Goal: Transaction & Acquisition: Purchase product/service

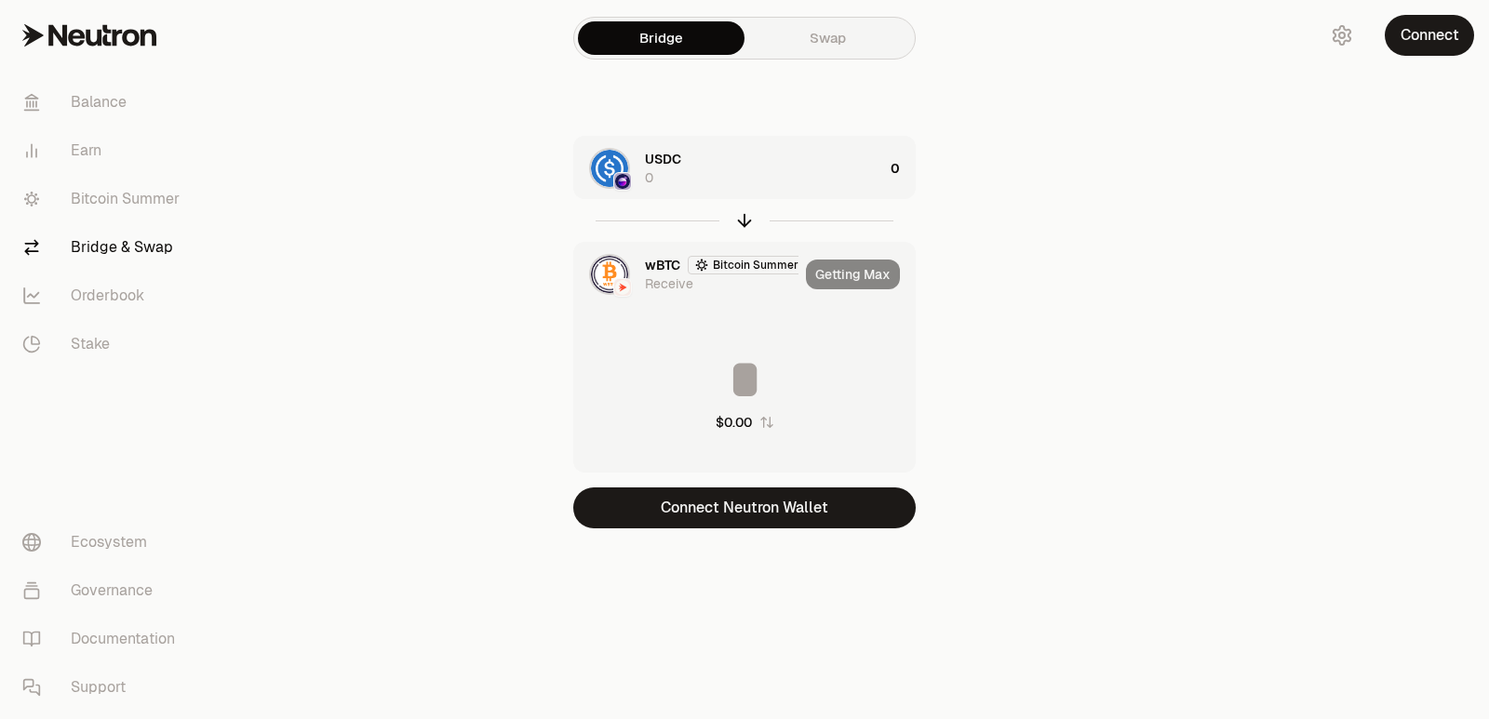
click at [740, 516] on button "Connect Neutron Wallet" at bounding box center [744, 508] width 342 height 41
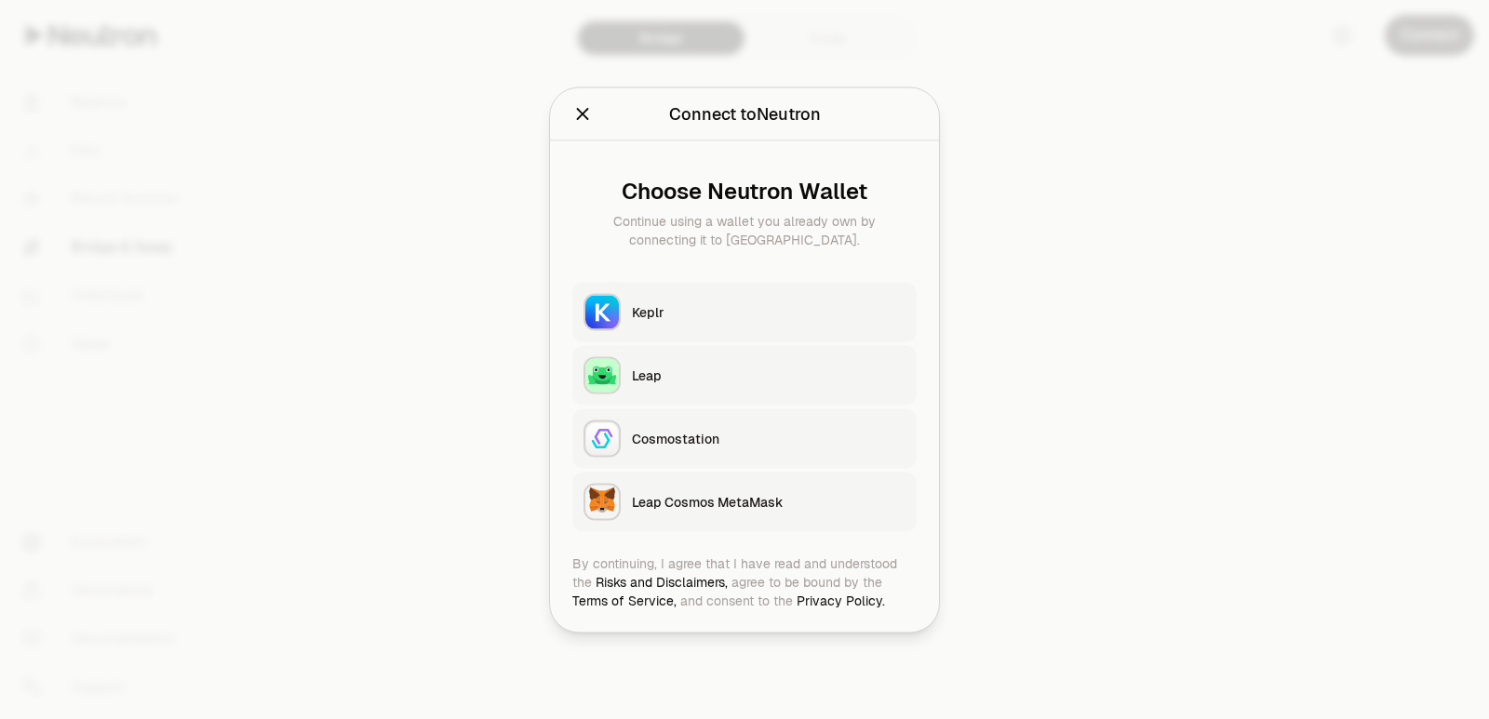
click at [702, 309] on div "Keplr" at bounding box center [769, 311] width 274 height 19
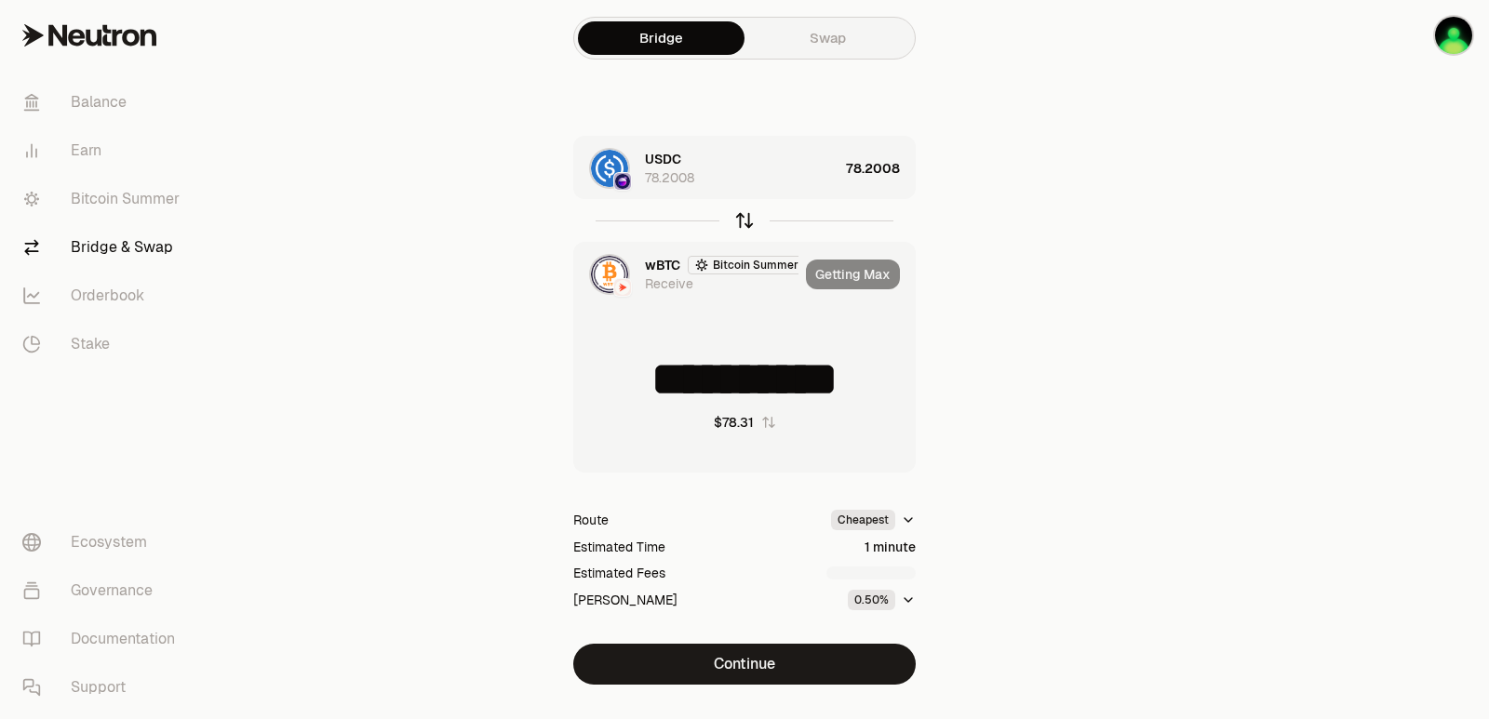
click at [739, 216] on icon "button" at bounding box center [744, 220] width 20 height 20
type input "*********"
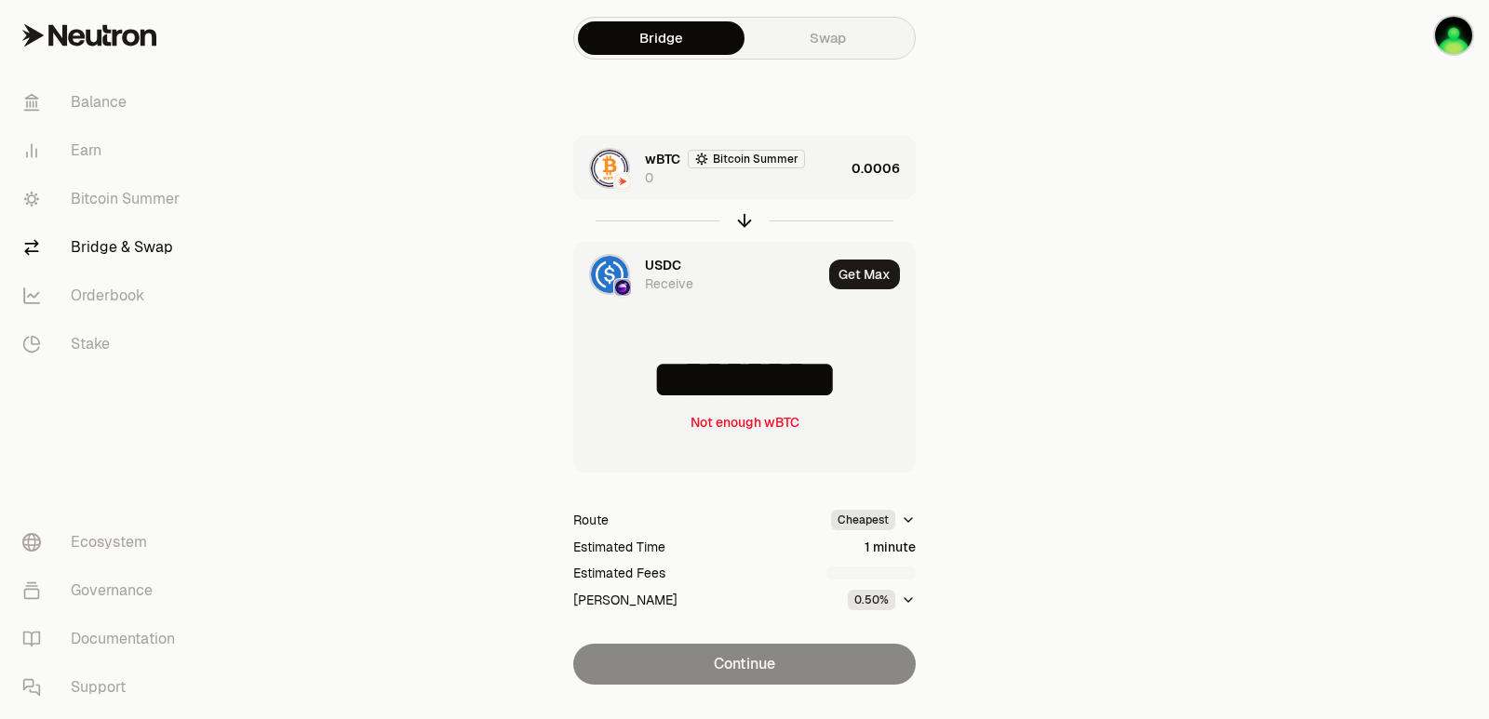
click at [821, 172] on div "wBTC Bitcoin Summer 0" at bounding box center [744, 168] width 199 height 37
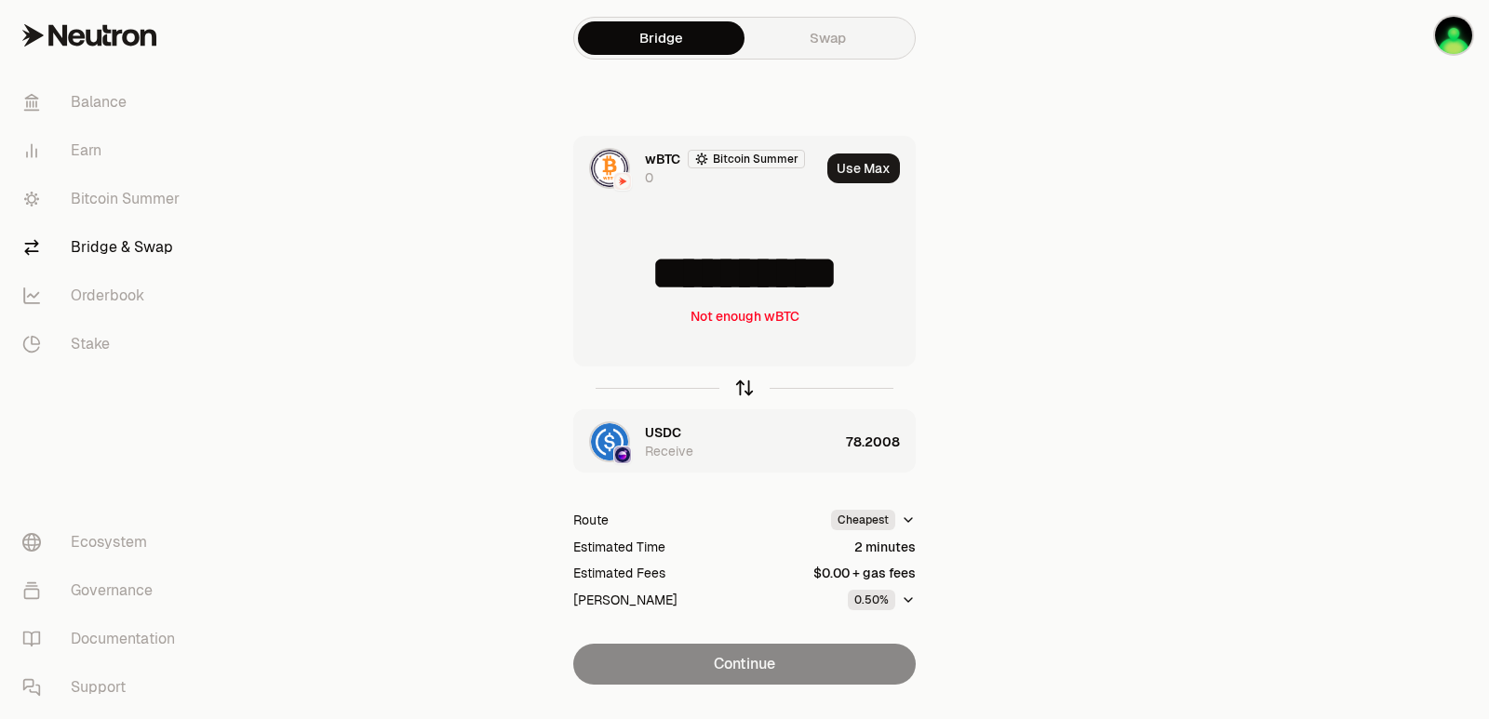
click at [743, 387] on icon "button" at bounding box center [744, 388] width 20 height 20
type input "*********"
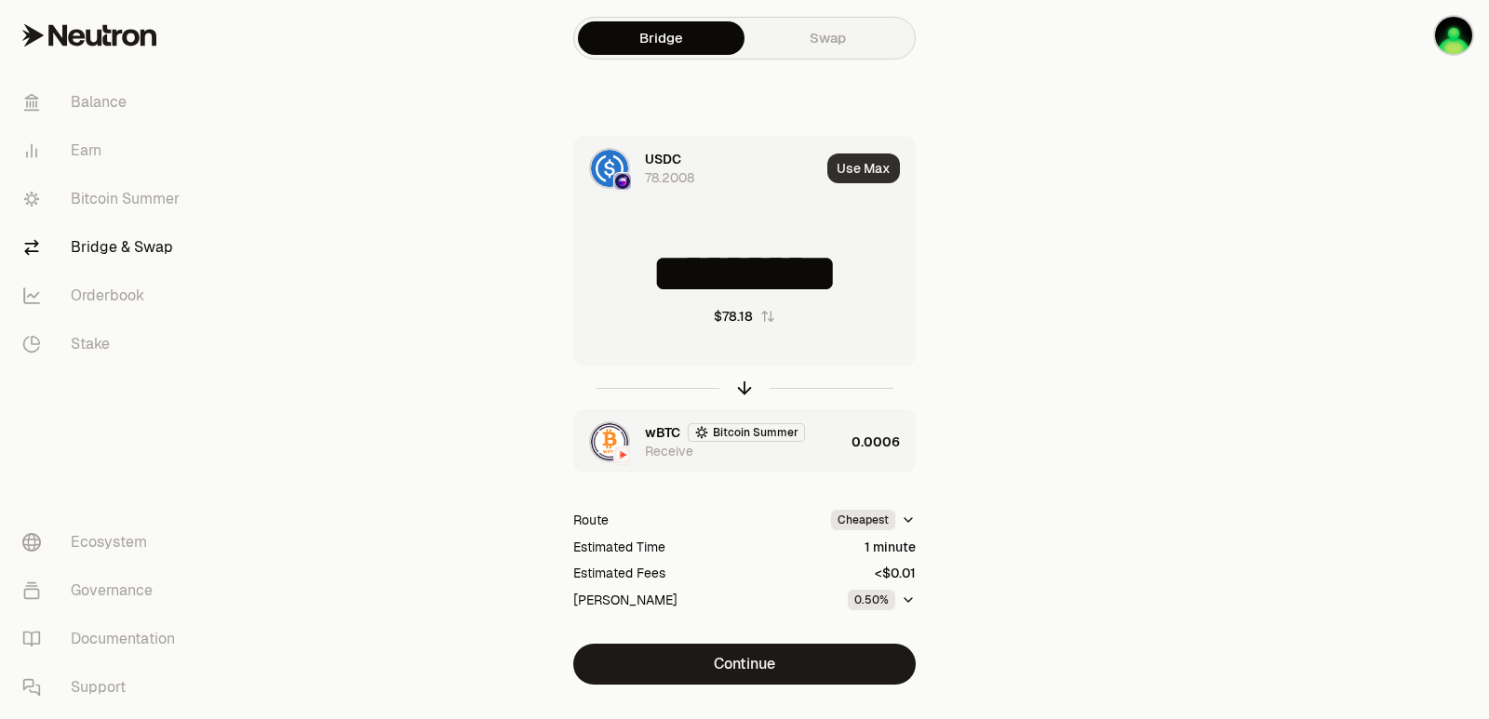
click at [863, 163] on button "Use Max" at bounding box center [863, 169] width 73 height 30
click at [832, 445] on div "wBTC Bitcoin Summer Receive" at bounding box center [744, 441] width 199 height 37
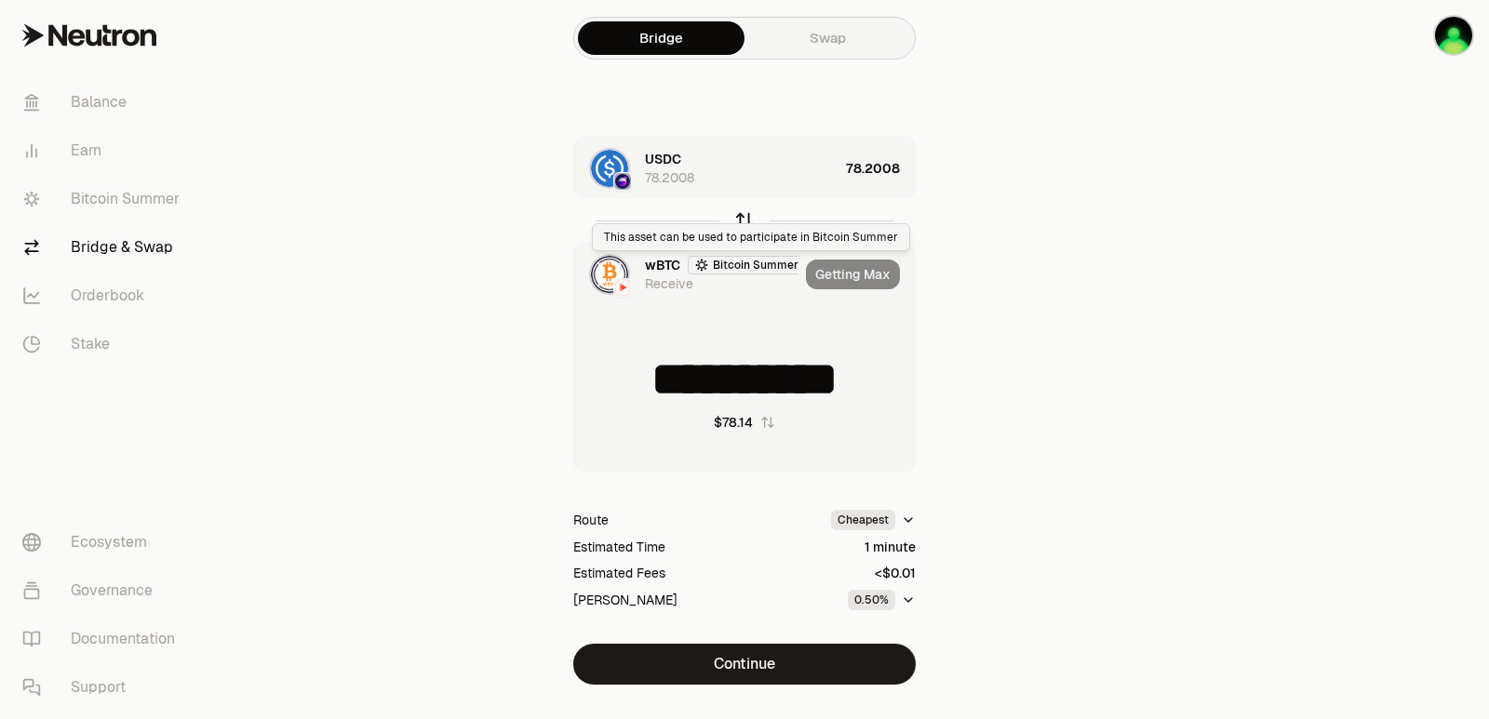
click at [743, 217] on icon "button" at bounding box center [744, 220] width 20 height 20
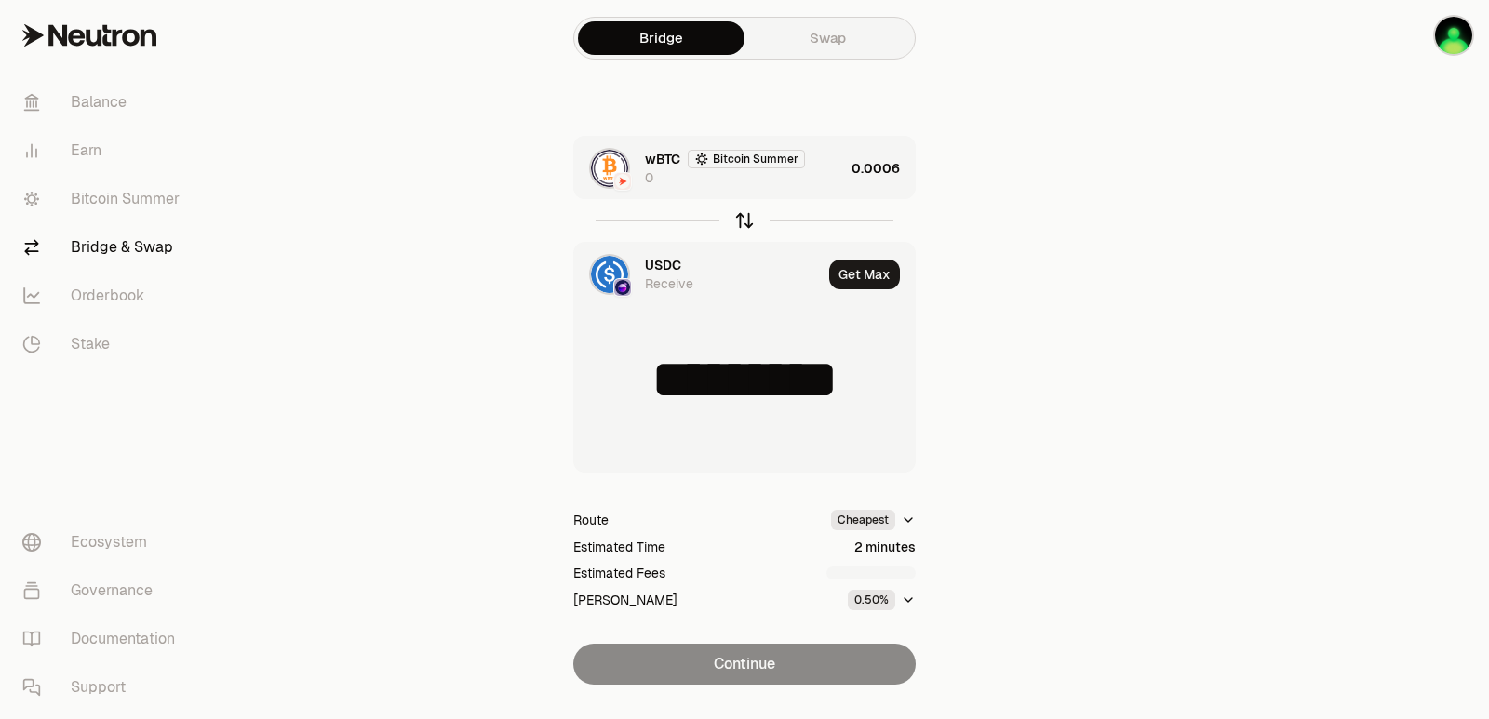
type input "*********"
click at [830, 180] on div "wBTC Bitcoin Summer 0" at bounding box center [744, 168] width 199 height 37
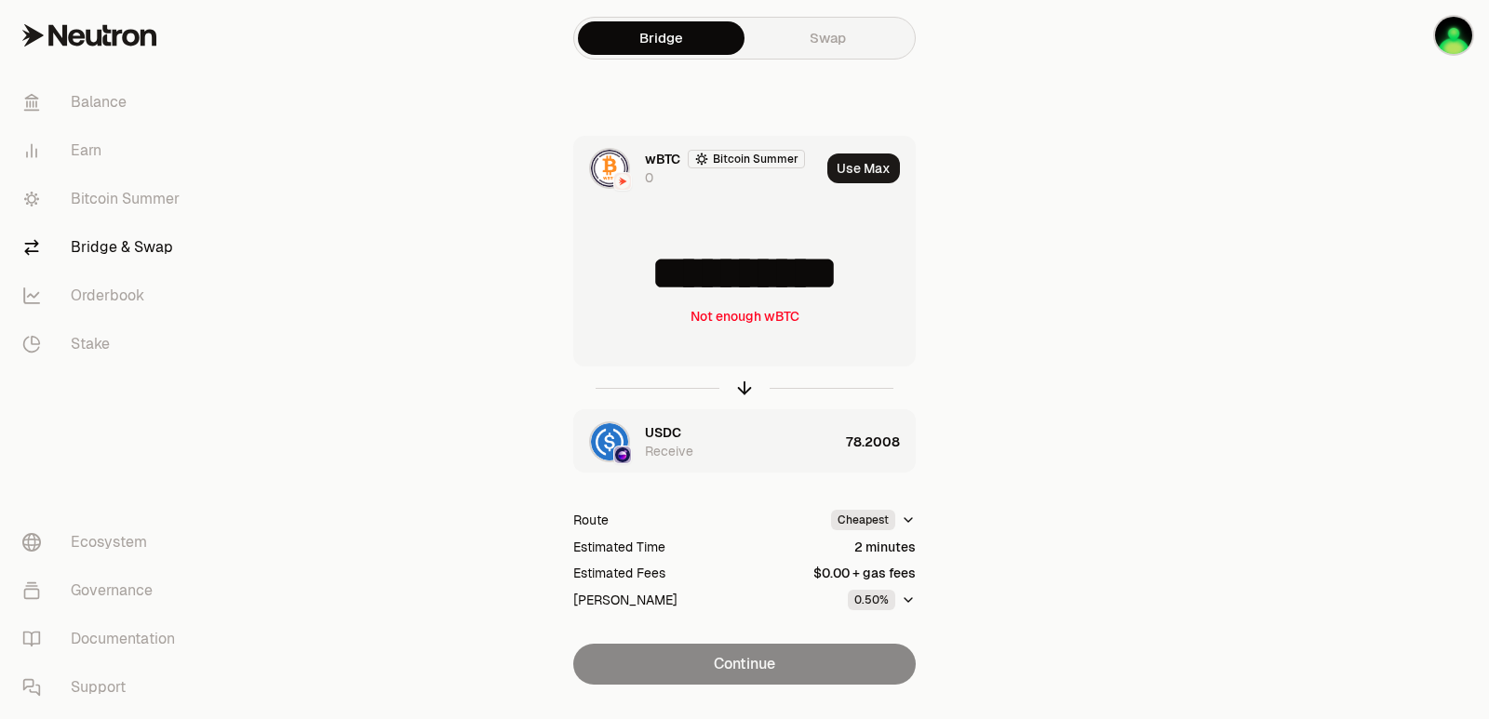
drag, startPoint x: 891, startPoint y: 279, endPoint x: 839, endPoint y: 278, distance: 51.2
click at [839, 278] on input "**********" at bounding box center [744, 274] width 341 height 56
type input "**********"
click at [746, 390] on icon "button" at bounding box center [744, 388] width 20 height 20
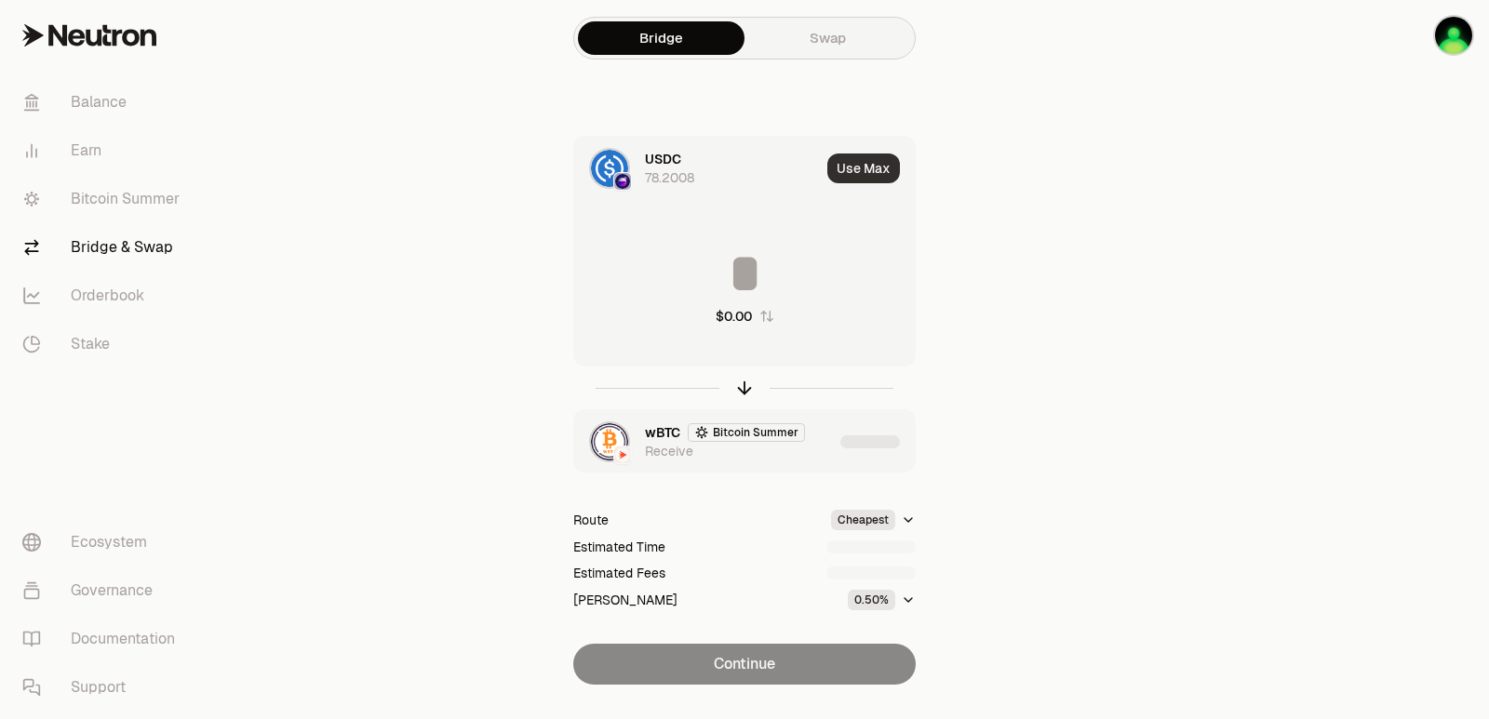
click at [855, 167] on button "Use Max" at bounding box center [863, 169] width 73 height 30
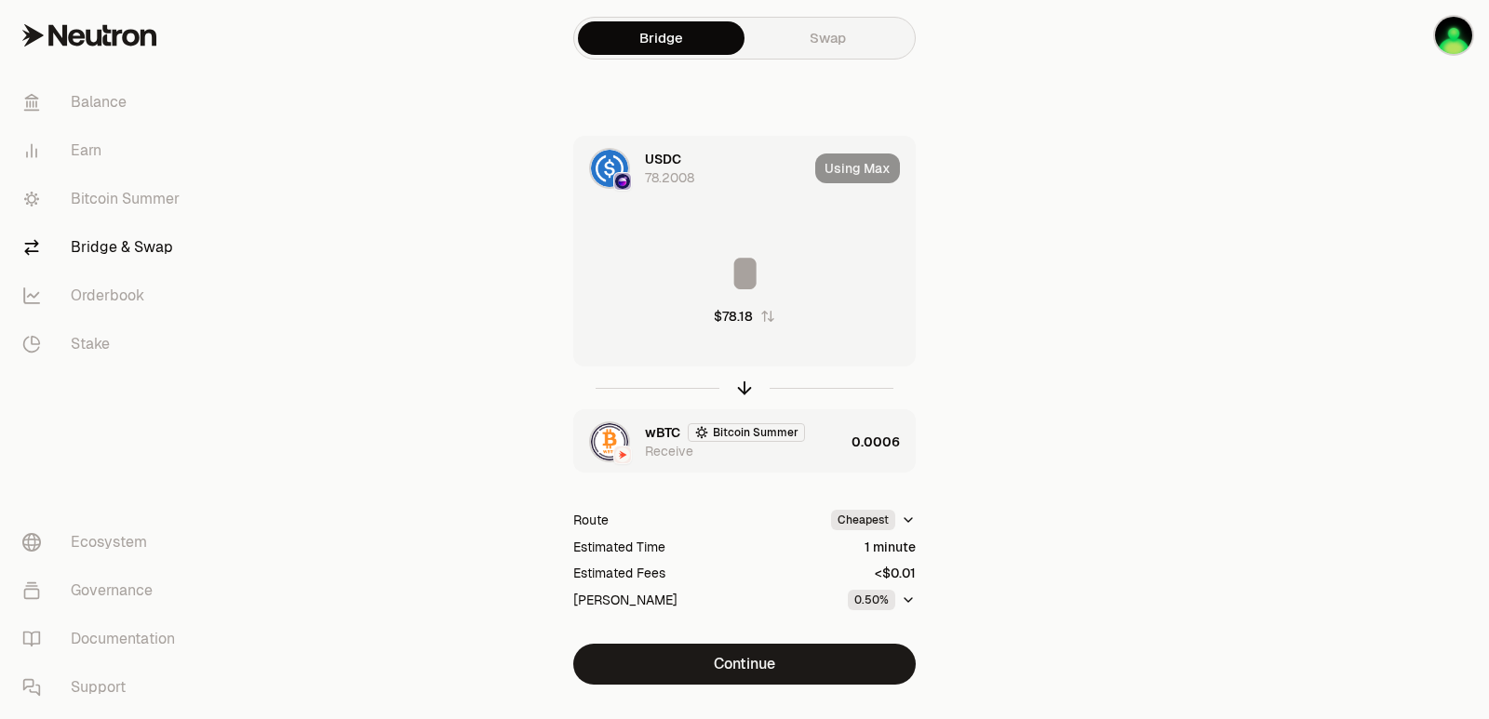
type input "*********"
click at [834, 328] on div "********* $78.18" at bounding box center [744, 286] width 341 height 164
click at [826, 454] on div "wBTC Bitcoin Summer Receive" at bounding box center [744, 441] width 199 height 37
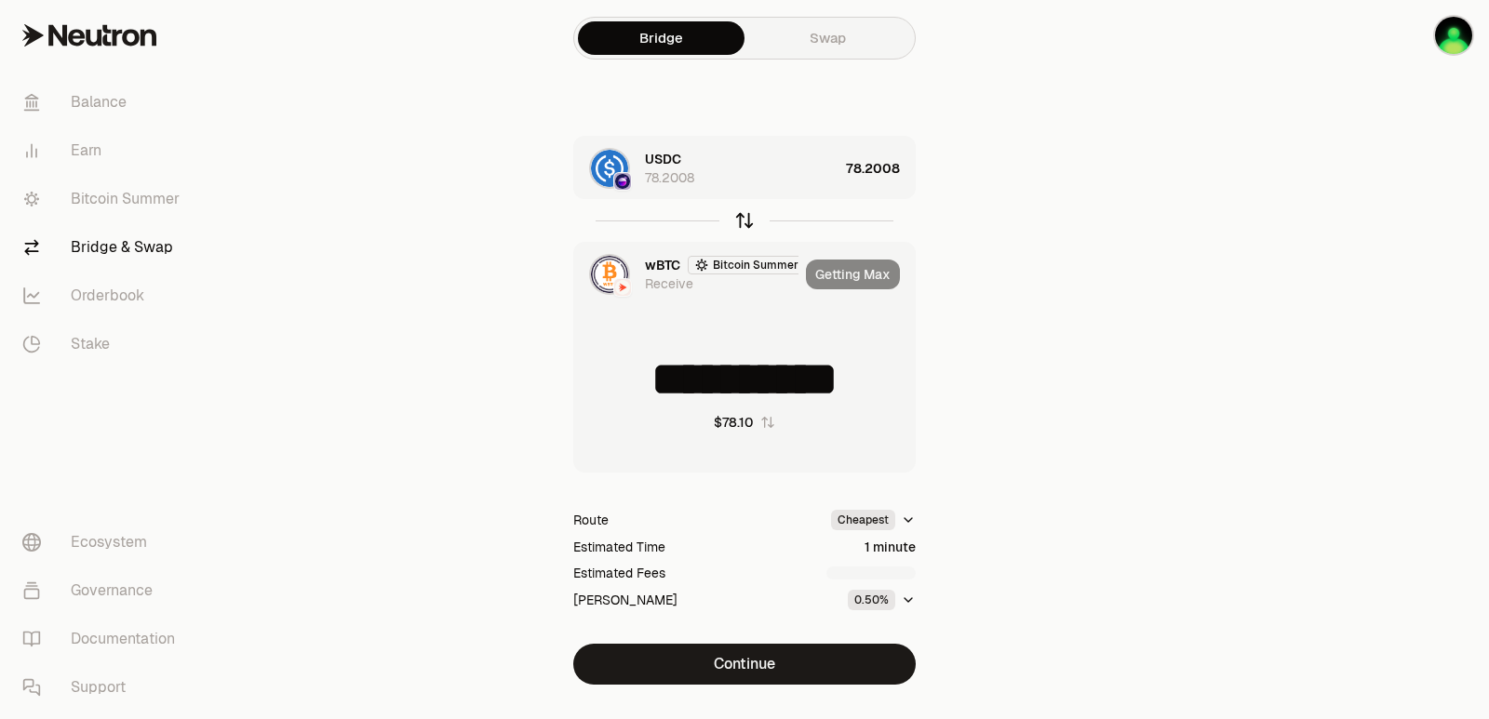
click at [744, 225] on icon "button" at bounding box center [744, 221] width 0 height 12
type input "*********"
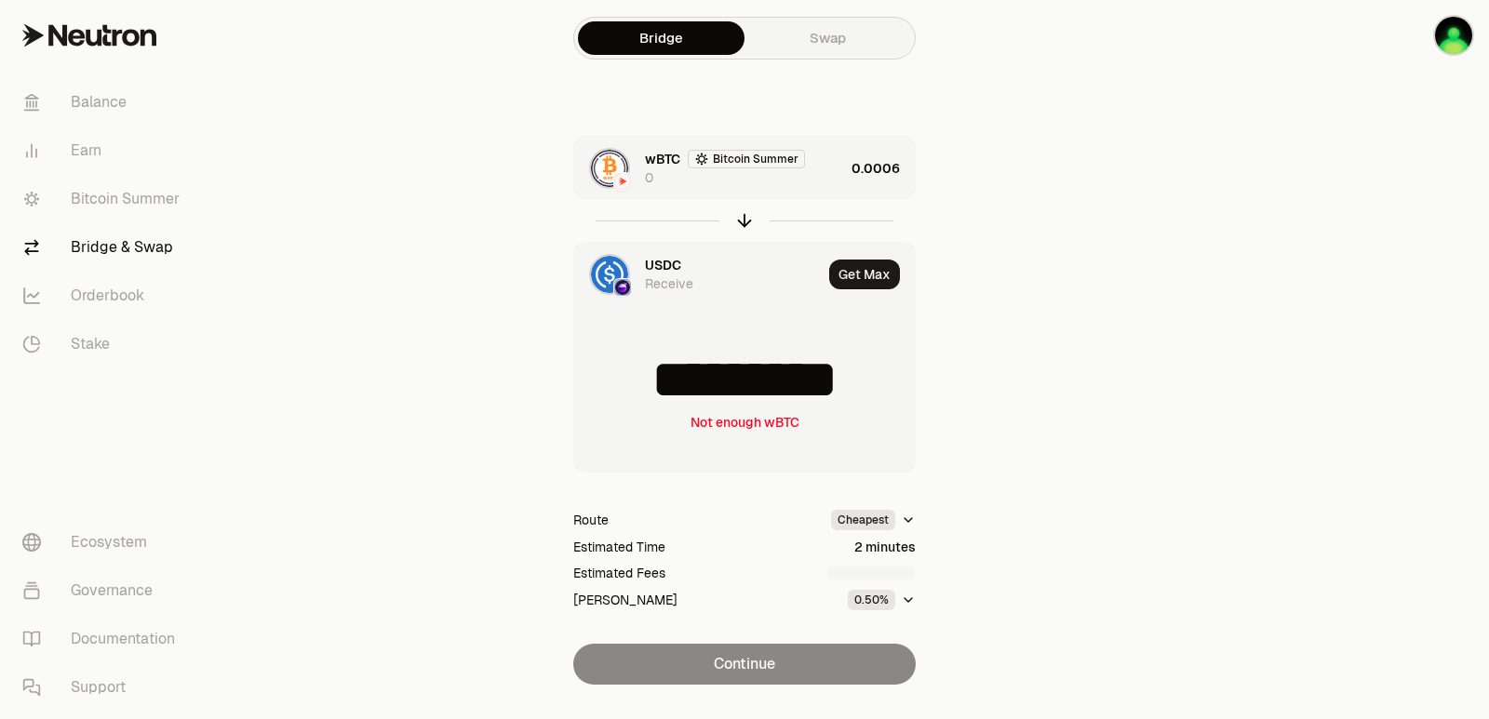
click at [838, 179] on div "wBTC Bitcoin Summer 0" at bounding box center [744, 168] width 199 height 37
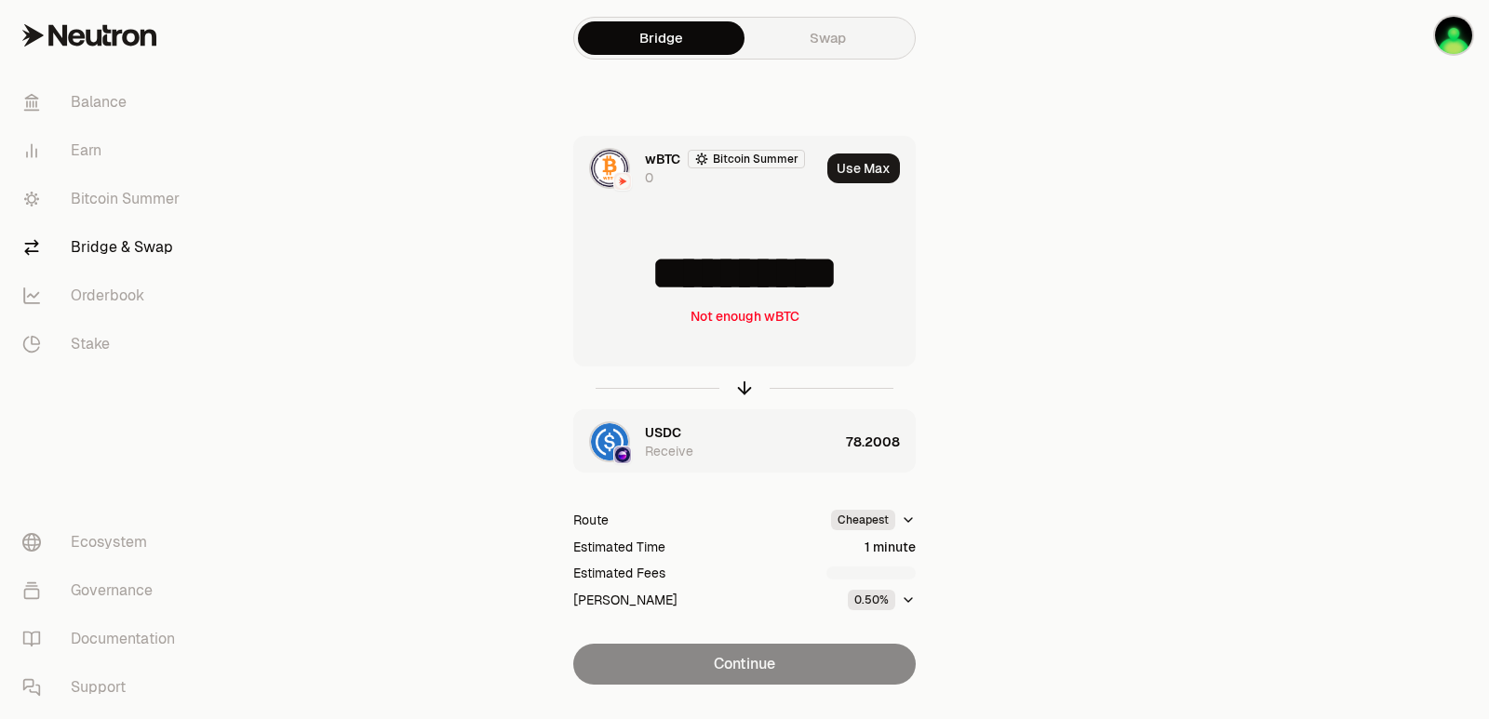
scroll to position [3, 0]
drag, startPoint x: 871, startPoint y: 284, endPoint x: 835, endPoint y: 285, distance: 36.3
click at [835, 285] on input "**********" at bounding box center [744, 274] width 341 height 56
type input "**********"
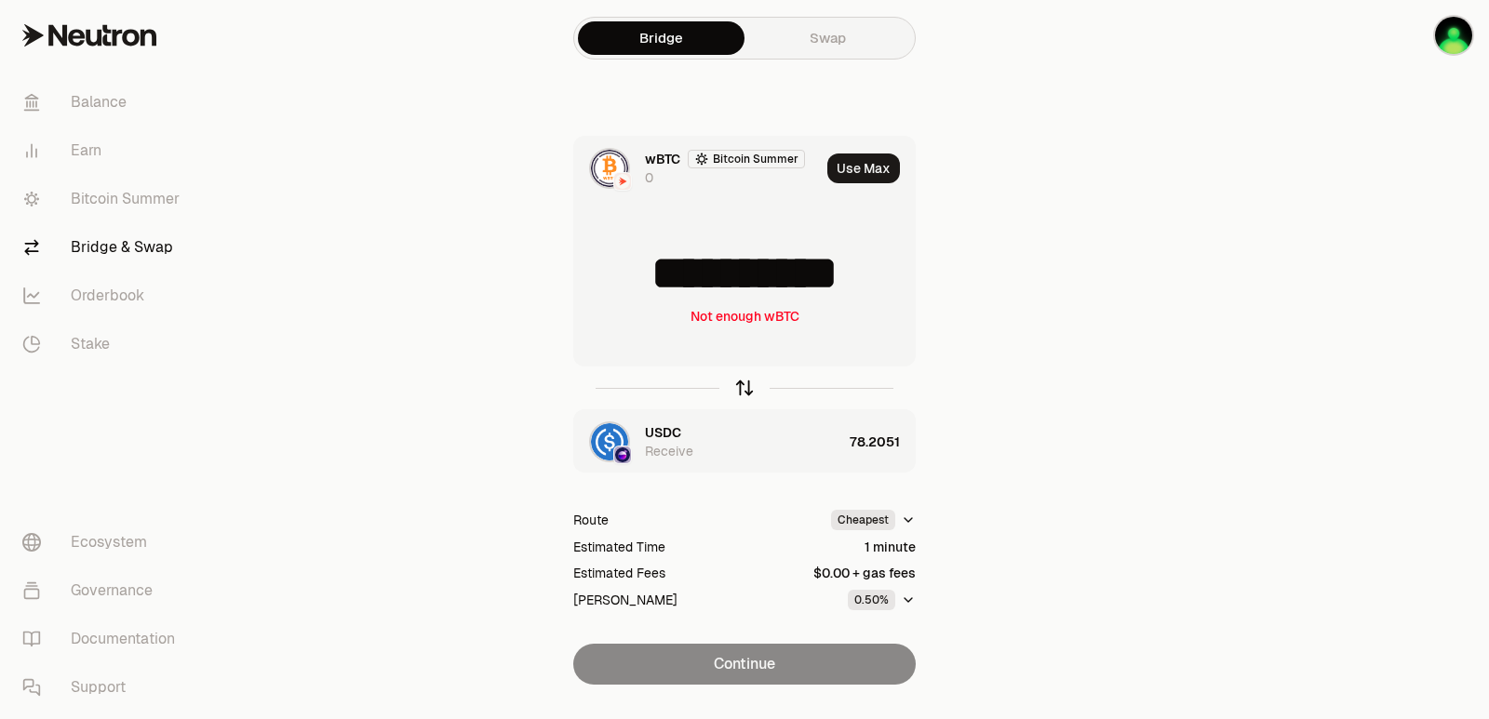
click at [744, 385] on icon "button" at bounding box center [744, 388] width 20 height 20
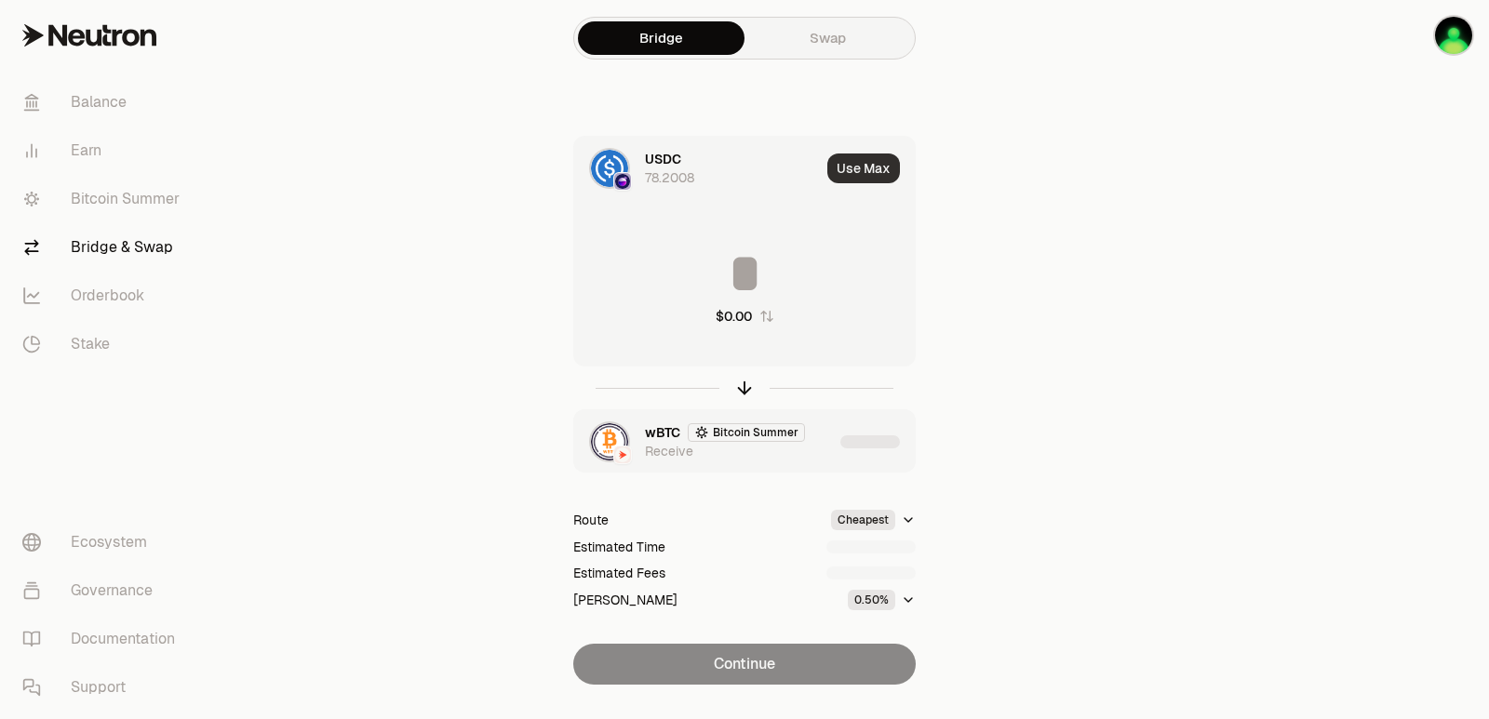
click at [858, 160] on button "Use Max" at bounding box center [863, 169] width 73 height 30
type input "*********"
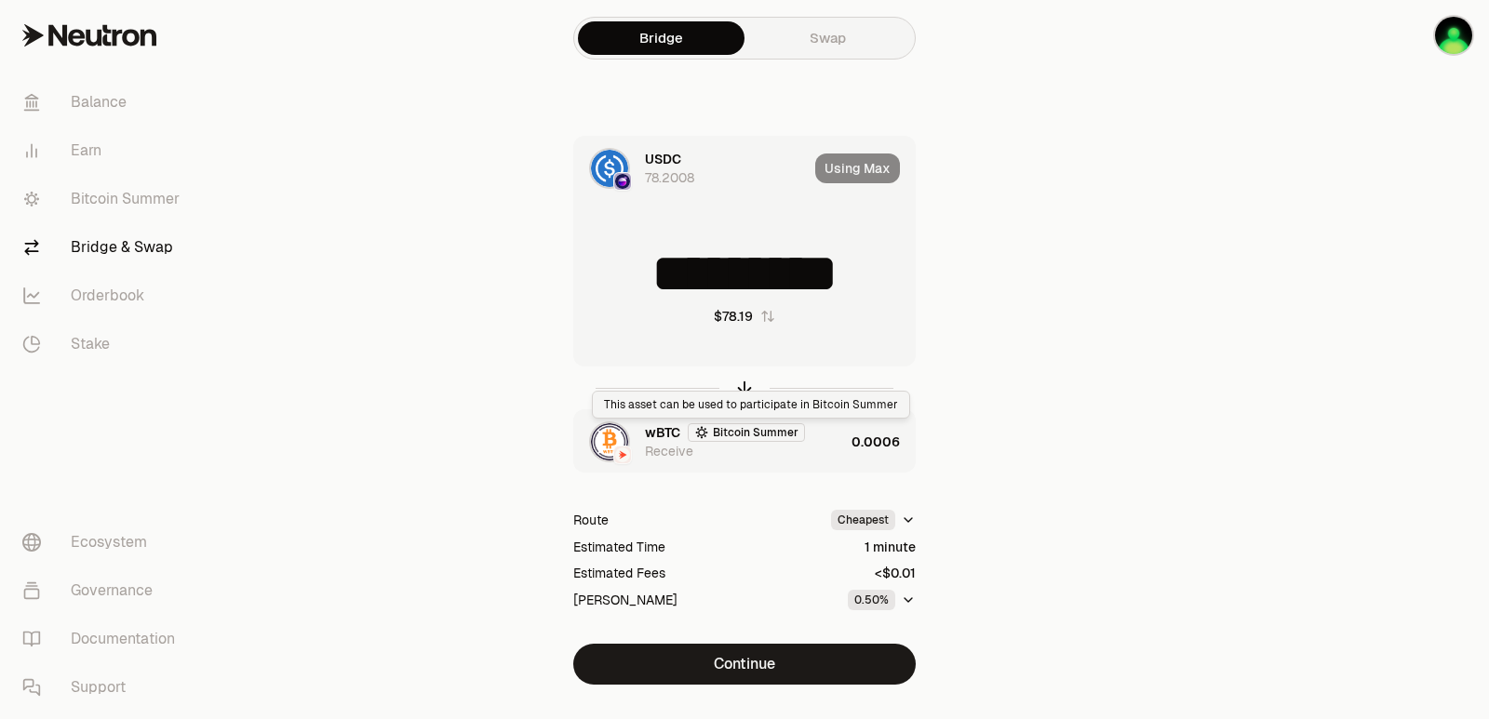
click at [796, 427] on div "Bitcoin Summer" at bounding box center [746, 432] width 117 height 19
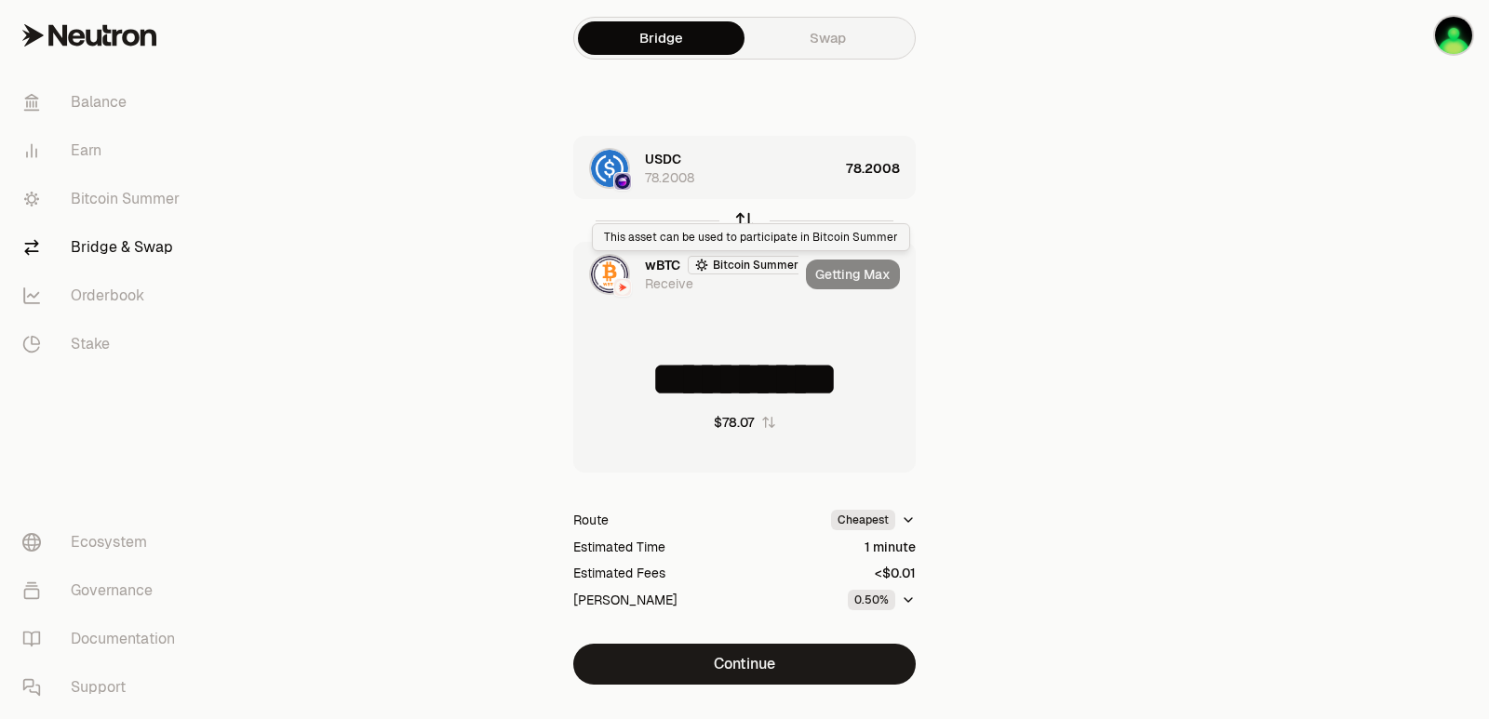
click at [743, 215] on icon "button" at bounding box center [744, 220] width 20 height 20
type input "*********"
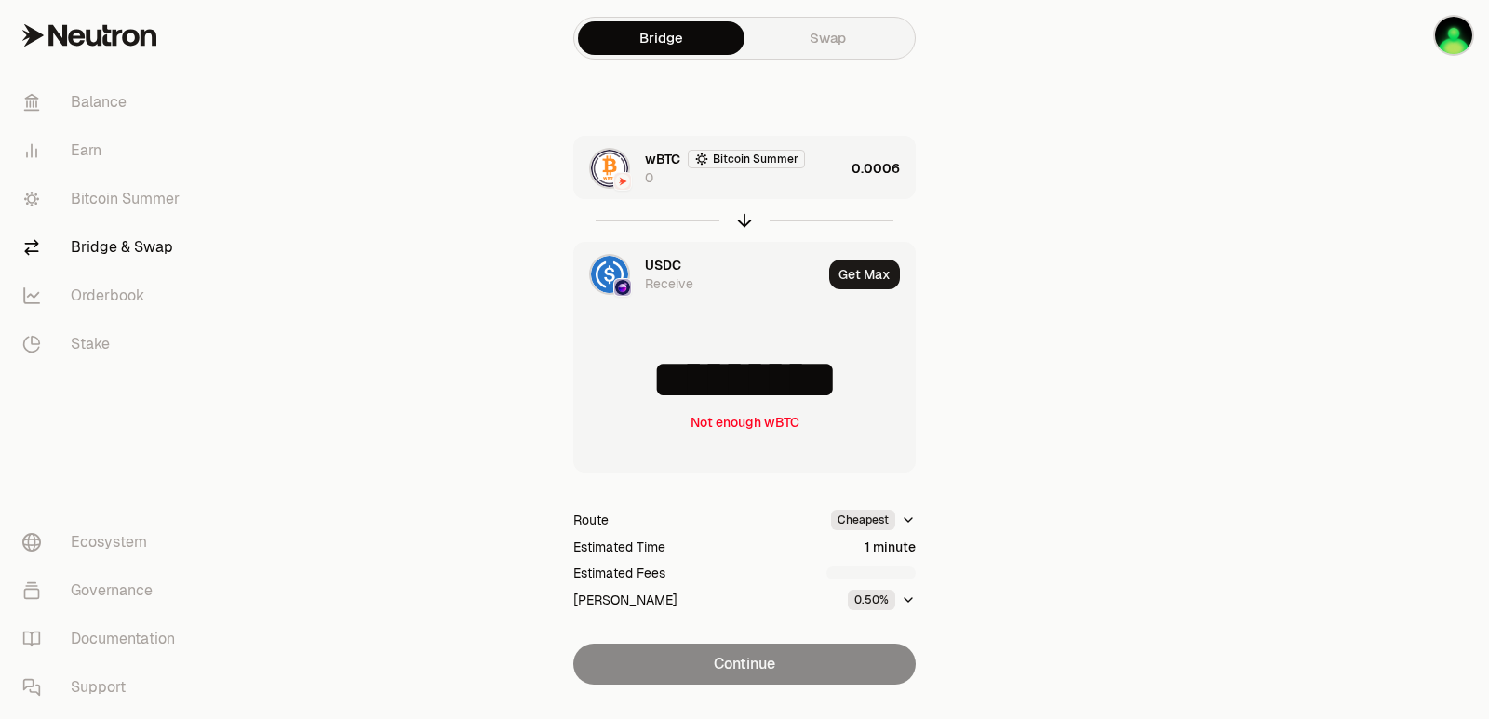
click at [781, 180] on div "wBTC Bitcoin Summer 0" at bounding box center [744, 168] width 199 height 37
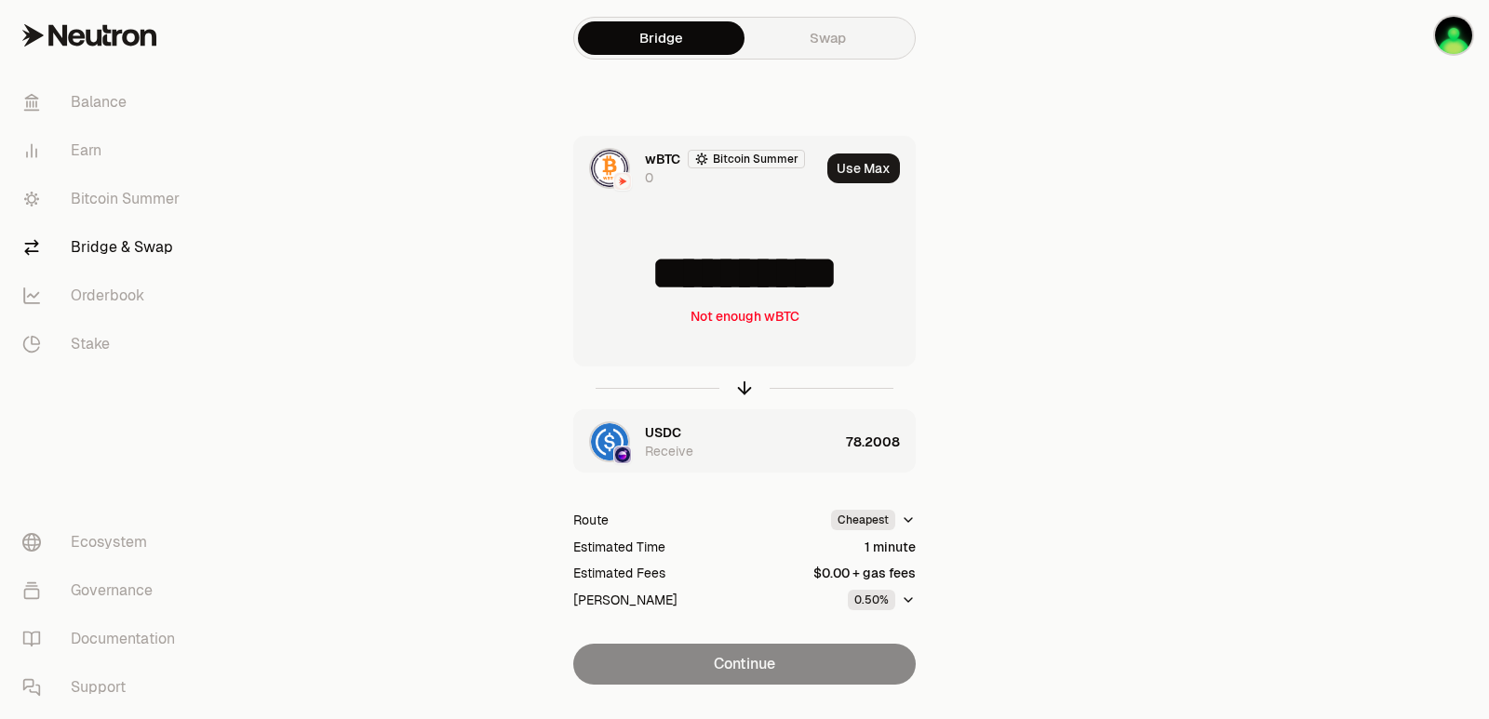
drag, startPoint x: 900, startPoint y: 275, endPoint x: 814, endPoint y: 276, distance: 85.6
click at [814, 276] on input "**********" at bounding box center [744, 274] width 341 height 56
type input "**********"
click at [745, 386] on icon "button" at bounding box center [744, 388] width 20 height 20
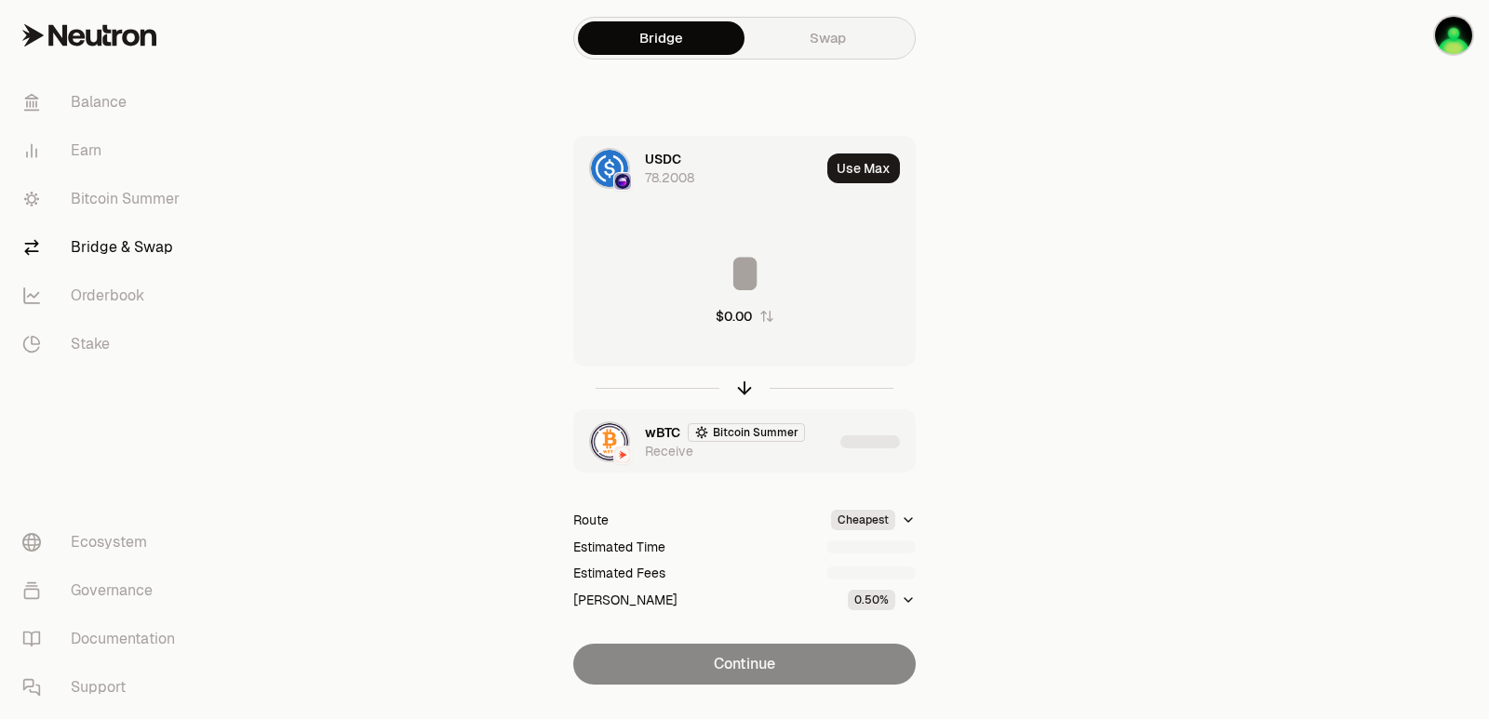
click at [861, 169] on button "Use Max" at bounding box center [863, 169] width 73 height 30
type input "*********"
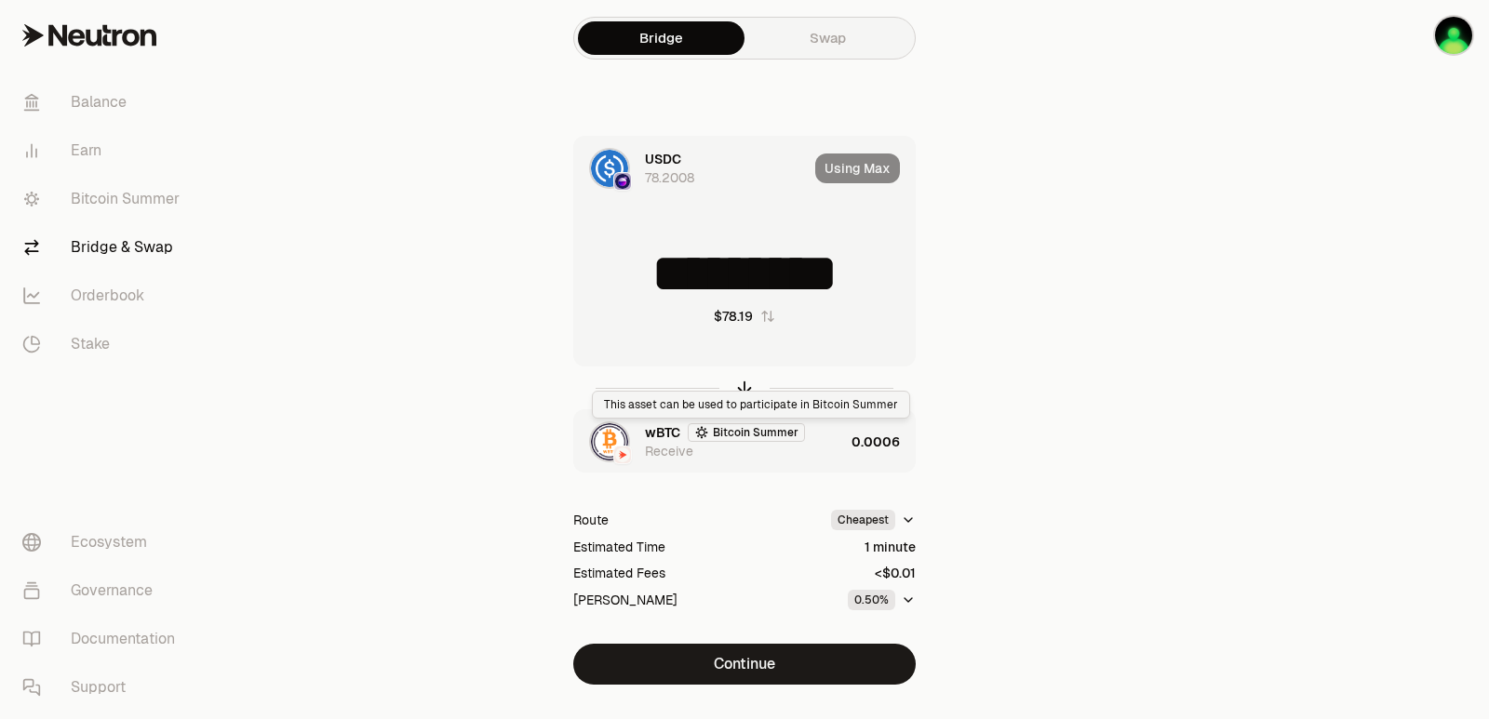
click at [812, 448] on div "wBTC Bitcoin Summer Receive" at bounding box center [744, 441] width 199 height 37
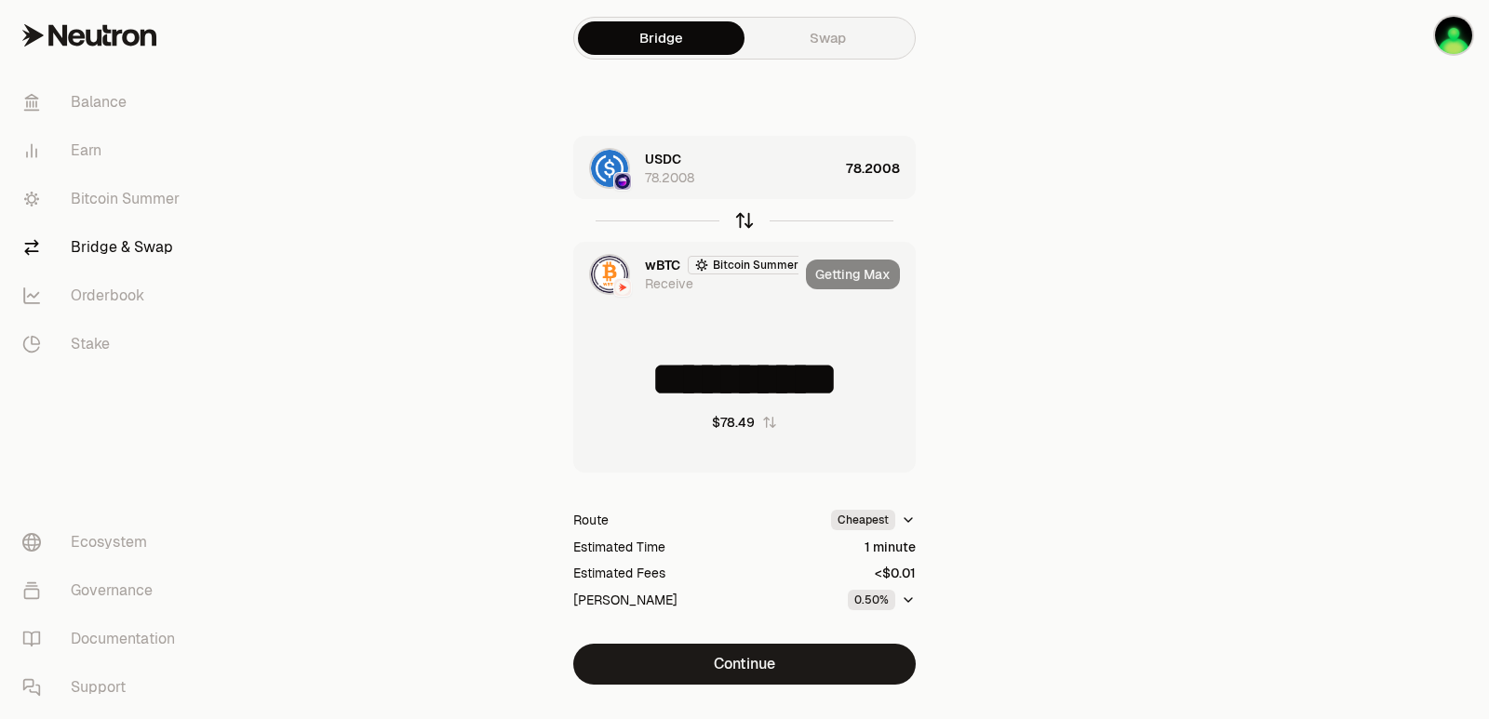
click at [740, 221] on icon "button" at bounding box center [744, 220] width 20 height 20
type input "*********"
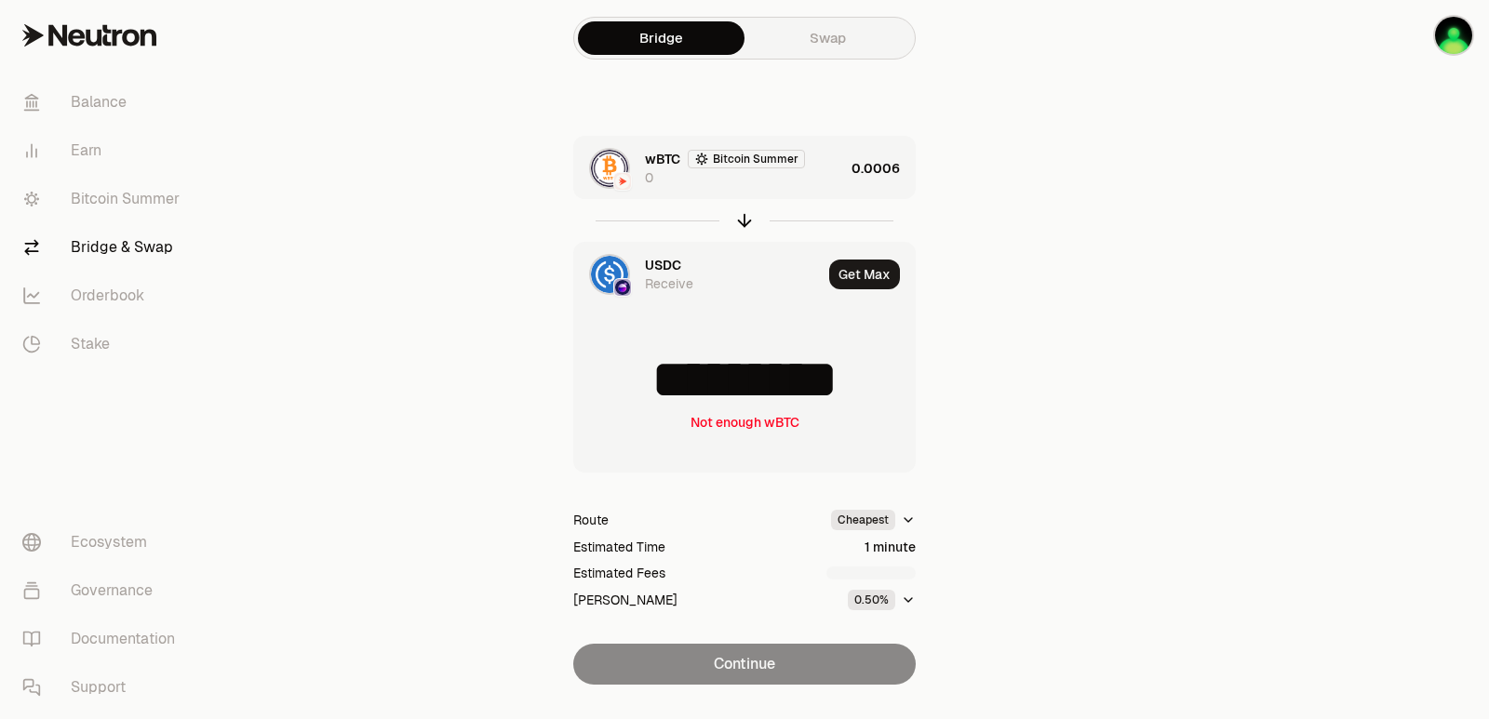
click at [825, 174] on div "wBTC Bitcoin Summer 0" at bounding box center [744, 168] width 199 height 37
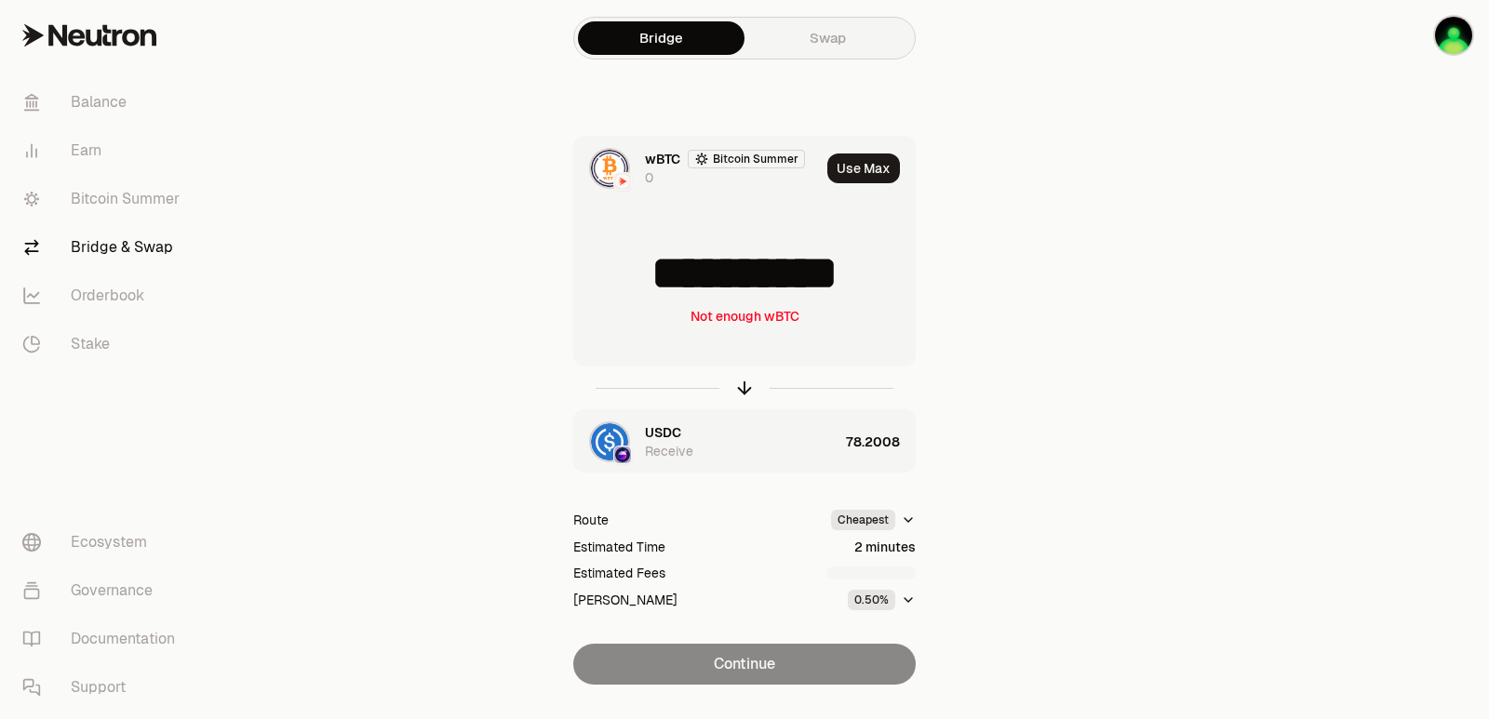
scroll to position [3, 0]
drag, startPoint x: 900, startPoint y: 288, endPoint x: 804, endPoint y: 285, distance: 95.9
click at [804, 285] on input "**********" at bounding box center [744, 274] width 341 height 56
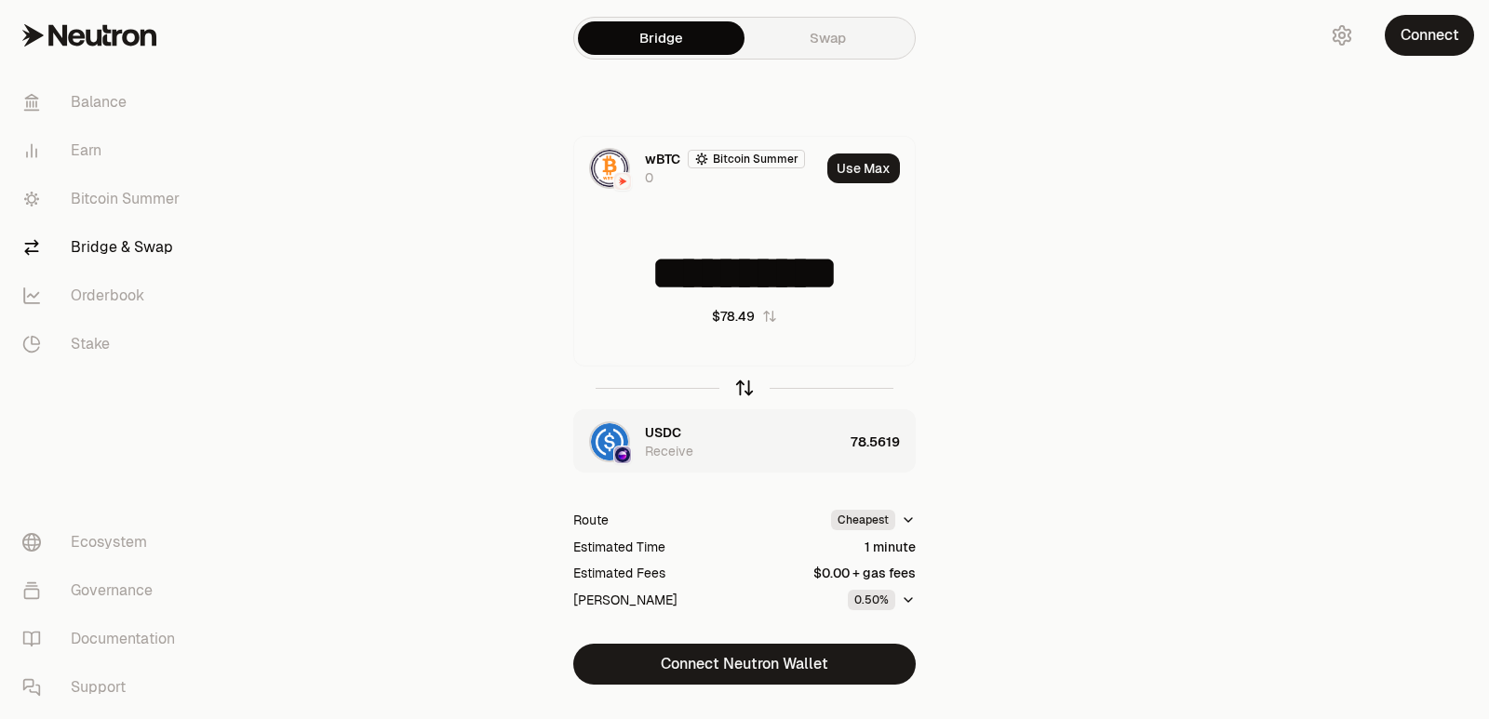
type input "**********"
click at [744, 388] on icon "button" at bounding box center [744, 388] width 0 height 12
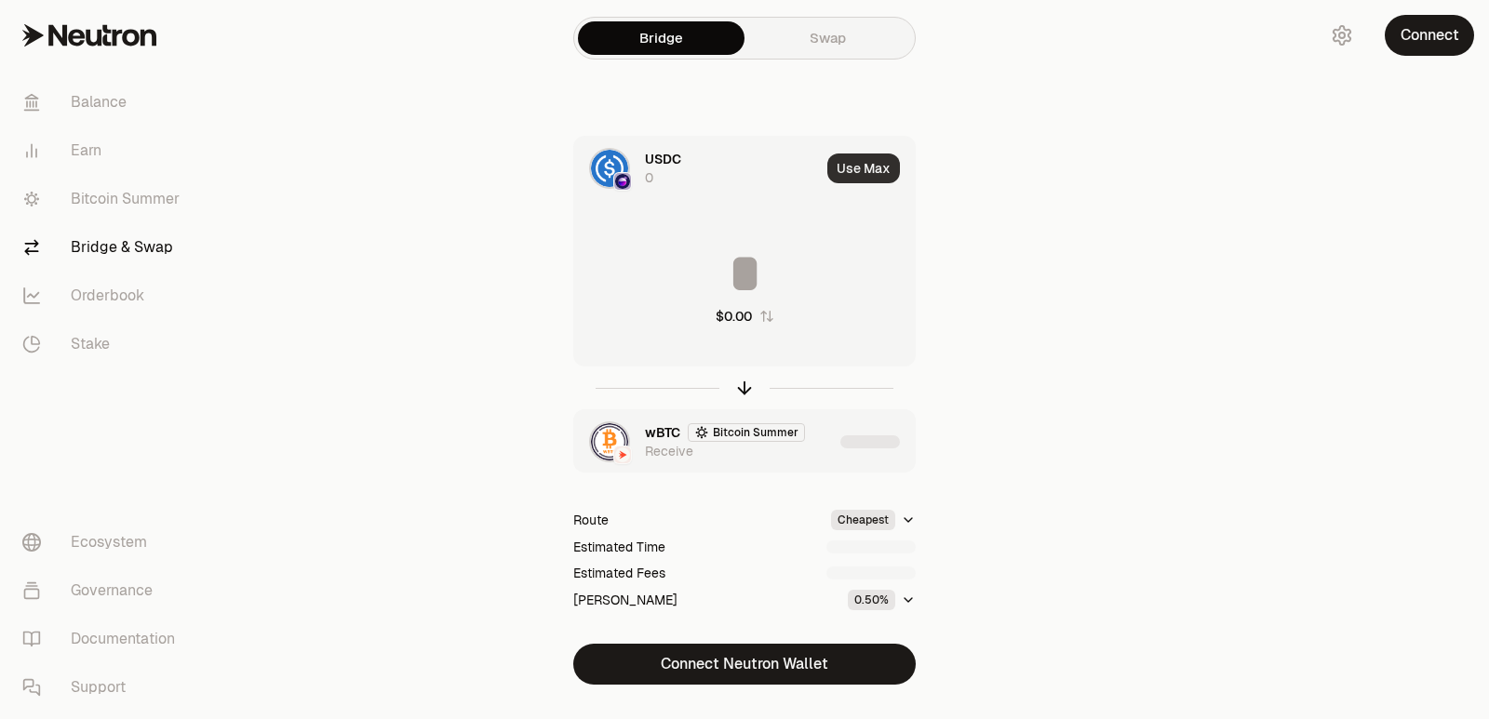
click at [871, 173] on button "Use Max" at bounding box center [863, 169] width 73 height 30
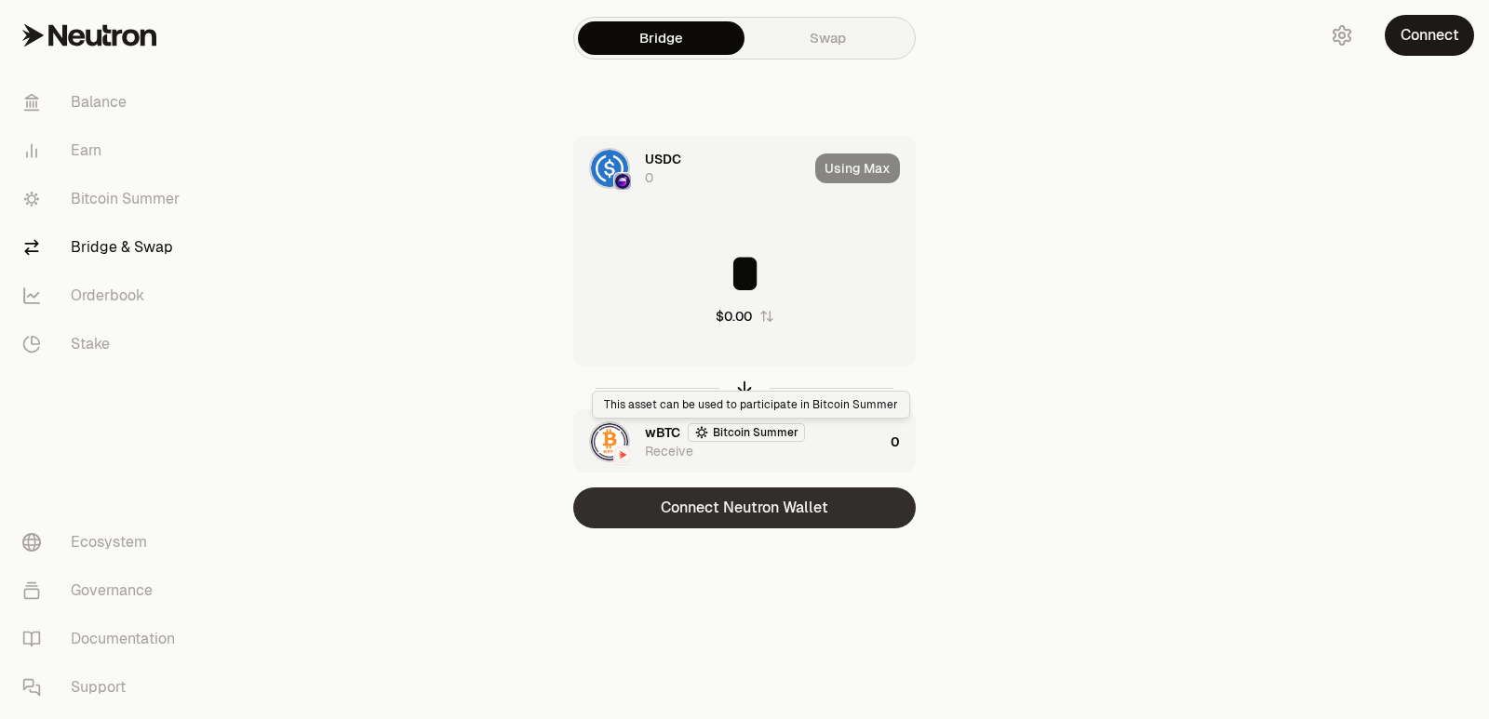
click at [770, 504] on button "Connect Neutron Wallet" at bounding box center [744, 508] width 342 height 41
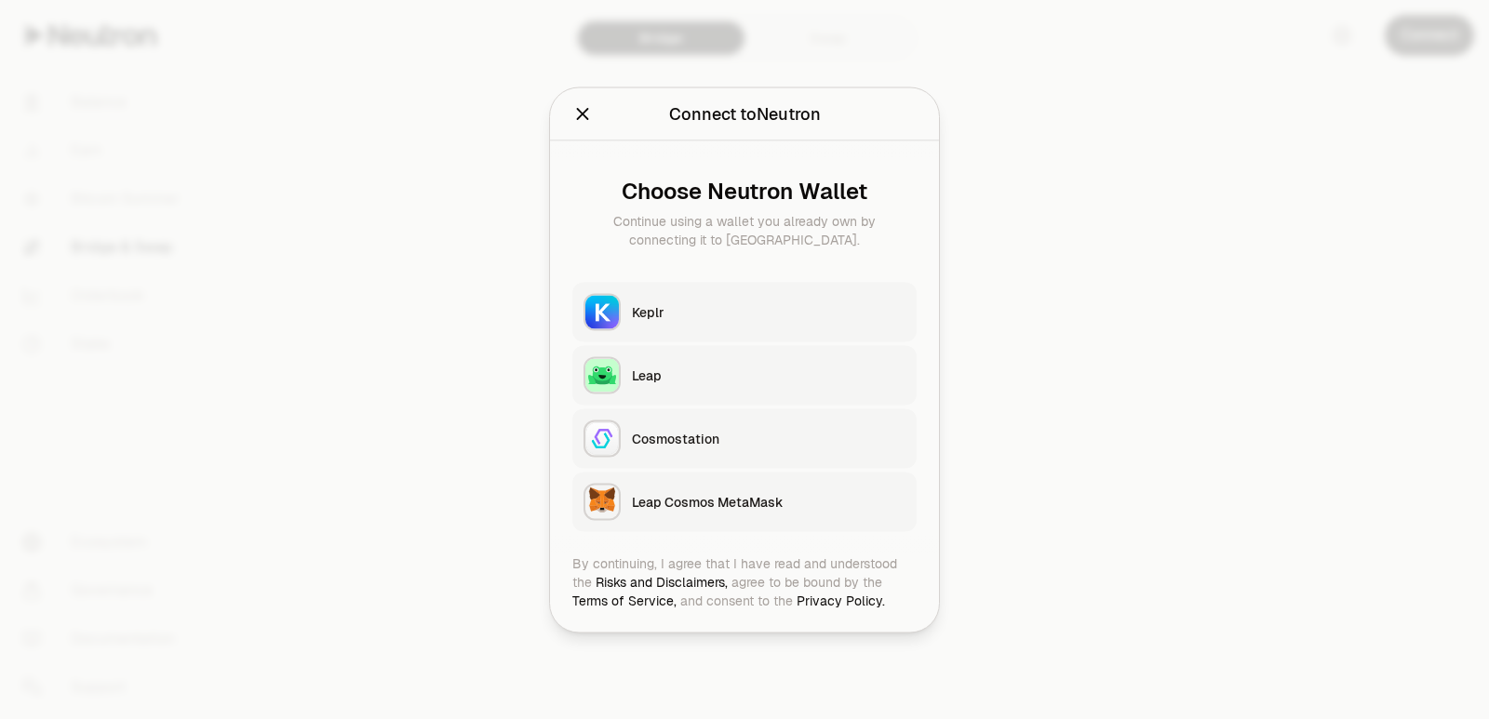
click at [667, 312] on div "Keplr" at bounding box center [769, 311] width 274 height 19
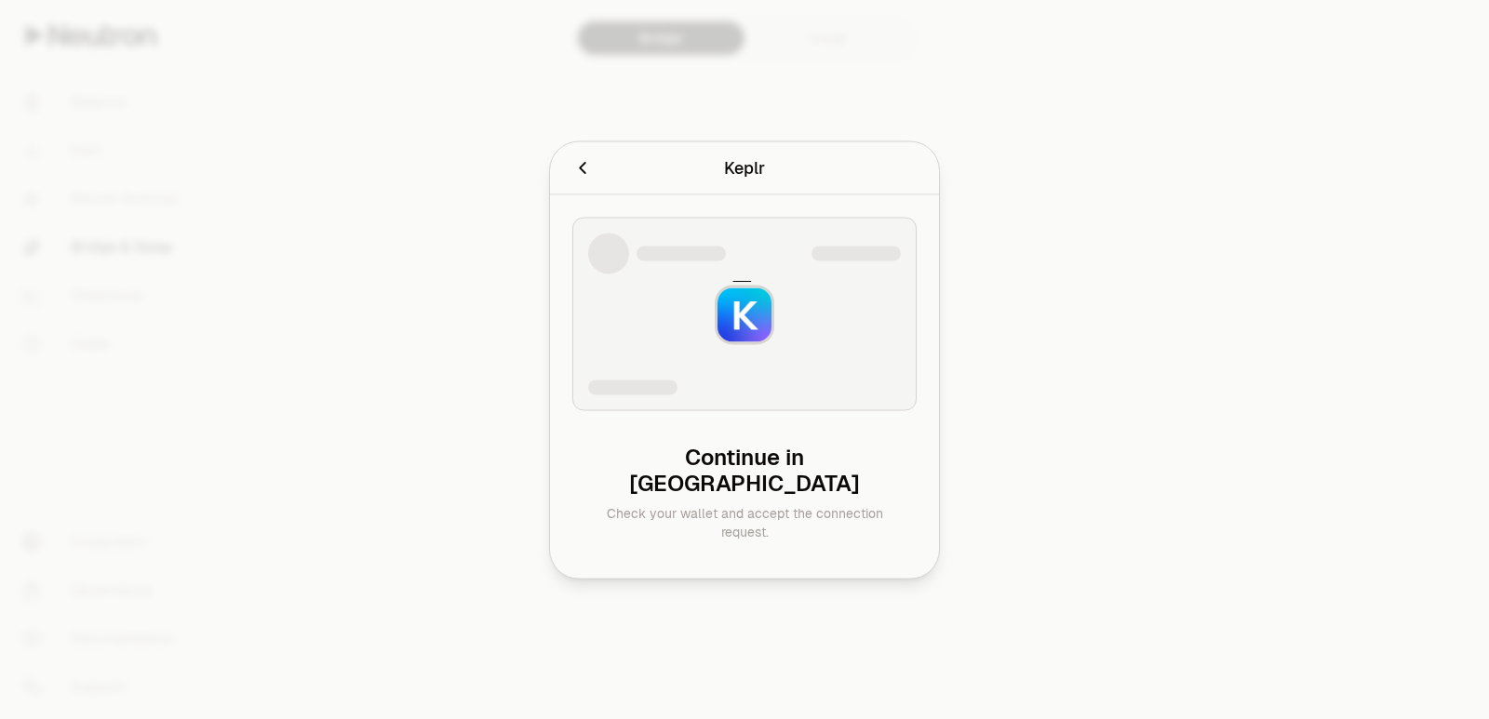
type input "*********"
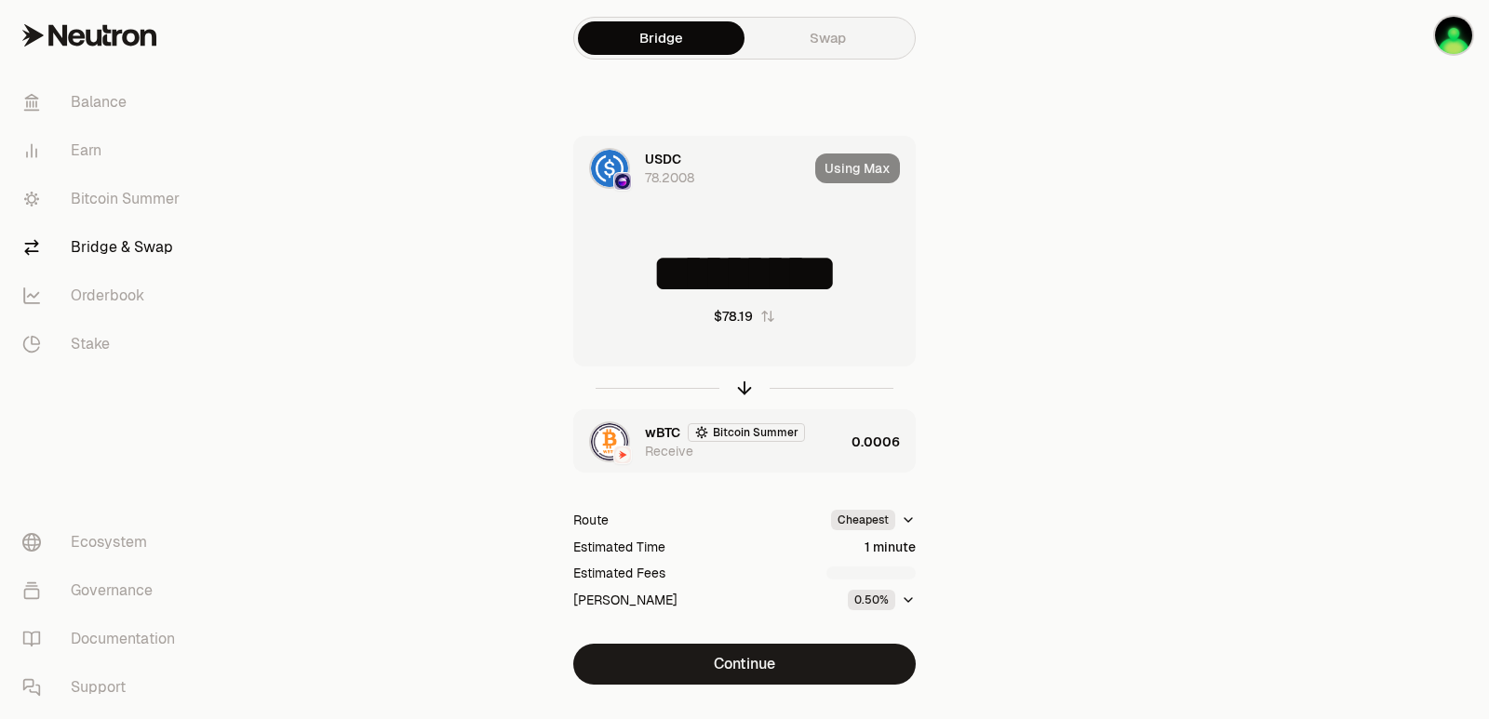
click at [823, 433] on div "wBTC Bitcoin Summer Receive" at bounding box center [744, 441] width 199 height 37
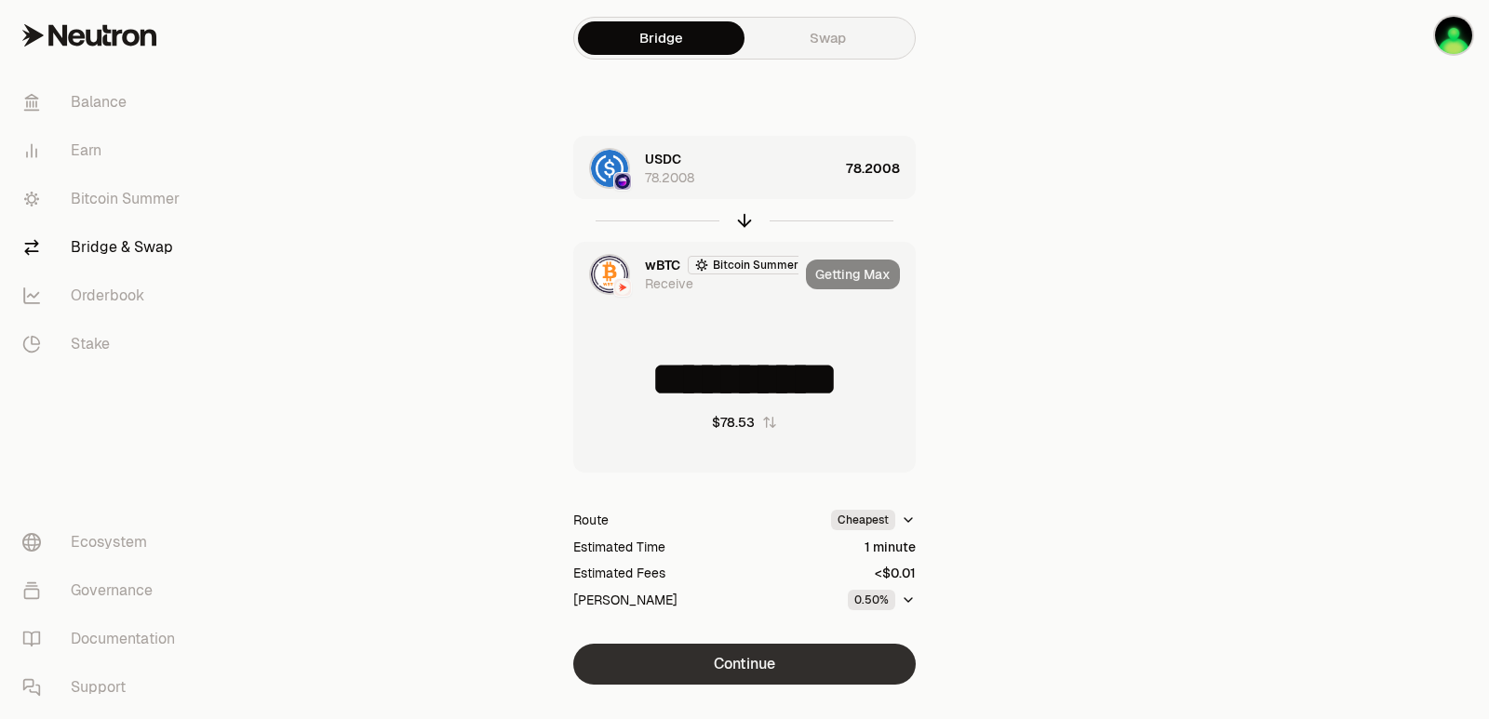
click at [748, 656] on button "Continue" at bounding box center [744, 664] width 342 height 41
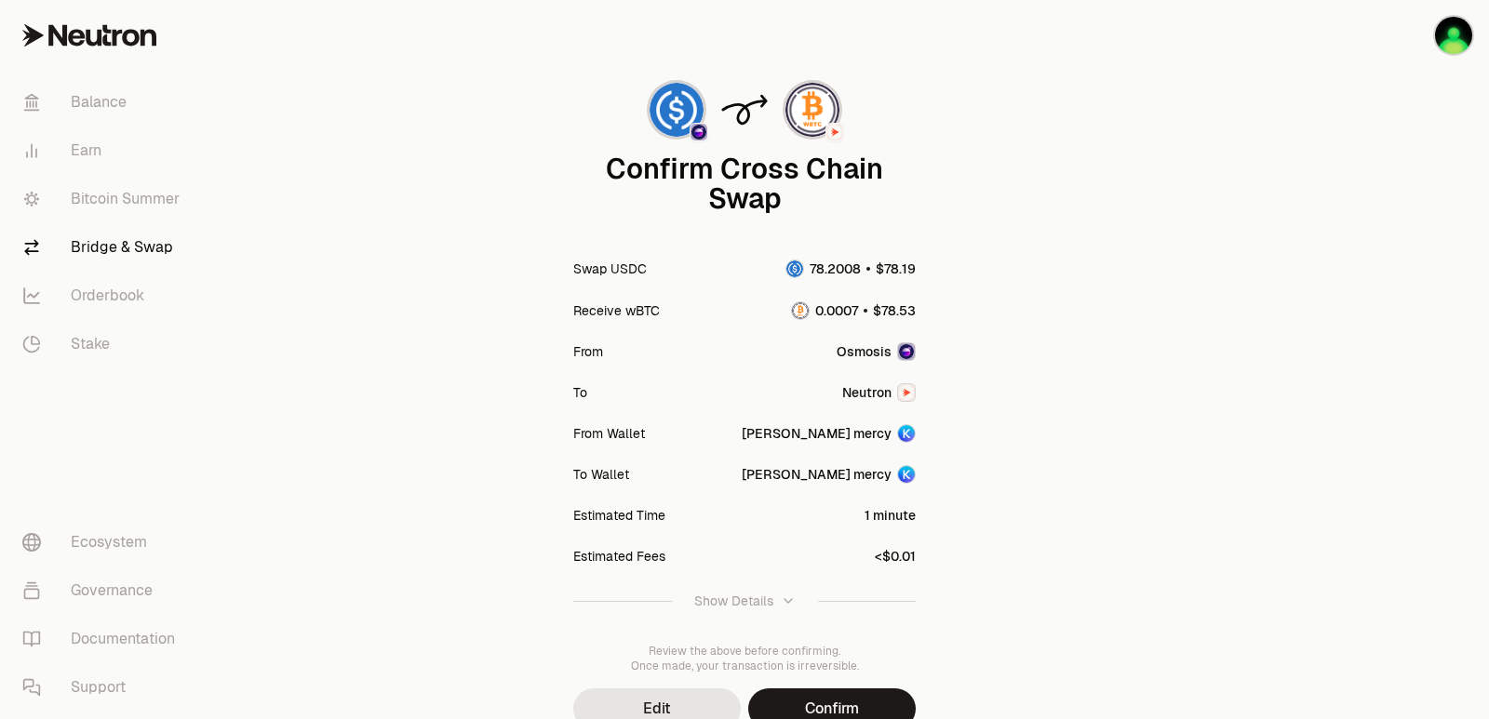
scroll to position [154, 0]
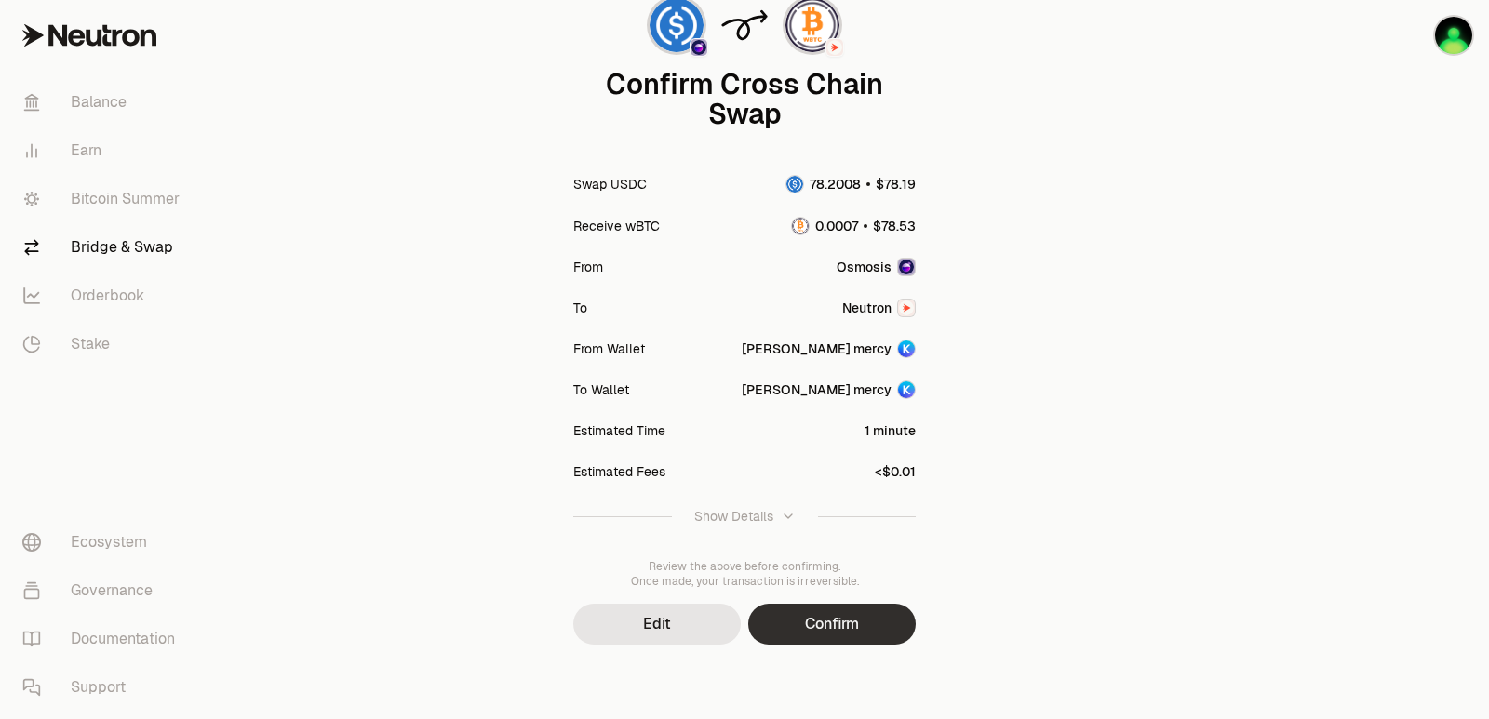
click at [836, 642] on button "Confirm" at bounding box center [832, 624] width 168 height 41
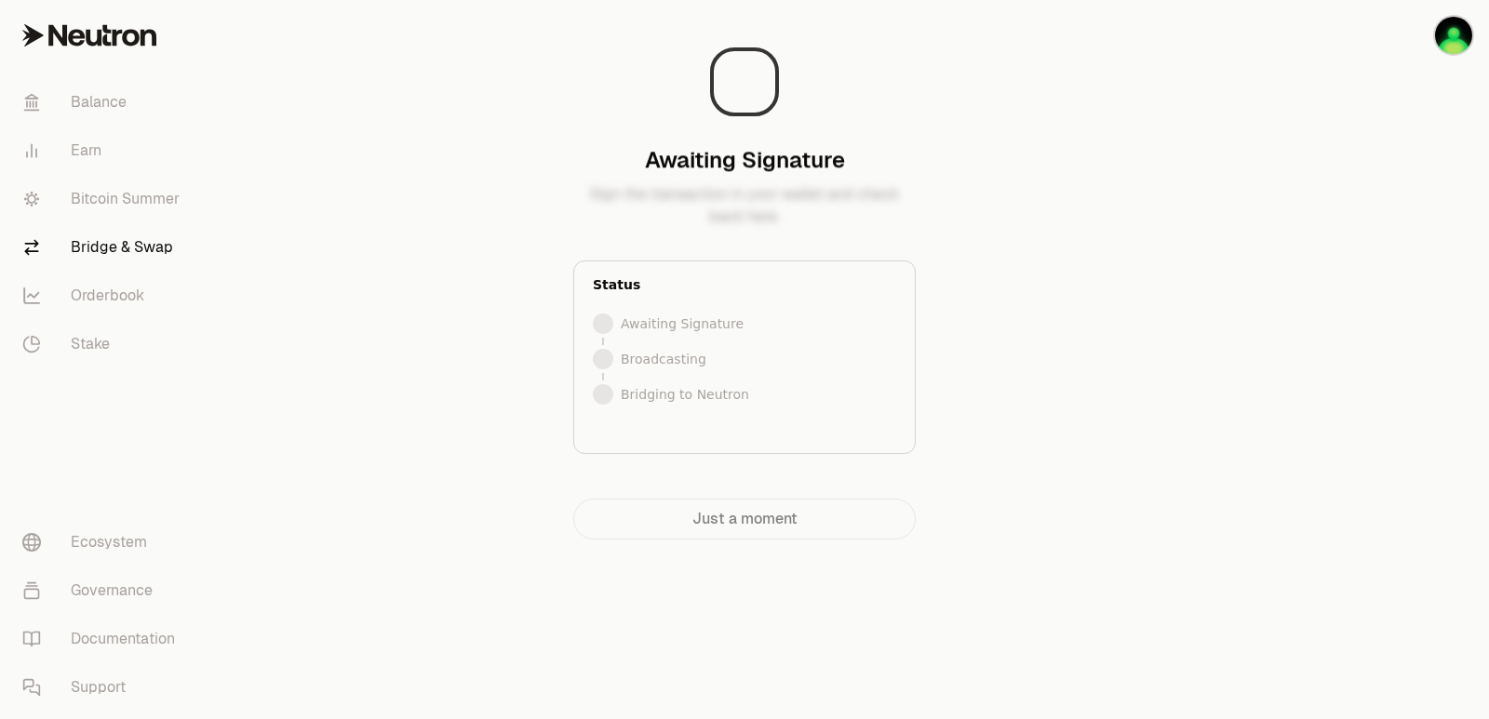
scroll to position [0, 0]
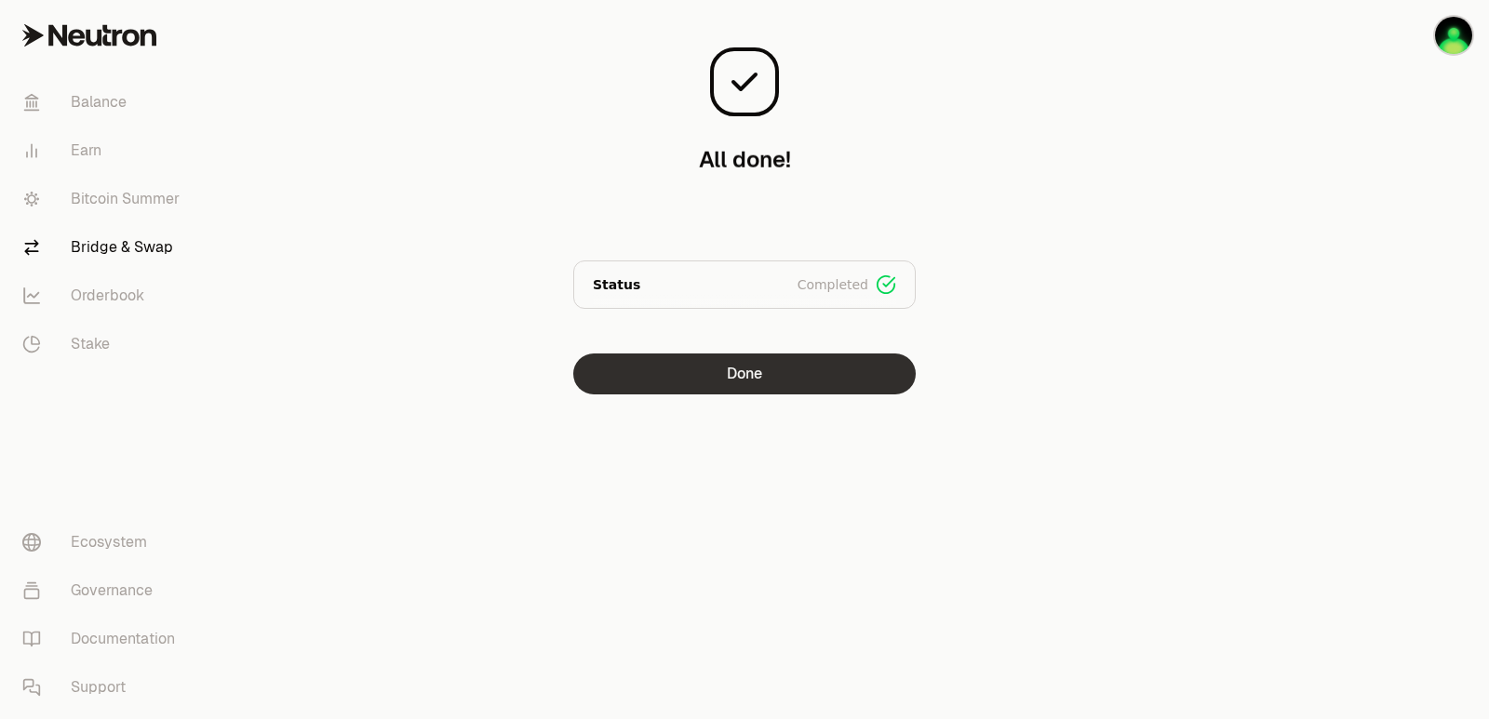
click at [731, 373] on button "Done" at bounding box center [744, 374] width 342 height 41
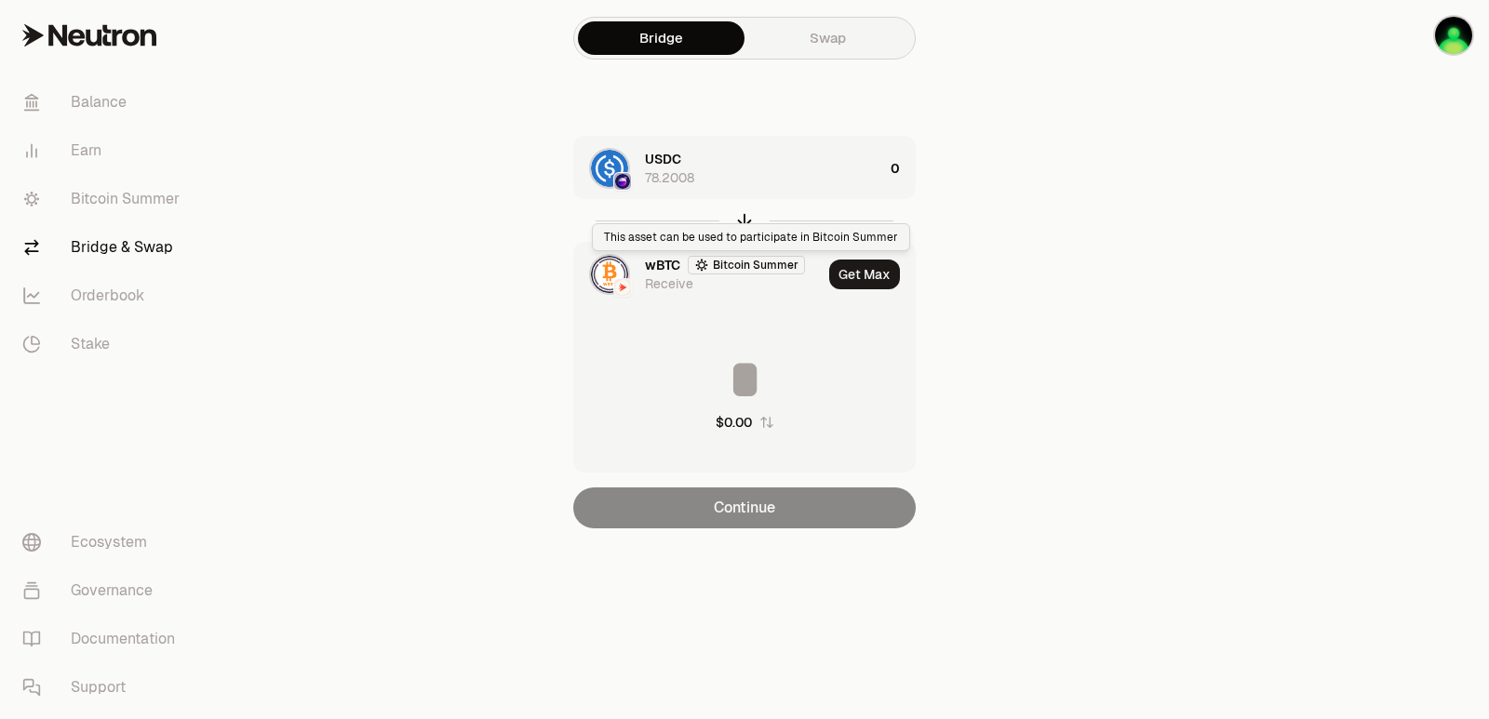
click at [744, 223] on div "This asset can be used to participate in Bitcoin Summer This asset can be used …" at bounding box center [751, 237] width 318 height 28
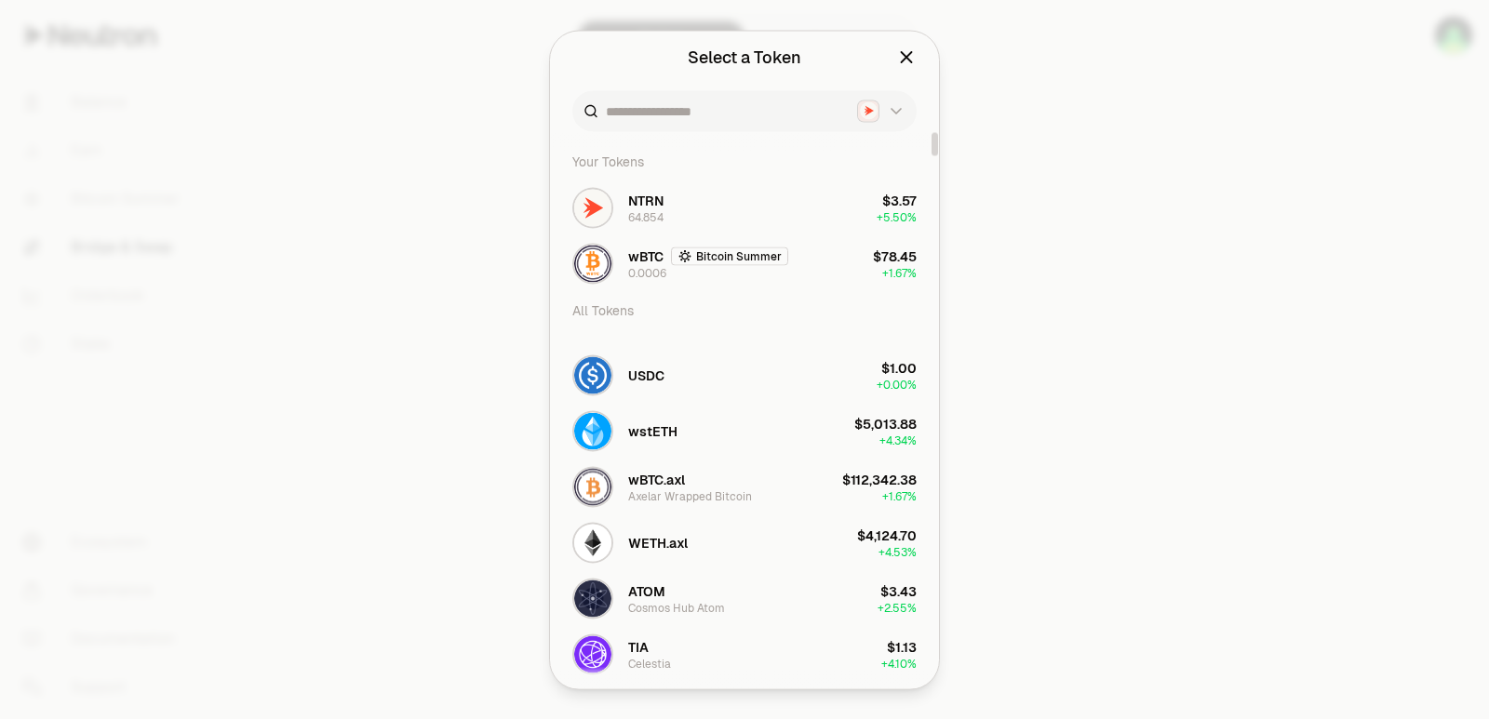
click at [1026, 175] on div at bounding box center [744, 359] width 1489 height 719
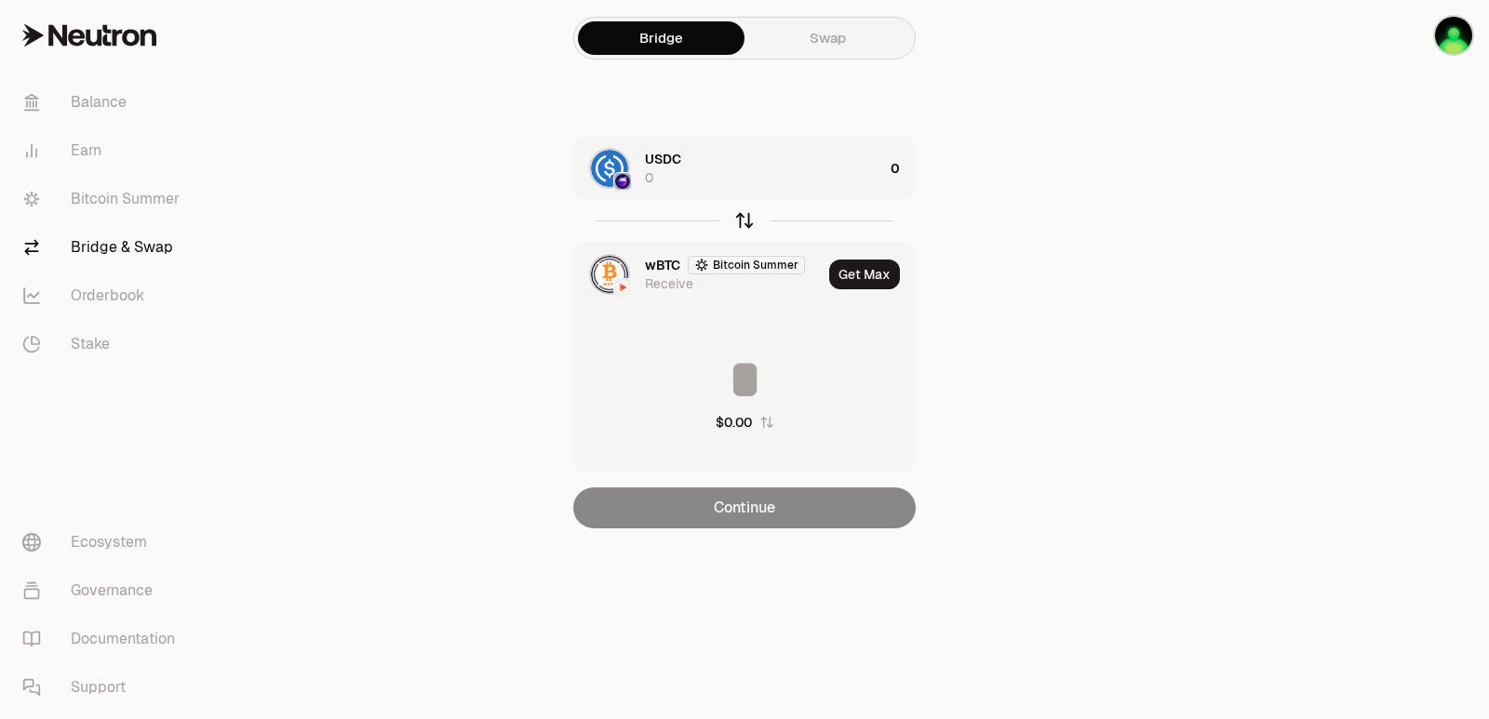
click at [747, 220] on icon "button" at bounding box center [744, 220] width 20 height 20
click at [855, 180] on div "wBTC Bitcoin Summer 0" at bounding box center [764, 168] width 238 height 37
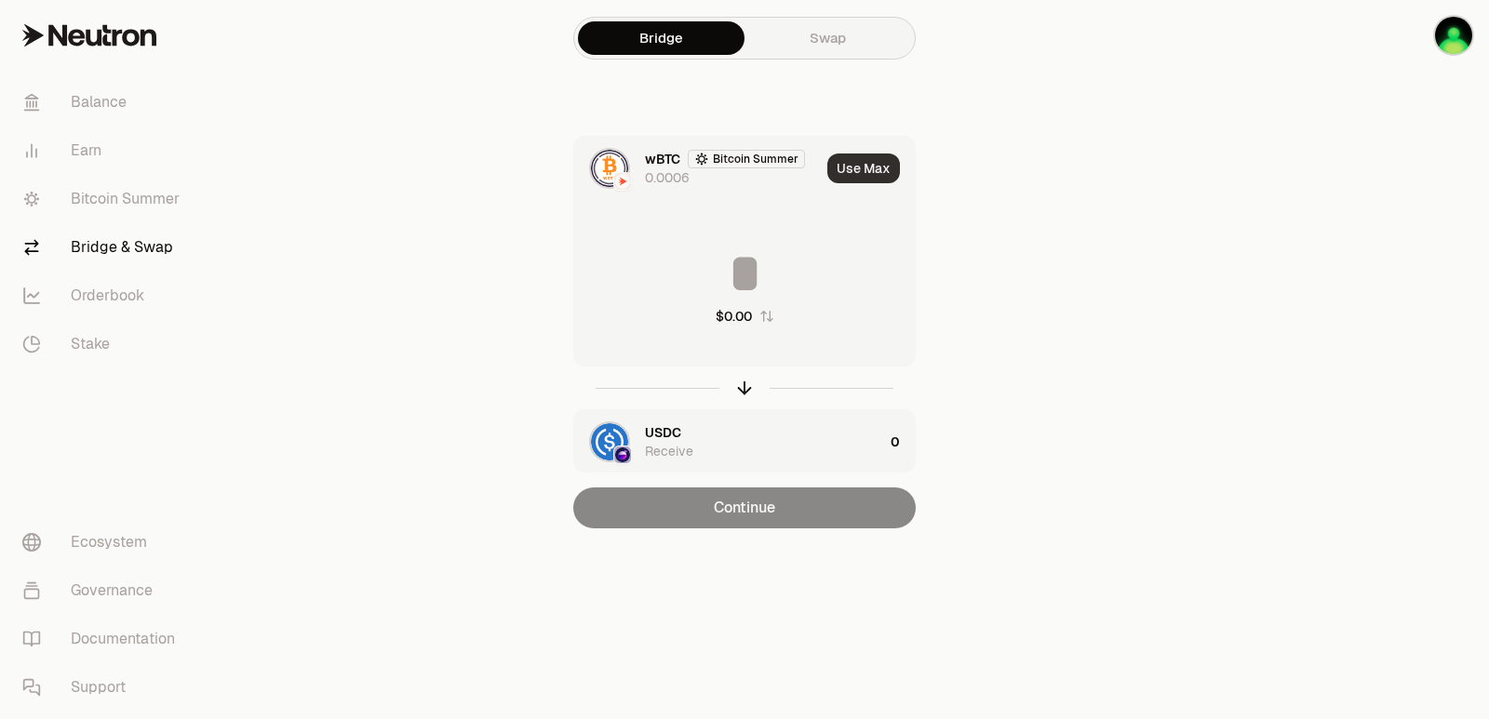
click at [884, 167] on button "Use Max" at bounding box center [863, 169] width 73 height 30
type input "*********"
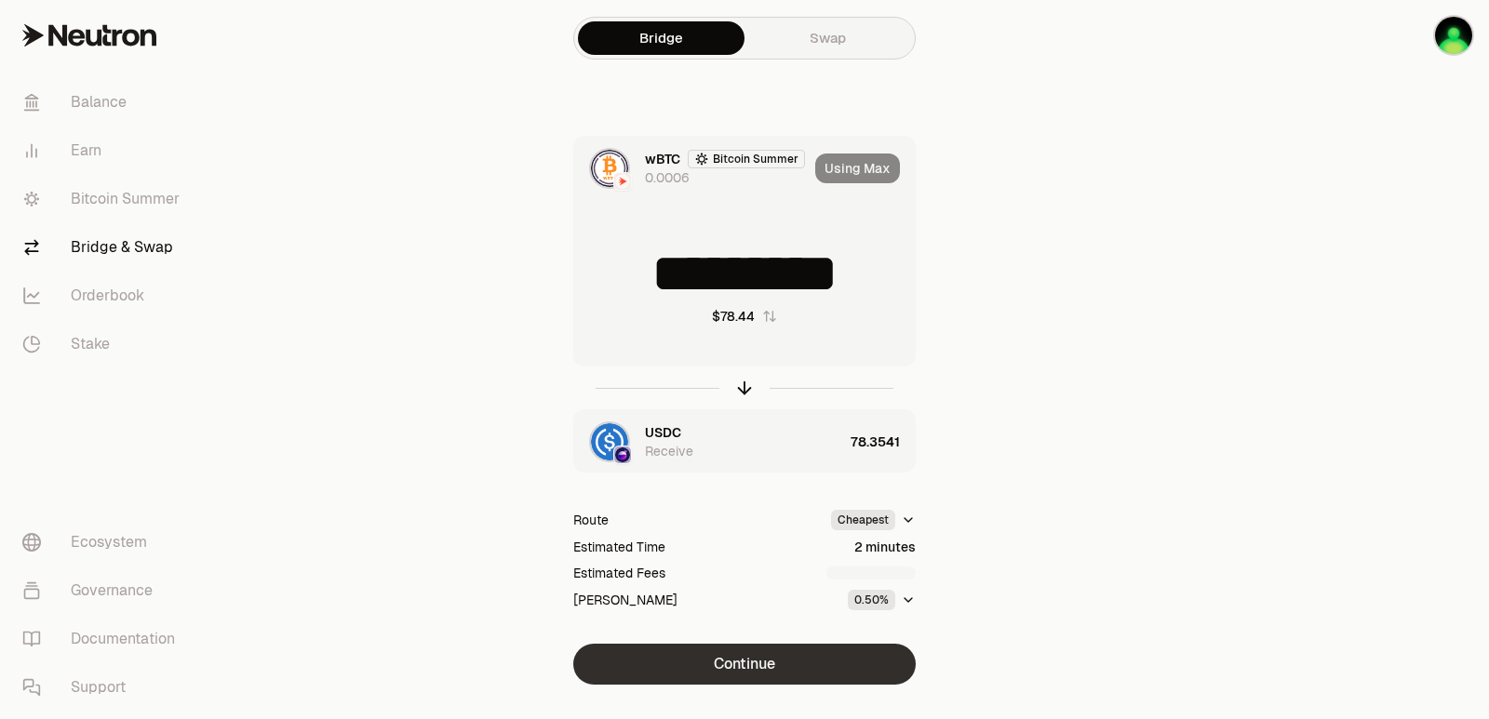
click at [745, 680] on button "Continue" at bounding box center [744, 664] width 342 height 41
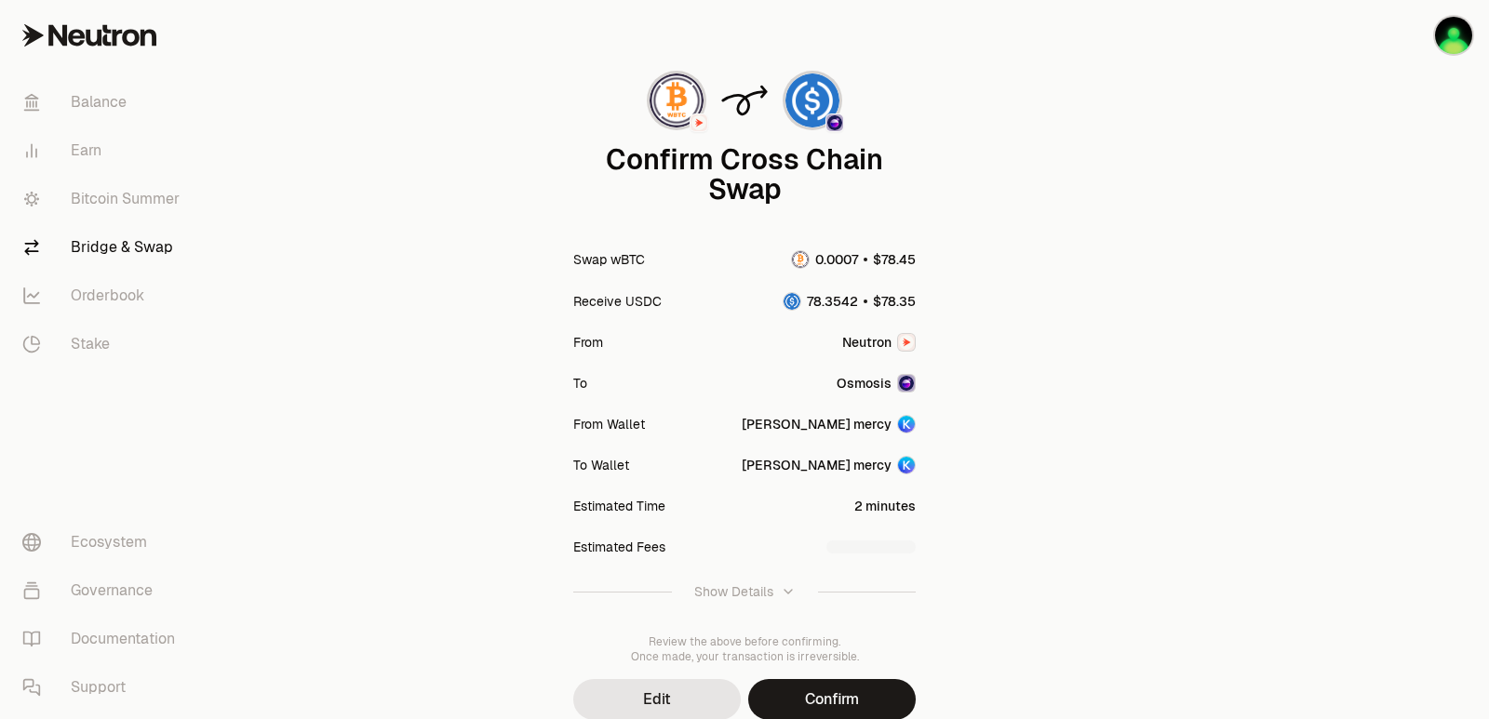
scroll to position [154, 0]
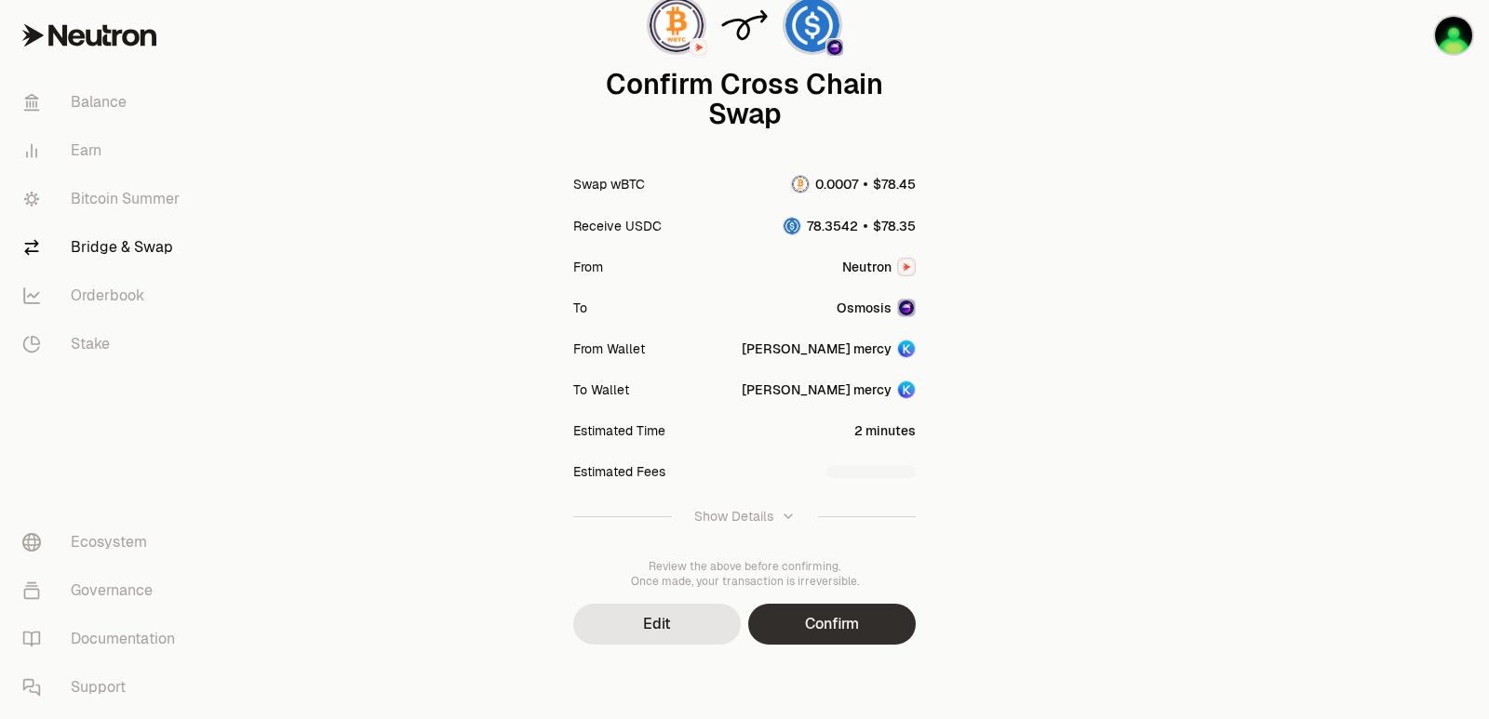
click at [849, 635] on button "Confirm" at bounding box center [832, 624] width 168 height 41
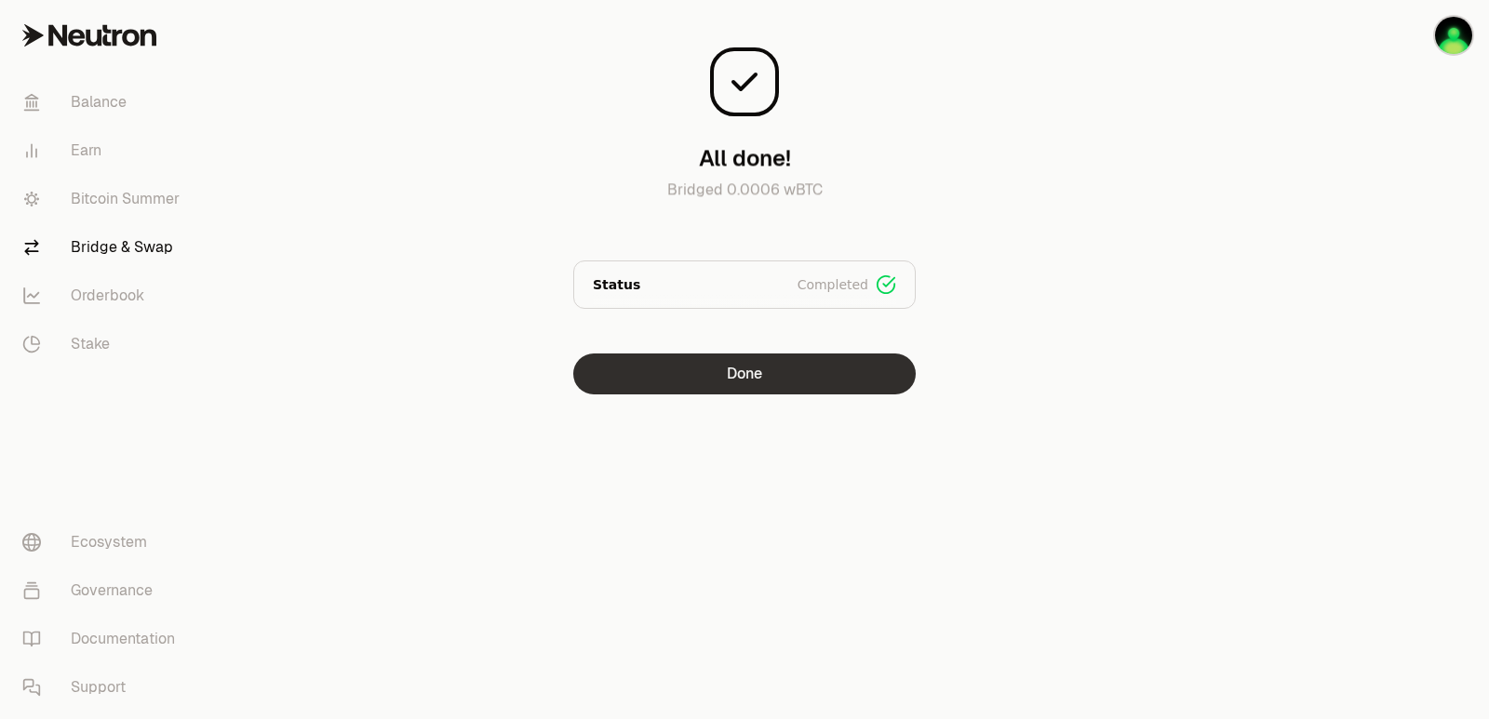
click at [689, 362] on button "Done" at bounding box center [744, 374] width 342 height 41
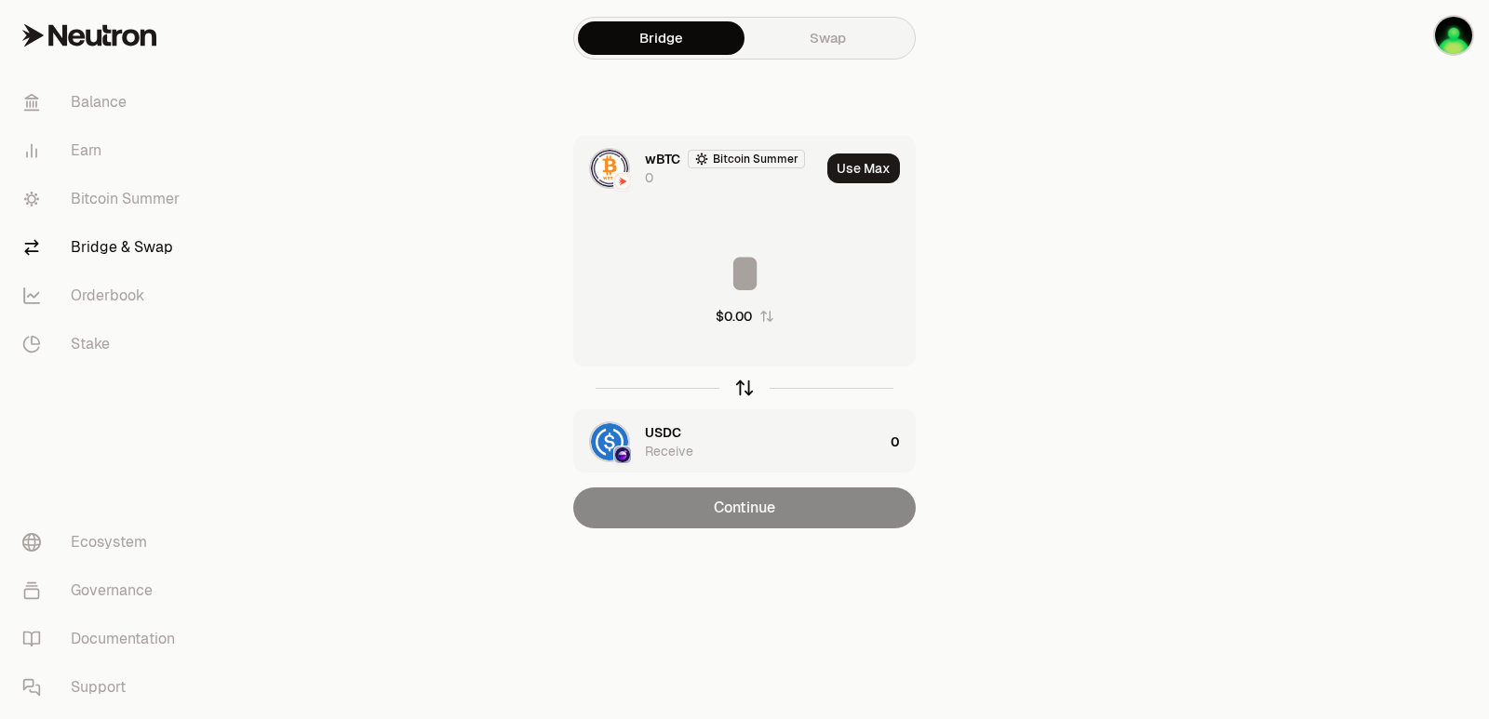
click at [743, 388] on icon "button" at bounding box center [744, 388] width 20 height 20
click at [862, 175] on button "Use Max" at bounding box center [863, 169] width 73 height 30
type input "*********"
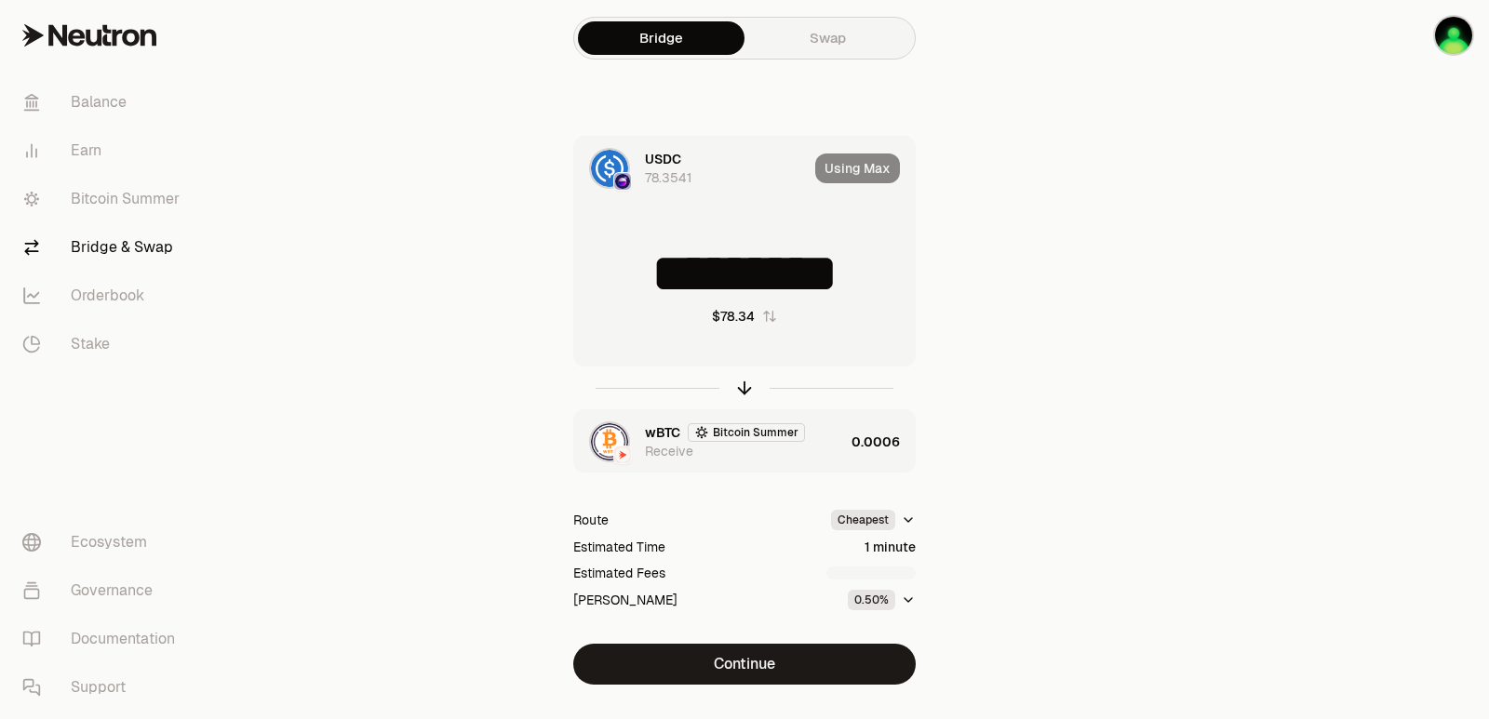
click at [813, 458] on div "wBTC Bitcoin Summer Receive" at bounding box center [744, 441] width 199 height 37
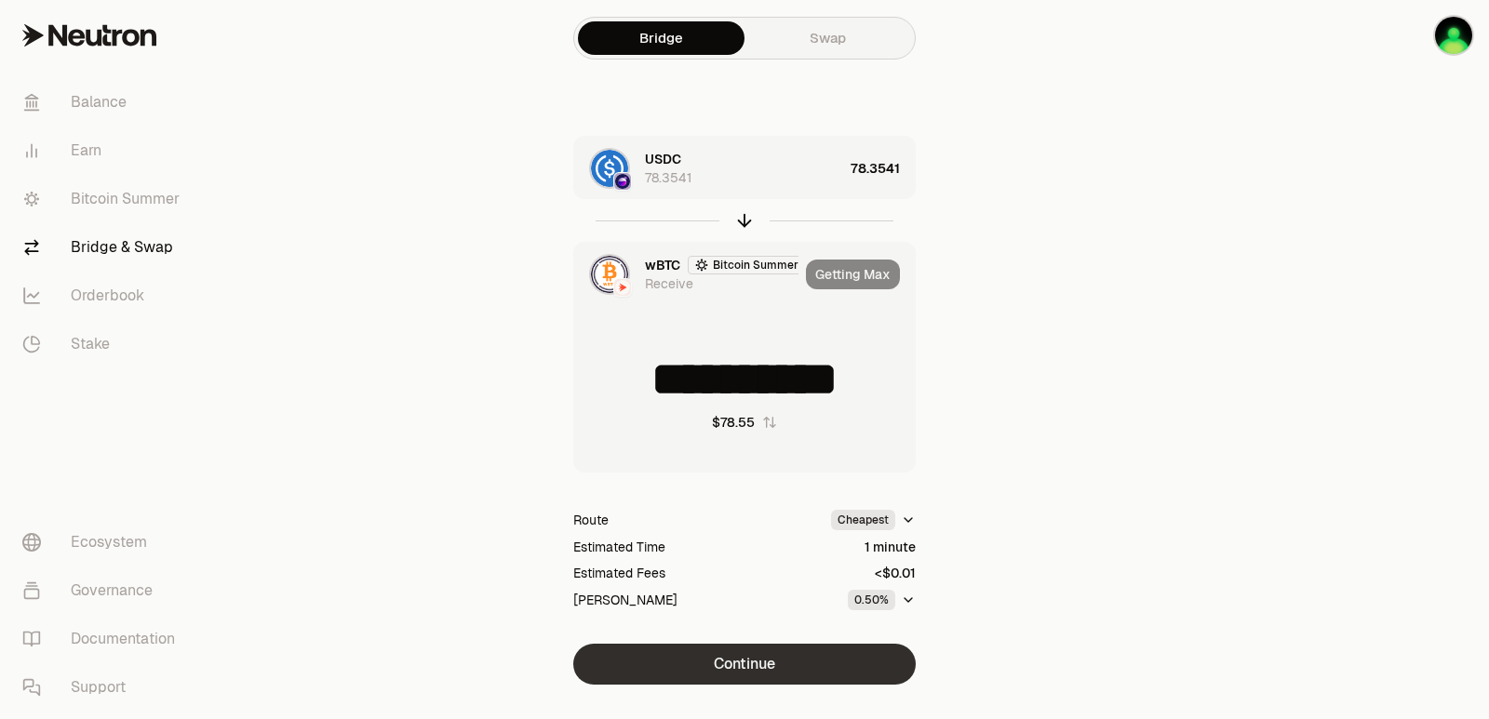
click at [744, 652] on button "Continue" at bounding box center [744, 664] width 342 height 41
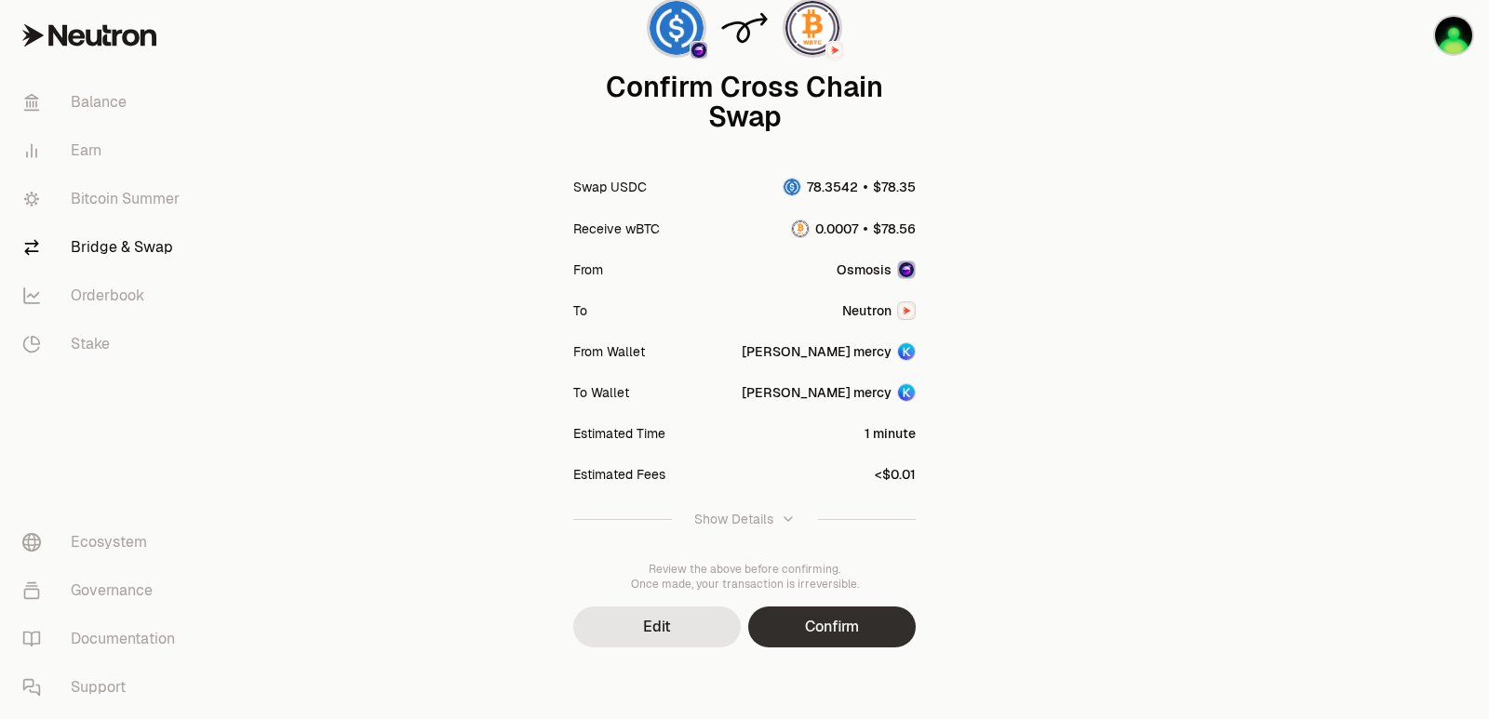
scroll to position [154, 0]
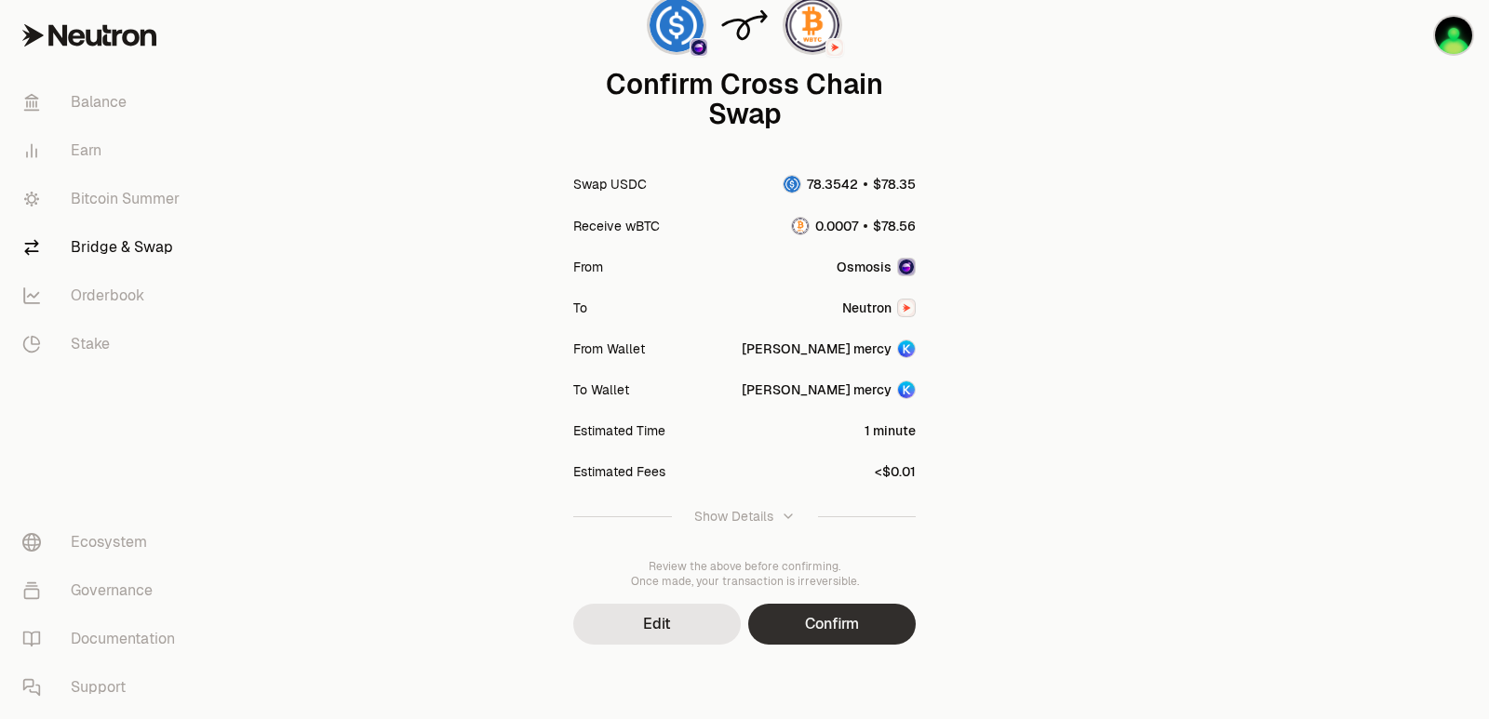
click at [811, 622] on button "Confirm" at bounding box center [832, 624] width 168 height 41
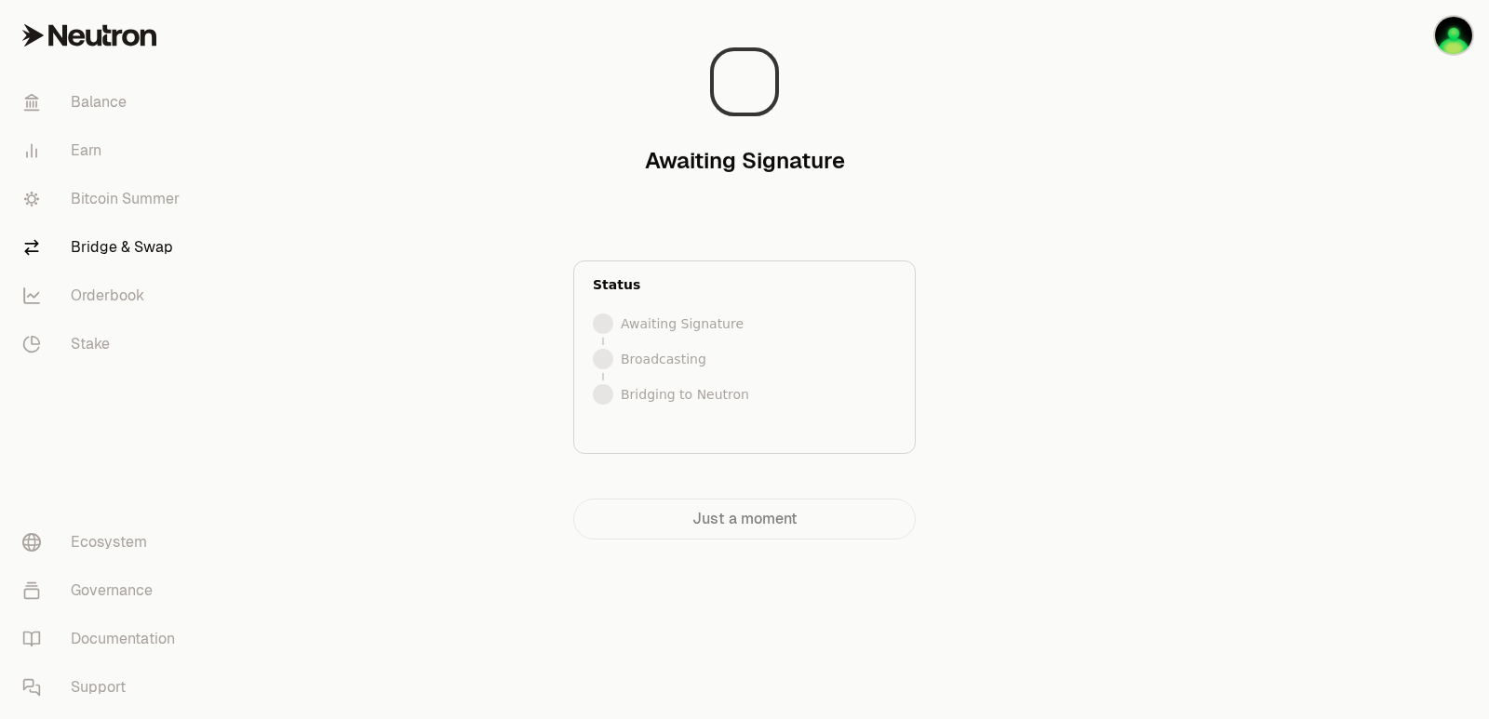
scroll to position [0, 0]
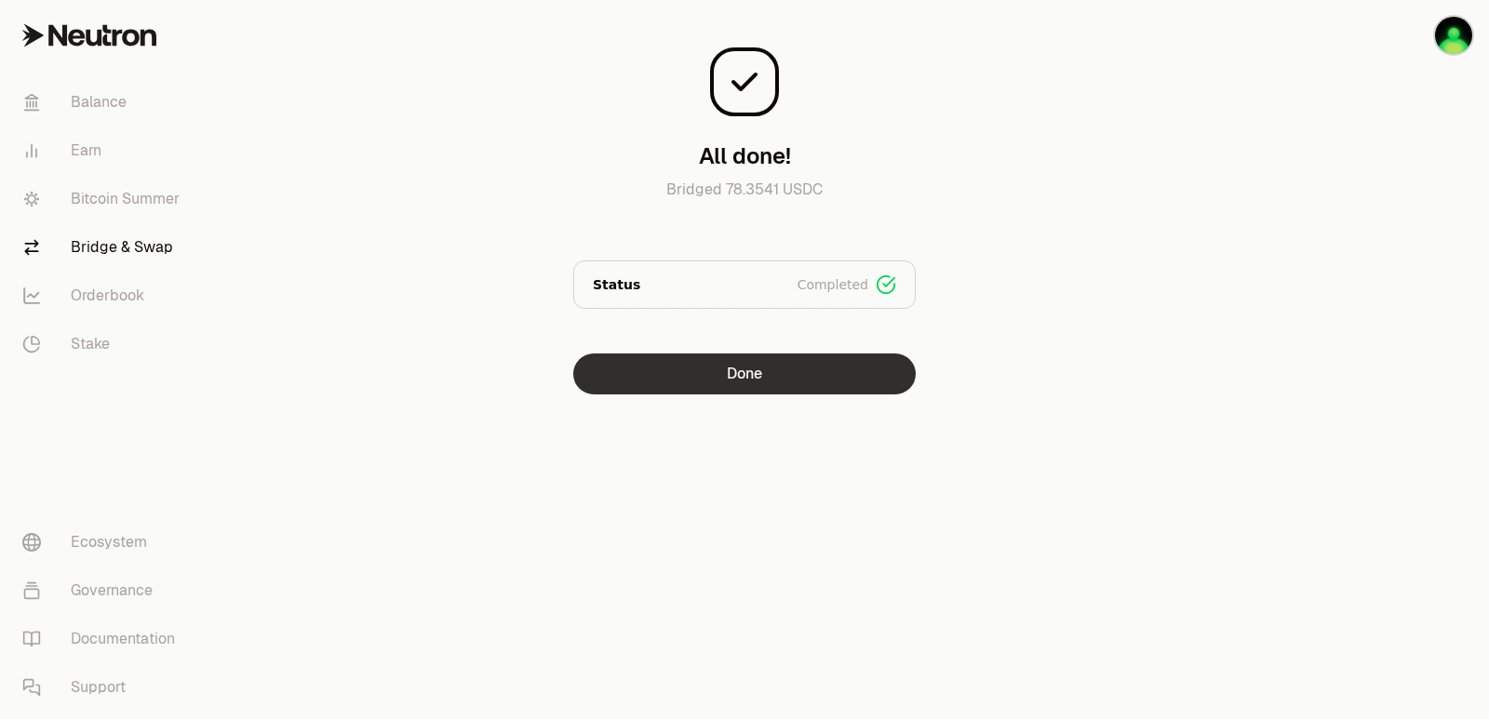
click at [735, 390] on button "Done" at bounding box center [744, 374] width 342 height 41
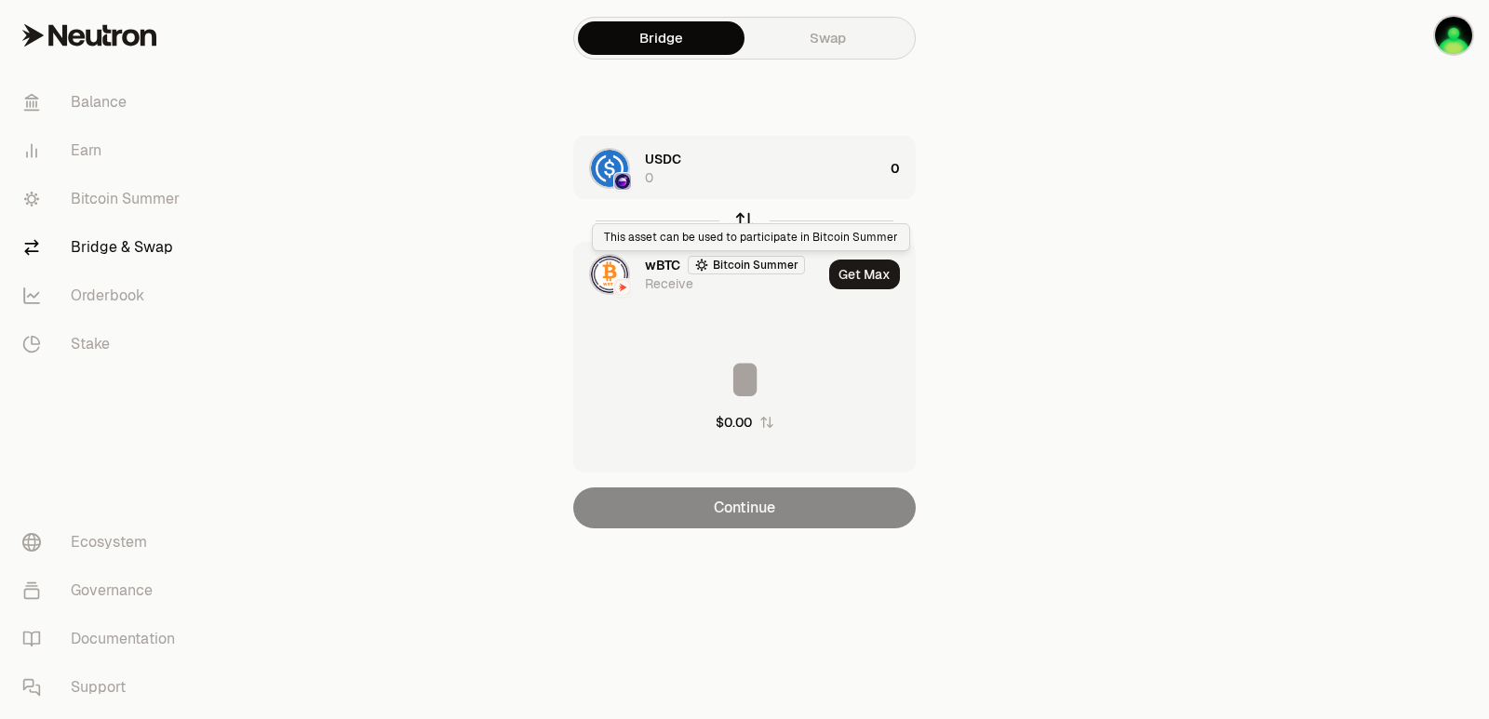
click at [746, 219] on icon "button" at bounding box center [744, 220] width 20 height 20
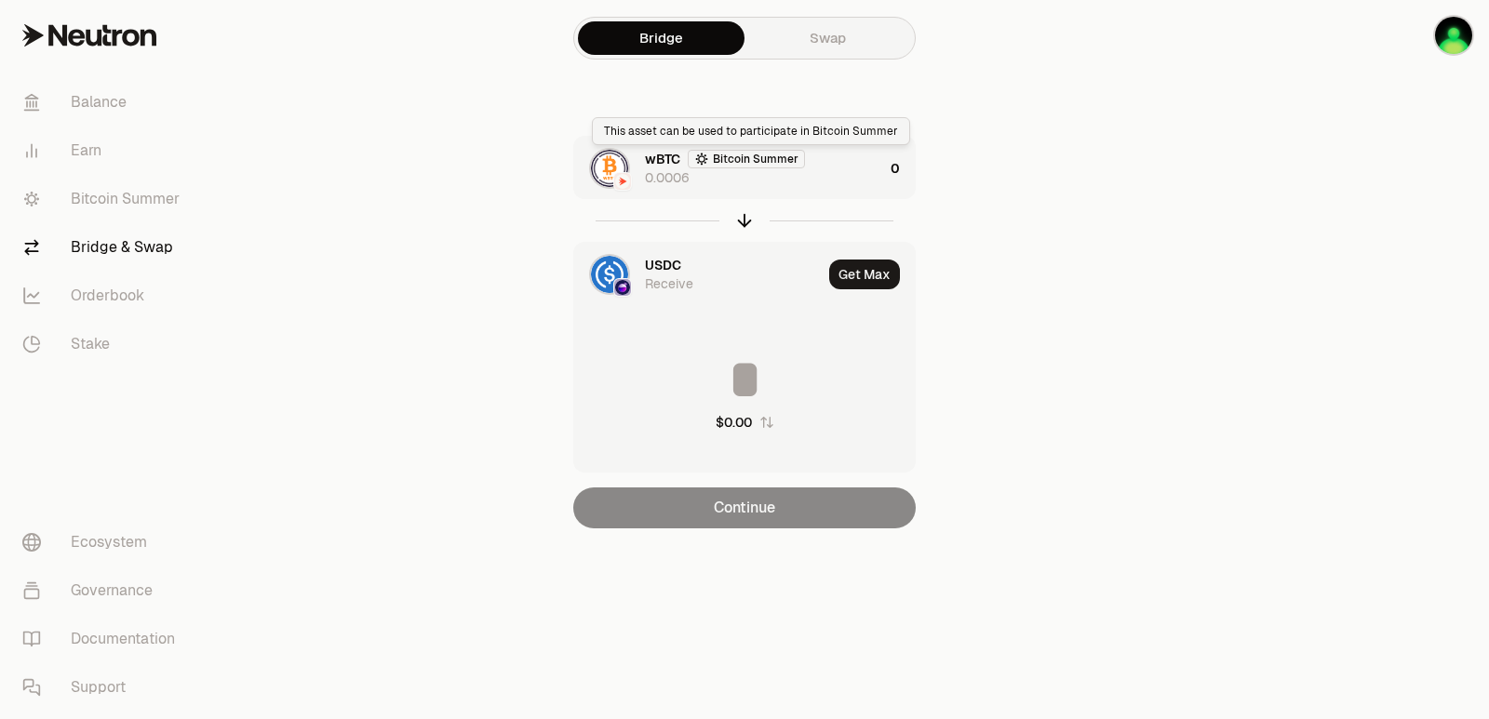
click at [856, 183] on div "wBTC Bitcoin Summer 0.0006" at bounding box center [764, 168] width 238 height 37
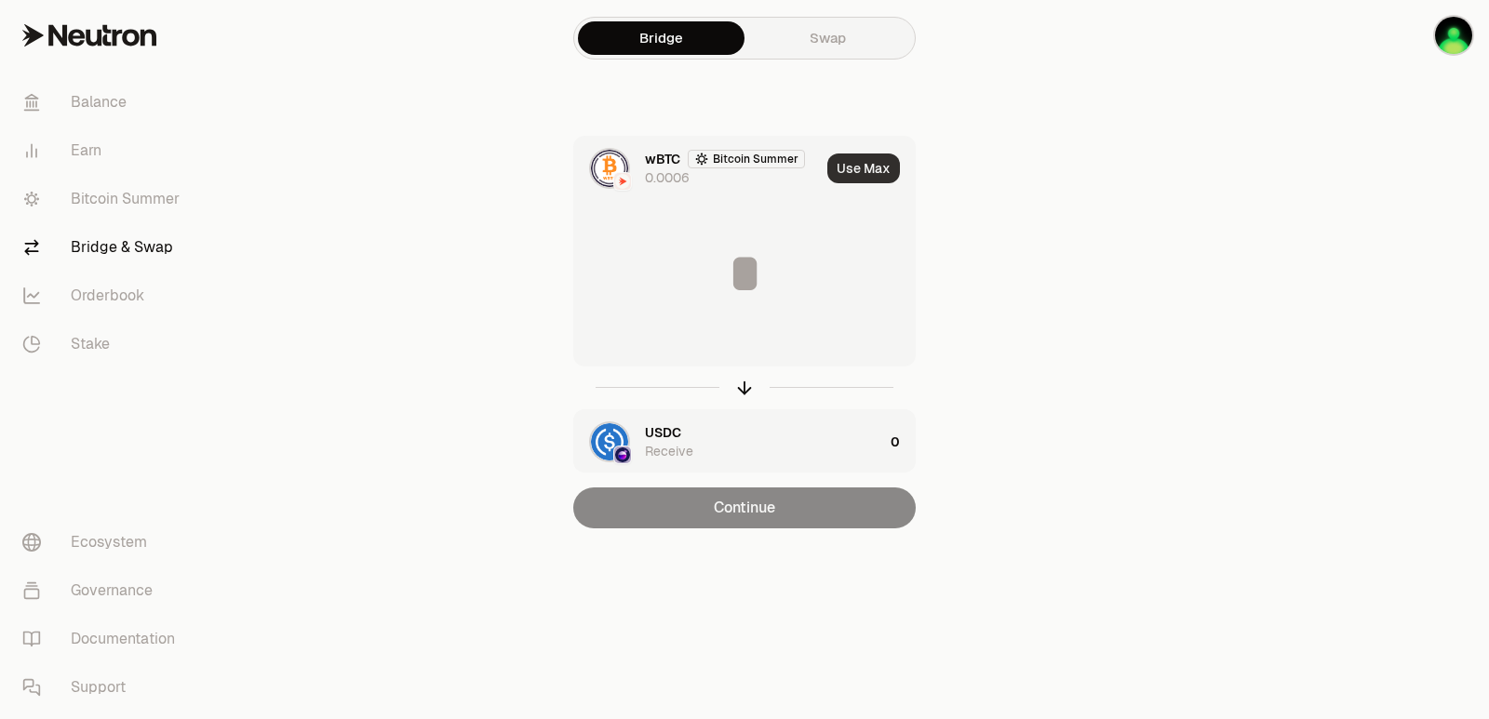
click at [871, 175] on button "Use Max" at bounding box center [863, 169] width 73 height 30
type input "**********"
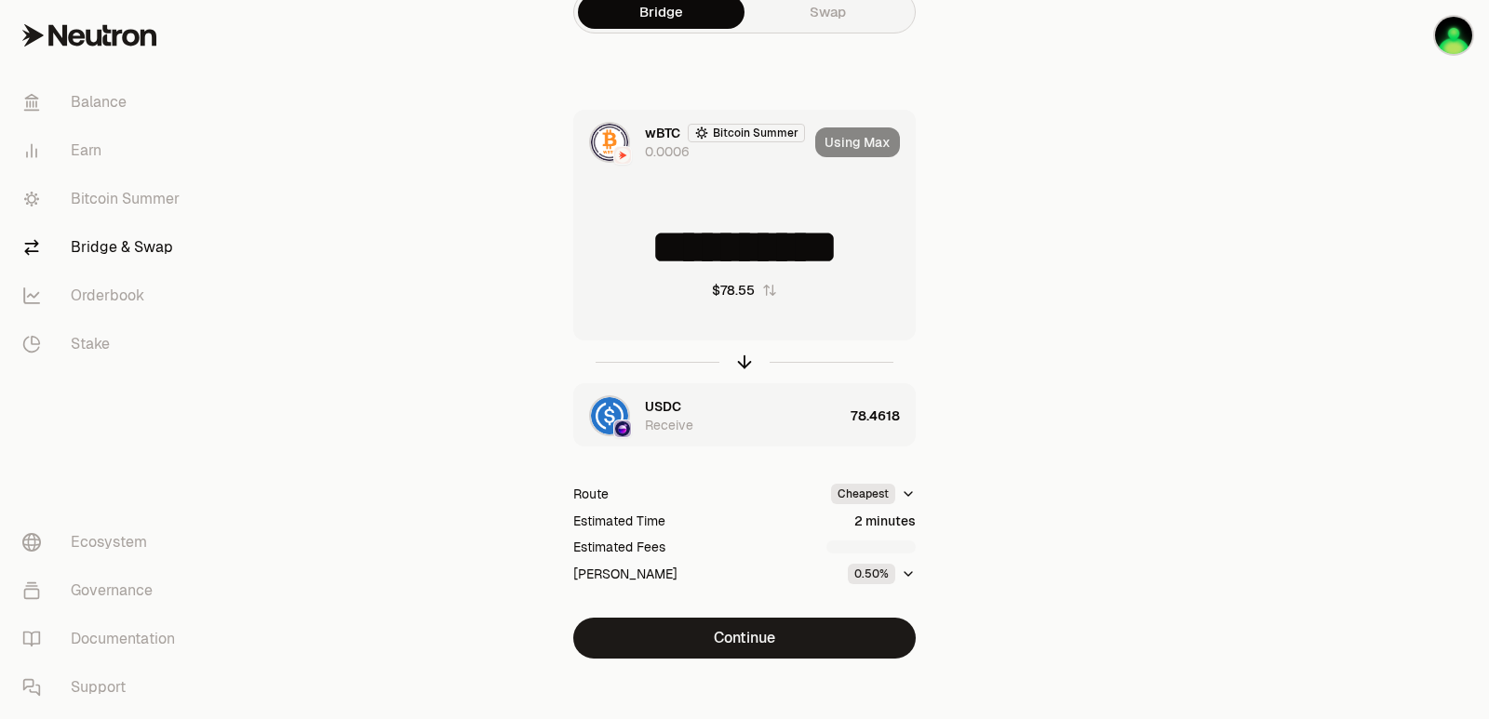
scroll to position [40, 0]
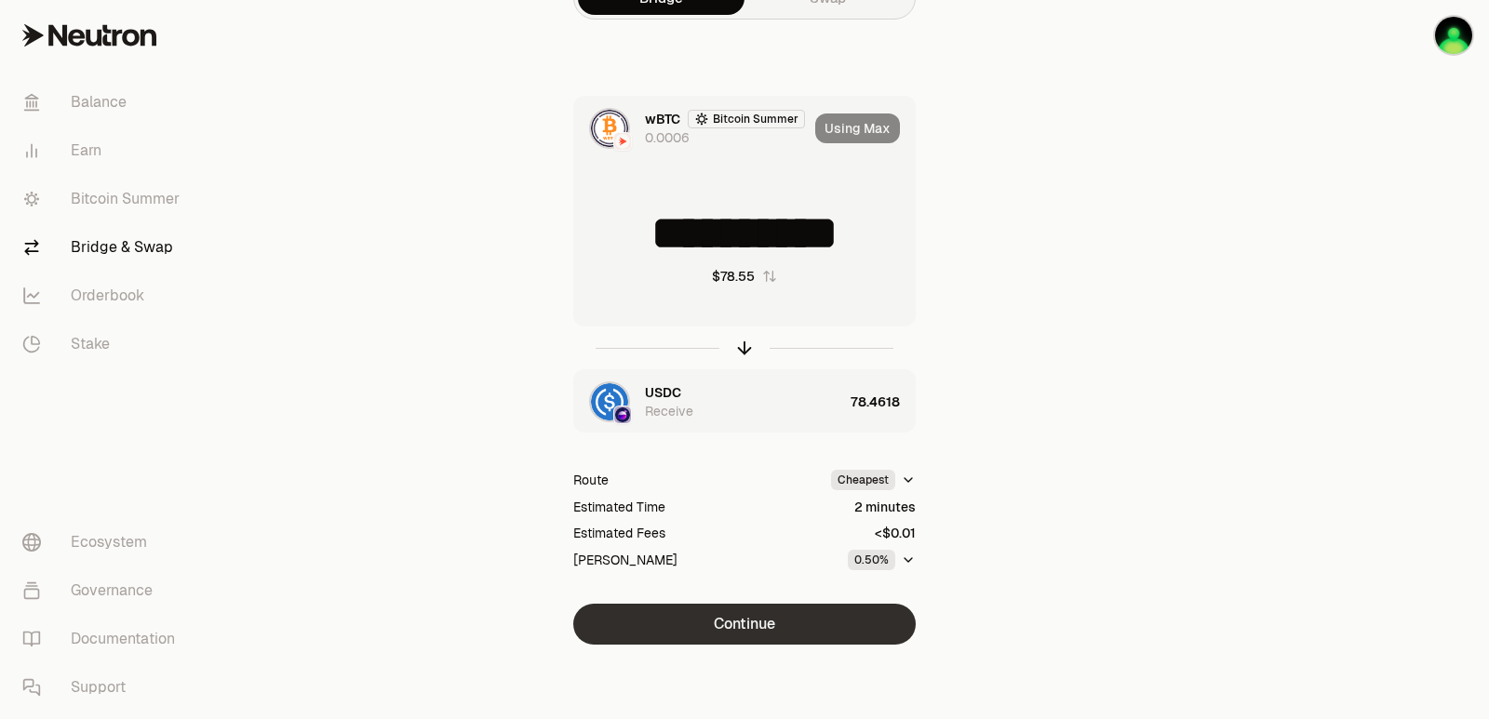
click at [744, 630] on button "Continue" at bounding box center [744, 624] width 342 height 41
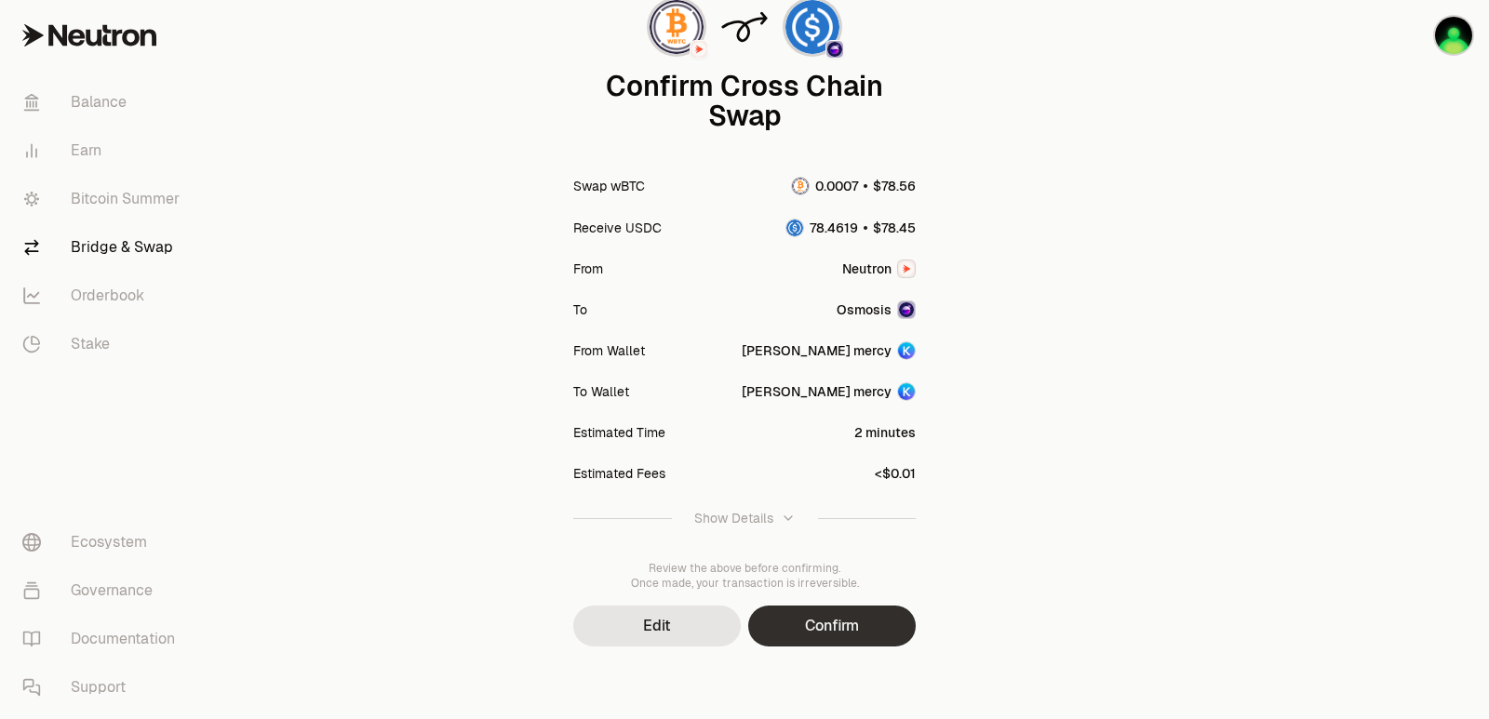
scroll to position [154, 0]
click at [798, 612] on button "Confirm" at bounding box center [832, 624] width 168 height 41
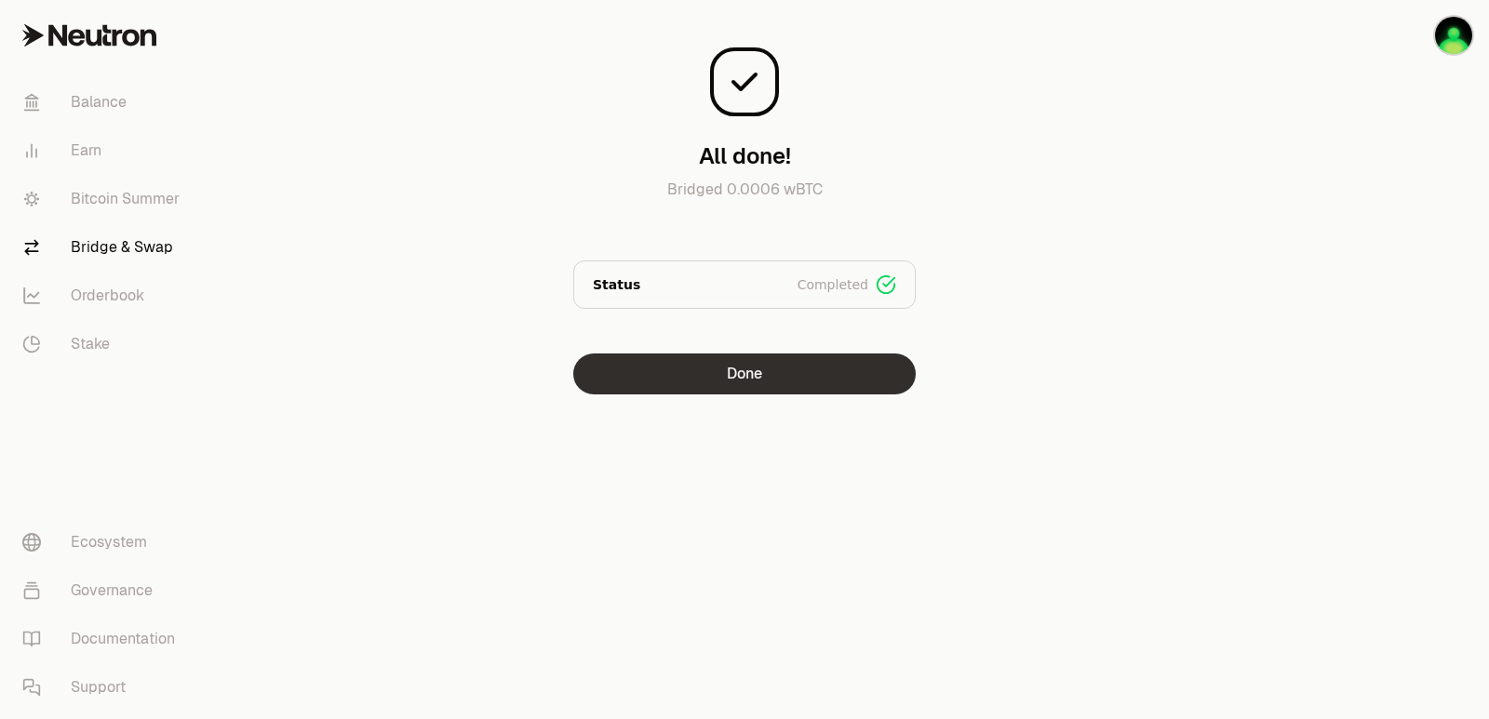
click at [685, 359] on button "Done" at bounding box center [744, 374] width 342 height 41
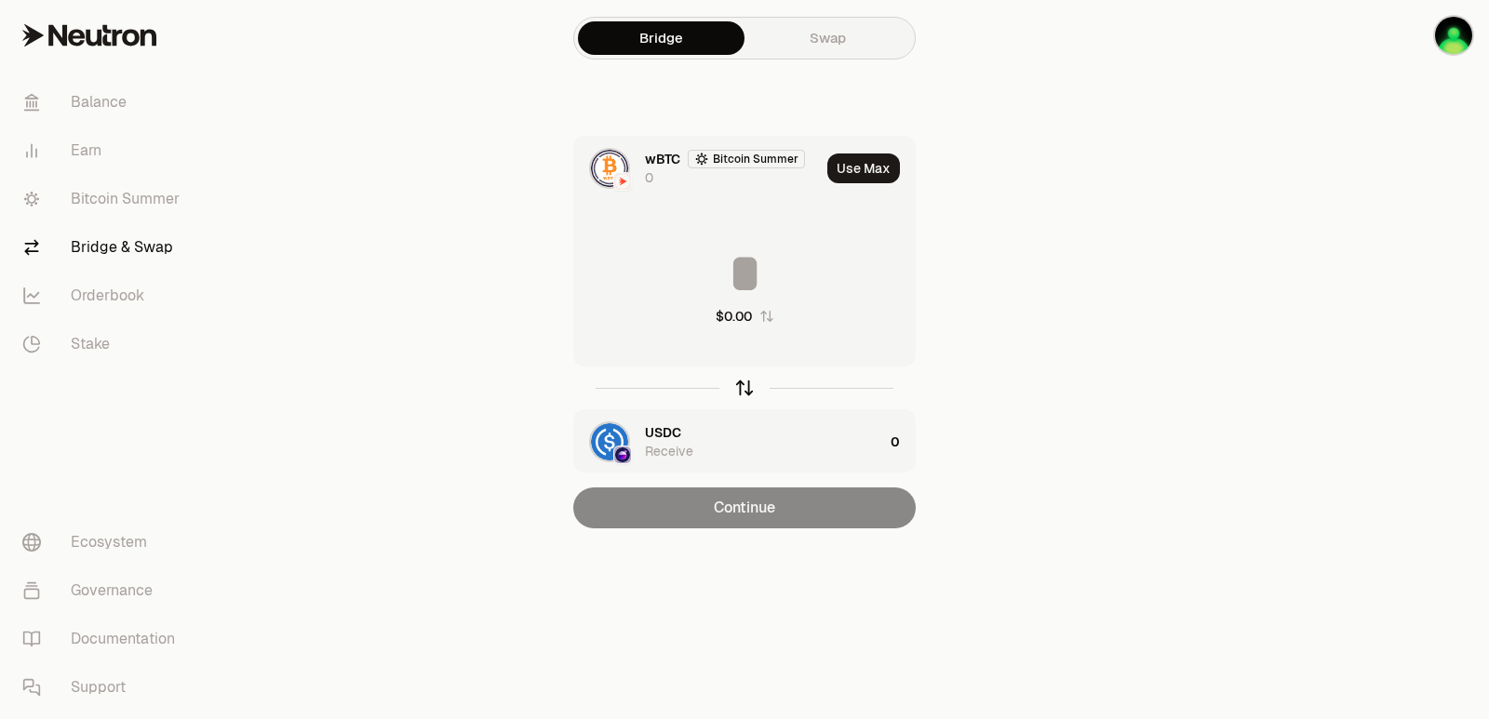
click at [742, 381] on icon "button" at bounding box center [744, 388] width 20 height 20
click at [867, 163] on button "Use Max" at bounding box center [863, 169] width 73 height 30
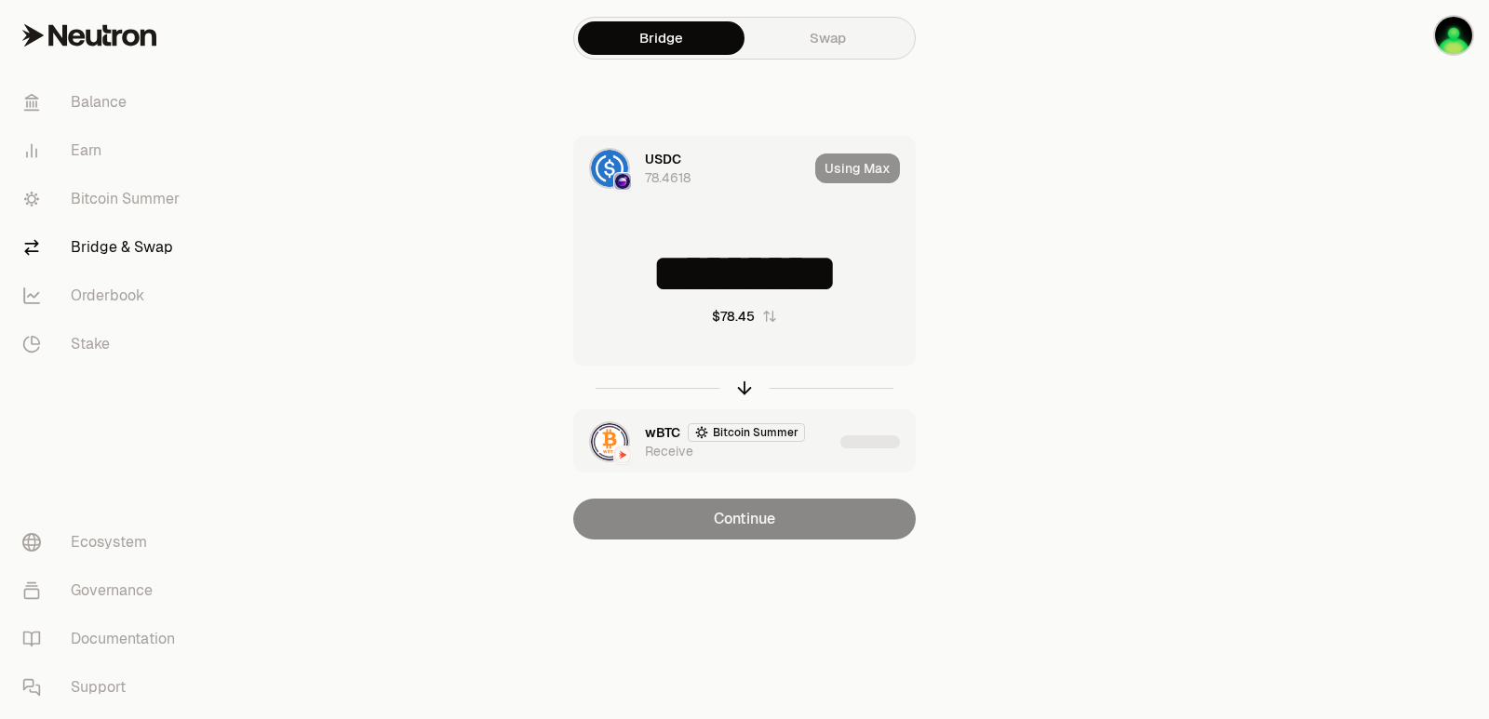
type input "*********"
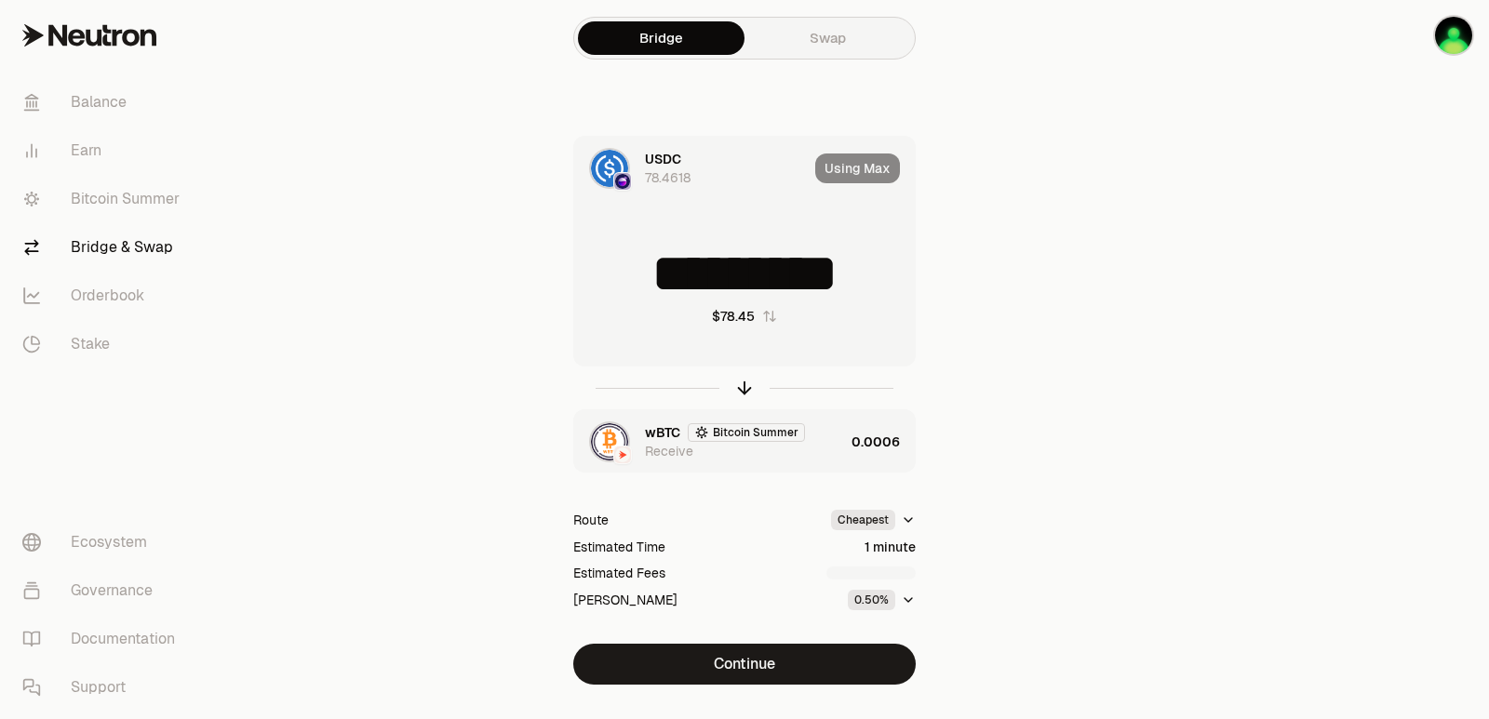
click at [823, 449] on div "wBTC Bitcoin Summer Receive" at bounding box center [744, 441] width 199 height 37
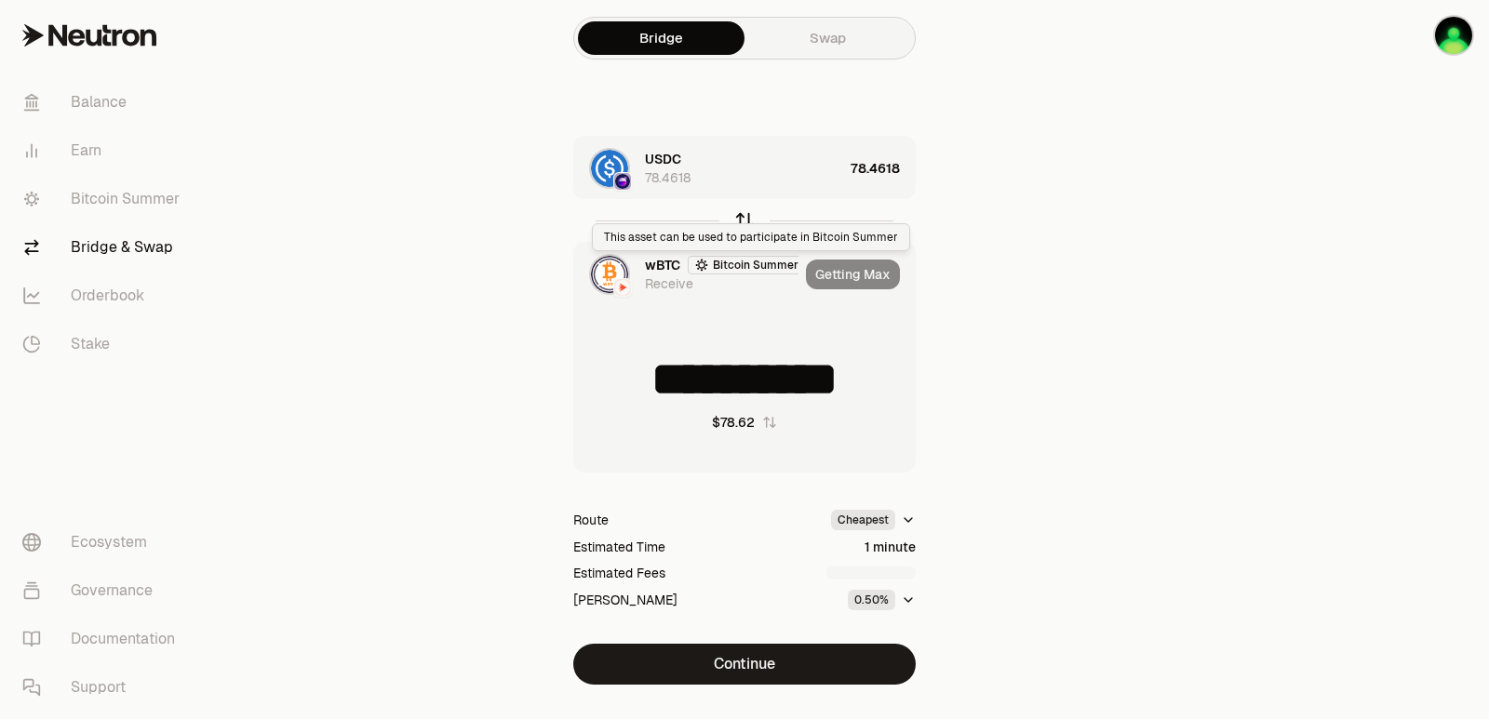
click at [746, 221] on icon "button" at bounding box center [744, 220] width 20 height 20
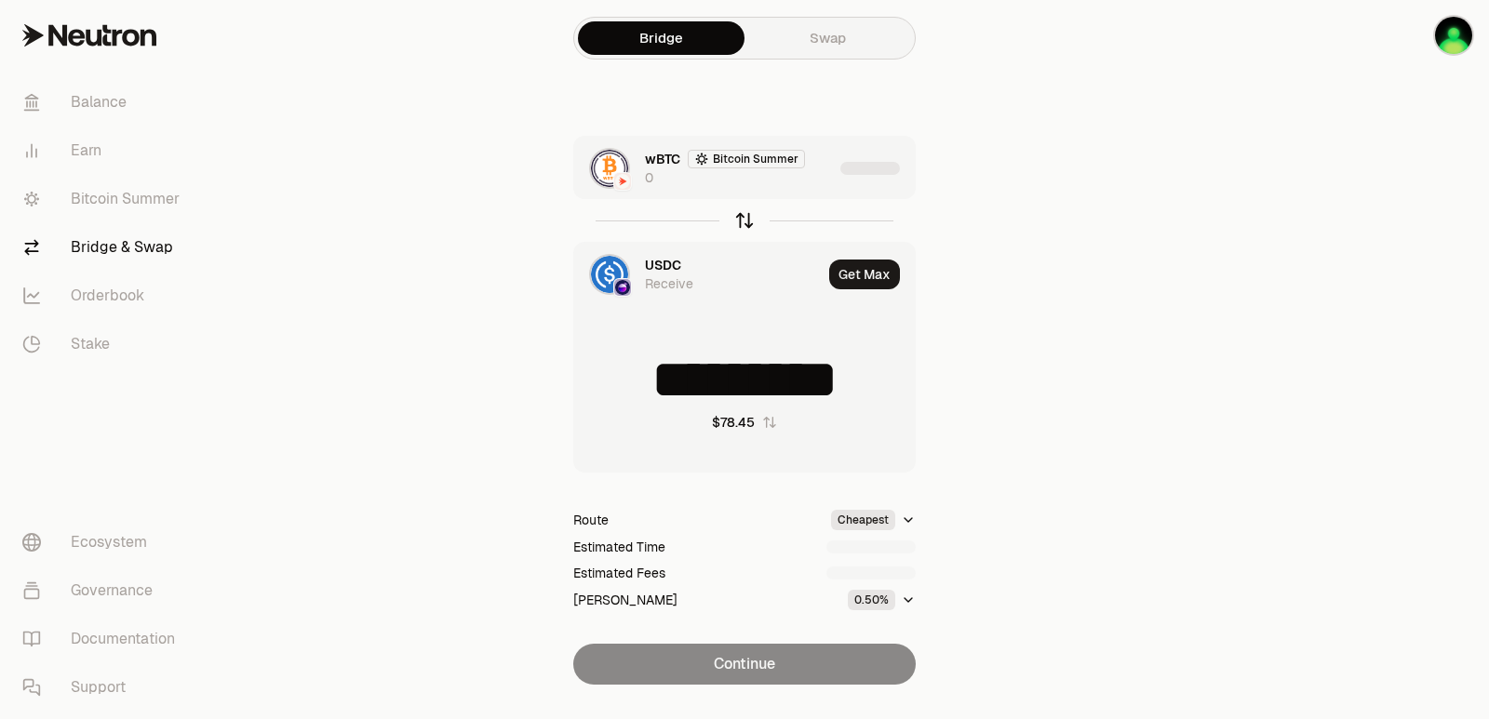
type input "*********"
click at [784, 190] on div "wBTC Bitcoin Summer 0" at bounding box center [703, 168] width 259 height 63
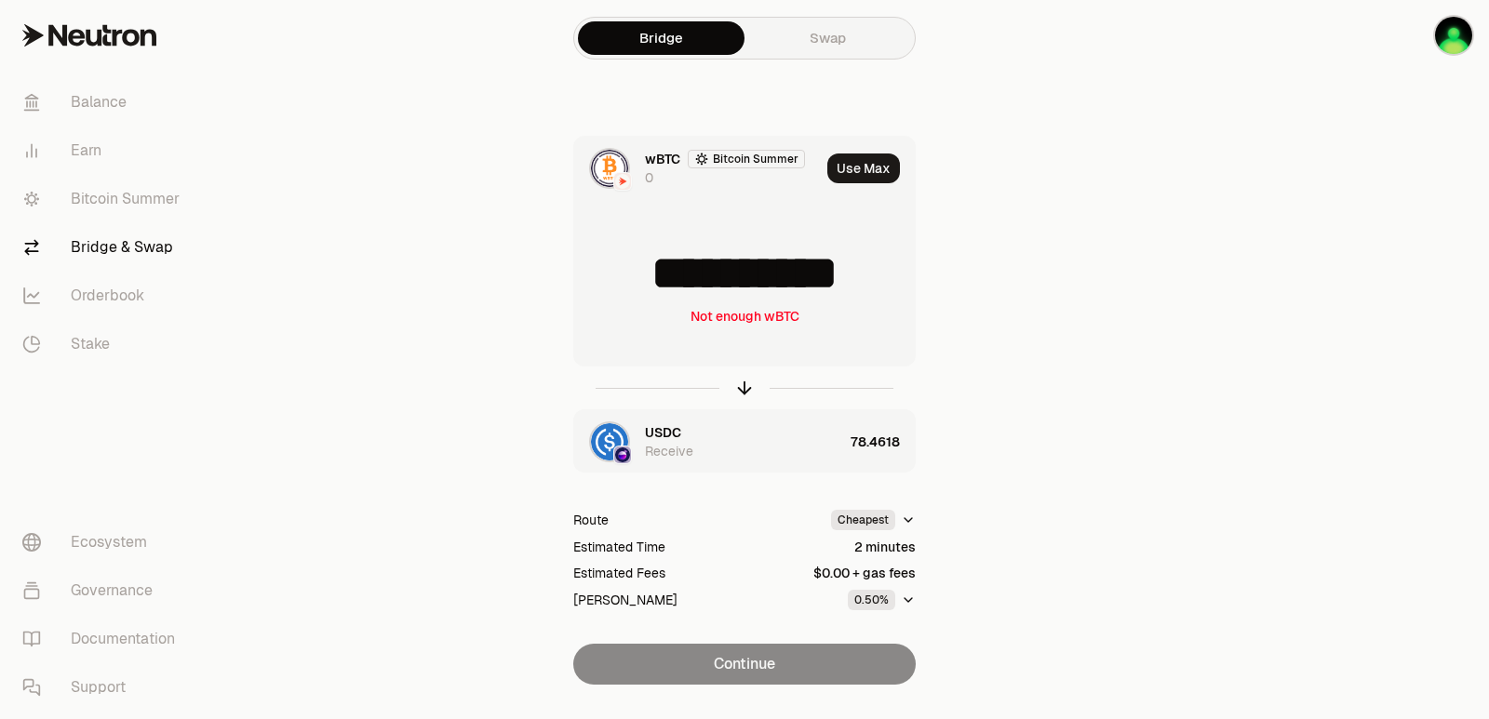
drag, startPoint x: 883, startPoint y: 270, endPoint x: 829, endPoint y: 270, distance: 54.0
click at [829, 270] on input "**********" at bounding box center [744, 274] width 341 height 56
type input "**********"
click at [749, 394] on icon "button" at bounding box center [744, 388] width 20 height 20
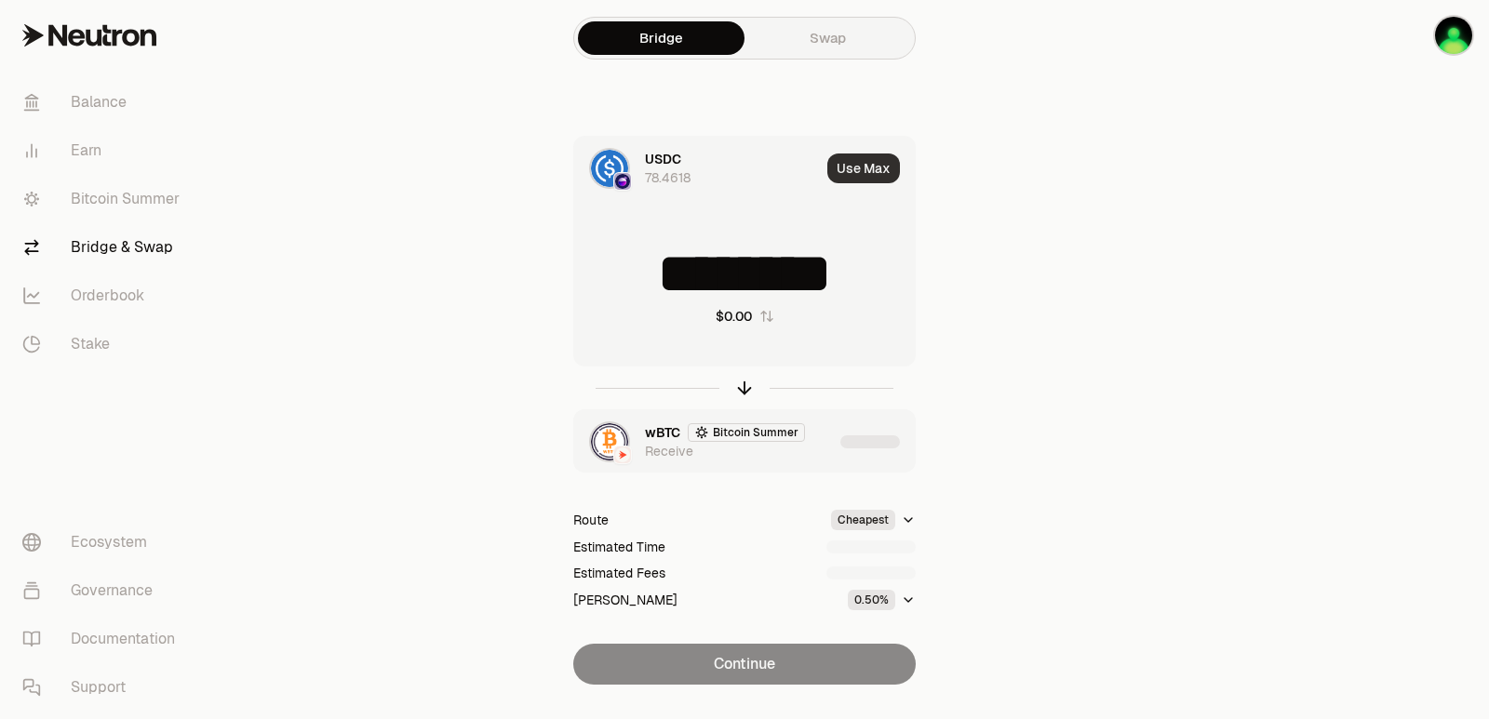
click at [875, 165] on button "Use Max" at bounding box center [863, 169] width 73 height 30
type input "*********"
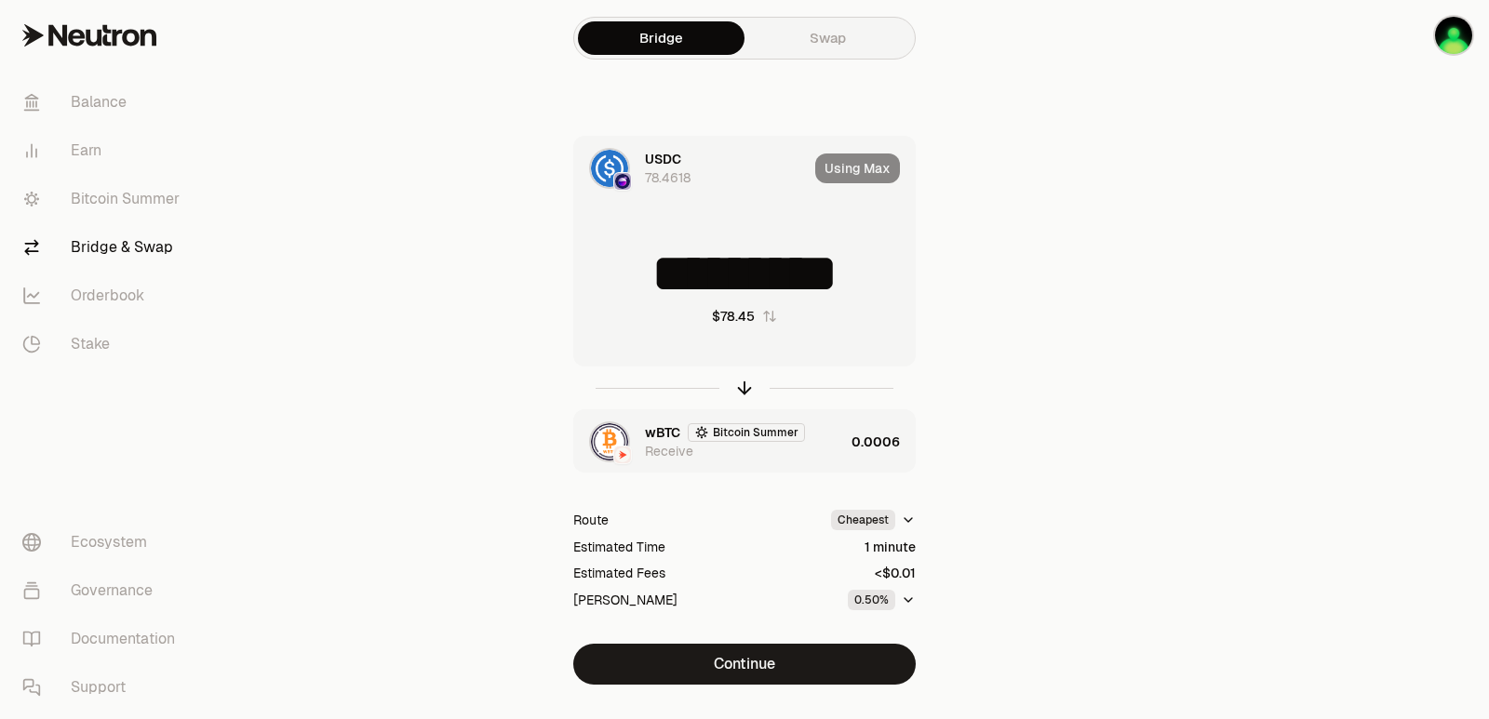
click at [842, 437] on div "wBTC Bitcoin Summer Receive" at bounding box center [744, 441] width 199 height 37
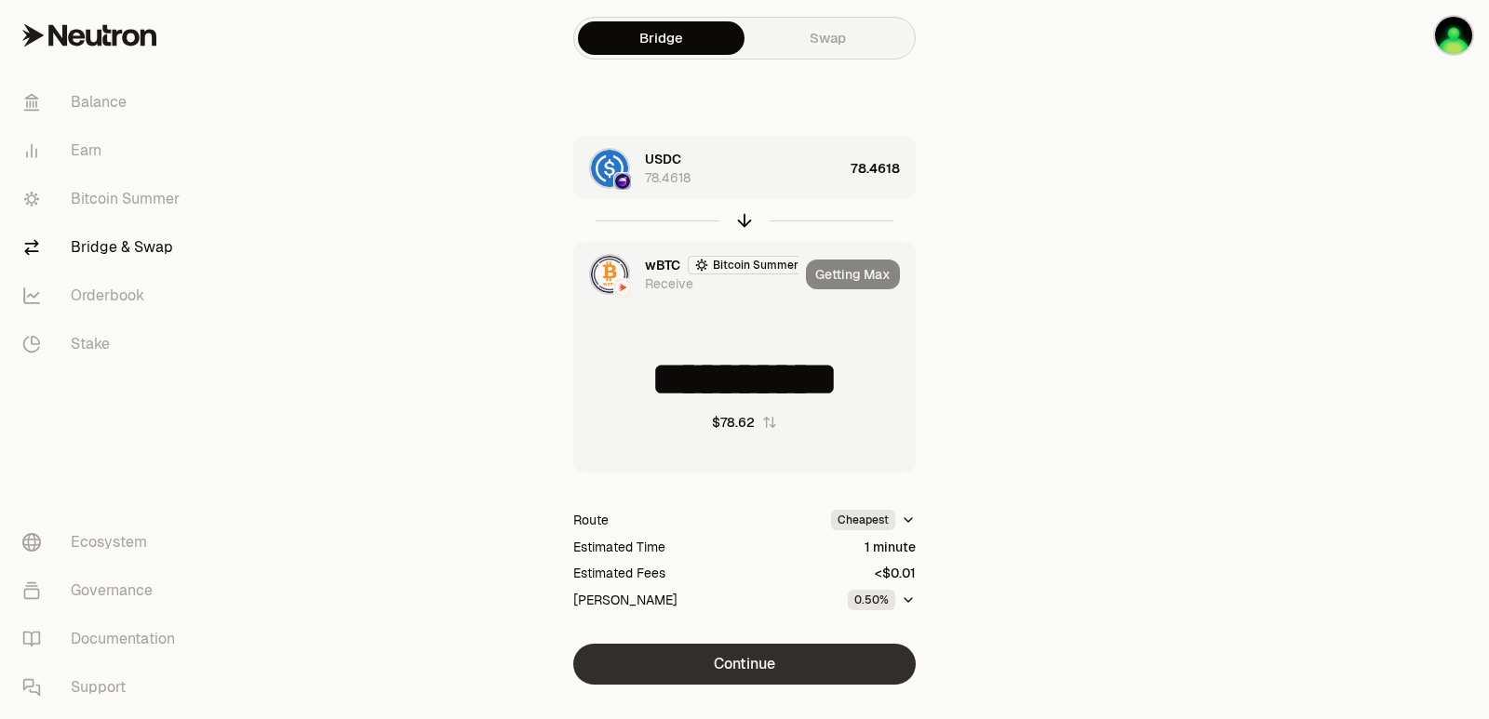
click at [746, 660] on button "Continue" at bounding box center [744, 664] width 342 height 41
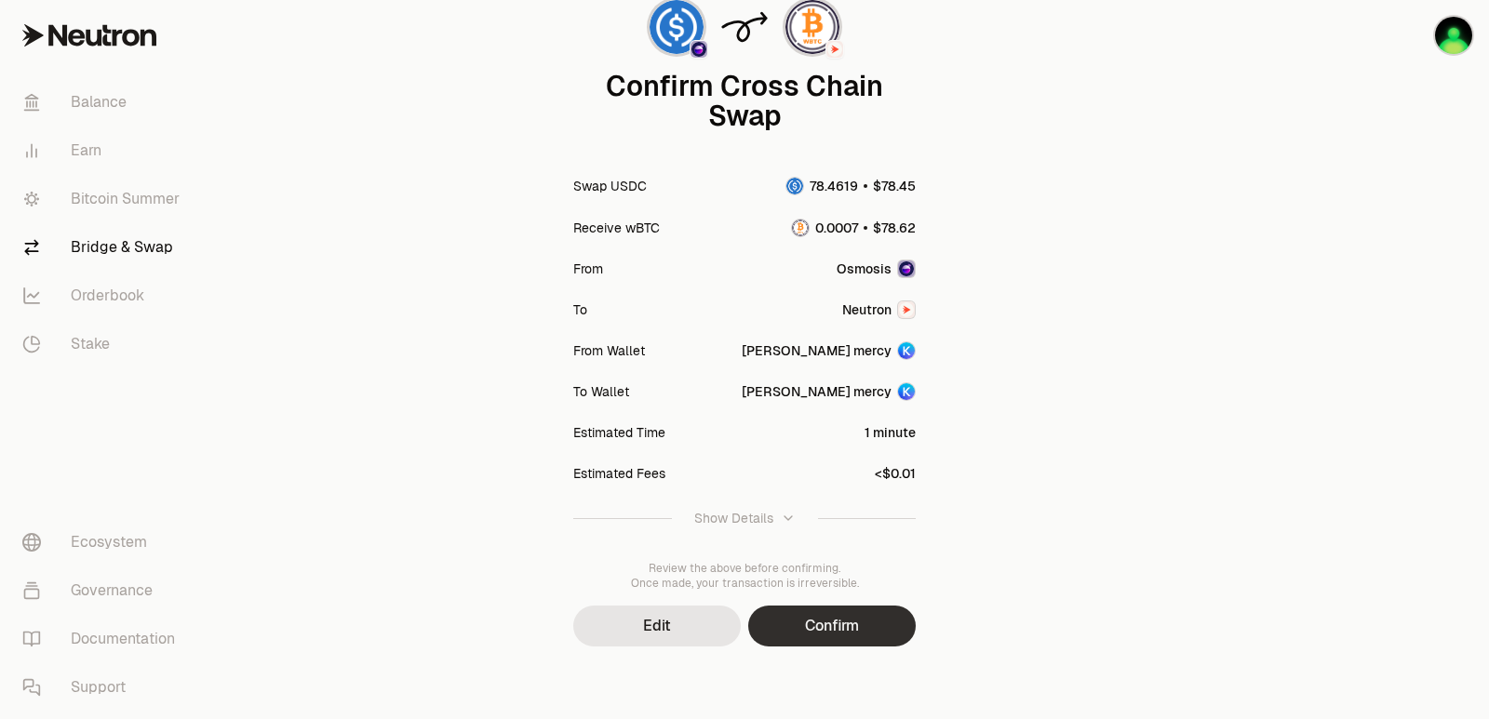
scroll to position [154, 0]
click at [827, 609] on button "Confirm" at bounding box center [832, 624] width 168 height 41
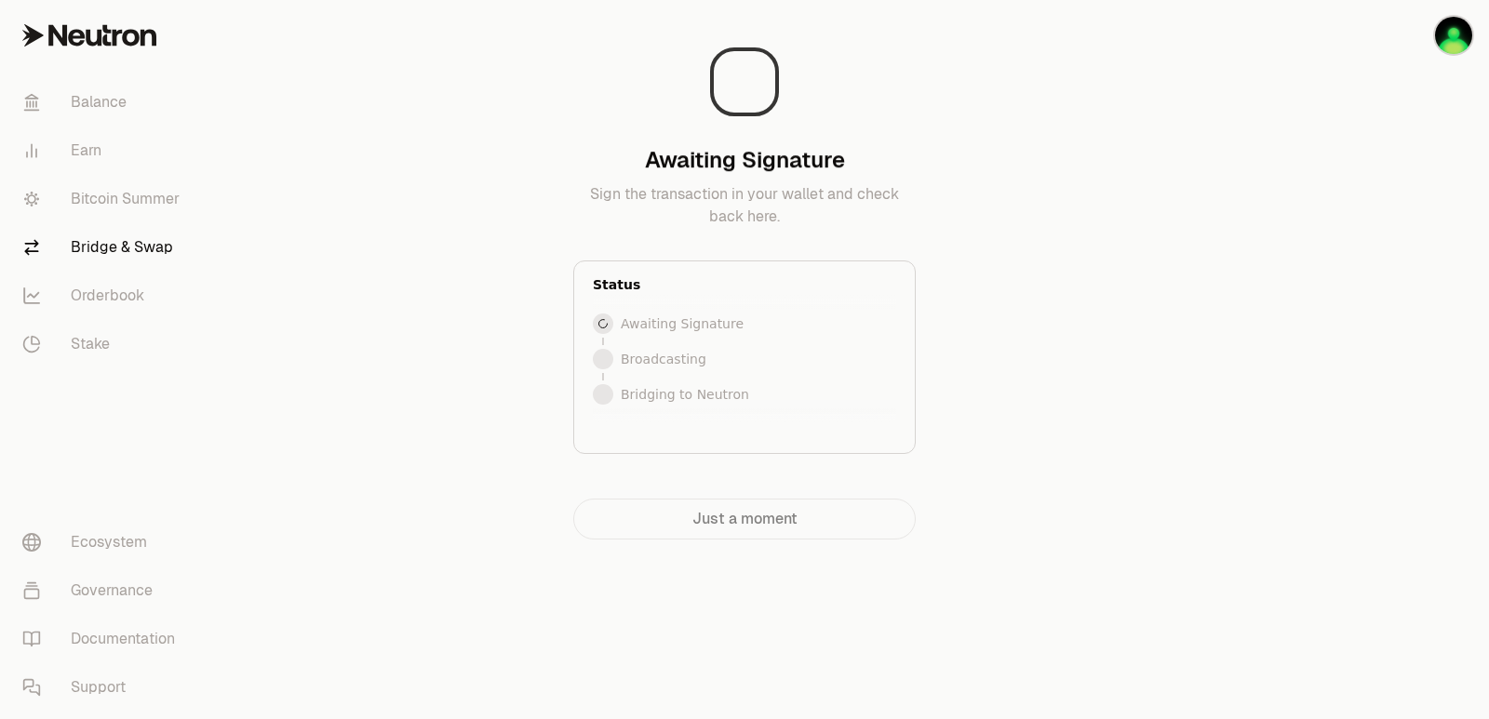
scroll to position [0, 0]
click at [1386, 357] on div at bounding box center [1384, 307] width 208 height 614
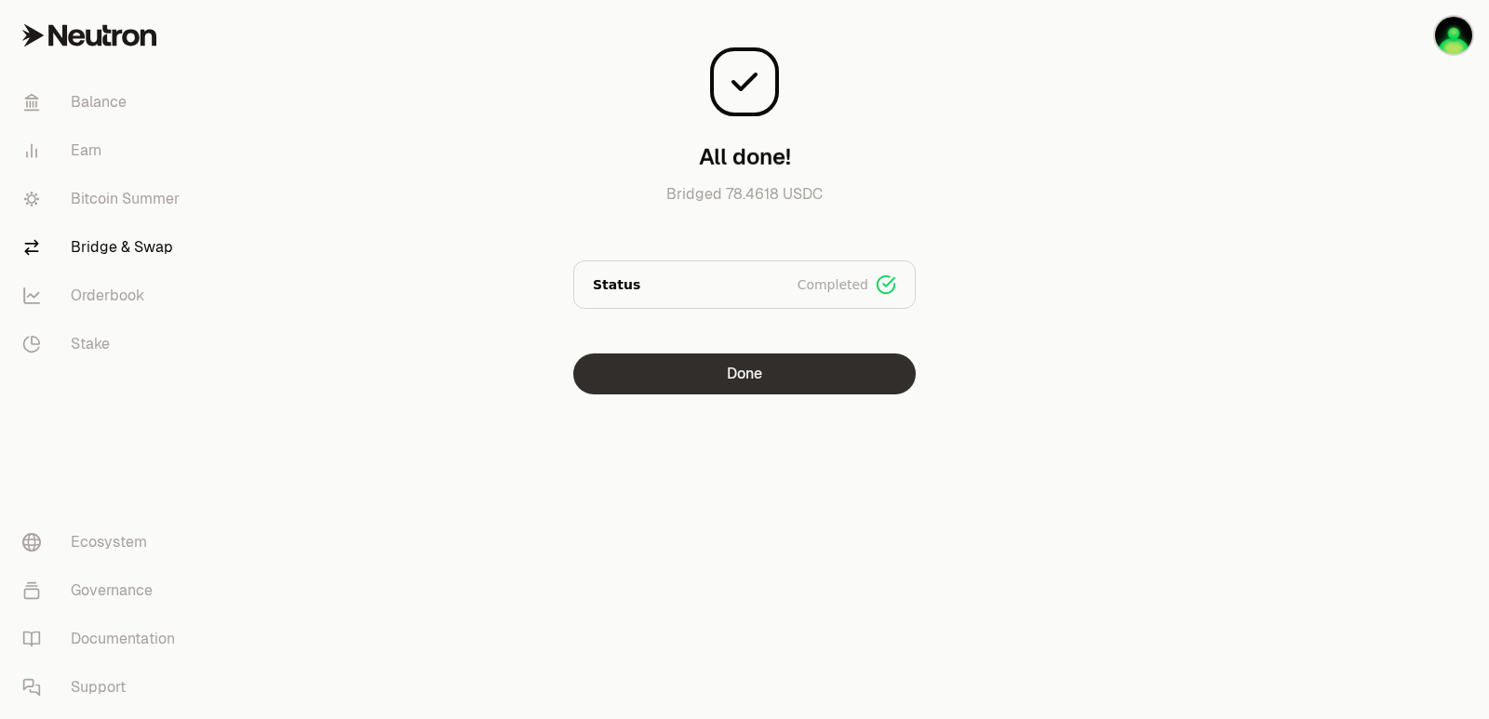
click at [743, 376] on button "Done" at bounding box center [744, 374] width 342 height 41
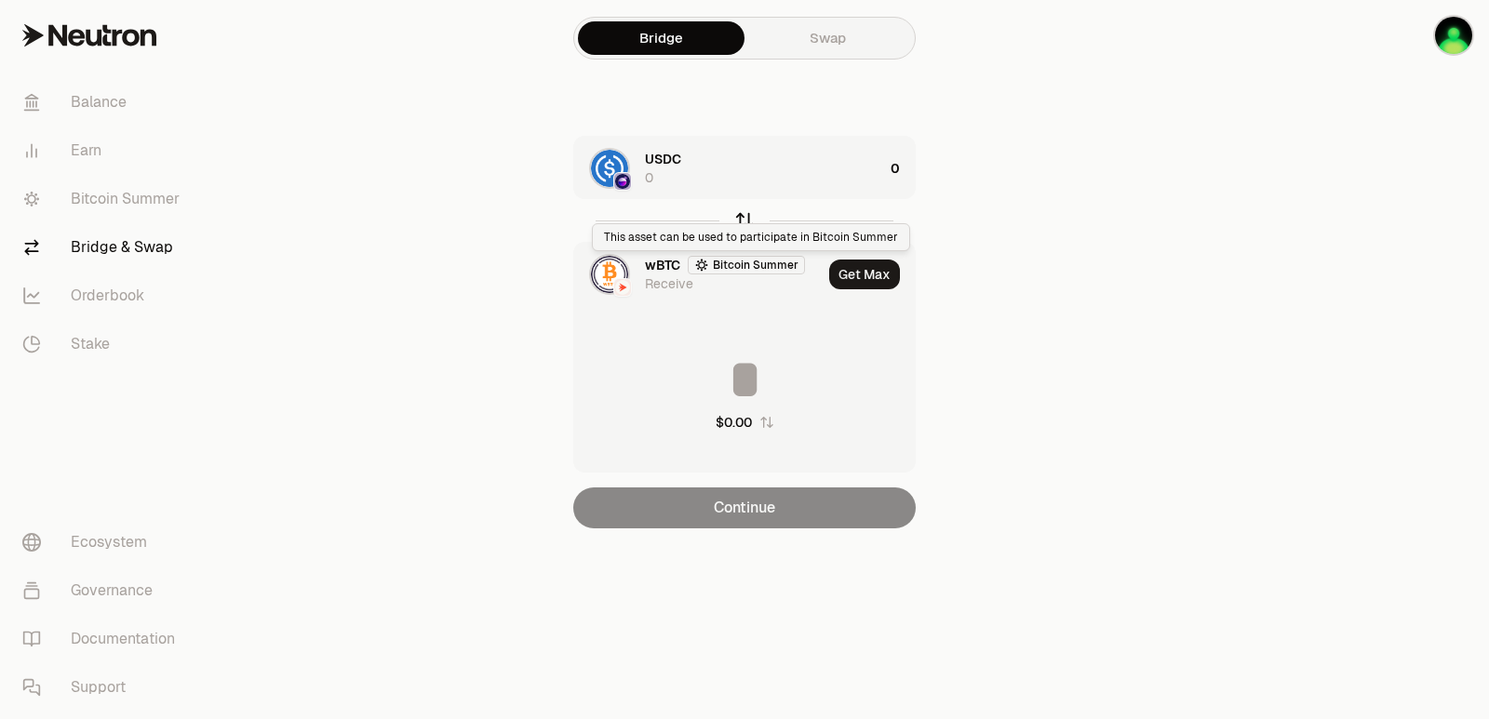
click at [744, 221] on icon "button" at bounding box center [744, 221] width 0 height 12
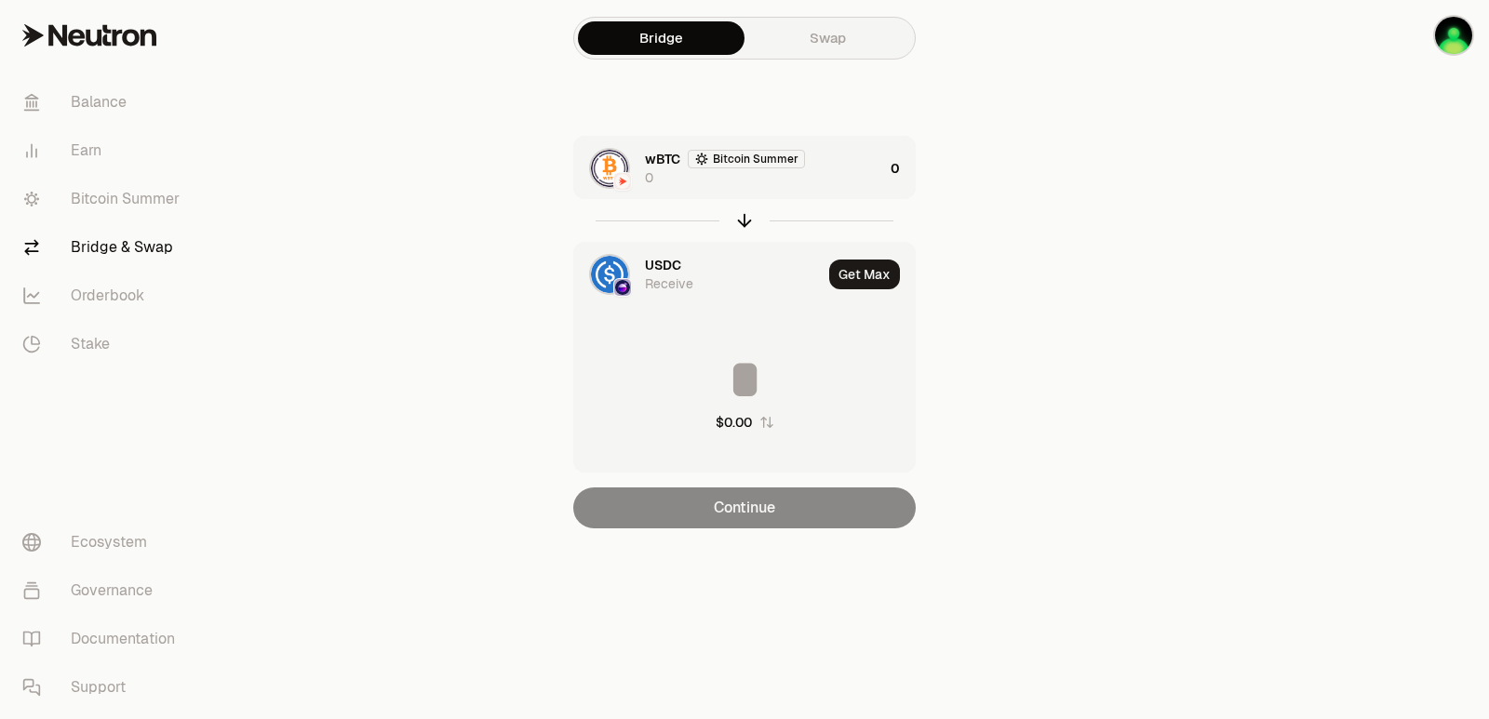
click at [813, 174] on div "wBTC Bitcoin Summer 0" at bounding box center [764, 168] width 238 height 37
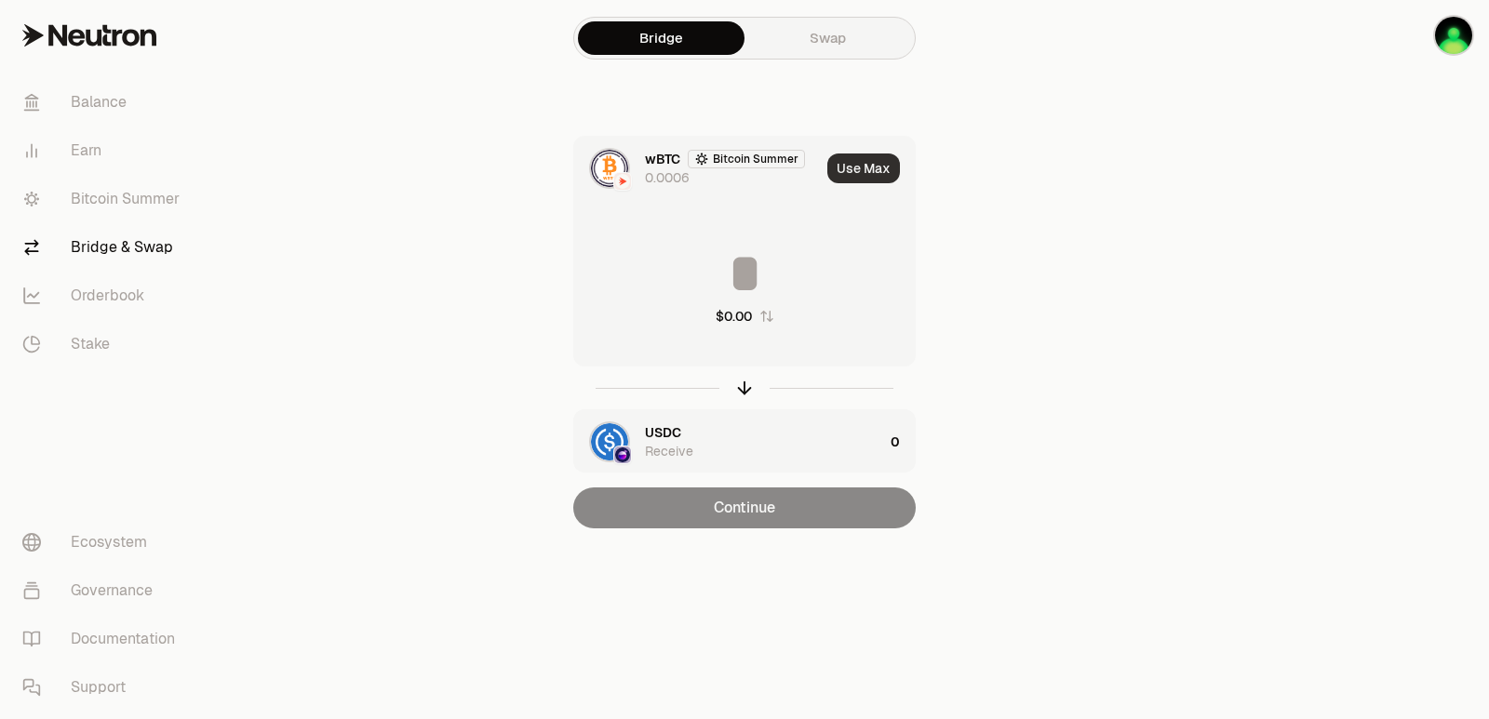
click at [871, 164] on button "Use Max" at bounding box center [863, 169] width 73 height 30
type input "**********"
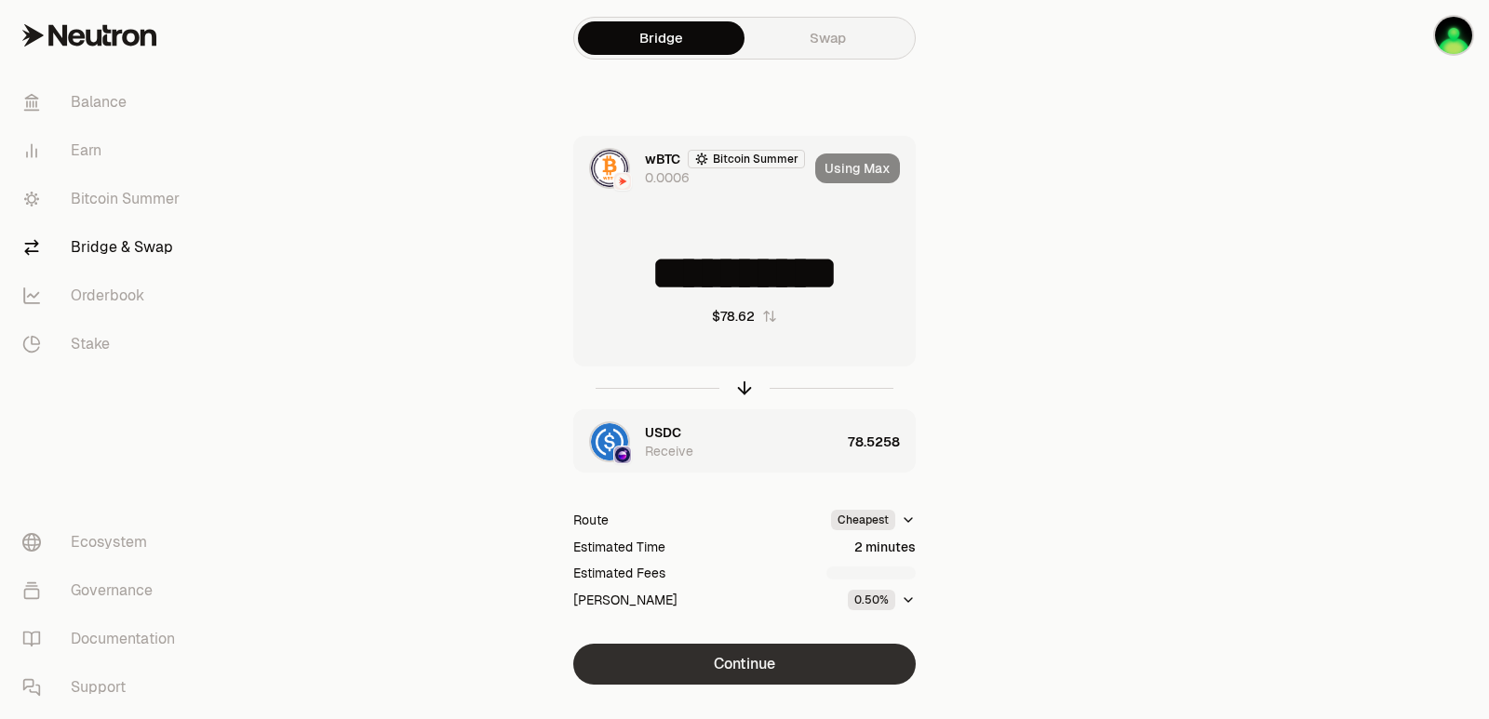
click at [737, 659] on button "Continue" at bounding box center [744, 664] width 342 height 41
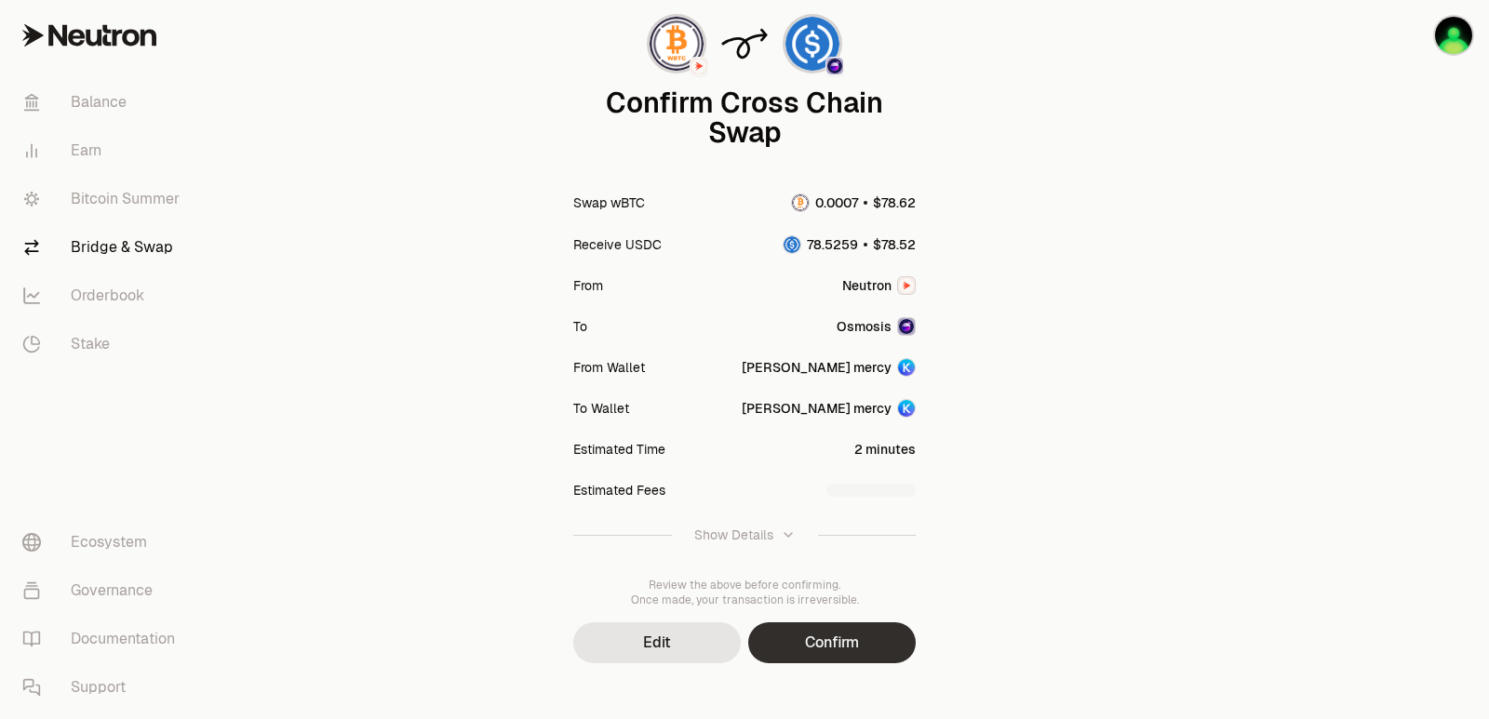
scroll to position [154, 0]
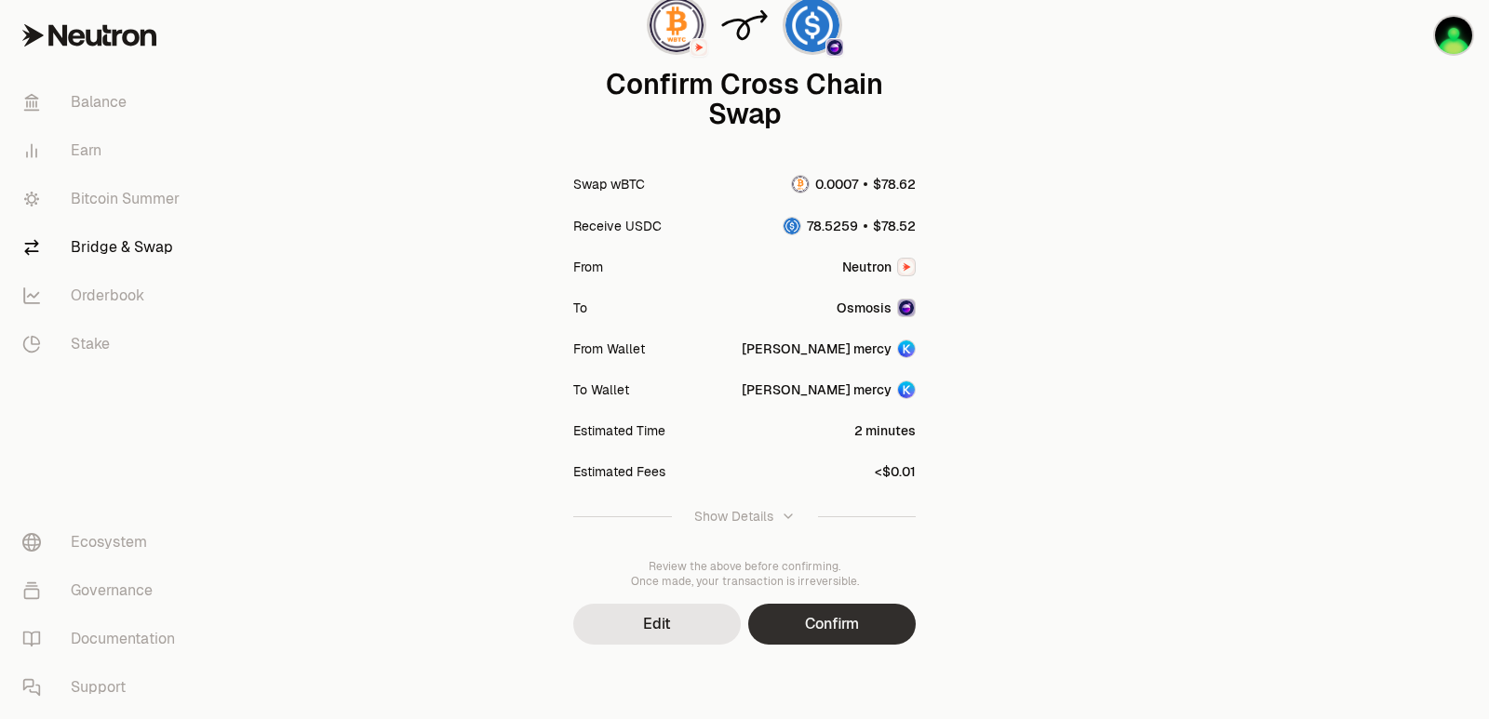
click at [824, 622] on button "Confirm" at bounding box center [832, 624] width 168 height 41
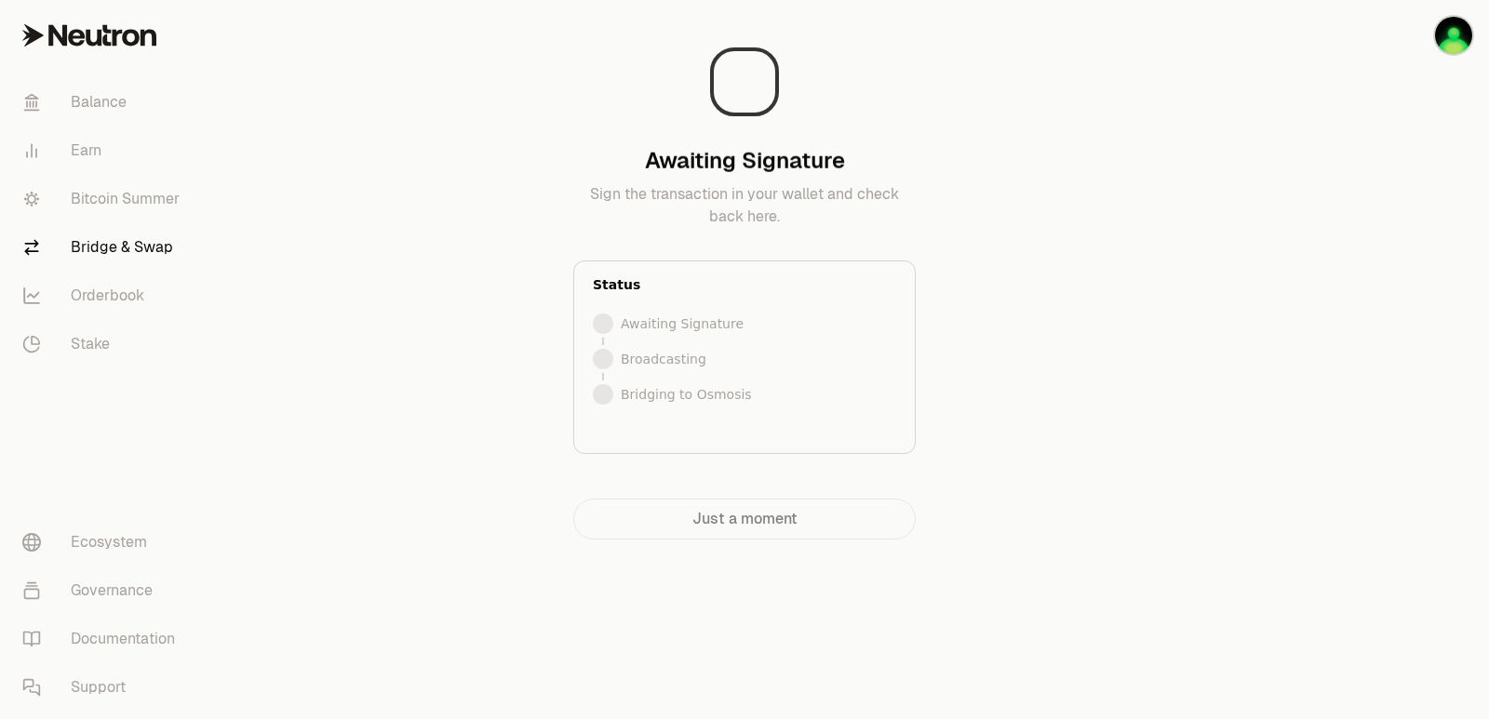
scroll to position [0, 0]
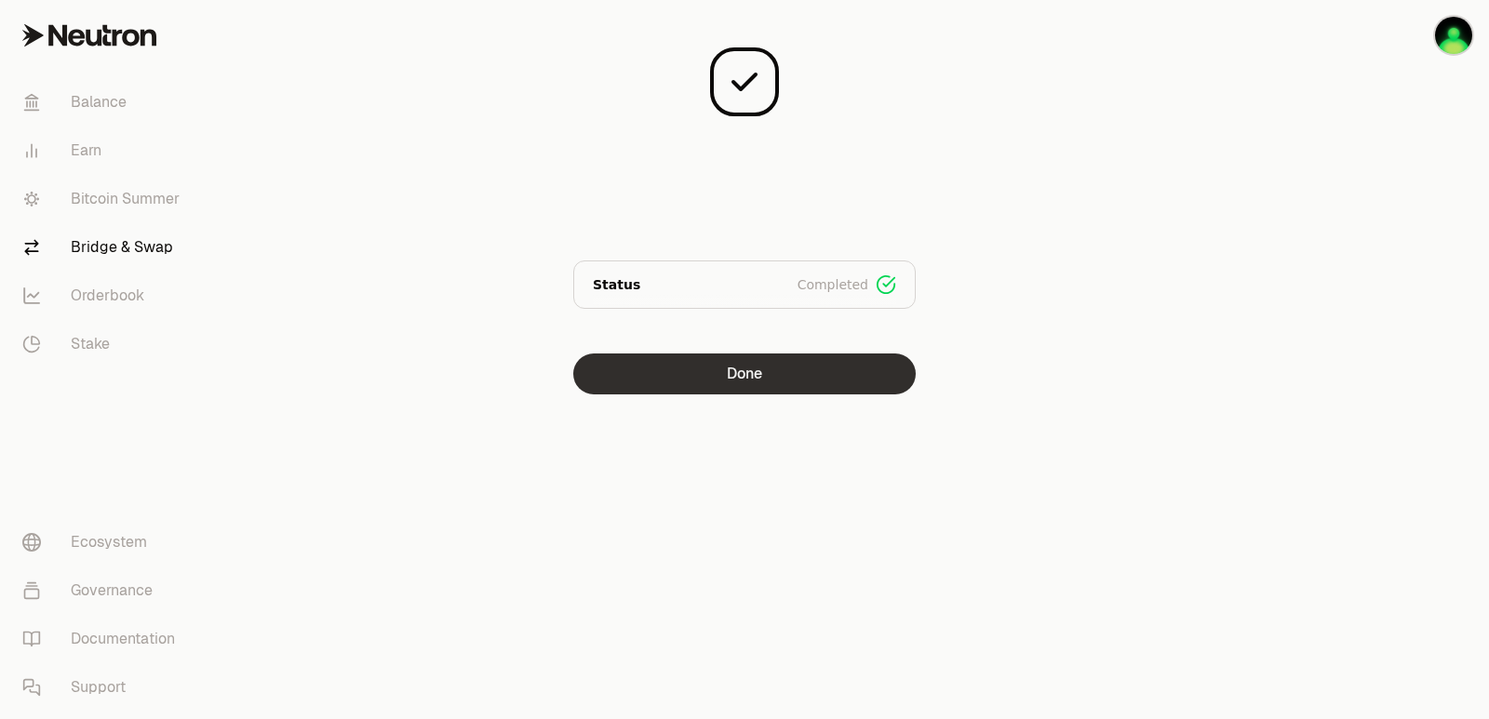
click at [770, 382] on button "Done" at bounding box center [744, 374] width 342 height 41
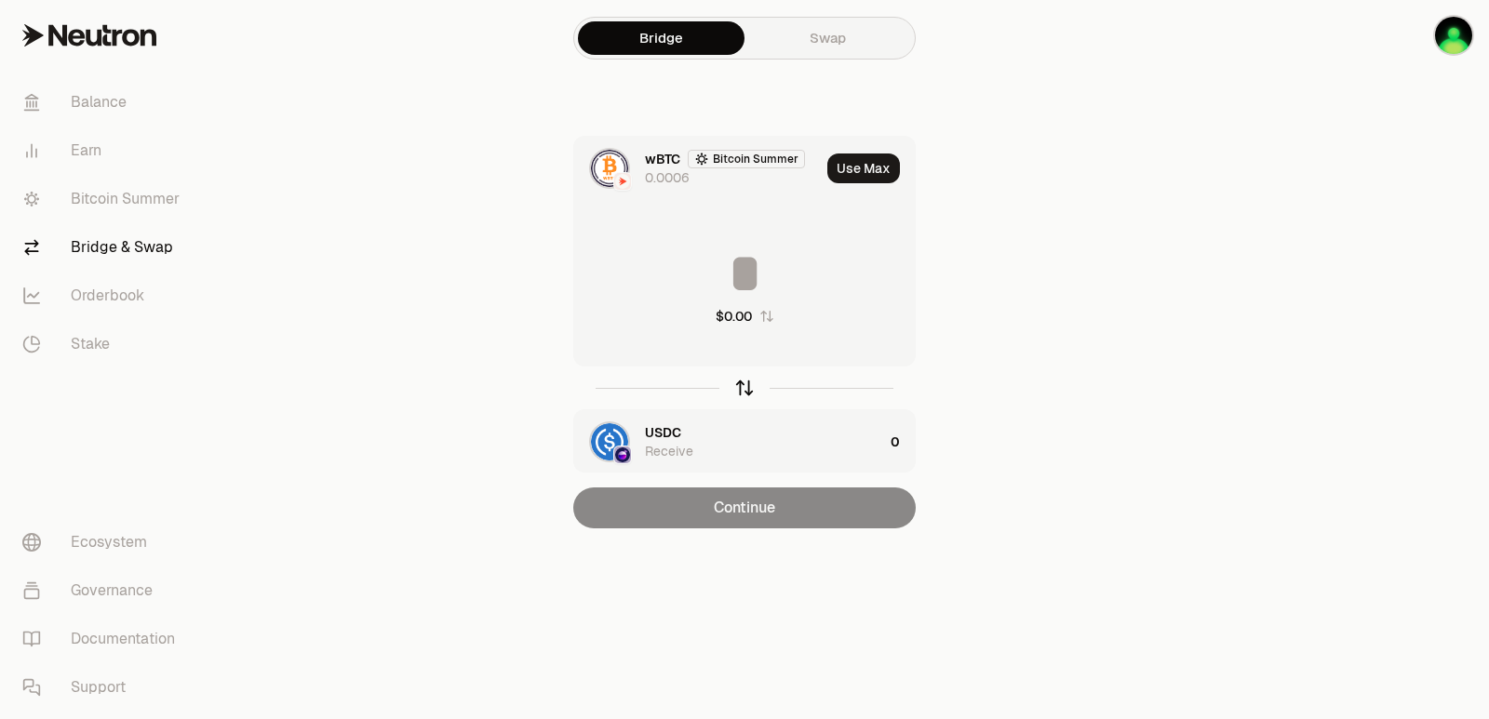
click at [744, 389] on icon "button" at bounding box center [744, 388] width 0 height 12
click at [745, 382] on icon "button" at bounding box center [744, 388] width 20 height 20
click at [871, 167] on button "Use Max" at bounding box center [863, 169] width 73 height 30
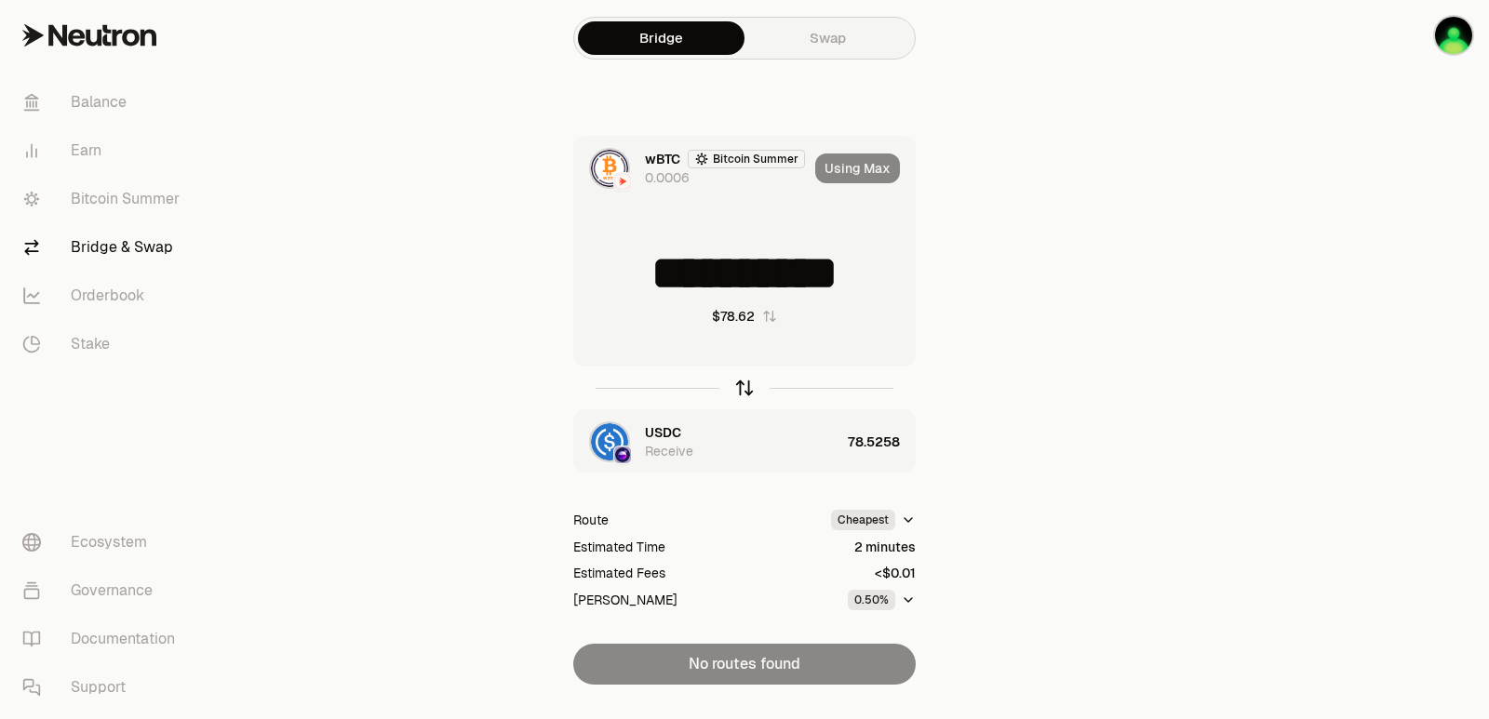
click at [742, 390] on icon "button" at bounding box center [744, 388] width 20 height 20
type input "*********"
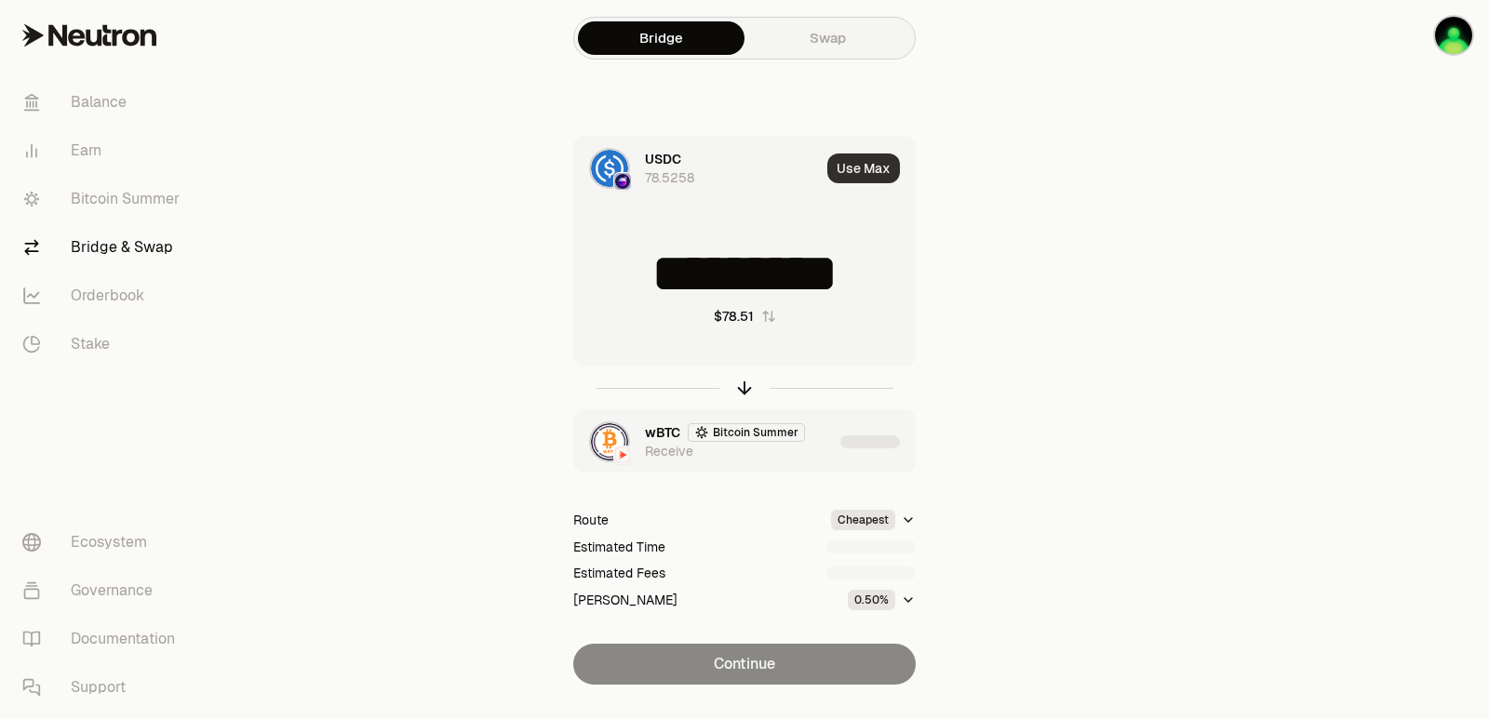
click at [863, 180] on button "Use Max" at bounding box center [863, 169] width 73 height 30
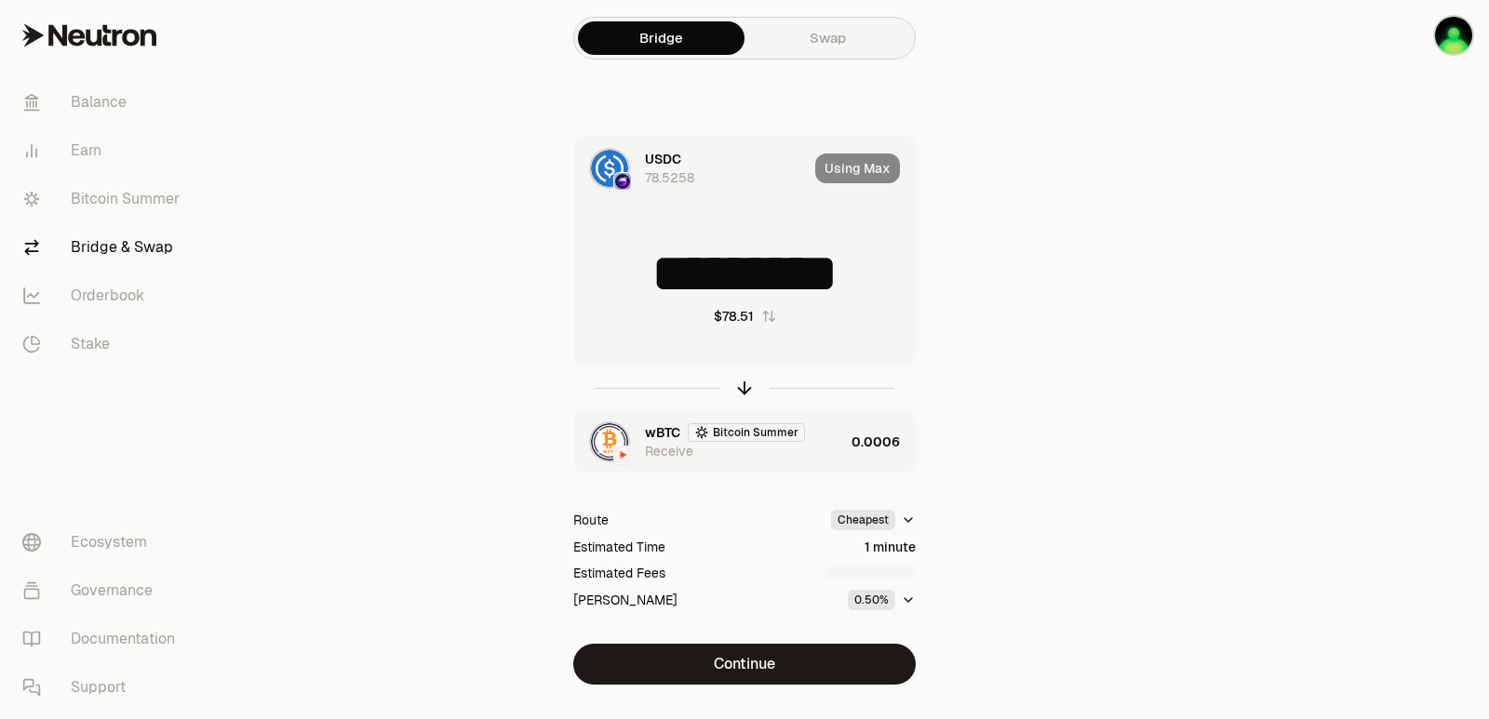
click at [841, 453] on div "wBTC Bitcoin Summer Receive" at bounding box center [744, 441] width 199 height 37
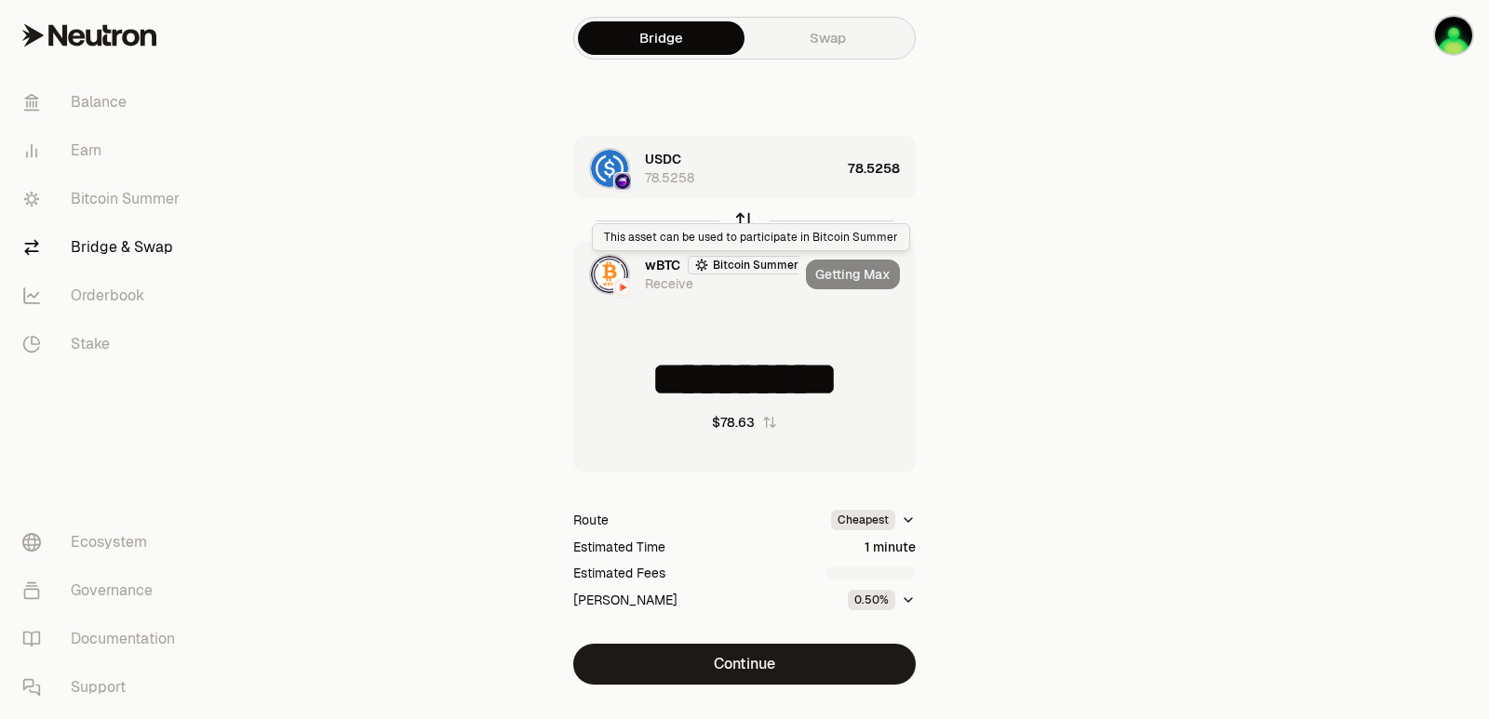
click at [744, 219] on icon "button" at bounding box center [744, 221] width 0 height 12
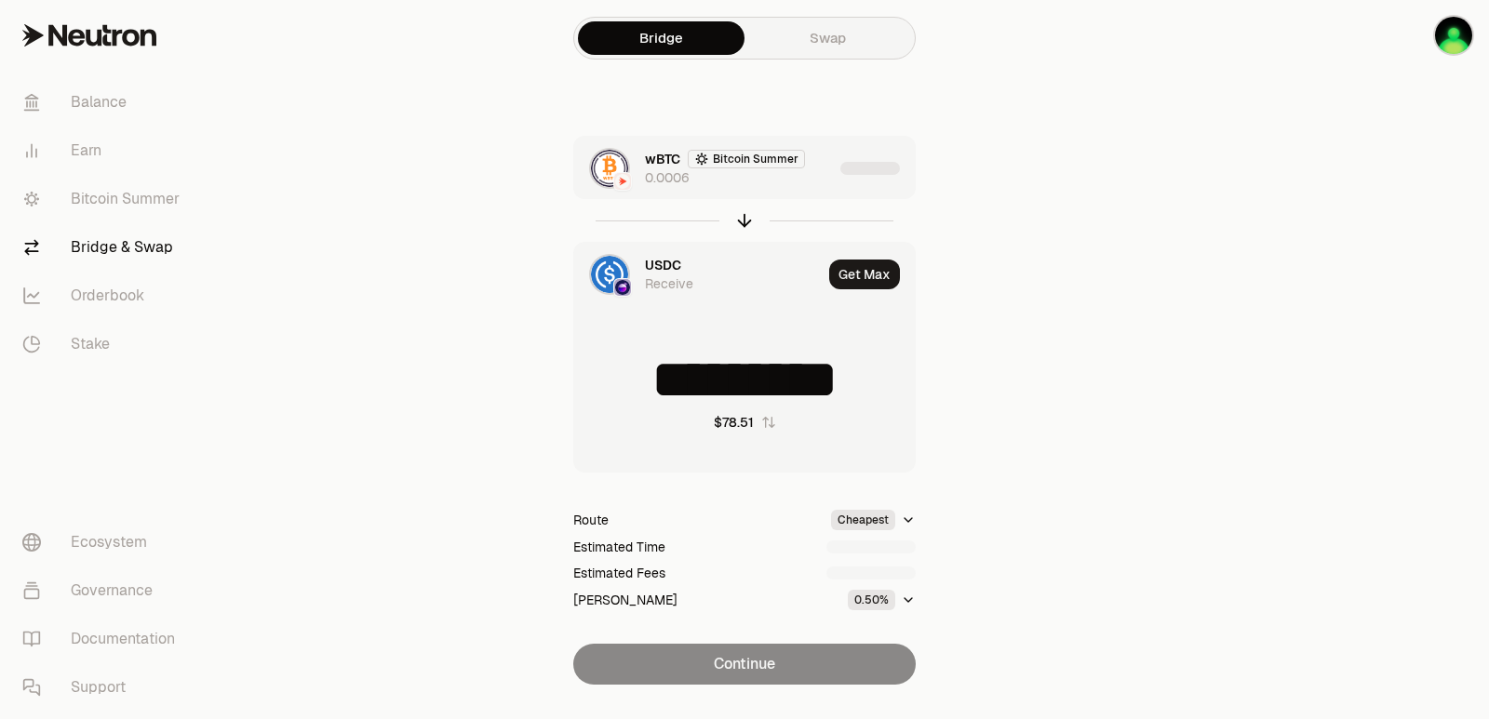
type input "*********"
click at [807, 173] on div "wBTC Bitcoin Summer 0" at bounding box center [739, 168] width 188 height 37
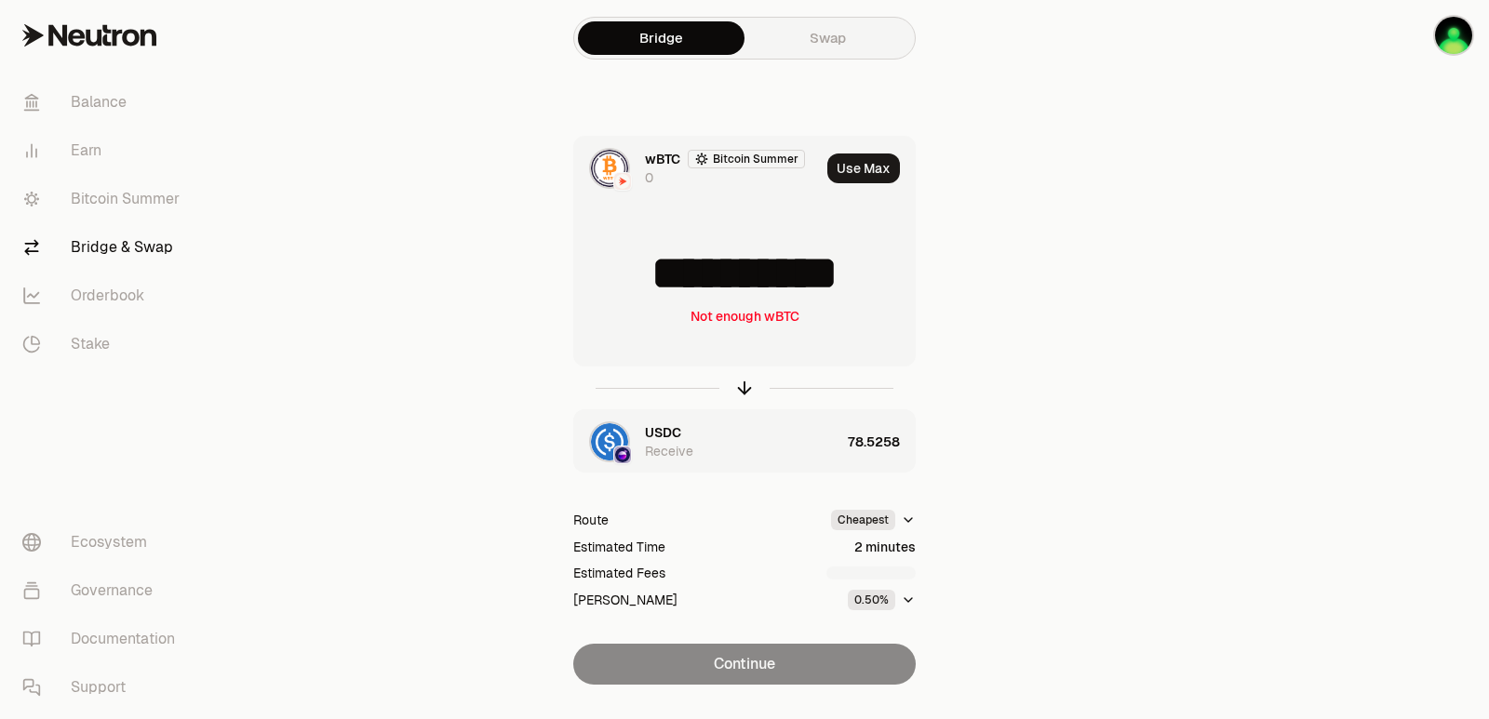
drag, startPoint x: 901, startPoint y: 283, endPoint x: 828, endPoint y: 283, distance: 72.6
click at [828, 283] on input "**********" at bounding box center [744, 274] width 341 height 56
type input "**********"
click at [743, 384] on icon "button" at bounding box center [745, 385] width 12 height 6
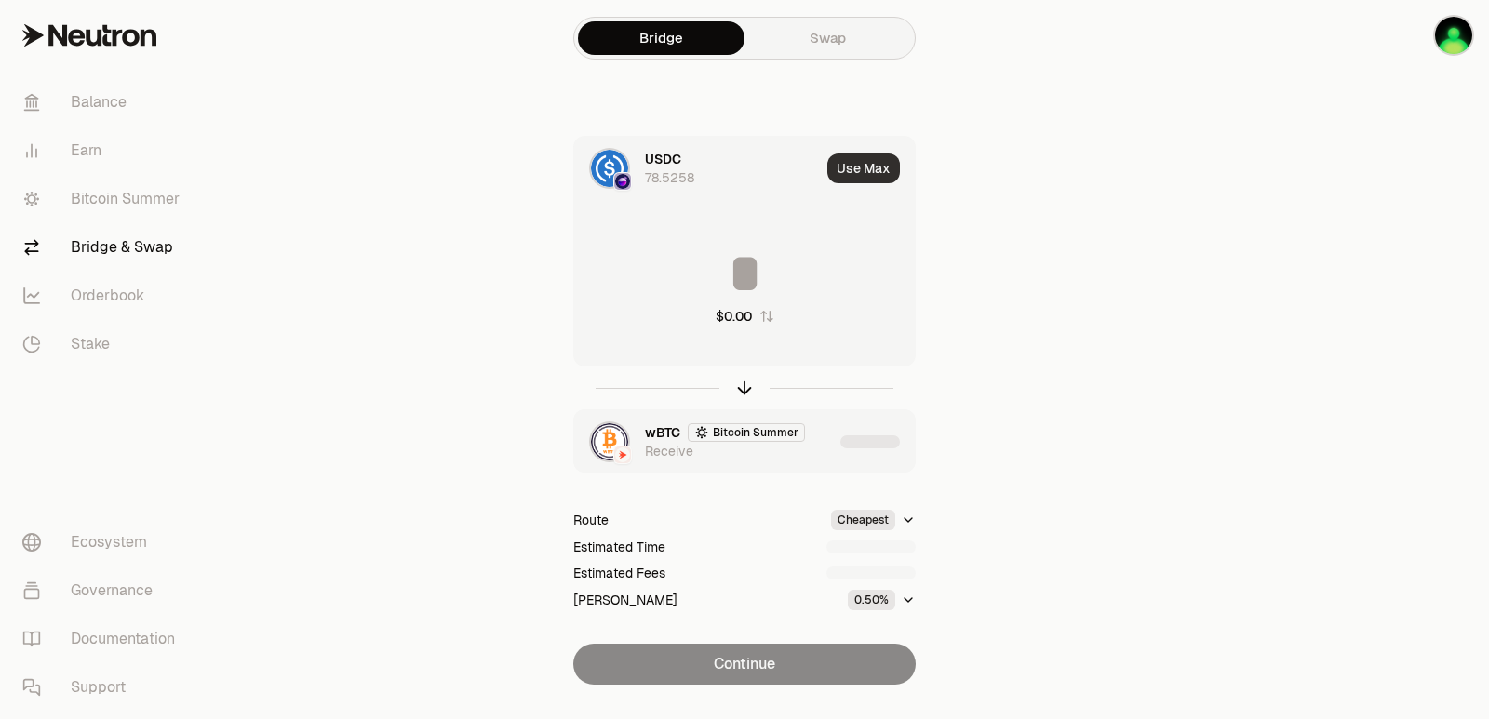
click at [851, 179] on button "Use Max" at bounding box center [863, 169] width 73 height 30
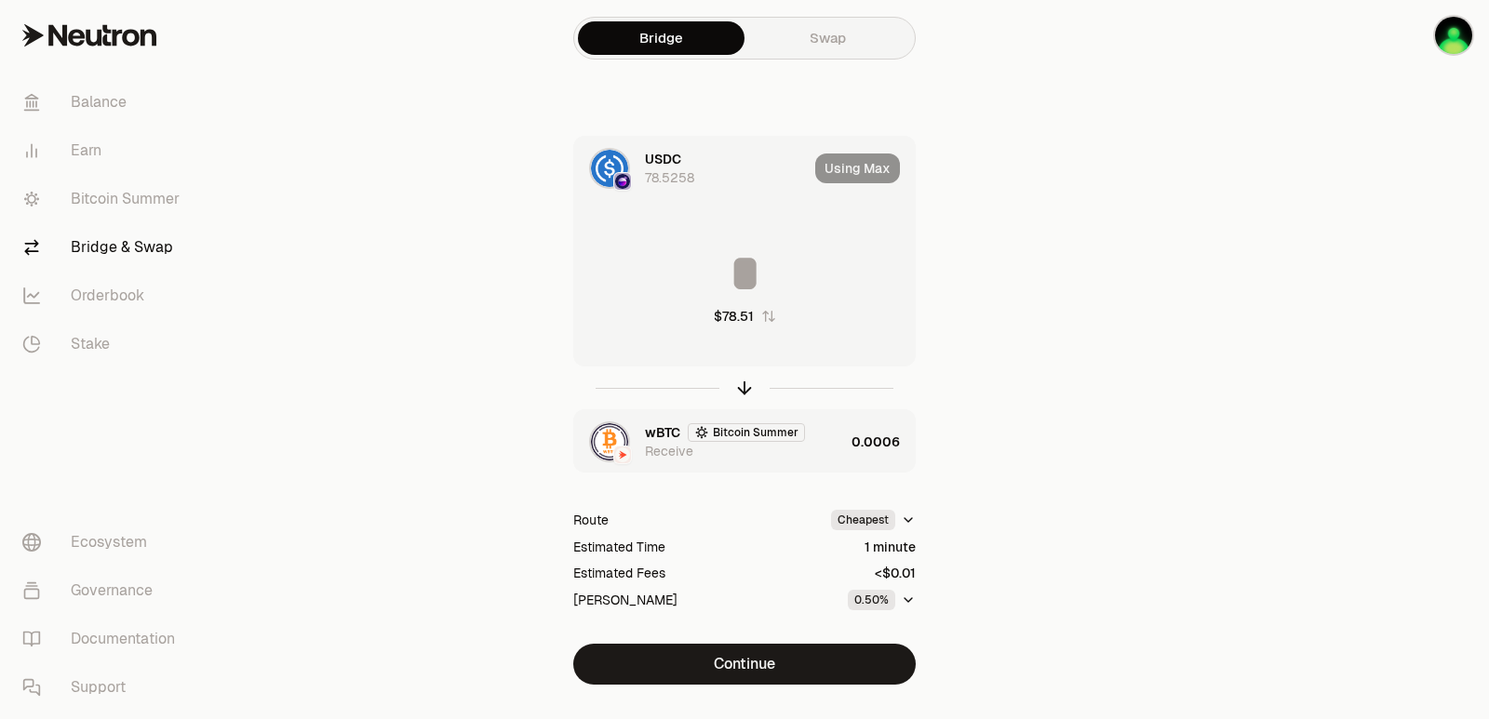
type input "*********"
click at [818, 422] on div "wBTC Bitcoin Summer Receive" at bounding box center [709, 441] width 270 height 63
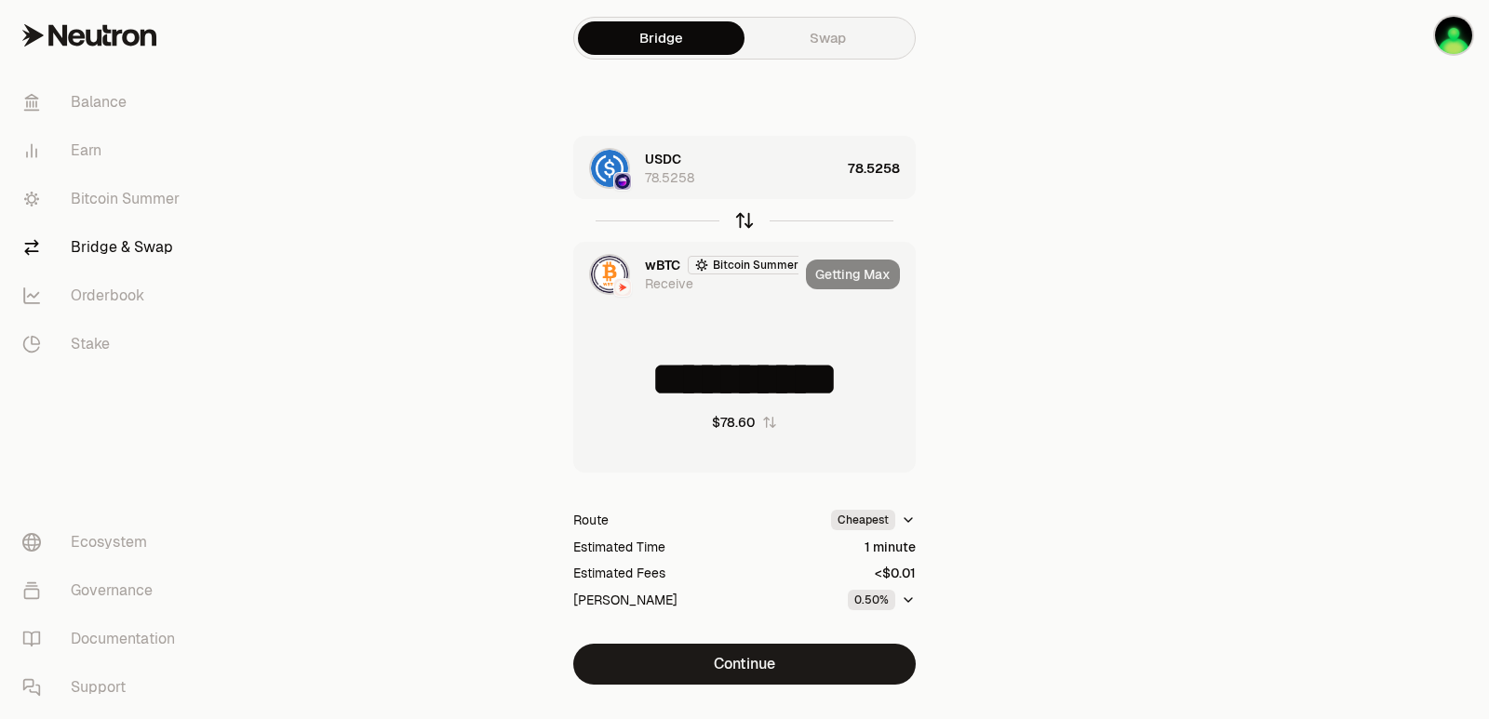
click at [742, 215] on icon "button" at bounding box center [744, 220] width 20 height 20
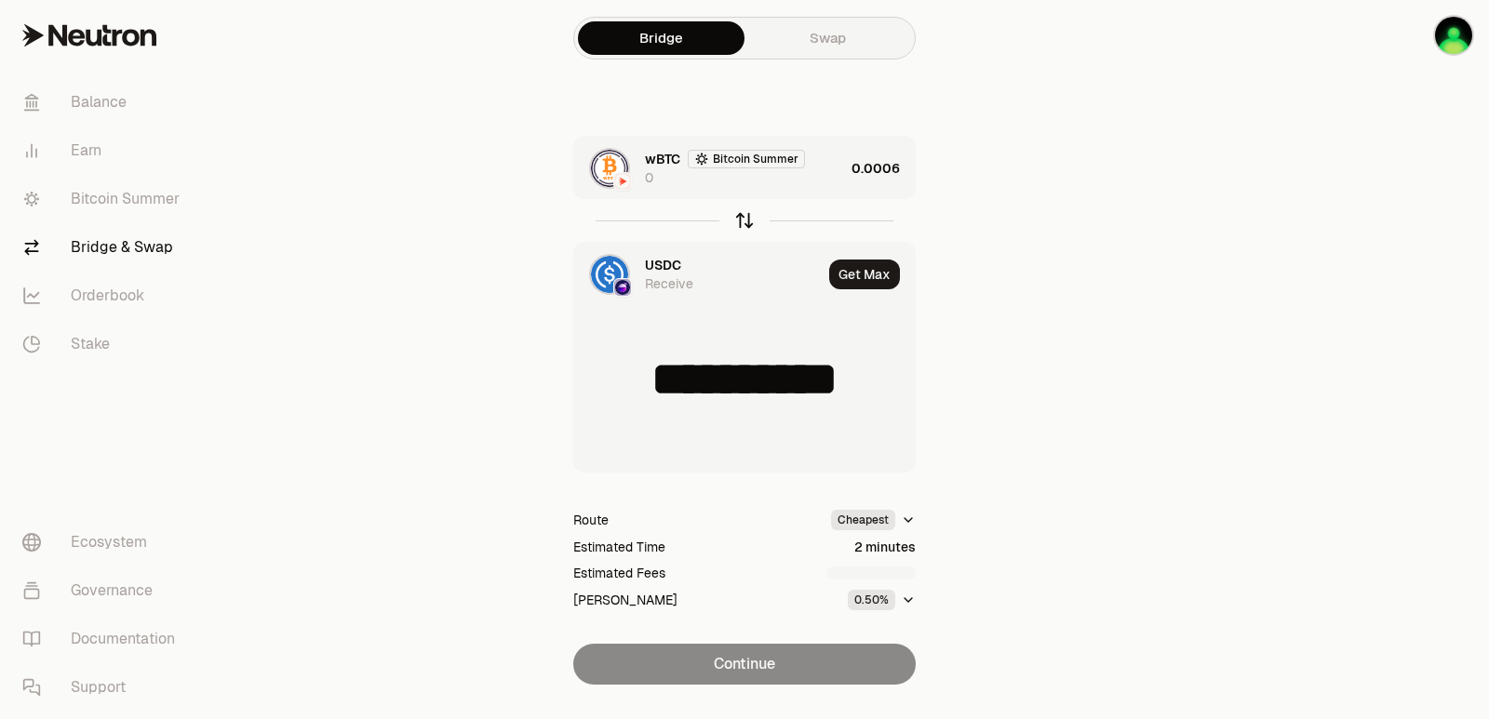
type input "*********"
click at [814, 170] on div "wBTC Bitcoin Summer 0" at bounding box center [744, 168] width 199 height 37
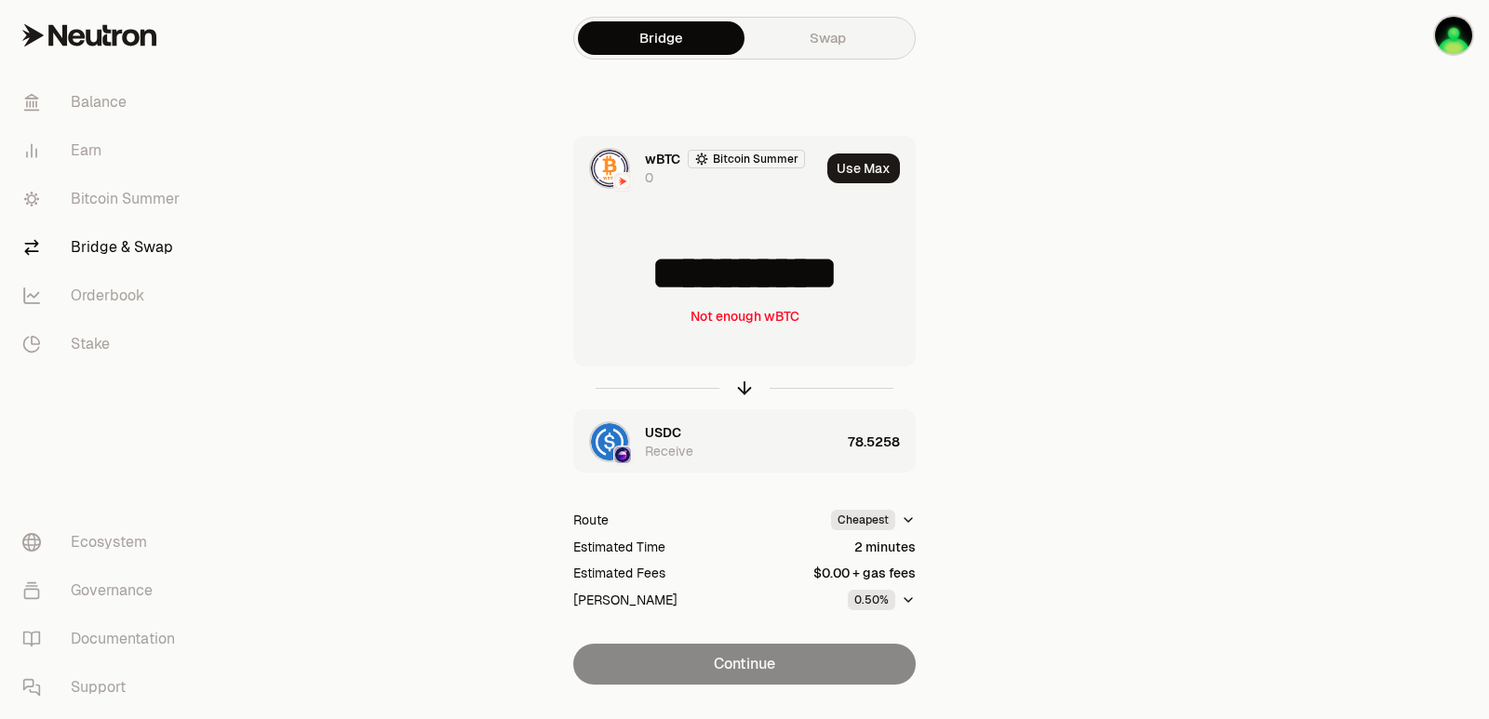
drag, startPoint x: 891, startPoint y: 277, endPoint x: 747, endPoint y: 280, distance: 143.3
click at [747, 280] on input "**********" at bounding box center [744, 274] width 341 height 56
type input "**********"
click at [745, 386] on icon "button" at bounding box center [744, 388] width 20 height 20
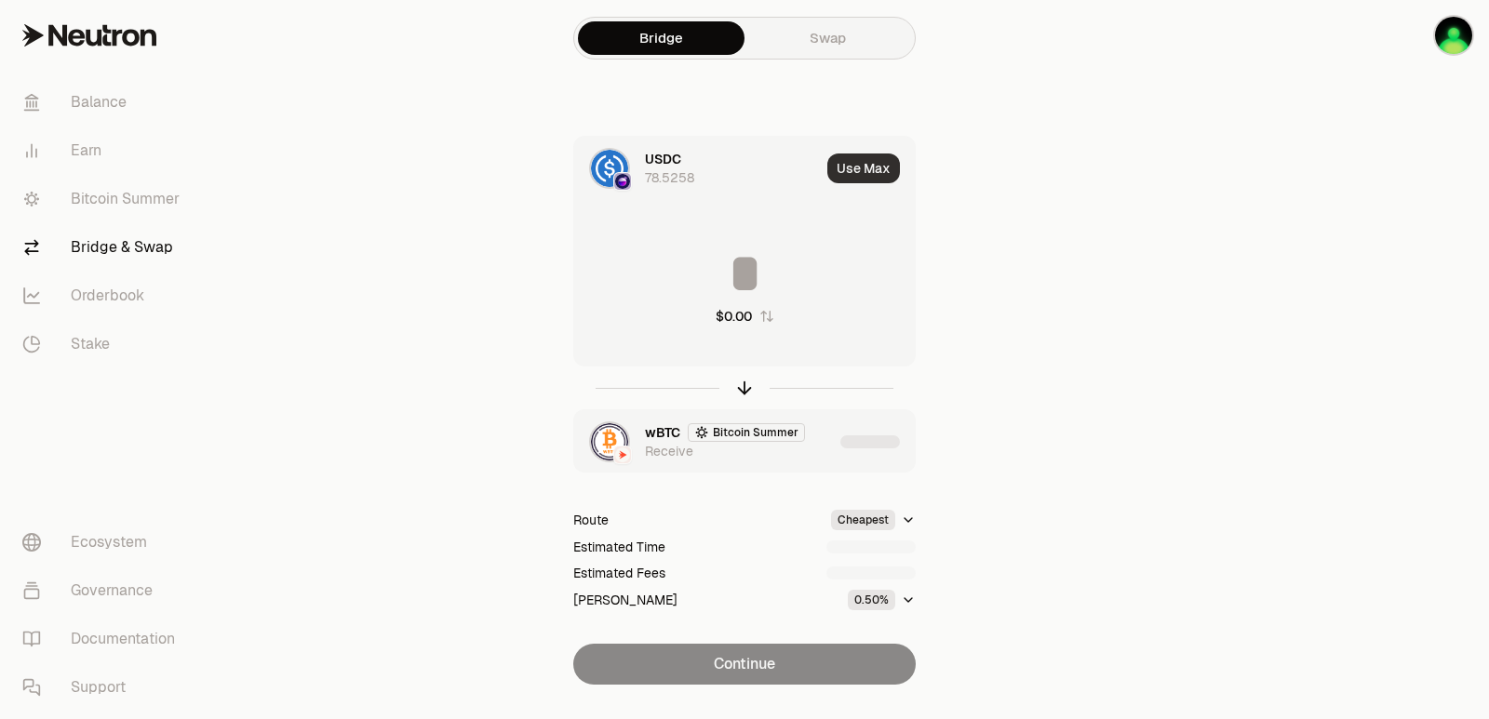
click at [861, 157] on button "Use Max" at bounding box center [863, 169] width 73 height 30
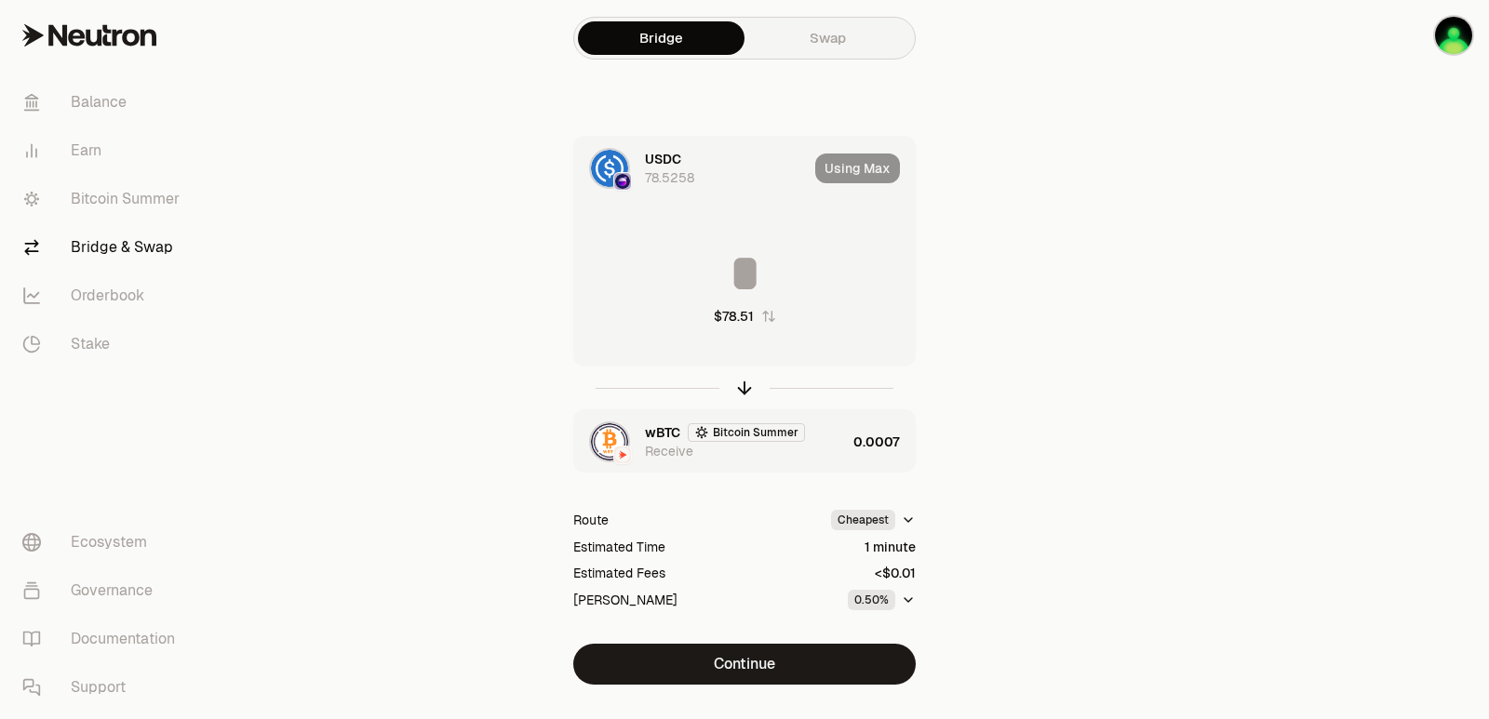
type input "*********"
click at [820, 442] on div "wBTC Bitcoin Summer Receive" at bounding box center [745, 441] width 201 height 37
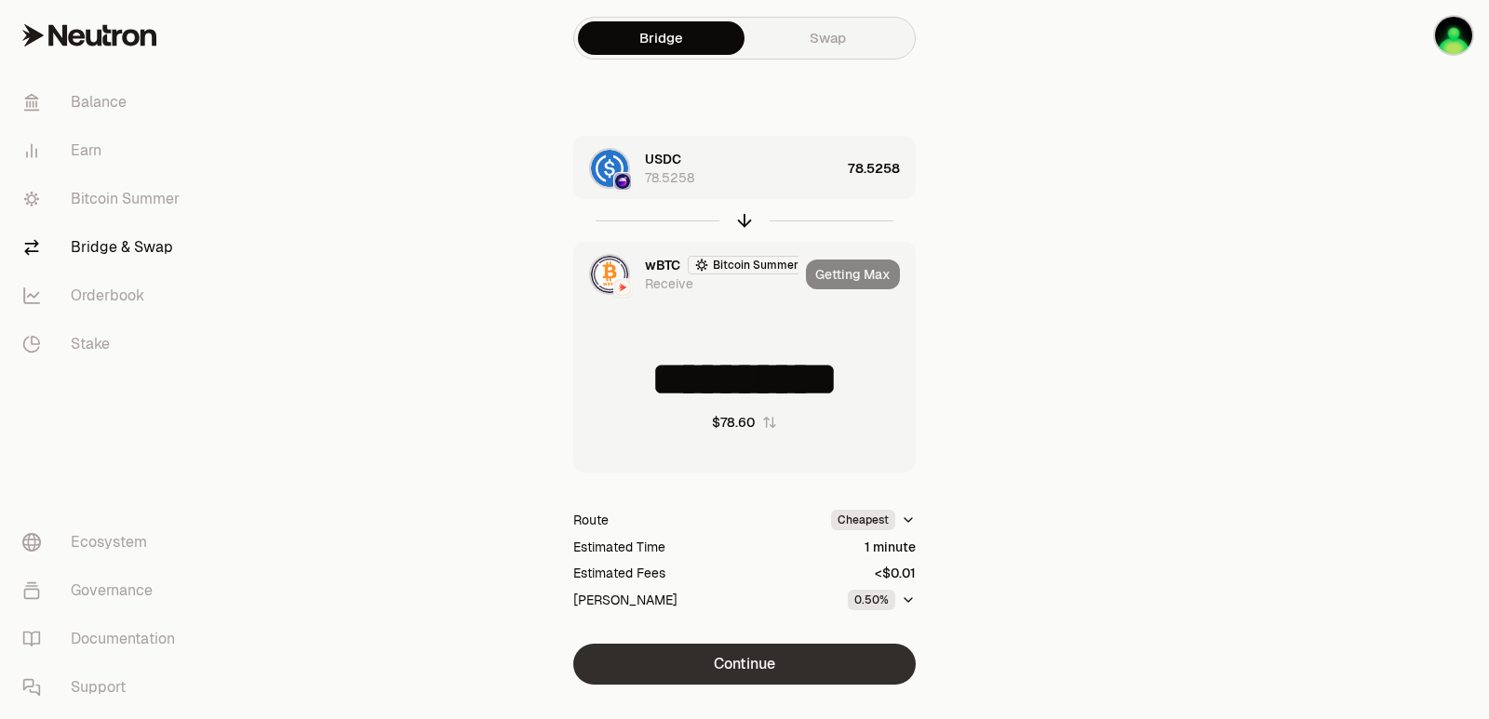
click at [765, 661] on button "Continue" at bounding box center [744, 664] width 342 height 41
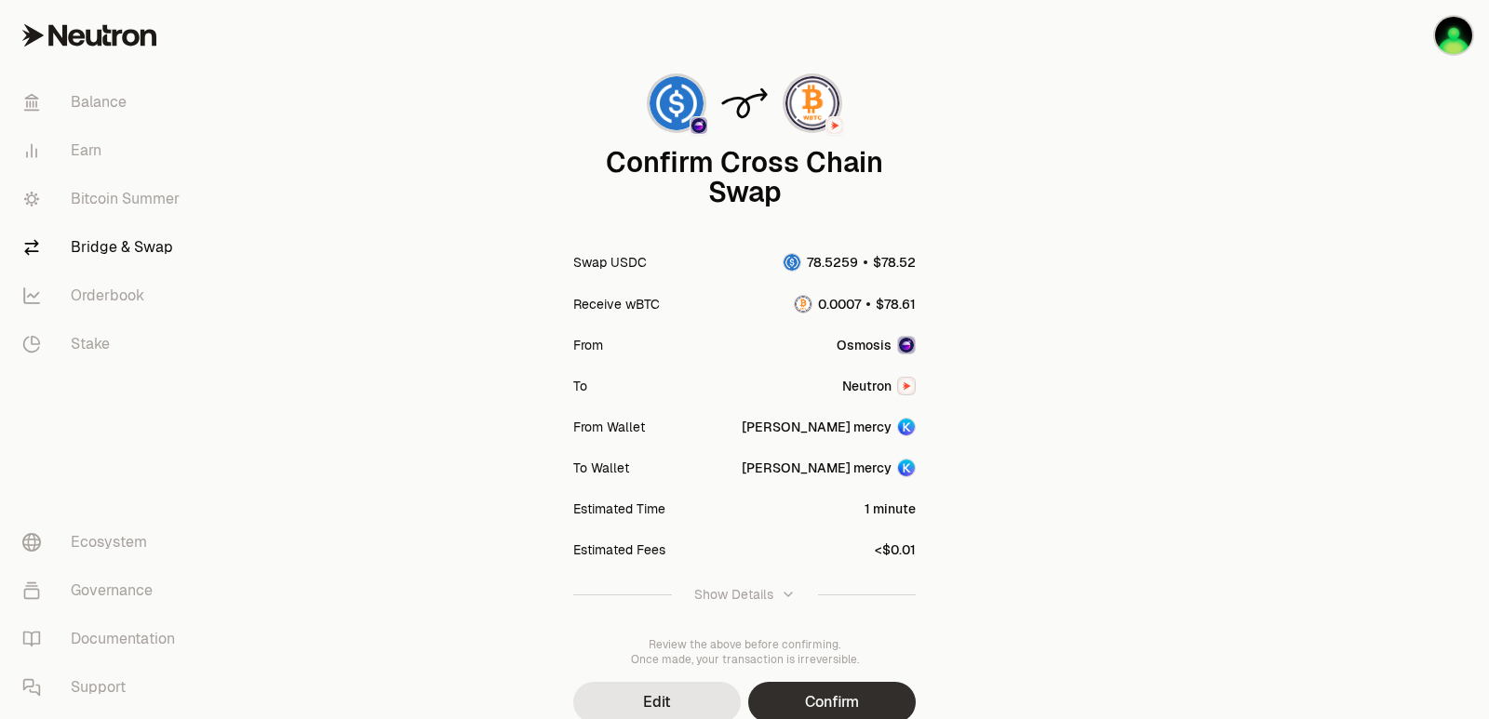
scroll to position [154, 0]
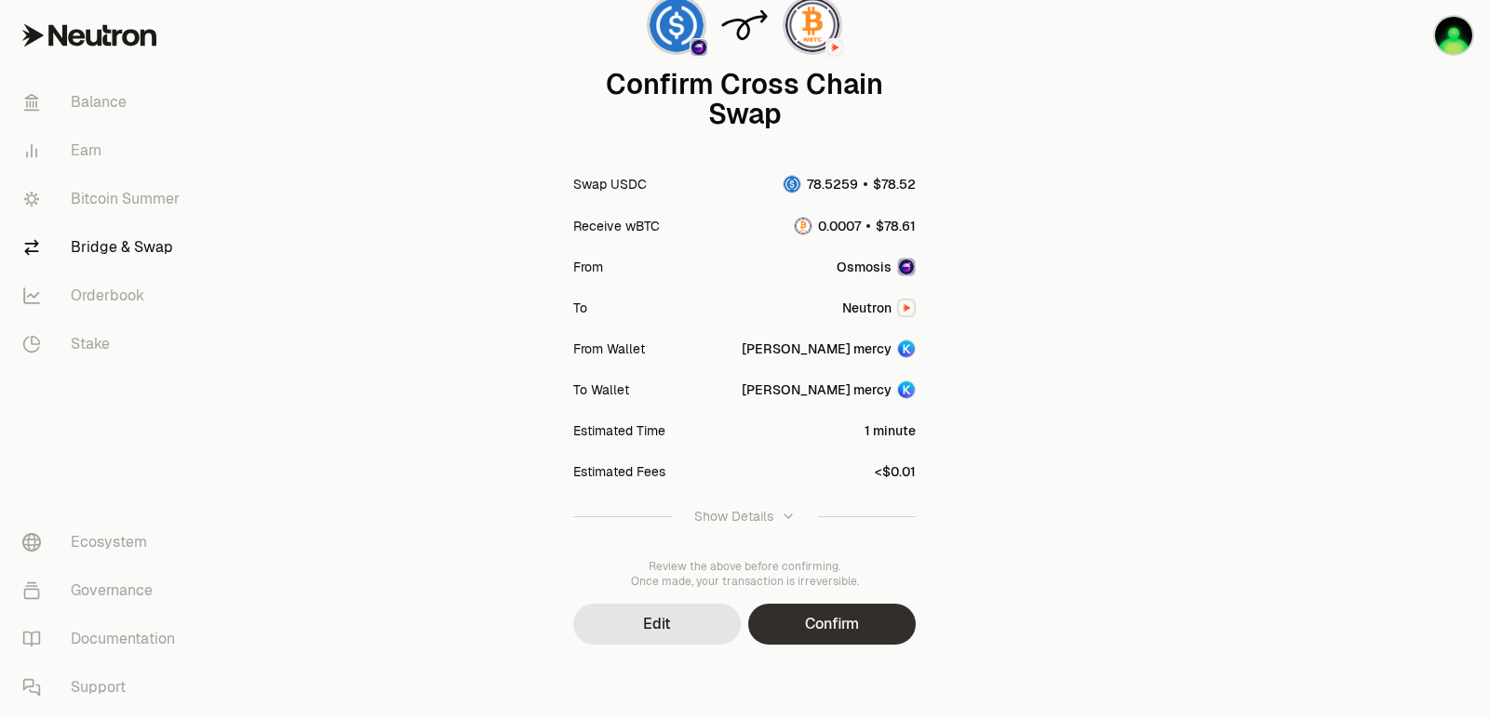
click at [844, 629] on button "Confirm" at bounding box center [832, 624] width 168 height 41
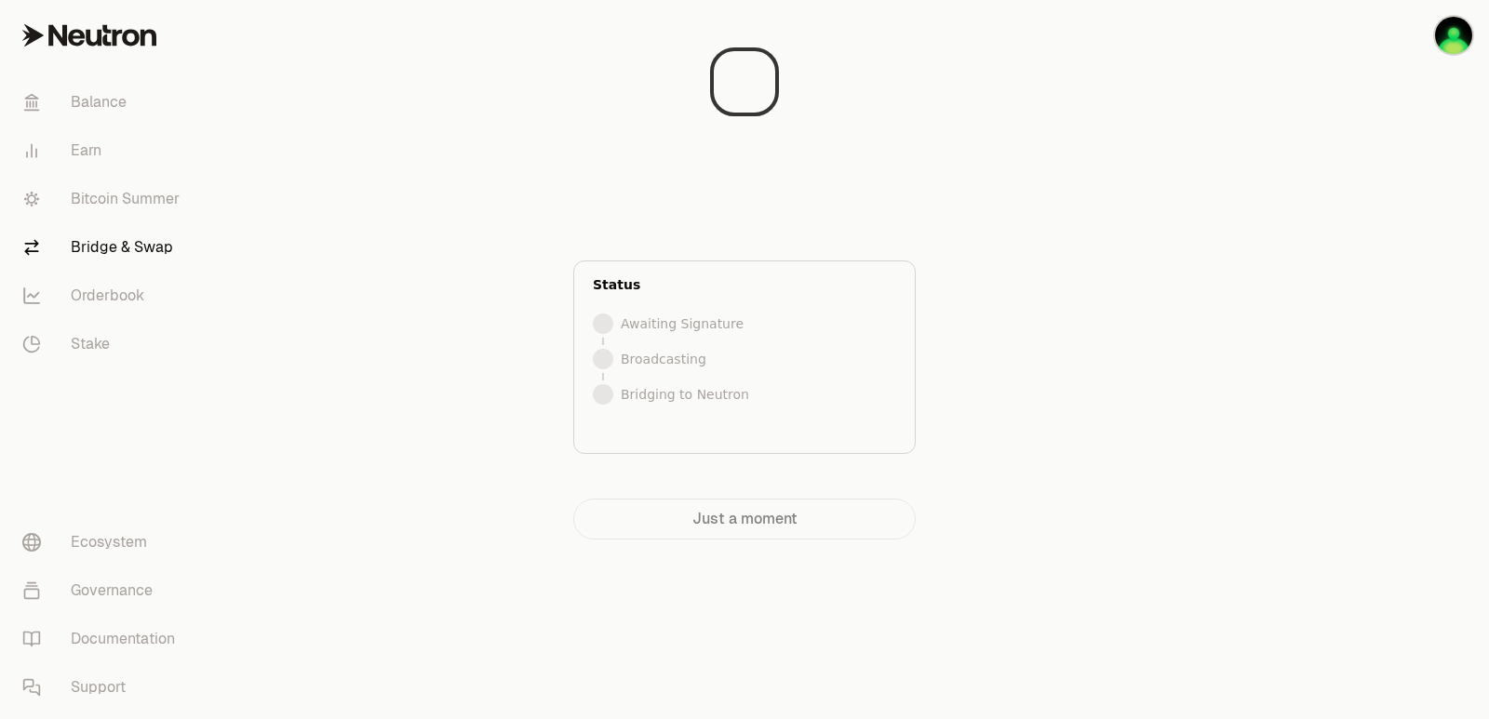
scroll to position [0, 0]
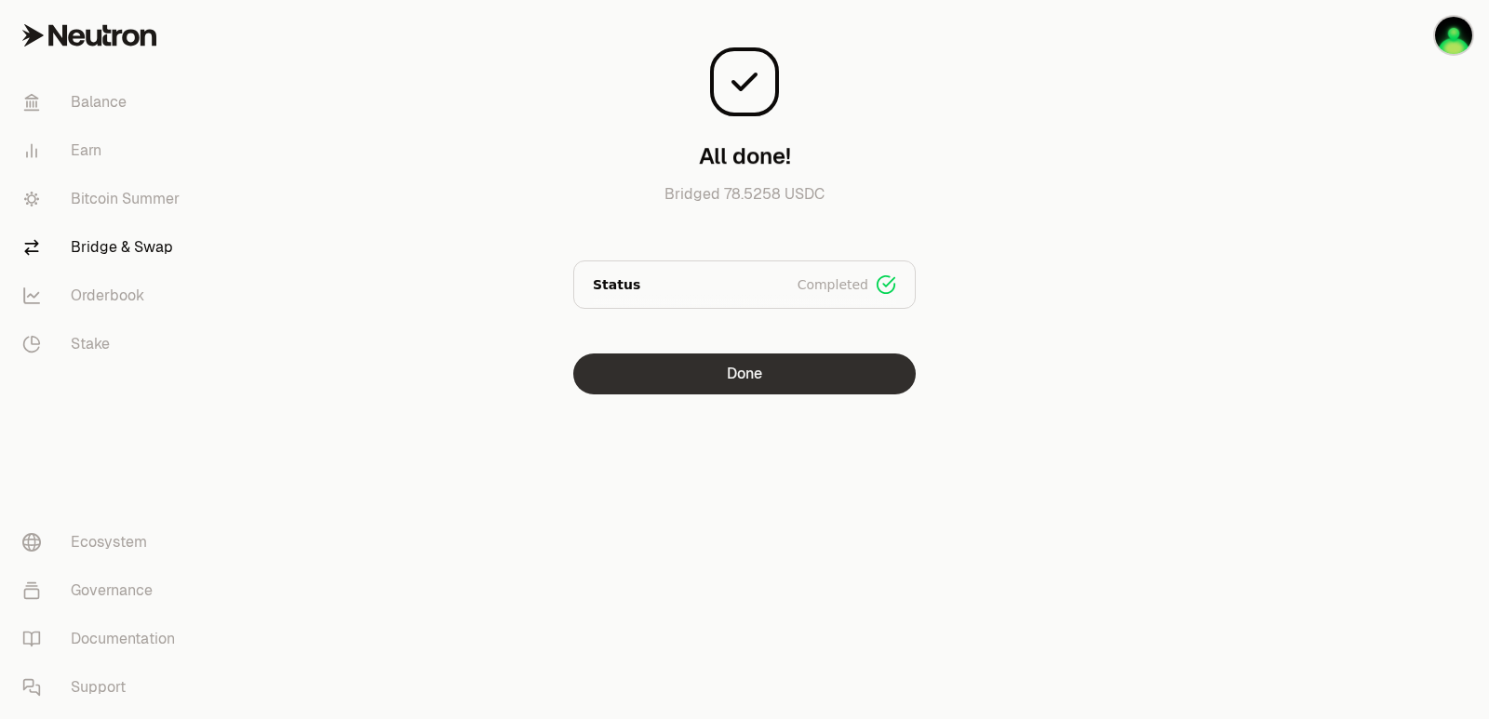
click at [741, 375] on button "Done" at bounding box center [744, 374] width 342 height 41
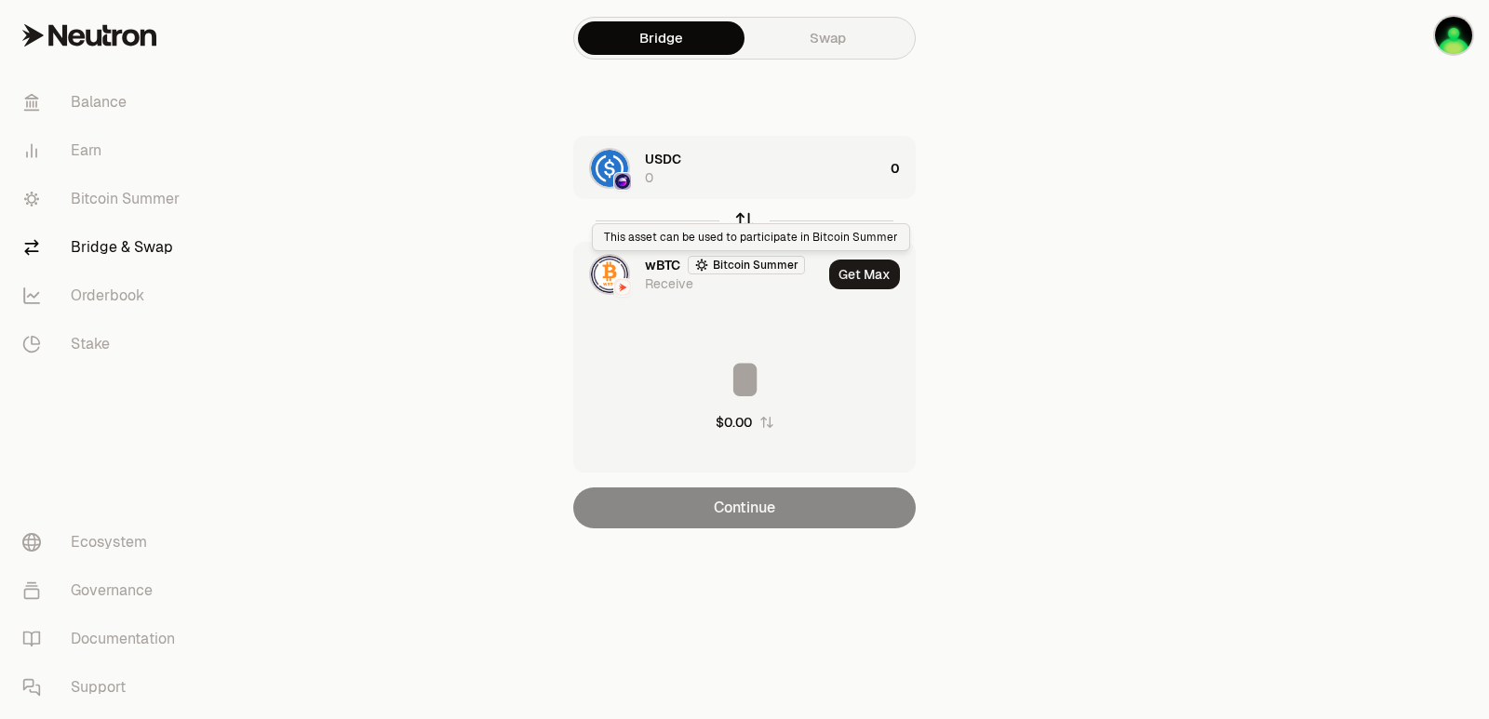
click at [746, 222] on icon "button" at bounding box center [744, 220] width 20 height 20
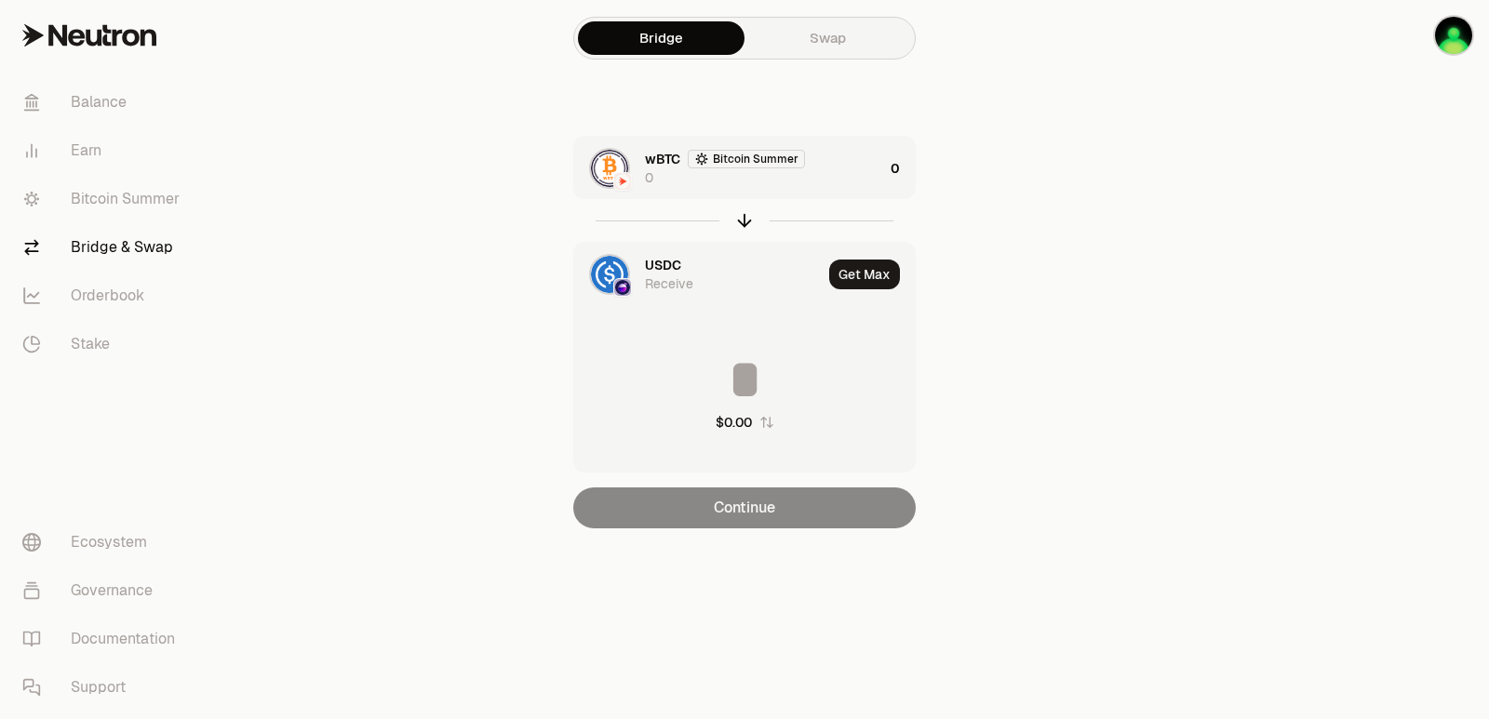
click at [795, 192] on div "wBTC Bitcoin Summer 0" at bounding box center [728, 168] width 309 height 63
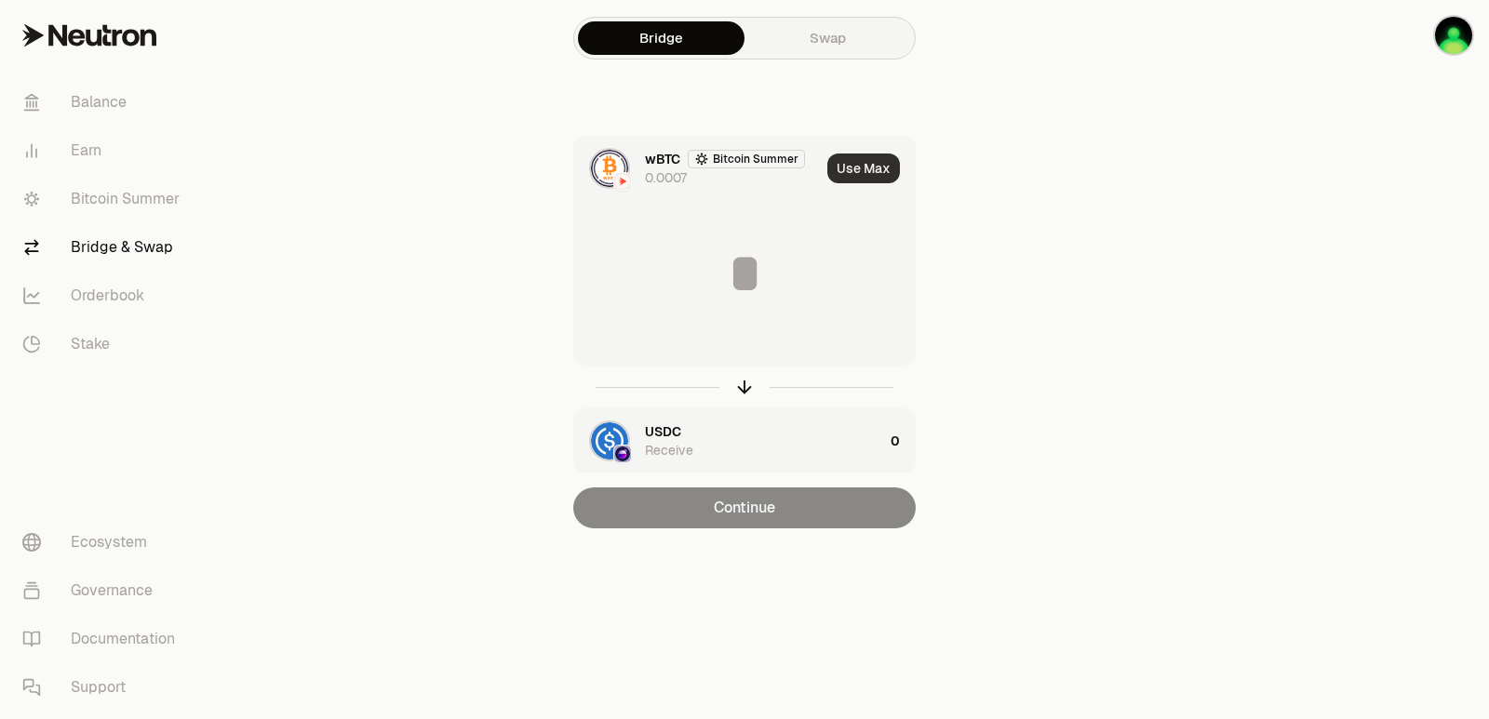
click at [865, 158] on button "Use Max" at bounding box center [863, 169] width 73 height 30
type input "**********"
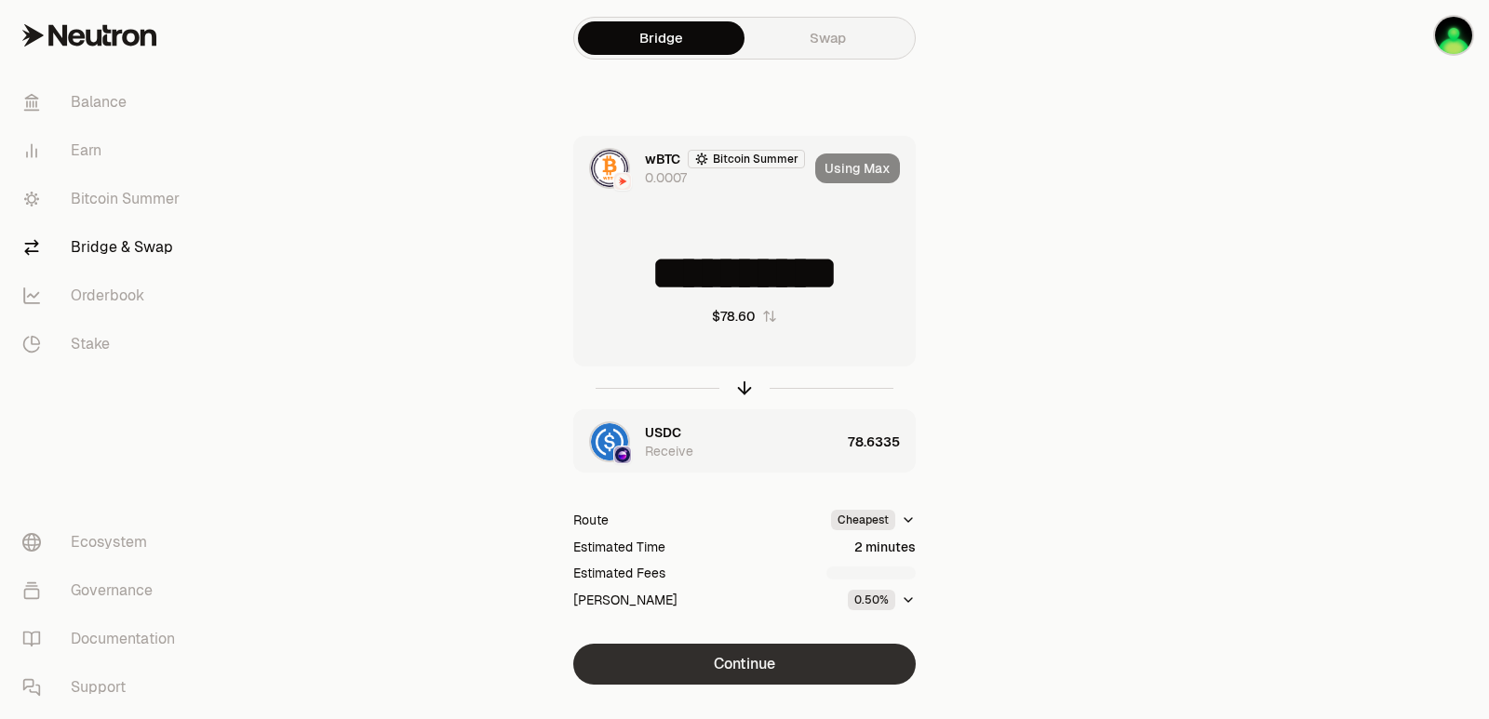
click at [716, 664] on button "Continue" at bounding box center [744, 664] width 342 height 41
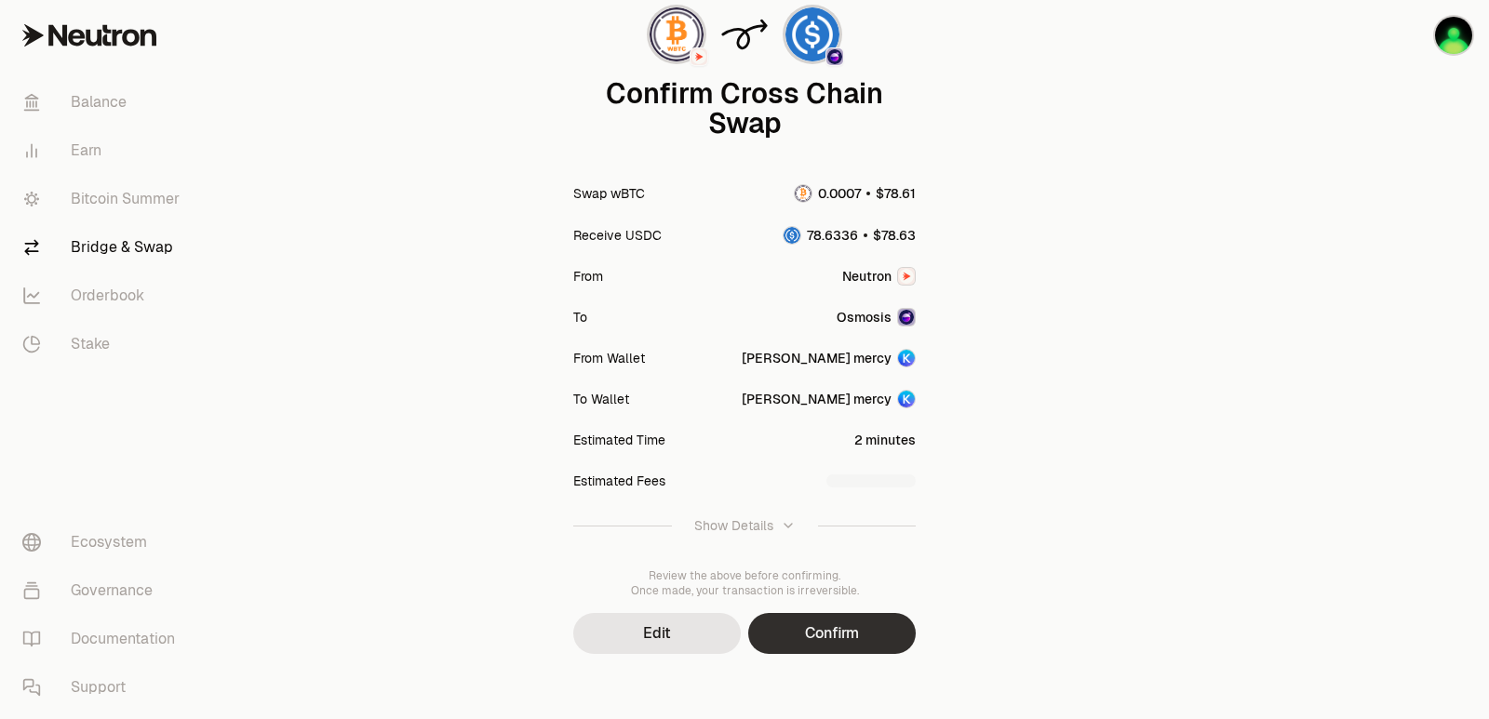
scroll to position [154, 0]
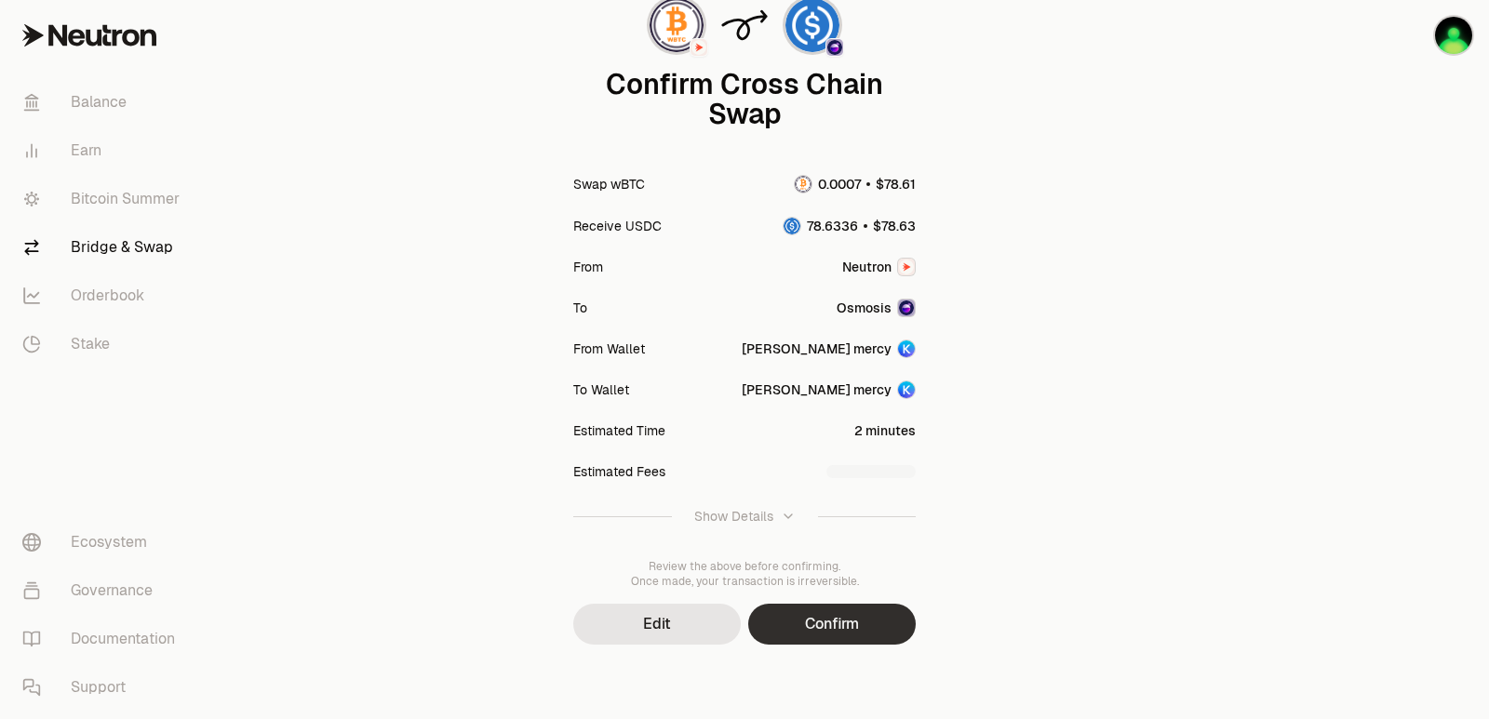
click at [814, 629] on button "Confirm" at bounding box center [832, 624] width 168 height 41
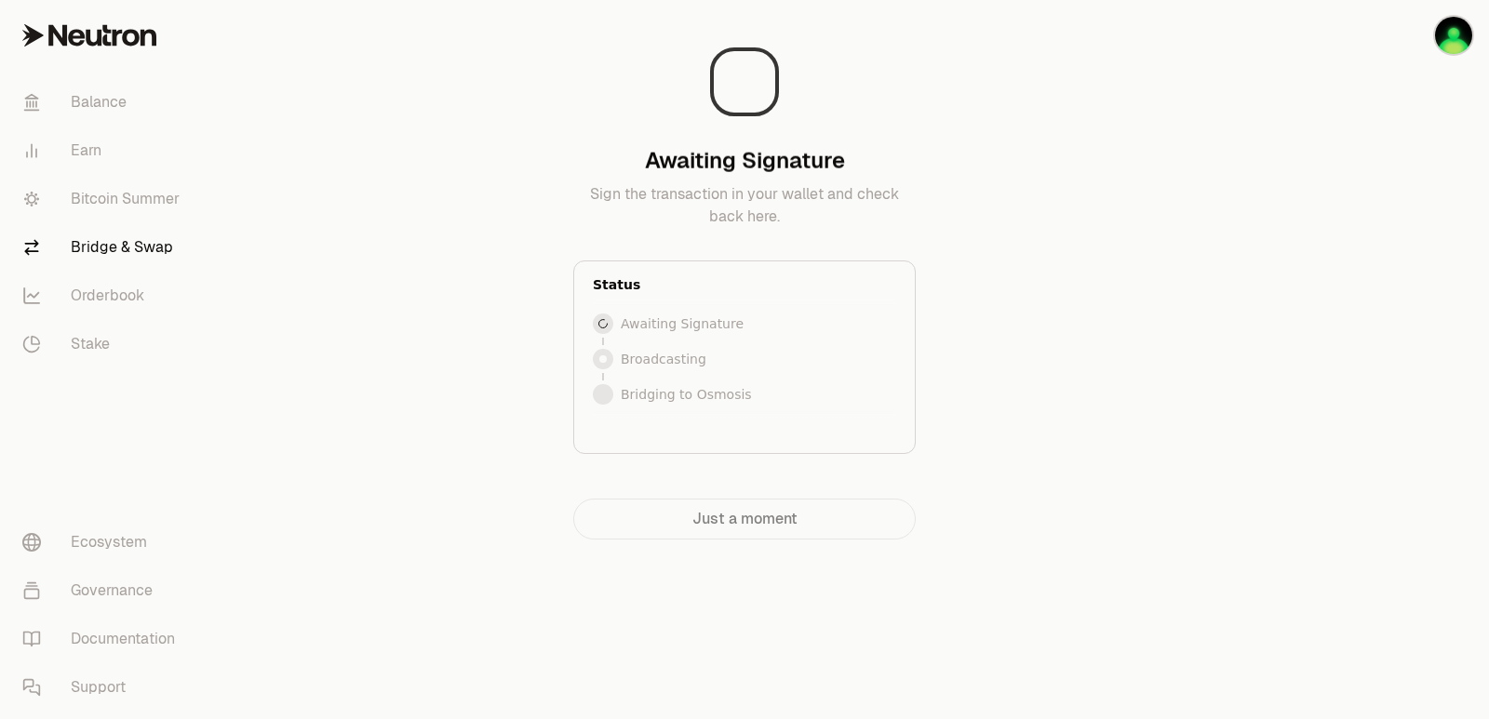
scroll to position [0, 0]
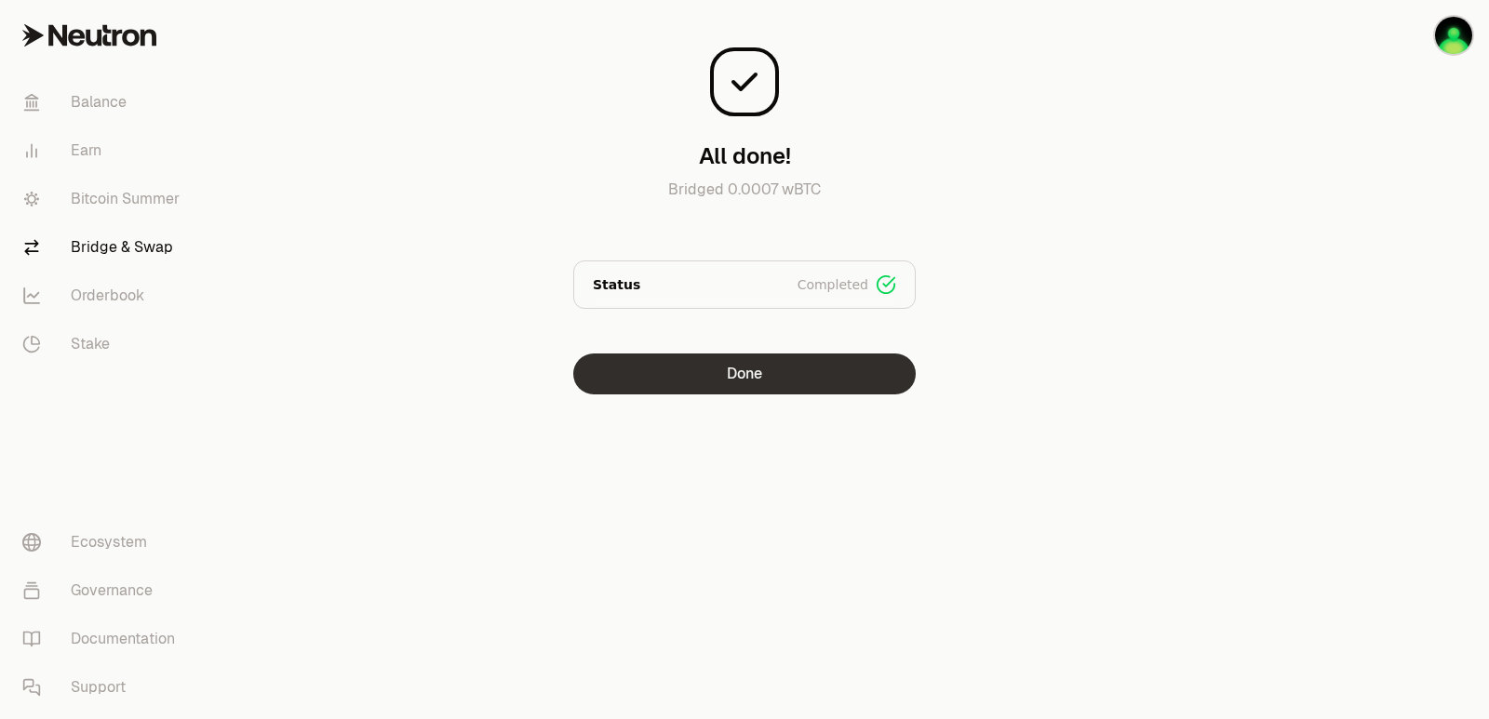
click at [757, 369] on button "Done" at bounding box center [744, 374] width 342 height 41
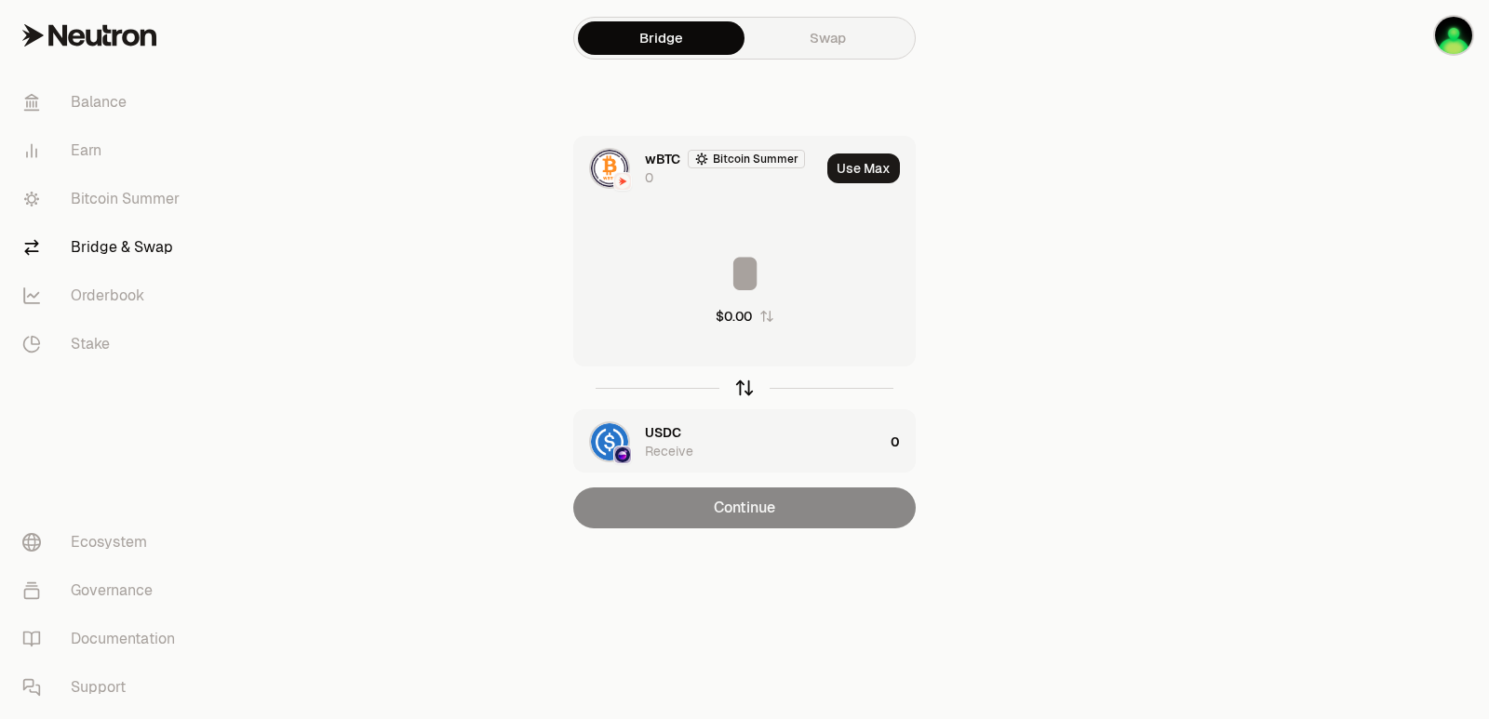
click at [740, 385] on icon "button" at bounding box center [744, 388] width 20 height 20
click at [860, 167] on button "Use Max" at bounding box center [863, 169] width 73 height 30
type input "*********"
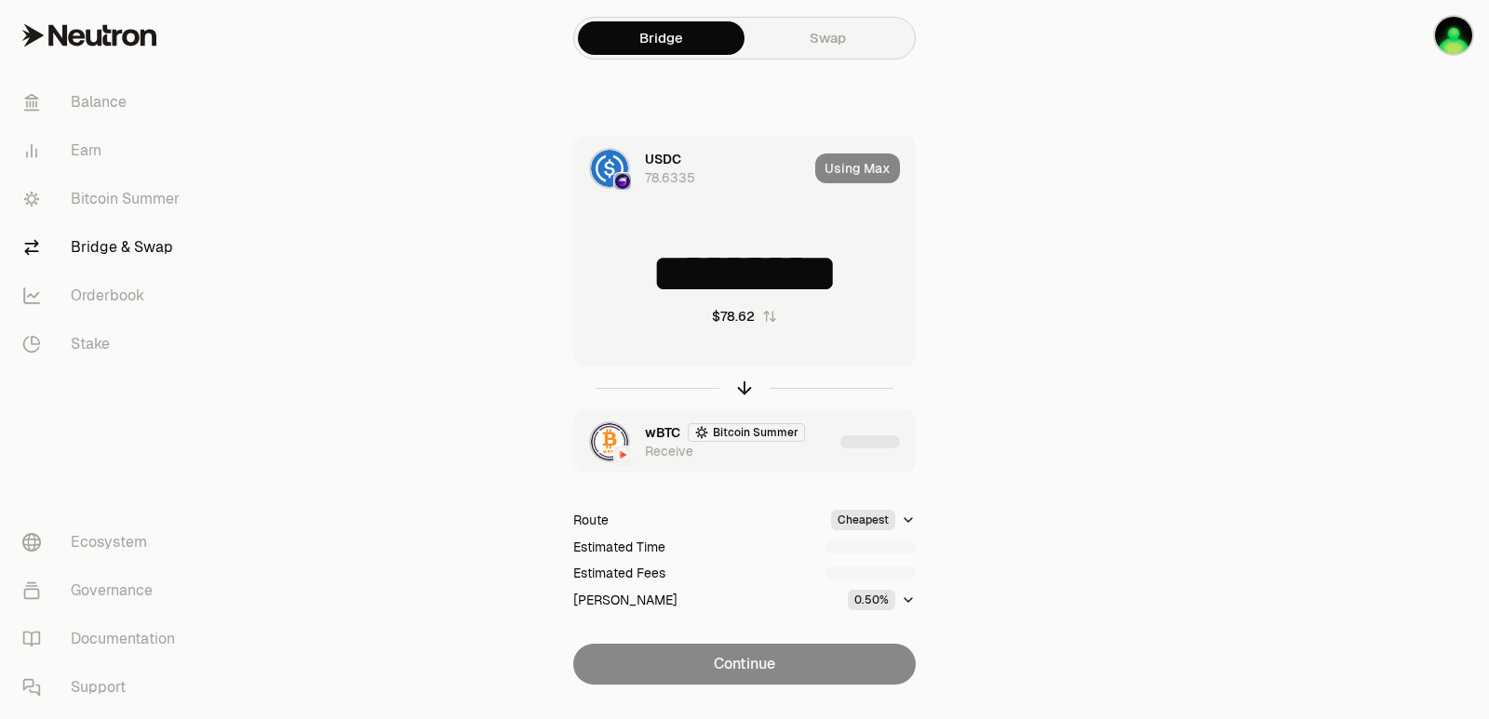
click at [862, 448] on div "button" at bounding box center [870, 442] width 60 height 13
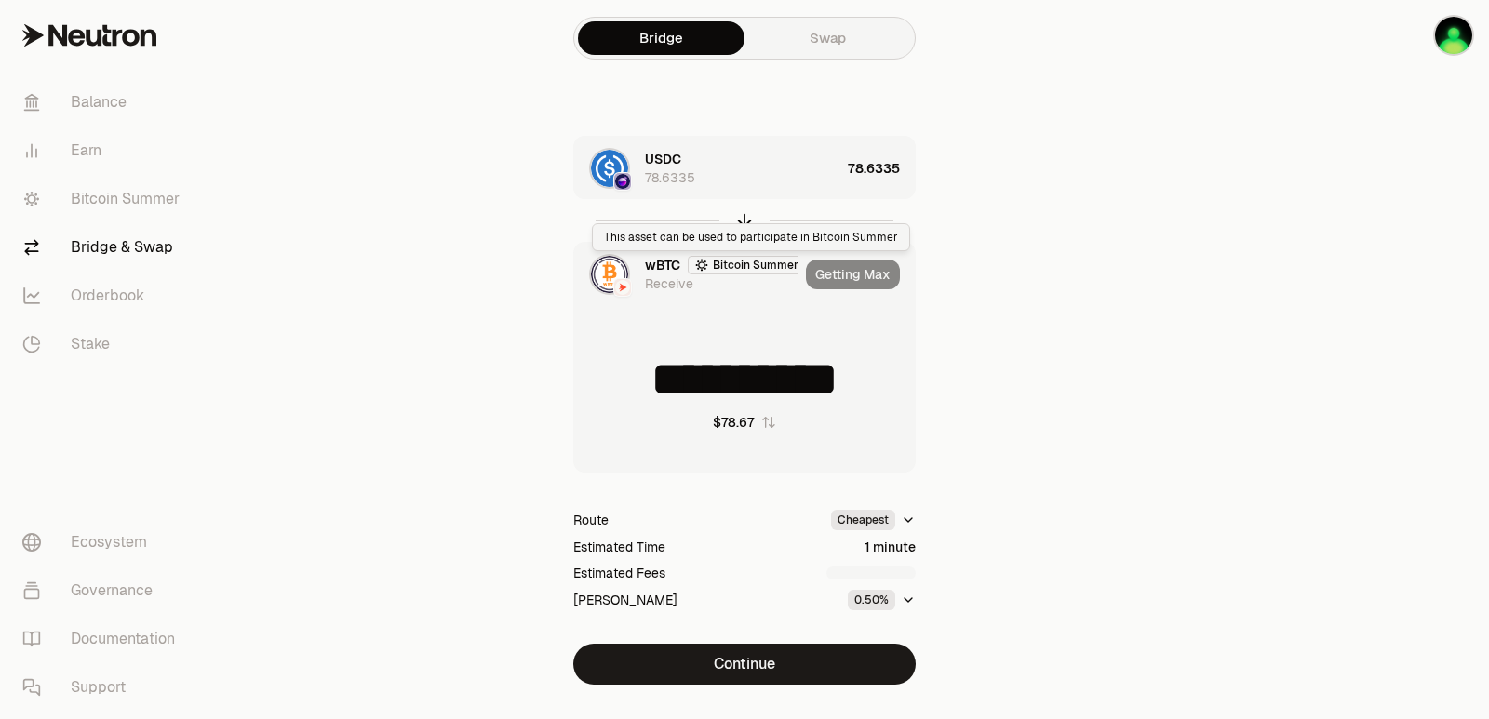
click at [744, 223] on div "This asset can be used to participate in Bitcoin Summer This asset can be used …" at bounding box center [751, 237] width 318 height 28
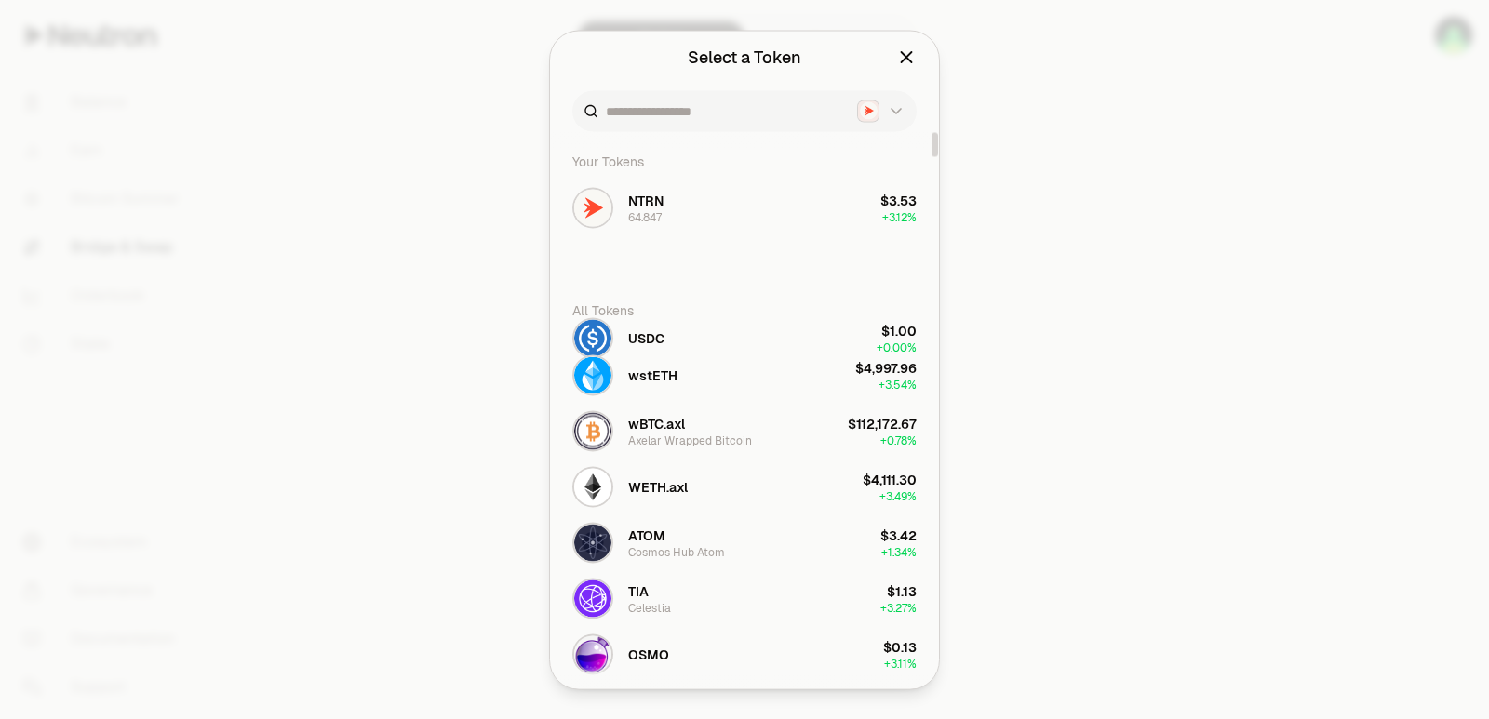
click at [1046, 258] on div at bounding box center [744, 359] width 1489 height 719
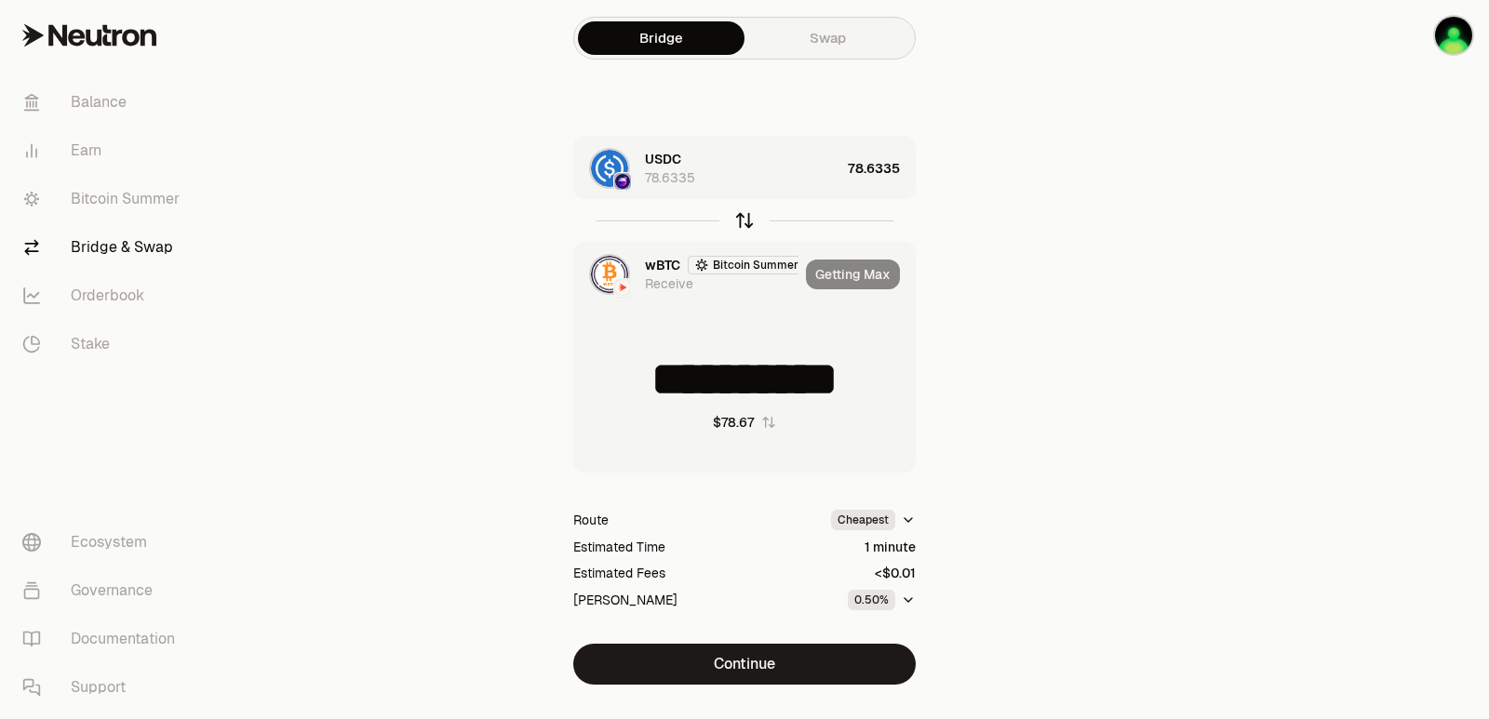
click at [744, 218] on icon "button" at bounding box center [744, 220] width 20 height 20
type input "*********"
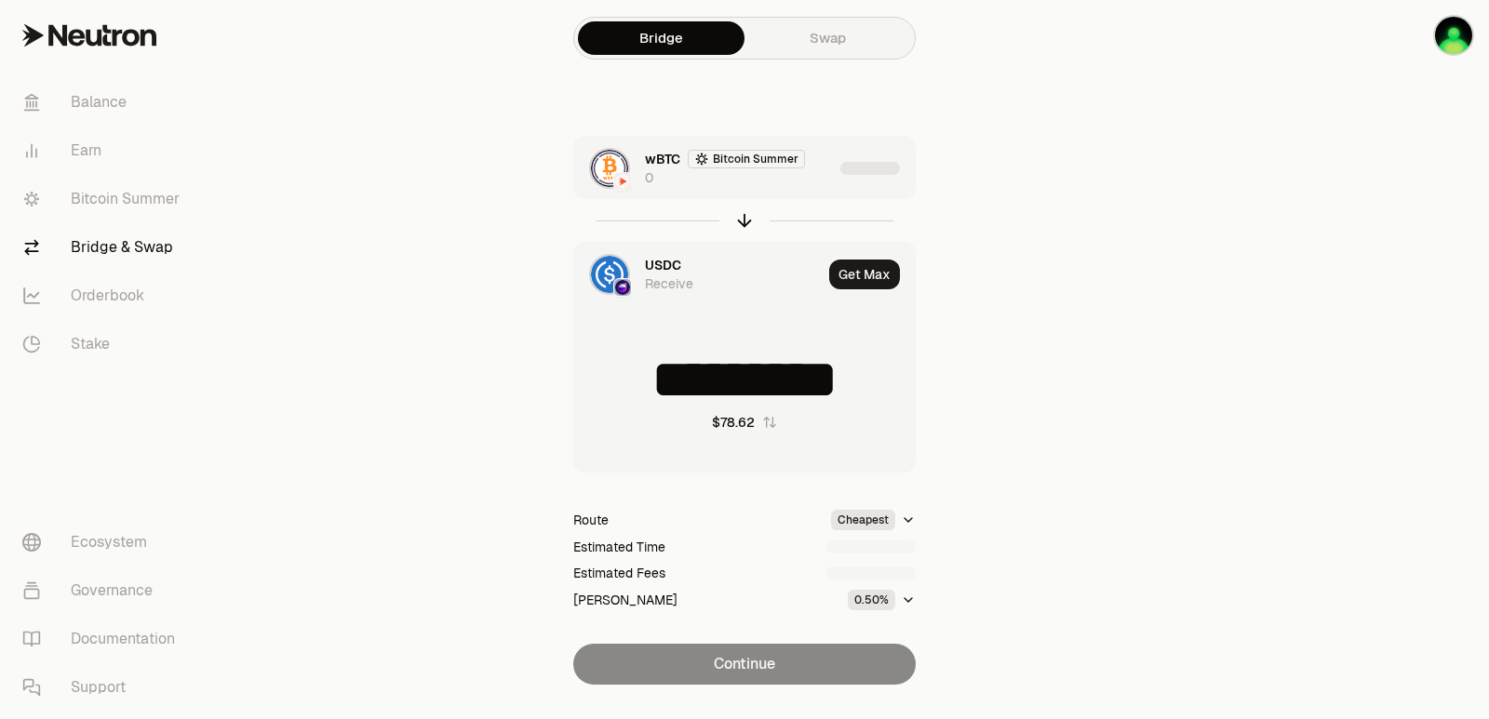
click at [802, 181] on div "wBTC Bitcoin Summer 0" at bounding box center [739, 168] width 188 height 37
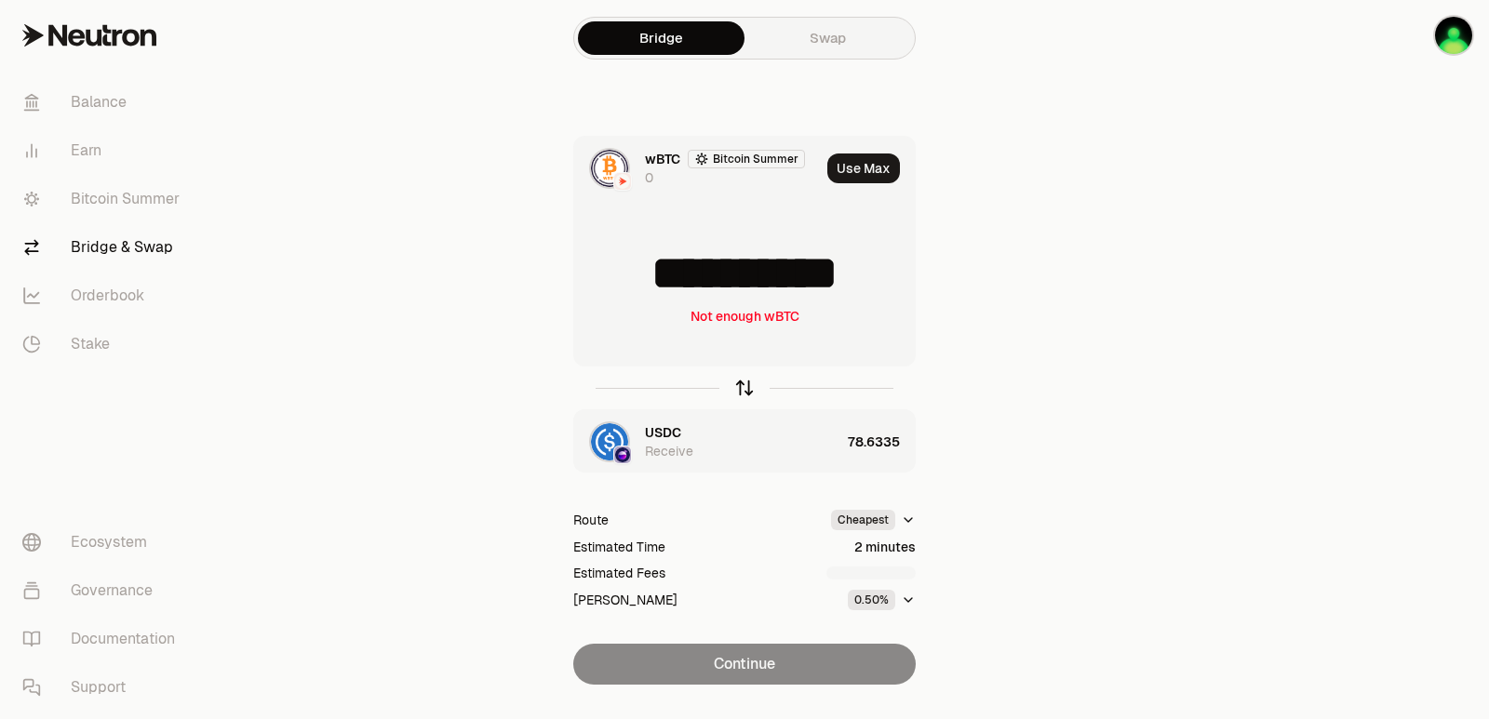
click at [744, 387] on icon "button" at bounding box center [744, 388] width 0 height 12
type input "*********"
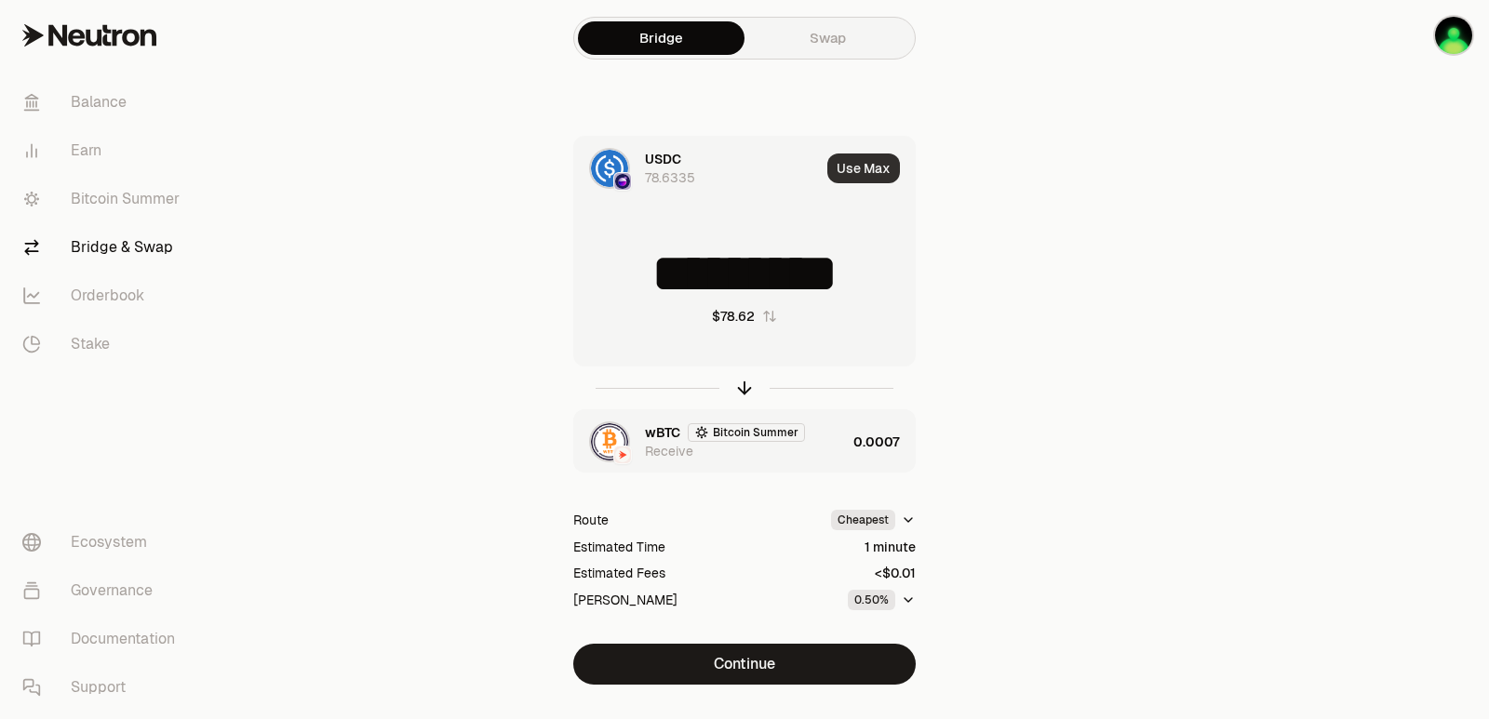
click at [864, 167] on button "Use Max" at bounding box center [863, 169] width 73 height 30
click at [806, 463] on div "wBTC Bitcoin Summer Receive" at bounding box center [710, 441] width 272 height 63
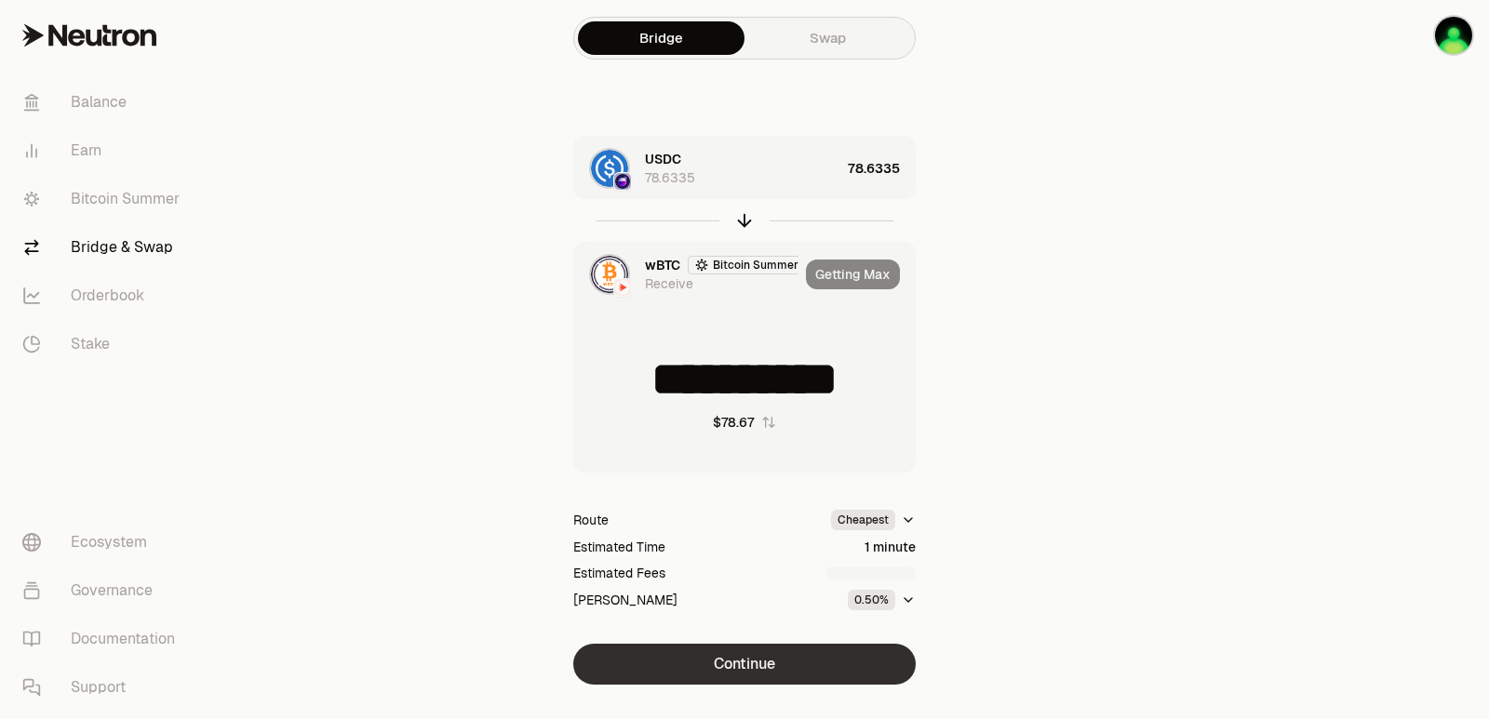
click at [751, 674] on button "Continue" at bounding box center [744, 664] width 342 height 41
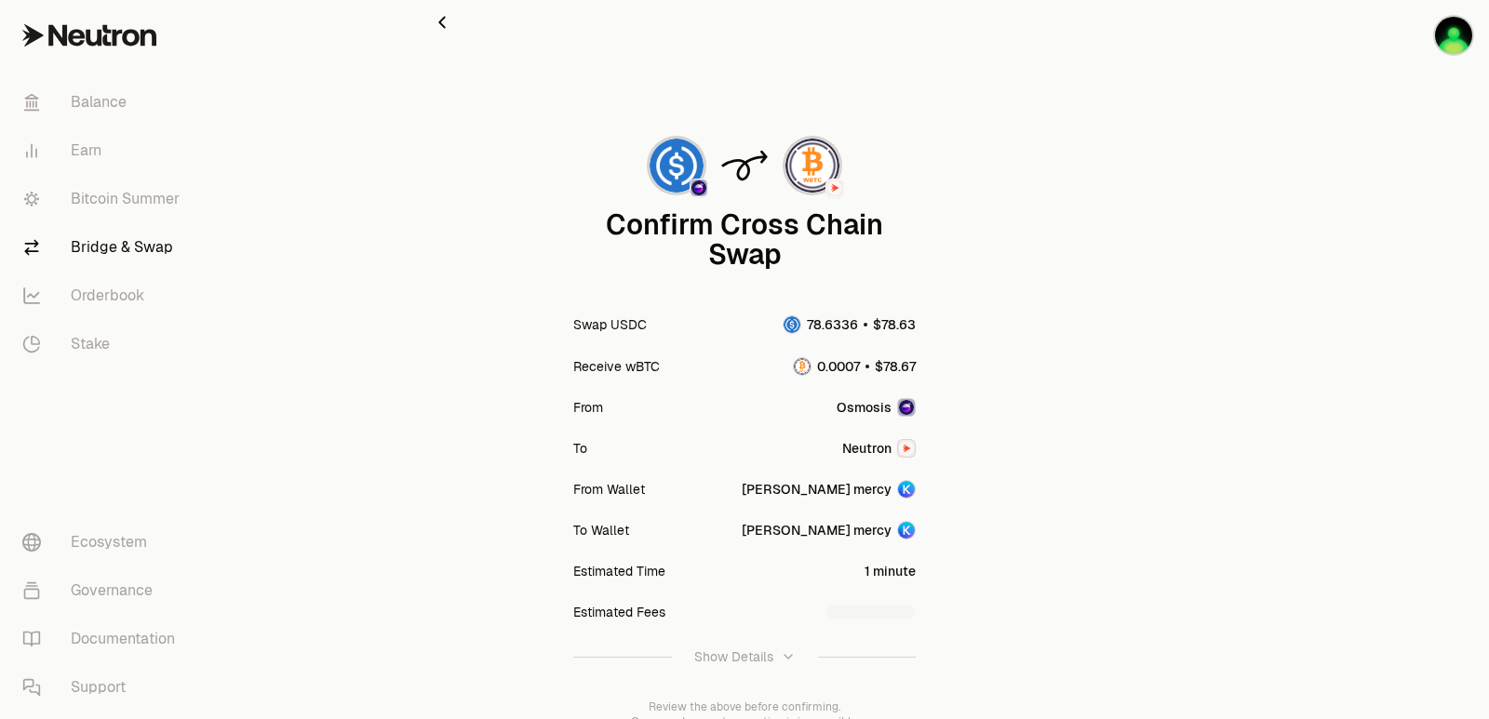
scroll to position [154, 0]
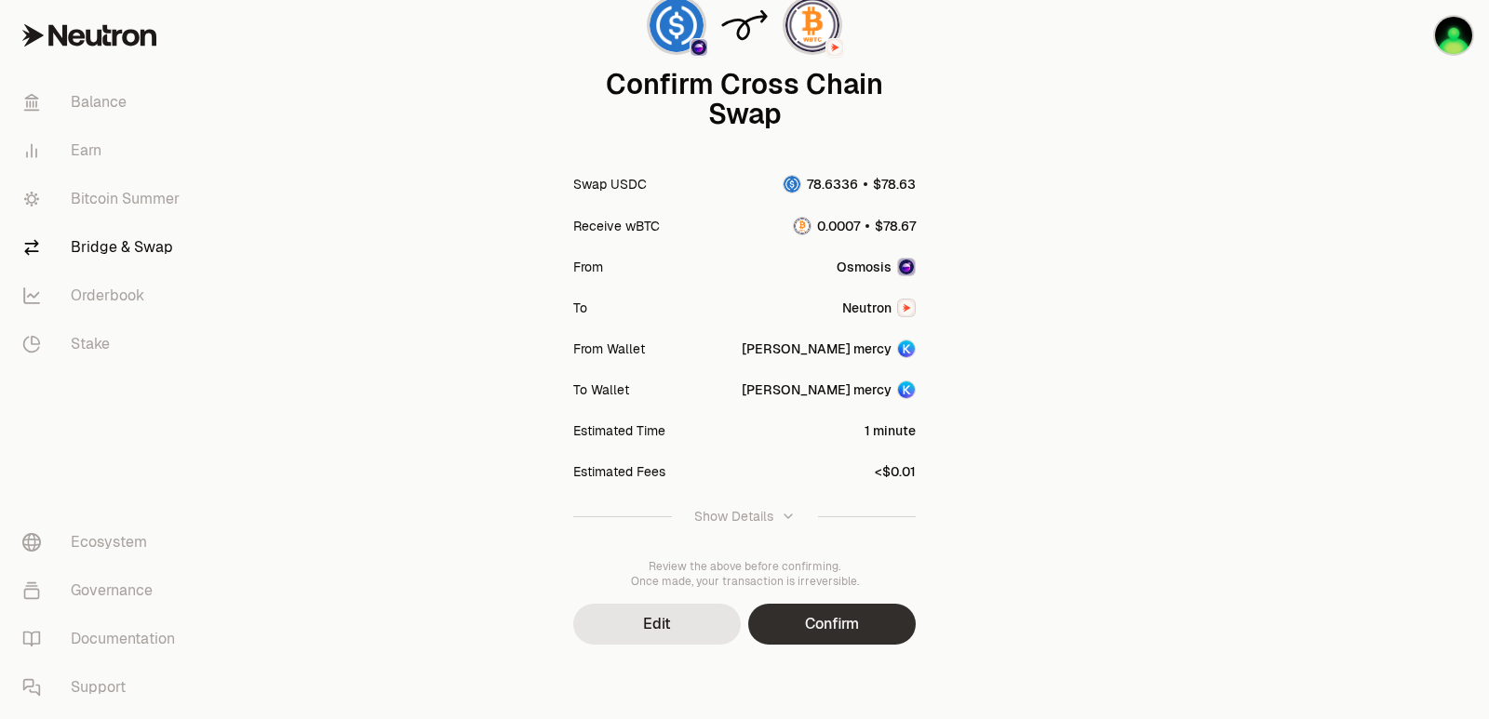
click at [838, 612] on button "Confirm" at bounding box center [832, 624] width 168 height 41
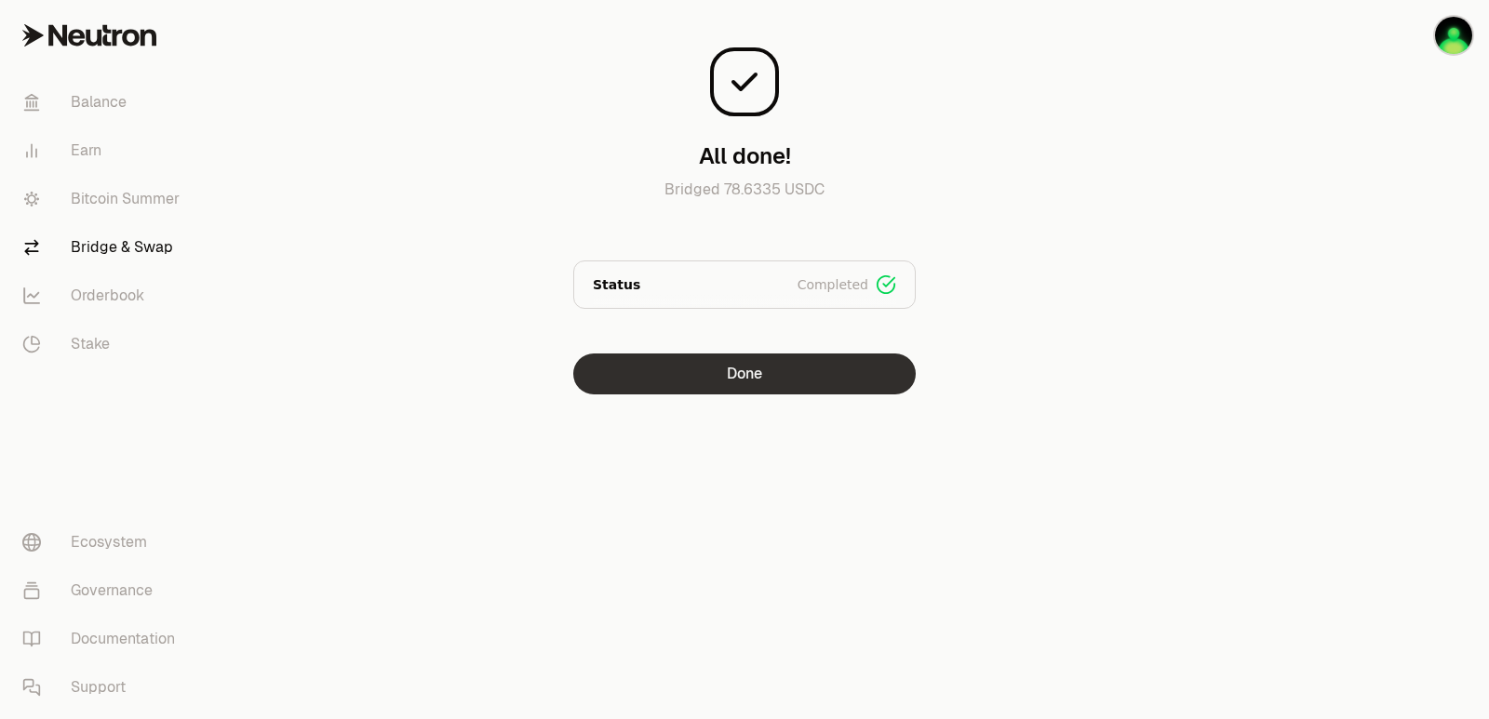
click at [762, 374] on button "Done" at bounding box center [744, 374] width 342 height 41
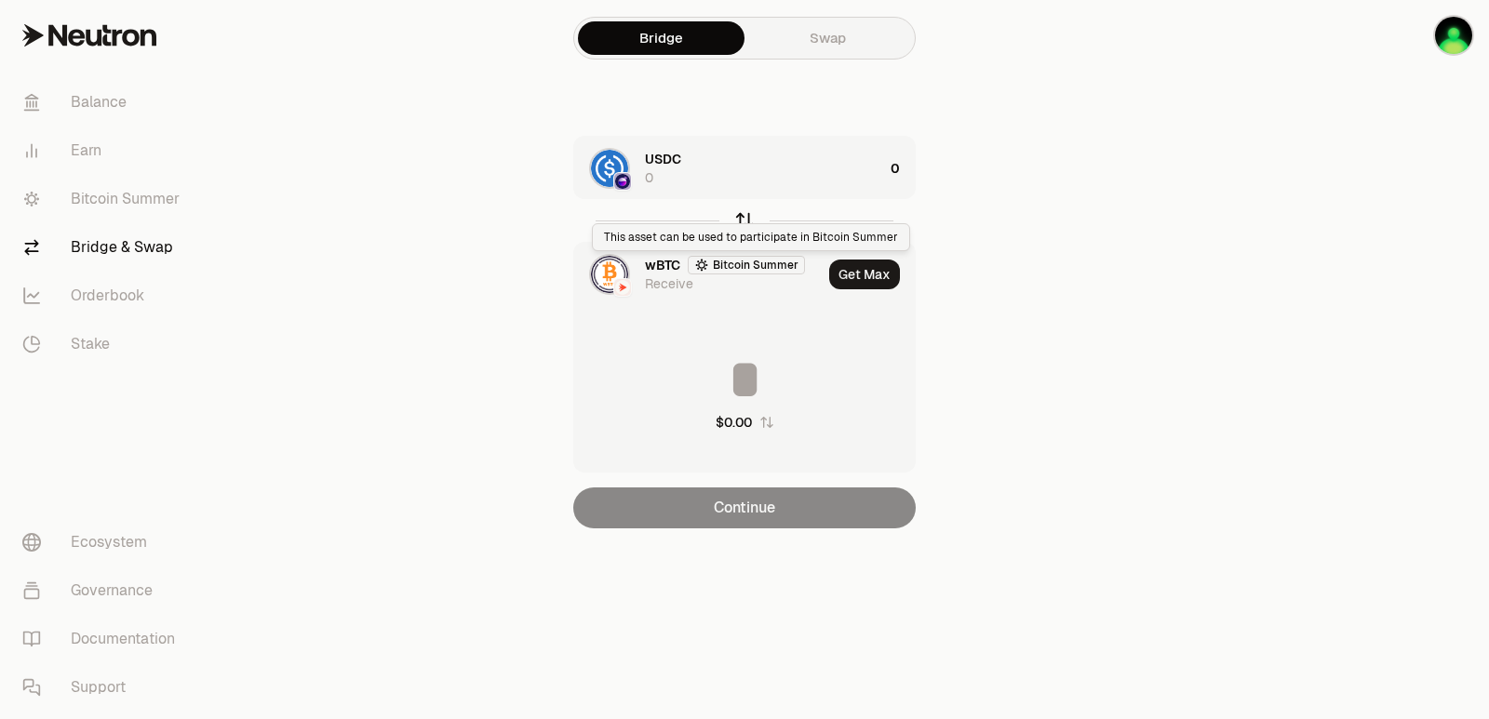
click at [745, 220] on icon "button" at bounding box center [744, 220] width 20 height 20
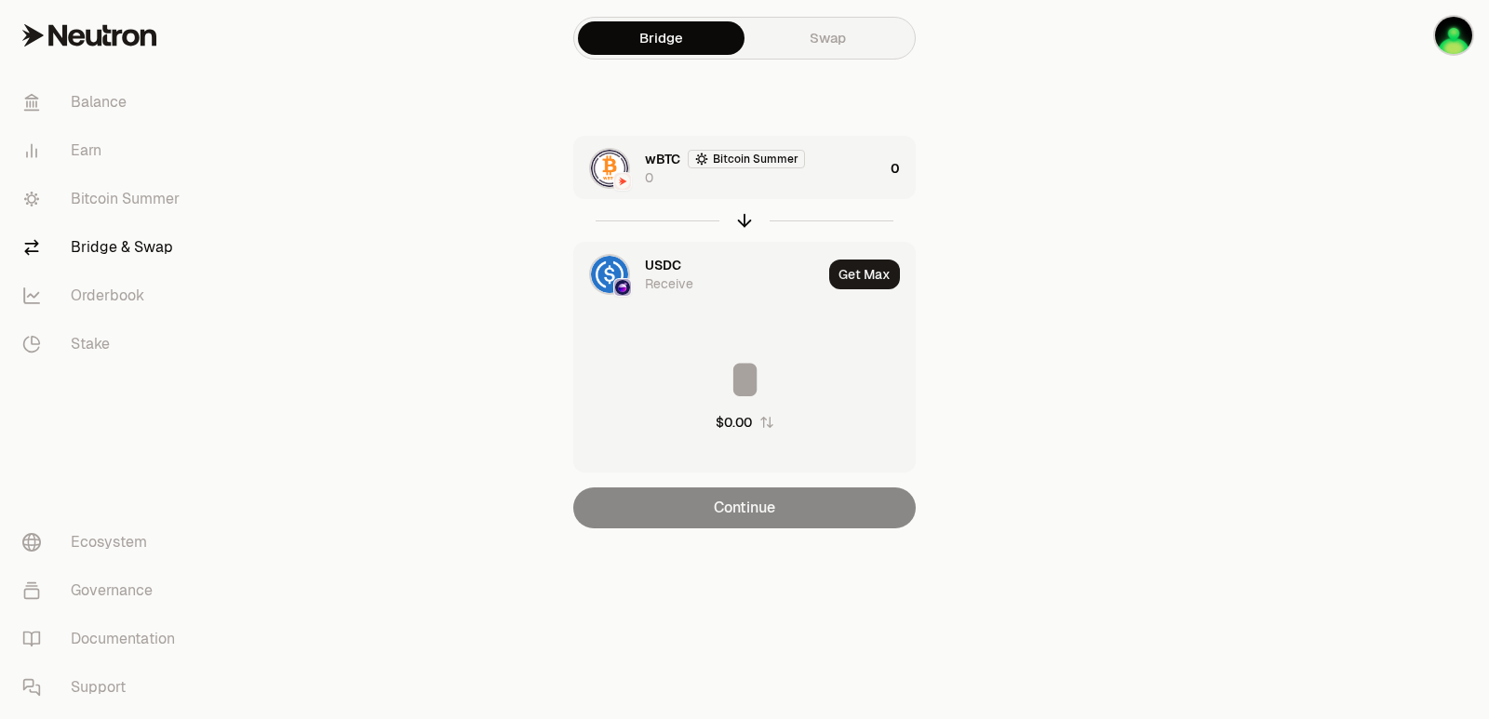
click at [787, 173] on div "wBTC Bitcoin Summer 0" at bounding box center [764, 168] width 238 height 37
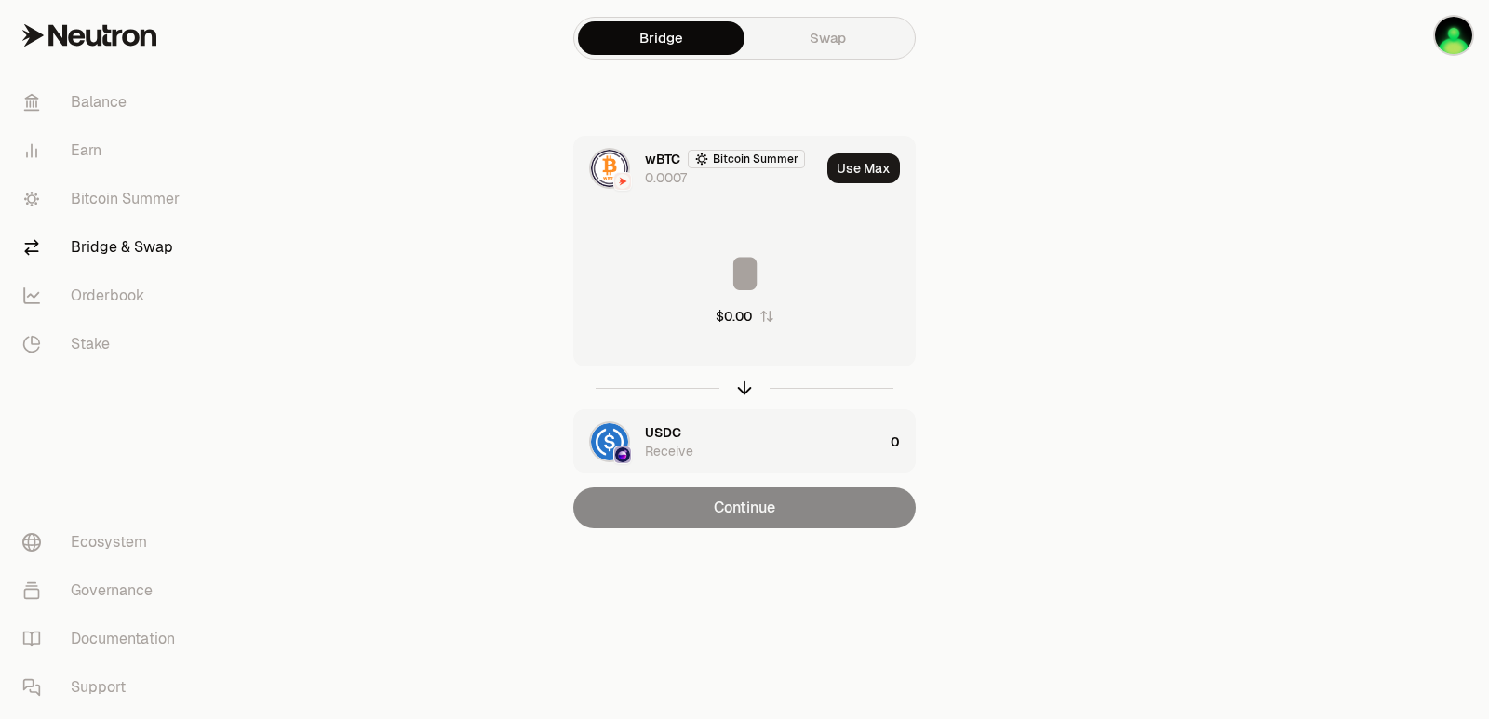
click at [852, 162] on button "Use Max" at bounding box center [863, 169] width 73 height 30
type input "**********"
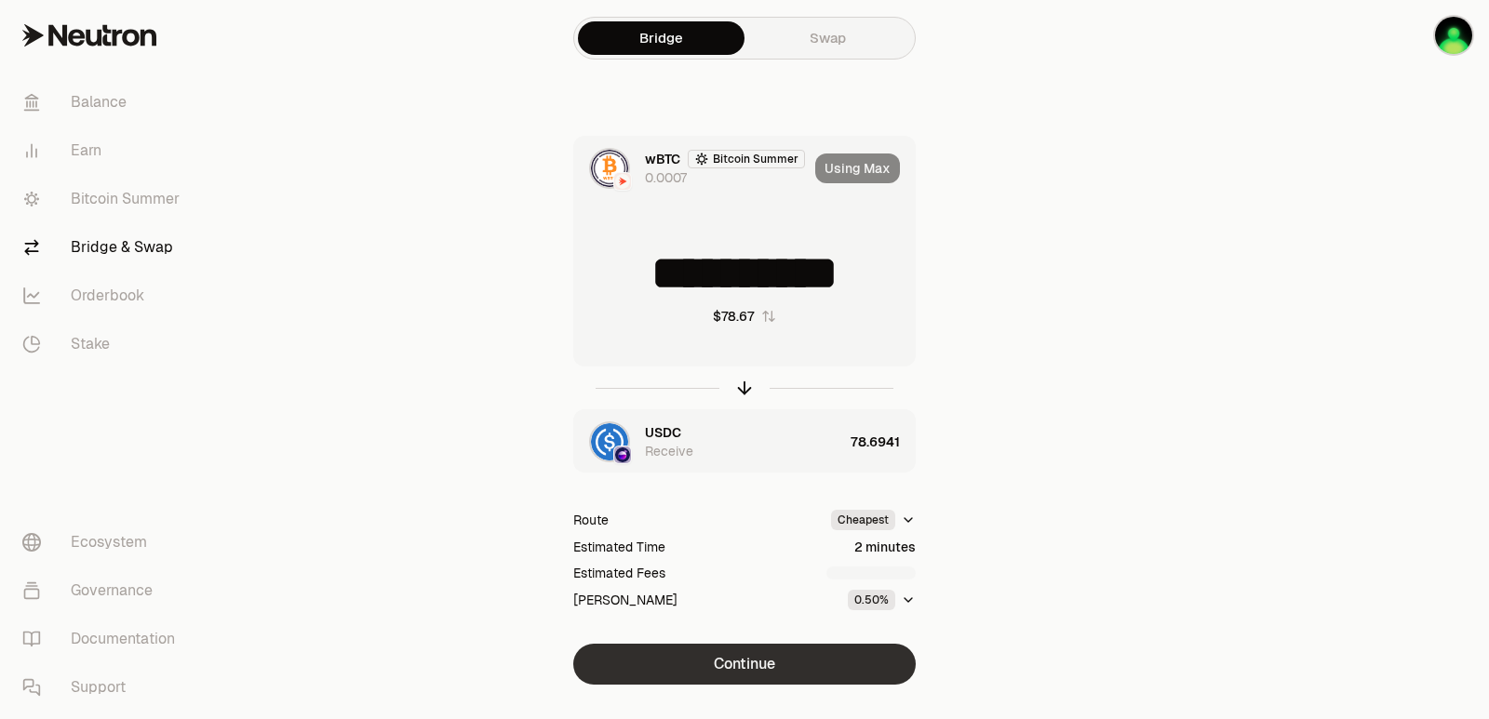
click at [777, 650] on button "Continue" at bounding box center [744, 664] width 342 height 41
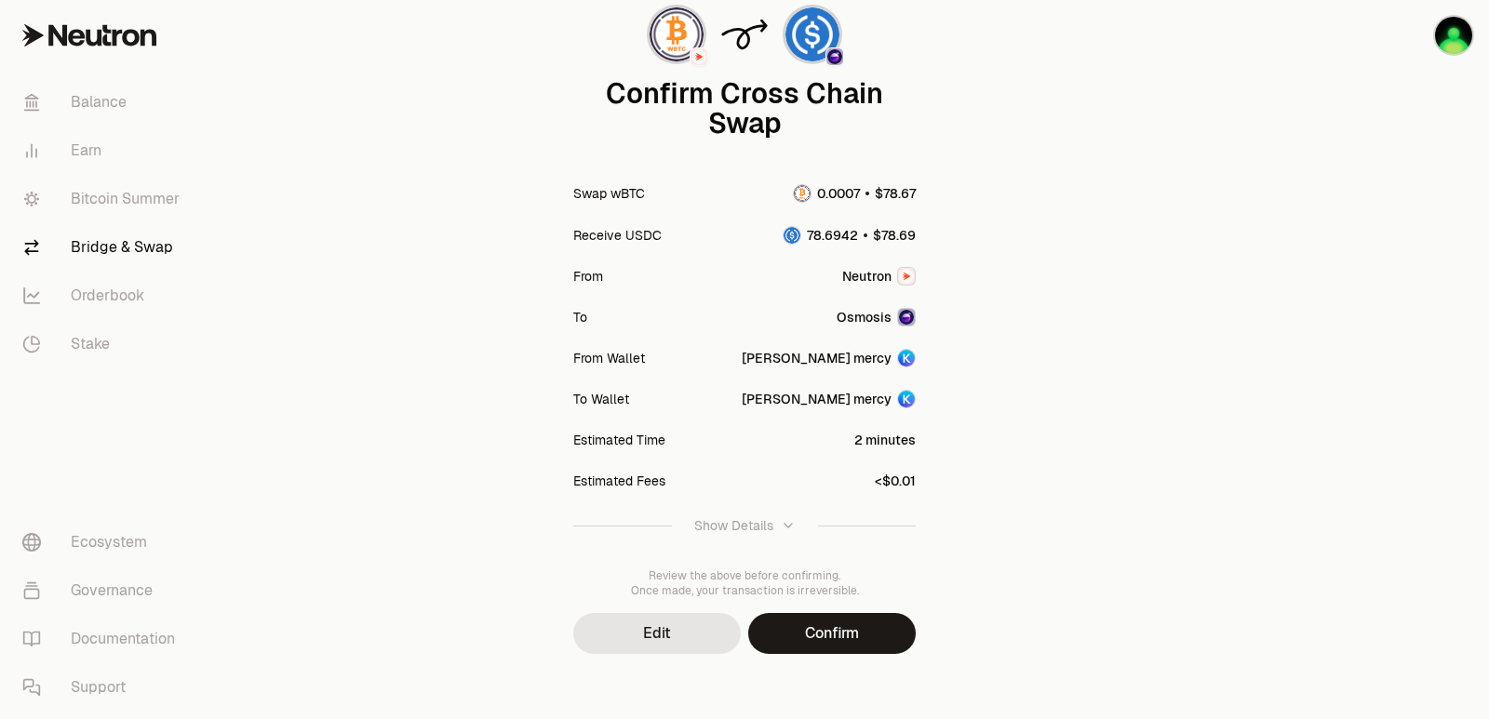
scroll to position [154, 0]
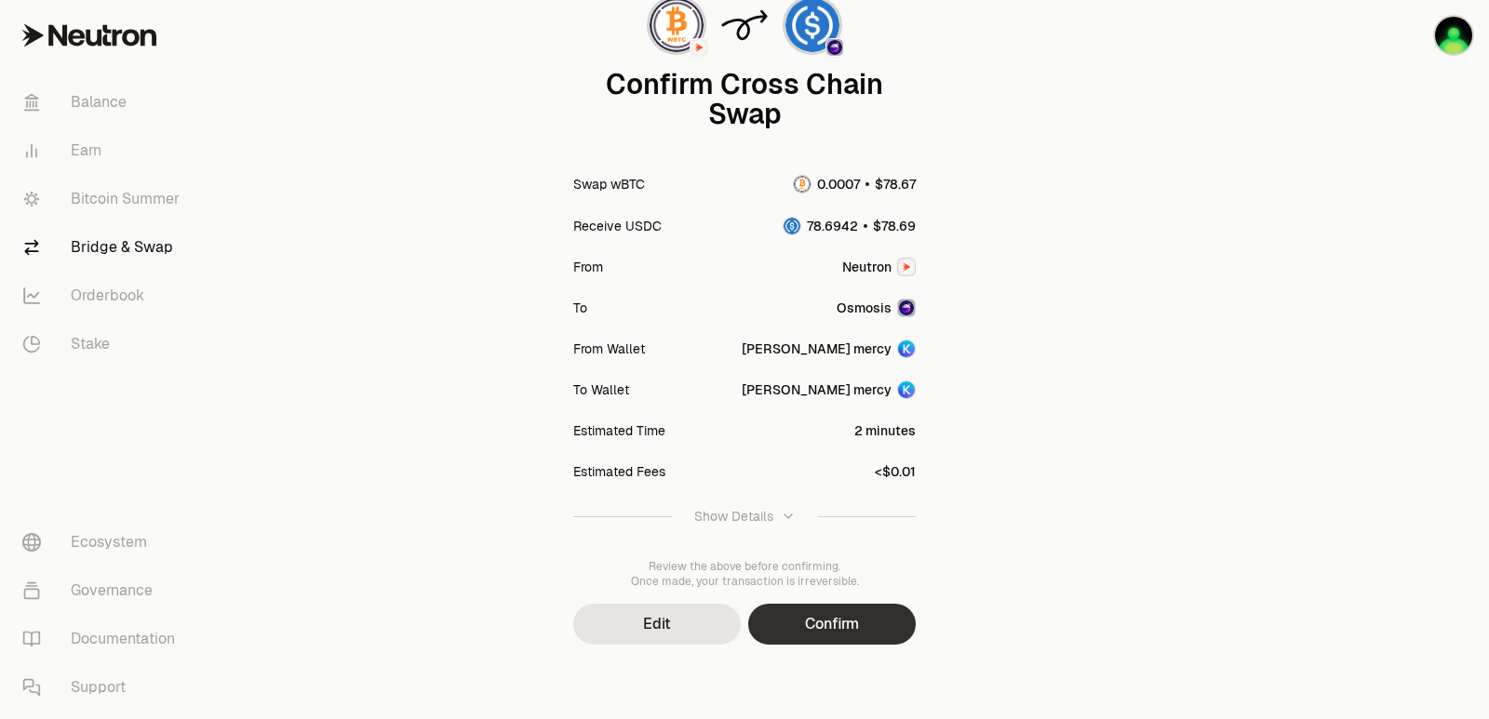
click at [862, 627] on button "Confirm" at bounding box center [832, 624] width 168 height 41
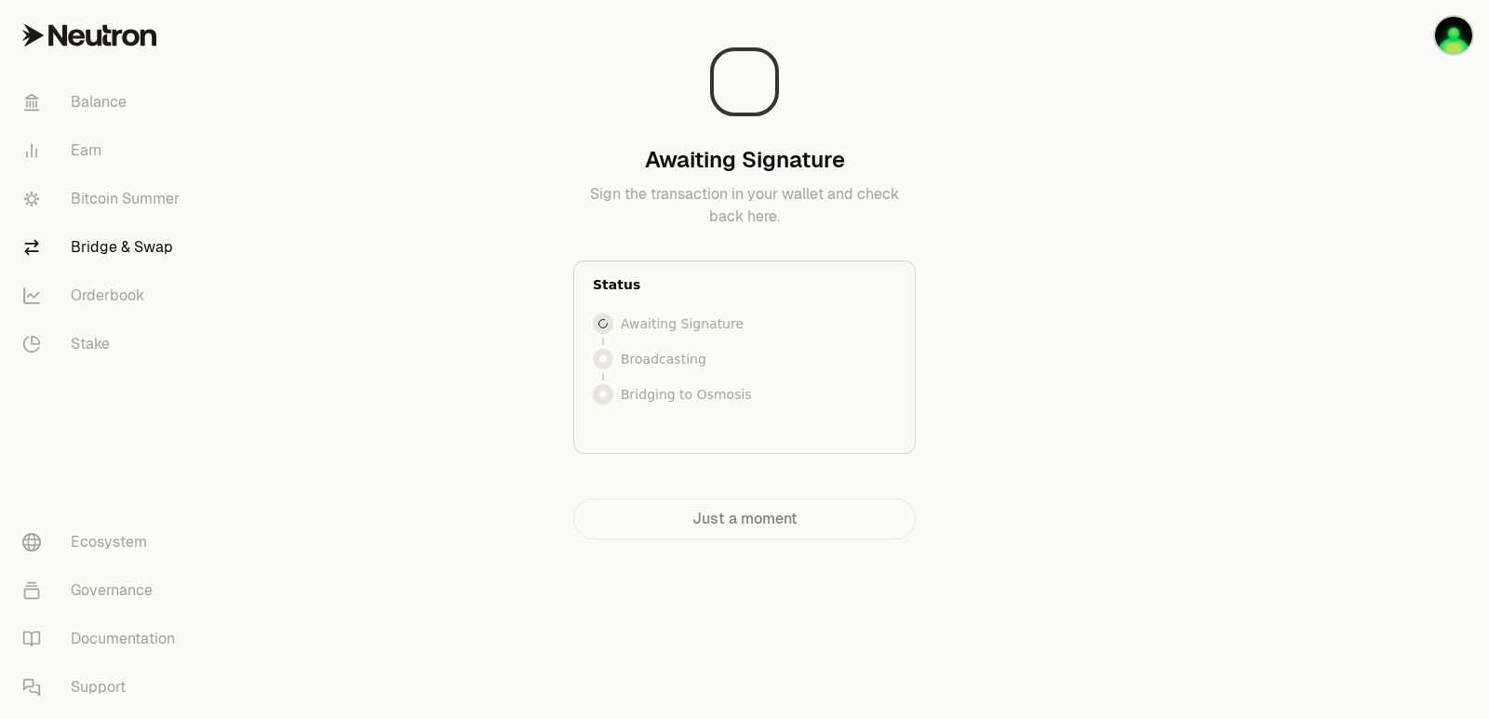
scroll to position [0, 0]
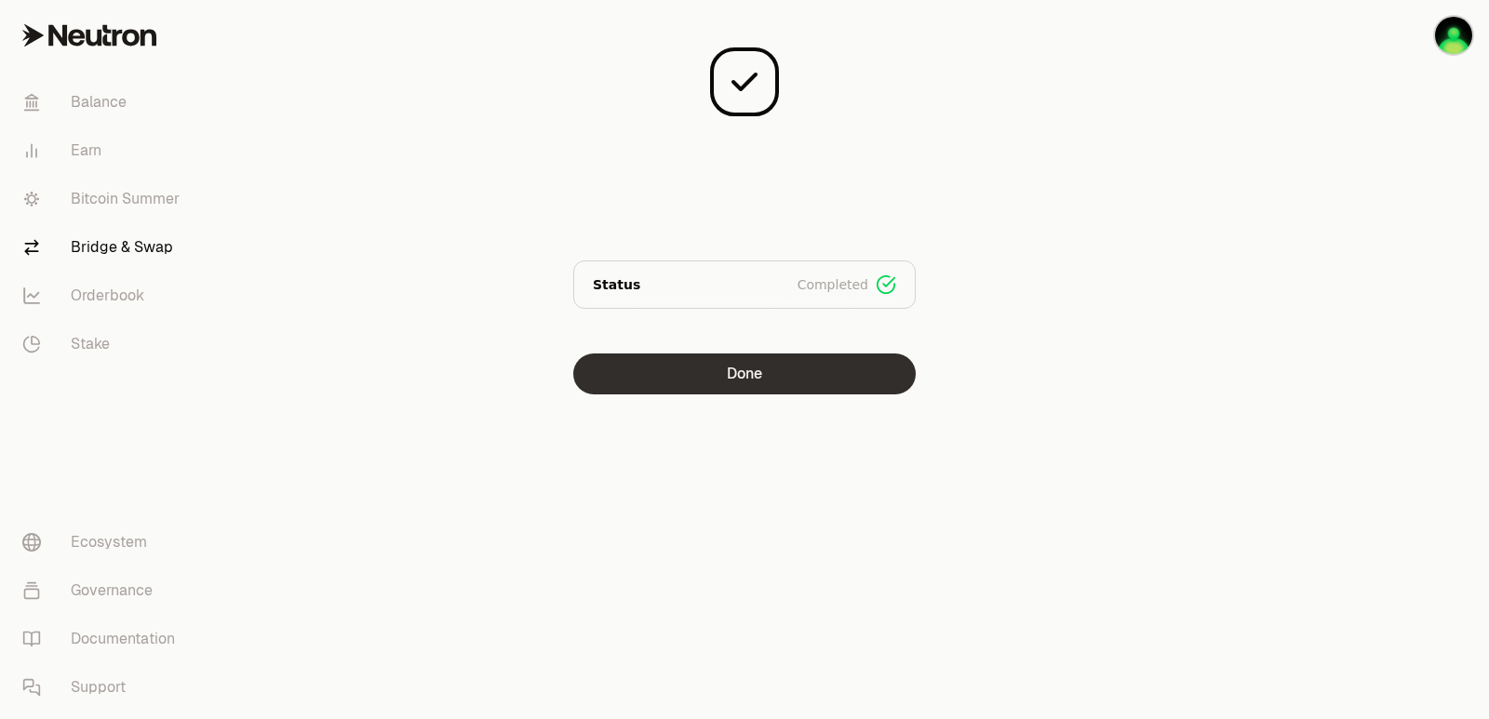
click at [730, 393] on button "Done" at bounding box center [744, 374] width 342 height 41
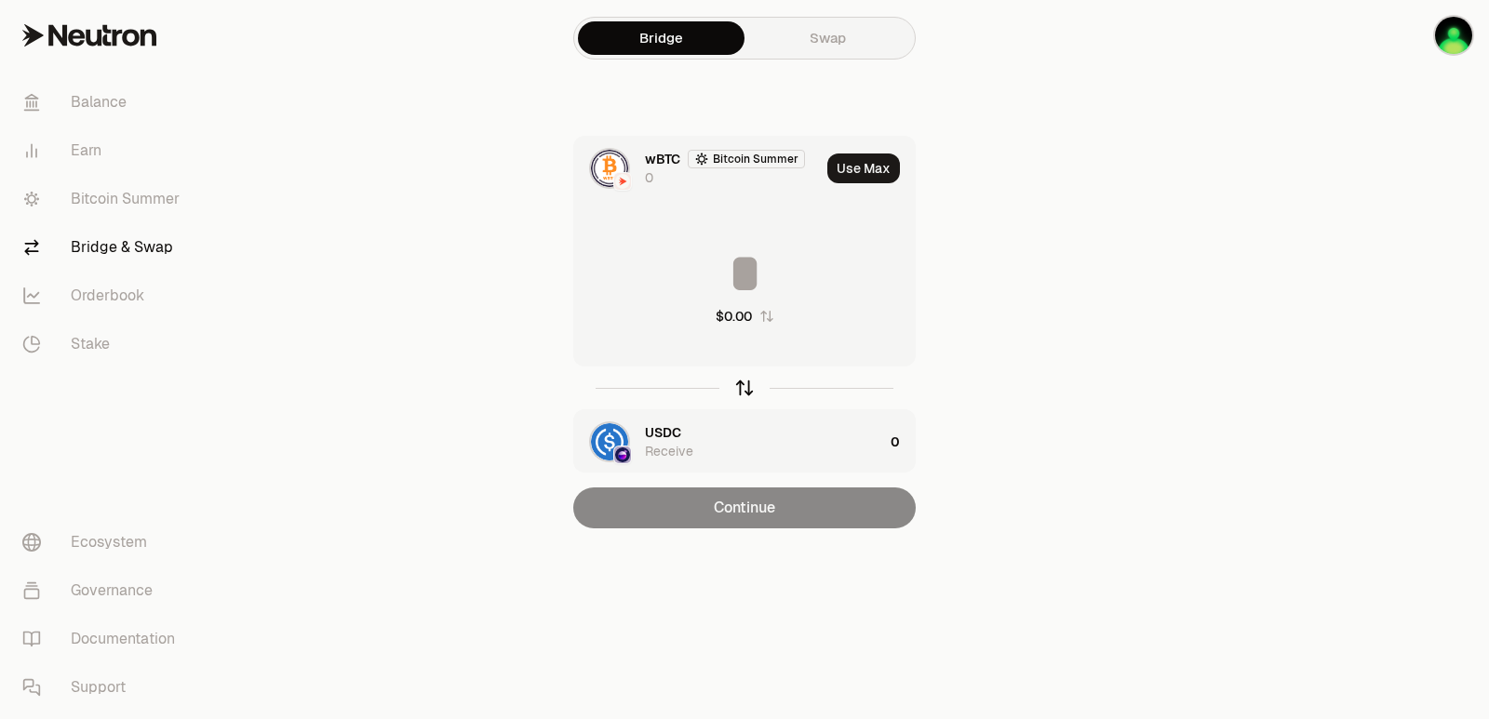
click at [740, 399] on div at bounding box center [744, 388] width 342 height 43
click at [744, 389] on icon "button" at bounding box center [744, 388] width 20 height 20
click at [851, 167] on button "Use Max" at bounding box center [863, 169] width 73 height 30
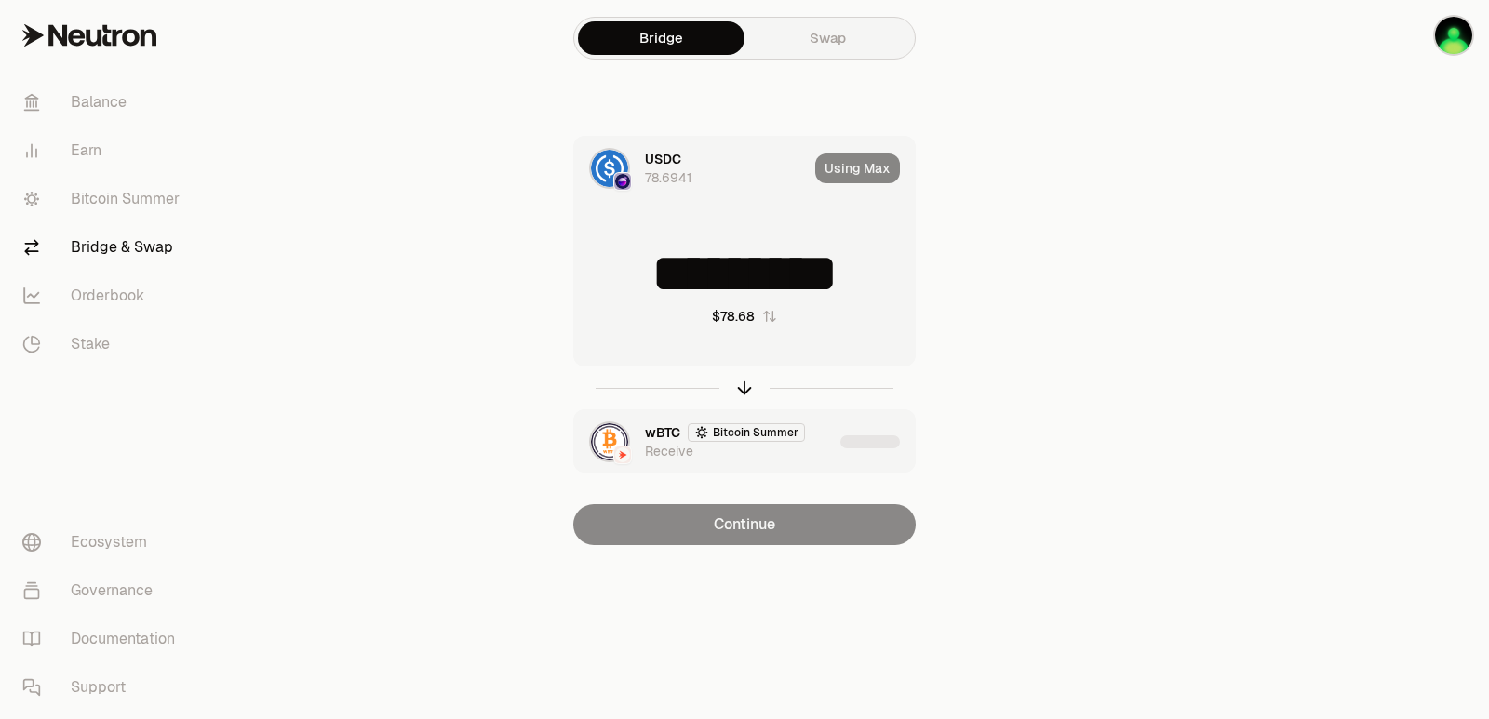
type input "*********"
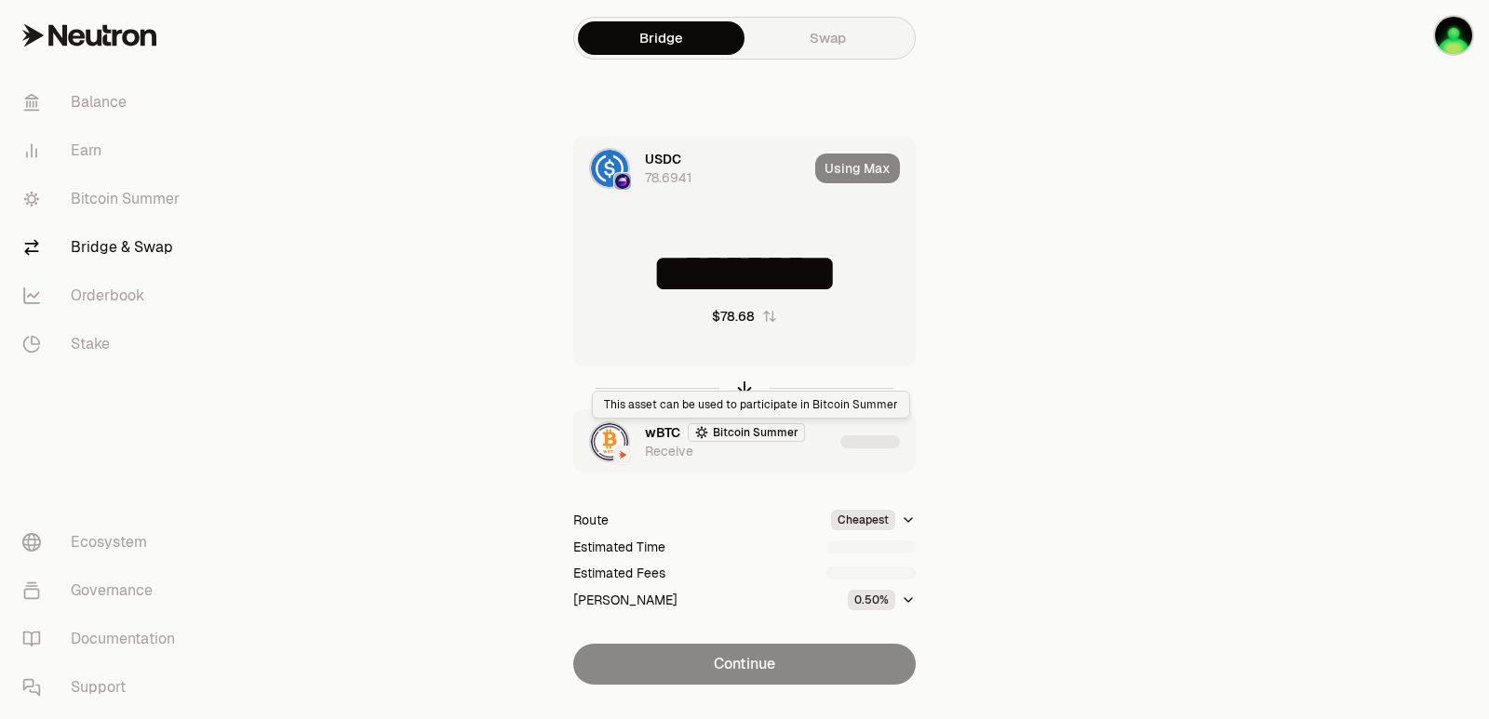
click at [827, 443] on div "wBTC Bitcoin Summer Receive" at bounding box center [739, 441] width 188 height 37
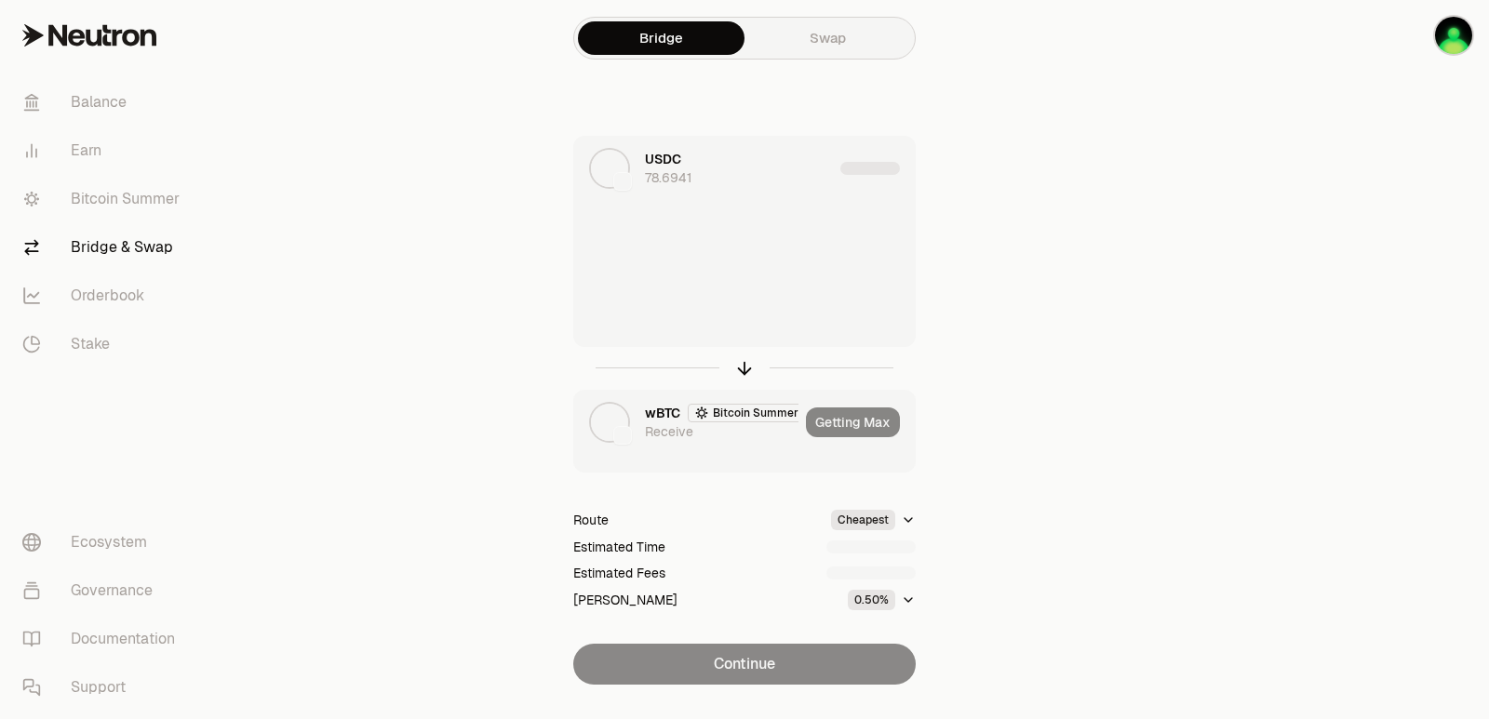
type input "**********"
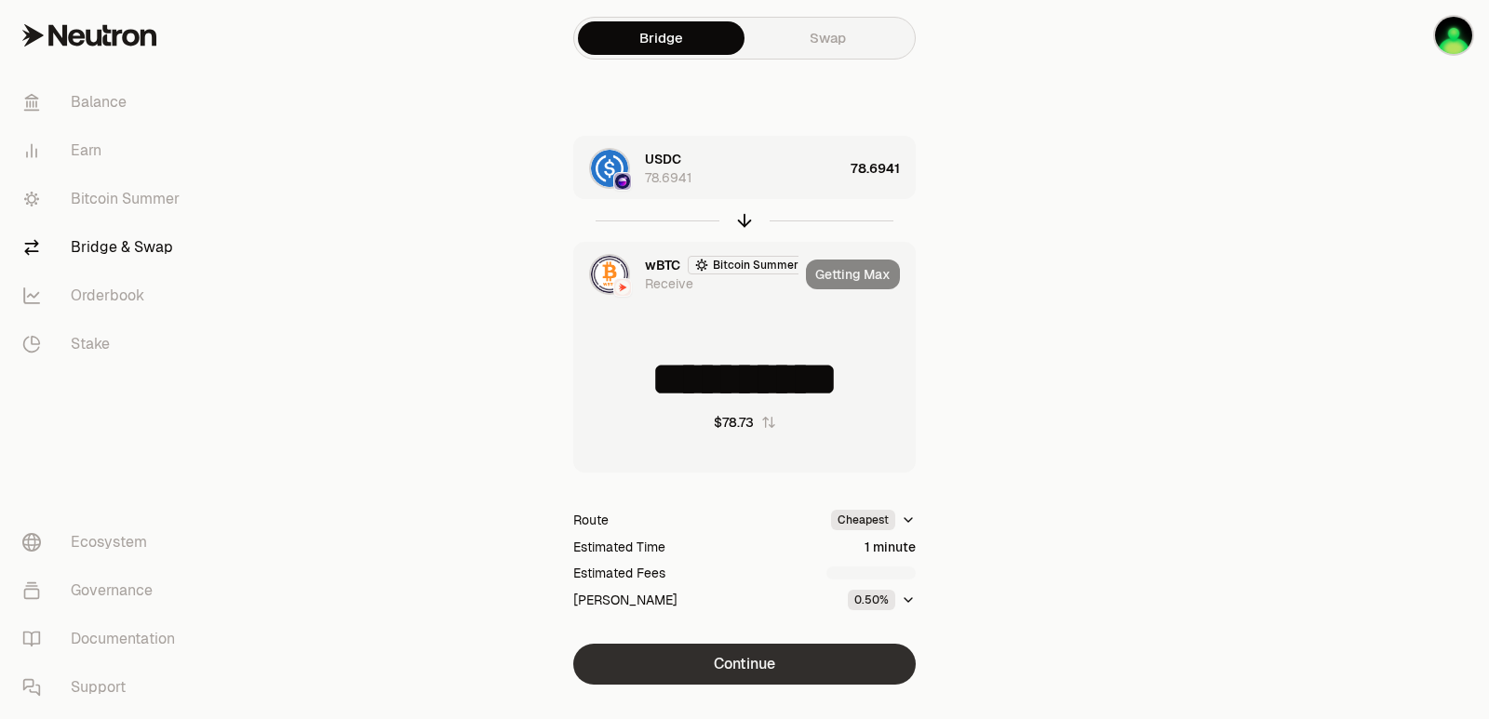
click at [740, 665] on button "Continue" at bounding box center [744, 664] width 342 height 41
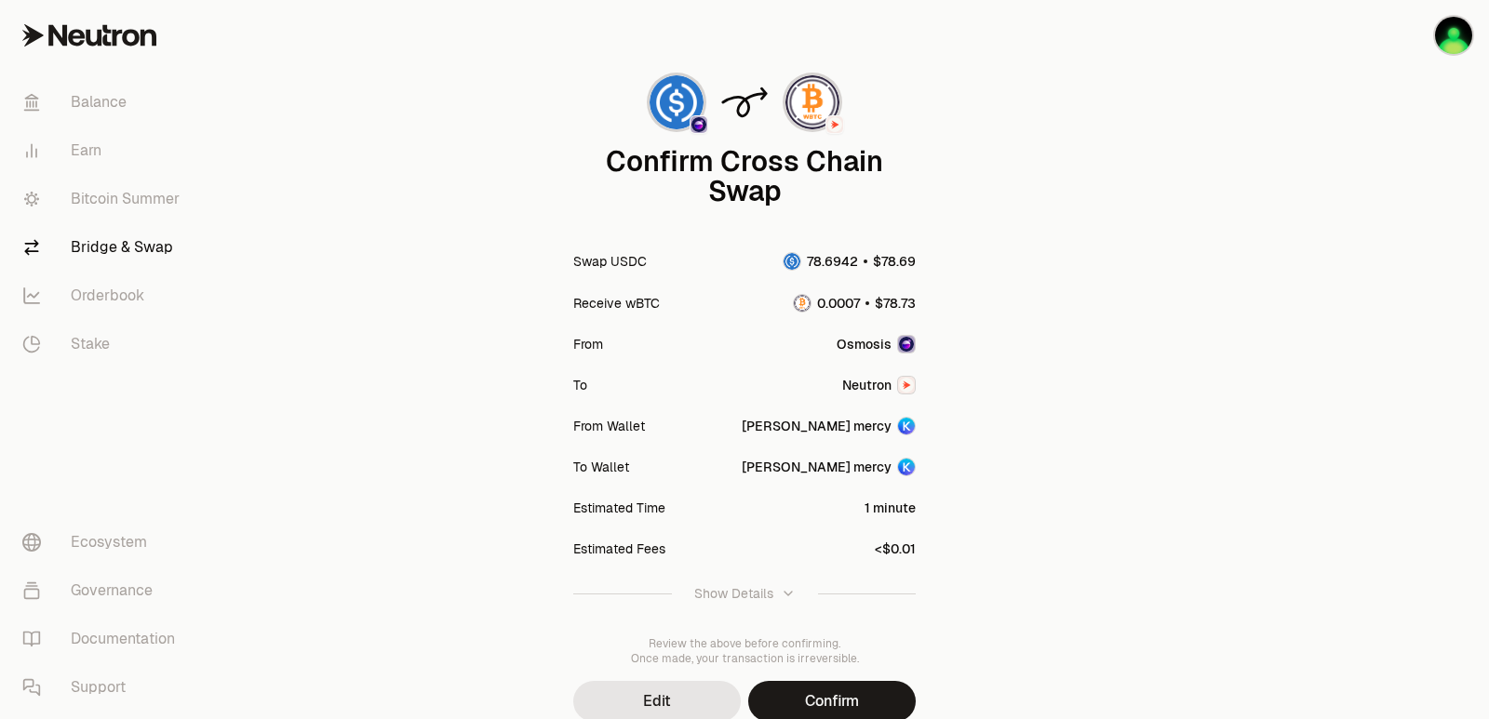
scroll to position [154, 0]
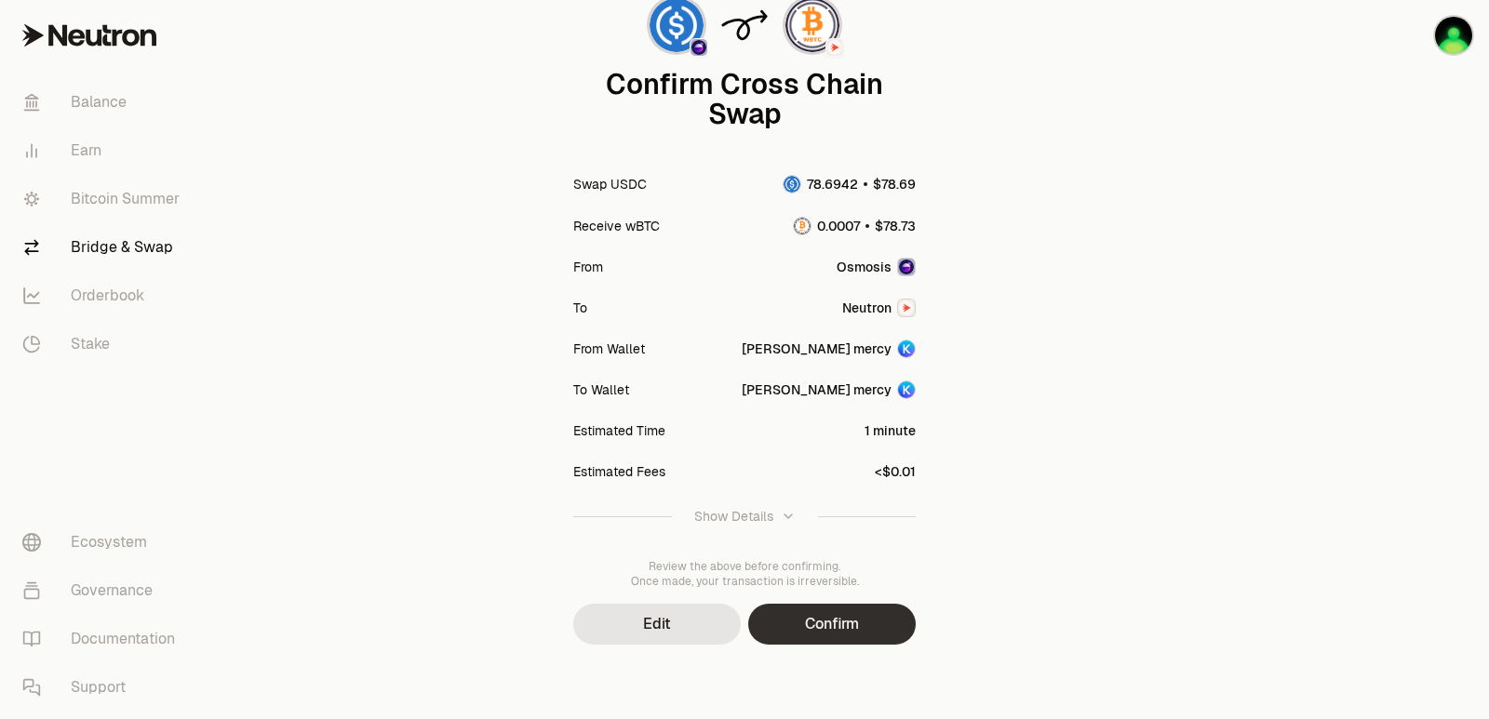
click at [822, 623] on button "Confirm" at bounding box center [832, 624] width 168 height 41
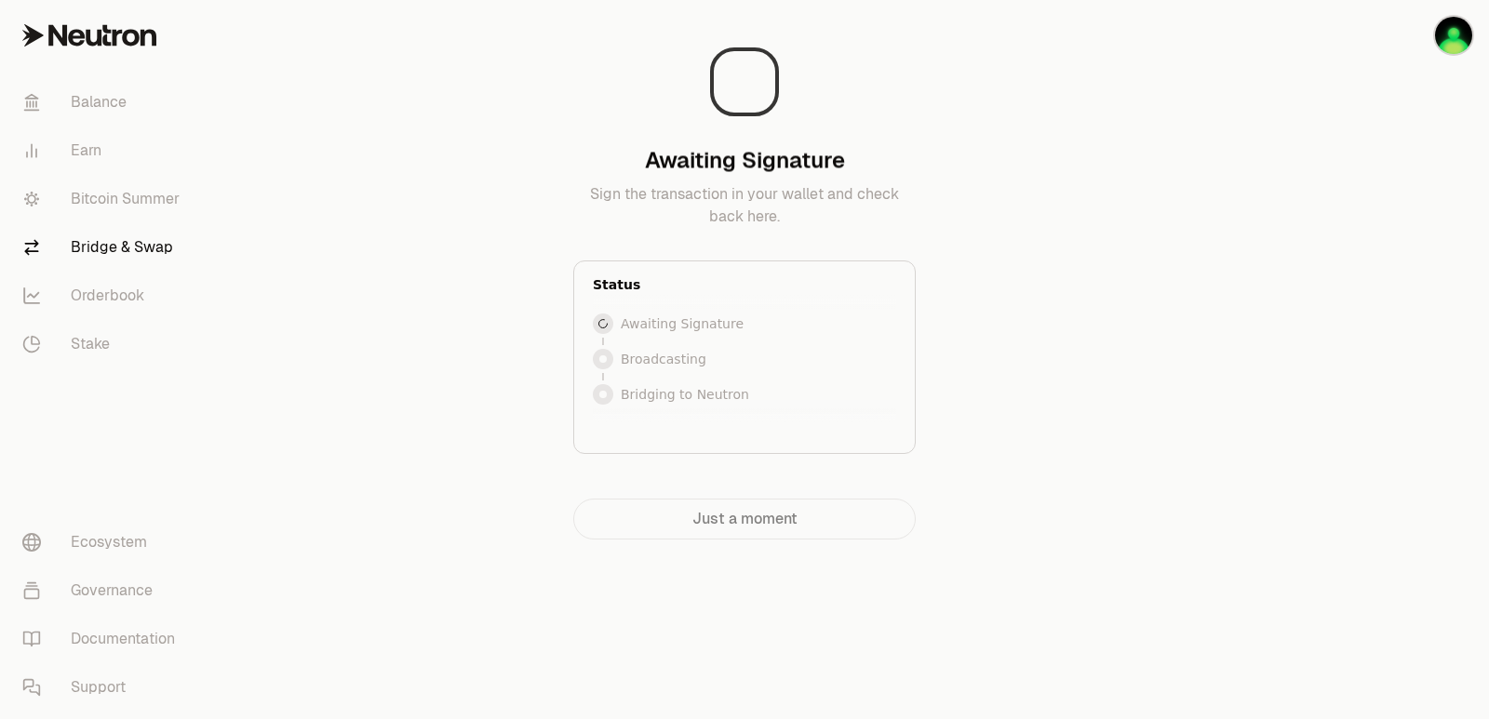
scroll to position [0, 0]
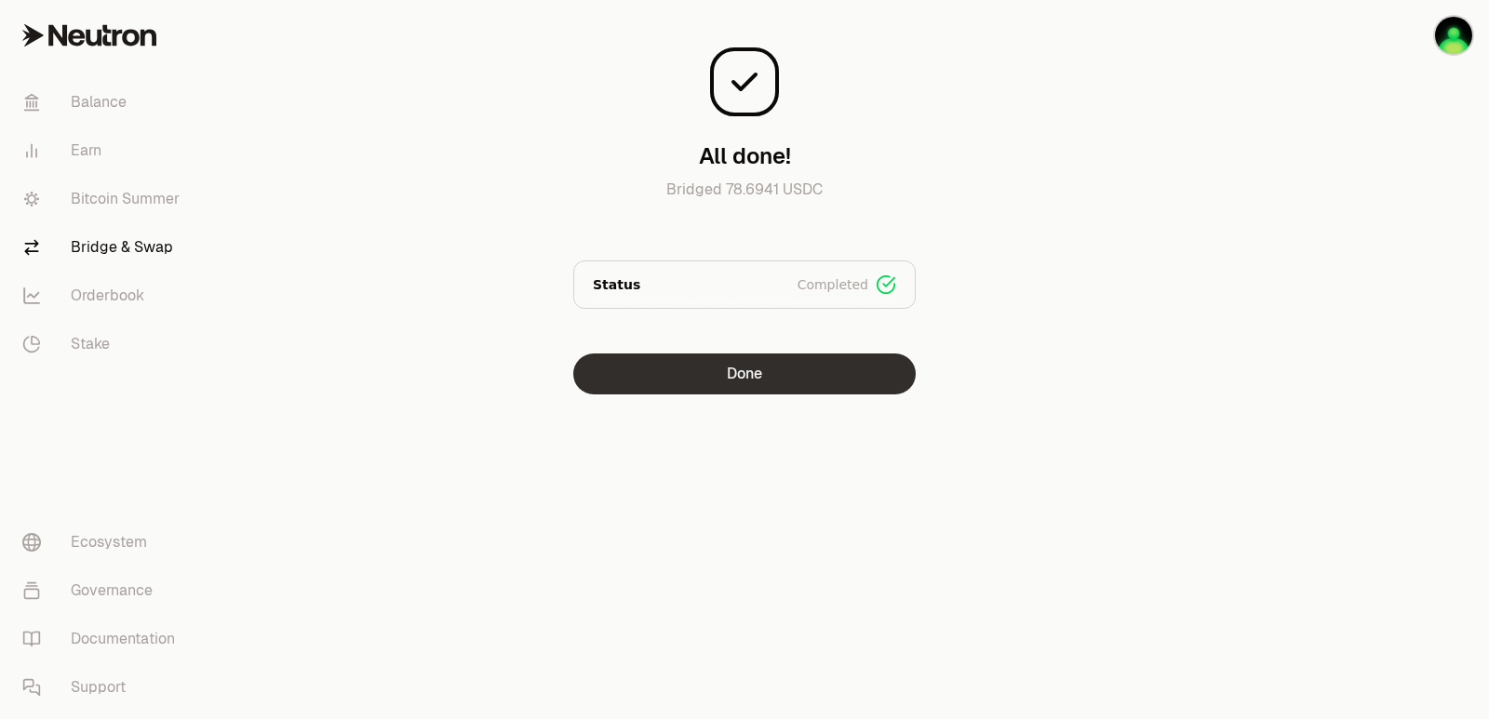
click at [754, 372] on button "Done" at bounding box center [744, 374] width 342 height 41
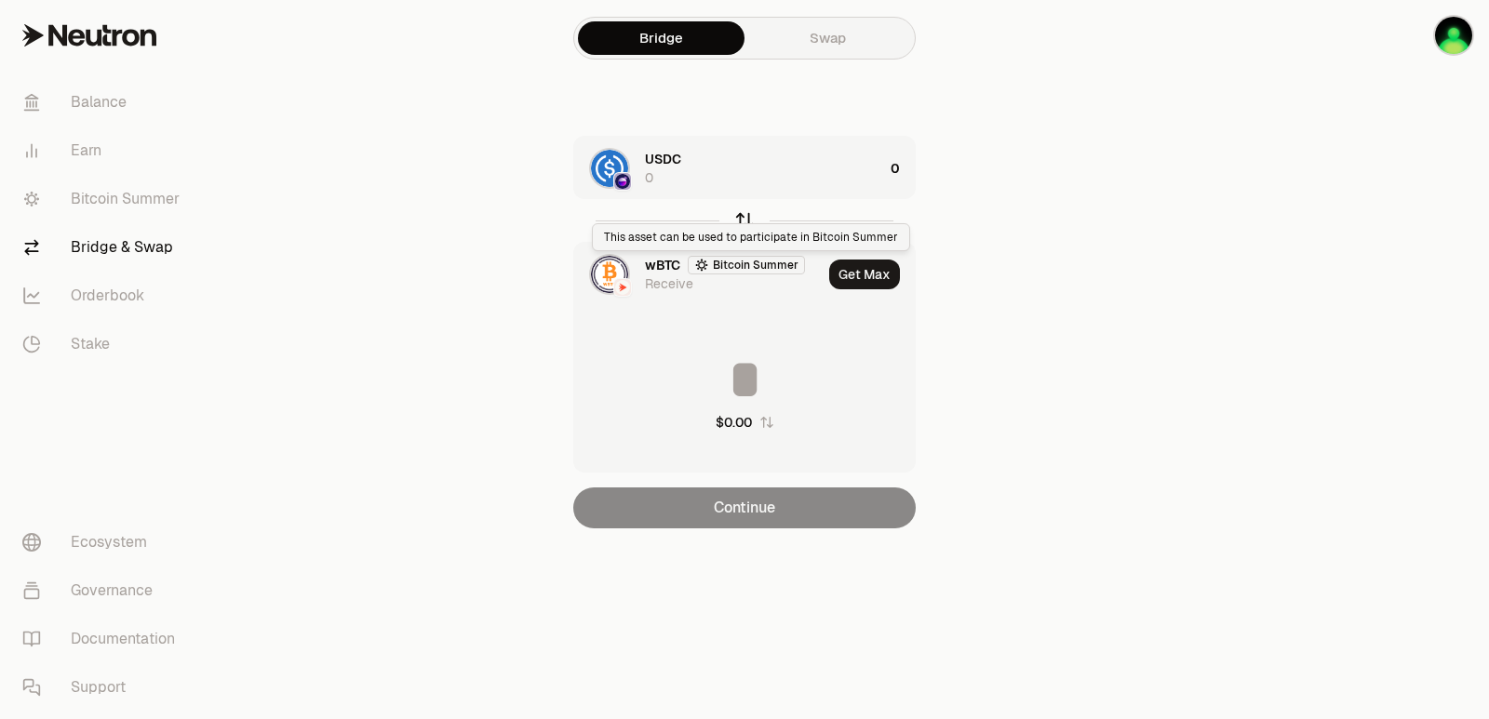
click at [739, 215] on icon "button" at bounding box center [744, 220] width 20 height 20
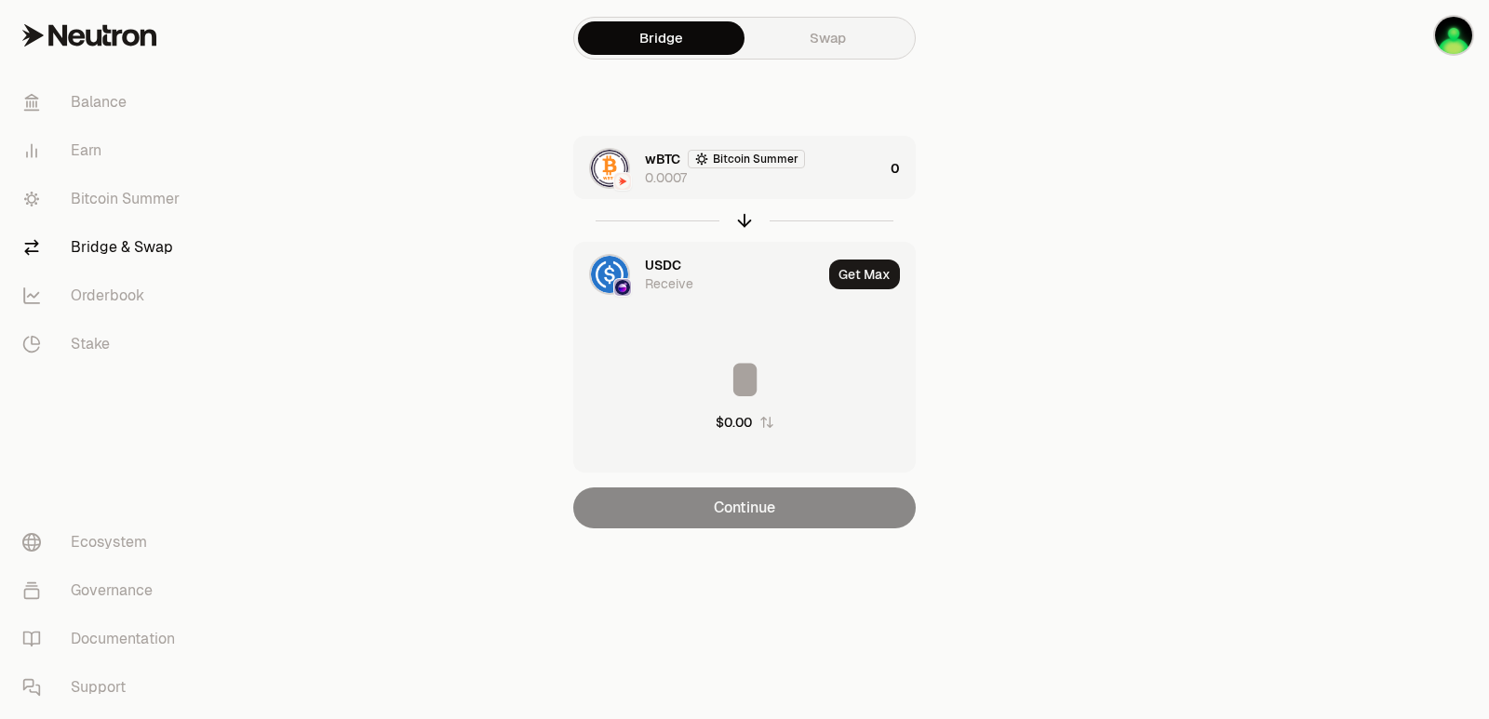
click at [824, 184] on div "wBTC Bitcoin Summer 0.0007" at bounding box center [764, 168] width 238 height 37
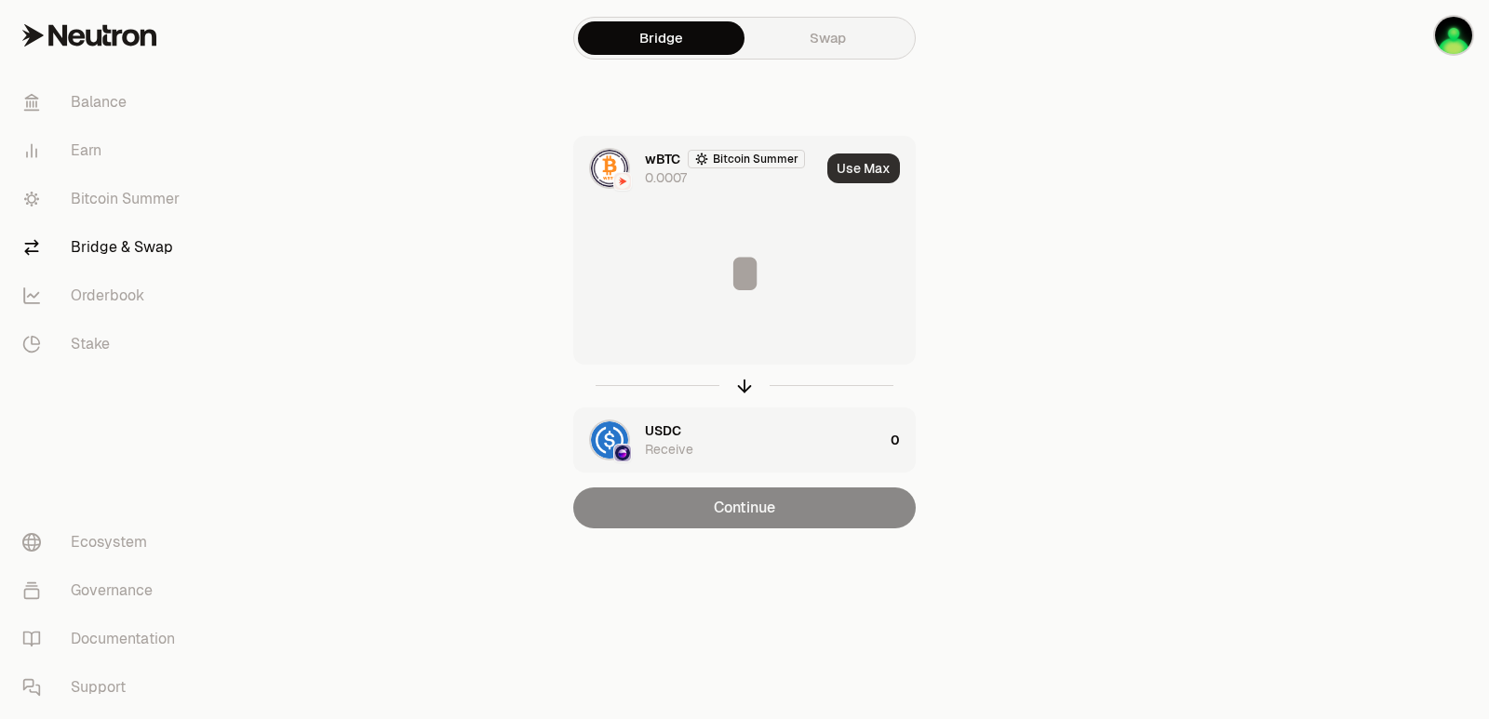
click at [848, 165] on button "Use Max" at bounding box center [863, 169] width 73 height 30
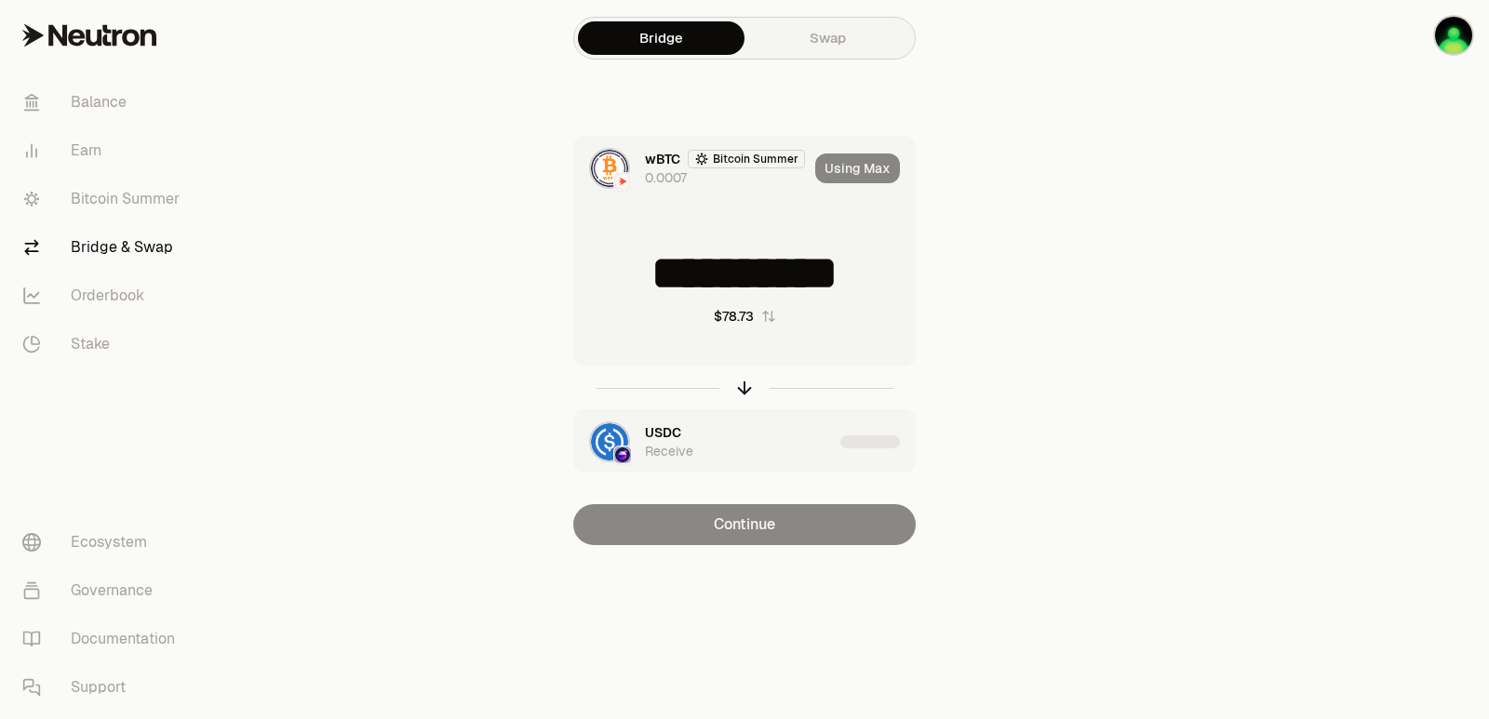
type input "**********"
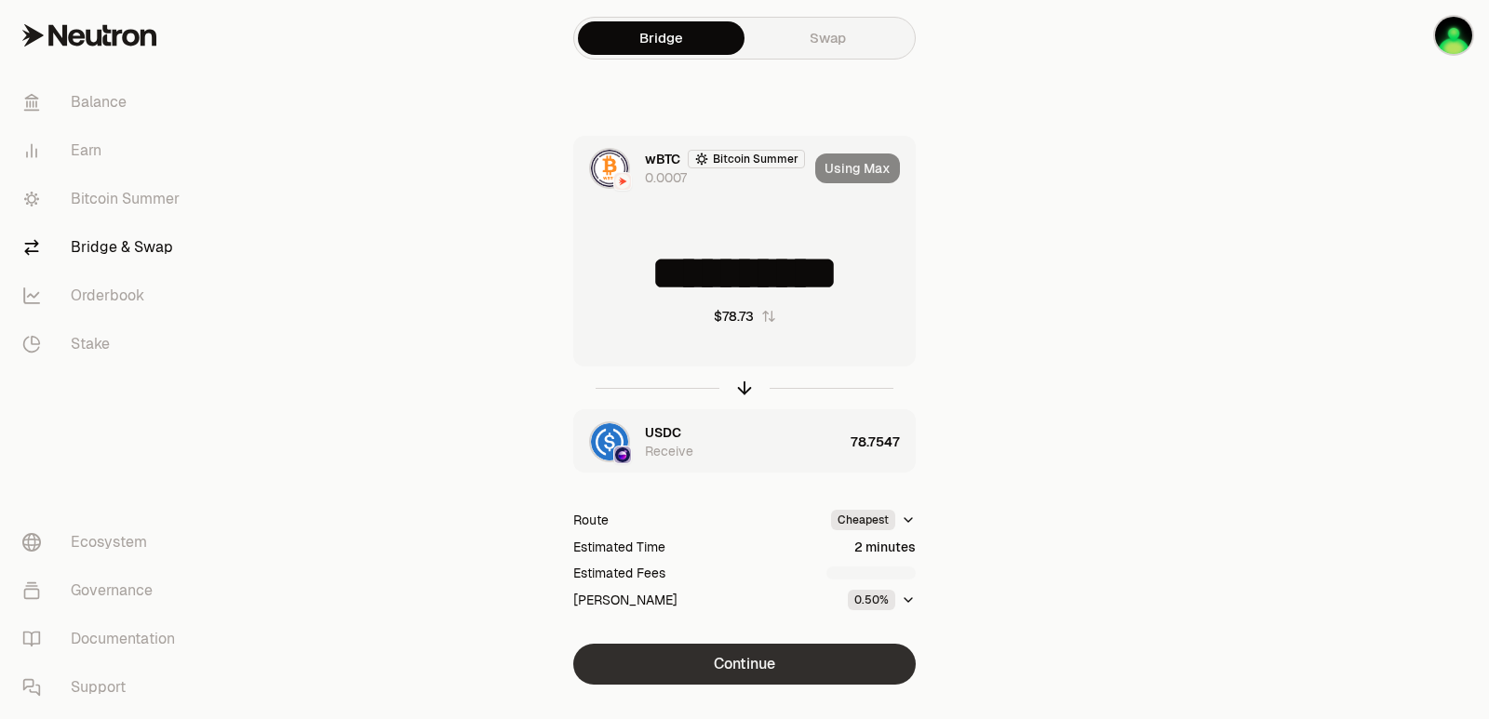
click at [755, 656] on button "Continue" at bounding box center [744, 664] width 342 height 41
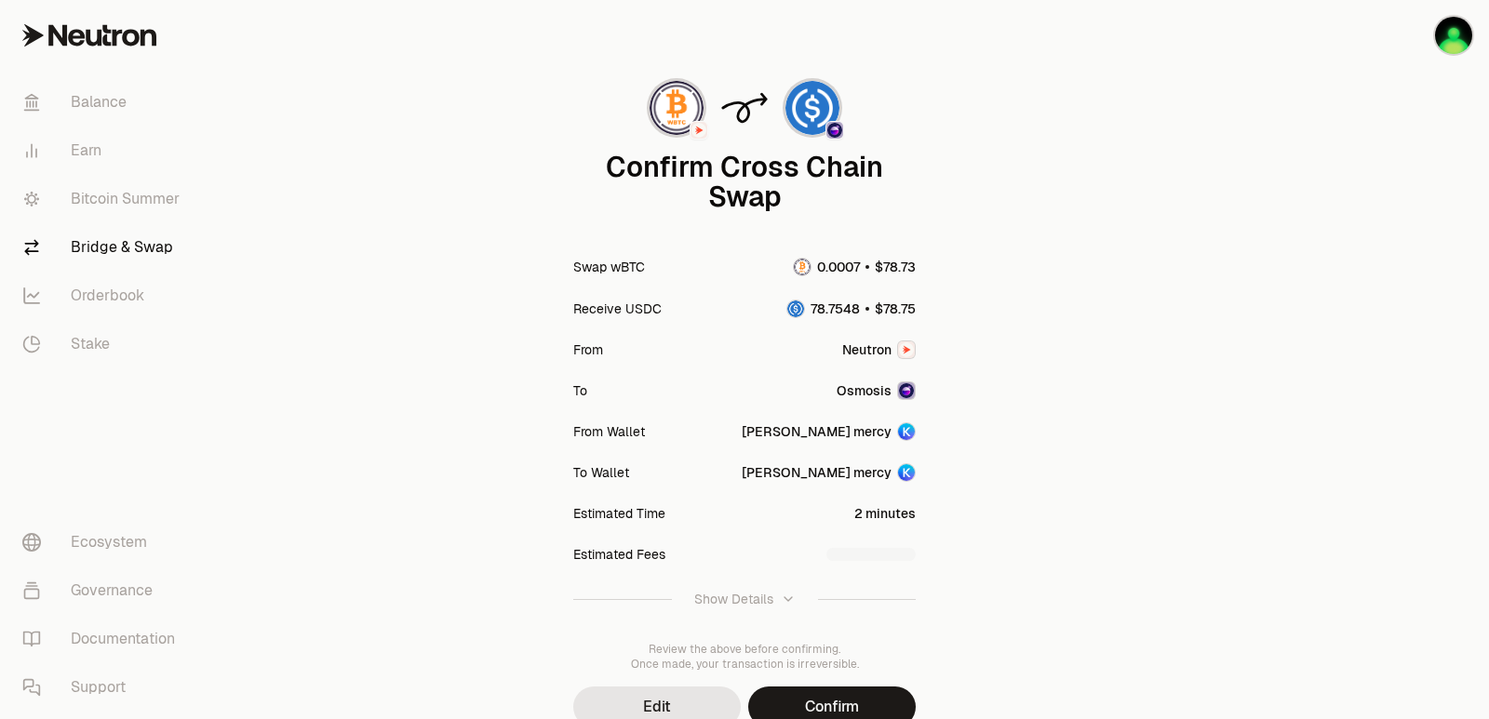
scroll to position [154, 0]
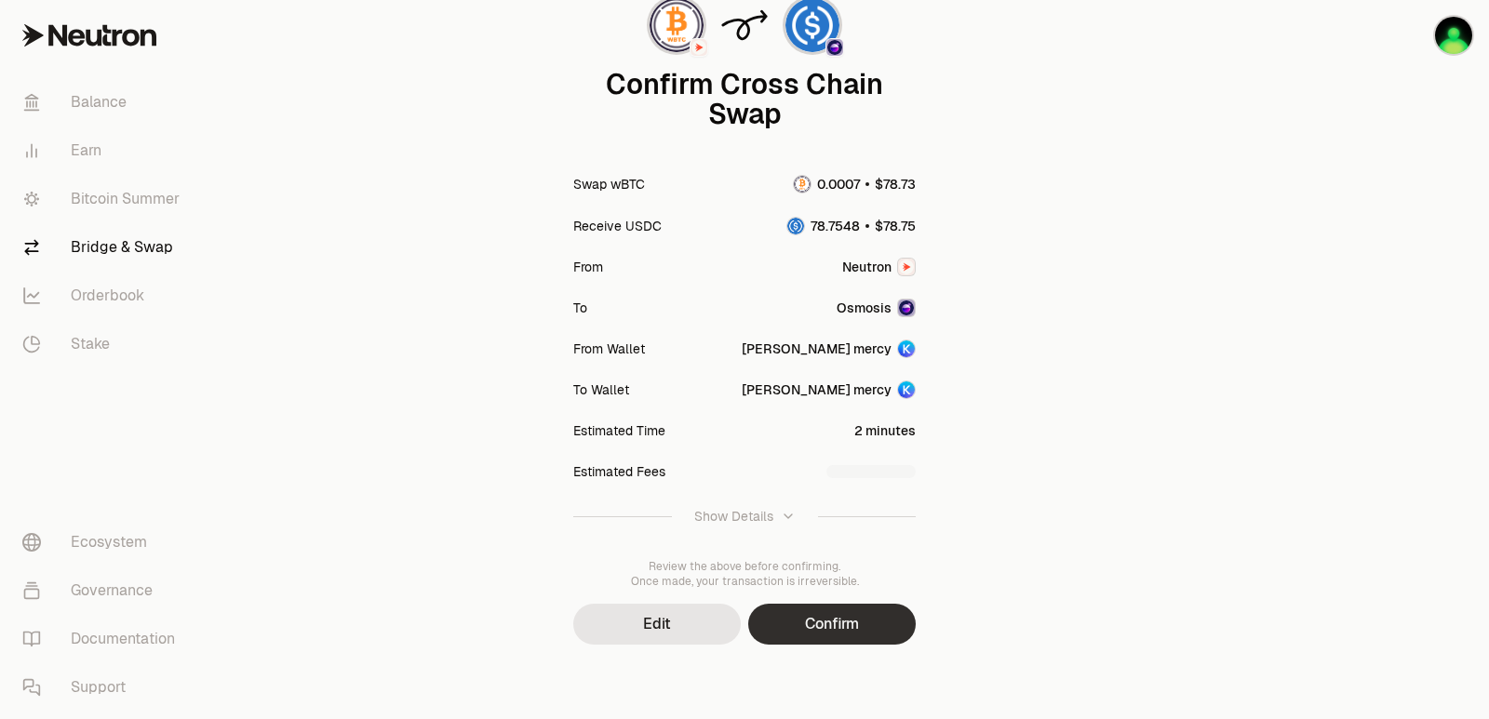
click at [844, 627] on button "Confirm" at bounding box center [832, 624] width 168 height 41
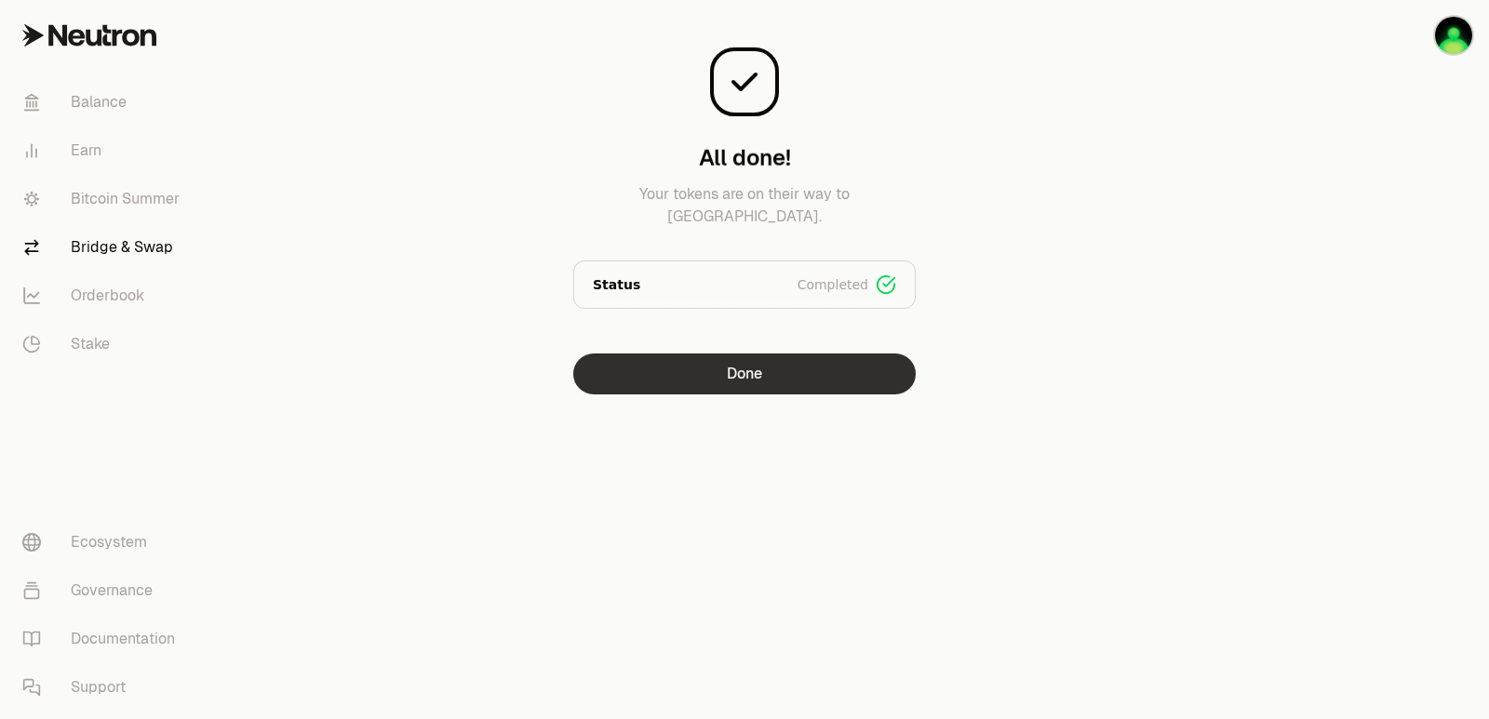
click at [795, 365] on button "Done" at bounding box center [744, 374] width 342 height 41
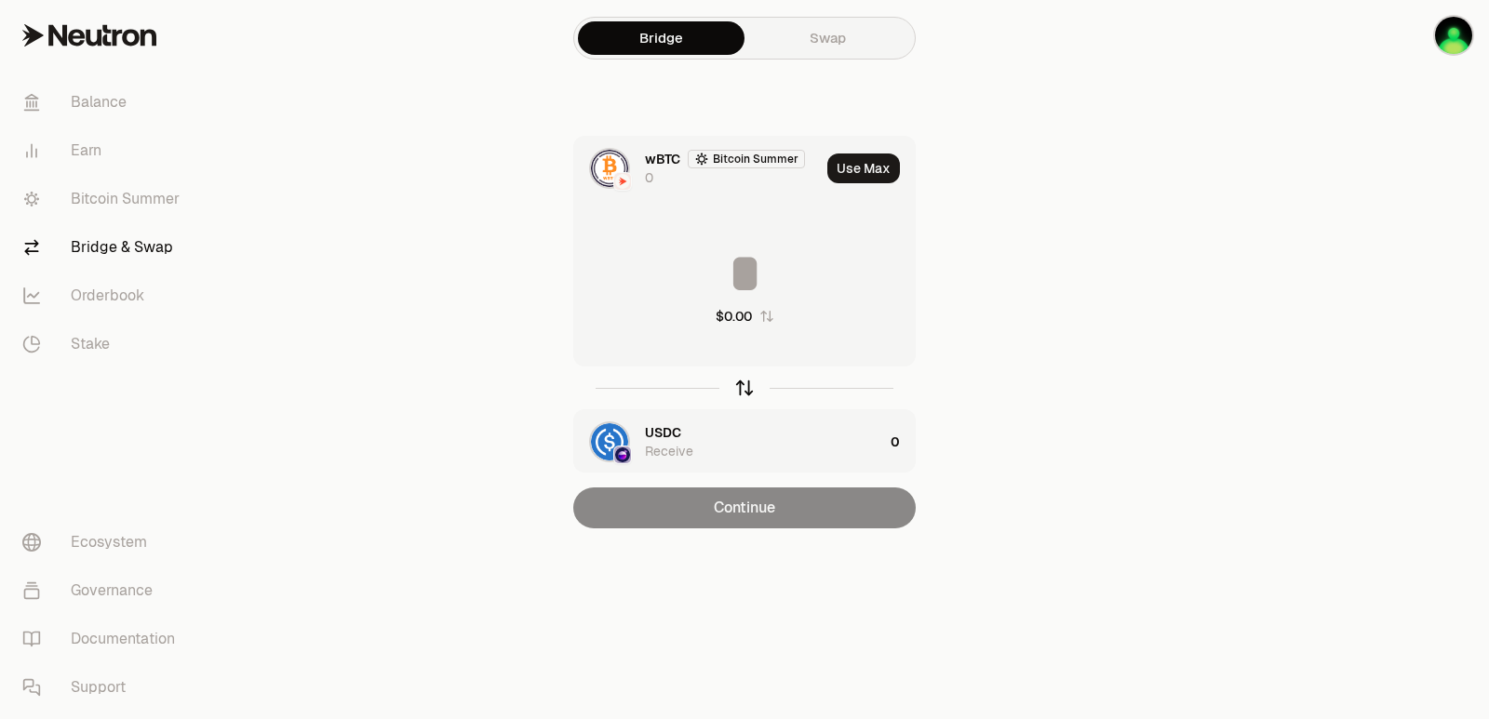
click at [747, 392] on icon "button" at bounding box center [744, 388] width 20 height 20
click at [865, 161] on button "Use Max" at bounding box center [863, 169] width 73 height 30
type input "*********"
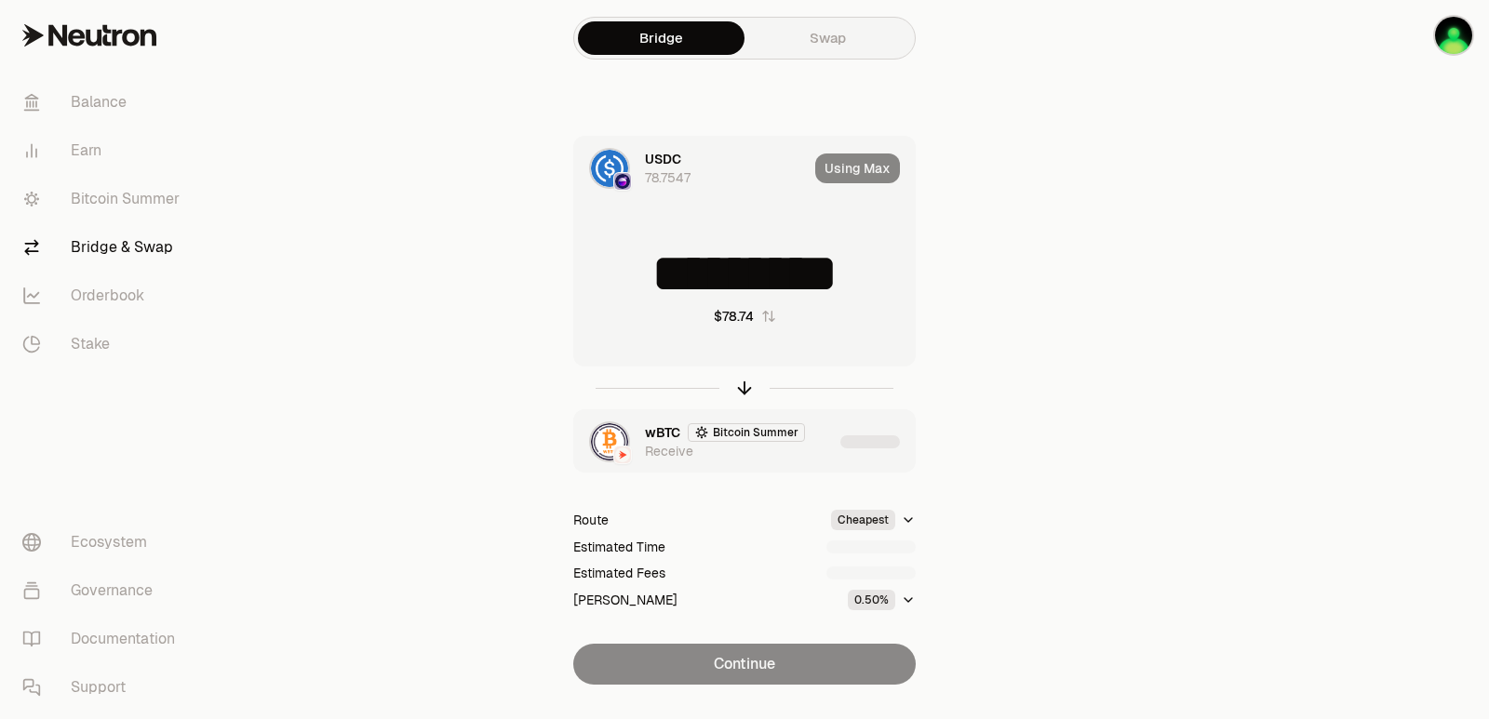
click at [803, 461] on div "wBTC Bitcoin Summer Receive" at bounding box center [703, 441] width 259 height 63
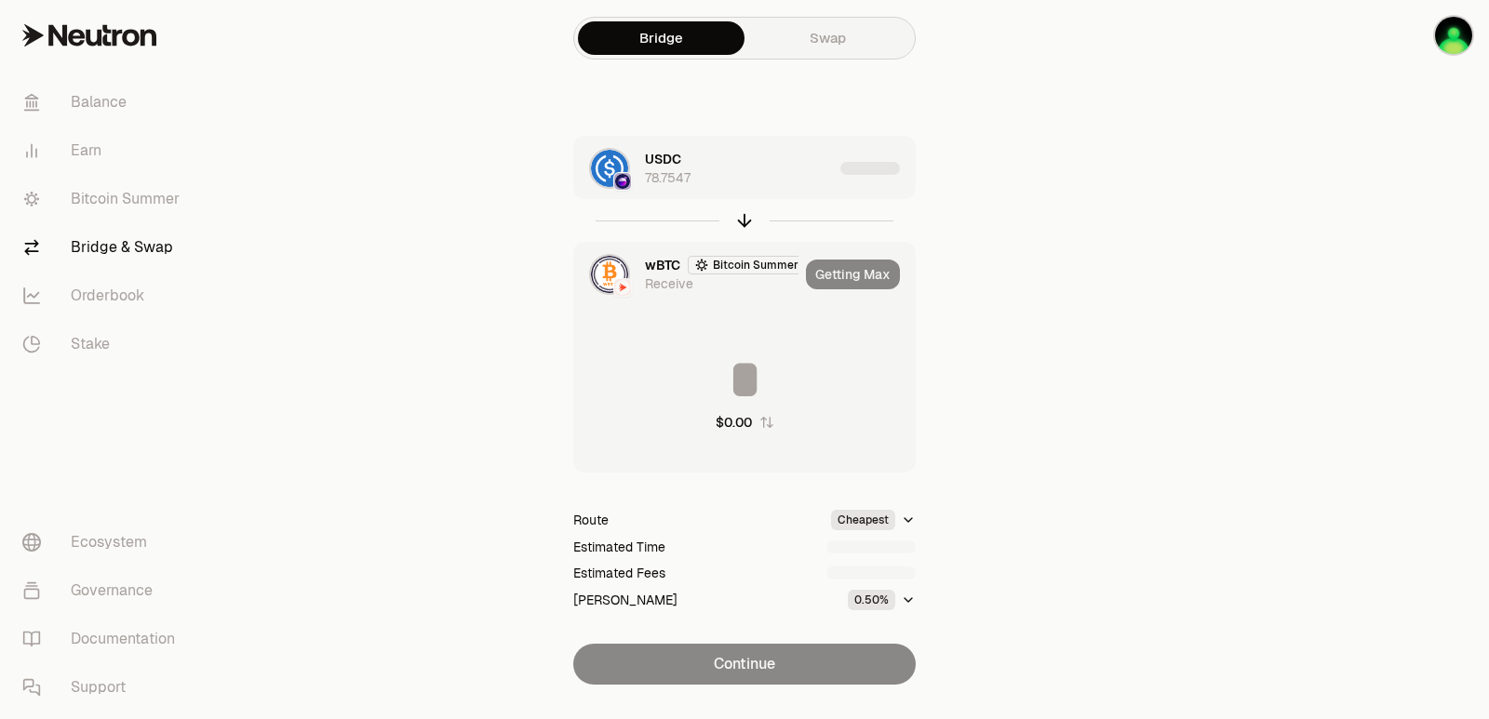
type input "**********"
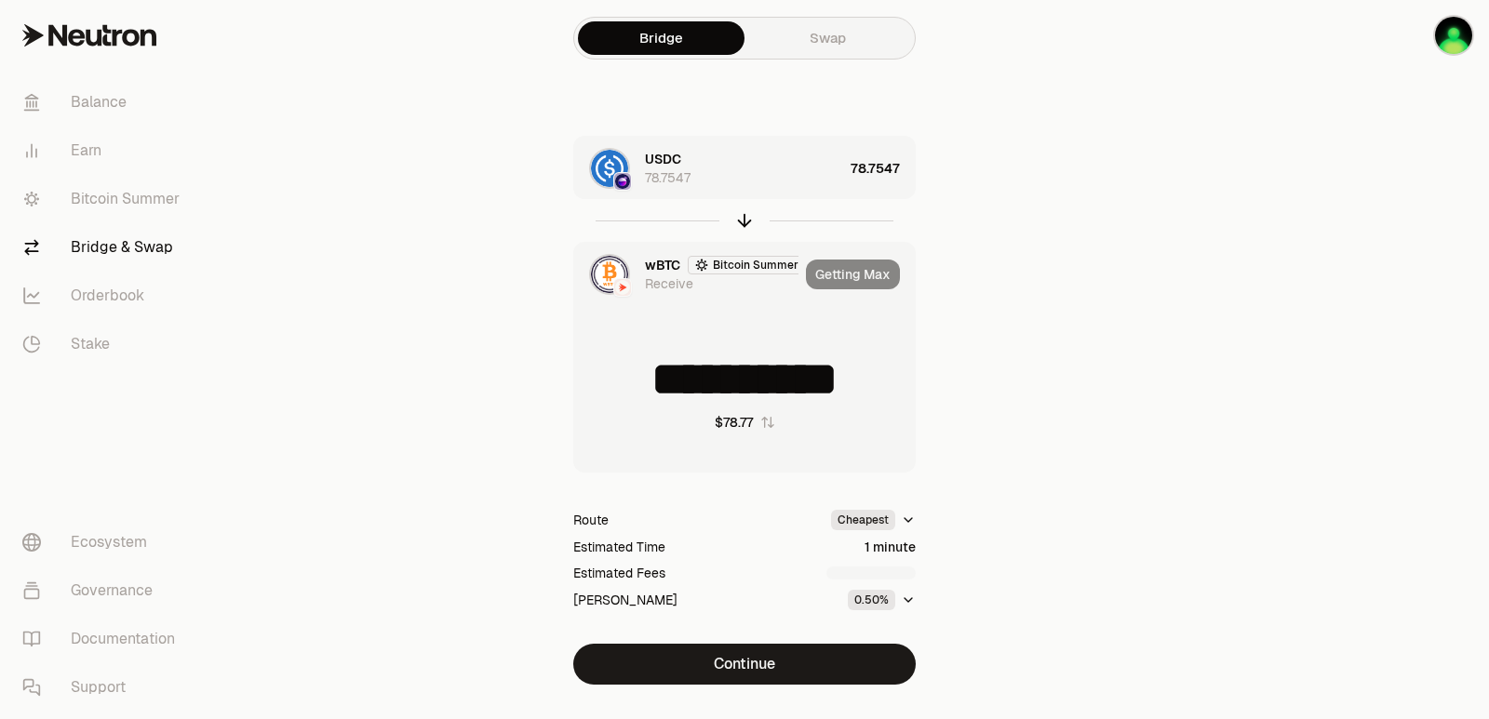
click at [748, 664] on button "Continue" at bounding box center [744, 664] width 342 height 41
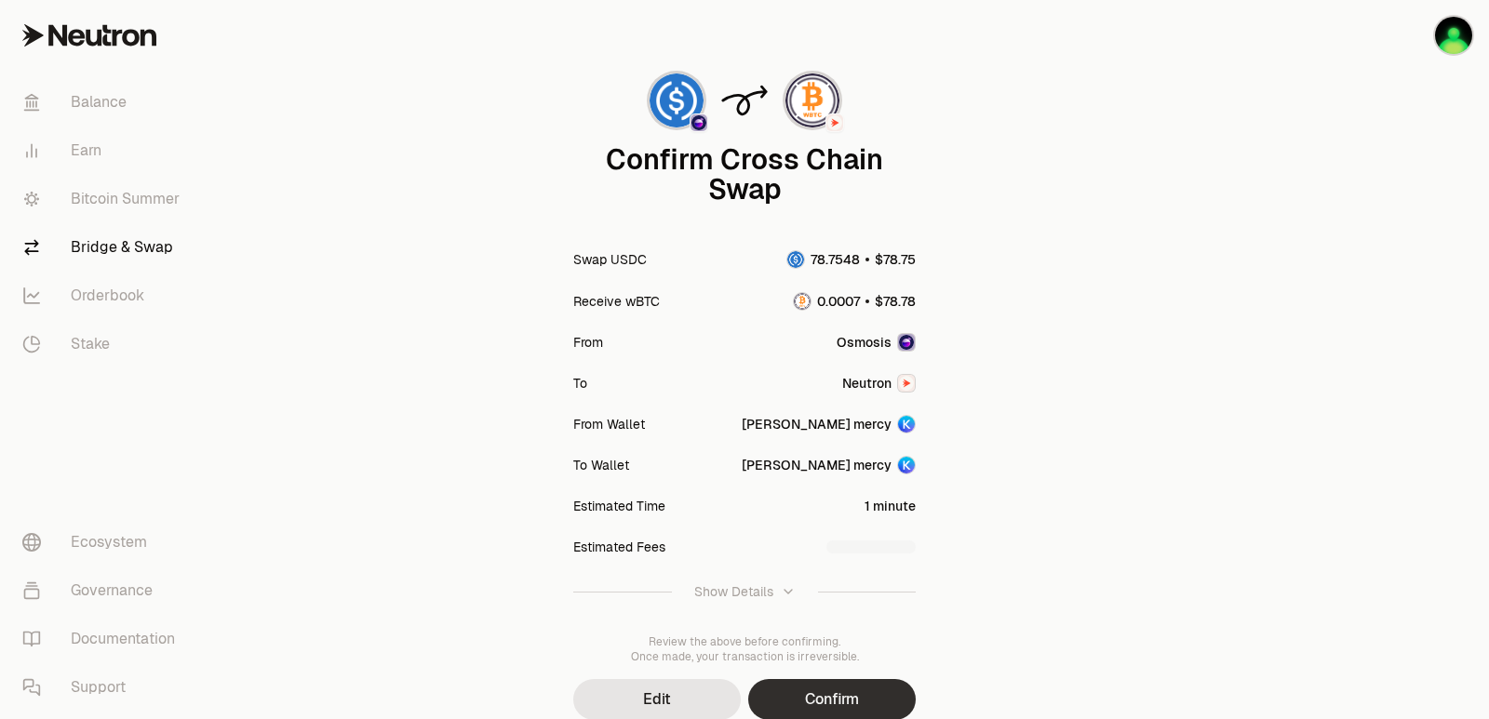
scroll to position [154, 0]
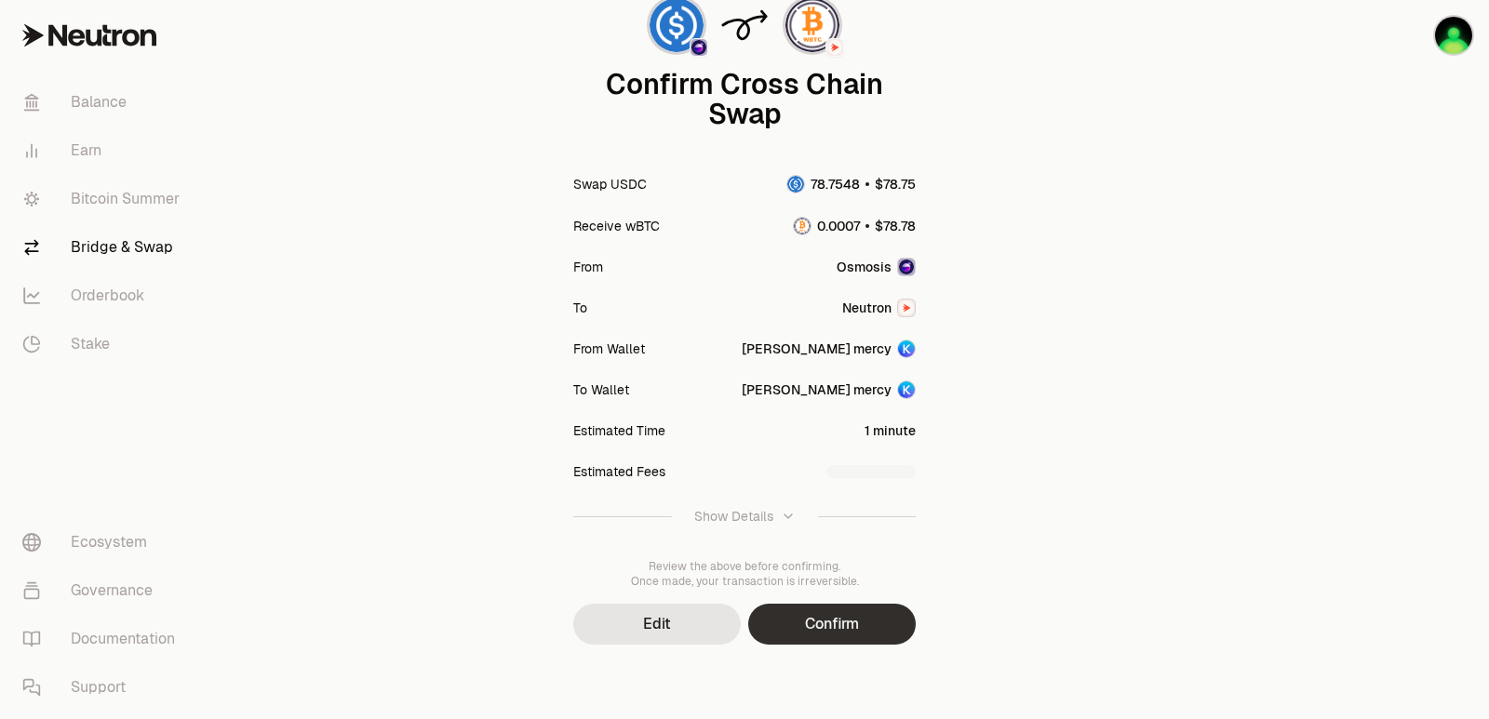
click at [846, 635] on button "Confirm" at bounding box center [832, 624] width 168 height 41
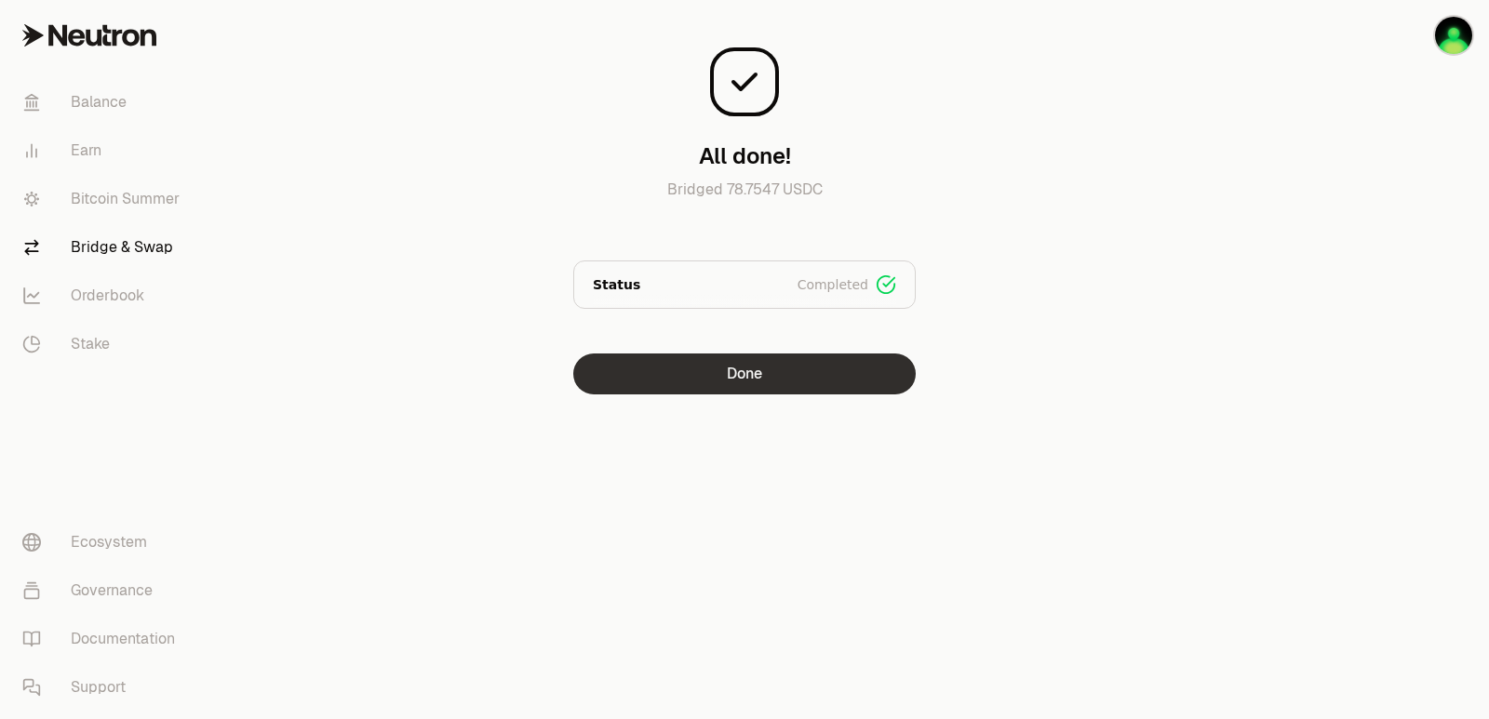
click at [739, 374] on button "Done" at bounding box center [744, 374] width 342 height 41
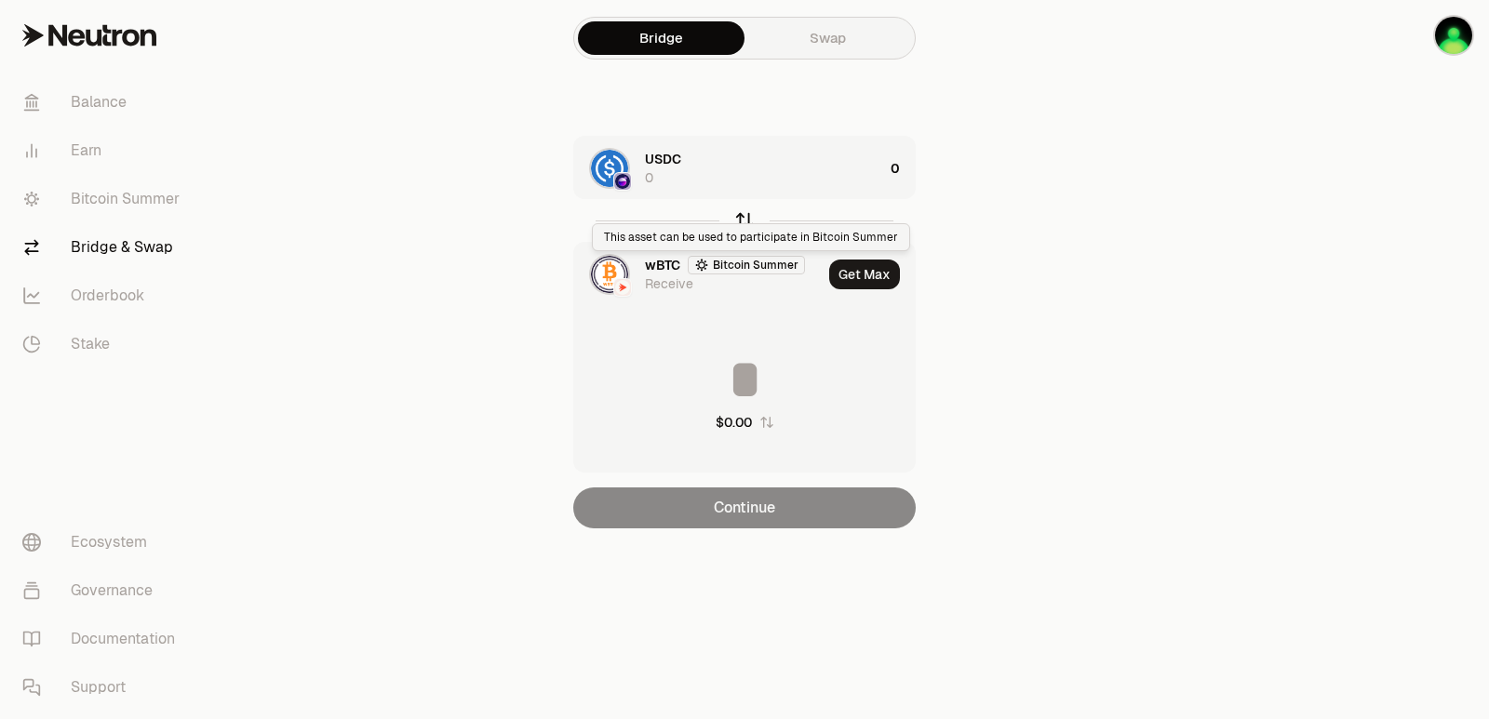
click at [738, 216] on icon "button" at bounding box center [744, 220] width 20 height 20
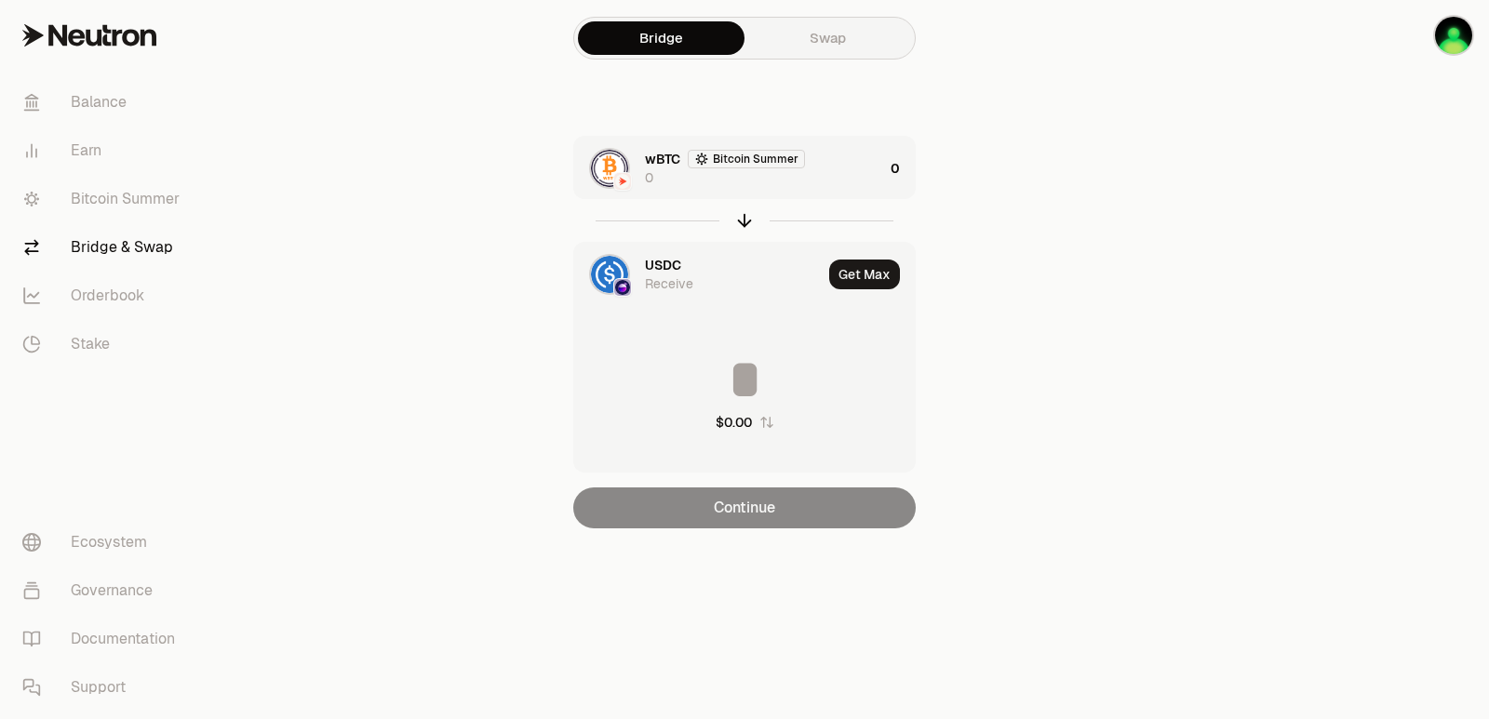
click at [797, 175] on div "wBTC Bitcoin Summer 0" at bounding box center [764, 168] width 238 height 37
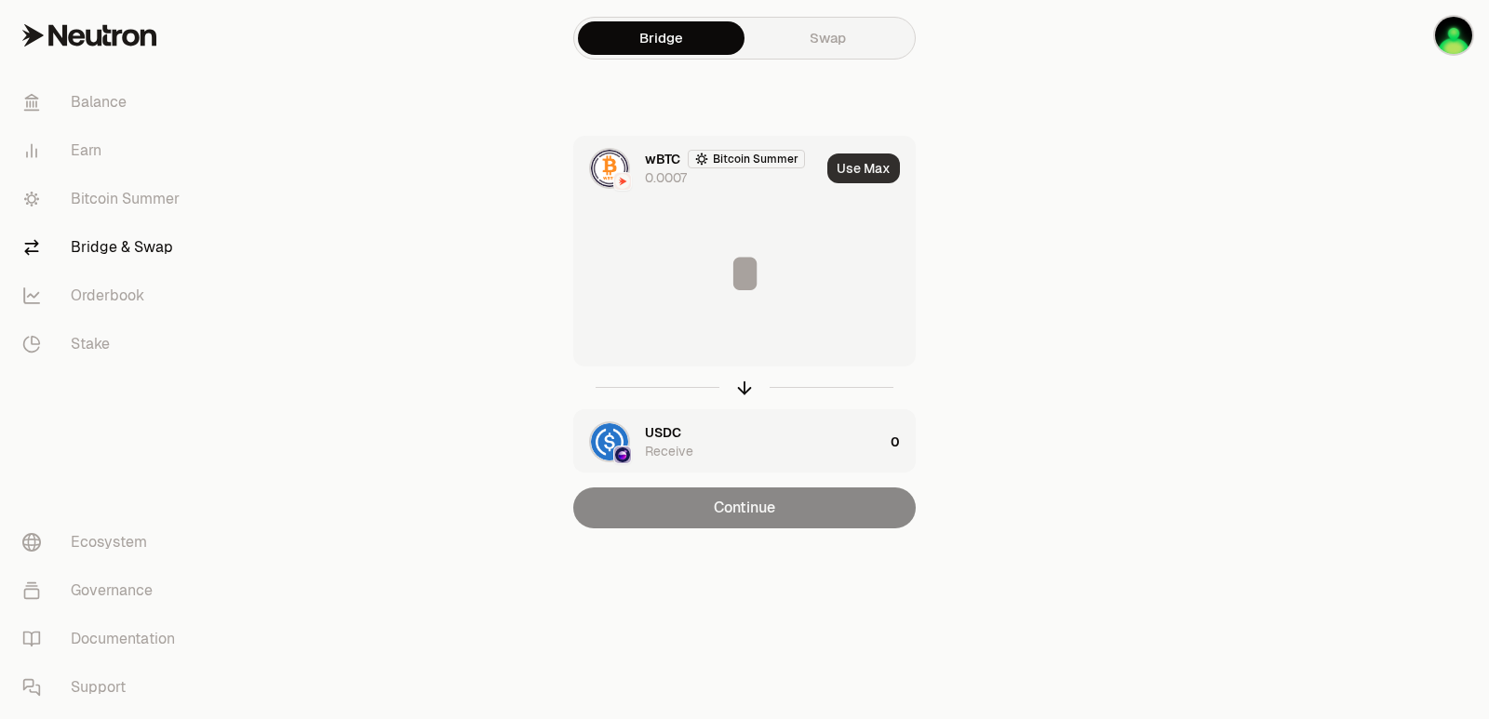
click at [845, 162] on button "Use Max" at bounding box center [863, 169] width 73 height 30
type input "**********"
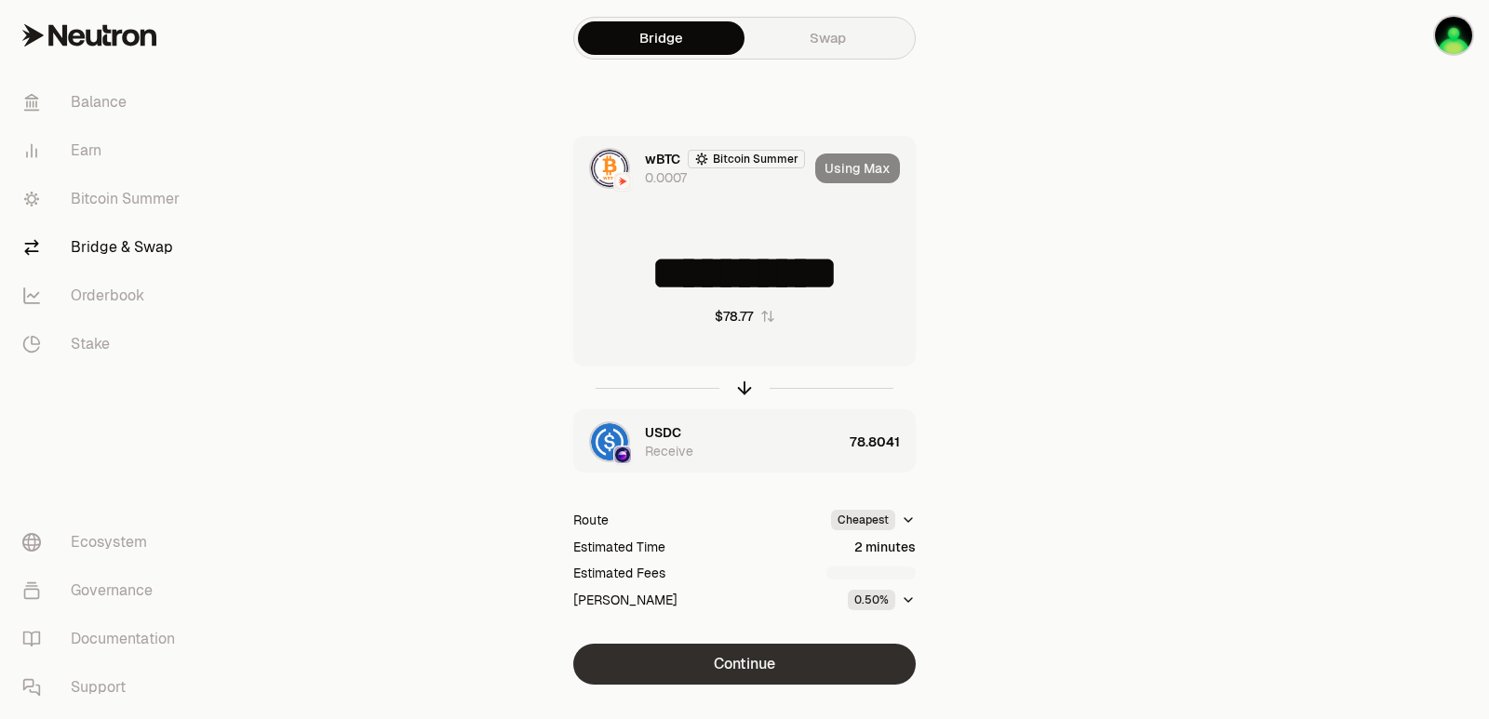
click at [722, 661] on button "Continue" at bounding box center [744, 664] width 342 height 41
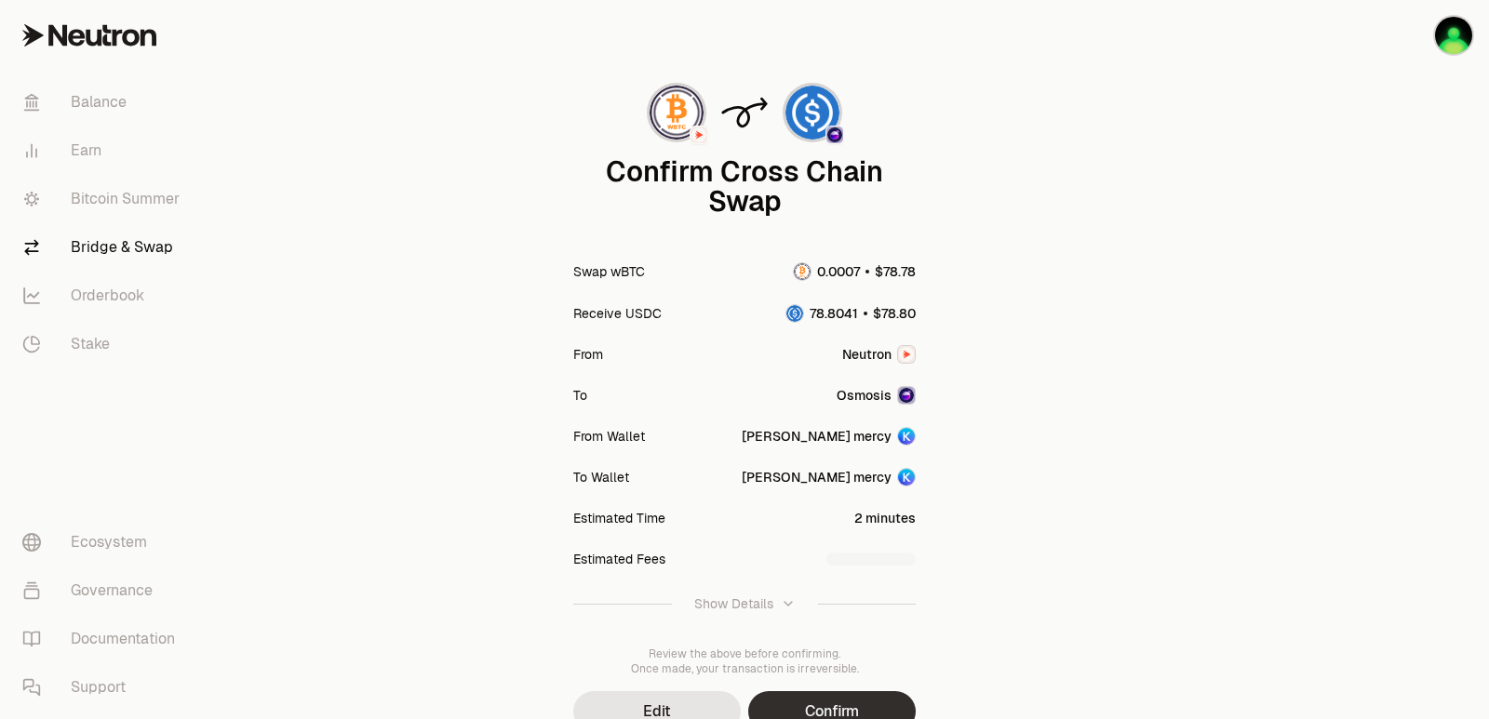
scroll to position [154, 0]
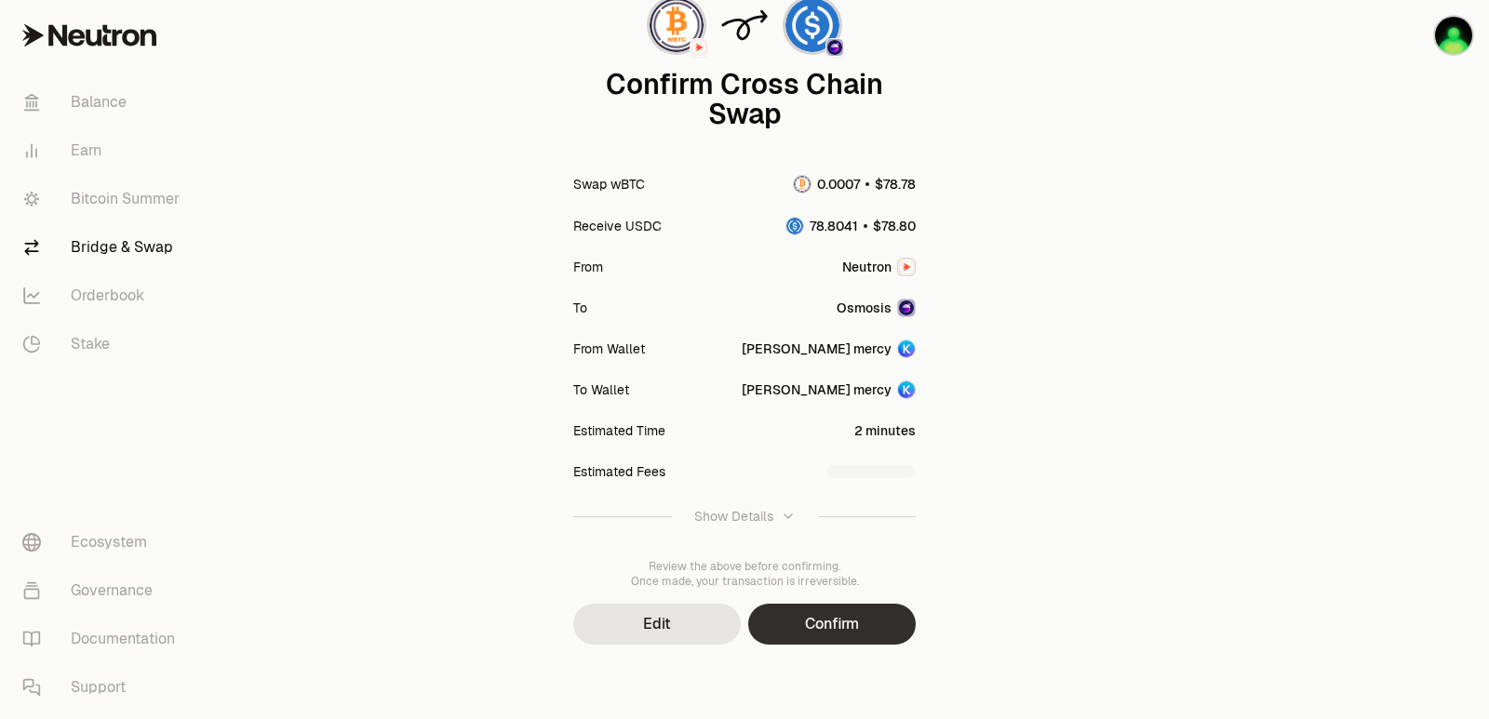
click at [820, 629] on button "Confirm" at bounding box center [832, 624] width 168 height 41
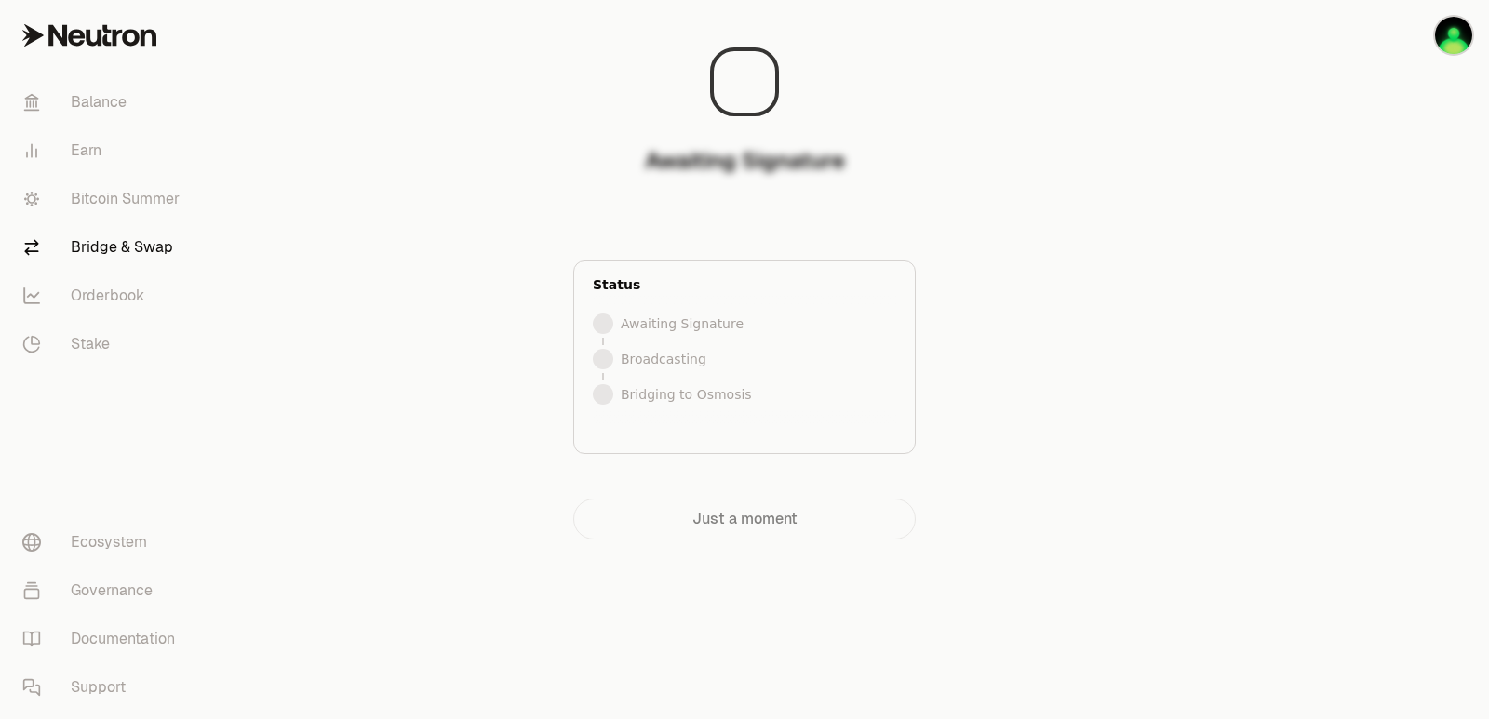
scroll to position [0, 0]
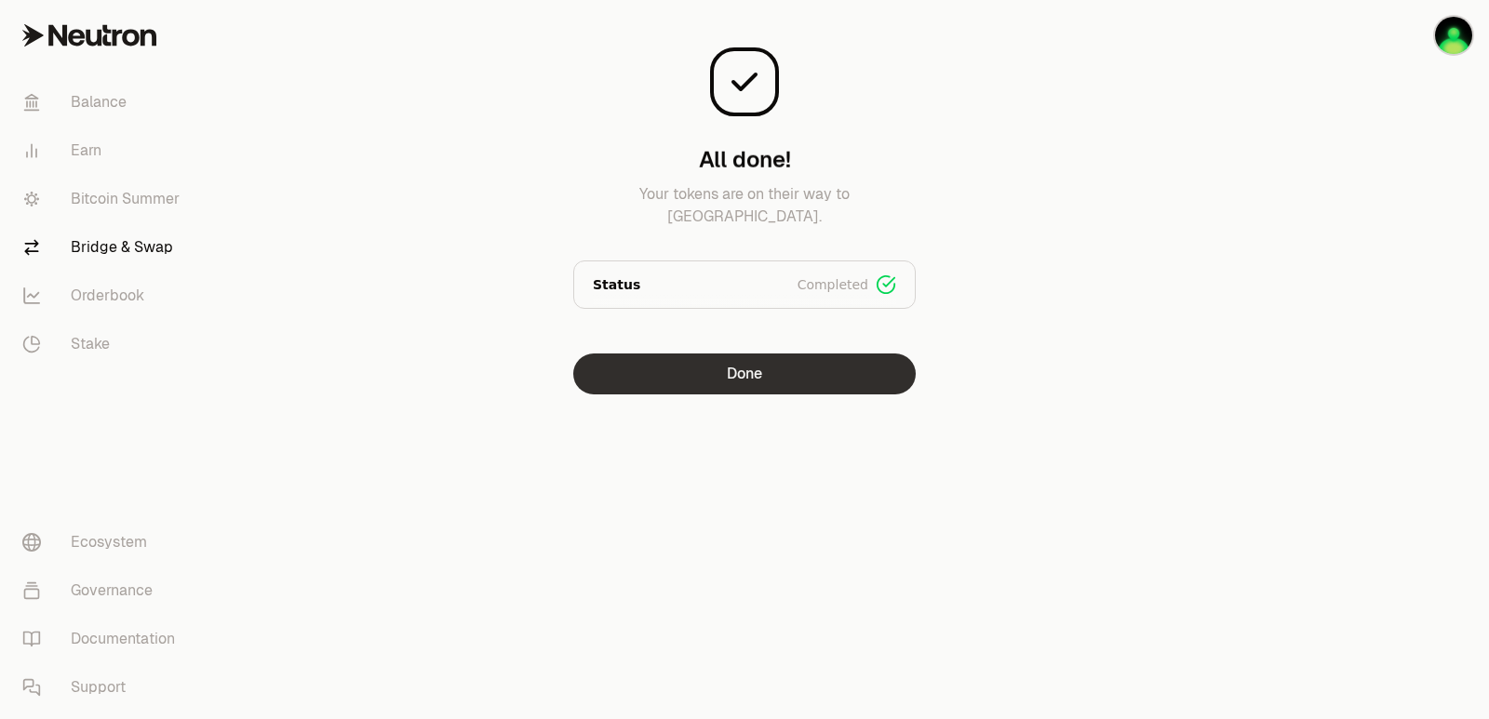
click at [705, 391] on button "Done" at bounding box center [744, 374] width 342 height 41
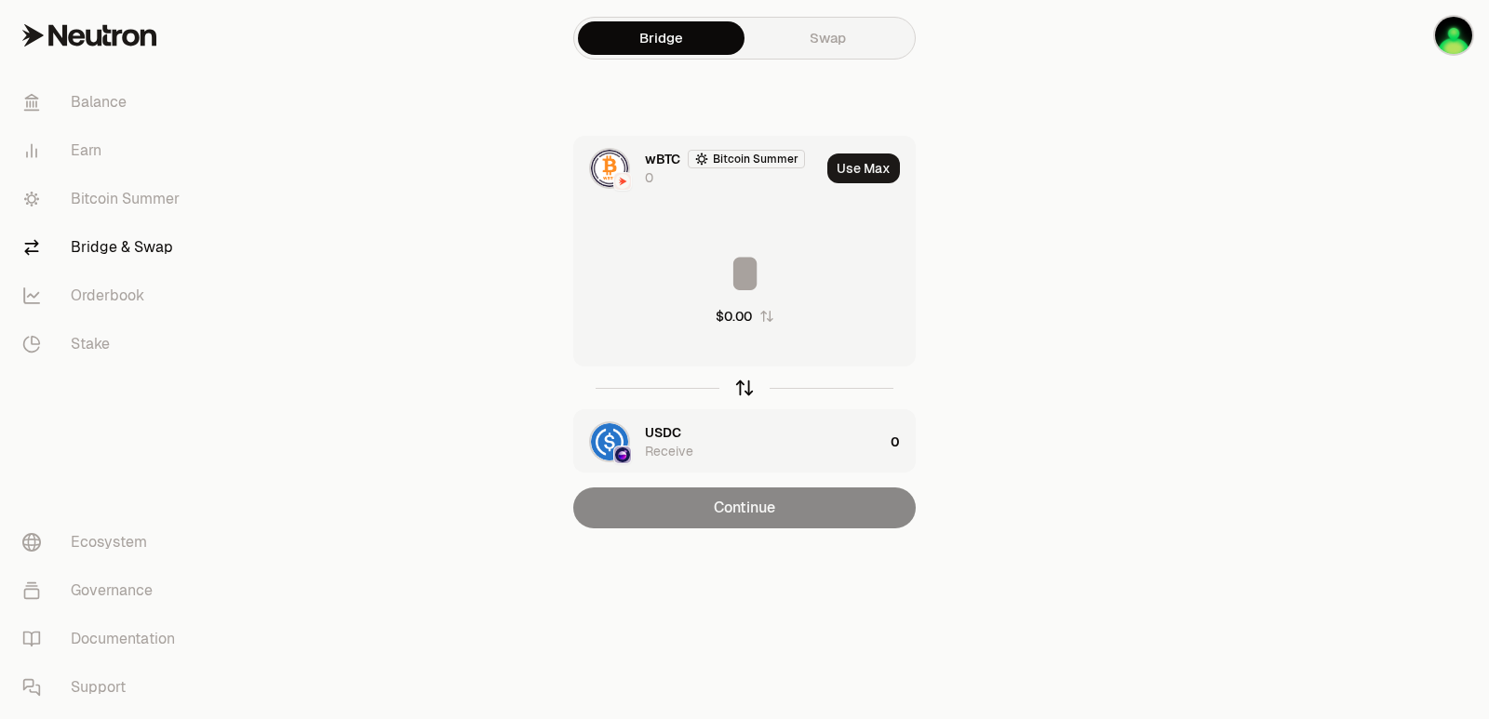
click at [741, 395] on icon "button" at bounding box center [744, 388] width 20 height 20
click at [870, 159] on button "Use Max" at bounding box center [863, 169] width 73 height 30
type input "*********"
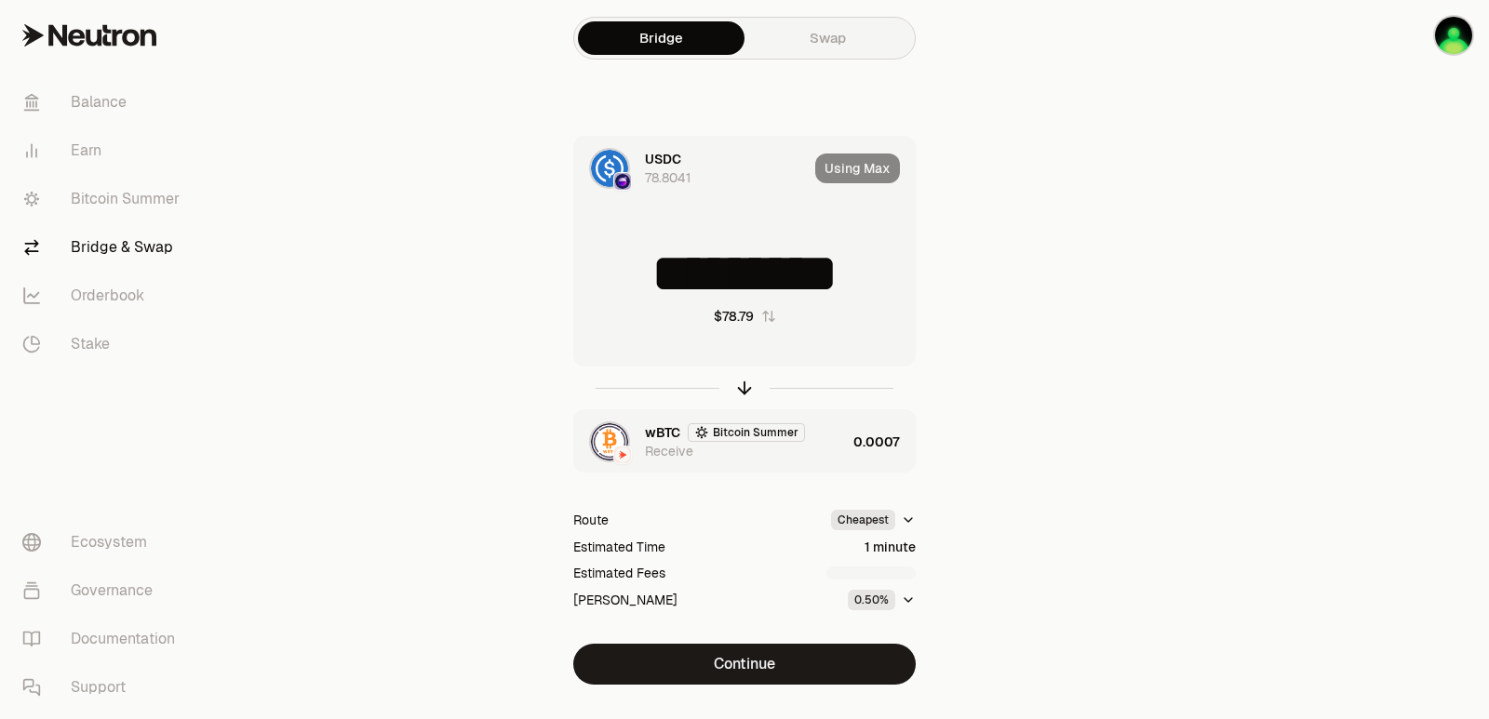
click at [836, 453] on div "wBTC Bitcoin Summer Receive" at bounding box center [745, 441] width 201 height 37
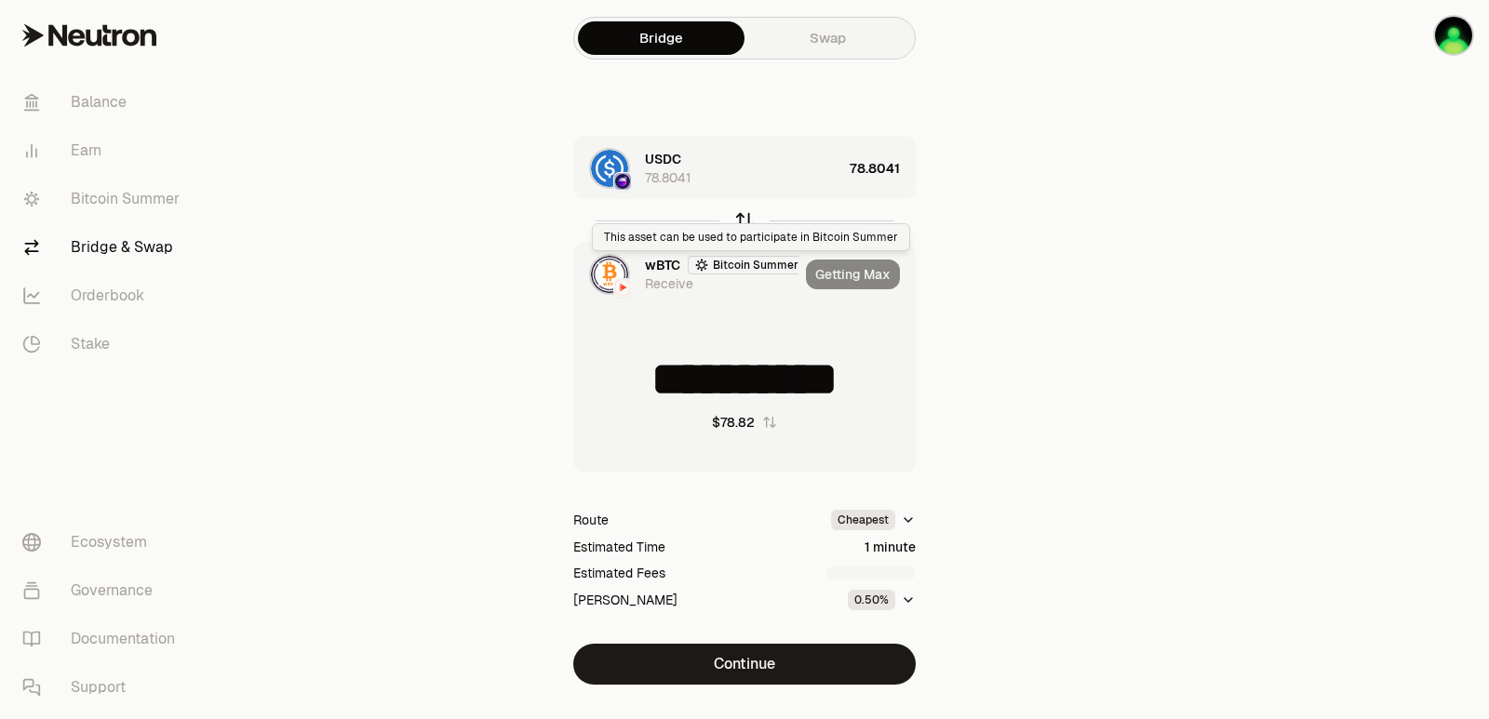
click at [750, 219] on icon "button" at bounding box center [744, 220] width 20 height 20
type input "*********"
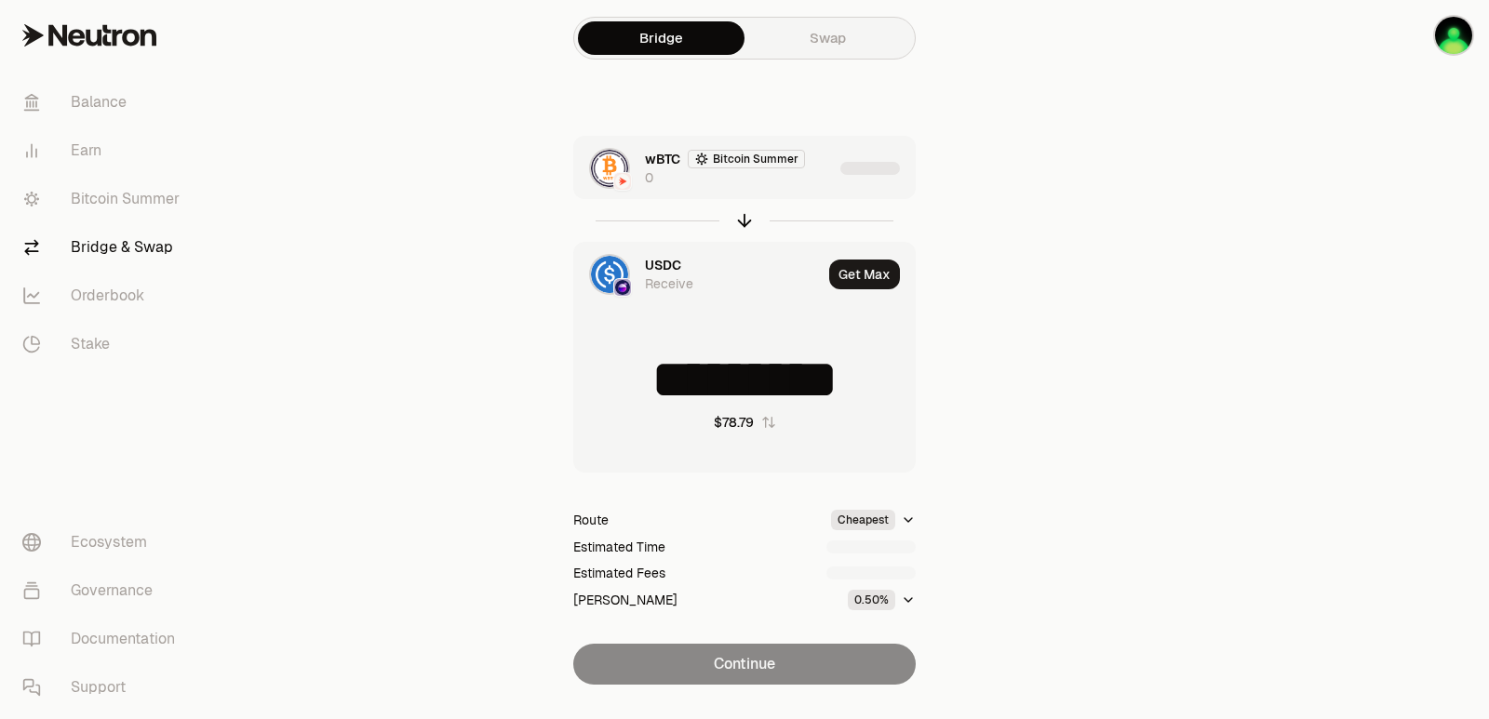
click at [791, 193] on div "wBTC Bitcoin Summer 0" at bounding box center [703, 168] width 259 height 63
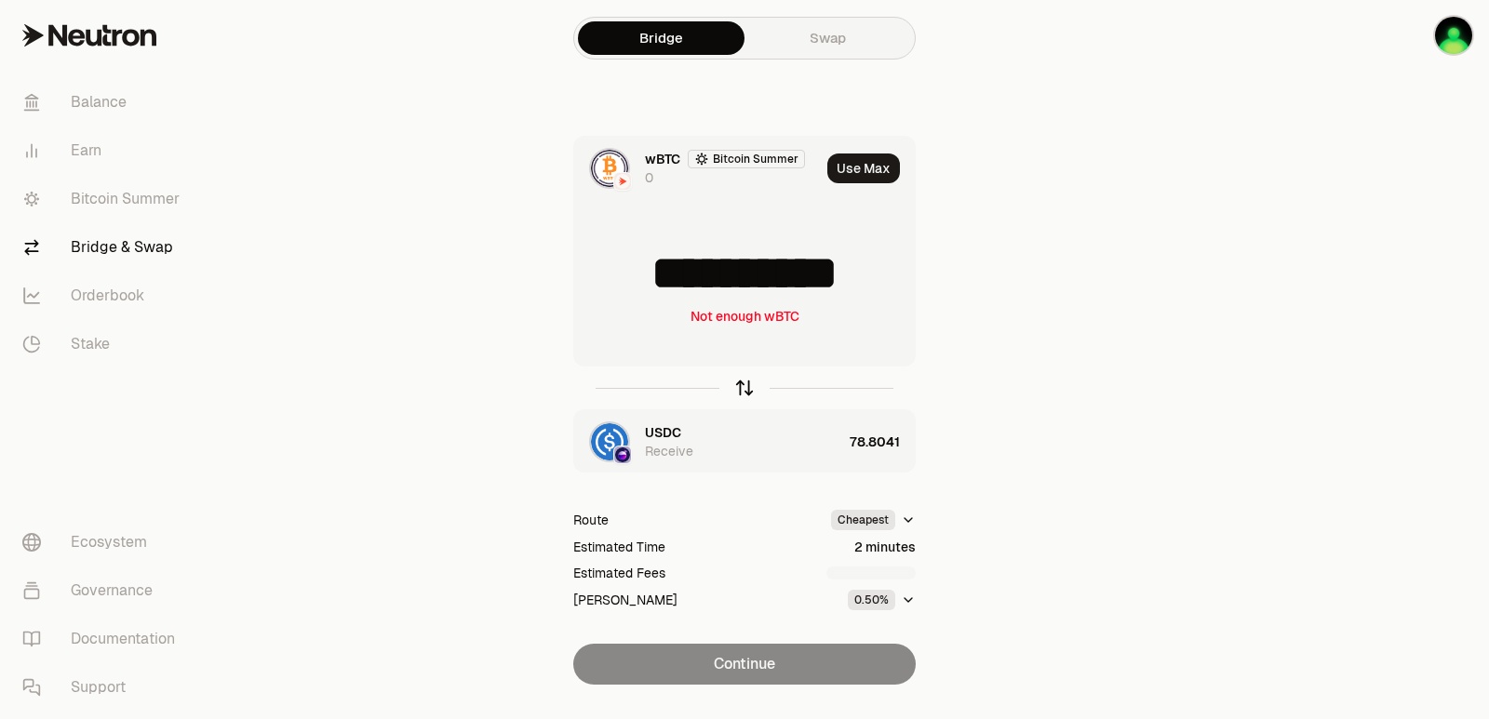
click at [742, 384] on icon "button" at bounding box center [745, 385] width 12 height 6
type input "*********"
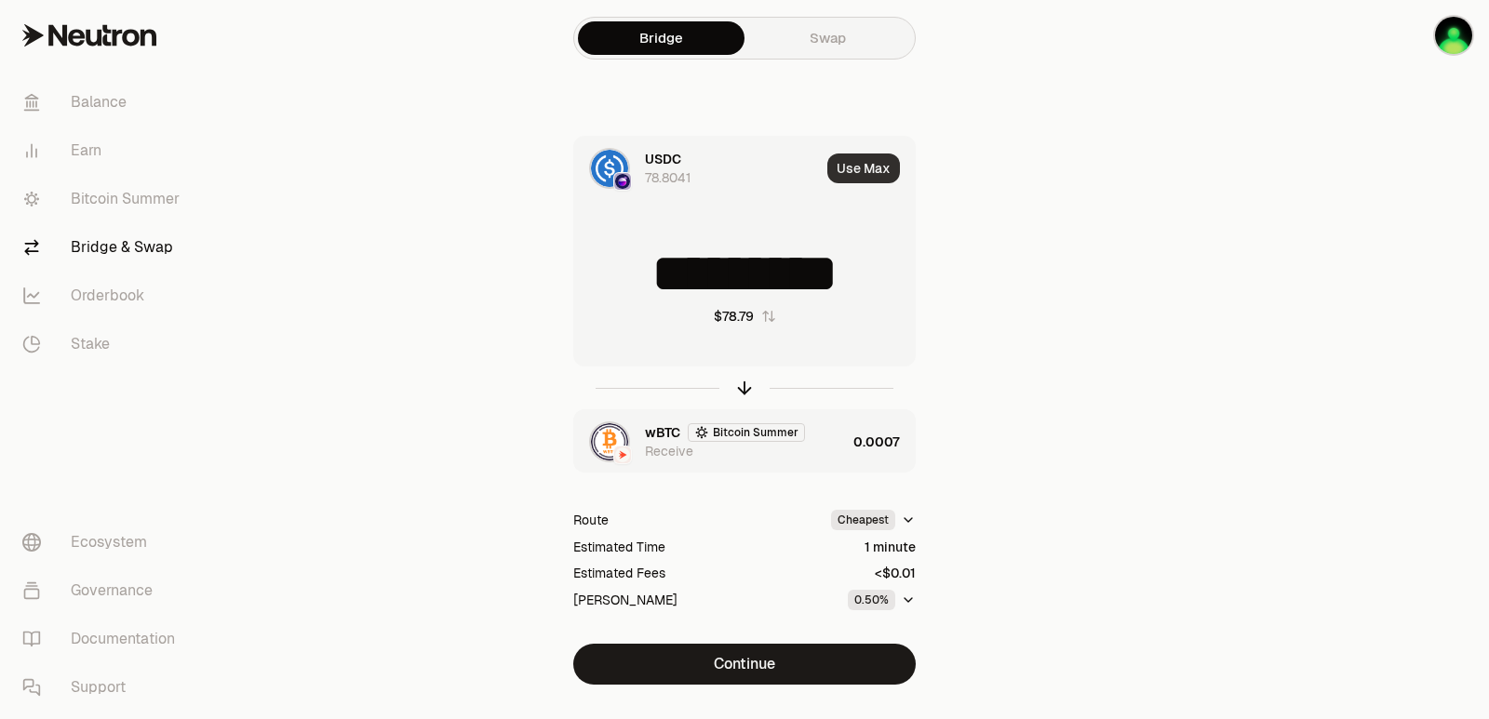
click at [839, 164] on button "Use Max" at bounding box center [863, 169] width 73 height 30
click at [791, 466] on div "wBTC Bitcoin Summer Receive" at bounding box center [710, 441] width 272 height 63
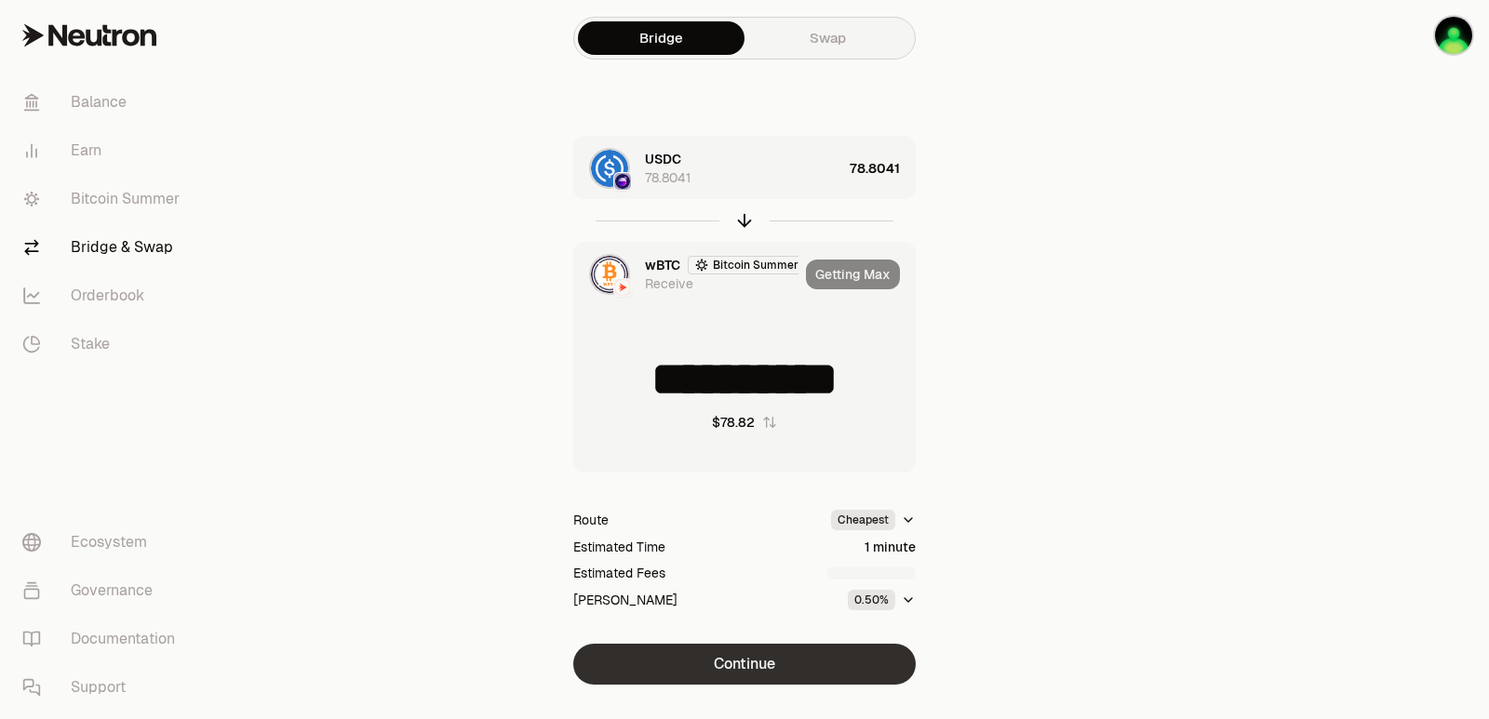
click at [717, 674] on button "Continue" at bounding box center [744, 664] width 342 height 41
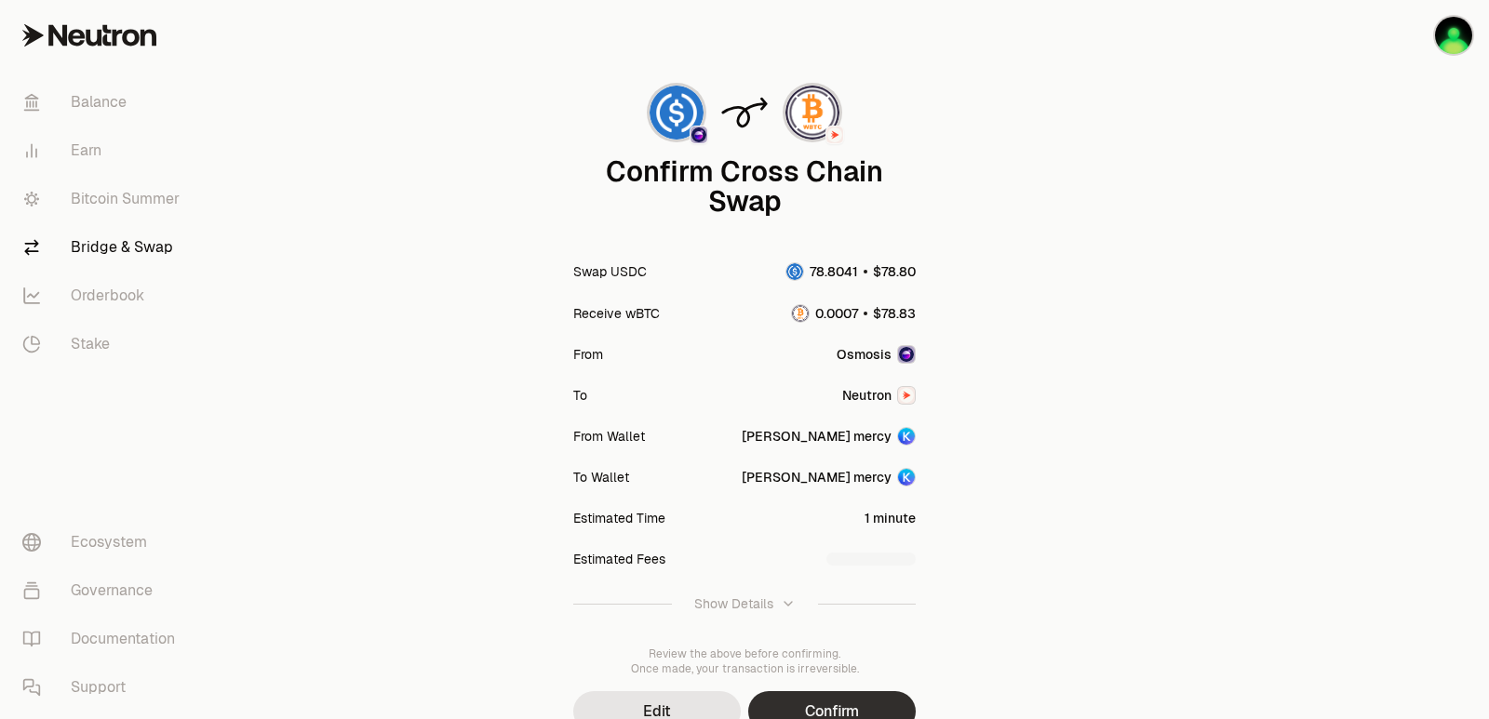
scroll to position [154, 0]
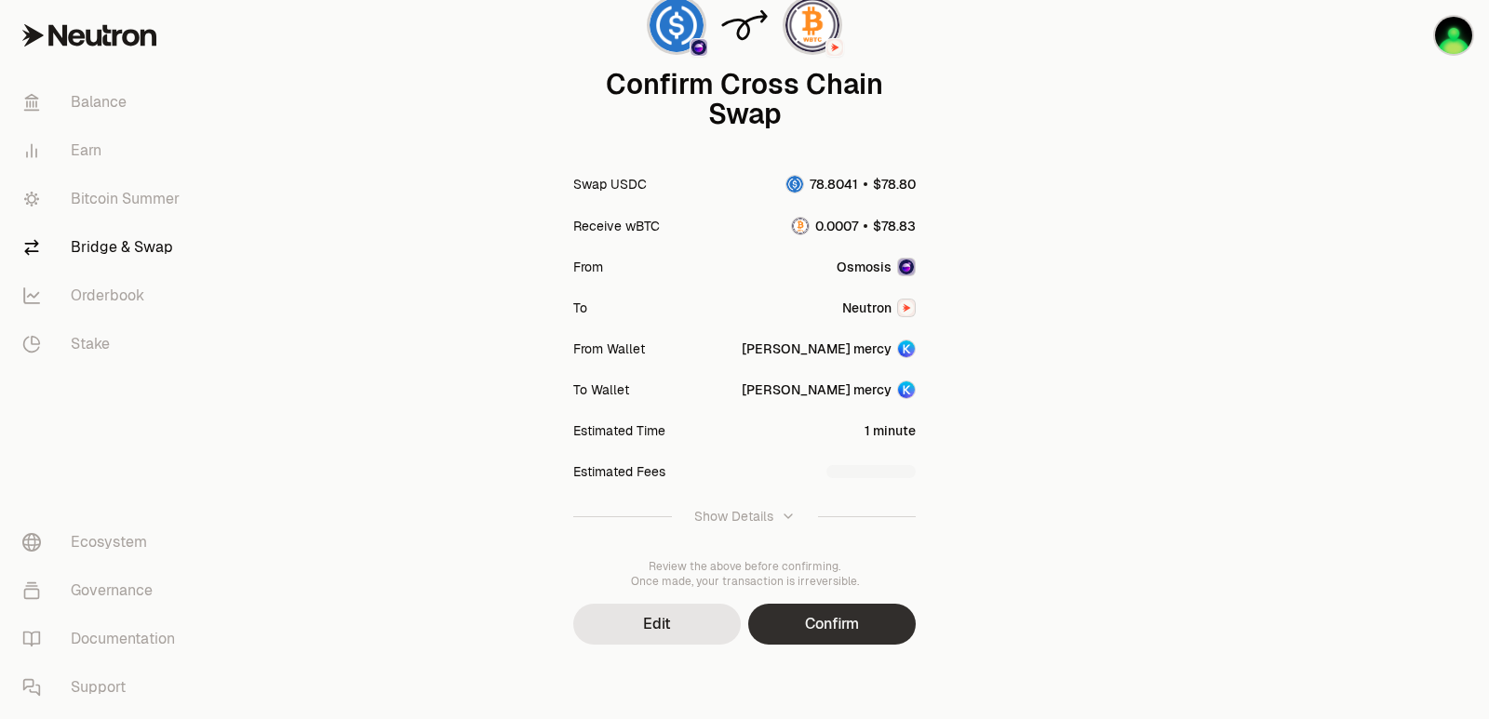
click at [831, 624] on button "Confirm" at bounding box center [832, 624] width 168 height 41
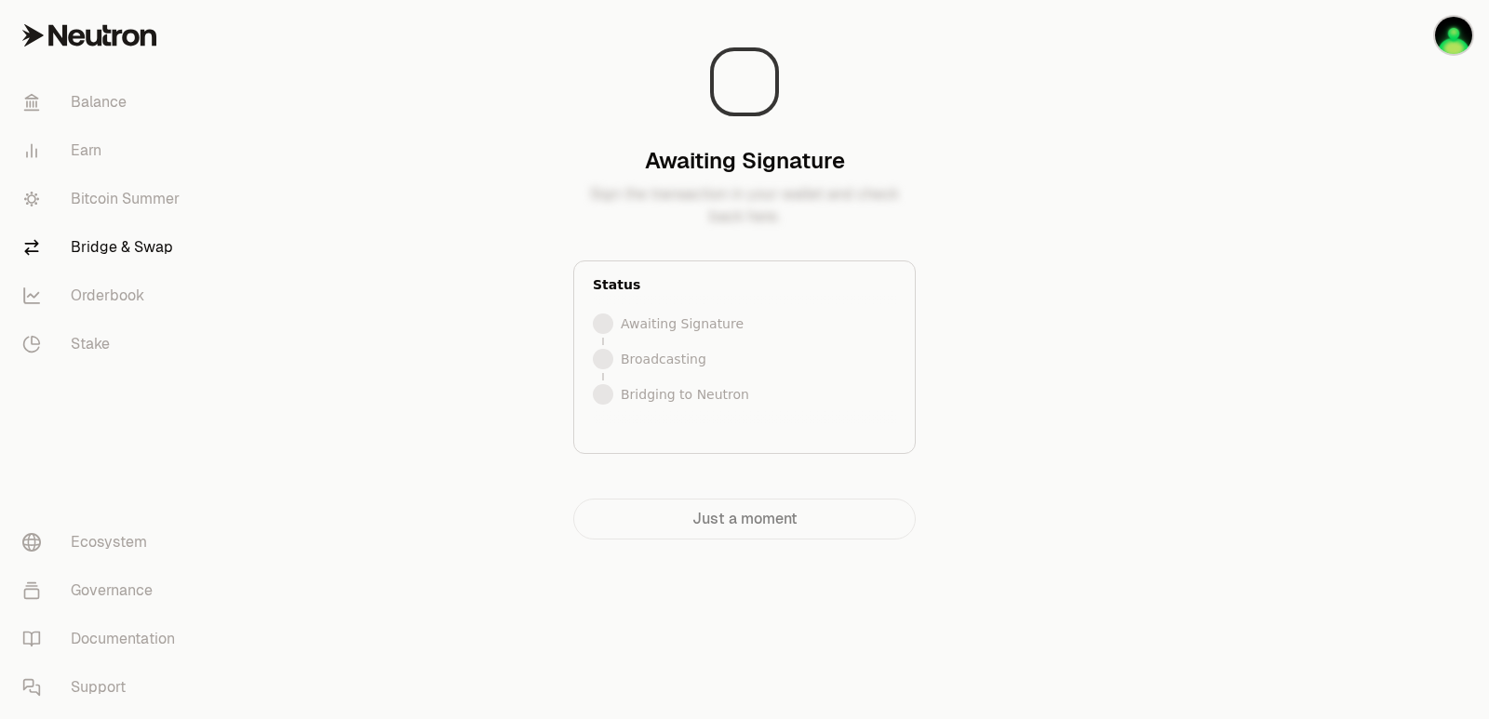
scroll to position [0, 0]
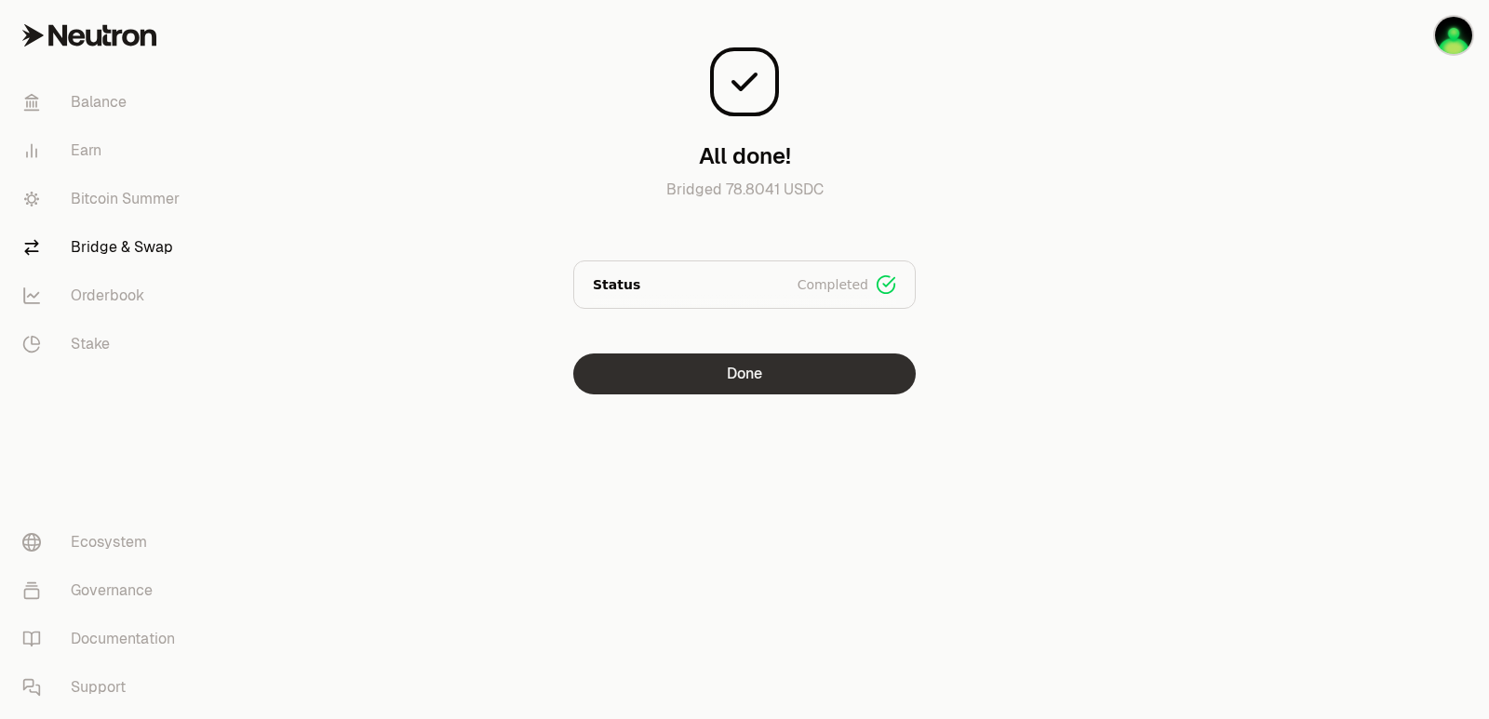
click at [724, 371] on button "Done" at bounding box center [744, 374] width 342 height 41
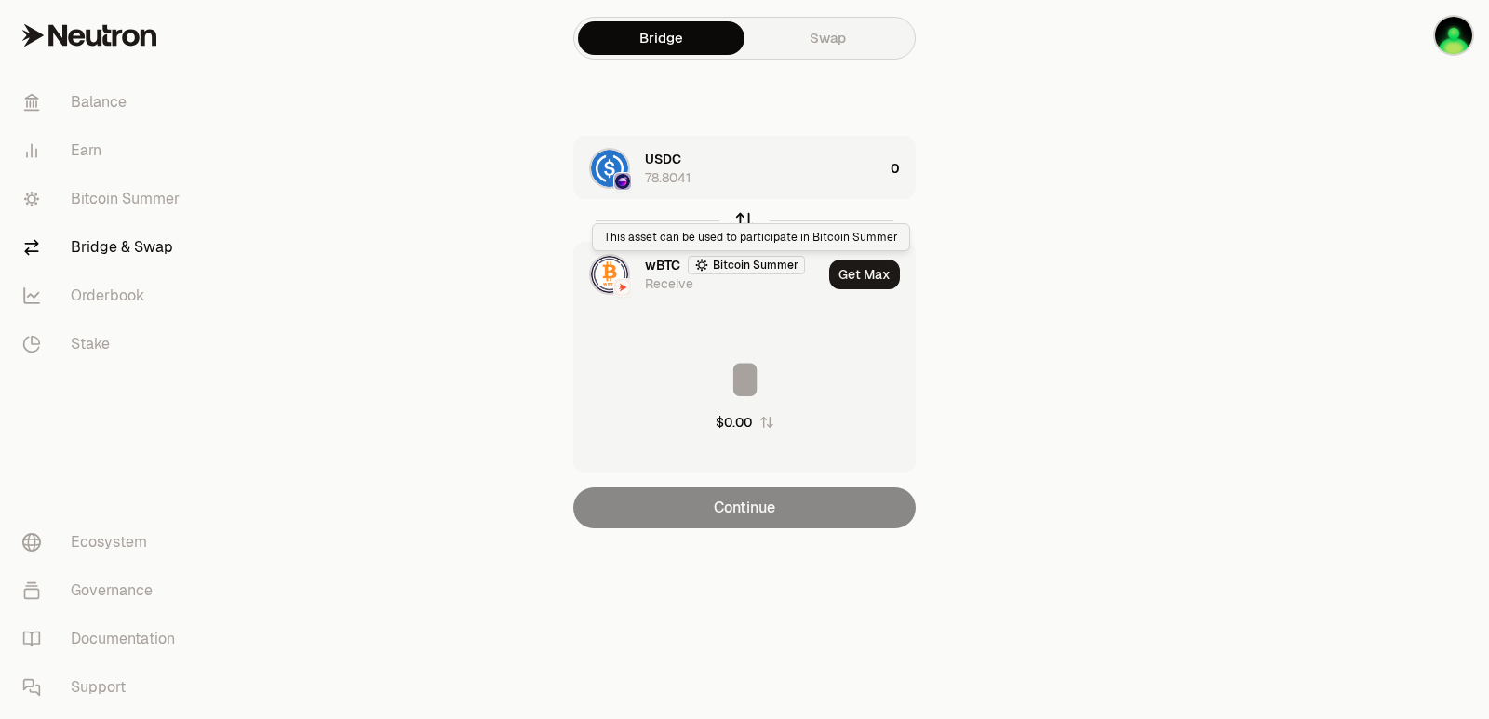
click at [745, 213] on icon "button" at bounding box center [744, 220] width 20 height 20
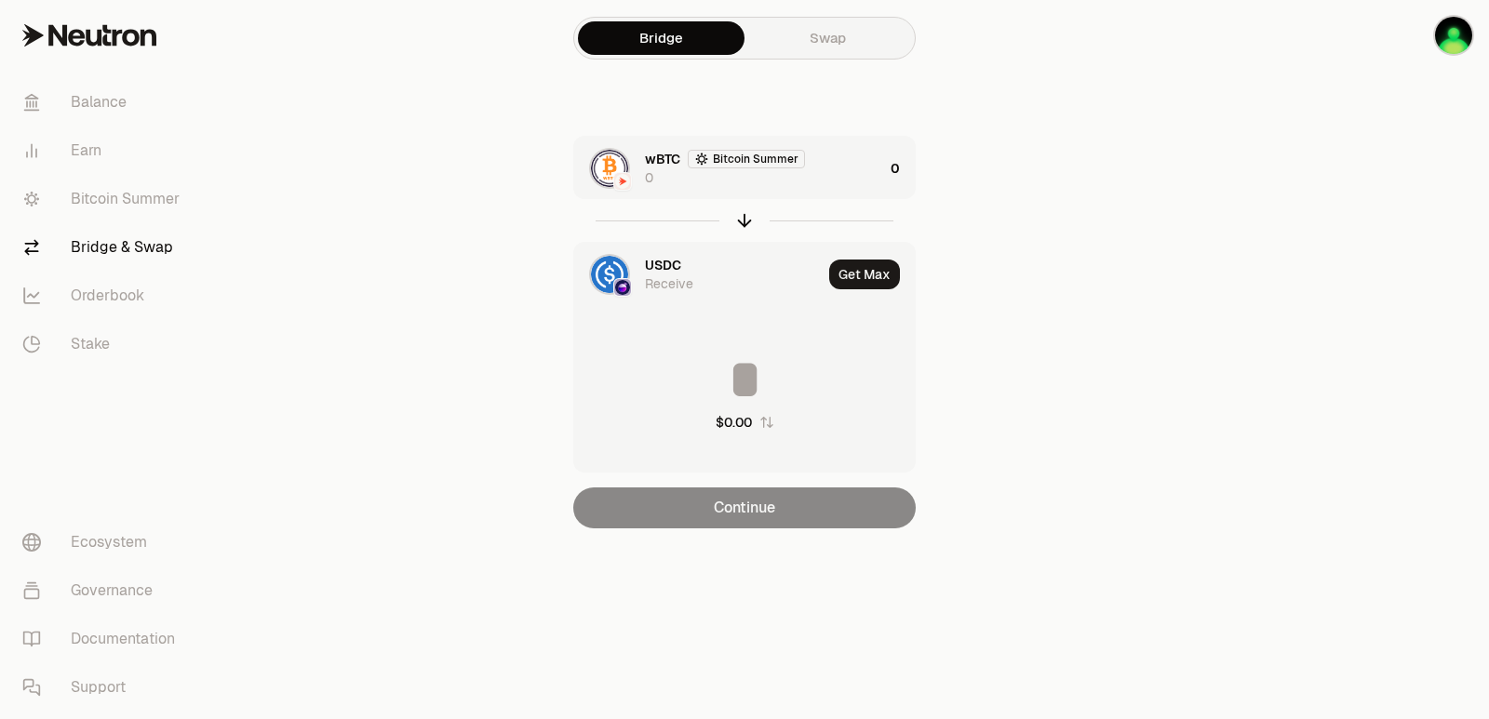
click at [805, 182] on div "wBTC Bitcoin Summer 0" at bounding box center [764, 168] width 238 height 37
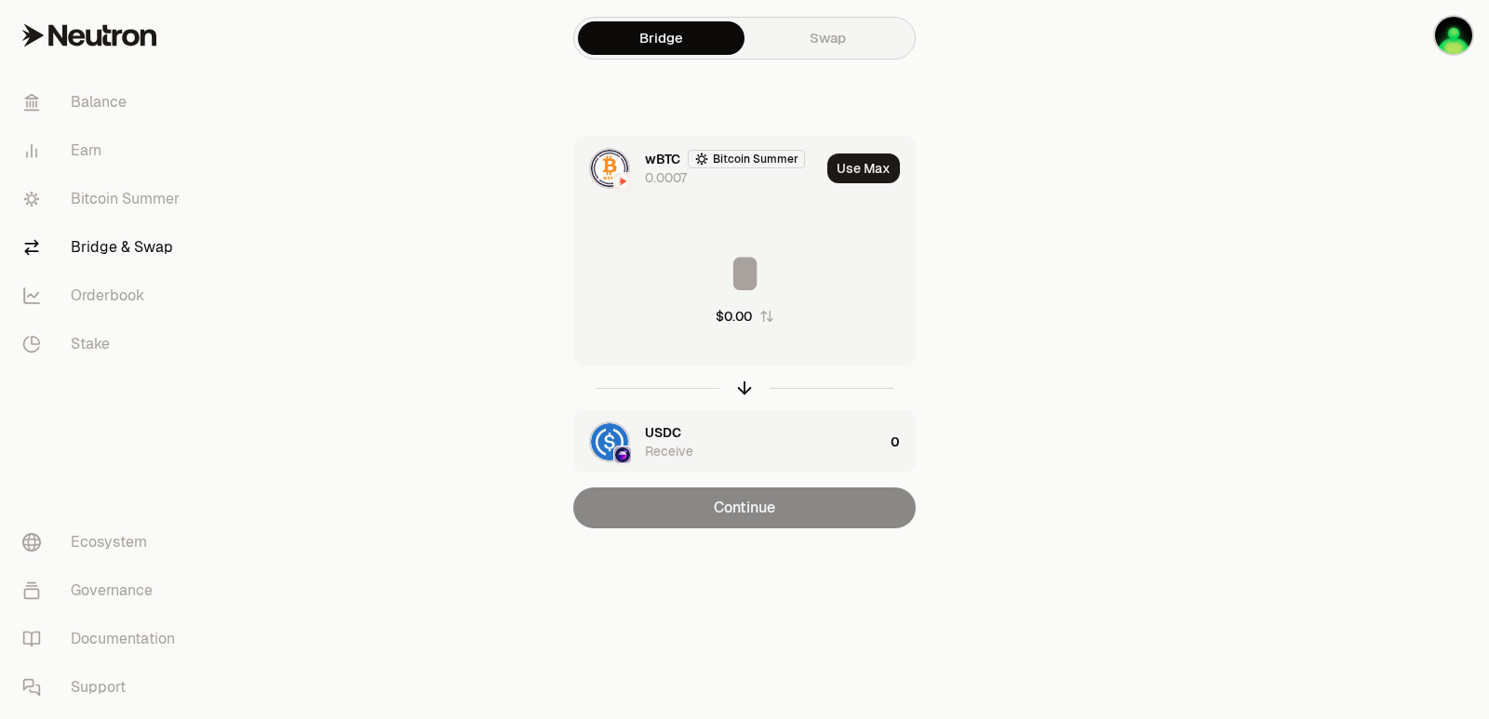
click at [859, 168] on button "Use Max" at bounding box center [863, 169] width 73 height 30
type input "**********"
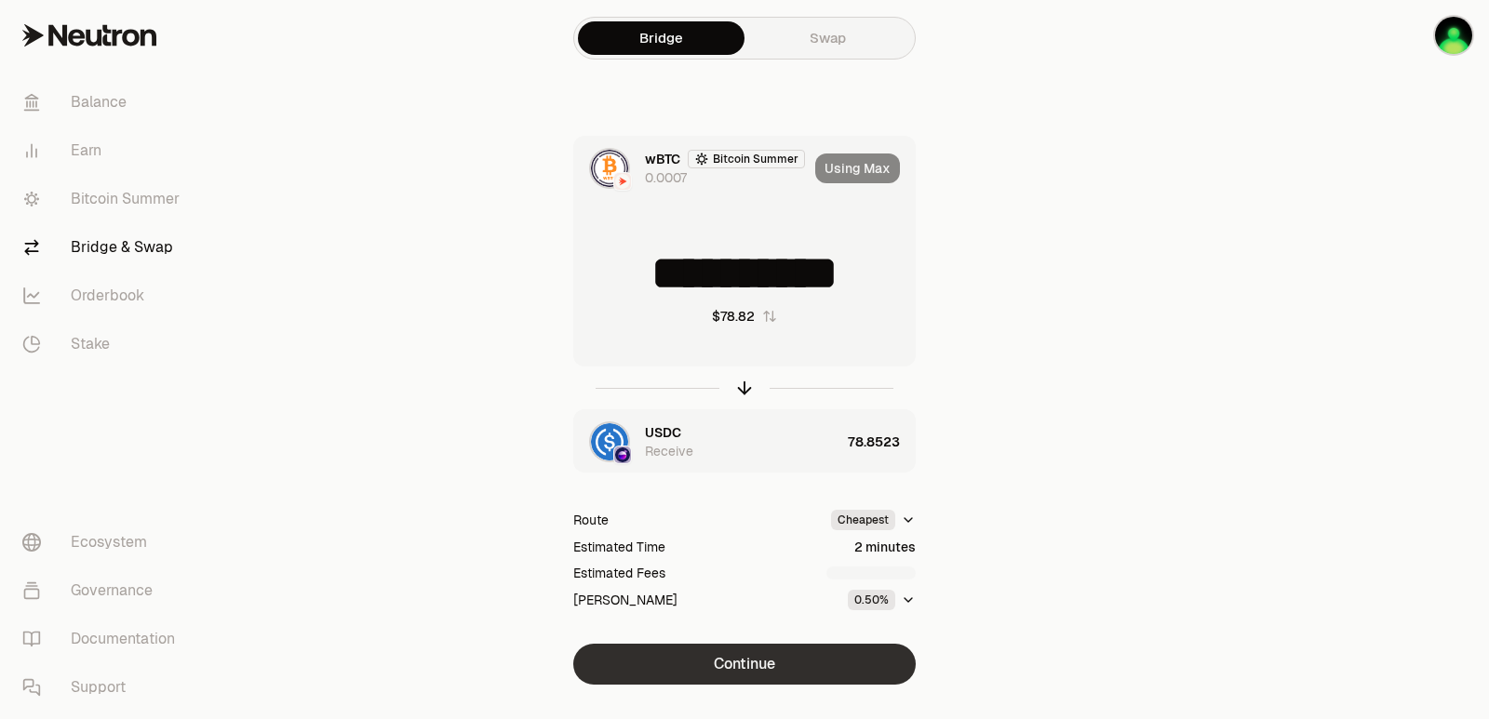
click at [733, 672] on button "Continue" at bounding box center [744, 664] width 342 height 41
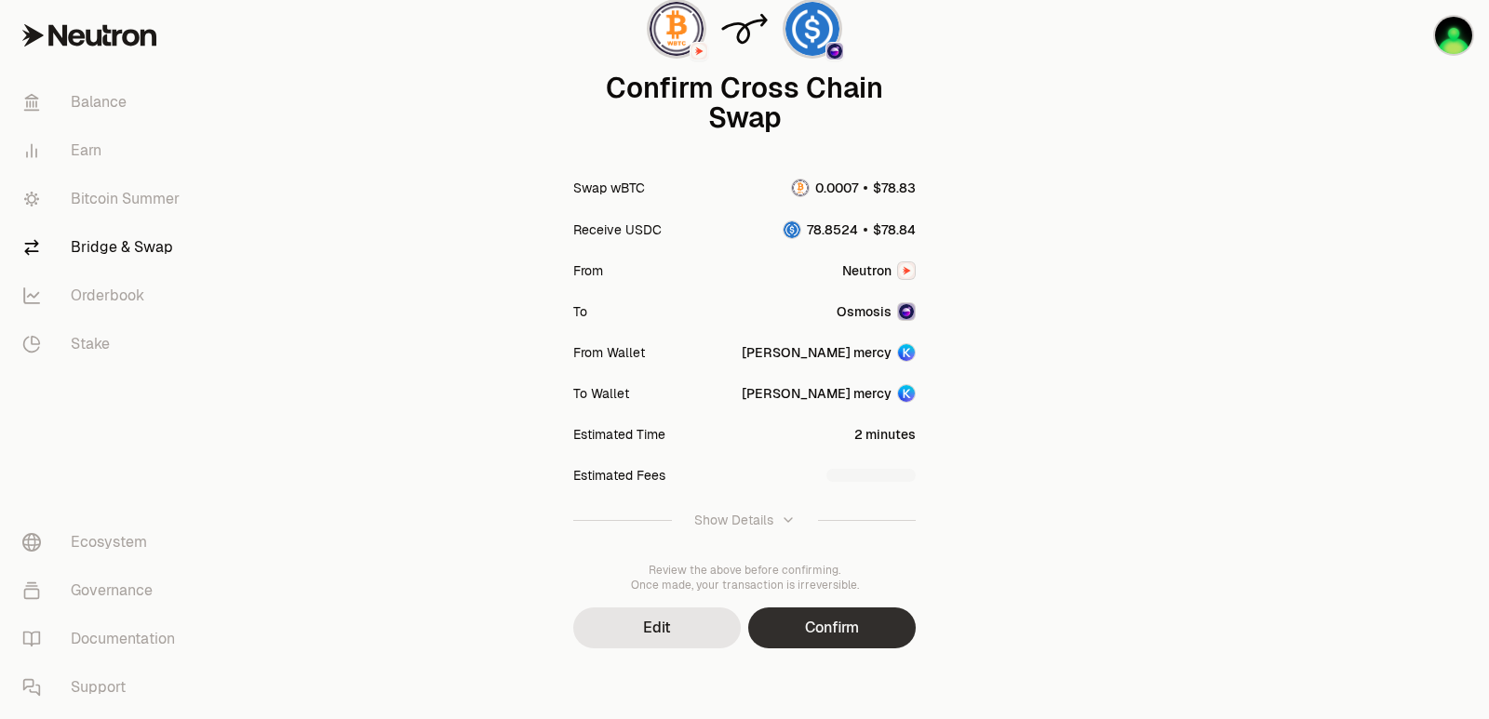
scroll to position [154, 0]
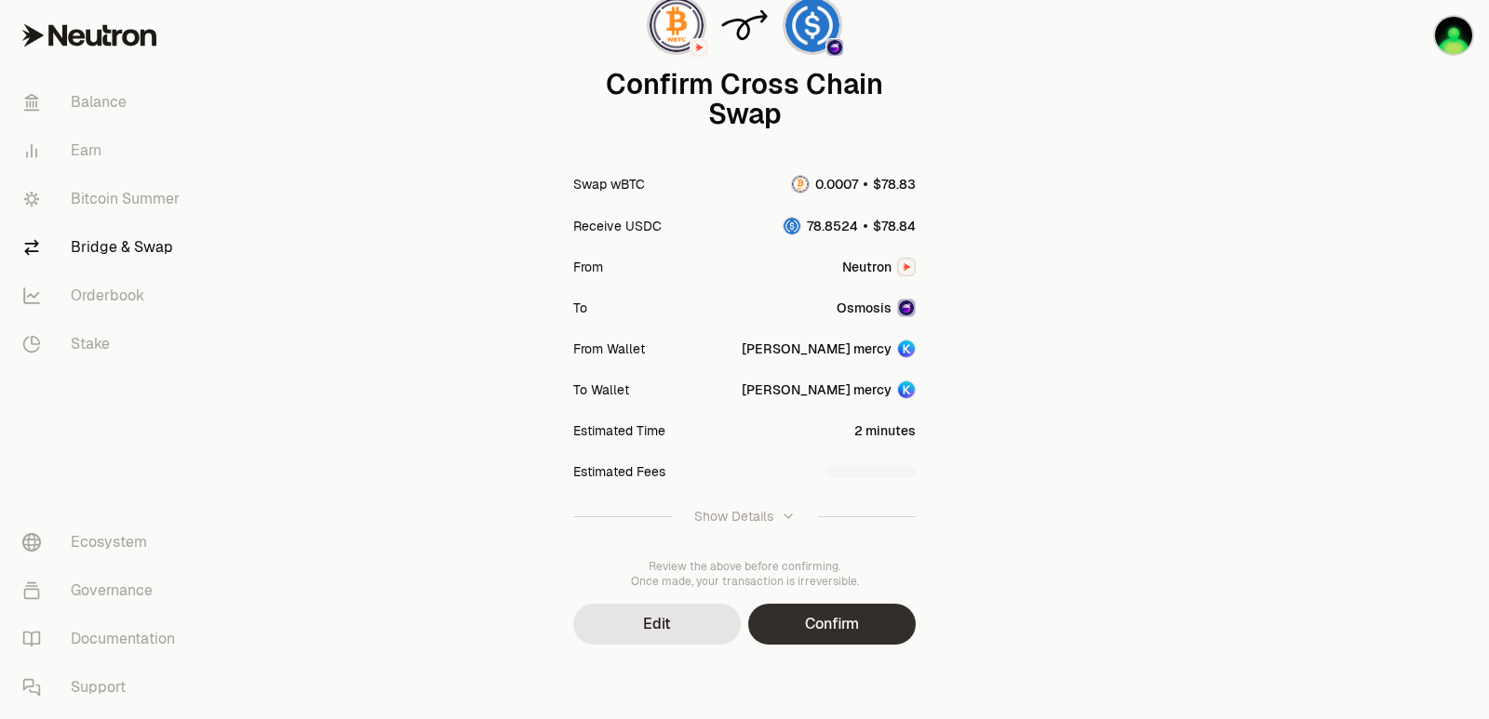
click at [834, 637] on button "Confirm" at bounding box center [832, 624] width 168 height 41
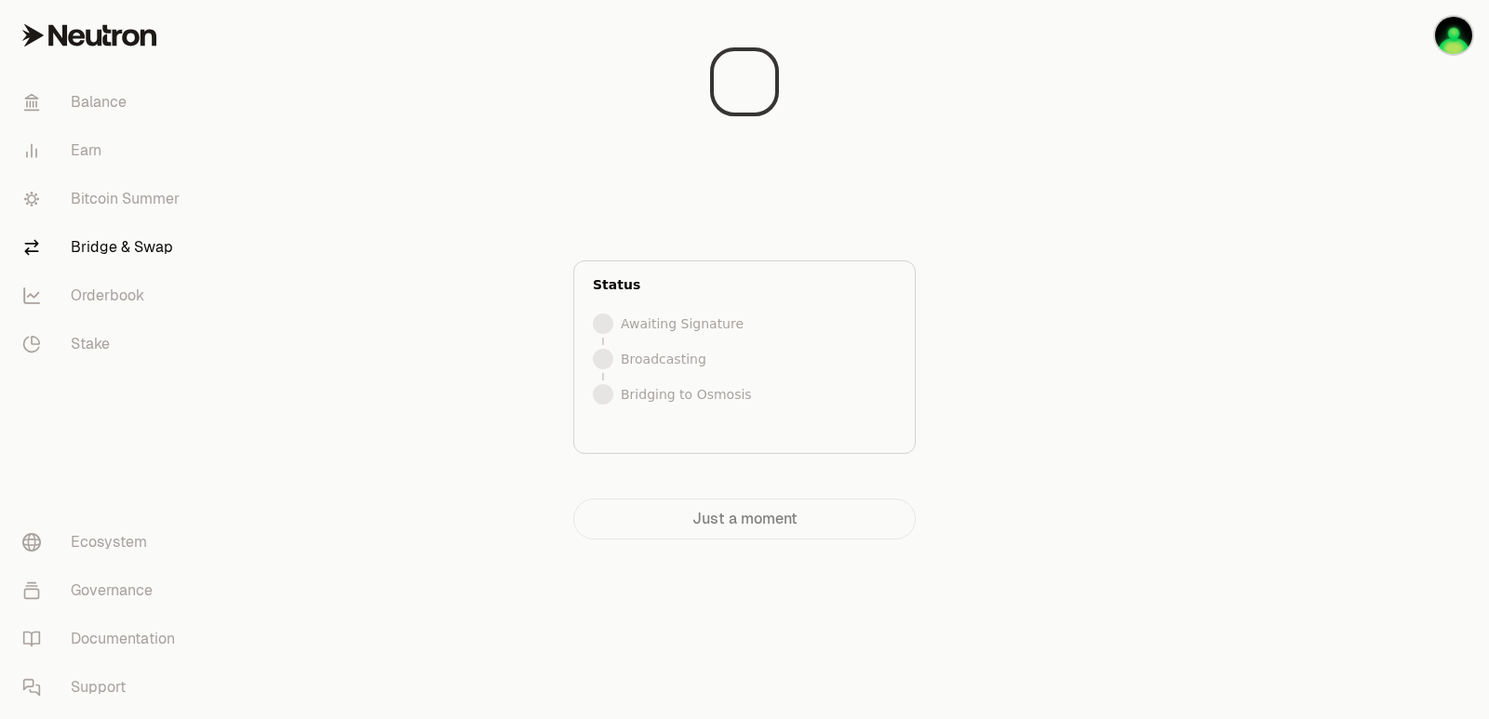
scroll to position [0, 0]
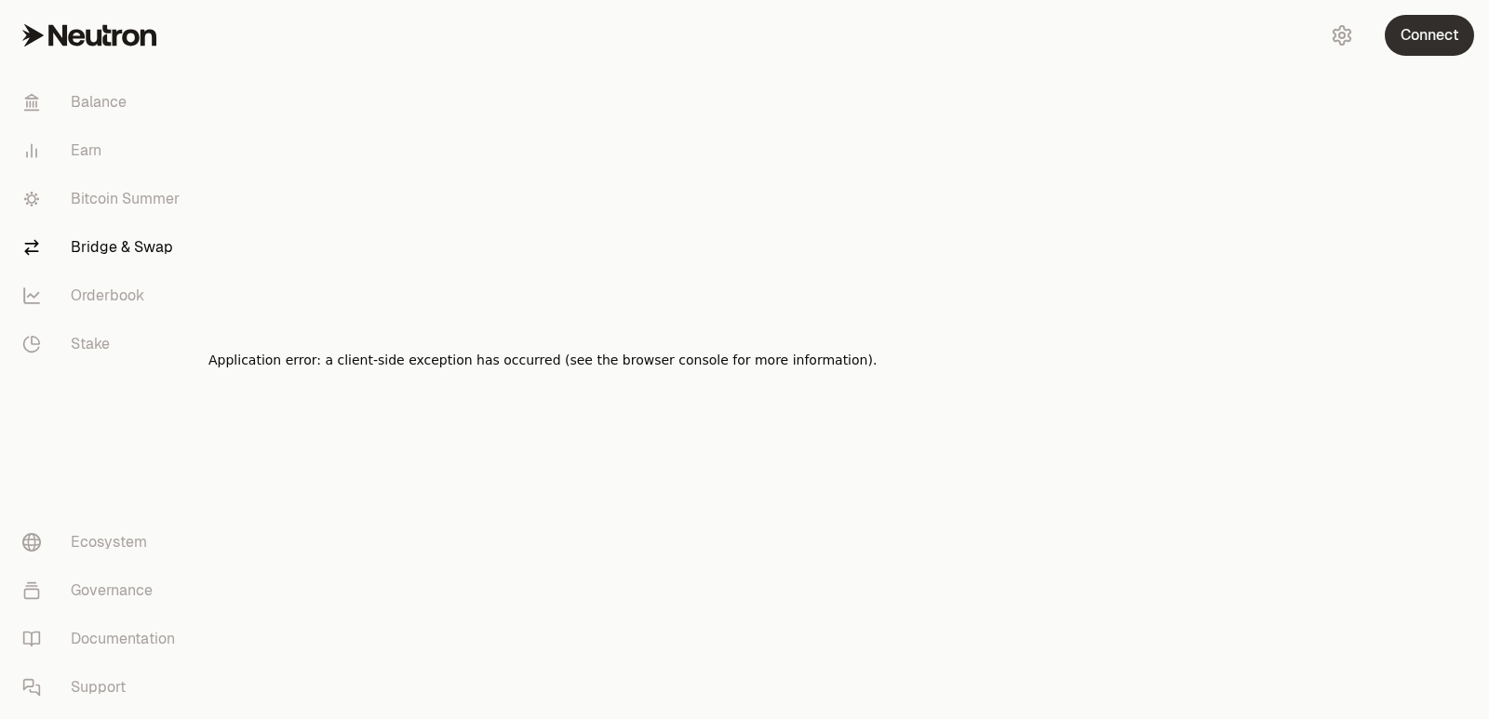
click at [1415, 47] on button "Connect" at bounding box center [1429, 35] width 89 height 41
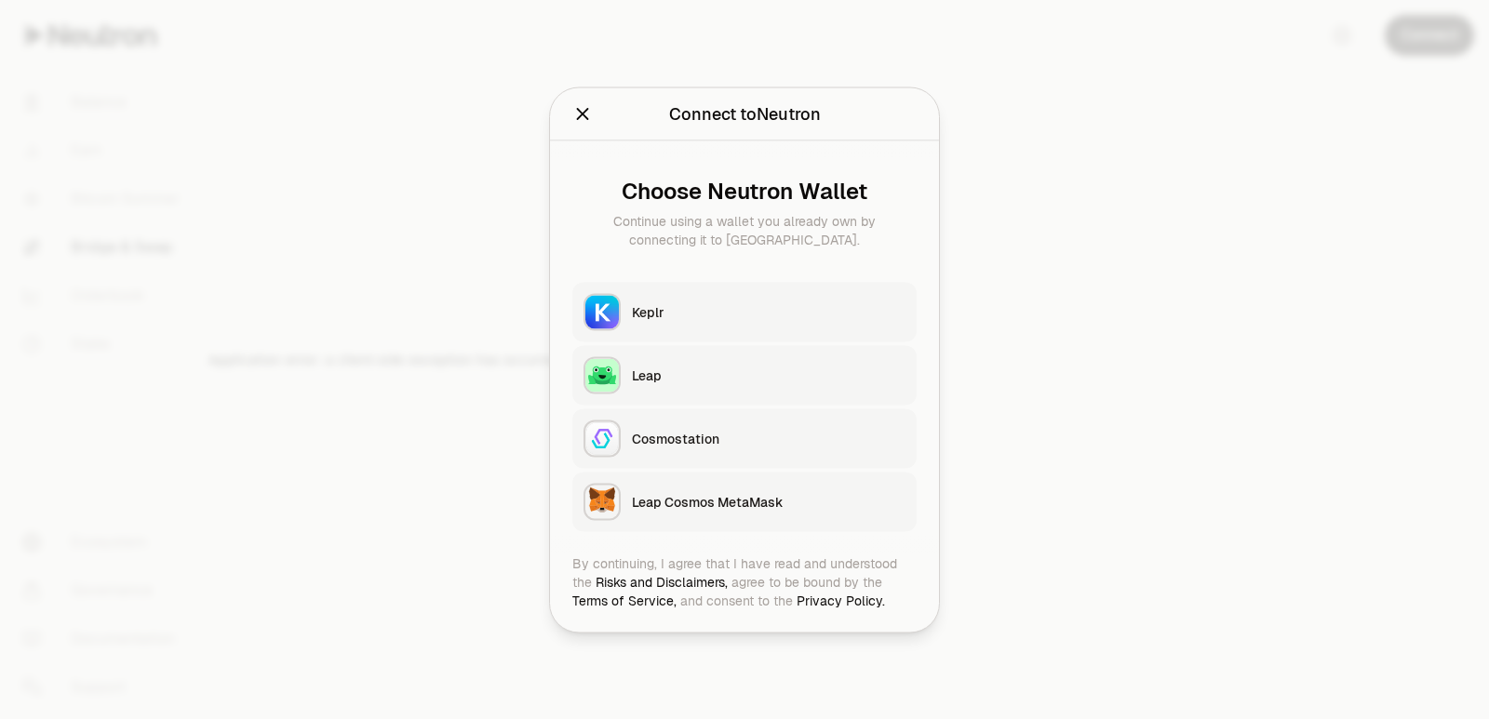
drag, startPoint x: 1171, startPoint y: 209, endPoint x: 1086, endPoint y: 207, distance: 84.7
click at [1171, 210] on div at bounding box center [744, 359] width 1489 height 719
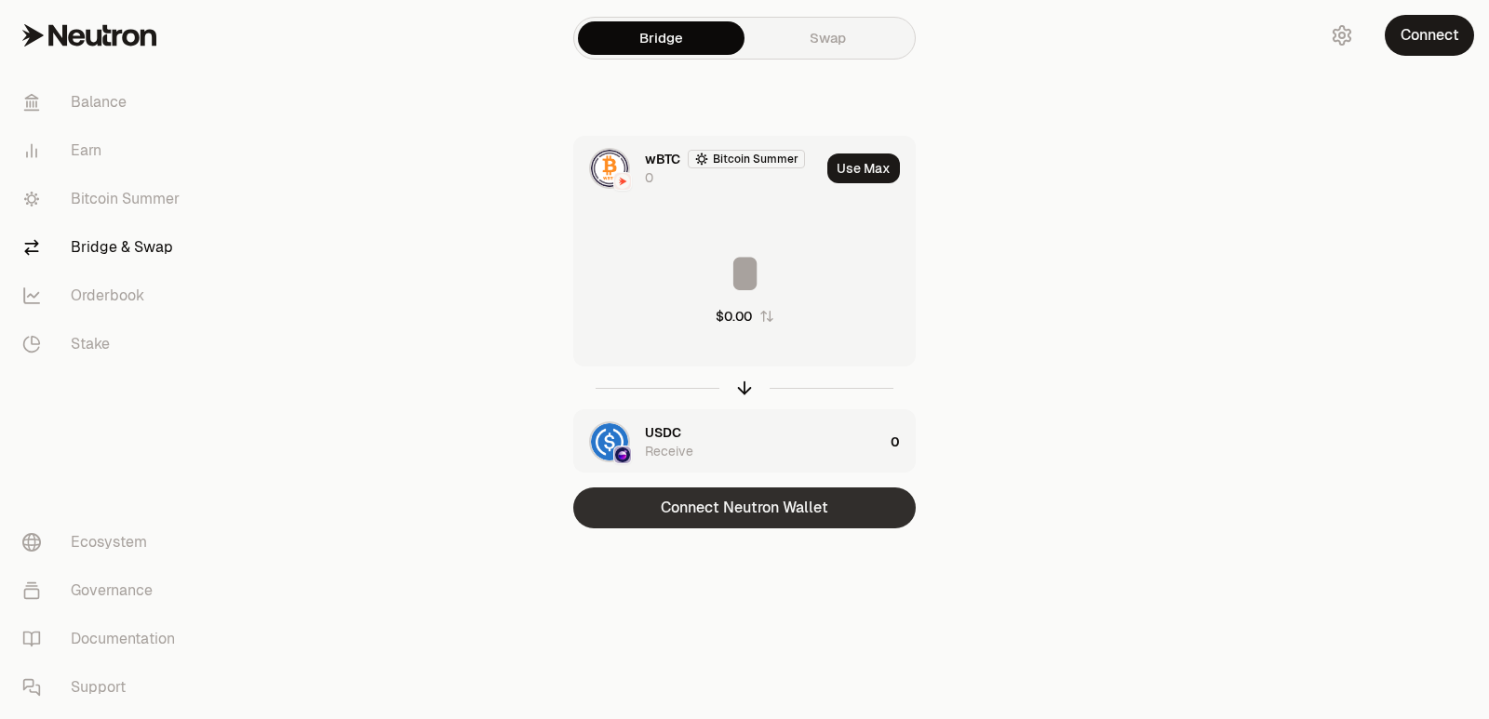
click at [771, 526] on button "Connect Neutron Wallet" at bounding box center [744, 508] width 342 height 41
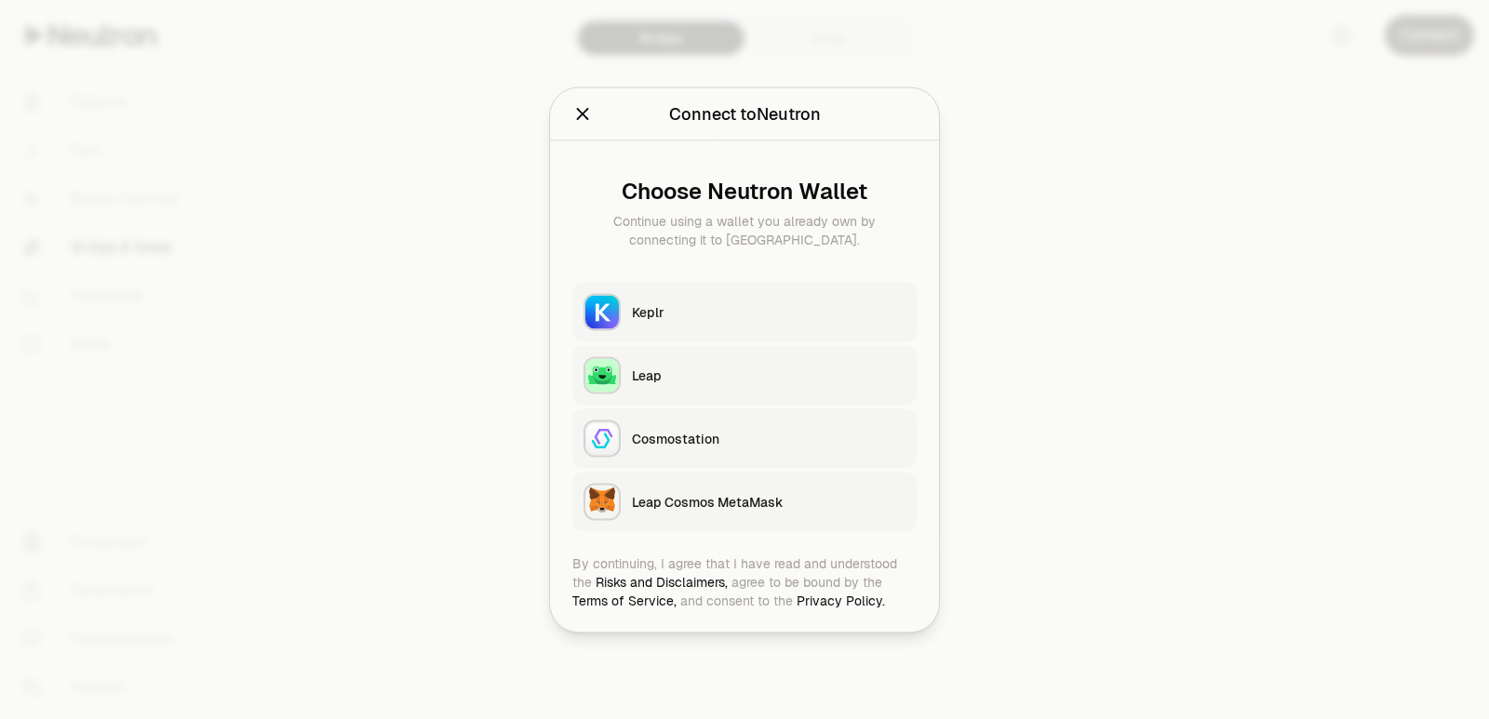
click at [667, 311] on div "Keplr" at bounding box center [769, 311] width 274 height 19
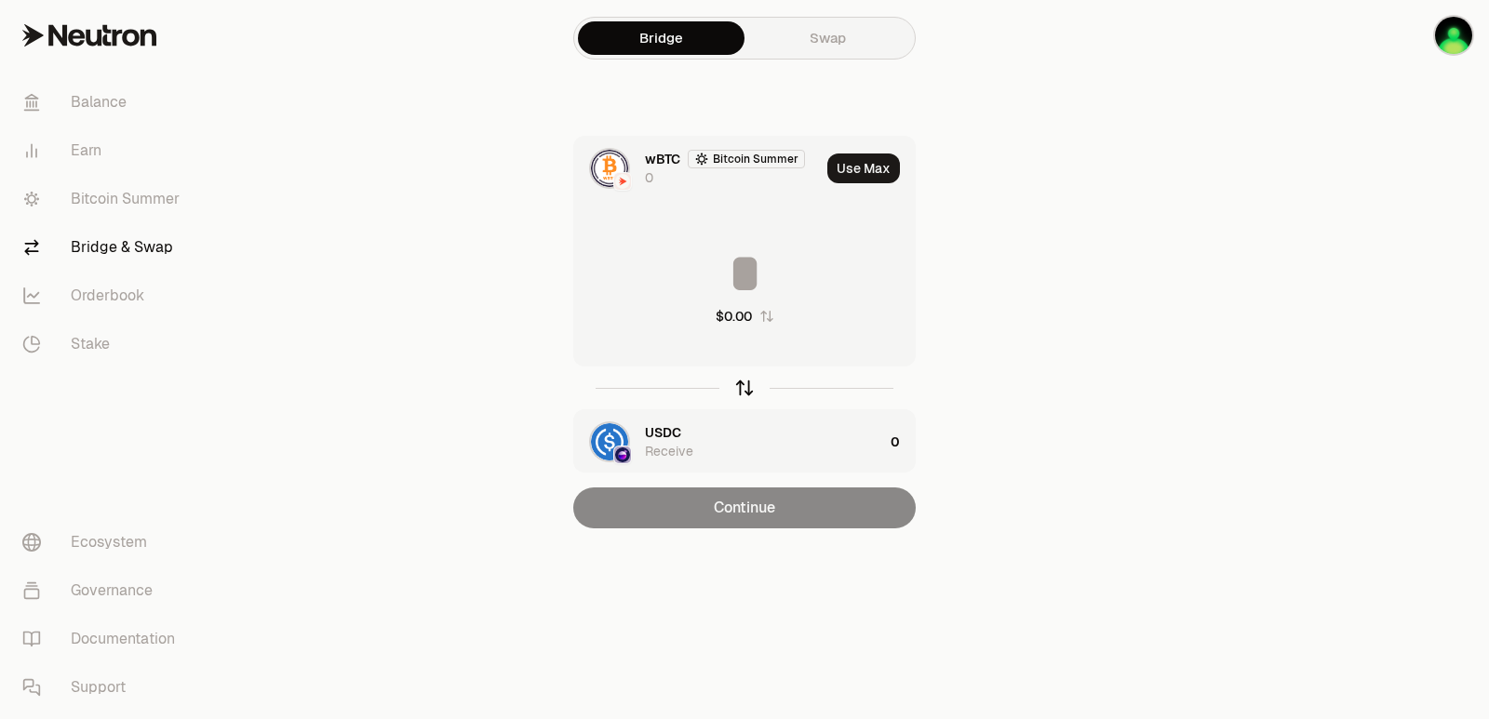
click at [744, 382] on icon "button" at bounding box center [745, 385] width 12 height 6
click at [863, 158] on button "Use Max" at bounding box center [863, 169] width 73 height 30
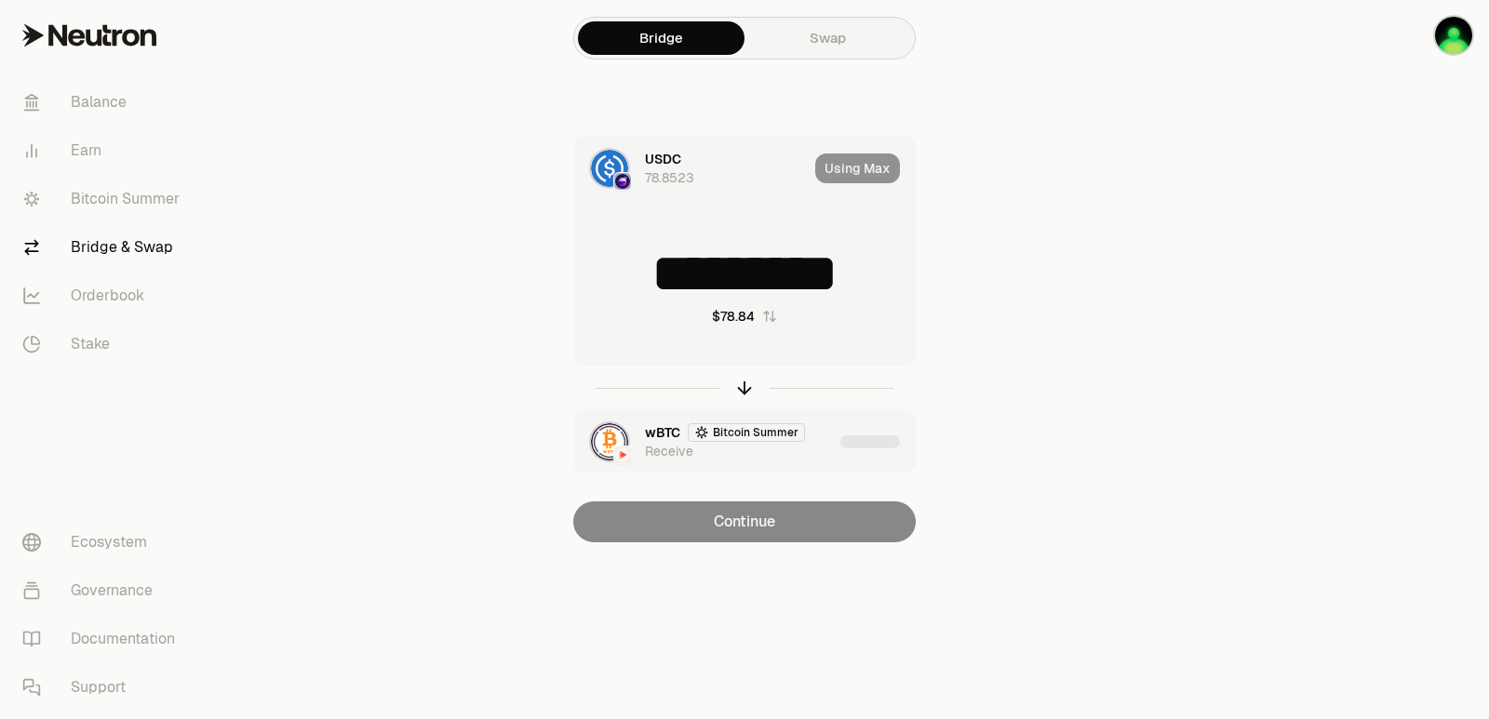
type input "*********"
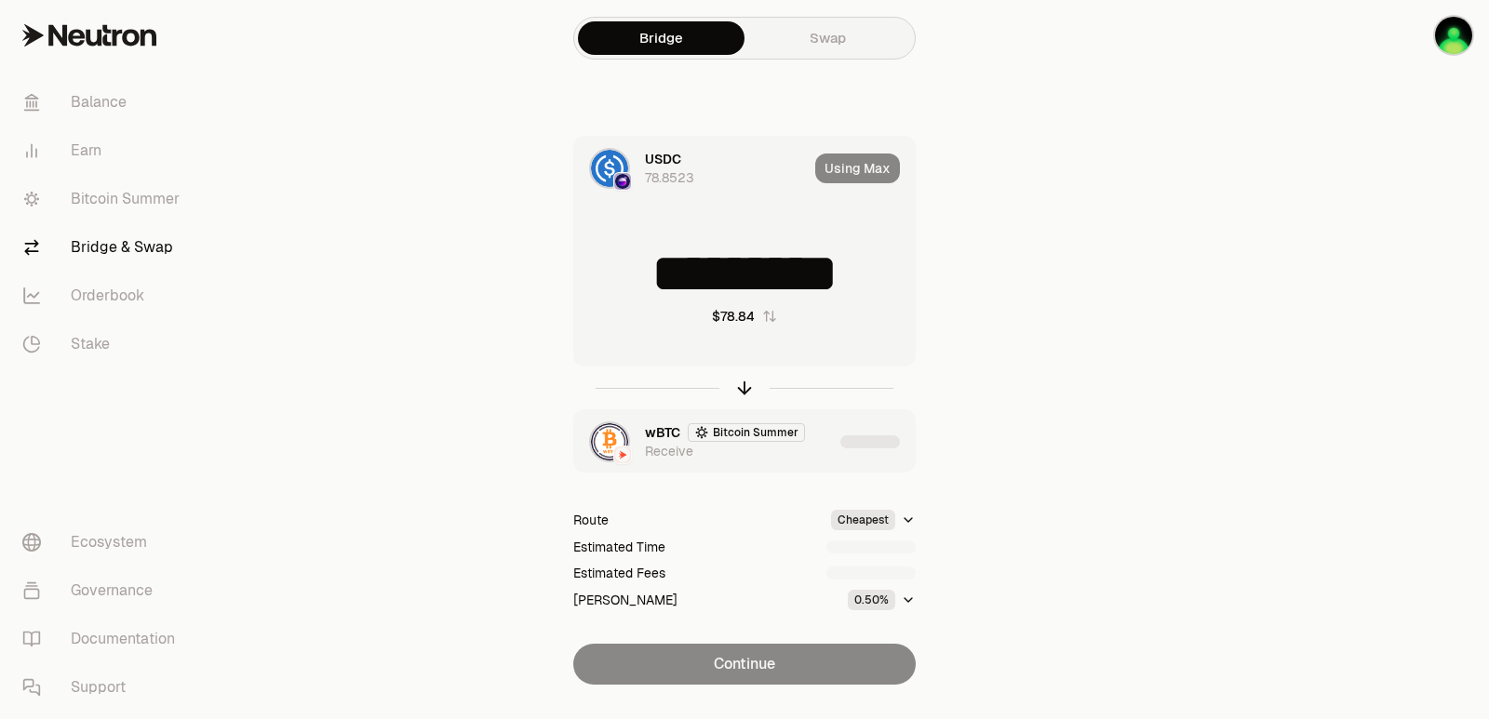
click at [810, 454] on div "wBTC Bitcoin Summer Receive" at bounding box center [739, 441] width 188 height 37
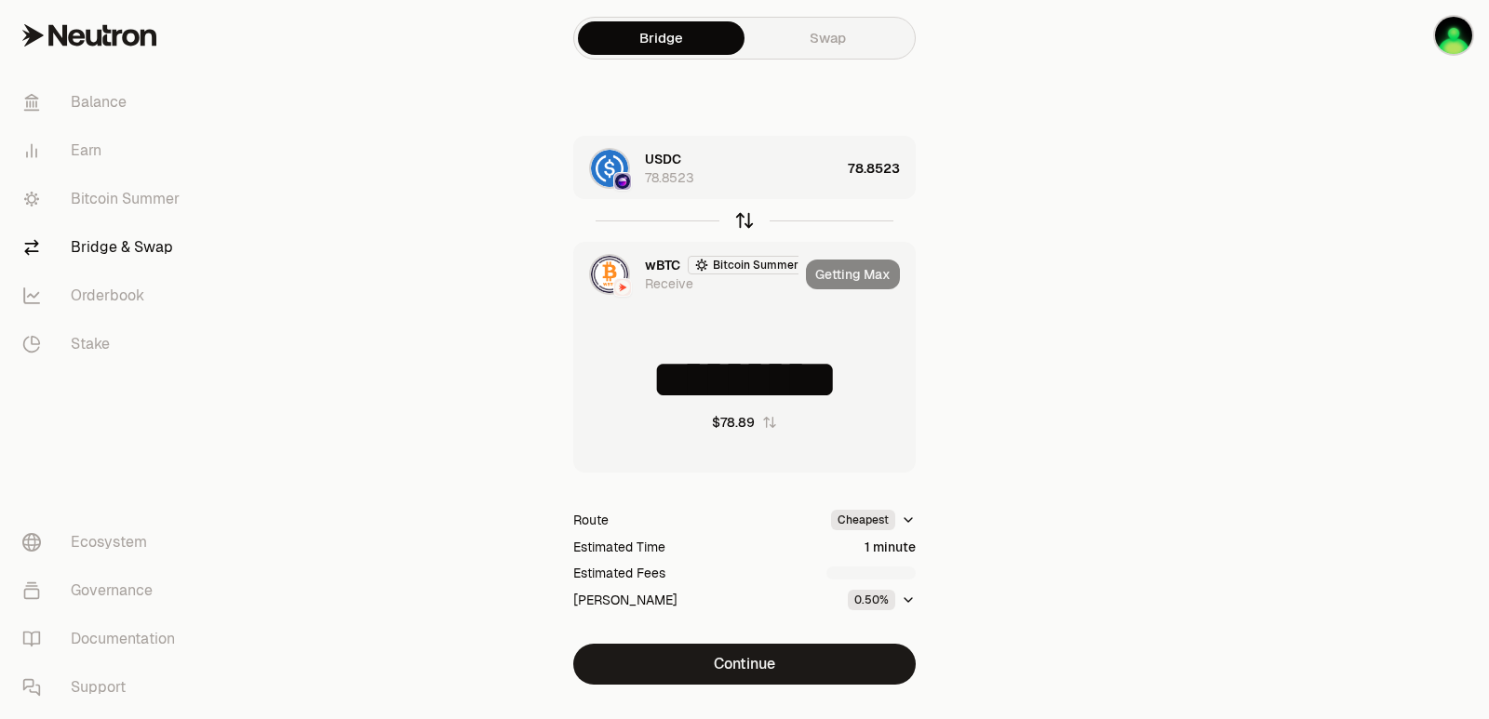
click at [741, 221] on icon "button" at bounding box center [744, 220] width 20 height 20
type input "*********"
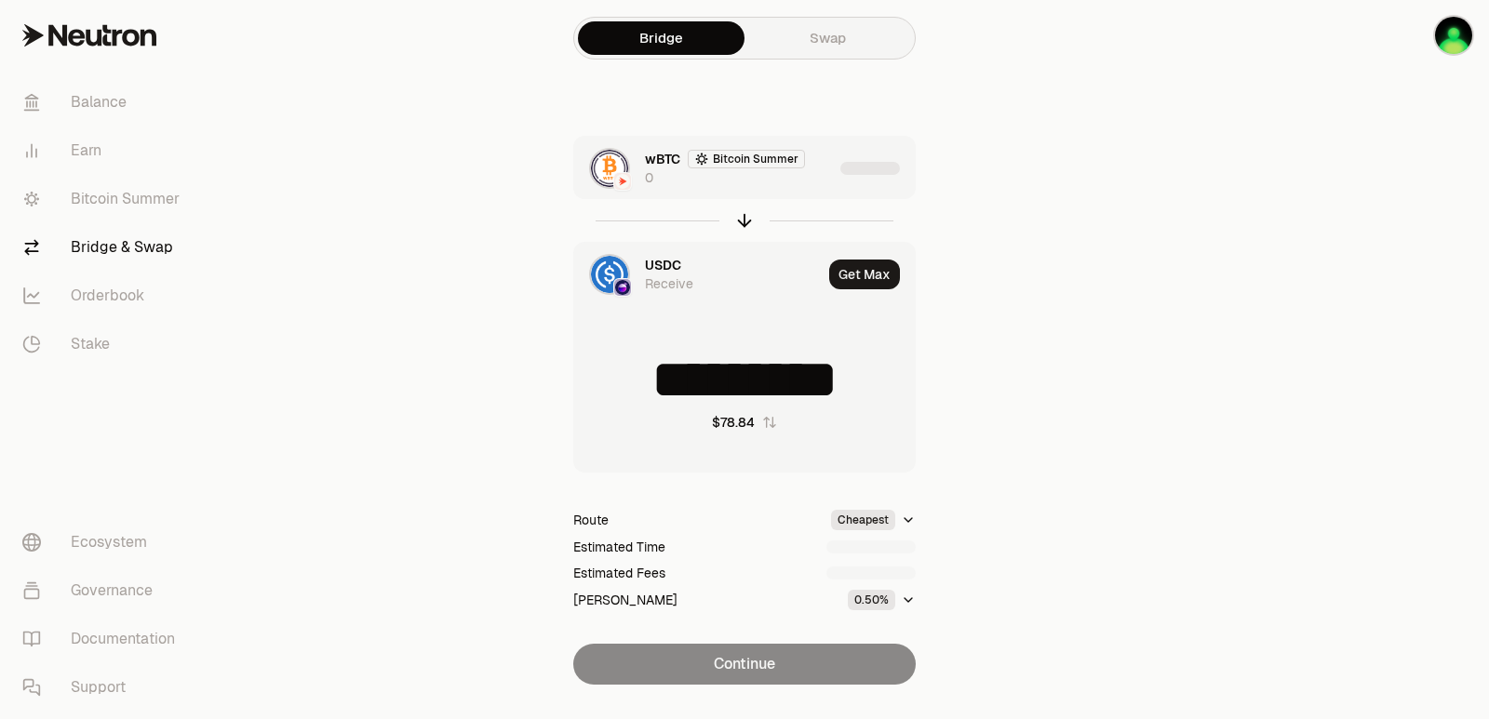
click at [792, 190] on div "wBTC Bitcoin Summer 0" at bounding box center [703, 168] width 259 height 63
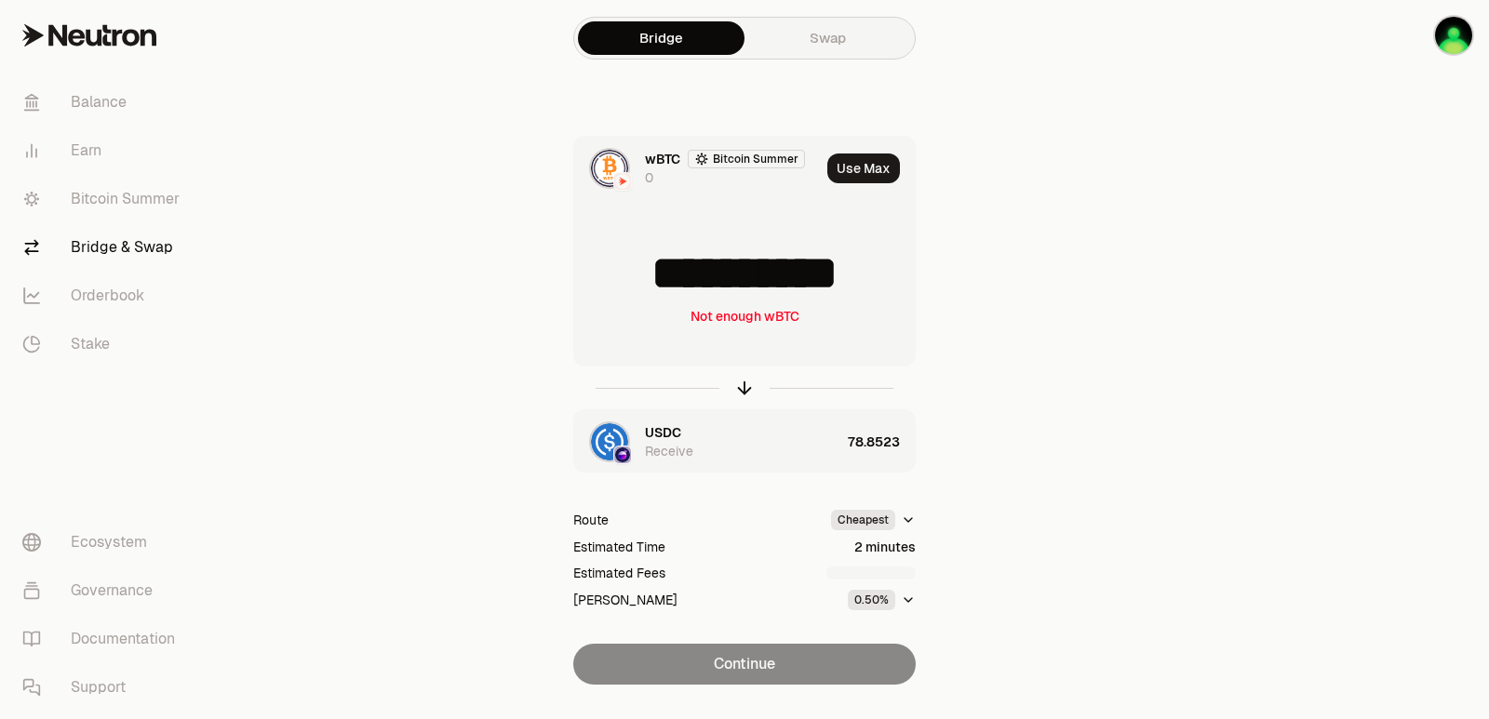
drag, startPoint x: 894, startPoint y: 280, endPoint x: 776, endPoint y: 277, distance: 118.2
click at [776, 277] on input "**********" at bounding box center [744, 274] width 341 height 56
click at [823, 281] on input "**********" at bounding box center [744, 274] width 341 height 56
drag, startPoint x: 903, startPoint y: 282, endPoint x: 800, endPoint y: 282, distance: 102.4
click at [805, 282] on input "**********" at bounding box center [744, 274] width 341 height 56
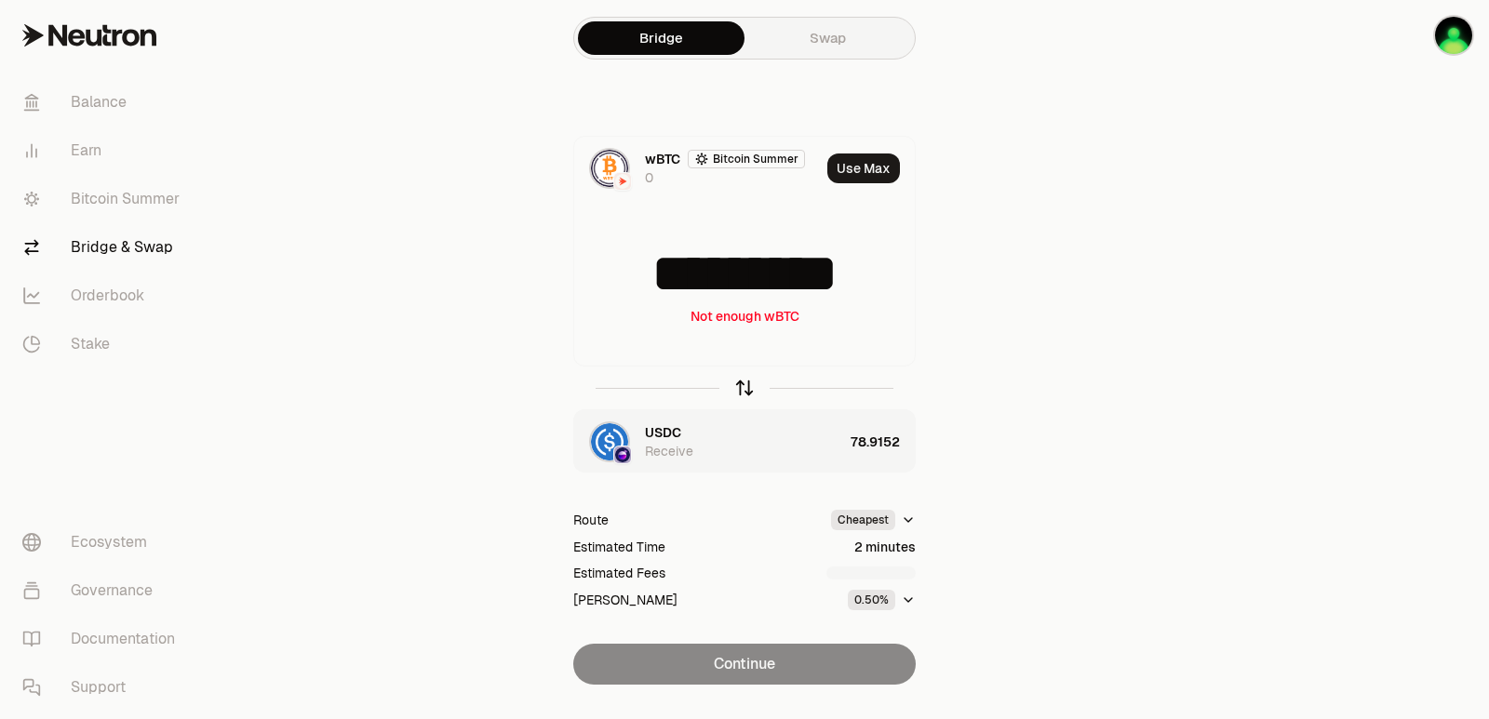
type input "*********"
click at [740, 381] on icon "button" at bounding box center [744, 388] width 20 height 20
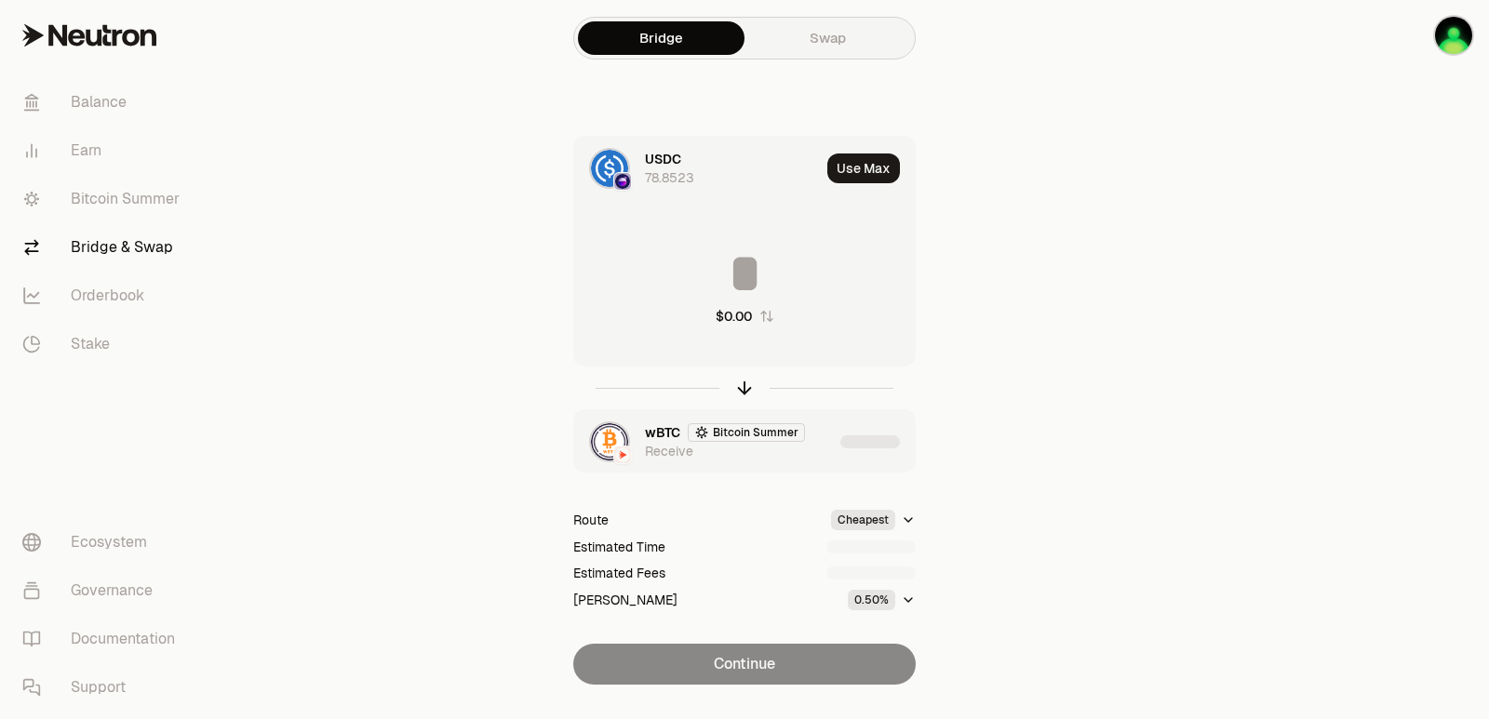
click at [857, 168] on button "Use Max" at bounding box center [863, 169] width 73 height 30
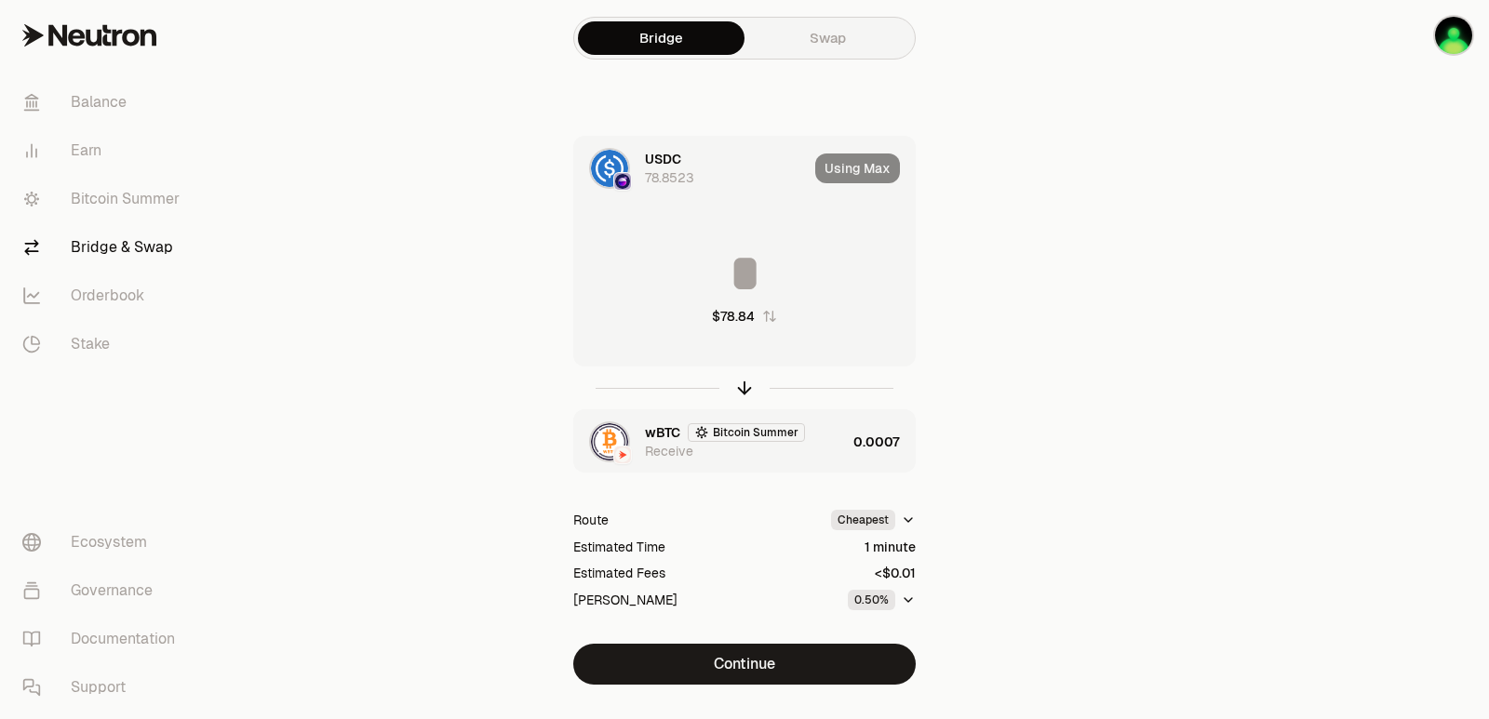
type input "*********"
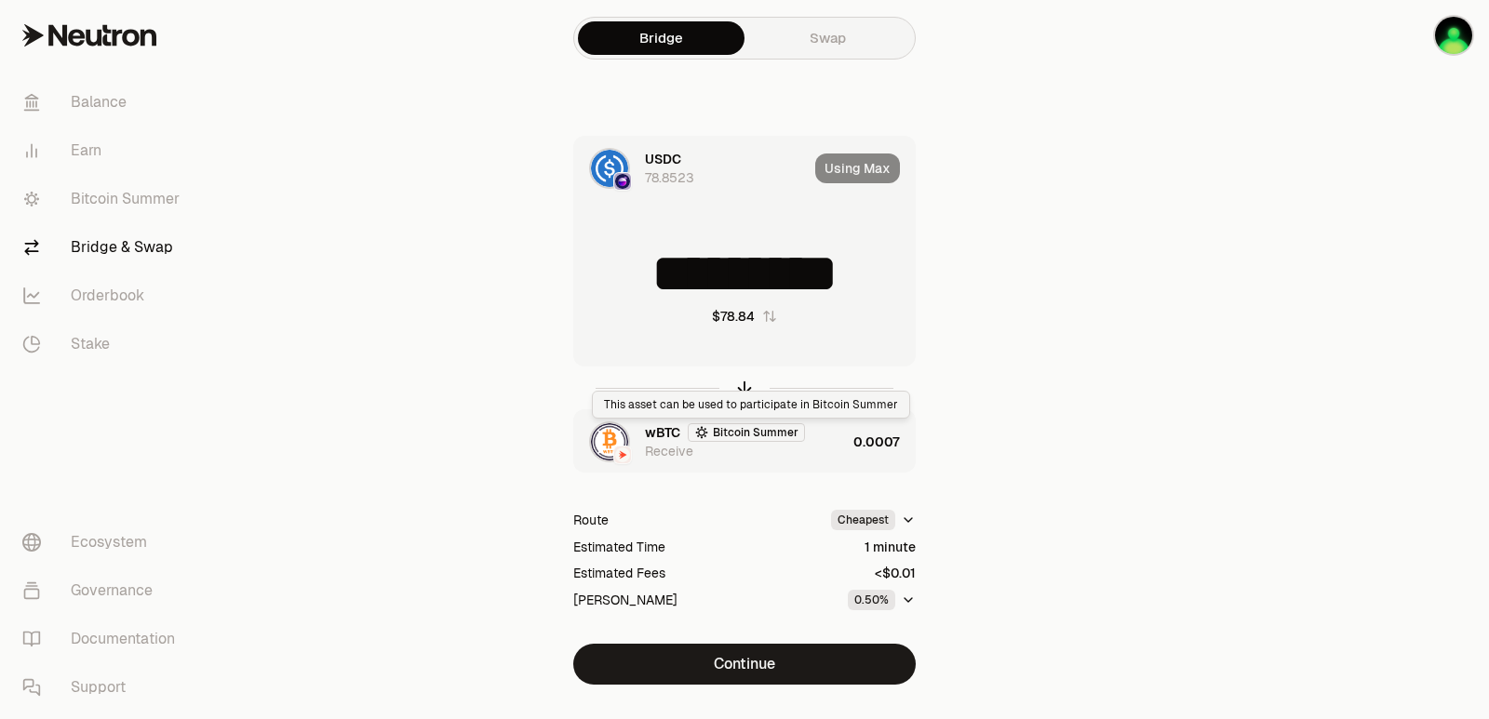
click at [806, 467] on div "wBTC Bitcoin Summer Receive" at bounding box center [710, 441] width 272 height 63
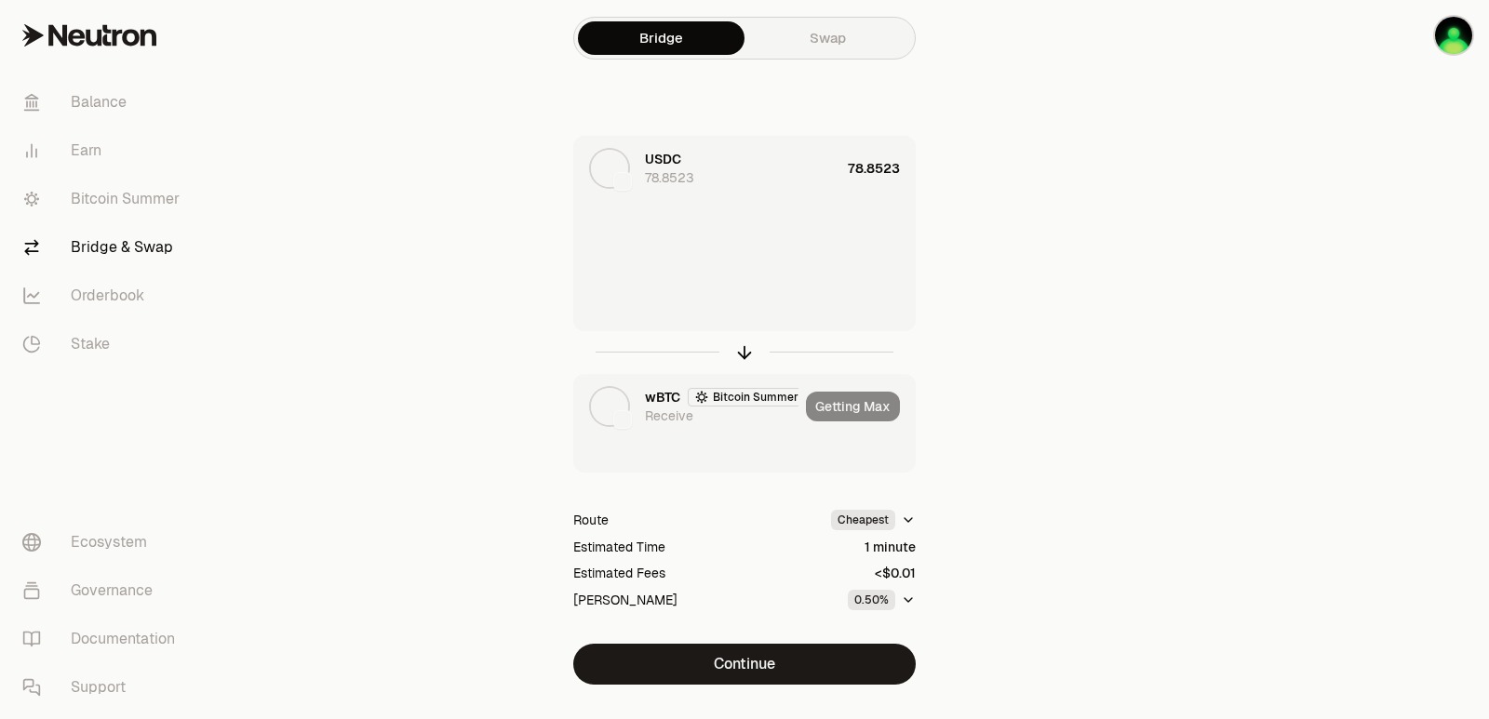
type input "*********"
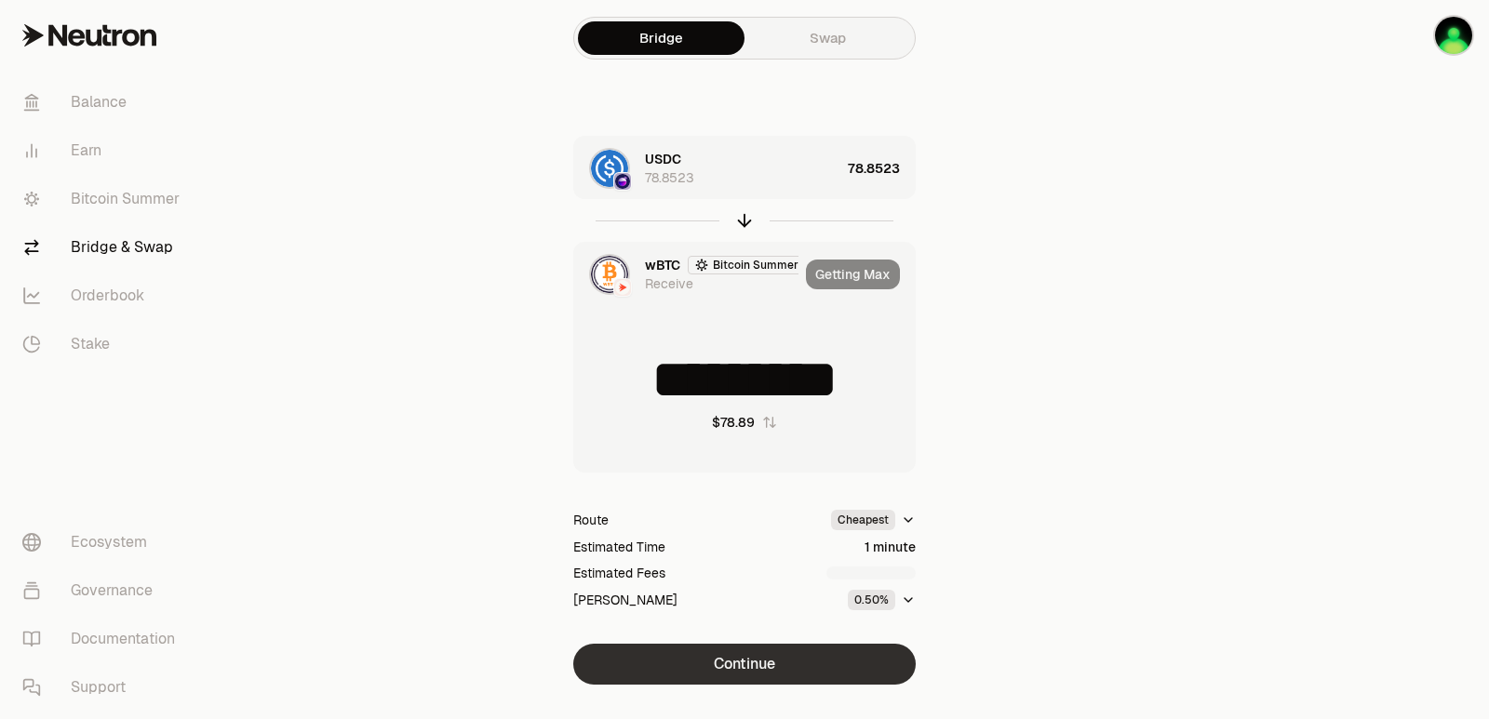
click at [779, 661] on button "Continue" at bounding box center [744, 664] width 342 height 41
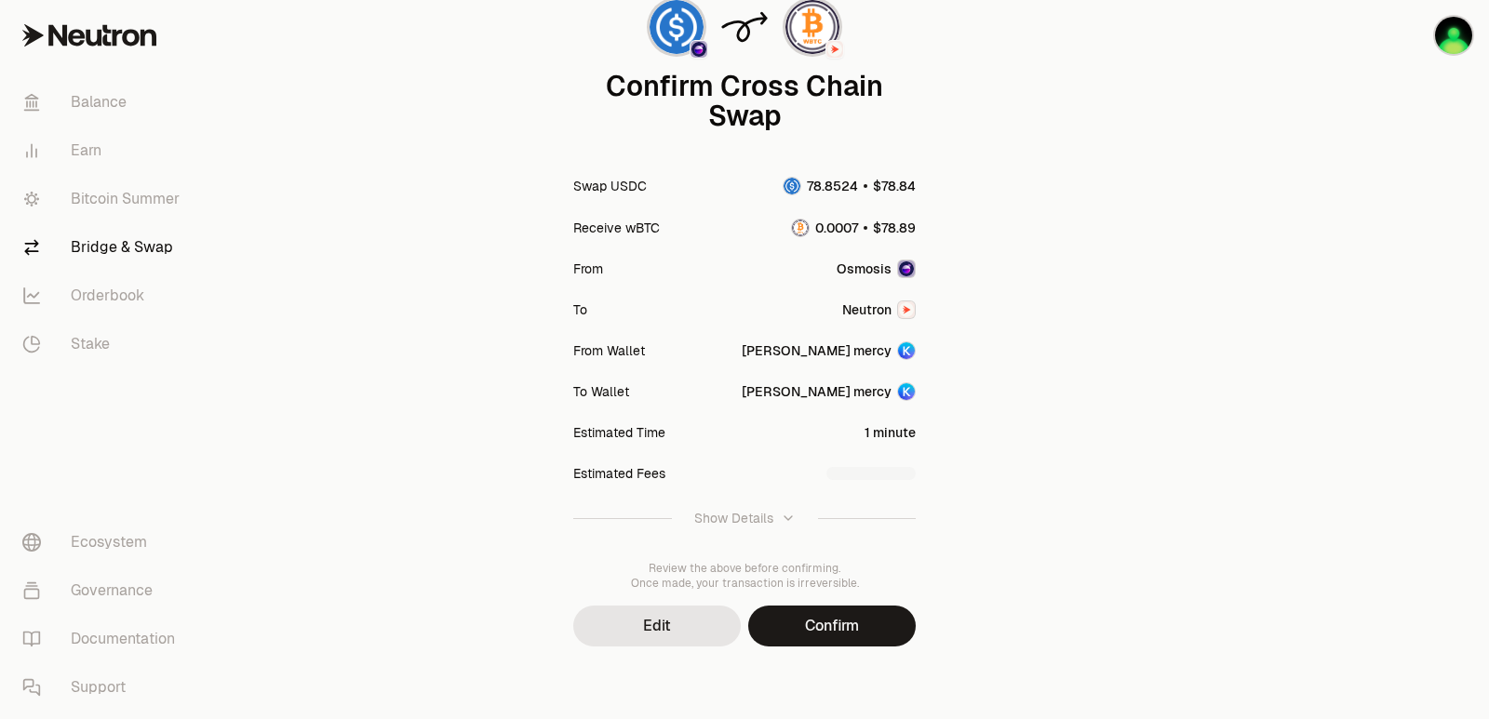
scroll to position [154, 0]
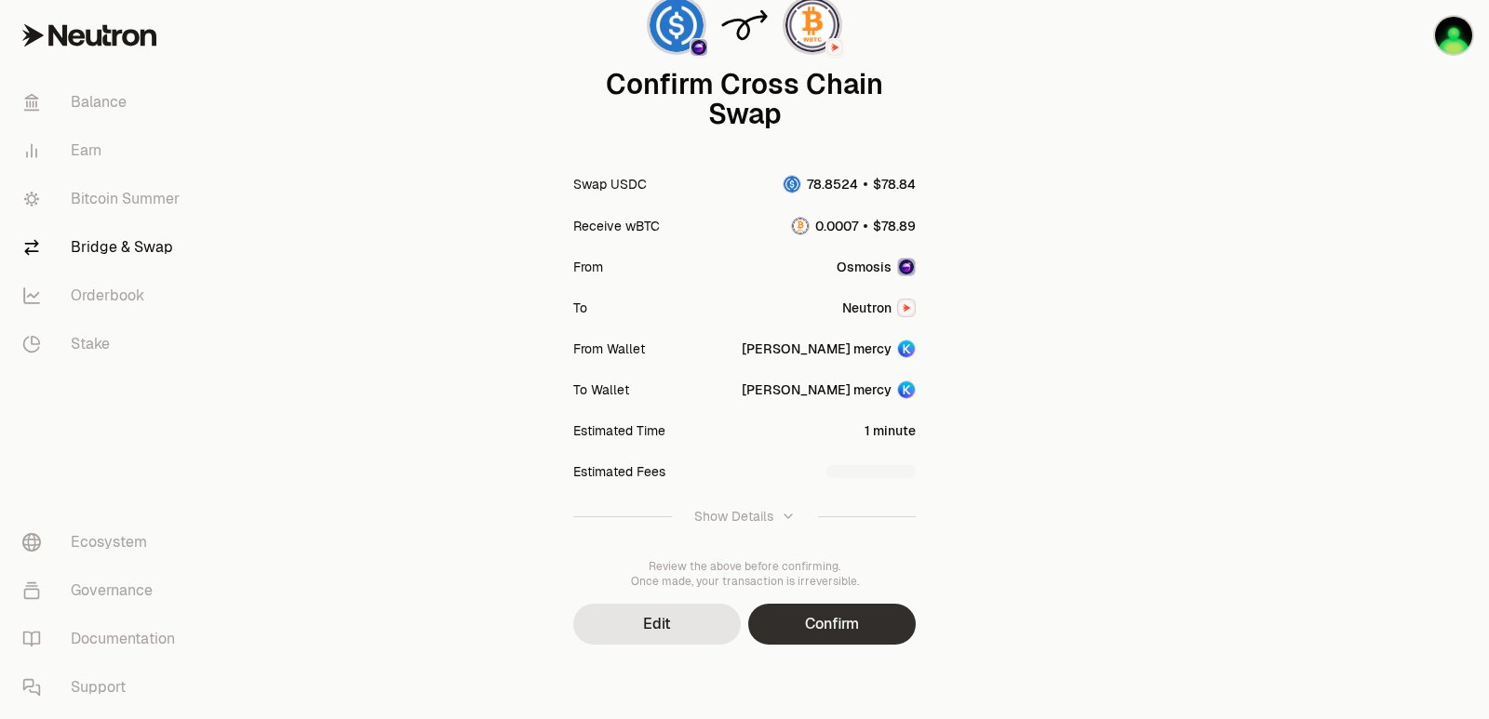
click at [838, 627] on button "Confirm" at bounding box center [832, 624] width 168 height 41
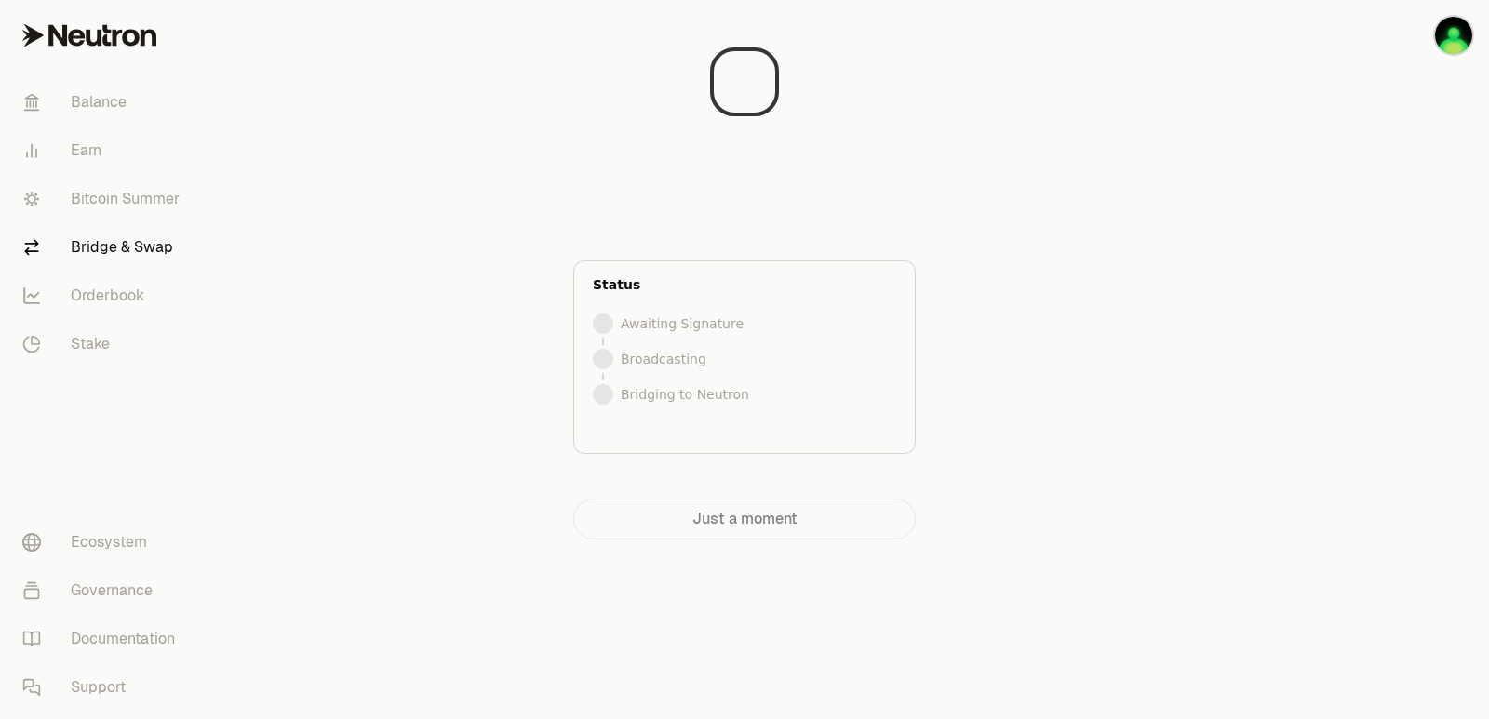
scroll to position [0, 0]
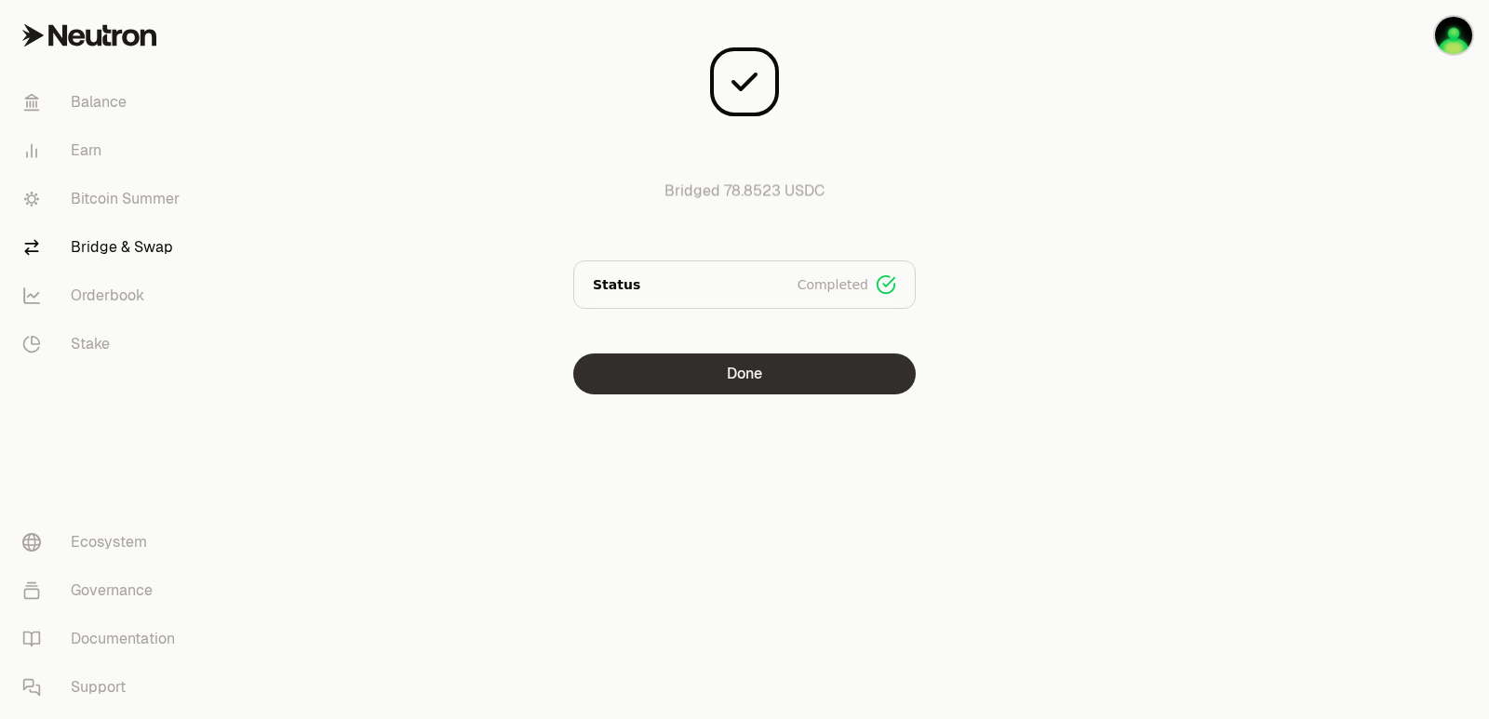
click at [772, 364] on button "Done" at bounding box center [744, 374] width 342 height 41
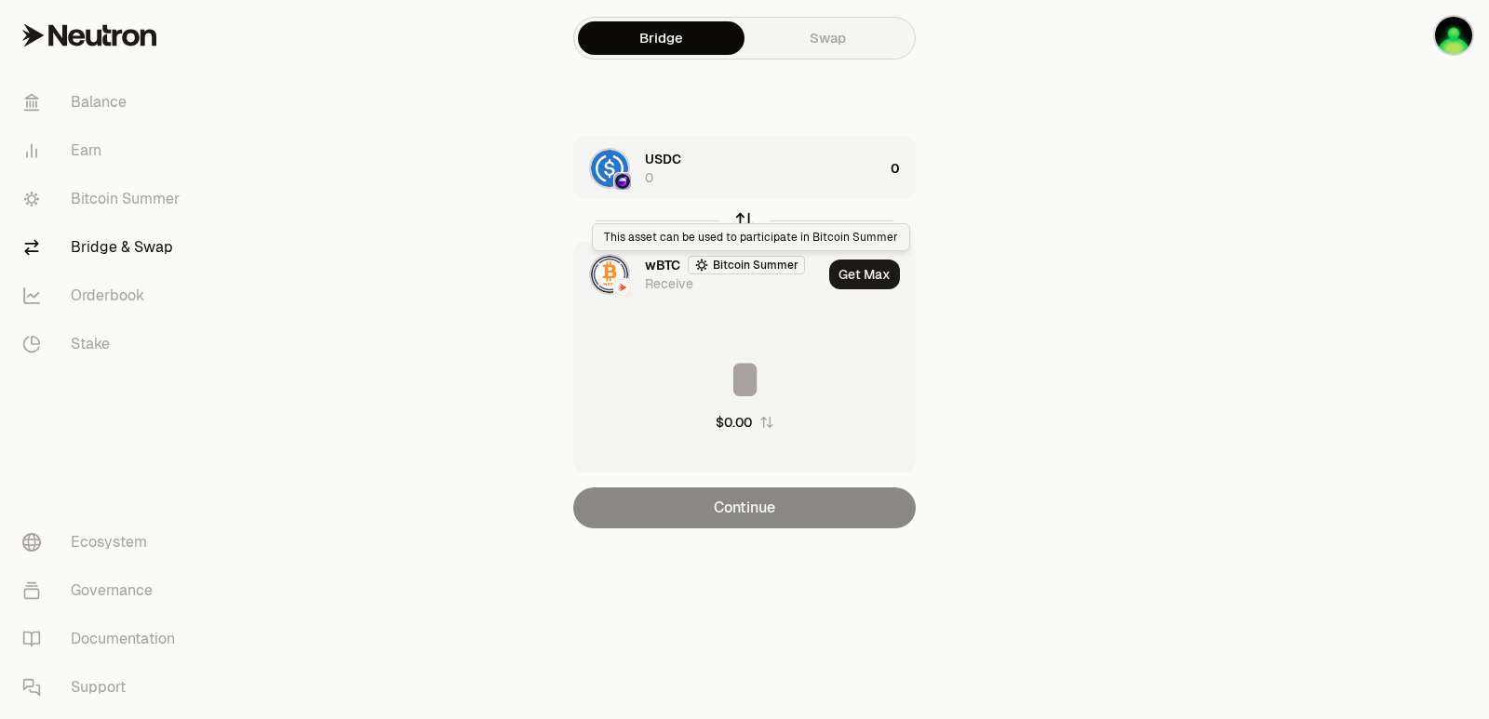
click at [743, 222] on icon "button" at bounding box center [744, 220] width 20 height 20
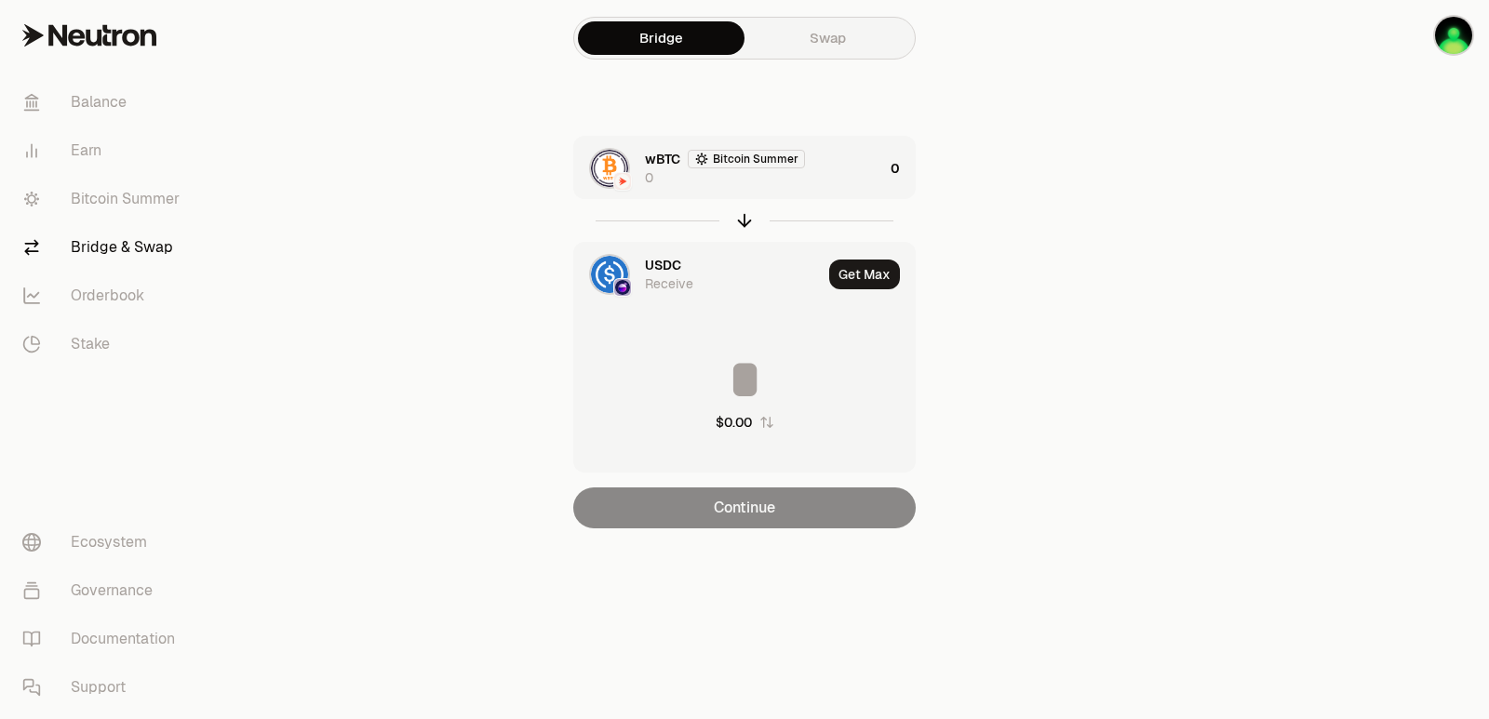
click at [801, 168] on div "wBTC Bitcoin Summer 0" at bounding box center [764, 168] width 238 height 37
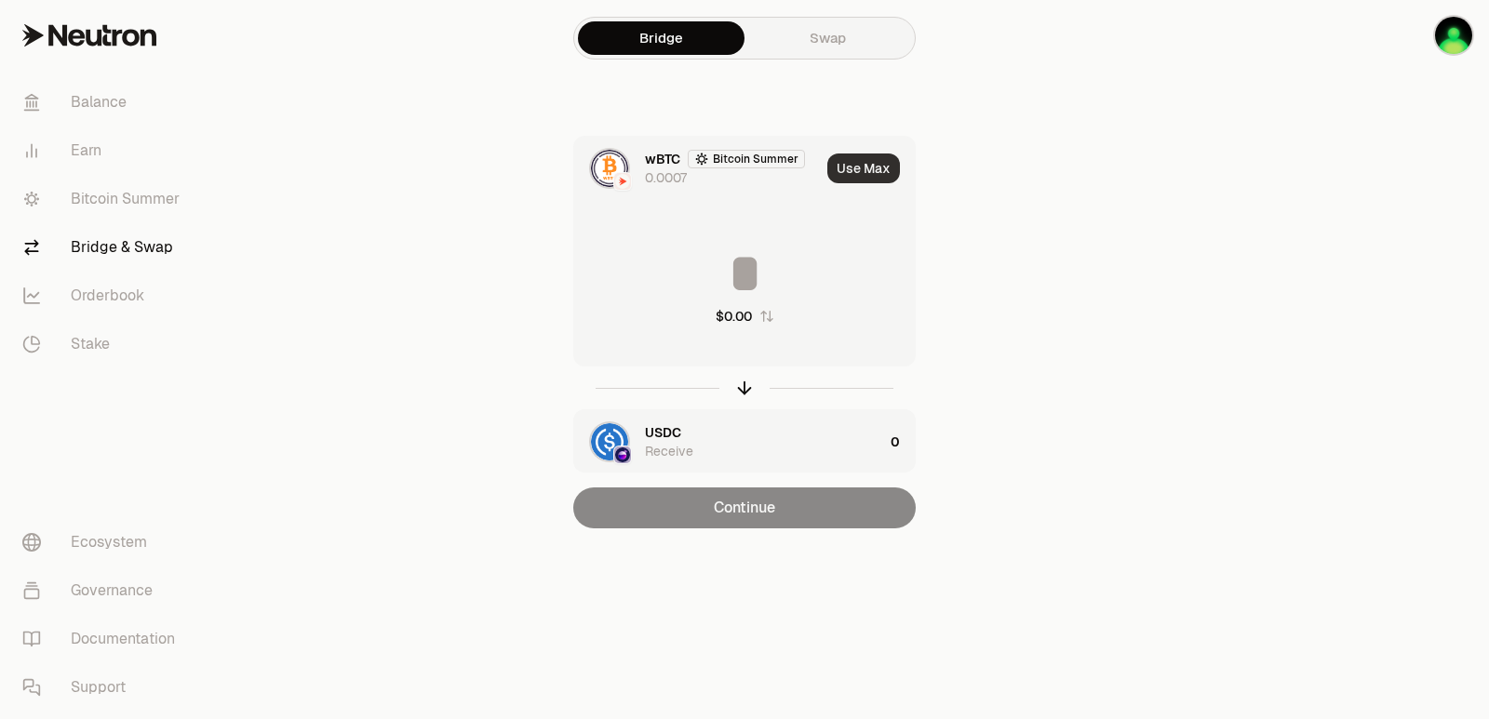
click at [884, 166] on button "Use Max" at bounding box center [863, 169] width 73 height 30
type input "**********"
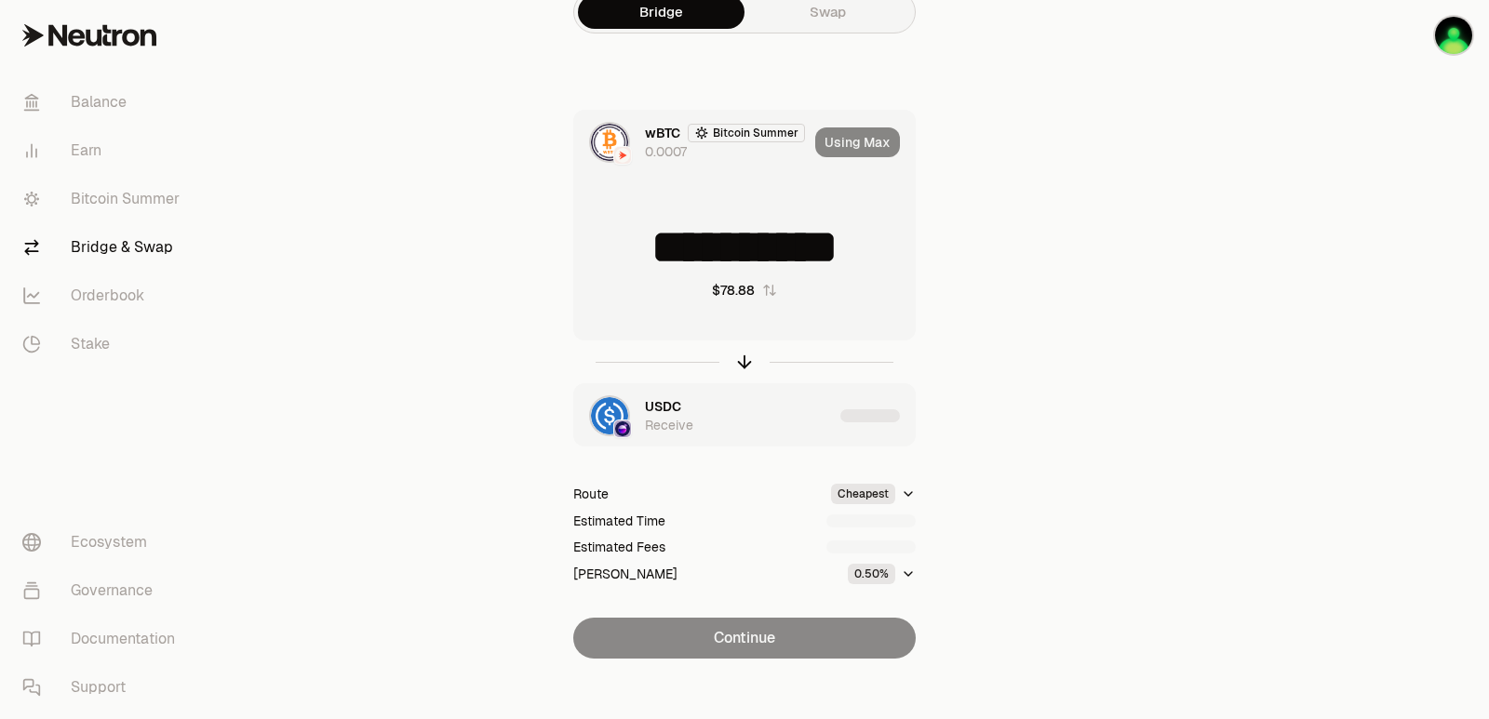
scroll to position [40, 0]
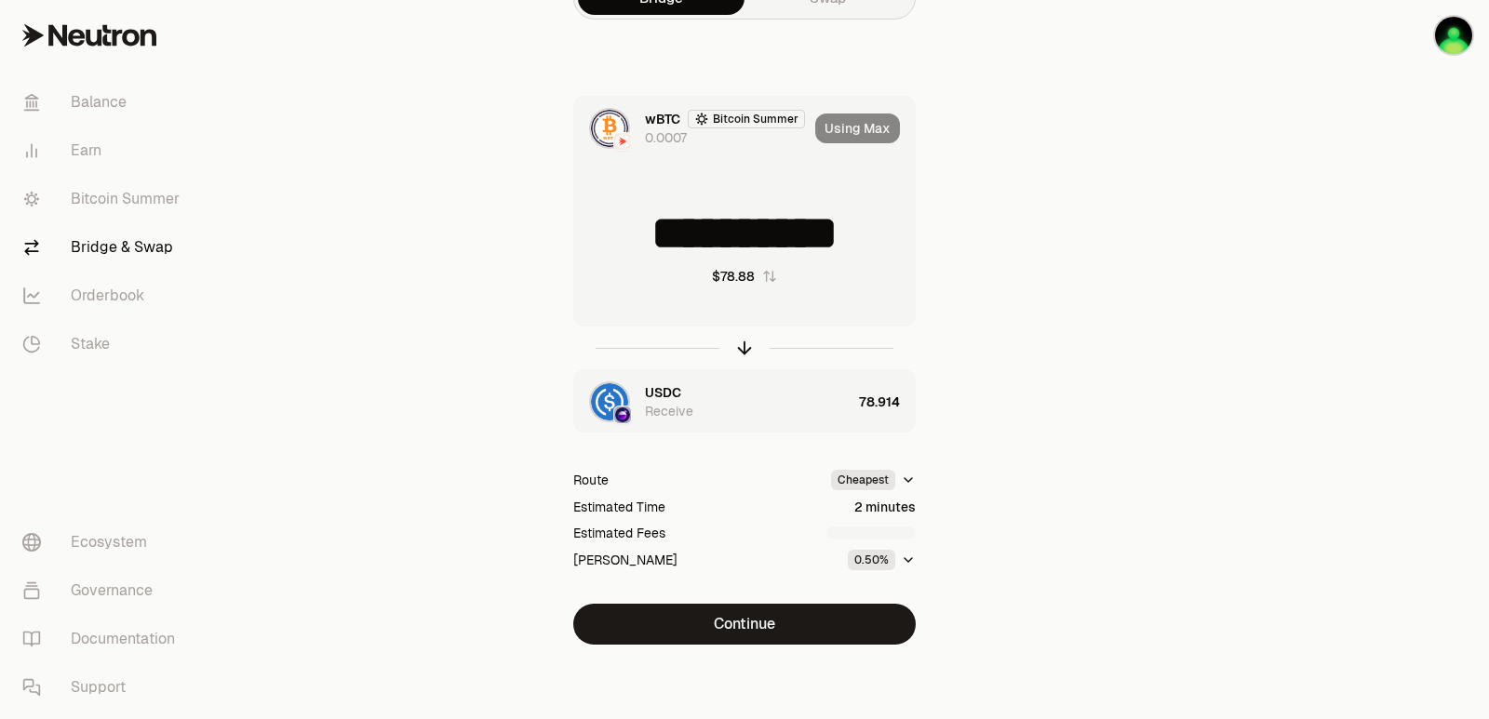
click at [764, 622] on button "Continue" at bounding box center [744, 624] width 342 height 41
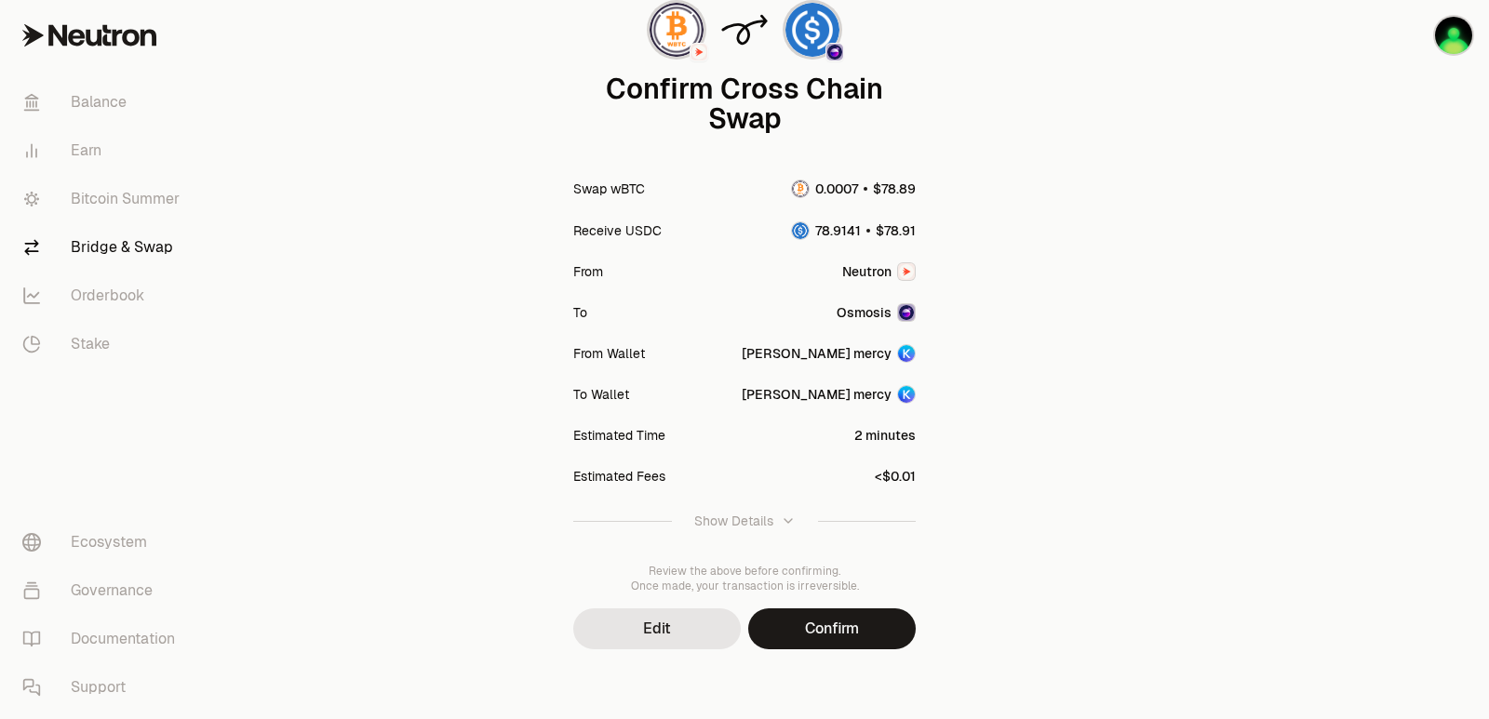
scroll to position [154, 0]
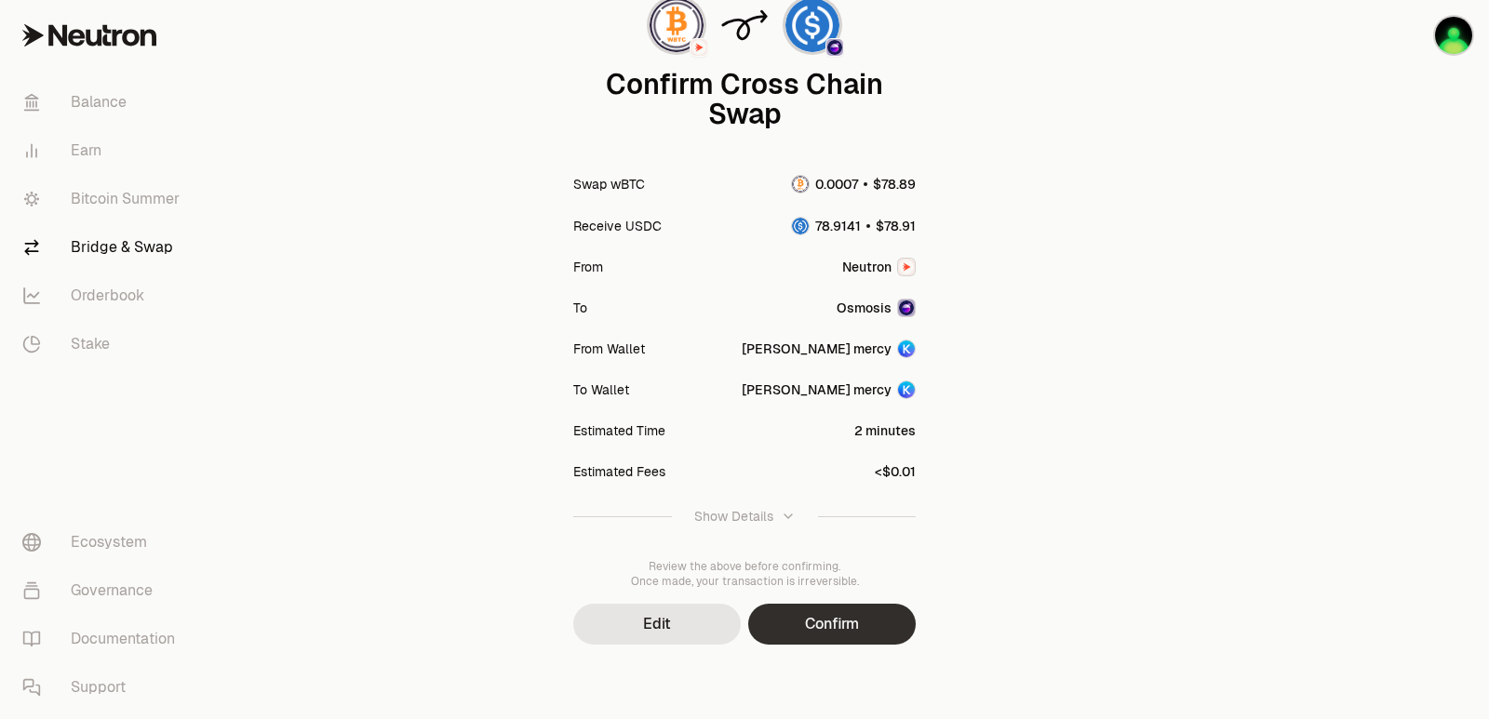
click at [802, 623] on button "Confirm" at bounding box center [832, 624] width 168 height 41
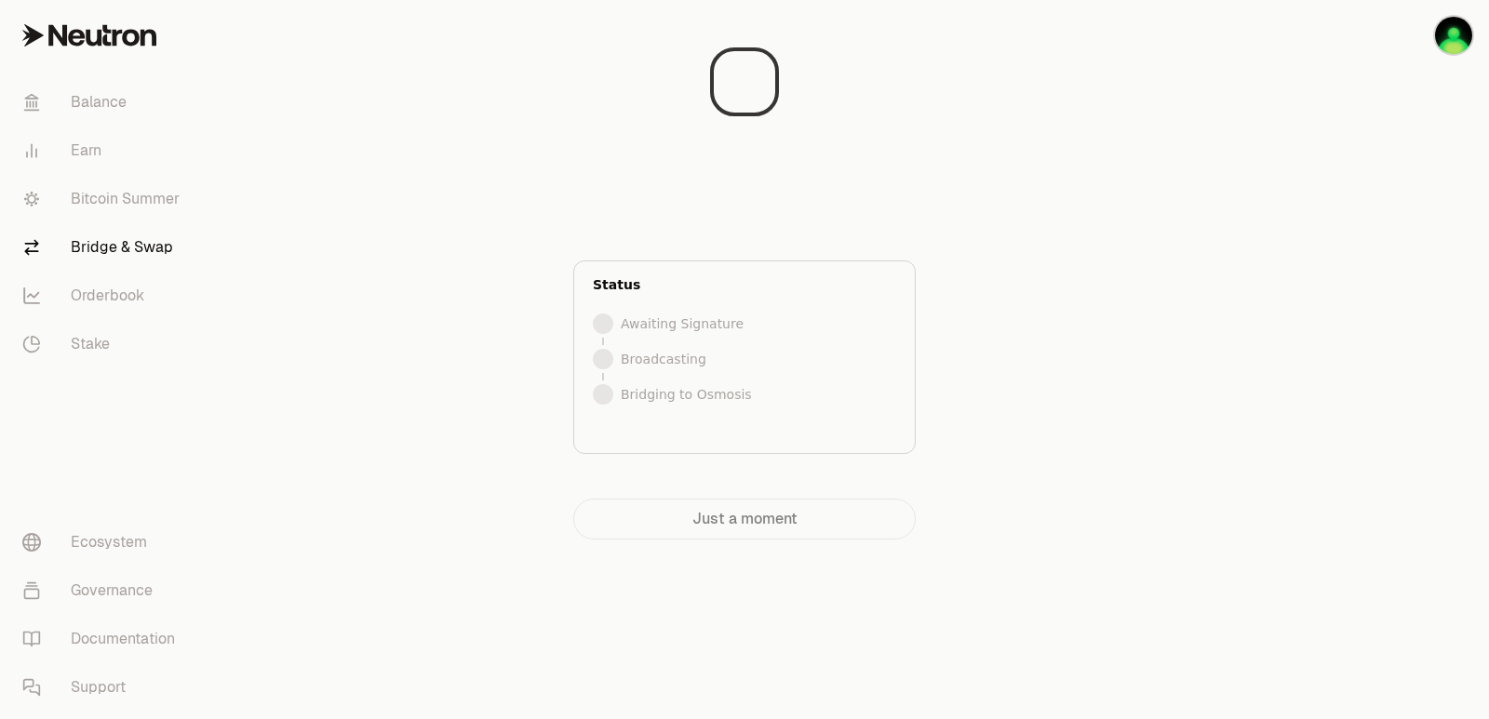
scroll to position [0, 0]
click at [1295, 296] on div at bounding box center [1384, 307] width 208 height 614
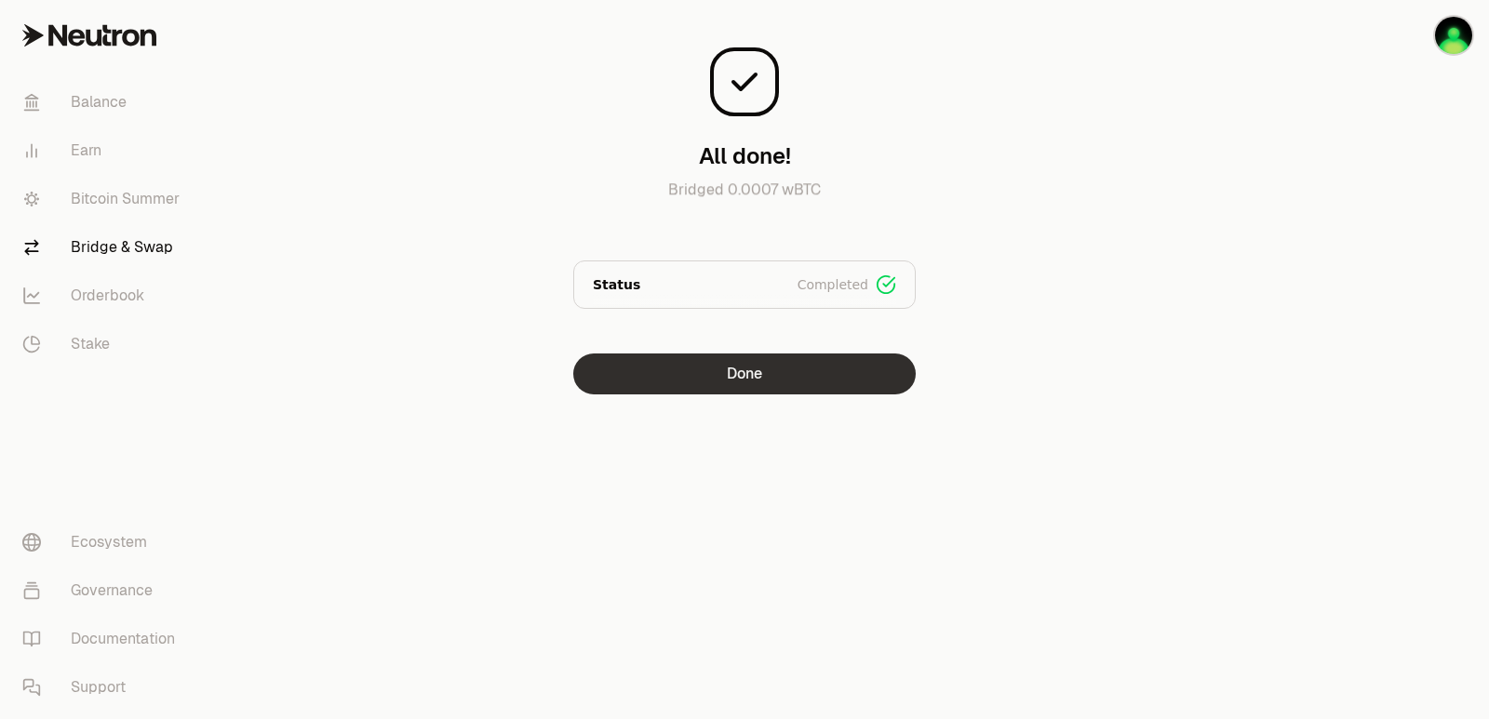
click at [698, 382] on button "Done" at bounding box center [744, 374] width 342 height 41
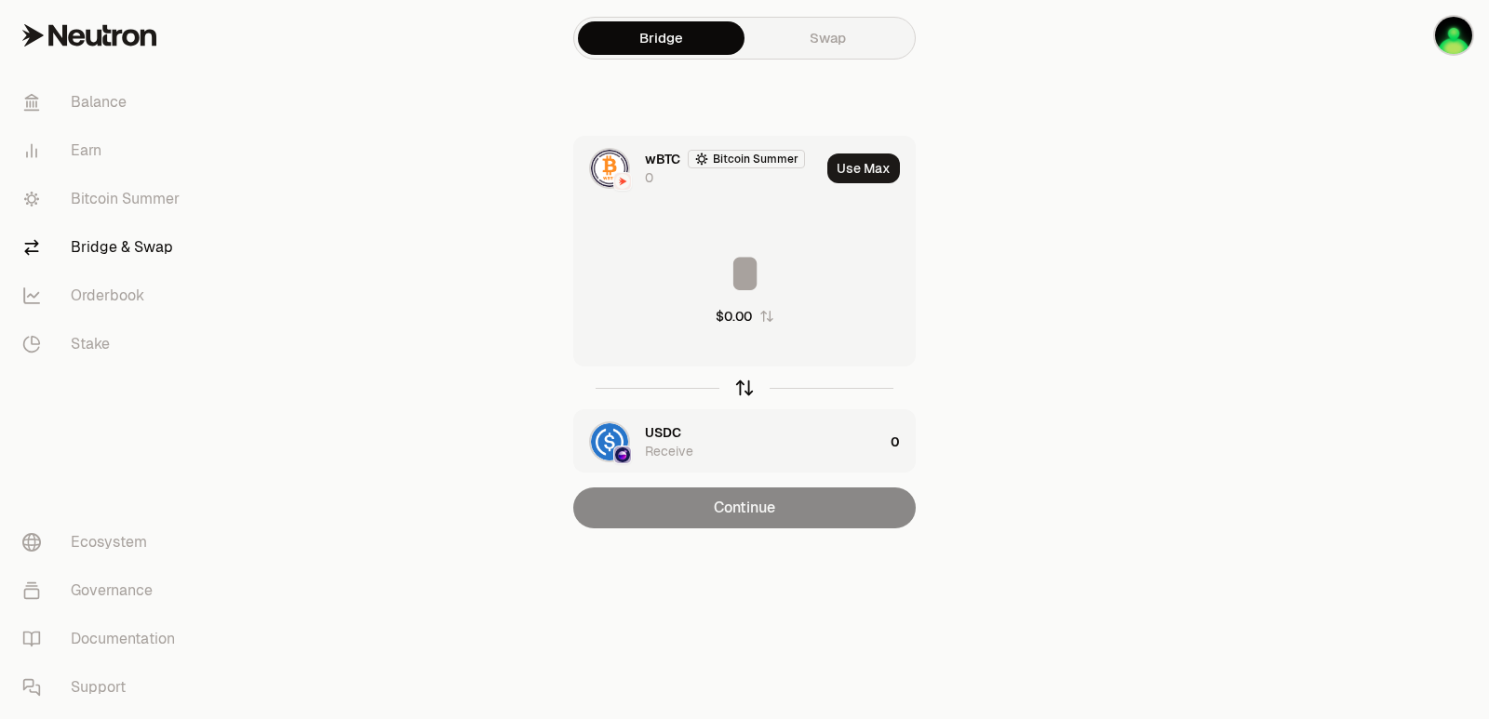
click at [743, 392] on icon "button" at bounding box center [744, 388] width 20 height 20
click at [858, 170] on button "Use Max" at bounding box center [863, 169] width 73 height 30
type input "*********"
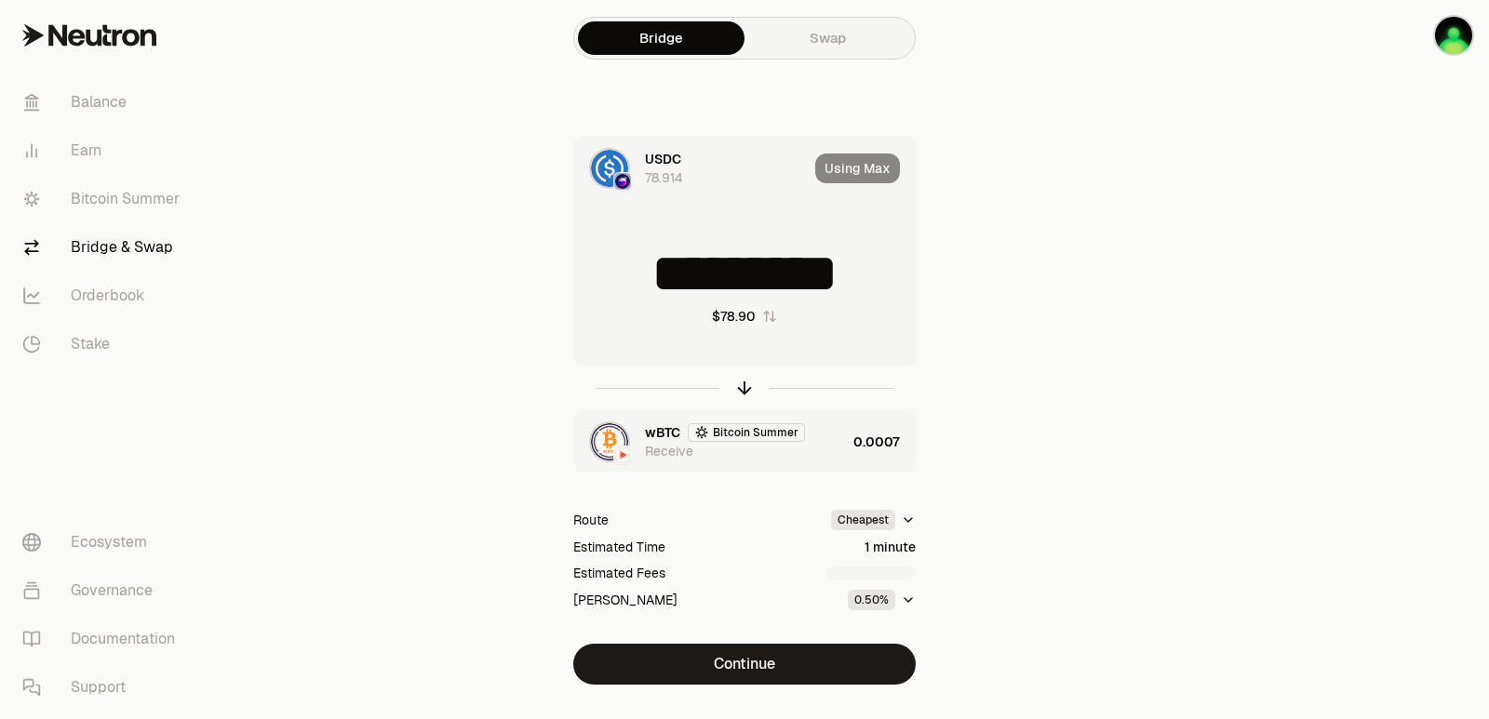
click at [815, 450] on div "wBTC Bitcoin Summer Receive" at bounding box center [745, 441] width 201 height 37
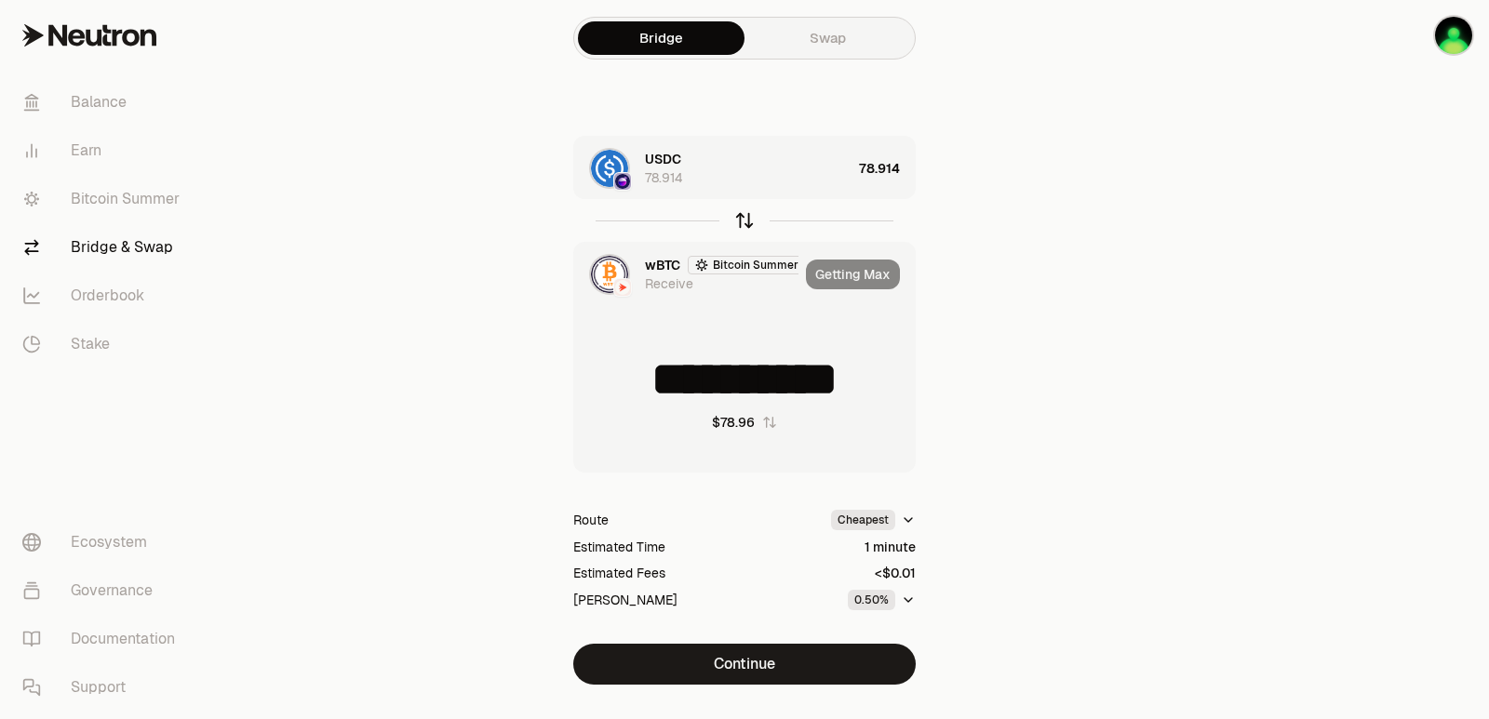
click at [743, 218] on icon "button" at bounding box center [744, 220] width 20 height 20
type input "*********"
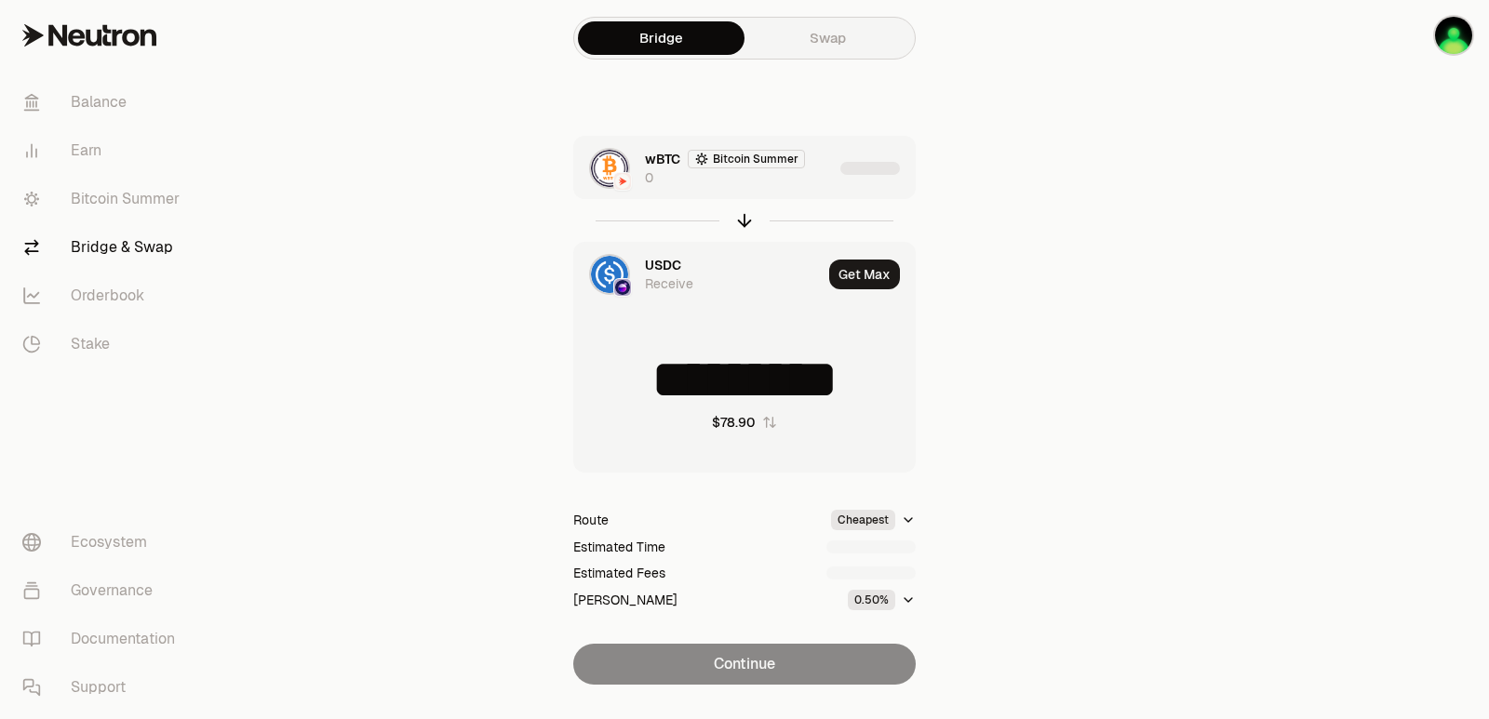
click at [814, 192] on div "wBTC Bitcoin Summer 0" at bounding box center [703, 168] width 259 height 63
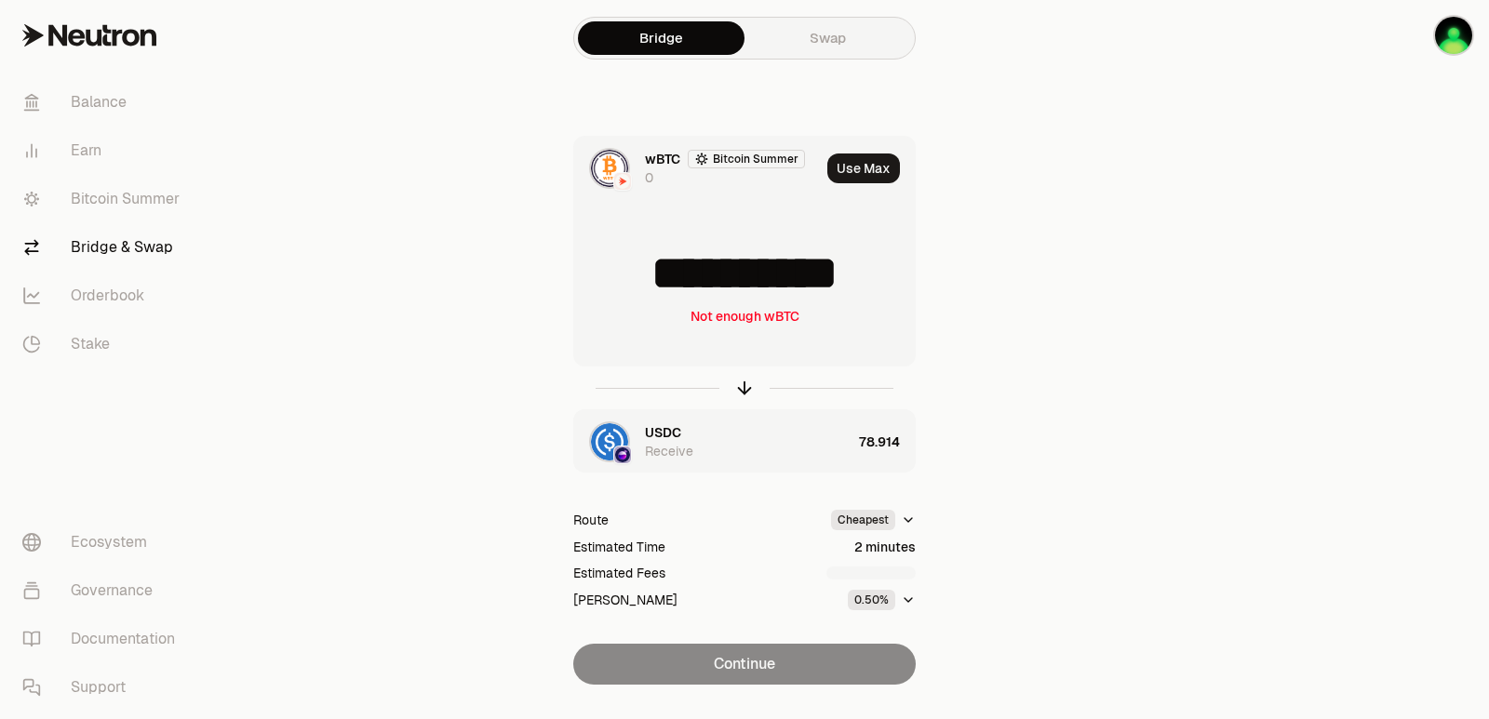
scroll to position [3, 0]
drag, startPoint x: 907, startPoint y: 288, endPoint x: 840, endPoint y: 289, distance: 67.0
click at [840, 289] on input "**********" at bounding box center [744, 274] width 341 height 56
type input "**********"
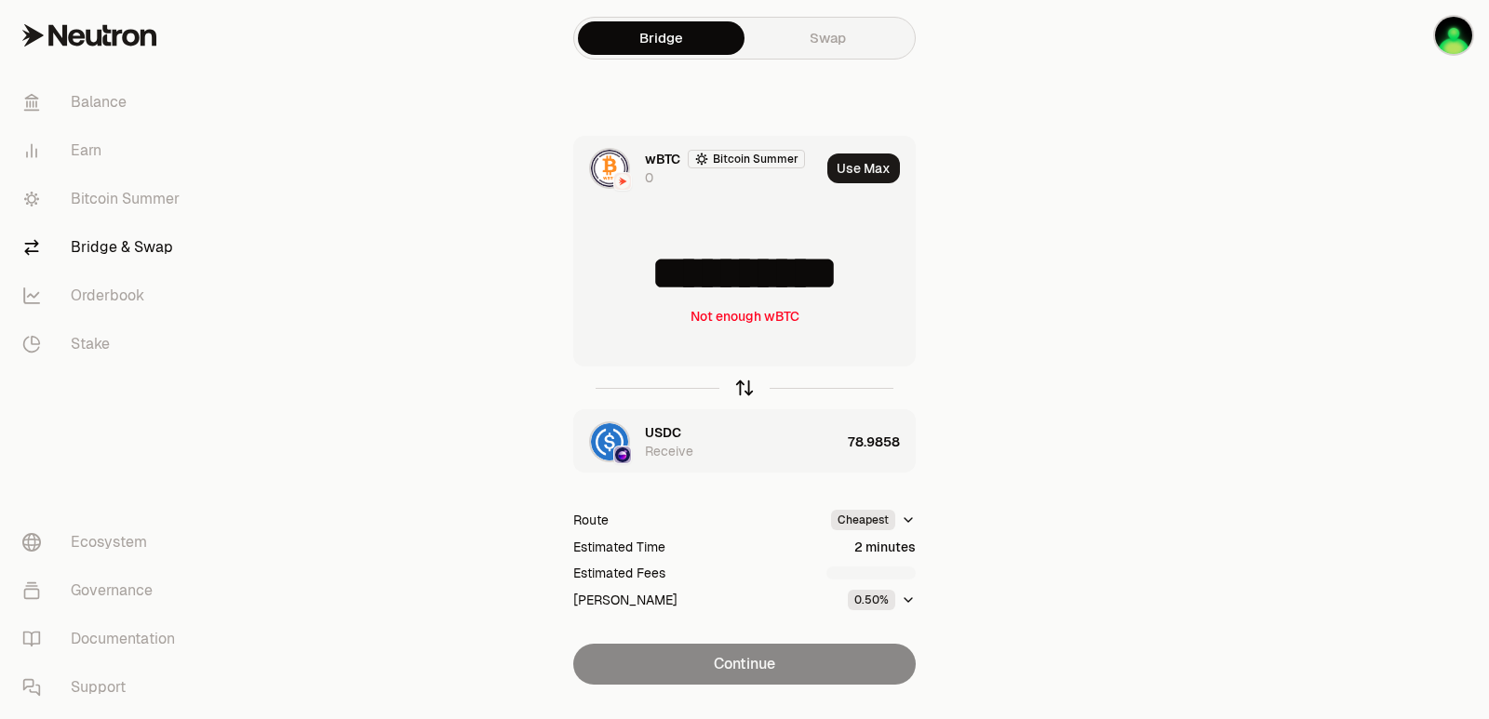
click at [745, 392] on icon "button" at bounding box center [744, 388] width 20 height 20
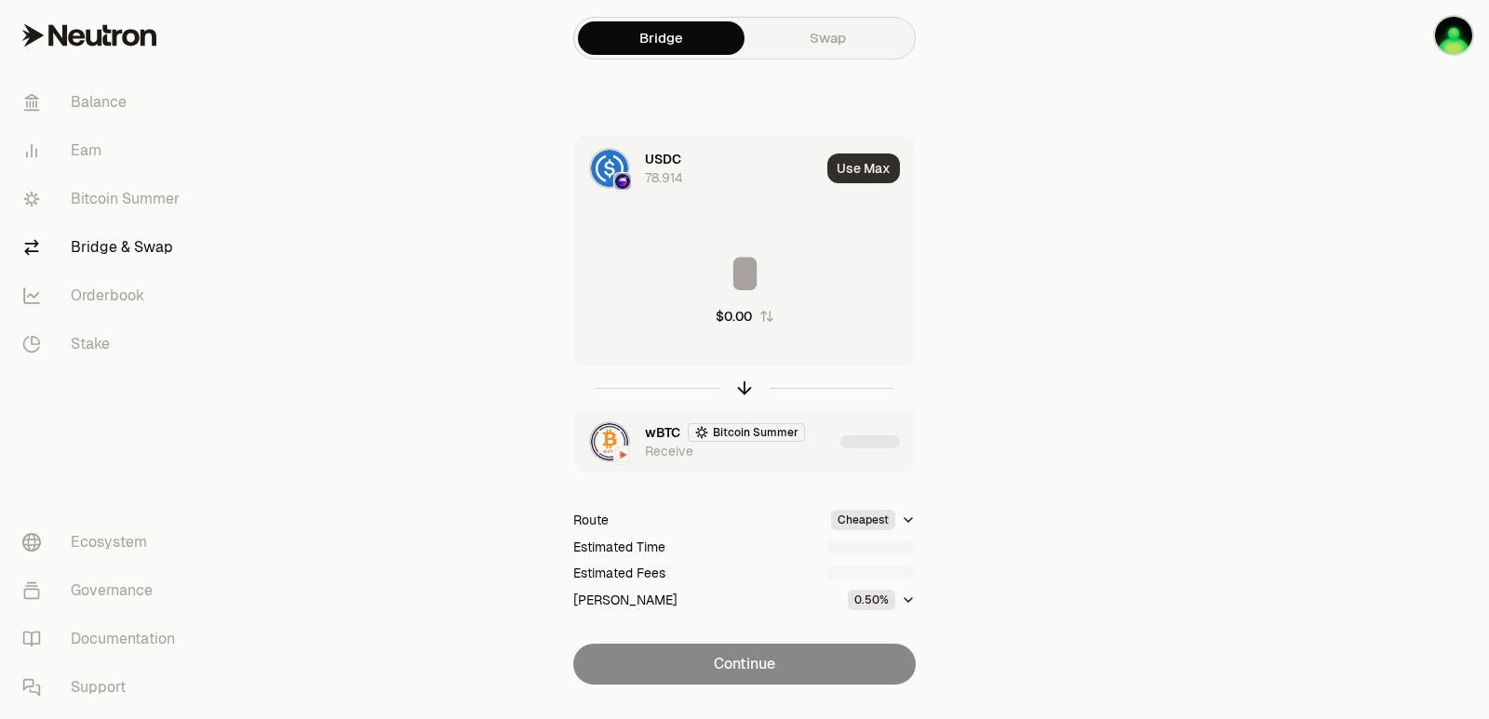
click at [855, 181] on button "Use Max" at bounding box center [863, 169] width 73 height 30
type input "*********"
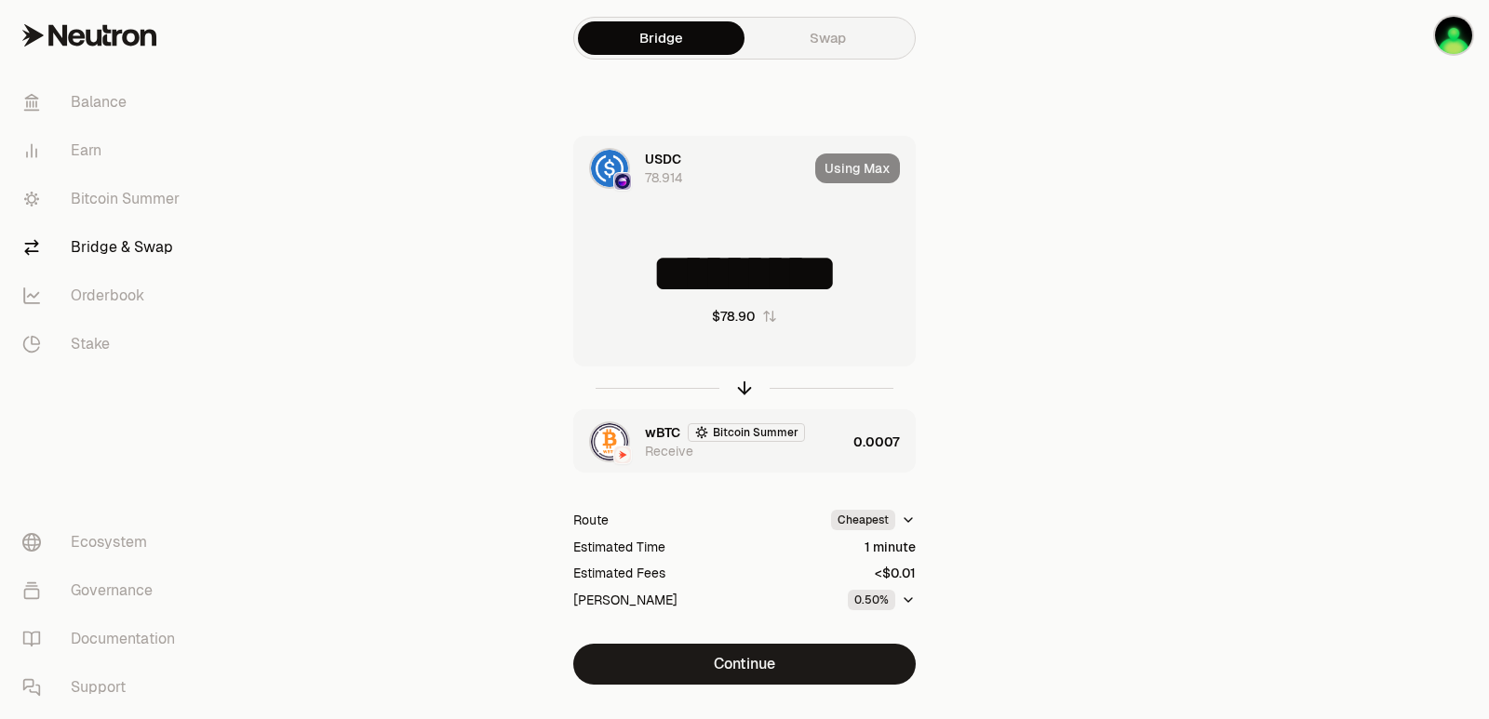
click at [836, 455] on div "wBTC Bitcoin Summer Receive" at bounding box center [745, 441] width 201 height 37
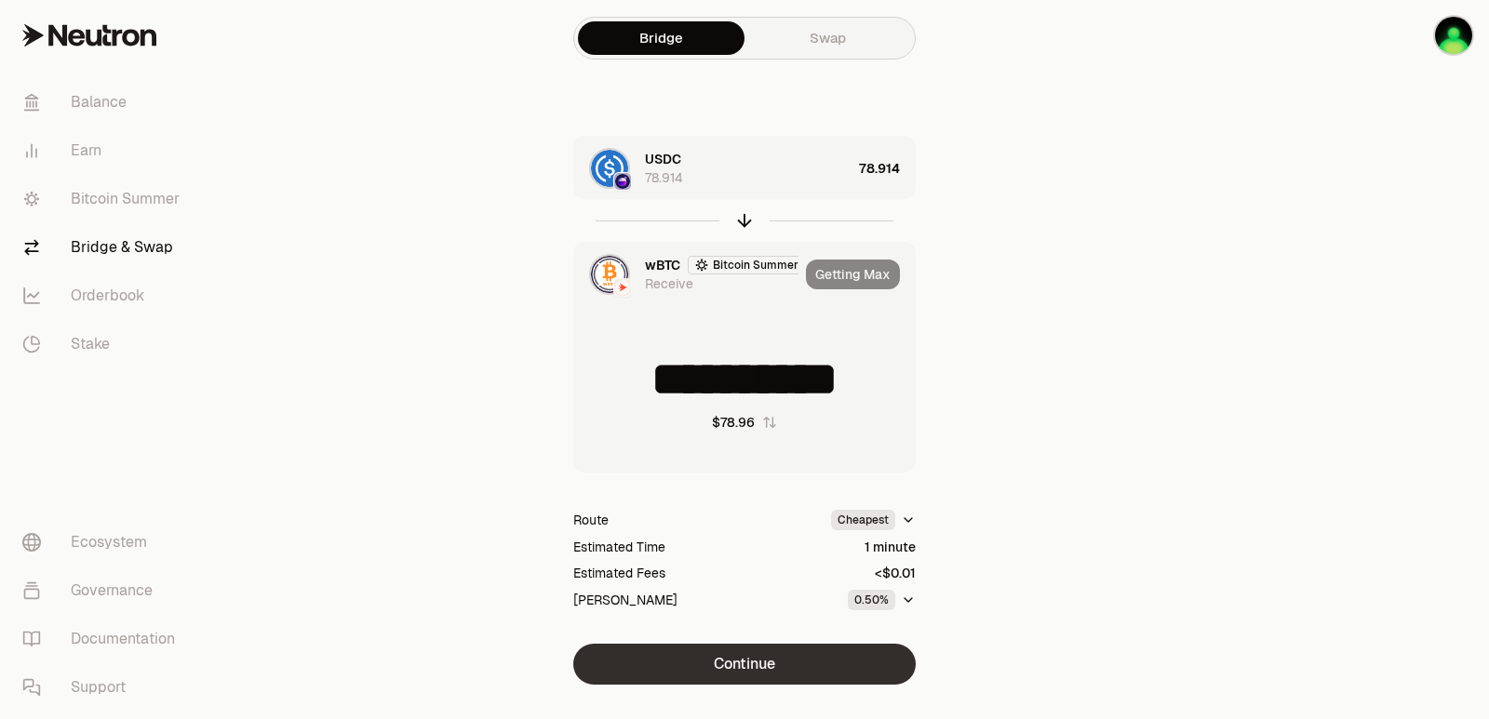
click at [798, 653] on button "Continue" at bounding box center [744, 664] width 342 height 41
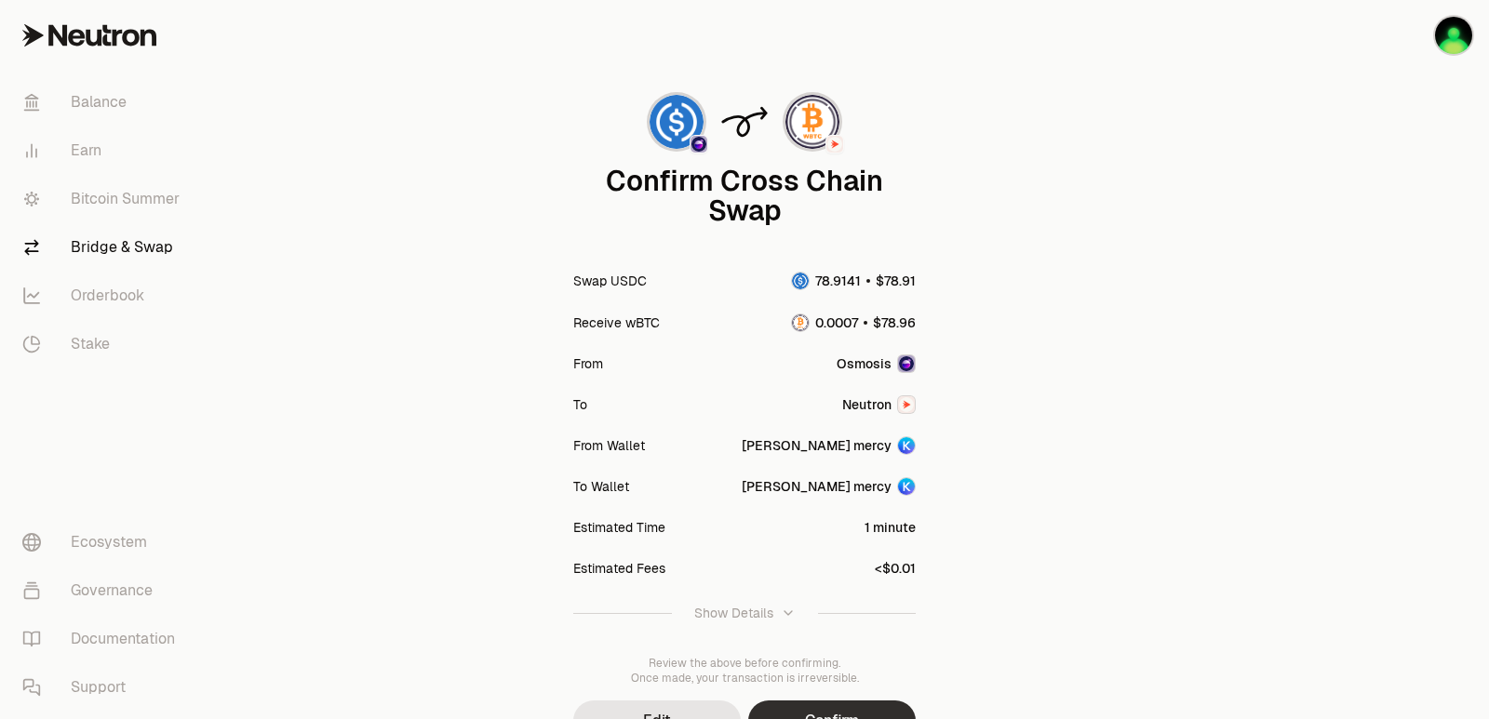
scroll to position [154, 0]
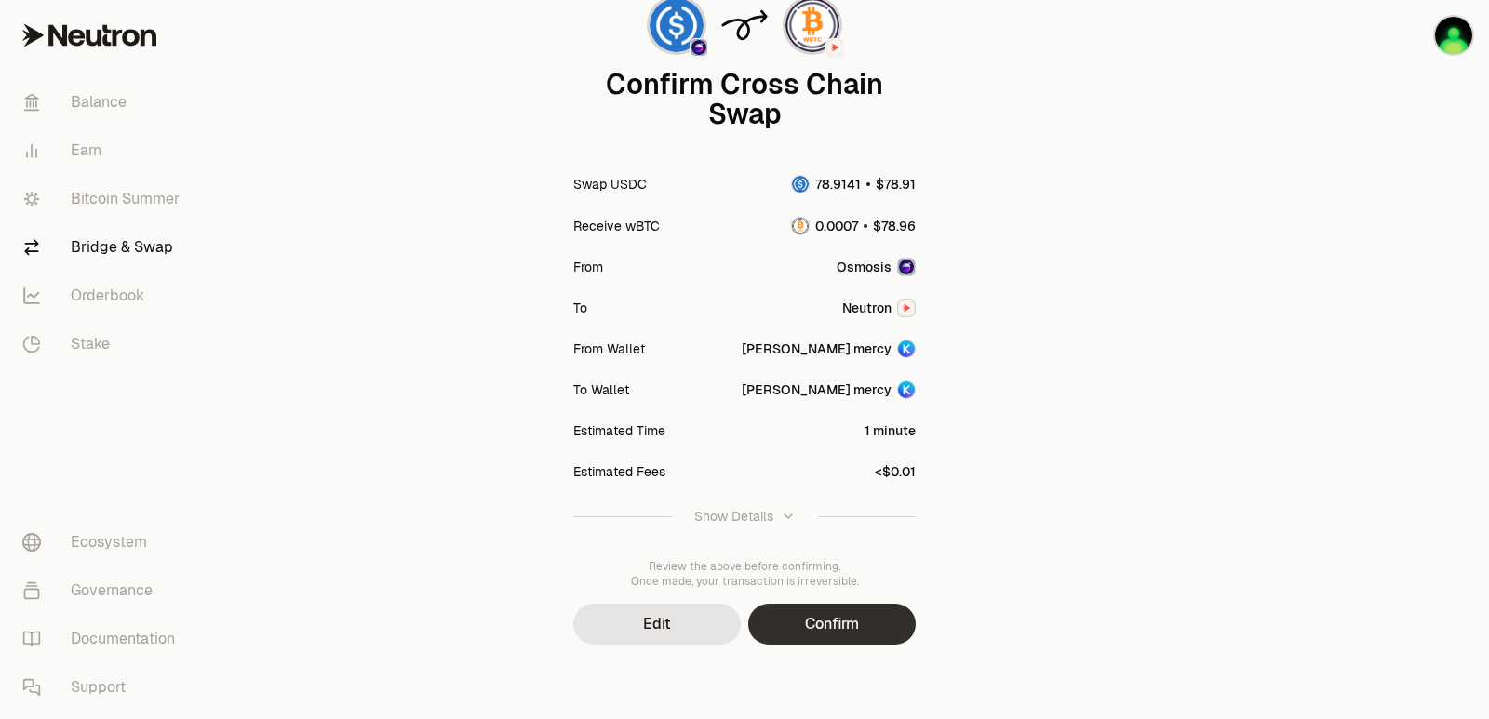
click at [814, 636] on button "Confirm" at bounding box center [832, 624] width 168 height 41
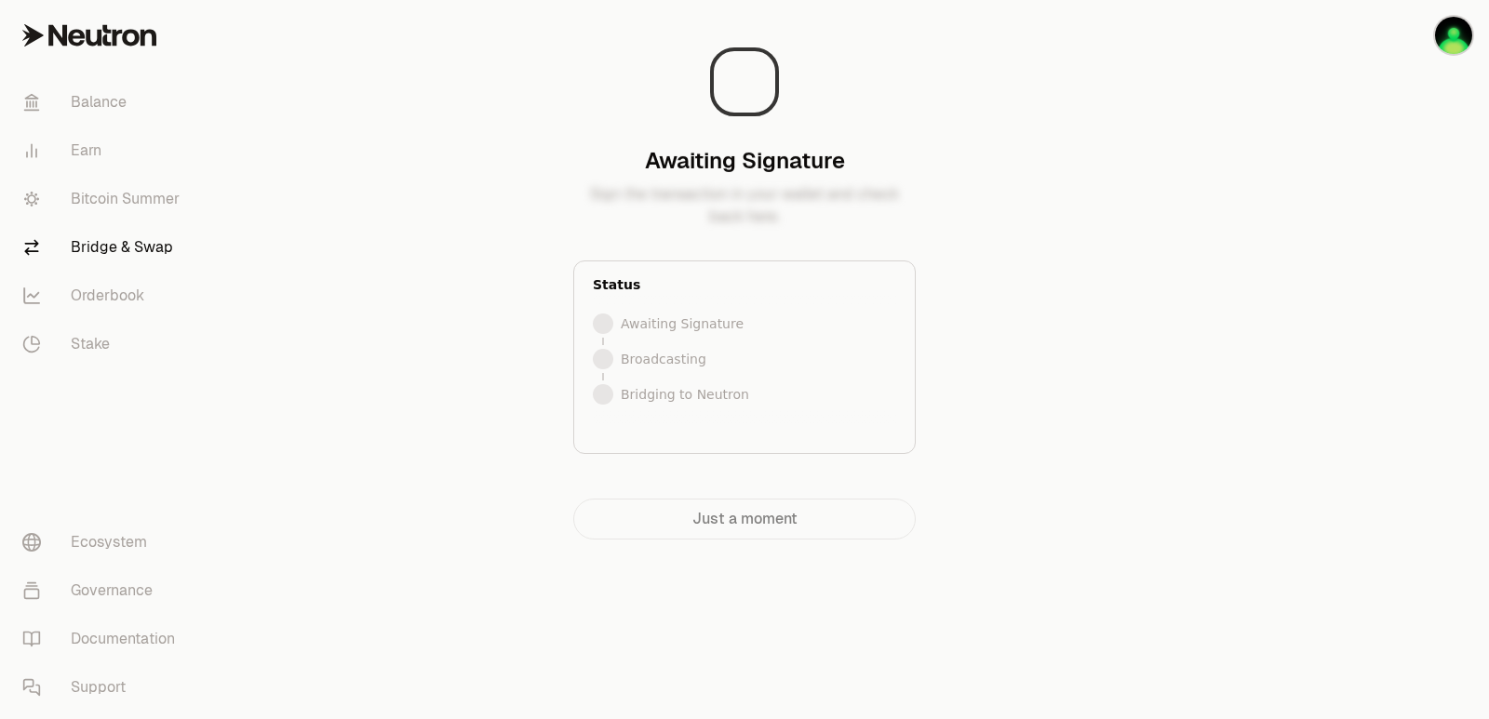
scroll to position [0, 0]
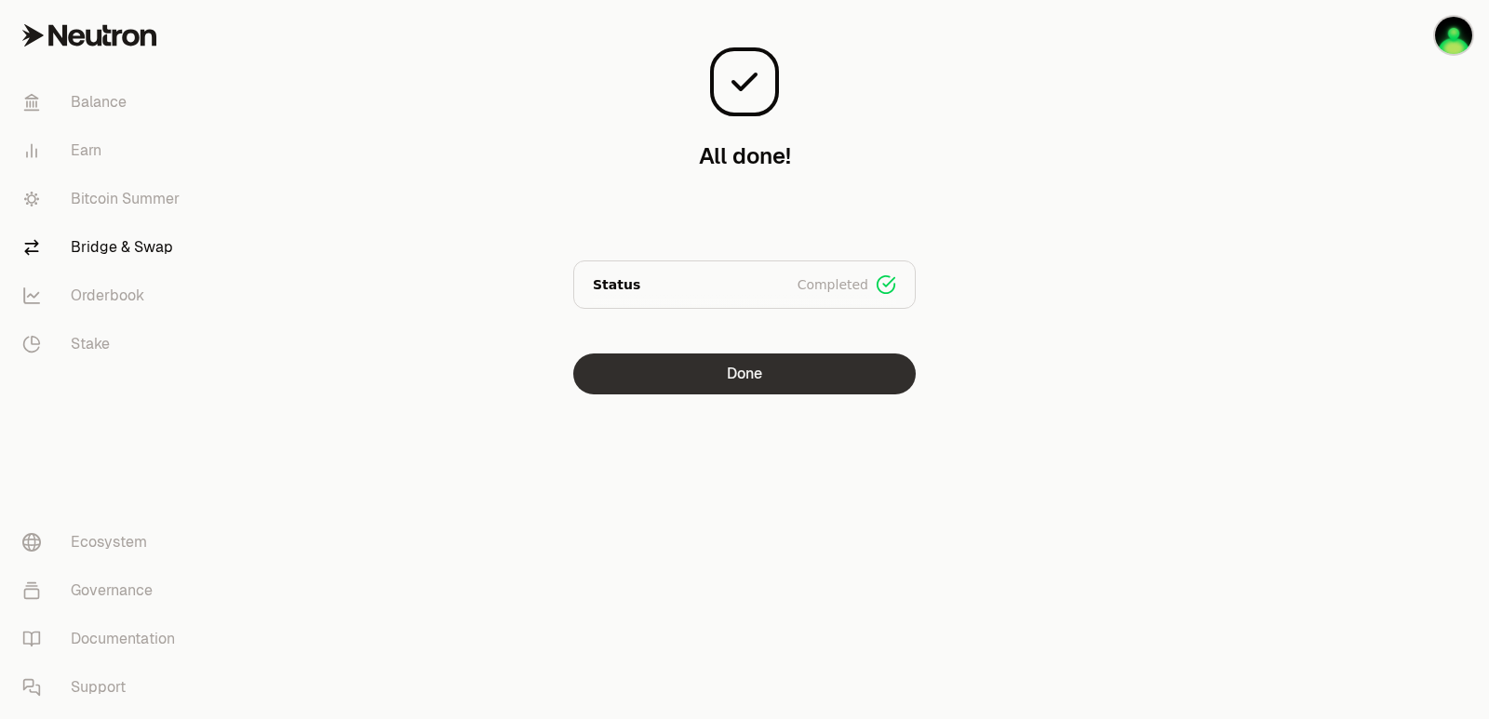
click at [750, 362] on button "Done" at bounding box center [744, 374] width 342 height 41
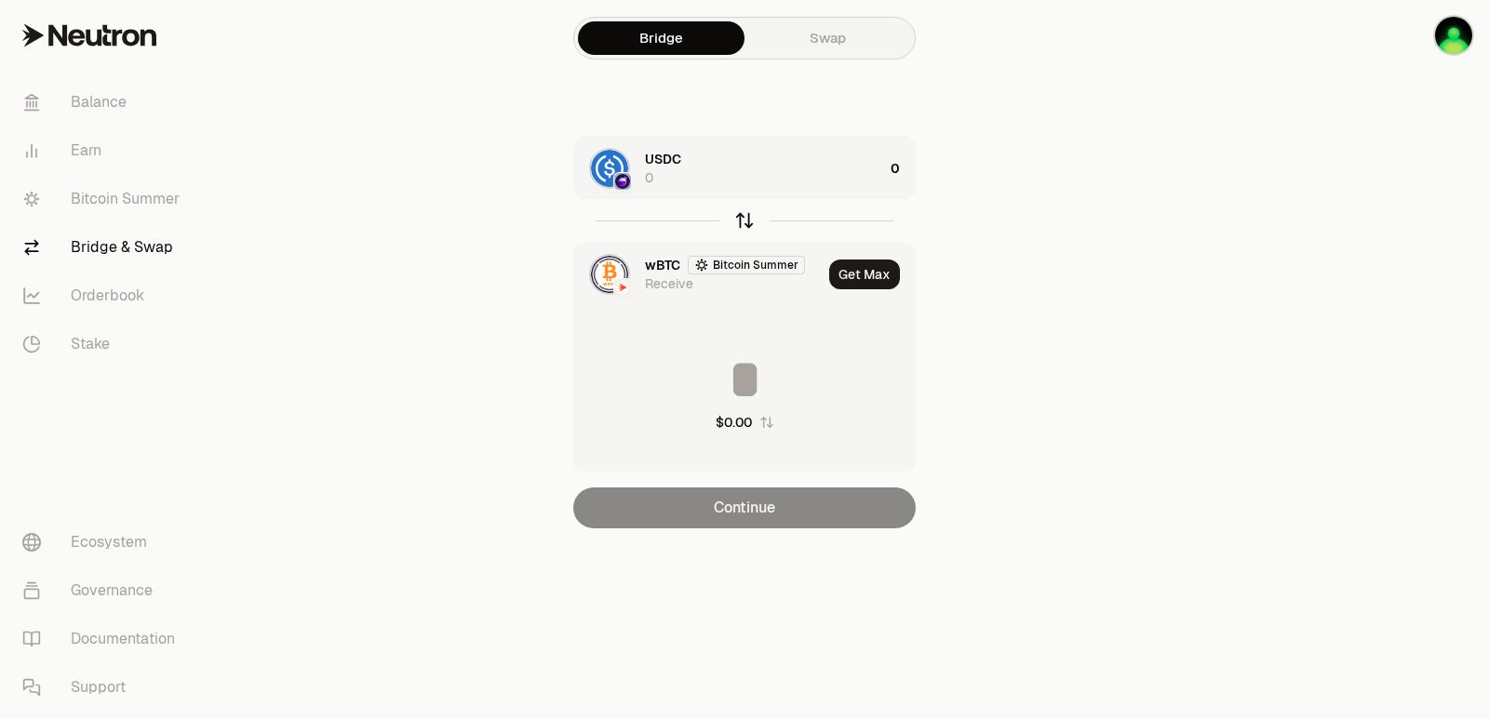
click at [748, 220] on icon "button" at bounding box center [744, 220] width 20 height 20
click at [785, 183] on div "wBTC Bitcoin Summer 0" at bounding box center [764, 168] width 238 height 37
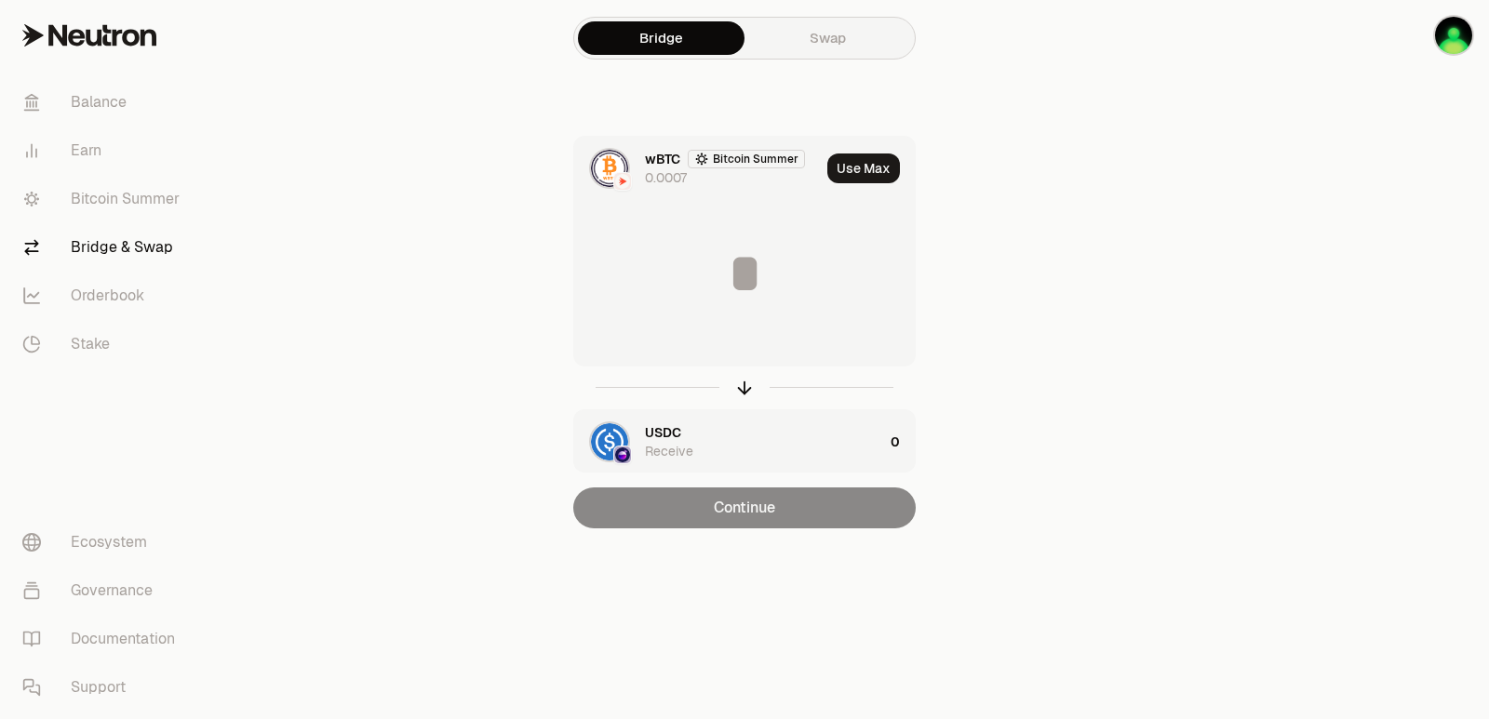
click at [843, 166] on button "Use Max" at bounding box center [863, 169] width 73 height 30
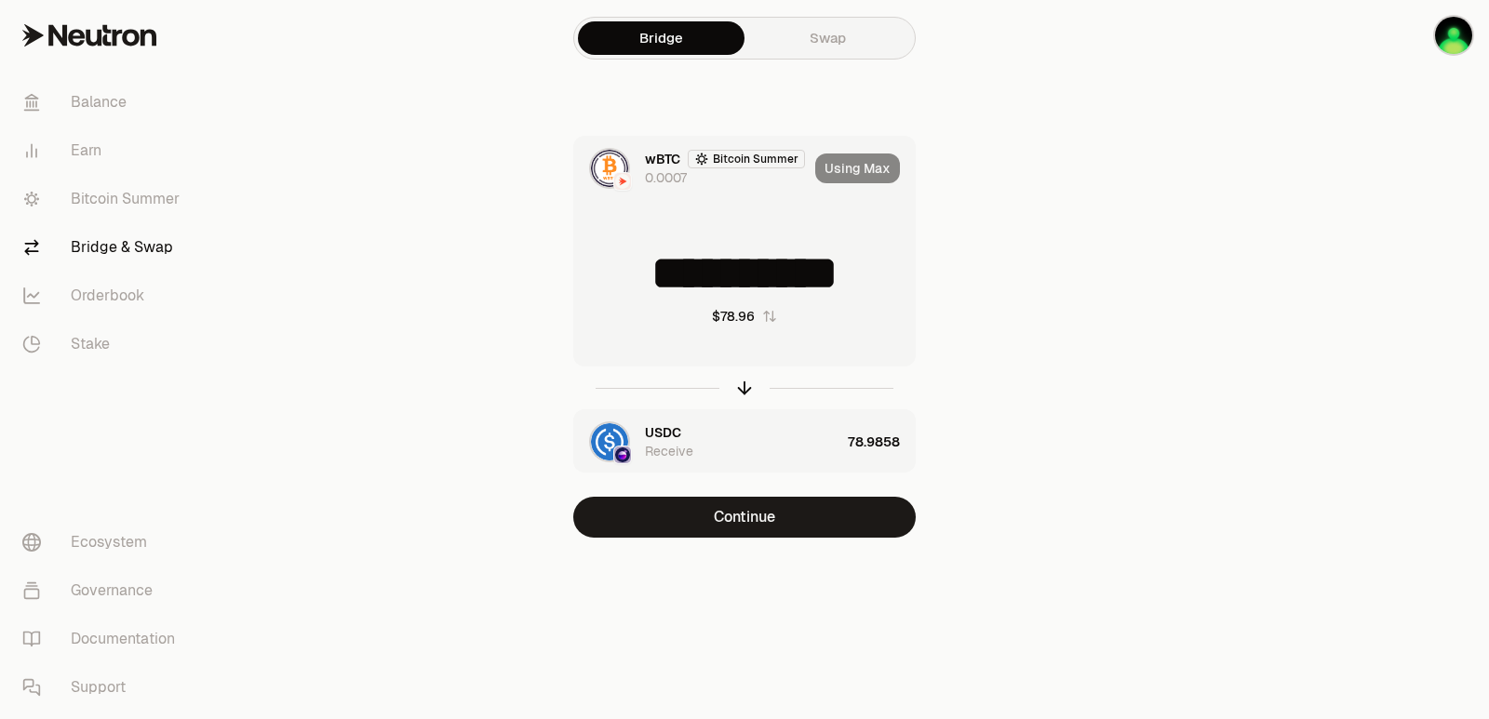
type input "**********"
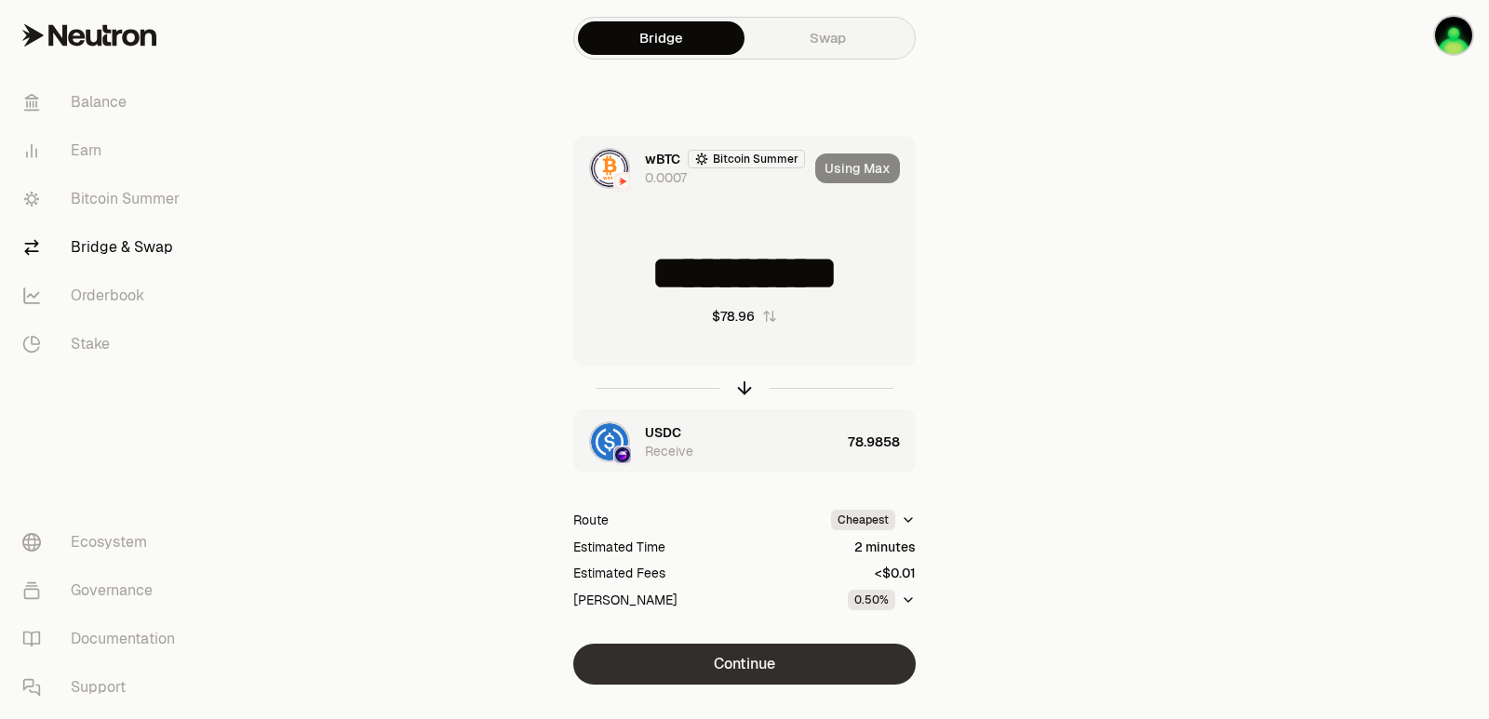
click at [771, 666] on button "Continue" at bounding box center [744, 664] width 342 height 41
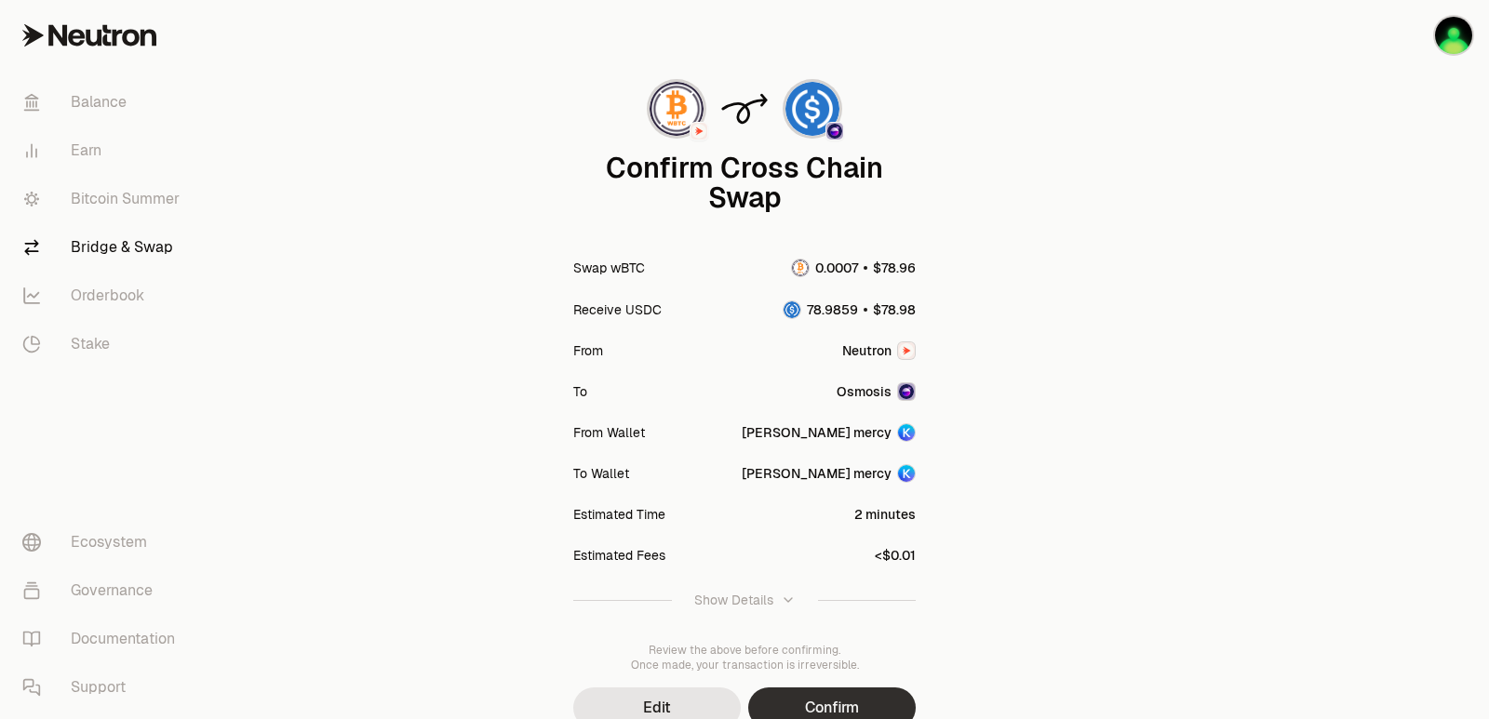
scroll to position [154, 0]
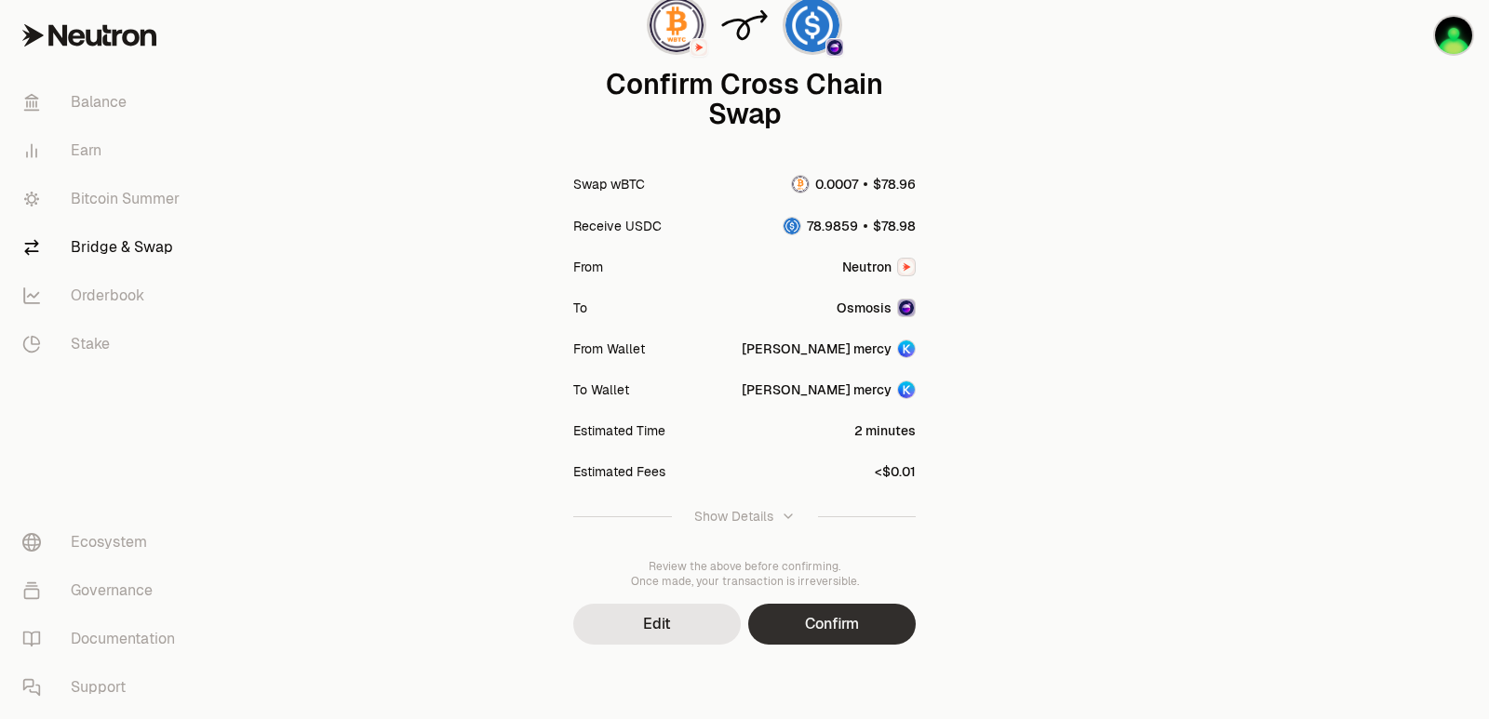
click at [809, 636] on button "Confirm" at bounding box center [832, 624] width 168 height 41
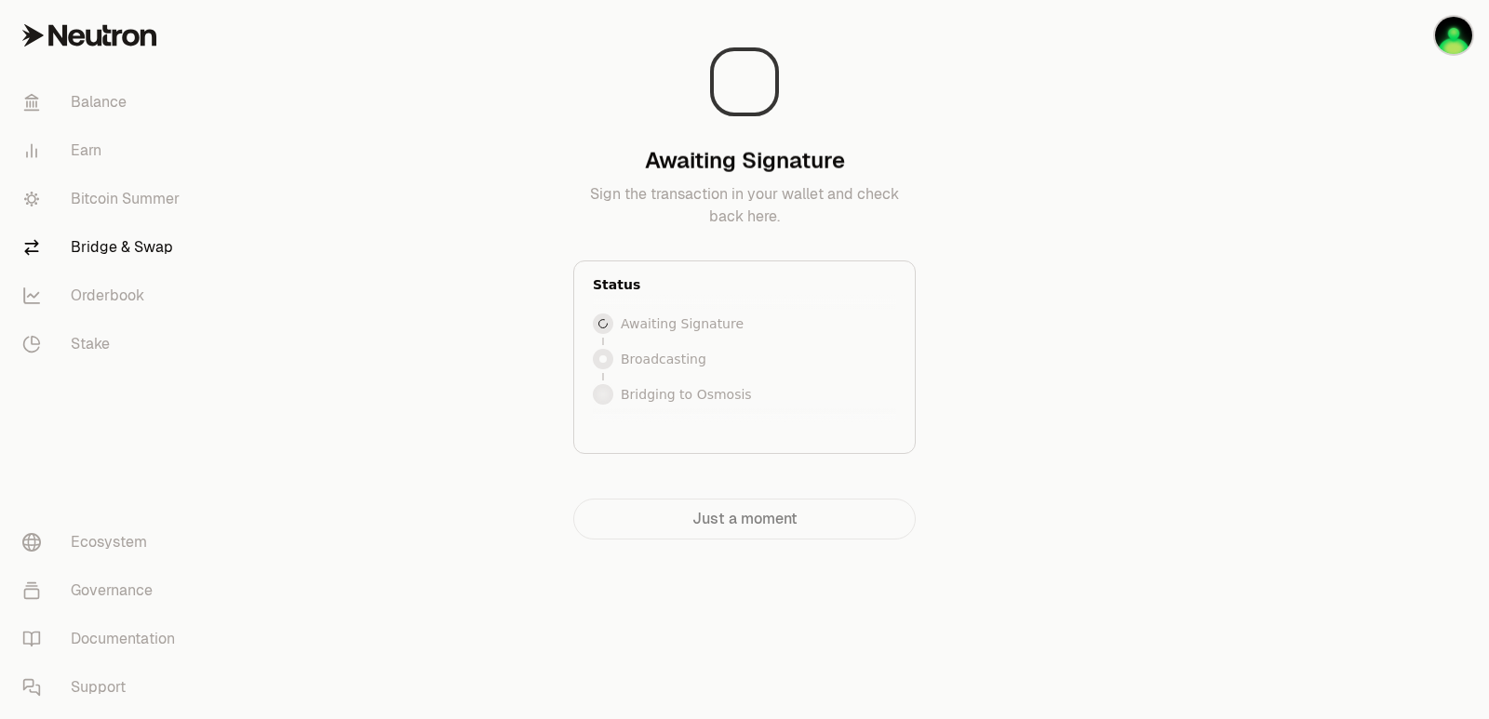
scroll to position [0, 0]
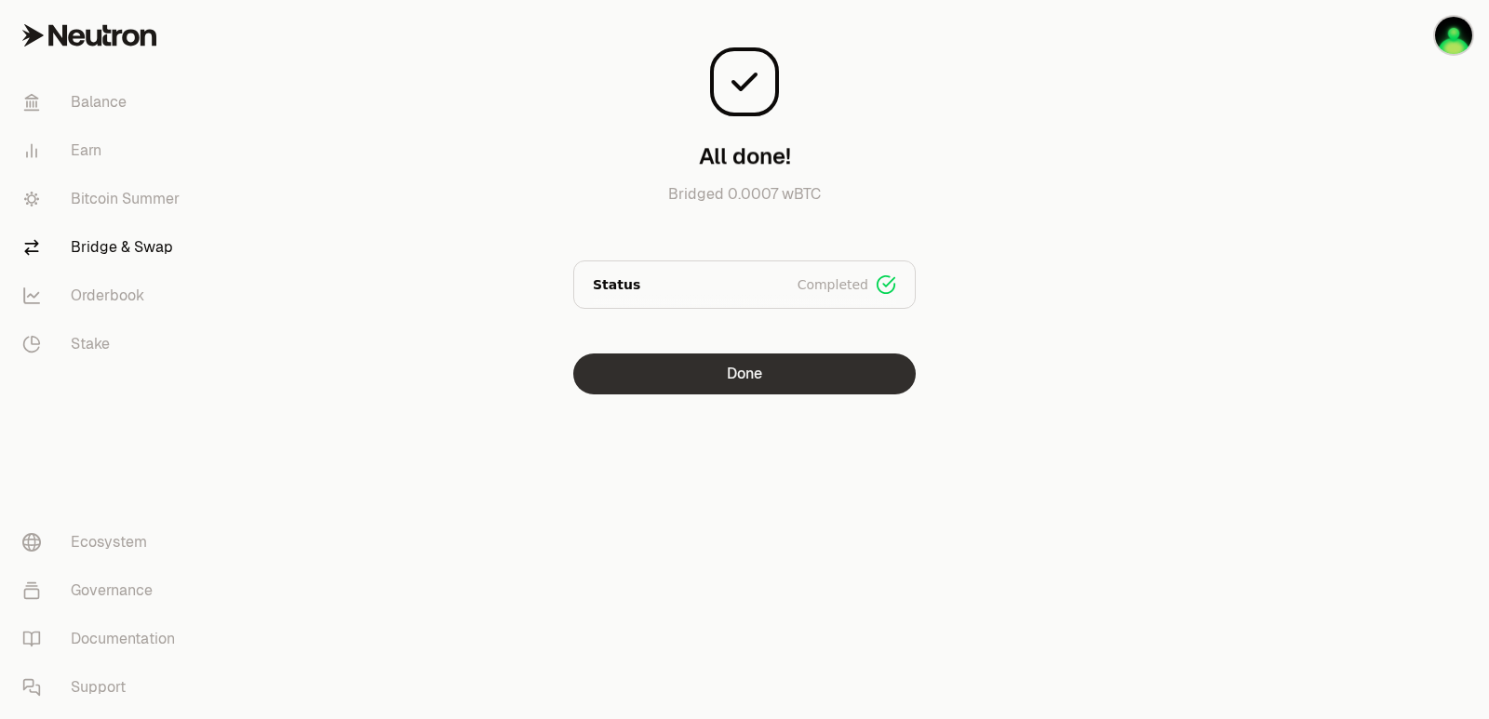
click at [748, 381] on button "Done" at bounding box center [744, 374] width 342 height 41
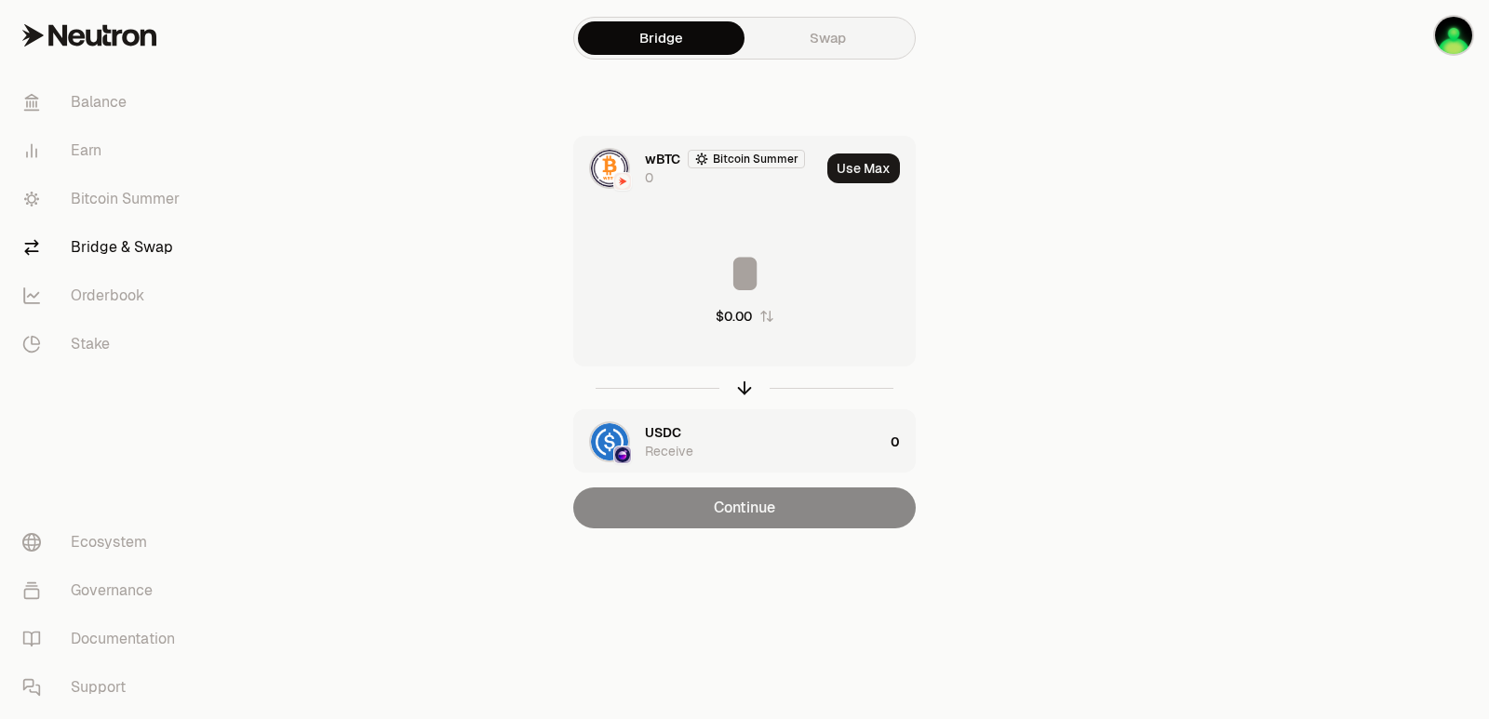
click at [744, 386] on icon "button" at bounding box center [744, 388] width 20 height 20
click at [861, 163] on button "Use Max" at bounding box center [863, 169] width 73 height 30
type input "*********"
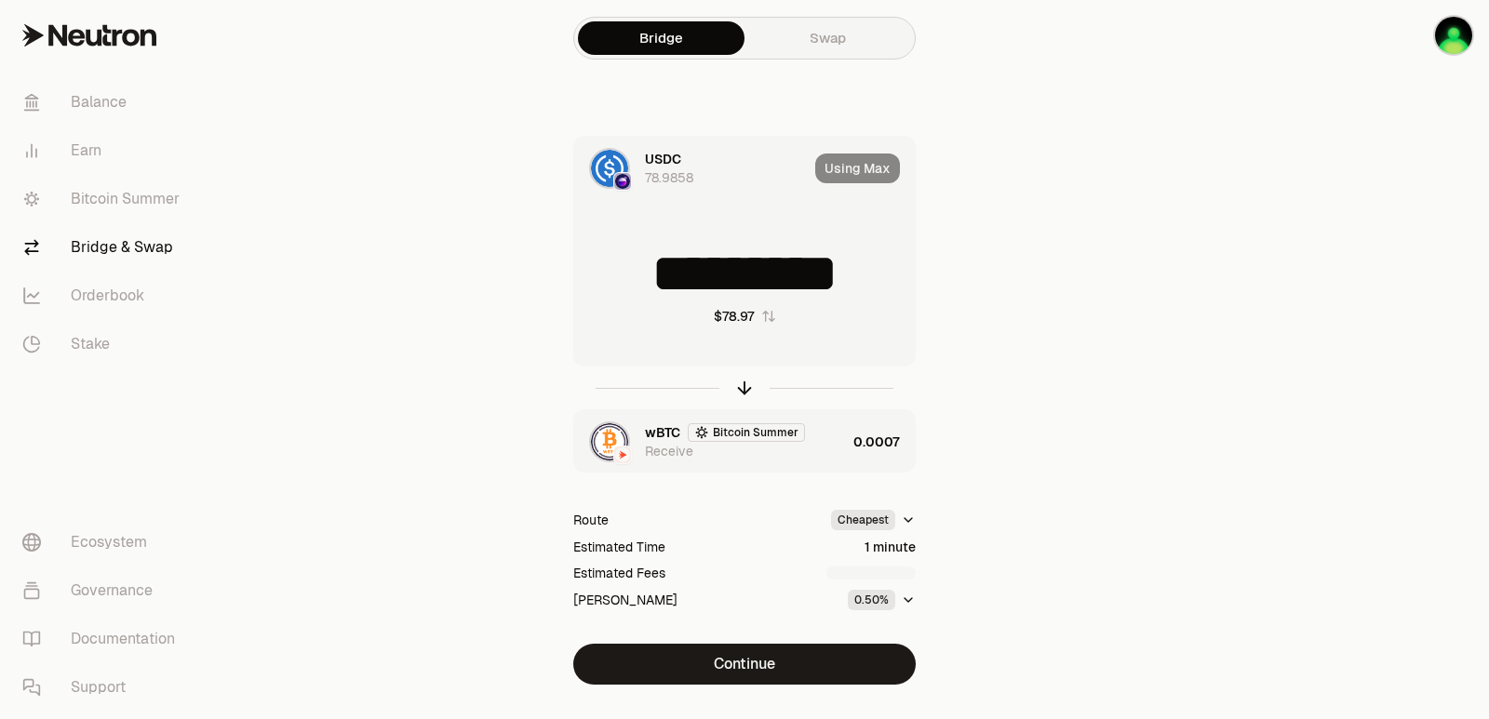
click at [820, 439] on div "wBTC Bitcoin Summer Receive" at bounding box center [745, 441] width 201 height 37
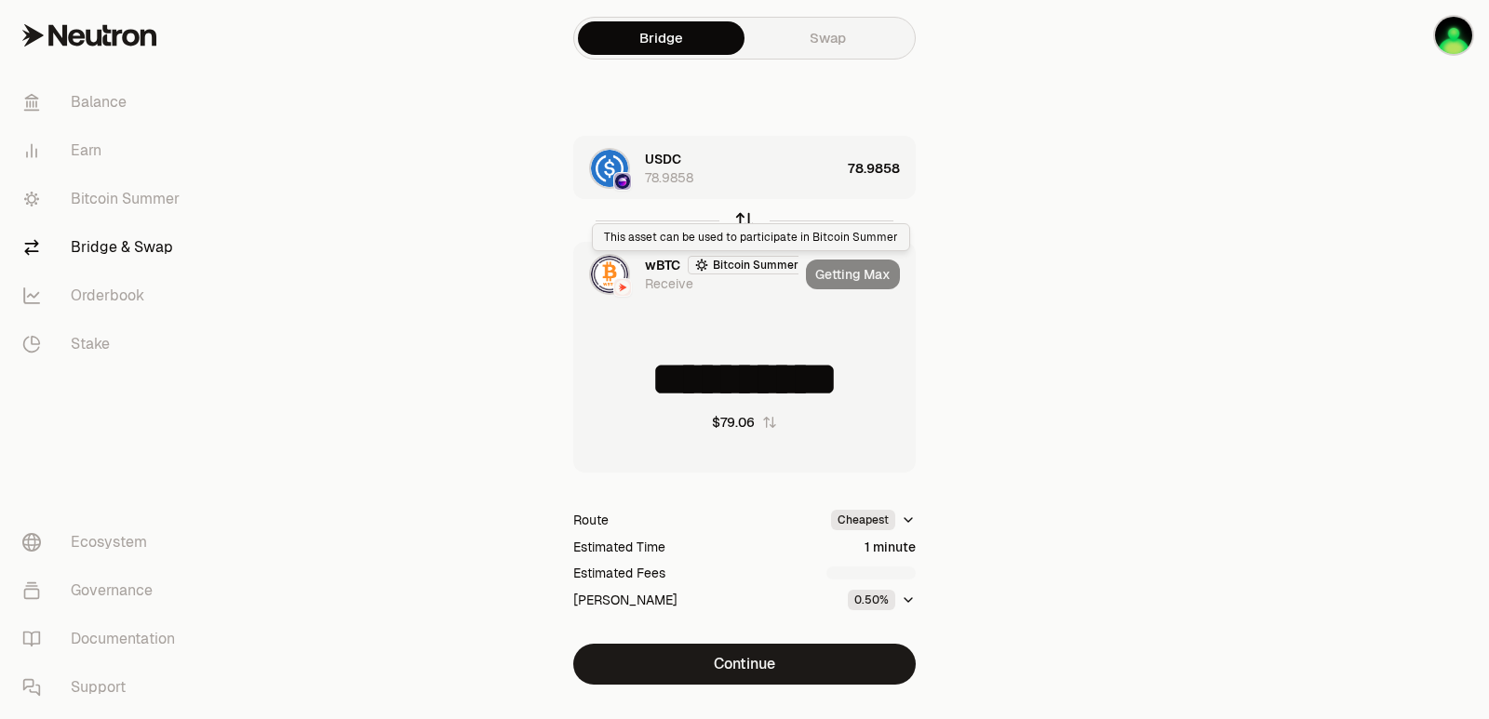
click at [740, 221] on icon "button" at bounding box center [745, 218] width 12 height 6
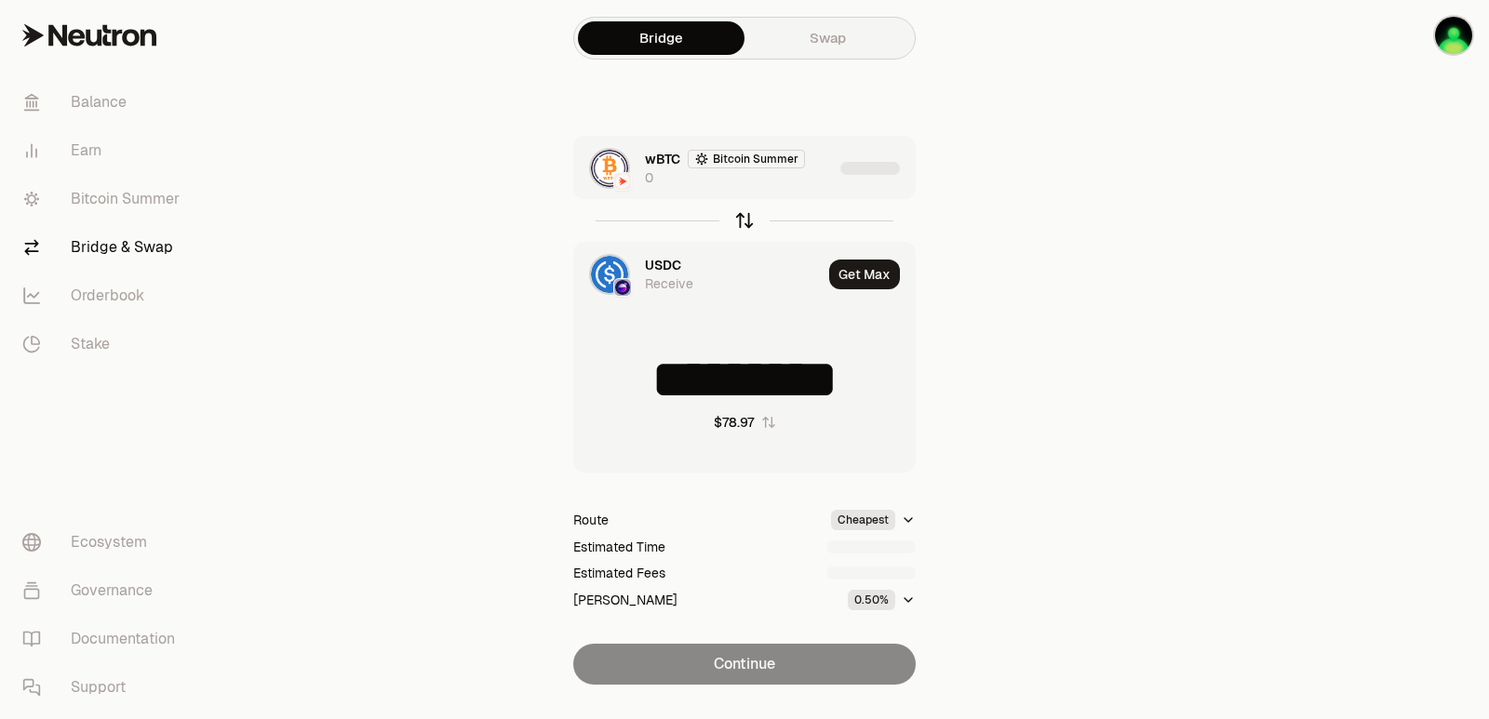
type input "*********"
click at [781, 187] on div "wBTC Bitcoin Summer 0" at bounding box center [703, 168] width 259 height 63
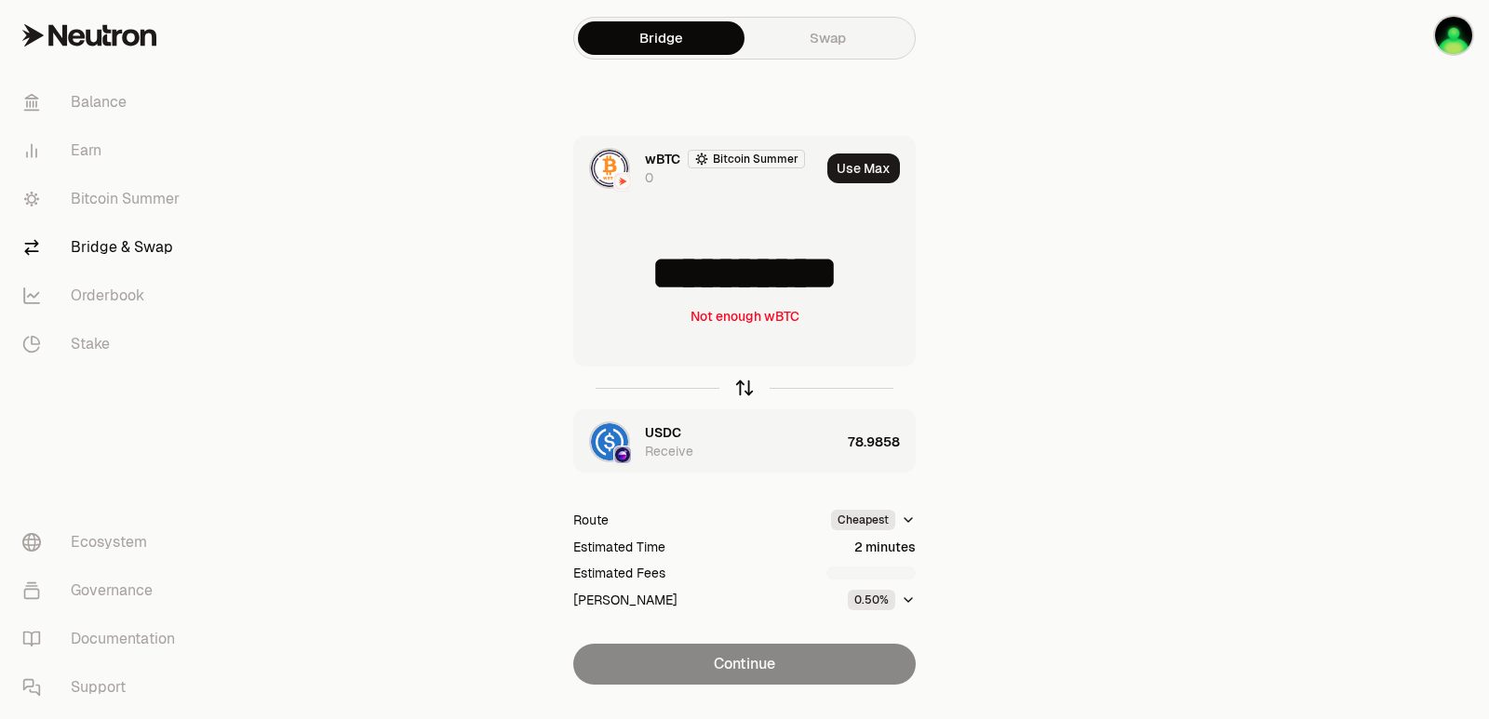
click at [744, 392] on icon "button" at bounding box center [744, 388] width 20 height 20
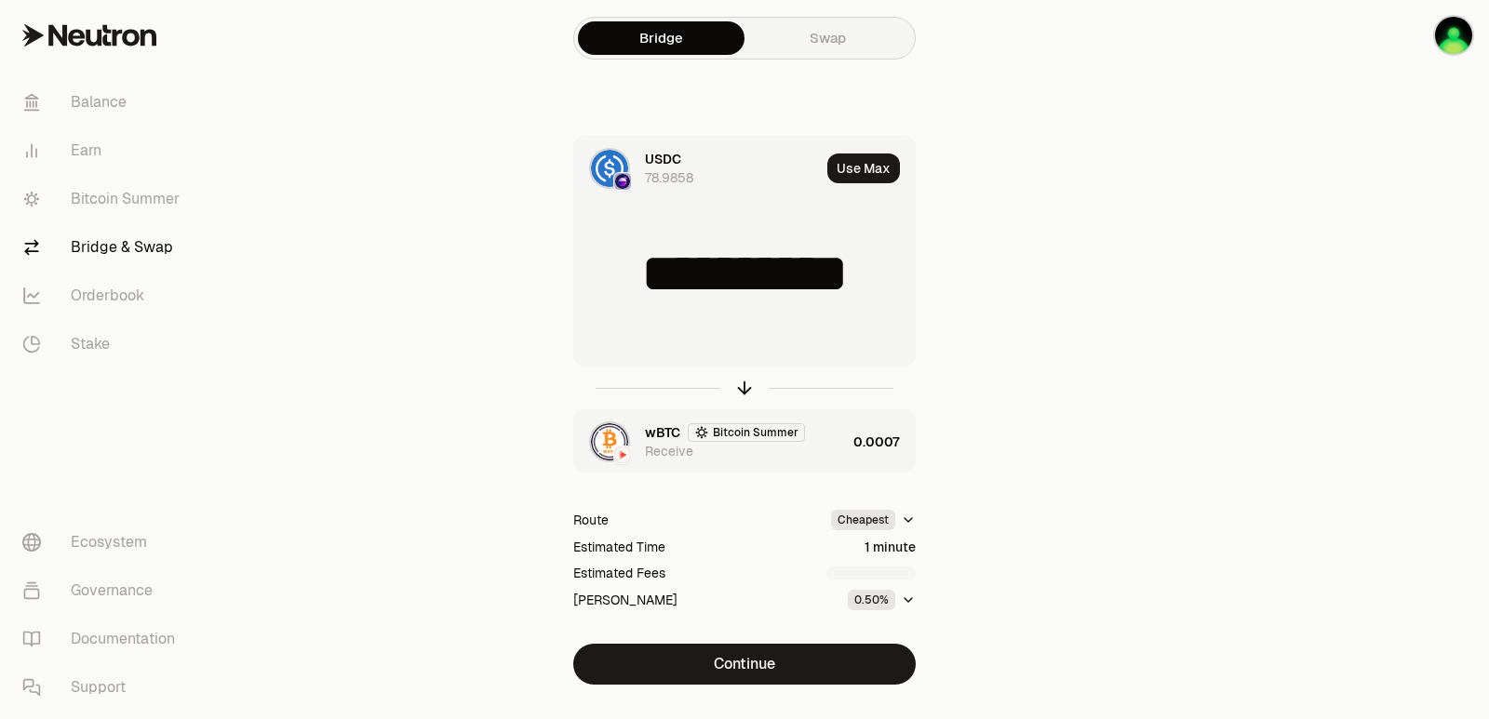
type input "*********"
click at [860, 173] on button "Use Max" at bounding box center [863, 169] width 73 height 30
click at [815, 460] on div "wBTC Bitcoin Summer Receive" at bounding box center [745, 441] width 201 height 37
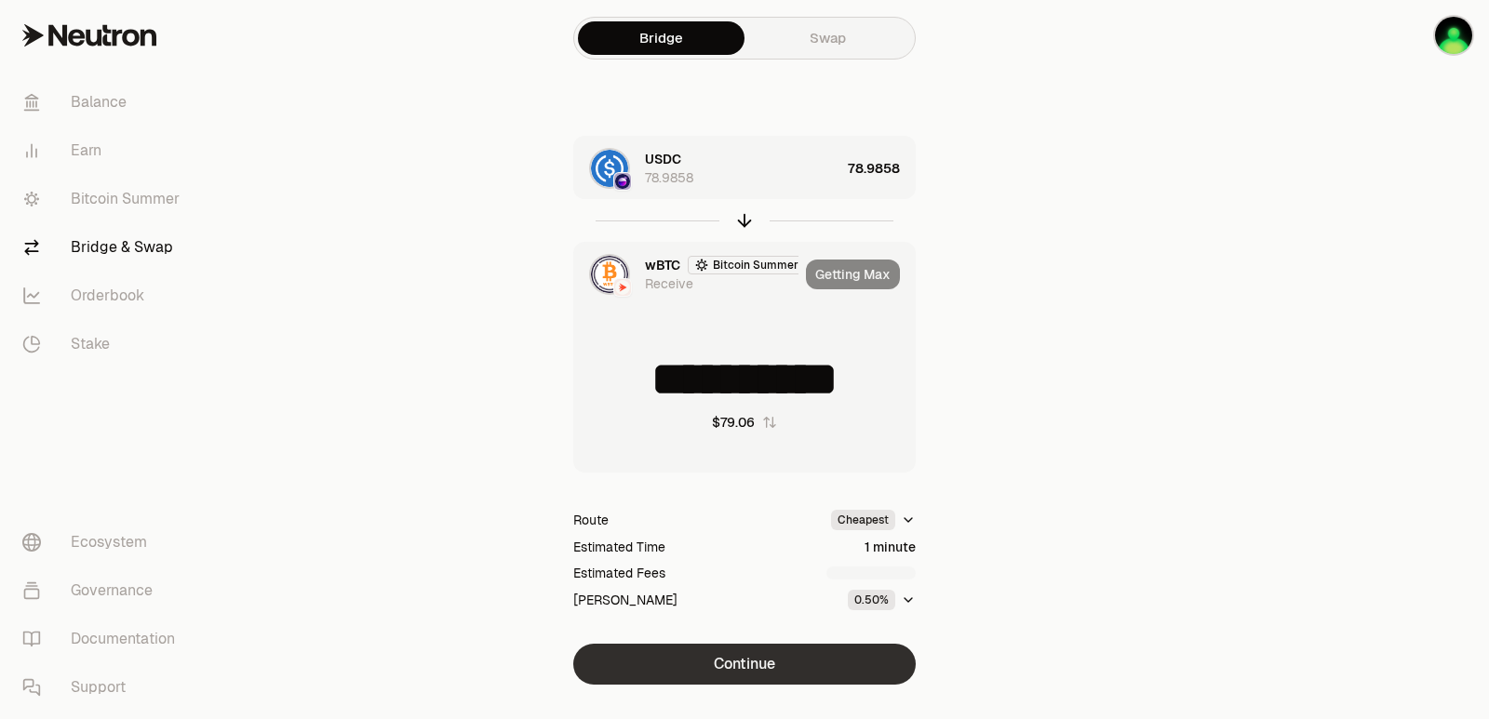
click at [740, 660] on button "Continue" at bounding box center [744, 664] width 342 height 41
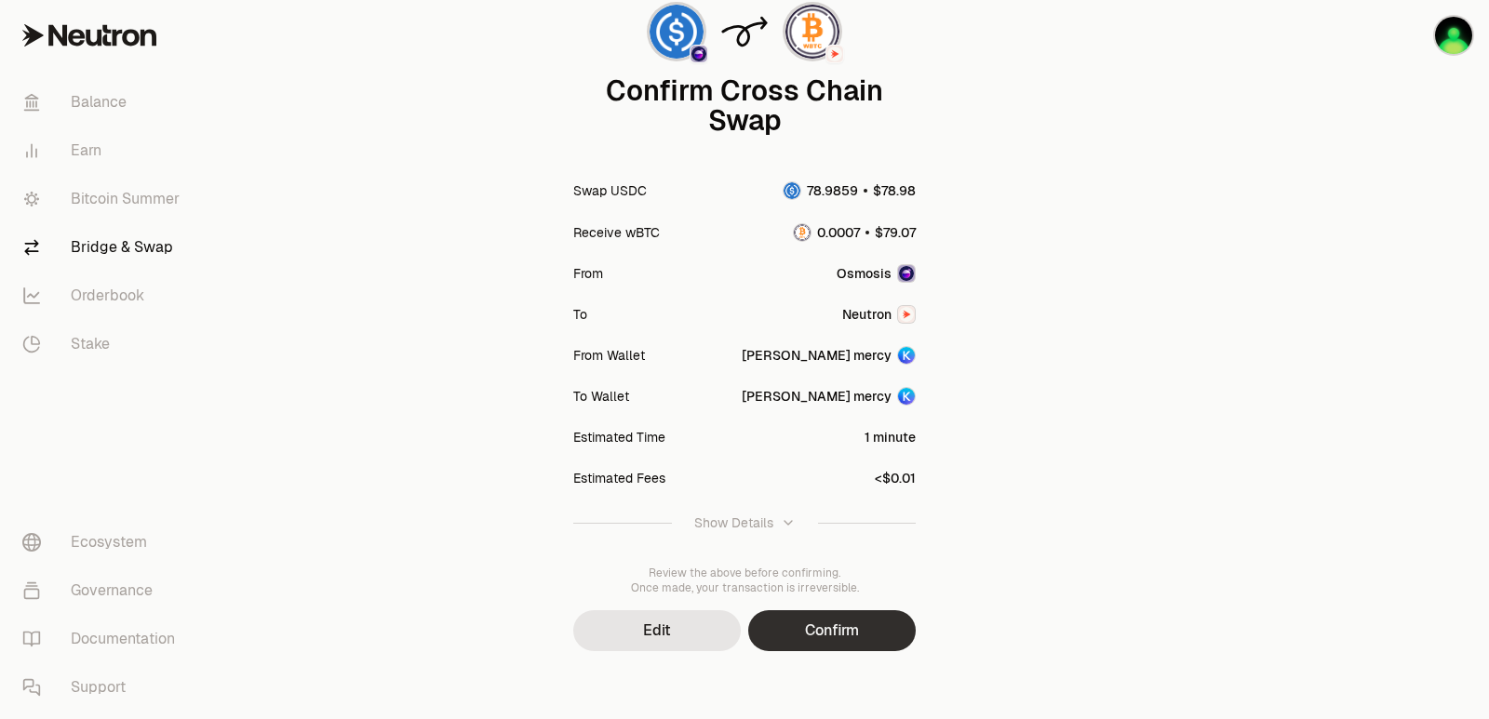
scroll to position [154, 0]
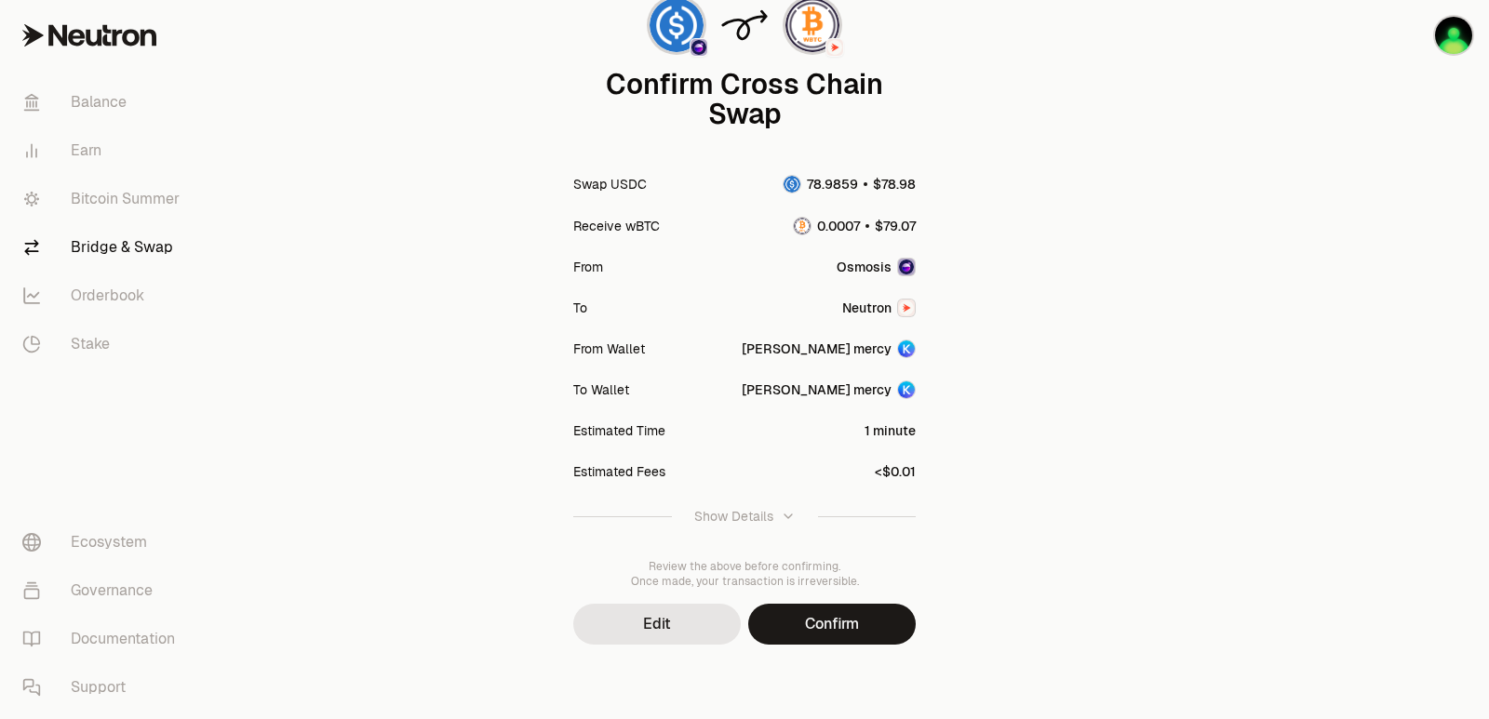
click at [801, 617] on button "Confirm" at bounding box center [832, 624] width 168 height 41
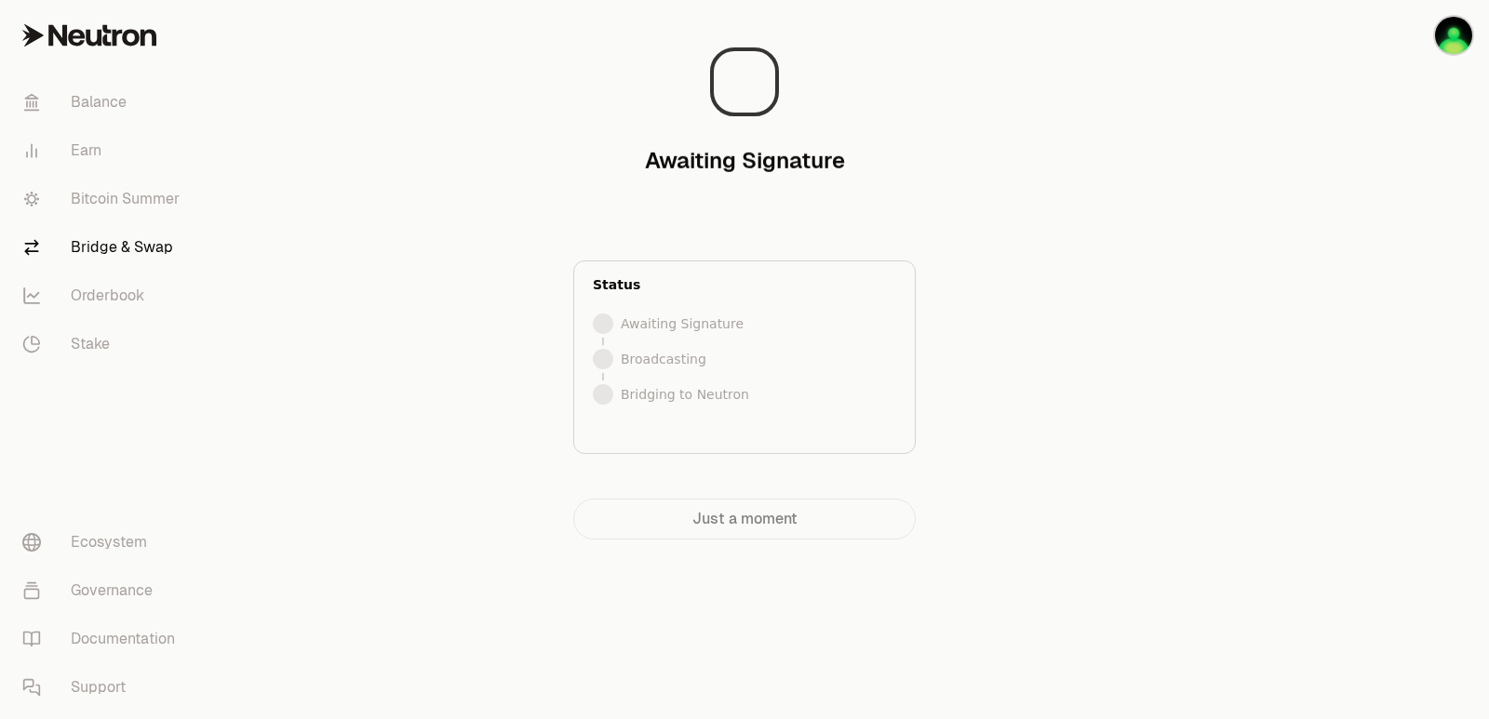
scroll to position [0, 0]
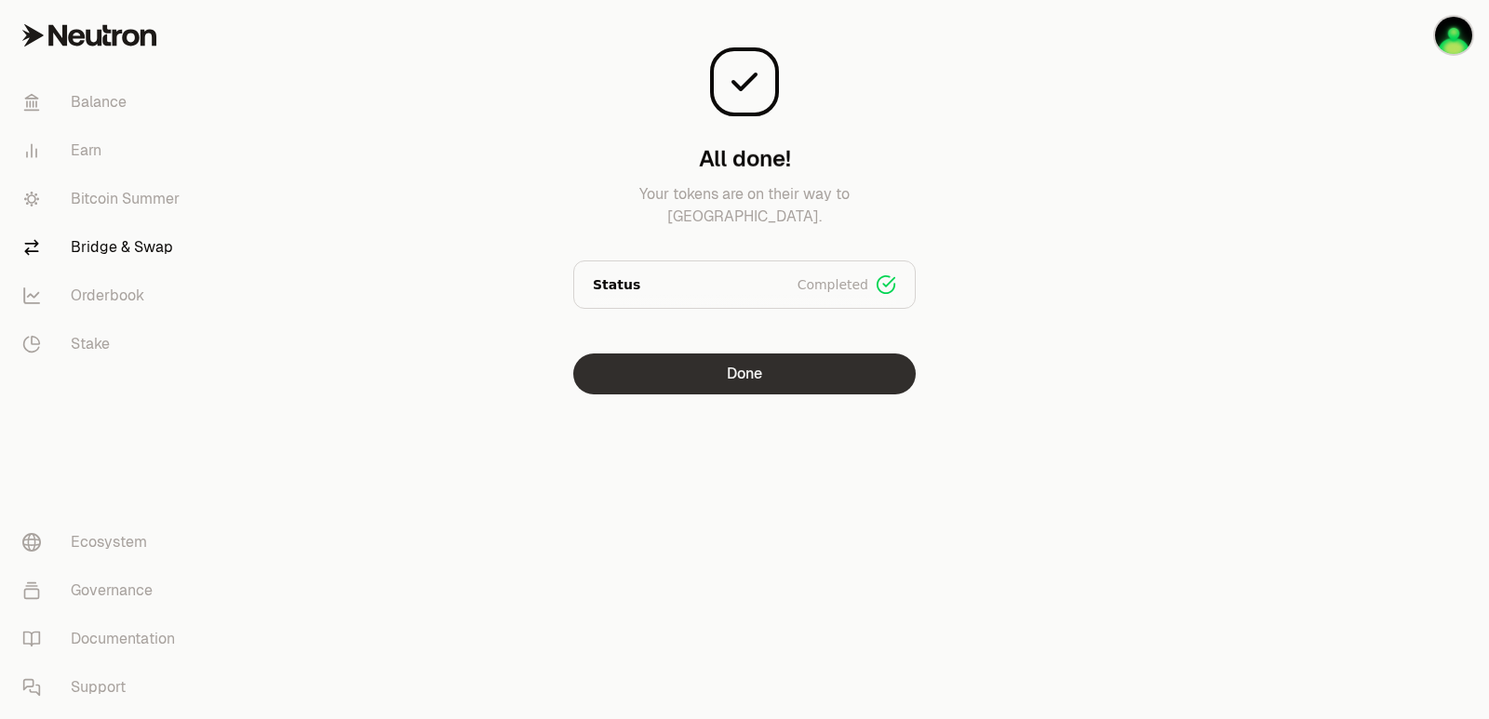
click at [687, 371] on button "Done" at bounding box center [744, 374] width 342 height 41
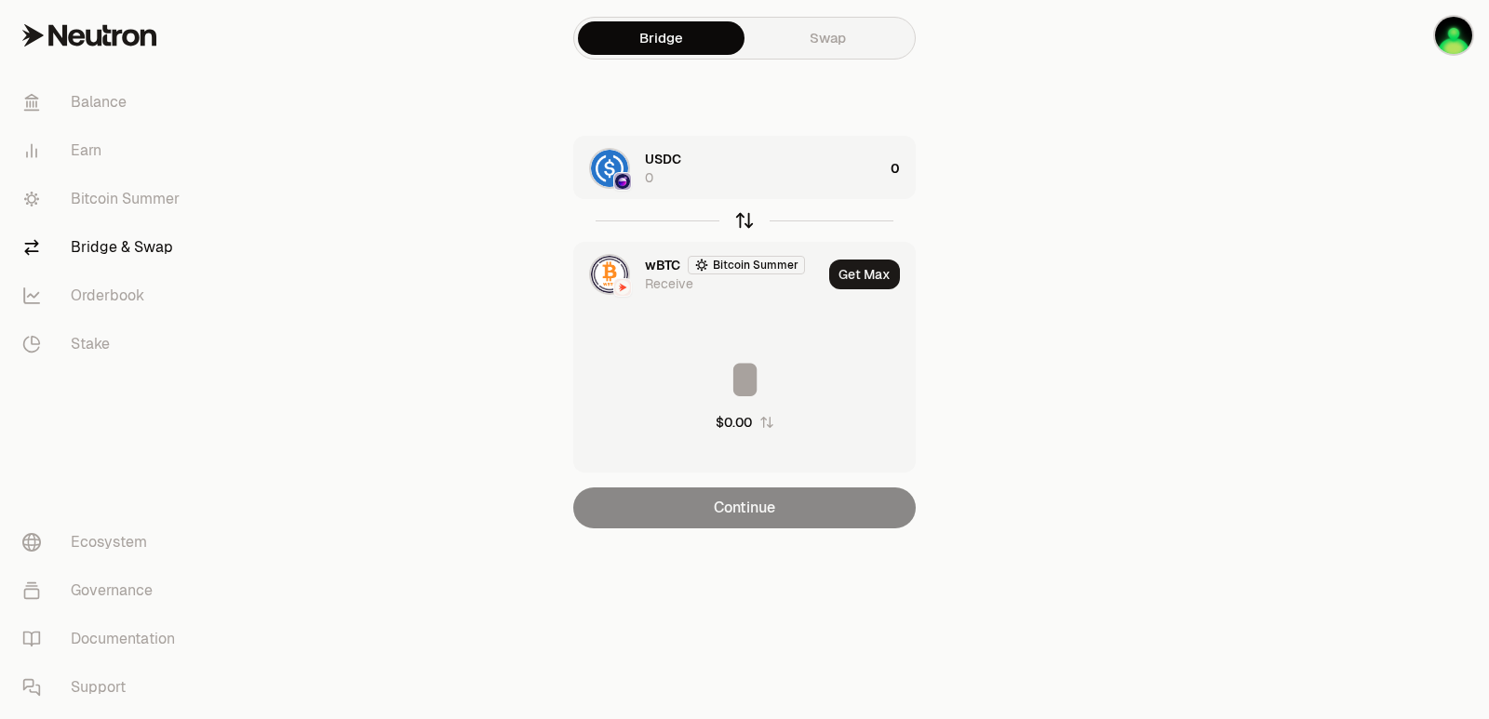
click at [743, 219] on icon "button" at bounding box center [744, 220] width 20 height 20
click at [842, 175] on div "wBTC Bitcoin Summer 0" at bounding box center [764, 168] width 238 height 37
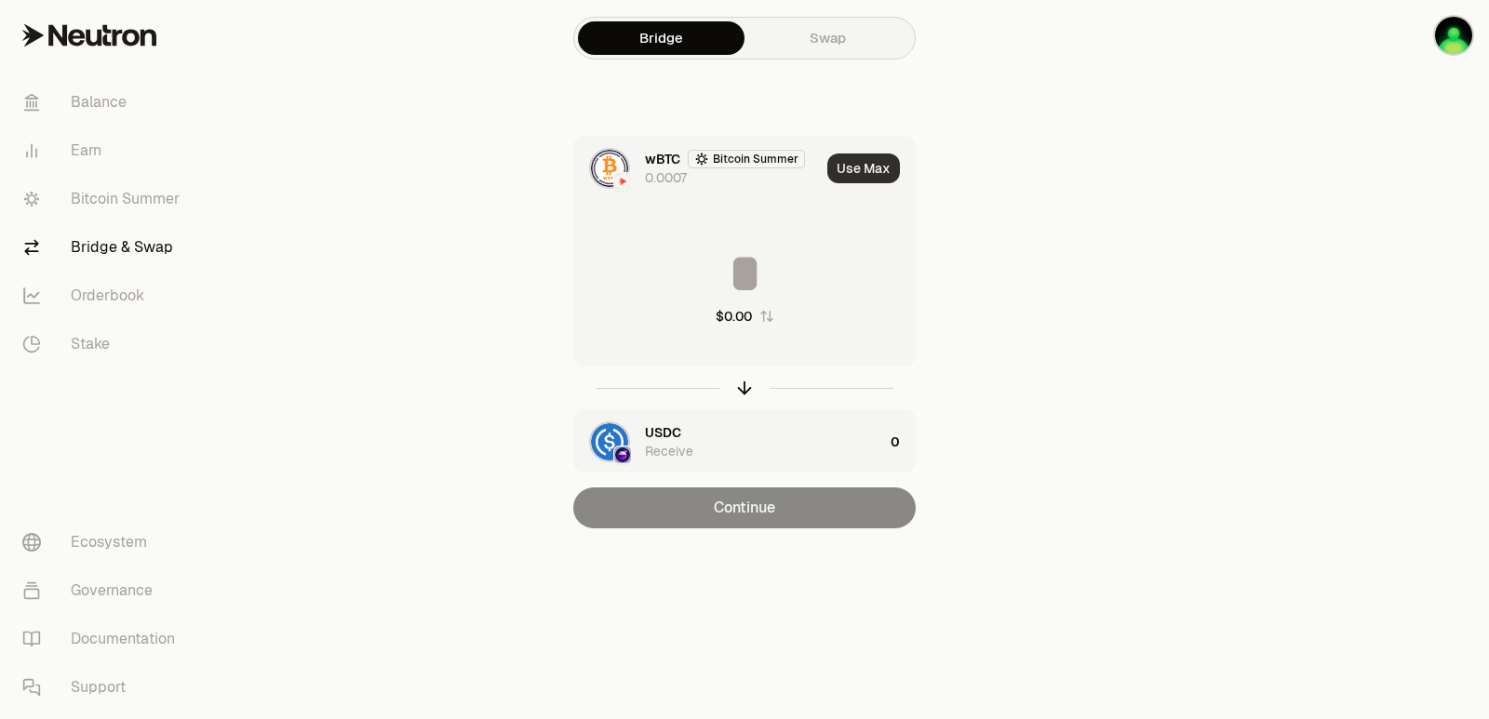
click at [868, 164] on button "Use Max" at bounding box center [863, 169] width 73 height 30
type input "**********"
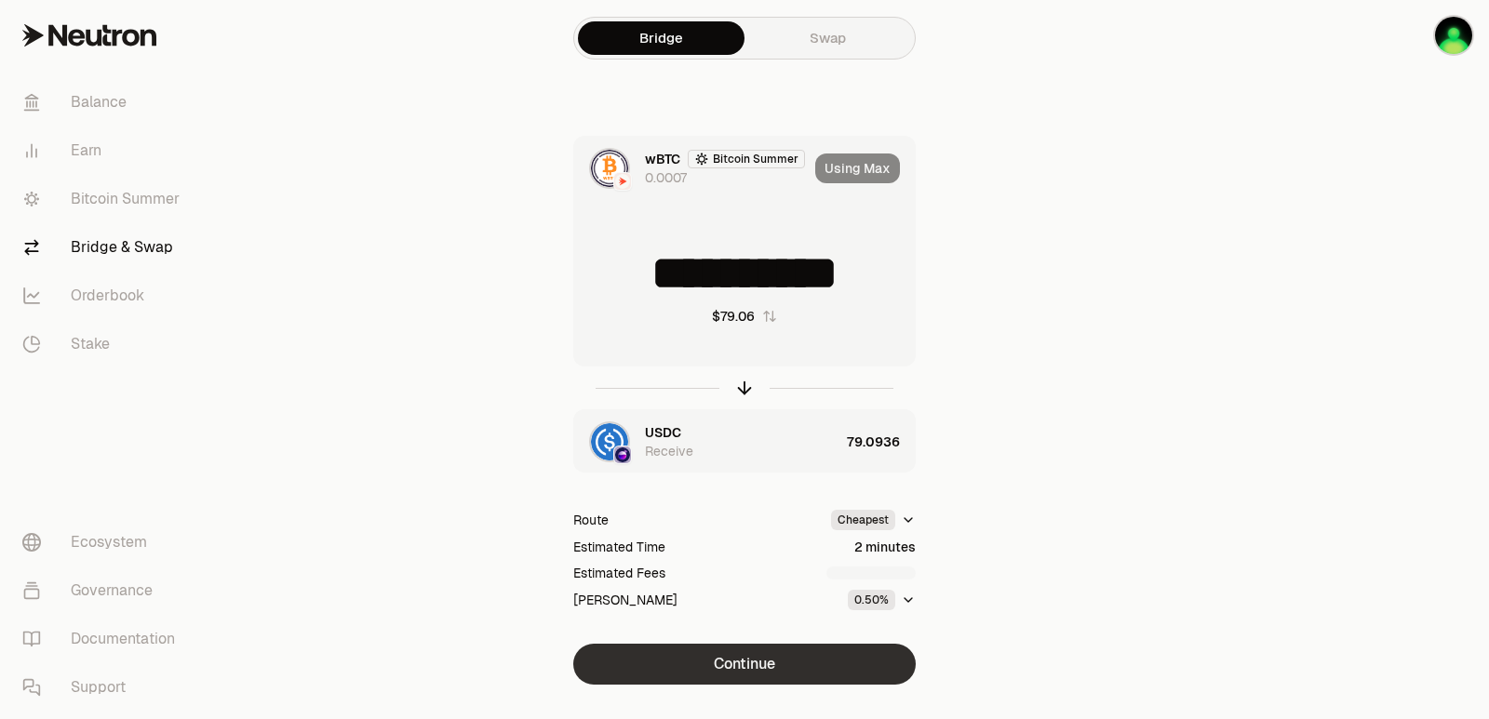
click at [773, 657] on button "Continue" at bounding box center [744, 664] width 342 height 41
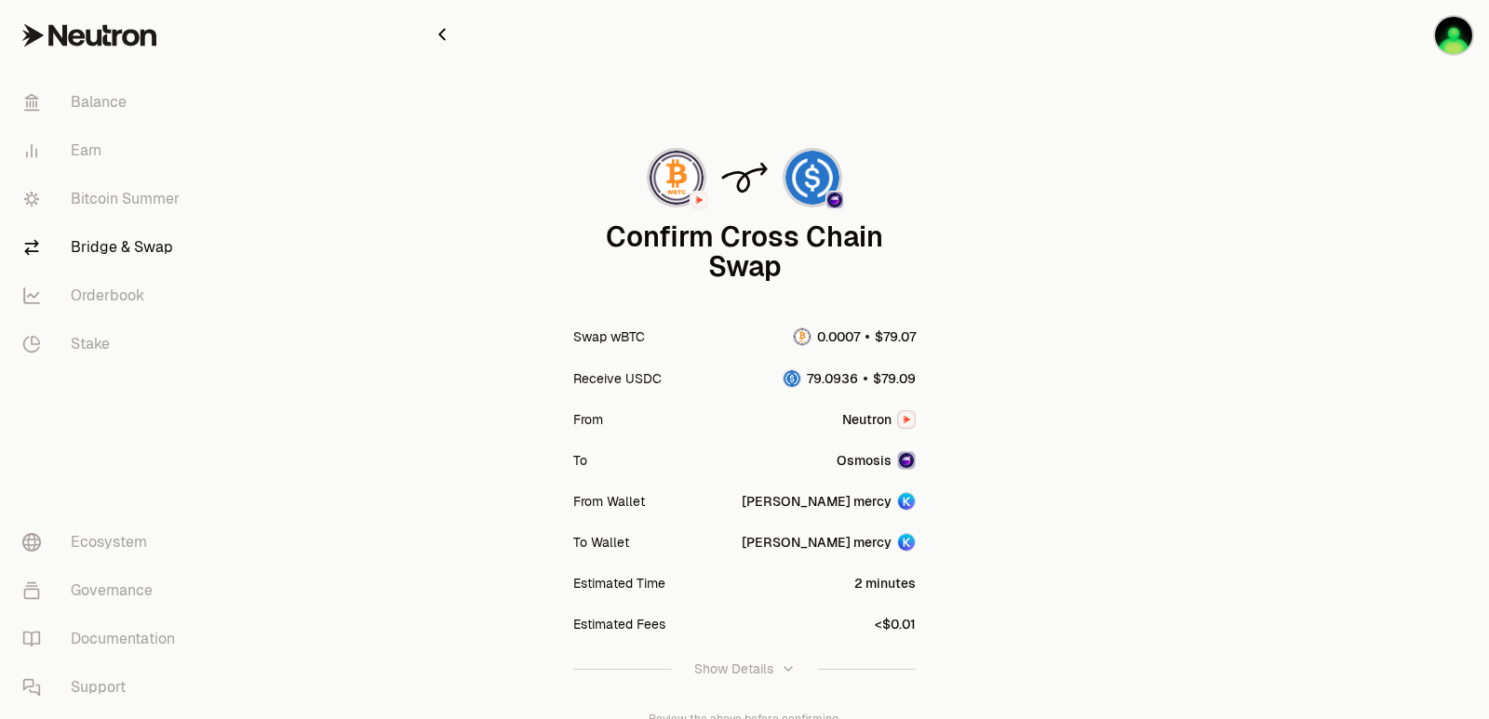
scroll to position [154, 0]
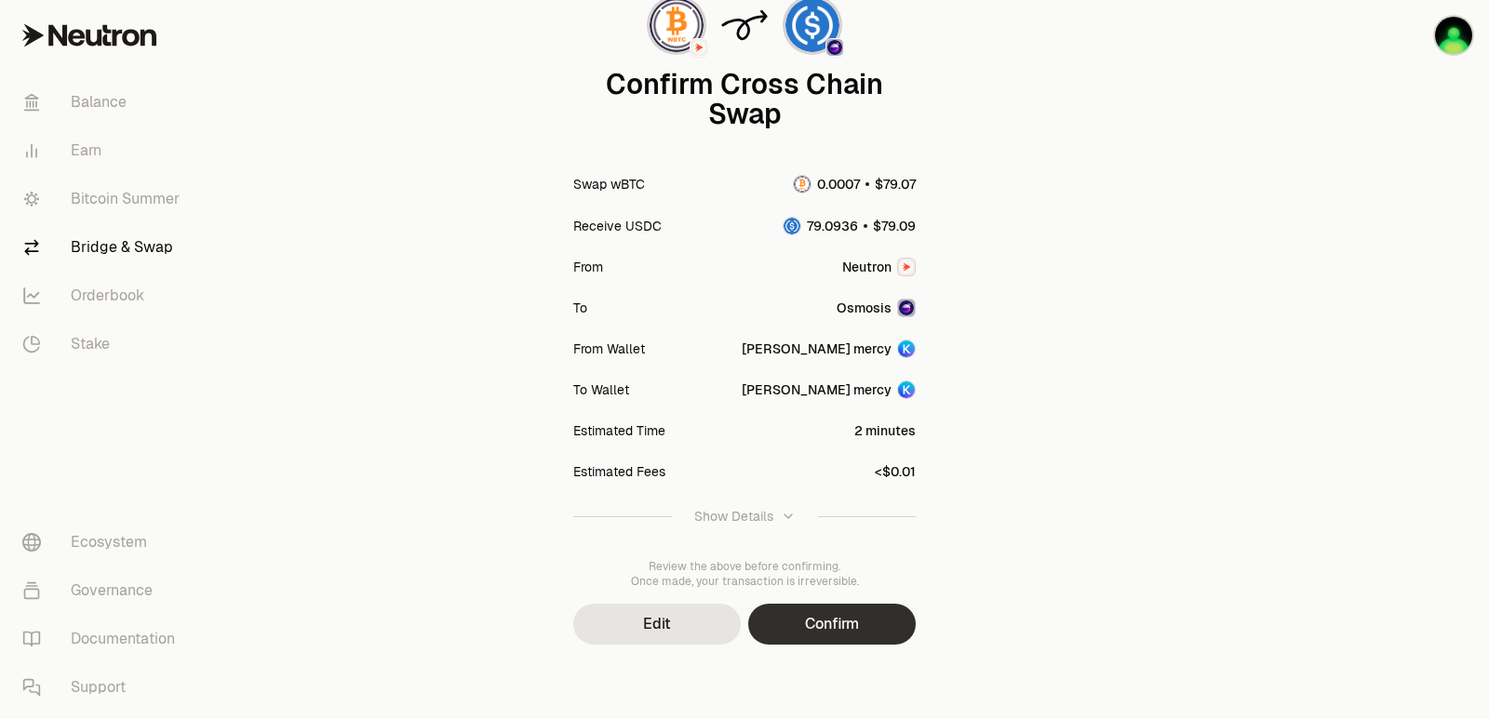
click at [843, 627] on button "Confirm" at bounding box center [832, 624] width 168 height 41
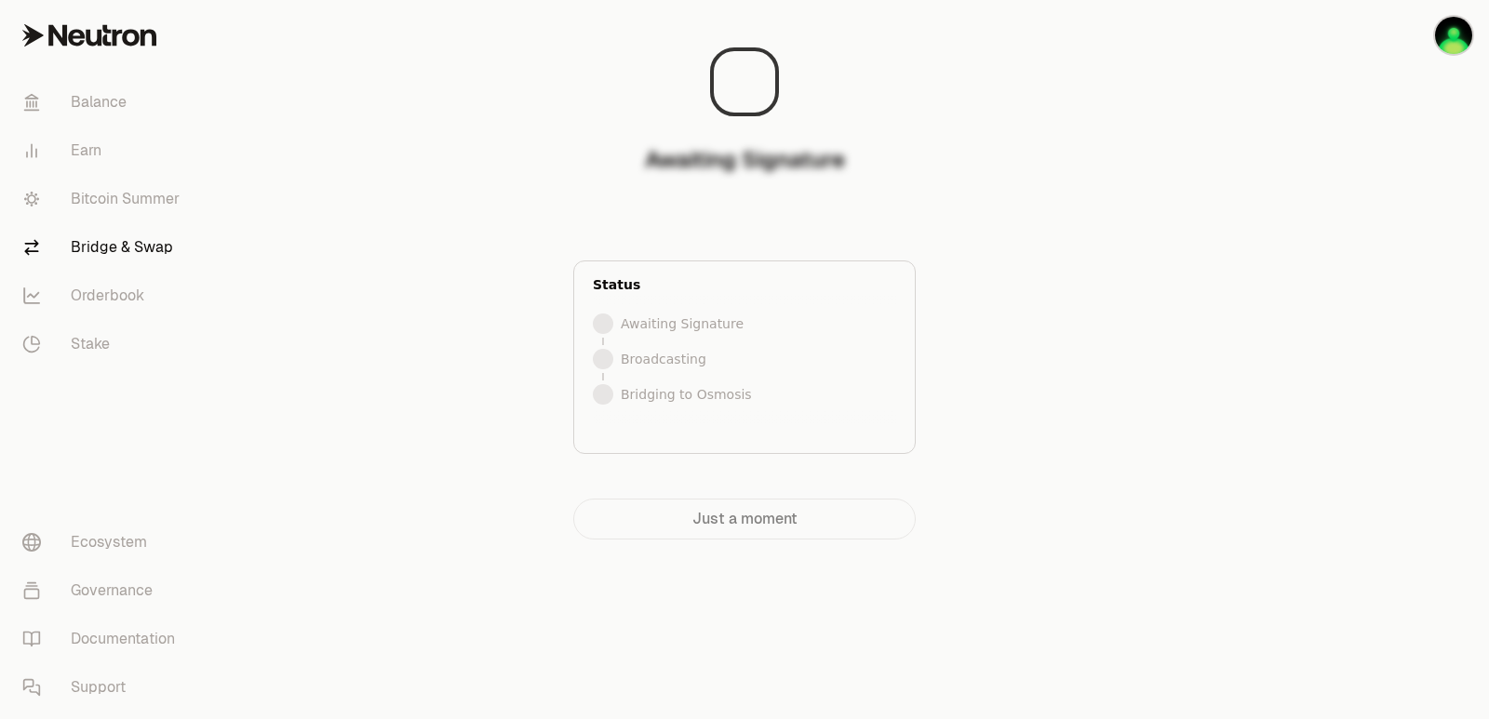
scroll to position [0, 0]
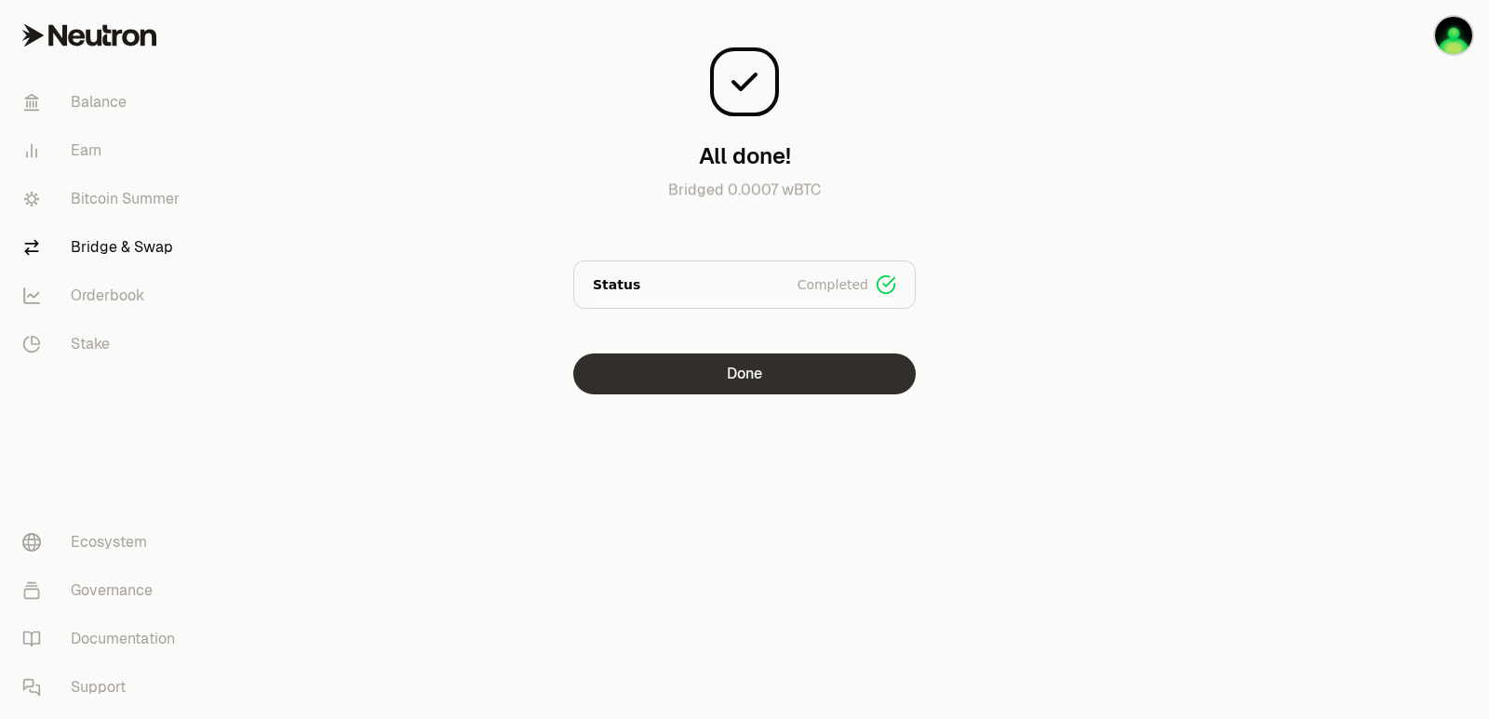
click at [744, 385] on button "Done" at bounding box center [744, 374] width 342 height 41
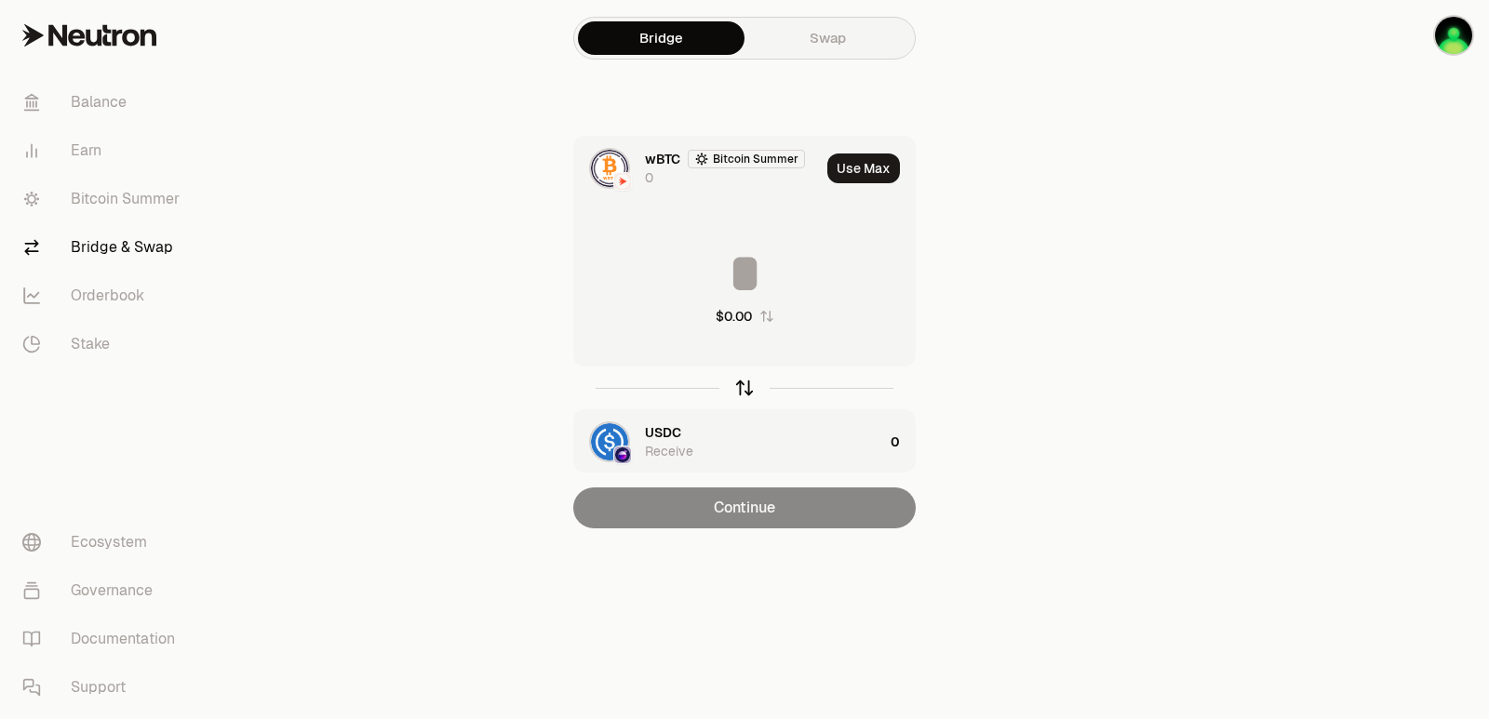
click at [744, 386] on icon "button" at bounding box center [744, 388] width 0 height 12
click at [861, 164] on button "Use Max" at bounding box center [863, 169] width 73 height 30
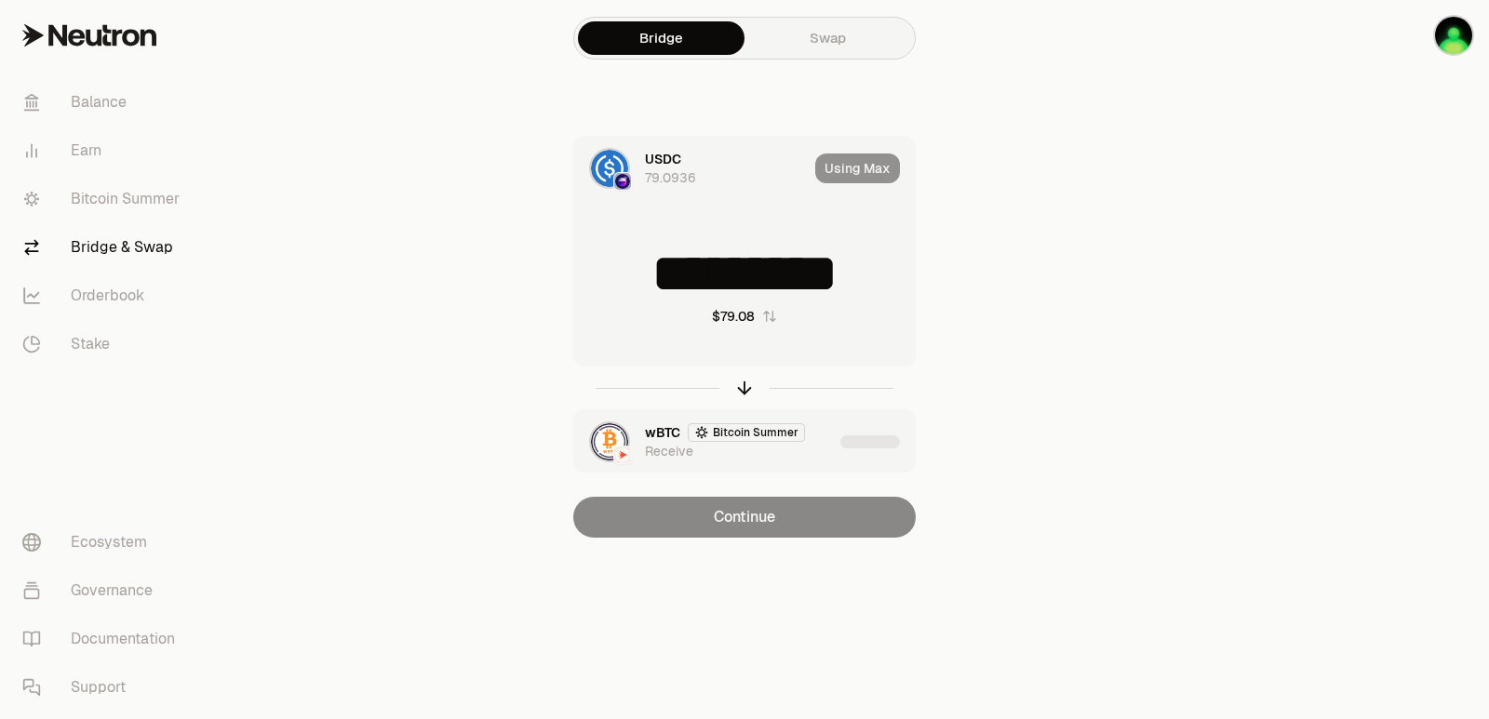
type input "*********"
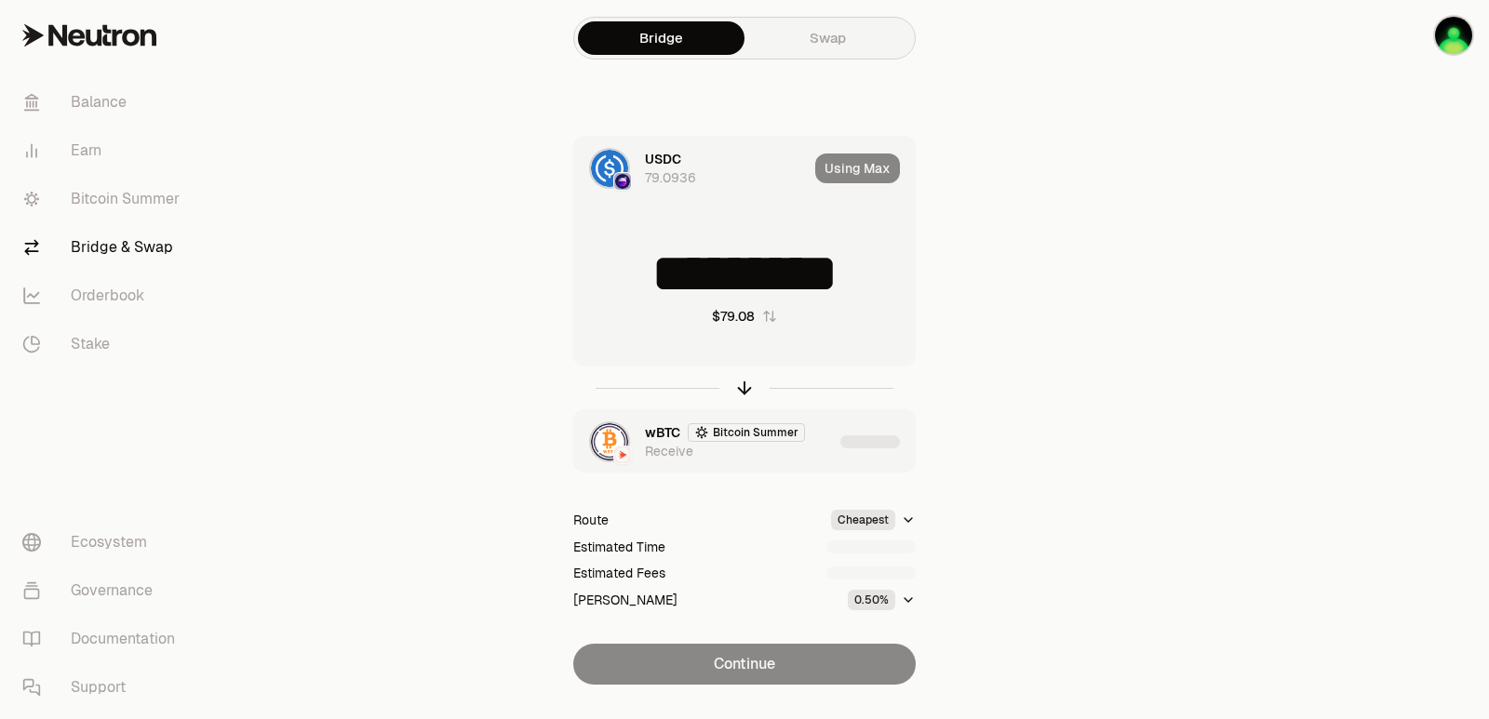
click at [836, 430] on div "wBTC Bitcoin Summer Receive" at bounding box center [744, 441] width 341 height 63
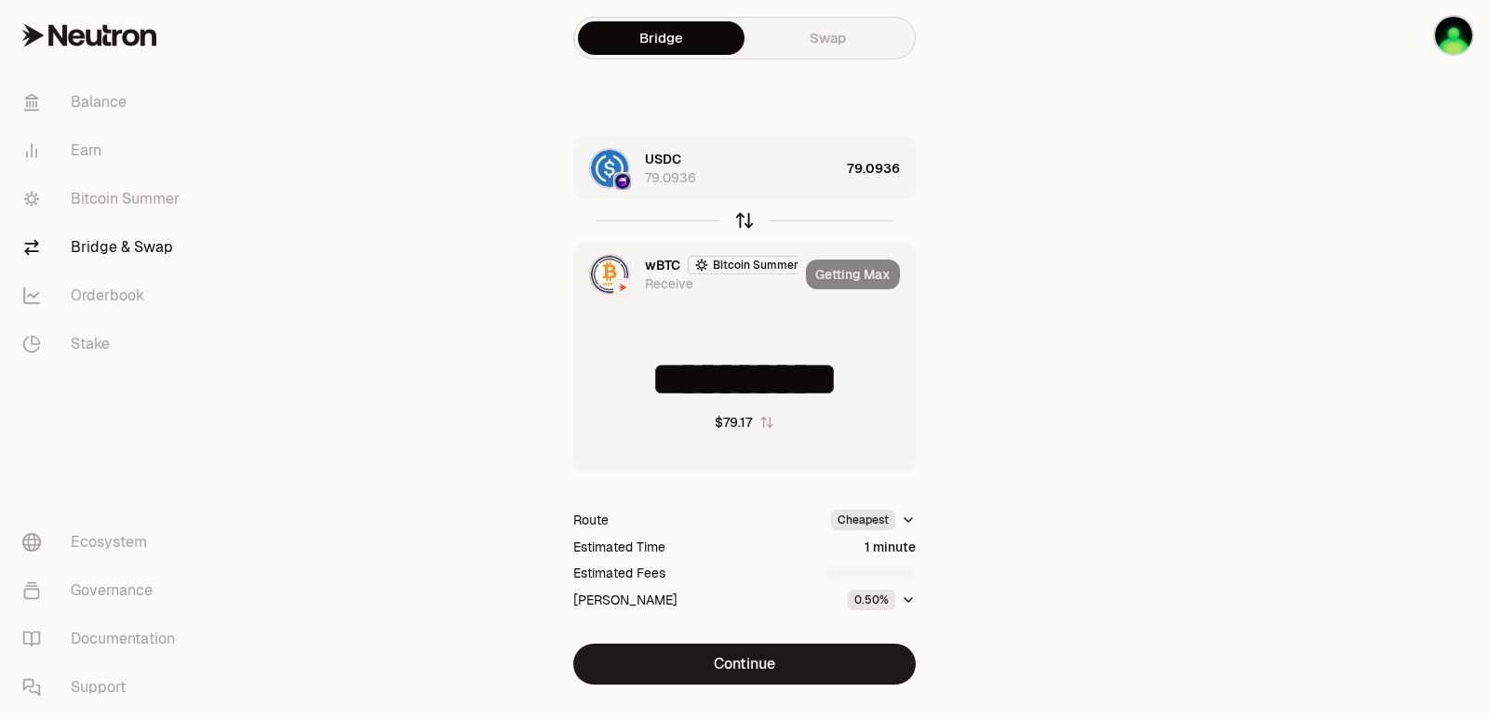
click at [748, 219] on icon "button" at bounding box center [745, 218] width 12 height 6
type input "*********"
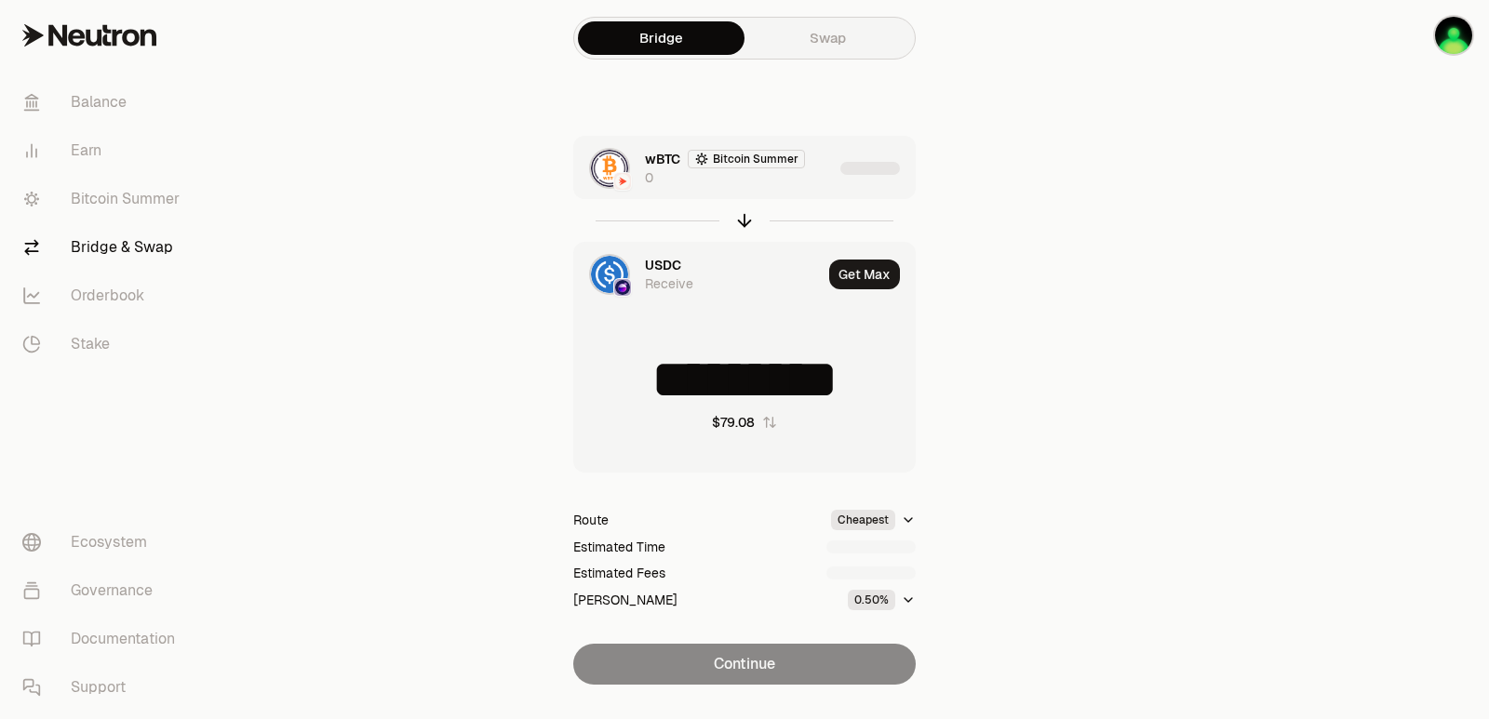
click at [801, 181] on div "wBTC Bitcoin Summer 0" at bounding box center [739, 168] width 188 height 37
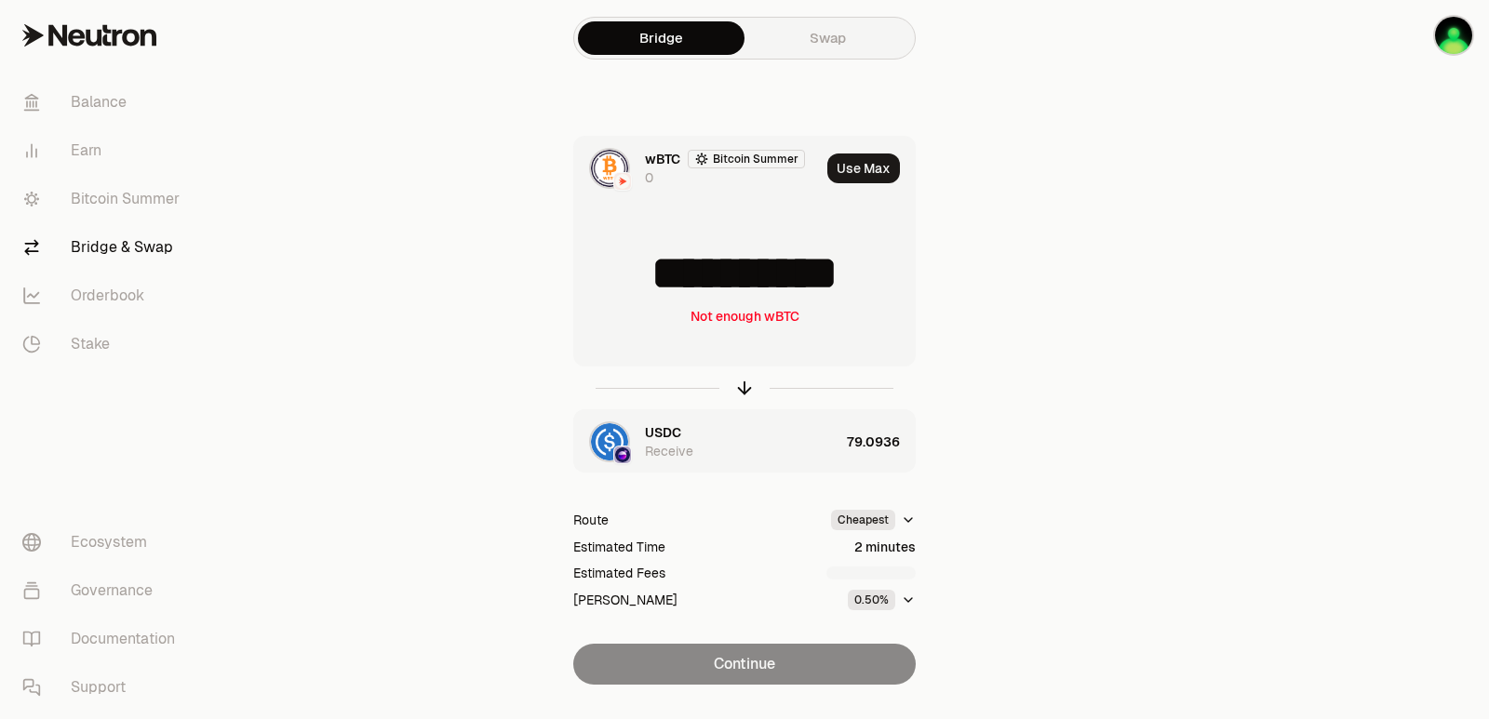
drag, startPoint x: 744, startPoint y: 388, endPoint x: 762, endPoint y: 343, distance: 48.4
click at [743, 389] on icon "button" at bounding box center [744, 388] width 20 height 20
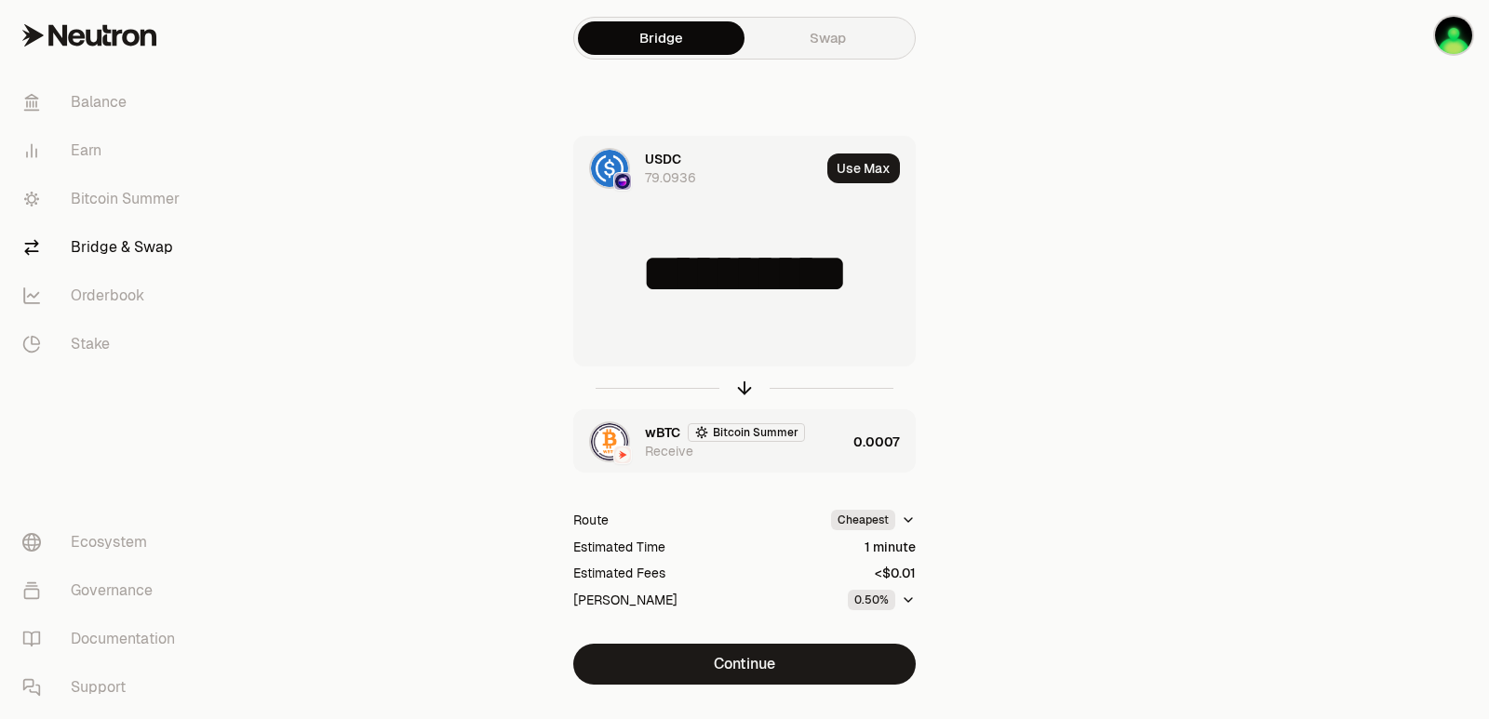
type input "*********"
click at [867, 164] on button "Use Max" at bounding box center [863, 169] width 73 height 30
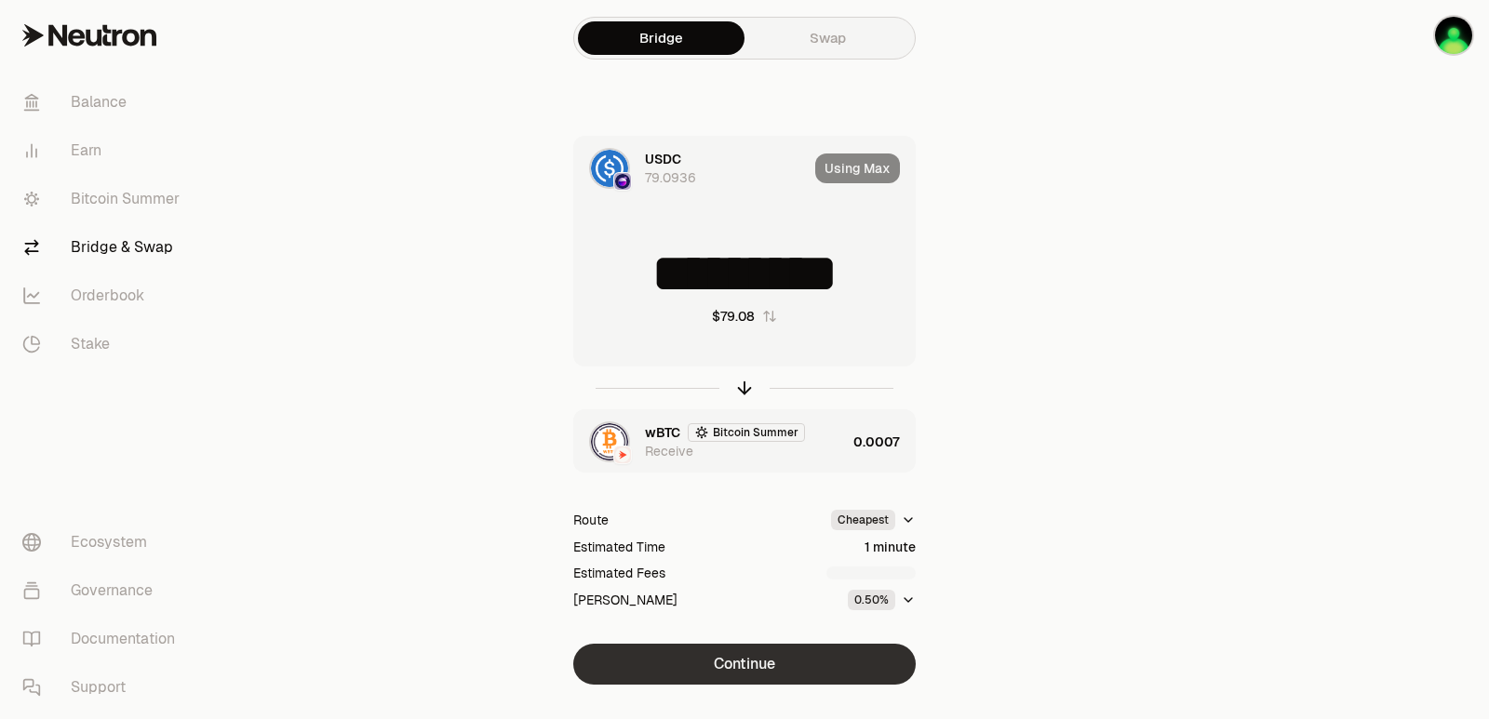
click at [737, 664] on button "Continue" at bounding box center [744, 664] width 342 height 41
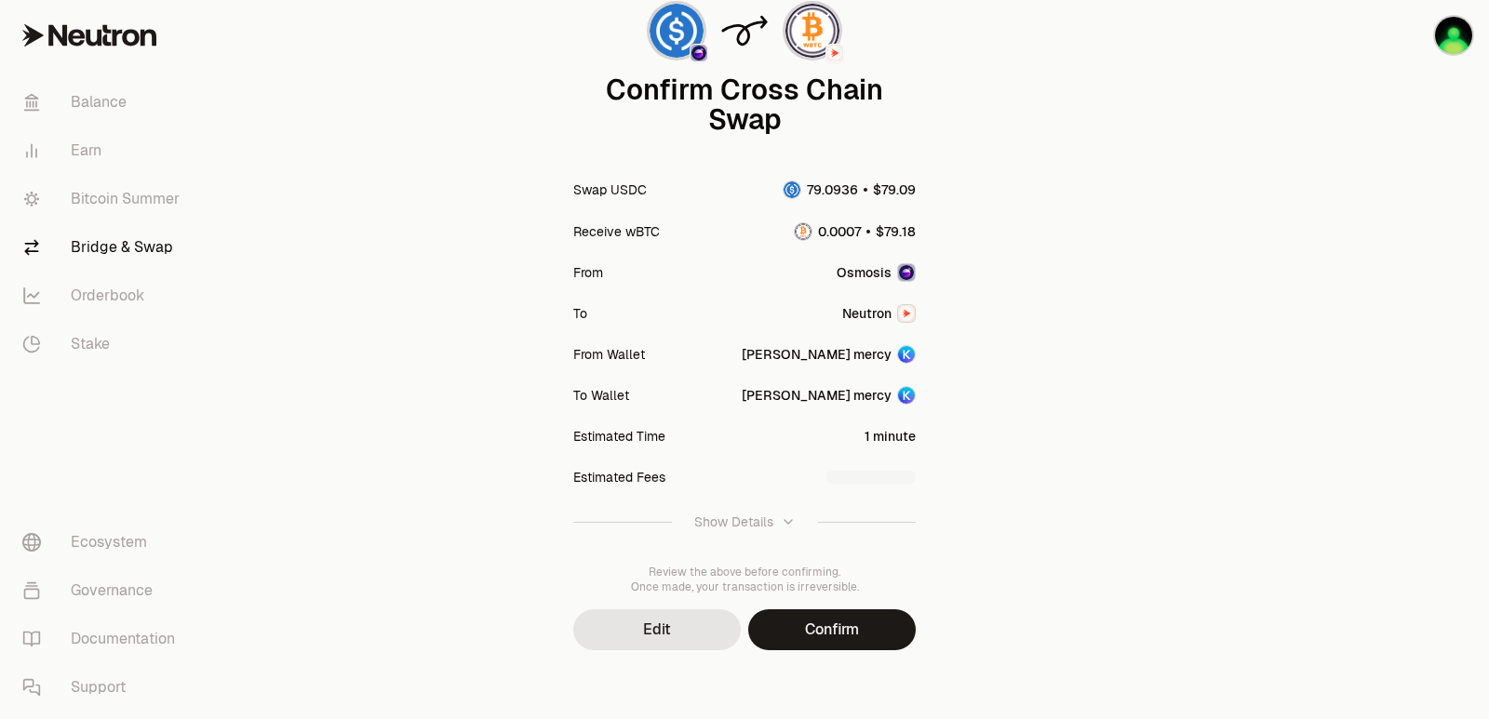
scroll to position [154, 0]
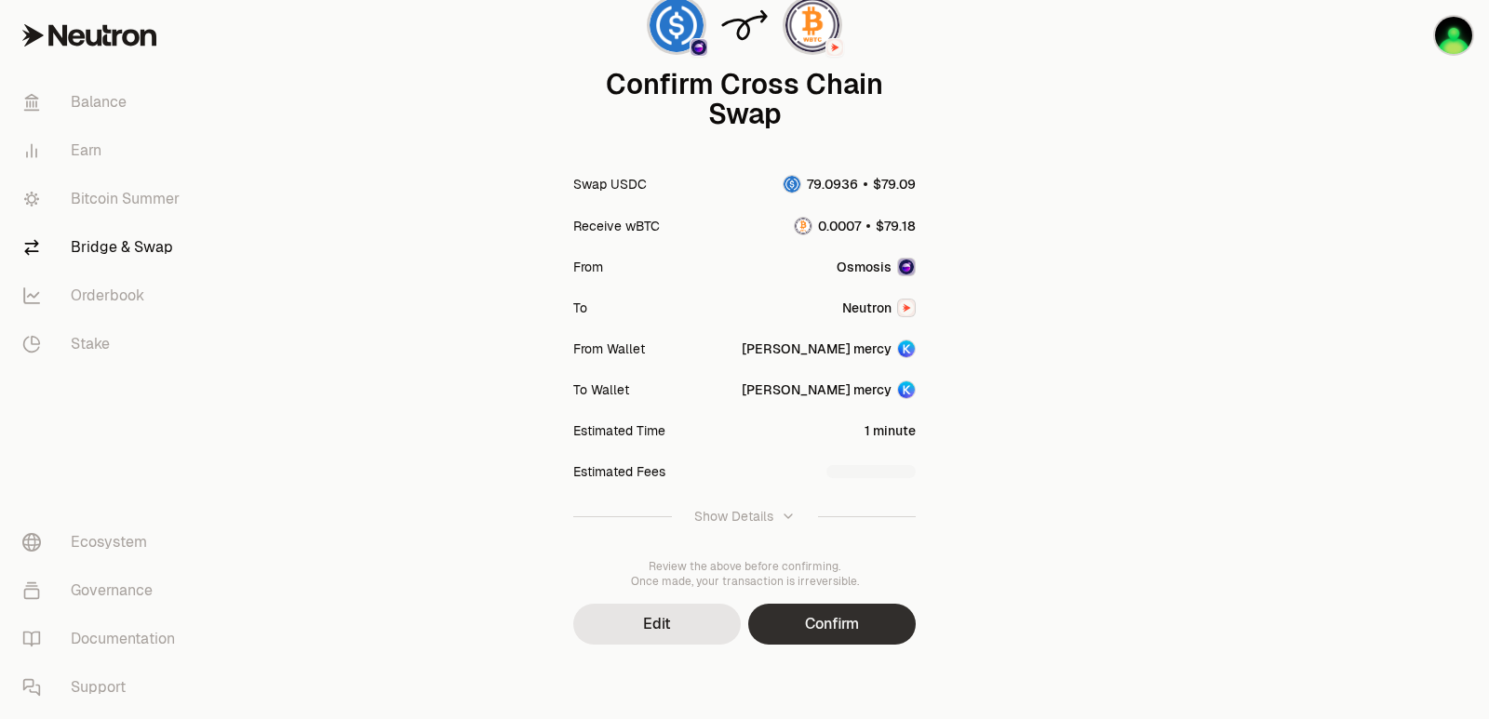
click at [870, 637] on button "Confirm" at bounding box center [832, 624] width 168 height 41
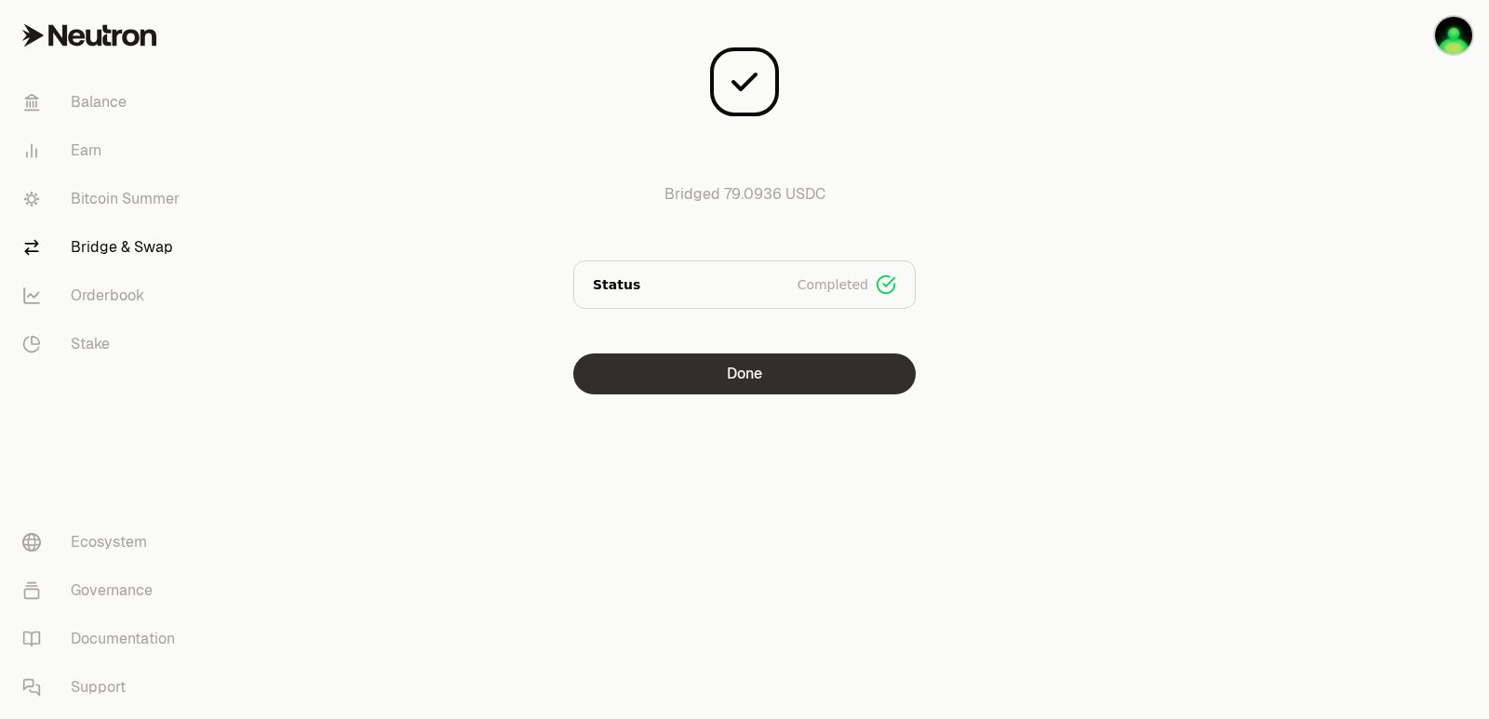
click at [734, 382] on button "Done" at bounding box center [744, 374] width 342 height 41
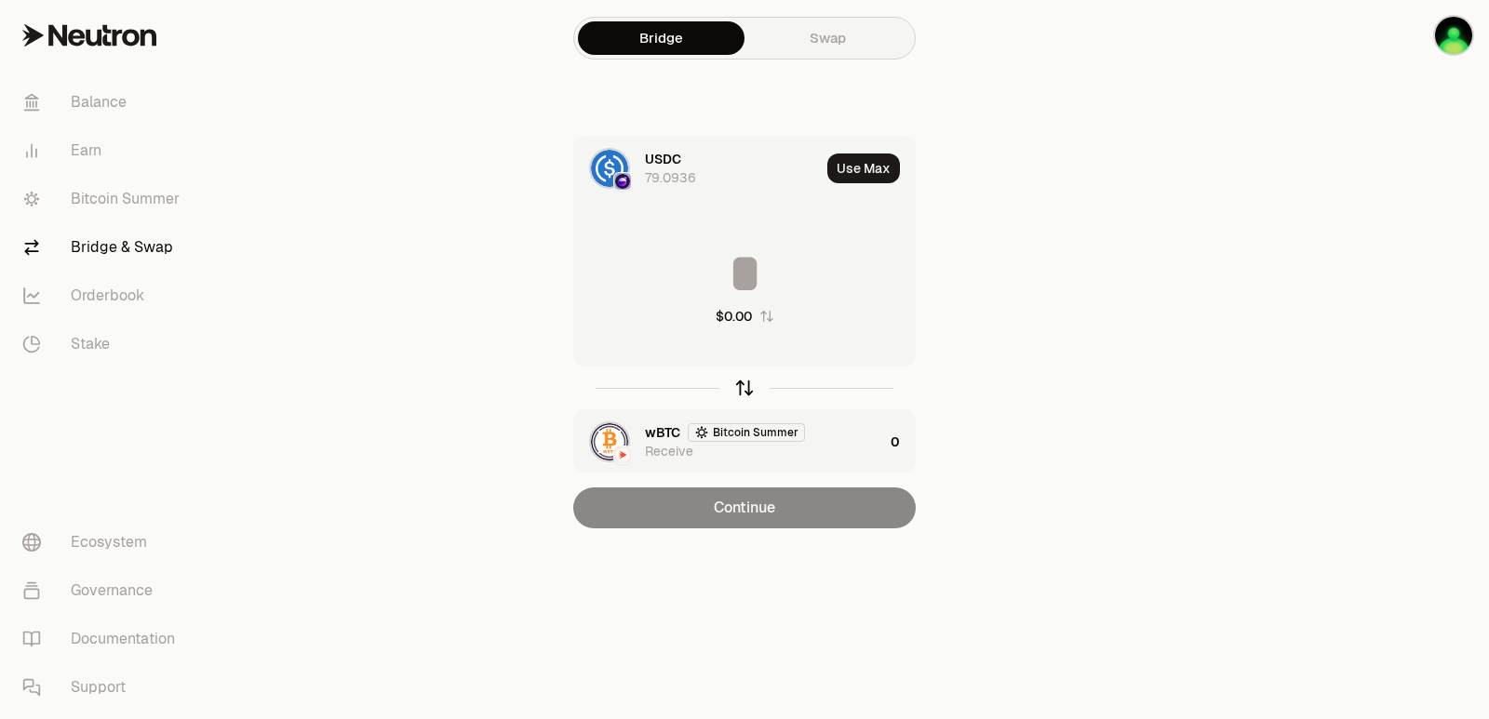
click at [743, 388] on icon "button" at bounding box center [744, 388] width 20 height 20
click at [876, 163] on button "Use Max" at bounding box center [863, 169] width 73 height 30
type input "**********"
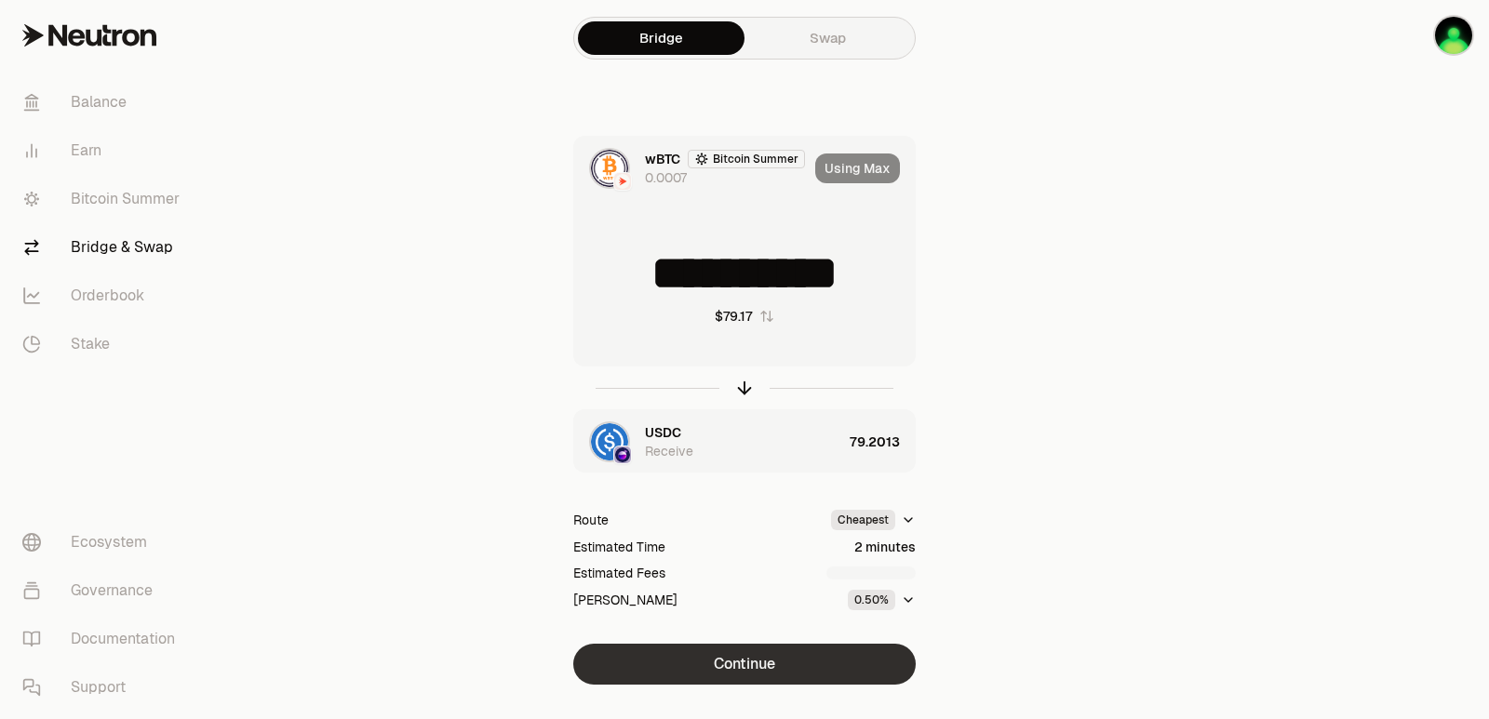
click at [758, 666] on button "Continue" at bounding box center [744, 664] width 342 height 41
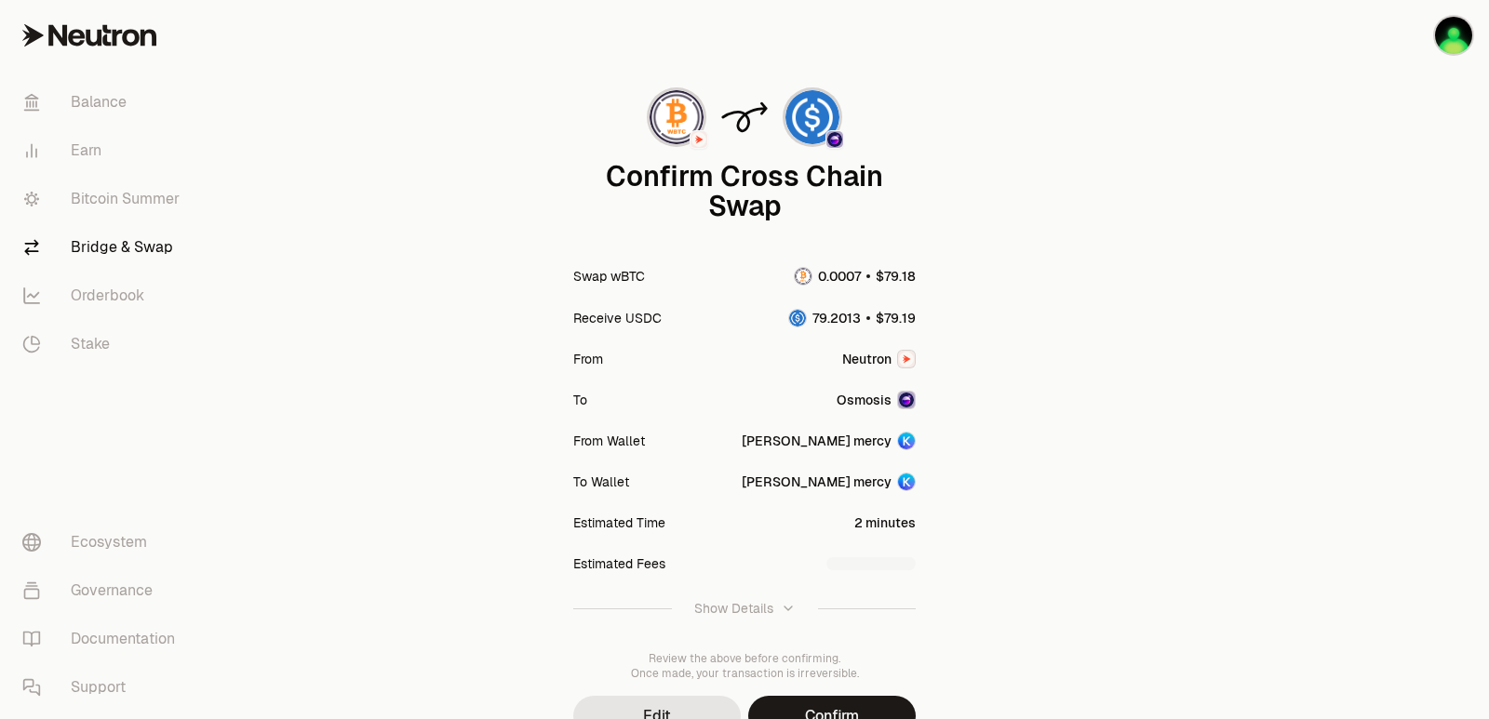
scroll to position [154, 0]
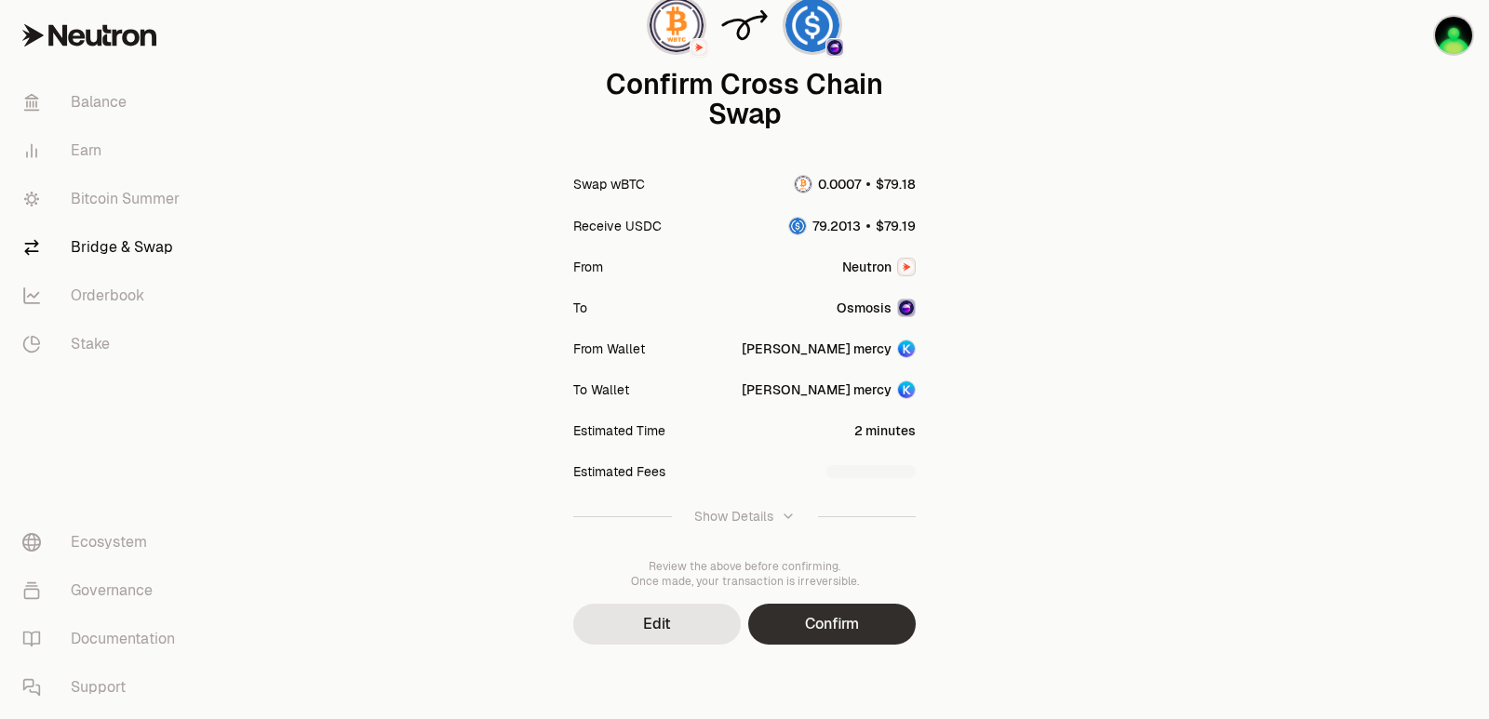
click at [855, 622] on button "Confirm" at bounding box center [832, 624] width 168 height 41
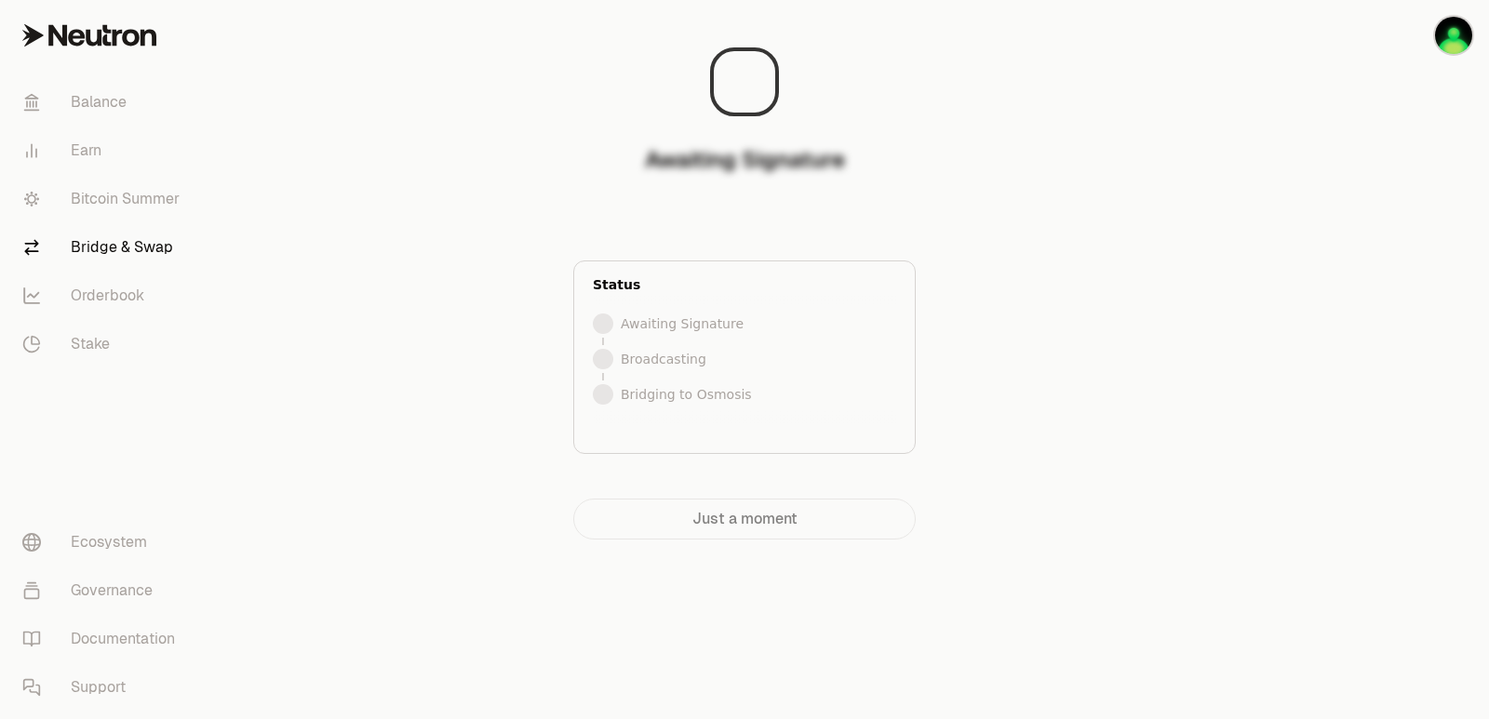
scroll to position [0, 0]
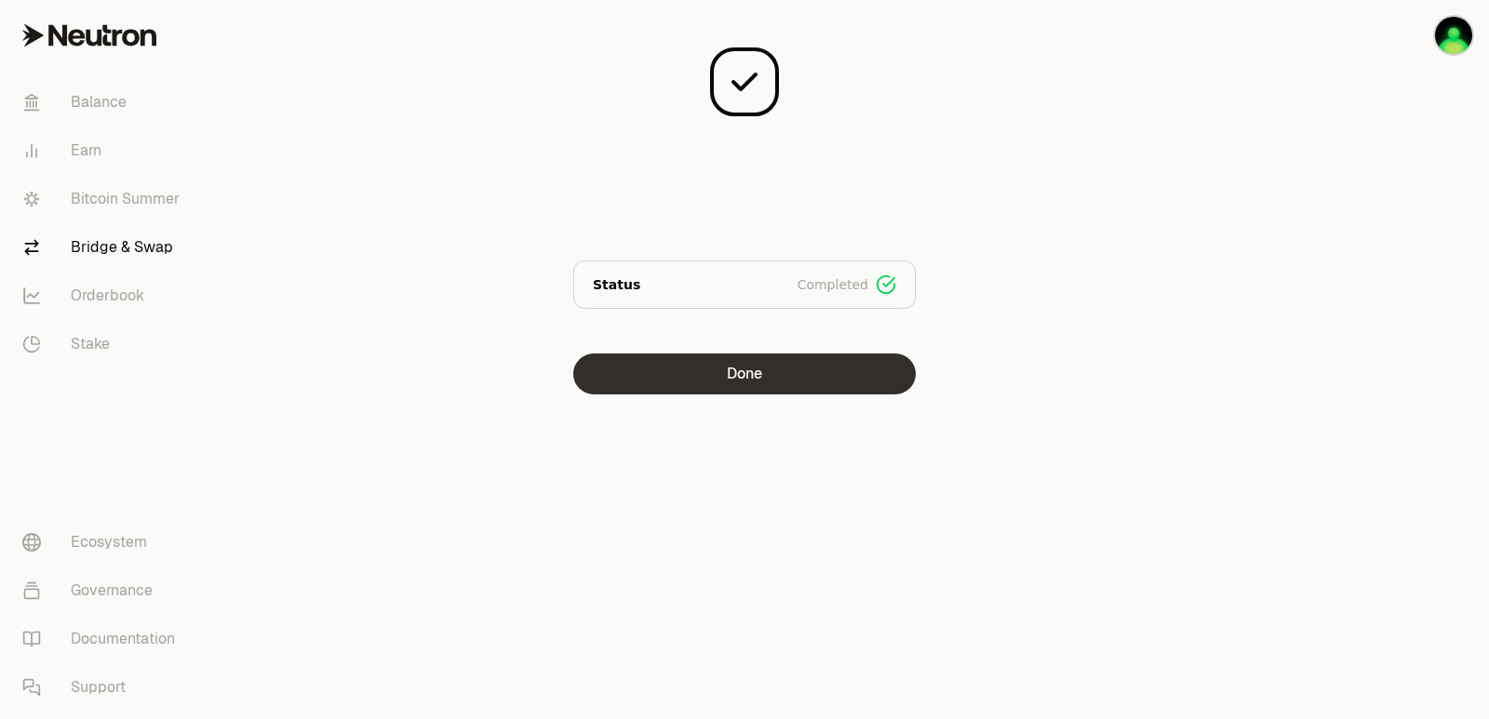
click at [783, 375] on button "Done" at bounding box center [744, 374] width 342 height 41
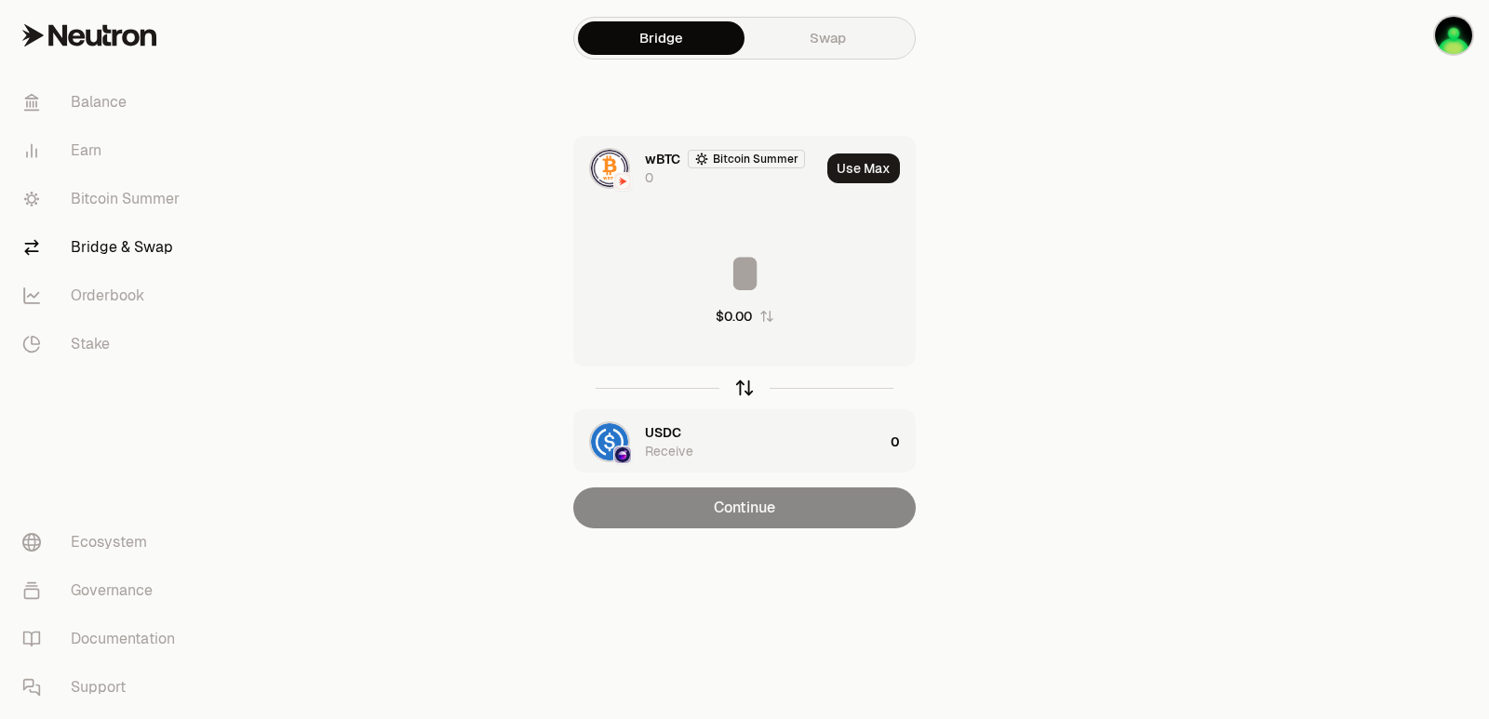
click at [749, 389] on icon "button" at bounding box center [744, 388] width 20 height 20
click at [854, 163] on button "Use Max" at bounding box center [863, 169] width 73 height 30
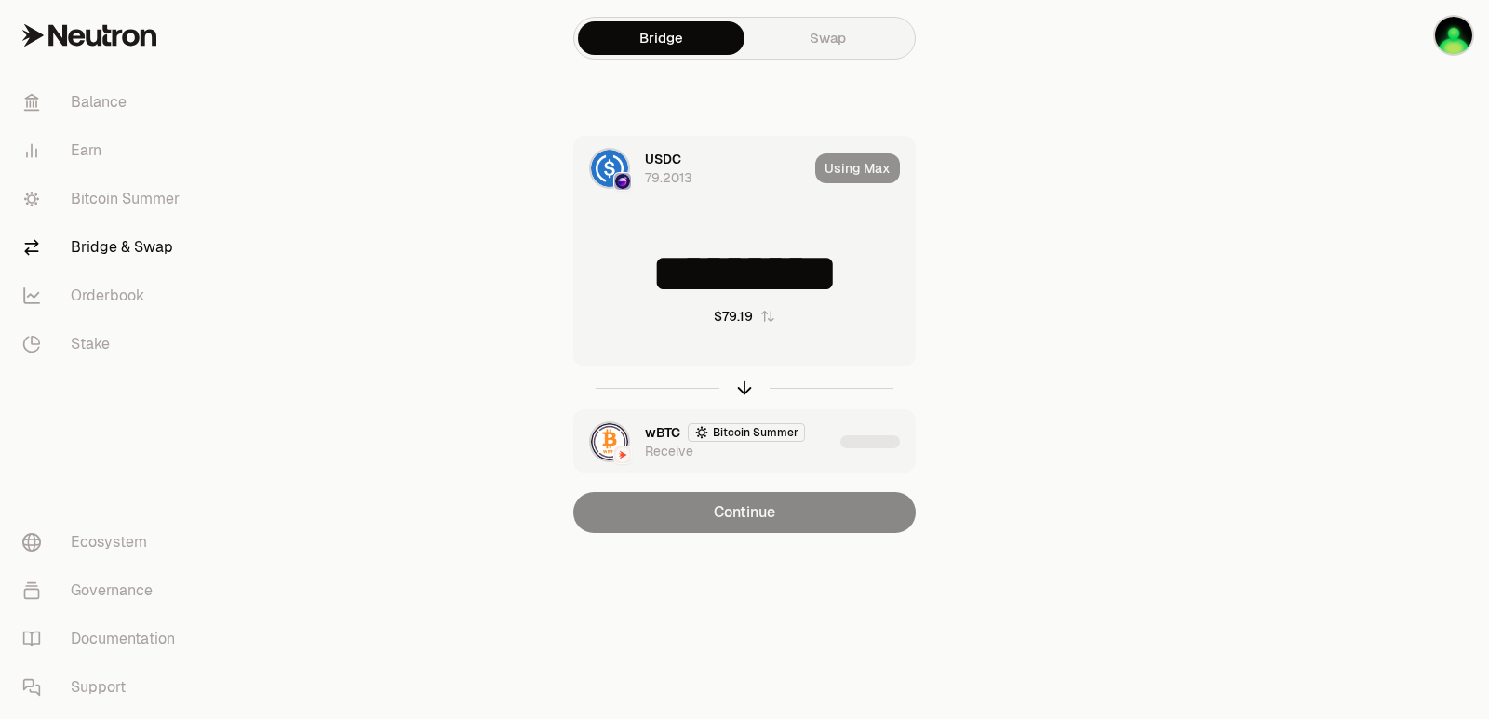
type input "*********"
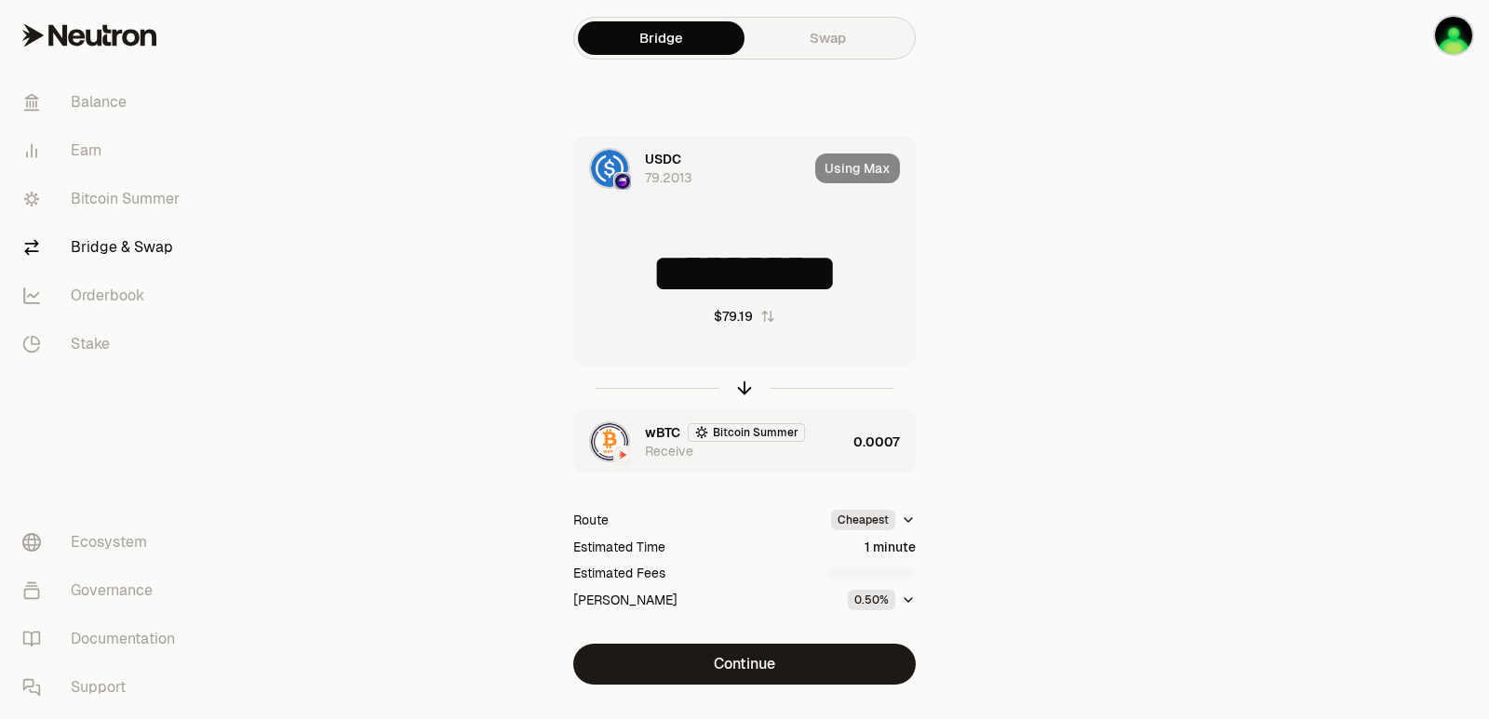
click at [812, 459] on div "wBTC Bitcoin Summer Receive" at bounding box center [745, 441] width 201 height 37
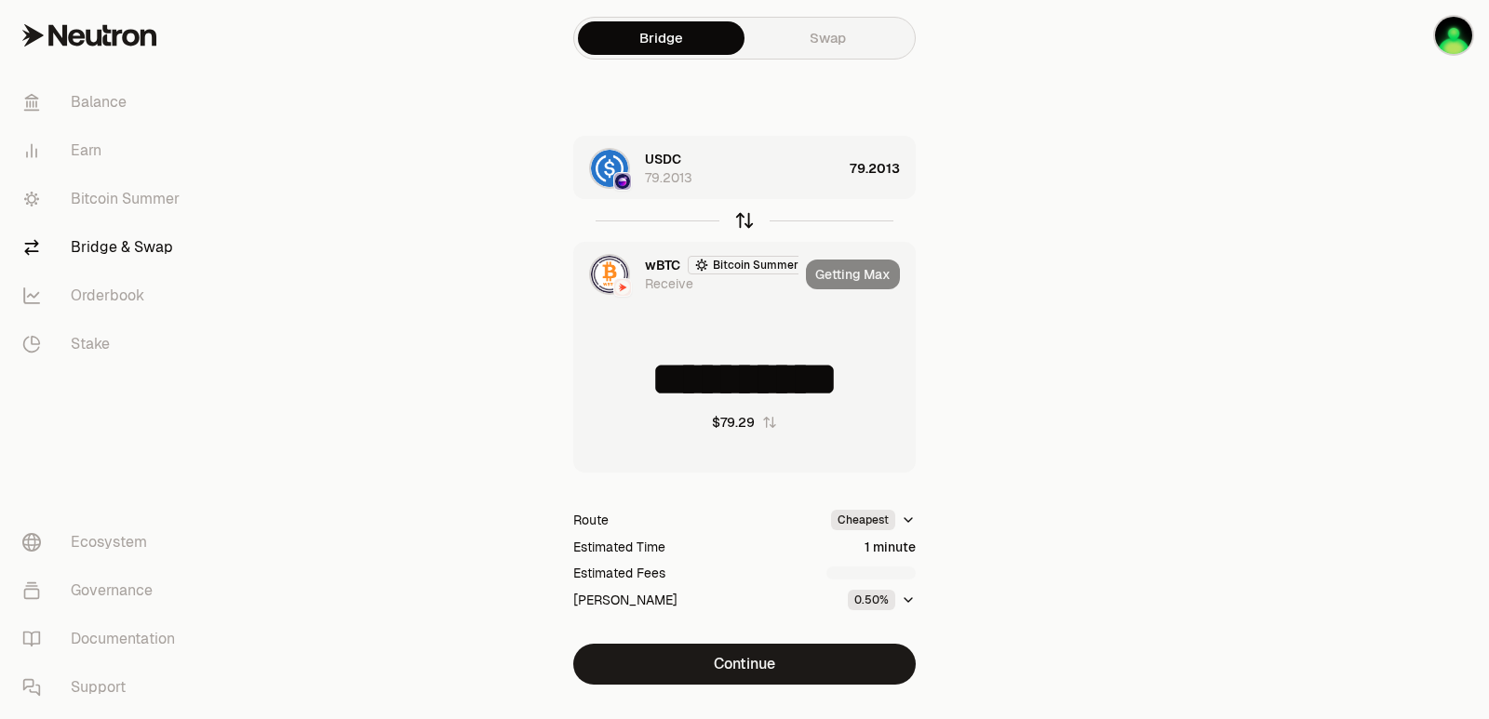
click at [749, 221] on icon "button" at bounding box center [745, 218] width 12 height 6
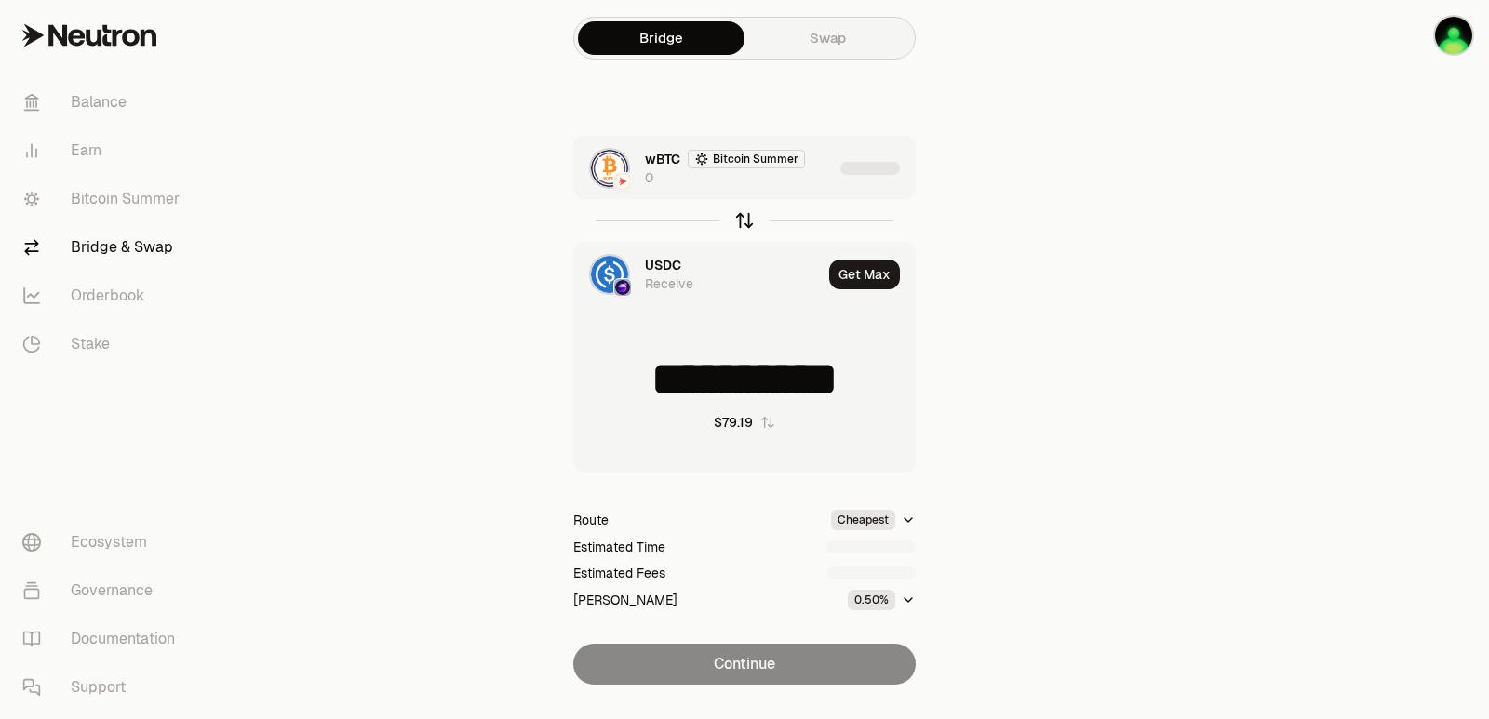
type input "*********"
click at [811, 187] on div "wBTC Bitcoin Summer 0" at bounding box center [710, 168] width 272 height 63
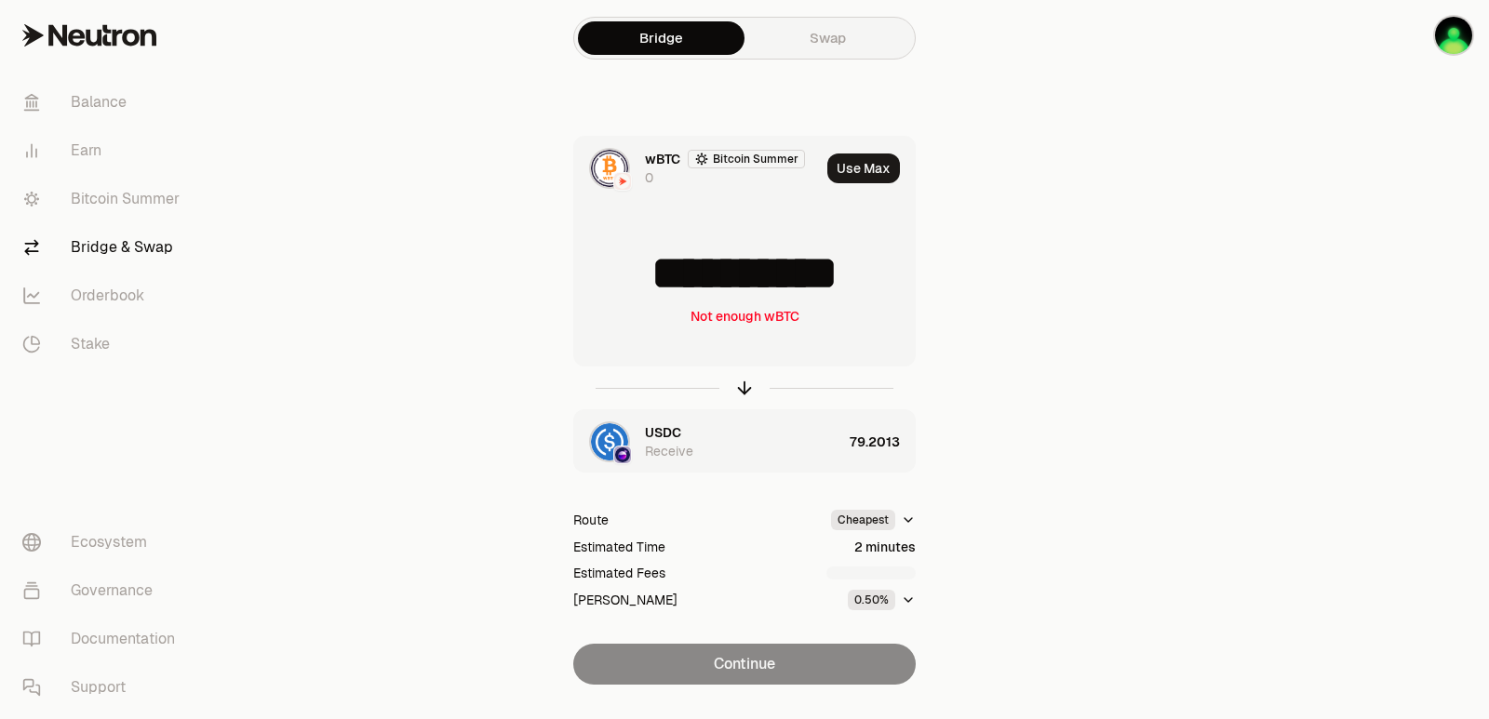
drag, startPoint x: 739, startPoint y: 387, endPoint x: 763, endPoint y: 357, distance: 38.4
click at [740, 387] on icon "button" at bounding box center [744, 388] width 20 height 20
type input "*********"
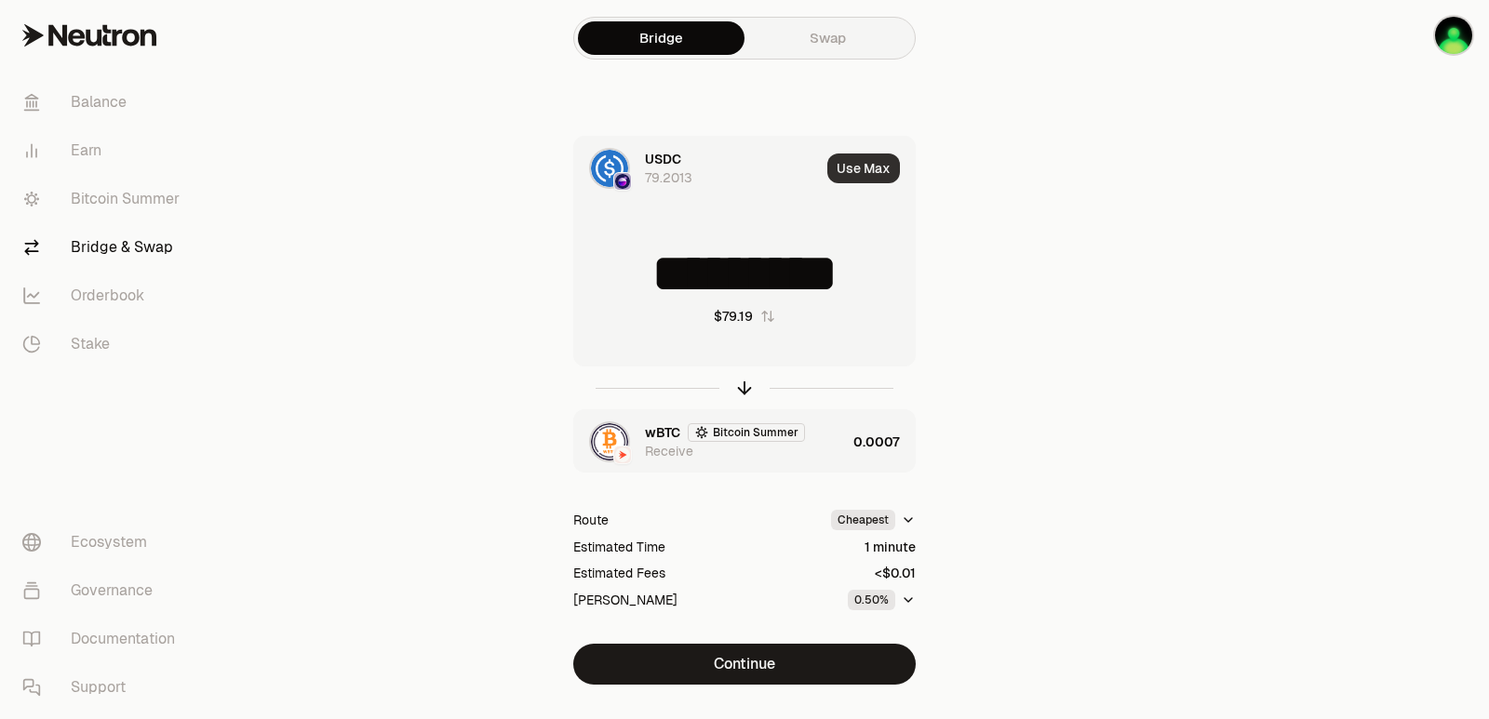
click at [867, 158] on button "Use Max" at bounding box center [863, 169] width 73 height 30
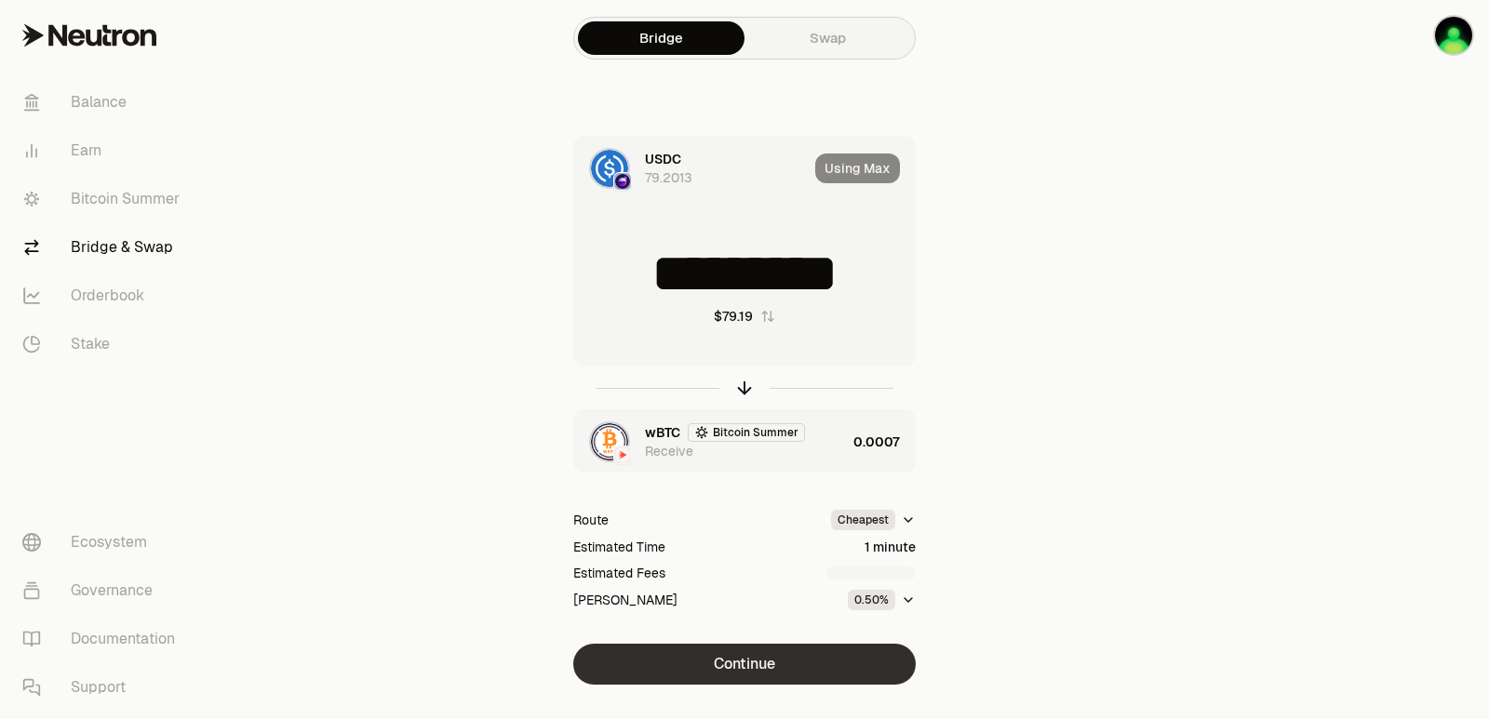
click at [790, 671] on button "Continue" at bounding box center [744, 664] width 342 height 41
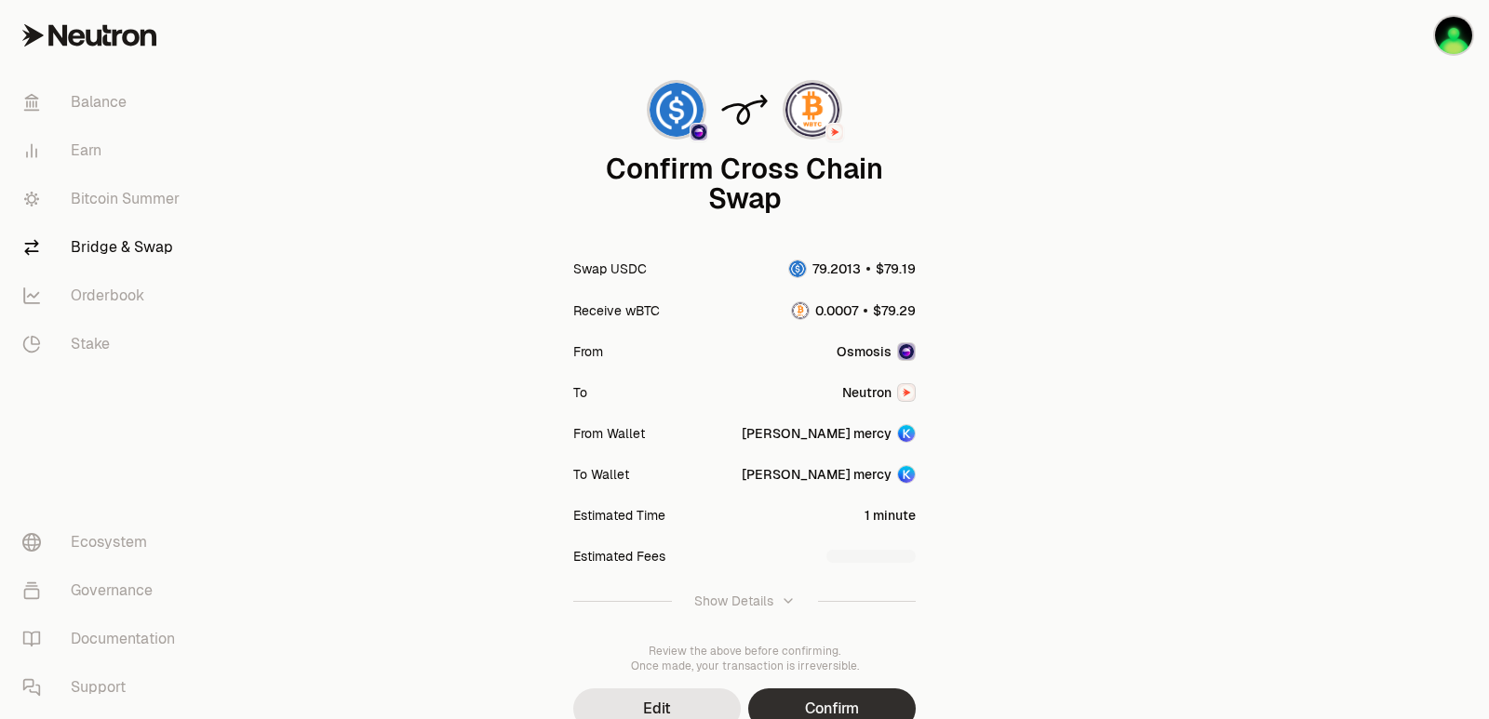
scroll to position [154, 0]
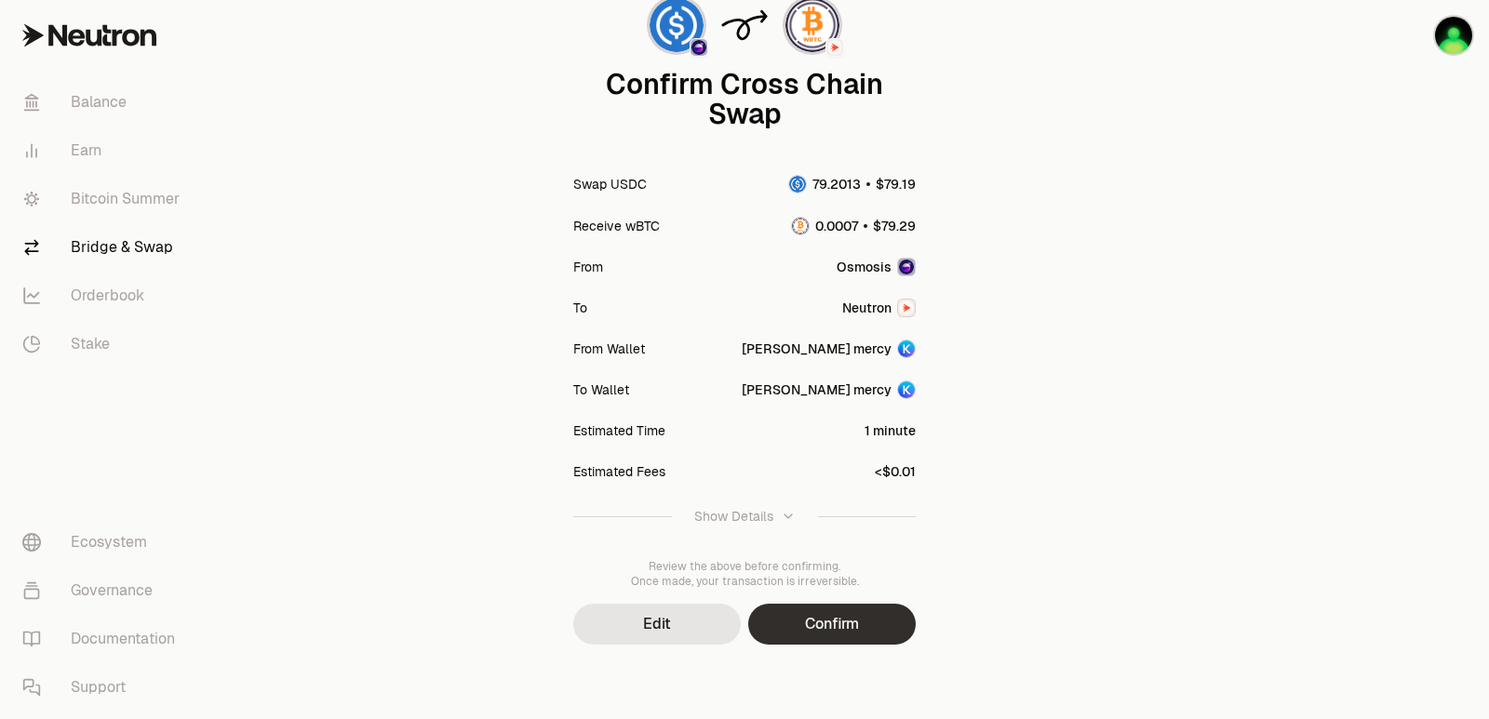
click at [811, 632] on button "Confirm" at bounding box center [832, 624] width 168 height 41
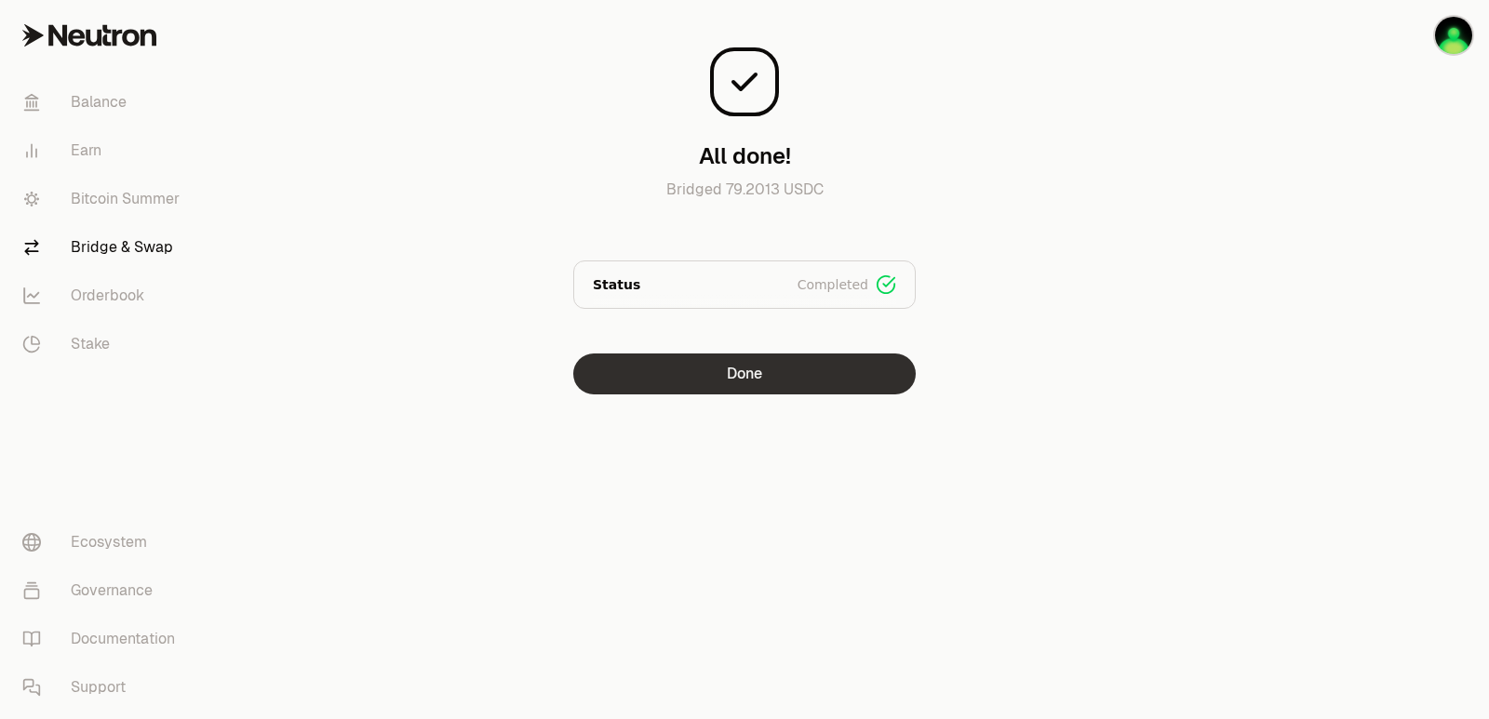
click at [700, 385] on button "Done" at bounding box center [744, 374] width 342 height 41
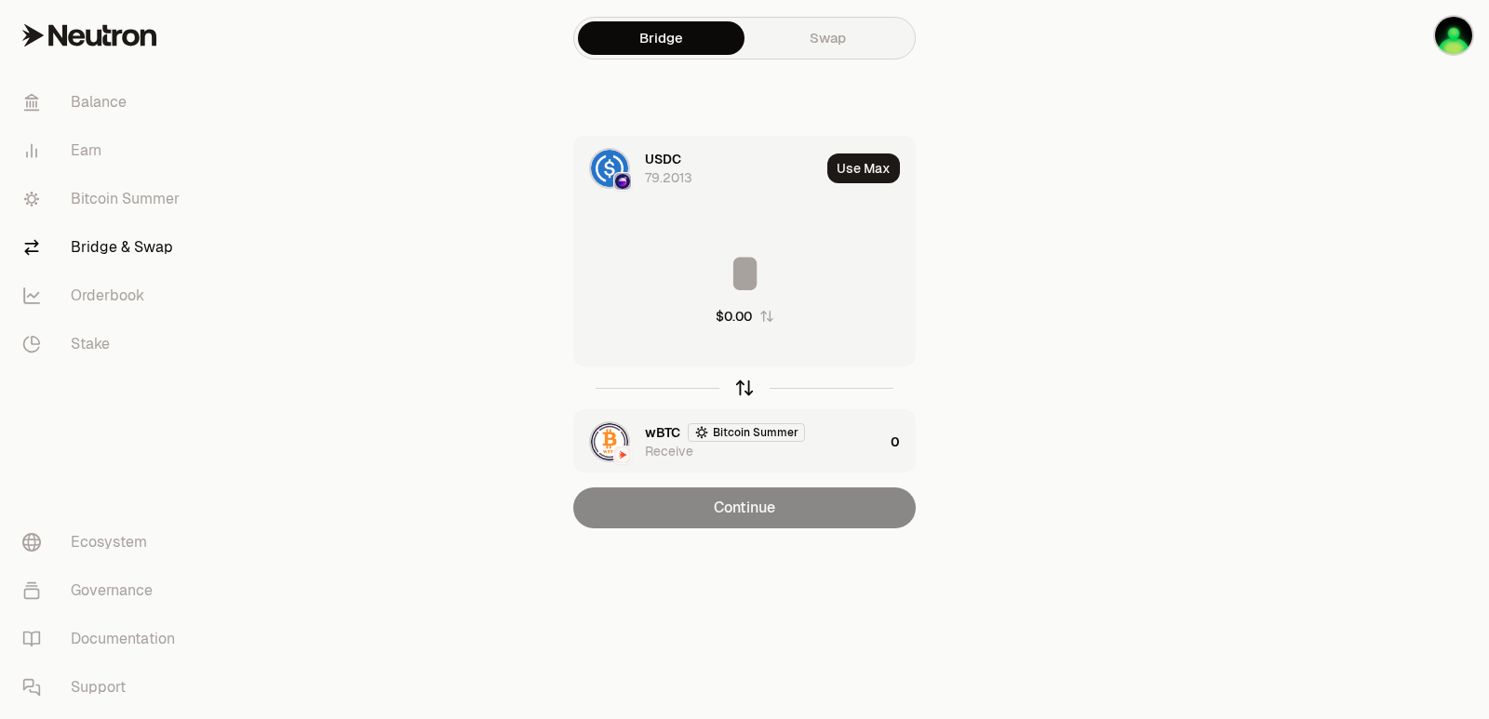
click at [746, 389] on icon "button" at bounding box center [744, 388] width 20 height 20
click at [866, 166] on button "Use Max" at bounding box center [863, 169] width 73 height 30
type input "**********"
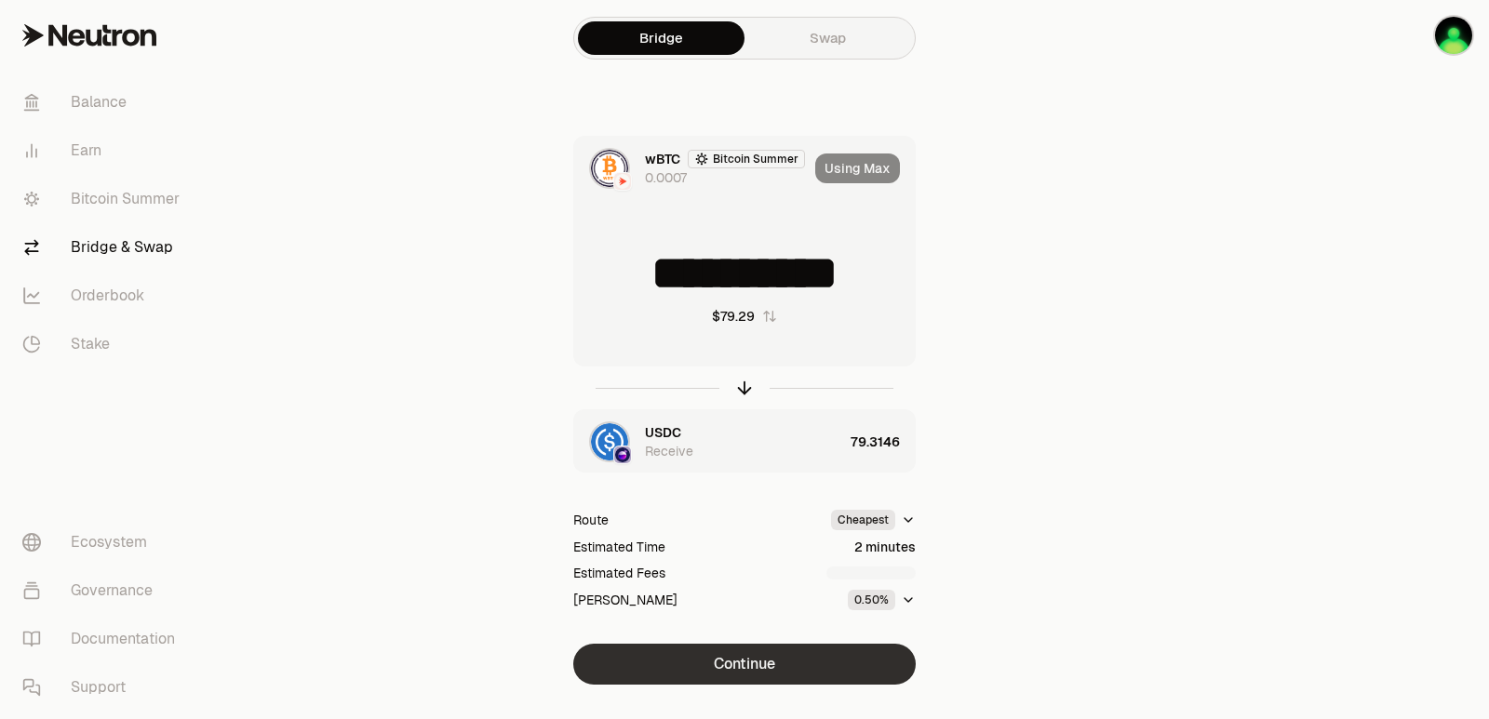
click at [768, 672] on button "Continue" at bounding box center [744, 664] width 342 height 41
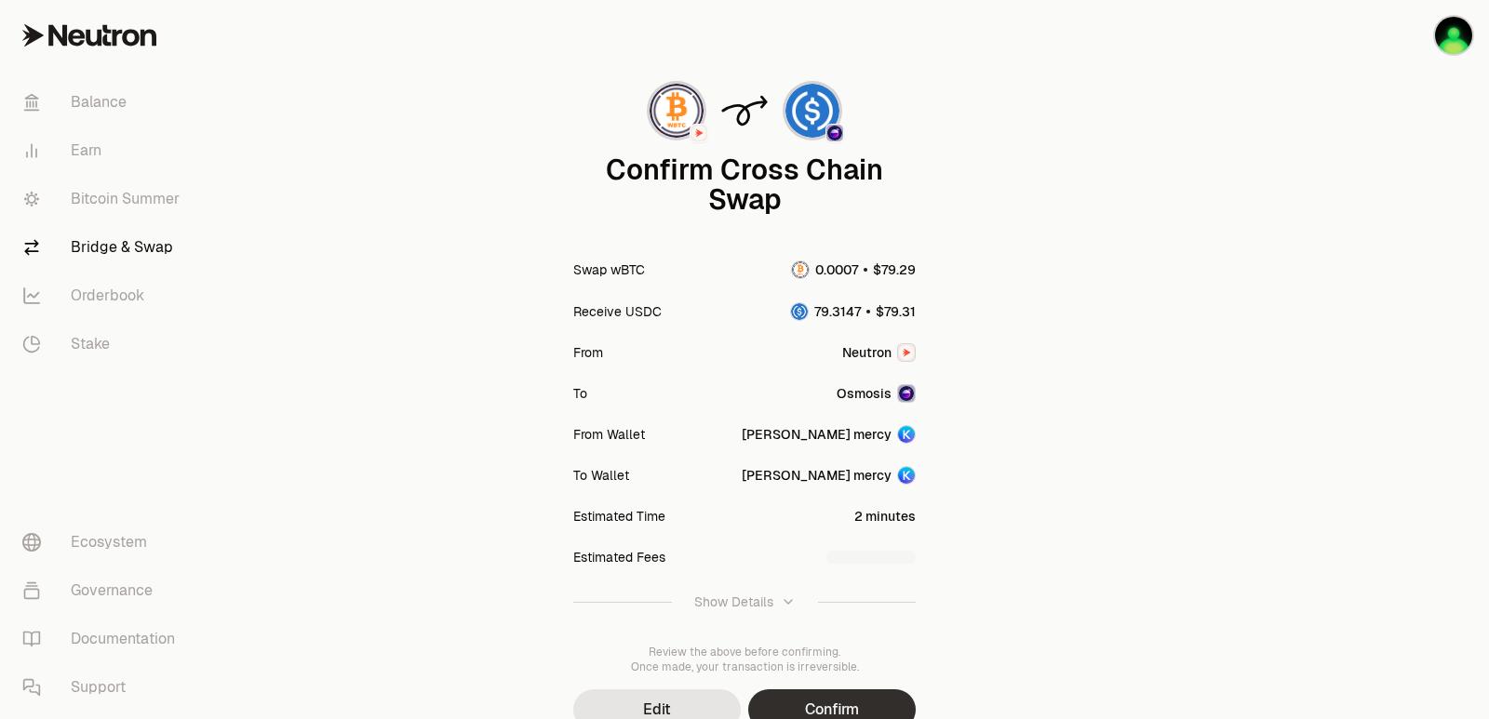
scroll to position [154, 0]
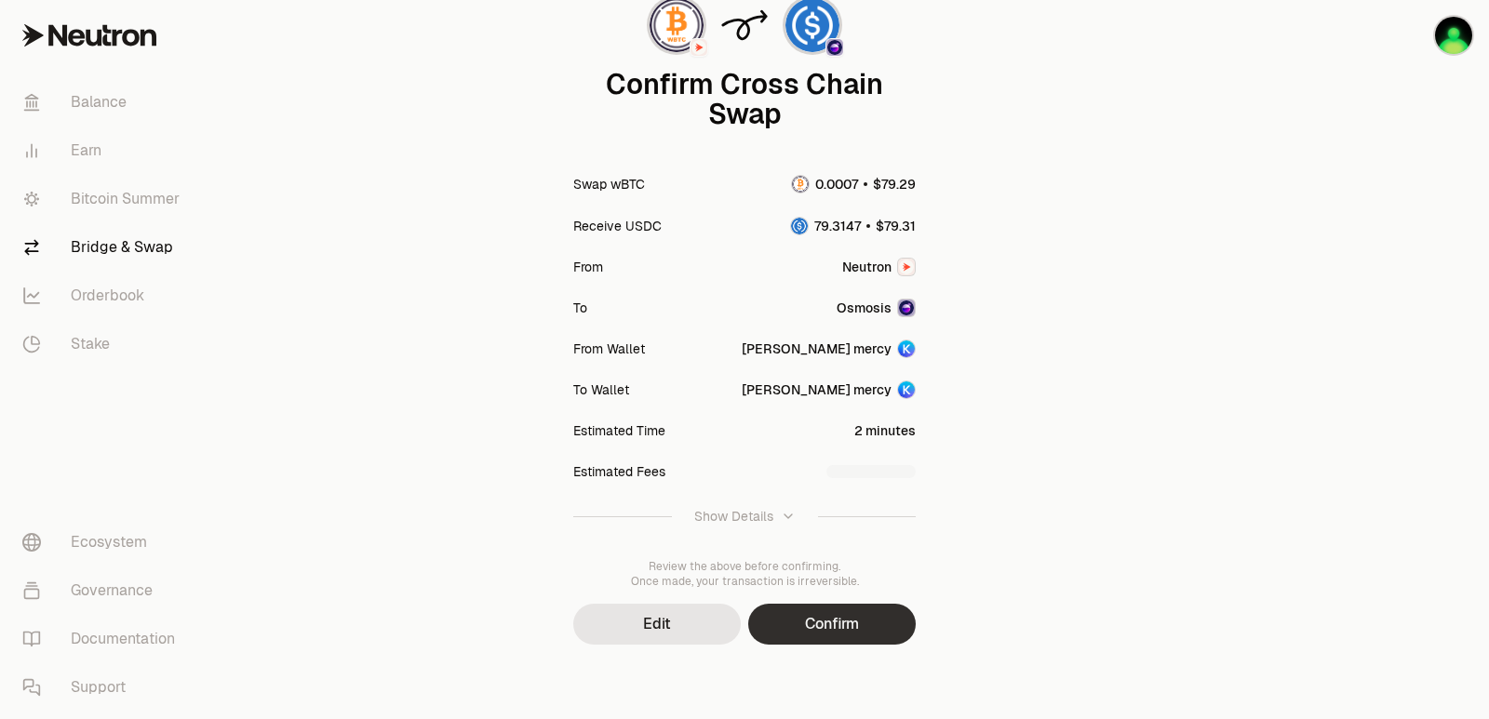
click at [823, 629] on button "Confirm" at bounding box center [832, 624] width 168 height 41
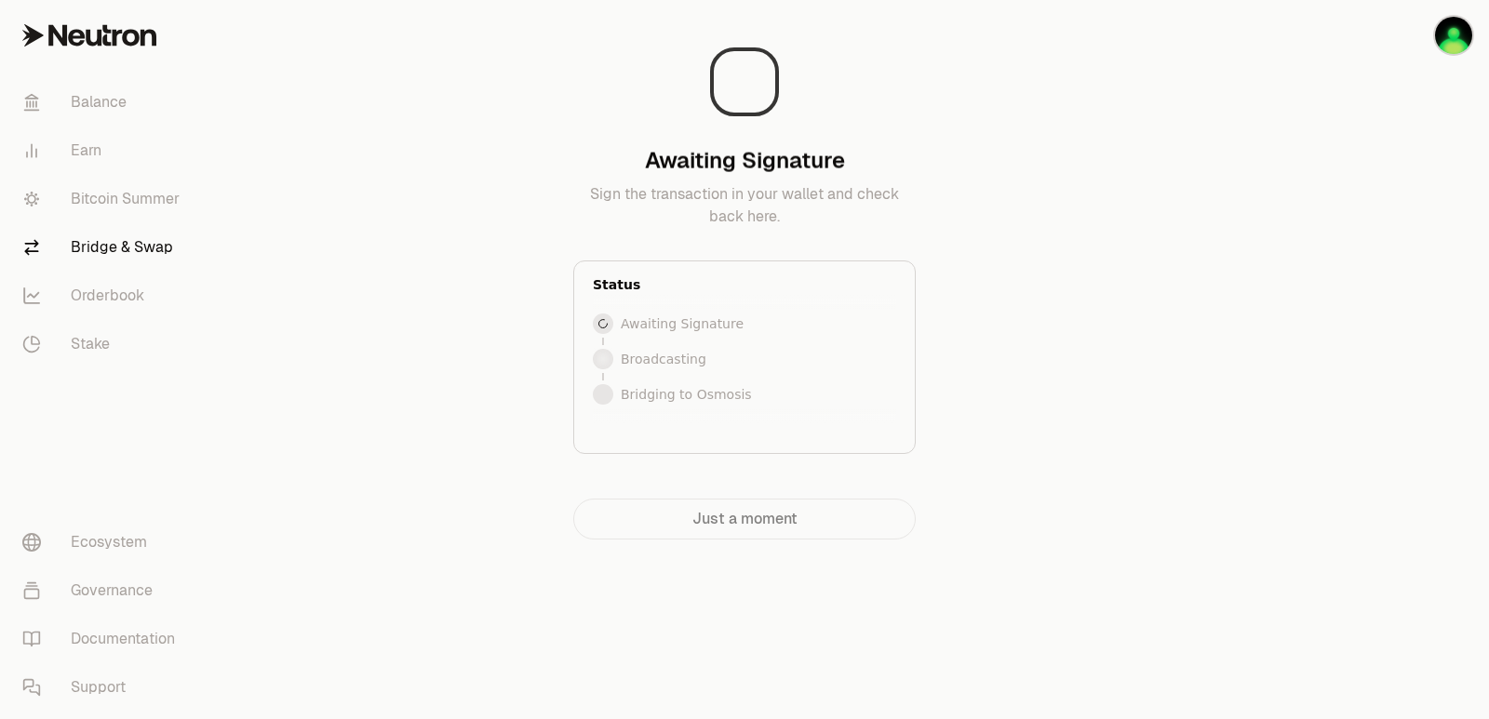
scroll to position [0, 0]
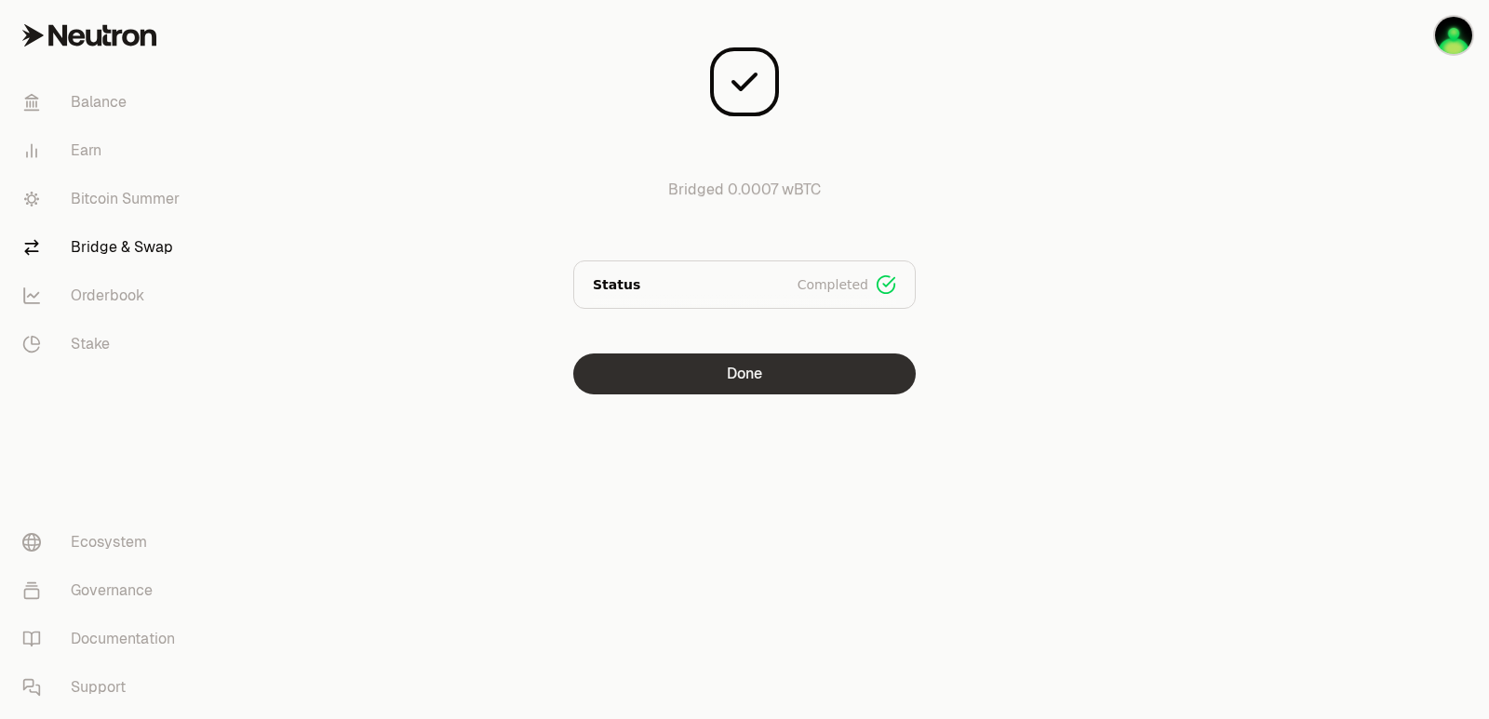
click at [748, 364] on button "Done" at bounding box center [744, 374] width 342 height 41
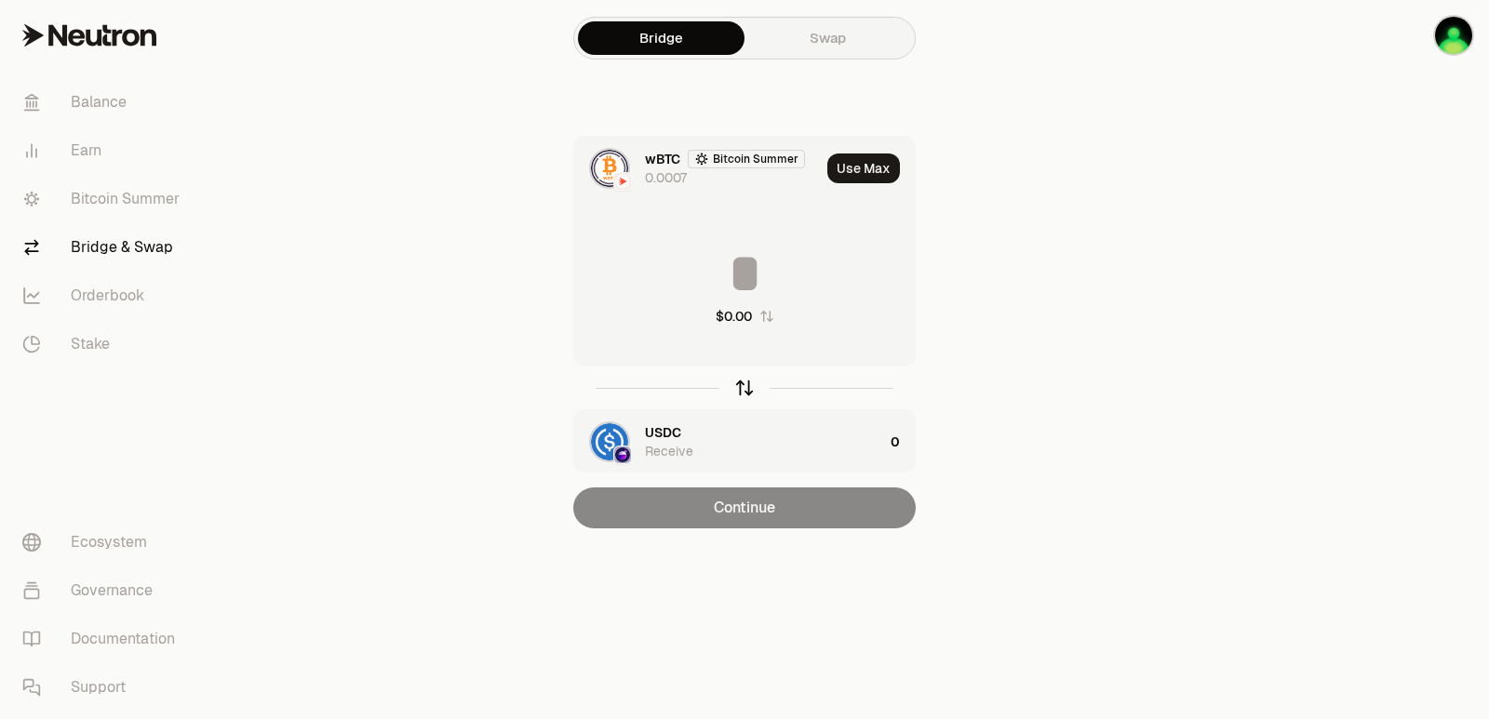
click at [744, 392] on icon "button" at bounding box center [744, 388] width 20 height 20
click at [871, 169] on button "Use Max" at bounding box center [863, 169] width 73 height 30
type input "*********"
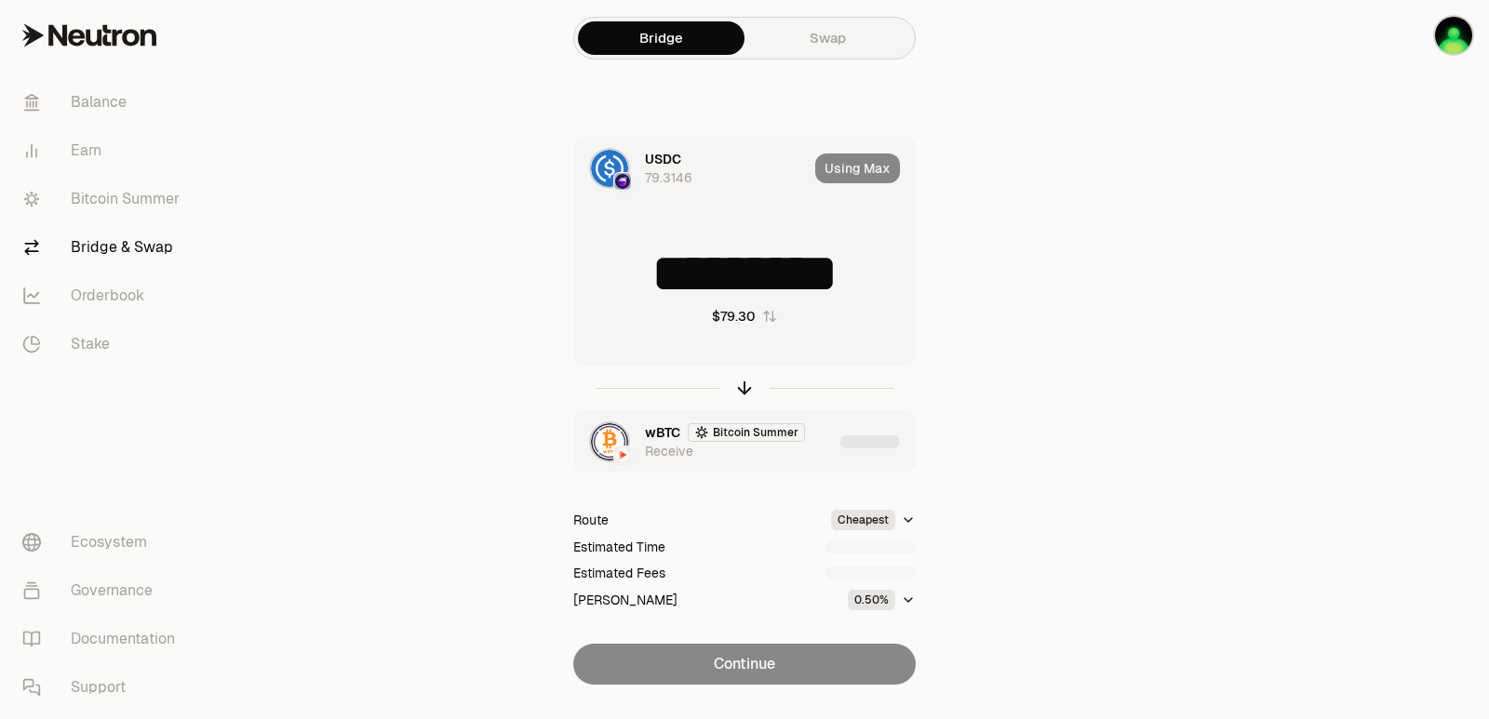
click at [848, 445] on div "button" at bounding box center [870, 442] width 60 height 13
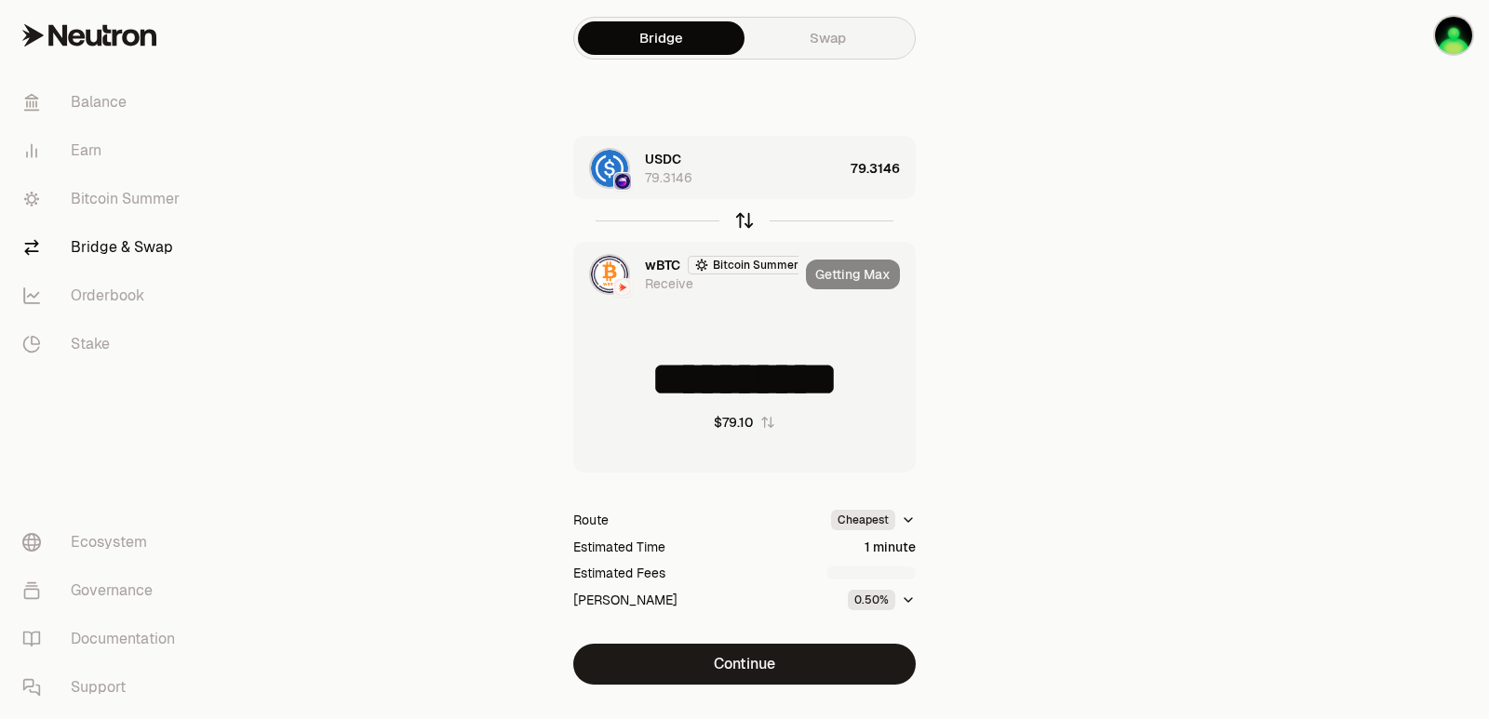
click at [741, 221] on icon "button" at bounding box center [744, 220] width 20 height 20
type input "*********"
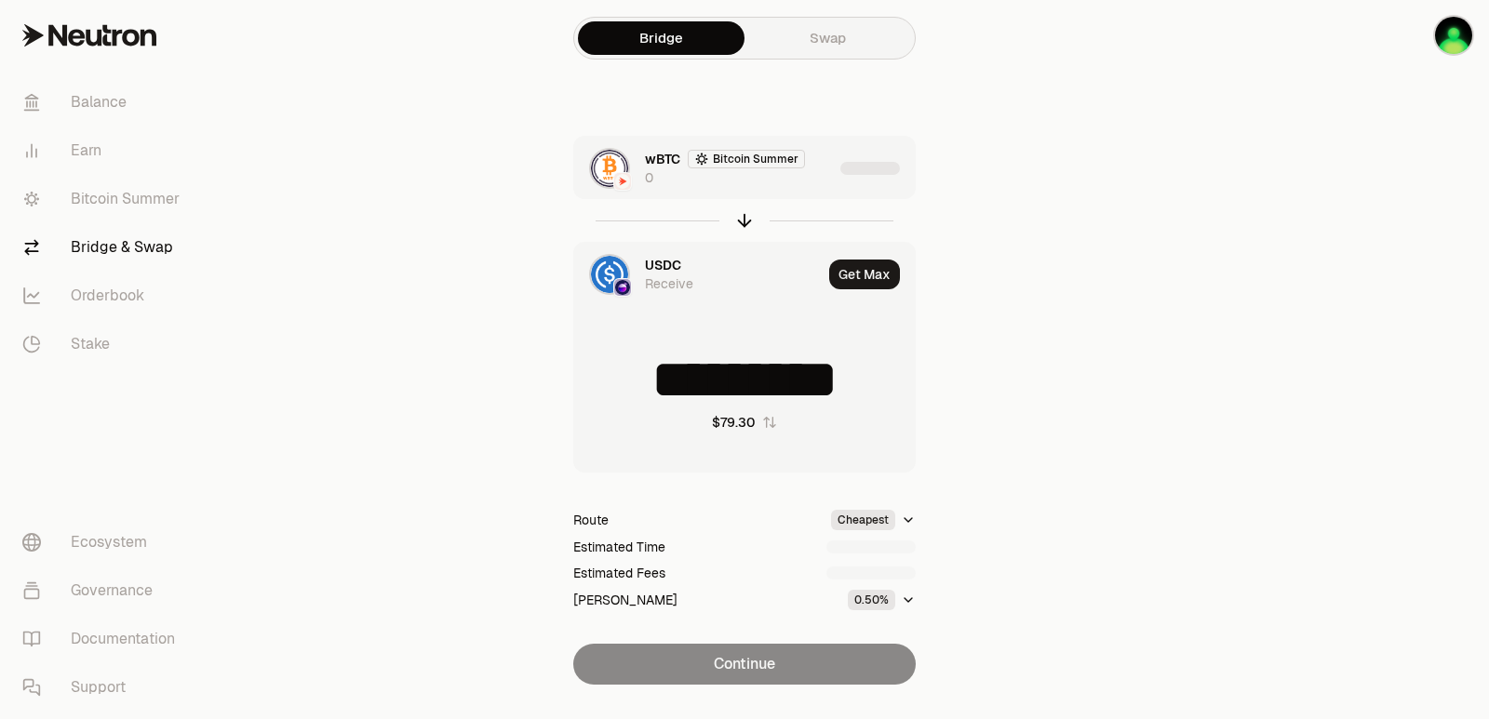
click at [790, 190] on div "wBTC Bitcoin Summer 0" at bounding box center [703, 168] width 259 height 63
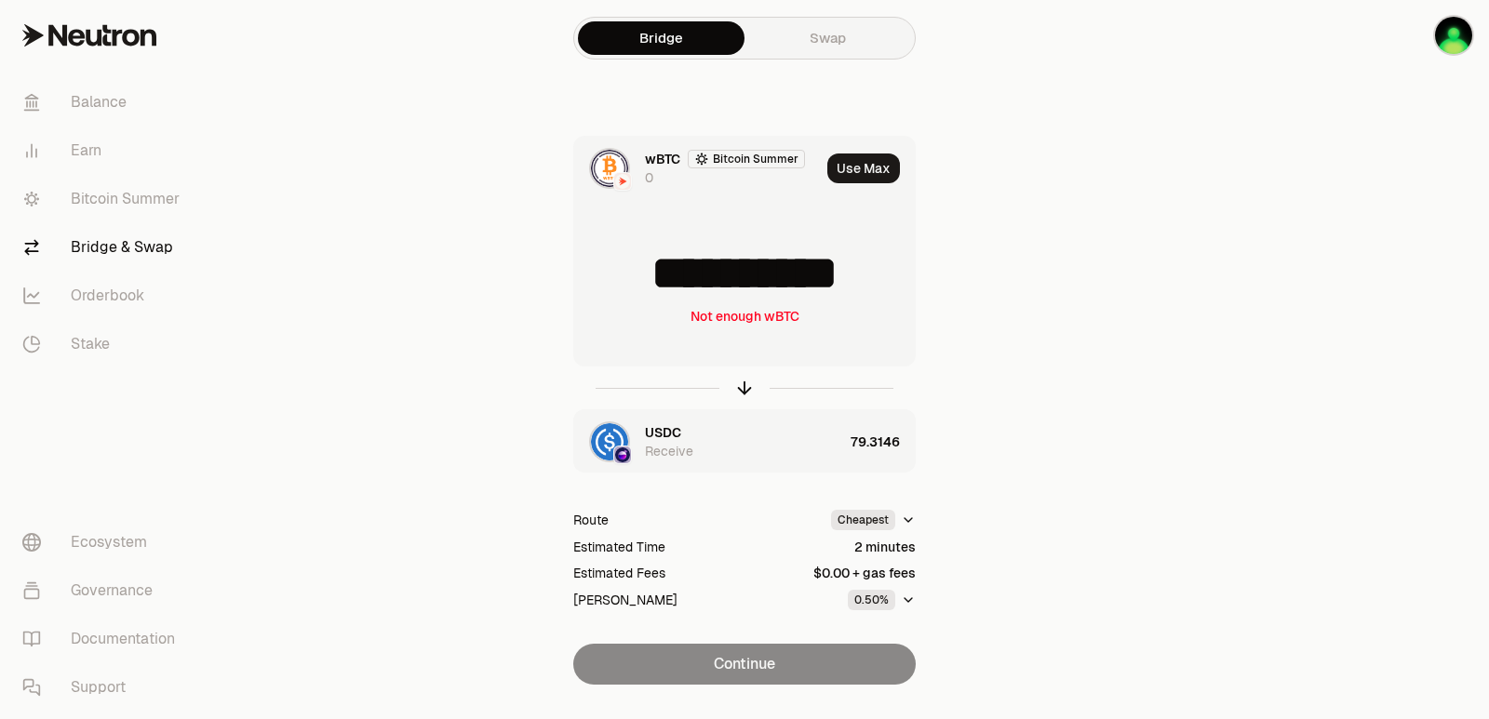
click at [880, 288] on input "**********" at bounding box center [744, 274] width 341 height 56
drag, startPoint x: 892, startPoint y: 282, endPoint x: 804, endPoint y: 284, distance: 87.5
click at [804, 284] on input "**********" at bounding box center [744, 274] width 341 height 56
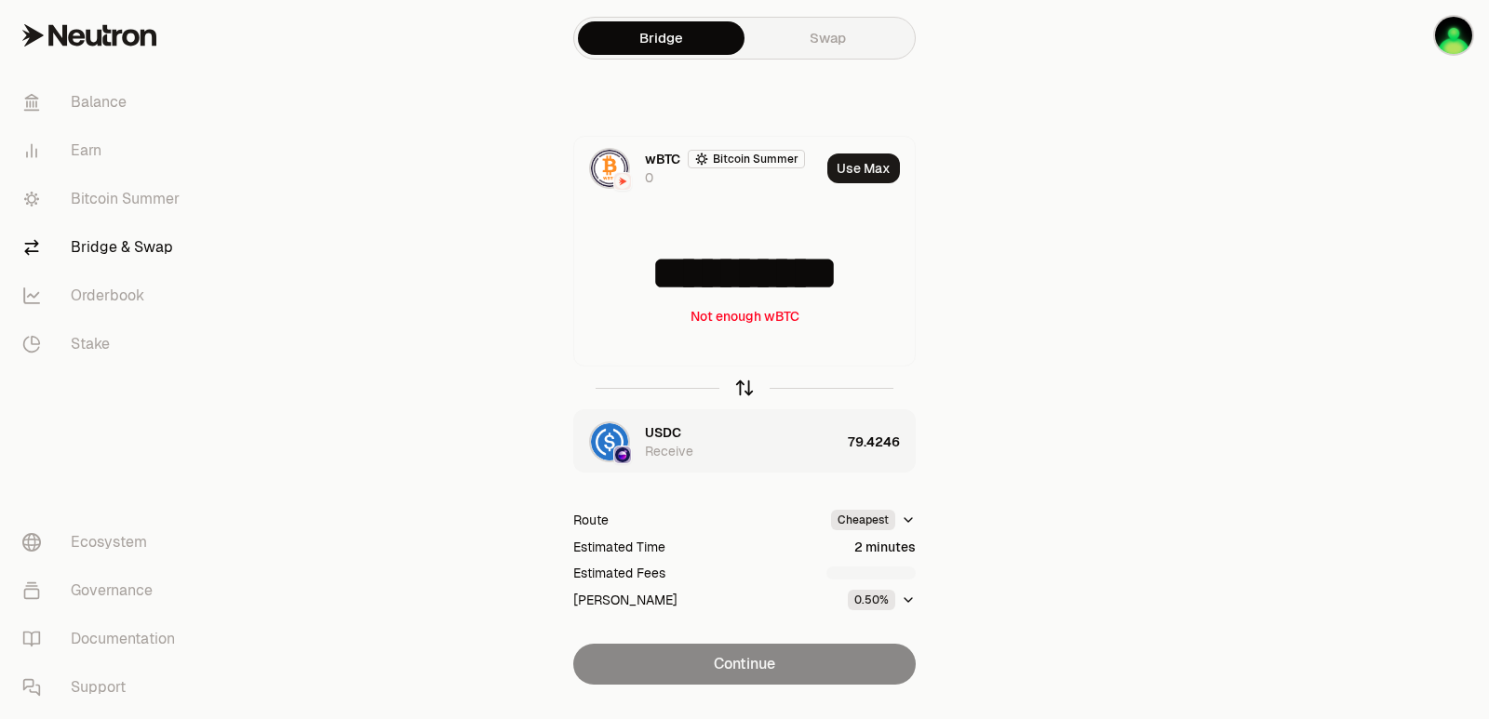
type input "**********"
click at [735, 386] on icon "button" at bounding box center [744, 388] width 20 height 20
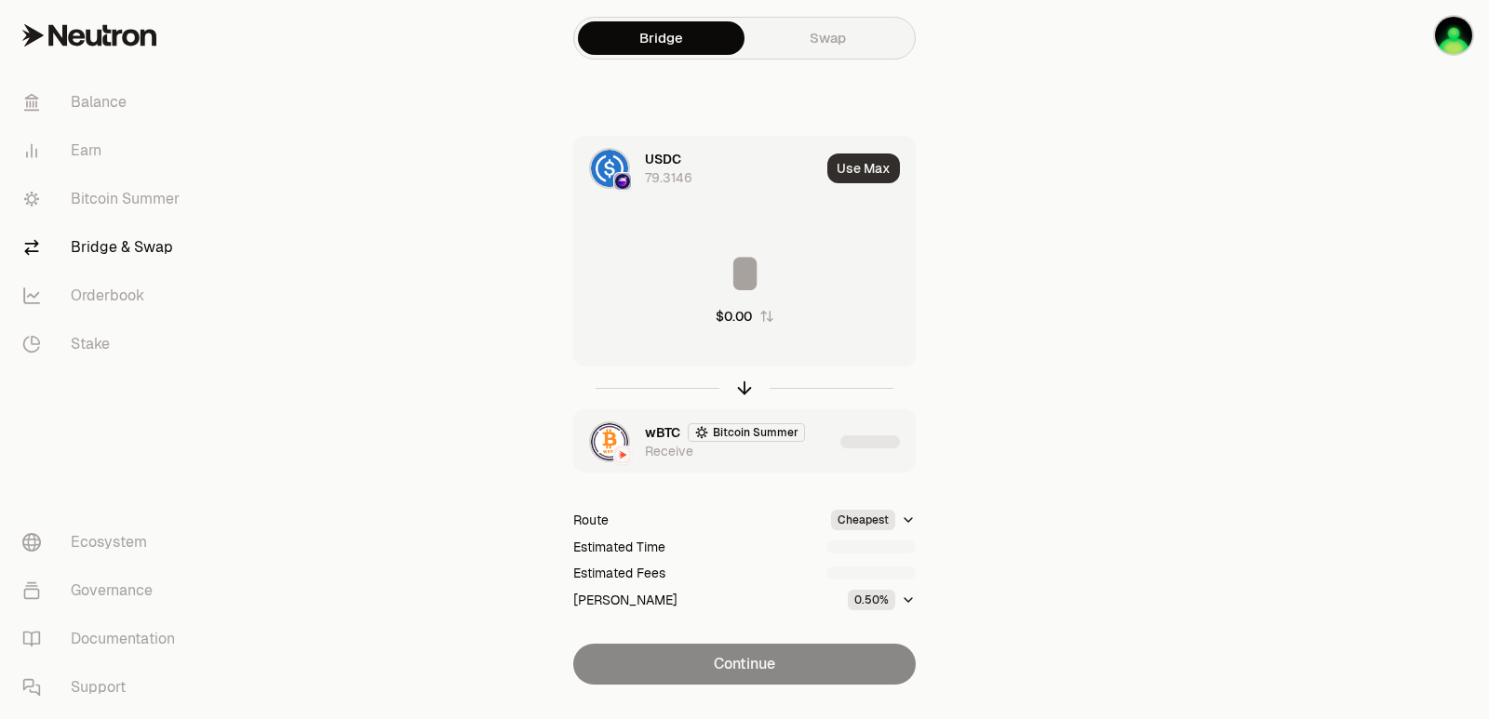
click at [876, 165] on button "Use Max" at bounding box center [863, 169] width 73 height 30
type input "*********"
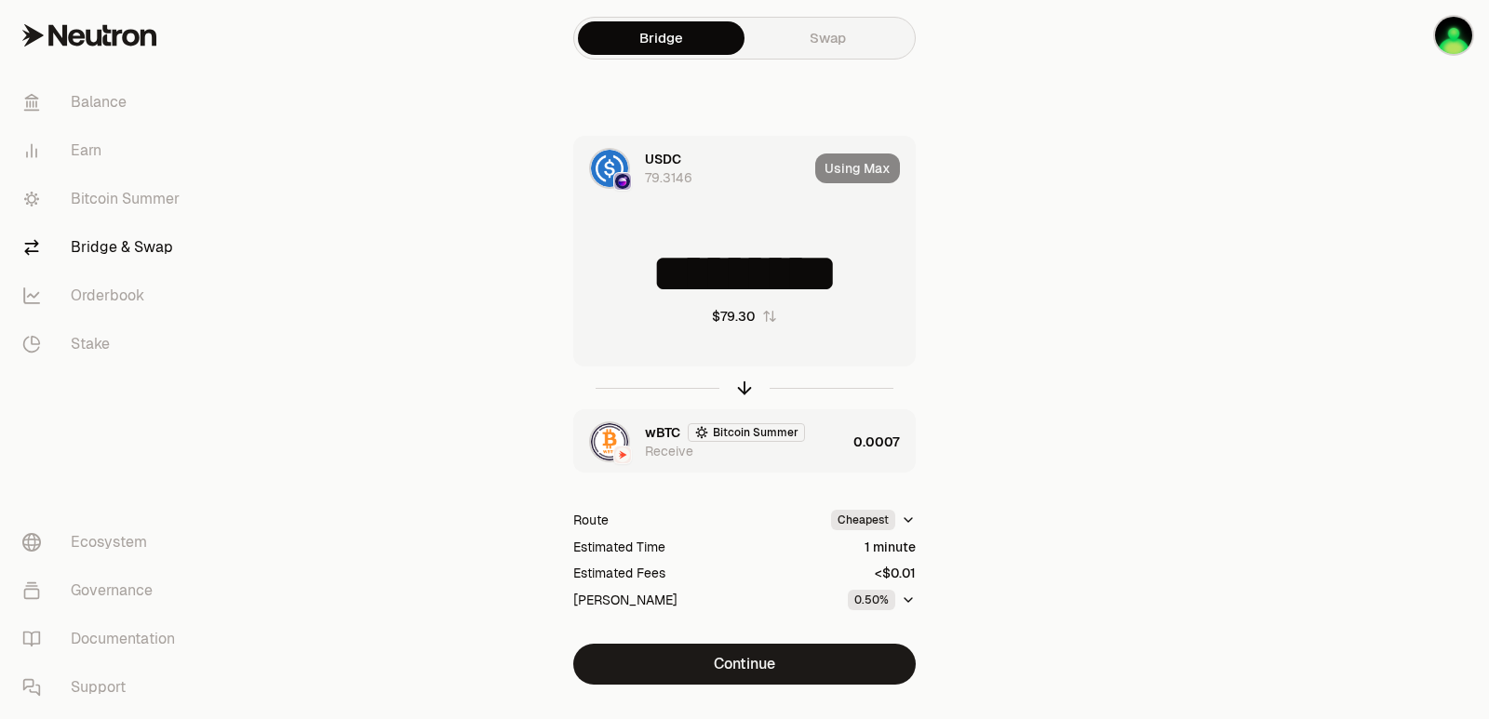
click at [811, 443] on div "wBTC Bitcoin Summer Receive" at bounding box center [745, 441] width 201 height 37
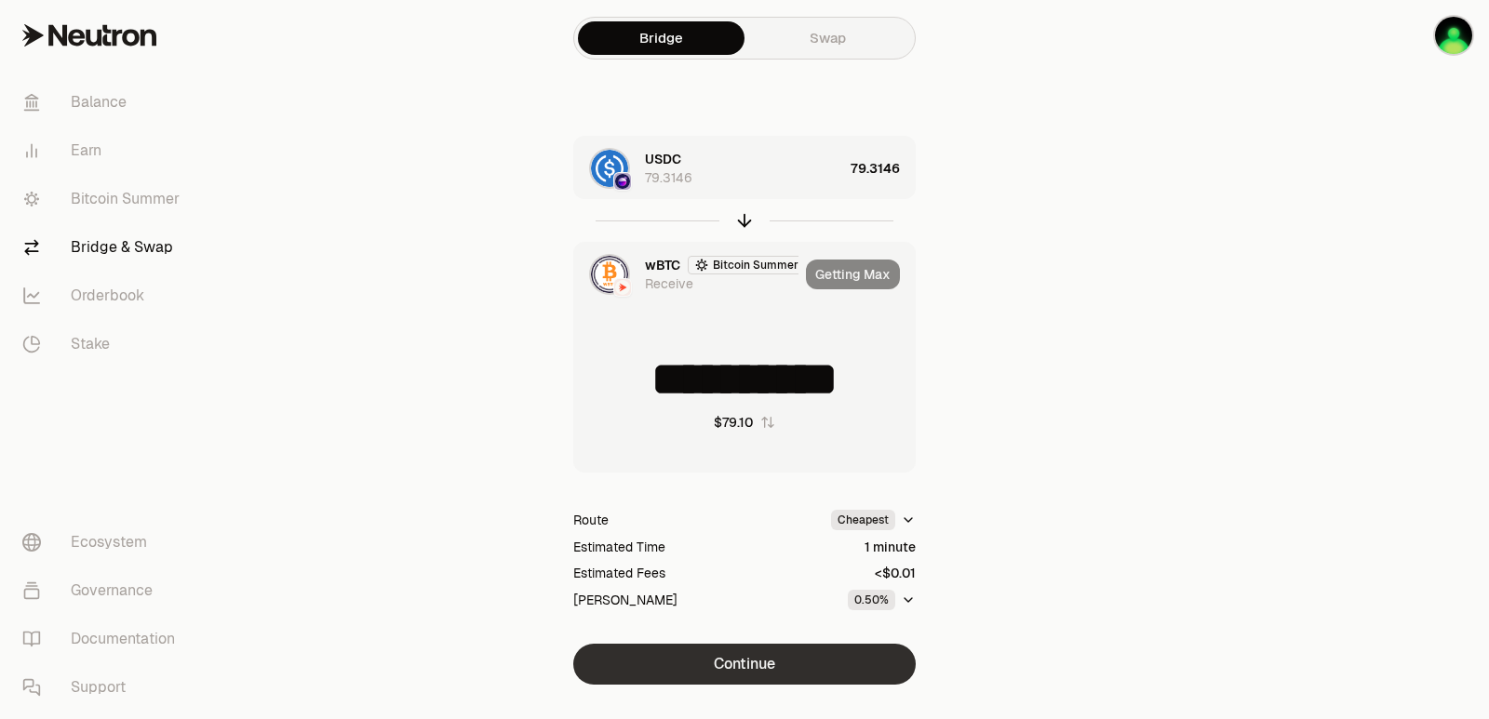
click at [772, 670] on button "Continue" at bounding box center [744, 664] width 342 height 41
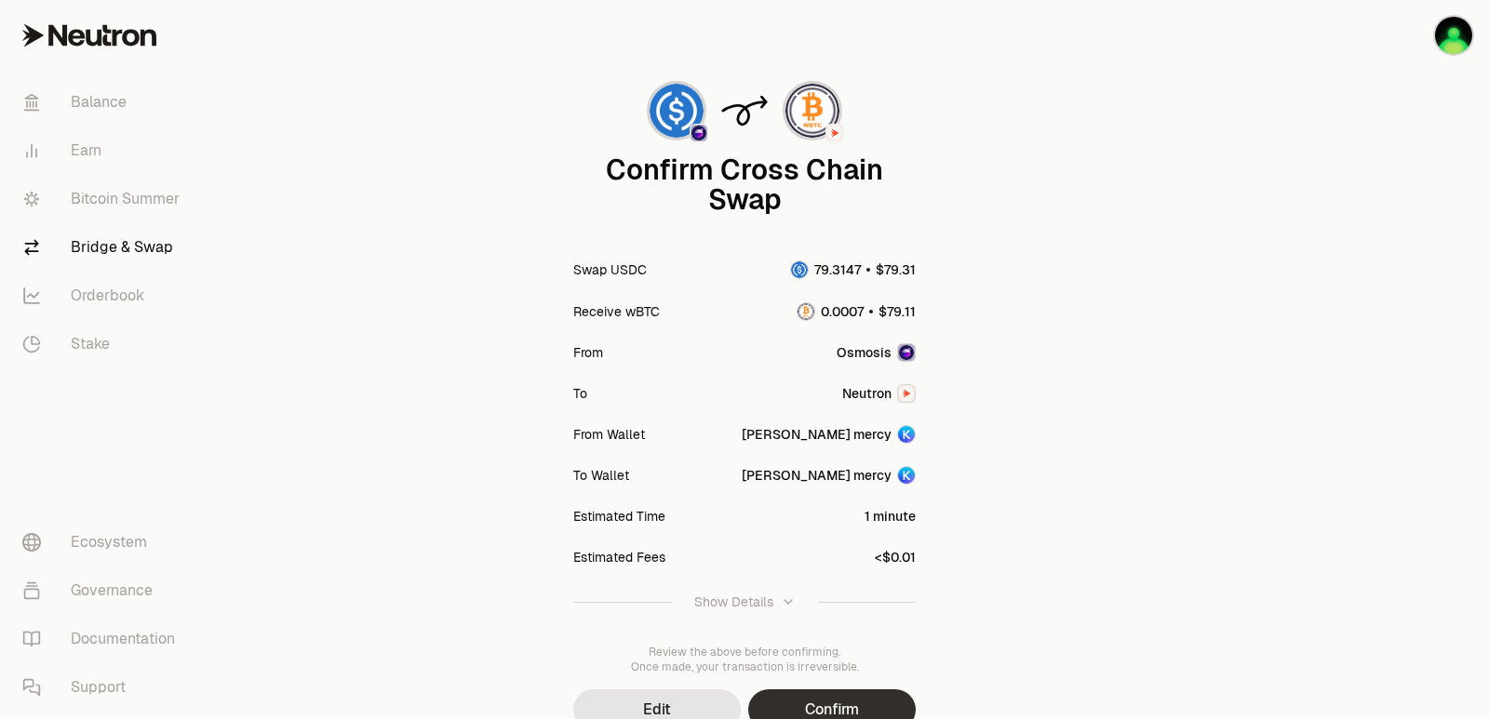
scroll to position [154, 0]
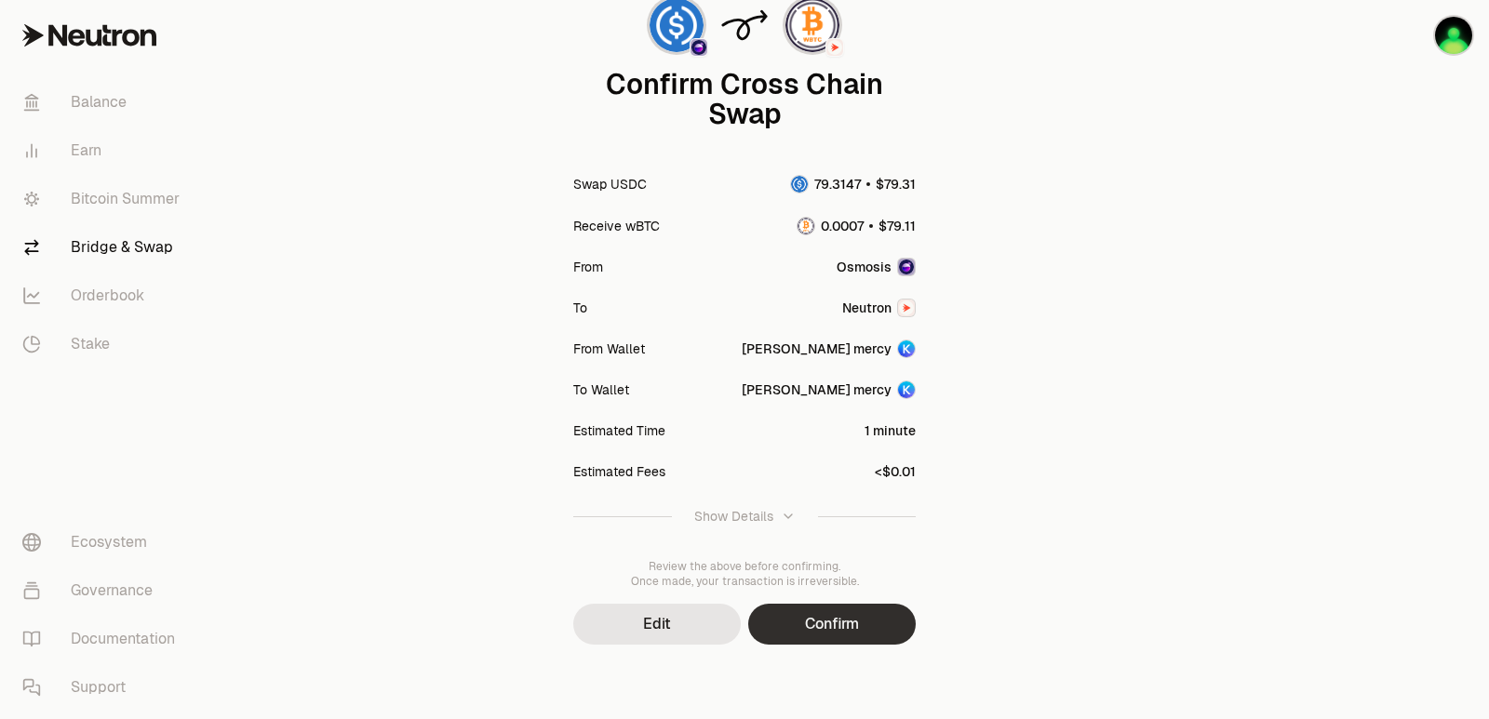
click at [820, 637] on button "Confirm" at bounding box center [832, 624] width 168 height 41
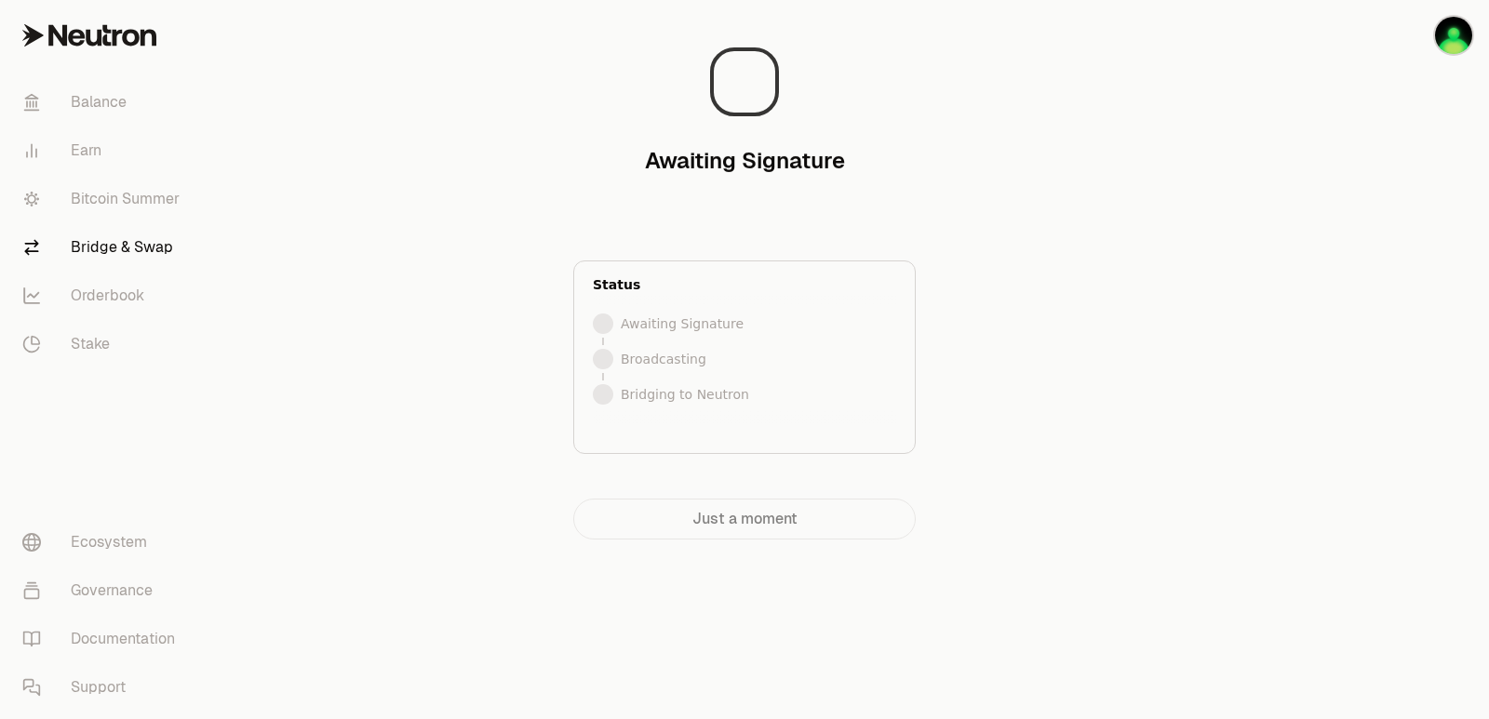
scroll to position [0, 0]
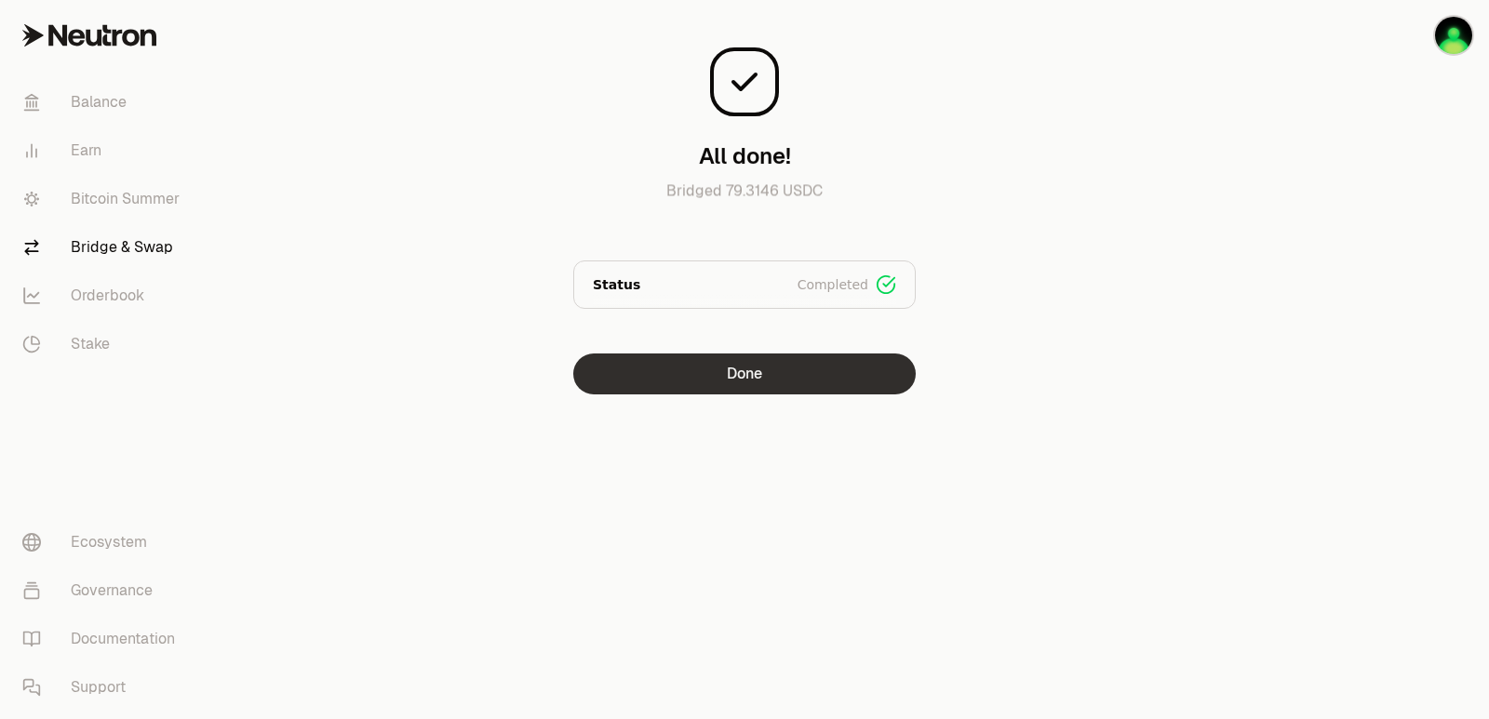
click at [771, 382] on button "Done" at bounding box center [744, 374] width 342 height 41
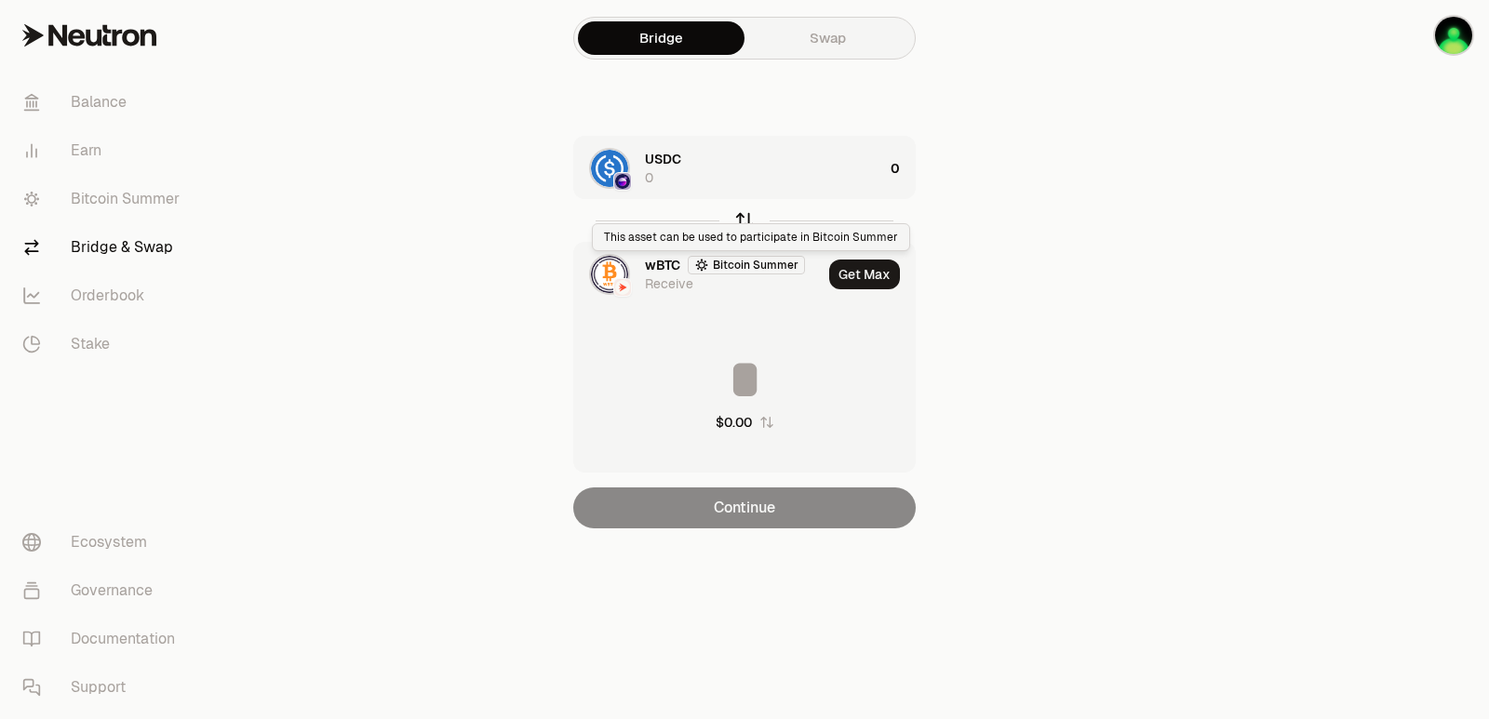
click at [739, 222] on icon "button" at bounding box center [744, 220] width 20 height 20
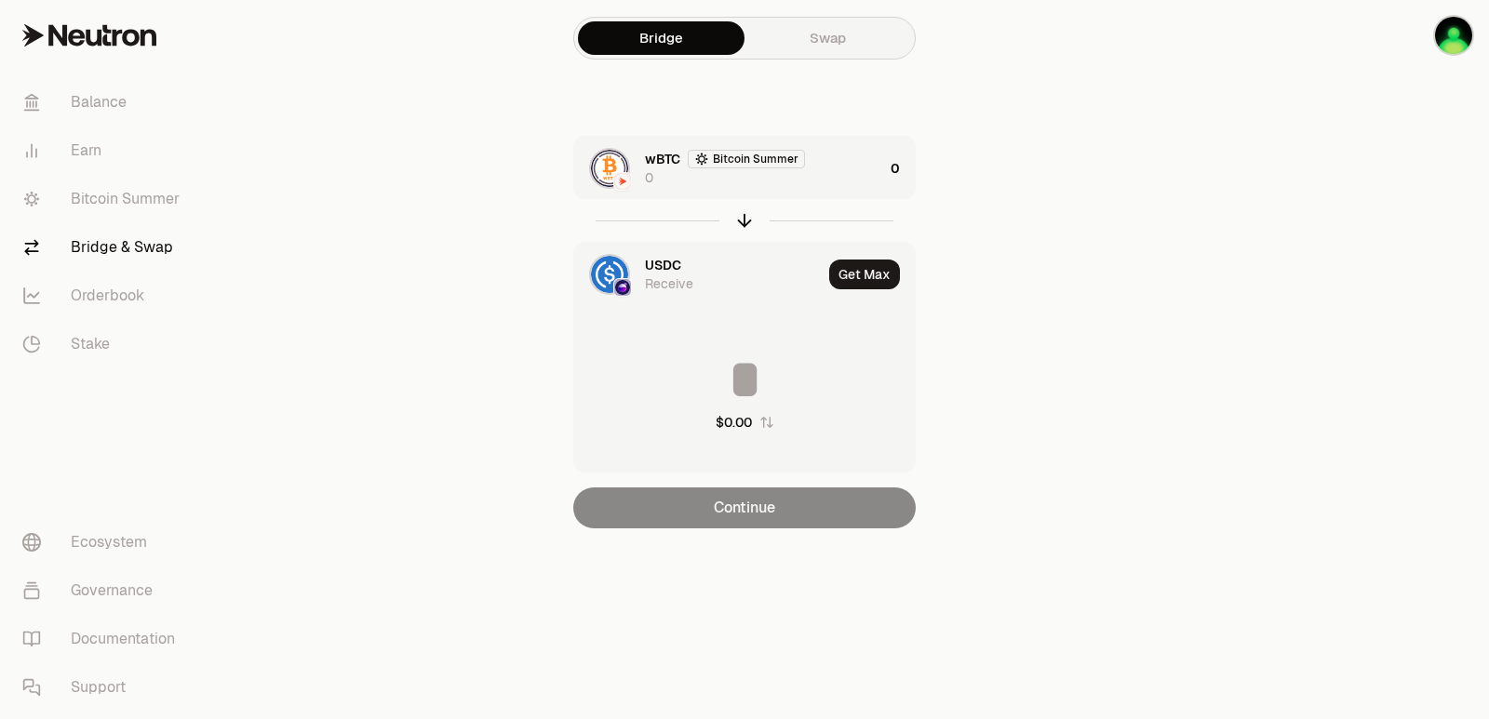
click at [810, 186] on div "wBTC Bitcoin Summer 0" at bounding box center [764, 168] width 238 height 37
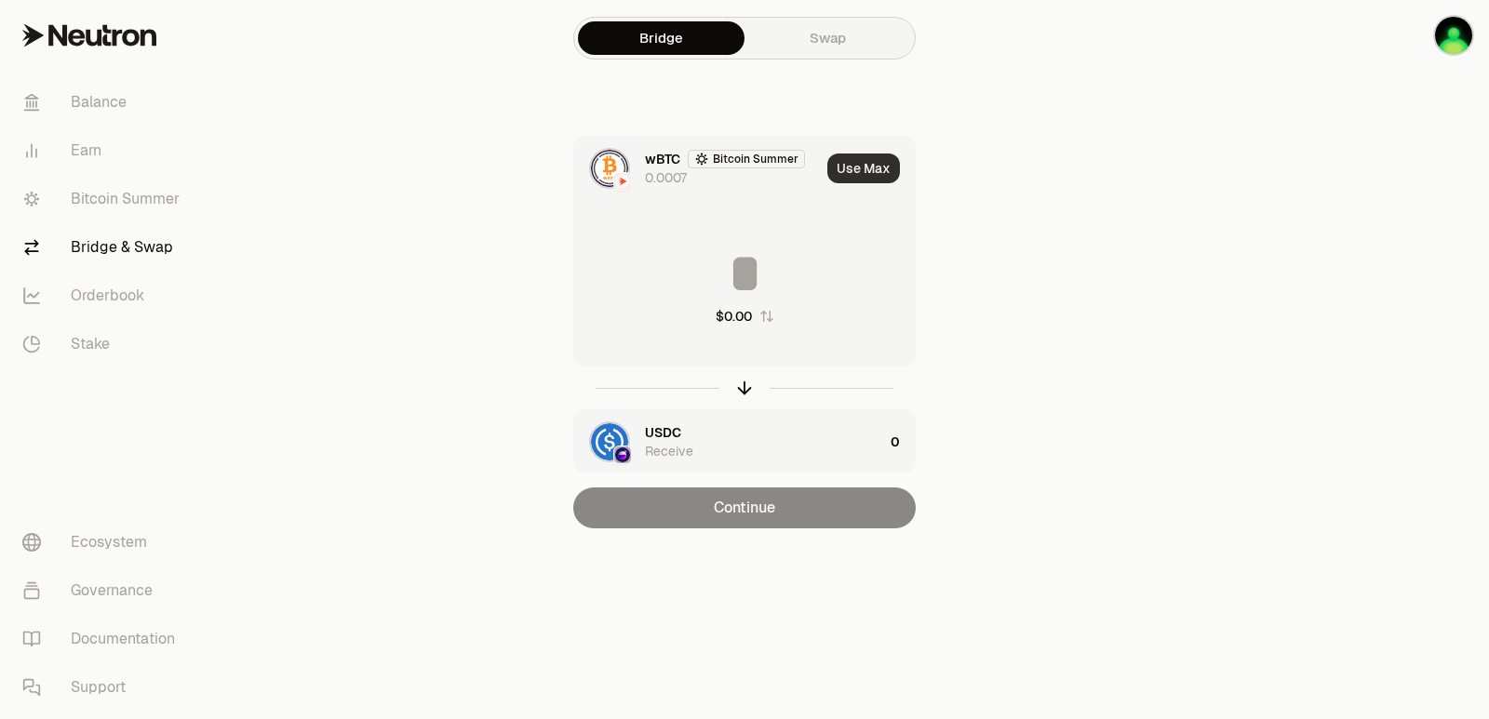
click at [861, 170] on button "Use Max" at bounding box center [863, 169] width 73 height 30
type input "**********"
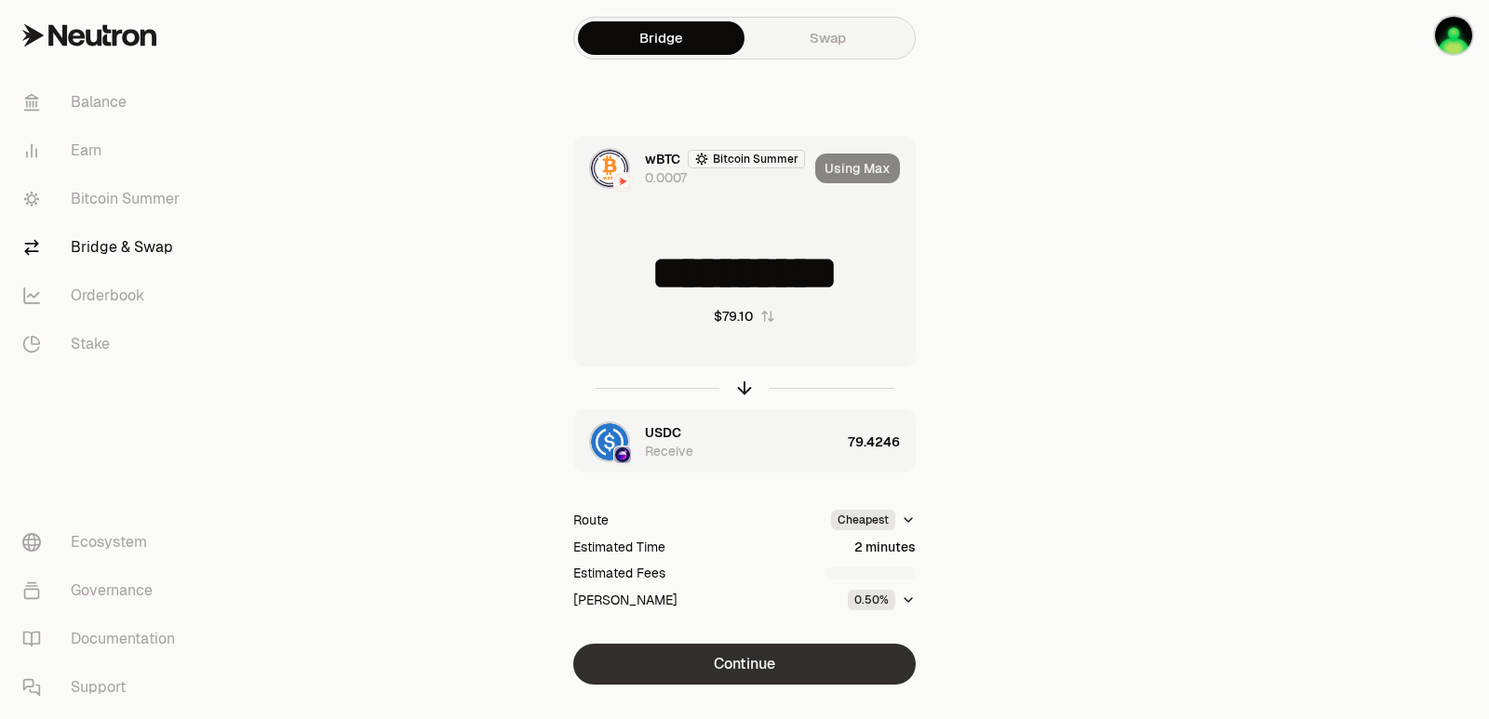
click at [735, 665] on button "Continue" at bounding box center [744, 664] width 342 height 41
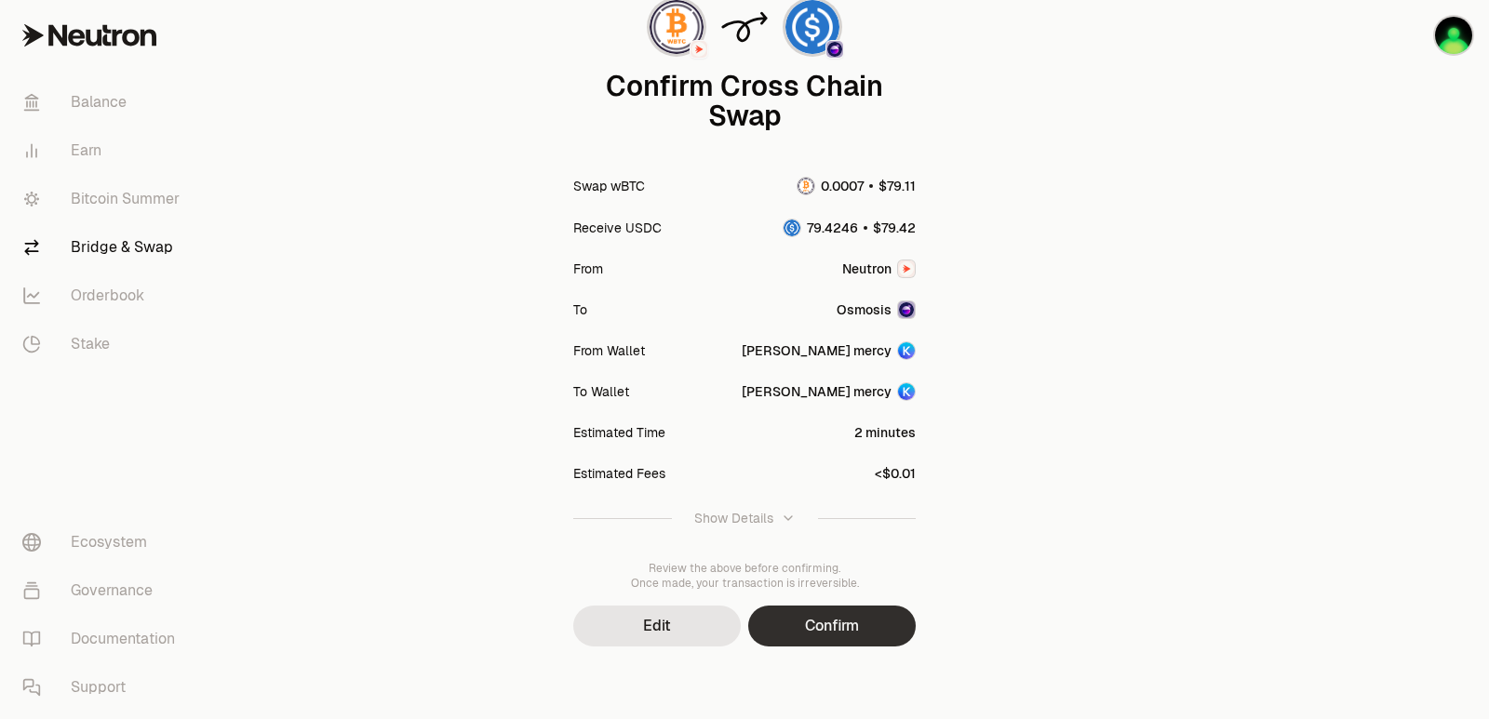
scroll to position [154, 0]
click at [826, 624] on button "Confirm" at bounding box center [832, 624] width 168 height 41
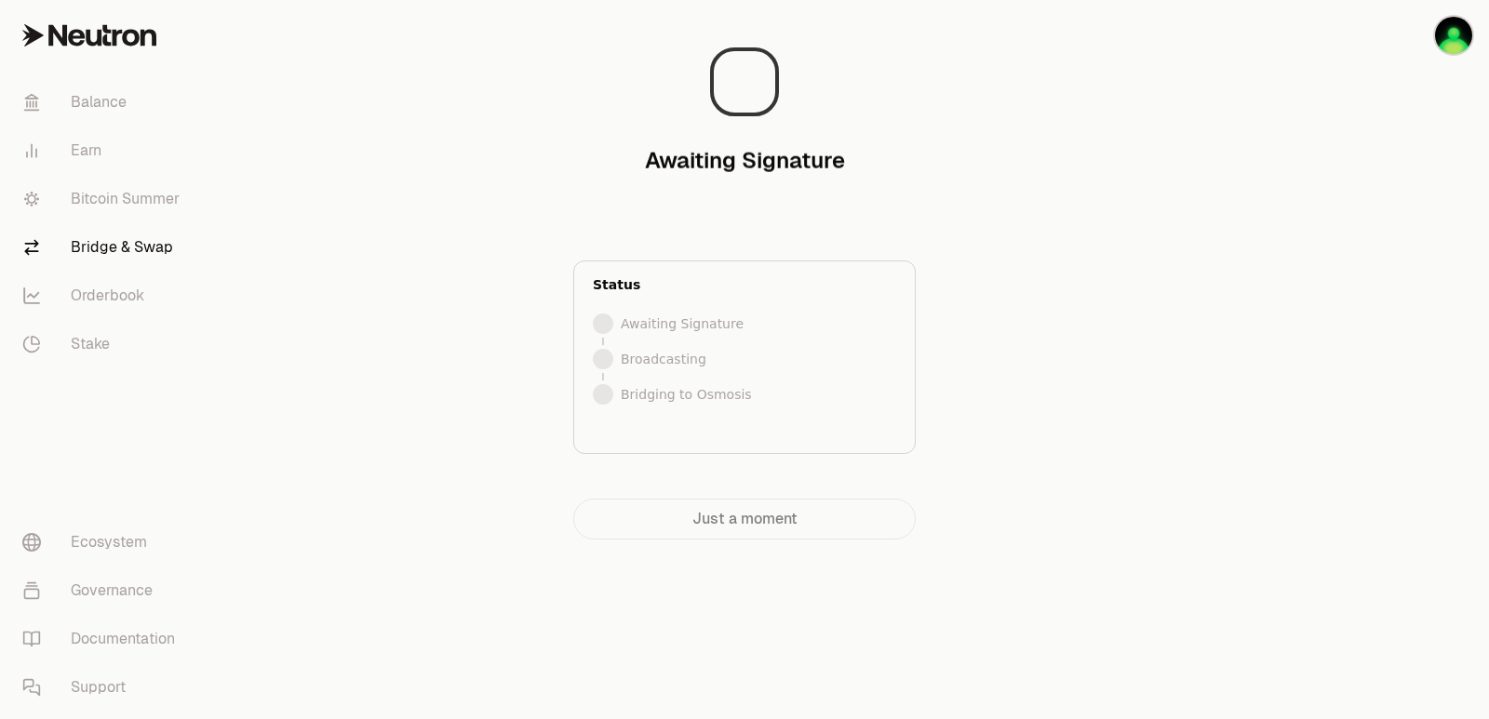
scroll to position [0, 0]
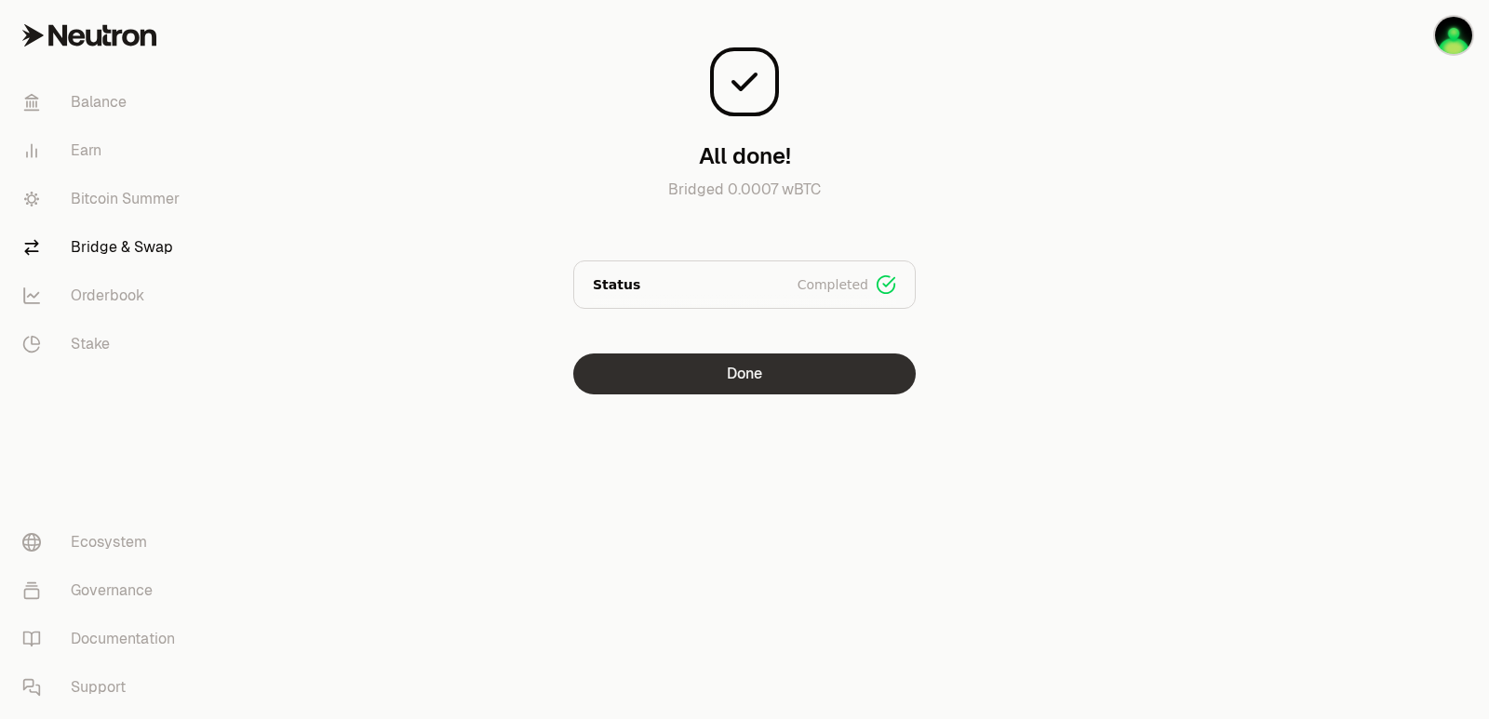
click at [744, 365] on button "Done" at bounding box center [744, 374] width 342 height 41
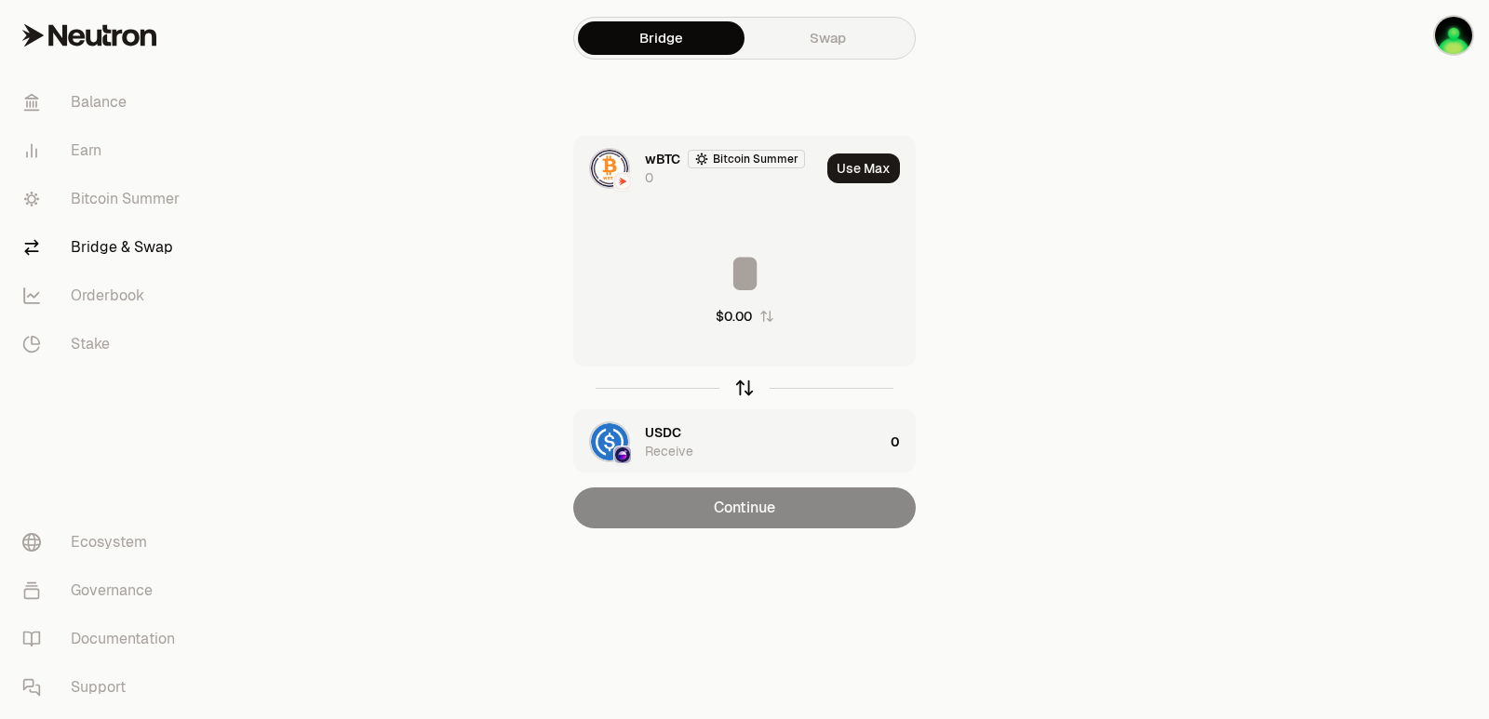
click at [746, 383] on icon "button" at bounding box center [744, 388] width 20 height 20
click at [851, 169] on button "Use Max" at bounding box center [863, 169] width 73 height 30
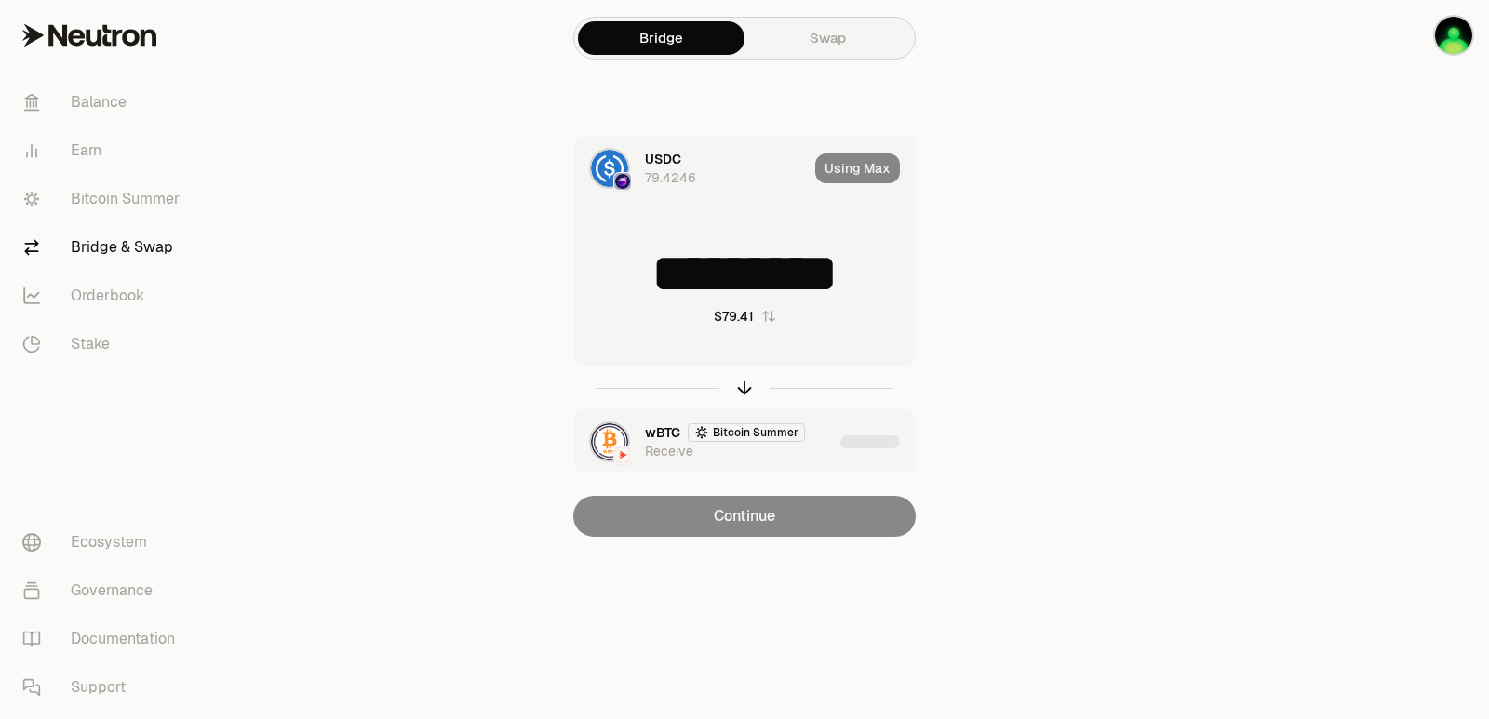
type input "*********"
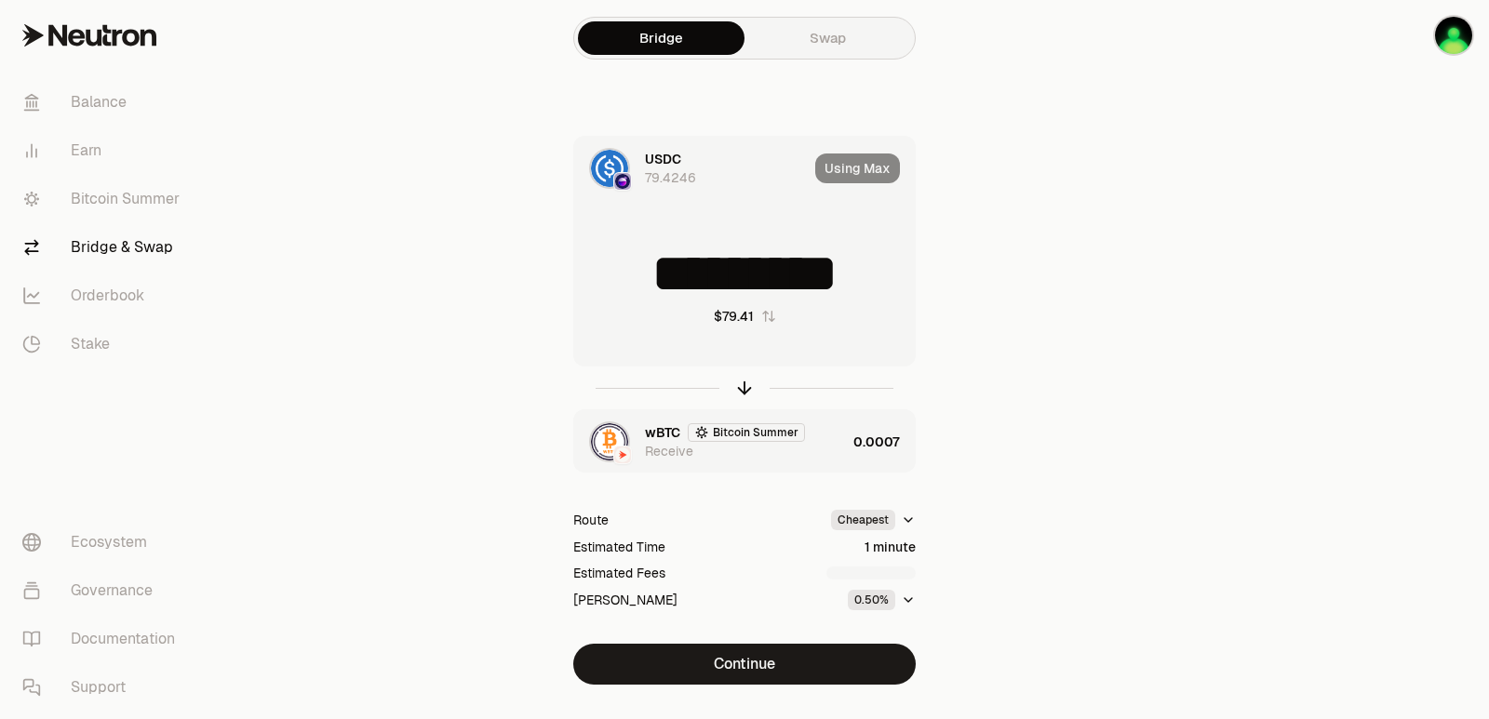
click at [820, 456] on div "wBTC Bitcoin Summer Receive" at bounding box center [745, 441] width 201 height 37
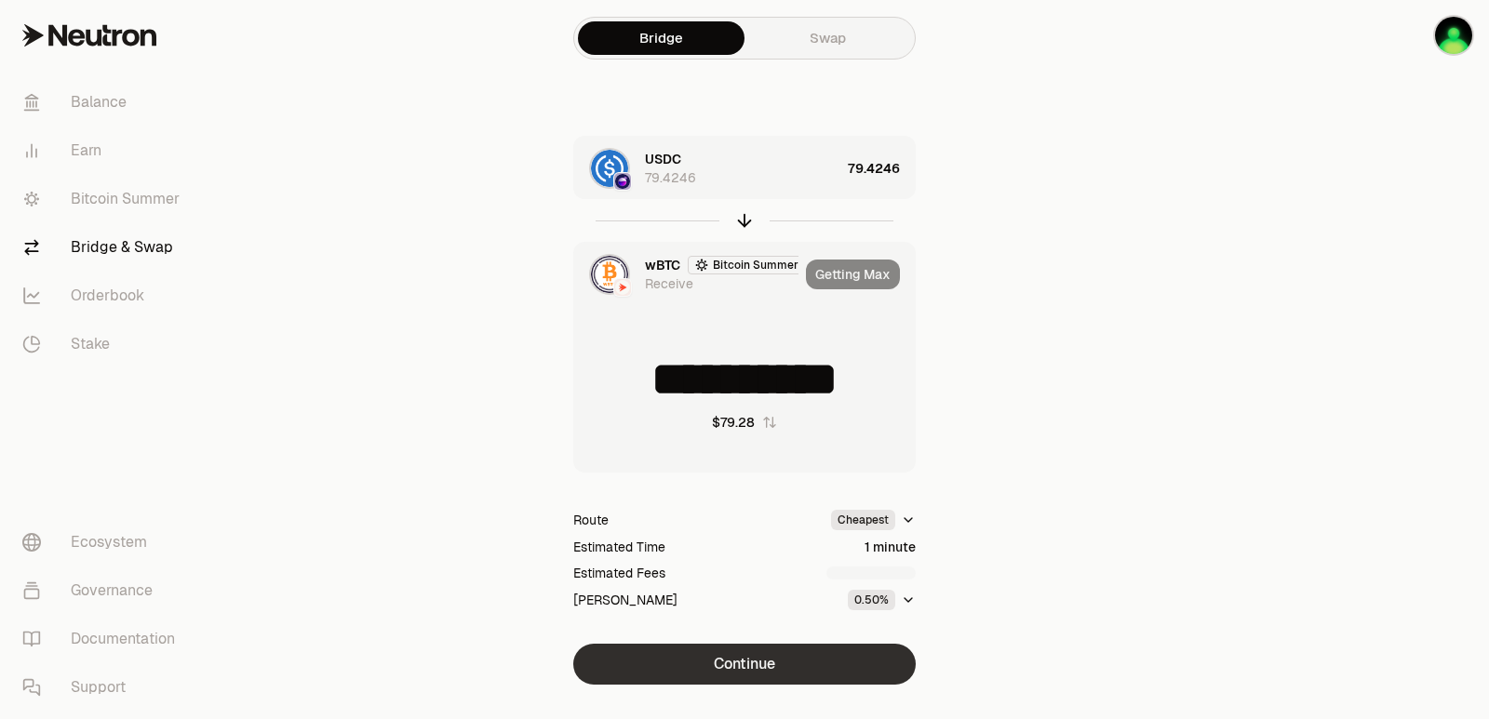
click at [768, 669] on button "Continue" at bounding box center [744, 664] width 342 height 41
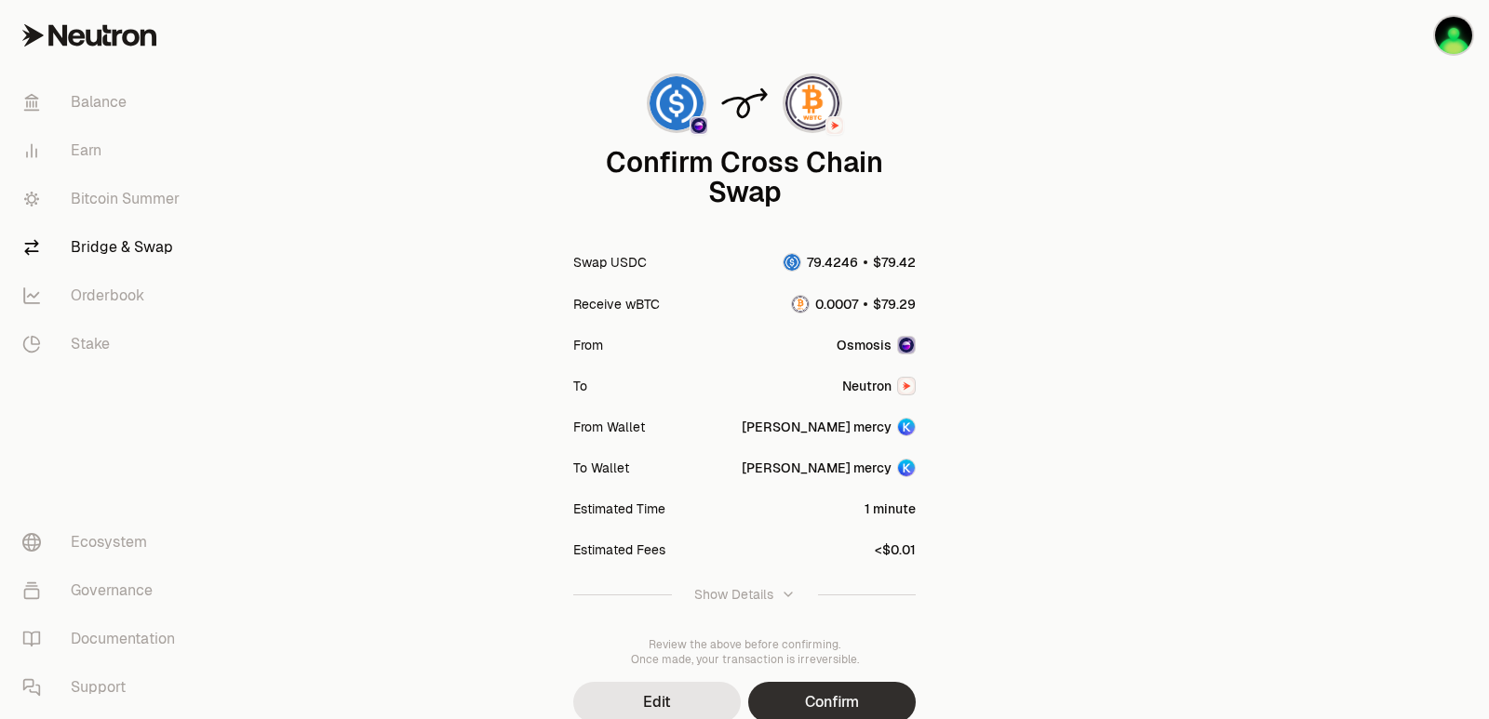
scroll to position [154, 0]
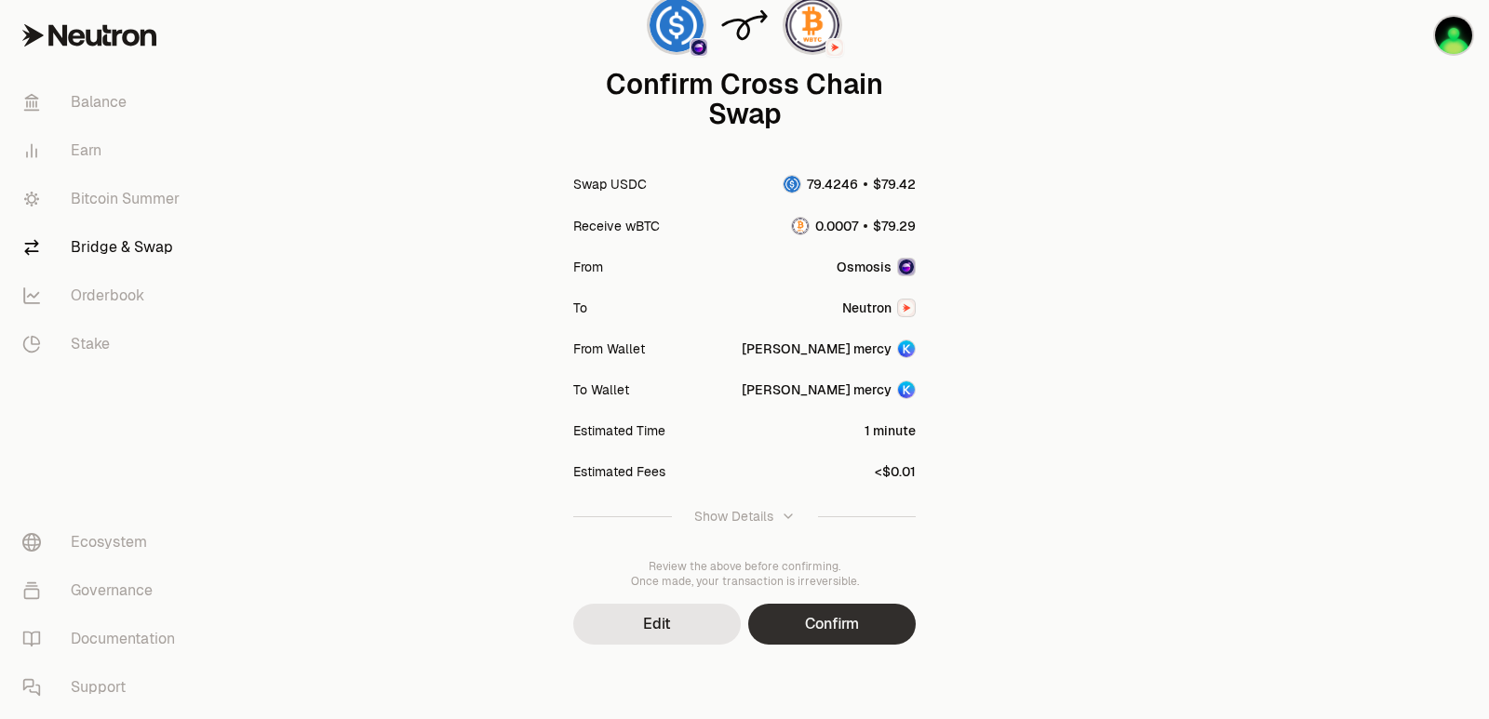
click at [804, 614] on button "Confirm" at bounding box center [832, 624] width 168 height 41
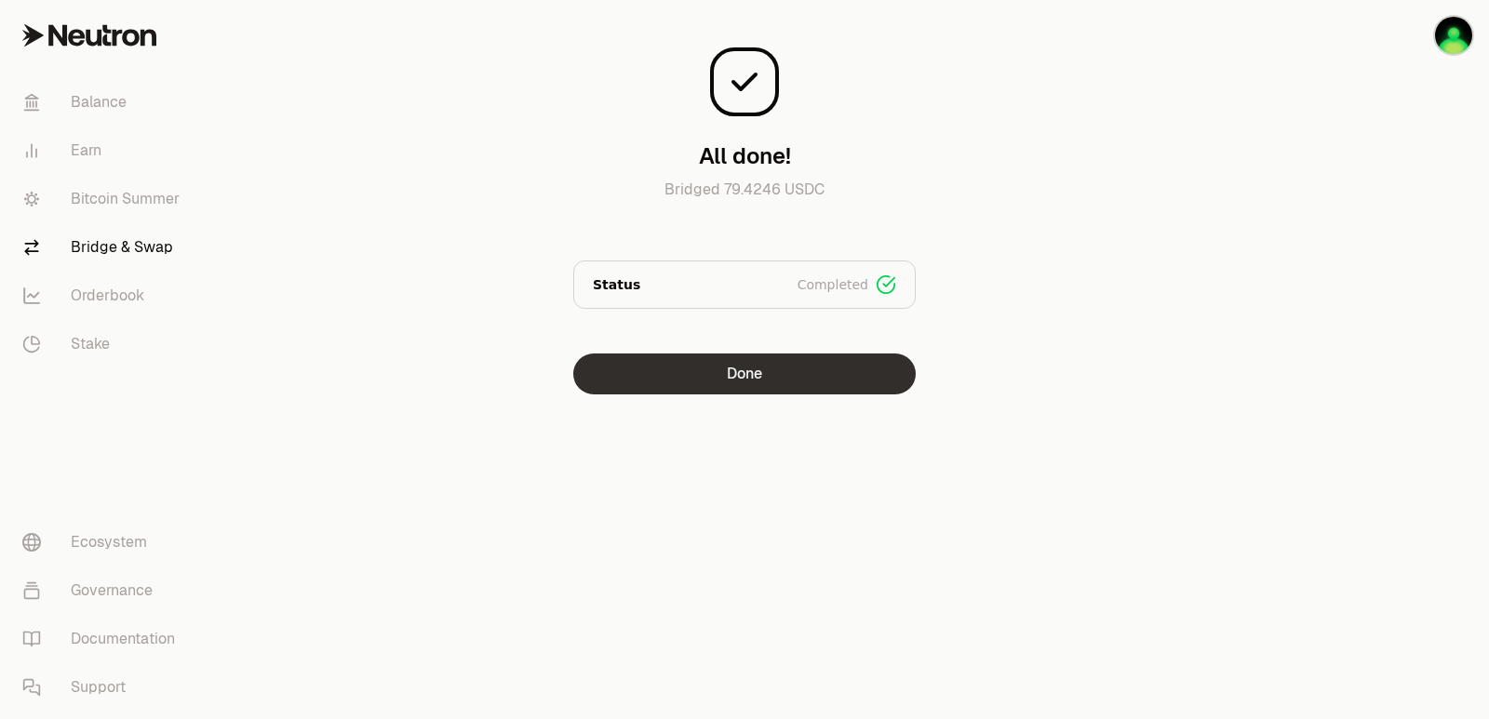
click at [720, 377] on button "Done" at bounding box center [744, 374] width 342 height 41
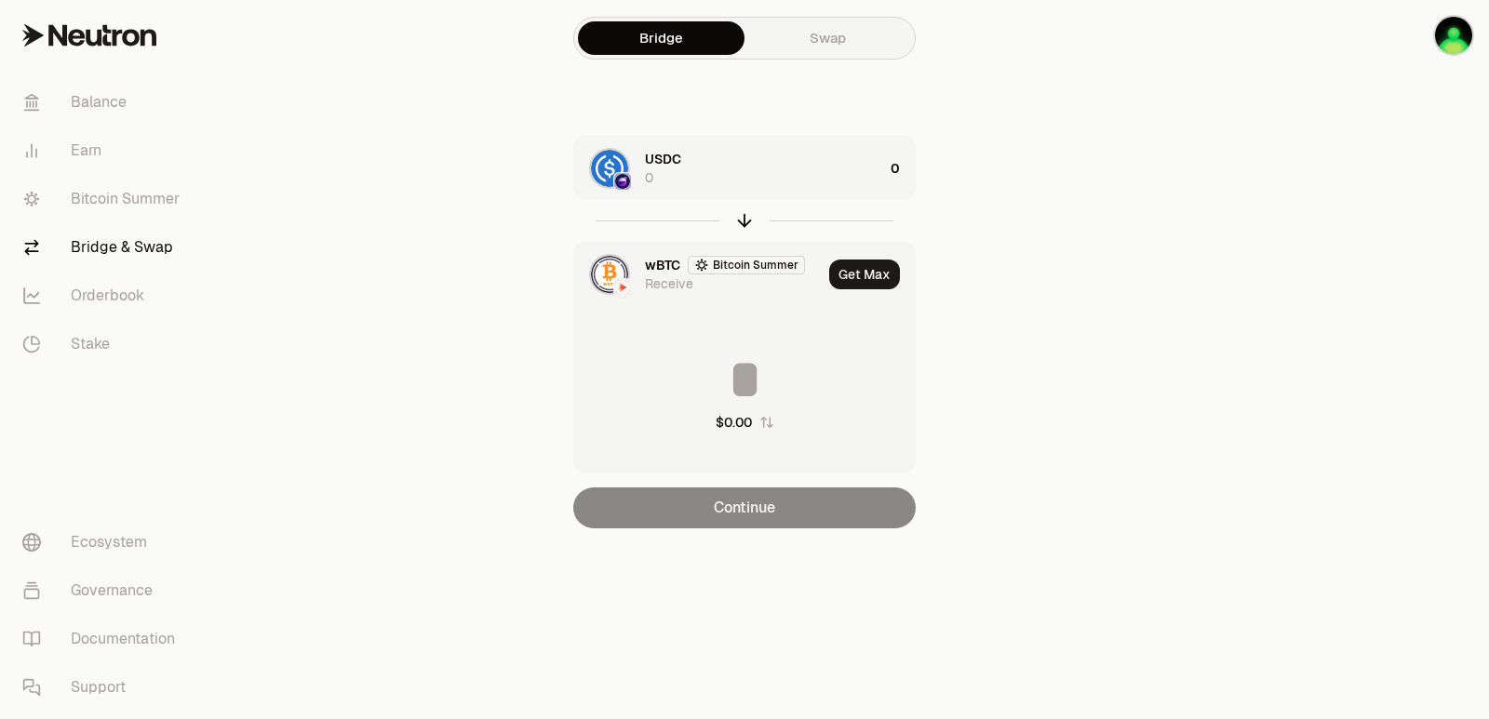
drag, startPoint x: 740, startPoint y: 218, endPoint x: 758, endPoint y: 204, distance: 22.5
click at [742, 219] on icon "button" at bounding box center [744, 220] width 20 height 20
click at [814, 184] on div "wBTC Bitcoin Summer 0" at bounding box center [764, 168] width 238 height 37
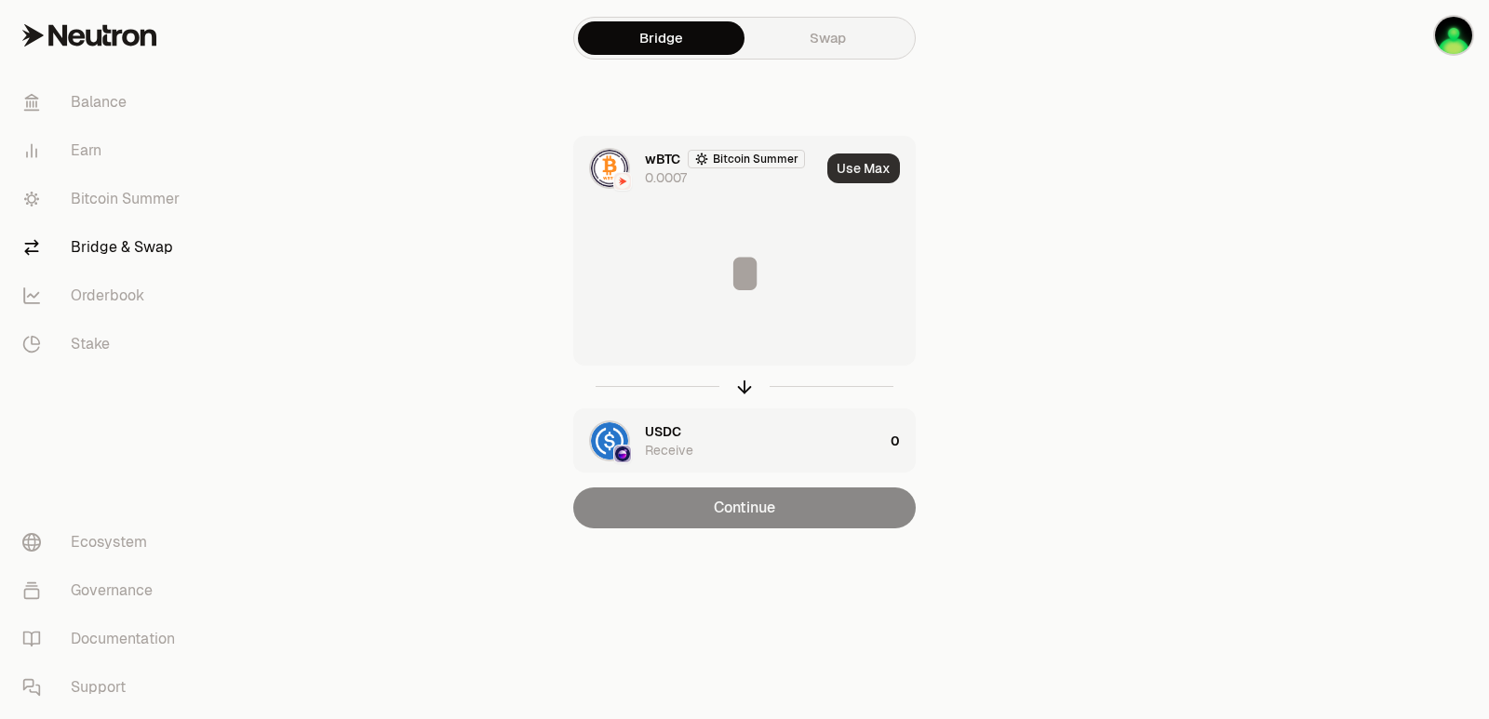
click at [869, 166] on button "Use Max" at bounding box center [863, 169] width 73 height 30
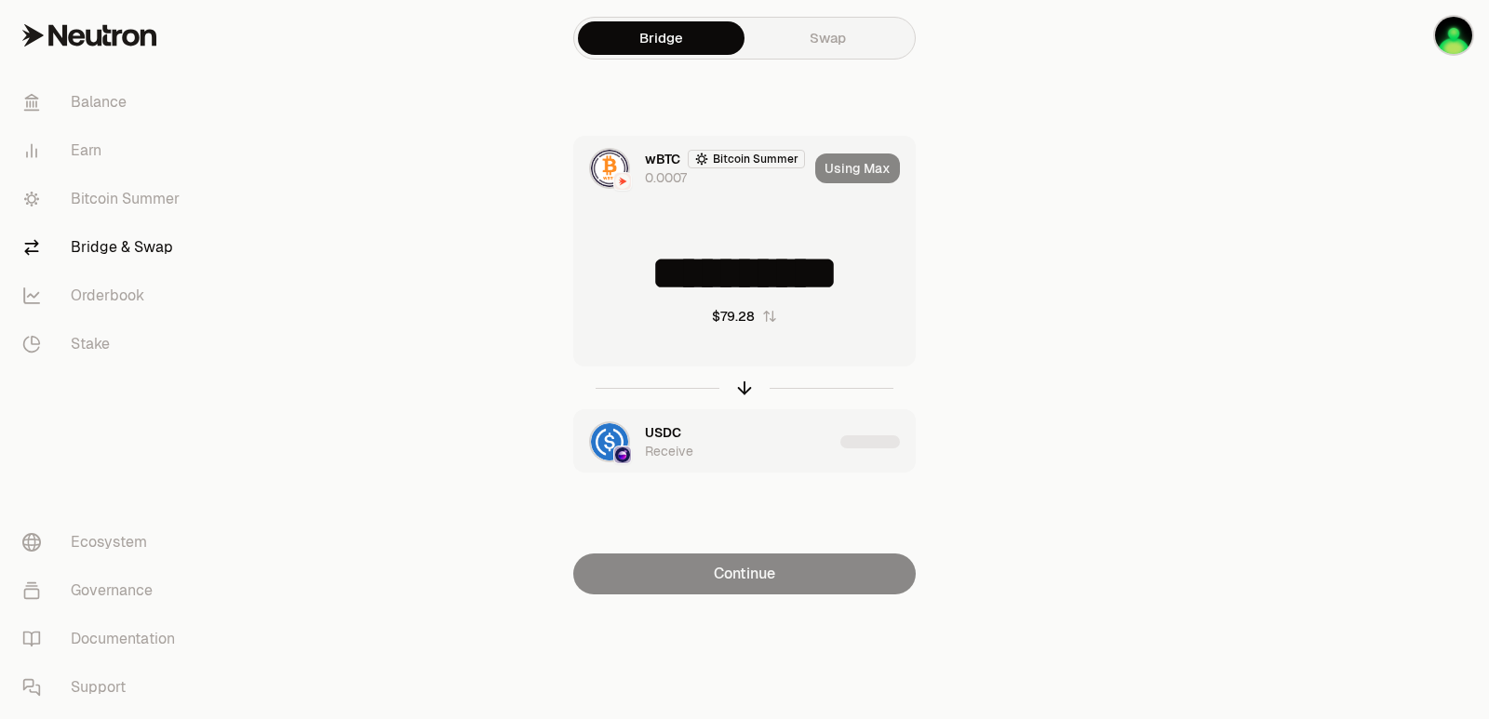
type input "**********"
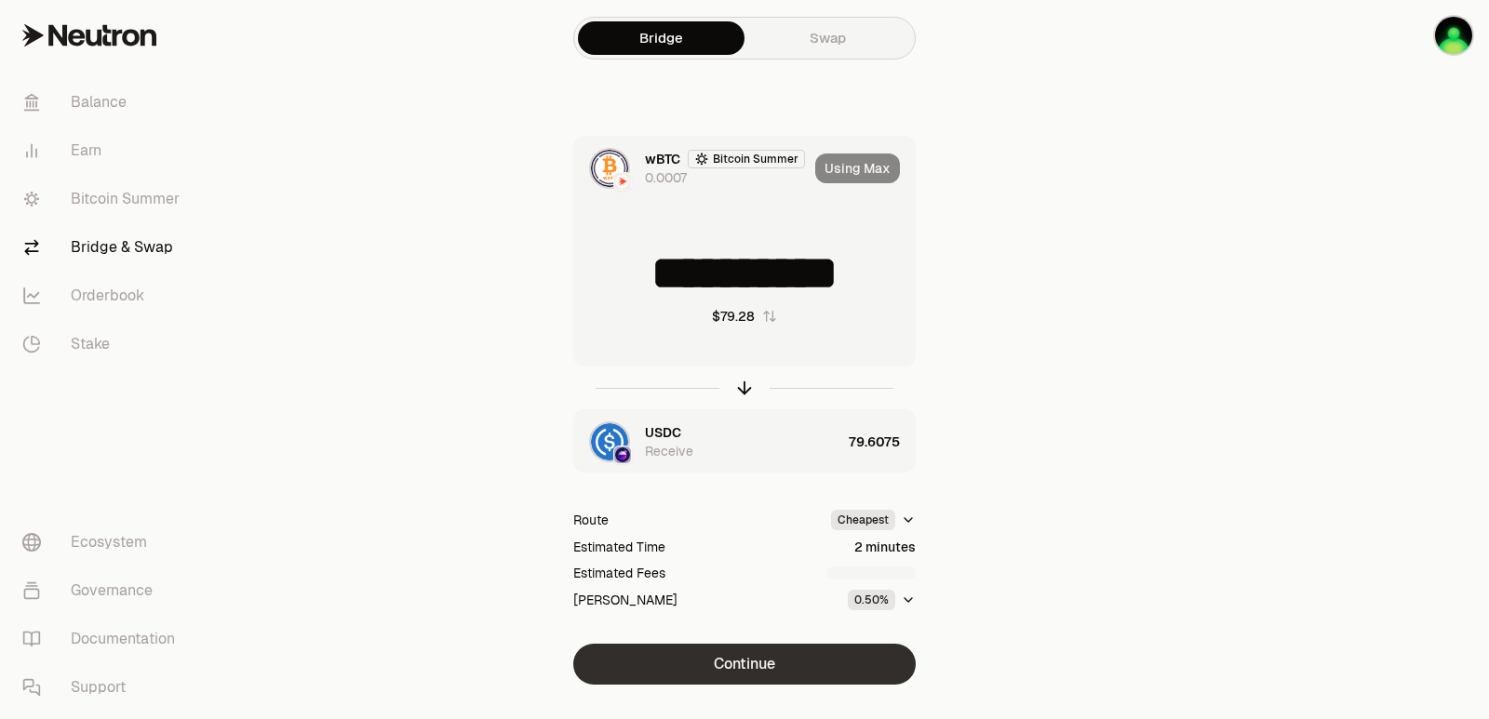
click at [774, 665] on button "Continue" at bounding box center [744, 664] width 342 height 41
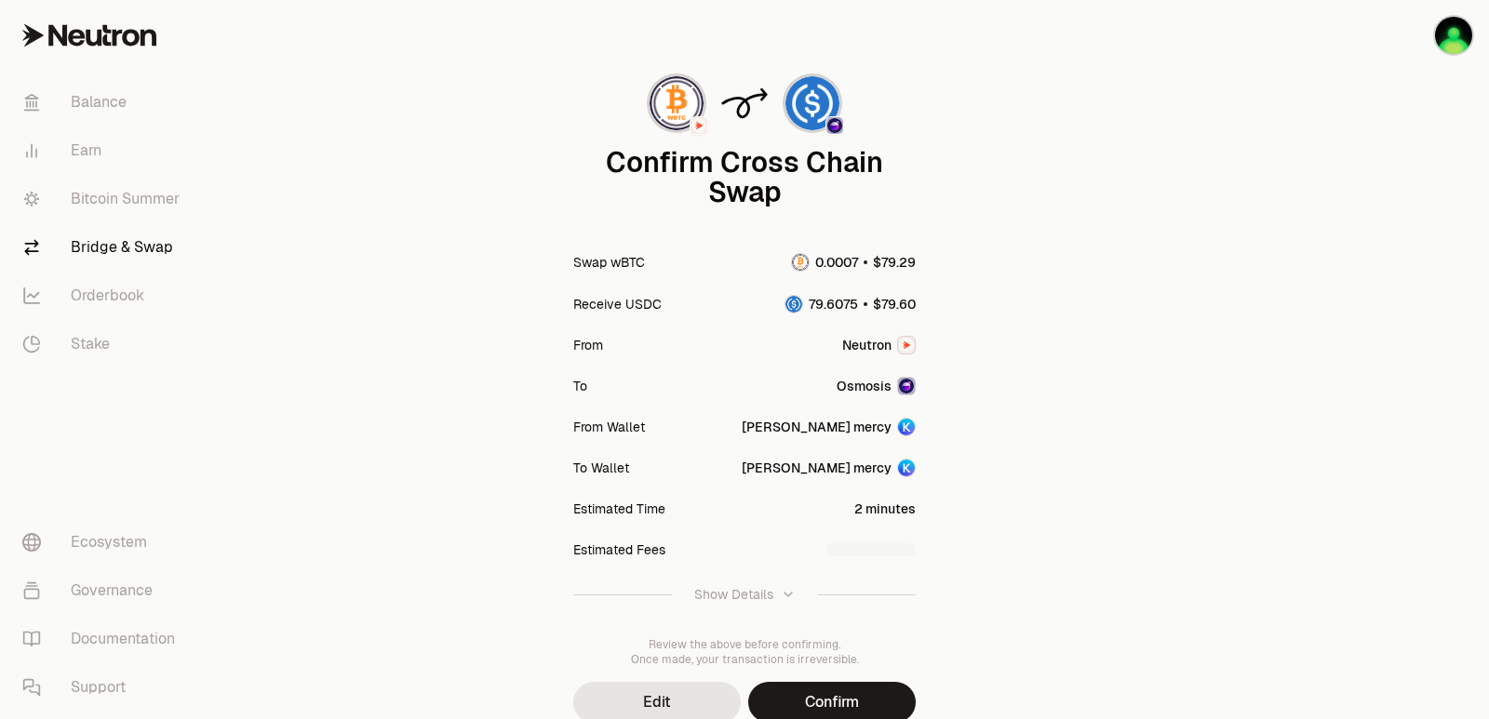
scroll to position [154, 0]
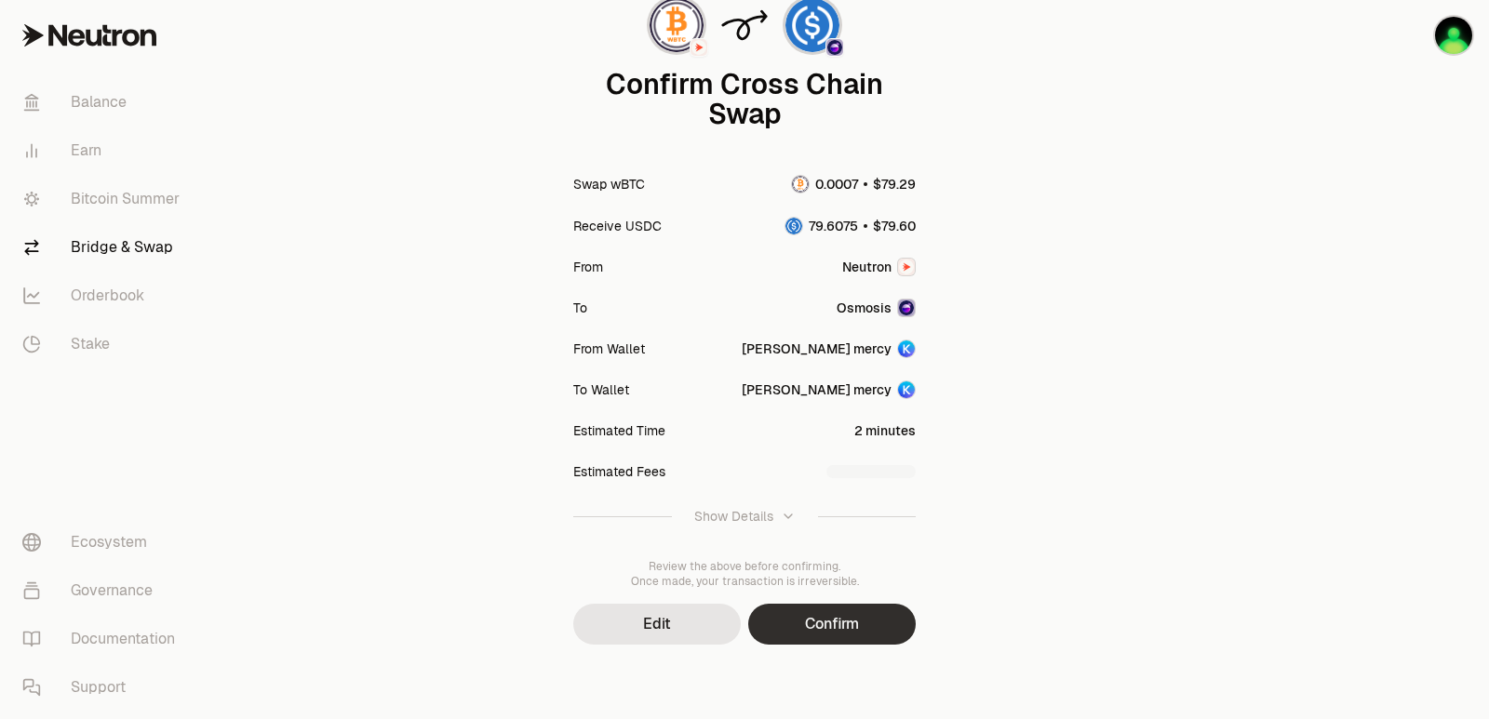
click at [810, 627] on button "Confirm" at bounding box center [832, 624] width 168 height 41
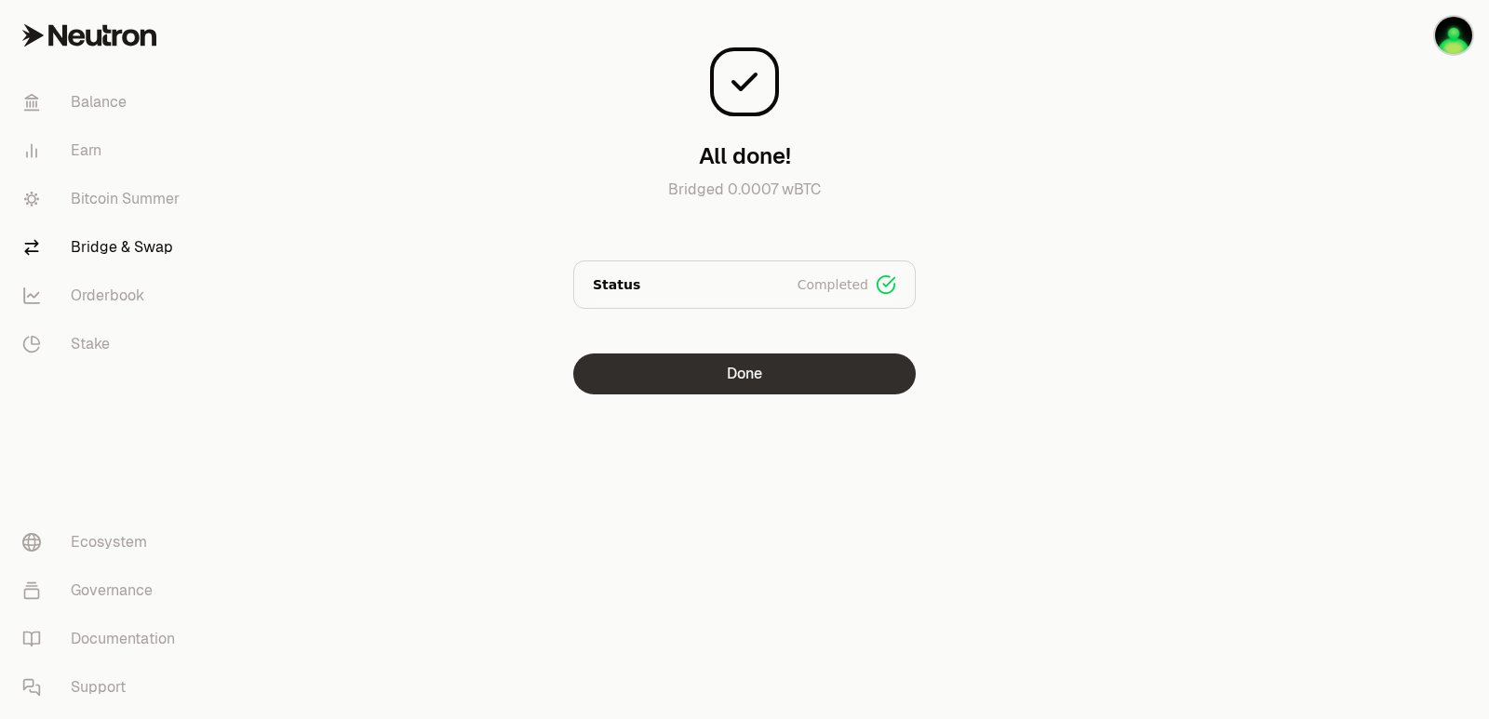
click at [733, 368] on button "Done" at bounding box center [744, 374] width 342 height 41
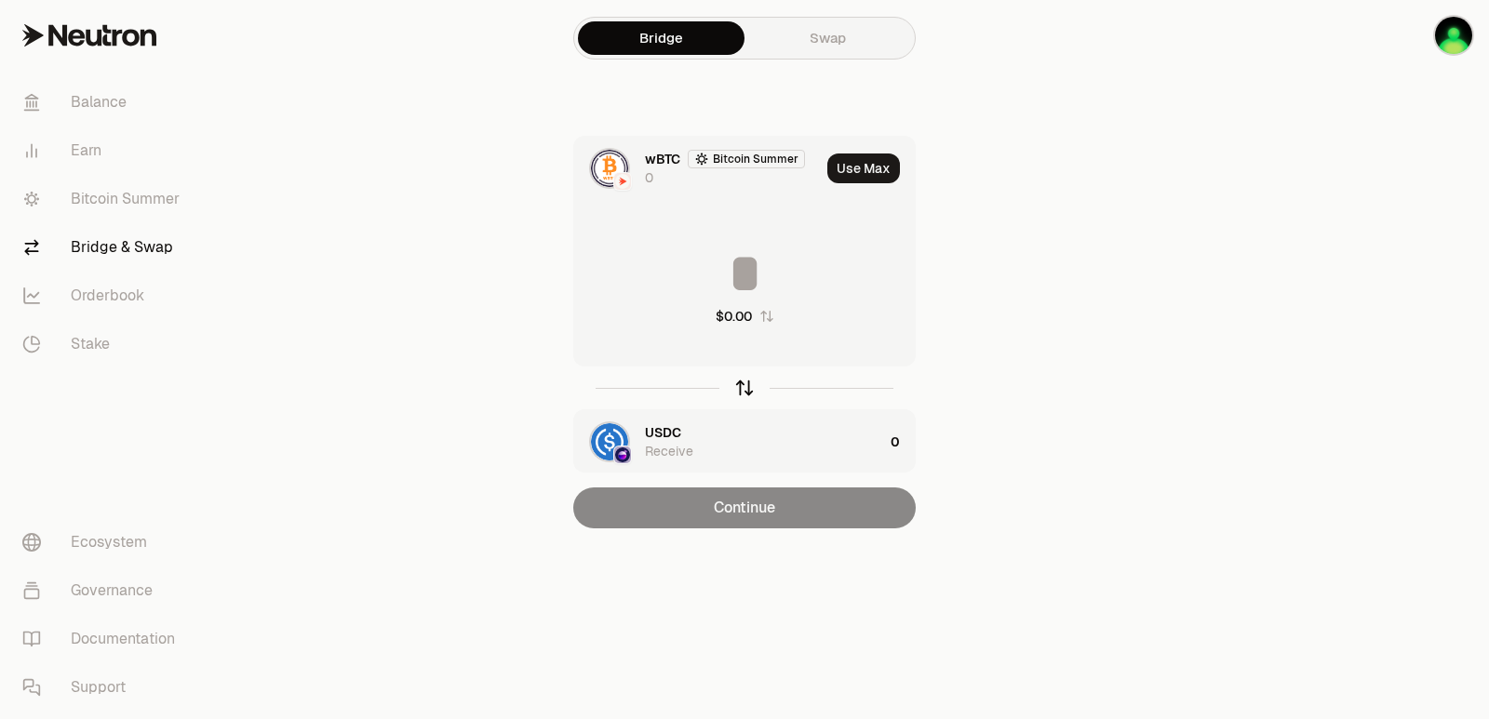
click at [748, 382] on icon "button" at bounding box center [744, 388] width 20 height 20
click at [878, 168] on button "Use Max" at bounding box center [863, 169] width 73 height 30
type input "*********"
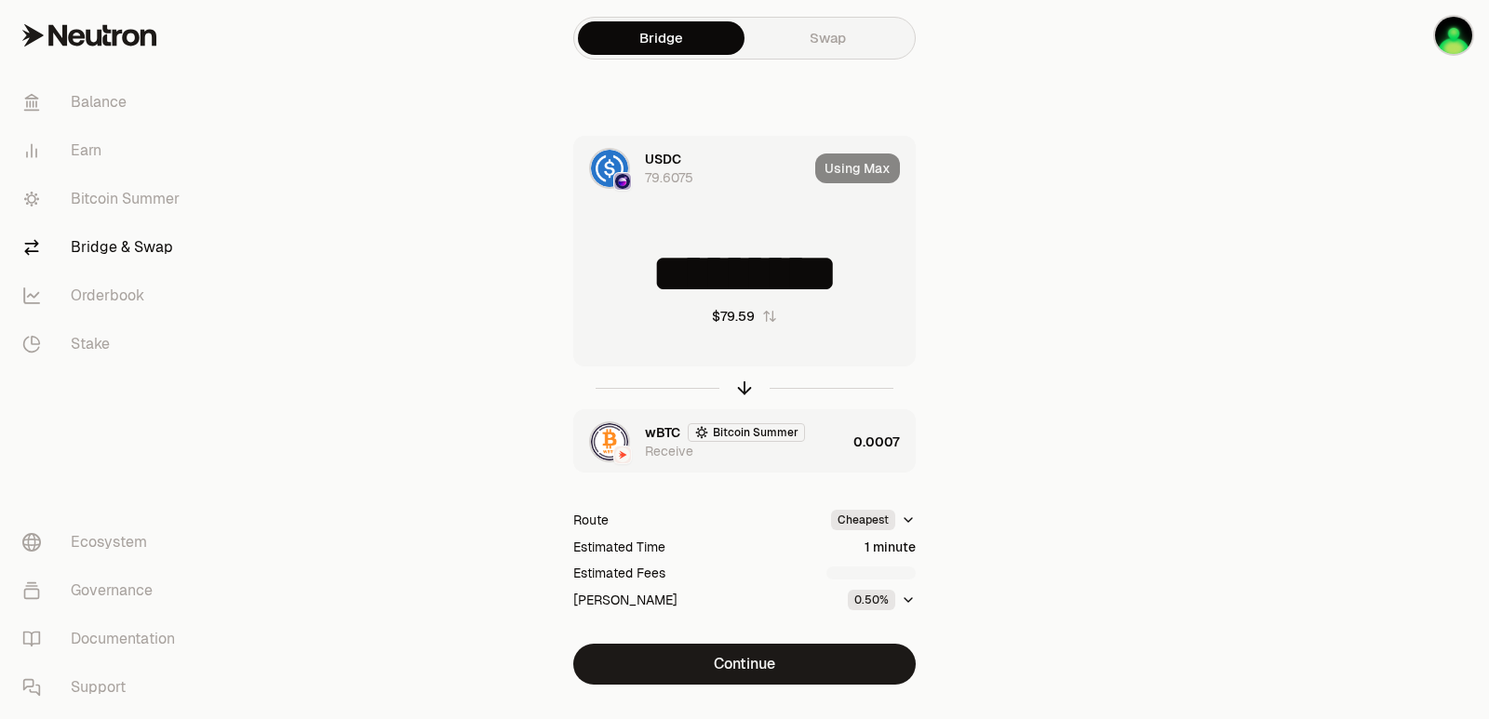
click at [795, 460] on div "wBTC Bitcoin Summer Receive" at bounding box center [745, 441] width 201 height 37
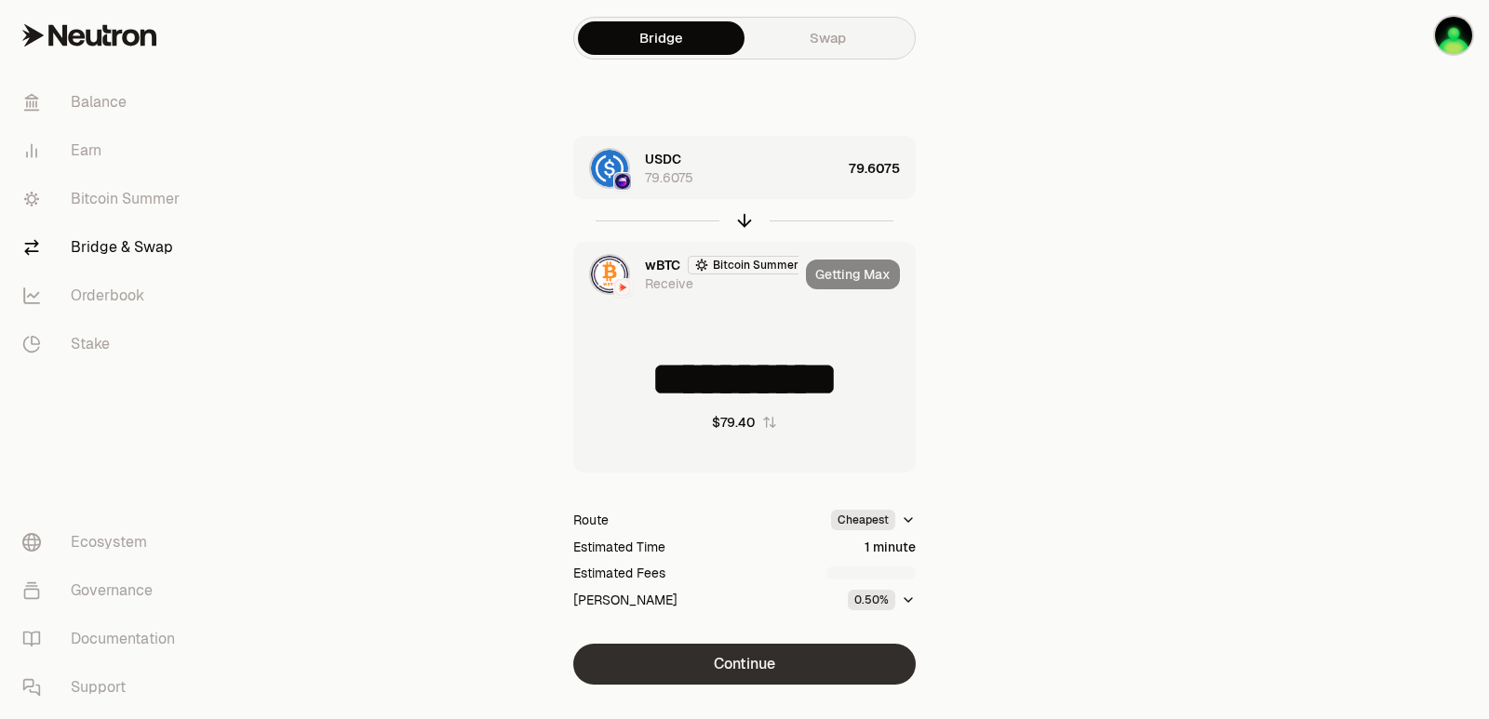
click at [768, 657] on button "Continue" at bounding box center [744, 664] width 342 height 41
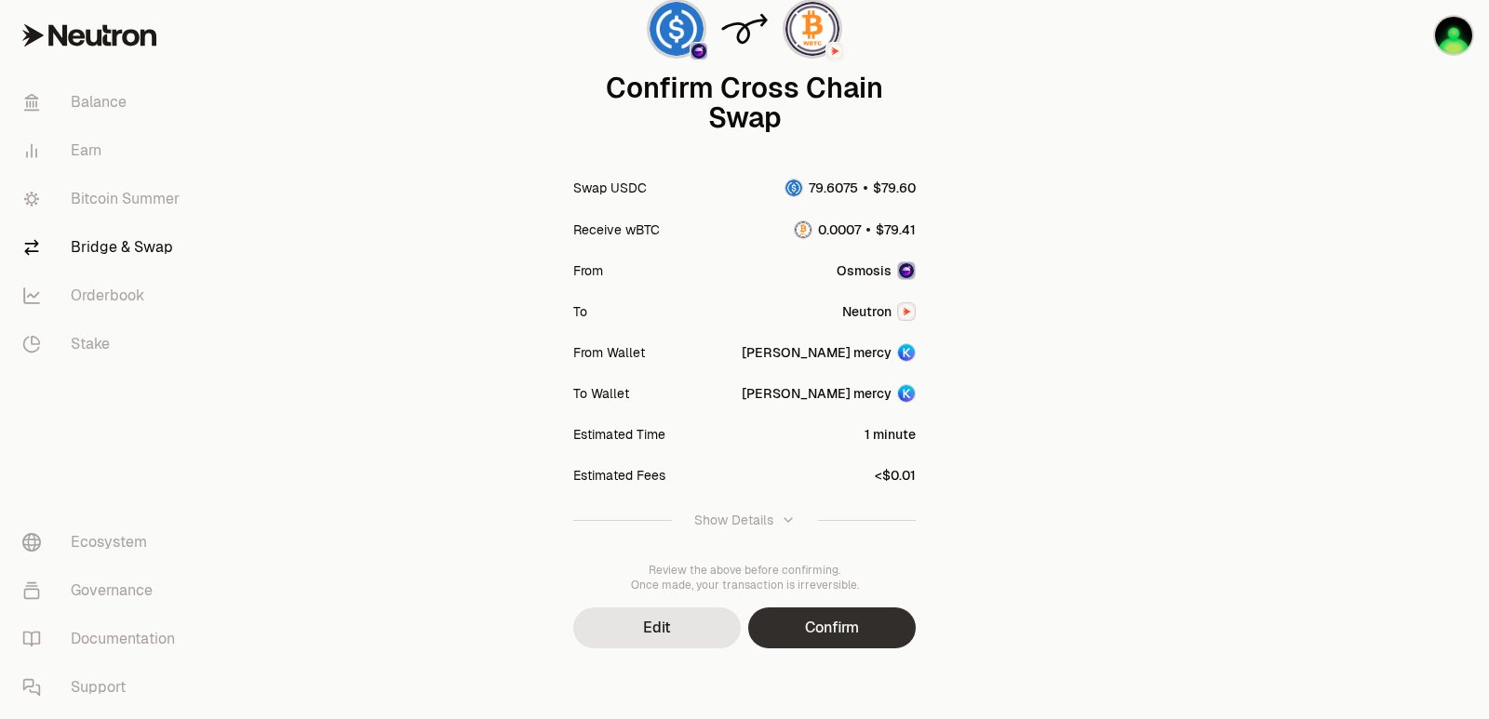
scroll to position [154, 0]
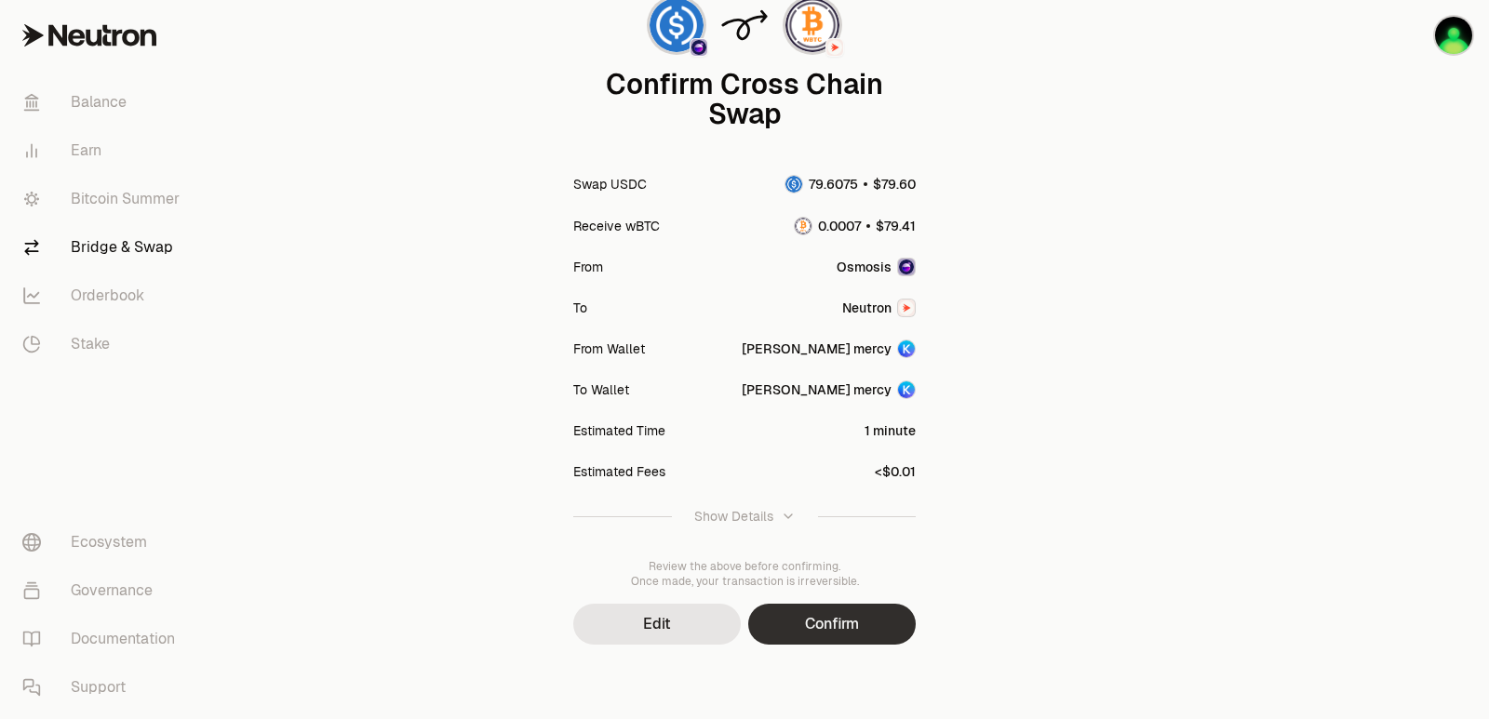
click at [832, 635] on button "Confirm" at bounding box center [832, 624] width 168 height 41
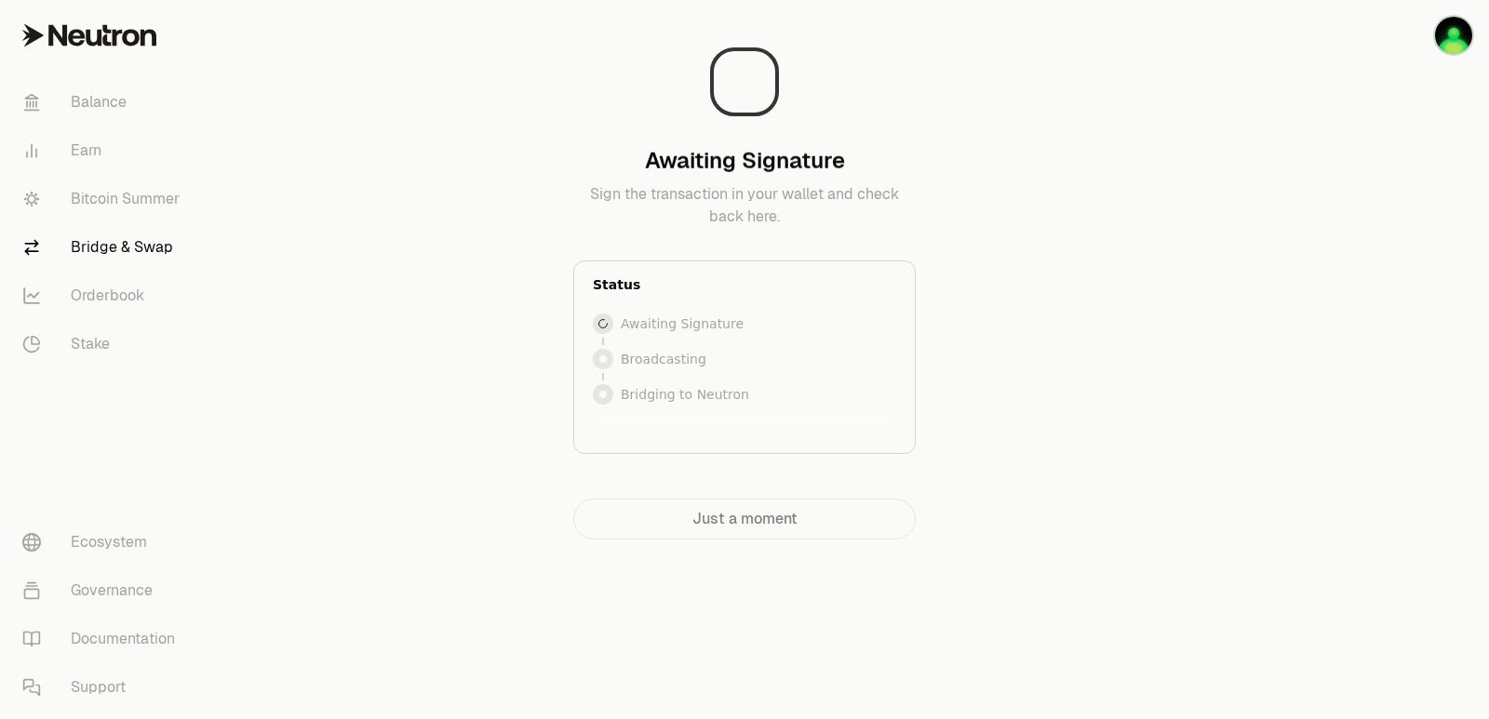
scroll to position [0, 0]
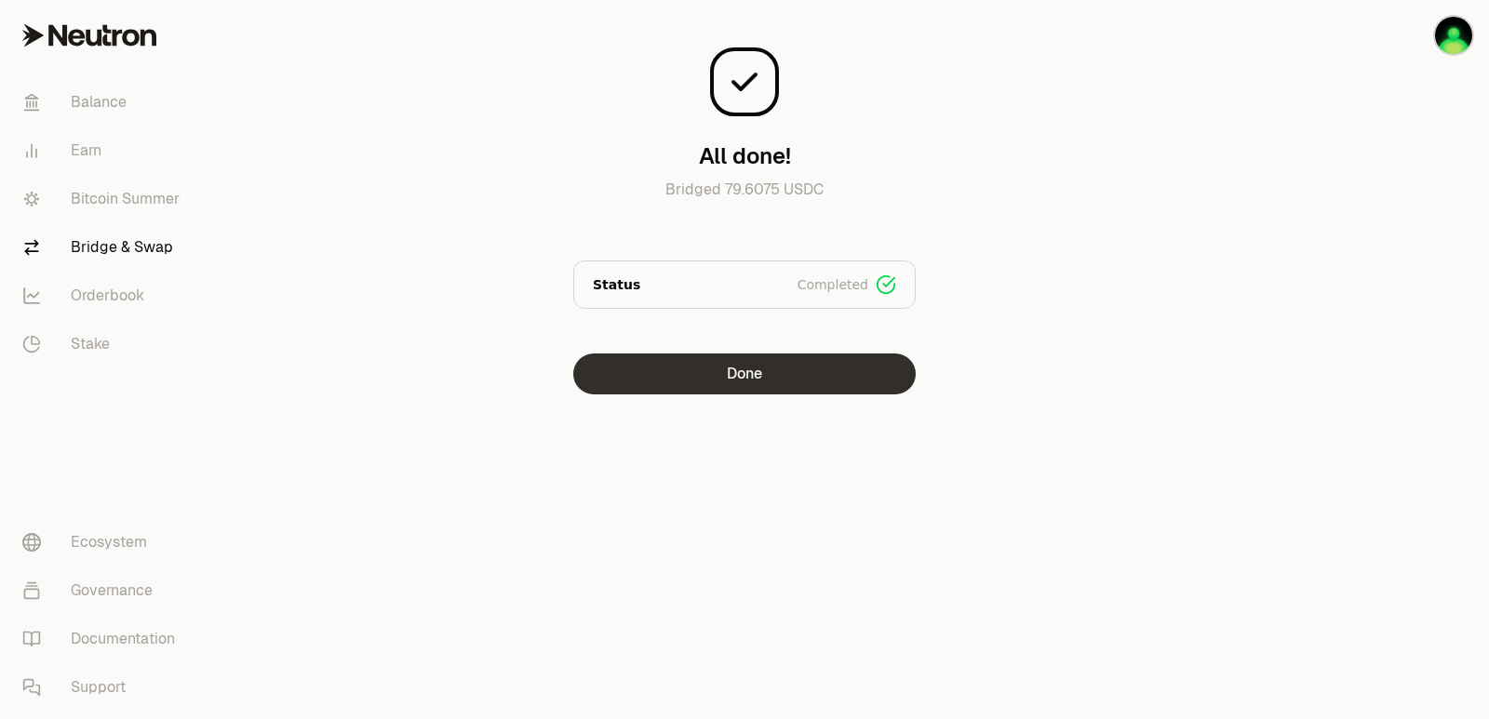
click at [768, 368] on button "Done" at bounding box center [744, 374] width 342 height 41
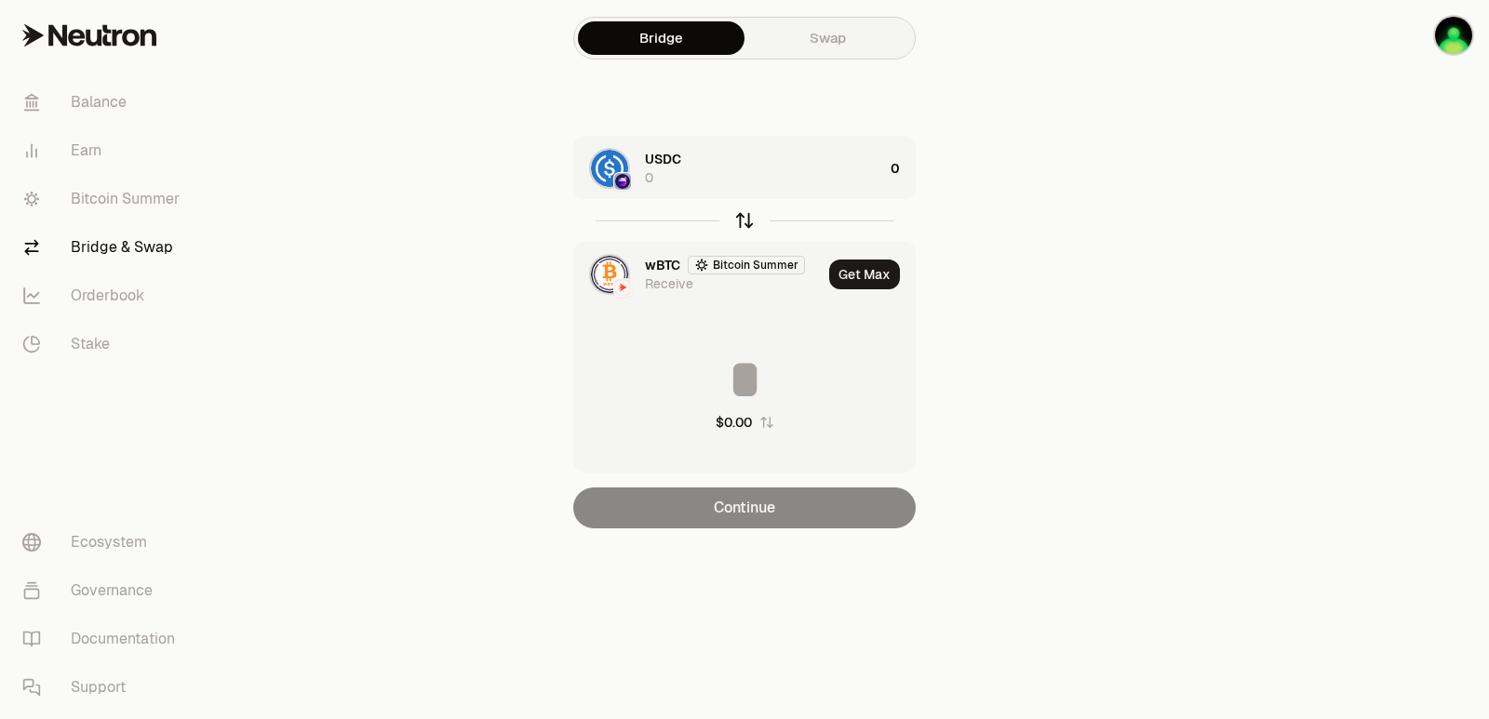
click at [739, 217] on icon "button" at bounding box center [744, 220] width 20 height 20
click at [814, 173] on div "wBTC Bitcoin Summer 0" at bounding box center [764, 168] width 238 height 37
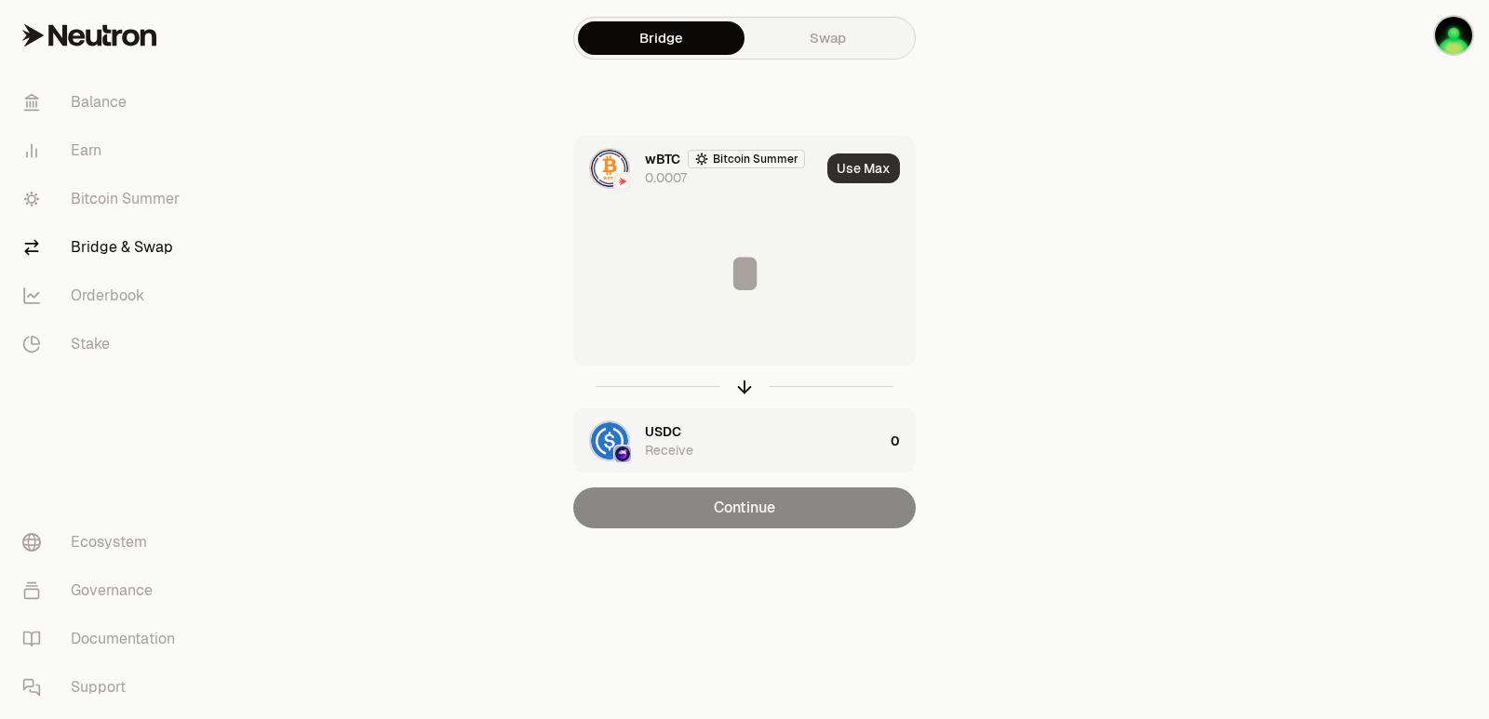
click at [854, 158] on button "Use Max" at bounding box center [863, 169] width 73 height 30
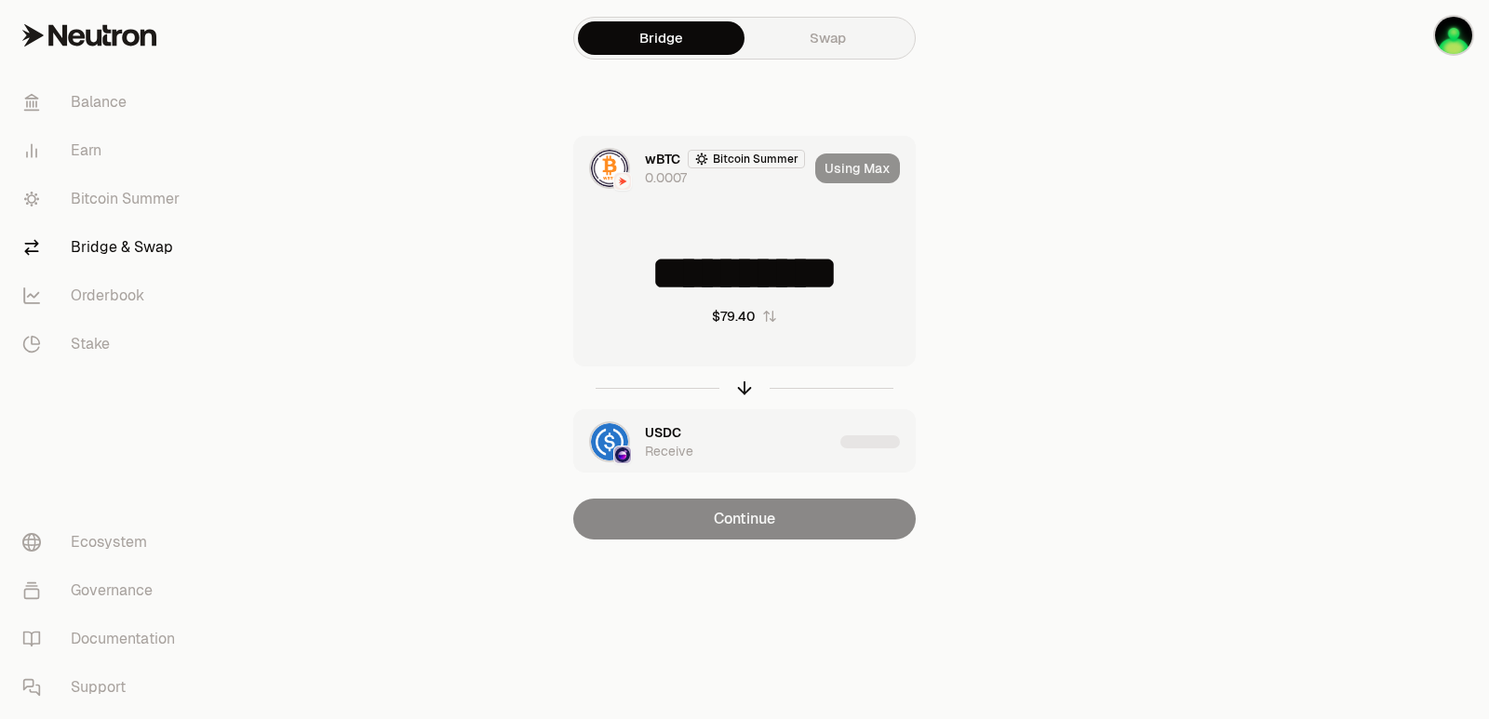
type input "**********"
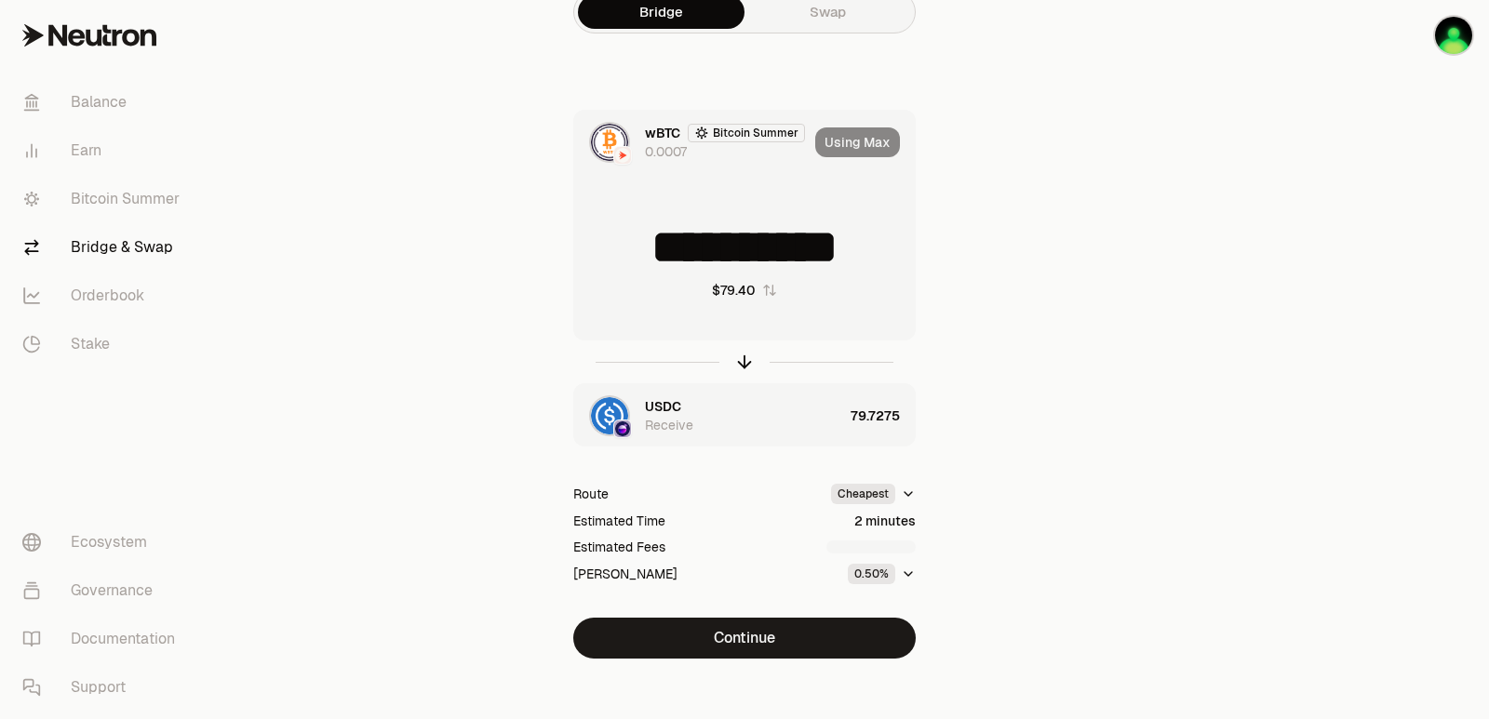
scroll to position [40, 0]
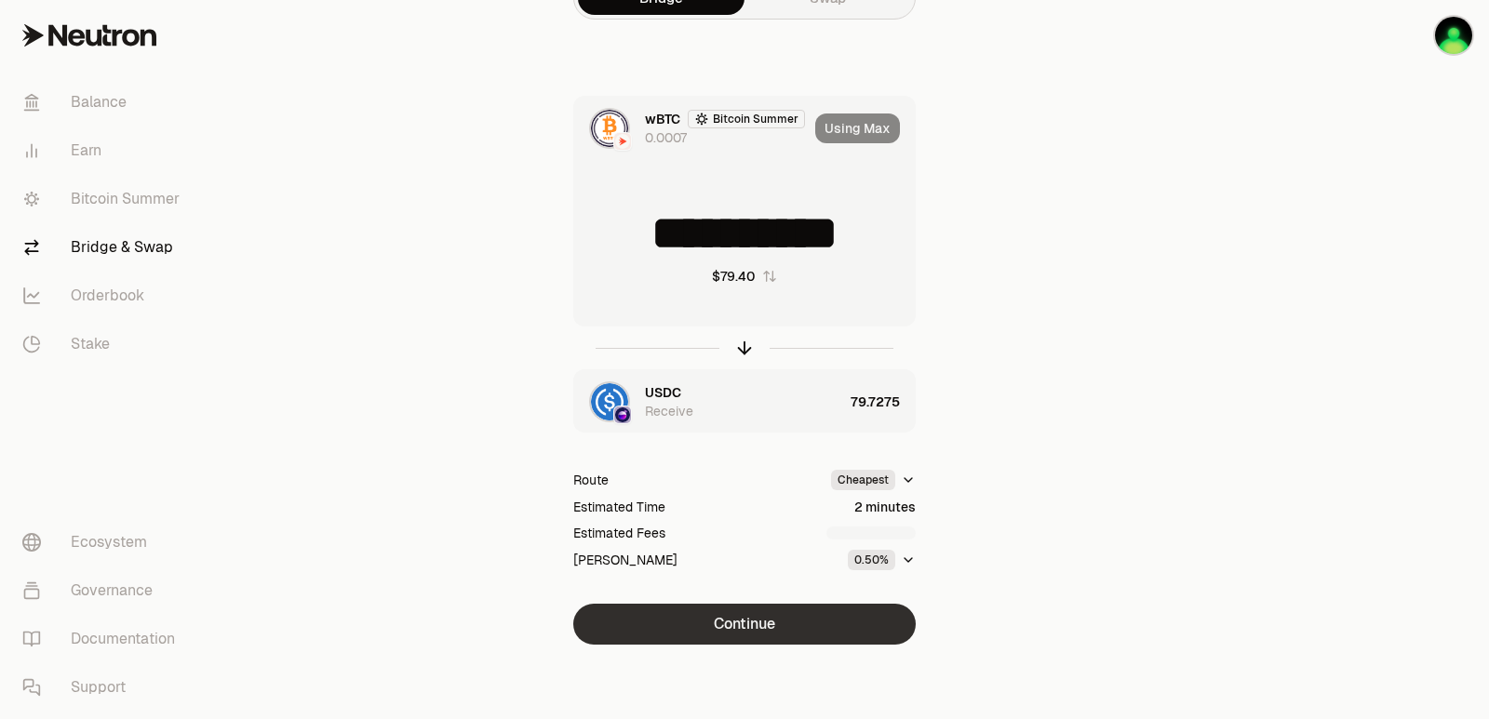
click at [768, 618] on button "Continue" at bounding box center [744, 624] width 342 height 41
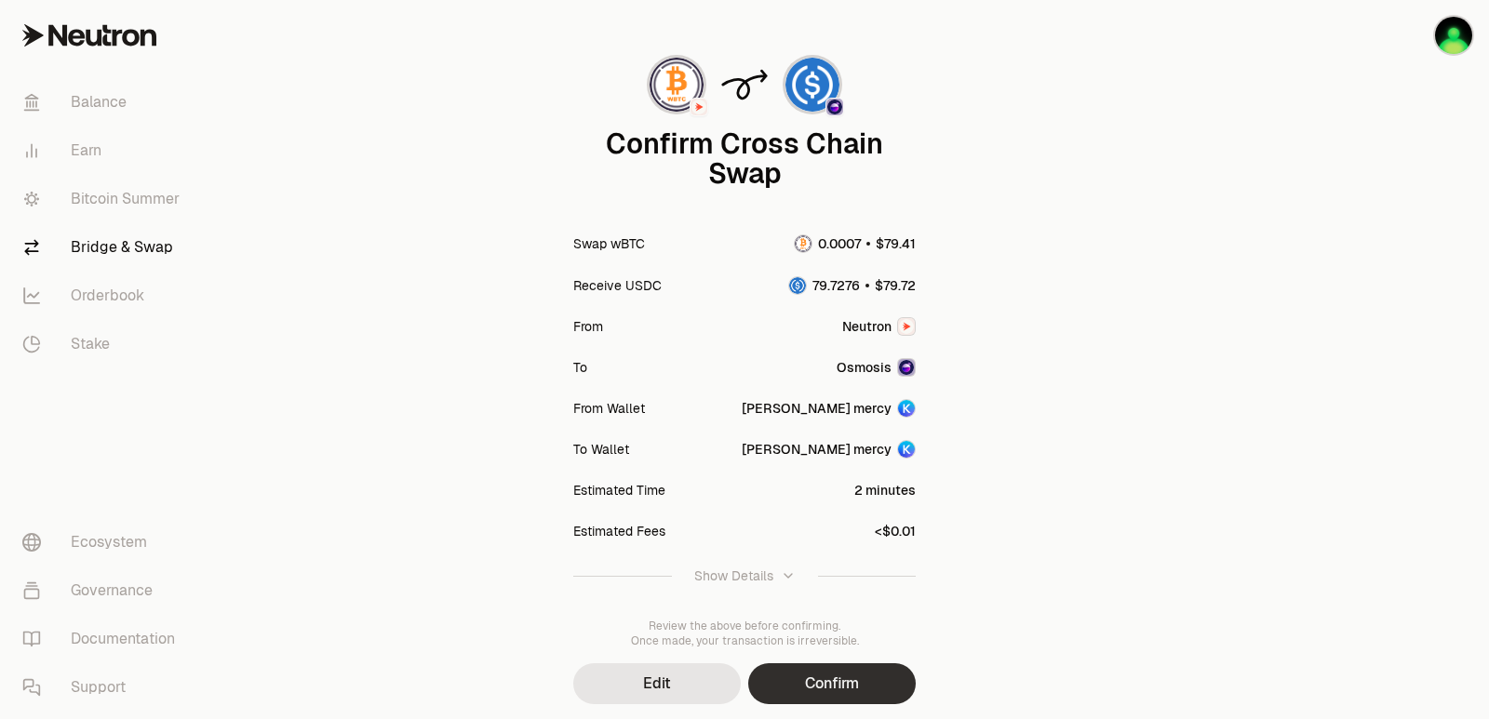
scroll to position [154, 0]
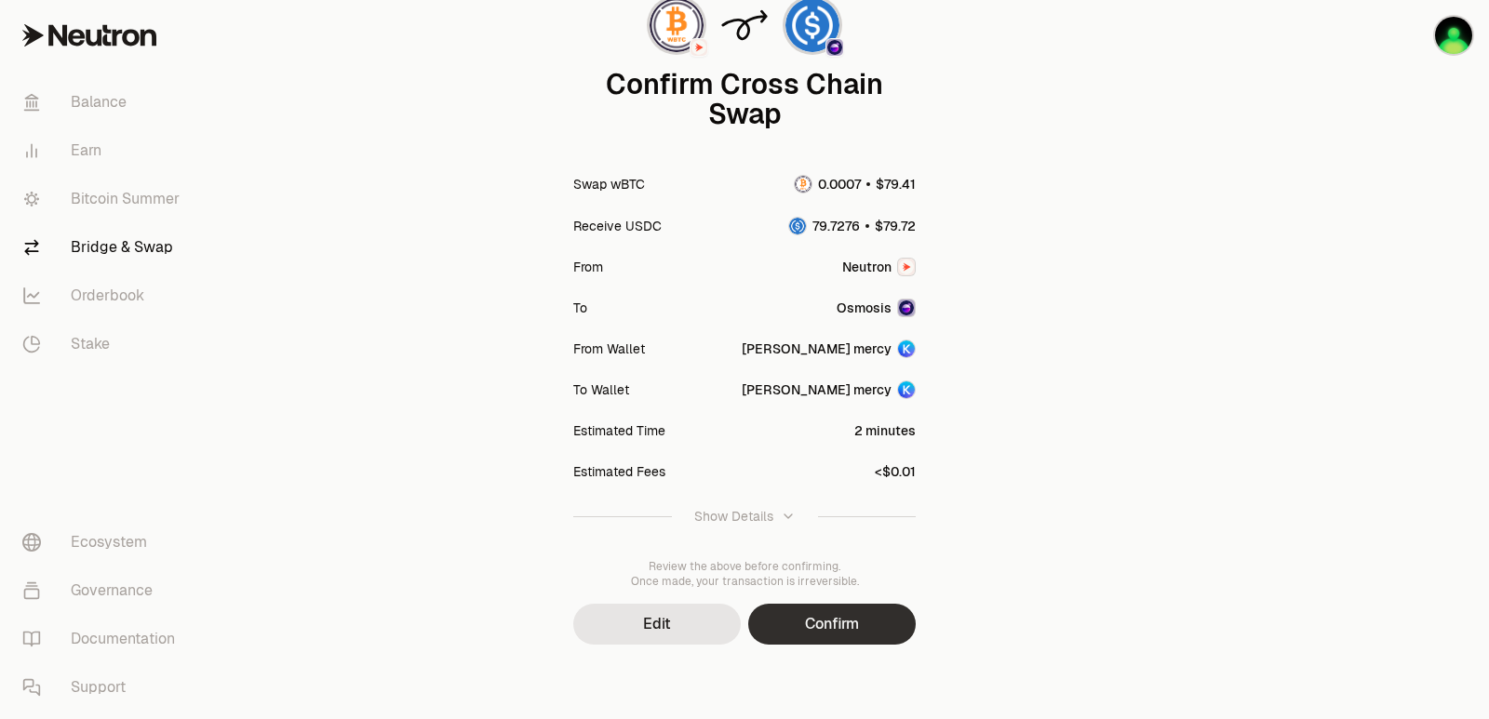
click at [832, 608] on button "Confirm" at bounding box center [832, 624] width 168 height 41
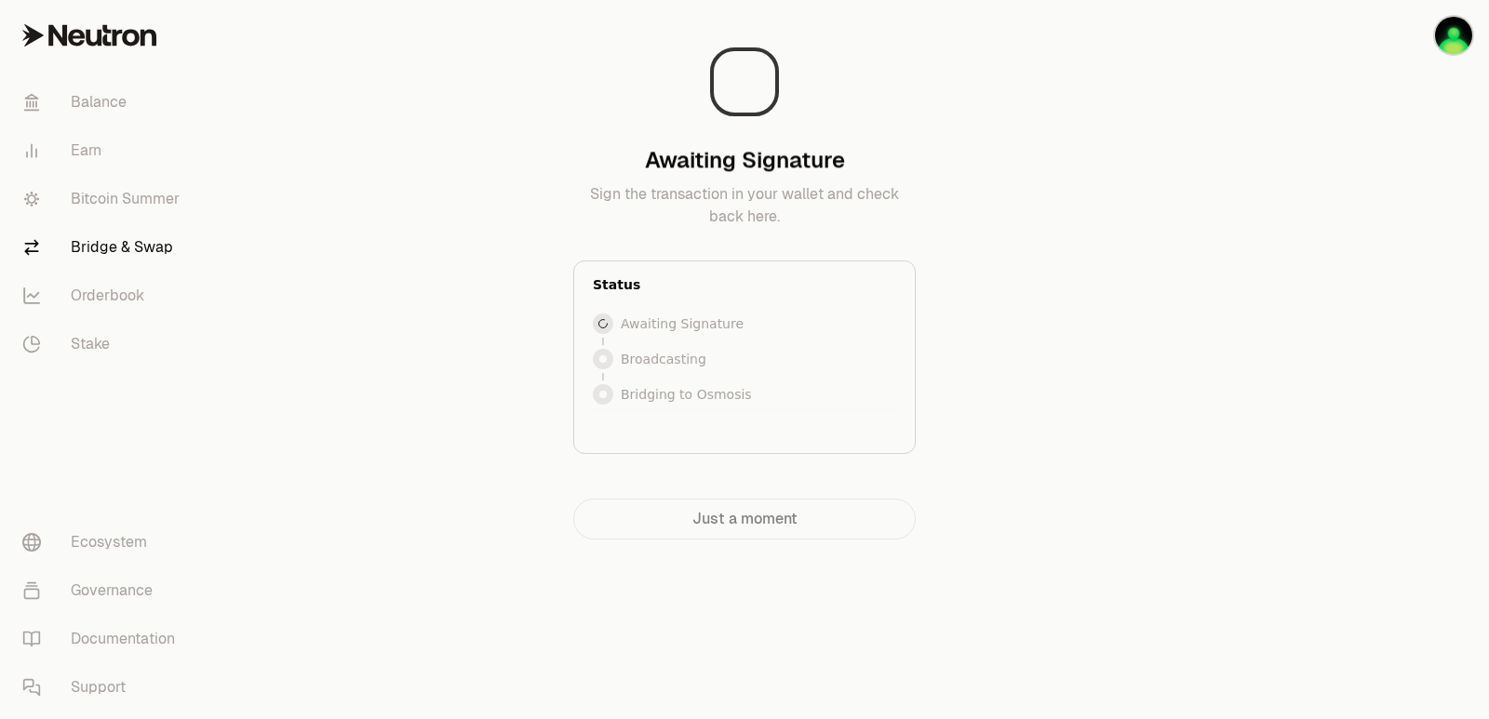
scroll to position [0, 0]
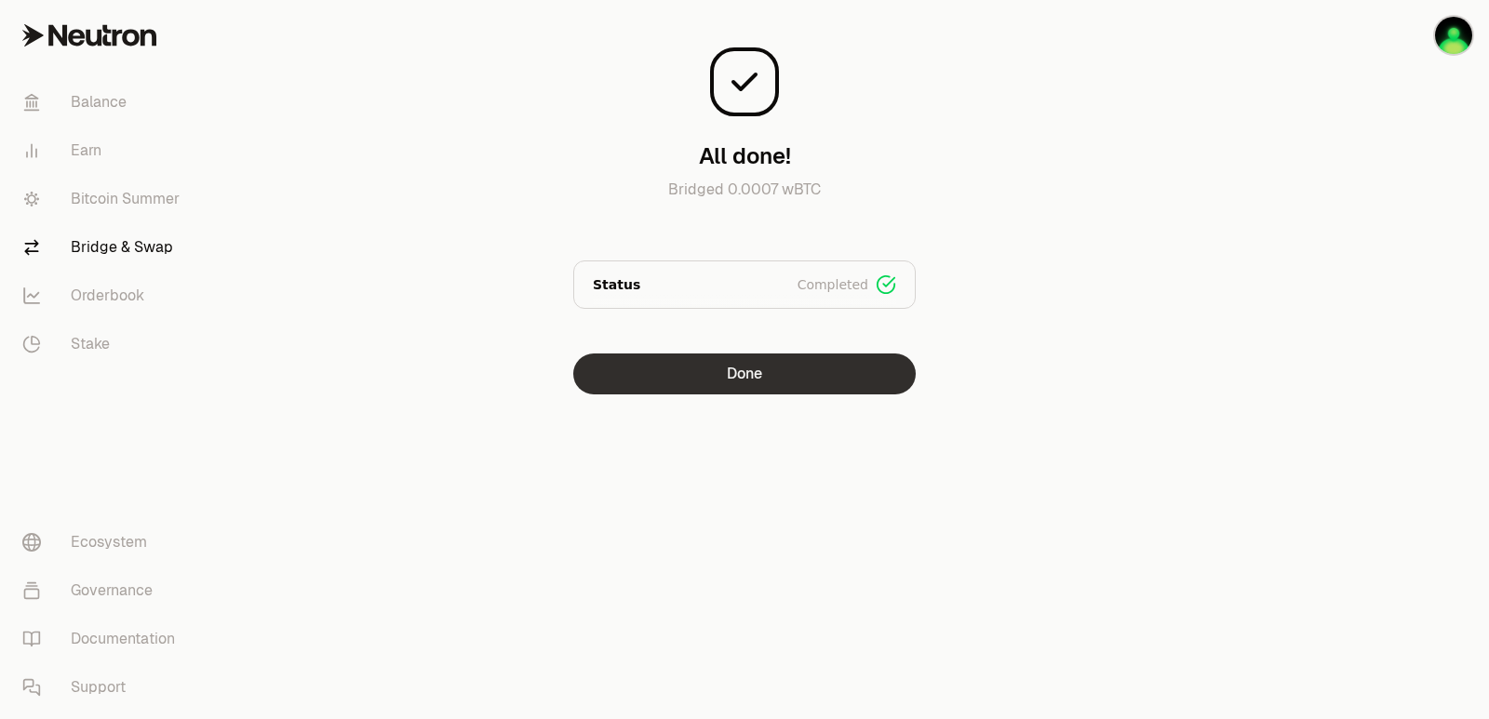
click at [749, 369] on button "Done" at bounding box center [744, 374] width 342 height 41
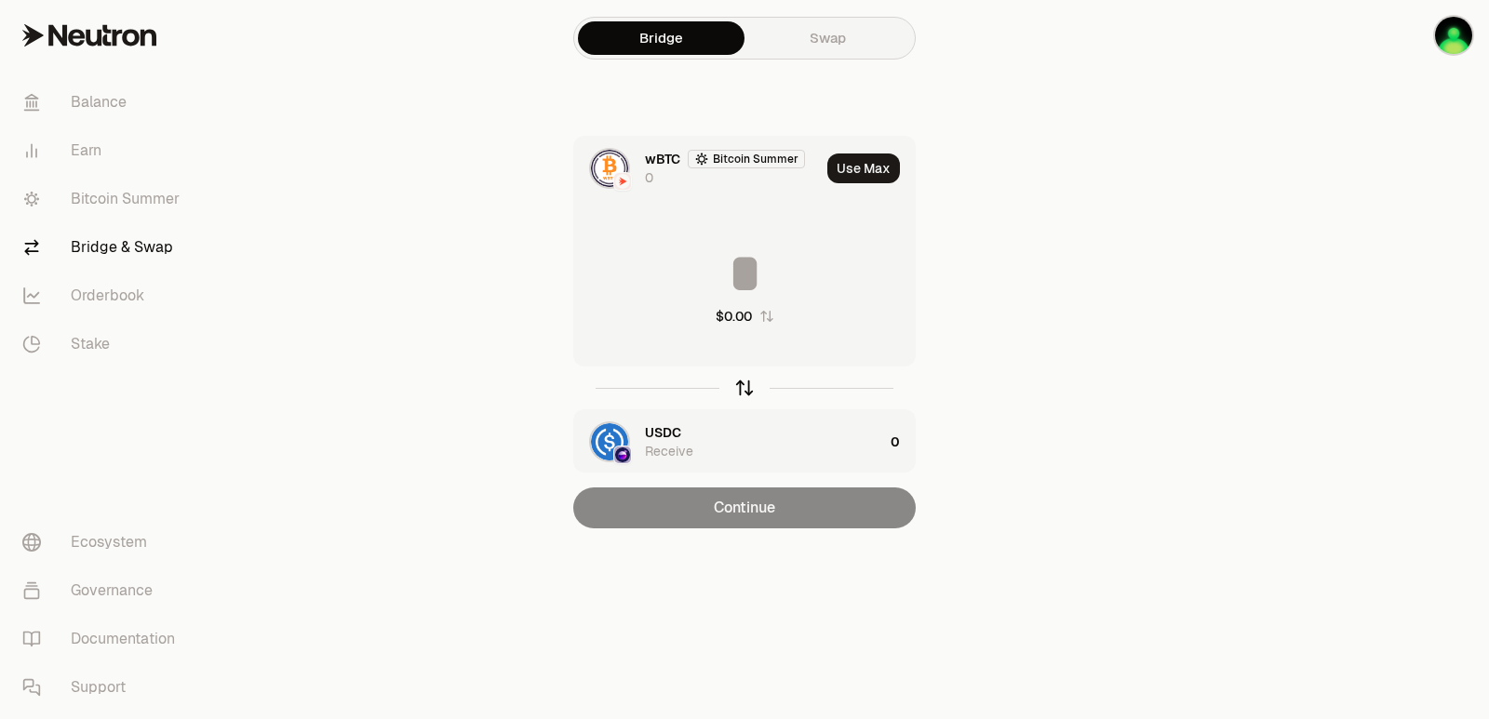
click at [743, 388] on icon "button" at bounding box center [744, 388] width 20 height 20
click at [862, 173] on button "Use Max" at bounding box center [863, 169] width 73 height 30
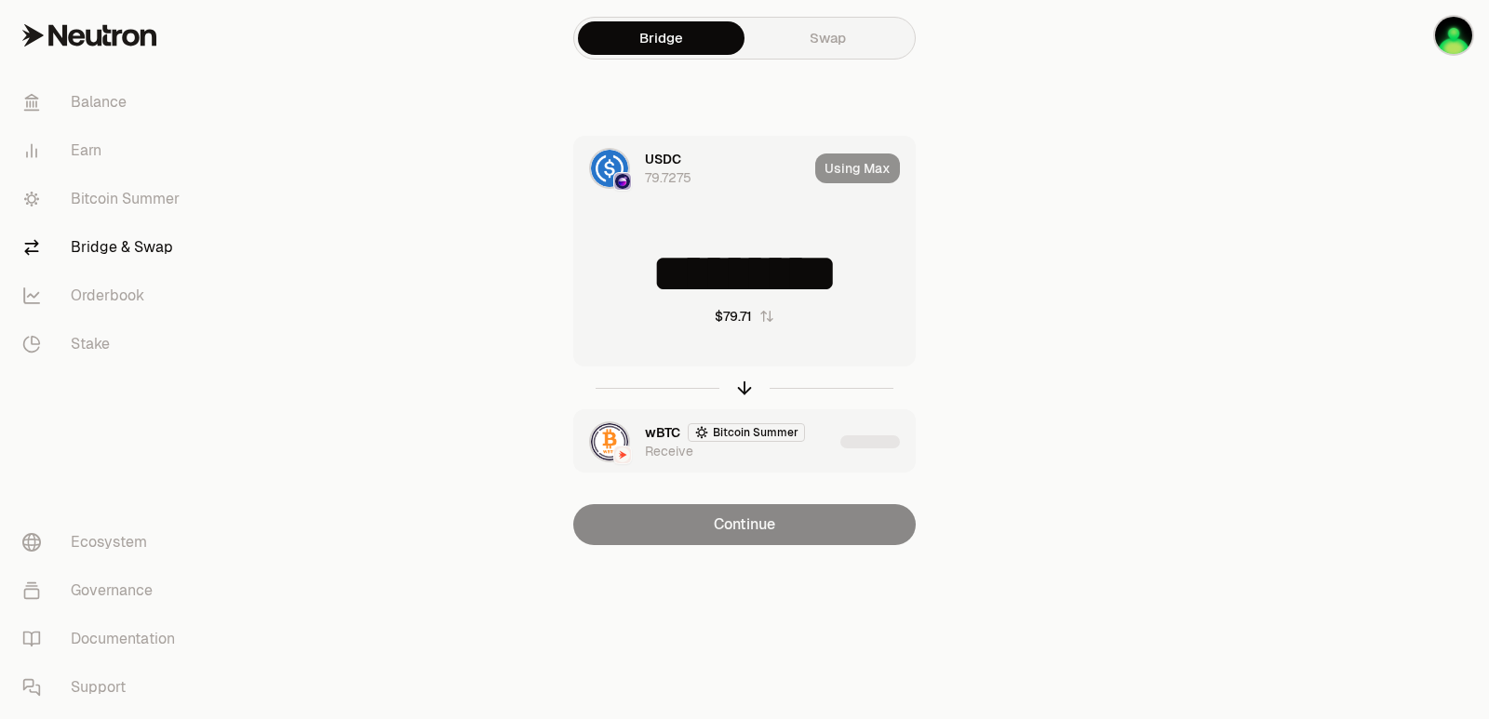
type input "*********"
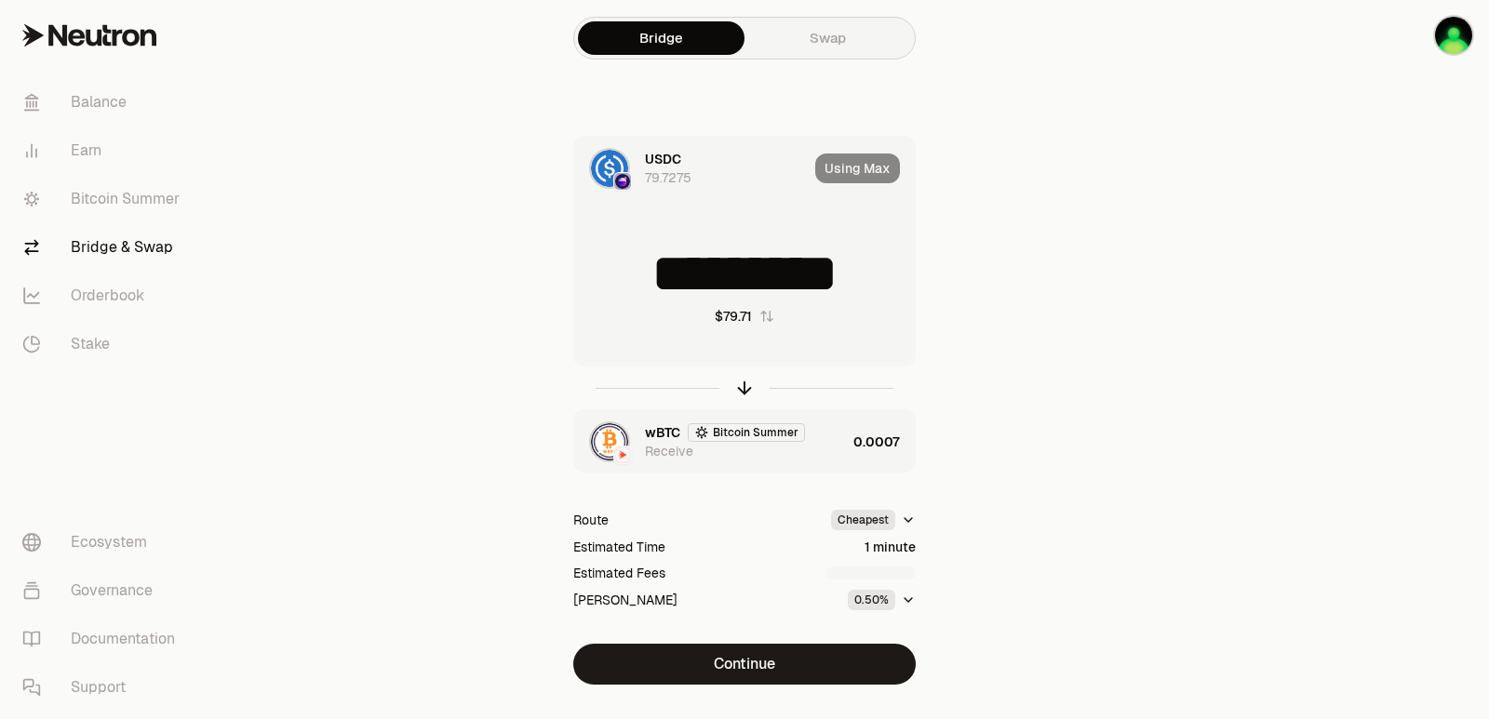
click at [841, 449] on div "wBTC Bitcoin Summer Receive" at bounding box center [745, 441] width 201 height 37
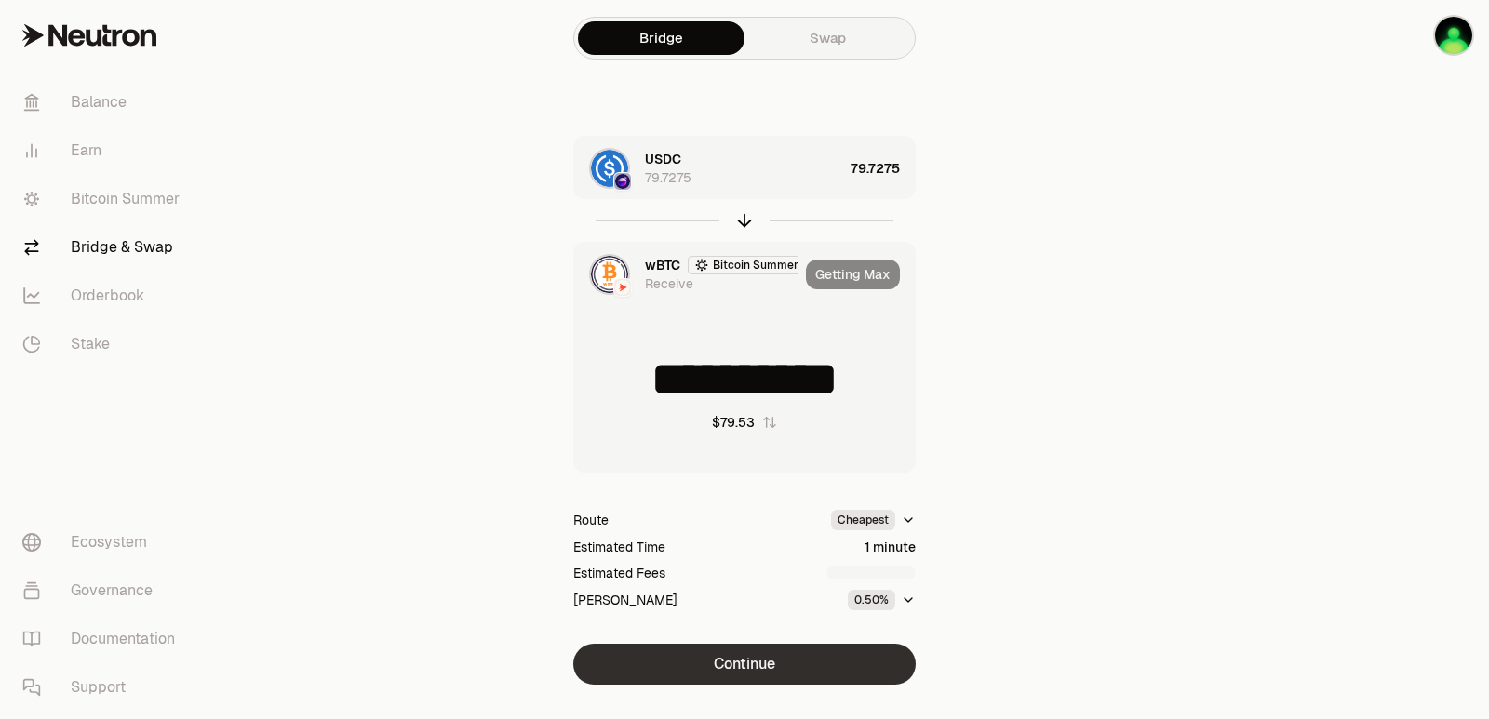
click at [771, 655] on button "Continue" at bounding box center [744, 664] width 342 height 41
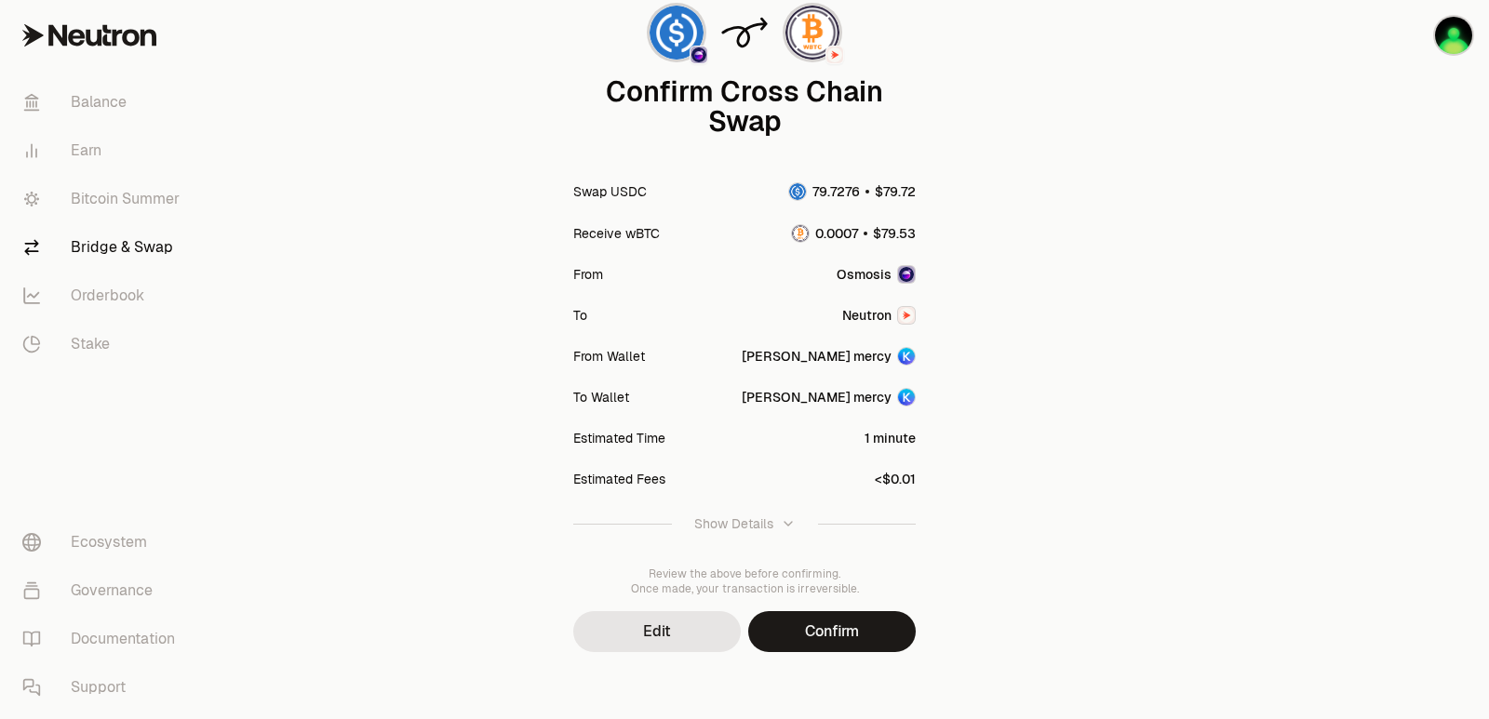
scroll to position [154, 0]
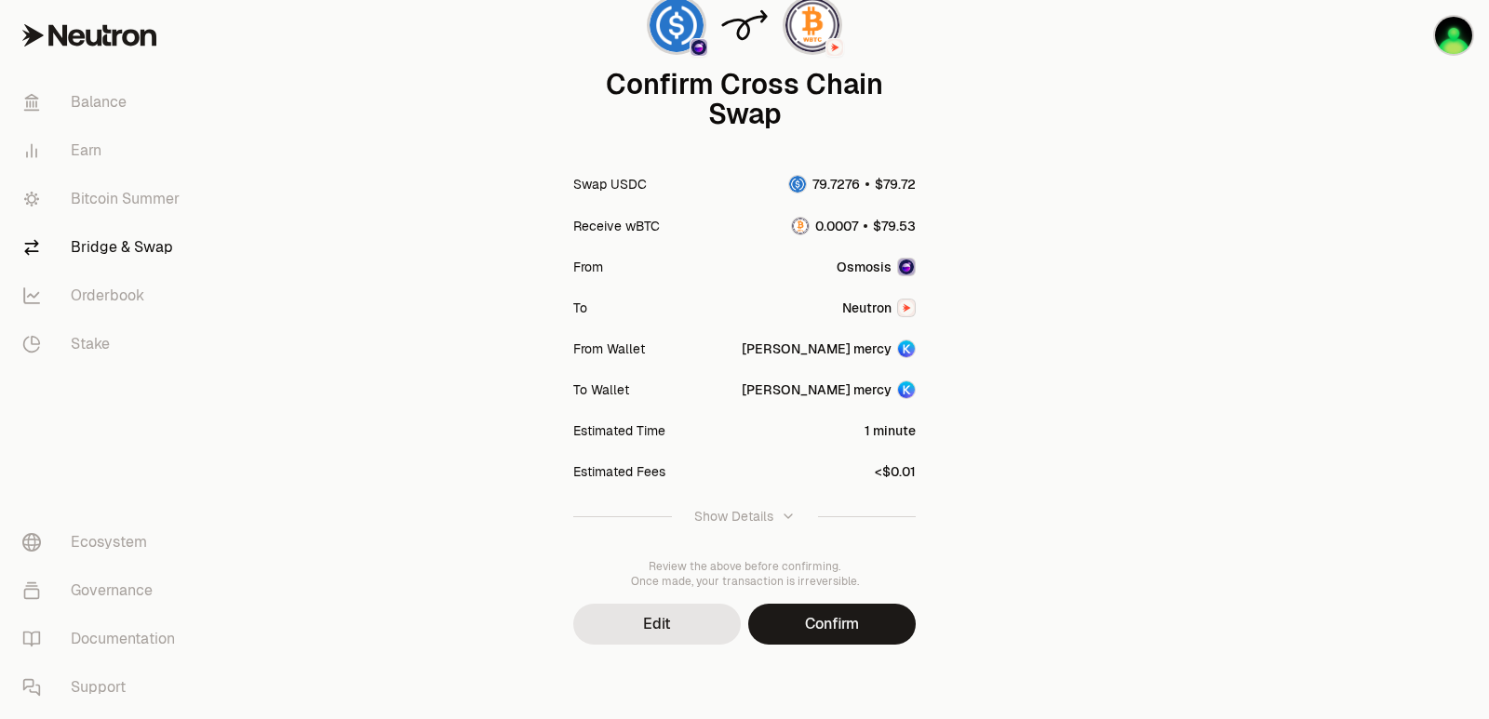
click at [830, 654] on div "Confirm Cross Chain Swap Swap USDC Receive wBTC From Osmosis To Neutron From Wa…" at bounding box center [744, 282] width 670 height 873
click at [837, 637] on button "Confirm" at bounding box center [832, 624] width 168 height 41
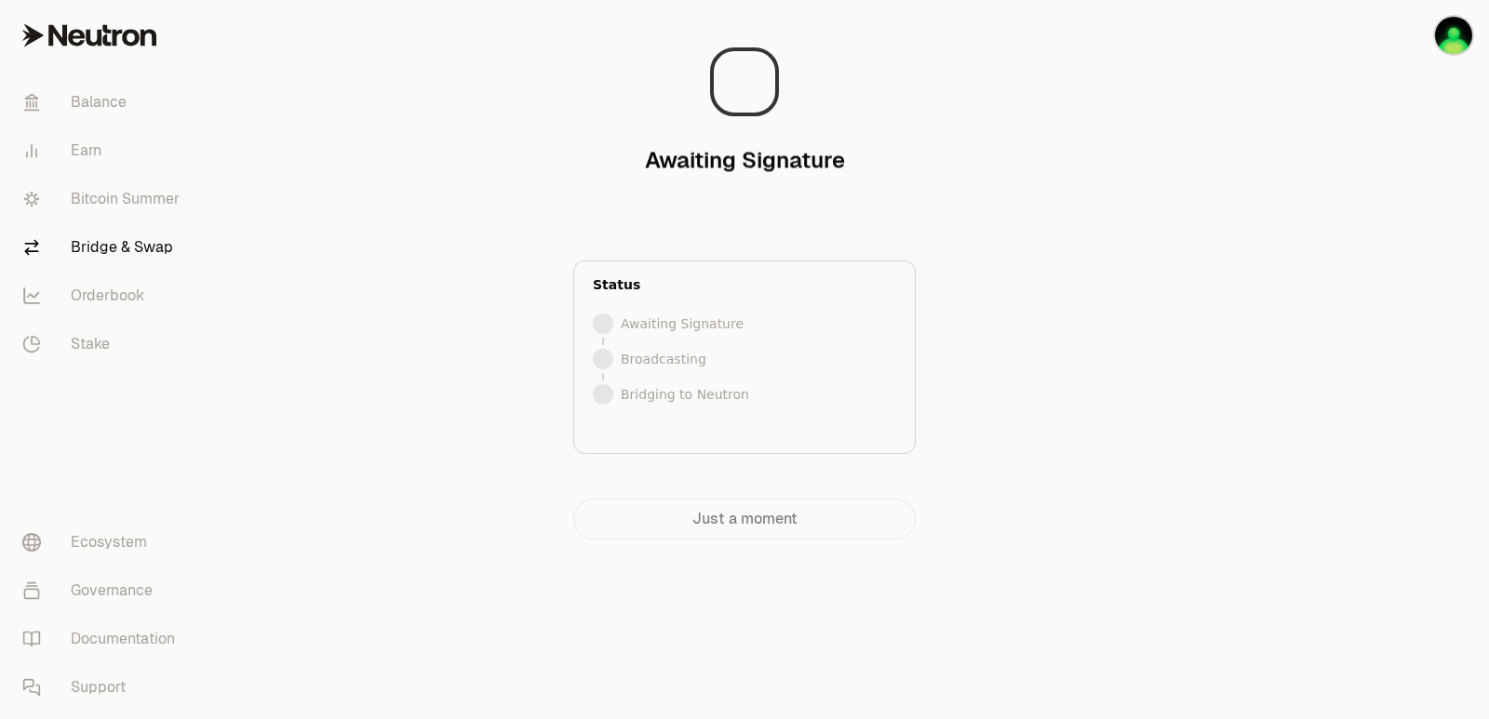
scroll to position [0, 0]
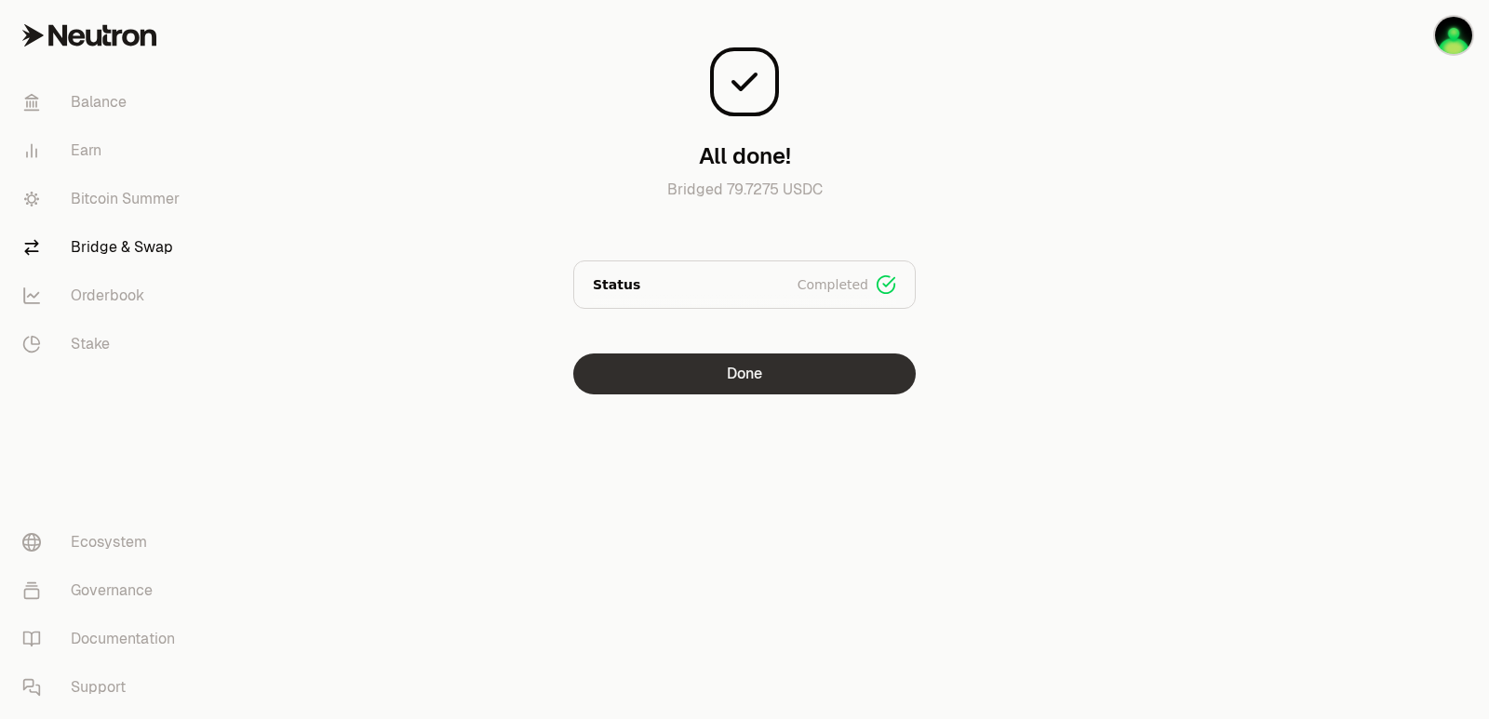
click at [731, 376] on button "Done" at bounding box center [744, 374] width 342 height 41
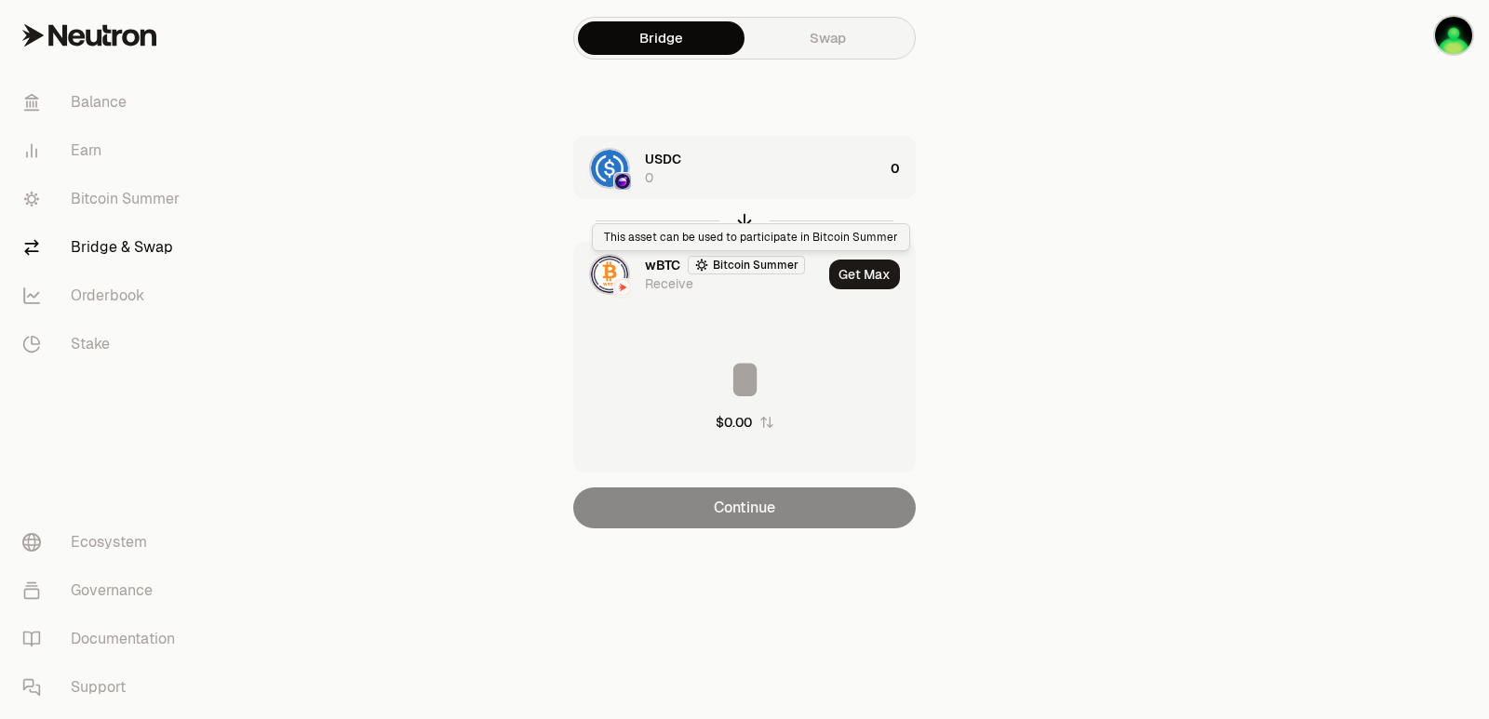
click at [745, 223] on div "This asset can be used to participate in Bitcoin Summer This asset can be used …" at bounding box center [751, 237] width 318 height 28
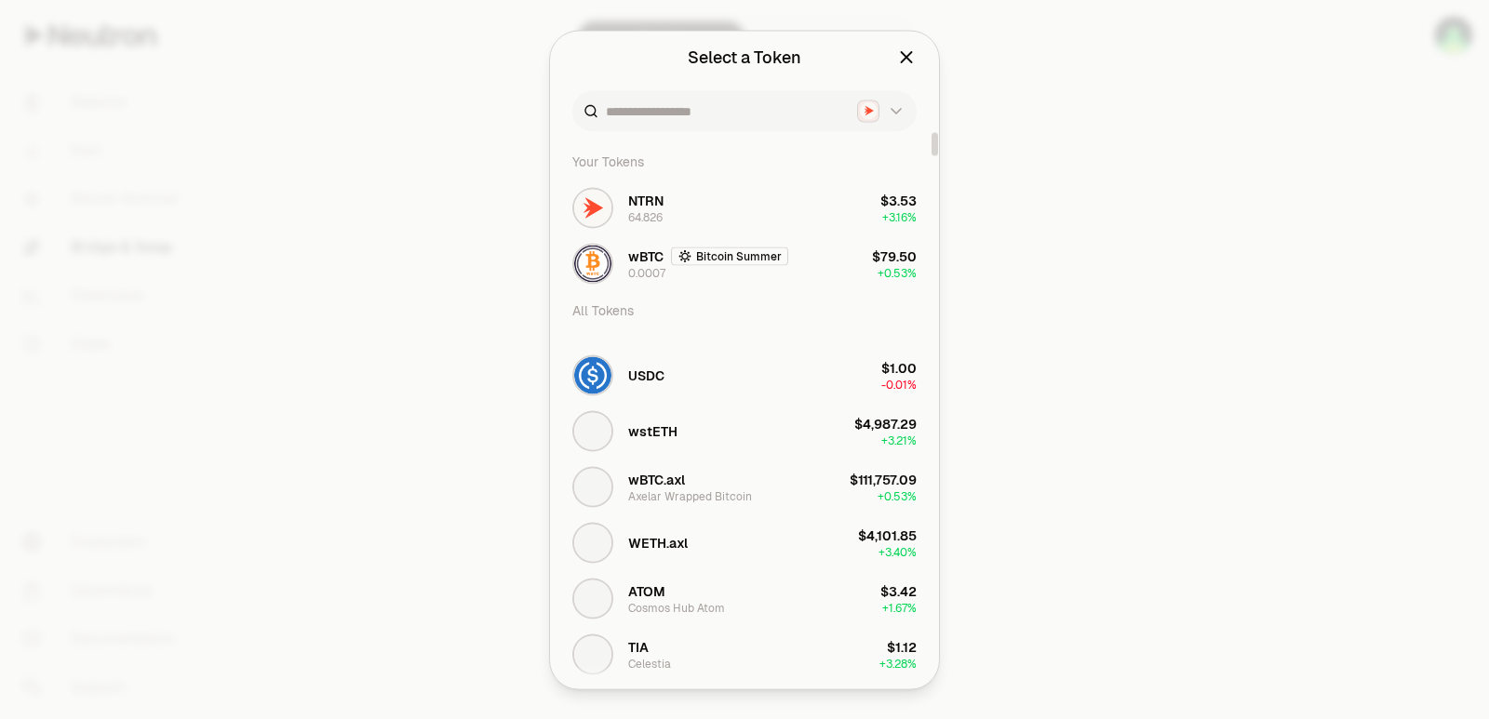
click at [1054, 216] on div at bounding box center [744, 359] width 1489 height 719
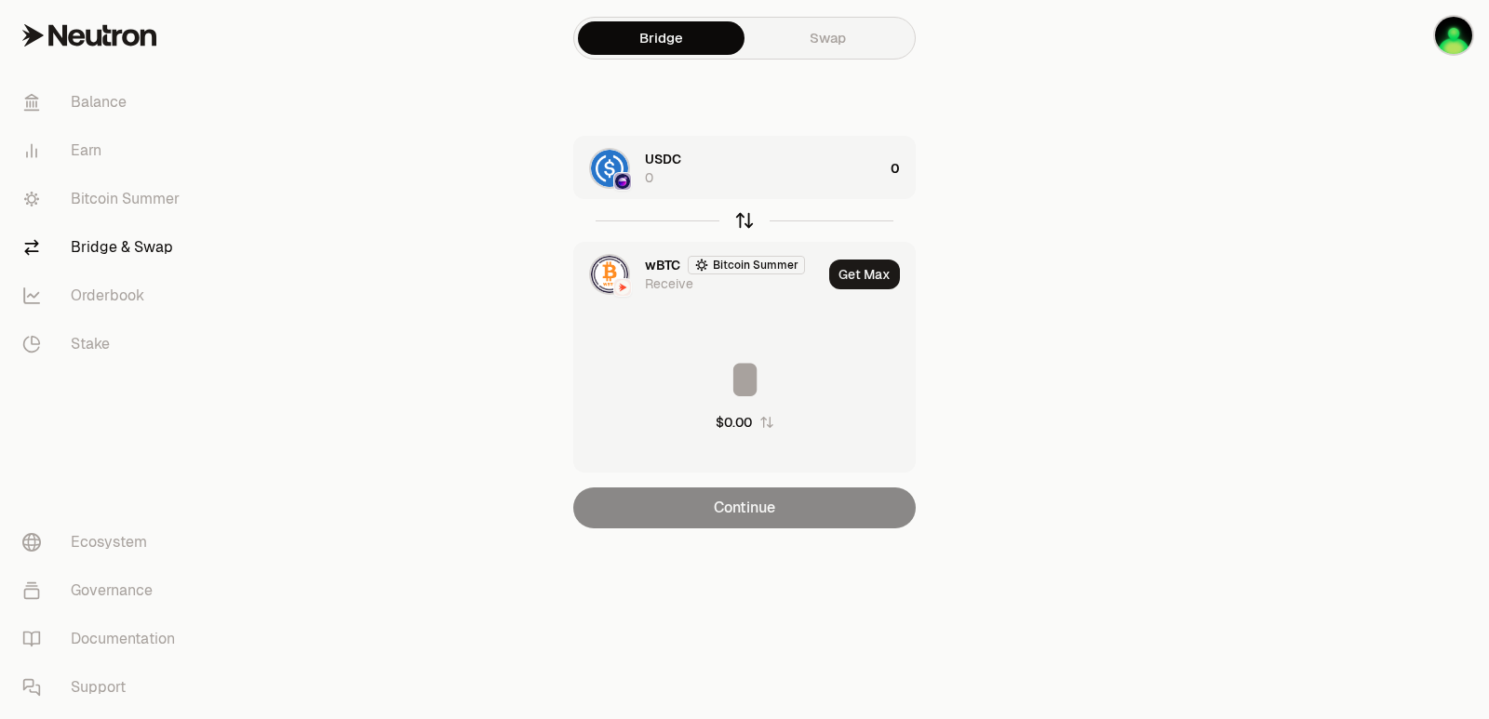
click at [744, 216] on icon "button" at bounding box center [745, 218] width 12 height 6
click at [854, 181] on div "wBTC Bitcoin Summer 0" at bounding box center [764, 168] width 238 height 37
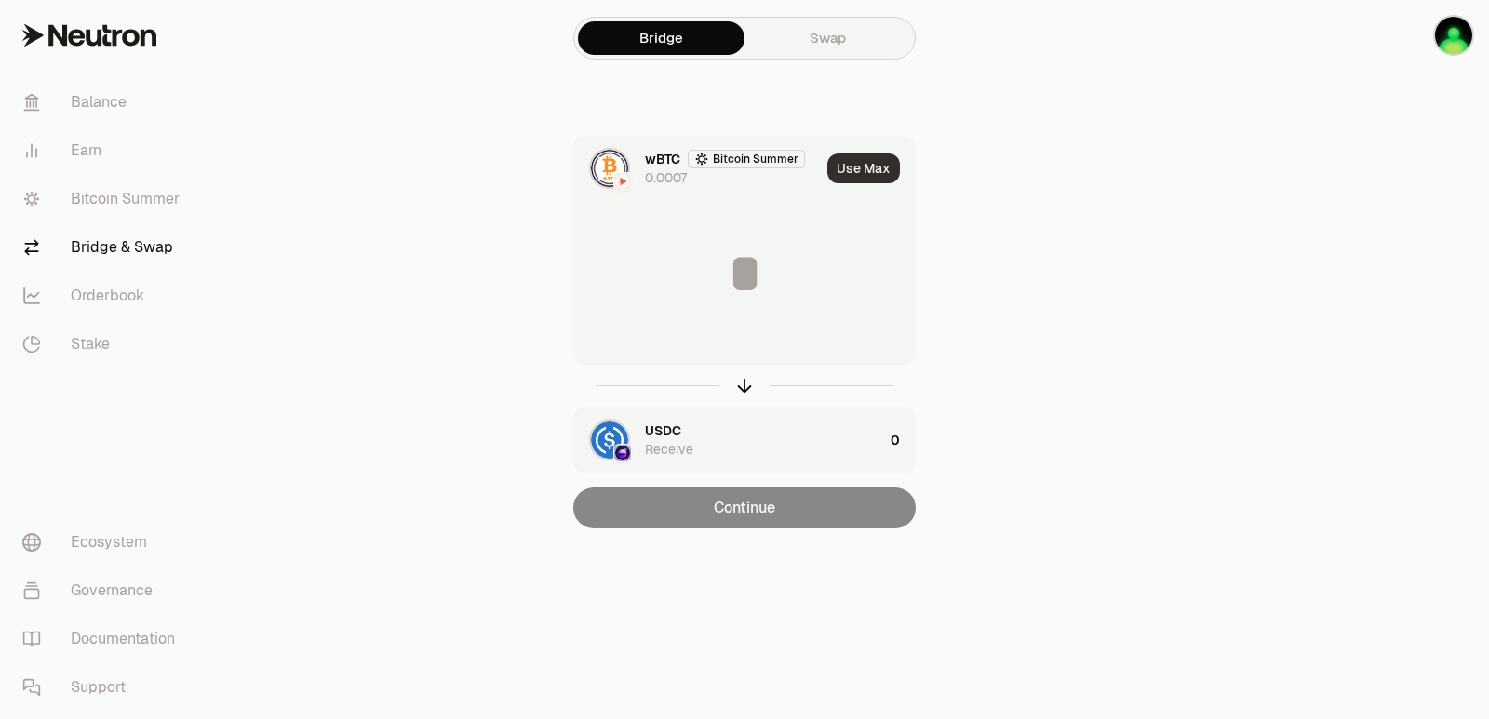
click at [875, 167] on button "Use Max" at bounding box center [863, 169] width 73 height 30
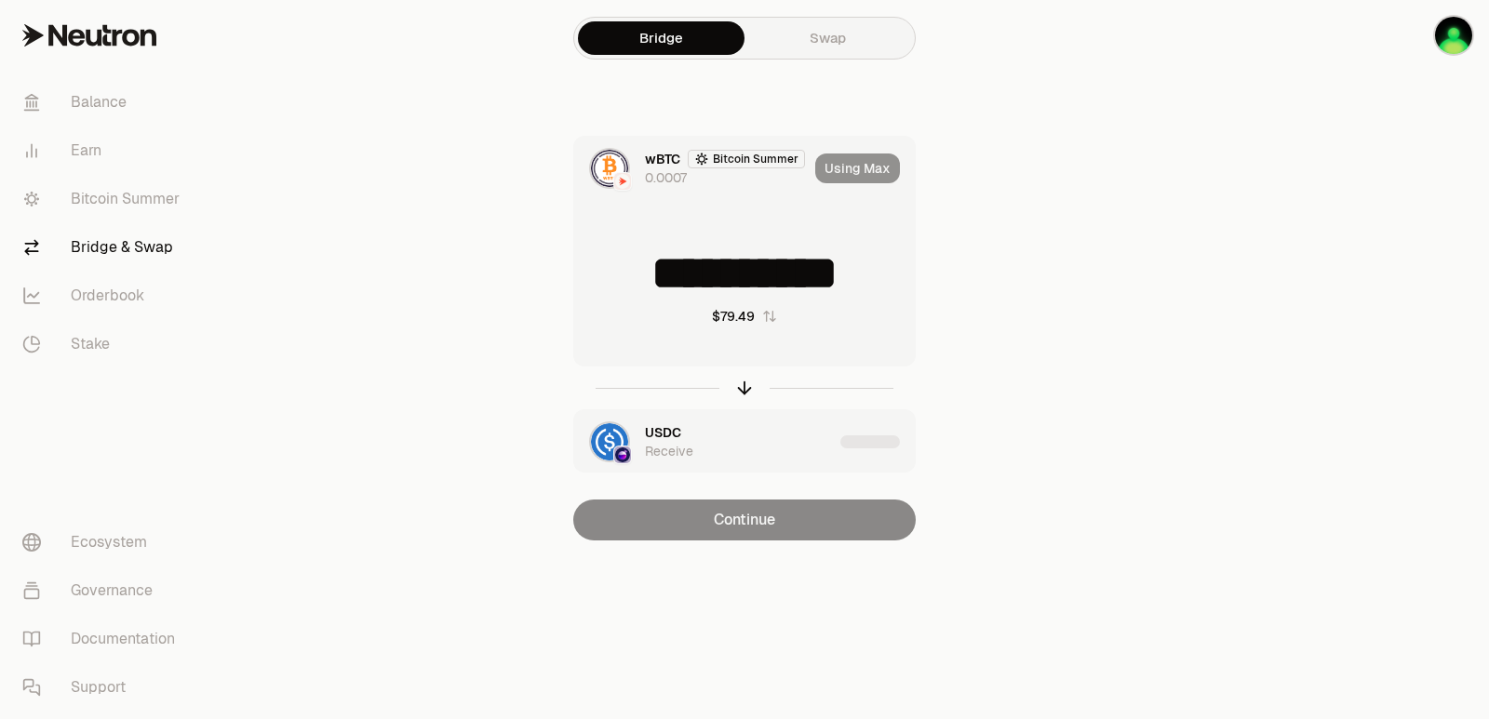
type input "**********"
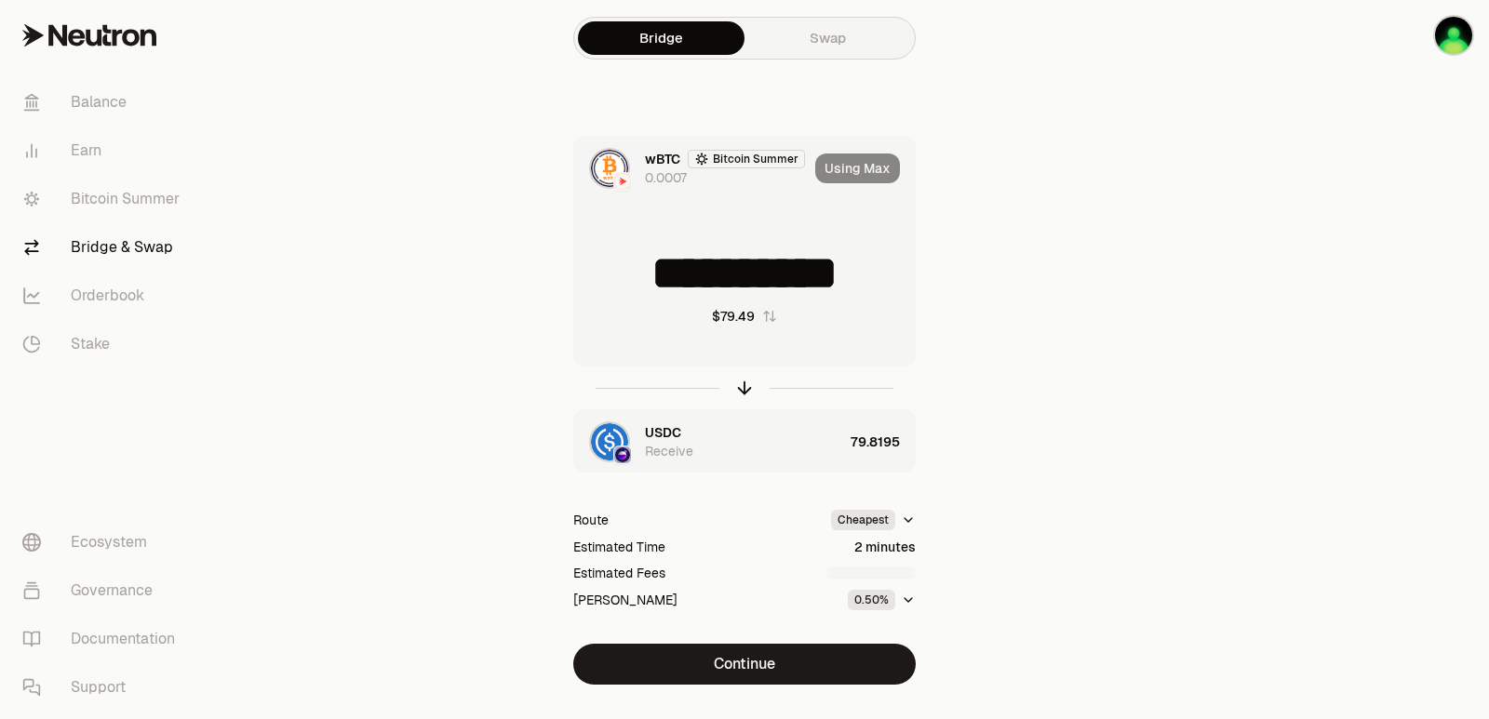
click at [760, 688] on div "**********" at bounding box center [744, 379] width 670 height 759
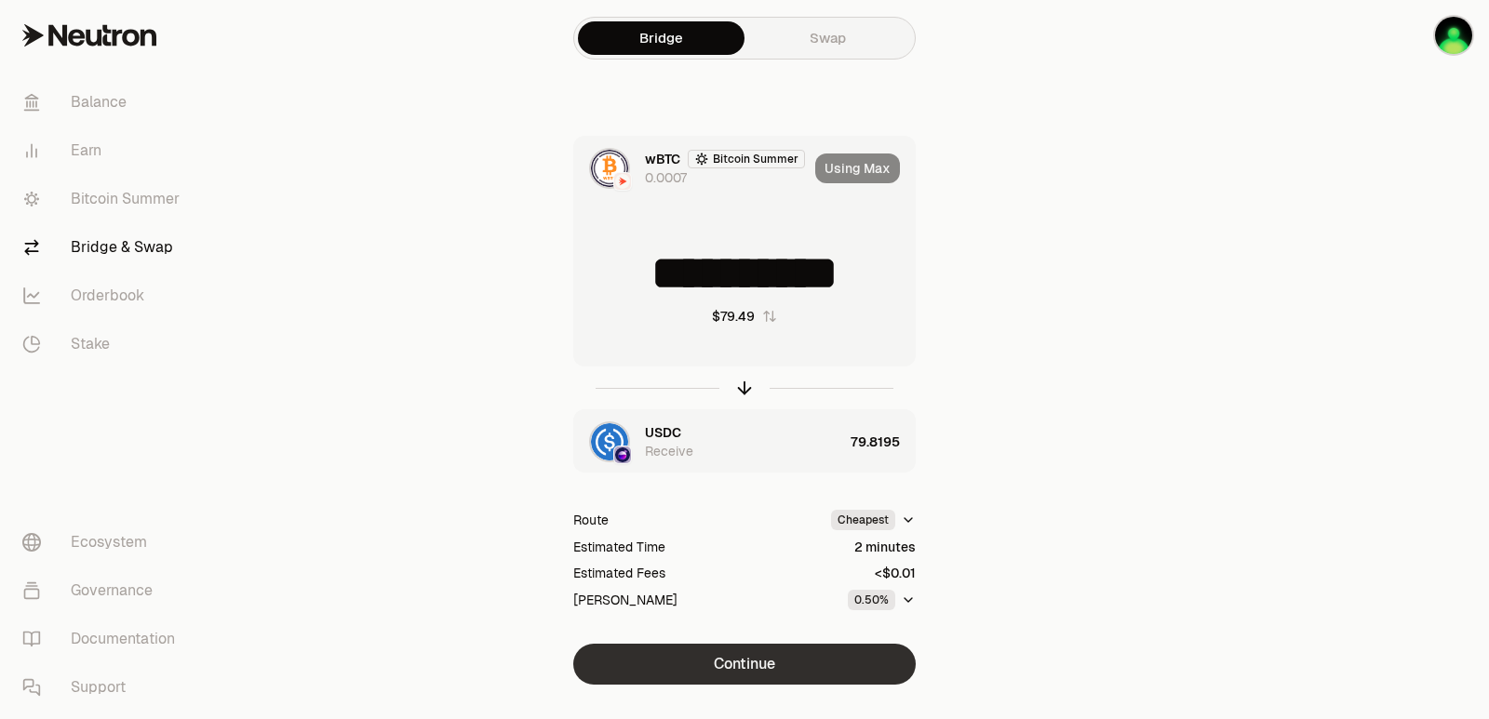
click at [767, 673] on button "Continue" at bounding box center [744, 664] width 342 height 41
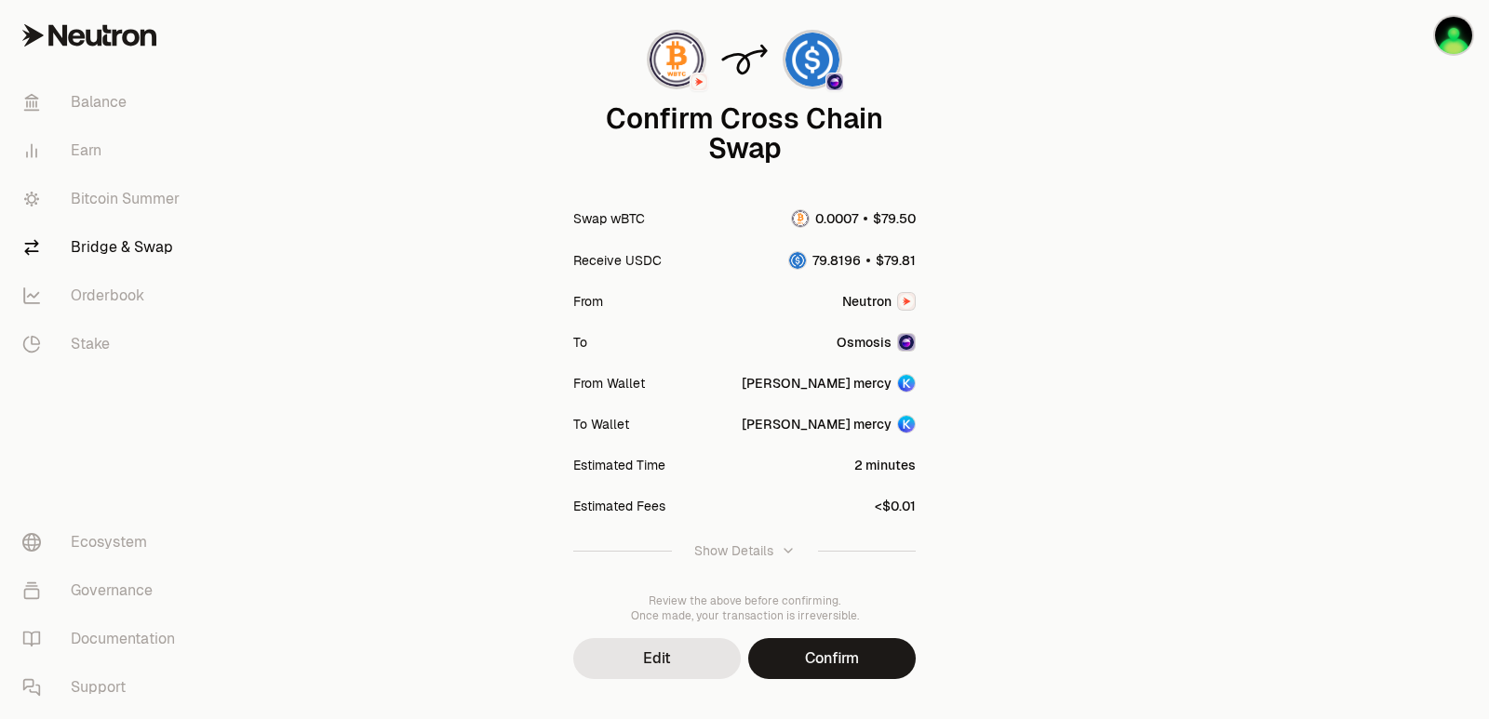
scroll to position [154, 0]
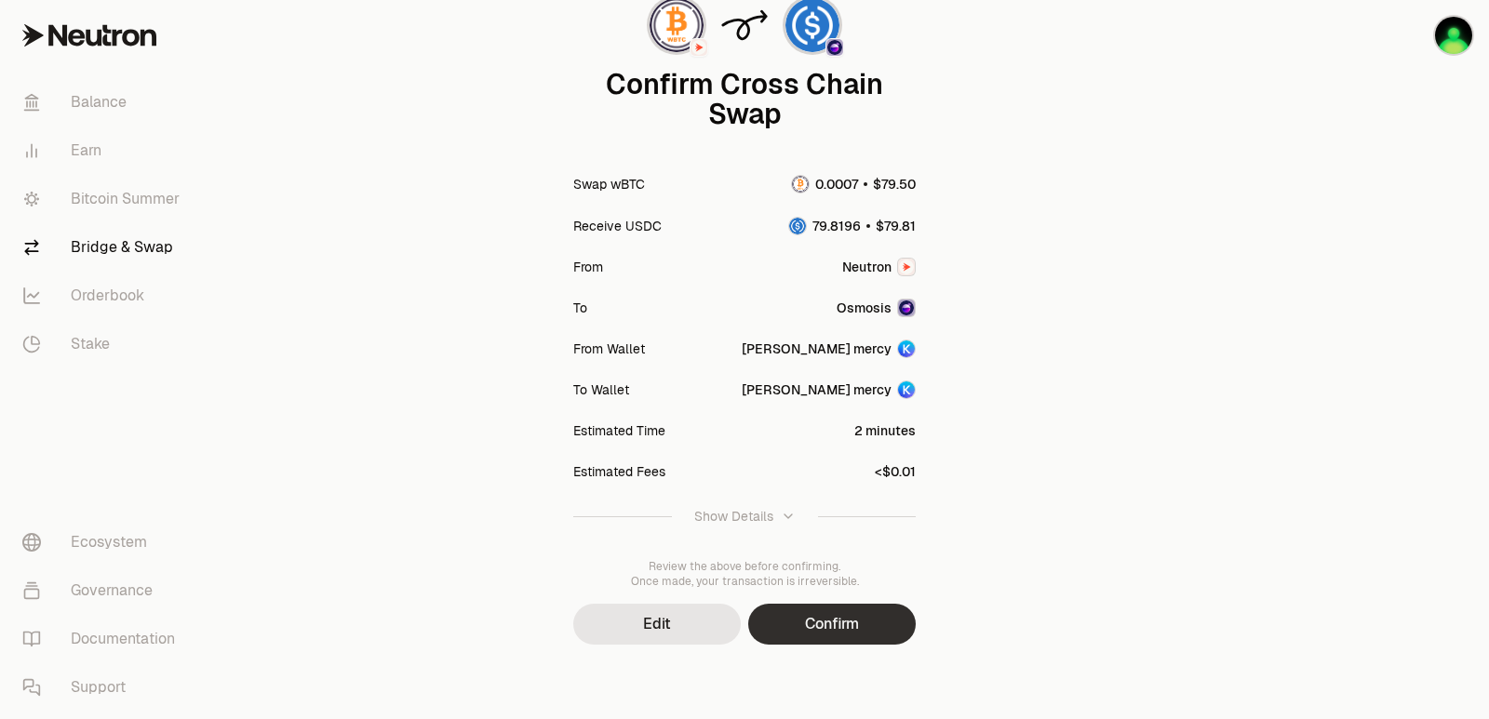
click at [849, 631] on button "Confirm" at bounding box center [832, 624] width 168 height 41
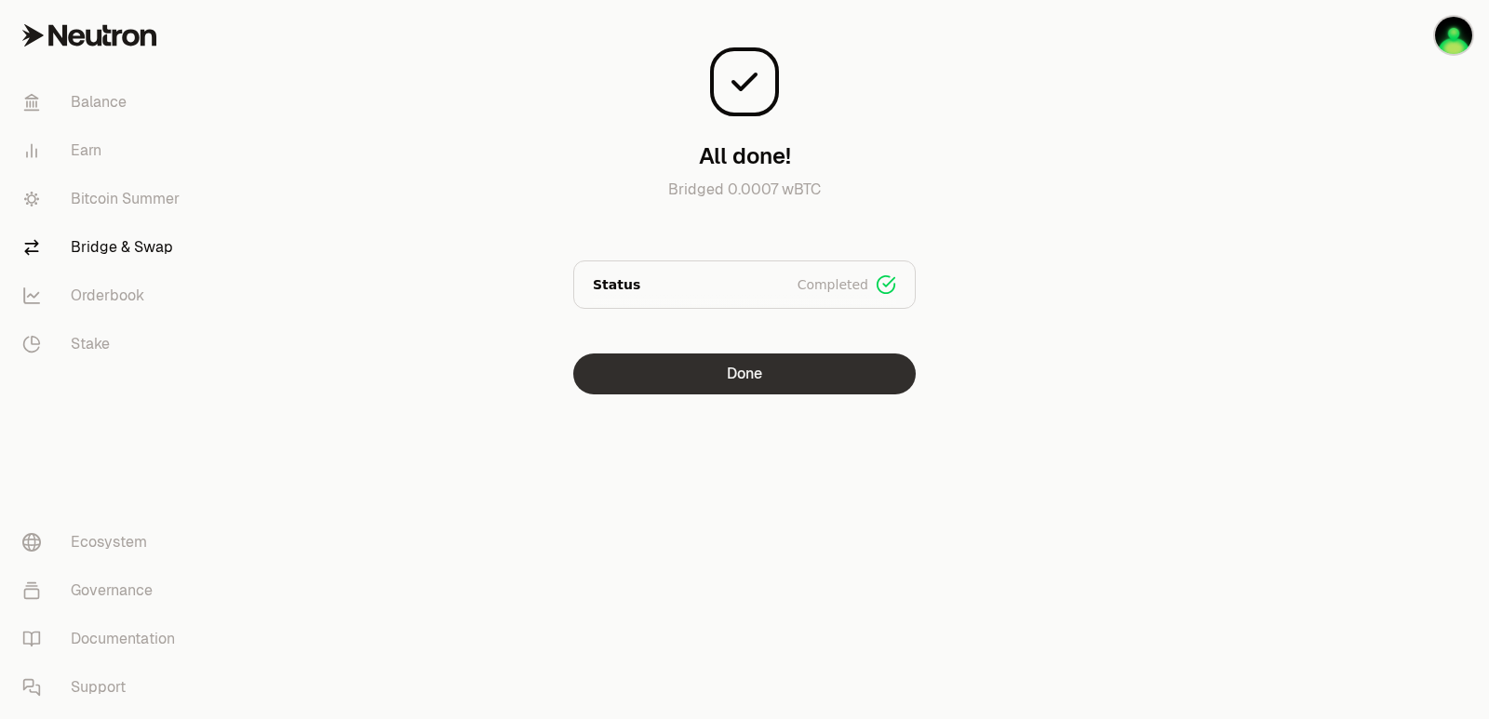
click at [759, 376] on button "Done" at bounding box center [744, 374] width 342 height 41
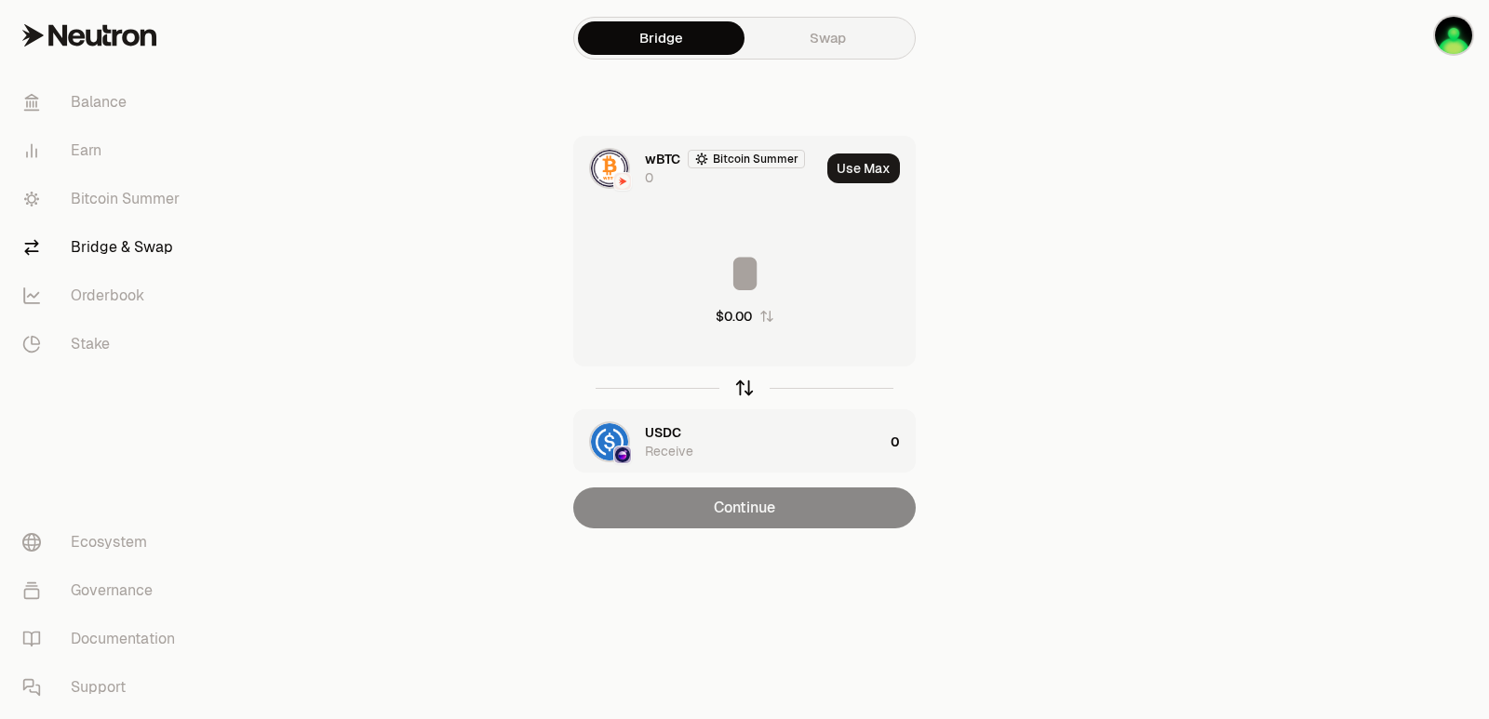
click at [745, 391] on icon "button" at bounding box center [744, 388] width 20 height 20
click at [872, 168] on button "Use Max" at bounding box center [863, 169] width 73 height 30
type input "*********"
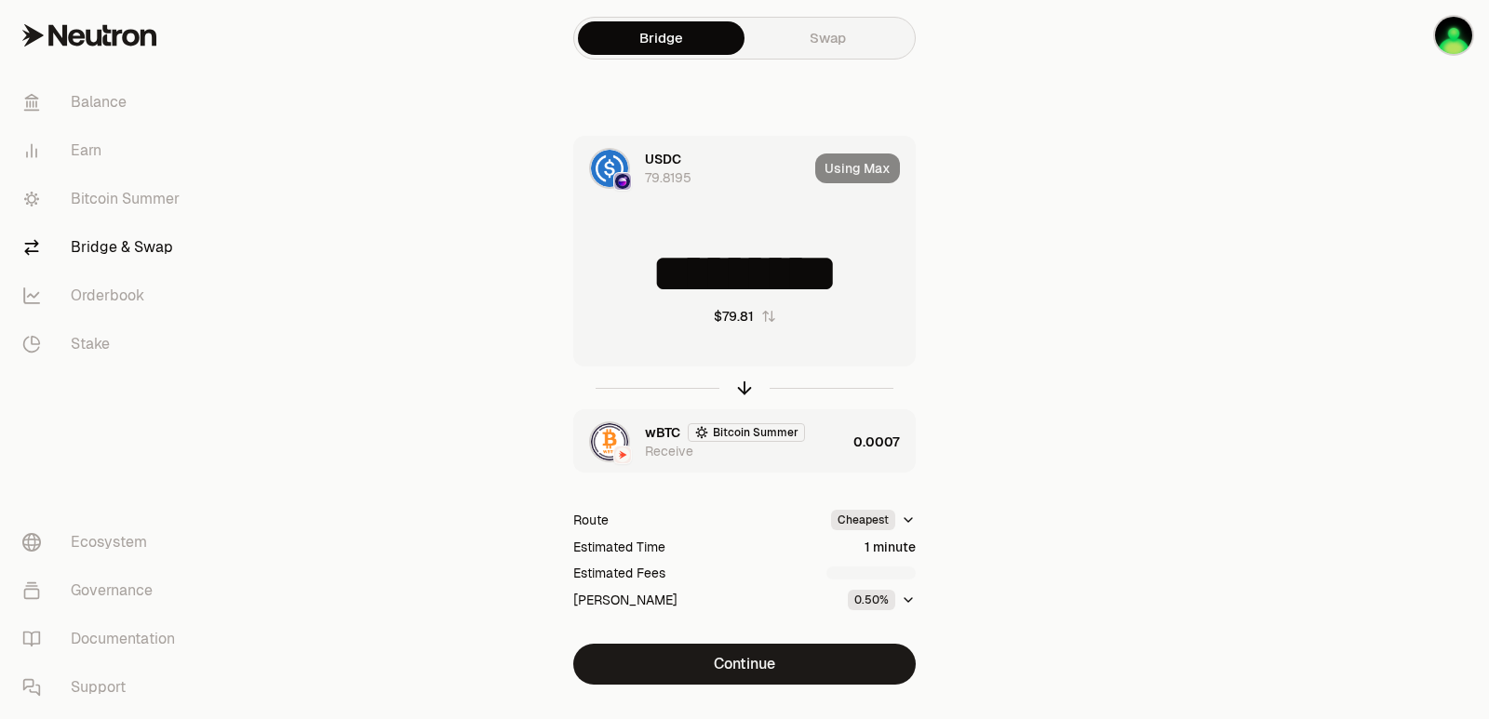
click at [830, 451] on div "wBTC Bitcoin Summer Receive" at bounding box center [745, 441] width 201 height 37
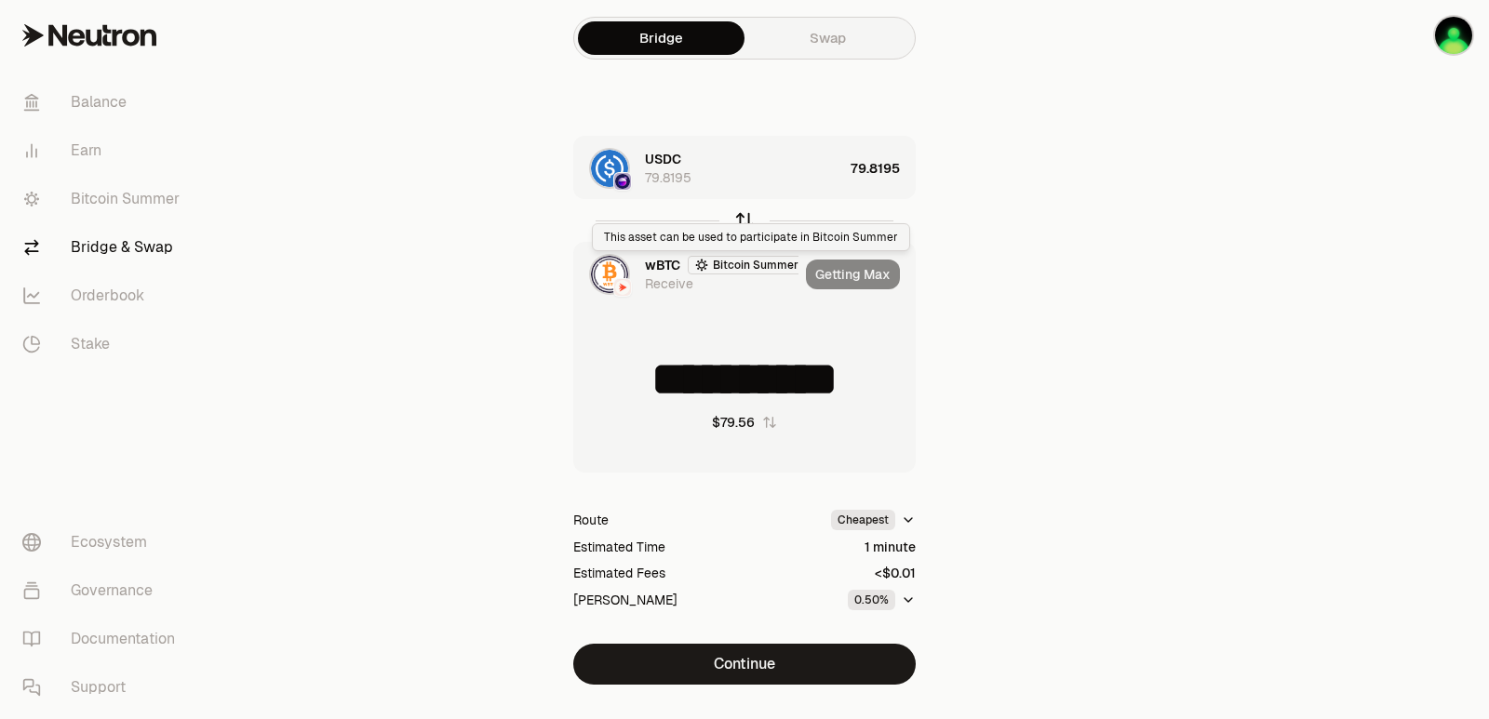
click at [739, 217] on icon "button" at bounding box center [744, 220] width 20 height 20
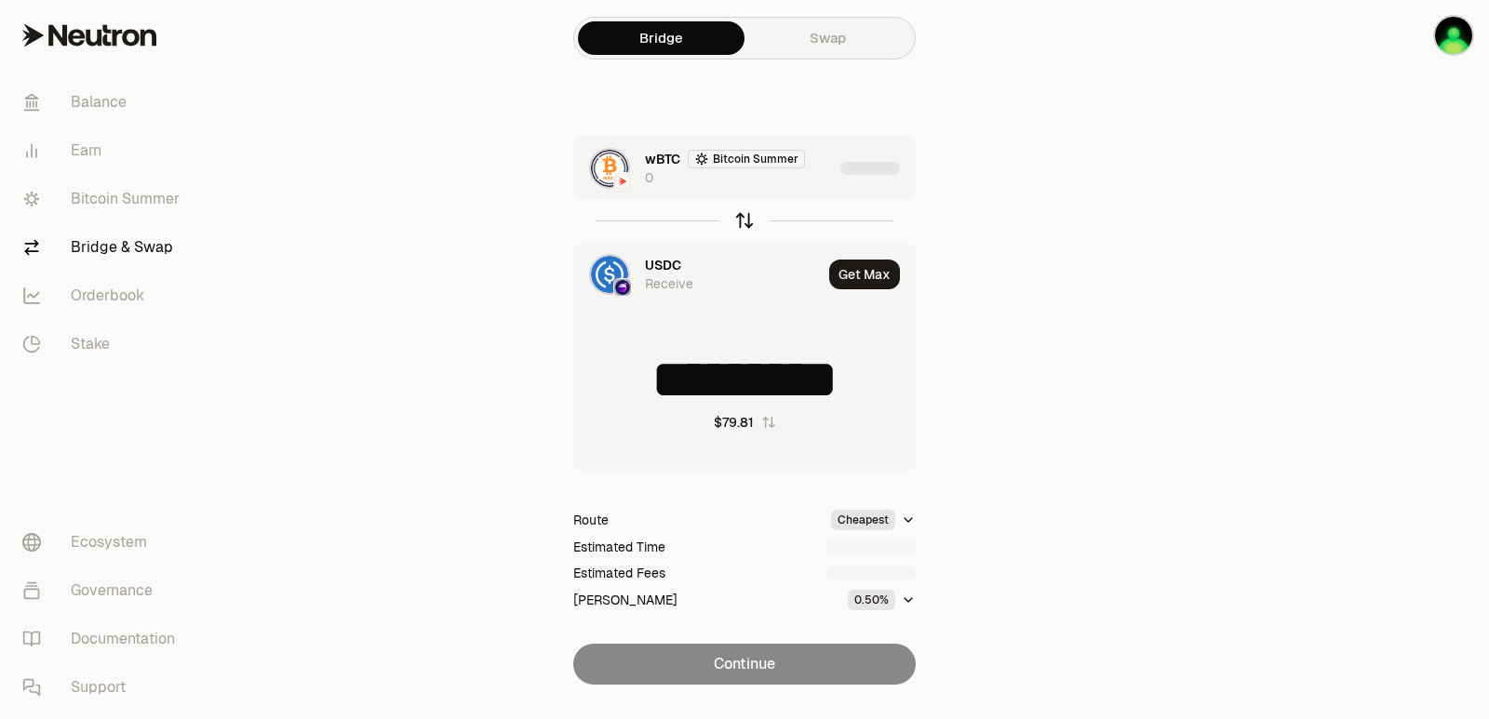
type input "*********"
click at [816, 189] on div "wBTC Bitcoin Summer 0" at bounding box center [703, 168] width 259 height 63
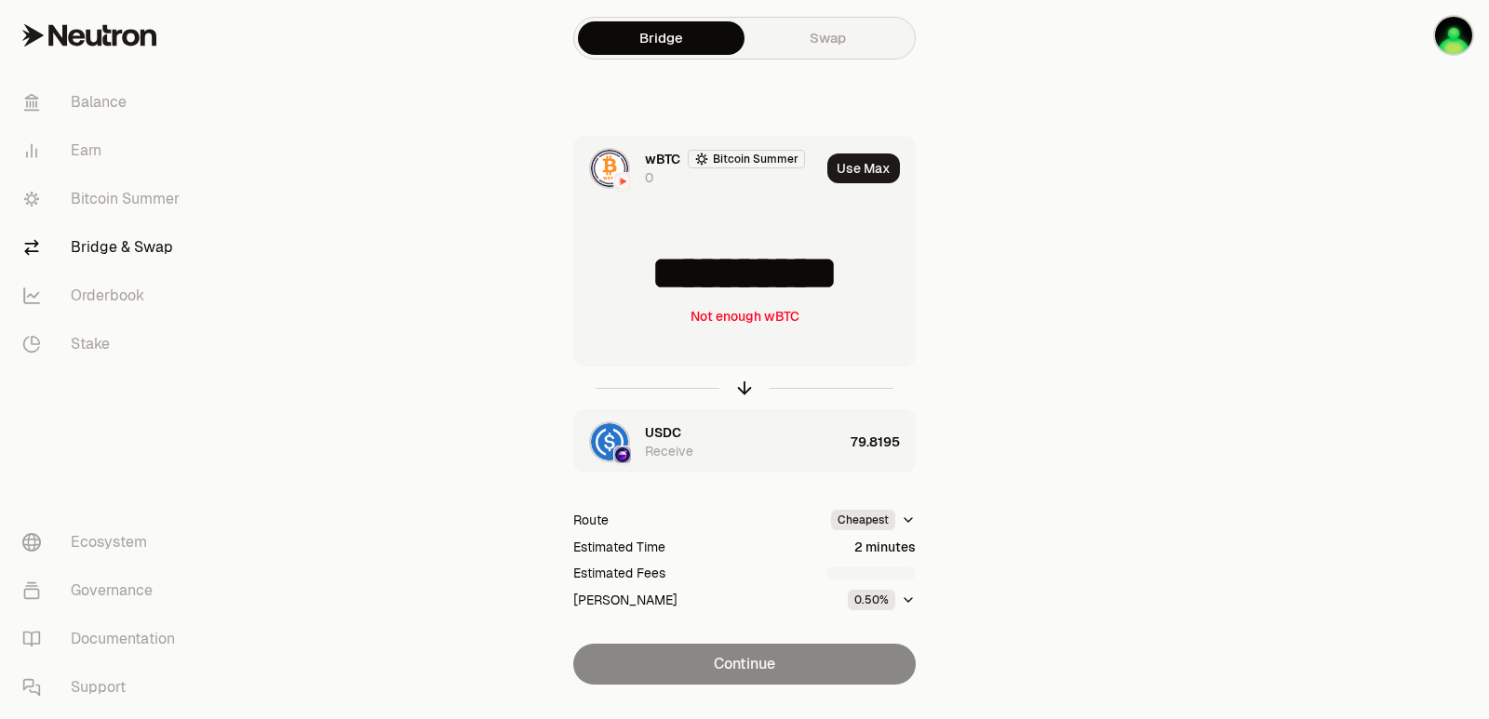
scroll to position [3, 0]
drag, startPoint x: 884, startPoint y: 274, endPoint x: 812, endPoint y: 287, distance: 72.8
click at [812, 287] on input "**********" at bounding box center [744, 274] width 341 height 56
type input "**********"
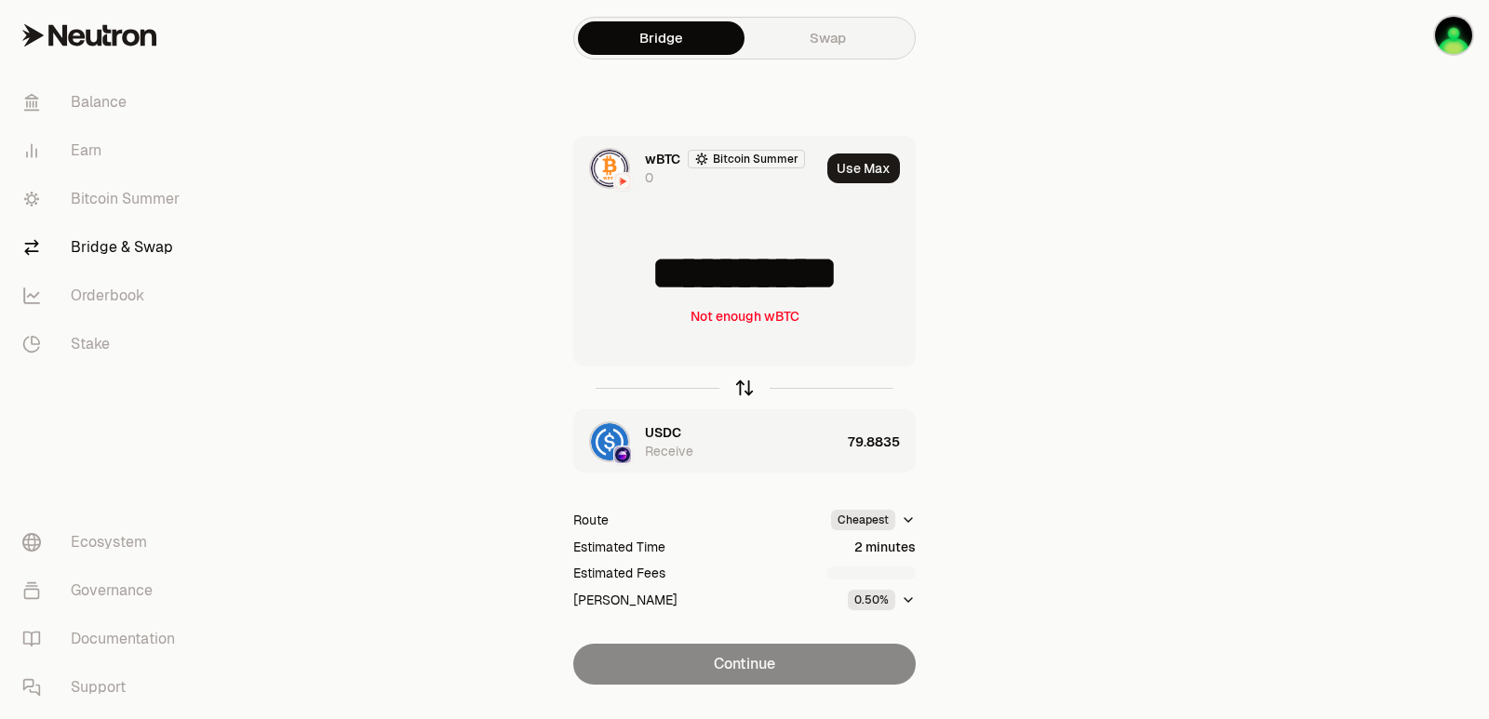
click at [744, 384] on icon "button" at bounding box center [744, 388] width 0 height 12
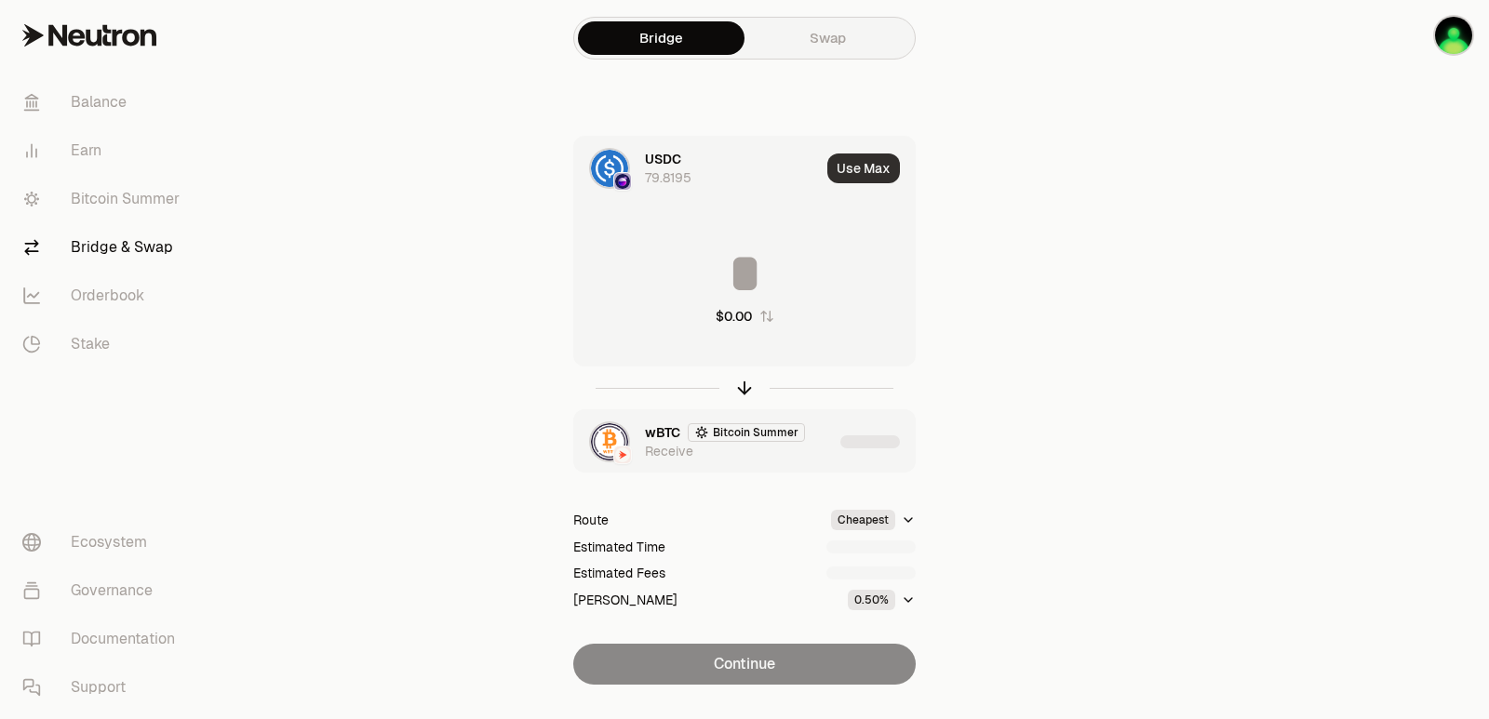
click at [862, 166] on button "Use Max" at bounding box center [863, 169] width 73 height 30
type input "*********"
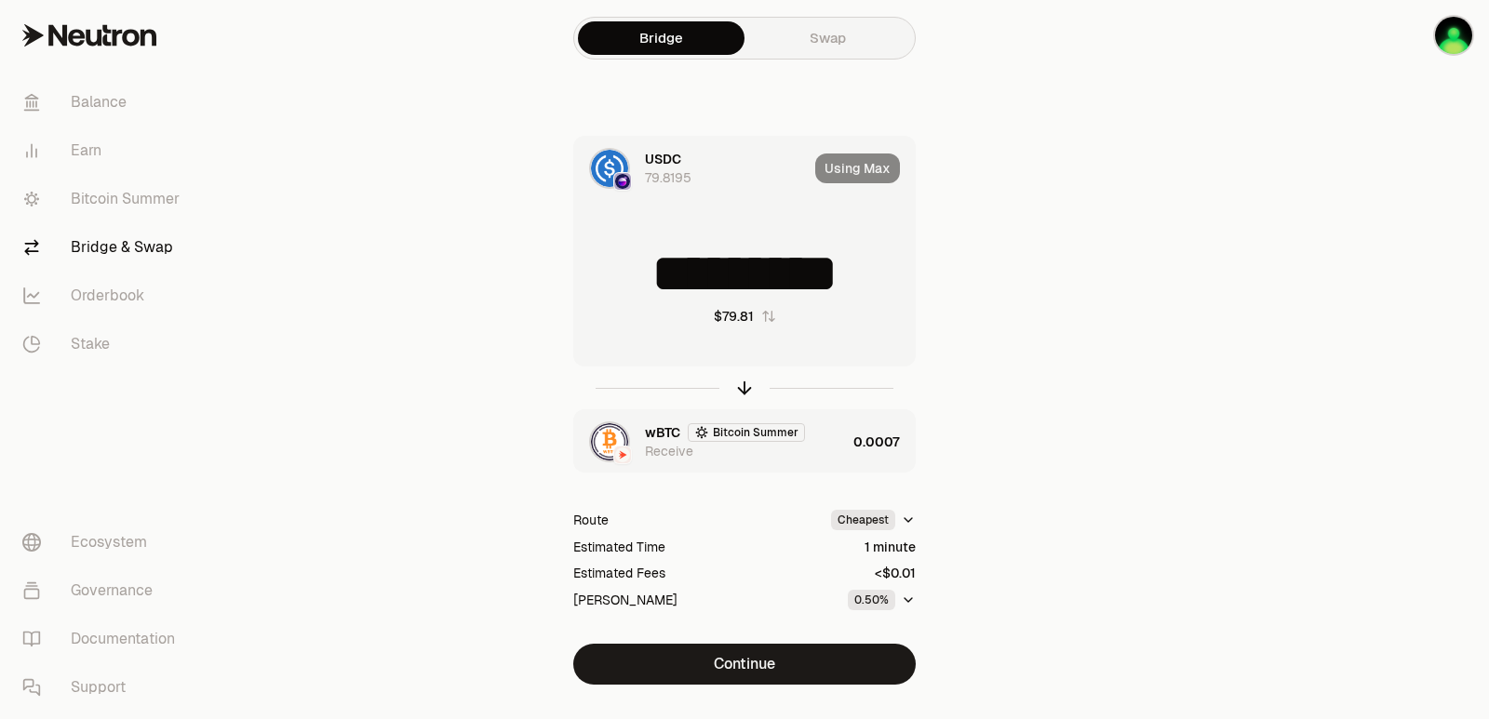
click at [810, 462] on div "wBTC Bitcoin Summer Receive" at bounding box center [710, 441] width 272 height 63
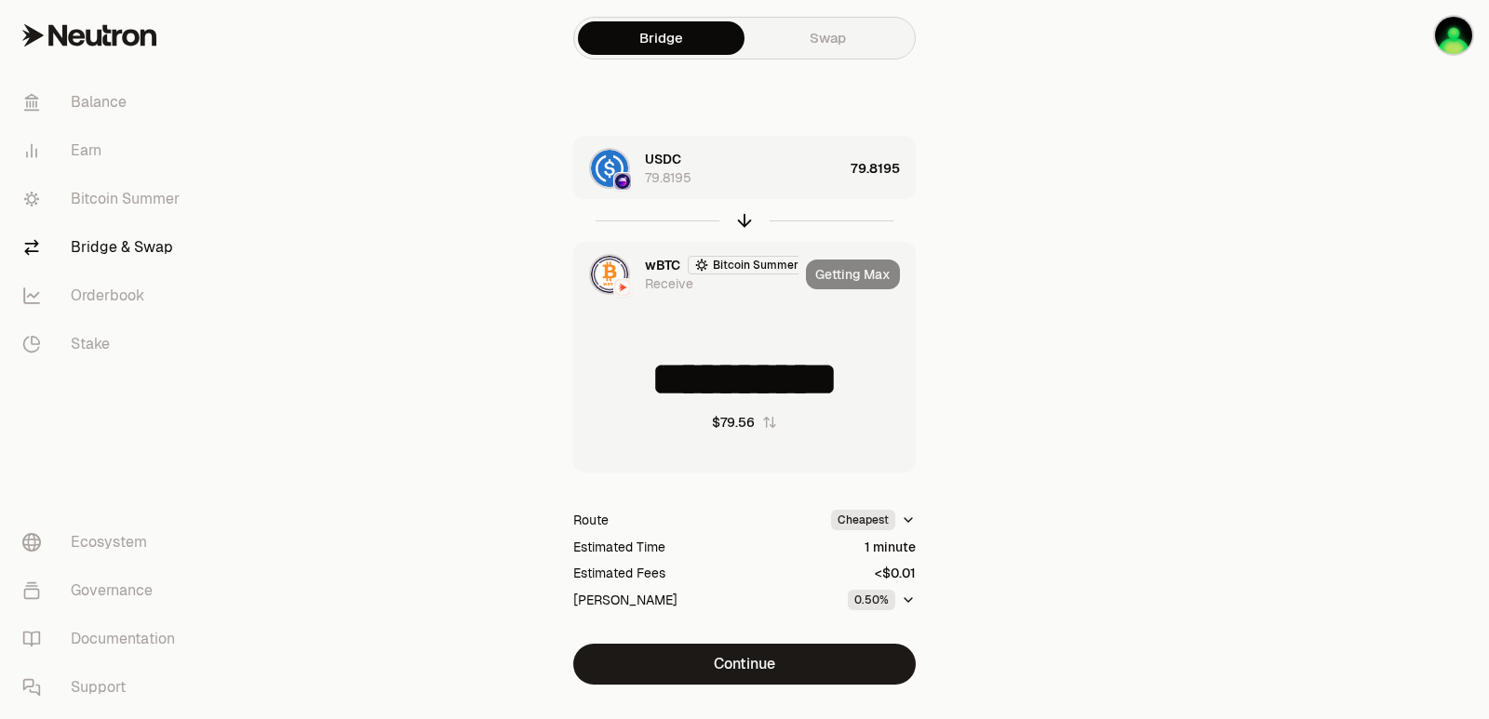
click at [770, 643] on div "**********" at bounding box center [744, 410] width 625 height 549
click at [766, 674] on button "Continue" at bounding box center [744, 664] width 342 height 41
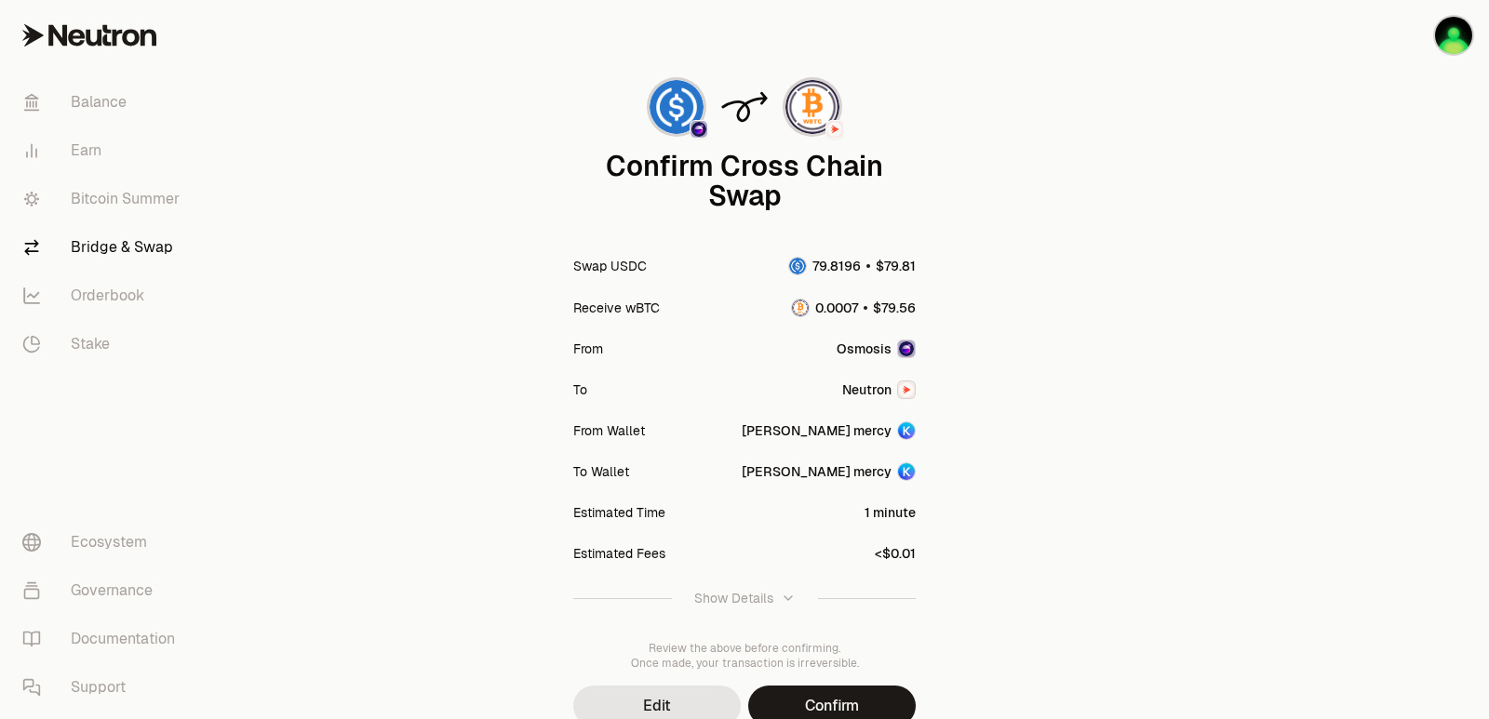
scroll to position [154, 0]
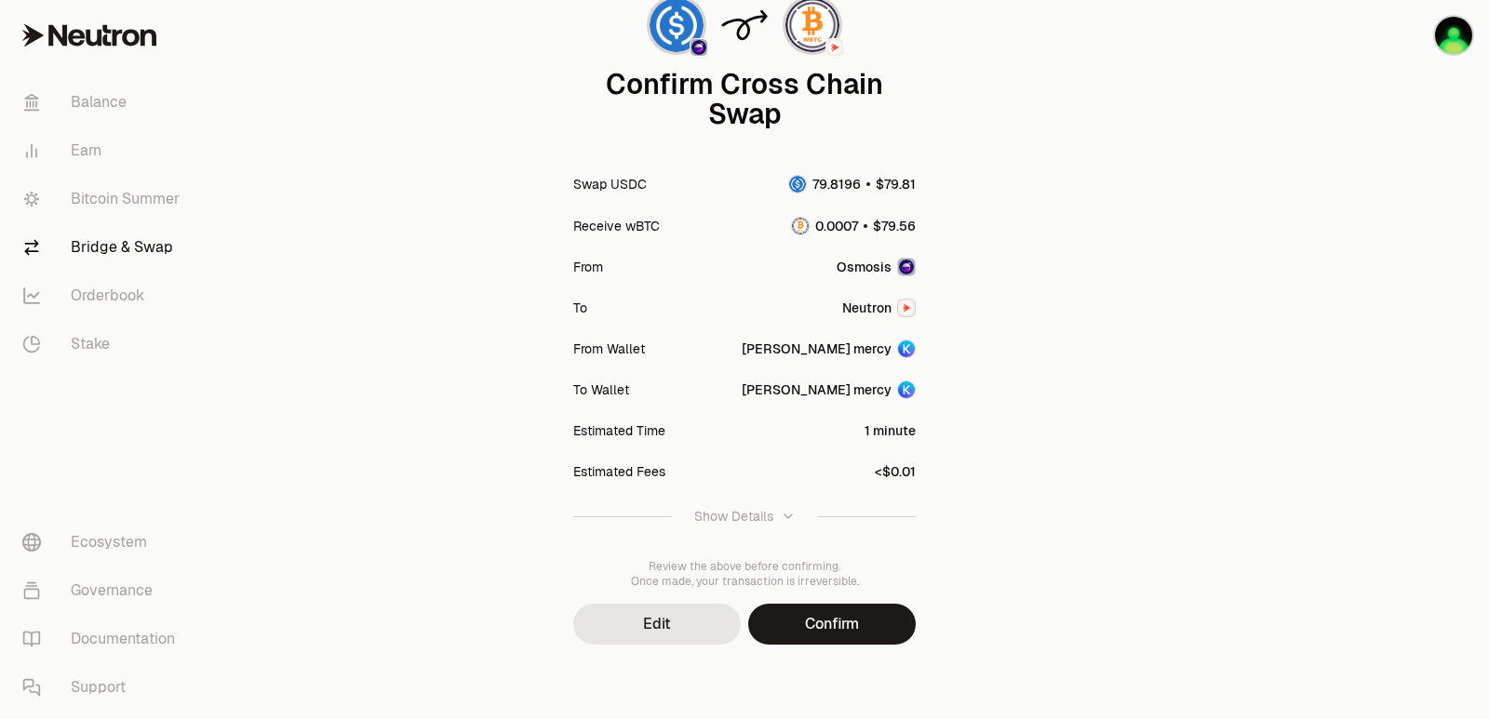
click at [838, 635] on button "Confirm" at bounding box center [832, 624] width 168 height 41
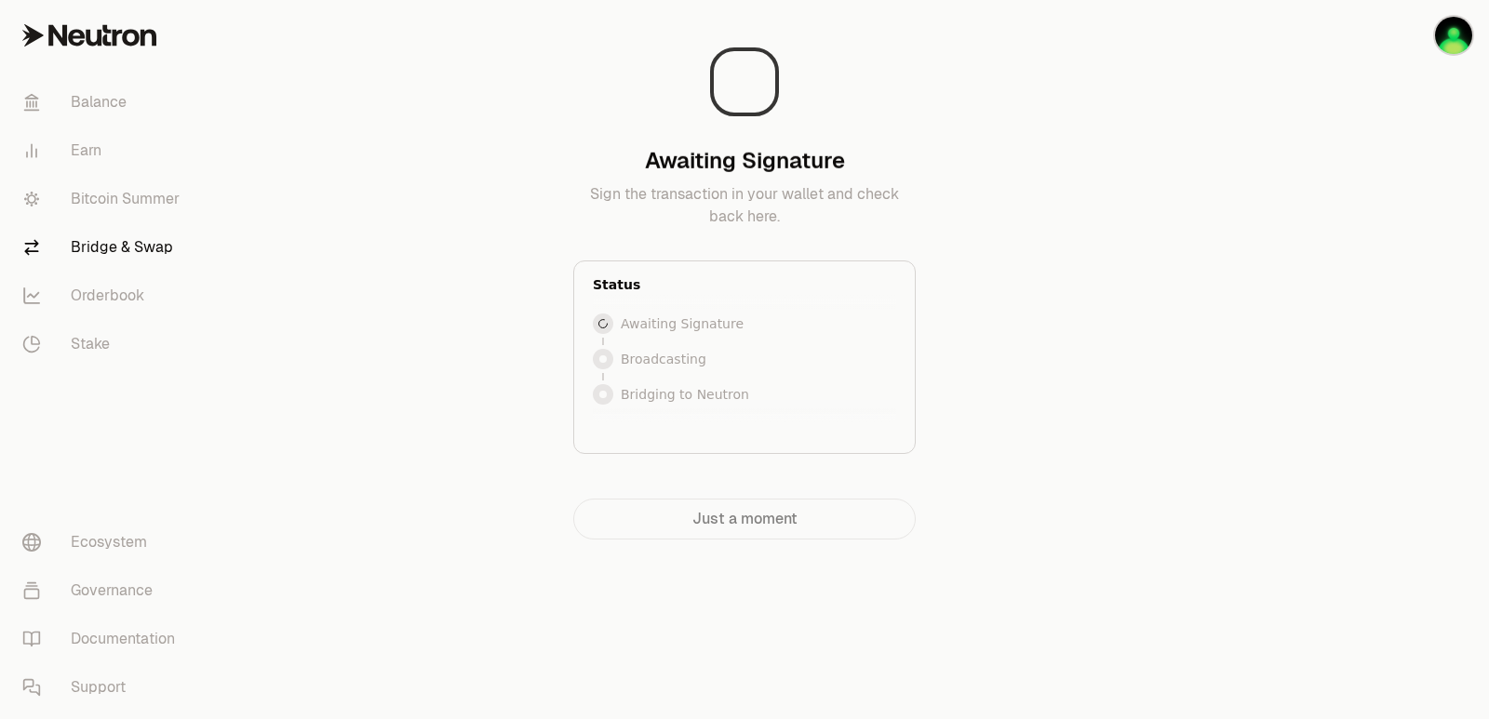
scroll to position [0, 0]
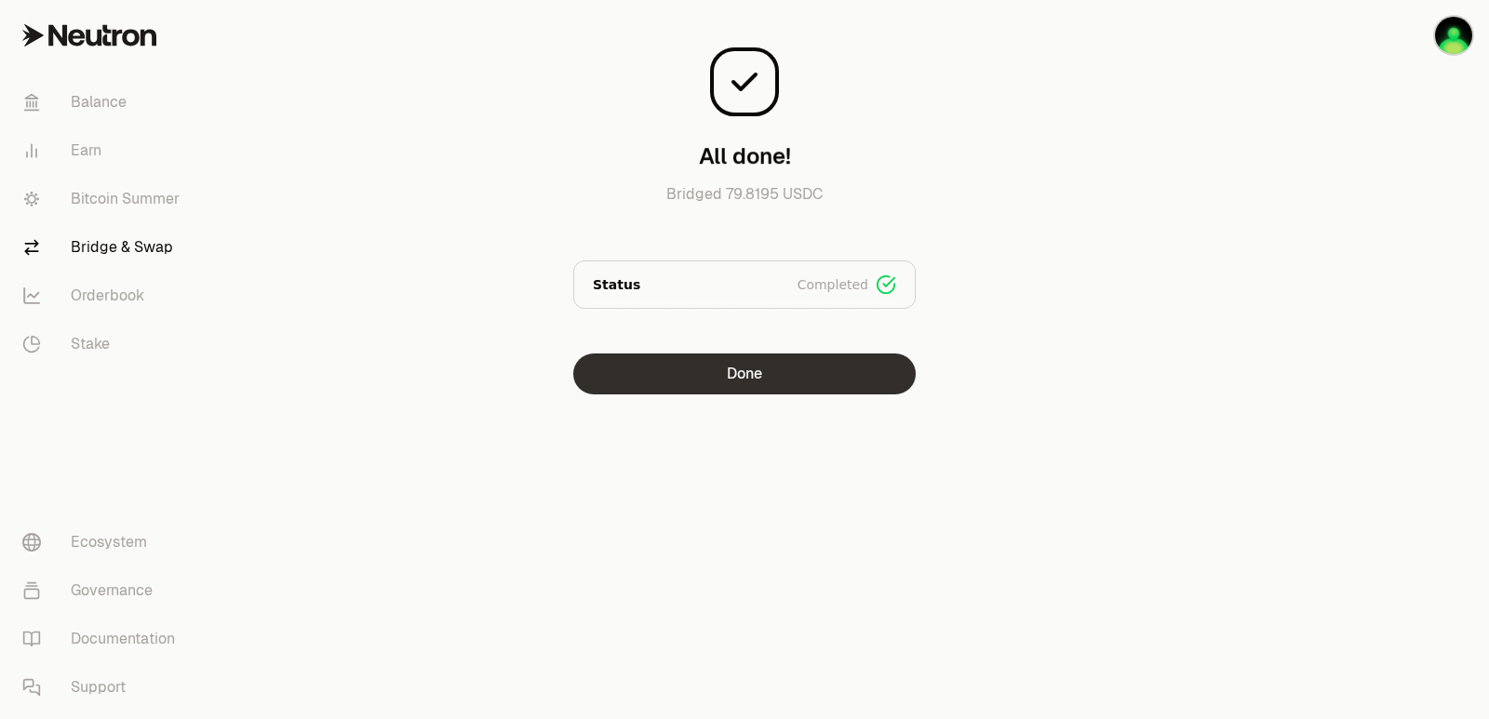
click at [720, 373] on button "Done" at bounding box center [744, 374] width 342 height 41
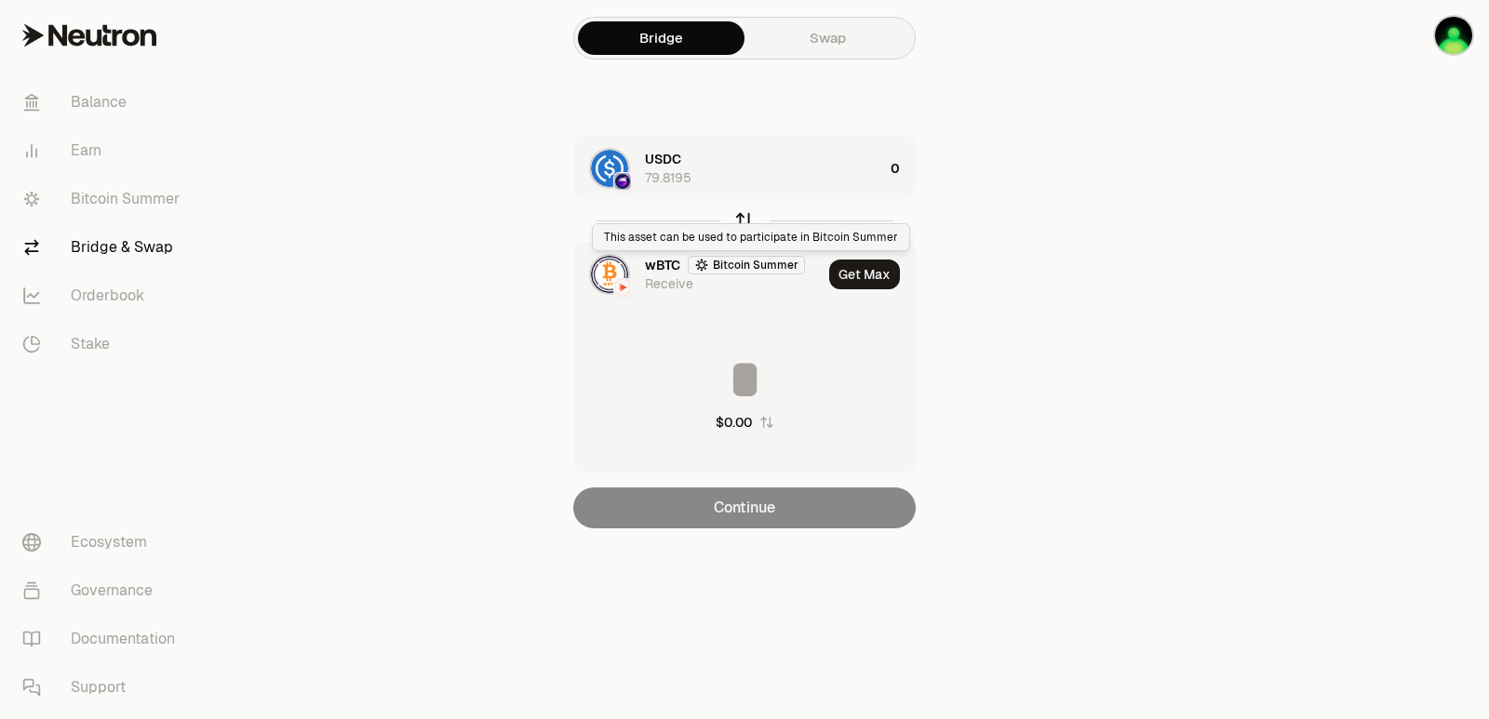
click at [742, 212] on icon "button" at bounding box center [744, 220] width 20 height 20
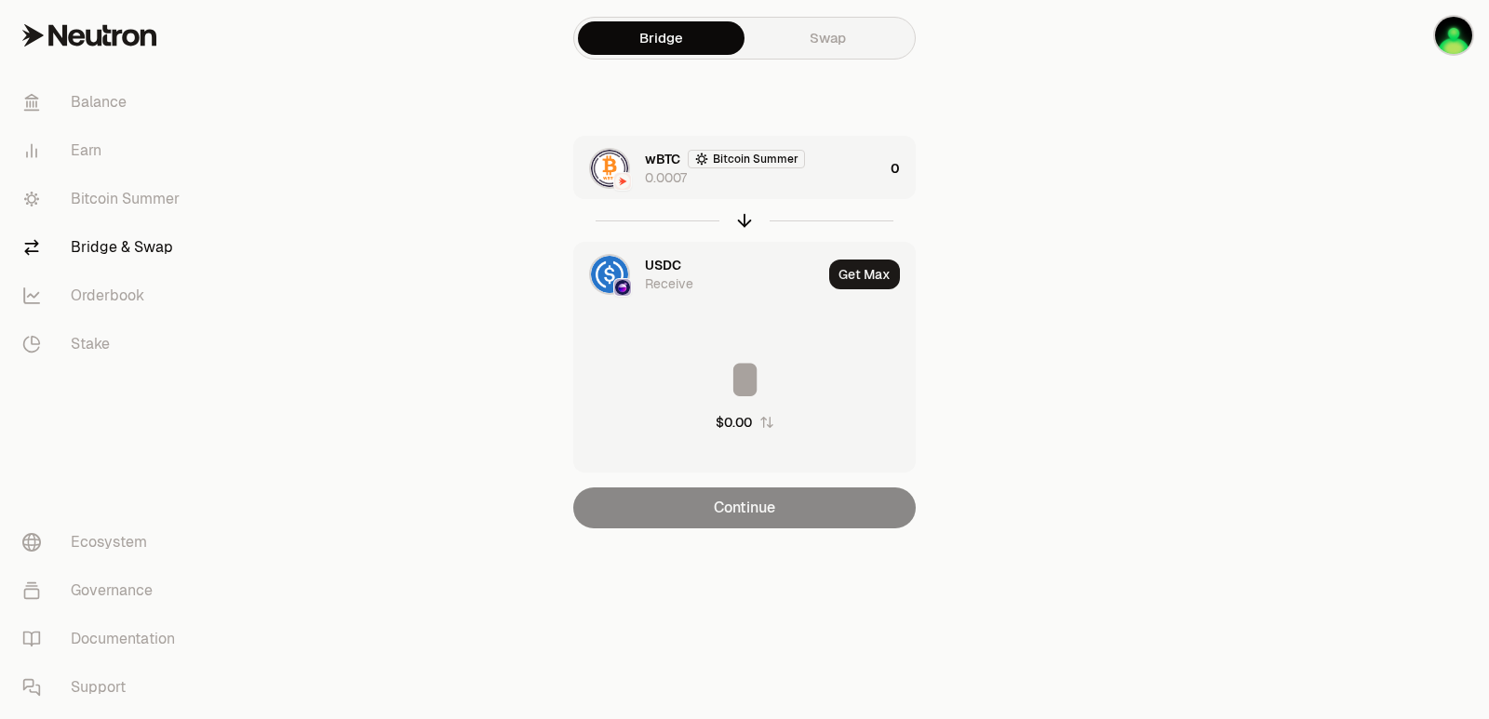
click at [841, 170] on div "wBTC Bitcoin Summer 0.0007" at bounding box center [764, 168] width 238 height 37
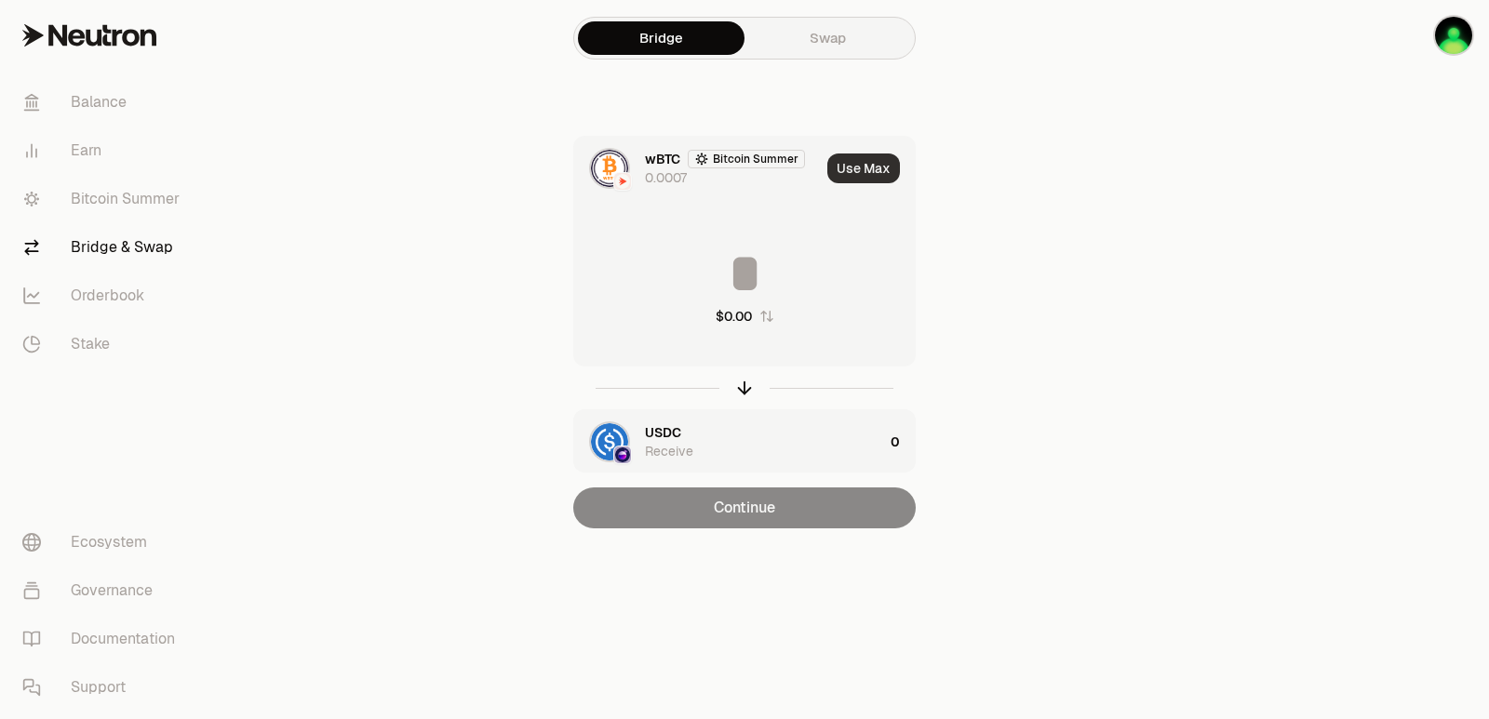
click at [875, 170] on button "Use Max" at bounding box center [863, 169] width 73 height 30
type input "**********"
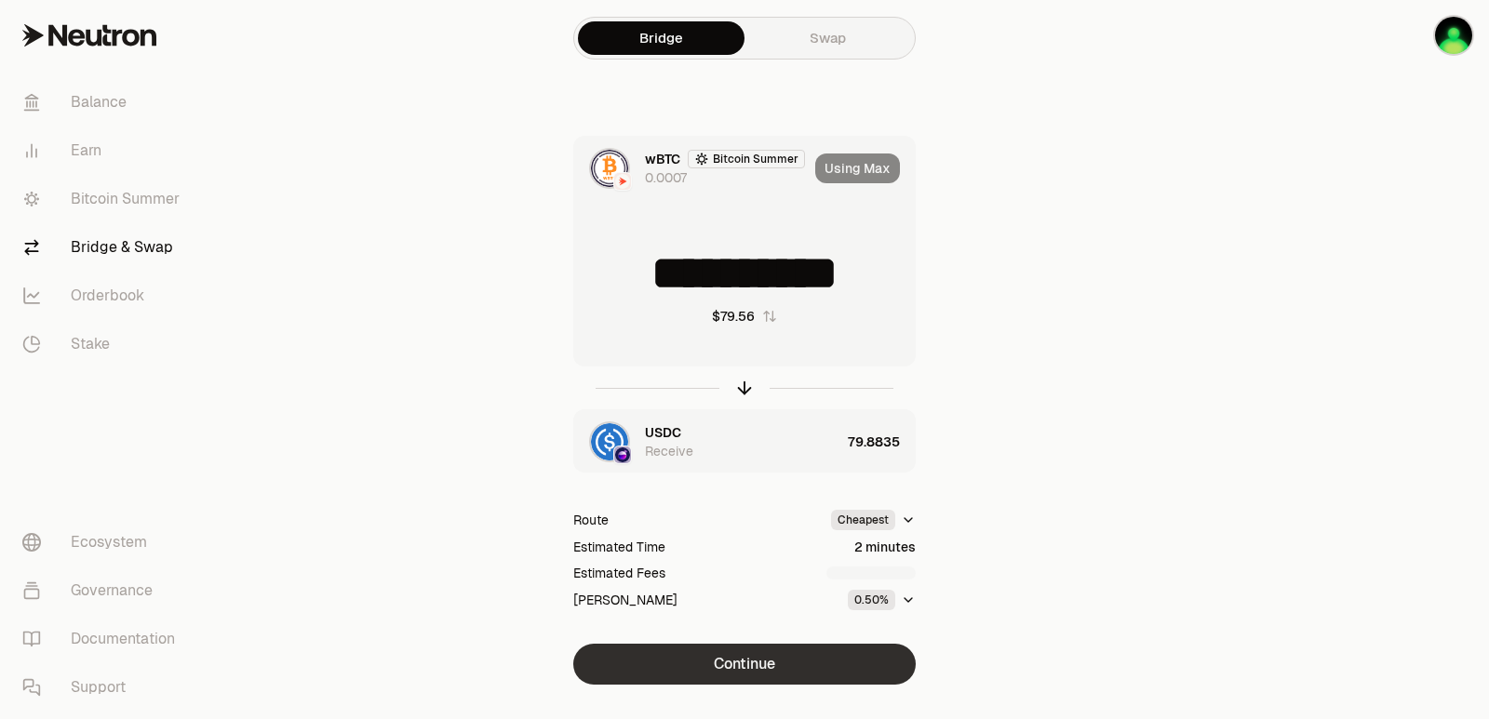
click at [750, 664] on button "Continue" at bounding box center [744, 664] width 342 height 41
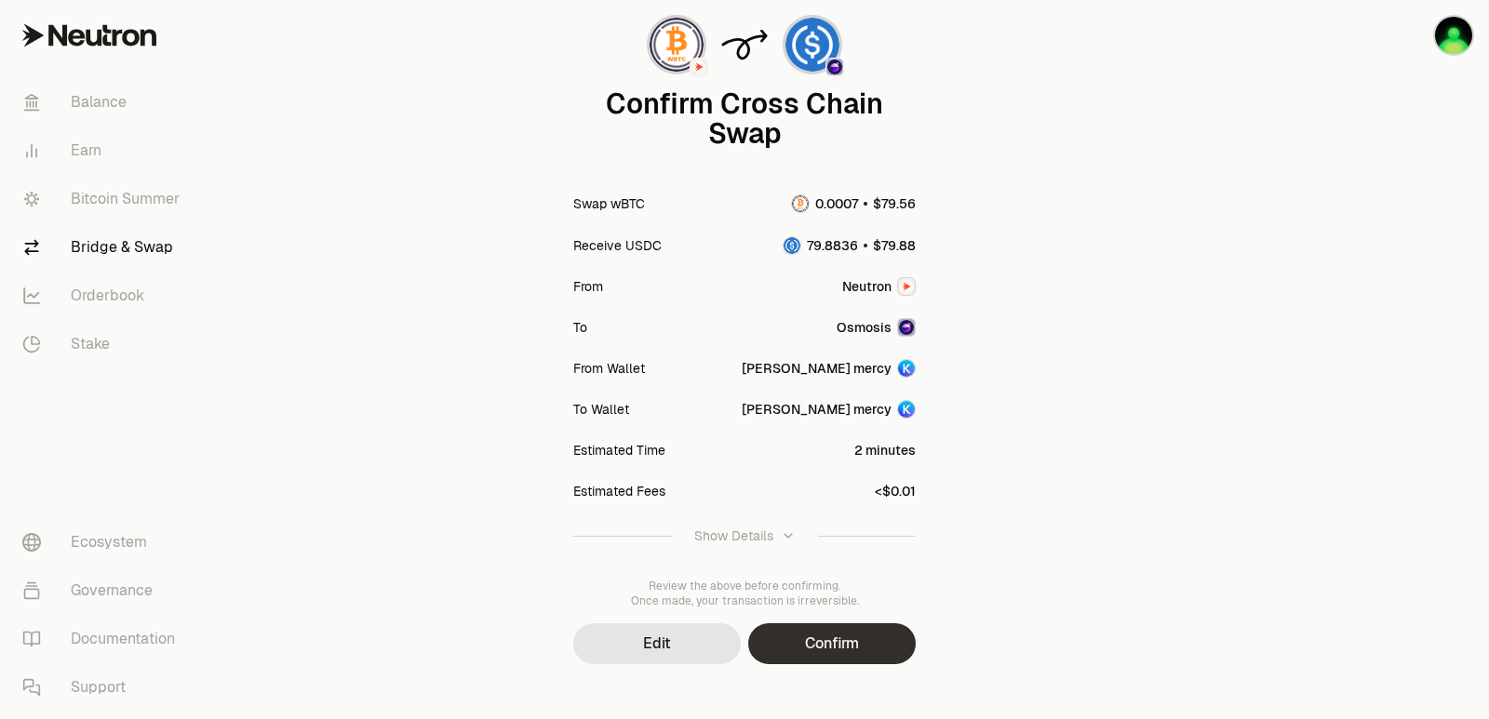
scroll to position [154, 0]
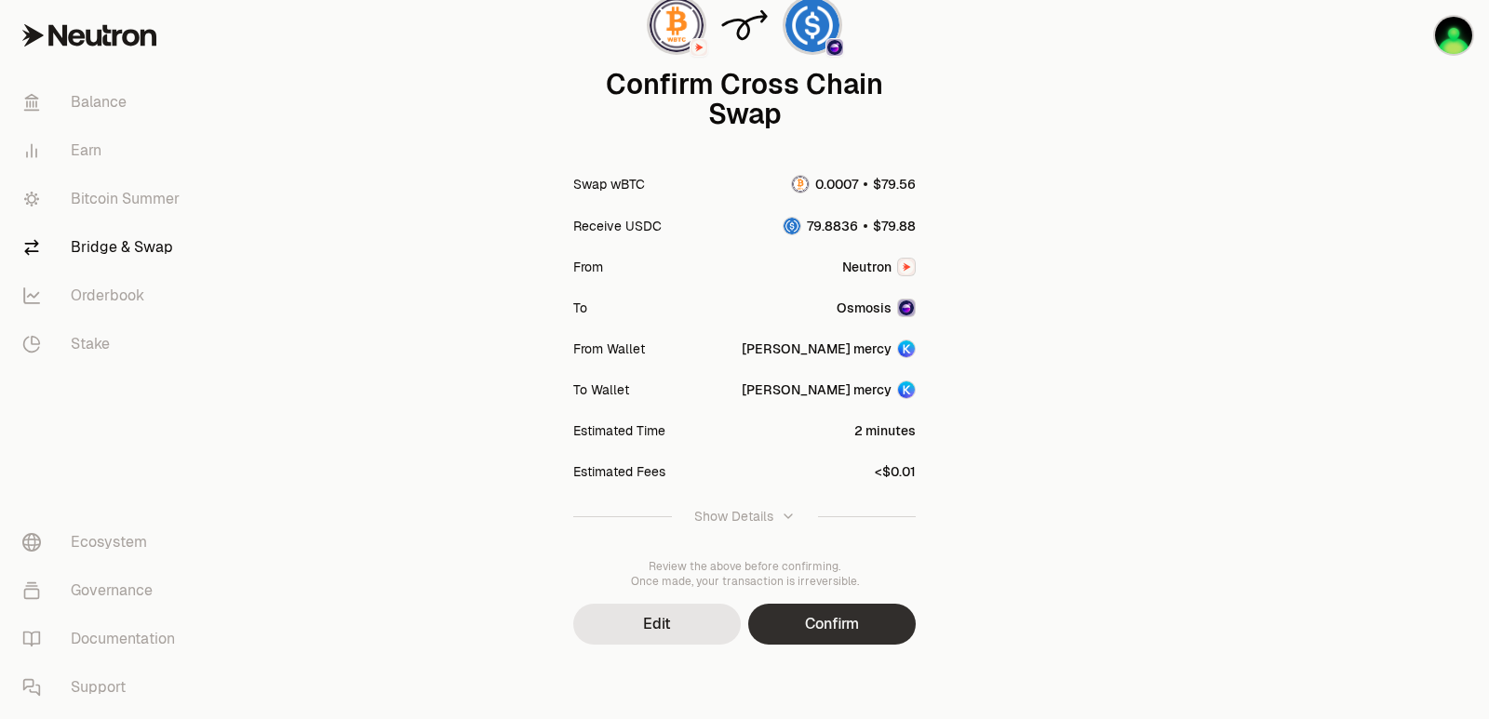
click at [801, 610] on button "Confirm" at bounding box center [832, 624] width 168 height 41
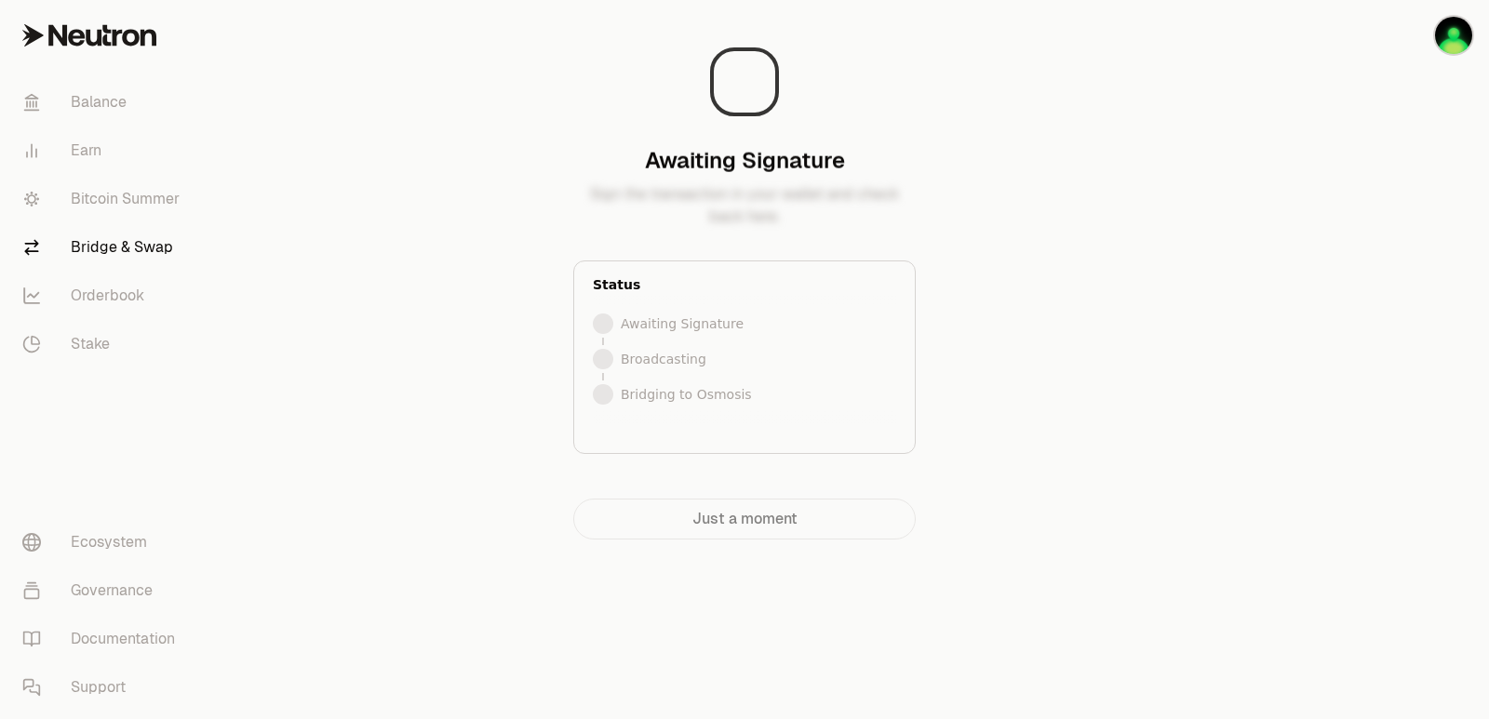
scroll to position [0, 0]
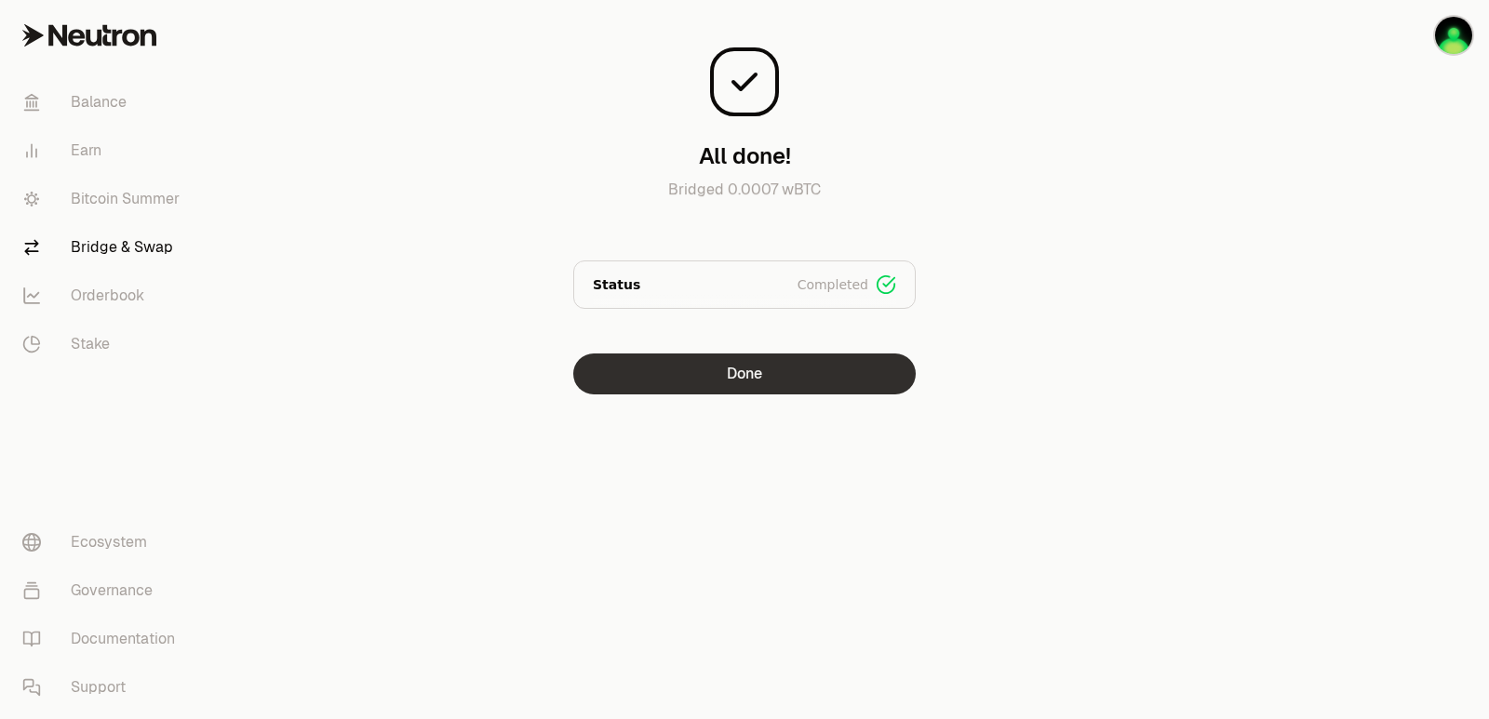
click at [783, 367] on button "Done" at bounding box center [744, 374] width 342 height 41
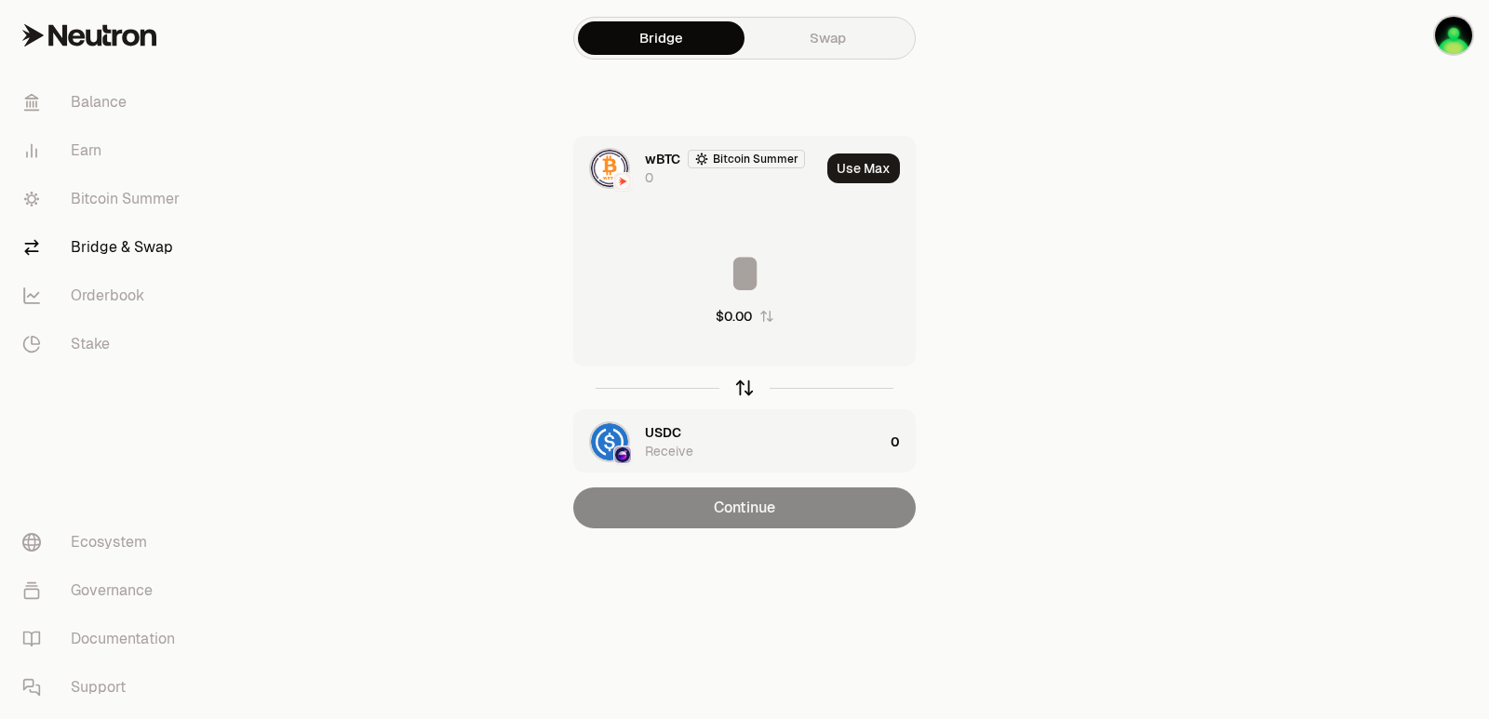
click at [750, 384] on icon "button" at bounding box center [744, 388] width 20 height 20
click at [858, 162] on button "Use Max" at bounding box center [863, 169] width 73 height 30
type input "*********"
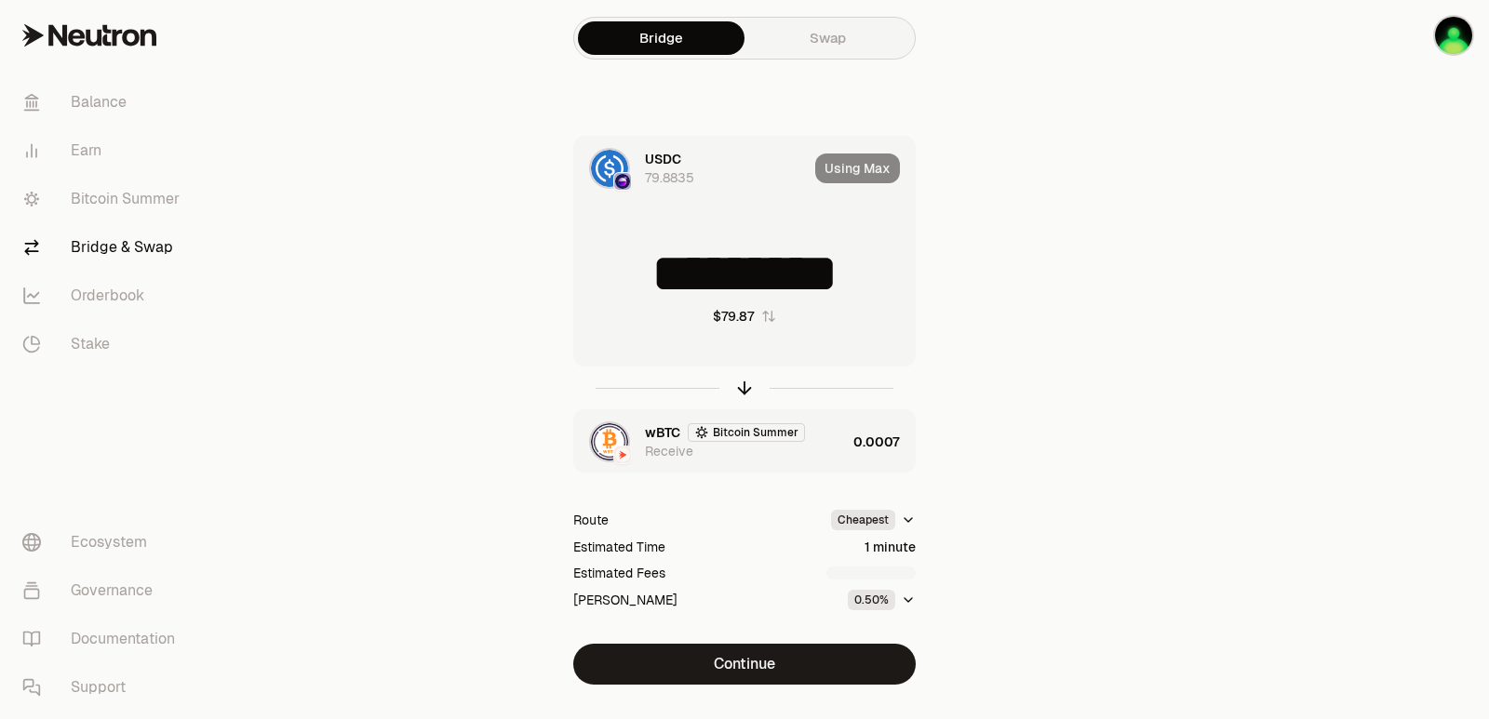
click at [813, 457] on div "wBTC Bitcoin Summer Receive" at bounding box center [745, 441] width 201 height 37
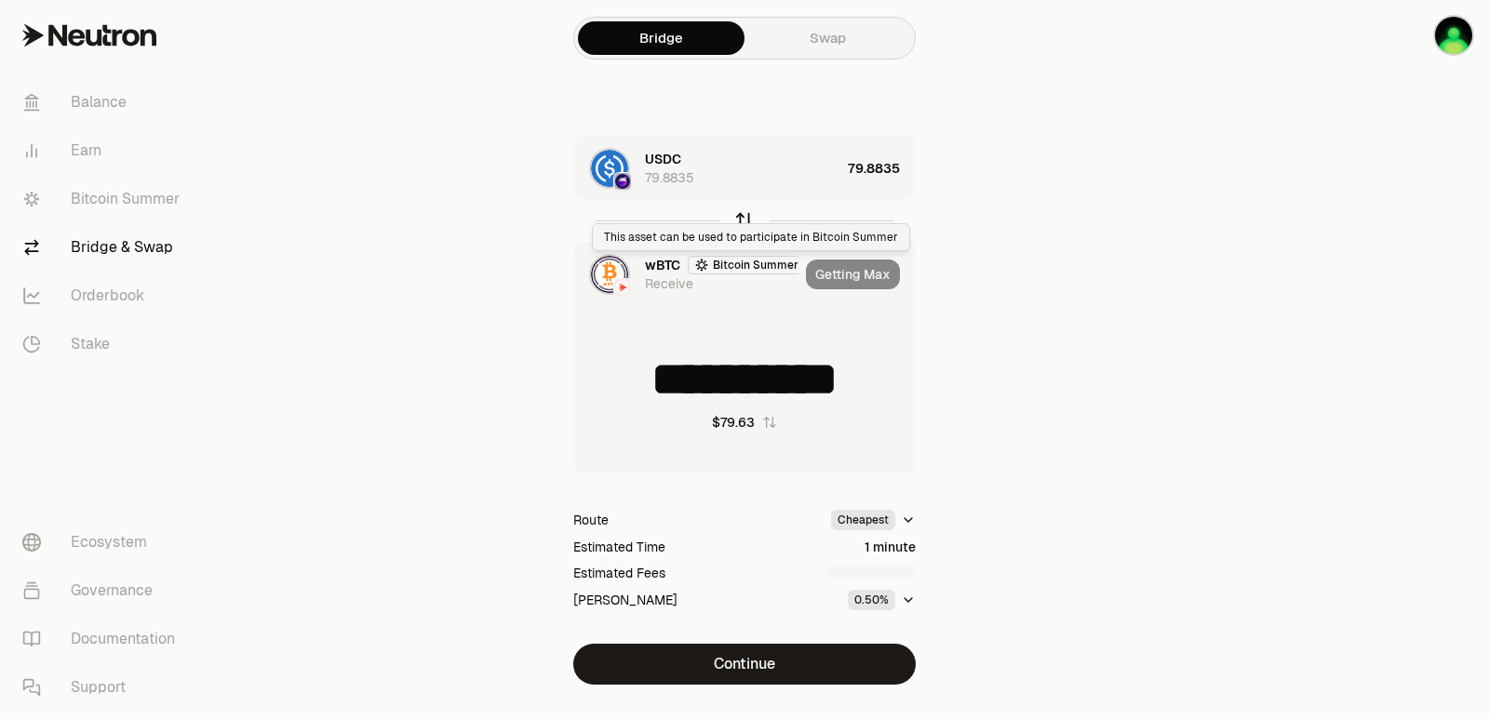
click at [743, 221] on icon "button" at bounding box center [744, 220] width 20 height 20
type input "*********"
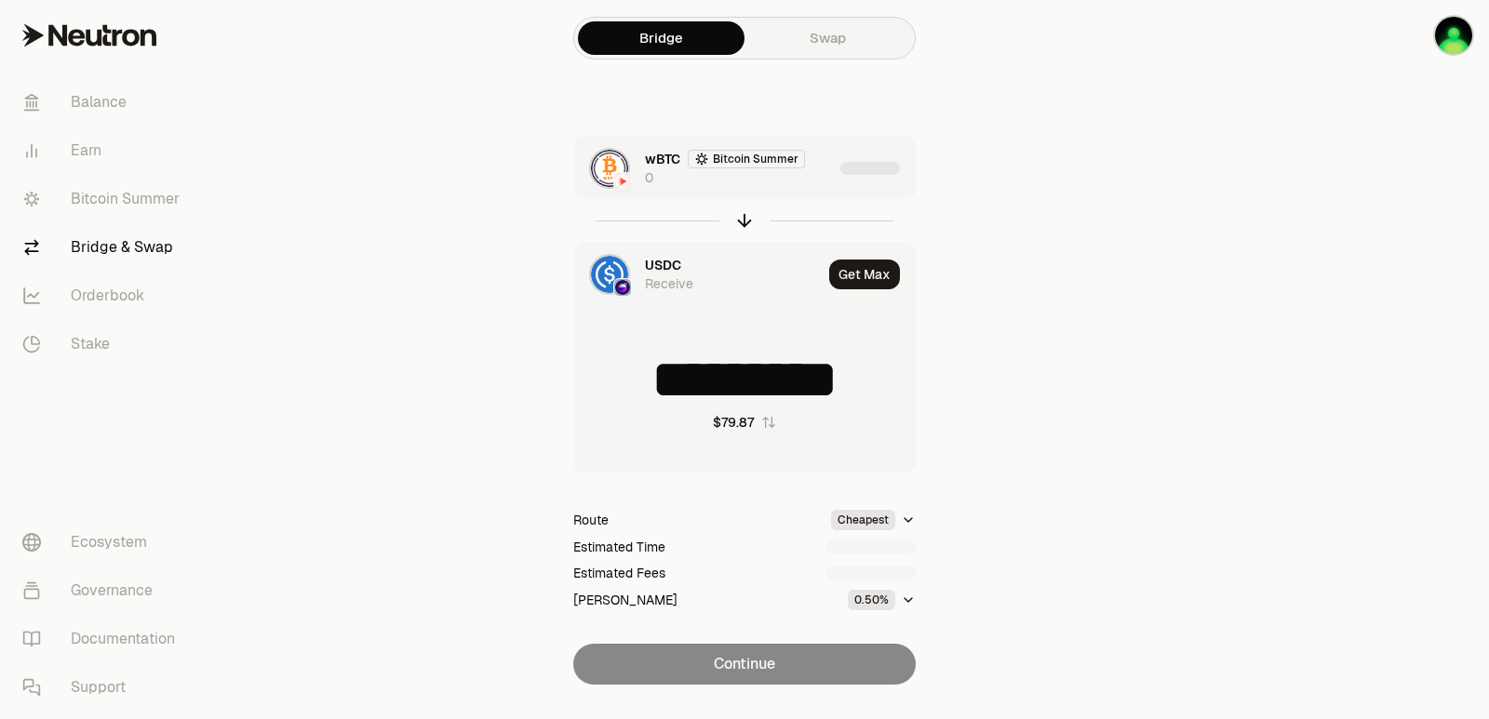
click at [794, 185] on div "wBTC Bitcoin Summer 0" at bounding box center [739, 168] width 188 height 37
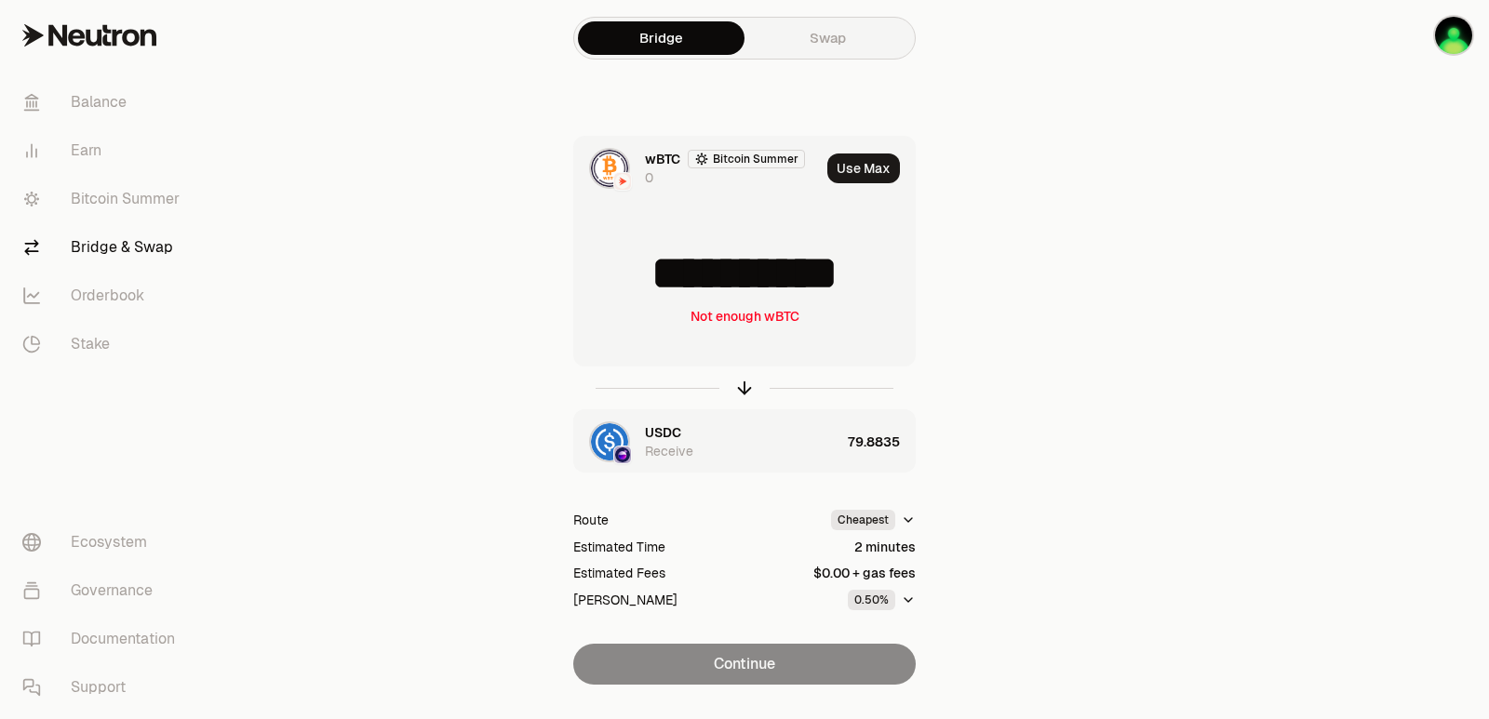
drag, startPoint x: 876, startPoint y: 279, endPoint x: 805, endPoint y: 279, distance: 70.7
click at [805, 279] on input "**********" at bounding box center [744, 274] width 341 height 56
type input "**********"
click at [733, 382] on div at bounding box center [744, 388] width 342 height 43
click at [748, 383] on icon "button" at bounding box center [744, 388] width 20 height 20
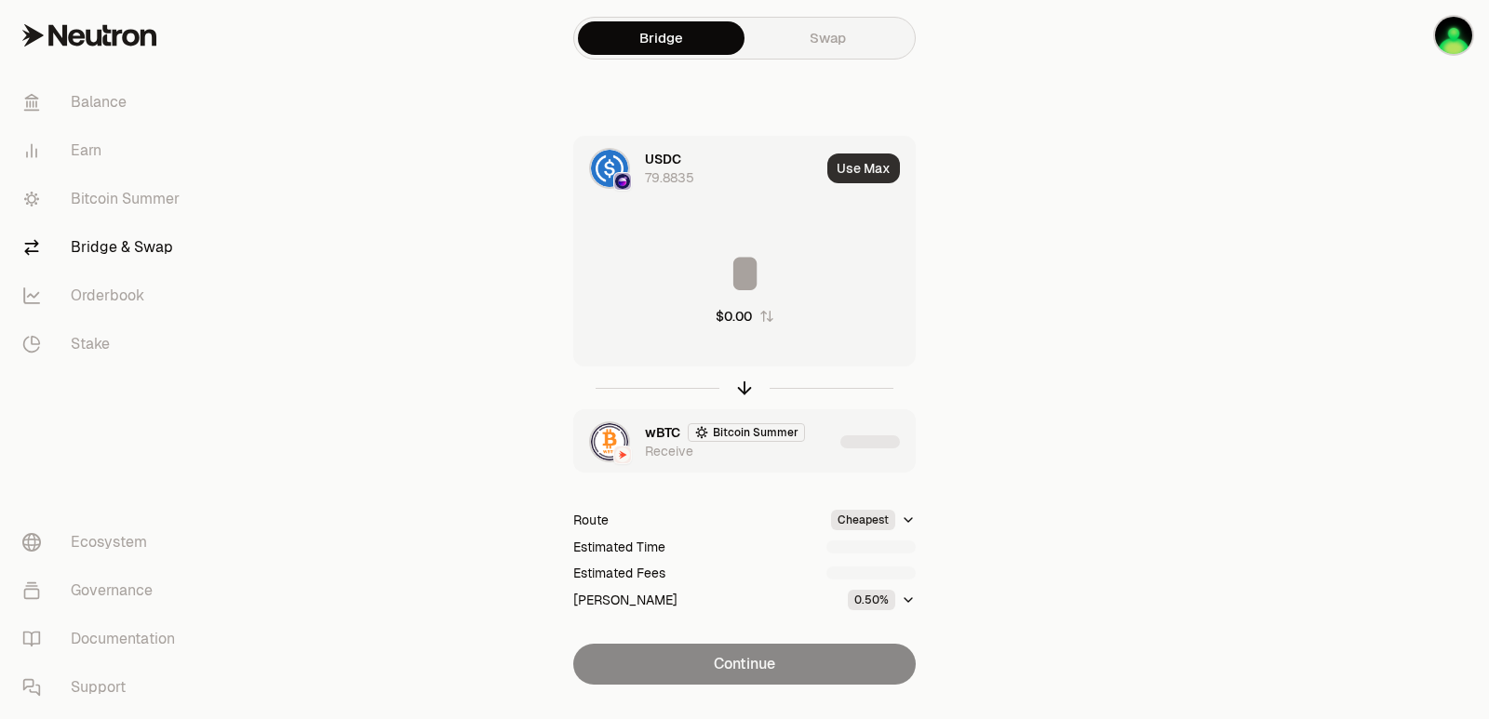
click at [888, 163] on button "Use Max" at bounding box center [863, 169] width 73 height 30
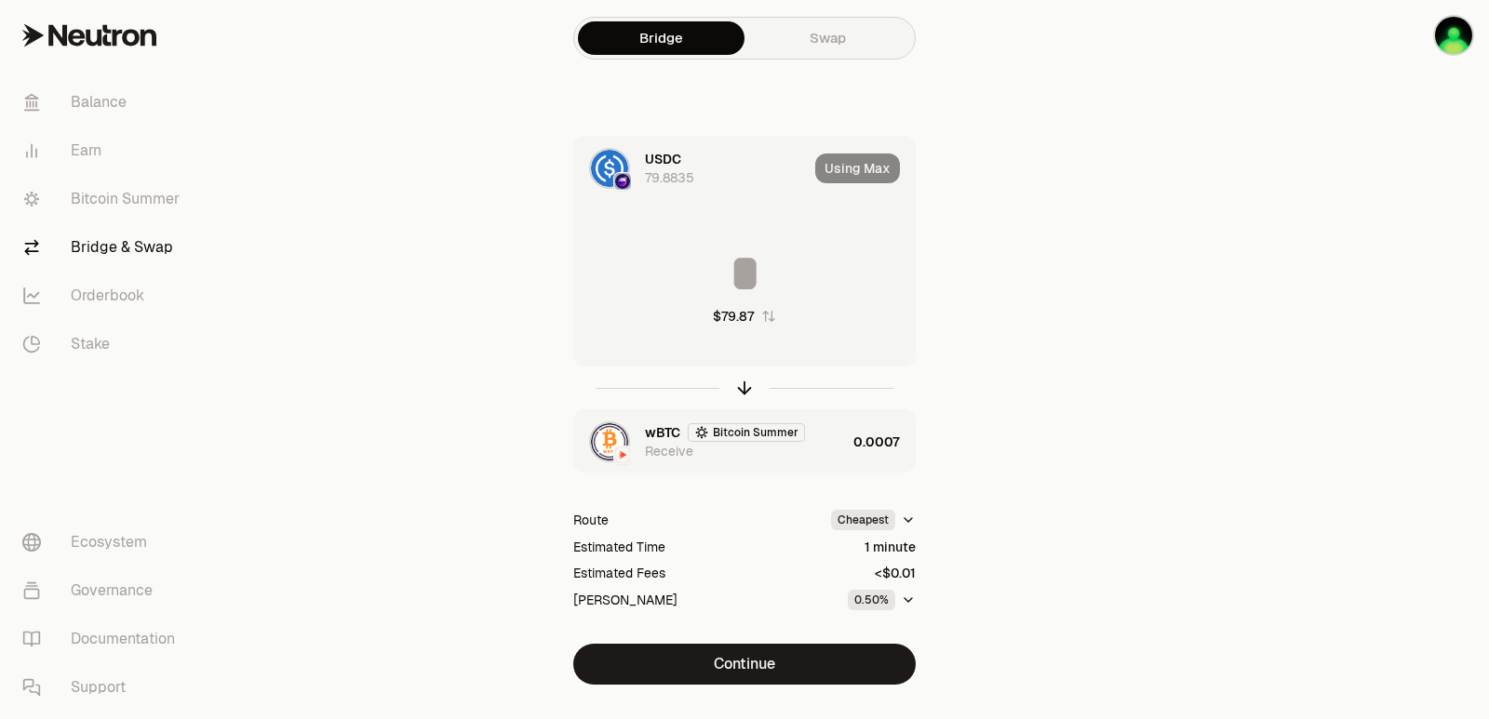
type input "*********"
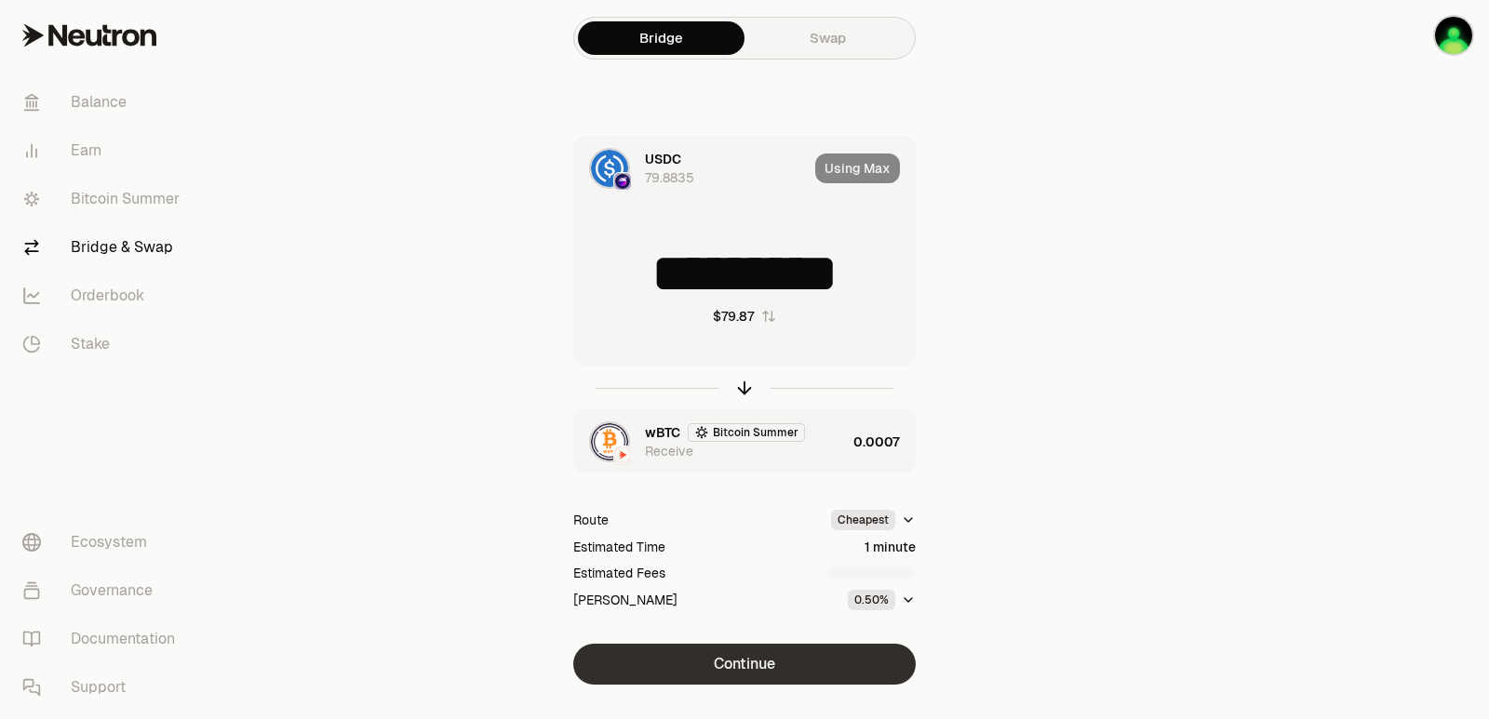
click at [801, 664] on button "Continue" at bounding box center [744, 664] width 342 height 41
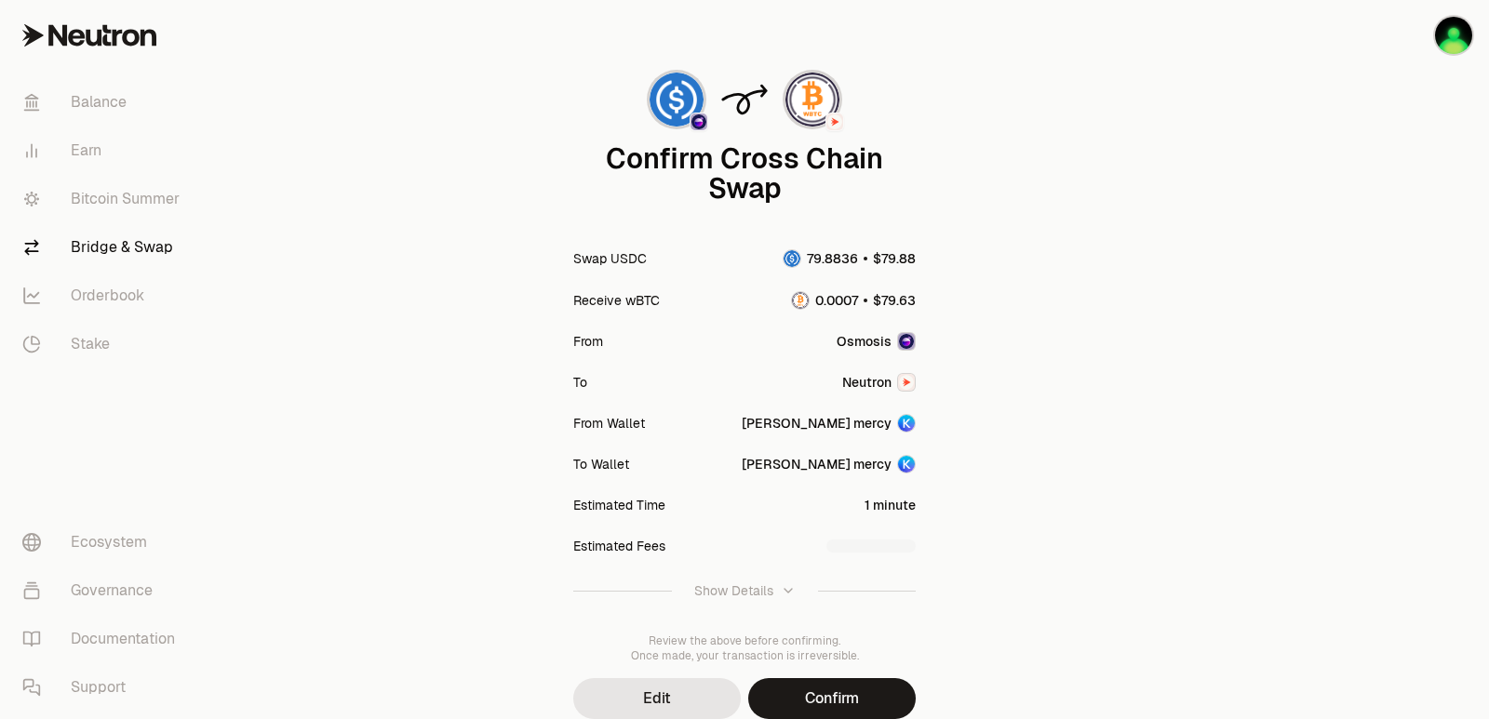
scroll to position [154, 0]
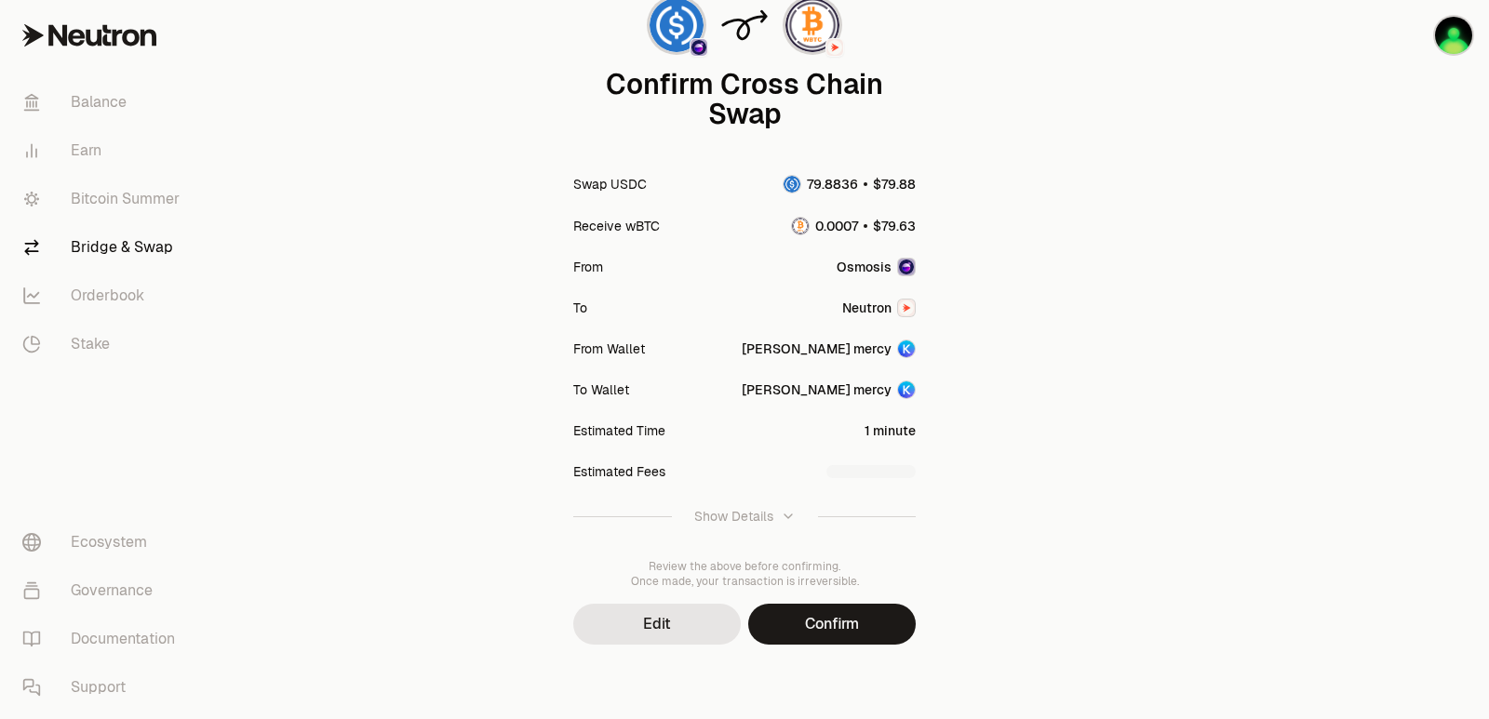
click at [827, 613] on button "Confirm" at bounding box center [832, 624] width 168 height 41
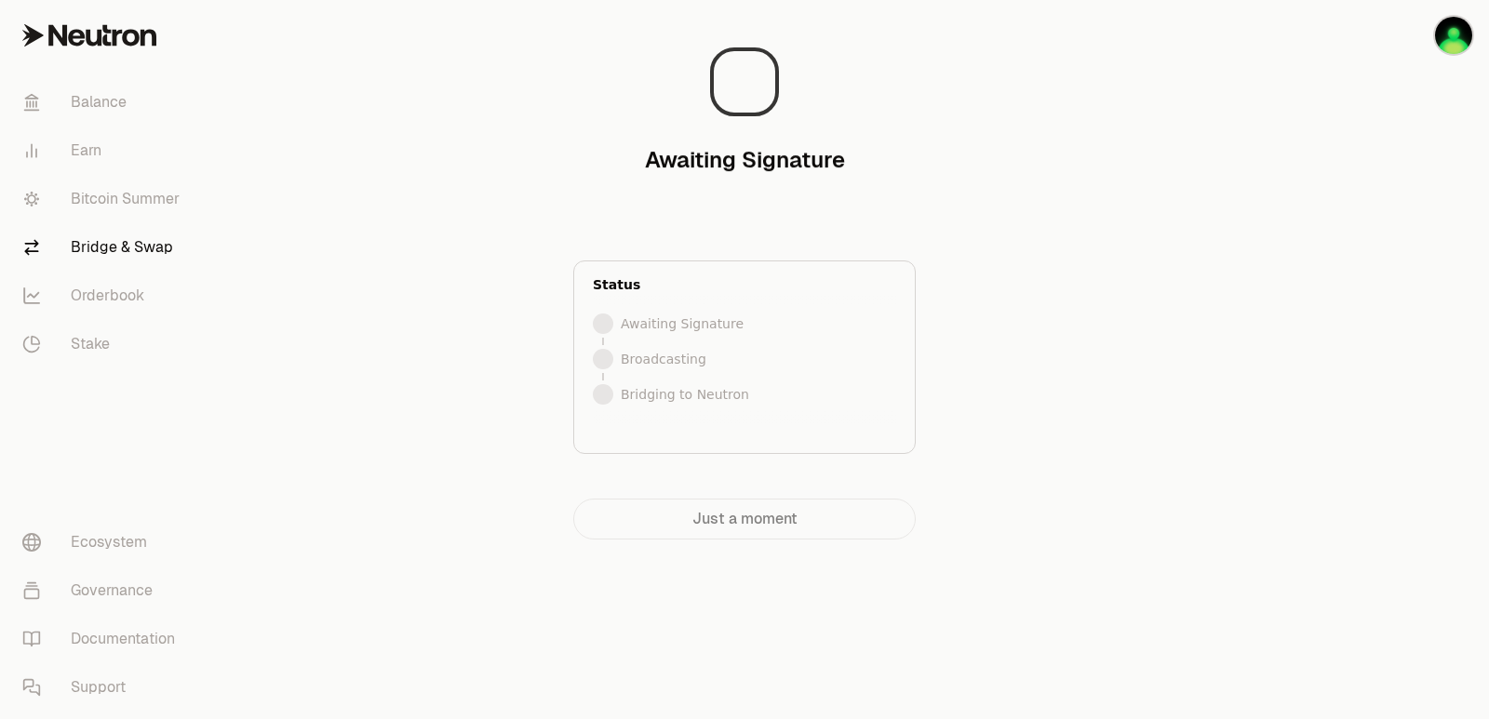
scroll to position [0, 0]
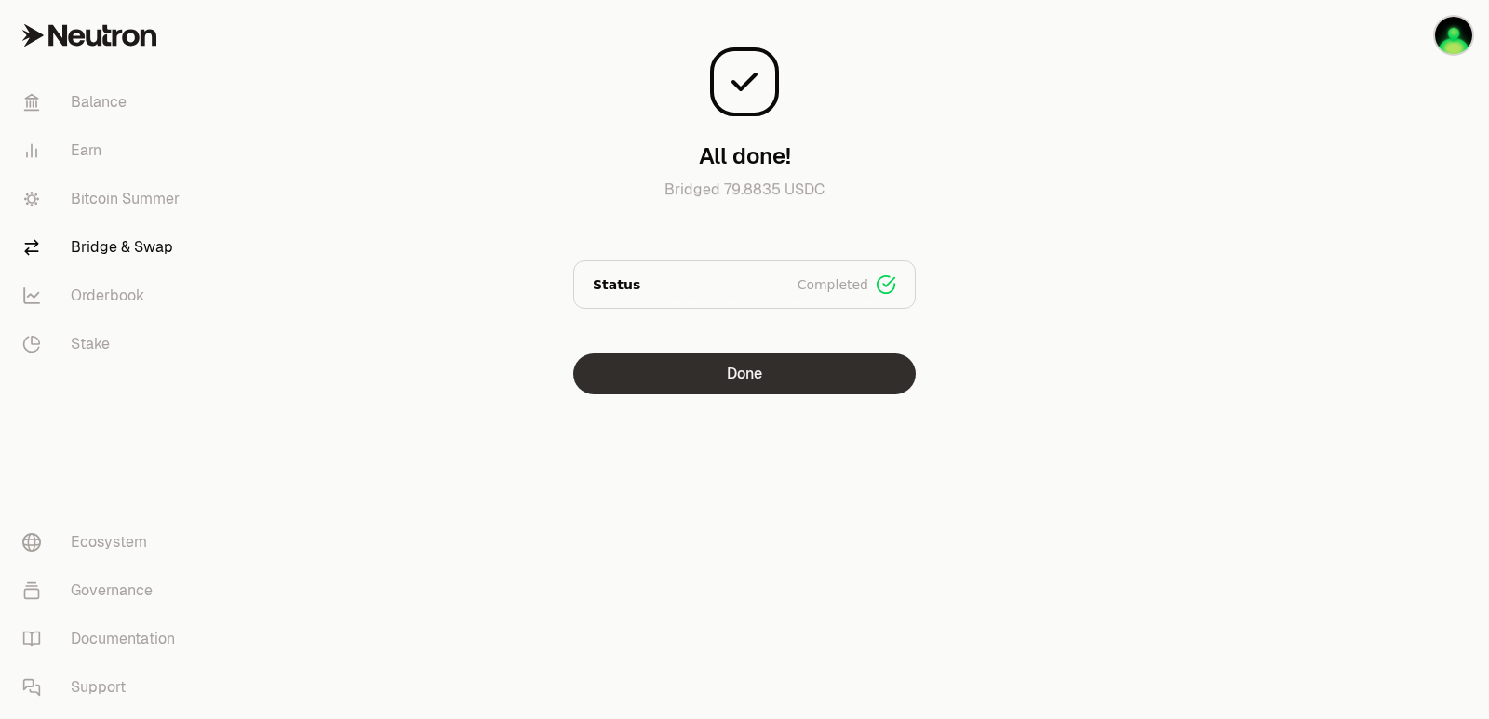
click at [691, 385] on button "Done" at bounding box center [744, 374] width 342 height 41
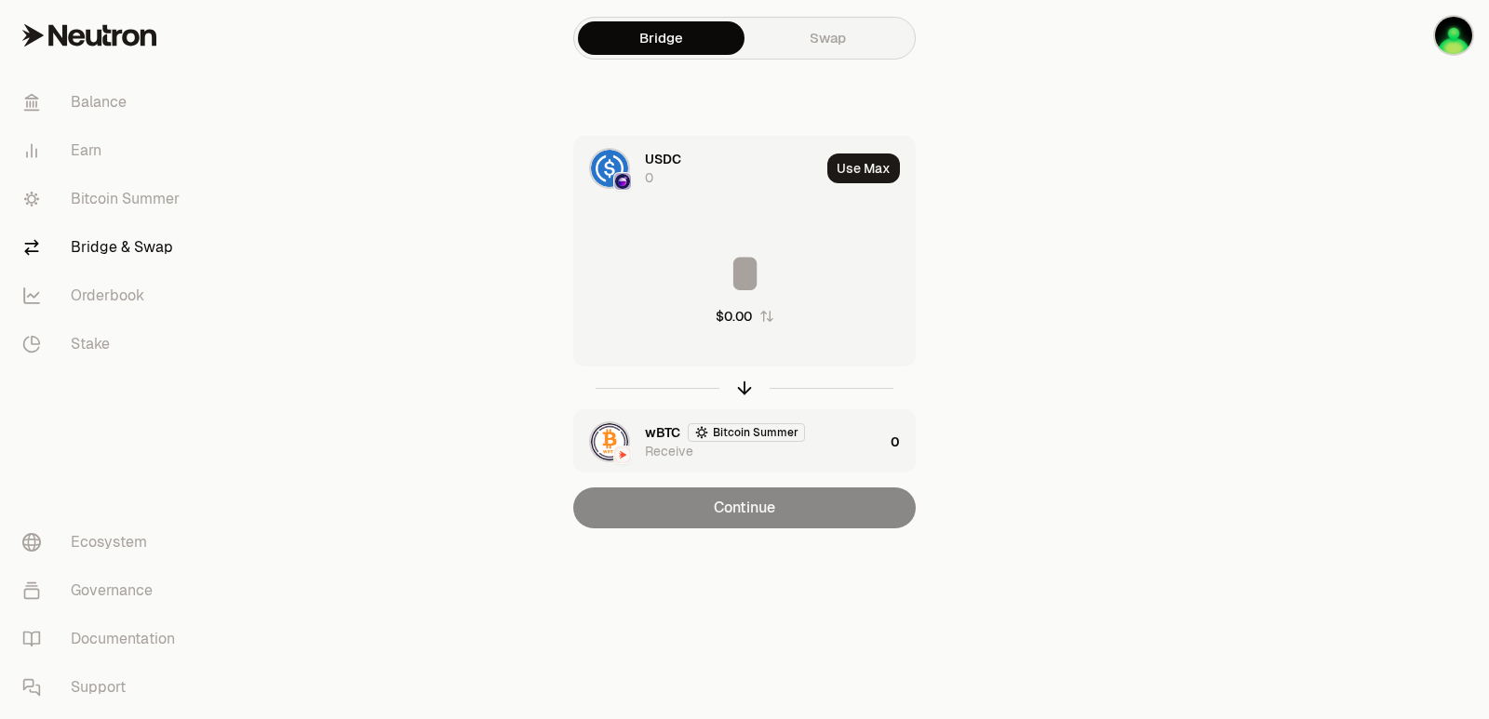
drag, startPoint x: 748, startPoint y: 382, endPoint x: 766, endPoint y: 331, distance: 54.2
click at [750, 382] on icon "button" at bounding box center [744, 388] width 20 height 20
click at [878, 169] on button "Use Max" at bounding box center [863, 169] width 73 height 30
type input "**********"
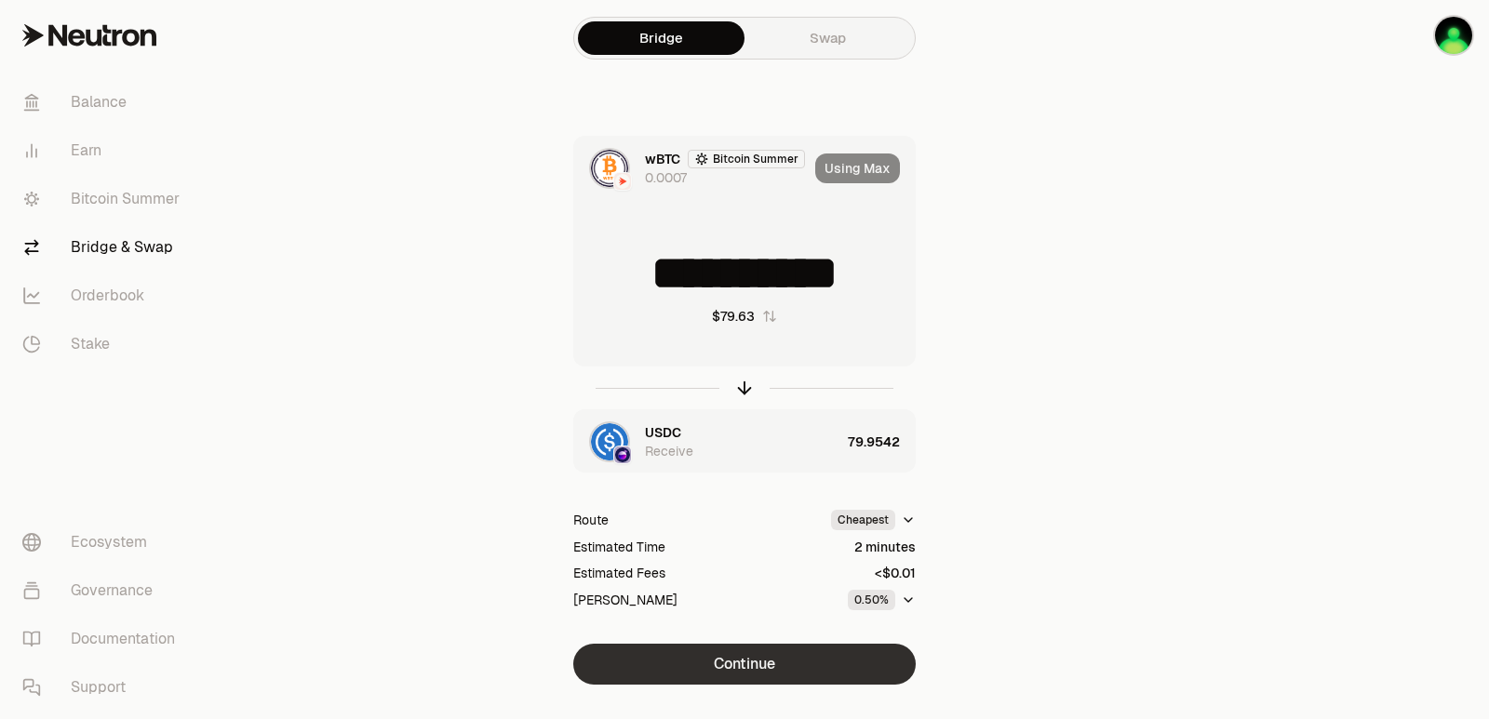
click at [778, 663] on button "Continue" at bounding box center [744, 664] width 342 height 41
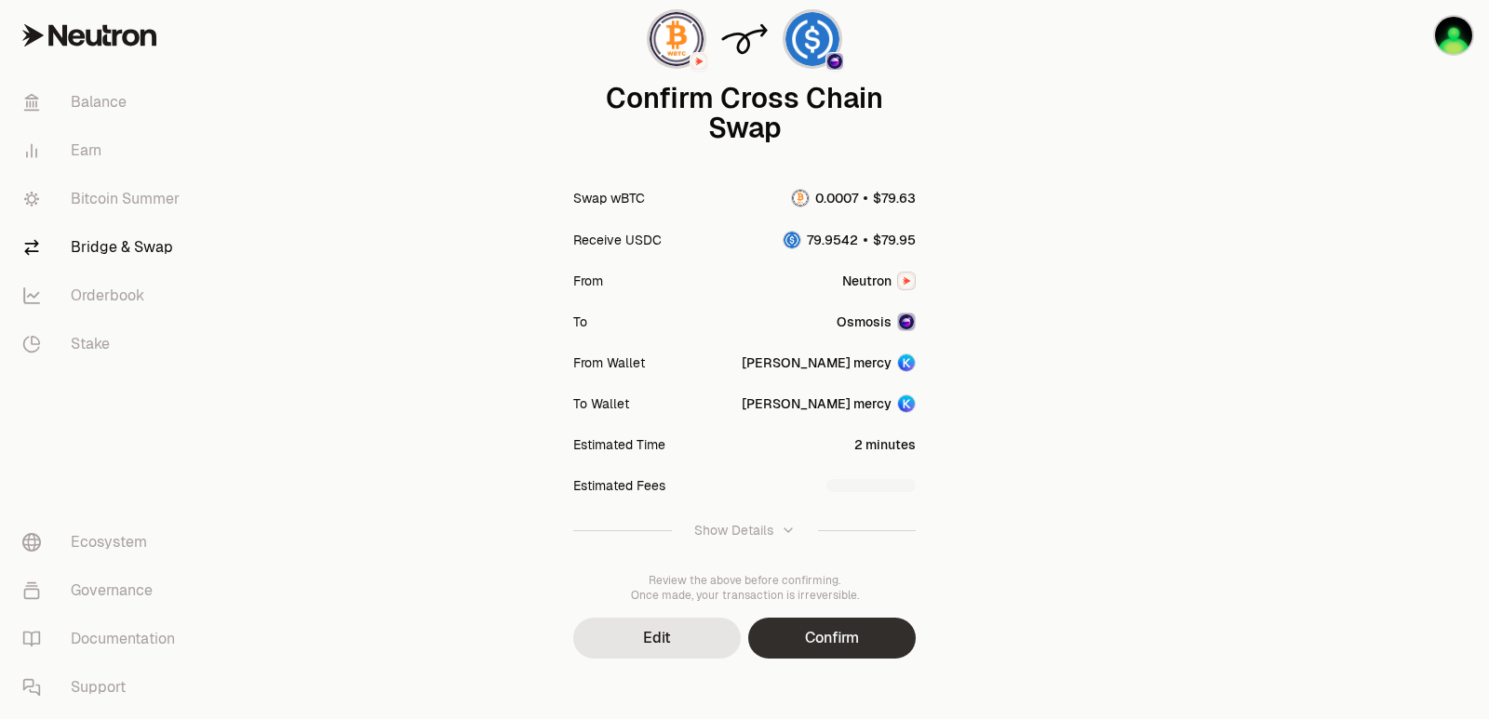
scroll to position [154, 0]
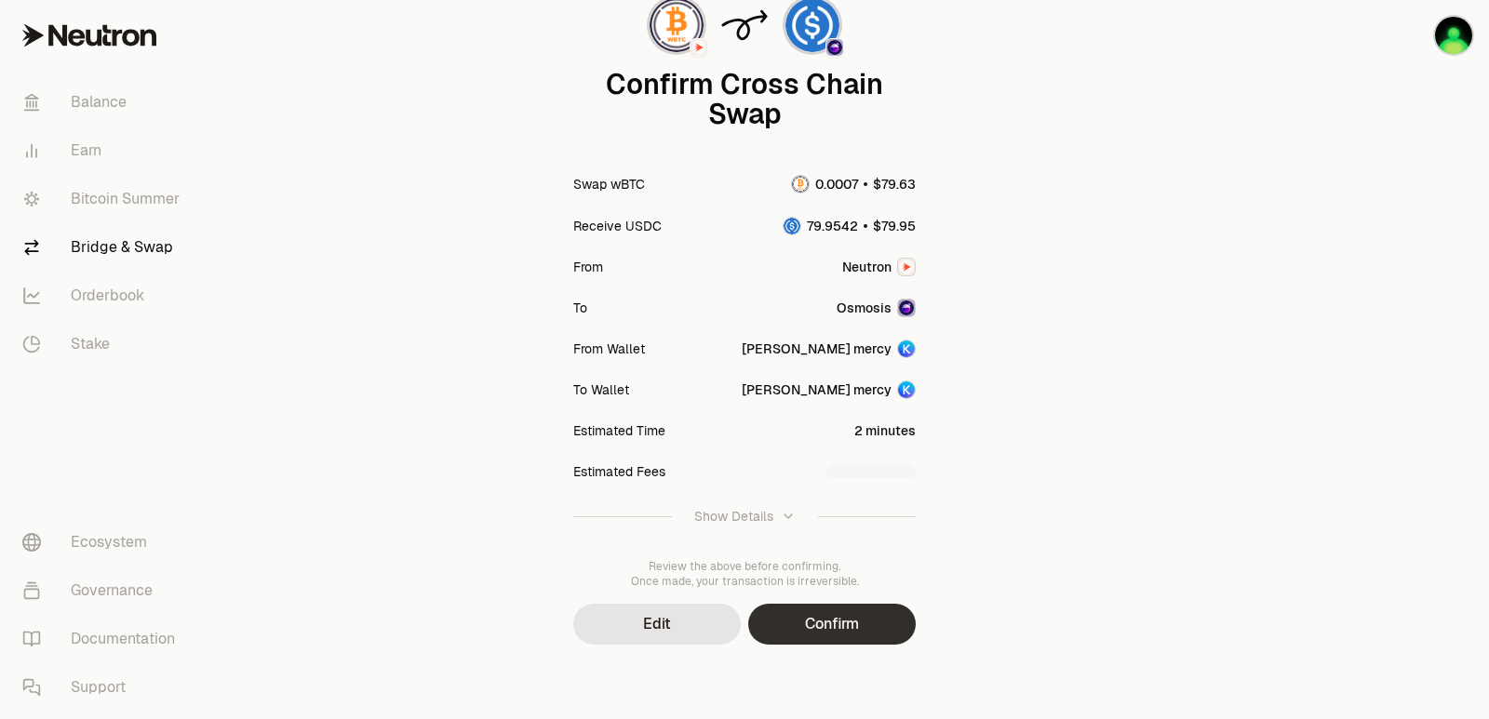
click at [840, 628] on button "Confirm" at bounding box center [832, 624] width 168 height 41
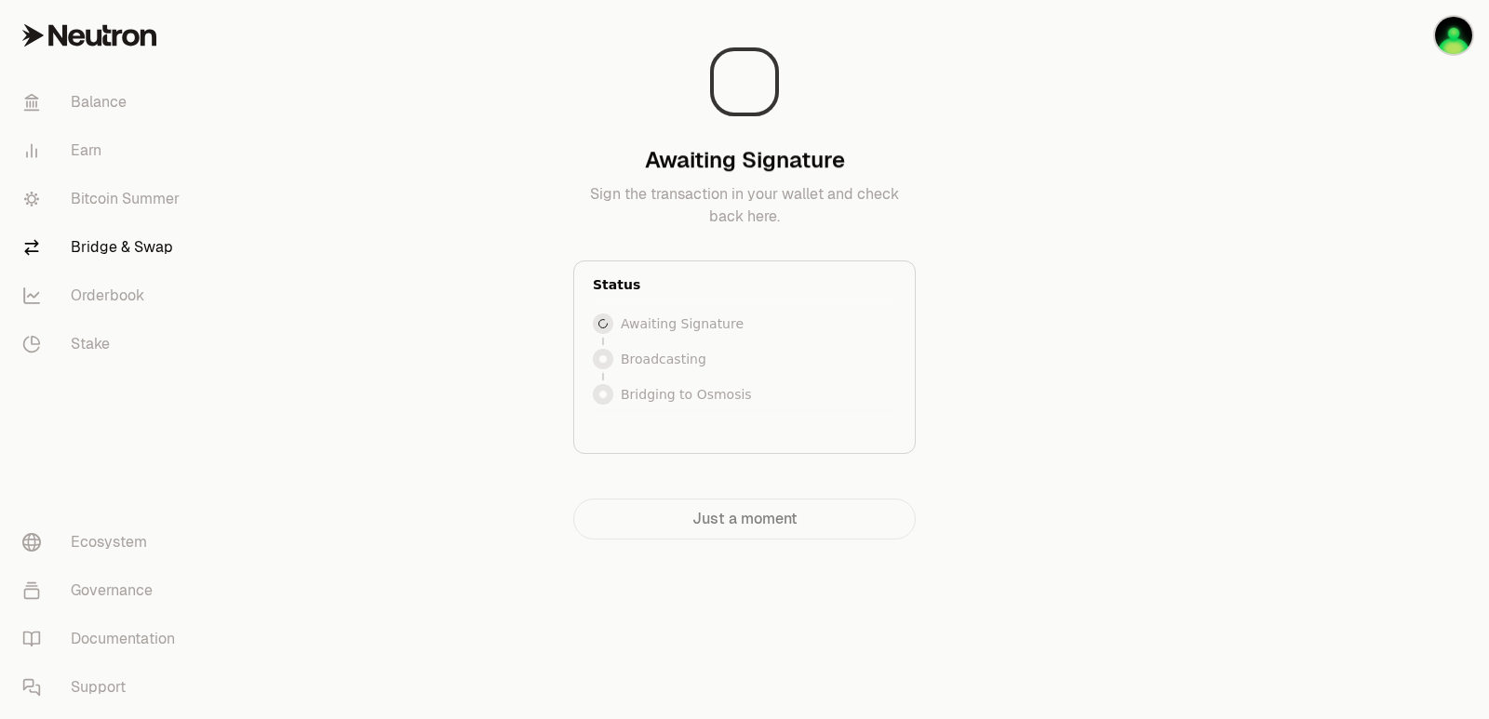
scroll to position [0, 0]
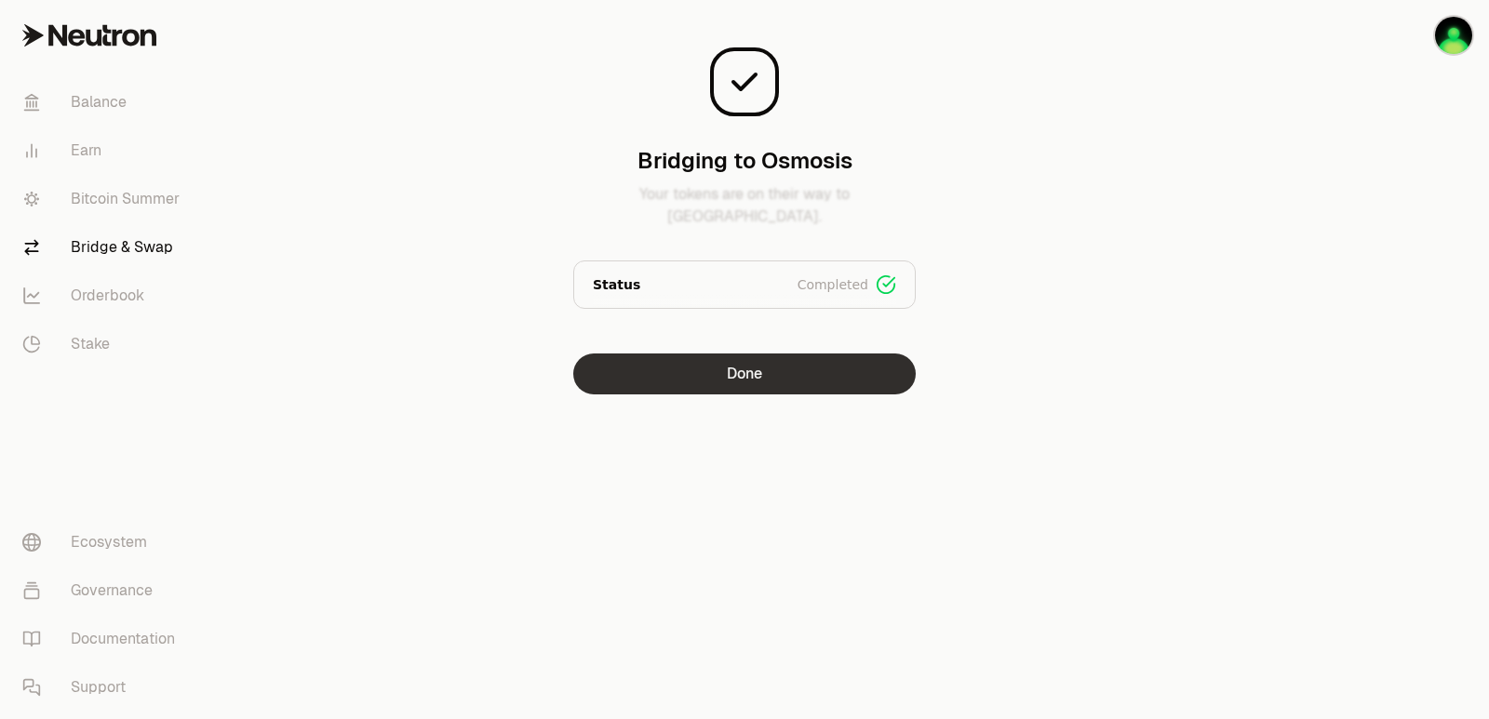
click at [742, 369] on button "Done" at bounding box center [744, 374] width 342 height 41
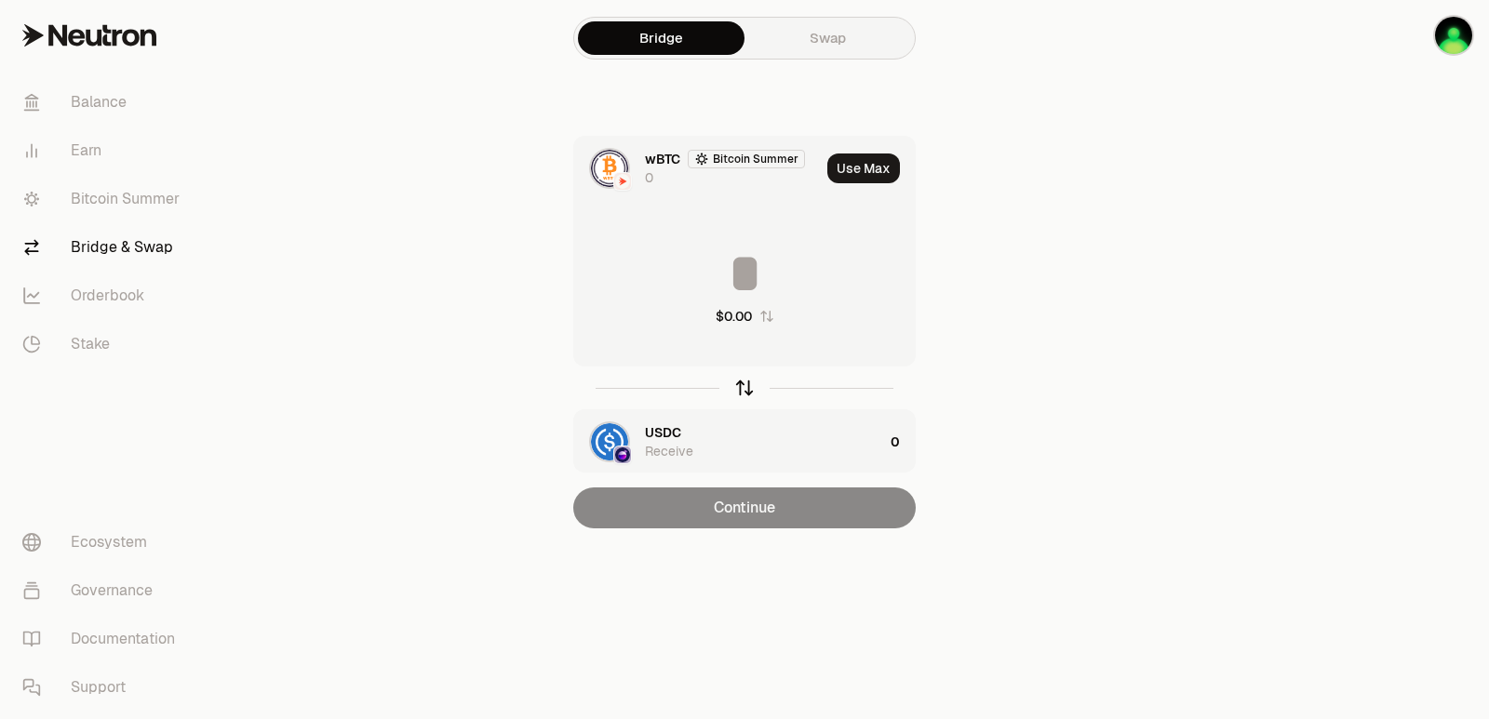
click at [744, 380] on icon "button" at bounding box center [744, 388] width 20 height 20
click at [873, 168] on button "Use Max" at bounding box center [863, 169] width 73 height 30
type input "*********"
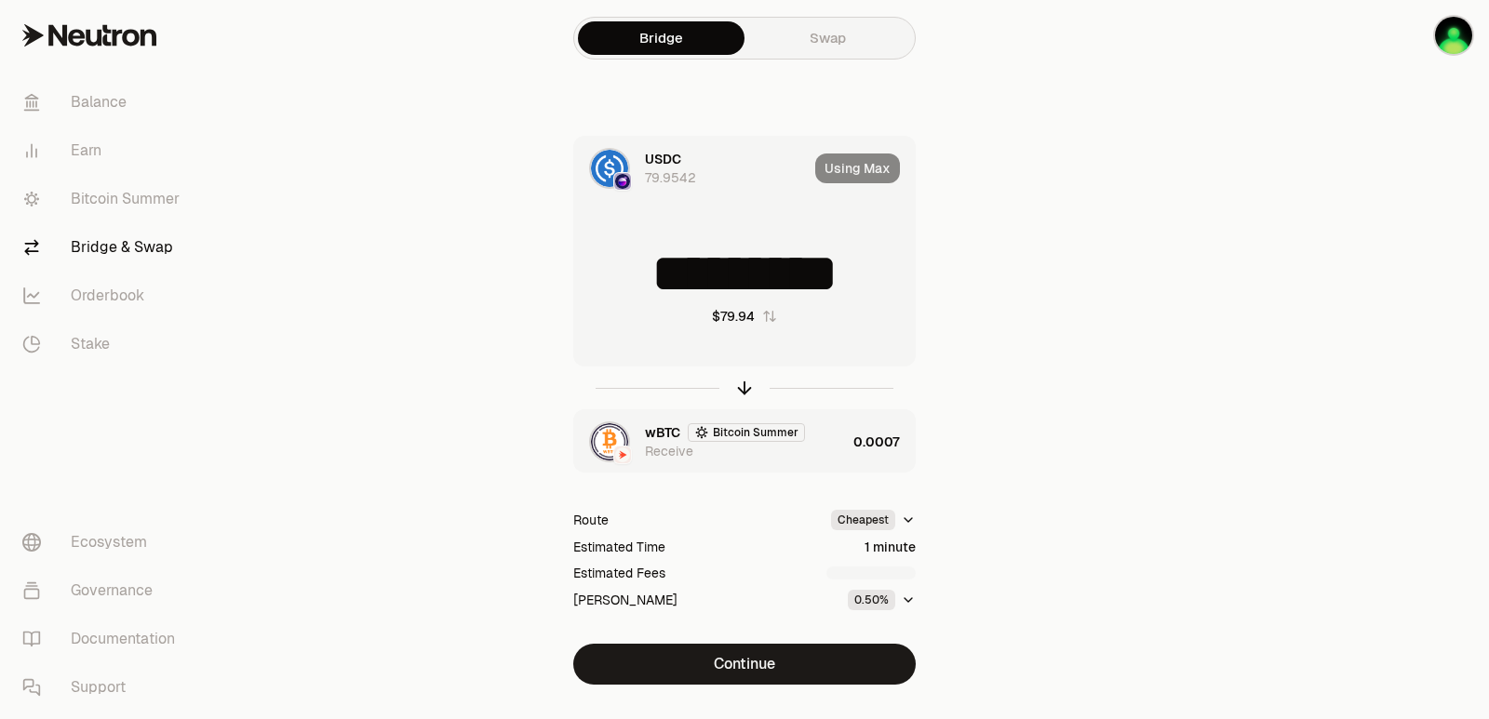
click at [816, 451] on div "wBTC Bitcoin Summer Receive" at bounding box center [745, 441] width 201 height 37
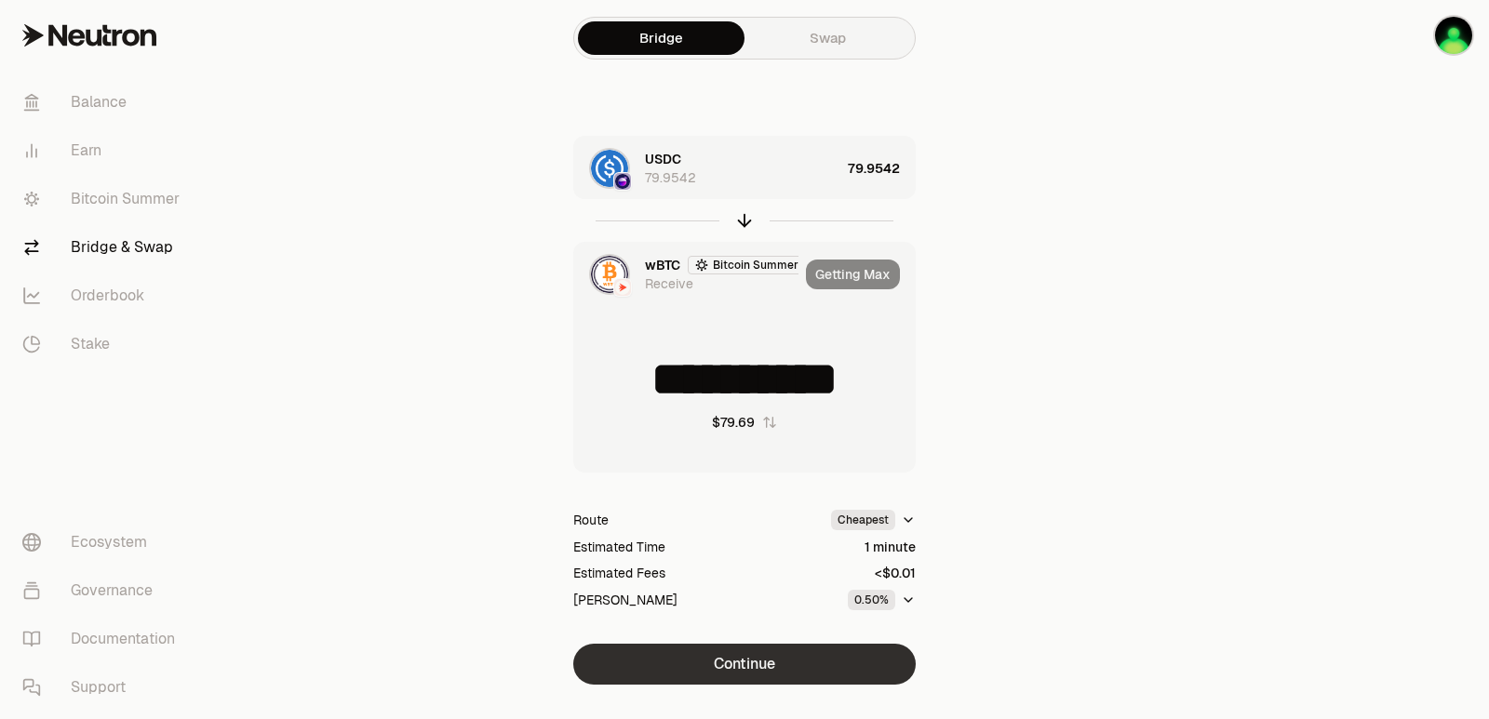
click at [761, 657] on button "Continue" at bounding box center [744, 664] width 342 height 41
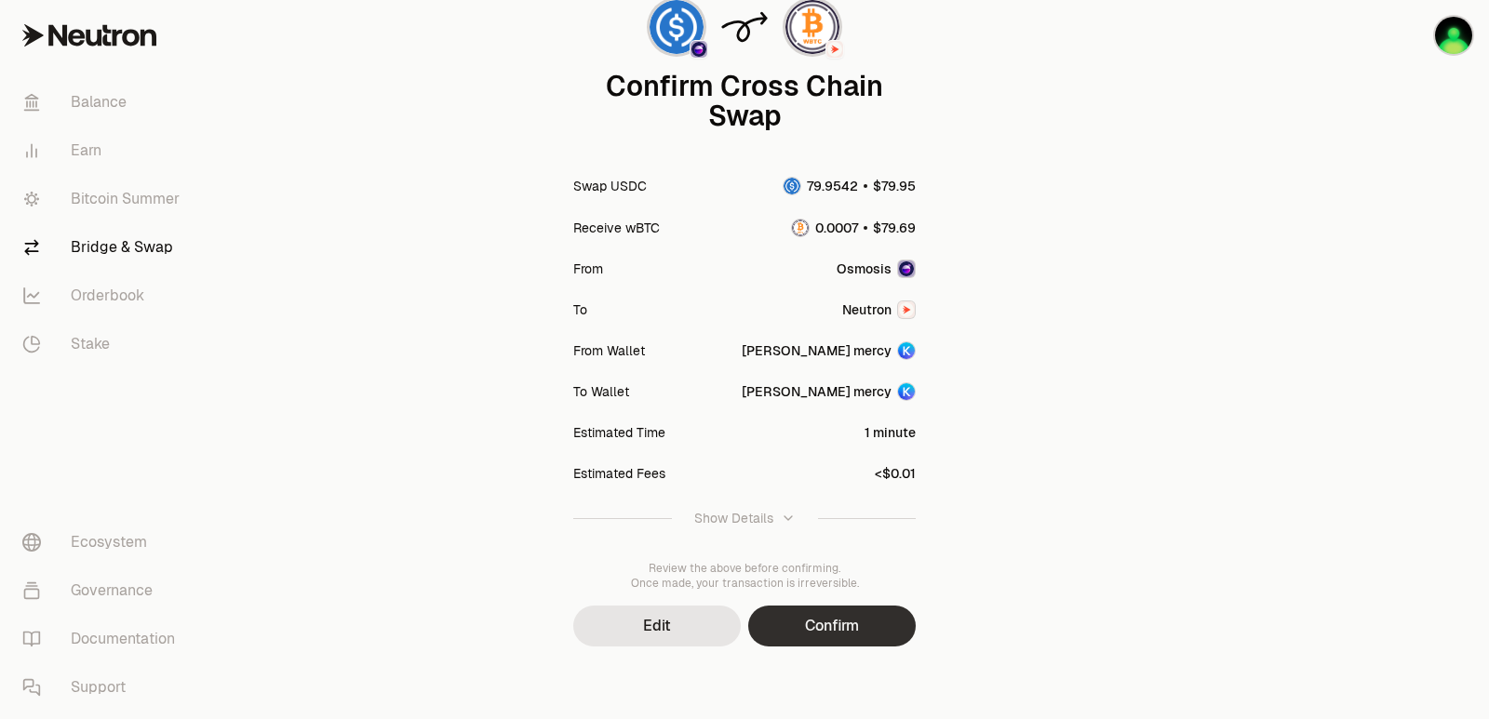
scroll to position [154, 0]
click at [830, 631] on button "Confirm" at bounding box center [832, 624] width 168 height 41
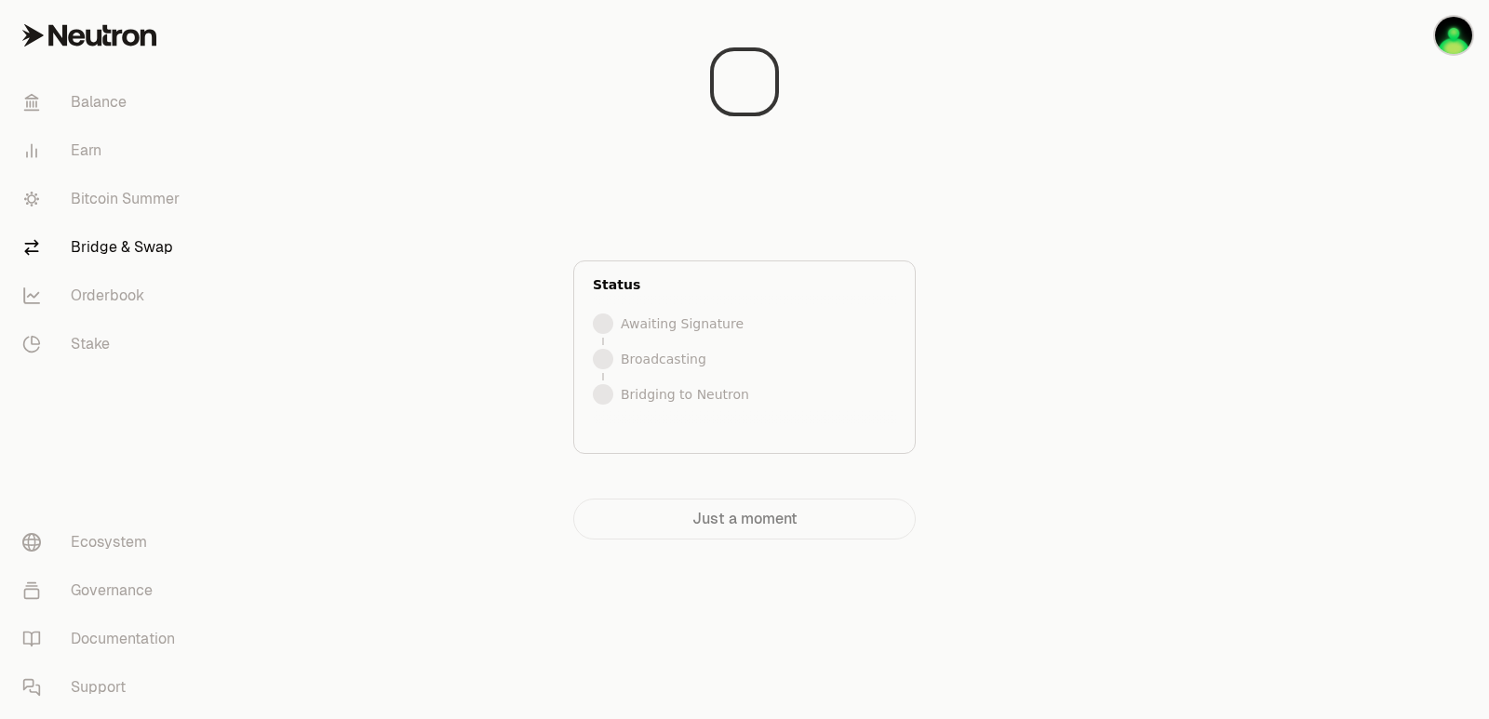
scroll to position [0, 0]
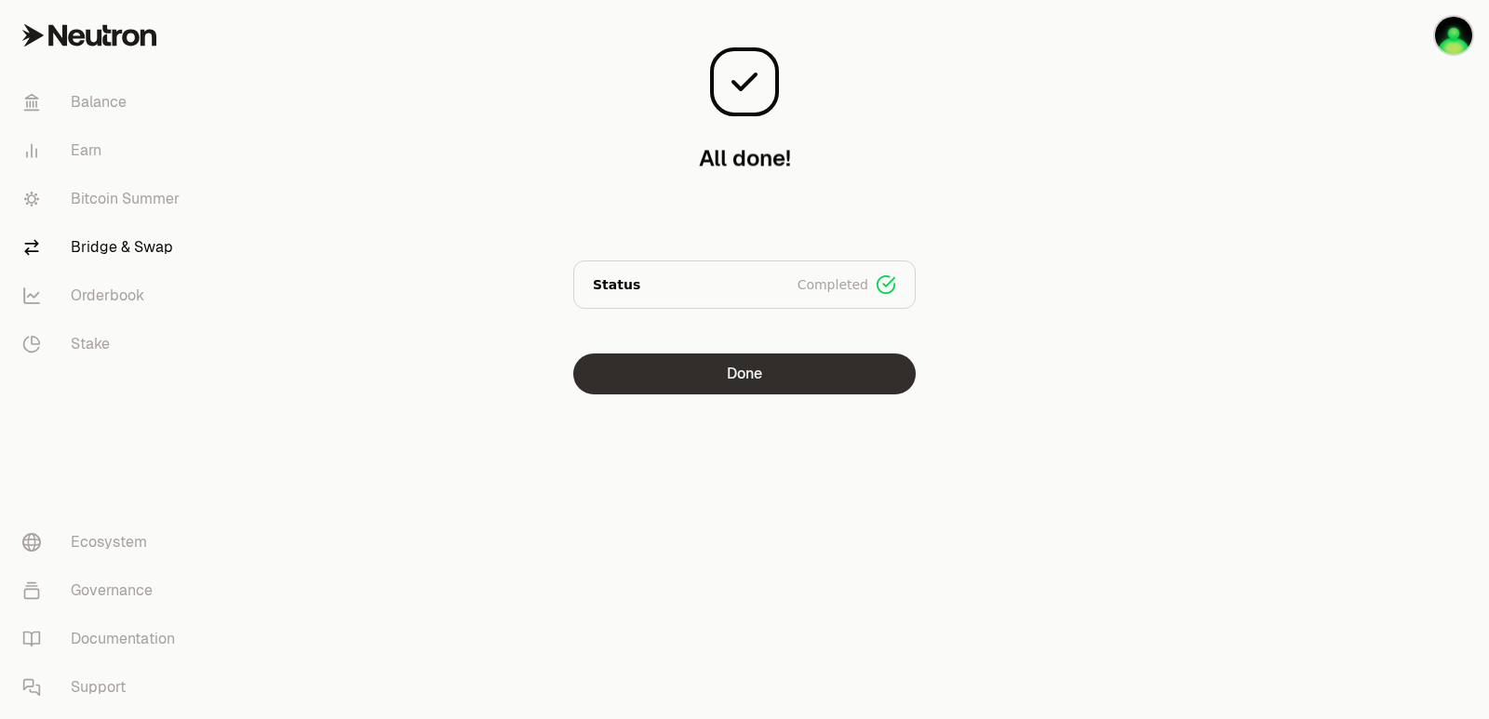
click at [735, 374] on button "Done" at bounding box center [744, 374] width 342 height 41
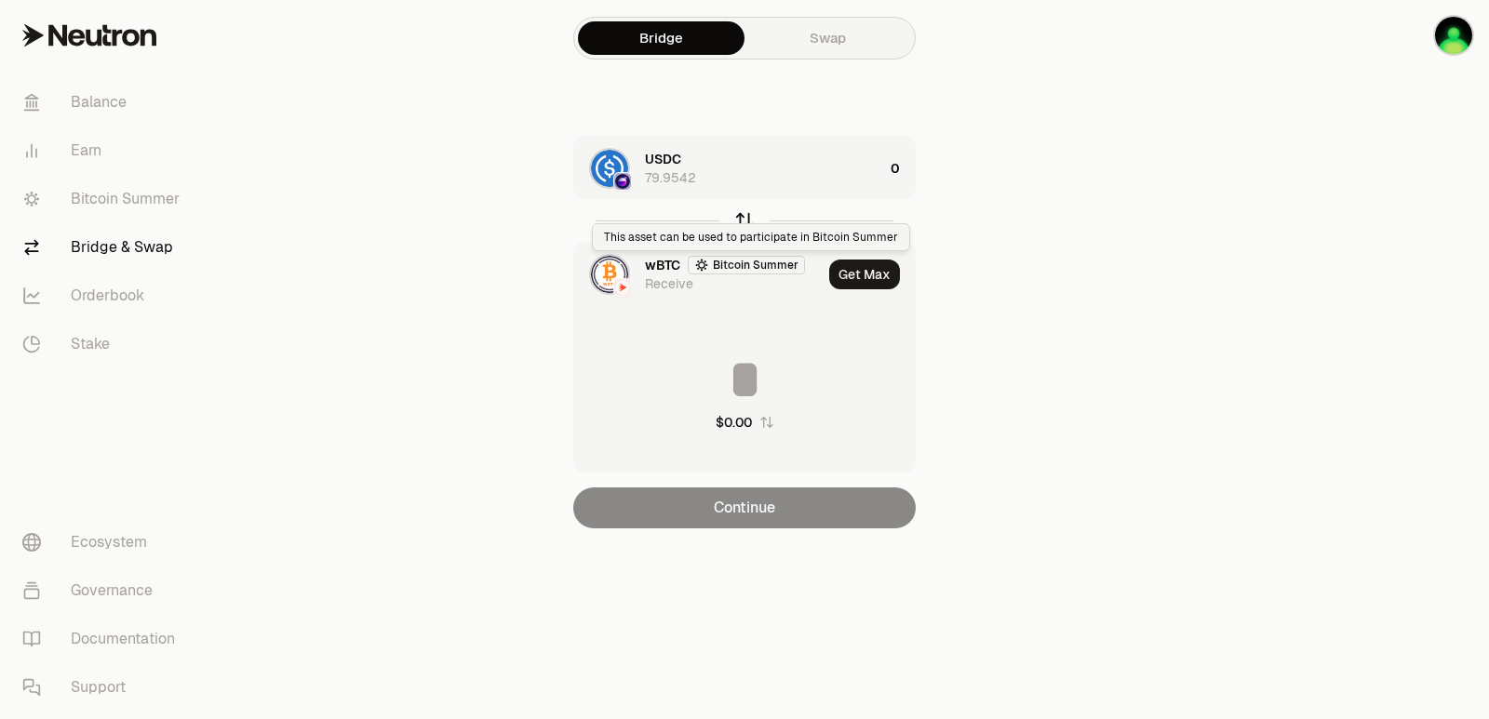
click at [744, 217] on icon "button" at bounding box center [744, 220] width 20 height 20
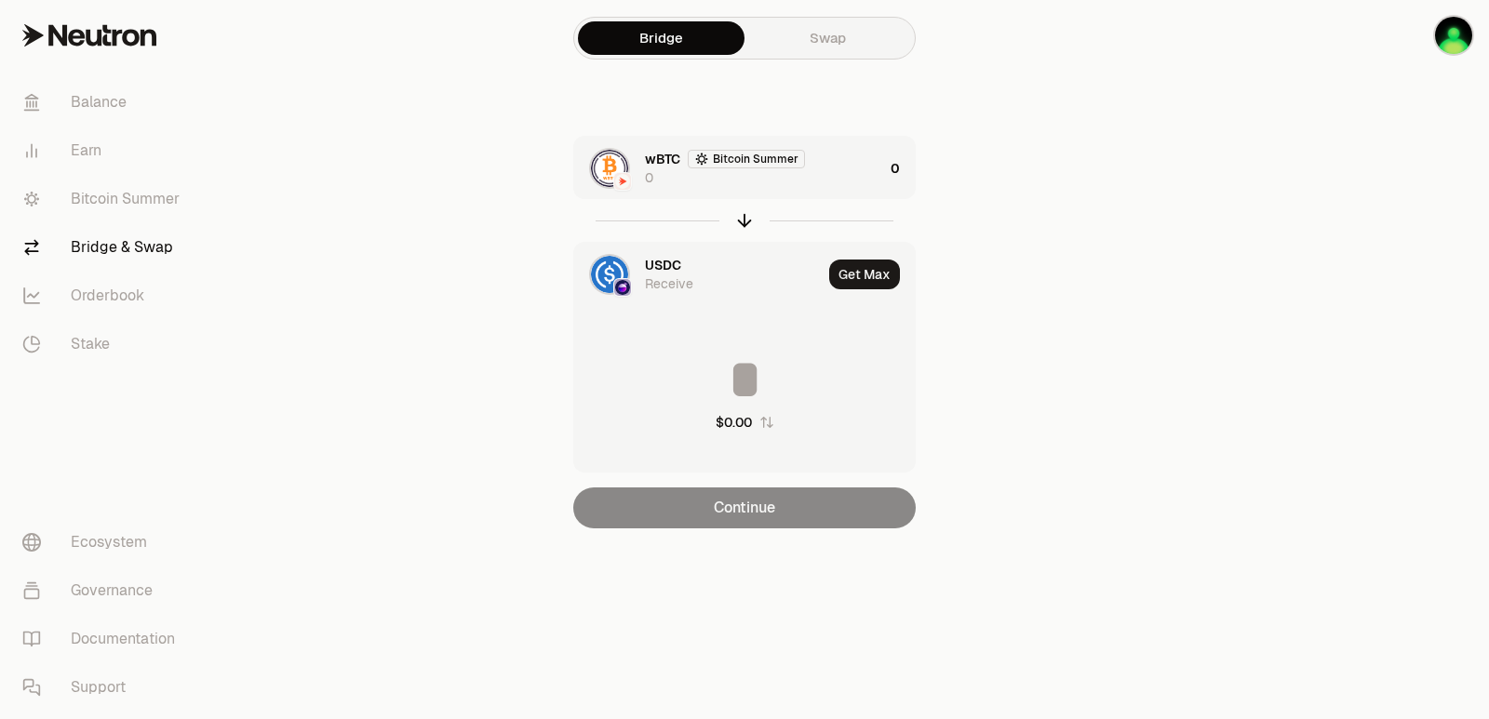
click at [837, 164] on div "wBTC Bitcoin Summer 0" at bounding box center [764, 168] width 238 height 37
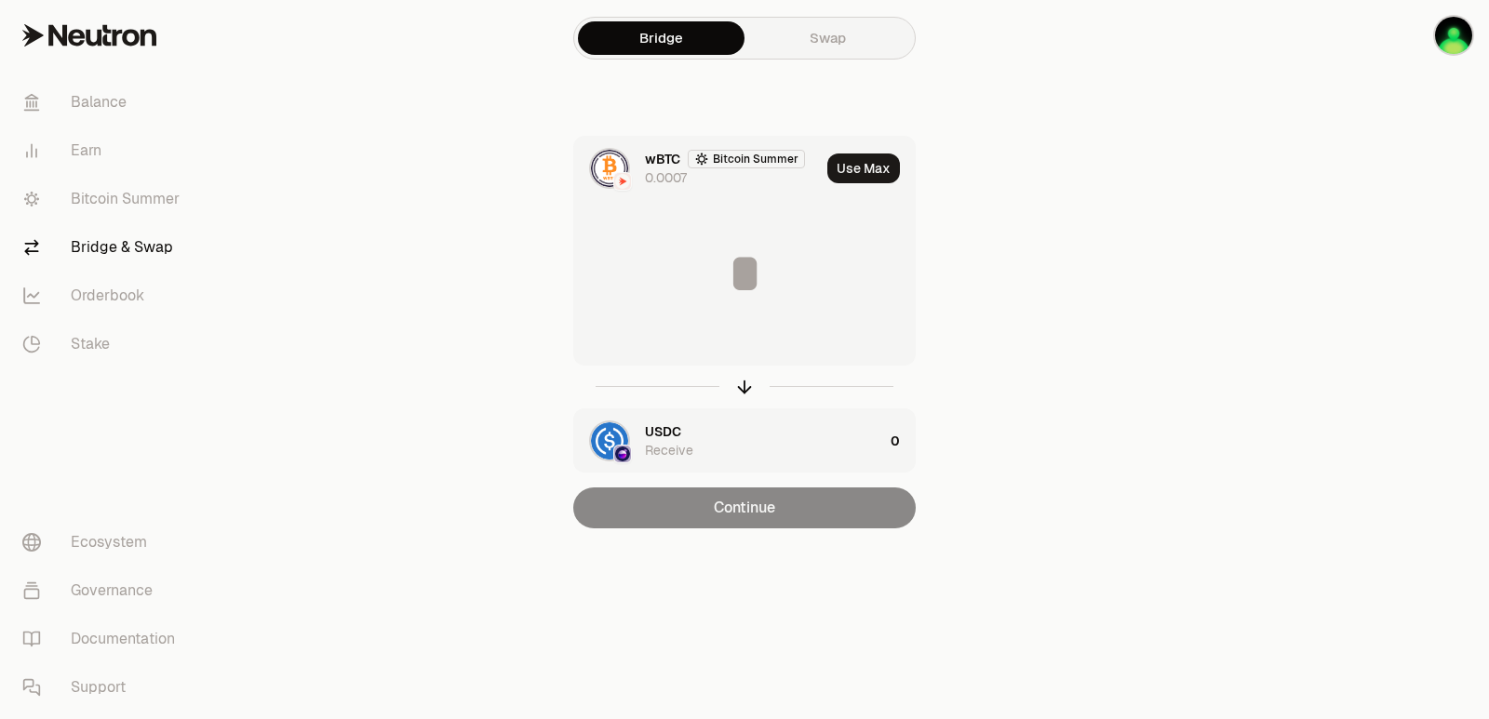
click at [873, 174] on button "Use Max" at bounding box center [863, 169] width 73 height 30
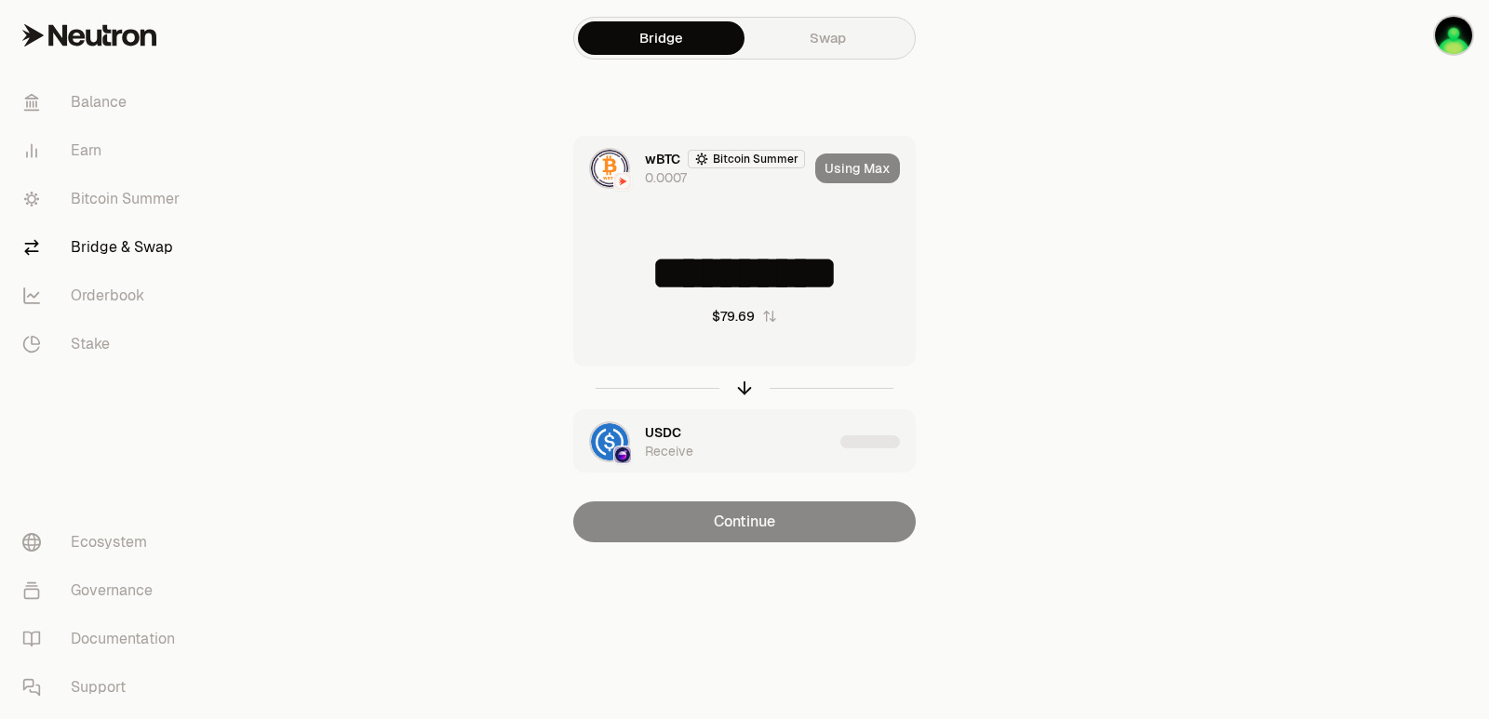
type input "**********"
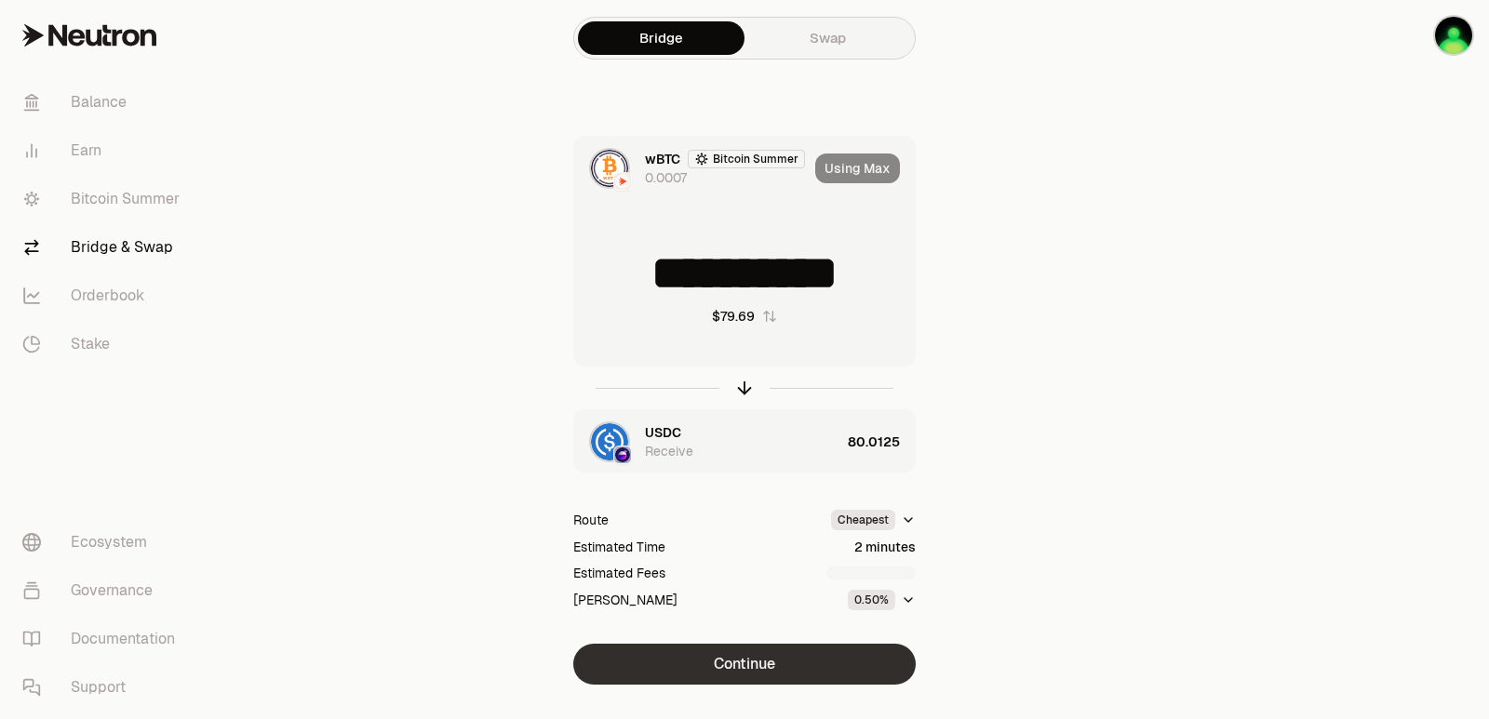
click at [777, 679] on button "Continue" at bounding box center [744, 664] width 342 height 41
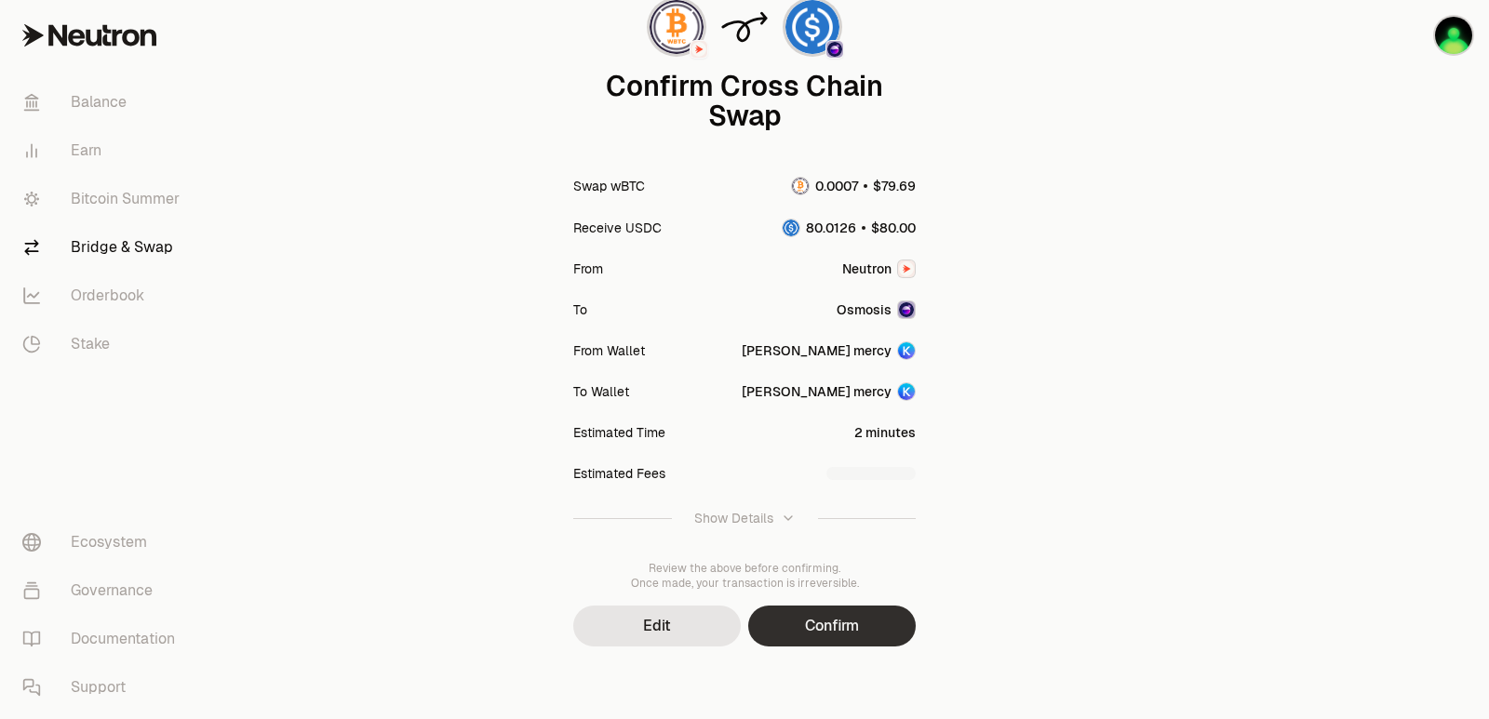
scroll to position [154, 0]
click at [837, 639] on button "Confirm" at bounding box center [832, 624] width 168 height 41
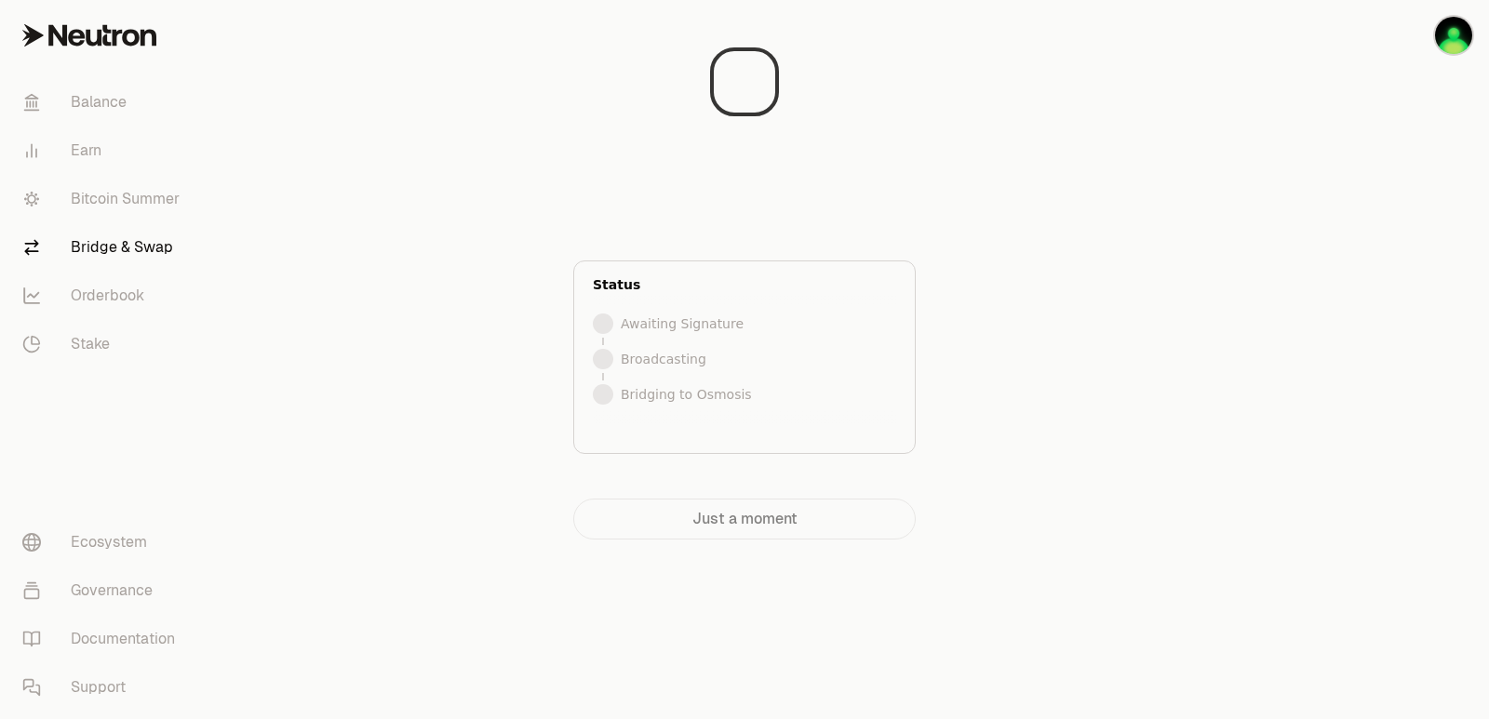
scroll to position [0, 0]
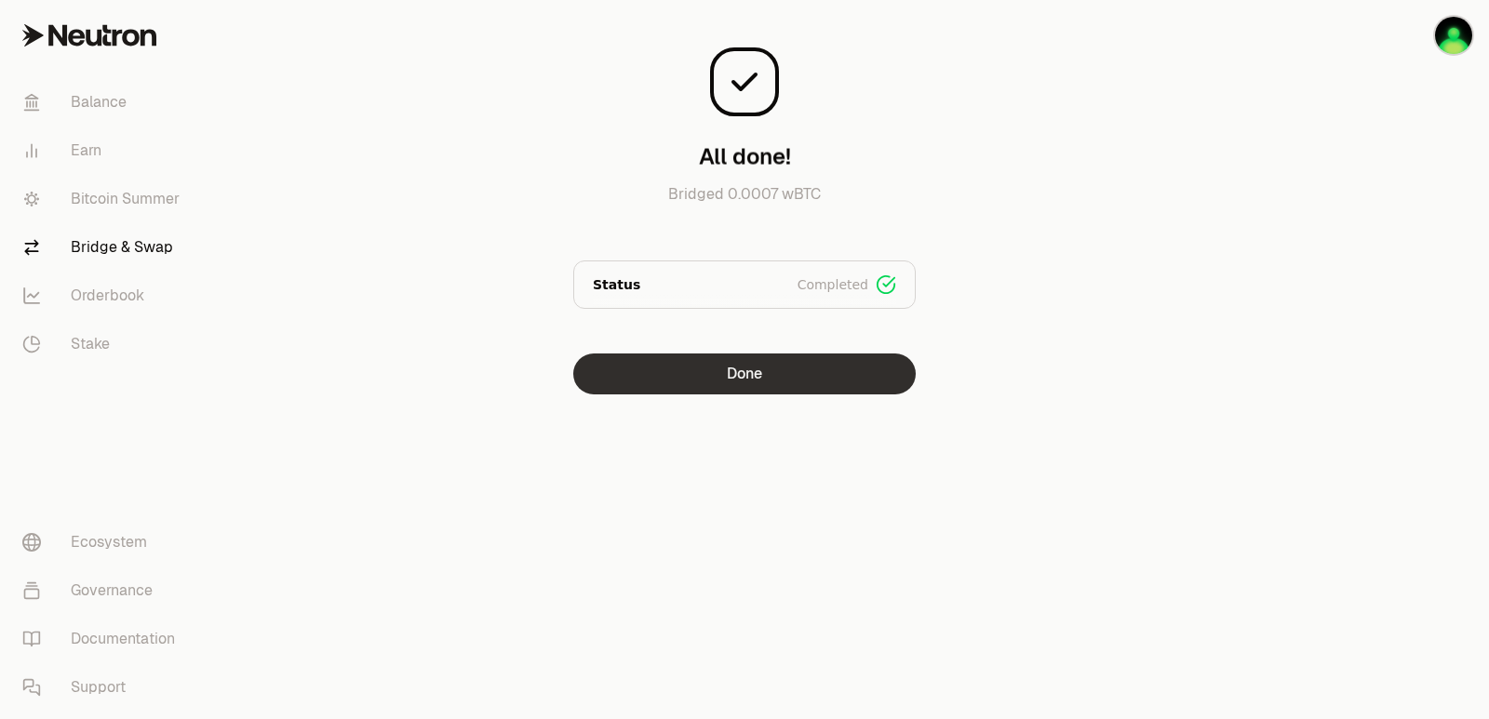
click at [778, 374] on button "Done" at bounding box center [744, 374] width 342 height 41
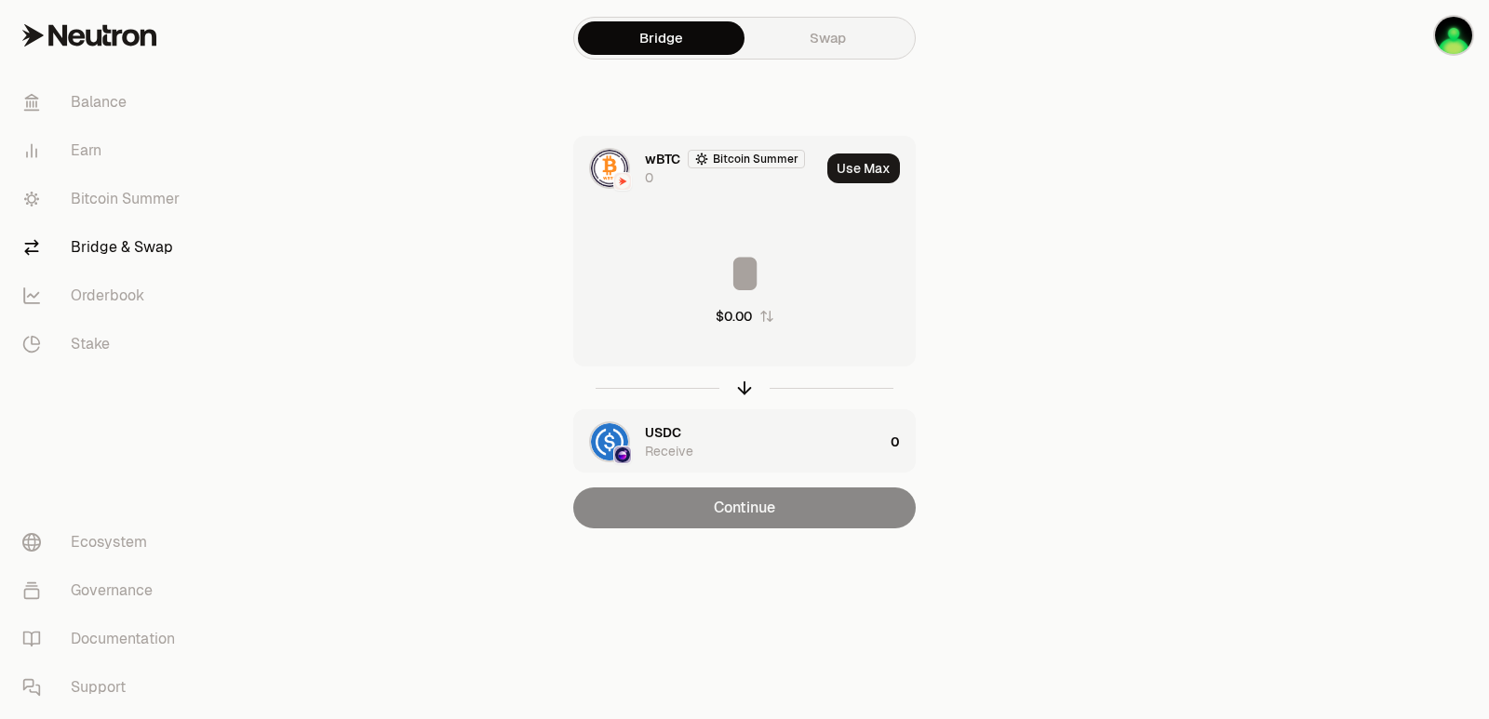
drag, startPoint x: 744, startPoint y: 386, endPoint x: 780, endPoint y: 334, distance: 63.5
click at [744, 386] on icon "button" at bounding box center [744, 388] width 20 height 20
click at [859, 169] on button "Use Max" at bounding box center [863, 169] width 73 height 30
type input "*********"
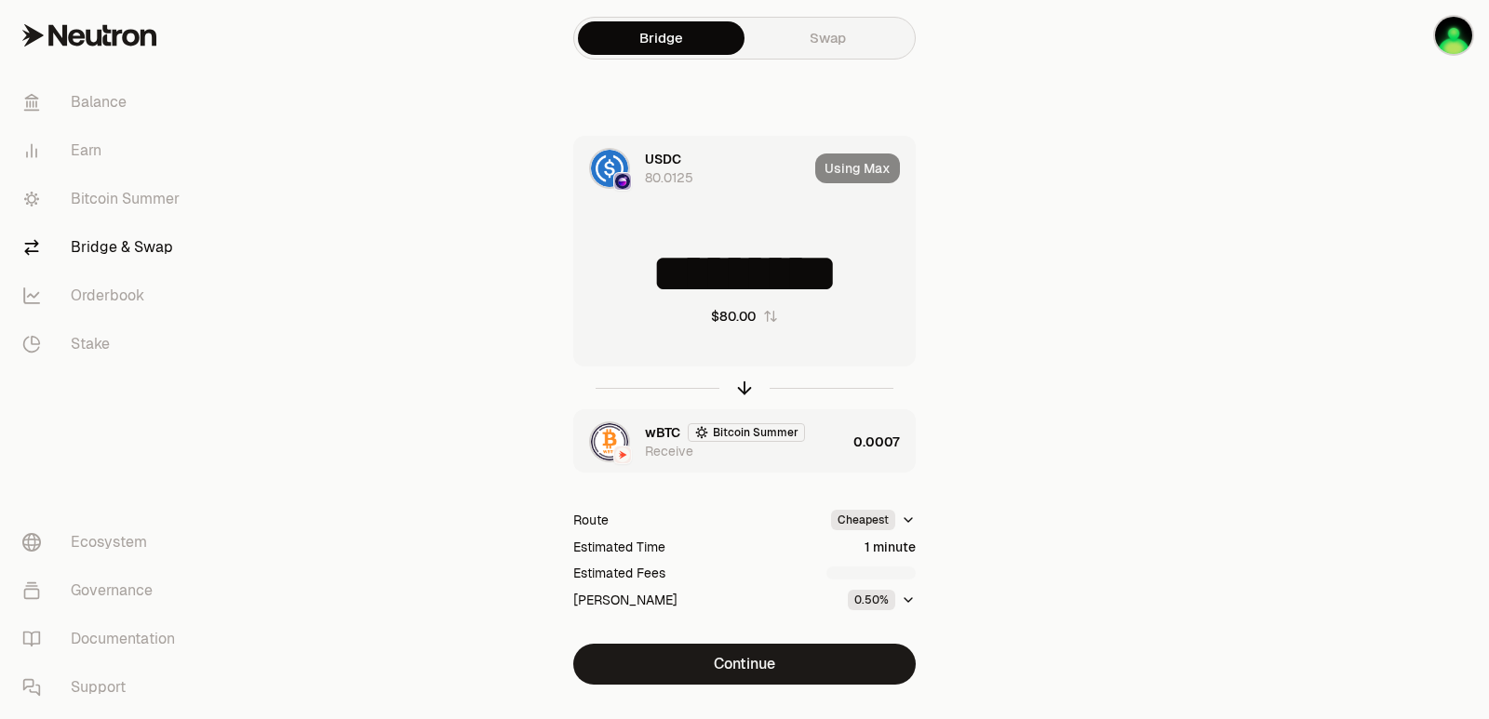
click at [828, 449] on div "wBTC Bitcoin Summer Receive" at bounding box center [745, 441] width 201 height 37
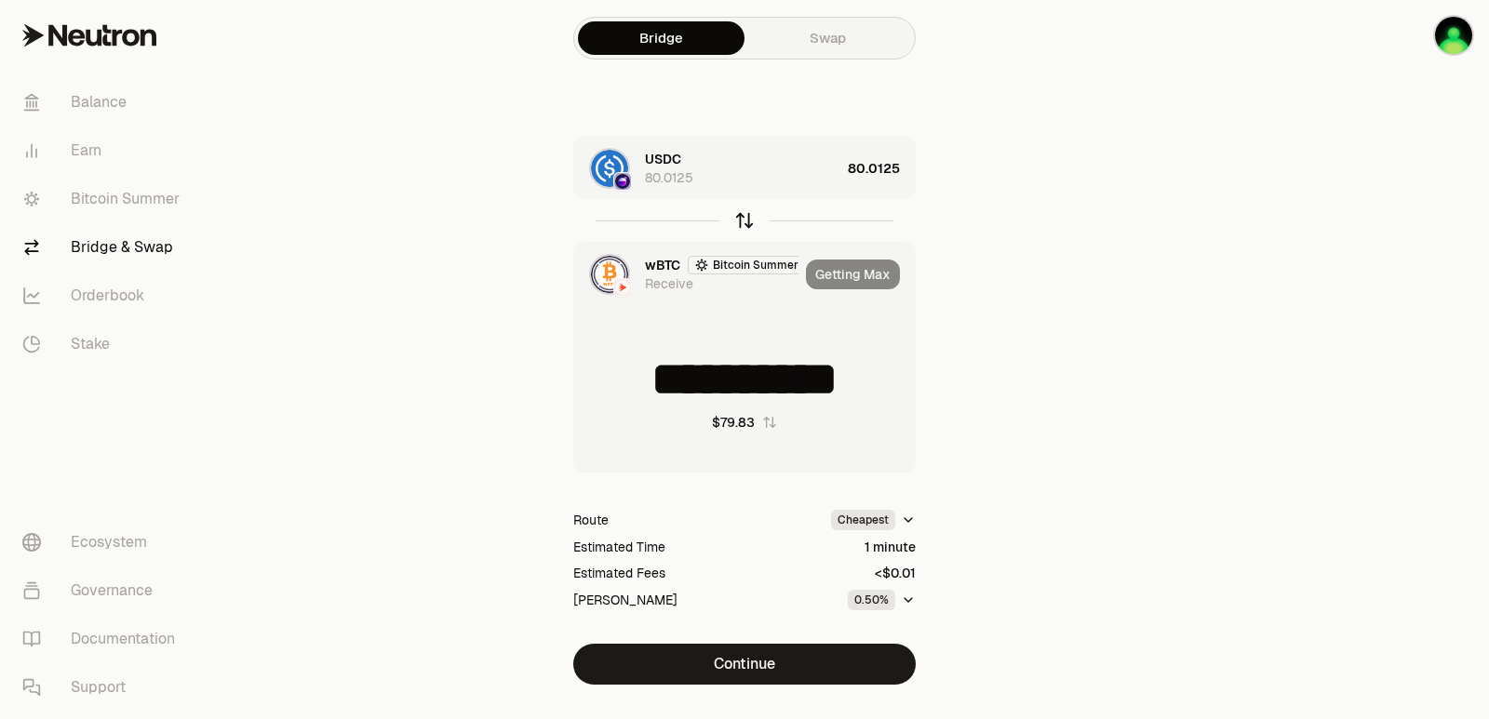
click at [744, 215] on icon "button" at bounding box center [745, 218] width 12 height 6
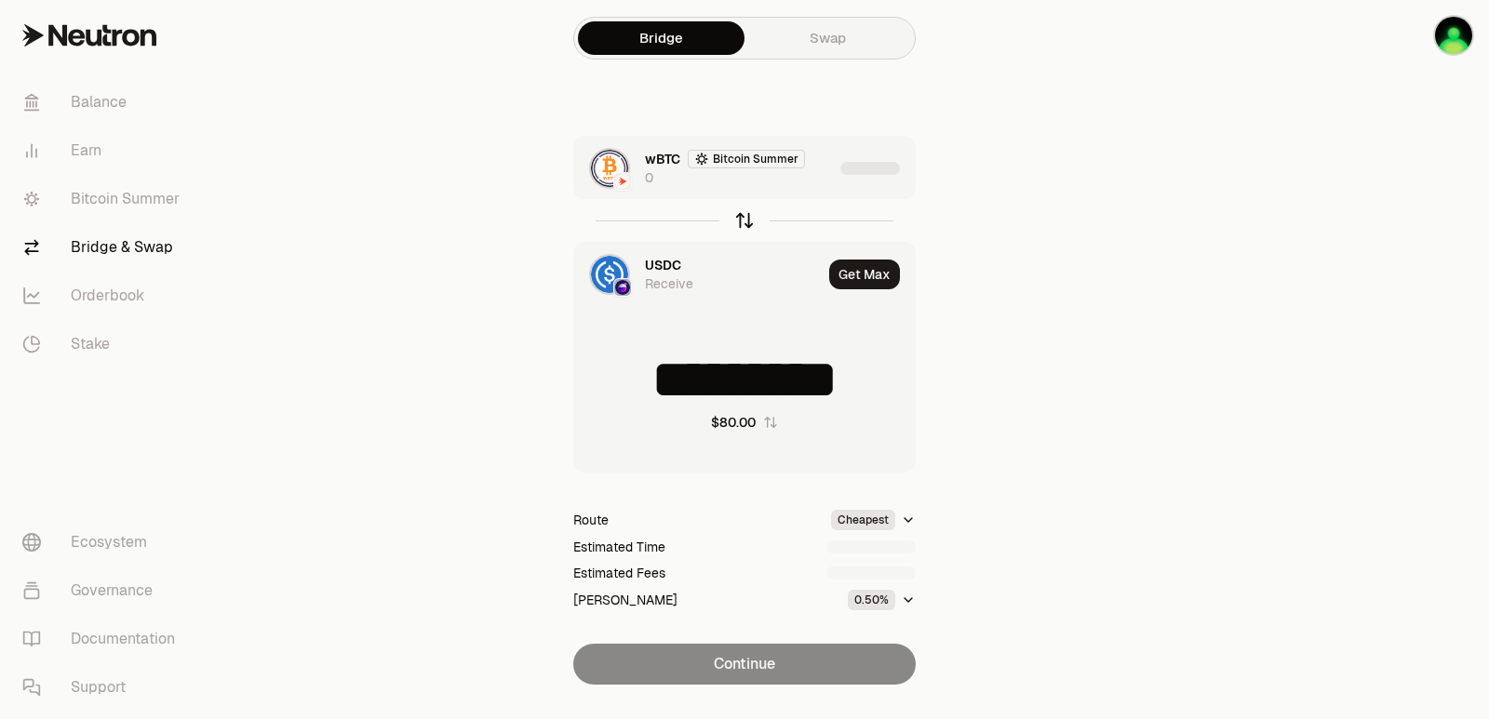
type input "*********"
click at [847, 175] on div "button" at bounding box center [877, 168] width 74 height 63
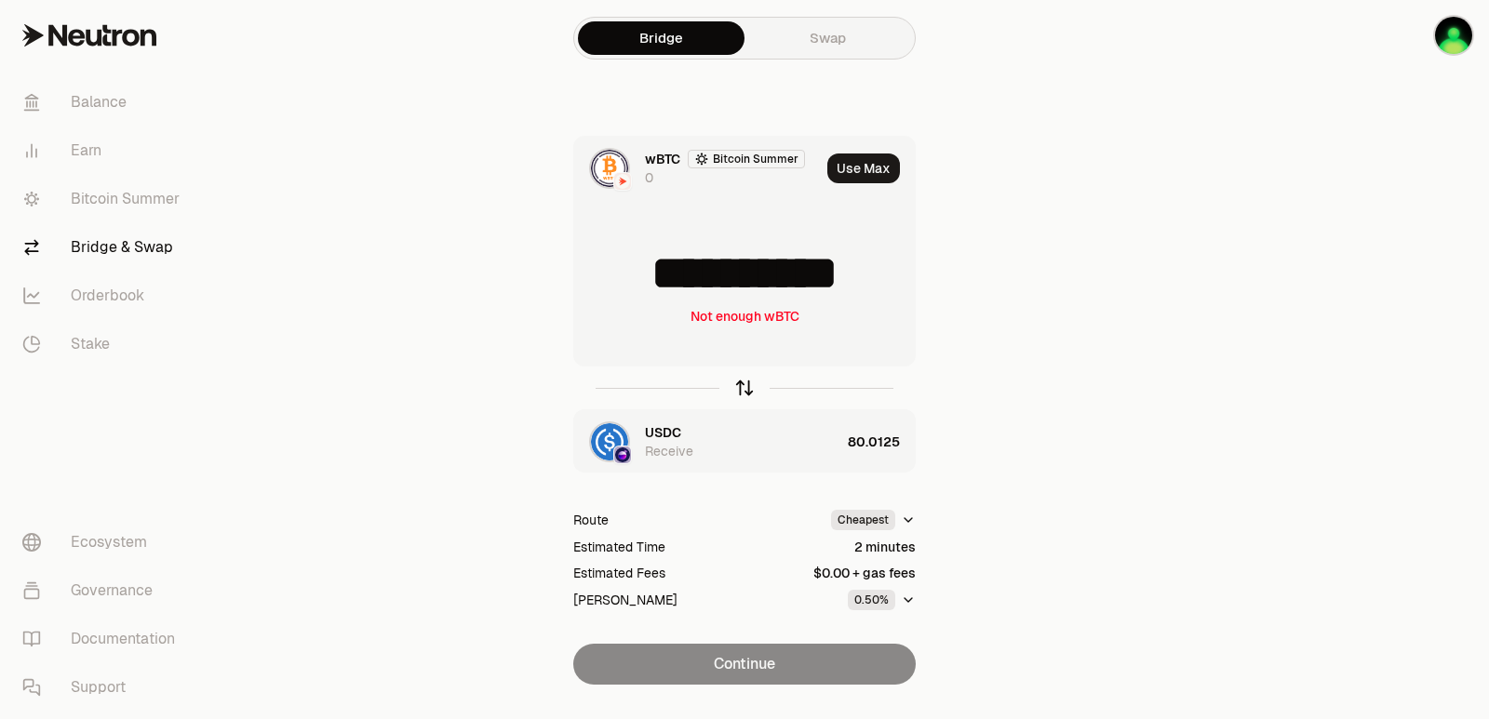
click at [746, 391] on icon "button" at bounding box center [744, 388] width 20 height 20
type input "*********"
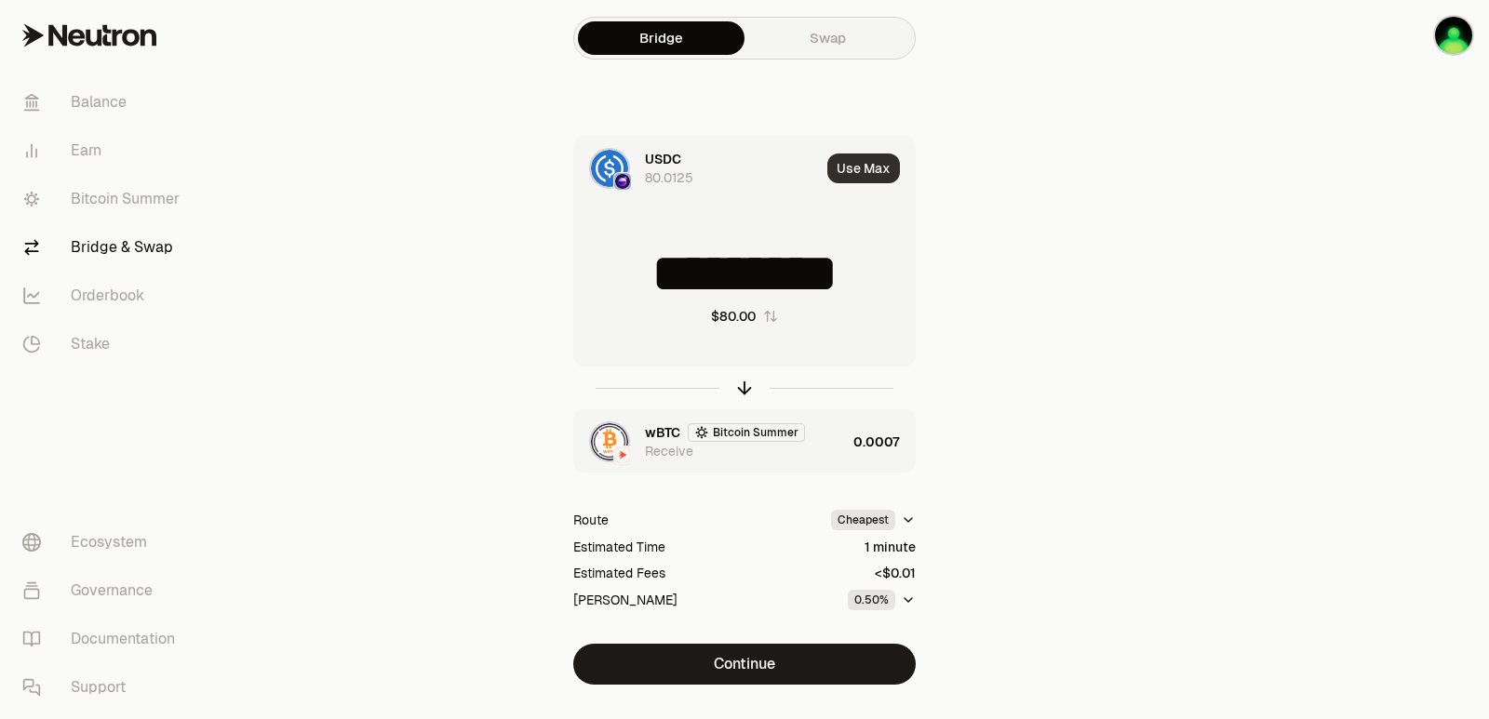
click at [845, 168] on button "Use Max" at bounding box center [863, 169] width 73 height 30
click at [811, 448] on div "wBTC Bitcoin Summer Receive" at bounding box center [745, 441] width 201 height 37
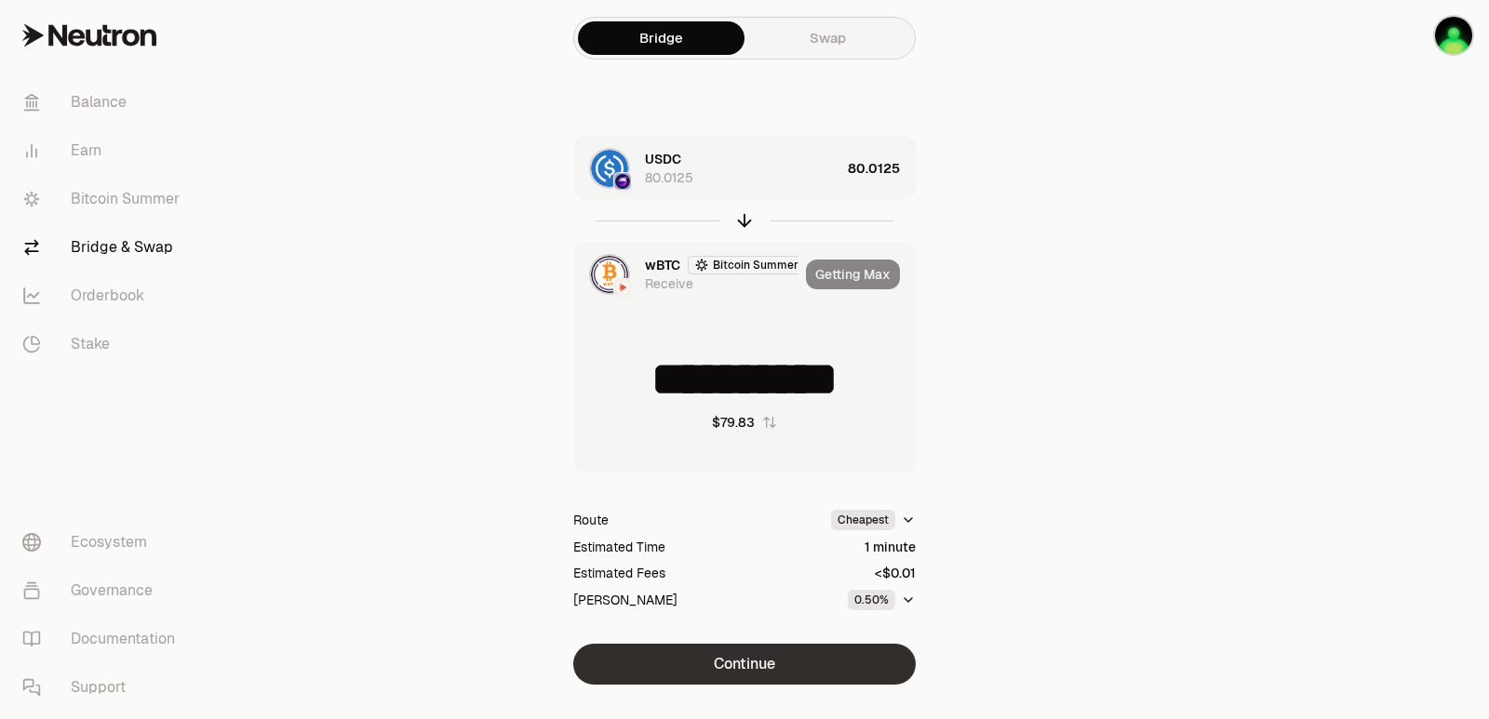
click at [783, 657] on button "Continue" at bounding box center [744, 664] width 342 height 41
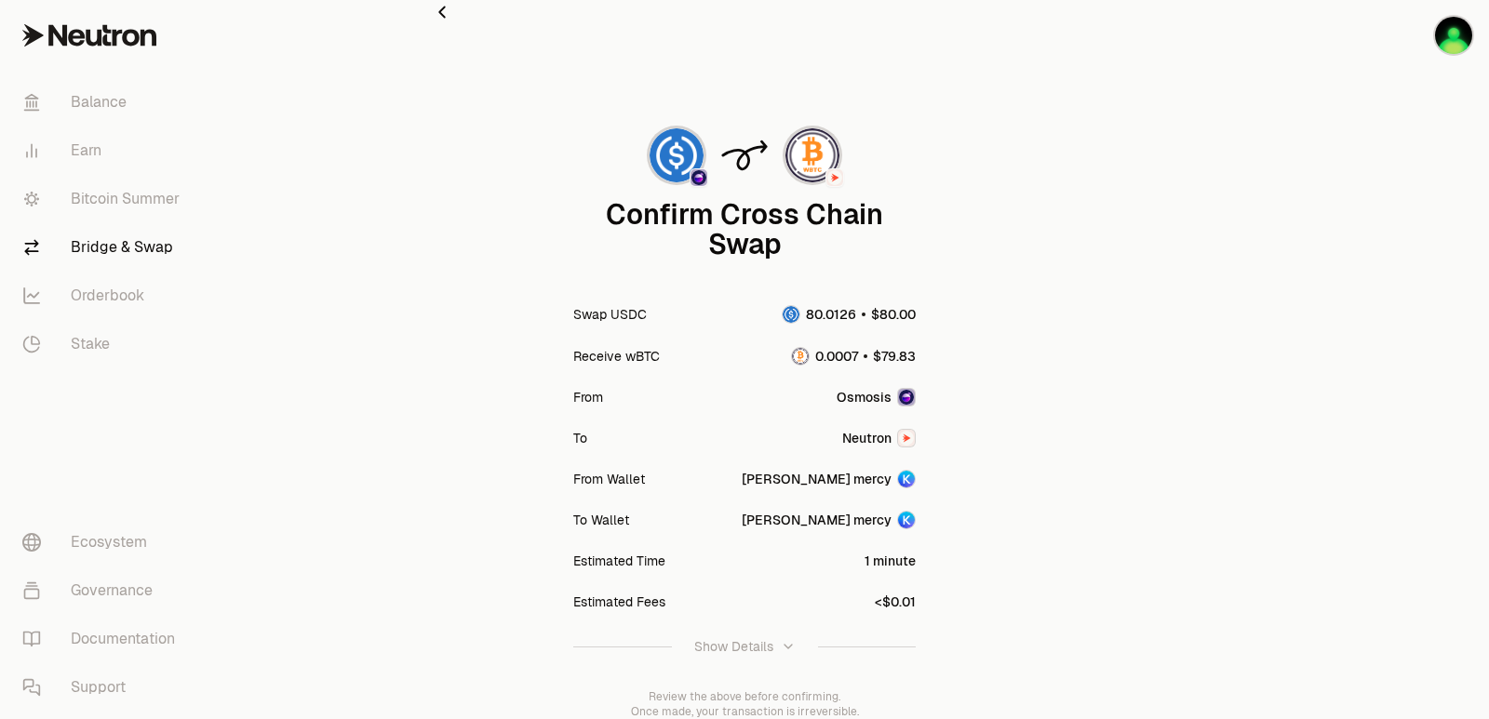
scroll to position [154, 0]
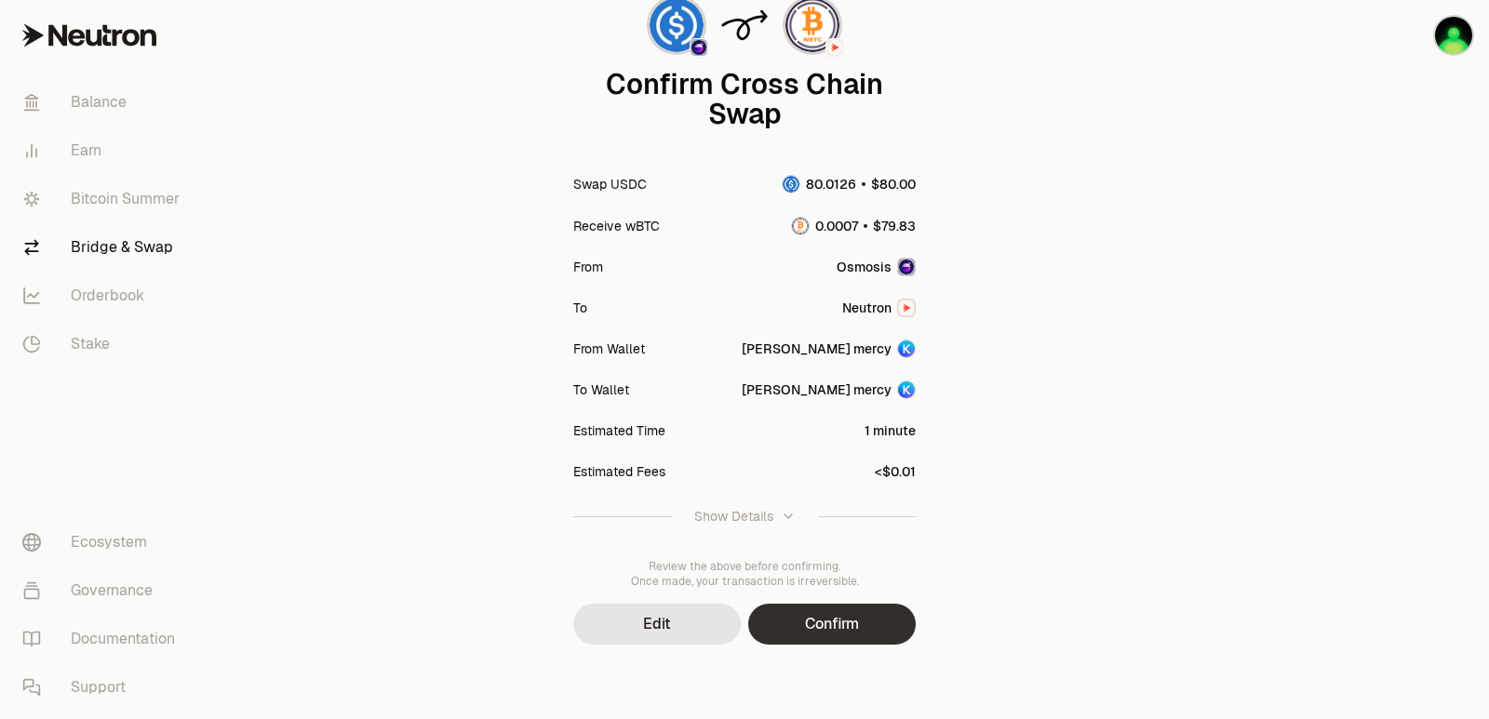
click at [859, 630] on button "Confirm" at bounding box center [832, 624] width 168 height 41
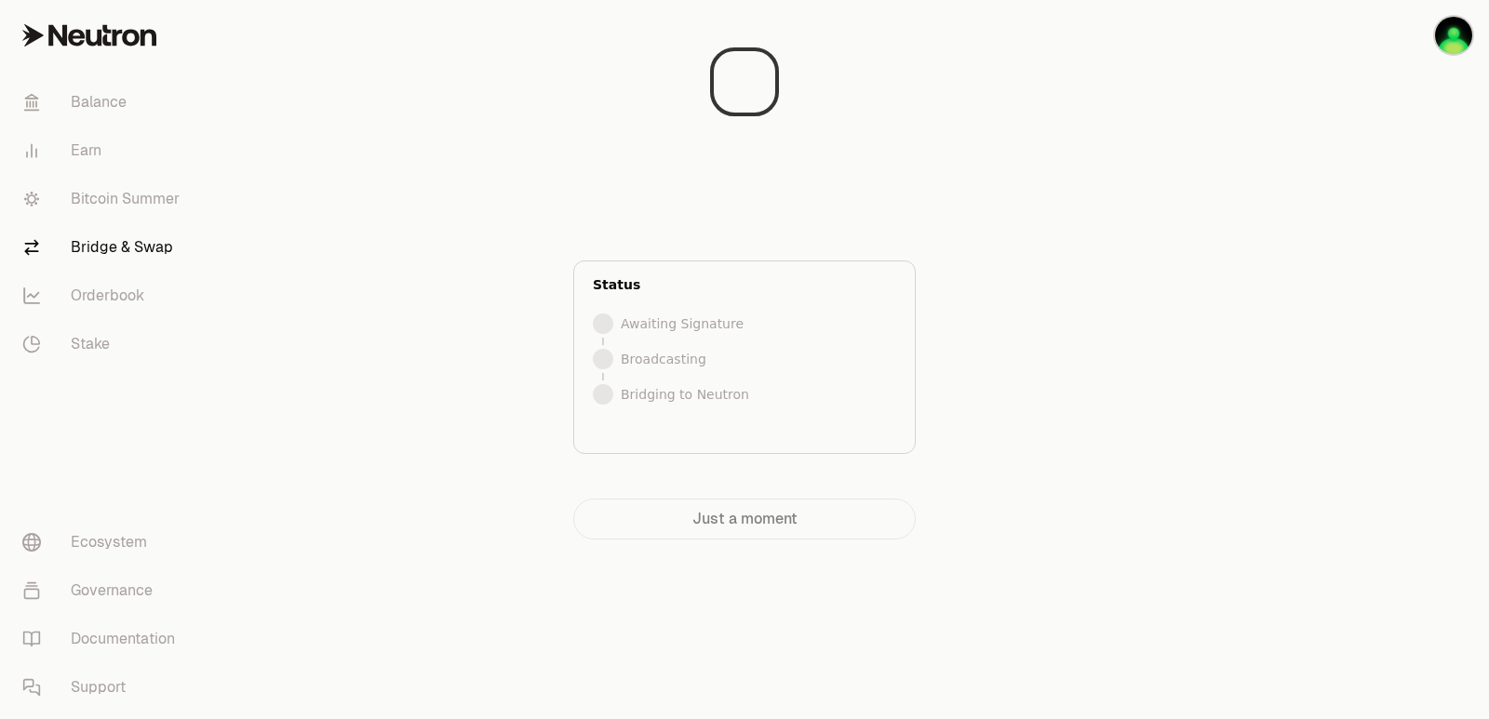
scroll to position [0, 0]
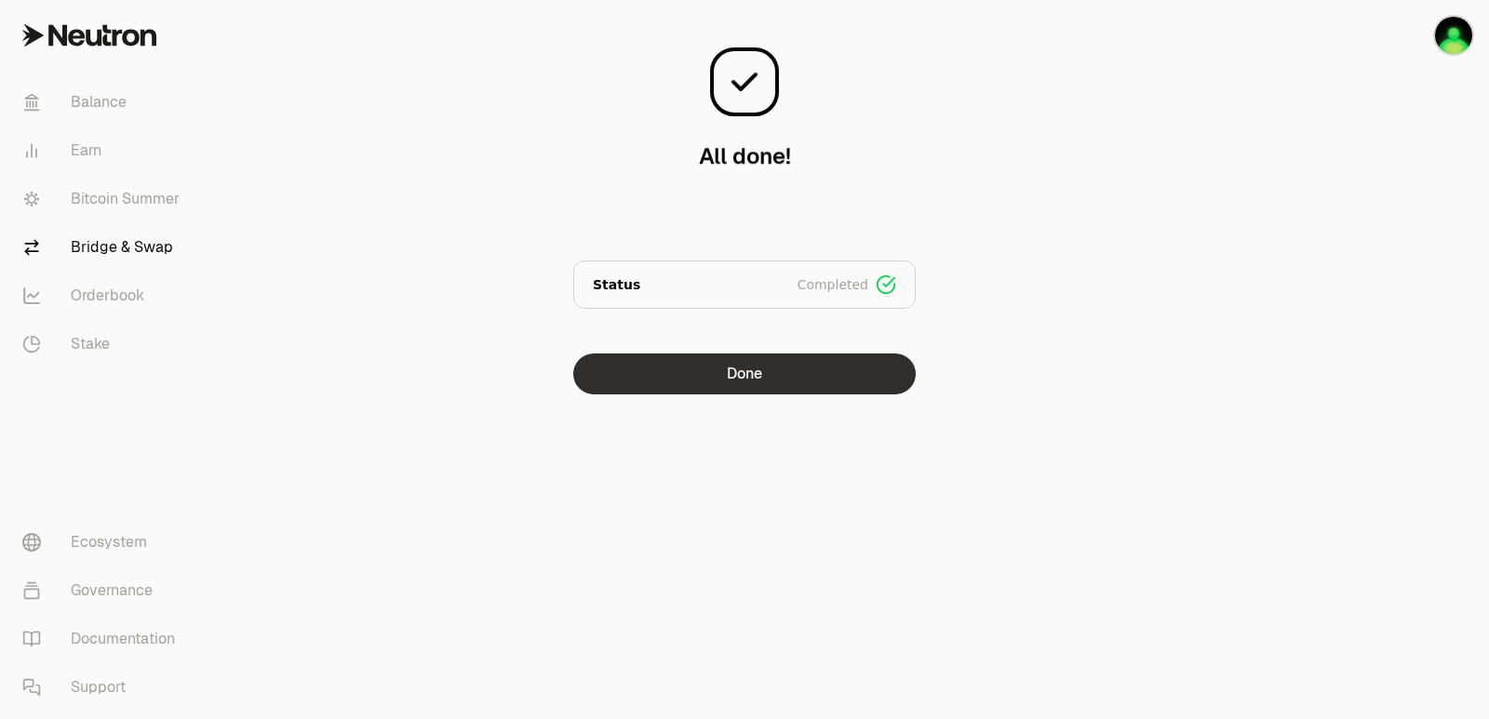
click at [731, 381] on button "Done" at bounding box center [744, 374] width 342 height 41
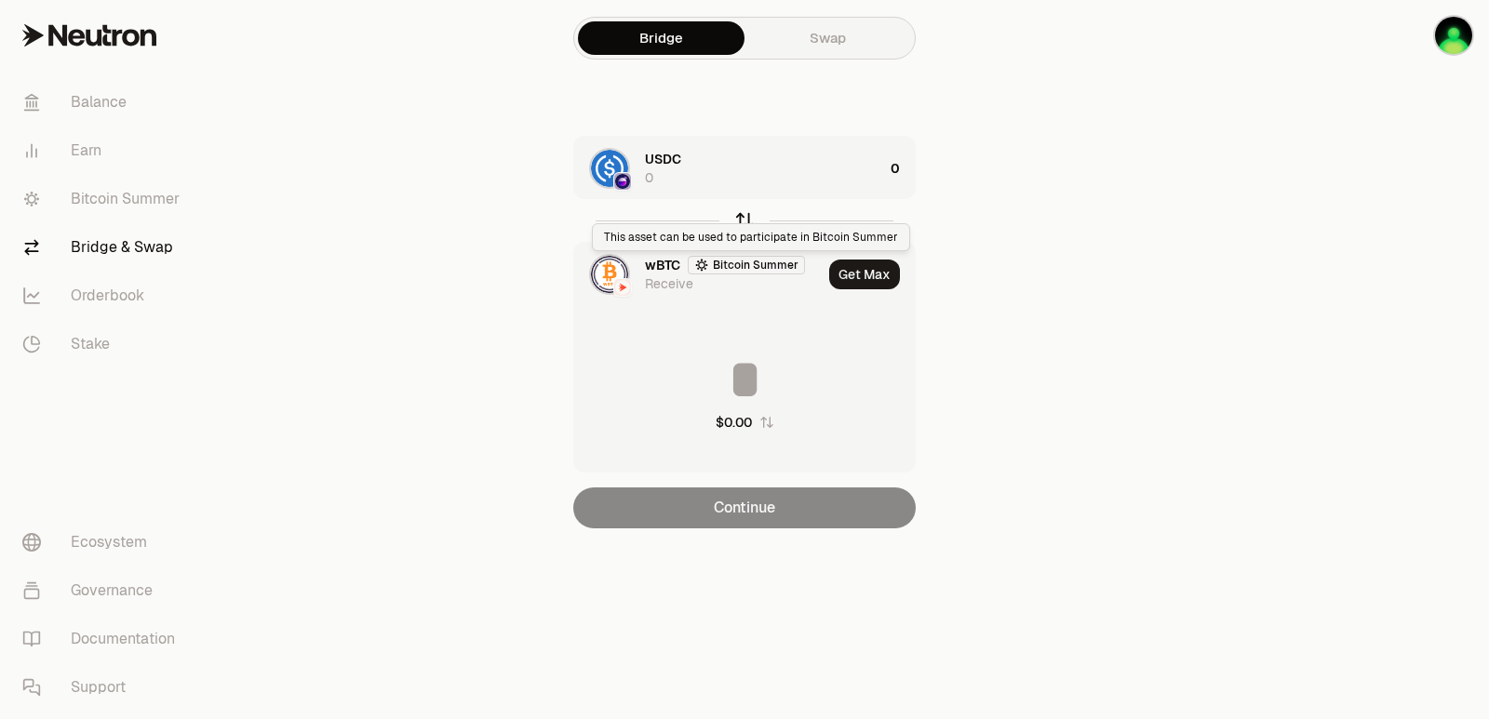
click at [743, 221] on icon "button" at bounding box center [744, 220] width 20 height 20
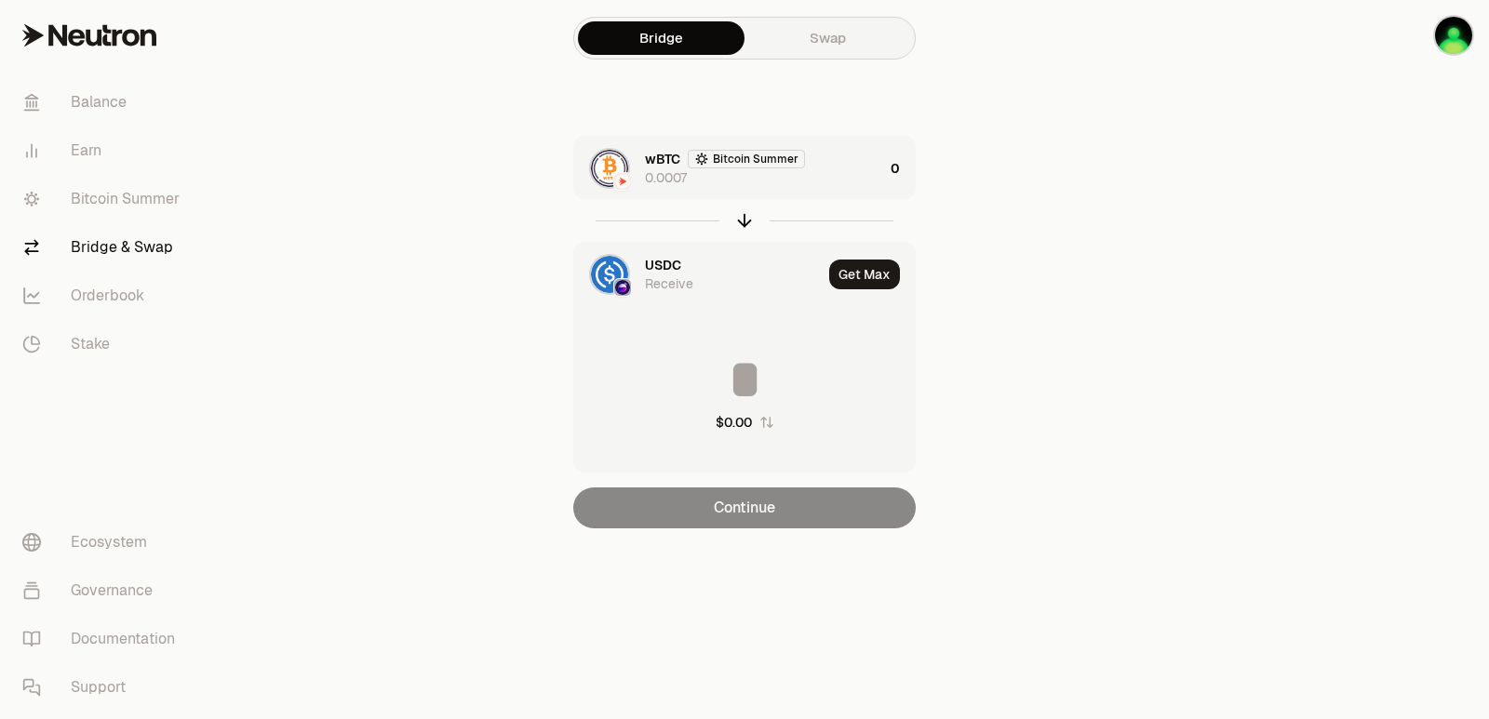
click at [817, 166] on div "wBTC Bitcoin Summer 0.0007" at bounding box center [764, 168] width 238 height 37
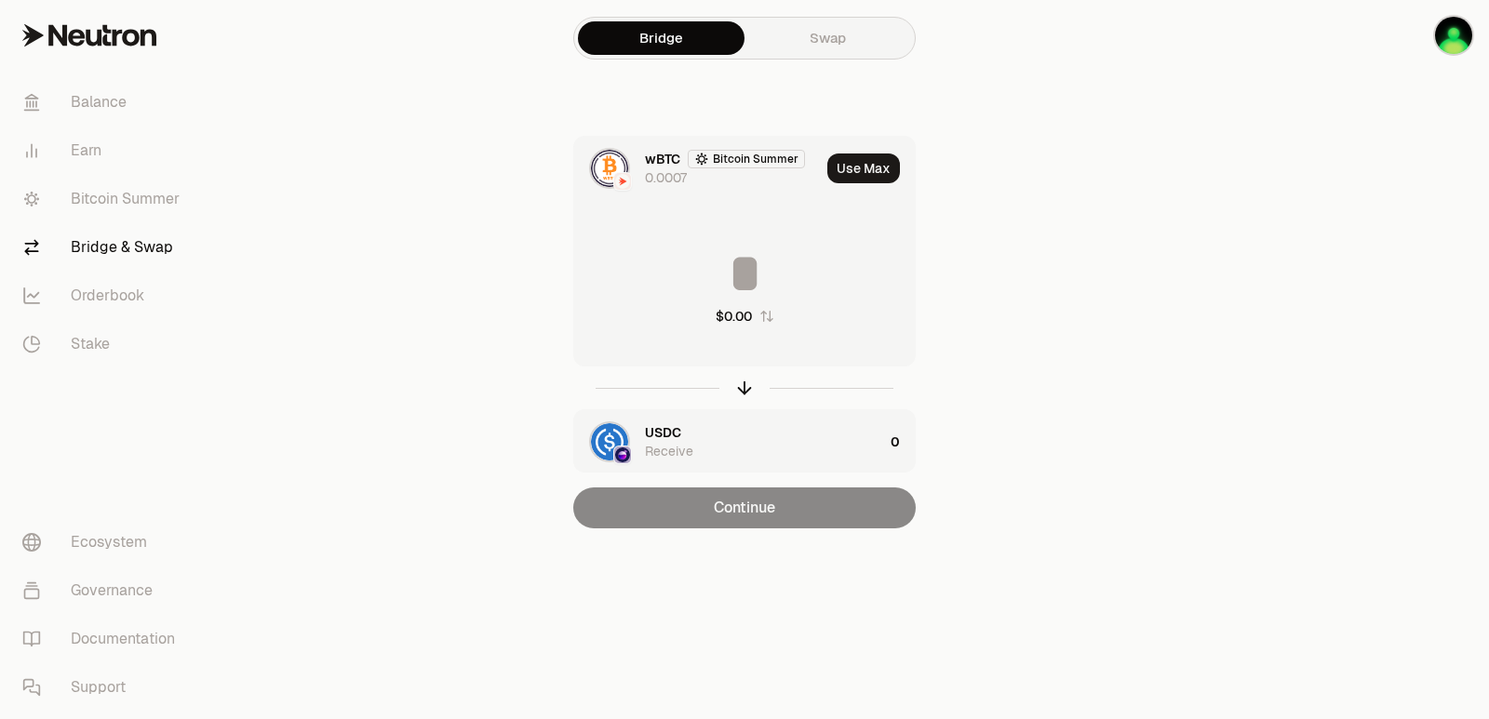
click at [852, 176] on button "Use Max" at bounding box center [863, 169] width 73 height 30
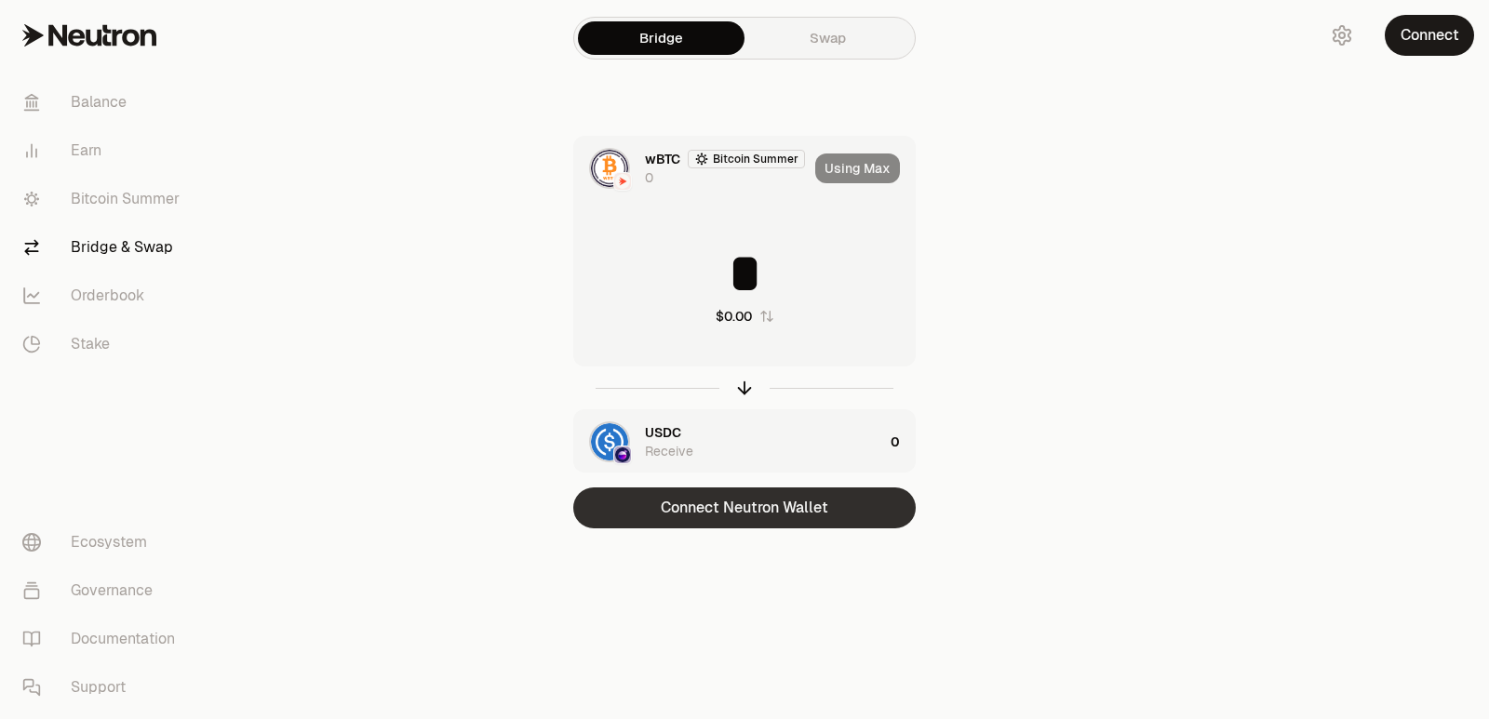
click at [749, 509] on button "Connect Neutron Wallet" at bounding box center [744, 508] width 342 height 41
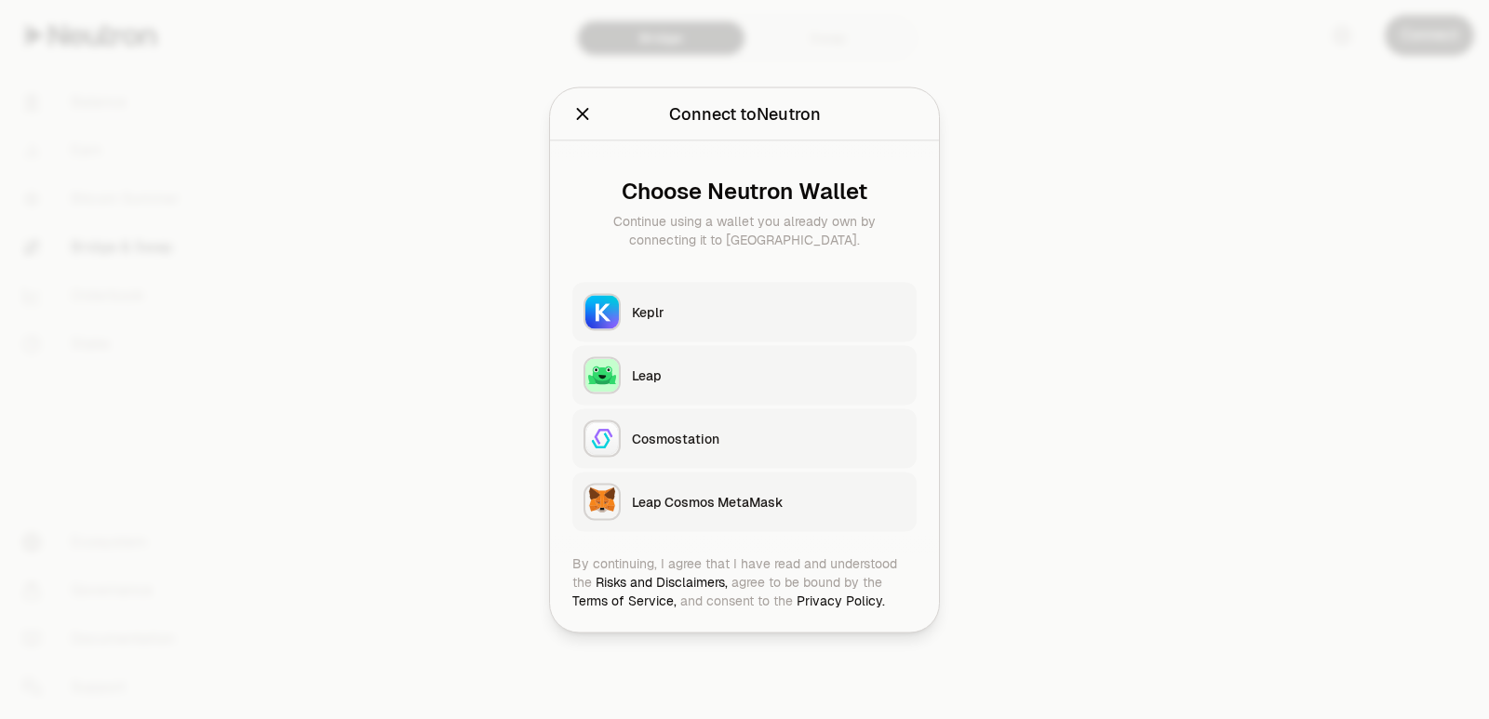
click at [686, 308] on div "Keplr" at bounding box center [769, 311] width 274 height 19
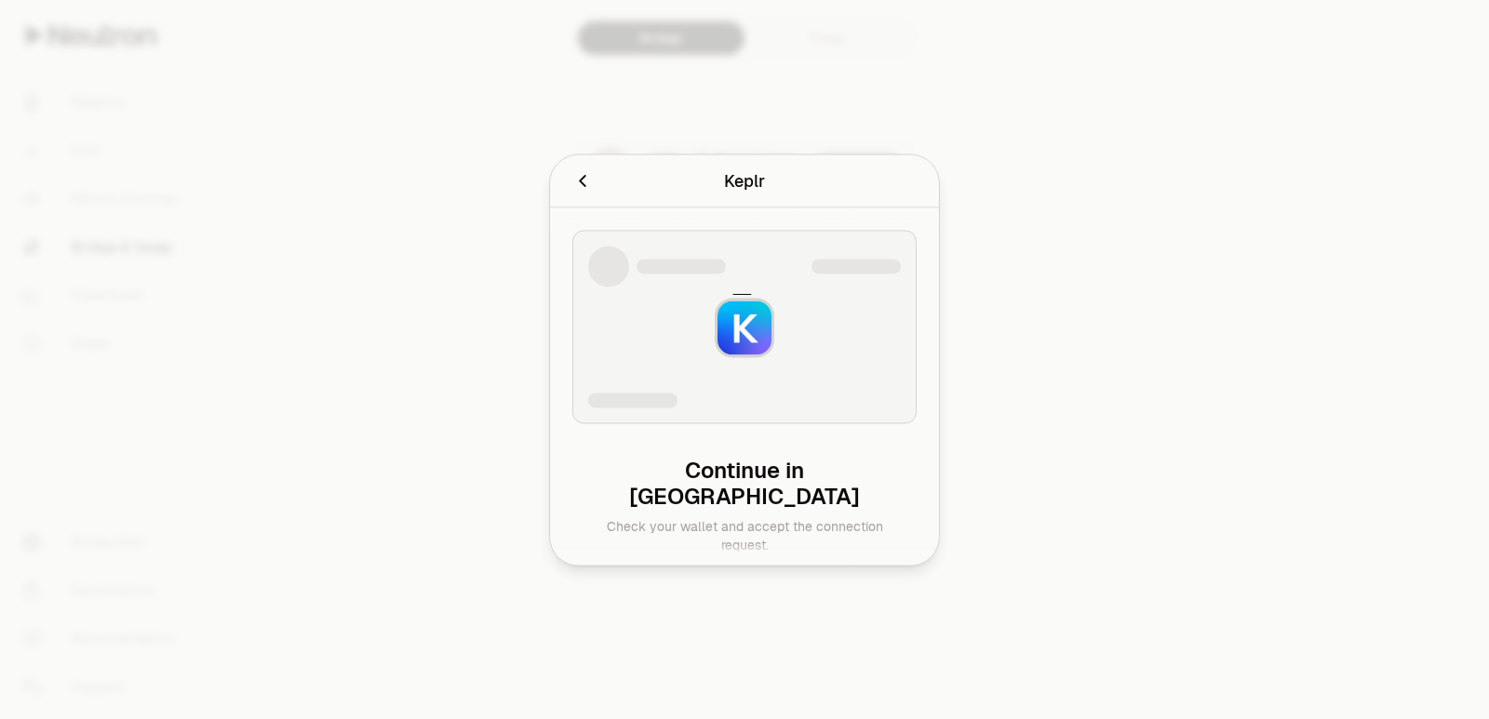
type input "**********"
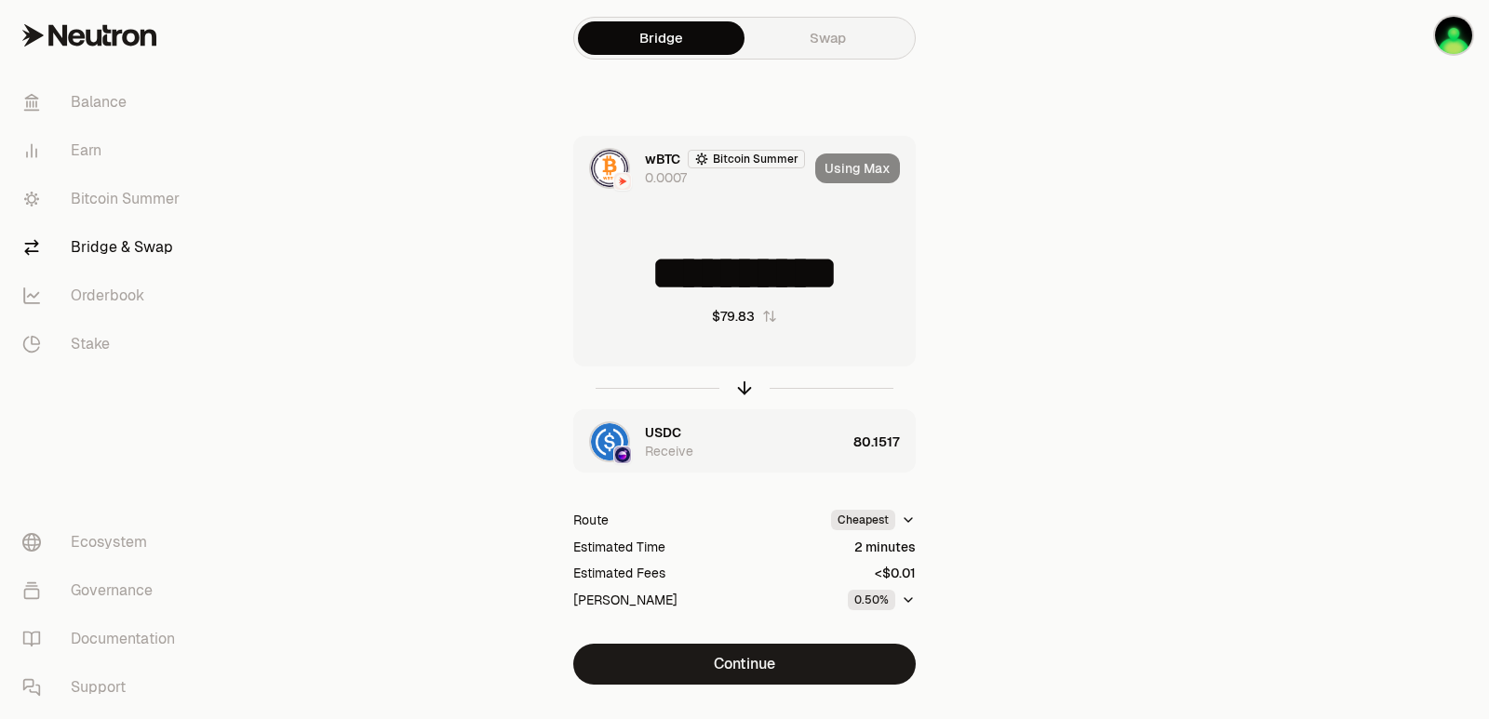
click at [878, 168] on div "Using Max" at bounding box center [865, 168] width 100 height 63
click at [772, 665] on button "Continue" at bounding box center [744, 664] width 342 height 41
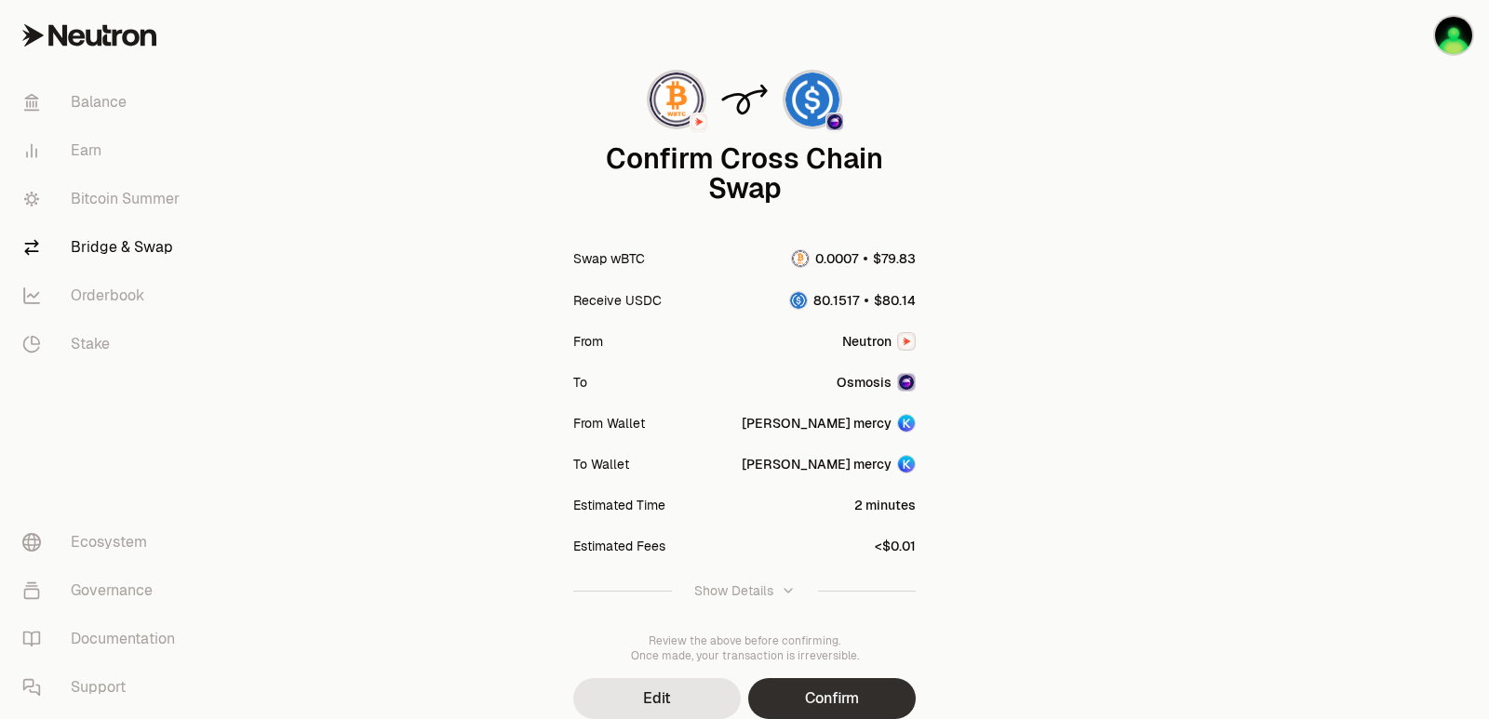
scroll to position [154, 0]
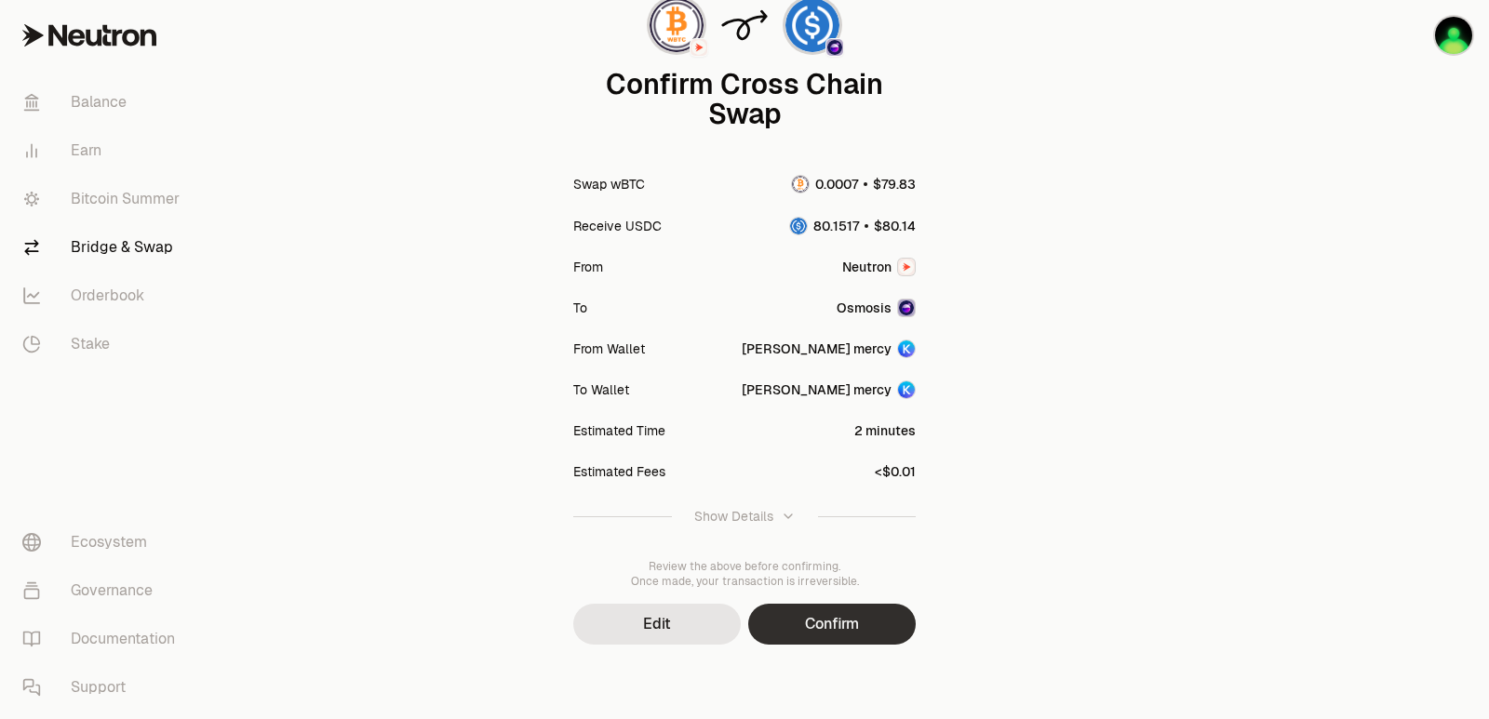
click at [830, 616] on button "Confirm" at bounding box center [832, 624] width 168 height 41
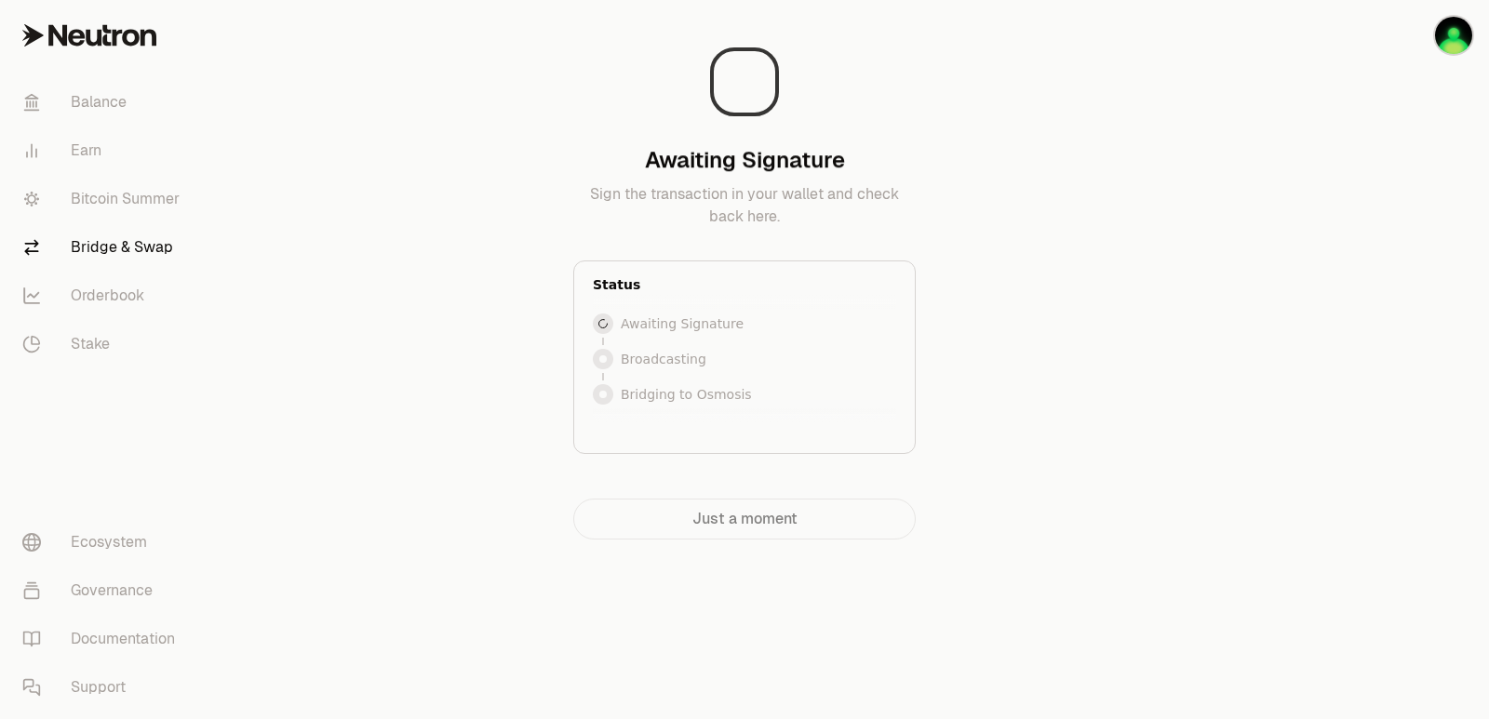
scroll to position [0, 0]
click at [1335, 306] on div at bounding box center [1384, 307] width 208 height 614
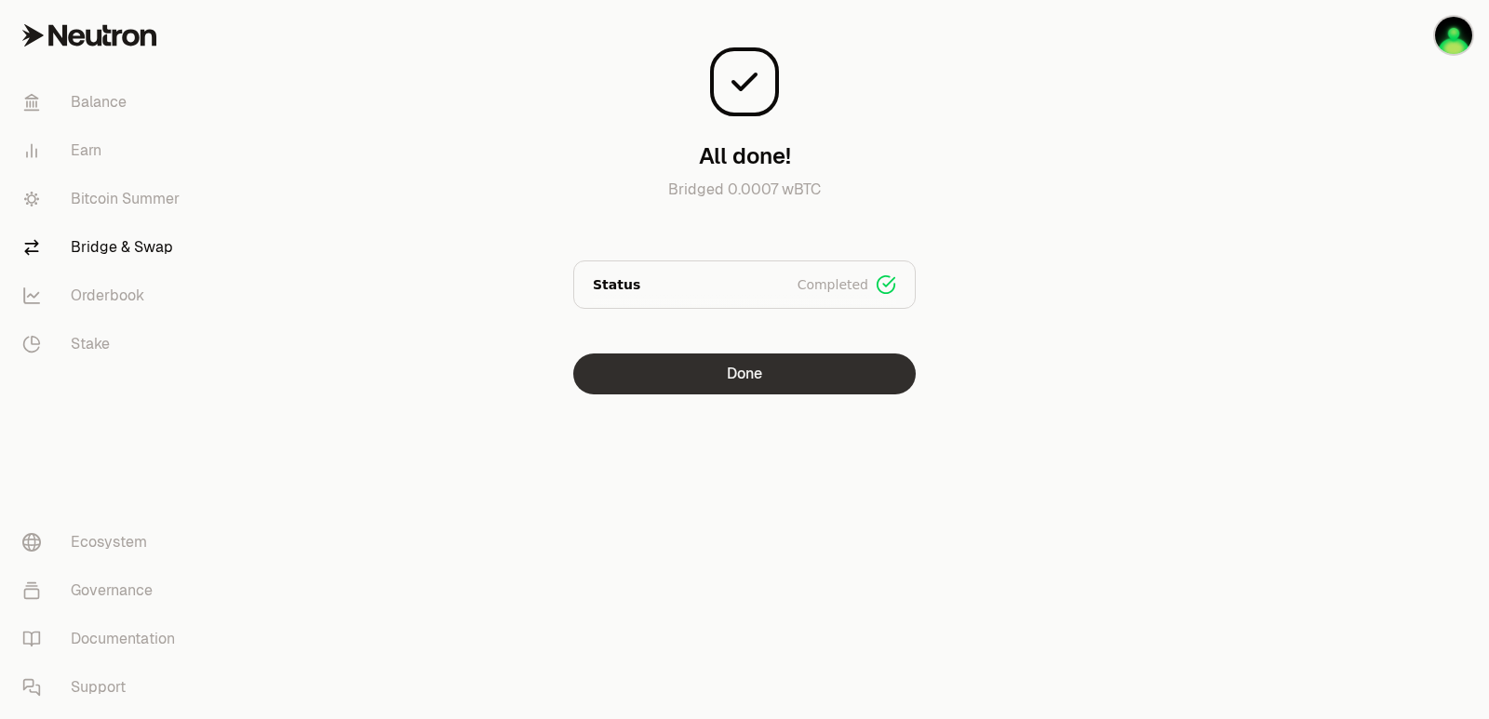
click at [726, 365] on button "Done" at bounding box center [744, 374] width 342 height 41
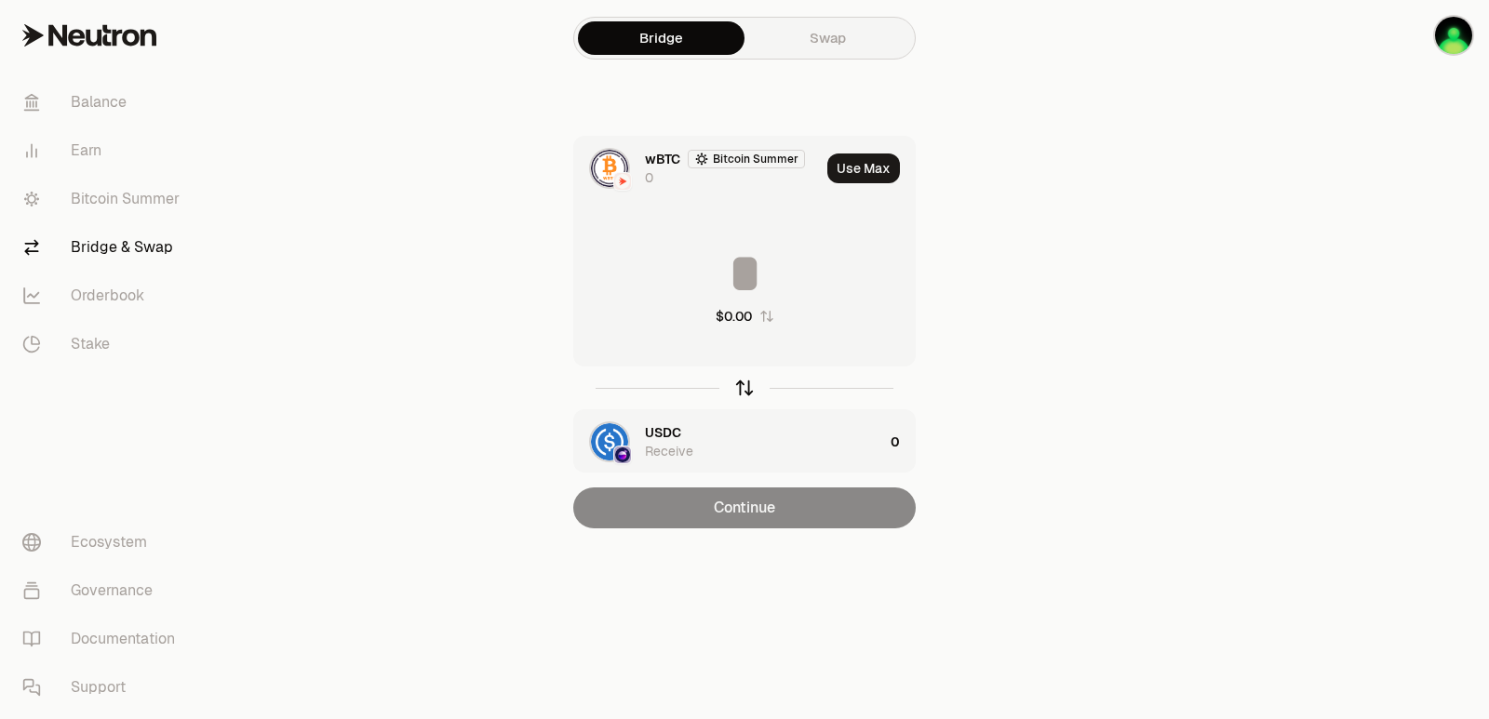
click at [746, 387] on icon "button" at bounding box center [744, 388] width 20 height 20
click at [868, 167] on button "Use Max" at bounding box center [863, 169] width 73 height 30
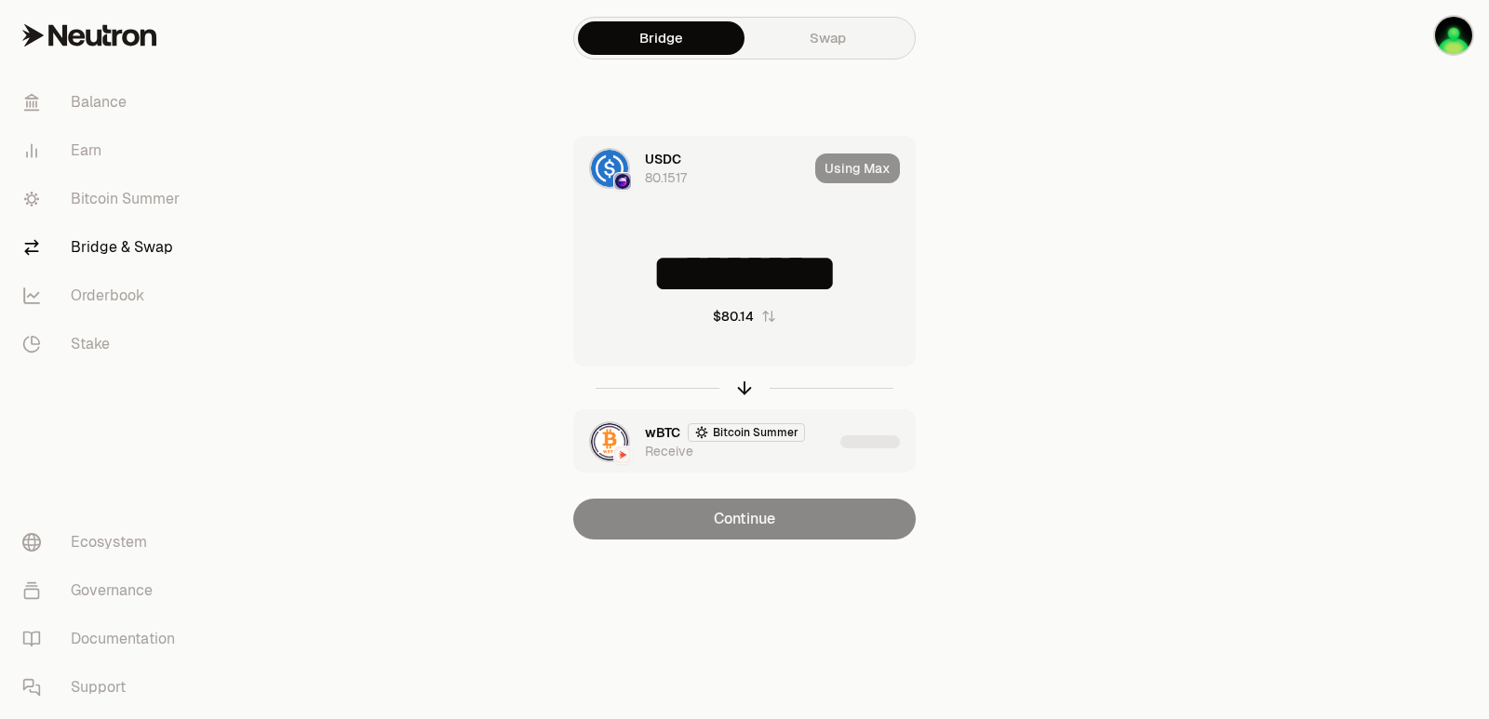
type input "*********"
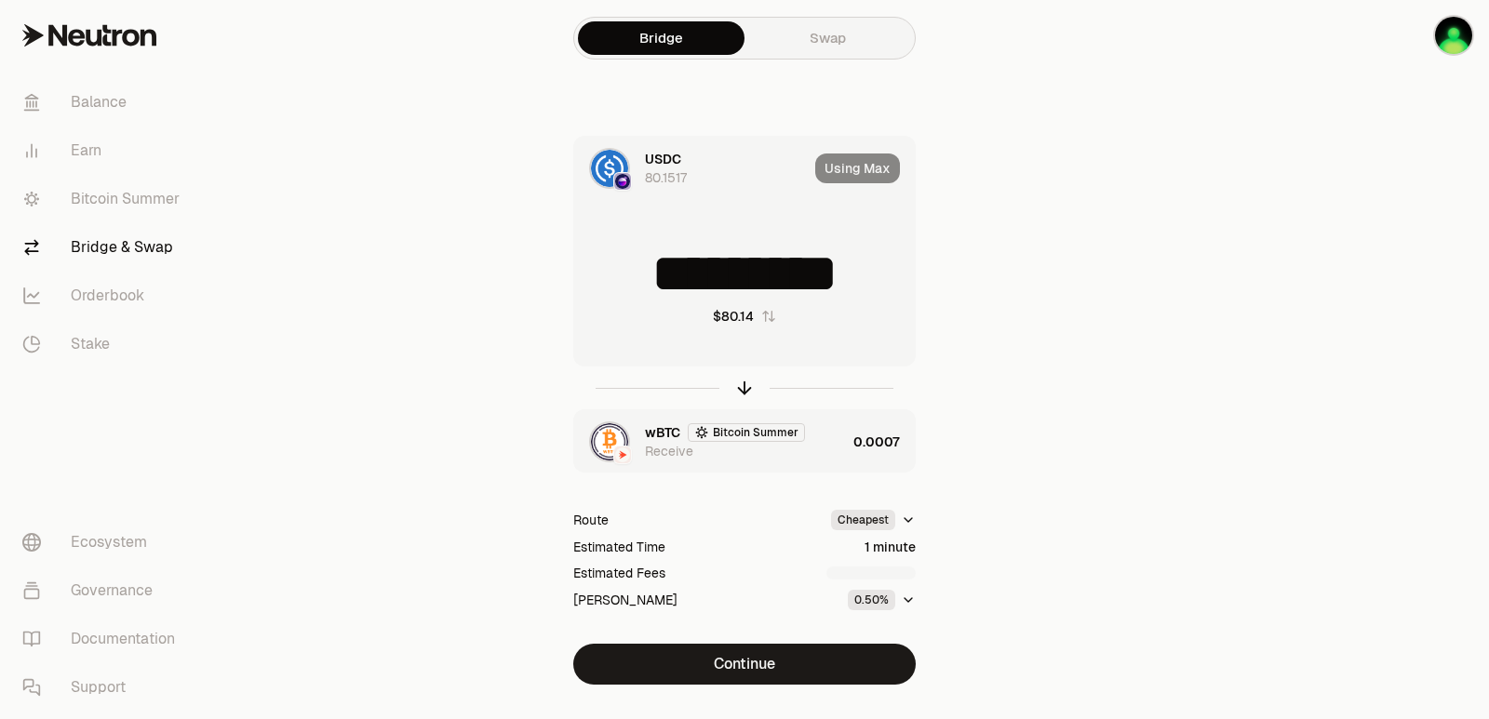
click at [853, 446] on div "wBTC Bitcoin Summer Receive 0.0007" at bounding box center [744, 441] width 341 height 63
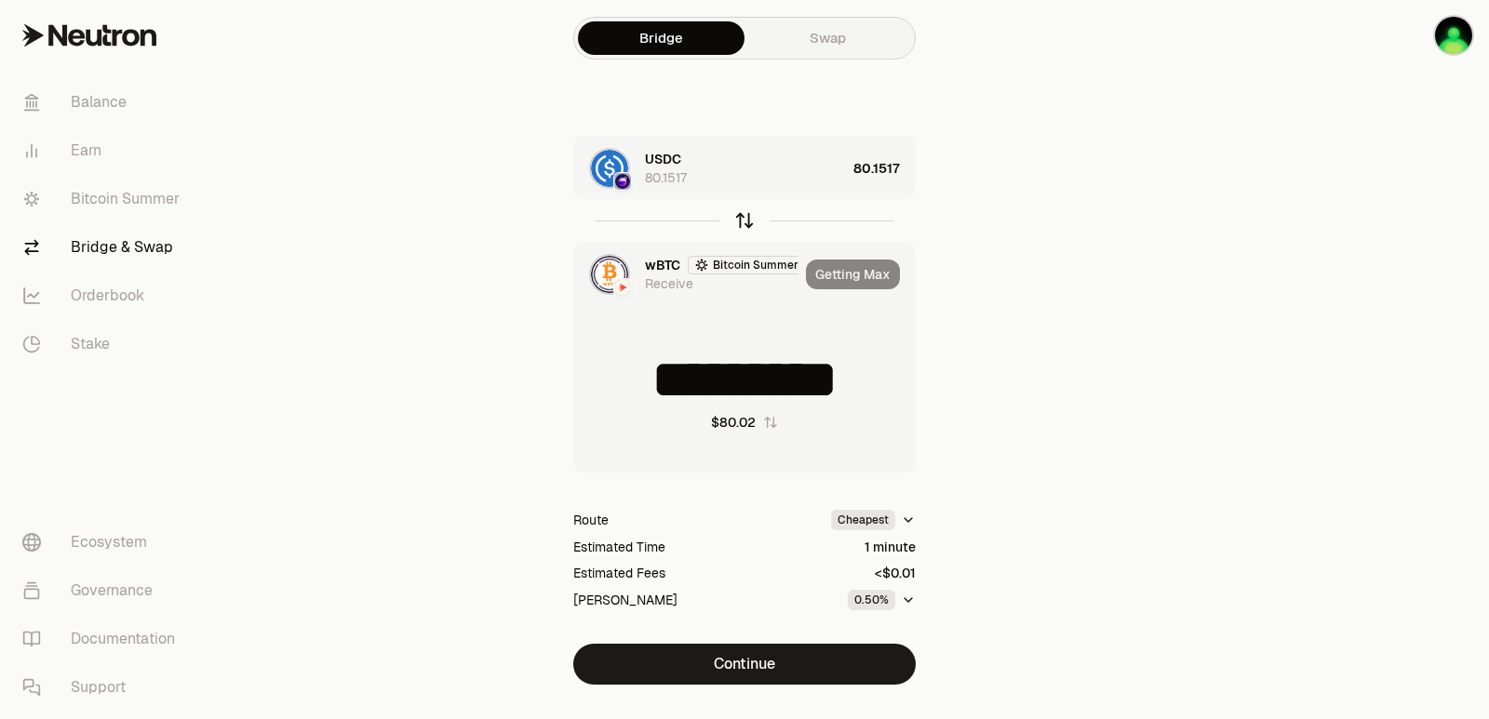
click at [744, 223] on icon "button" at bounding box center [744, 221] width 0 height 12
type input "*********"
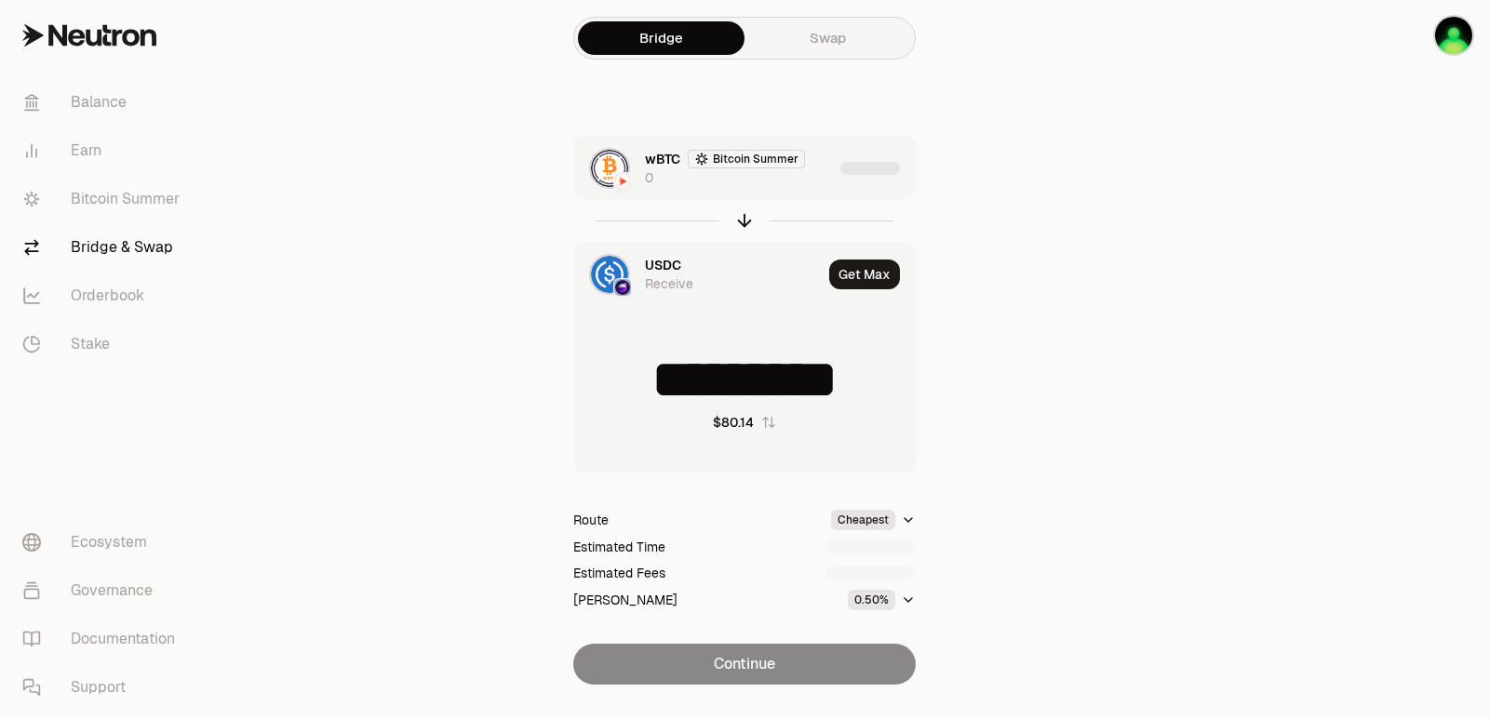
click at [790, 181] on div "wBTC Bitcoin Summer 0" at bounding box center [739, 168] width 188 height 37
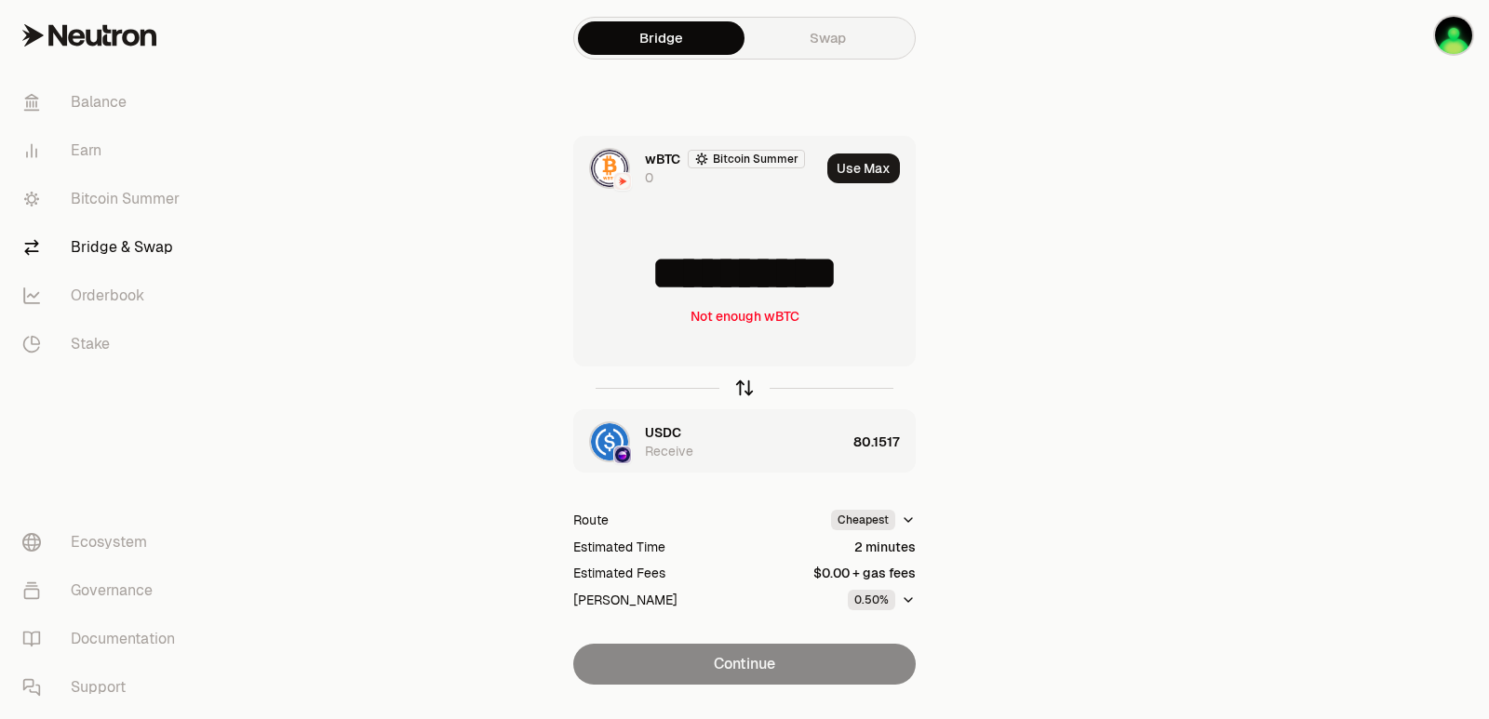
click at [751, 390] on icon "button" at bounding box center [744, 388] width 20 height 20
type input "*********"
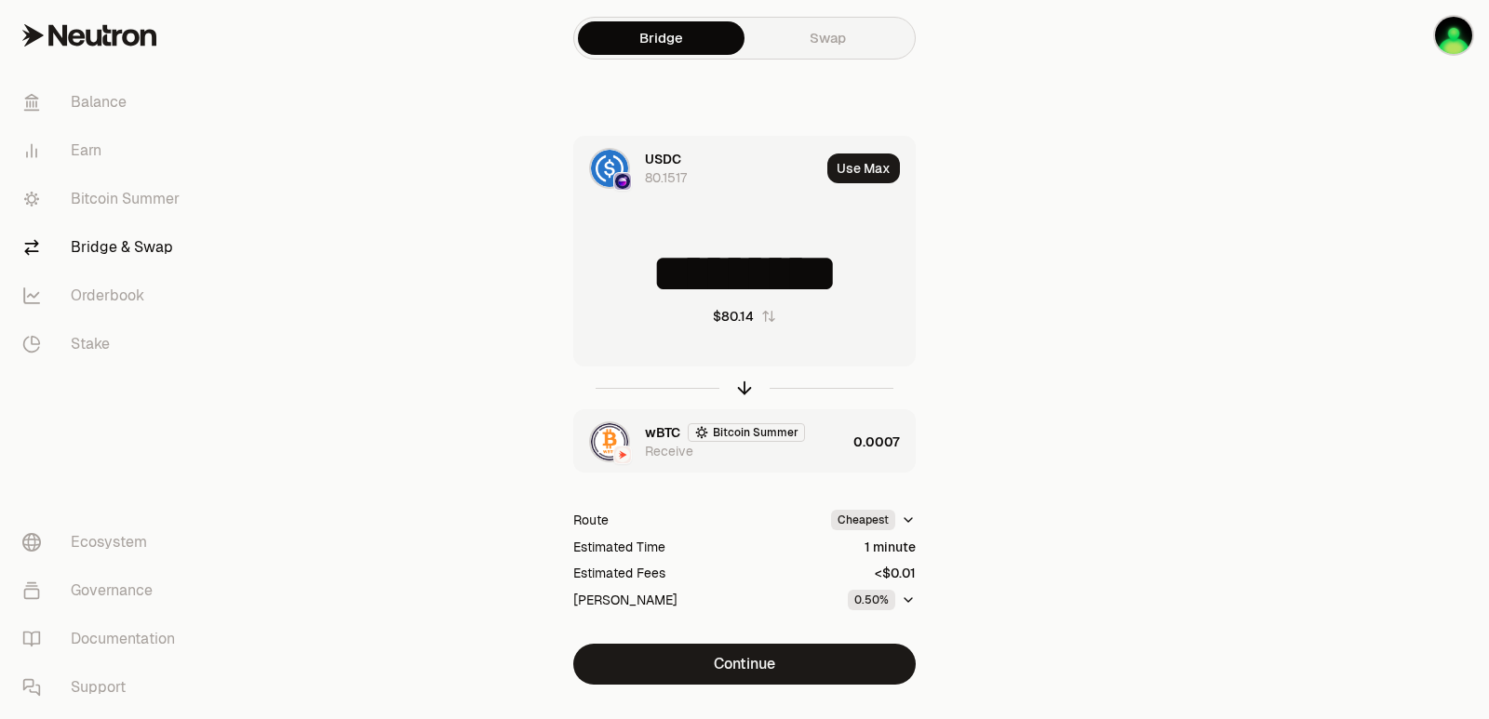
click at [851, 158] on button "Use Max" at bounding box center [863, 169] width 73 height 30
click at [821, 456] on div "wBTC Bitcoin Summer Receive" at bounding box center [745, 441] width 201 height 37
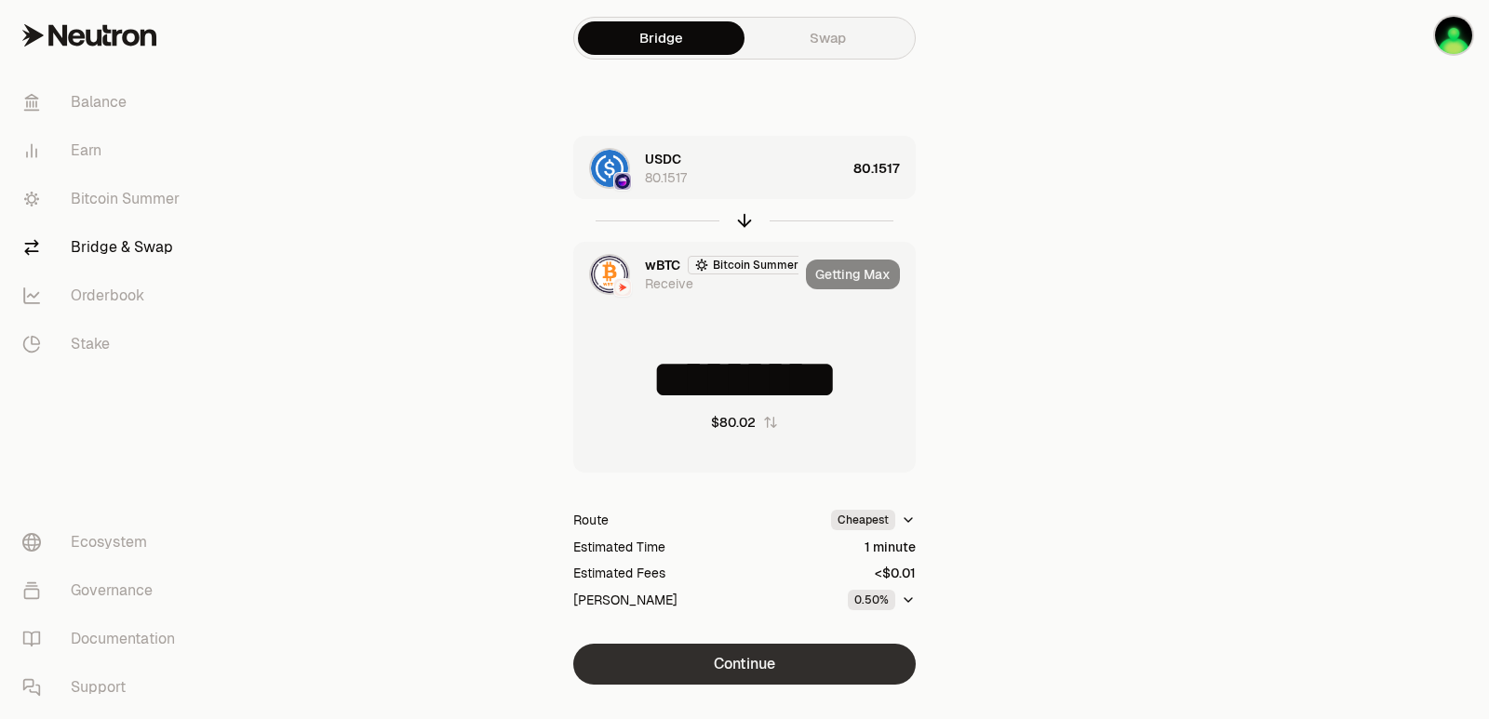
click at [751, 664] on button "Continue" at bounding box center [744, 664] width 342 height 41
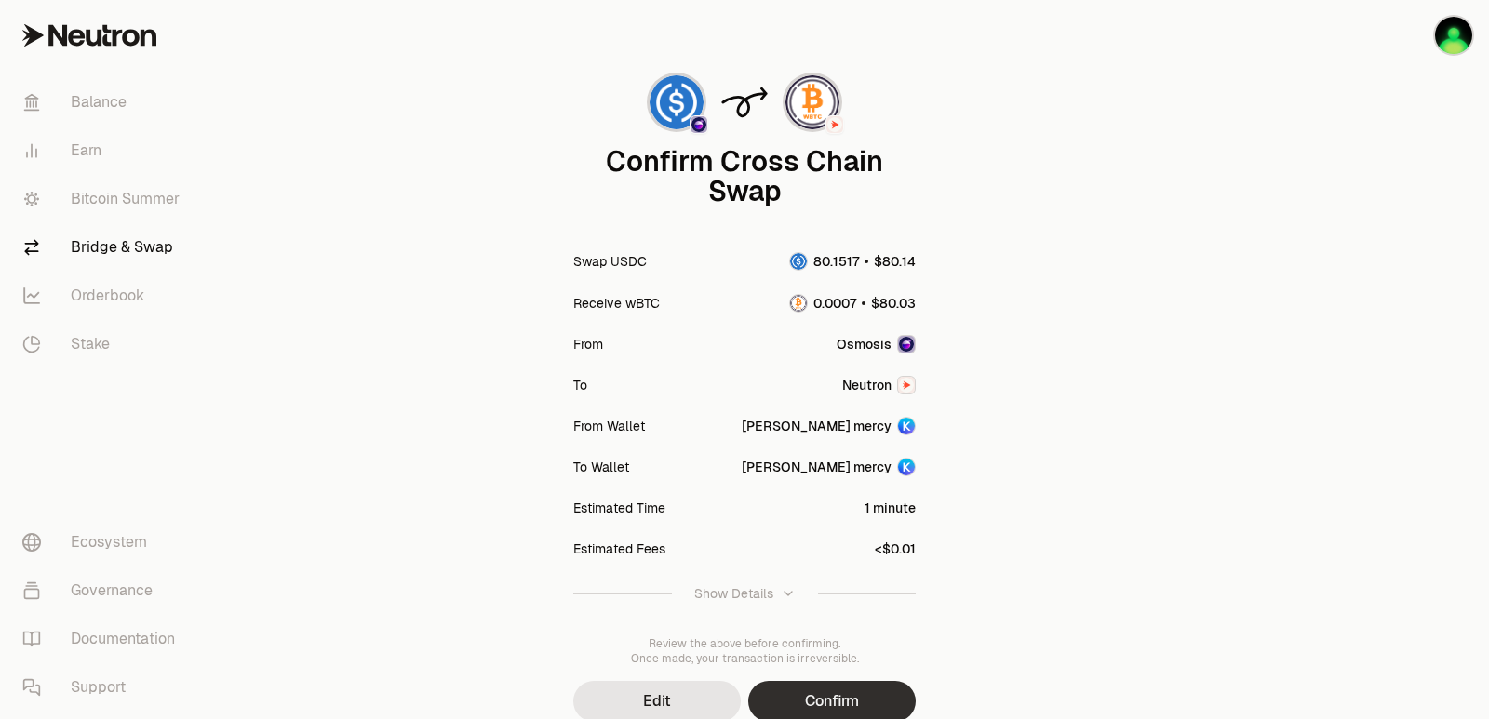
scroll to position [154, 0]
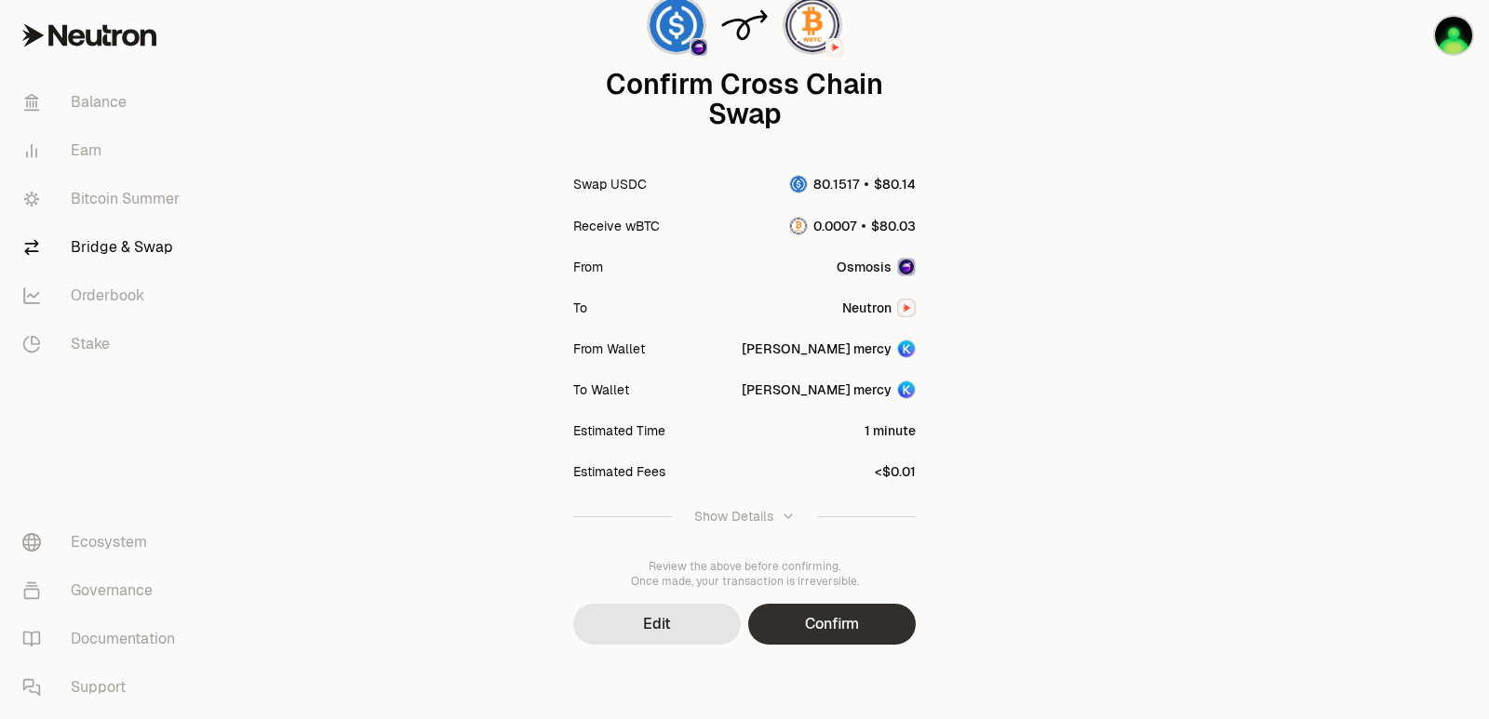
click at [790, 606] on button "Confirm" at bounding box center [832, 624] width 168 height 41
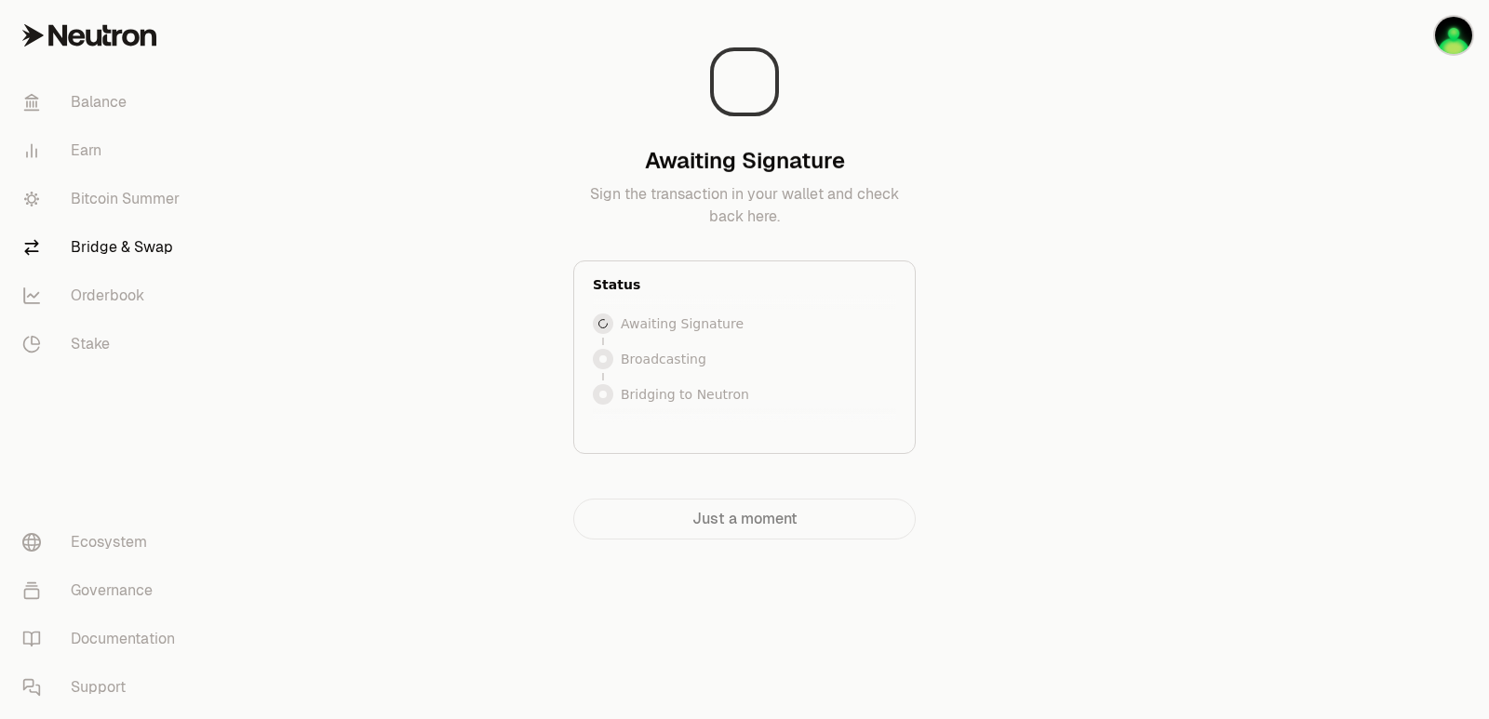
scroll to position [0, 0]
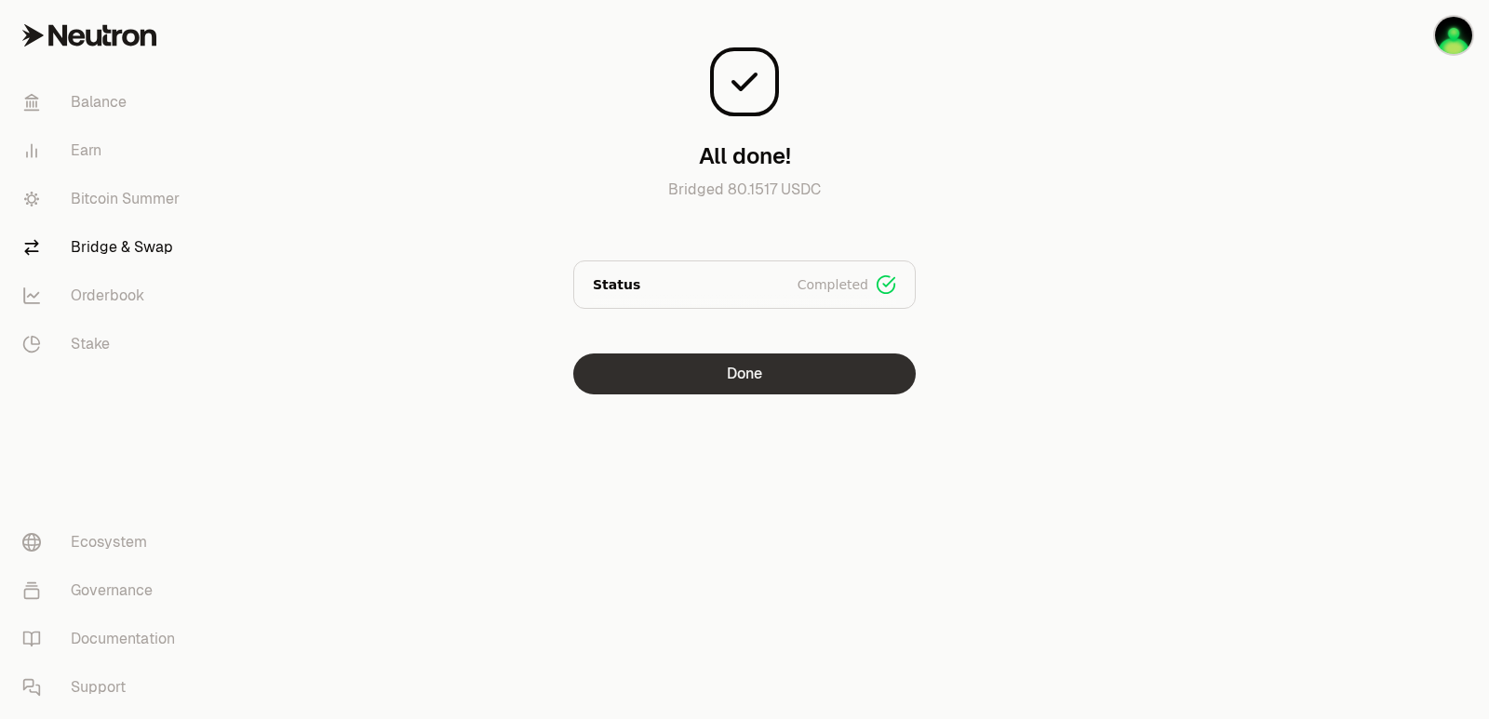
click at [697, 377] on button "Done" at bounding box center [744, 374] width 342 height 41
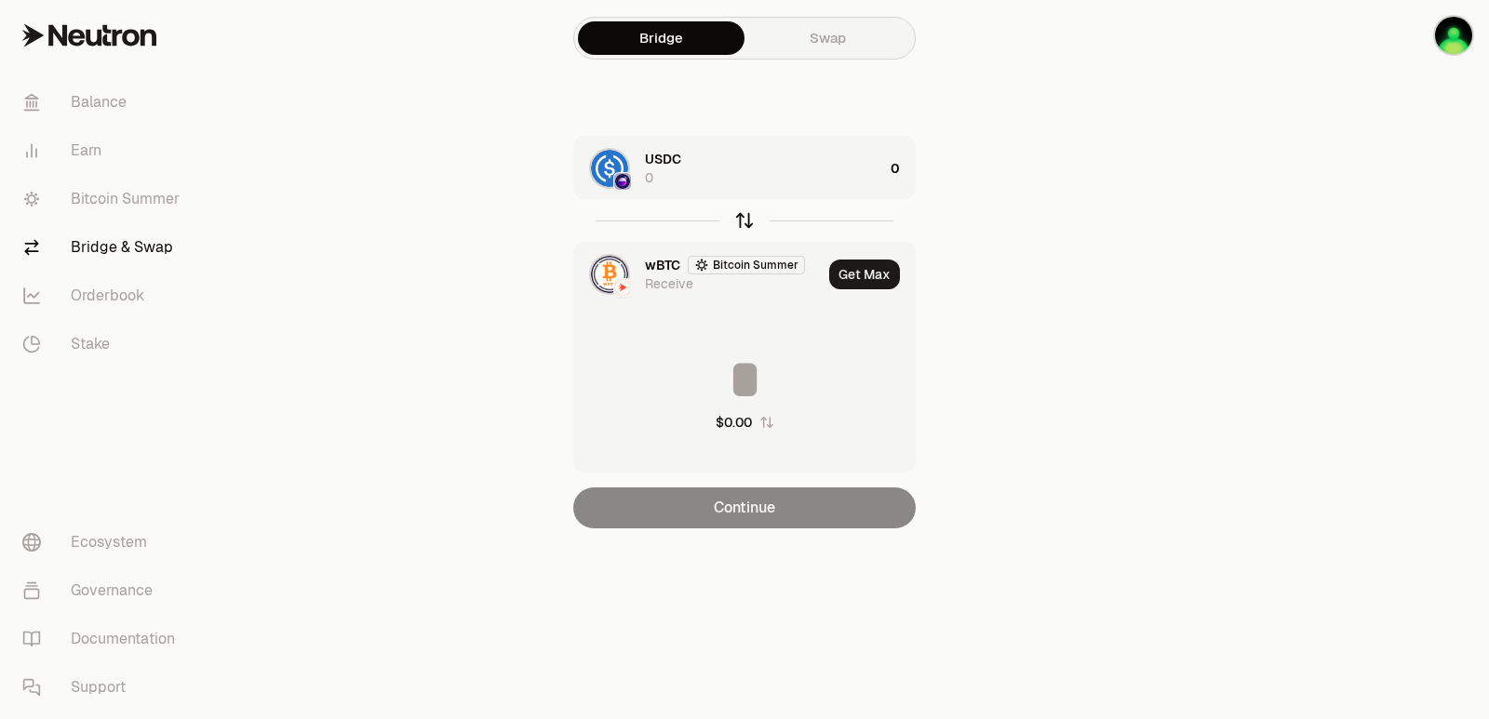
click at [744, 223] on icon "button" at bounding box center [744, 220] width 20 height 20
click at [800, 182] on div "wBTC Bitcoin Summer 0" at bounding box center [764, 168] width 238 height 37
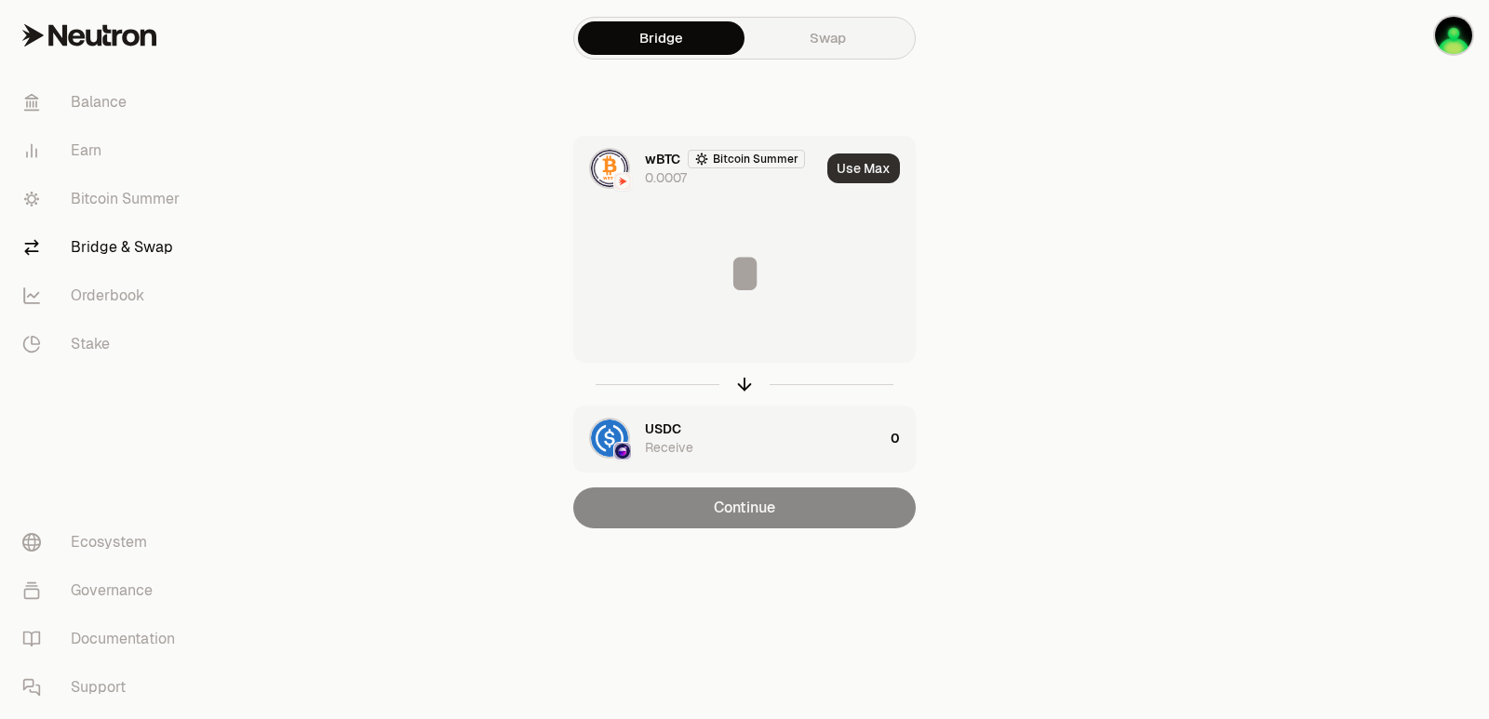
click at [854, 162] on button "Use Max" at bounding box center [863, 169] width 73 height 30
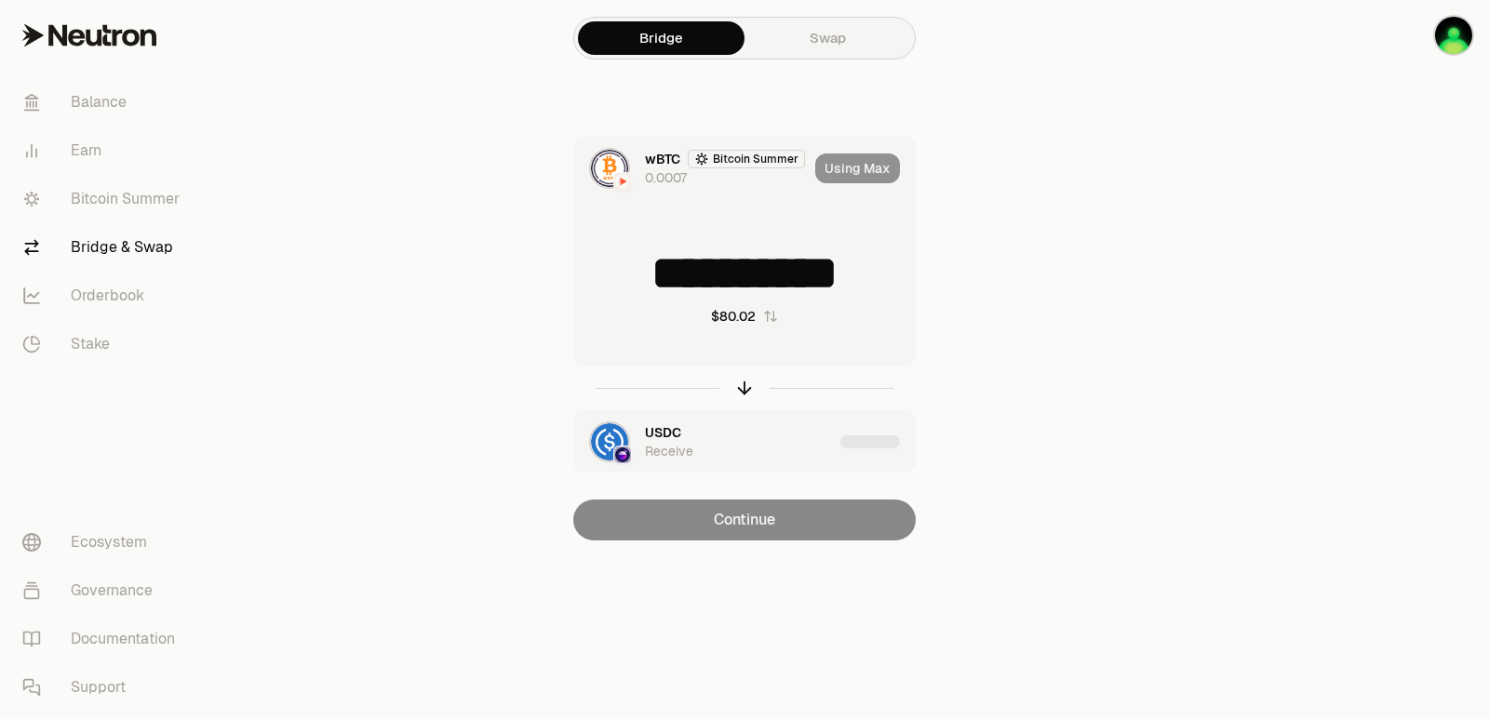
type input "**********"
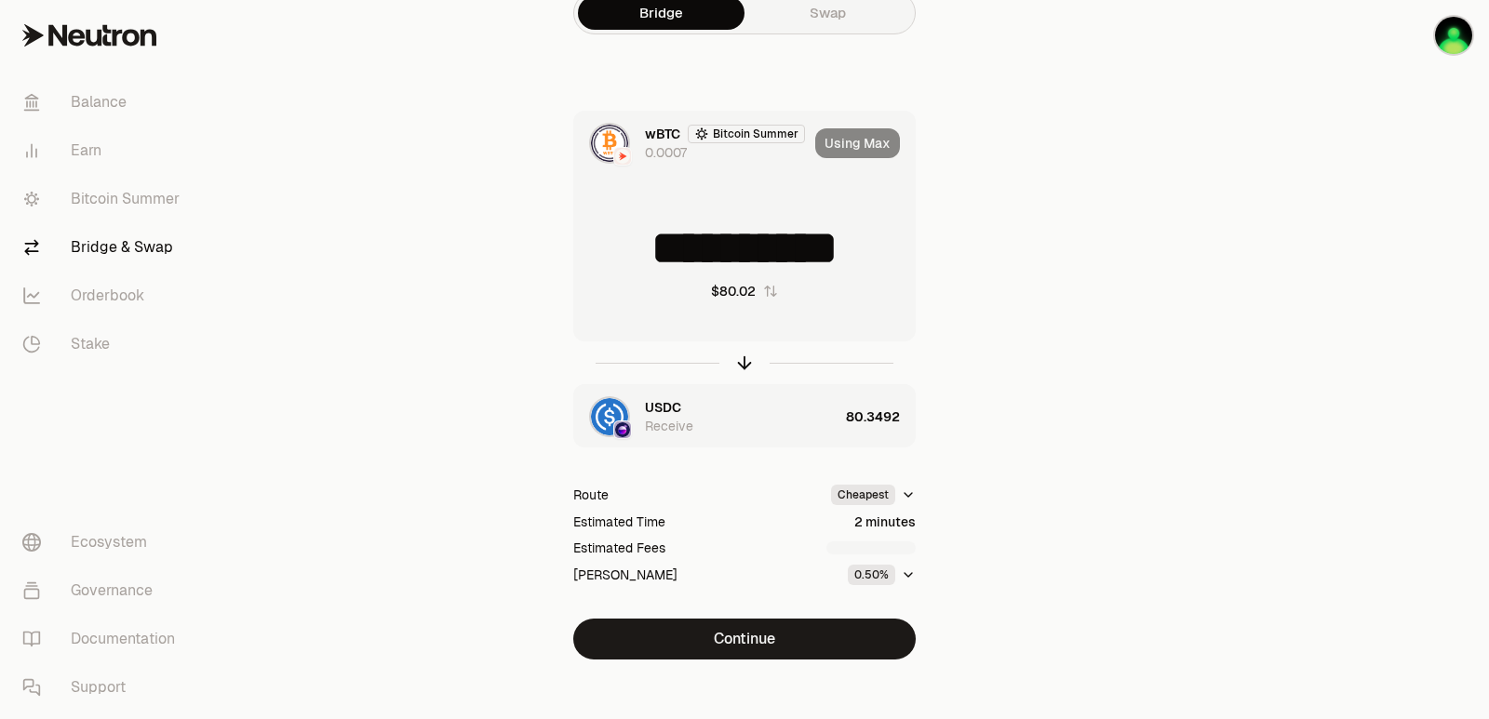
scroll to position [40, 0]
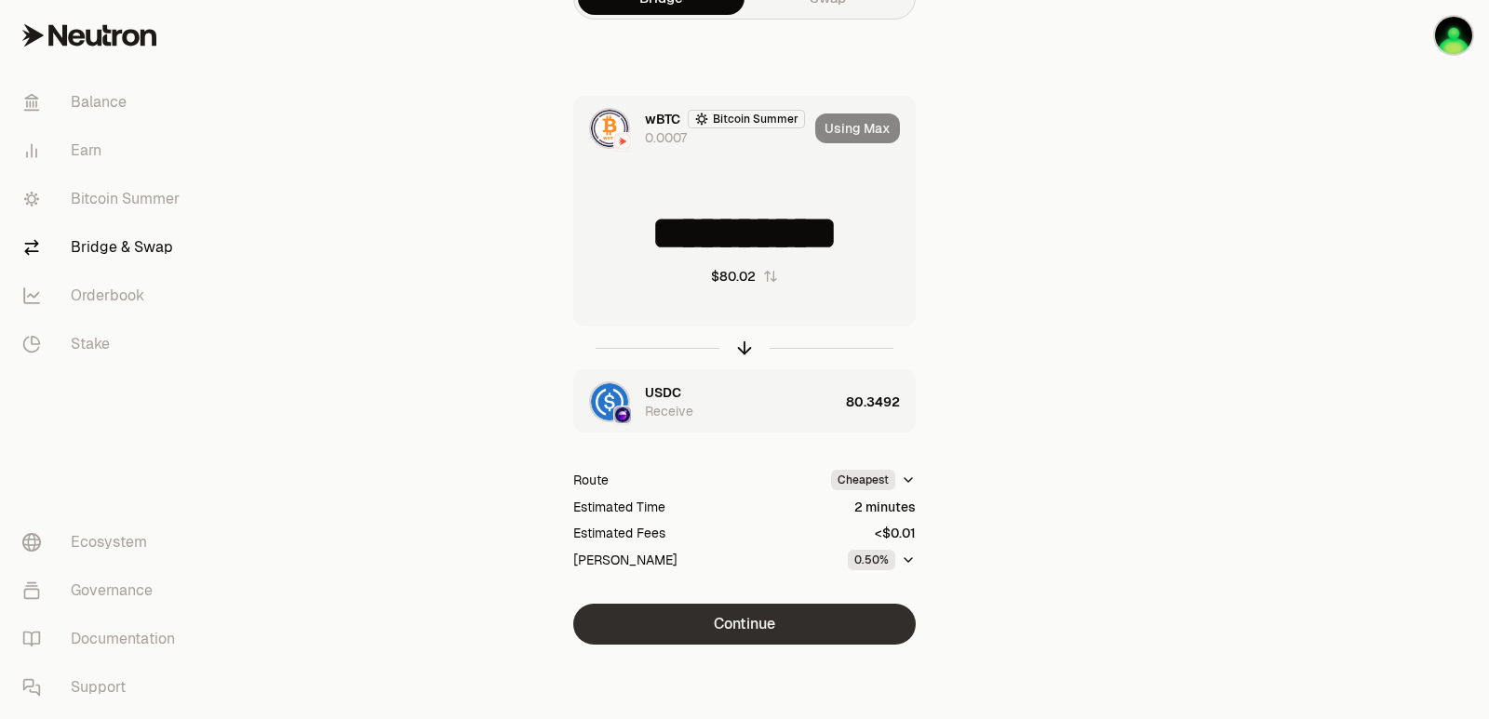
click at [772, 627] on button "Continue" at bounding box center [744, 624] width 342 height 41
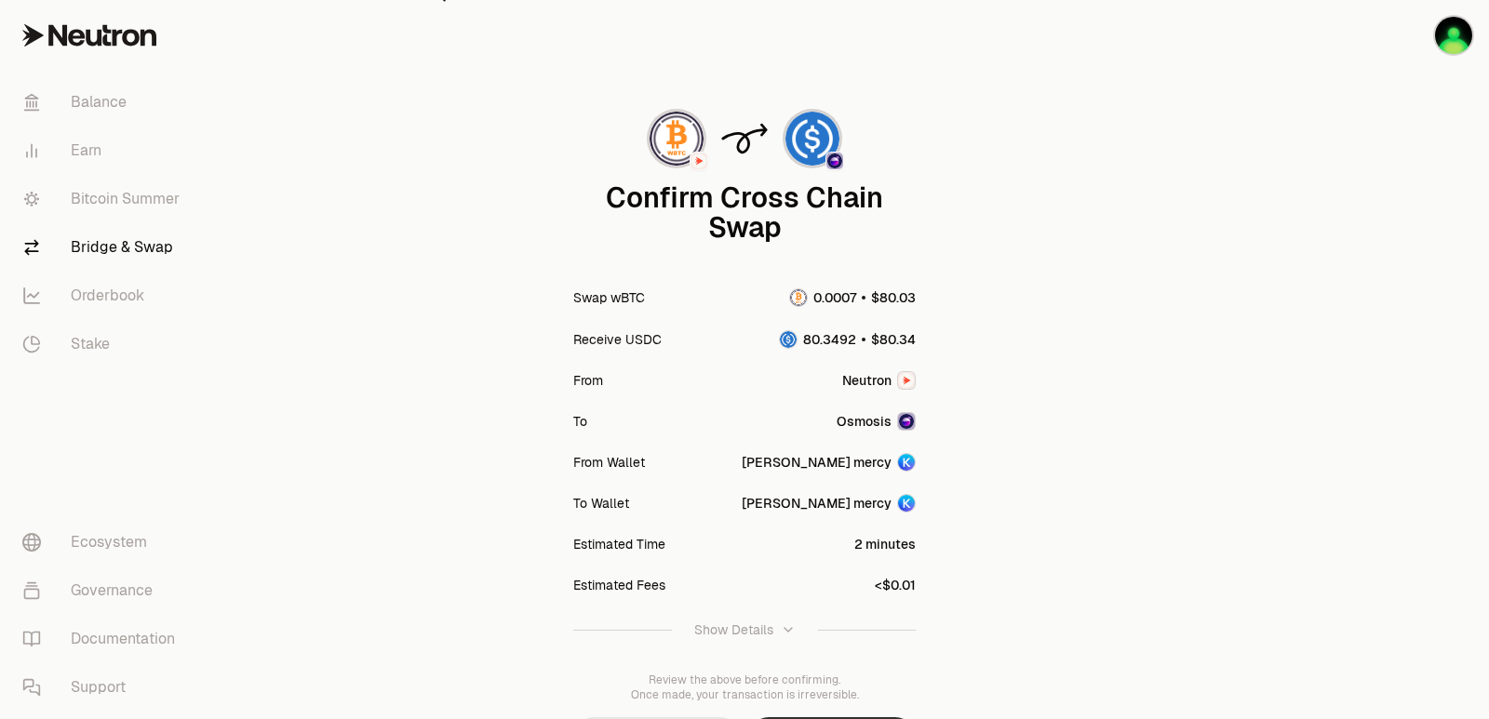
scroll to position [154, 0]
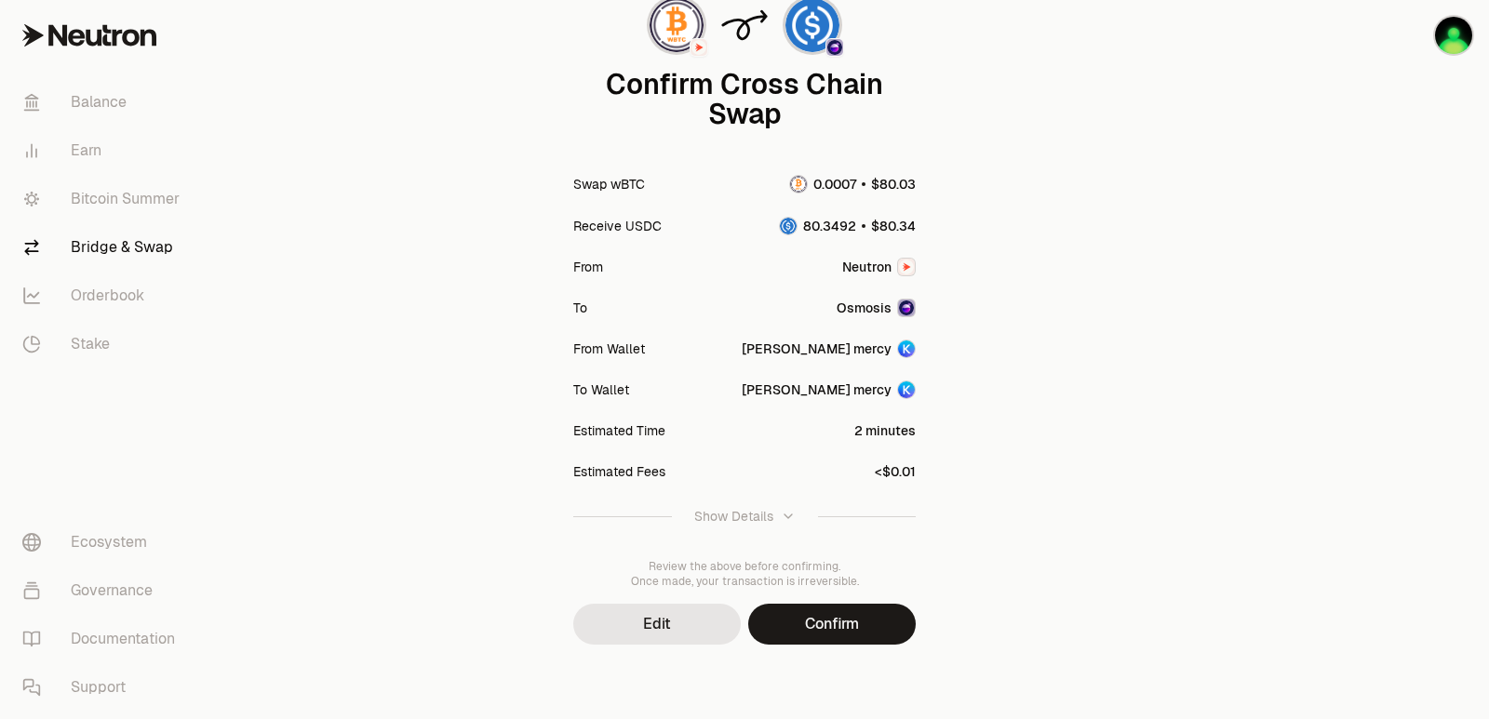
click at [834, 620] on button "Confirm" at bounding box center [832, 624] width 168 height 41
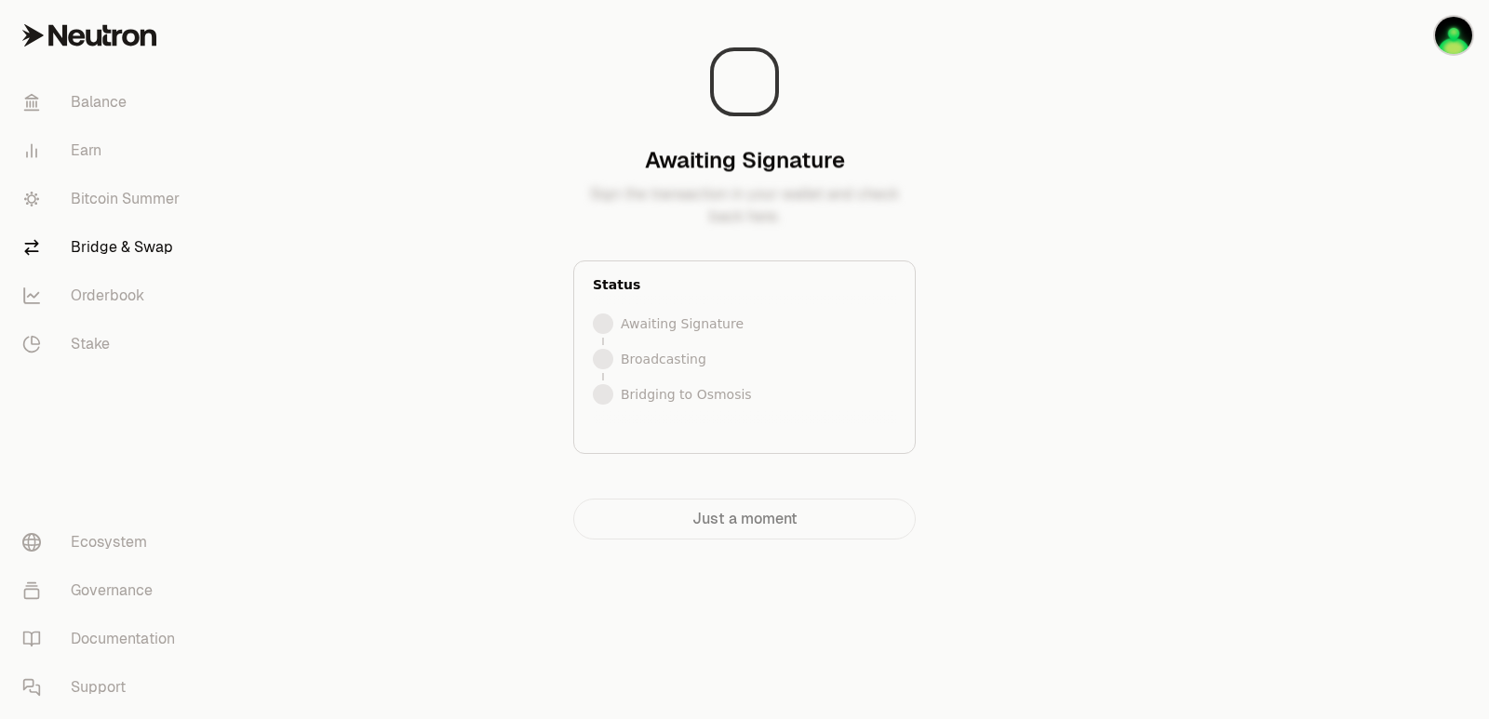
scroll to position [0, 0]
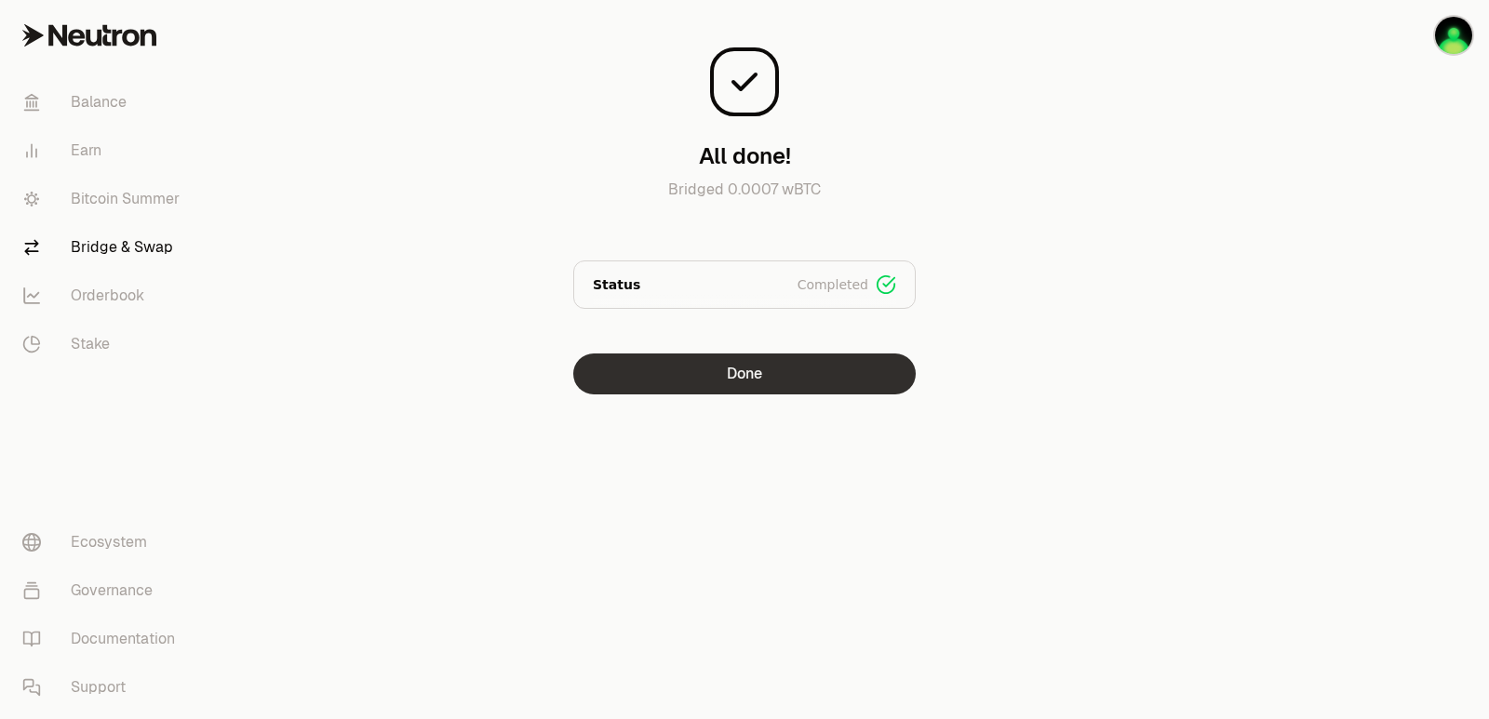
click at [758, 371] on button "Done" at bounding box center [744, 374] width 342 height 41
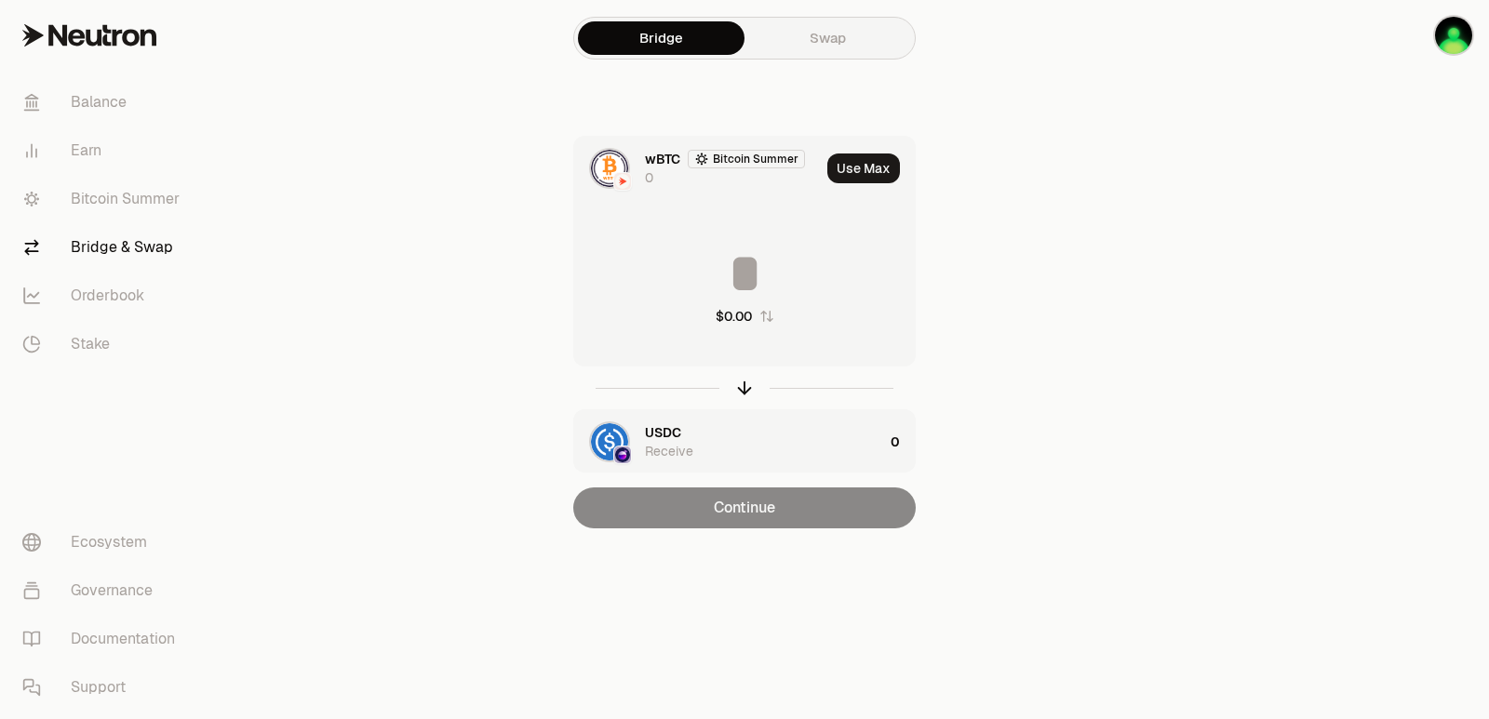
click at [742, 385] on icon "button" at bounding box center [744, 388] width 20 height 20
click at [859, 160] on button "Use Max" at bounding box center [863, 169] width 73 height 30
type input "*********"
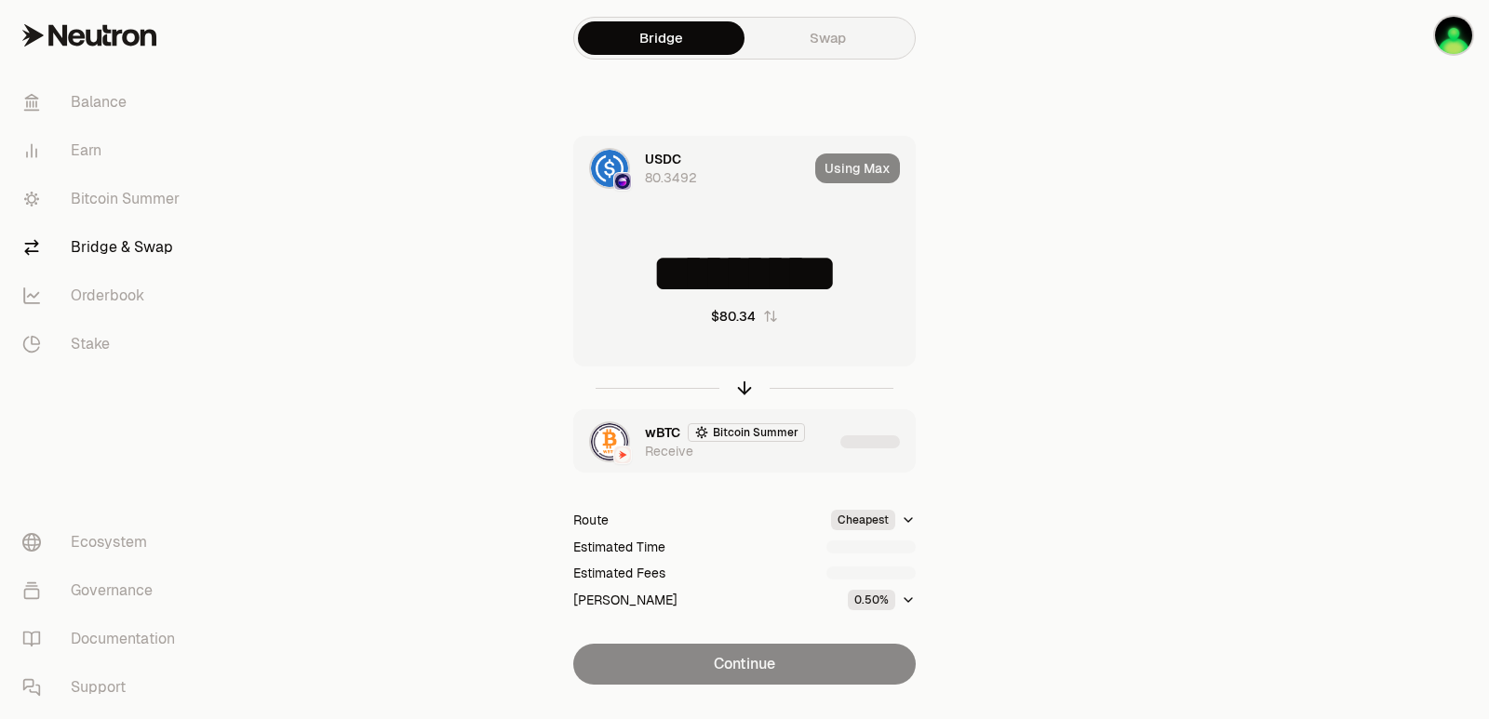
click at [832, 425] on div "wBTC Bitcoin Summer Receive" at bounding box center [739, 441] width 188 height 37
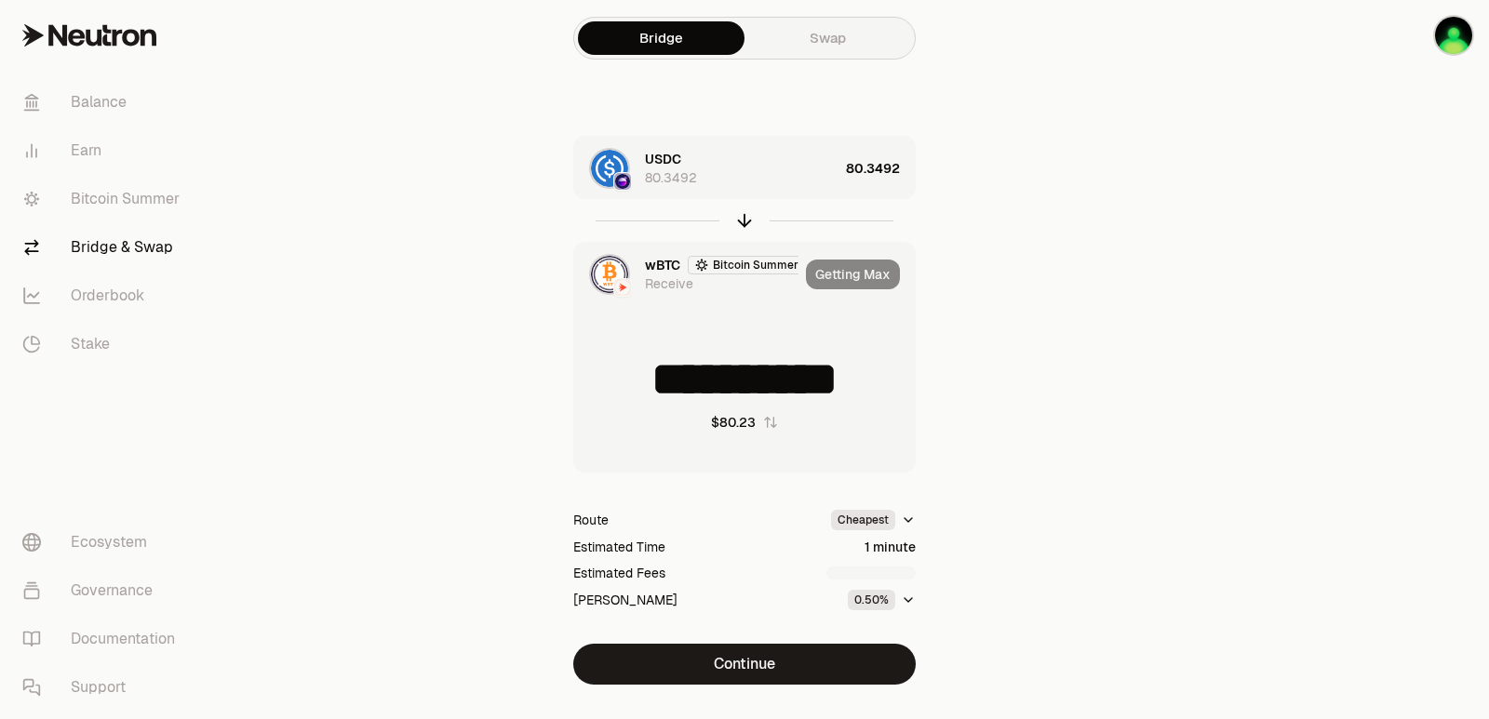
type input "**********"
click at [792, 661] on button "Continue" at bounding box center [744, 664] width 342 height 41
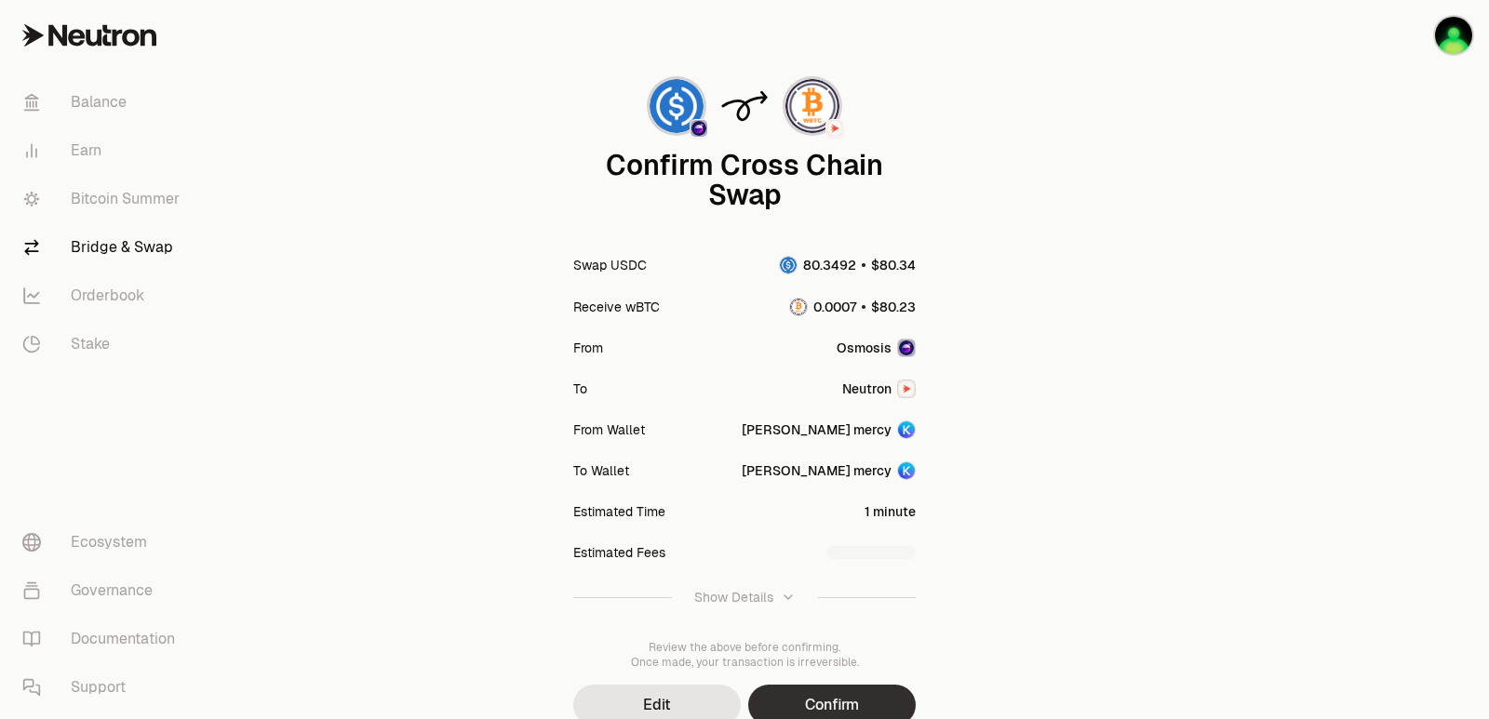
scroll to position [154, 0]
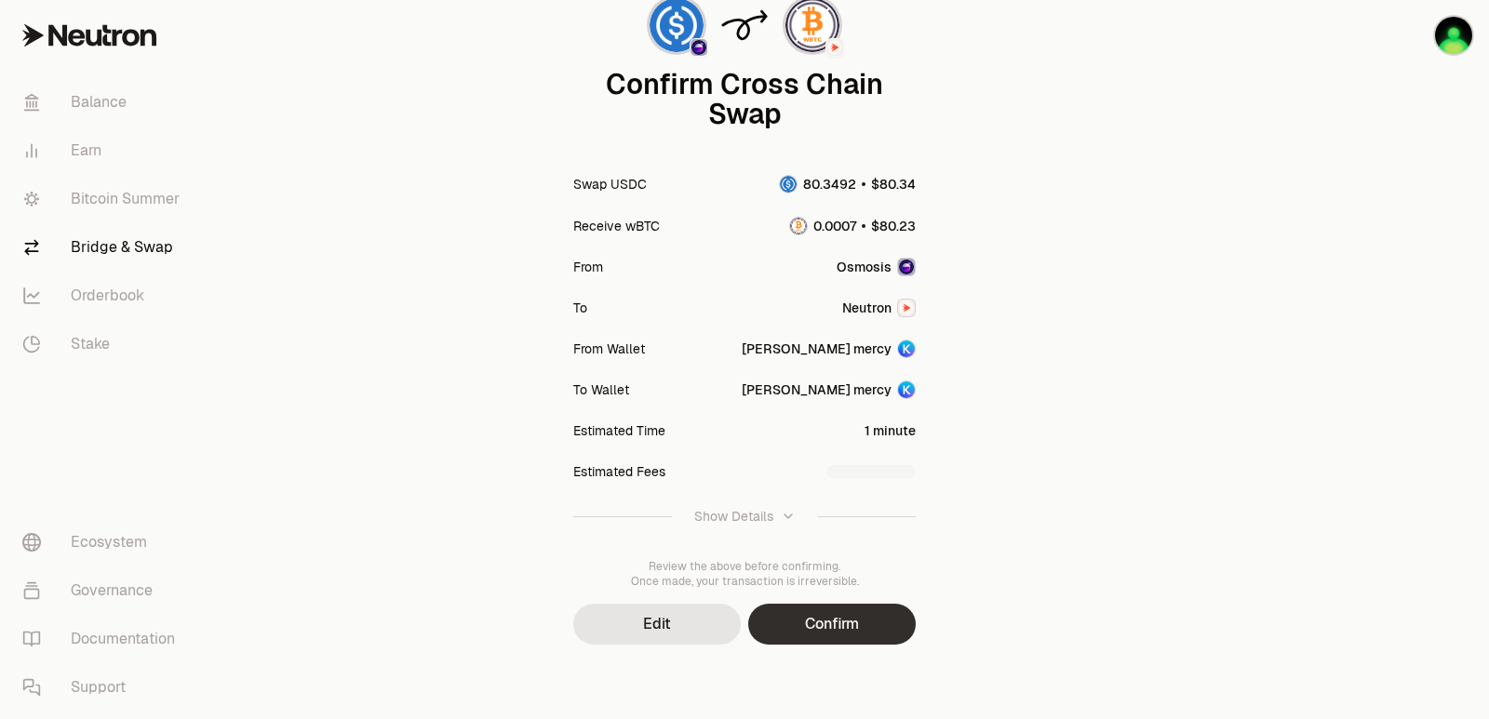
click at [822, 637] on button "Confirm" at bounding box center [832, 624] width 168 height 41
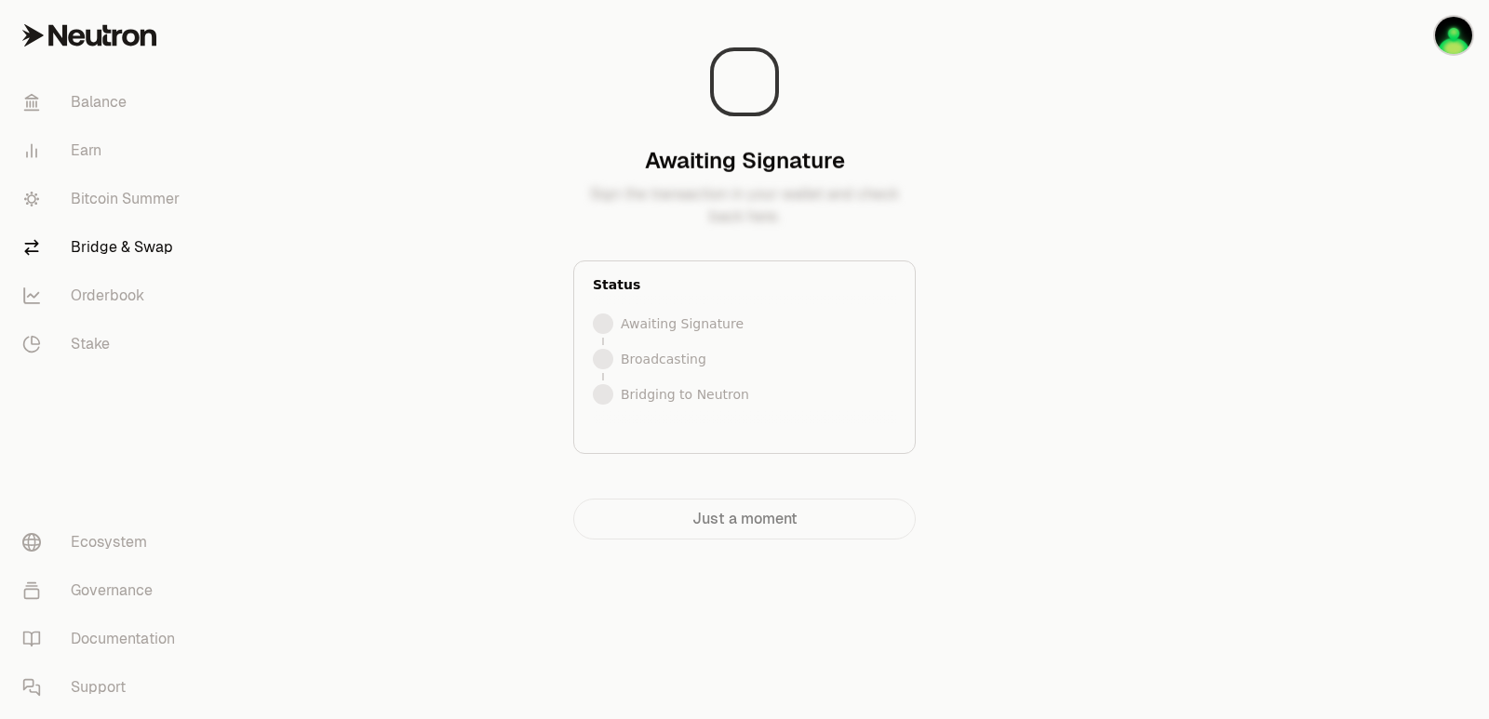
scroll to position [0, 0]
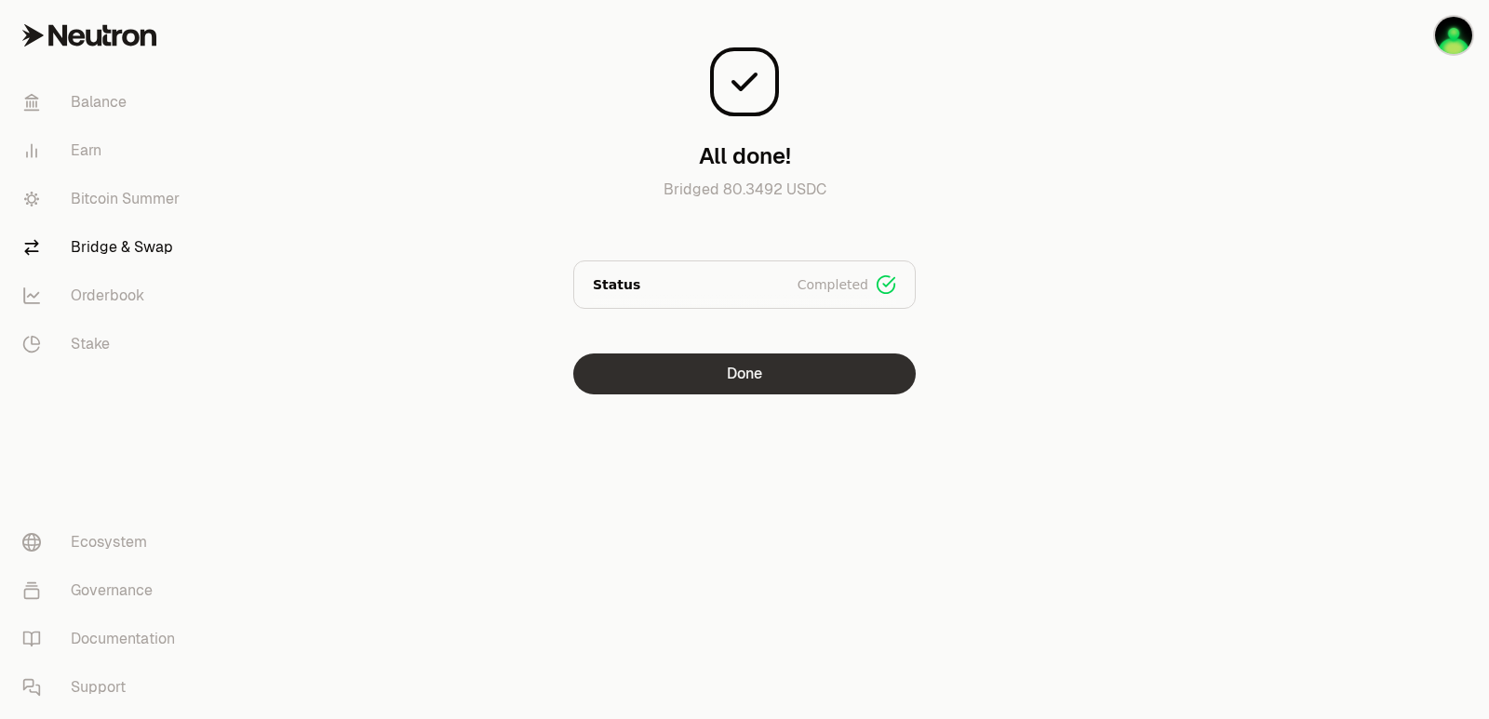
click at [709, 382] on button "Done" at bounding box center [744, 374] width 342 height 41
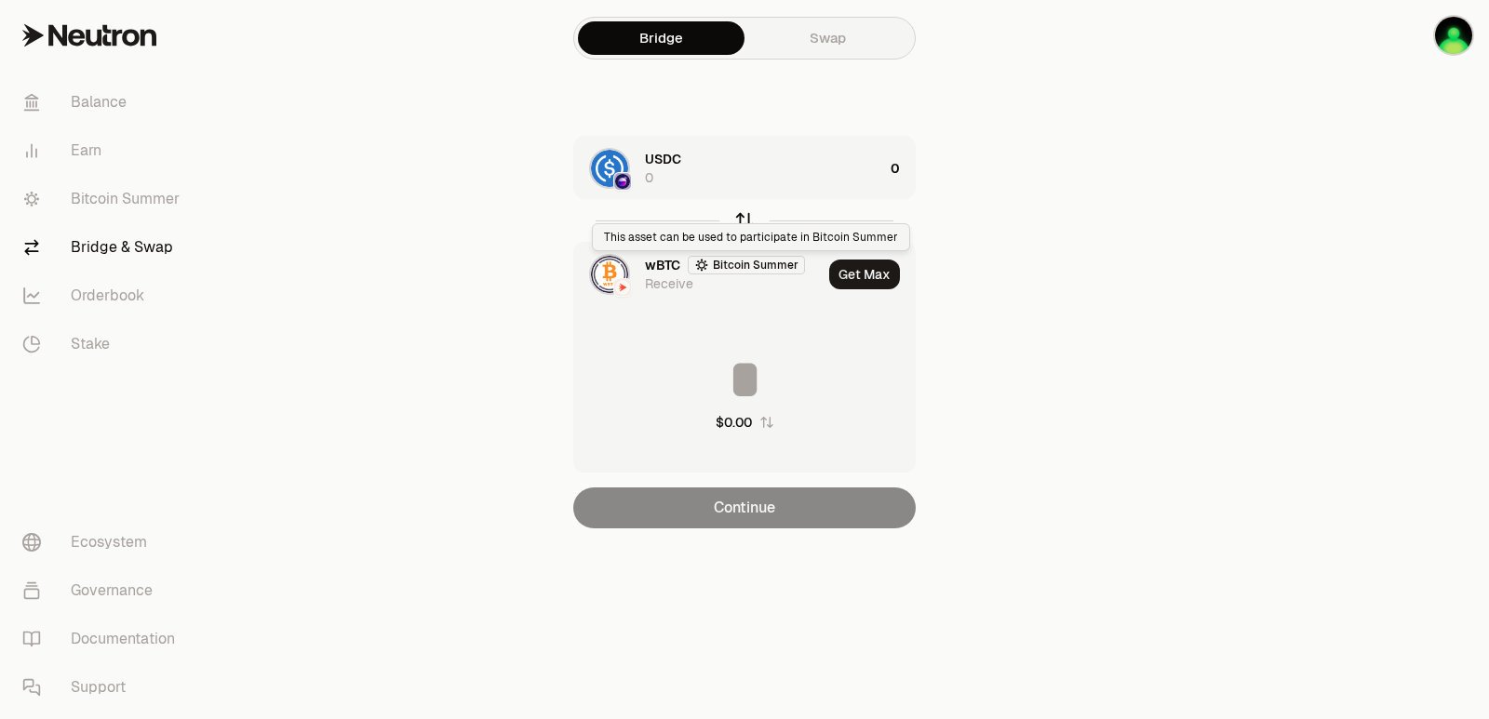
click at [744, 220] on icon "button" at bounding box center [744, 220] width 20 height 20
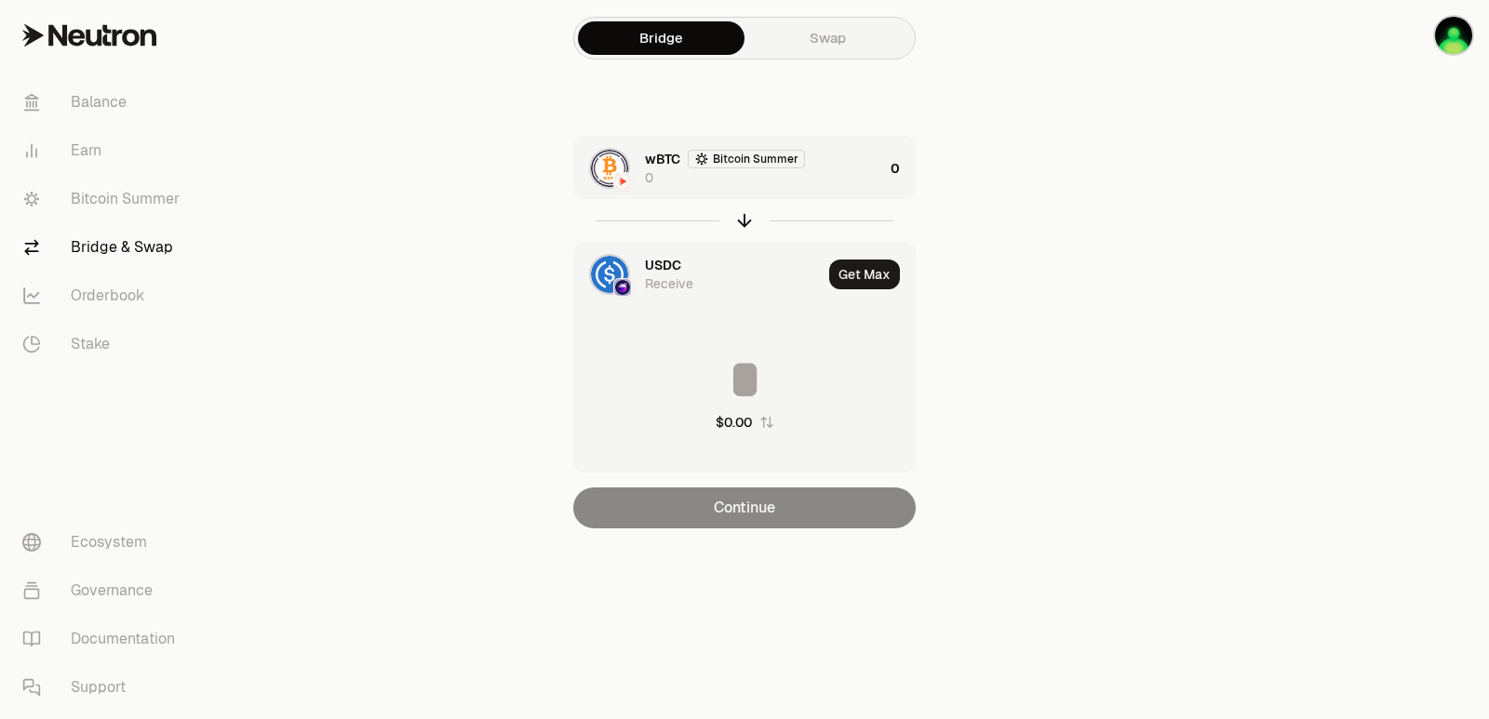
click at [849, 172] on div "wBTC Bitcoin Summer 0" at bounding box center [764, 168] width 238 height 37
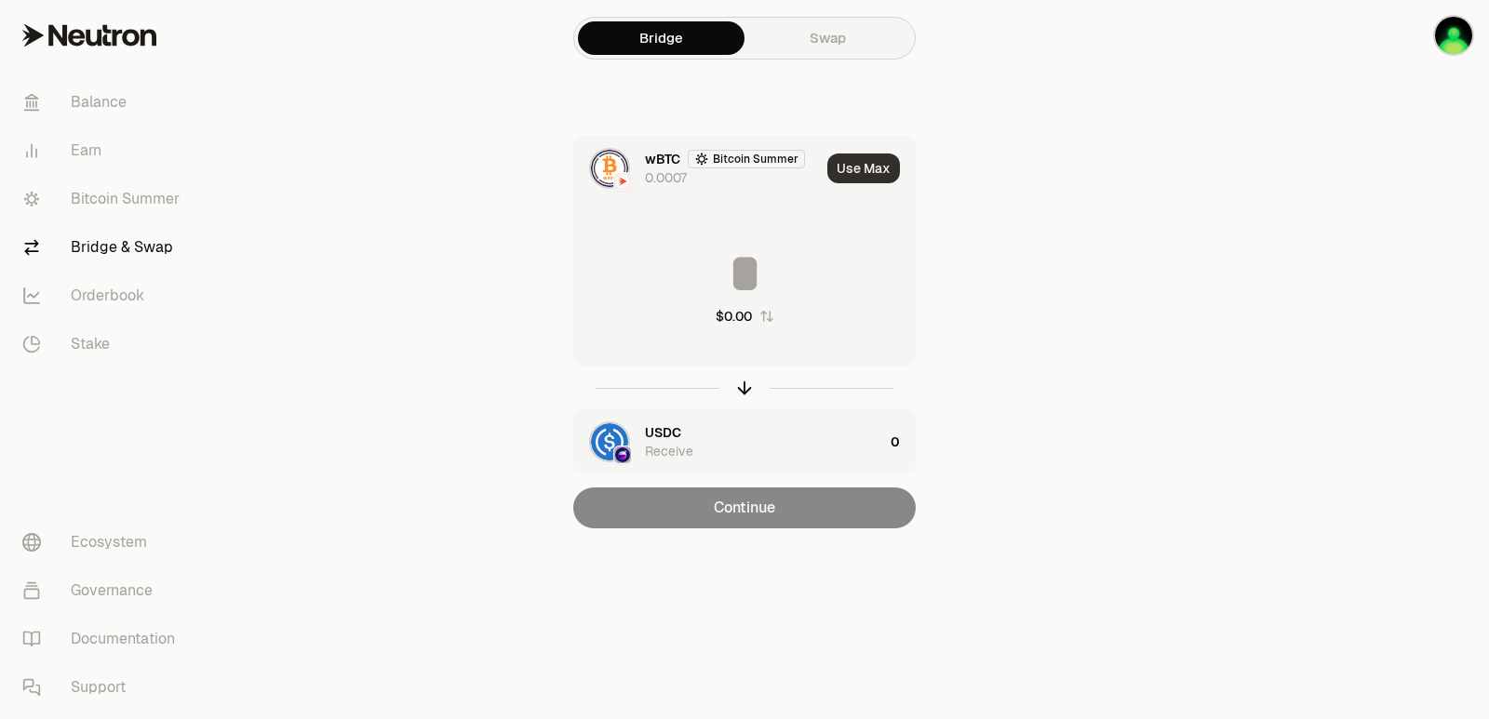
click at [889, 159] on button "Use Max" at bounding box center [863, 169] width 73 height 30
type input "**********"
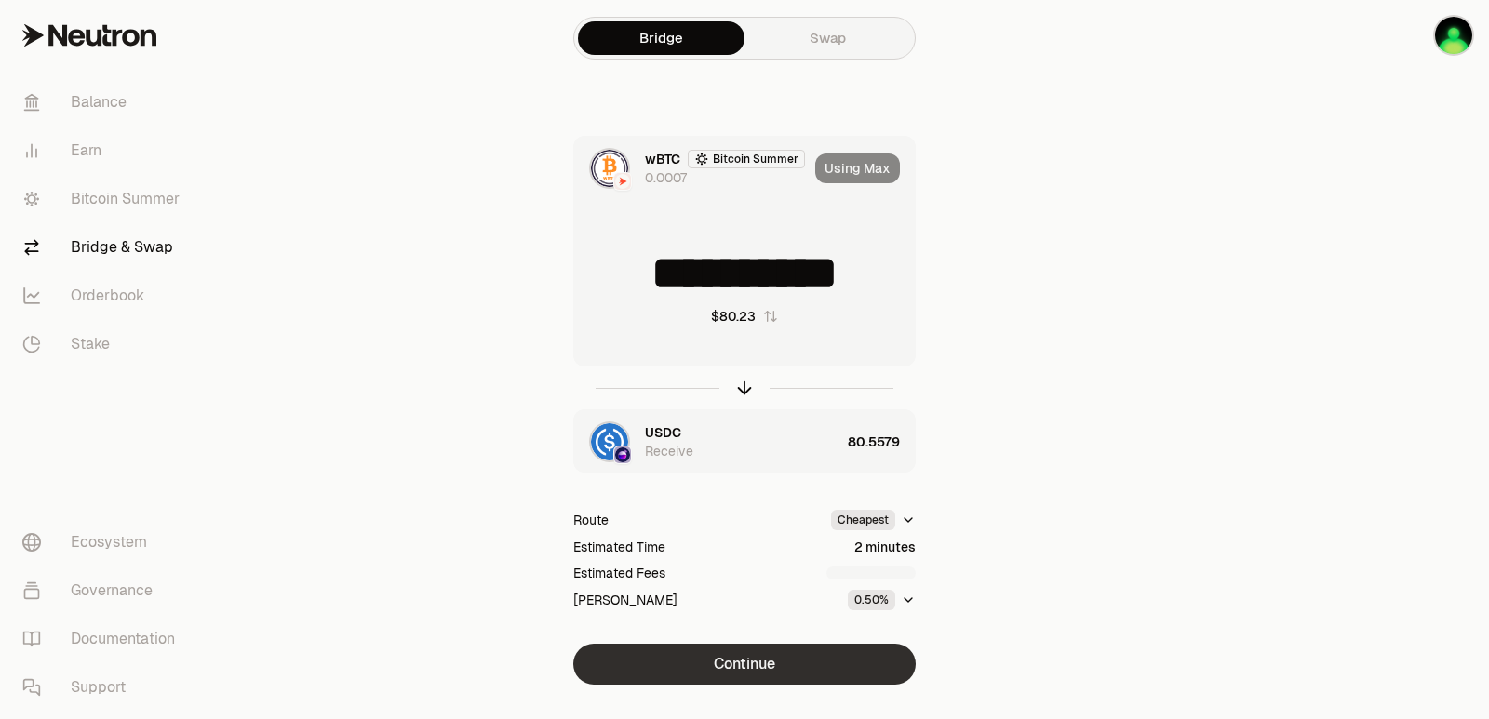
click at [753, 663] on button "Continue" at bounding box center [744, 664] width 342 height 41
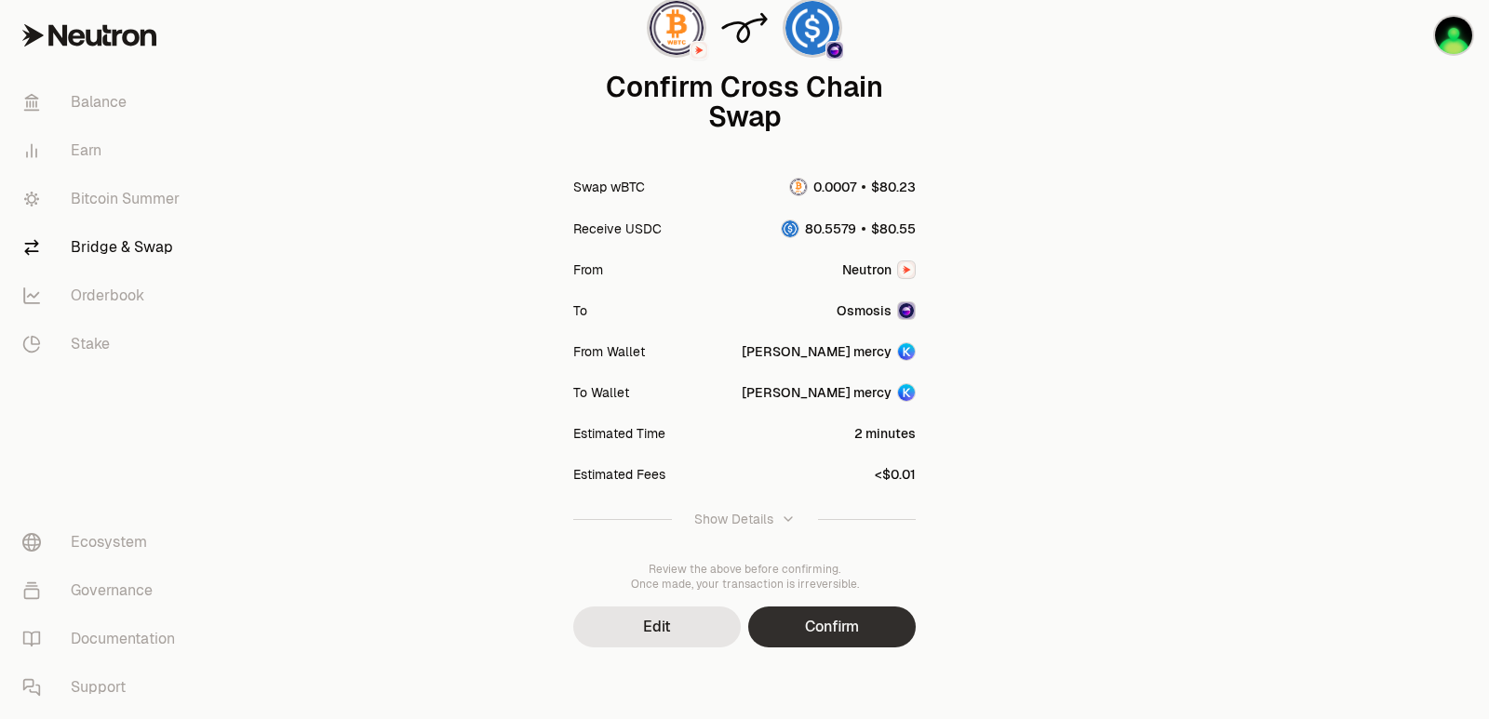
scroll to position [154, 0]
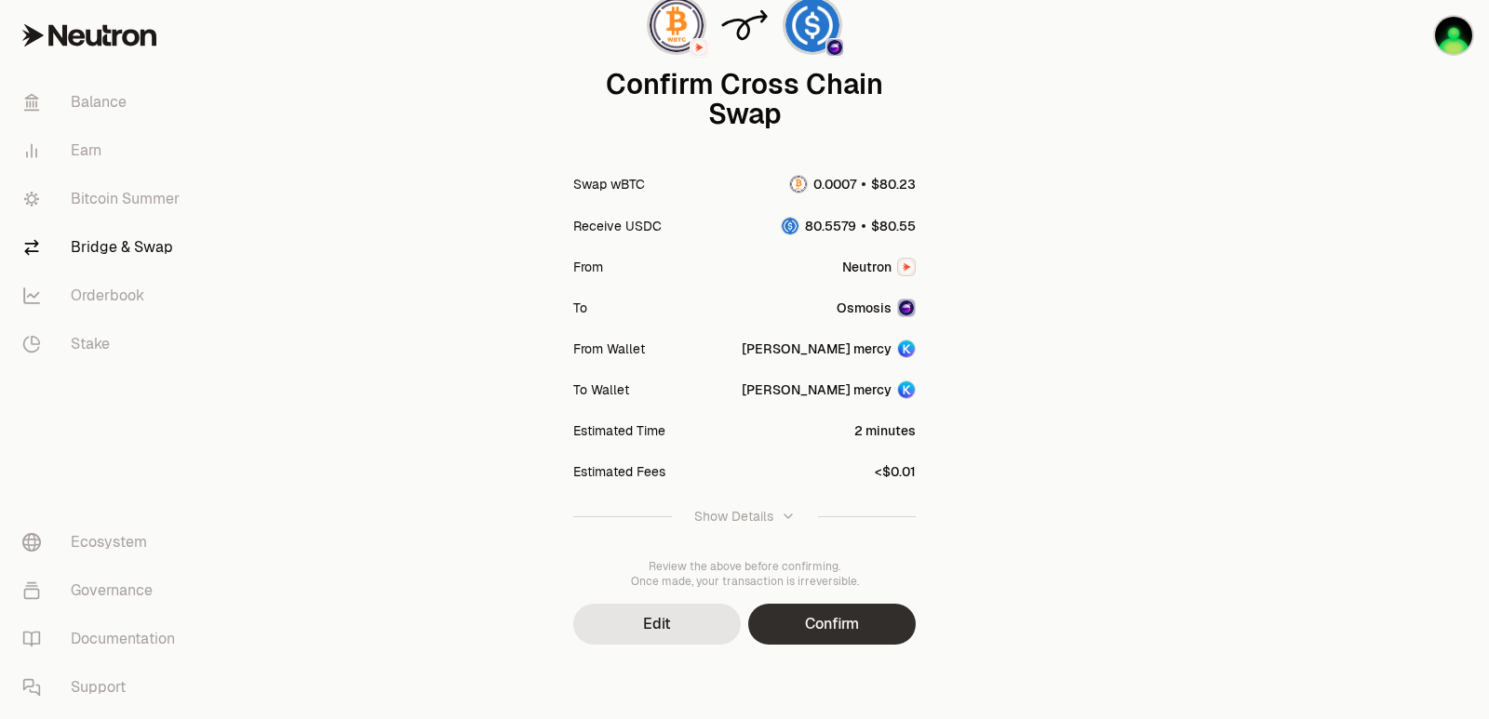
click at [823, 636] on button "Confirm" at bounding box center [832, 624] width 168 height 41
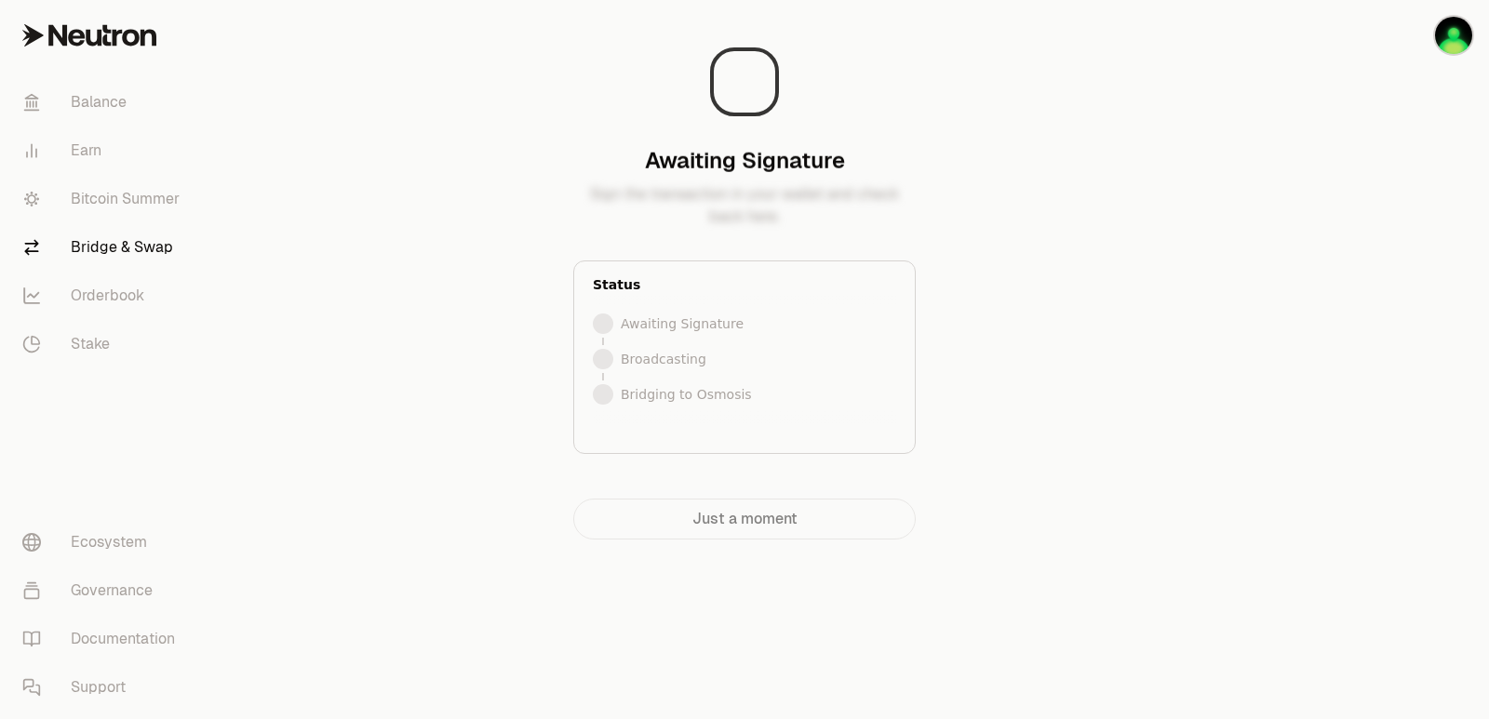
scroll to position [0, 0]
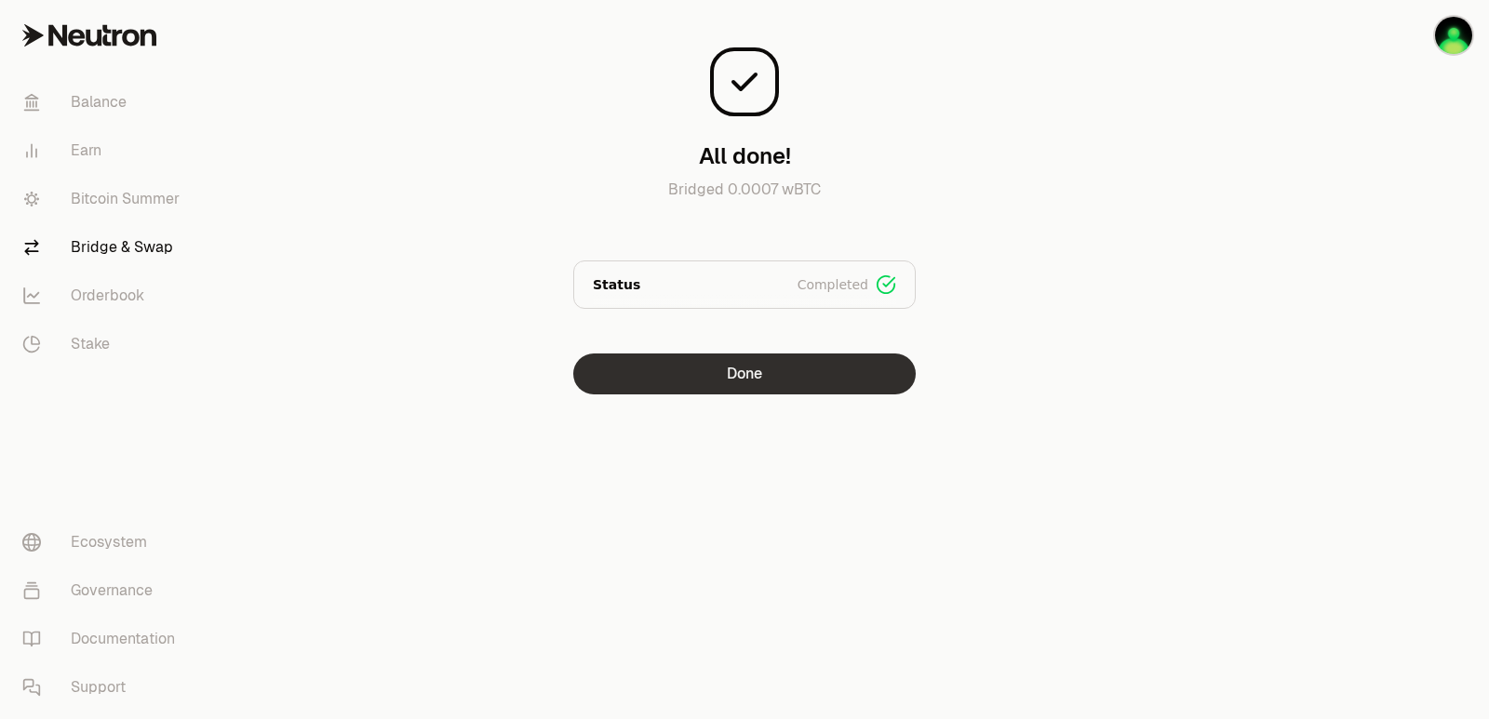
click at [734, 384] on button "Done" at bounding box center [744, 374] width 342 height 41
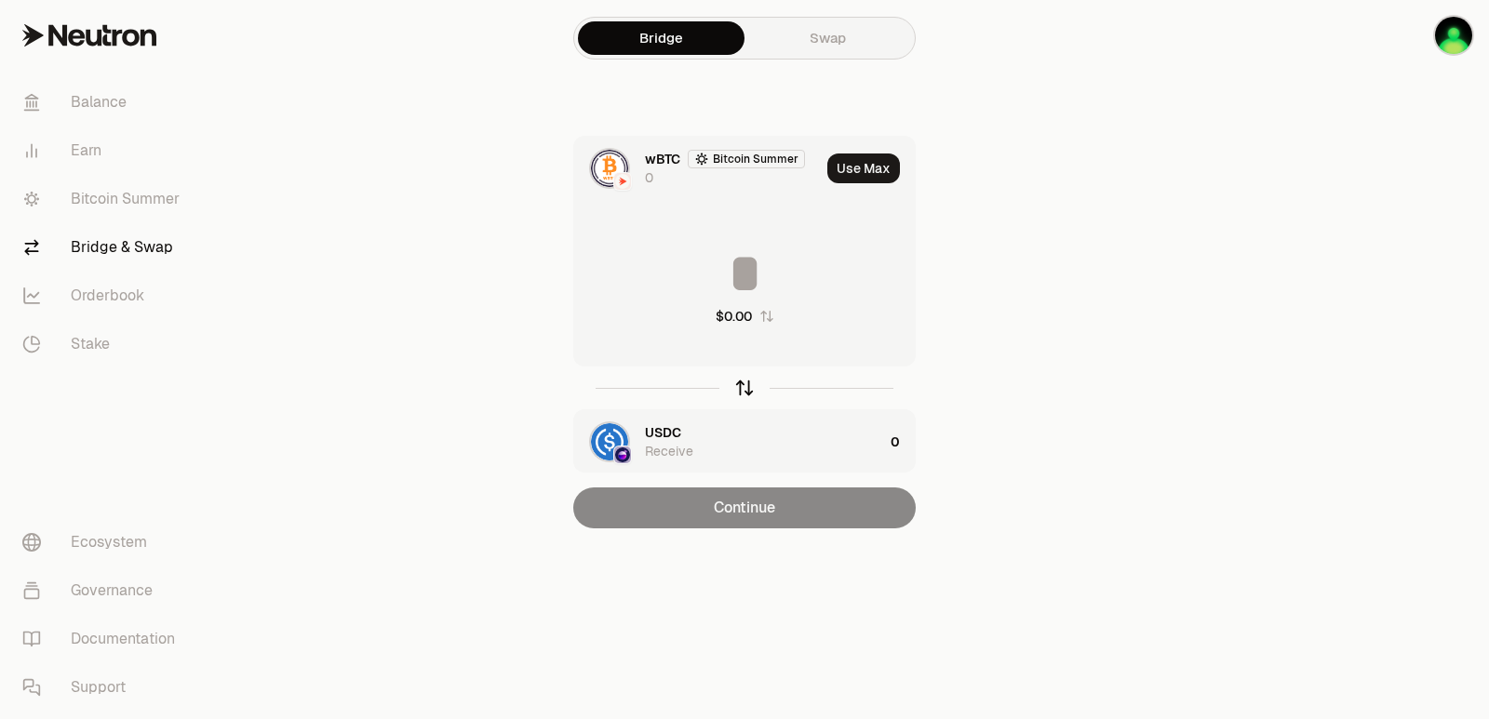
click at [744, 390] on icon "button" at bounding box center [744, 388] width 20 height 20
click at [882, 168] on button "Use Max" at bounding box center [863, 169] width 73 height 30
type input "********"
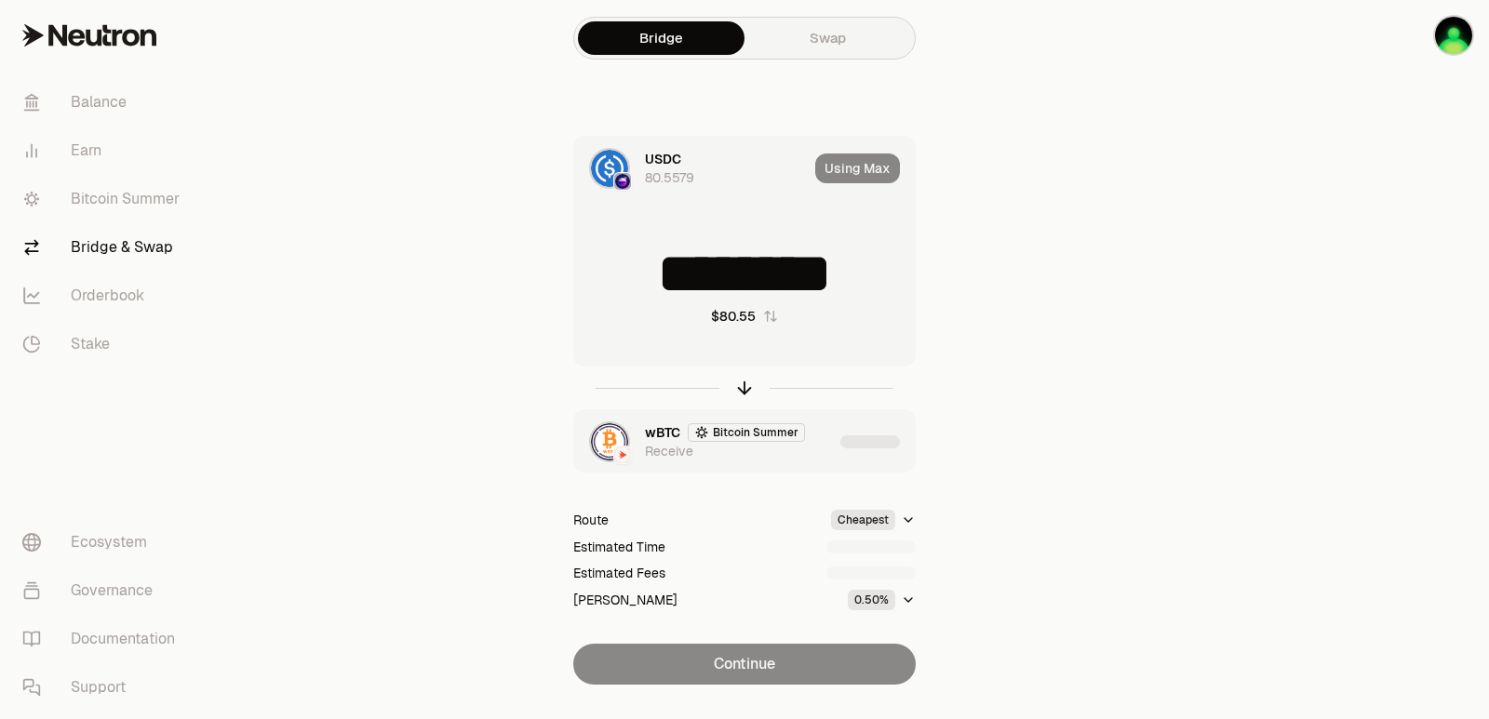
click at [790, 462] on div "wBTC Bitcoin Summer Receive" at bounding box center [703, 441] width 259 height 63
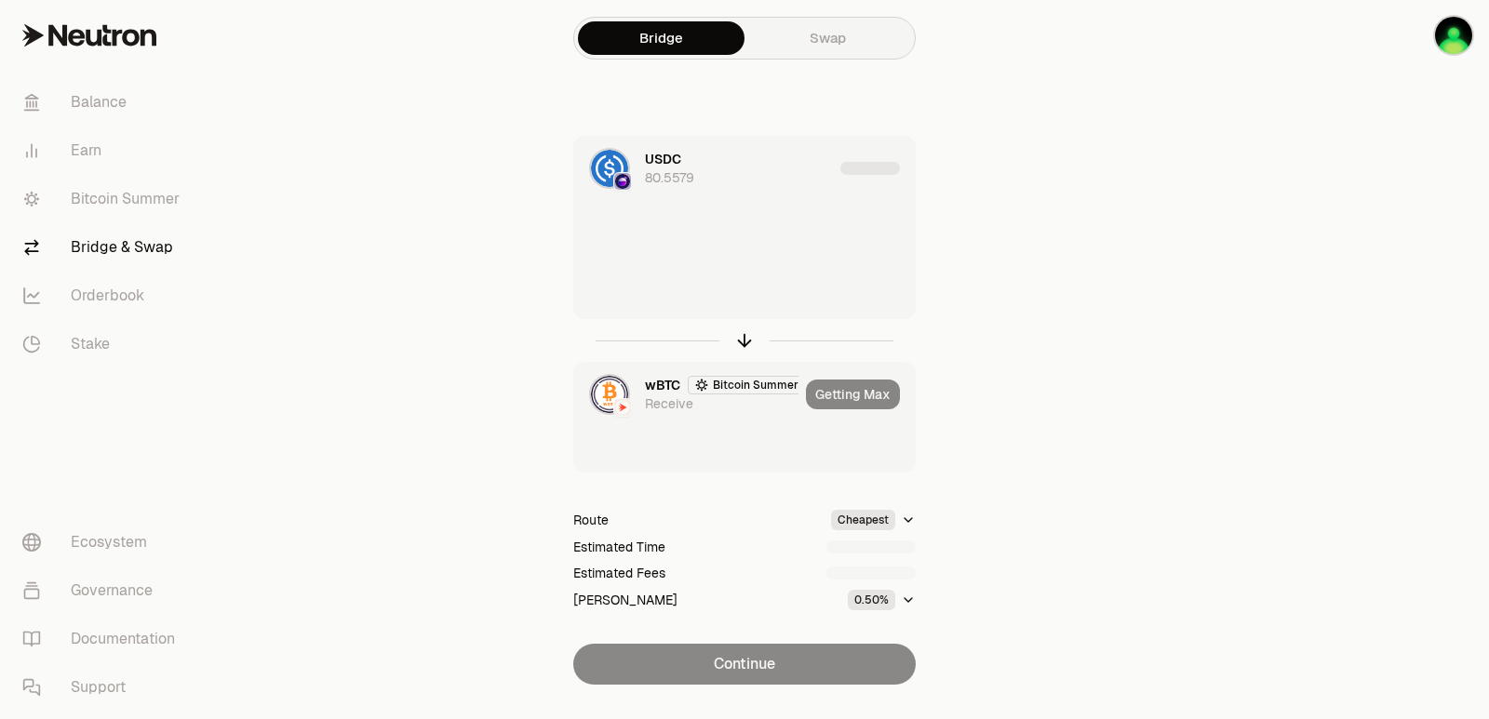
type input "**********"
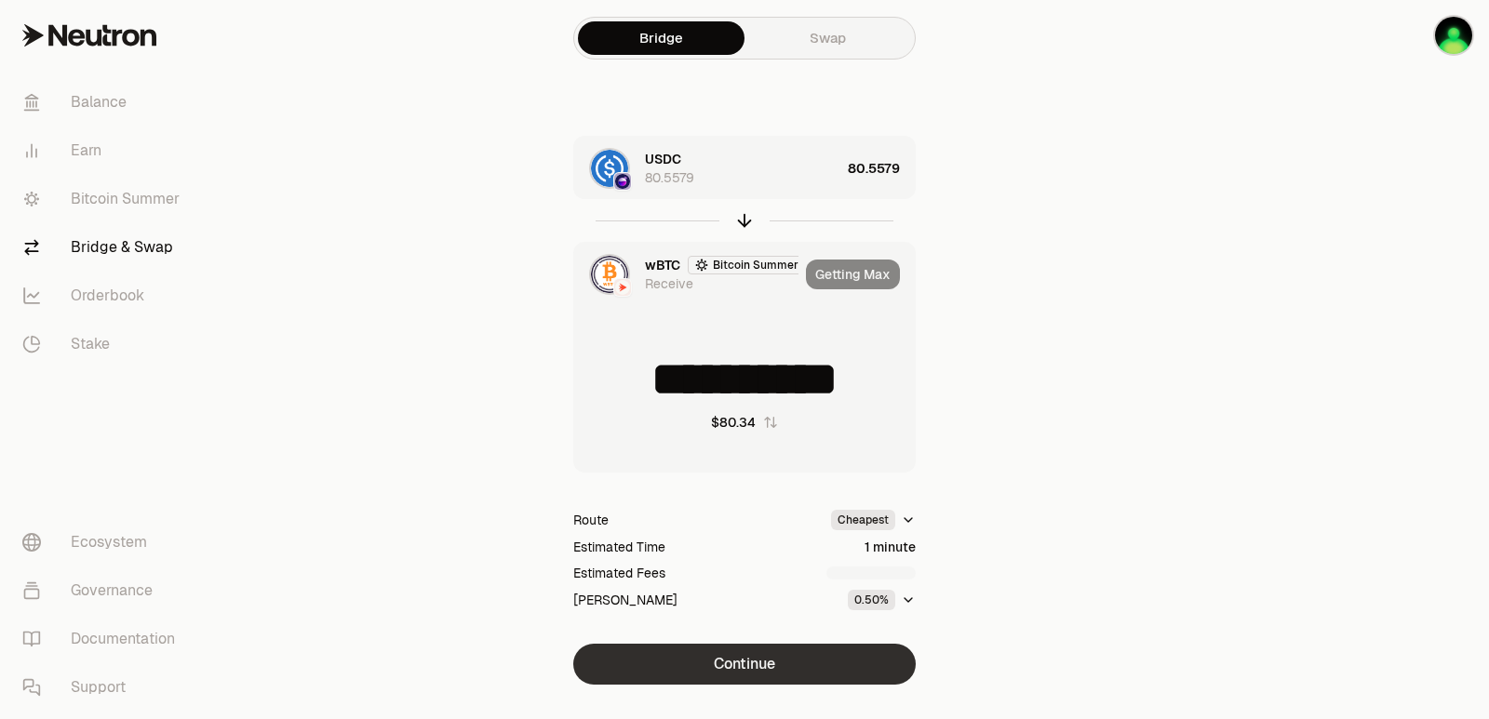
click at [744, 660] on button "Continue" at bounding box center [744, 664] width 342 height 41
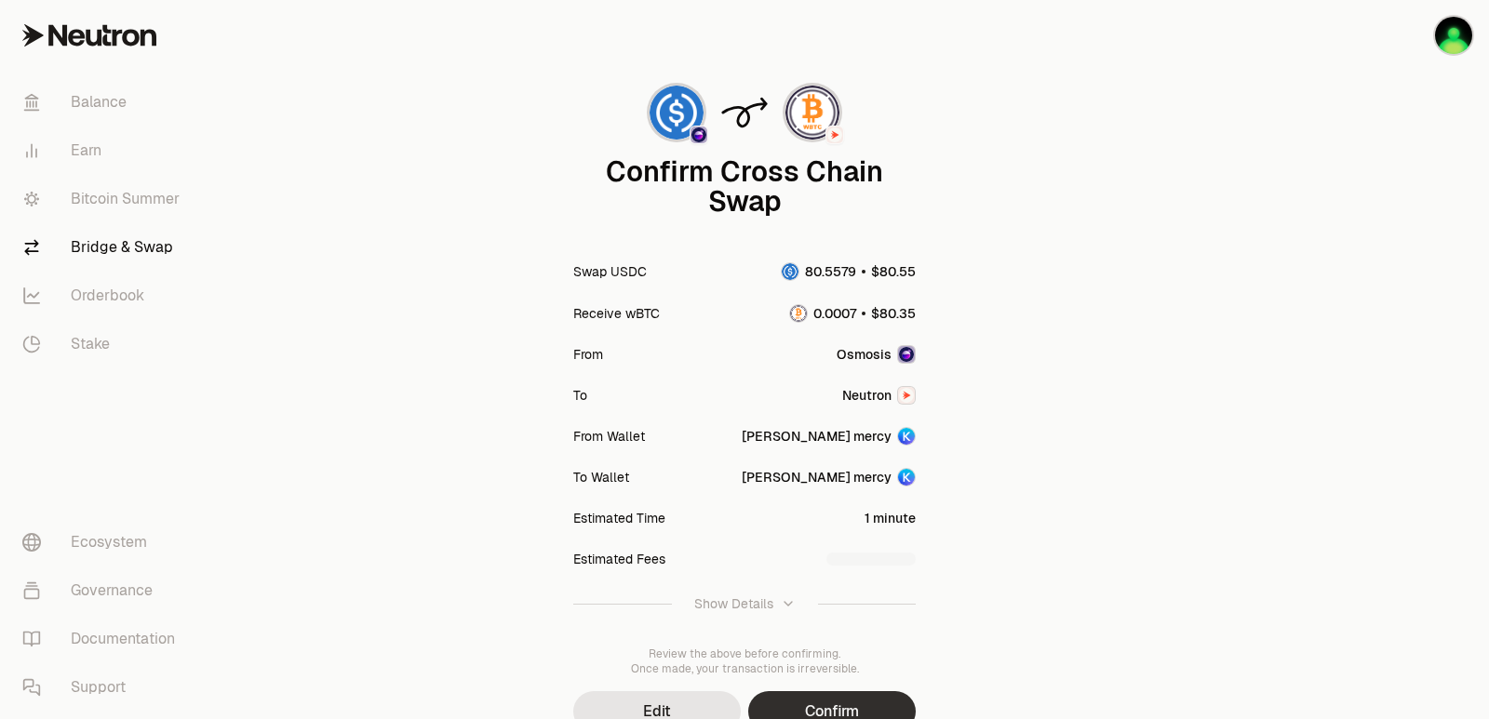
scroll to position [154, 0]
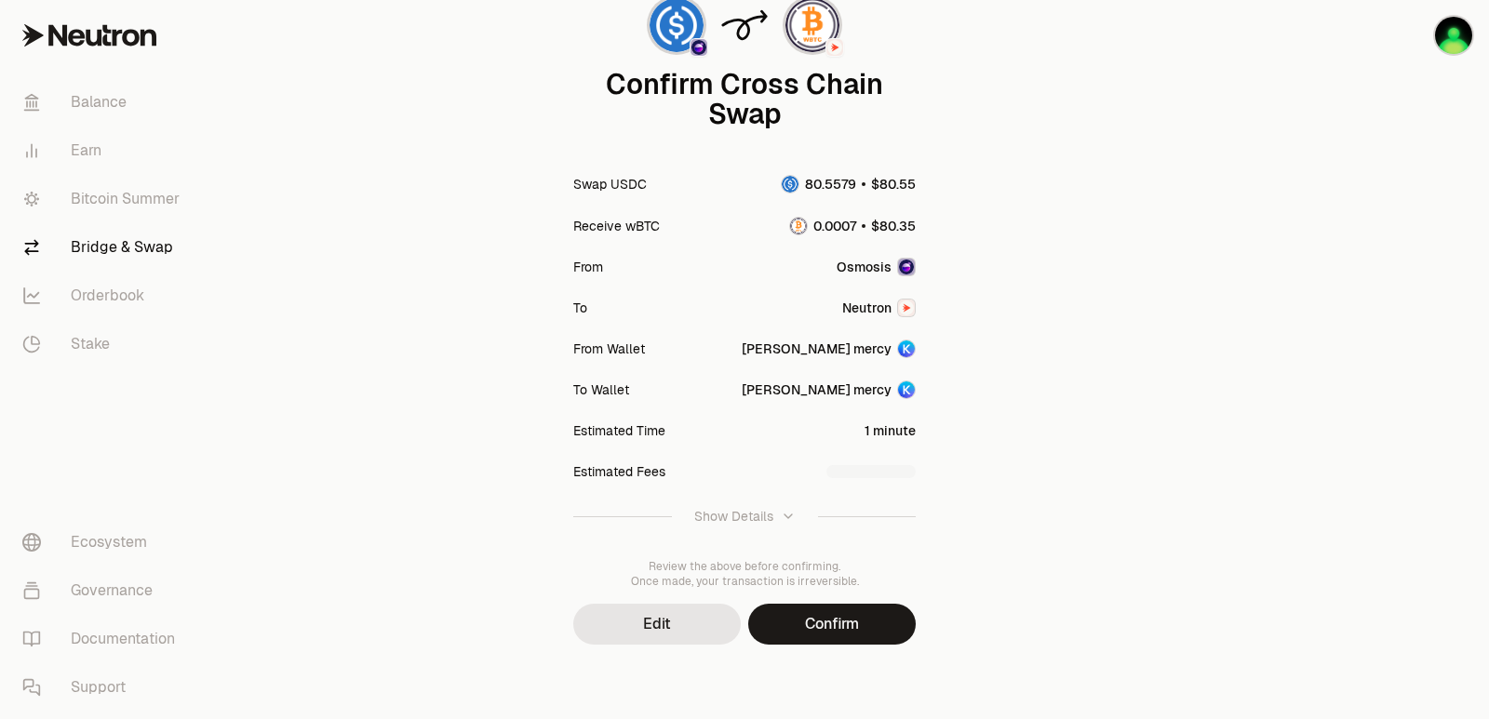
click at [828, 642] on button "Confirm" at bounding box center [832, 624] width 168 height 41
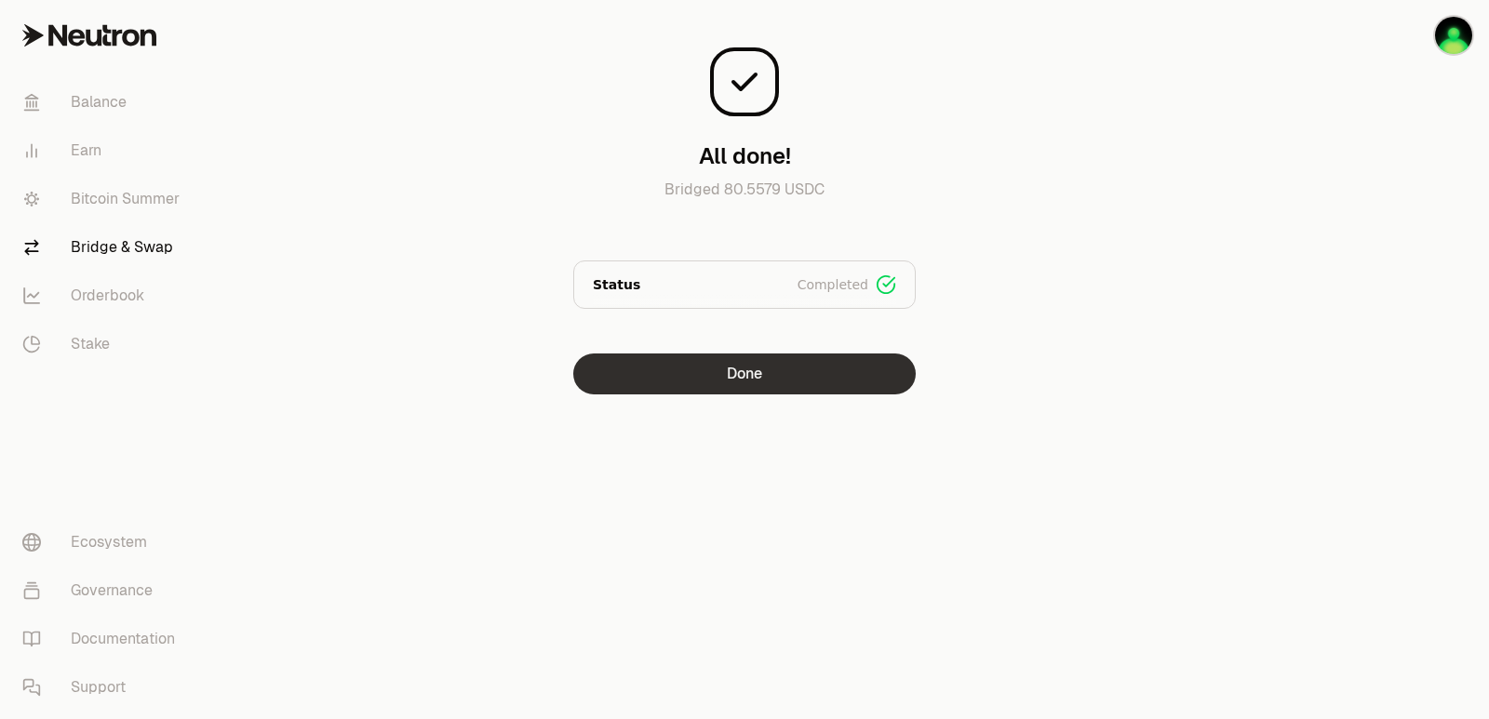
click at [744, 381] on button "Done" at bounding box center [744, 374] width 342 height 41
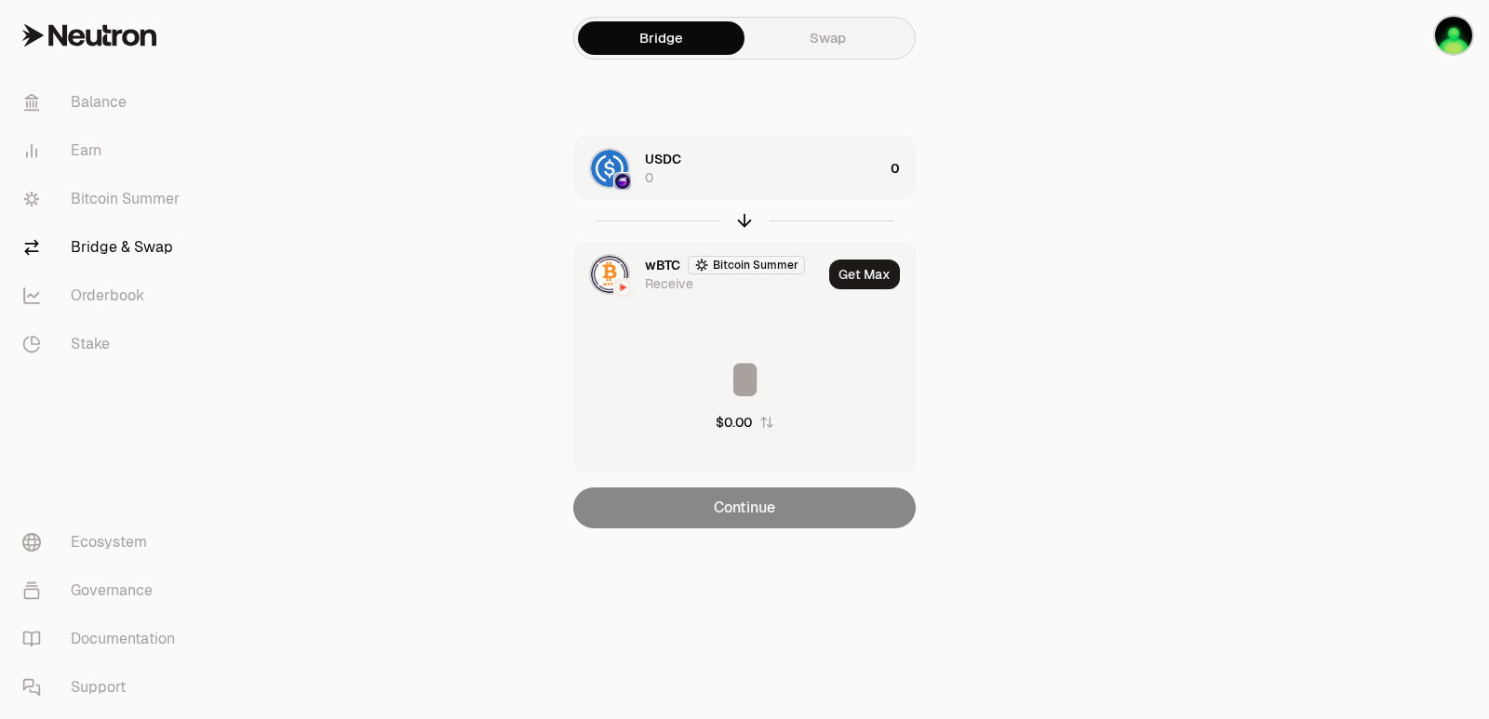
drag, startPoint x: 744, startPoint y: 217, endPoint x: 753, endPoint y: 204, distance: 15.5
click at [744, 218] on icon "button" at bounding box center [744, 221] width 0 height 12
click at [784, 178] on div "wBTC Bitcoin Summer 0" at bounding box center [764, 168] width 238 height 37
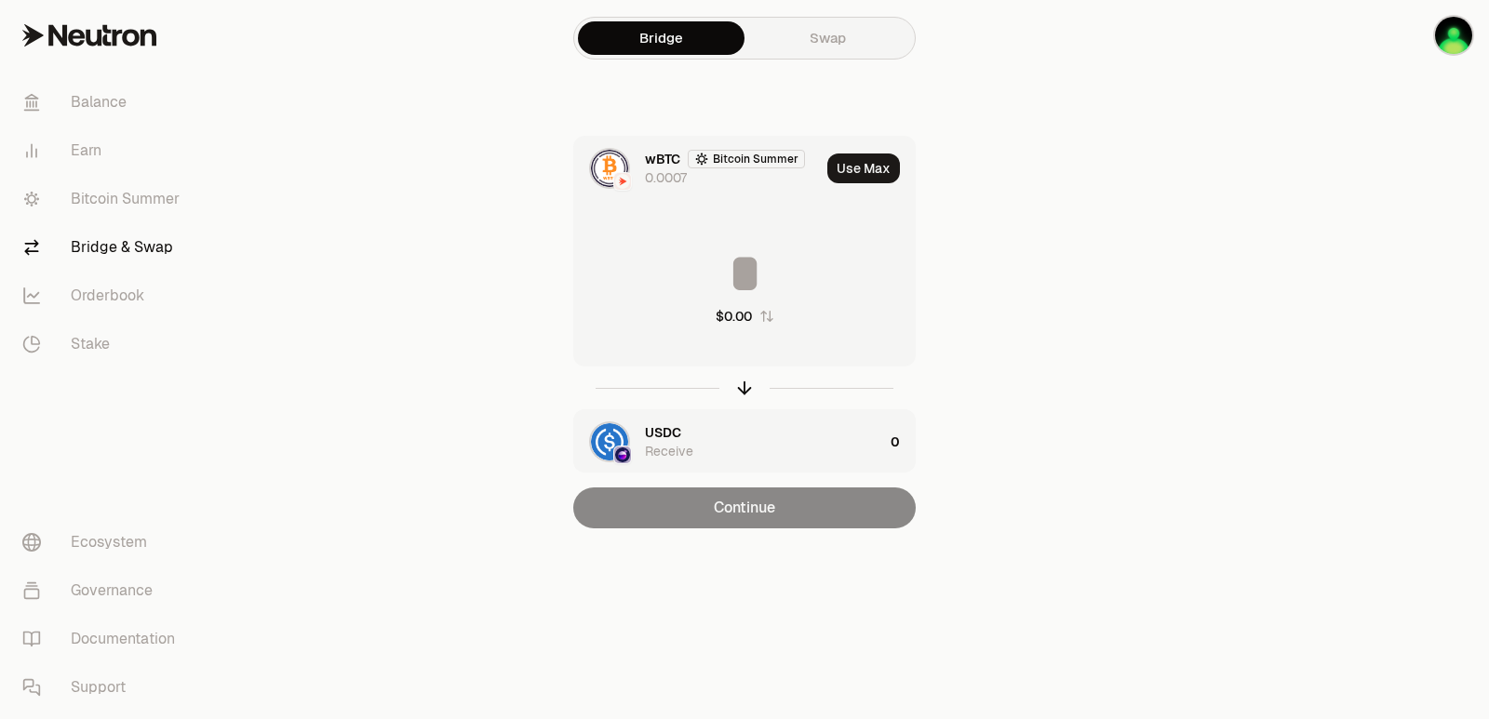
click at [860, 160] on button "Use Max" at bounding box center [863, 169] width 73 height 30
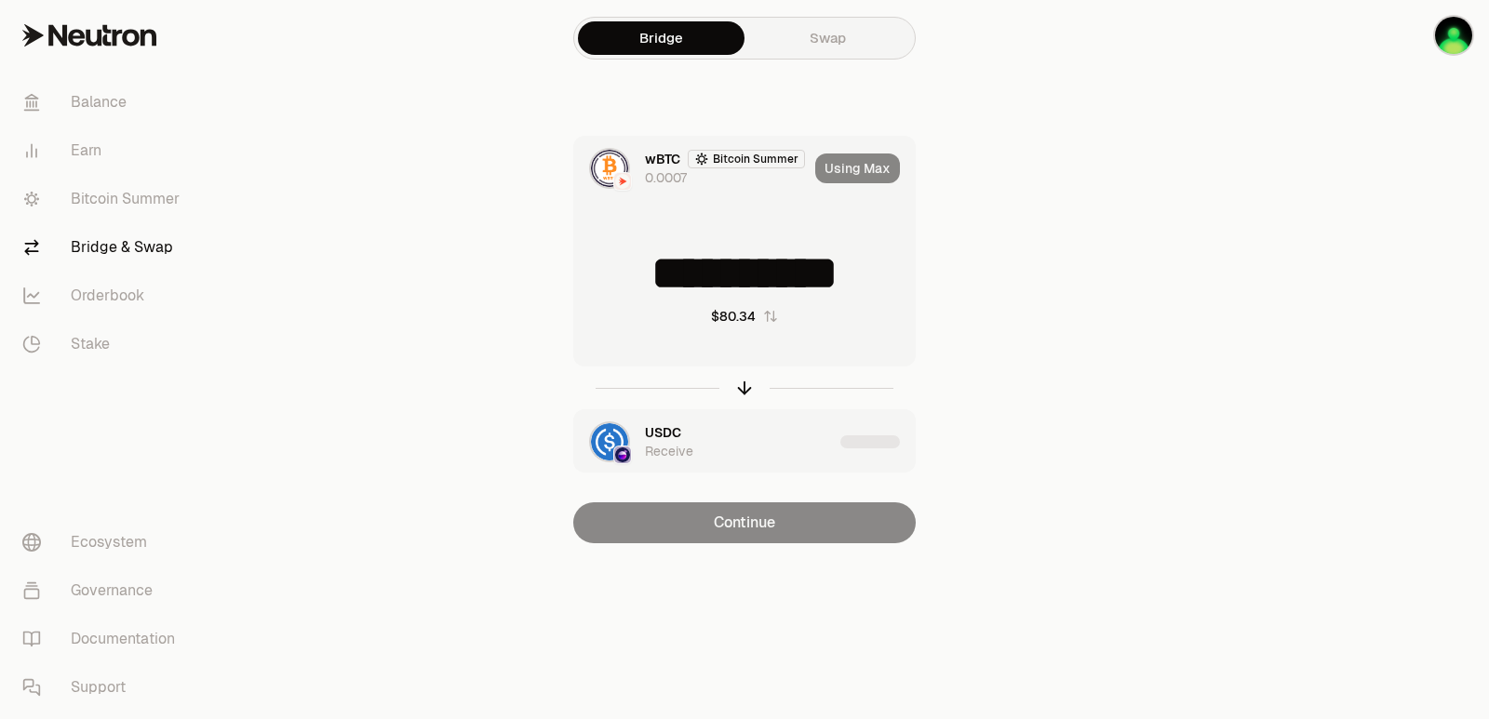
type input "**********"
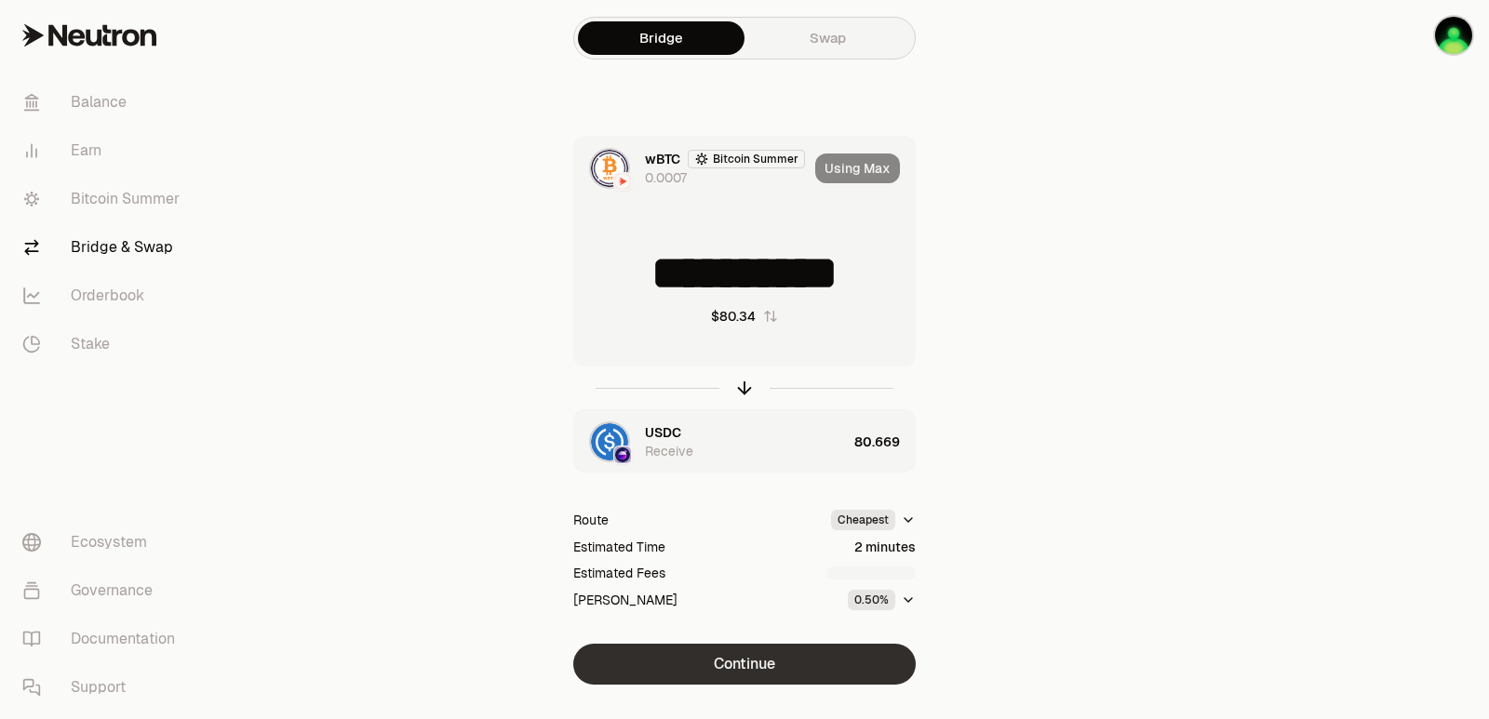
click at [758, 671] on button "Continue" at bounding box center [744, 664] width 342 height 41
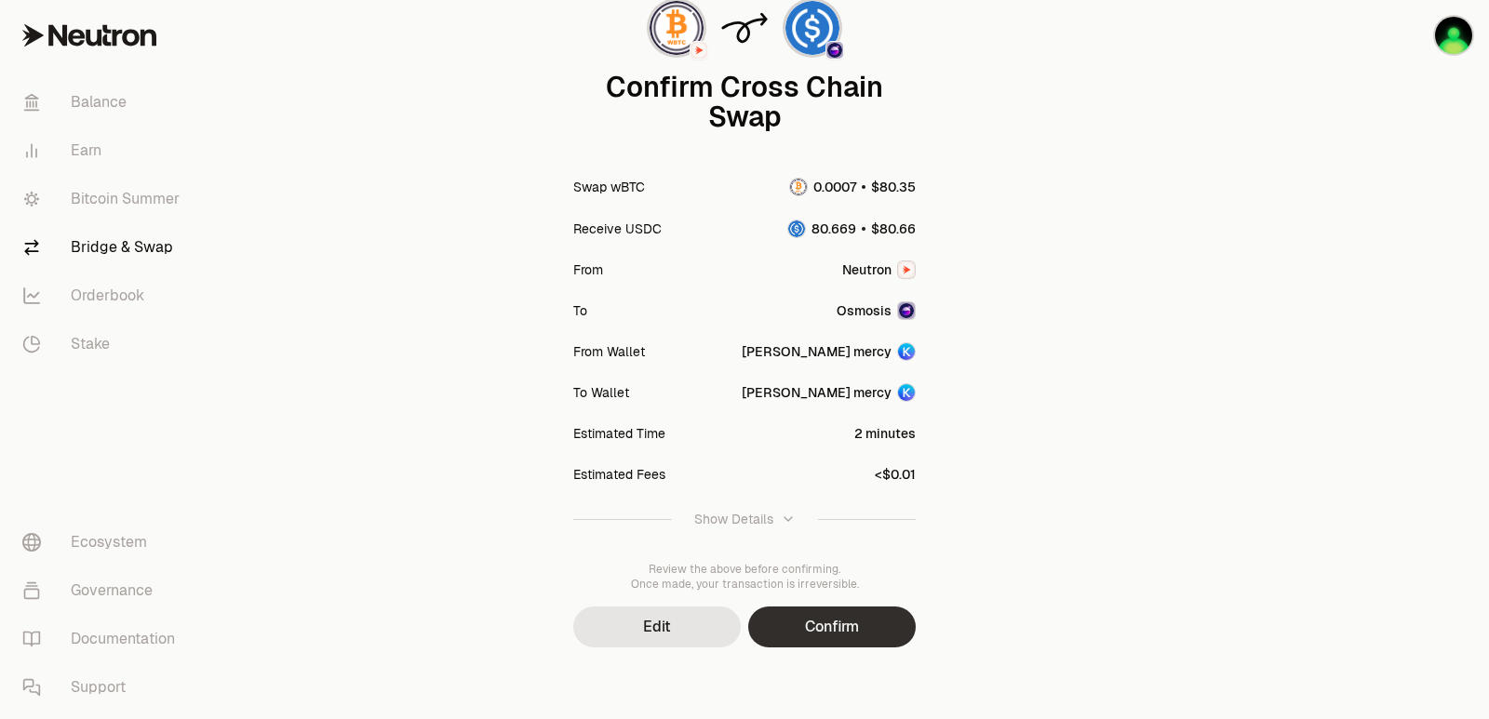
scroll to position [154, 0]
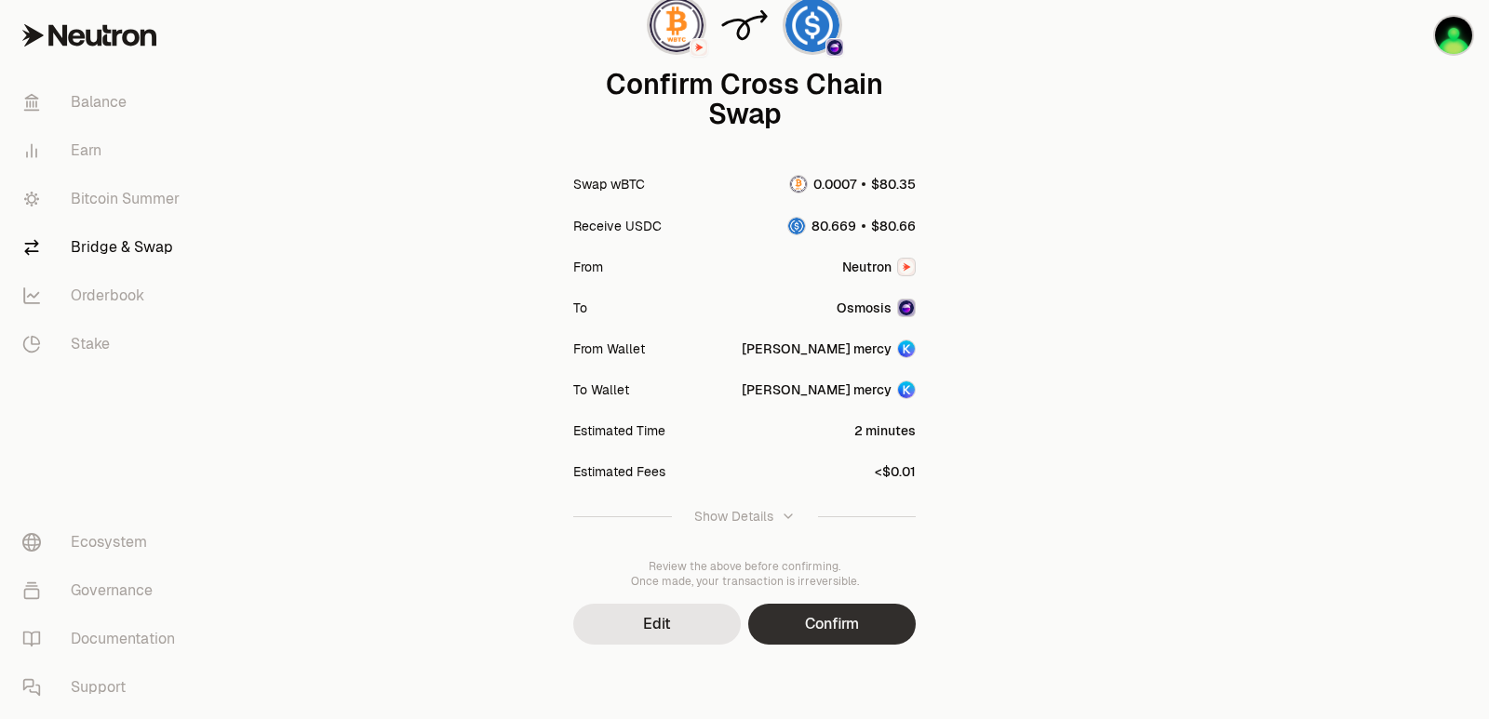
click at [829, 625] on button "Confirm" at bounding box center [832, 624] width 168 height 41
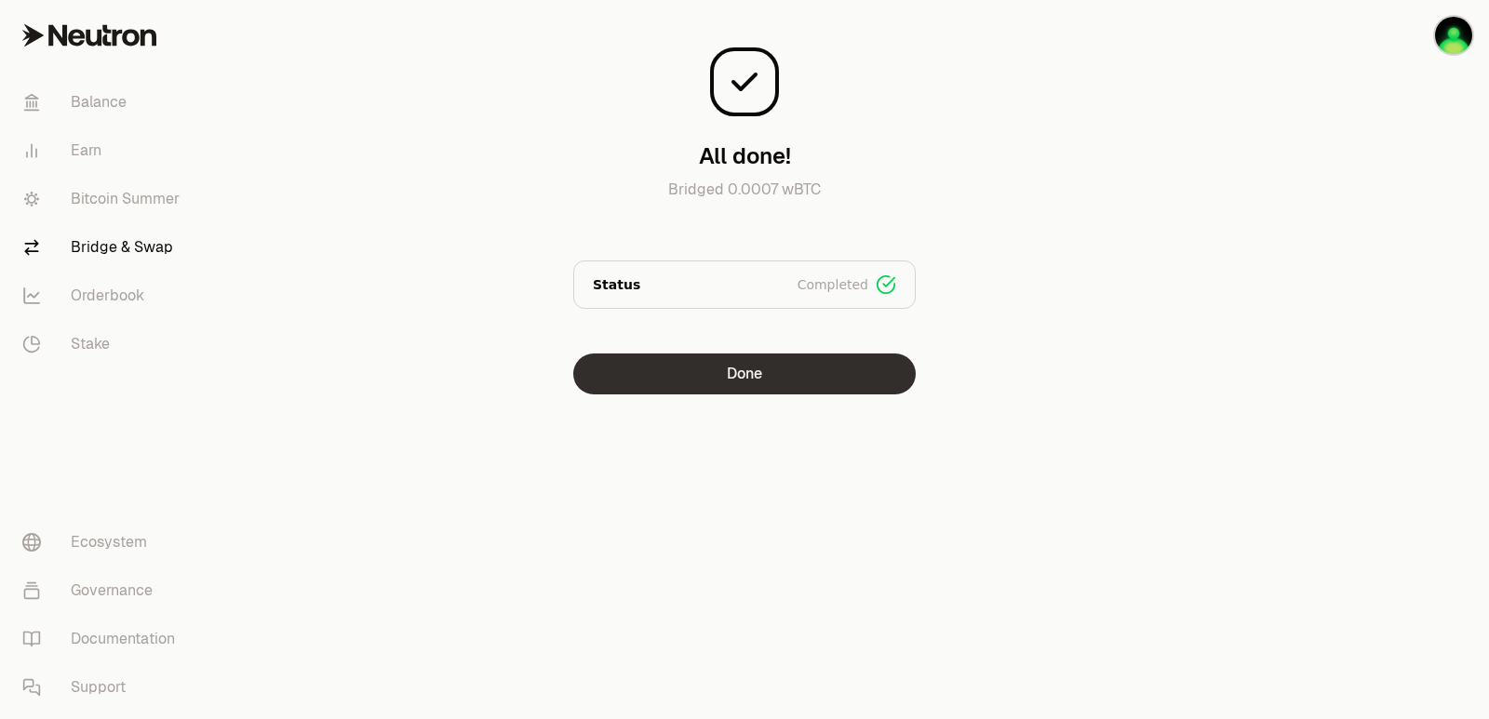
click at [767, 390] on button "Done" at bounding box center [744, 374] width 342 height 41
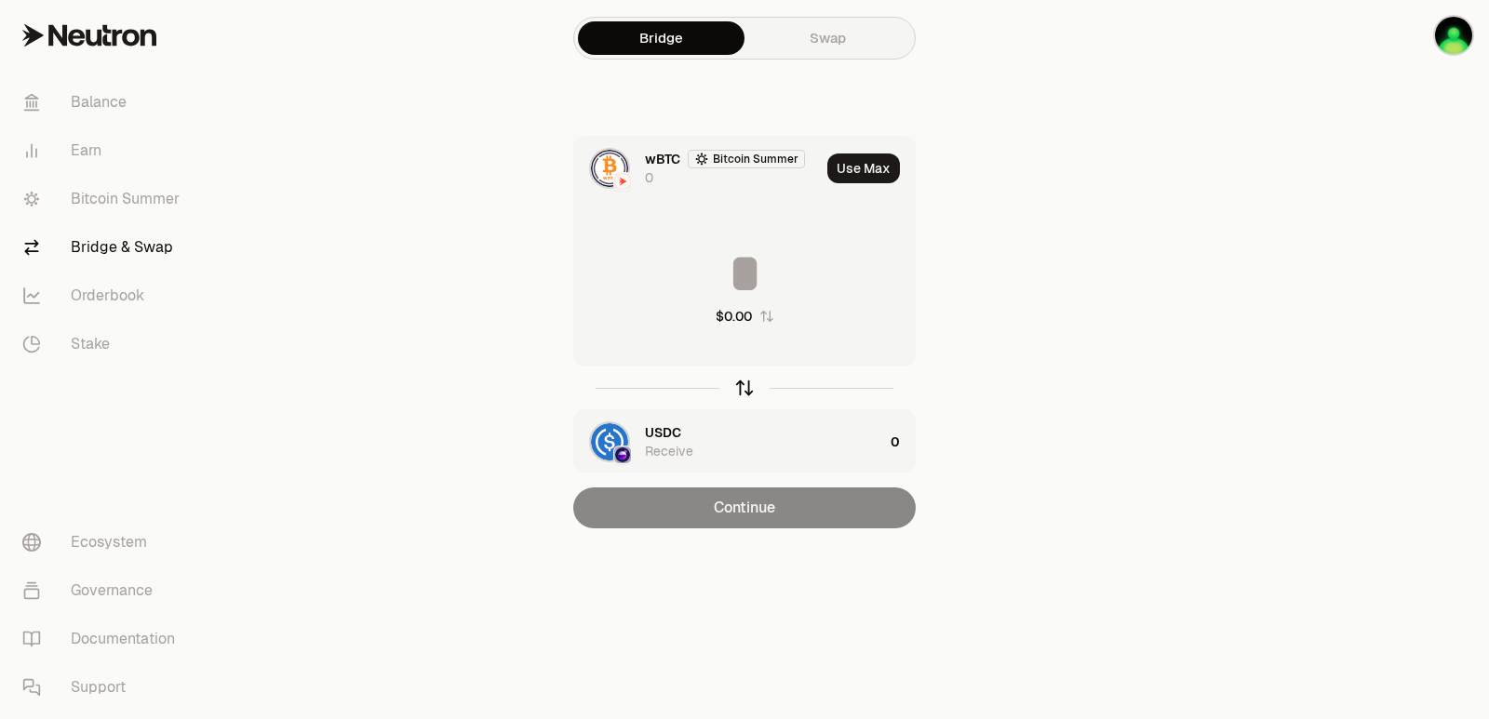
click at [748, 394] on icon "button" at bounding box center [744, 388] width 20 height 20
click at [869, 170] on button "Use Max" at bounding box center [863, 169] width 73 height 30
type input "*********"
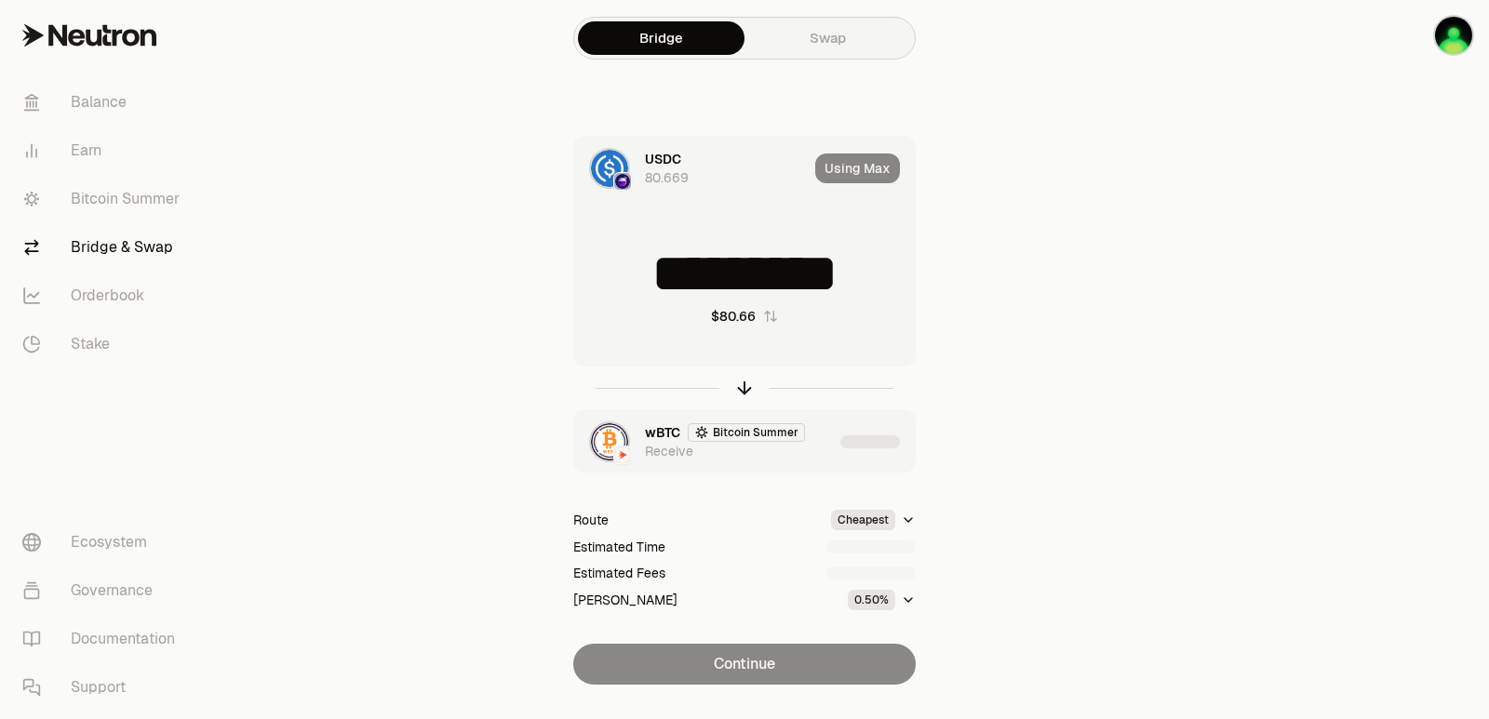
click at [825, 442] on div "wBTC Bitcoin Summer Receive" at bounding box center [739, 441] width 188 height 37
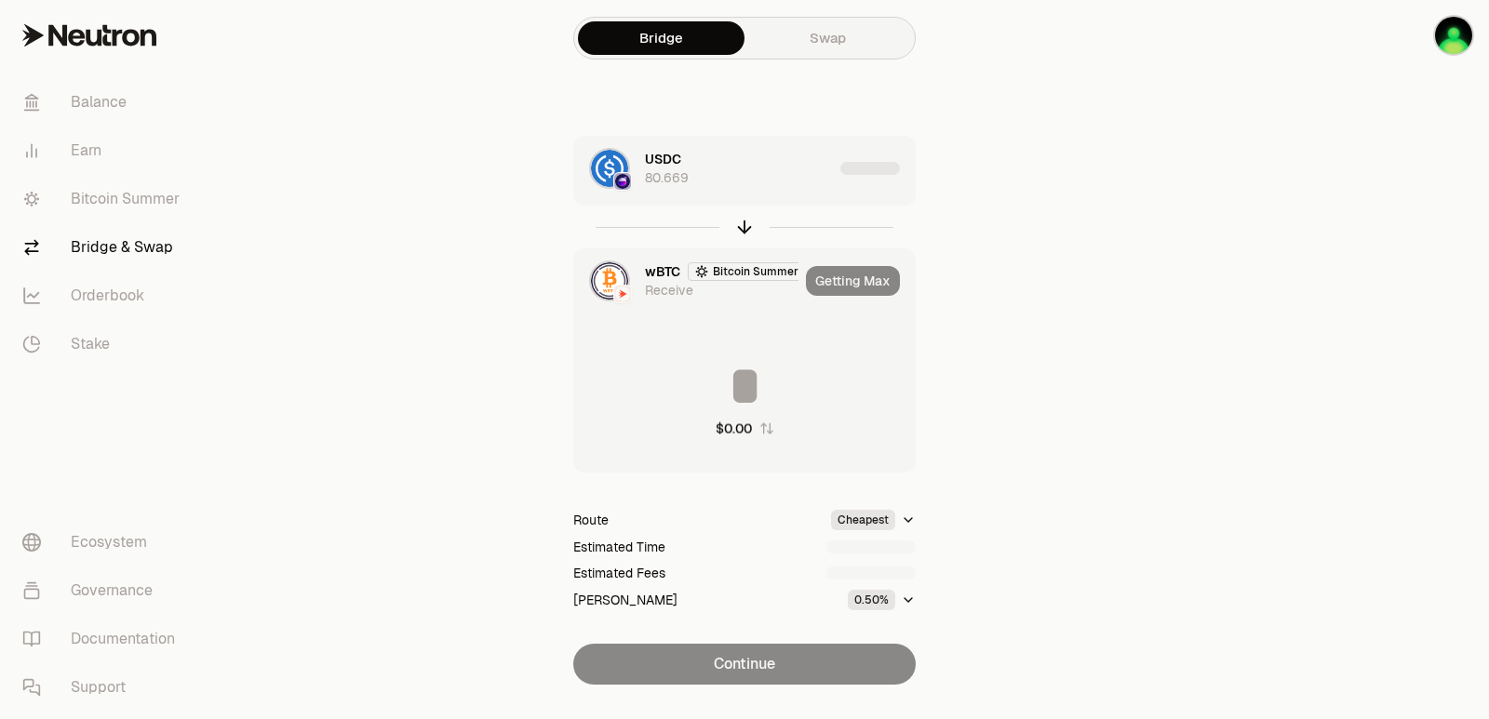
type input "**********"
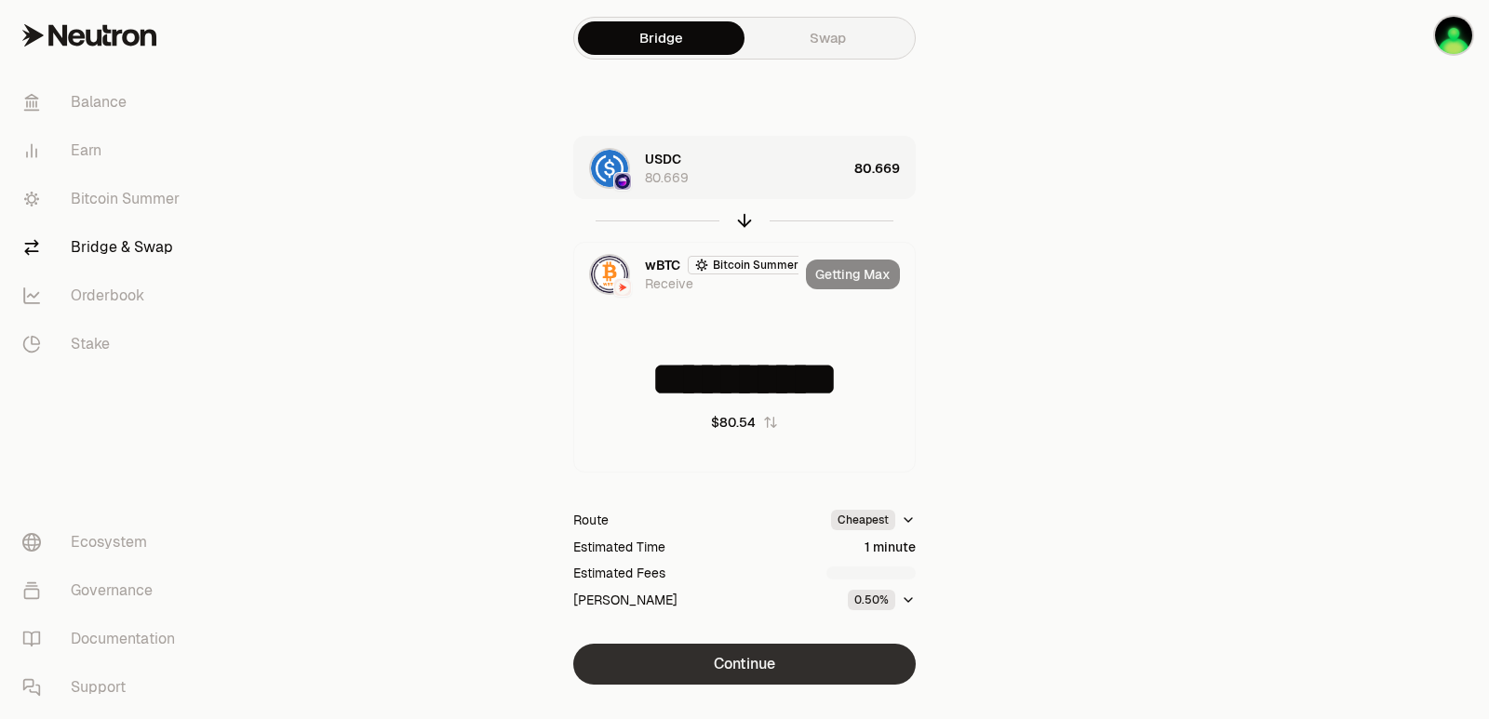
click at [782, 674] on button "Continue" at bounding box center [744, 664] width 342 height 41
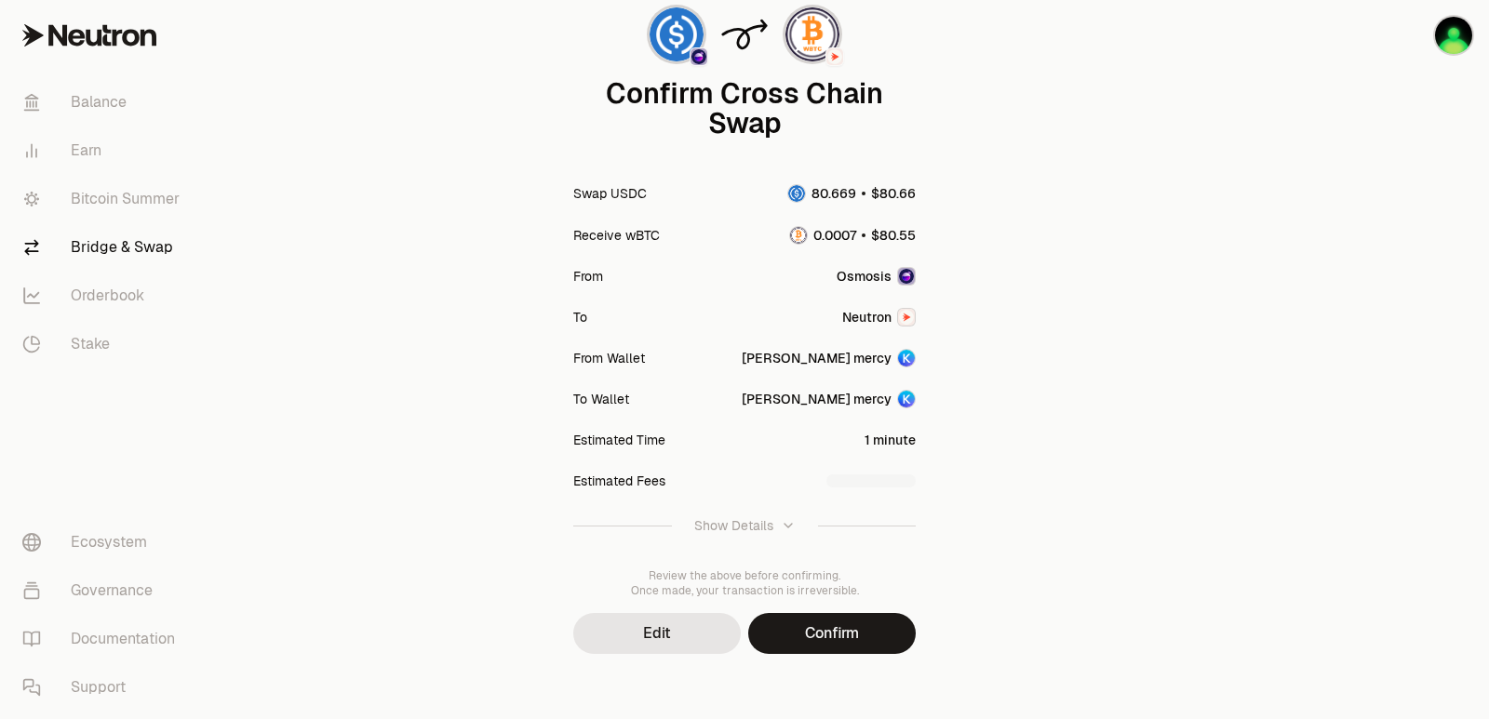
scroll to position [154, 0]
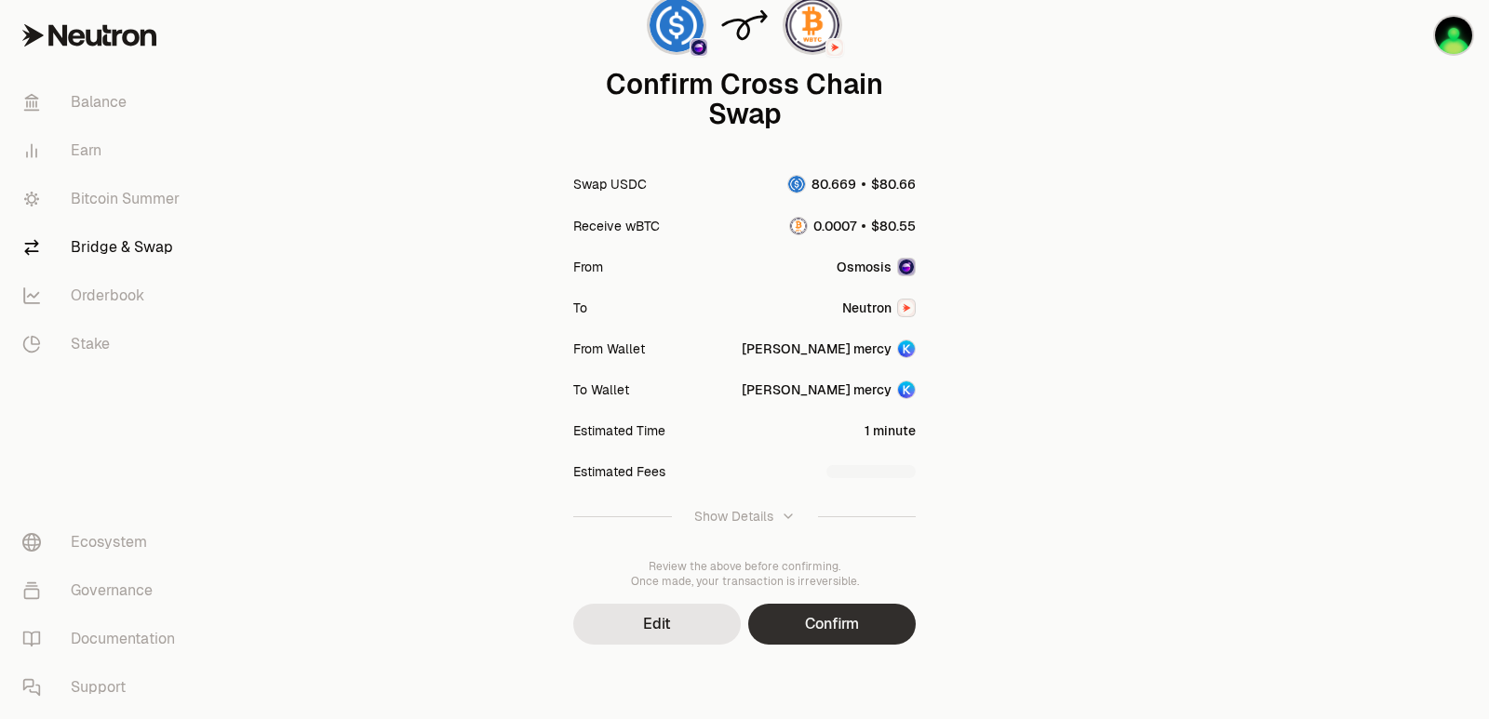
click at [825, 623] on button "Confirm" at bounding box center [832, 624] width 168 height 41
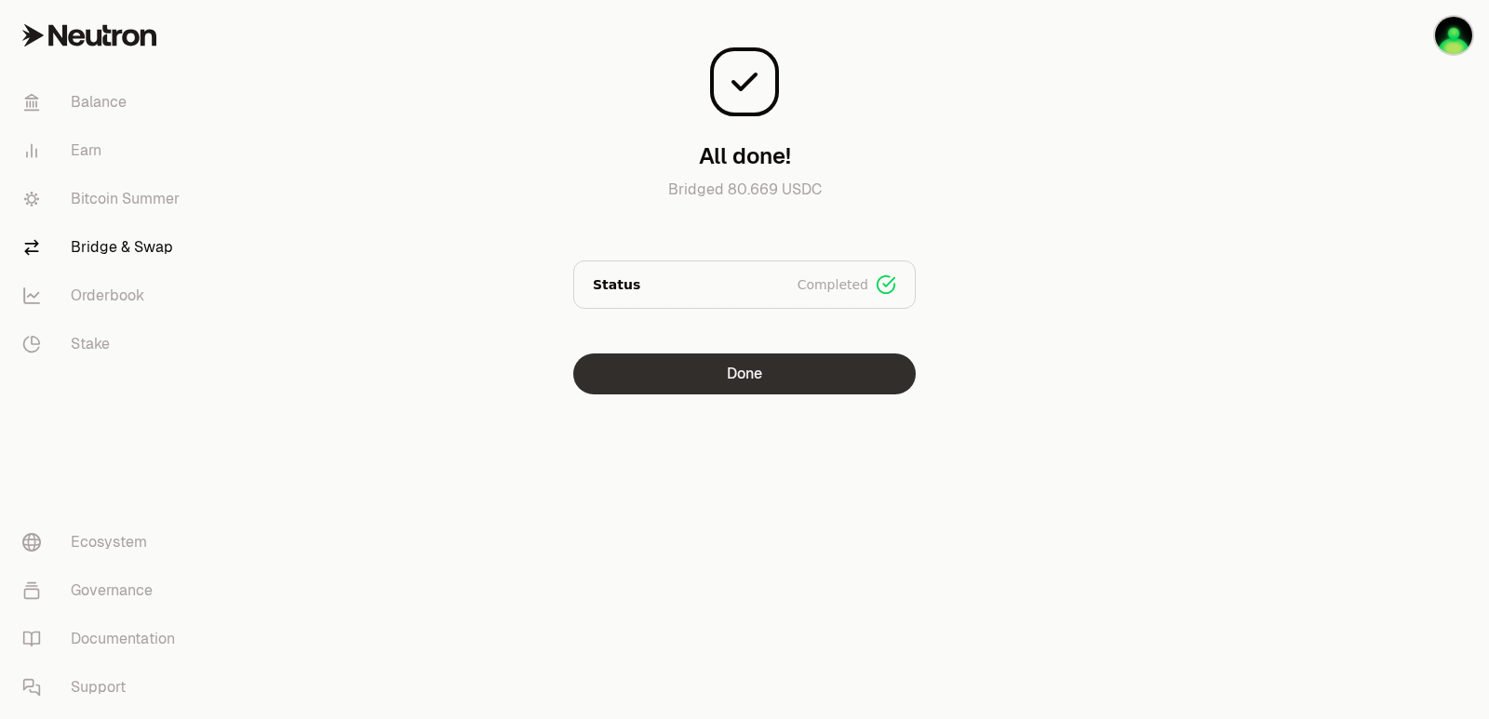
click at [766, 376] on button "Done" at bounding box center [744, 374] width 342 height 41
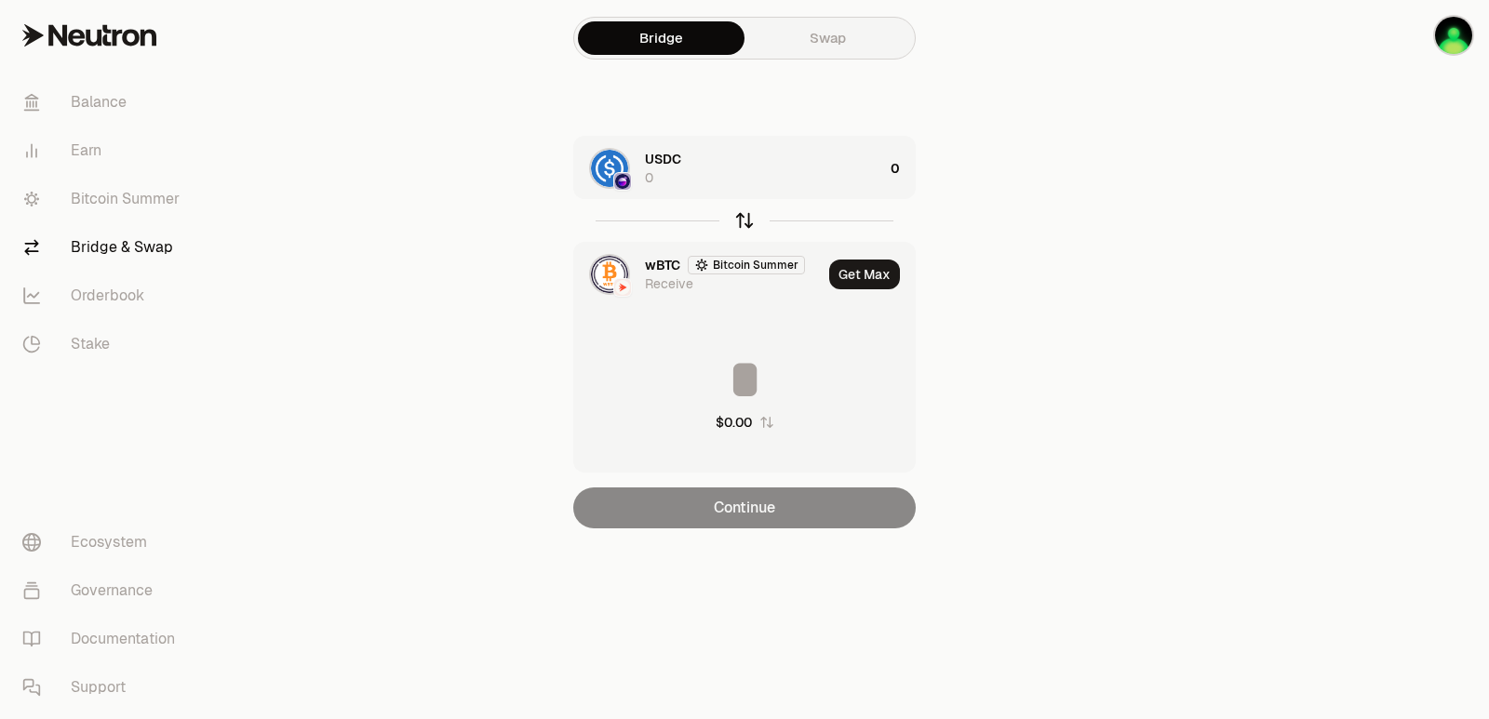
click at [741, 221] on icon "button" at bounding box center [744, 220] width 20 height 20
click at [831, 174] on div "wBTC Bitcoin Summer 0.0007" at bounding box center [764, 168] width 238 height 37
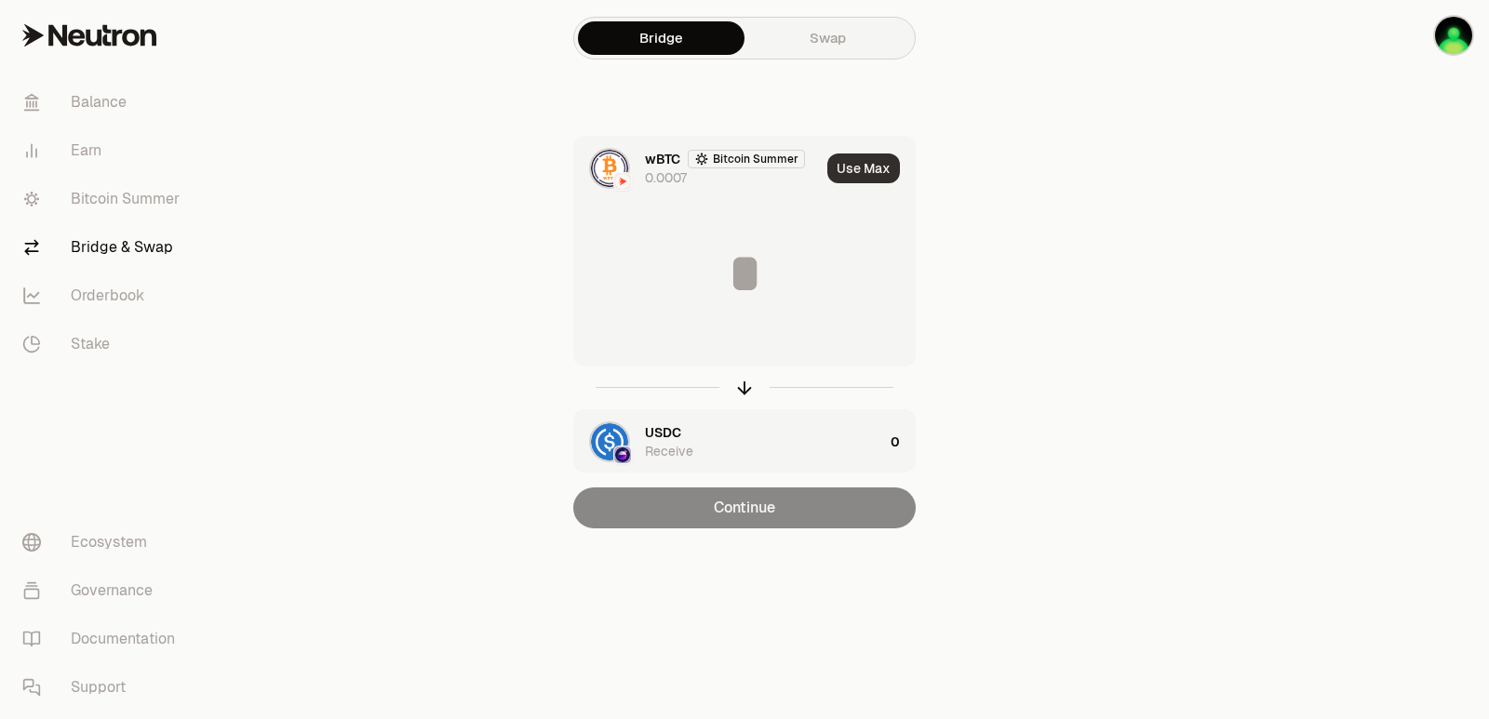
click at [870, 159] on button "Use Max" at bounding box center [863, 169] width 73 height 30
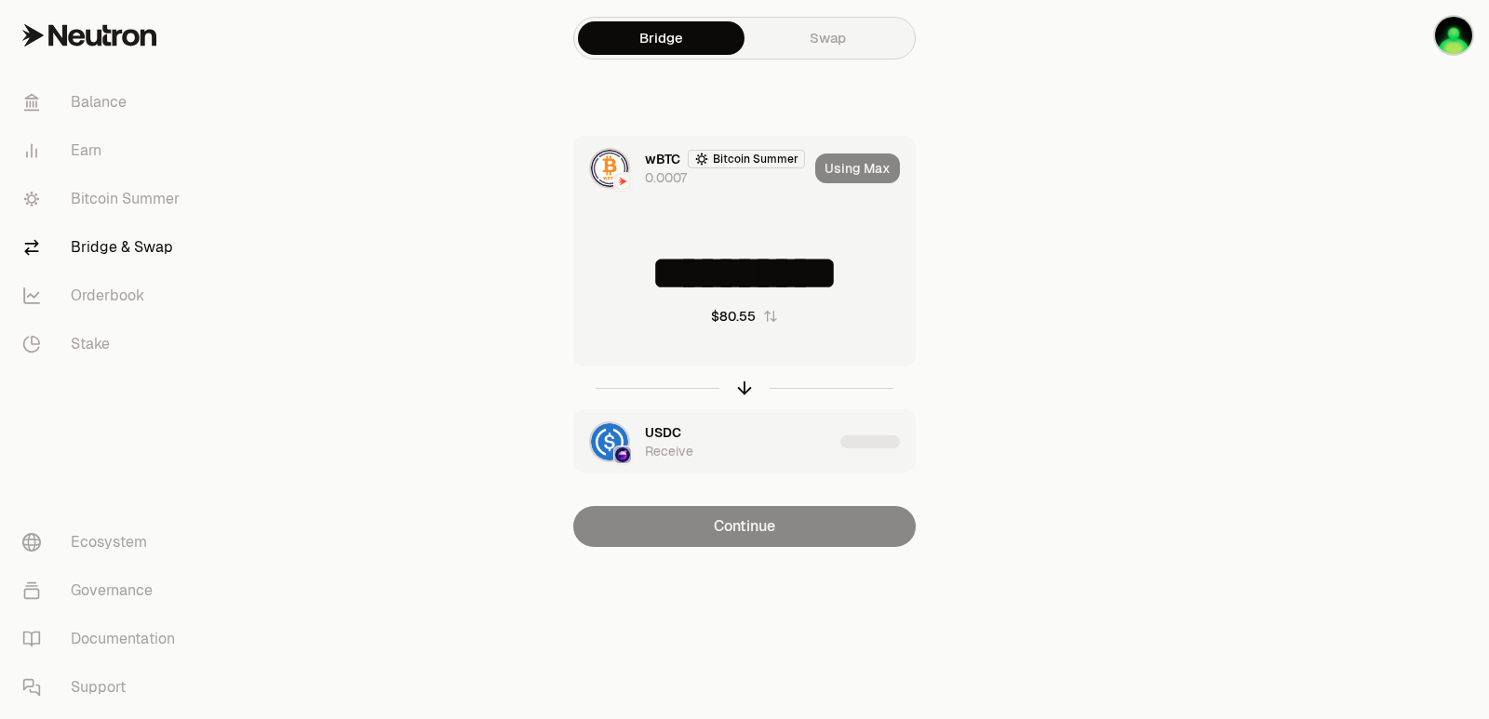
type input "**********"
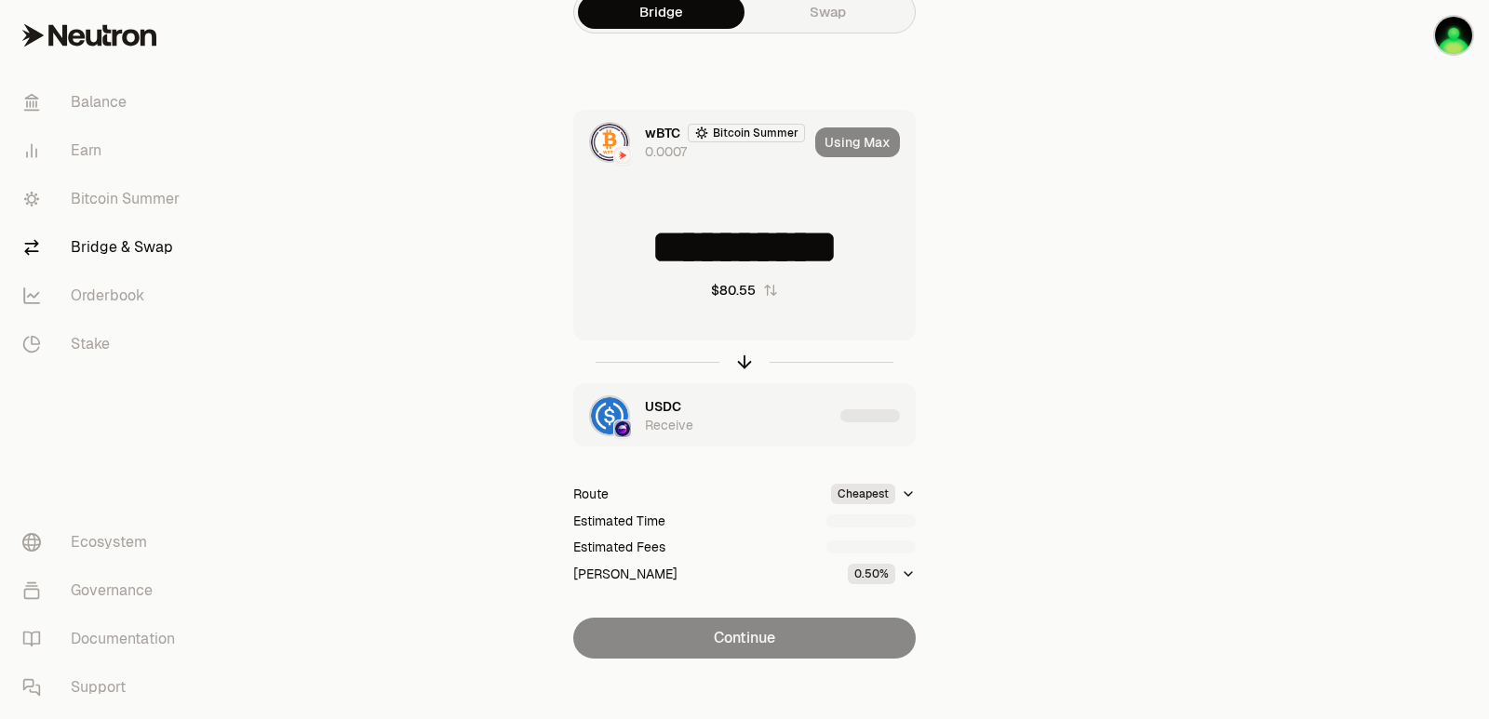
scroll to position [40, 0]
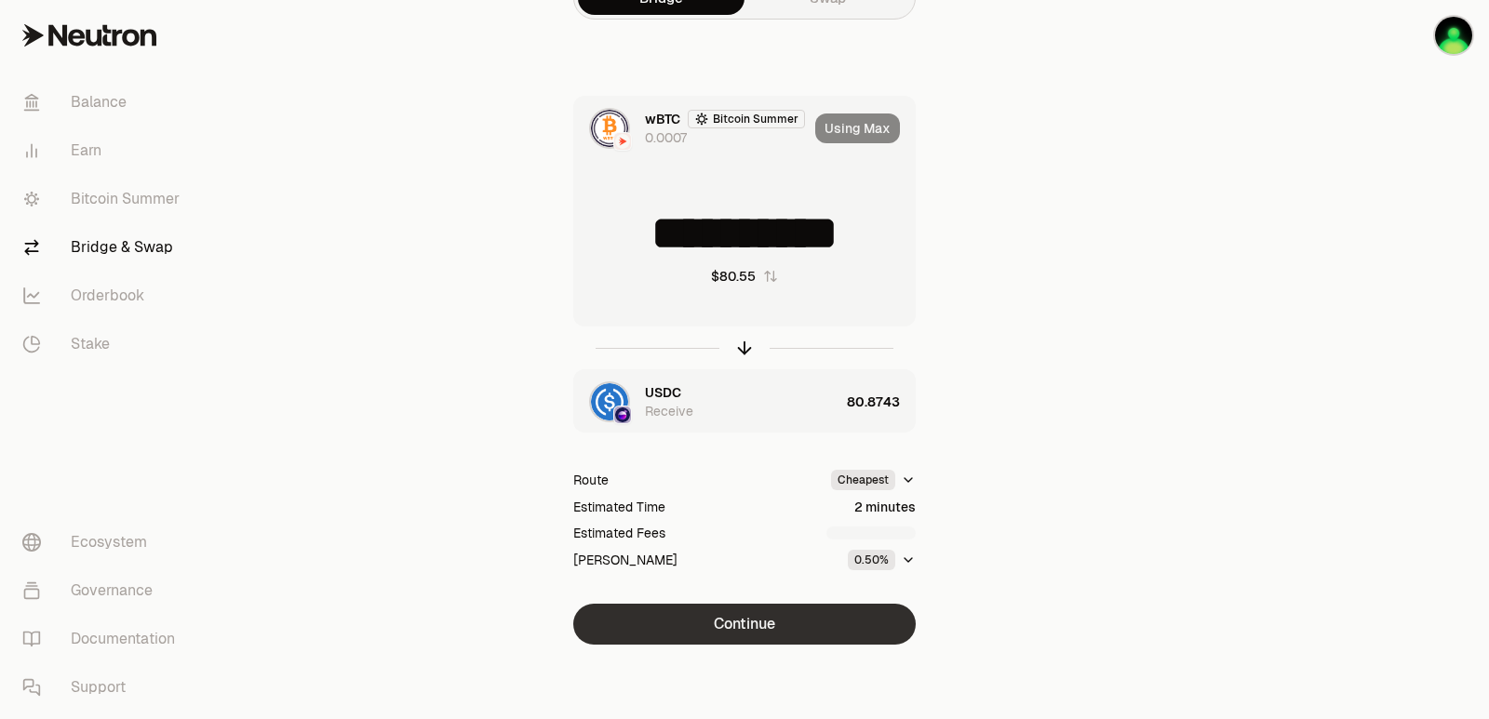
click at [756, 618] on button "Continue" at bounding box center [744, 624] width 342 height 41
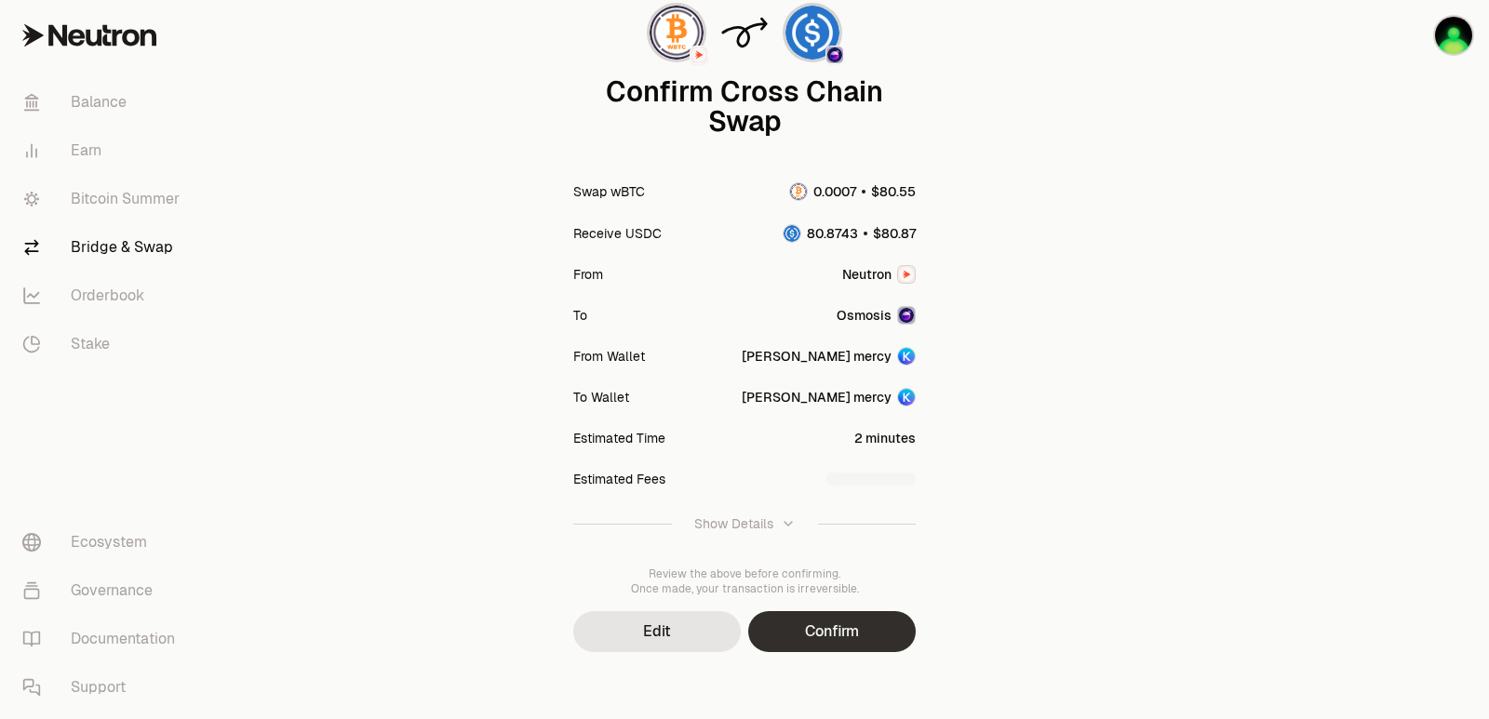
scroll to position [154, 0]
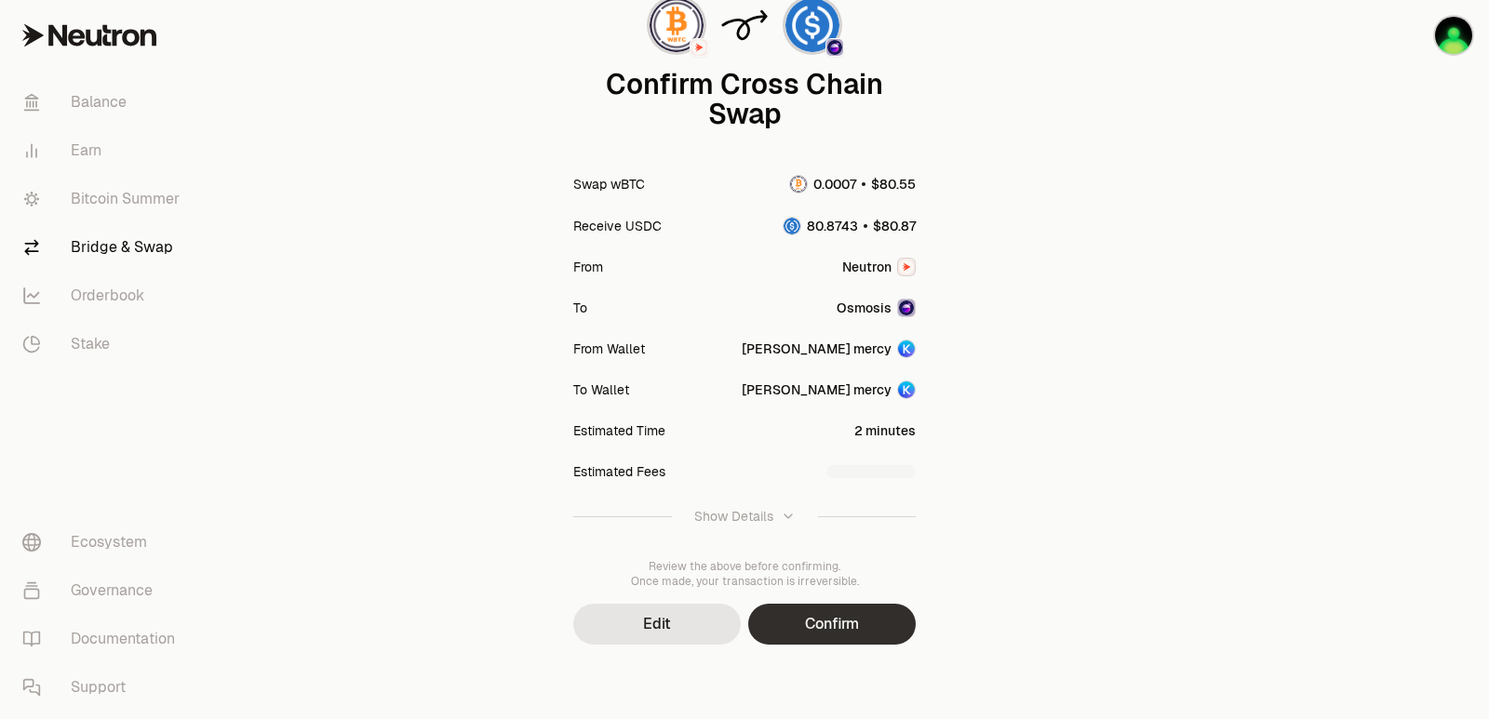
click at [816, 621] on button "Confirm" at bounding box center [832, 624] width 168 height 41
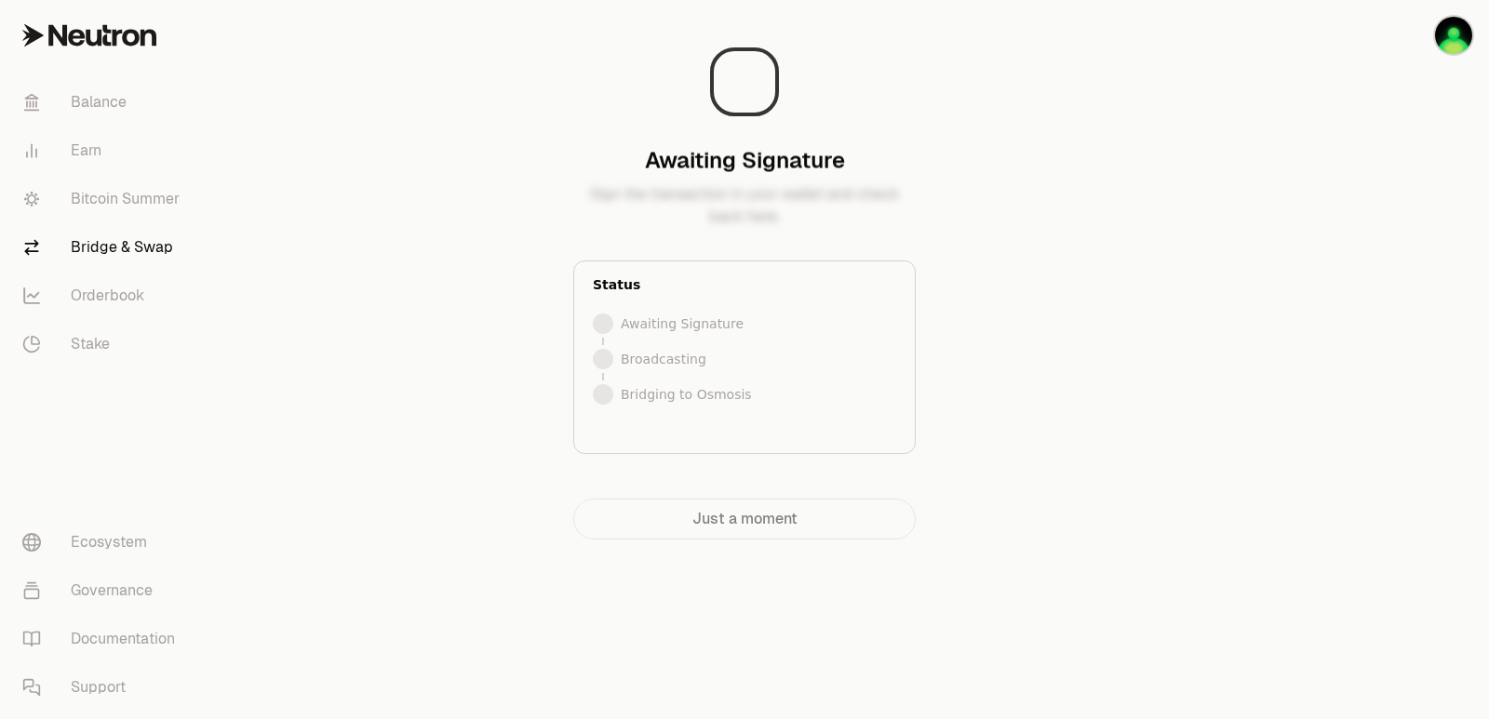
scroll to position [0, 0]
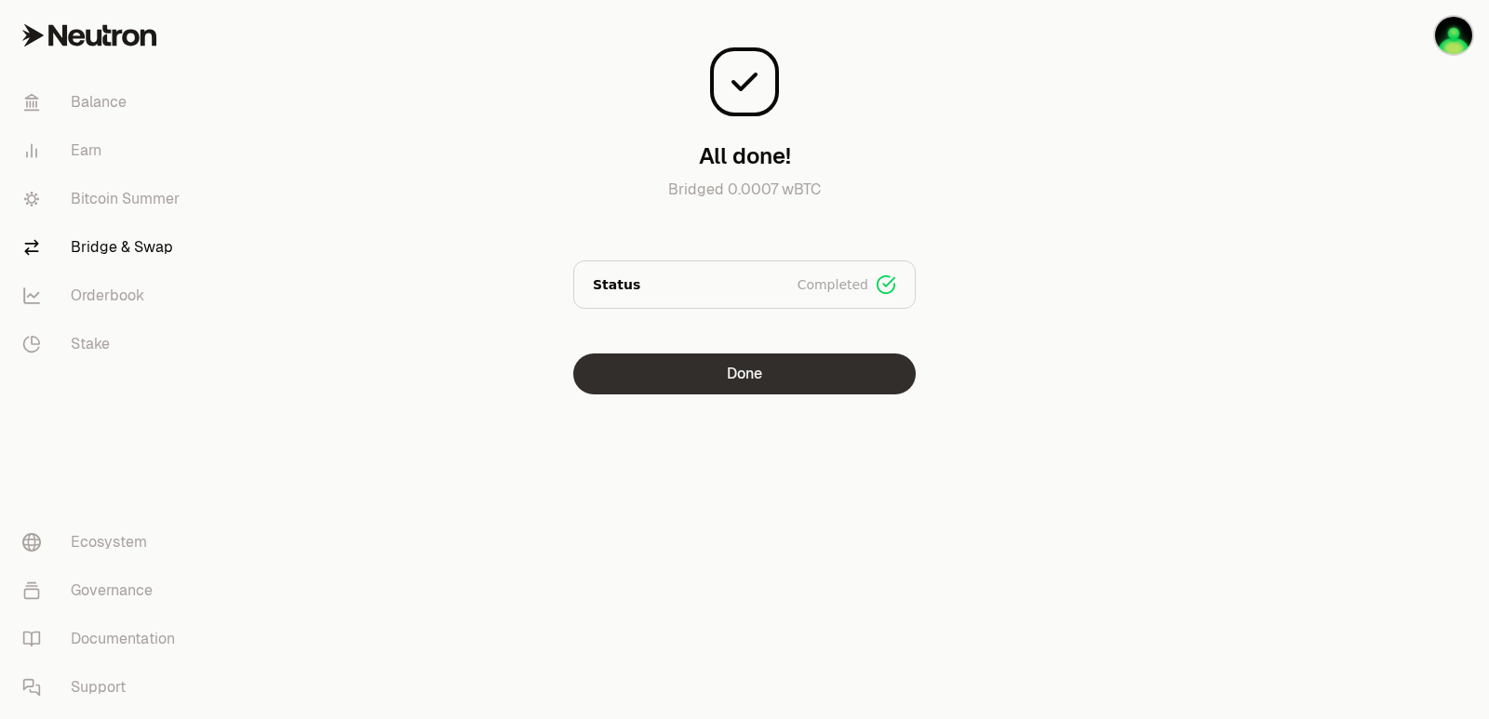
click at [776, 387] on button "Done" at bounding box center [744, 374] width 342 height 41
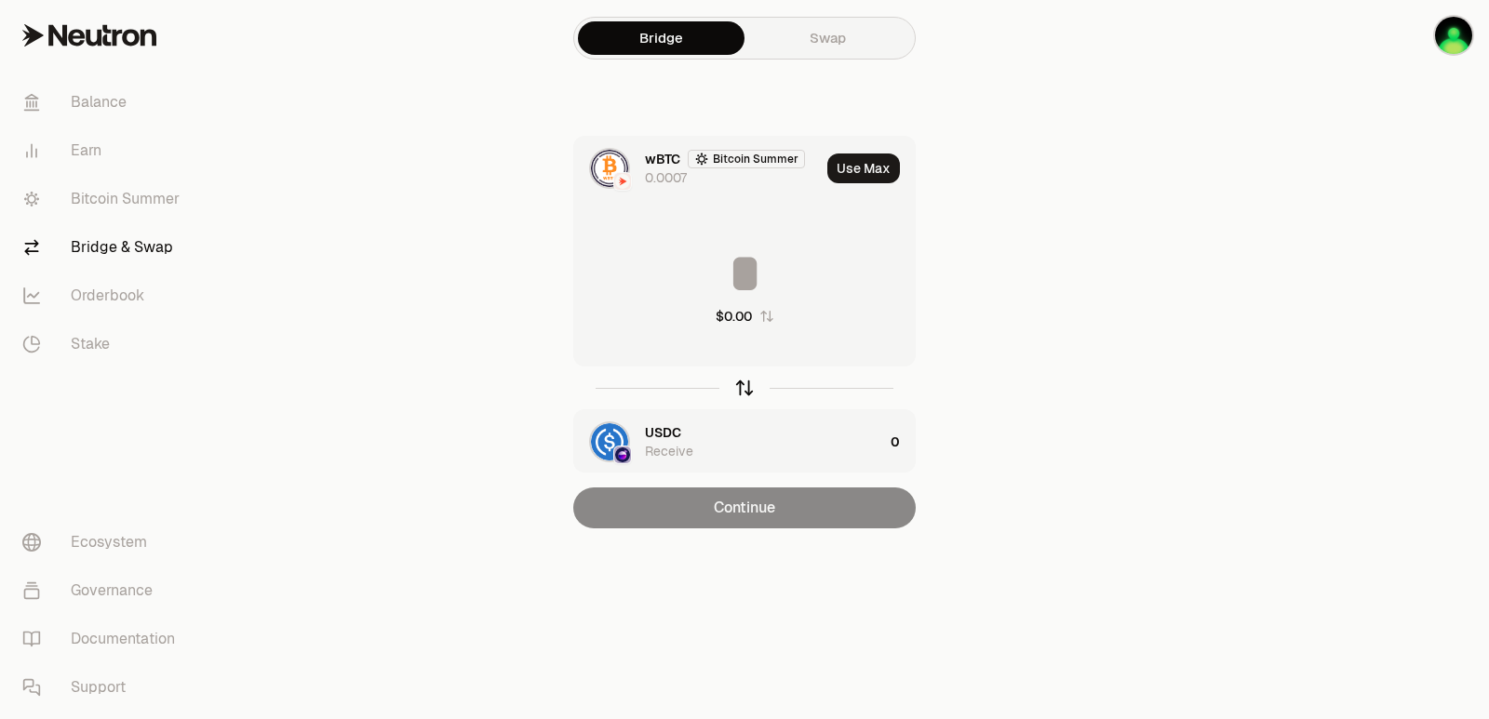
click at [747, 388] on icon "button" at bounding box center [744, 388] width 20 height 20
click at [877, 166] on button "Use Max" at bounding box center [863, 169] width 73 height 30
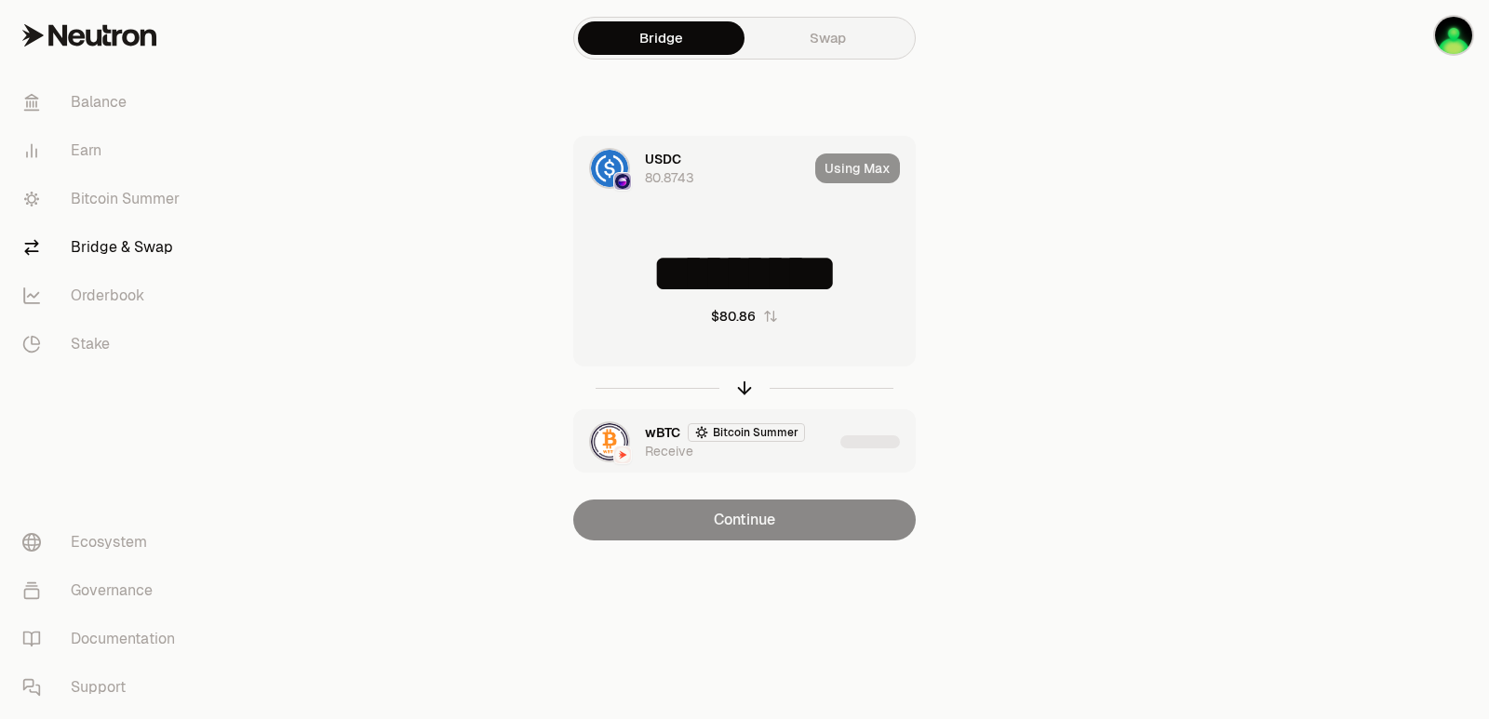
type input "*********"
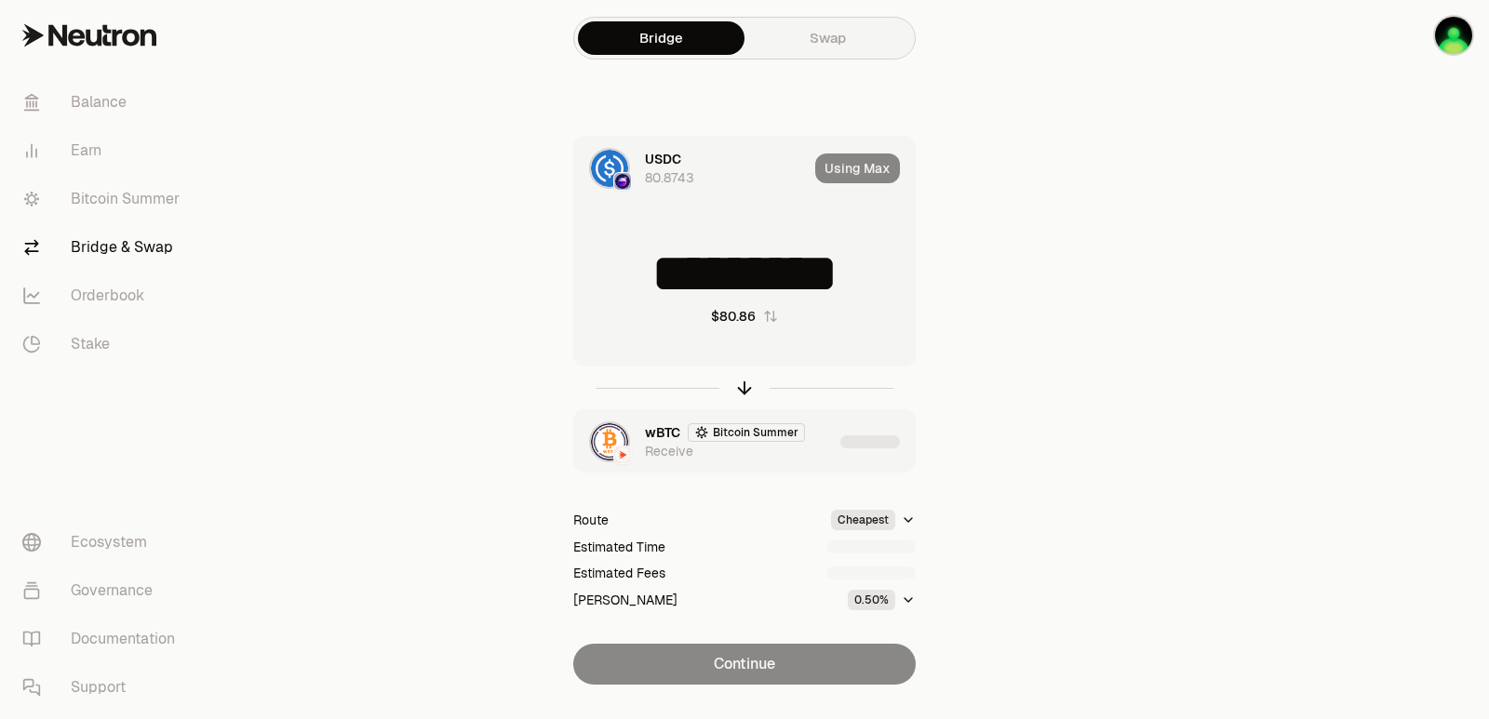
click at [835, 449] on div "wBTC Bitcoin Summer Receive" at bounding box center [744, 441] width 341 height 63
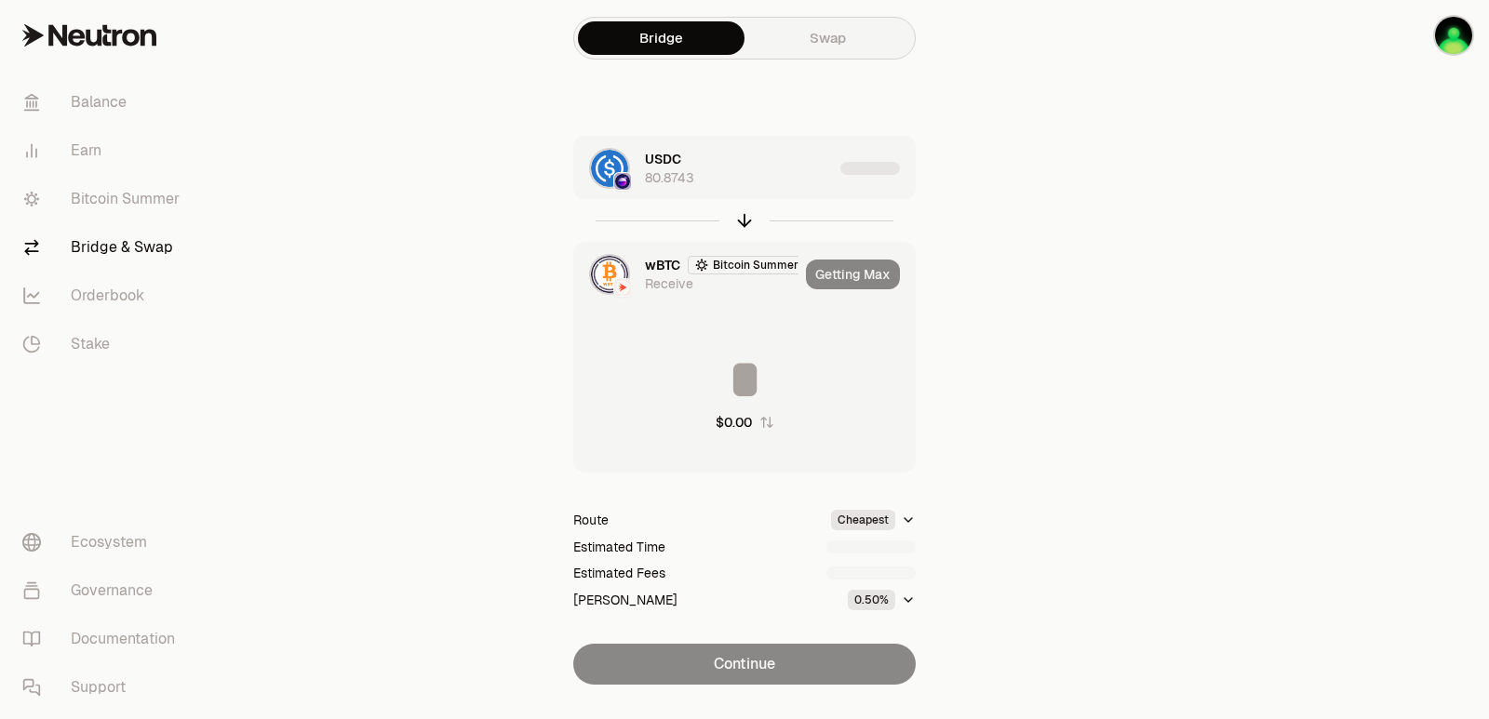
type input "**********"
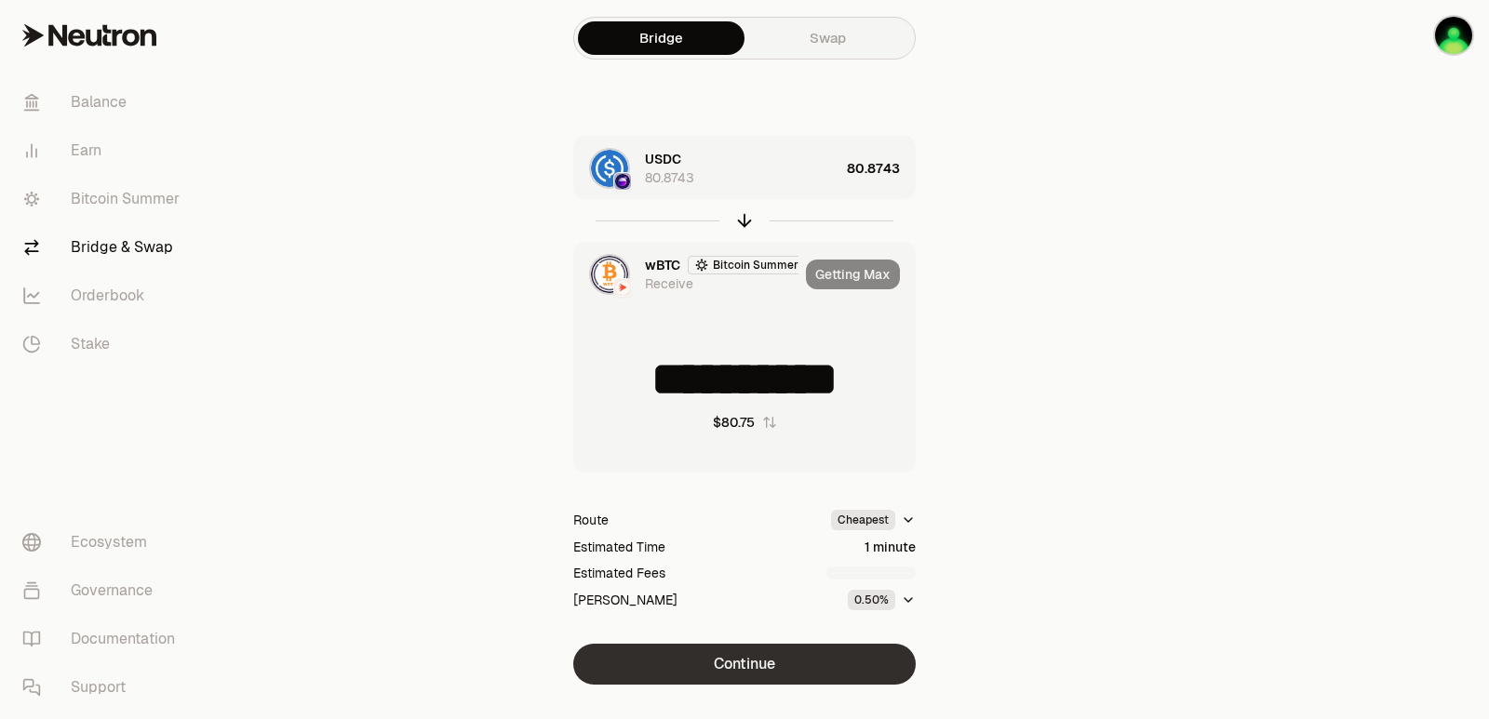
click at [777, 676] on button "Continue" at bounding box center [744, 664] width 342 height 41
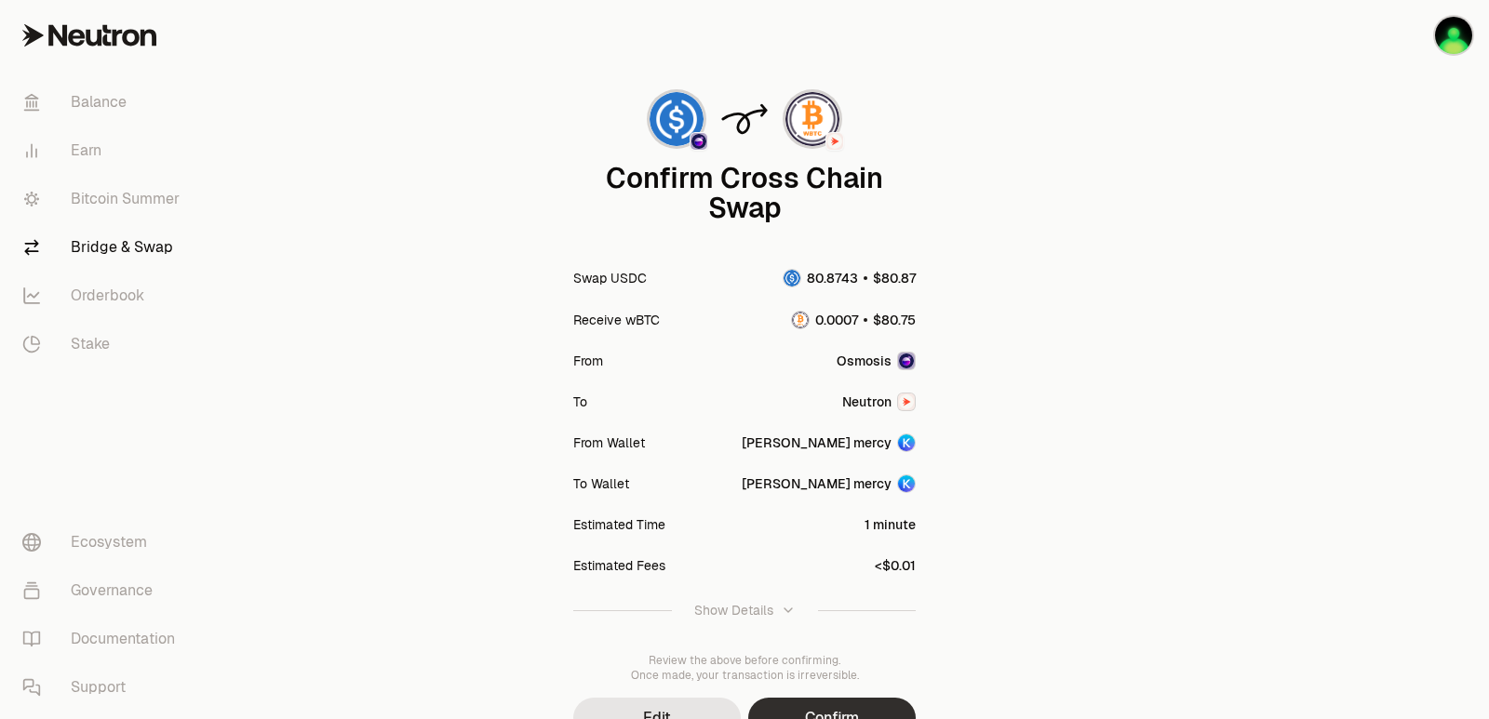
scroll to position [93, 0]
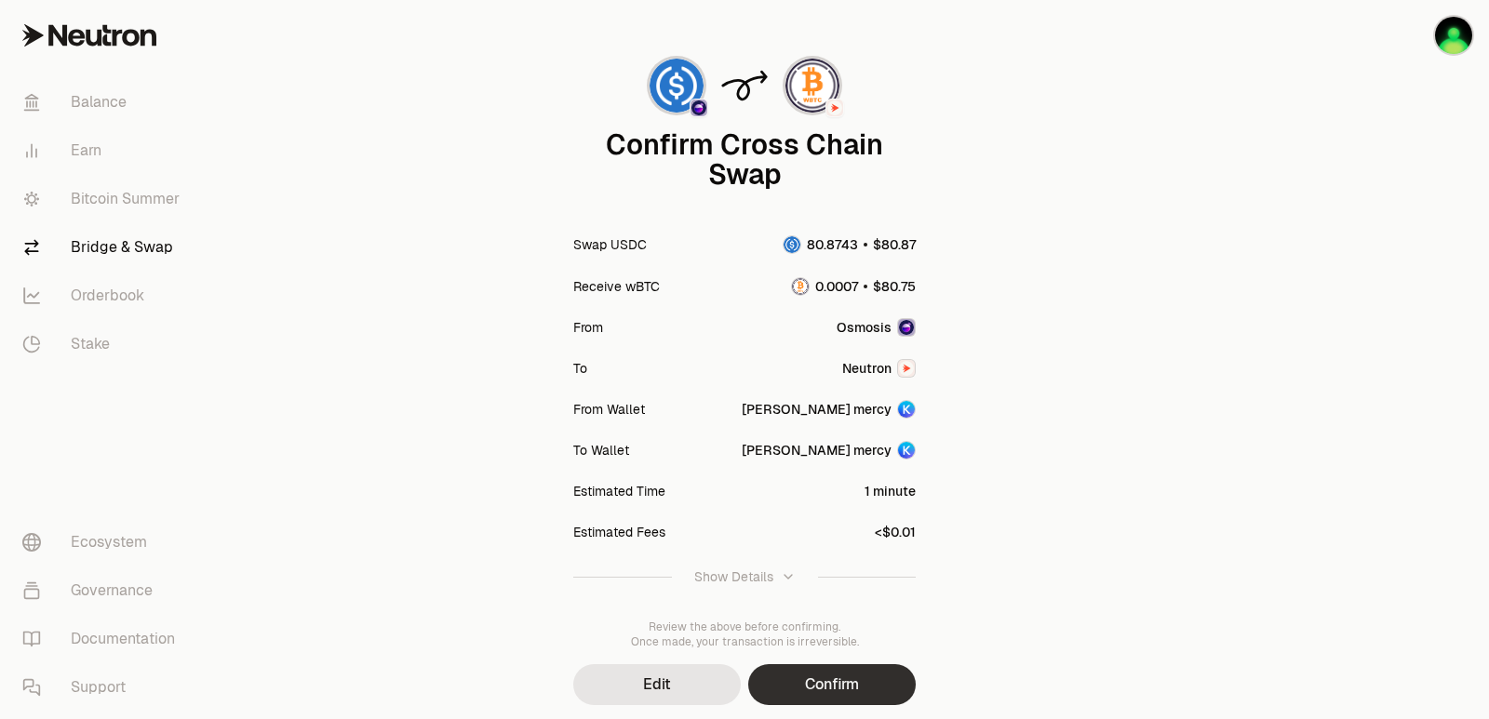
click at [855, 666] on button "Confirm" at bounding box center [832, 684] width 168 height 41
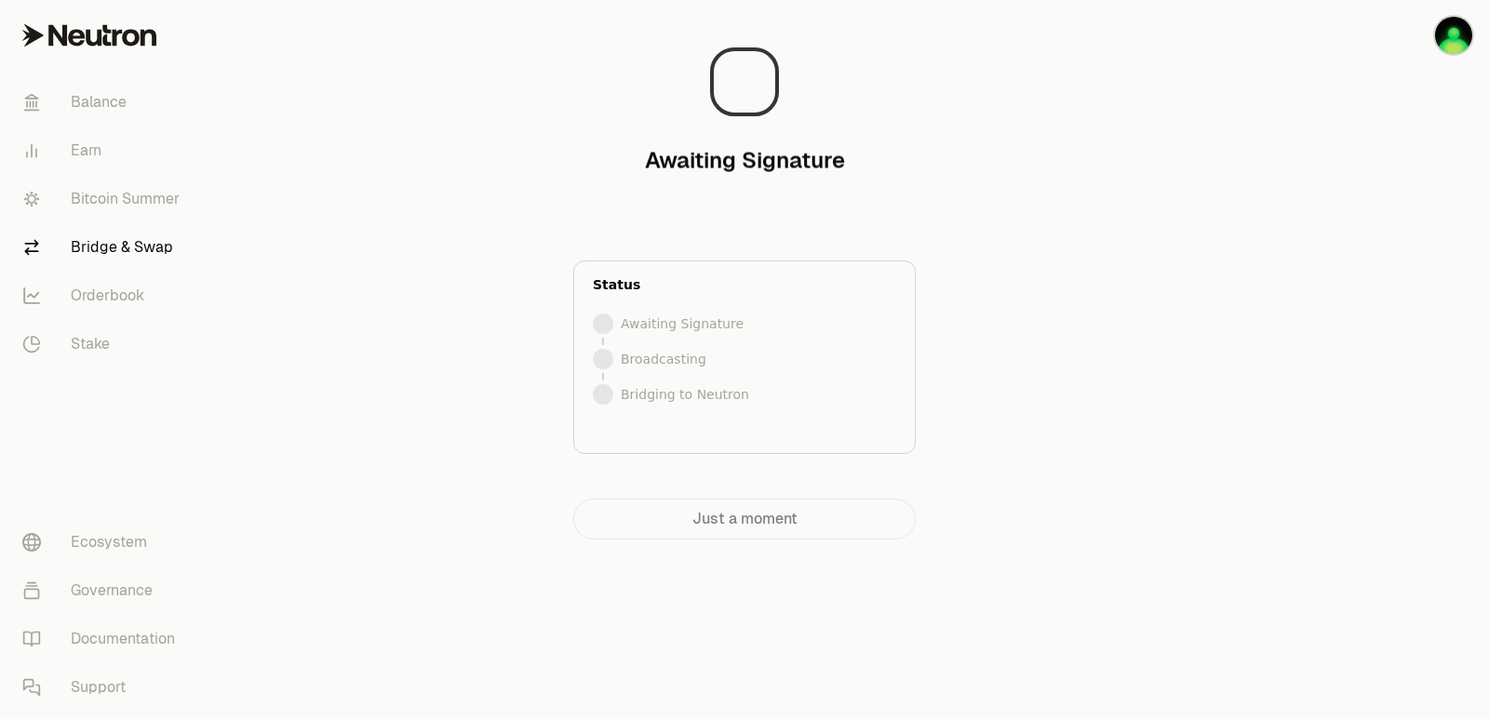
scroll to position [0, 0]
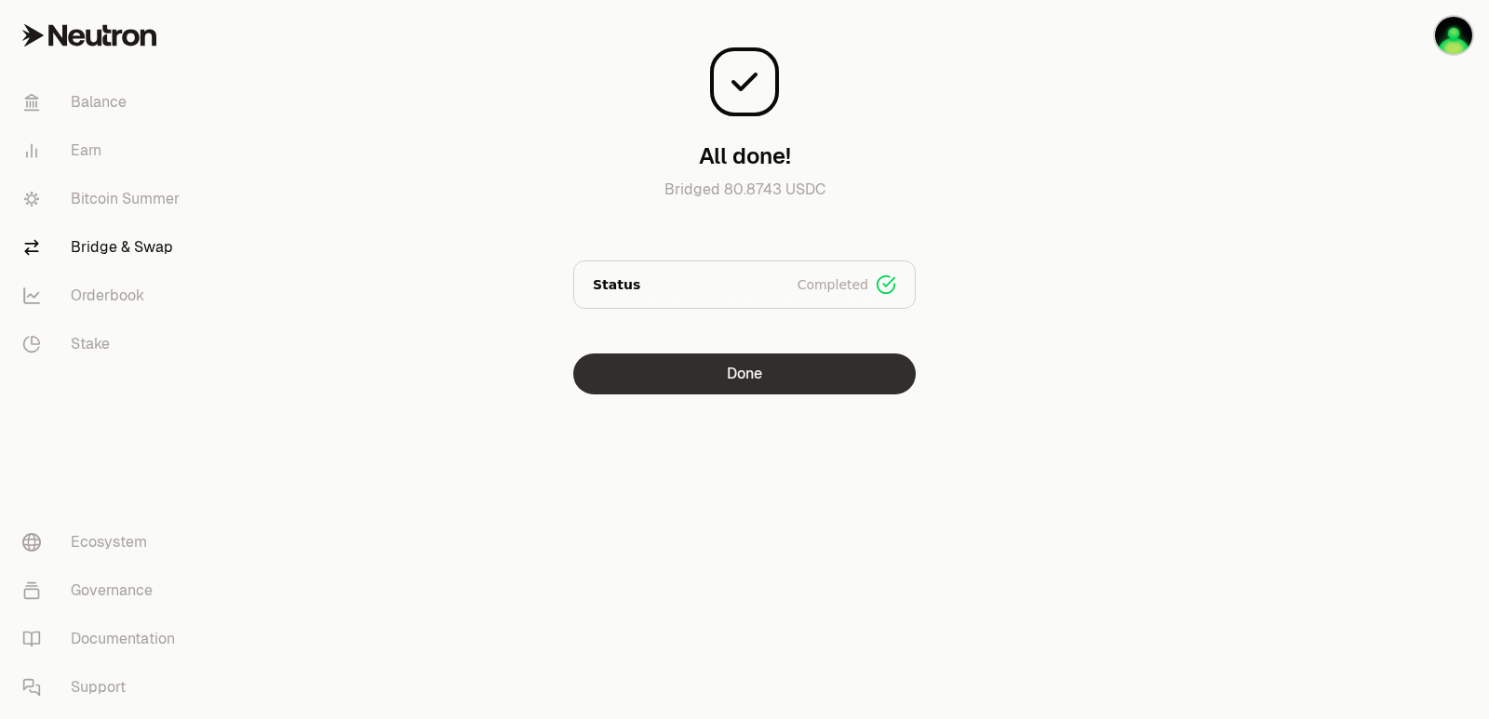
click at [778, 378] on button "Done" at bounding box center [744, 374] width 342 height 41
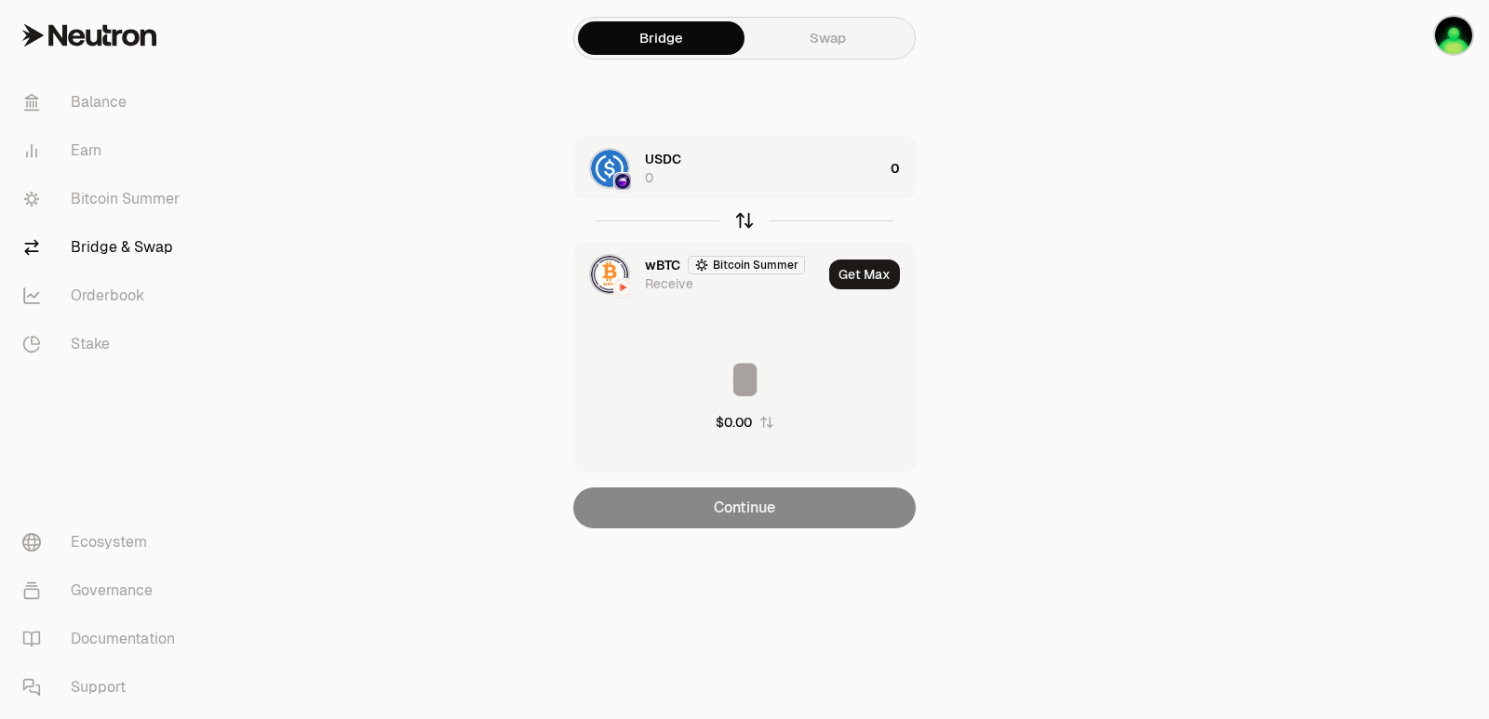
click at [744, 217] on icon "button" at bounding box center [744, 221] width 0 height 12
click at [820, 186] on div "wBTC Bitcoin Summer 0" at bounding box center [764, 168] width 238 height 37
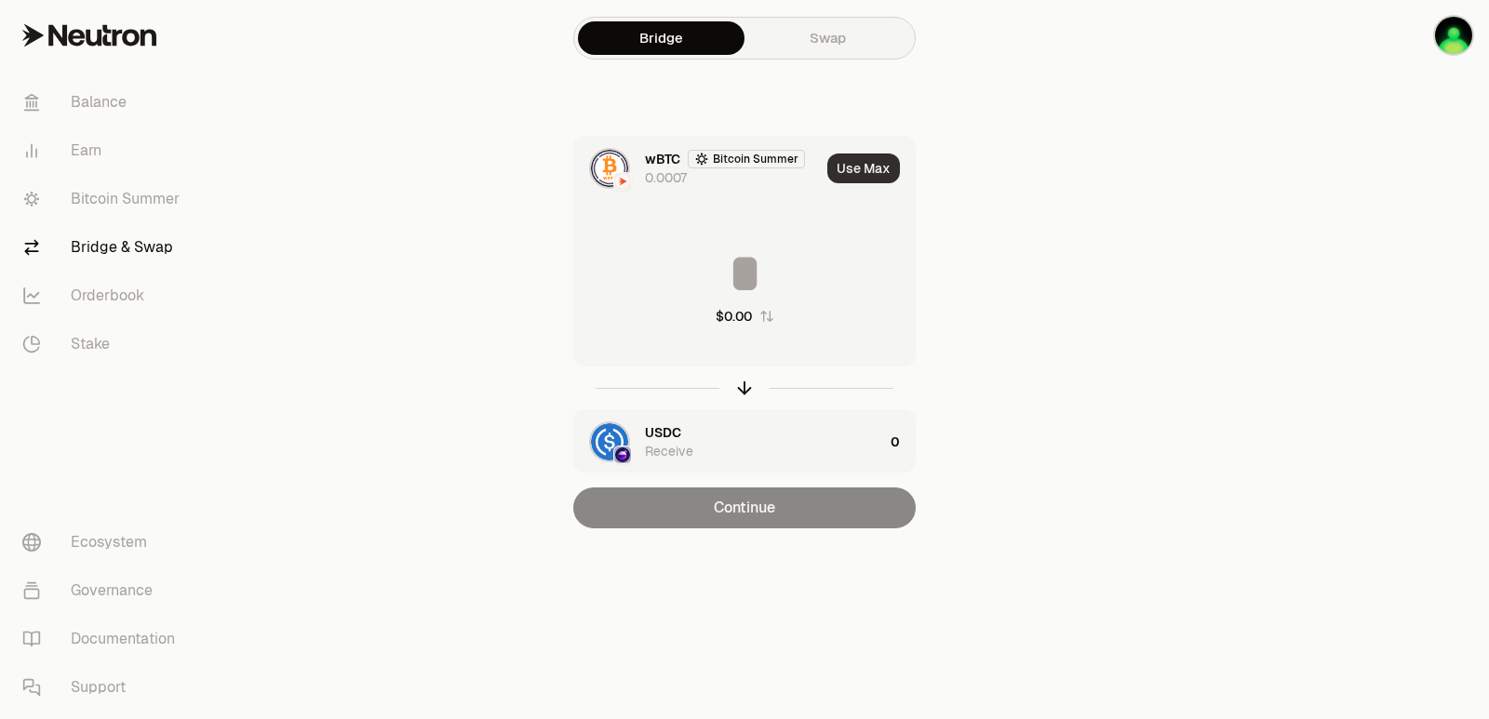
click at [866, 170] on button "Use Max" at bounding box center [863, 169] width 73 height 30
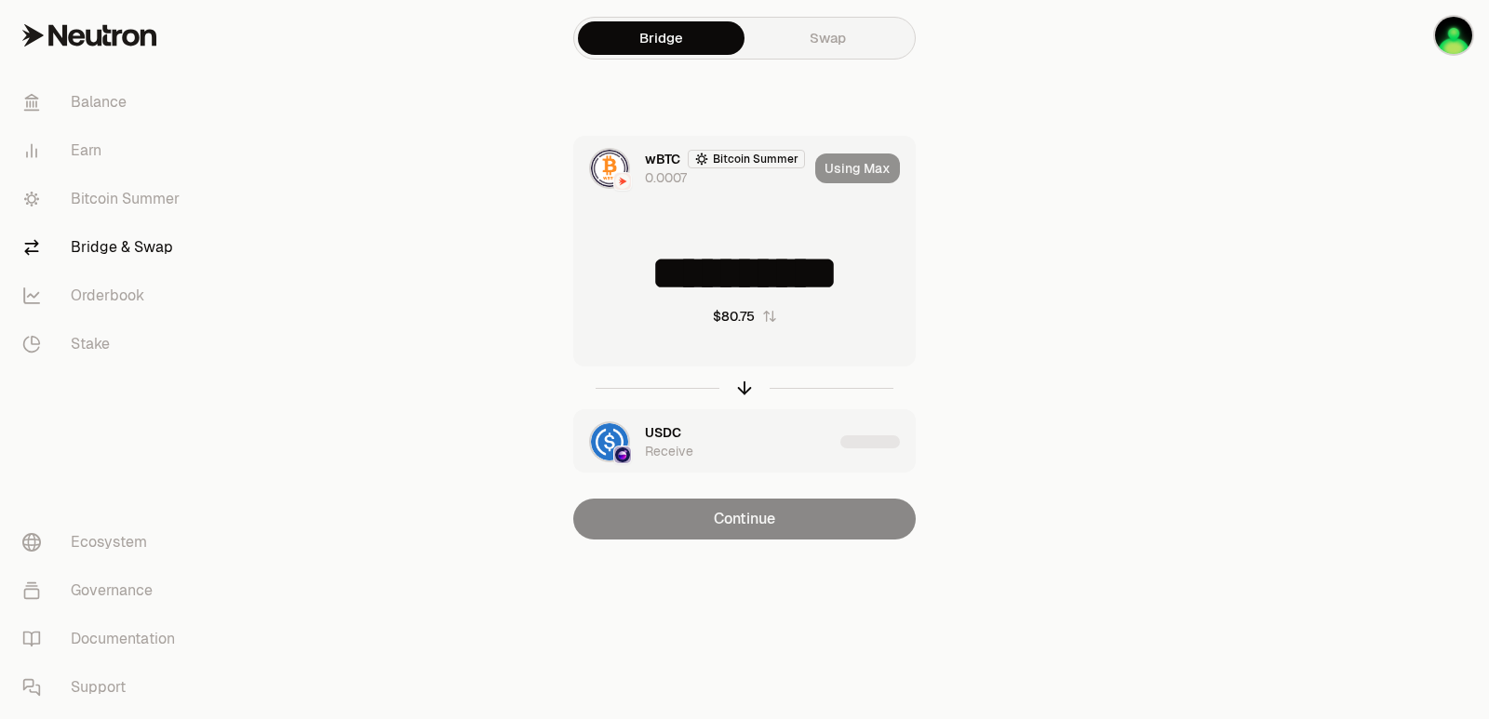
type input "**********"
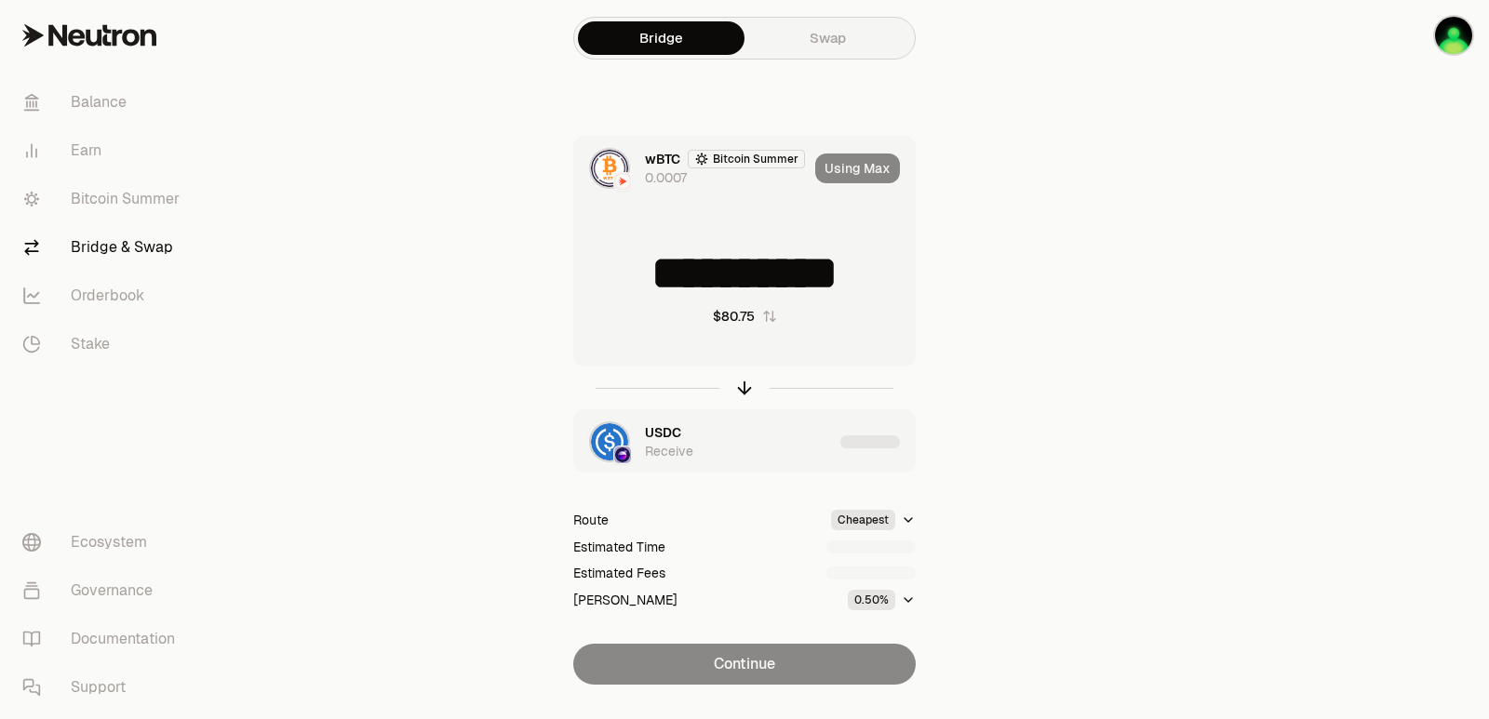
click at [819, 469] on div "USDC Receive" at bounding box center [703, 441] width 259 height 63
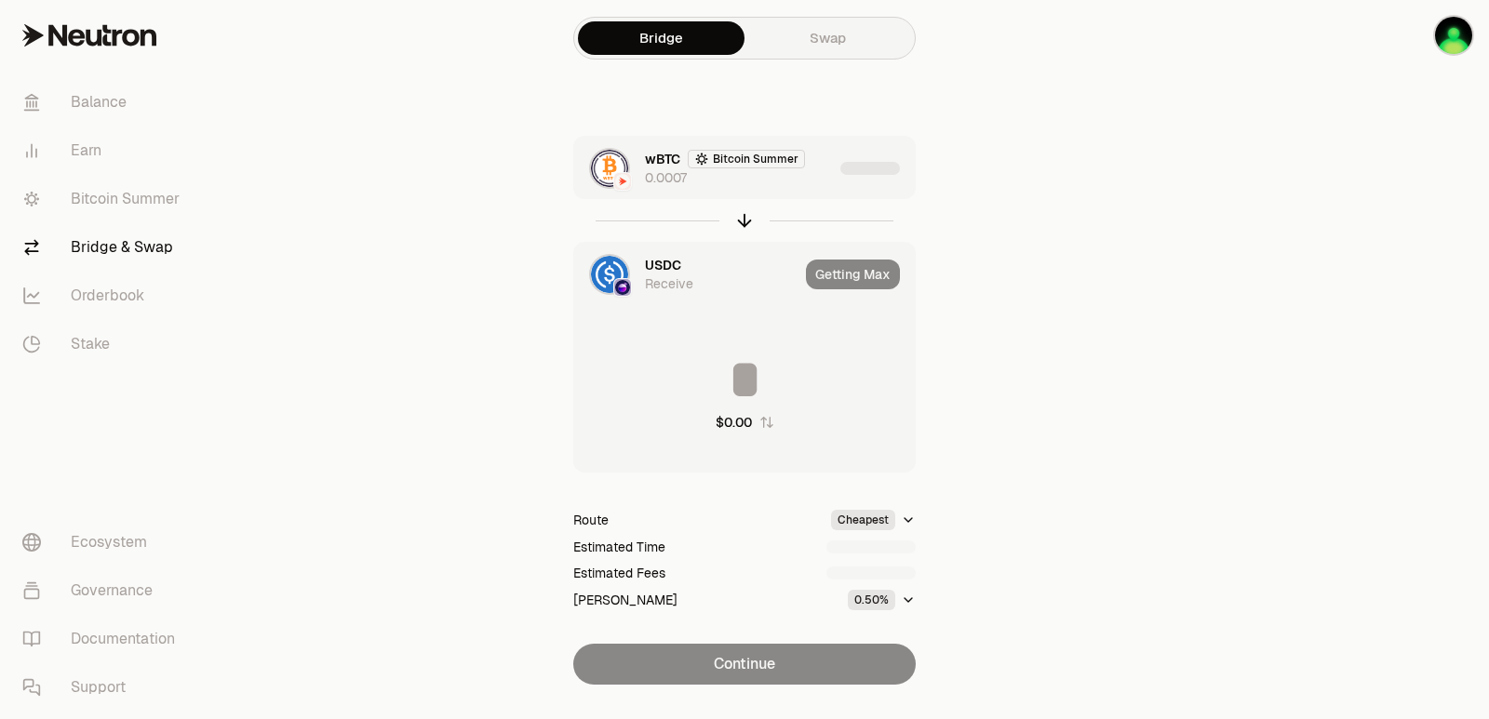
type input "*********"
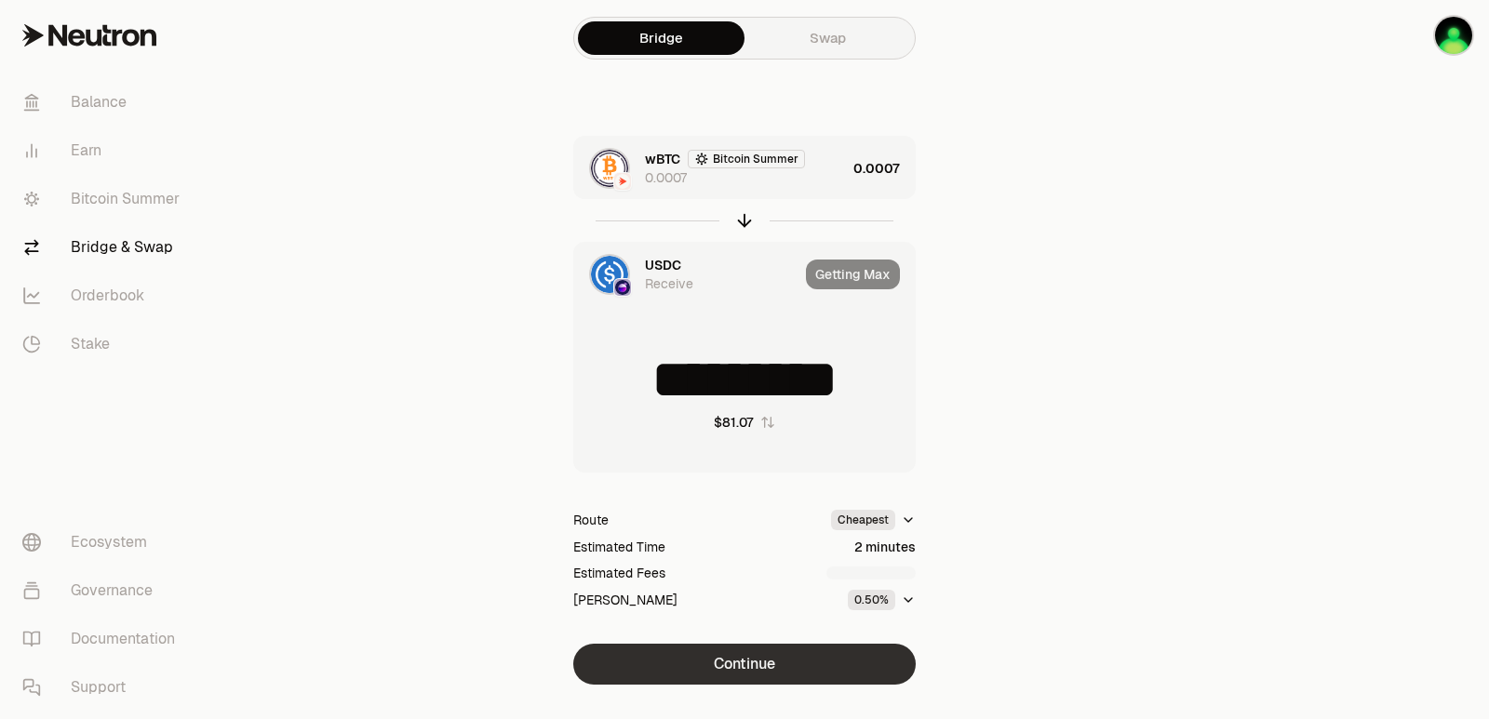
click at [792, 654] on button "Continue" at bounding box center [744, 664] width 342 height 41
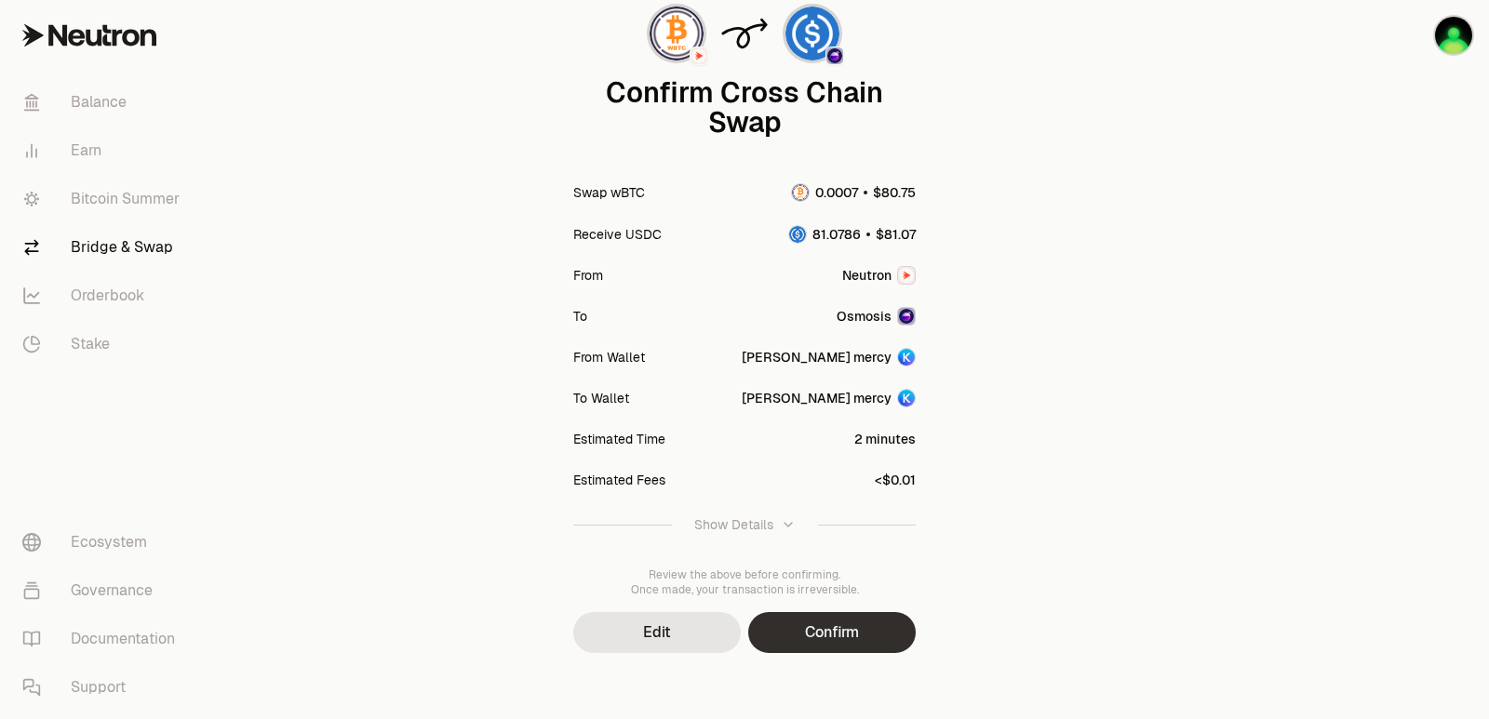
scroll to position [154, 0]
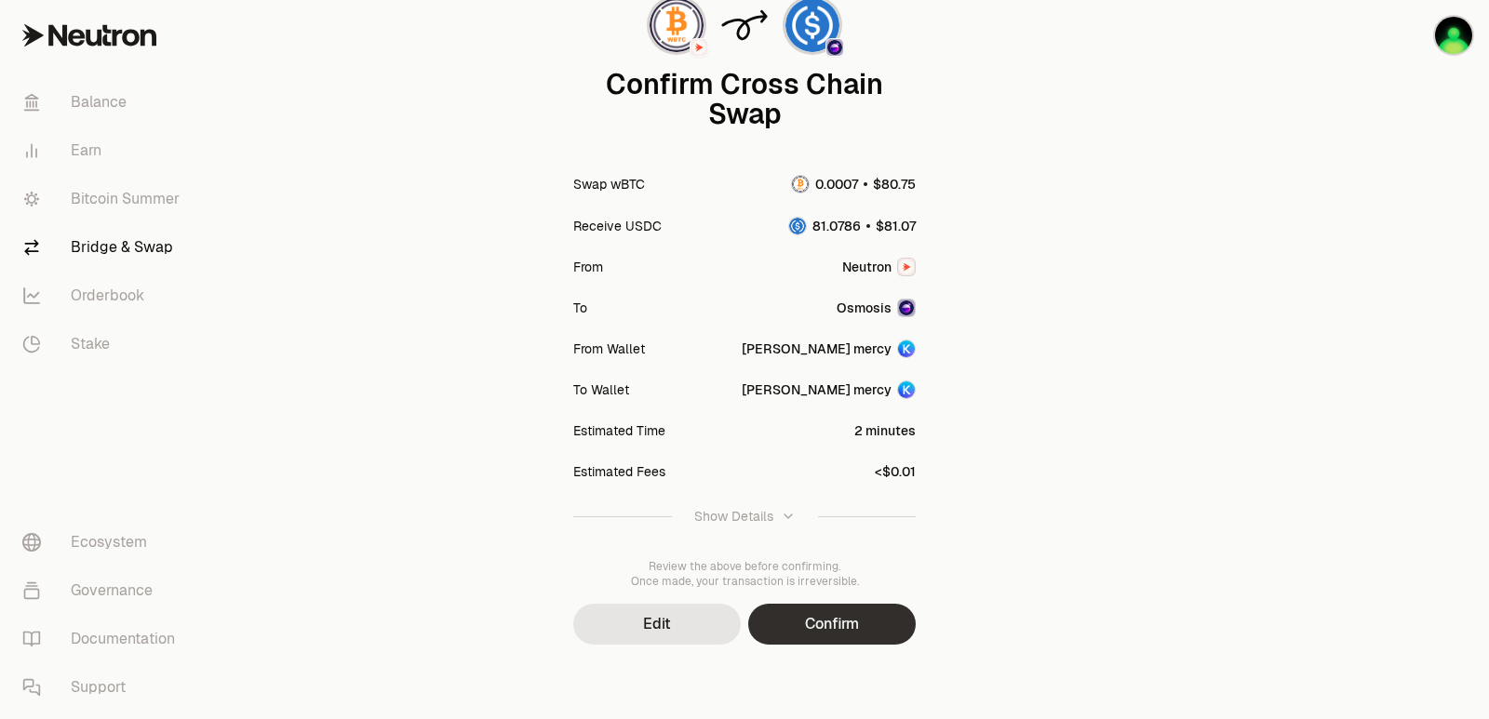
click at [852, 638] on button "Confirm" at bounding box center [832, 624] width 168 height 41
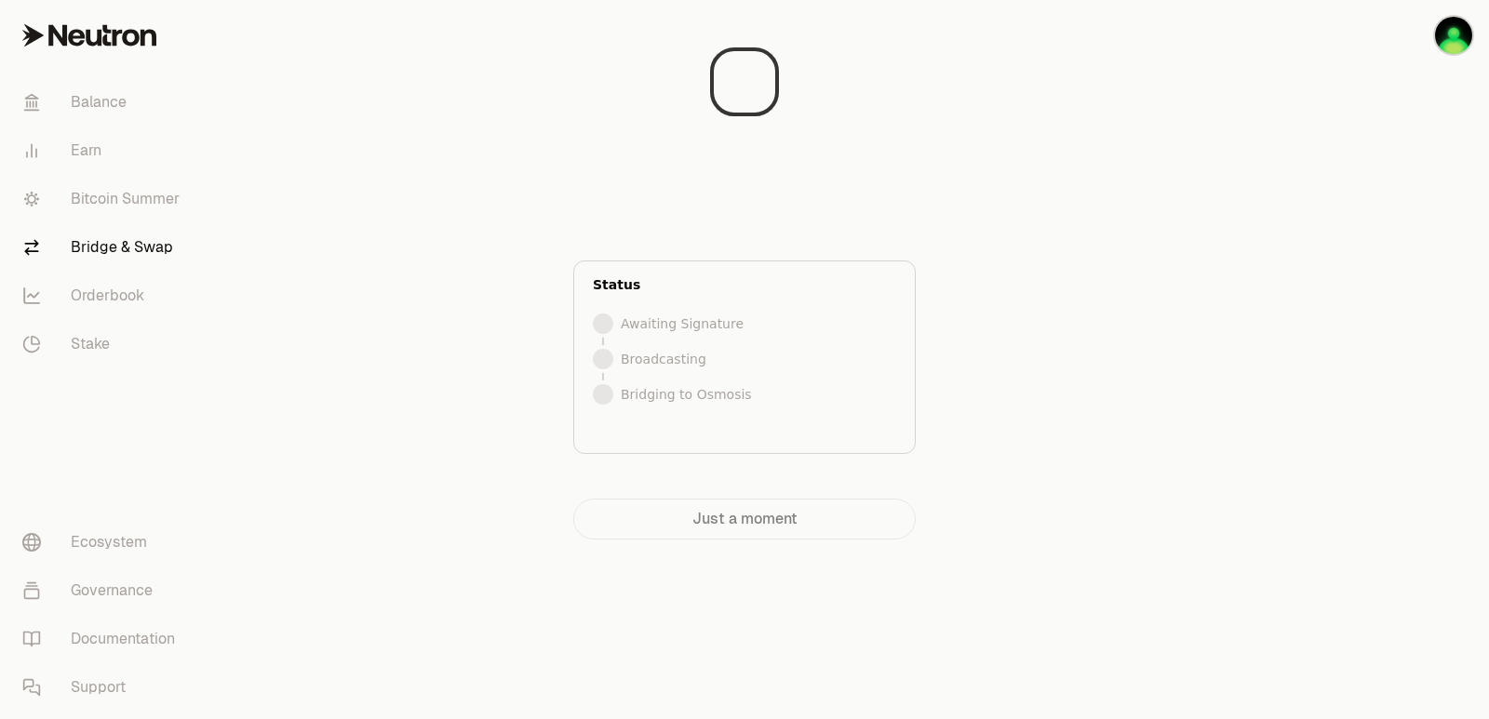
scroll to position [0, 0]
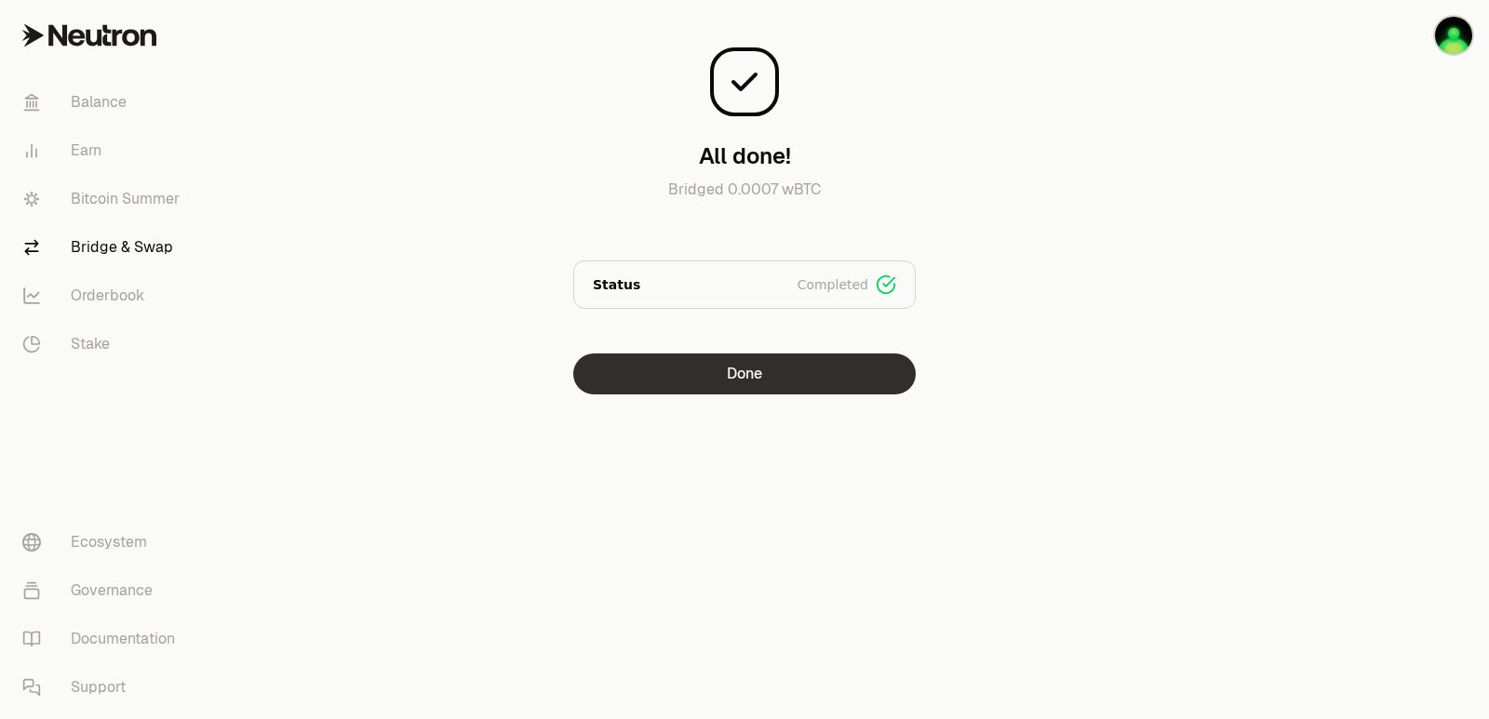
click at [765, 384] on button "Done" at bounding box center [744, 374] width 342 height 41
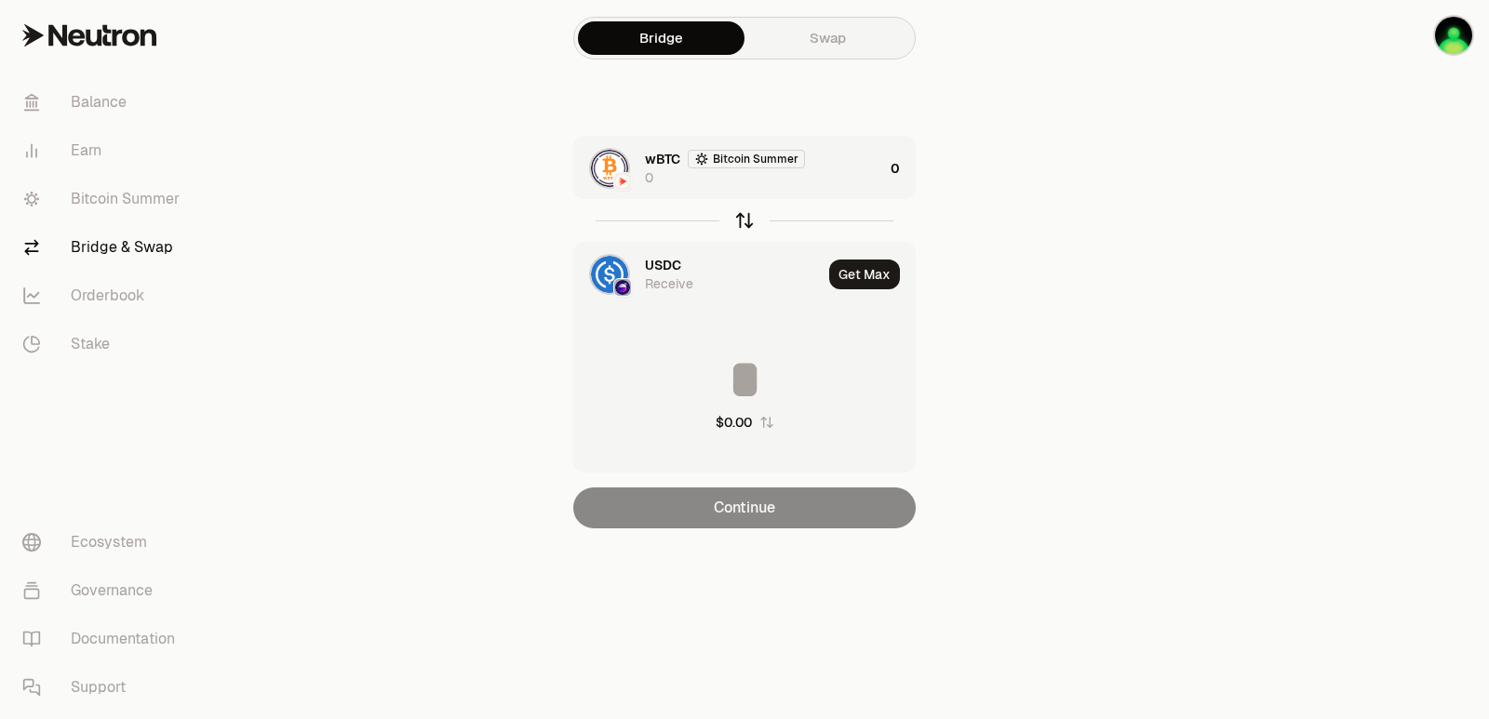
click at [749, 219] on icon "button" at bounding box center [745, 218] width 12 height 6
click at [862, 167] on div "USDC 0" at bounding box center [764, 168] width 238 height 37
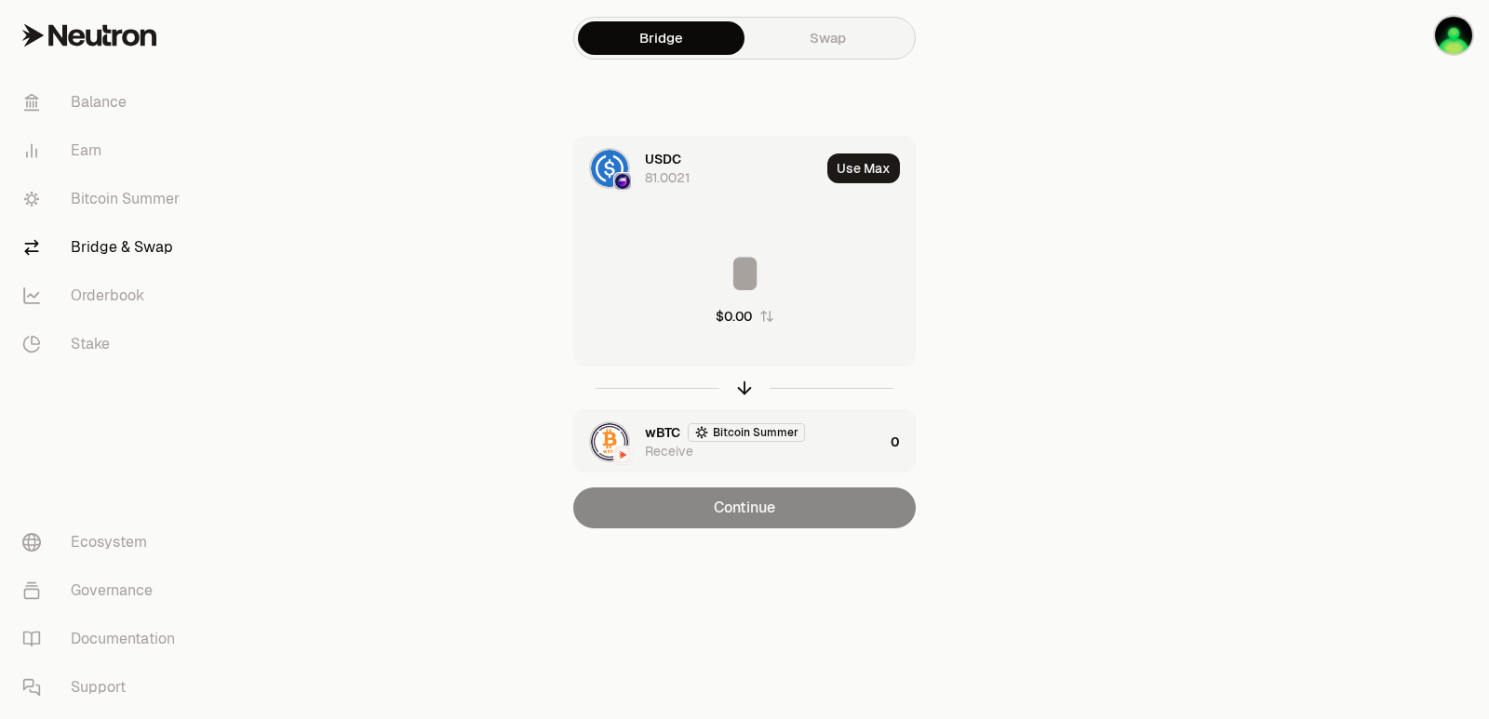
click at [874, 167] on button "Use Max" at bounding box center [863, 169] width 73 height 30
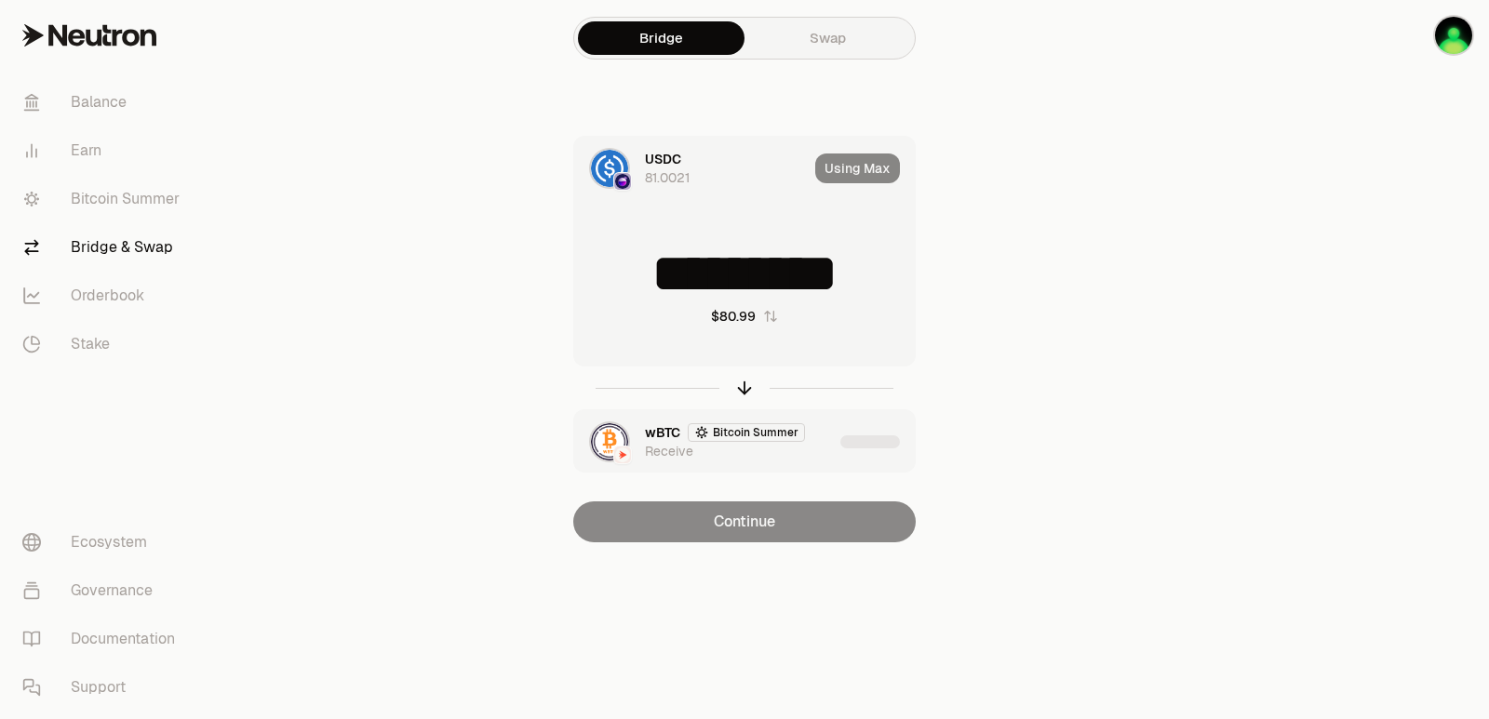
type input "*********"
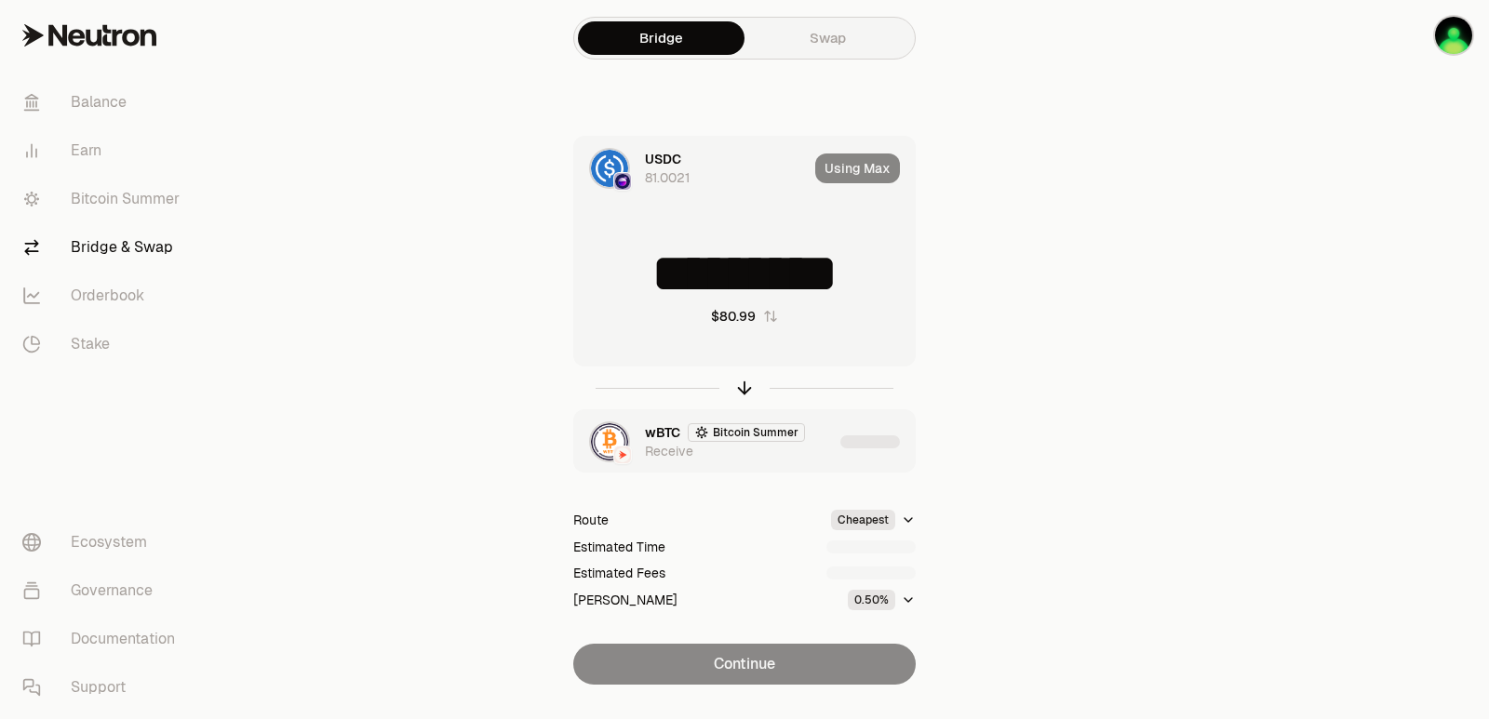
click at [831, 441] on div "wBTC Bitcoin Summer Receive" at bounding box center [739, 441] width 188 height 37
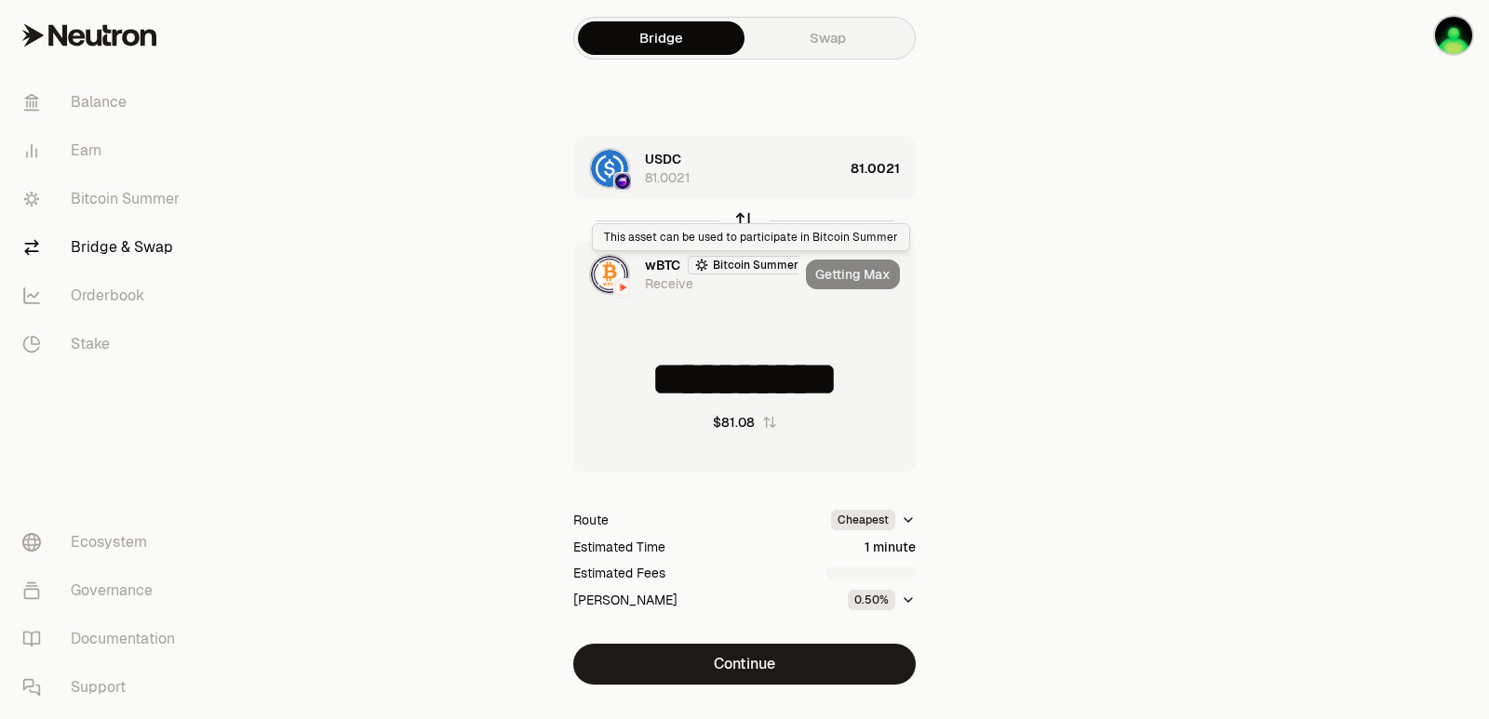
click at [743, 219] on icon "button" at bounding box center [744, 220] width 20 height 20
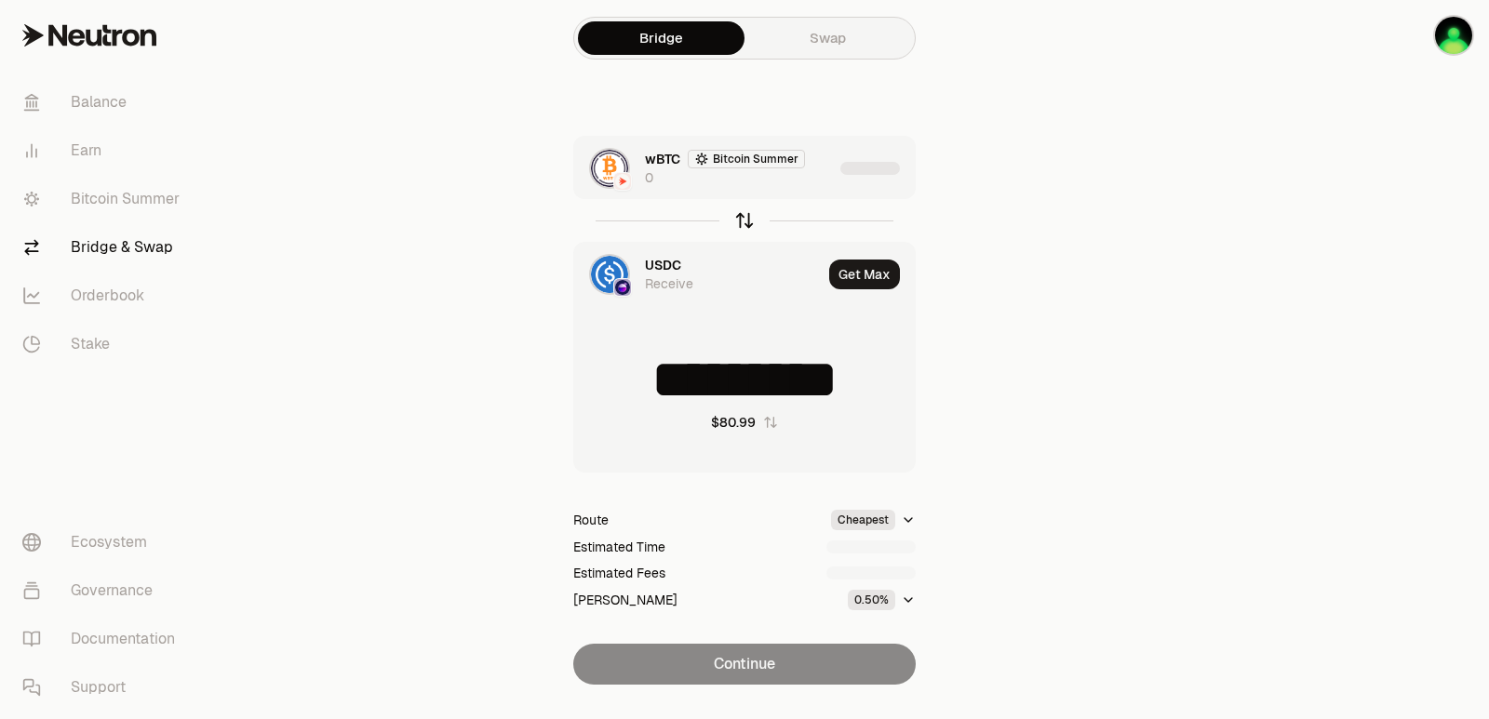
type input "*********"
click at [784, 181] on div "wBTC Bitcoin Summer 0" at bounding box center [739, 168] width 188 height 37
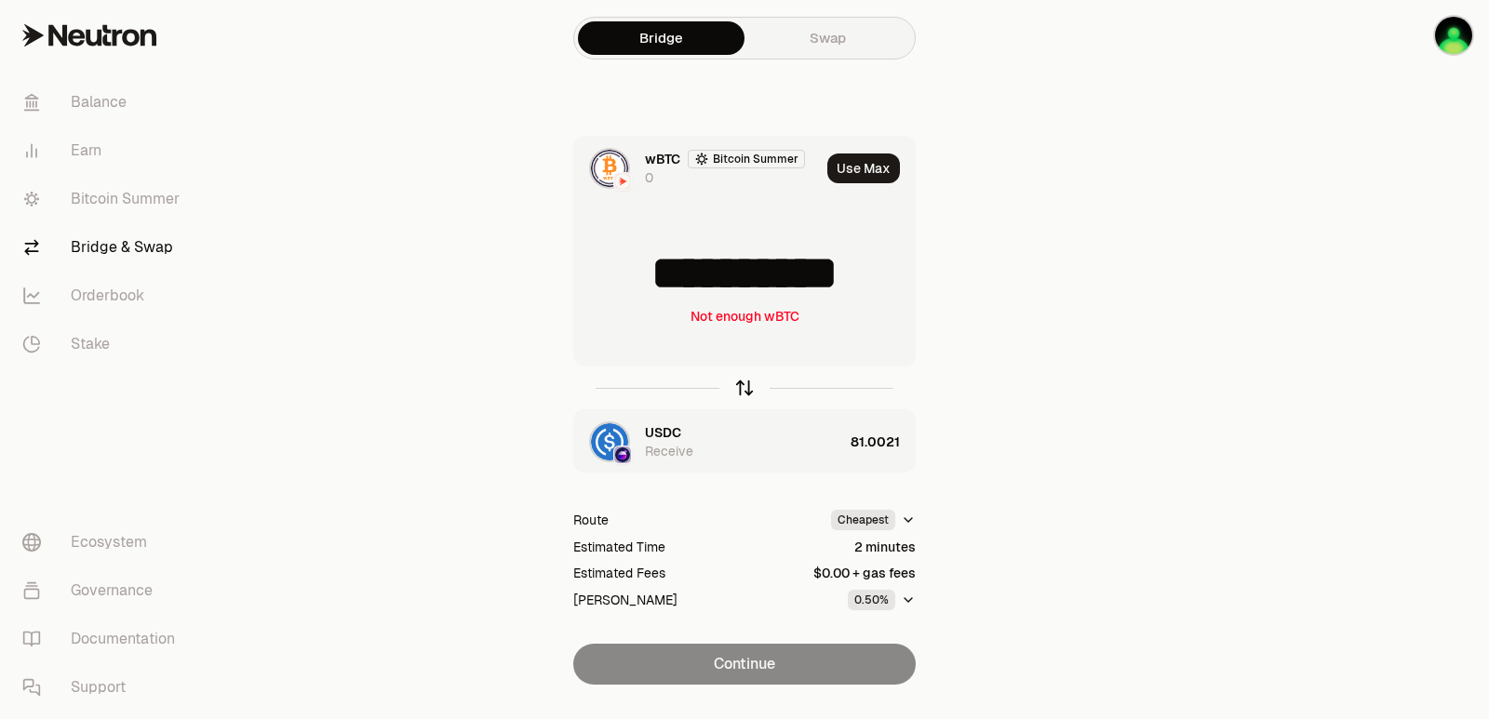
click at [744, 387] on icon "button" at bounding box center [744, 388] width 20 height 20
type input "*********"
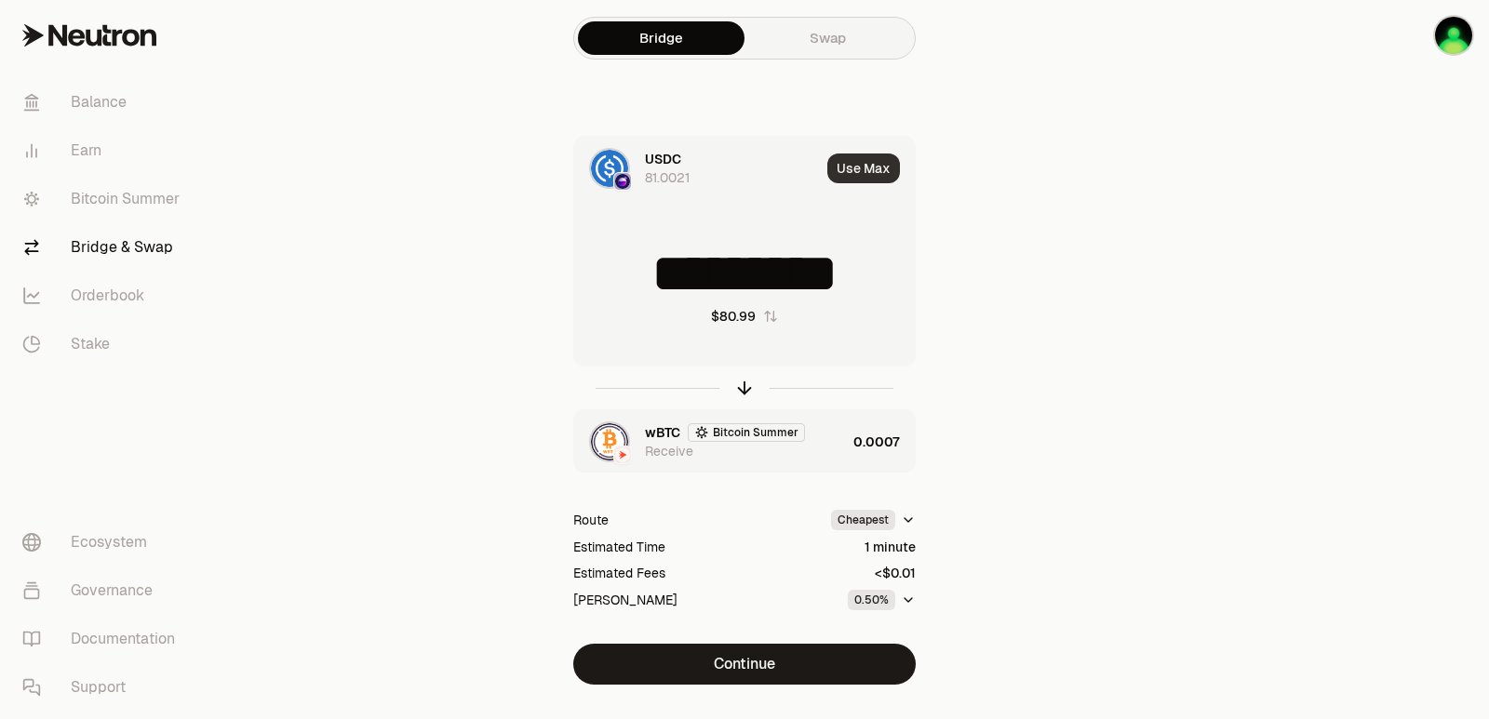
click at [866, 160] on button "Use Max" at bounding box center [863, 169] width 73 height 30
drag, startPoint x: 831, startPoint y: 441, endPoint x: 822, endPoint y: 480, distance: 40.2
click at [831, 444] on div "wBTC Bitcoin Summer Receive" at bounding box center [745, 441] width 201 height 37
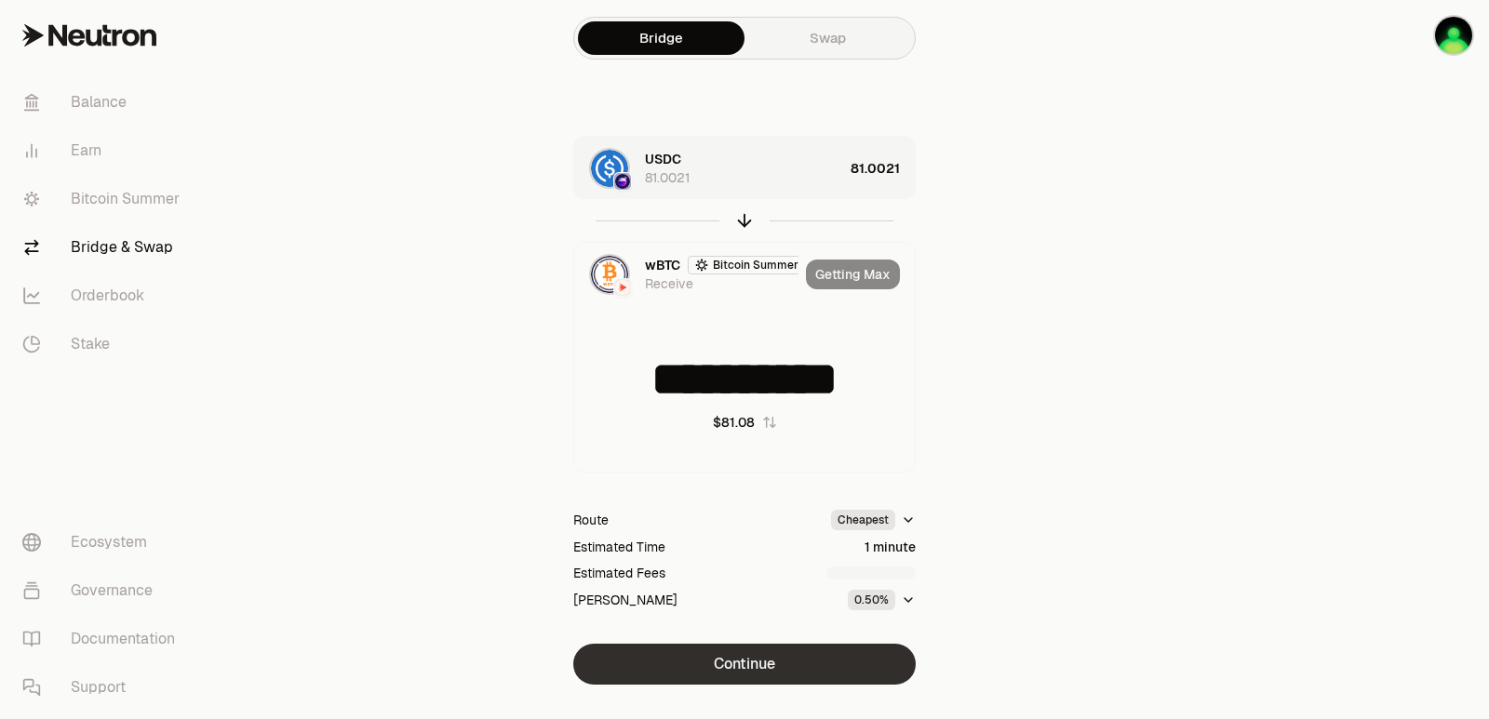
click at [771, 682] on button "Continue" at bounding box center [744, 664] width 342 height 41
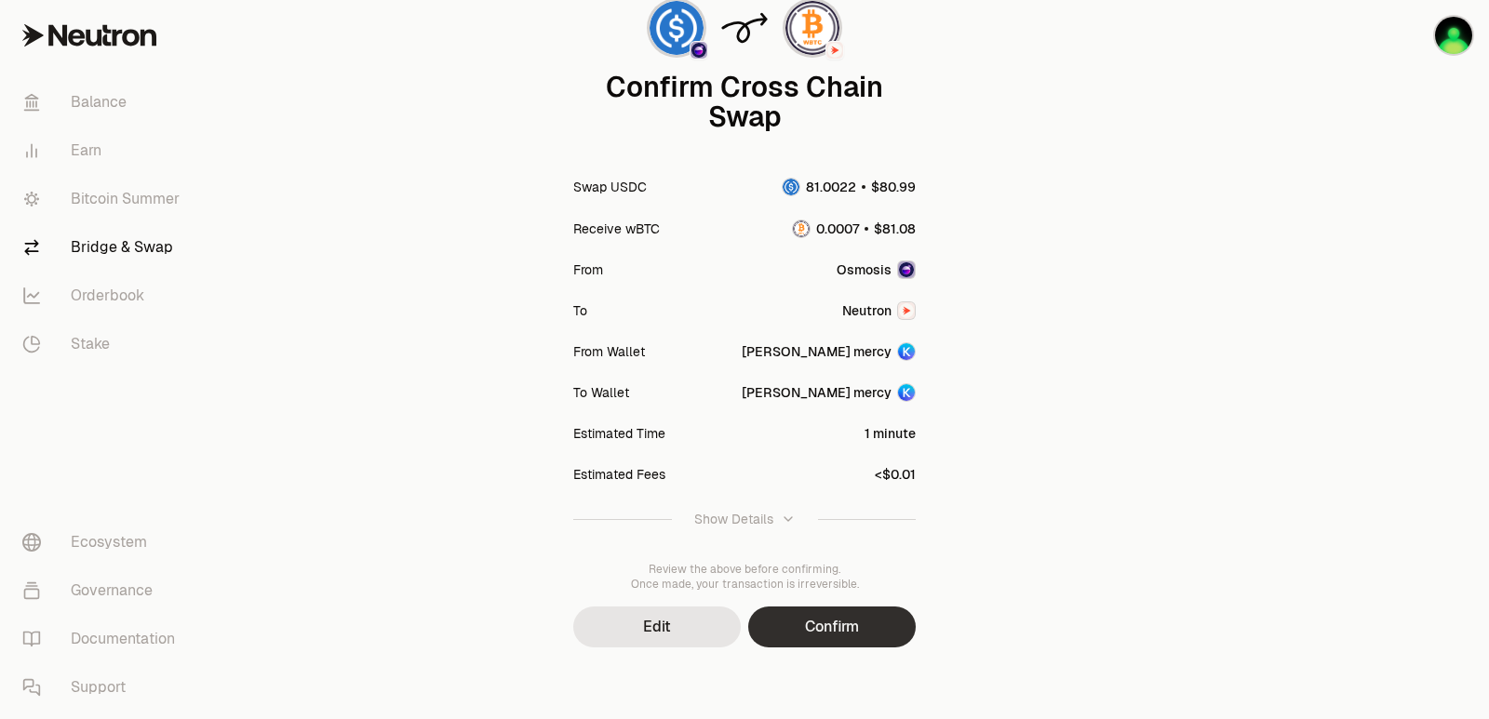
scroll to position [154, 0]
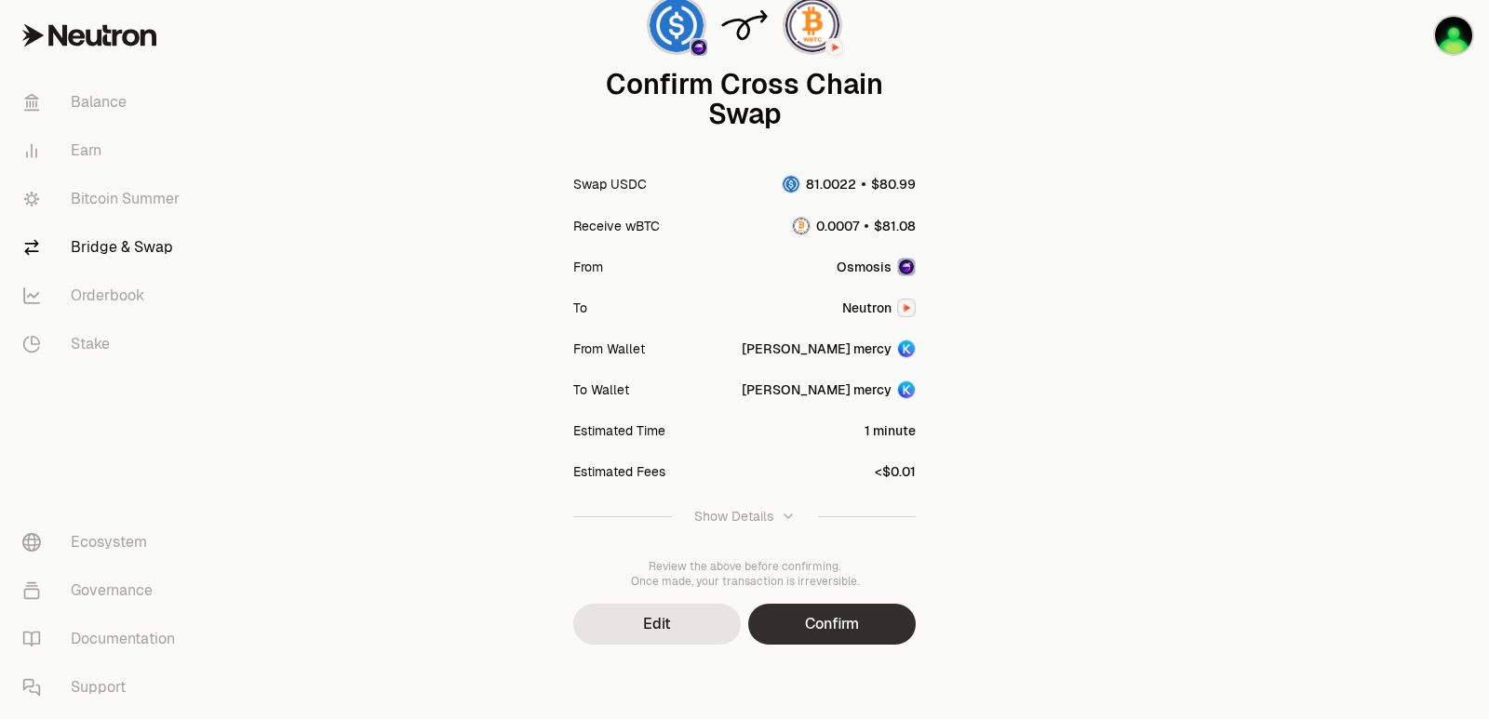
click at [801, 637] on button "Confirm" at bounding box center [832, 624] width 168 height 41
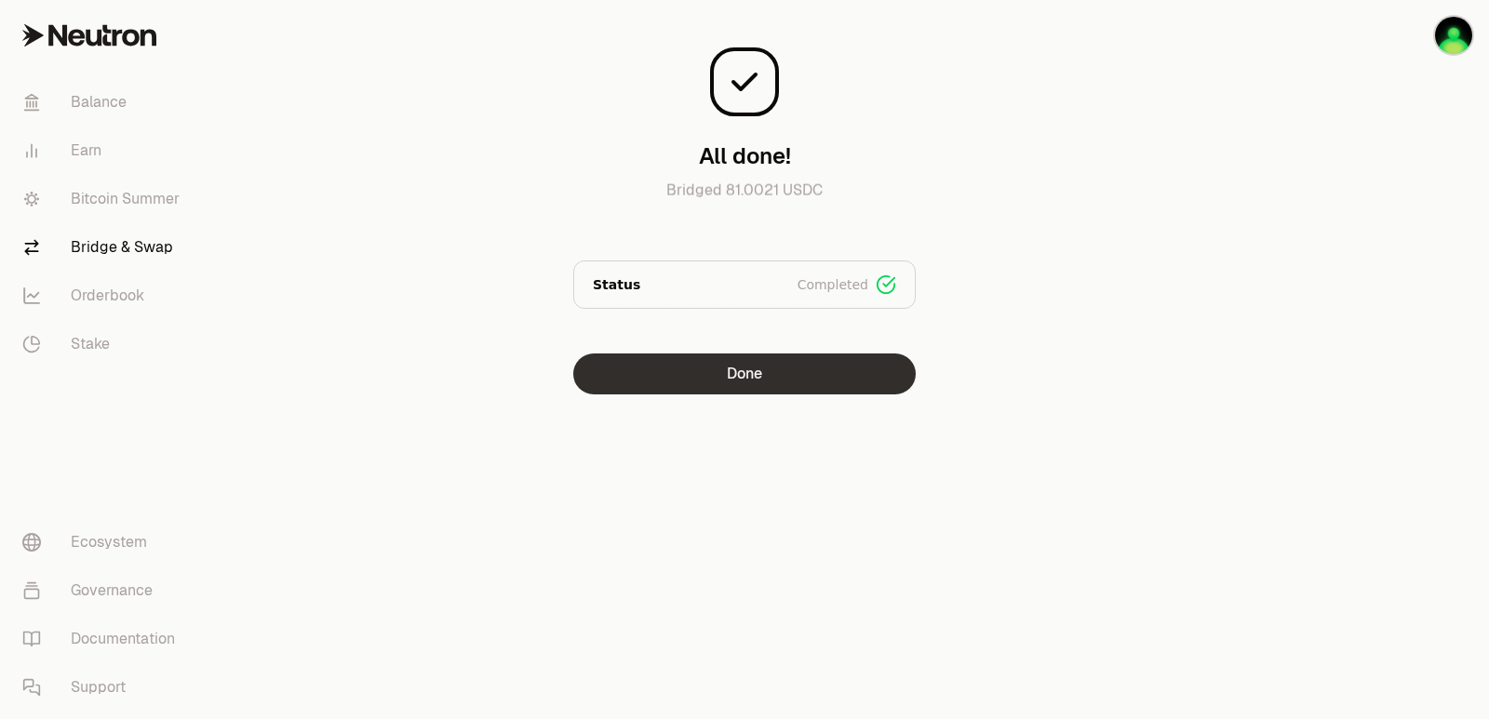
click at [697, 385] on button "Done" at bounding box center [744, 374] width 342 height 41
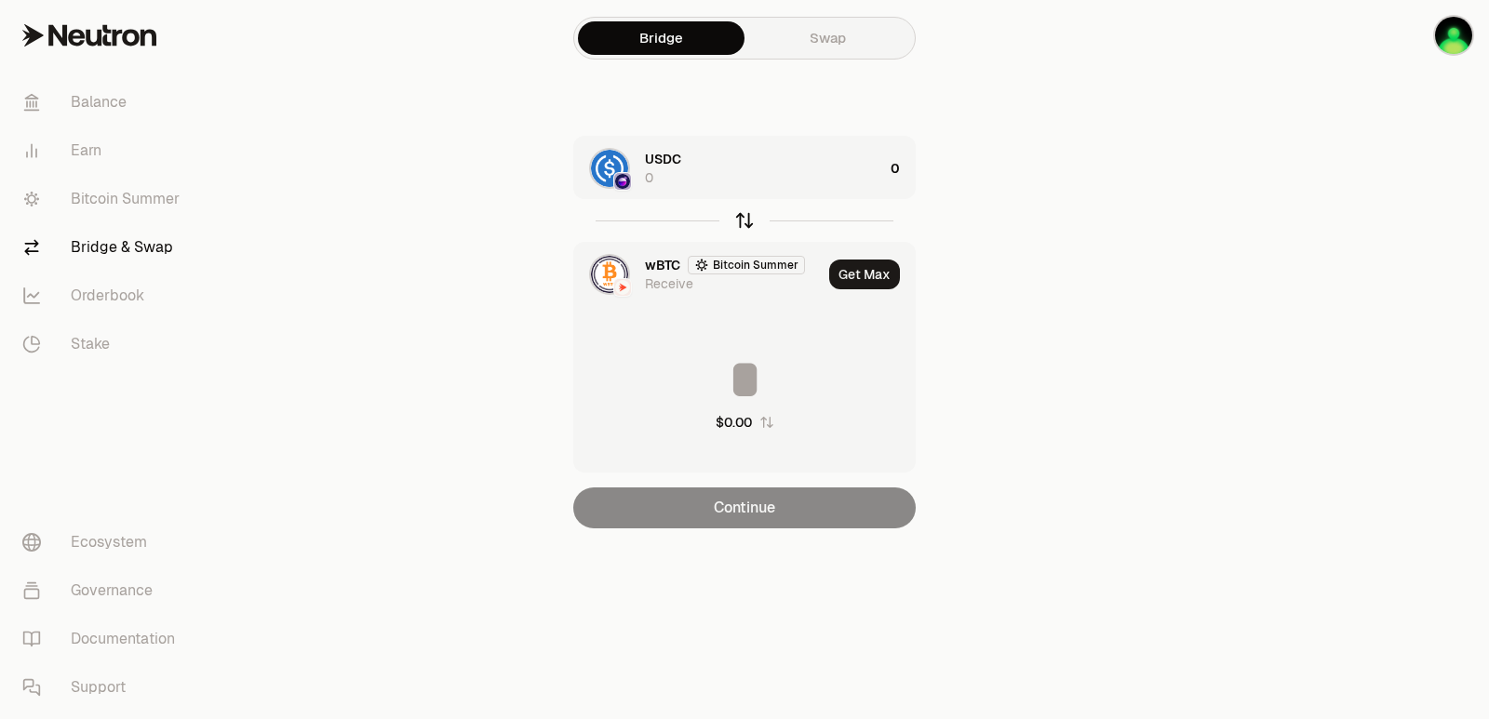
click at [746, 214] on icon "button" at bounding box center [744, 220] width 20 height 20
click at [779, 184] on div "wBTC Bitcoin Summer 0" at bounding box center [764, 168] width 238 height 37
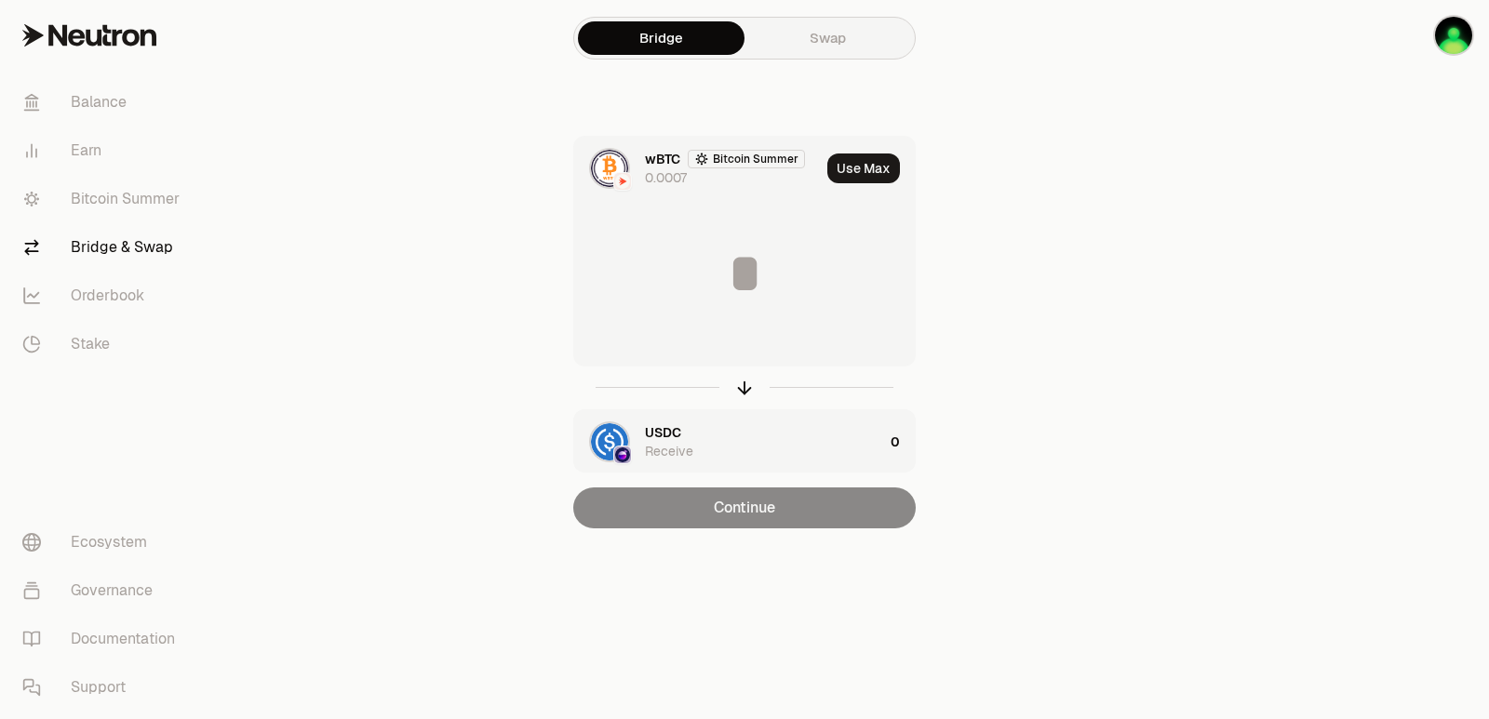
click at [852, 154] on button "Use Max" at bounding box center [863, 169] width 73 height 30
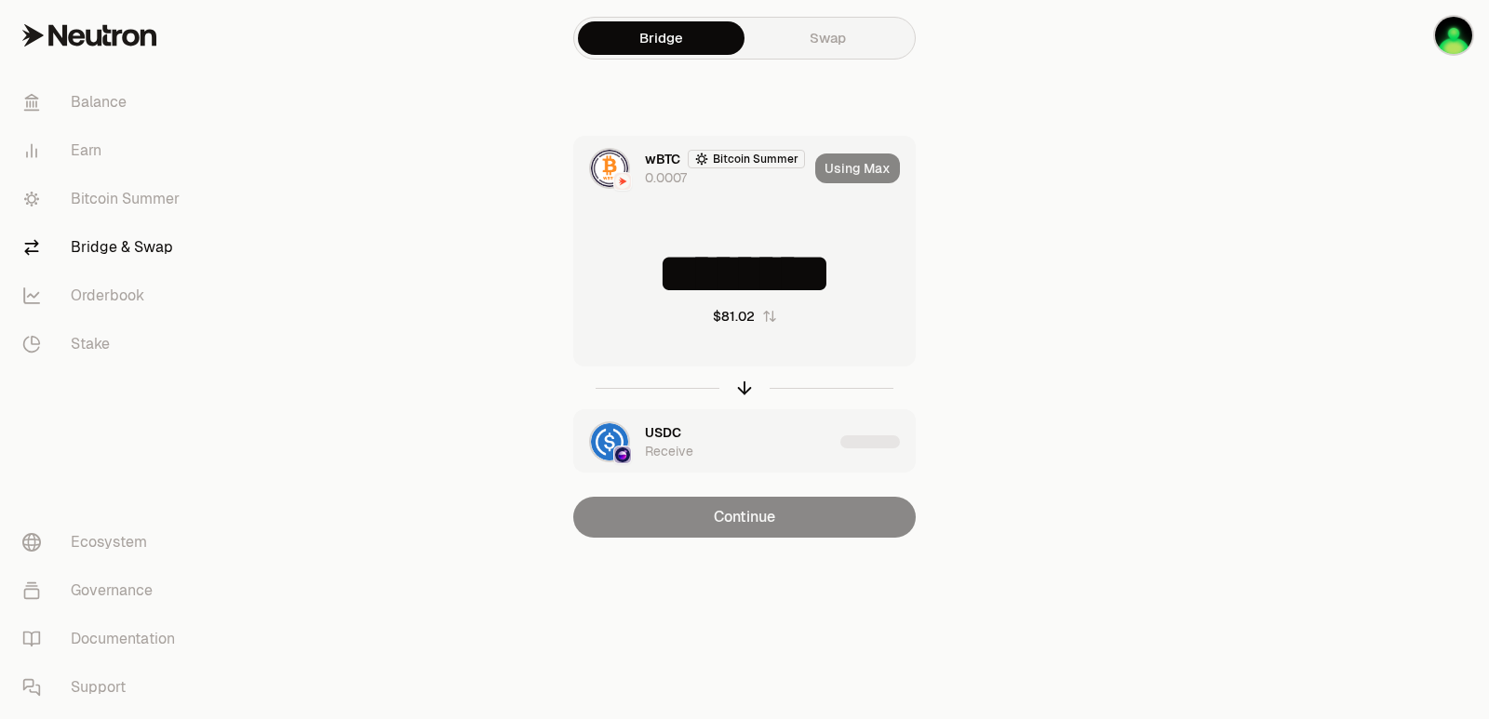
type input "********"
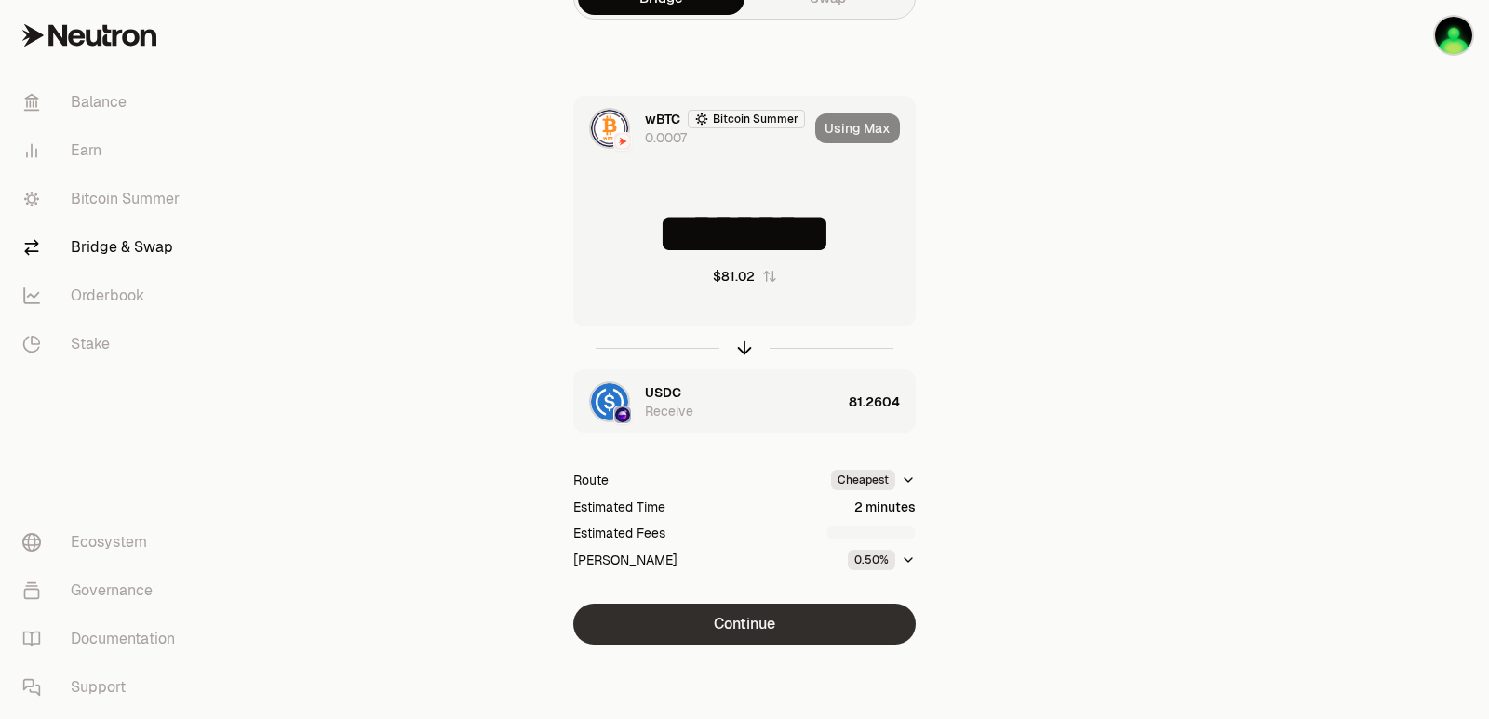
click at [783, 629] on button "Continue" at bounding box center [744, 624] width 342 height 41
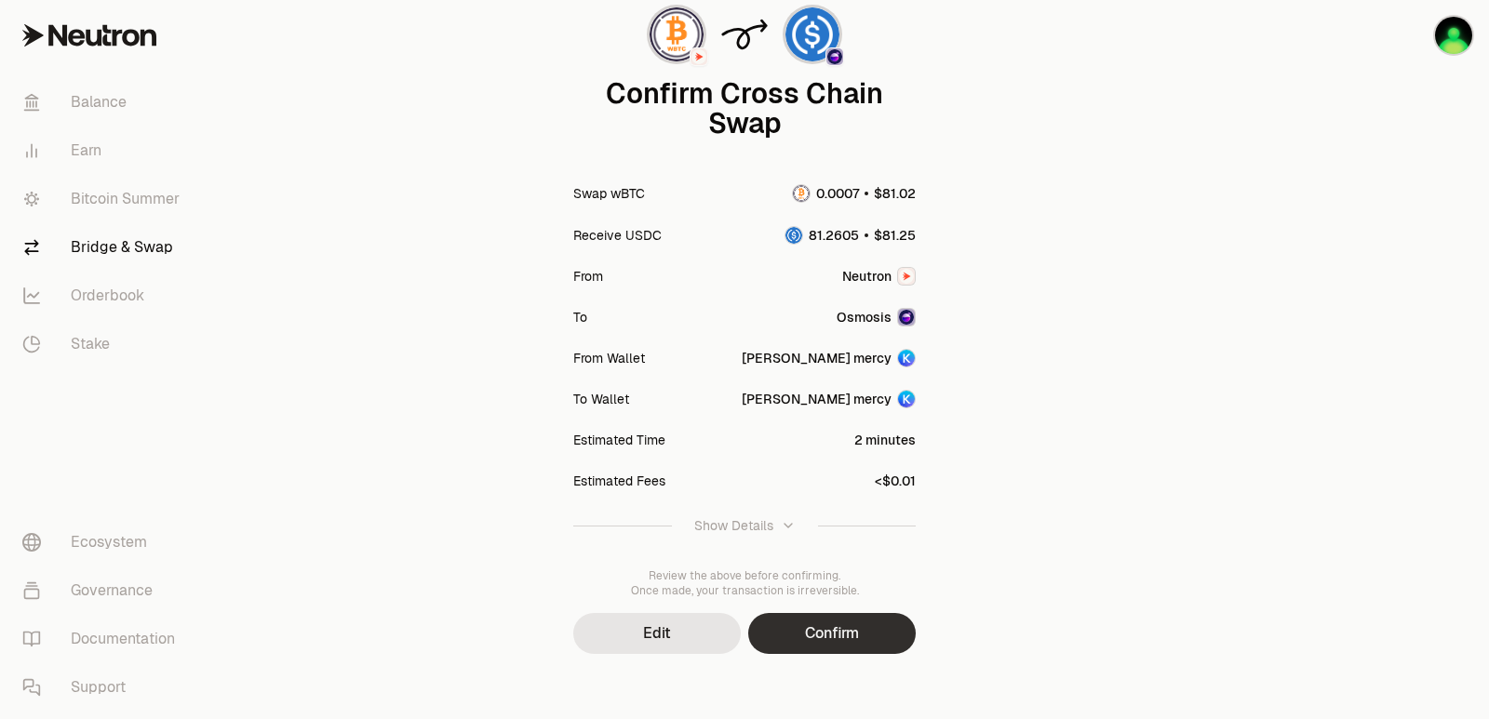
scroll to position [154, 0]
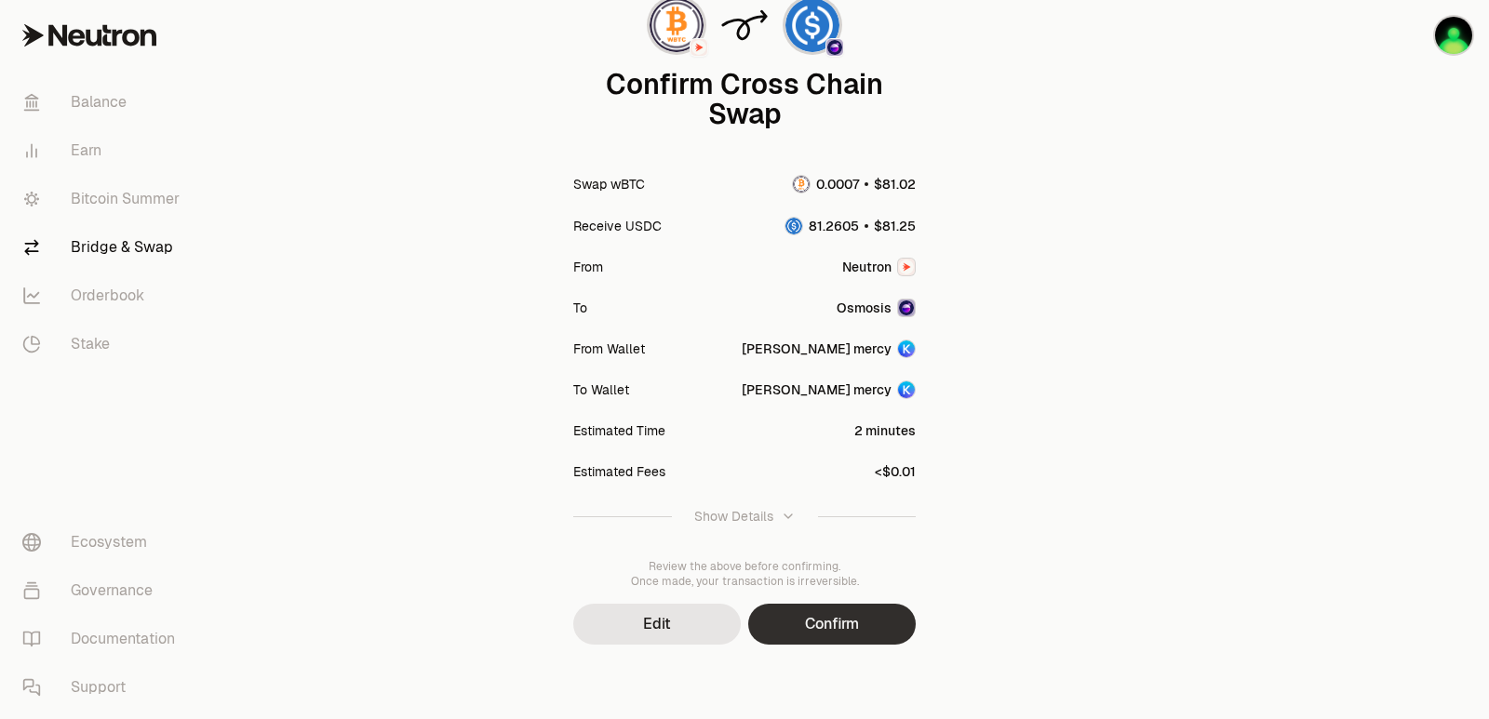
click at [844, 606] on button "Confirm" at bounding box center [832, 624] width 168 height 41
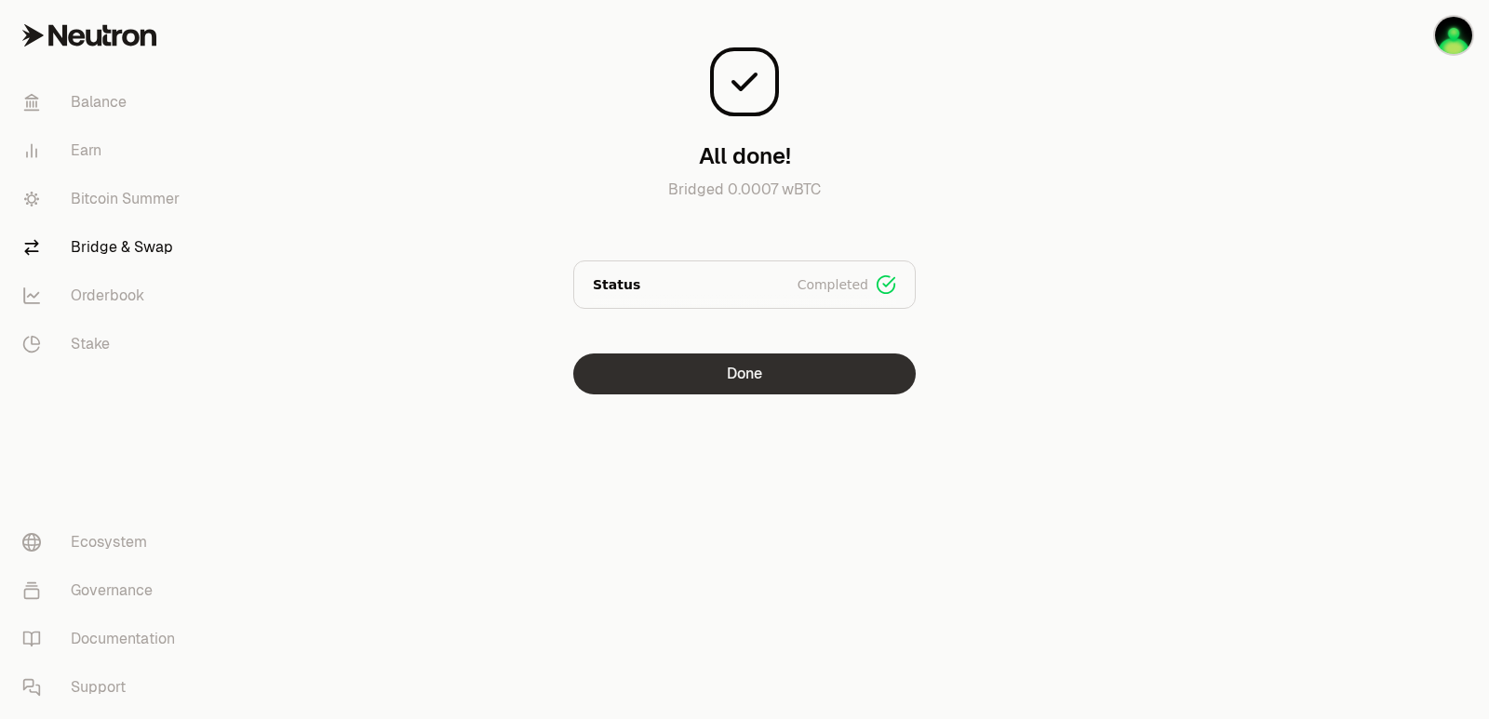
click at [779, 372] on button "Done" at bounding box center [744, 374] width 342 height 41
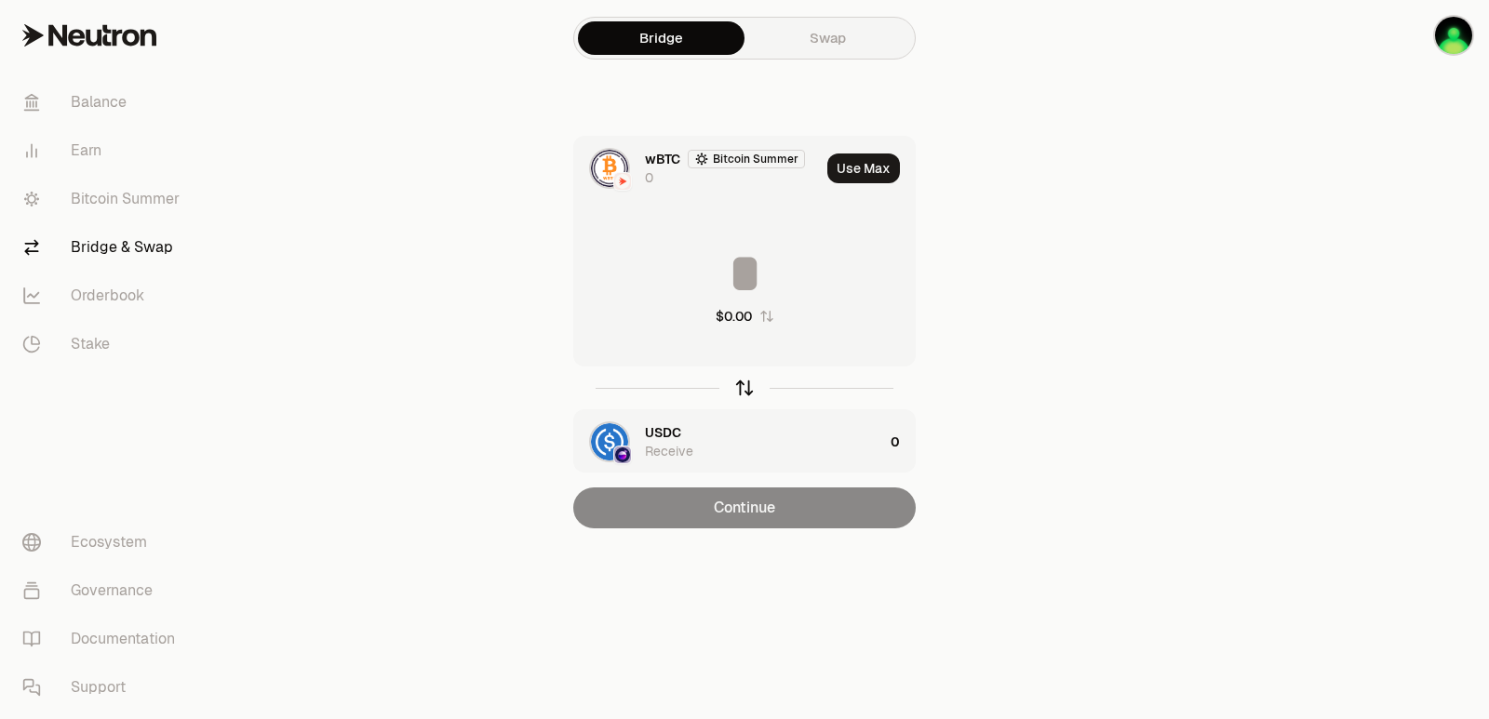
click at [742, 386] on icon "button" at bounding box center [744, 388] width 20 height 20
click at [867, 161] on button "Use Max" at bounding box center [863, 169] width 73 height 30
type input "*********"
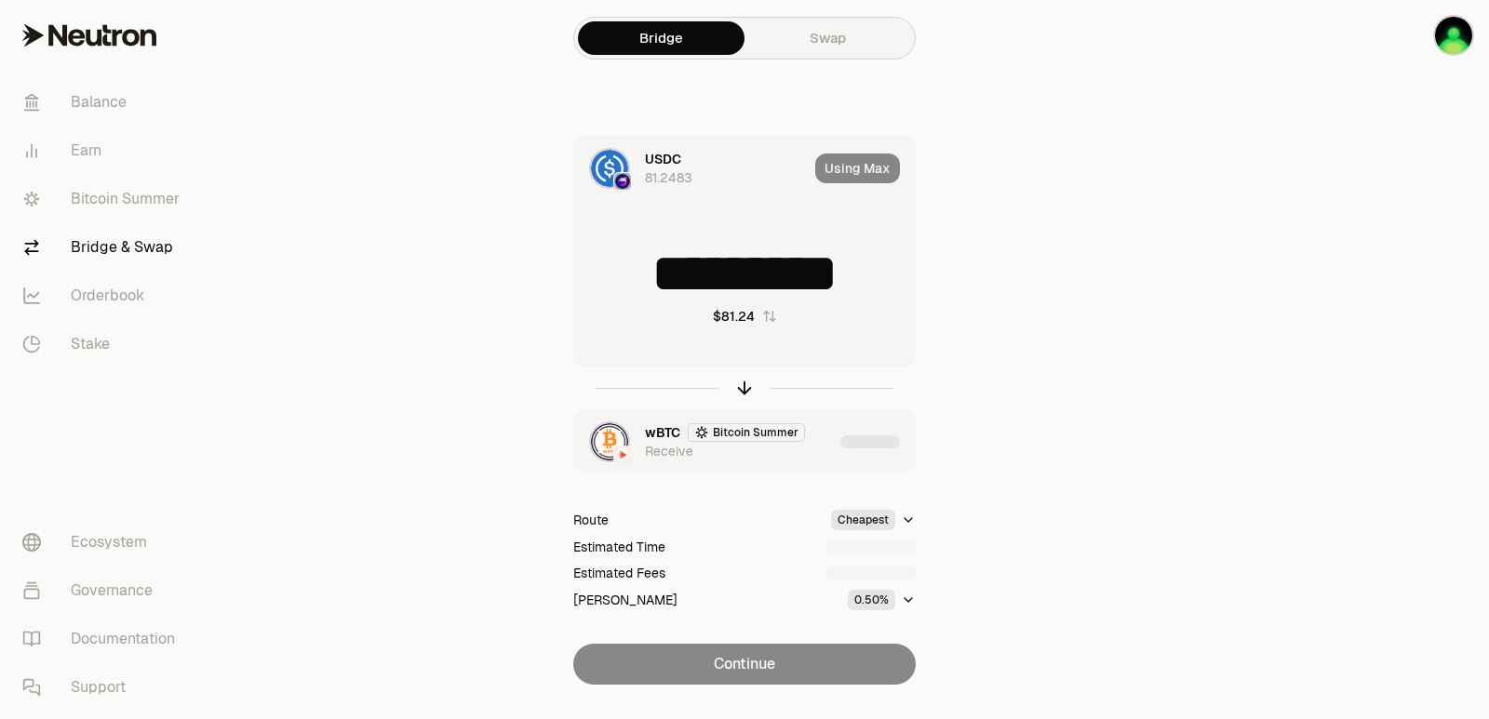
click at [827, 443] on div "wBTC Bitcoin Summer Receive" at bounding box center [739, 441] width 188 height 37
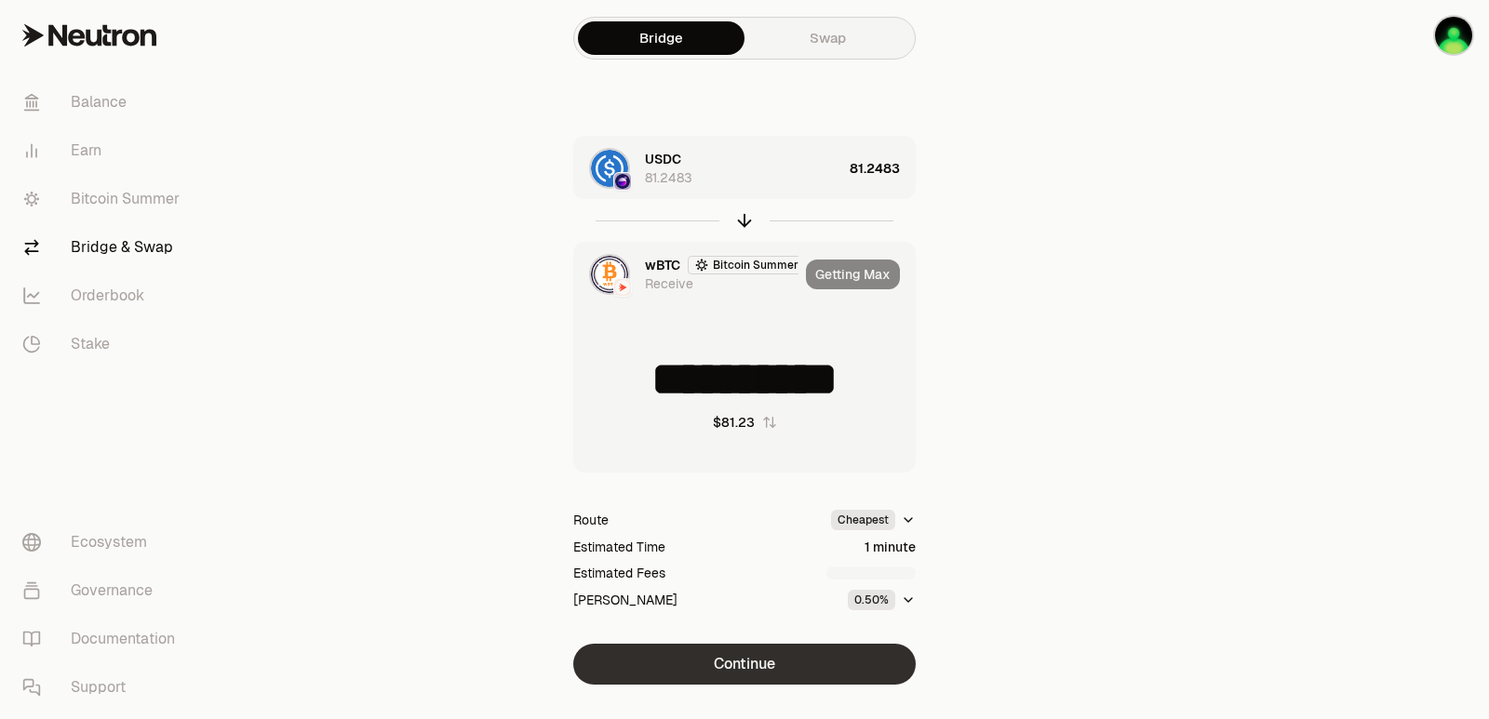
click at [754, 668] on button "Continue" at bounding box center [744, 664] width 342 height 41
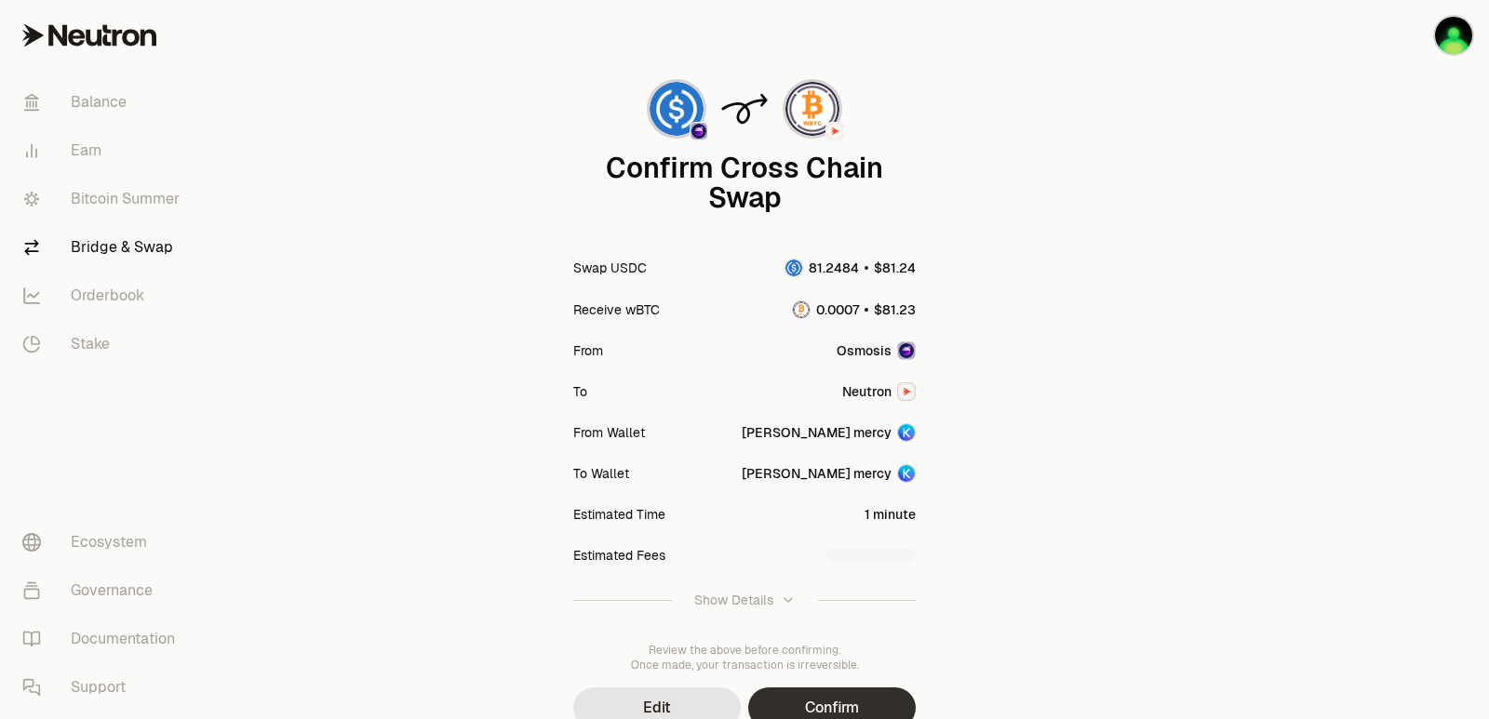
scroll to position [154, 0]
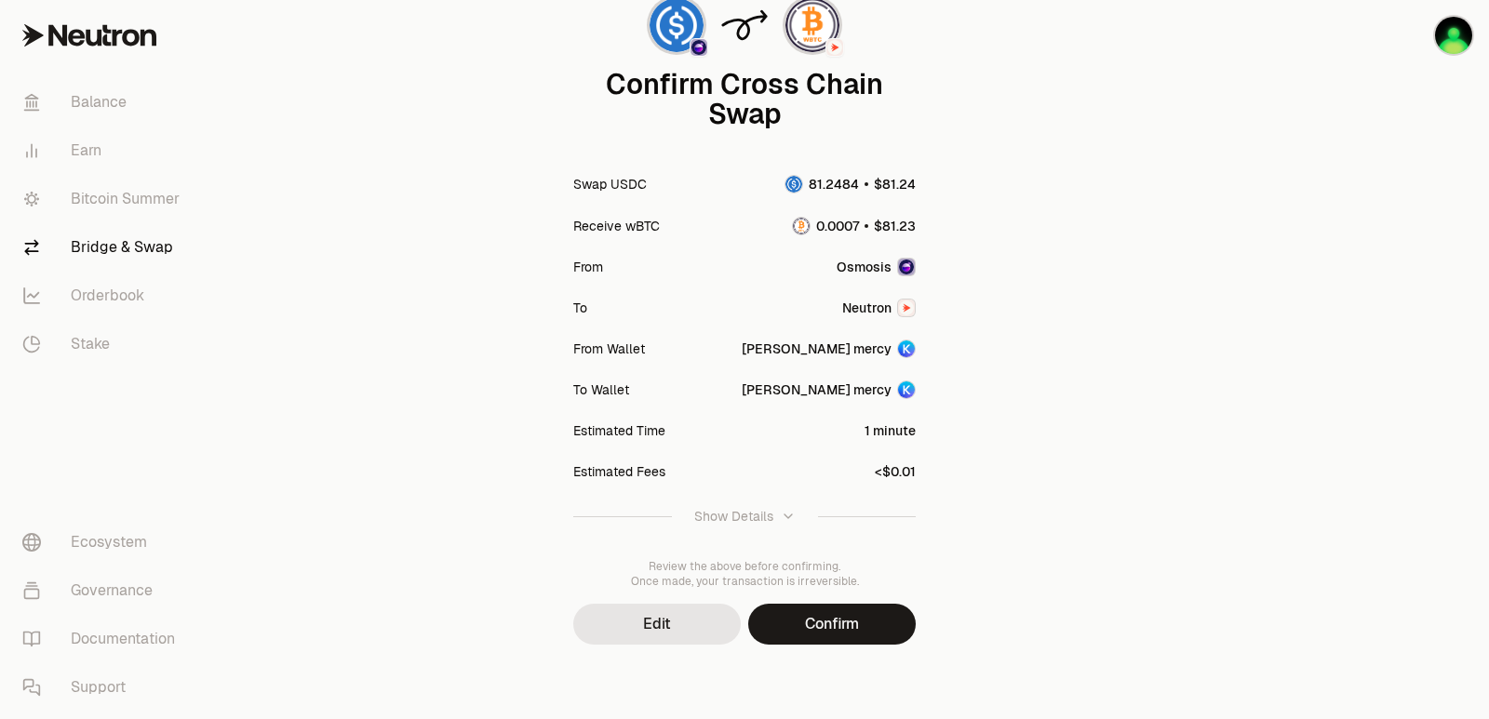
click at [834, 621] on button "Confirm" at bounding box center [832, 624] width 168 height 41
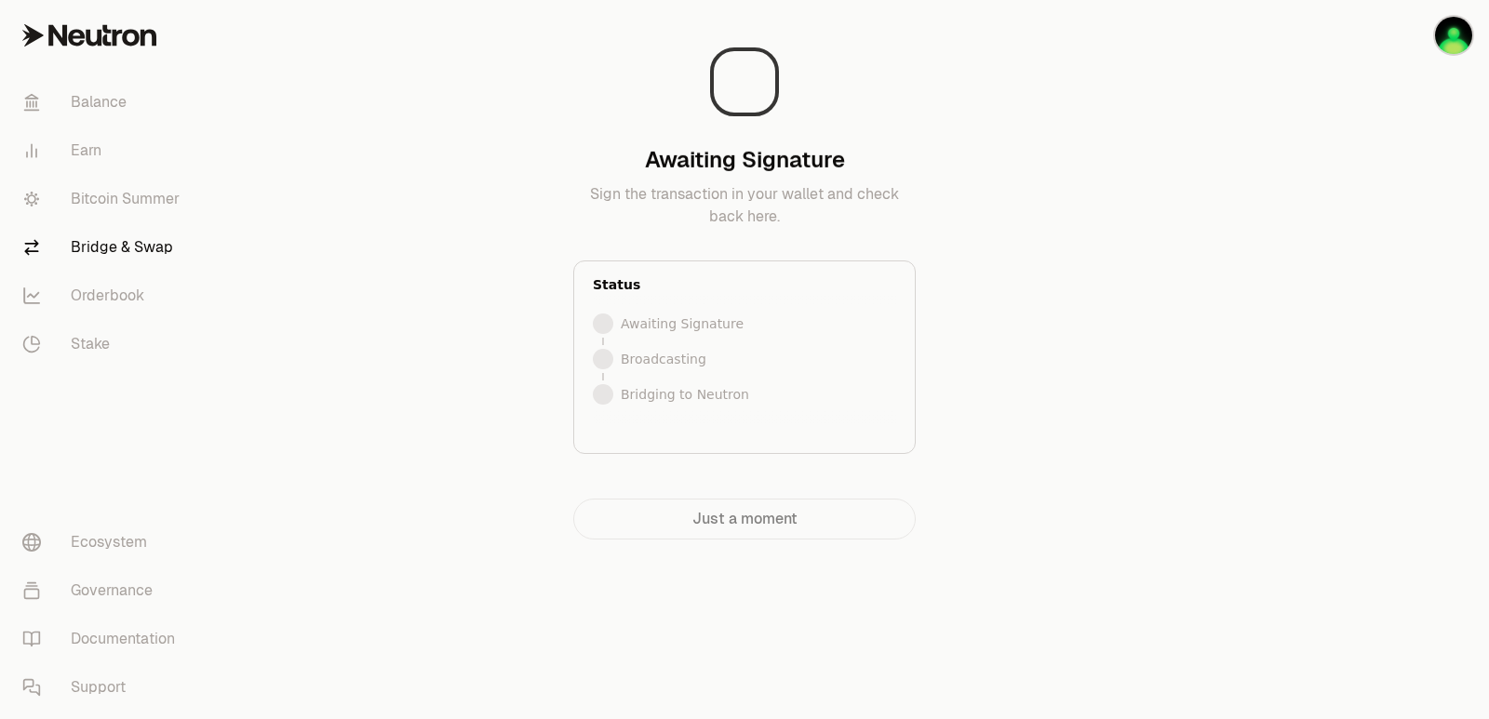
scroll to position [0, 0]
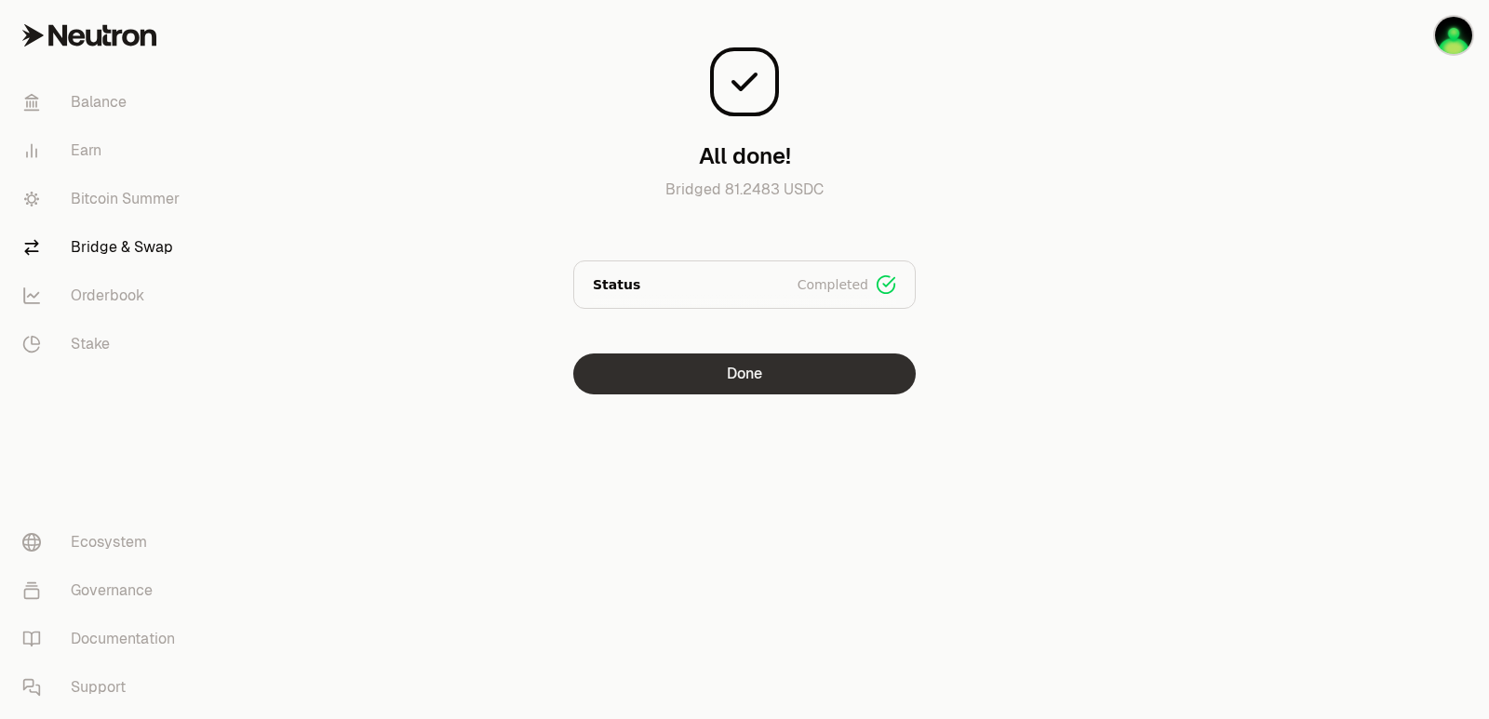
click at [743, 374] on button "Done" at bounding box center [744, 374] width 342 height 41
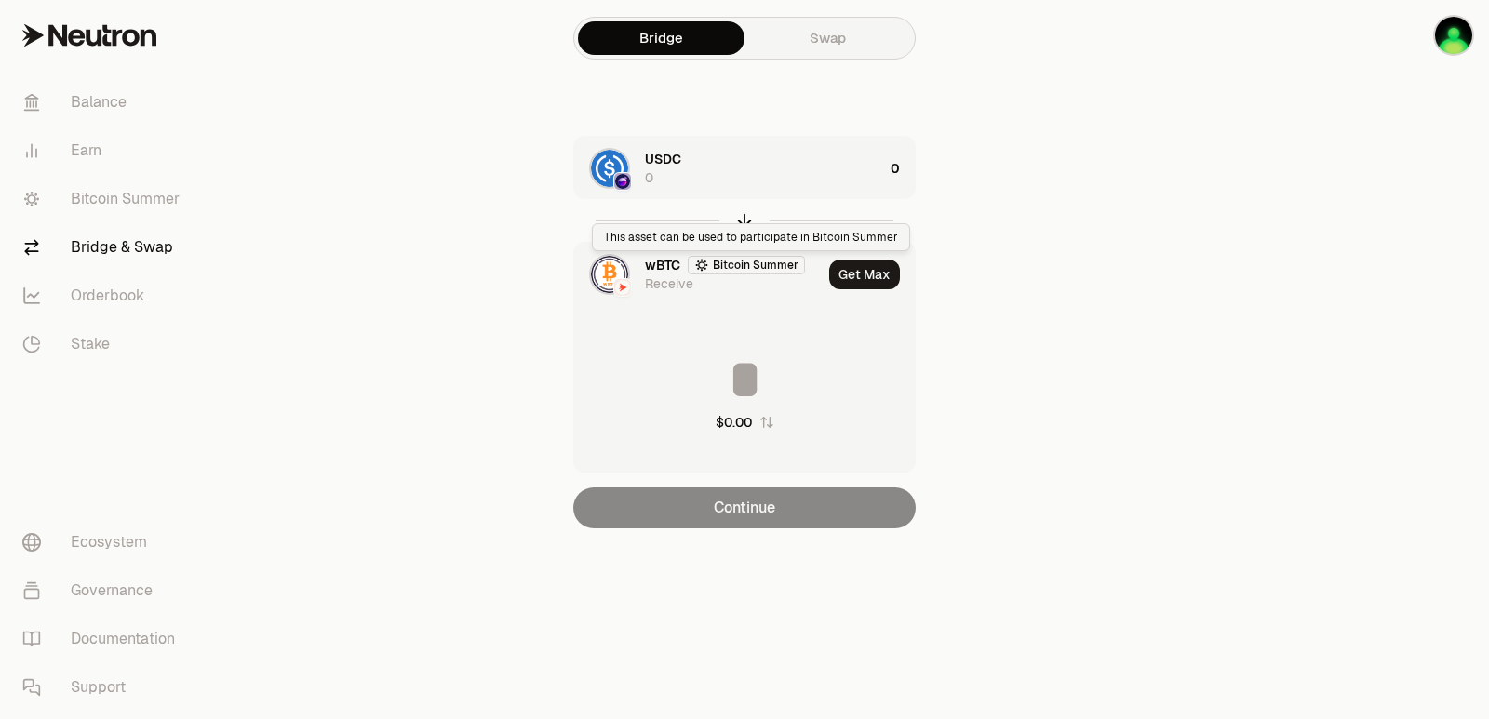
click at [747, 216] on icon "button" at bounding box center [744, 220] width 20 height 20
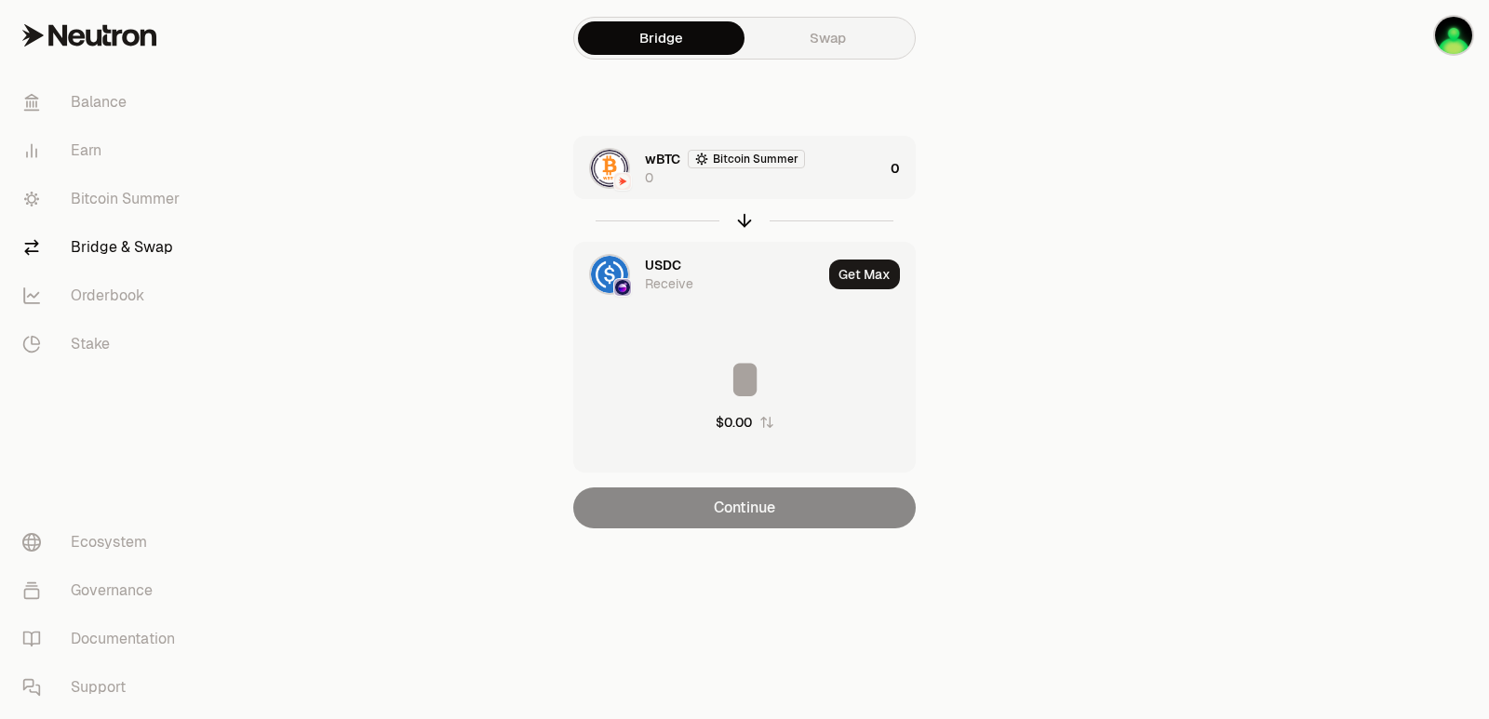
click at [836, 170] on div "wBTC Bitcoin Summer 0" at bounding box center [764, 168] width 238 height 37
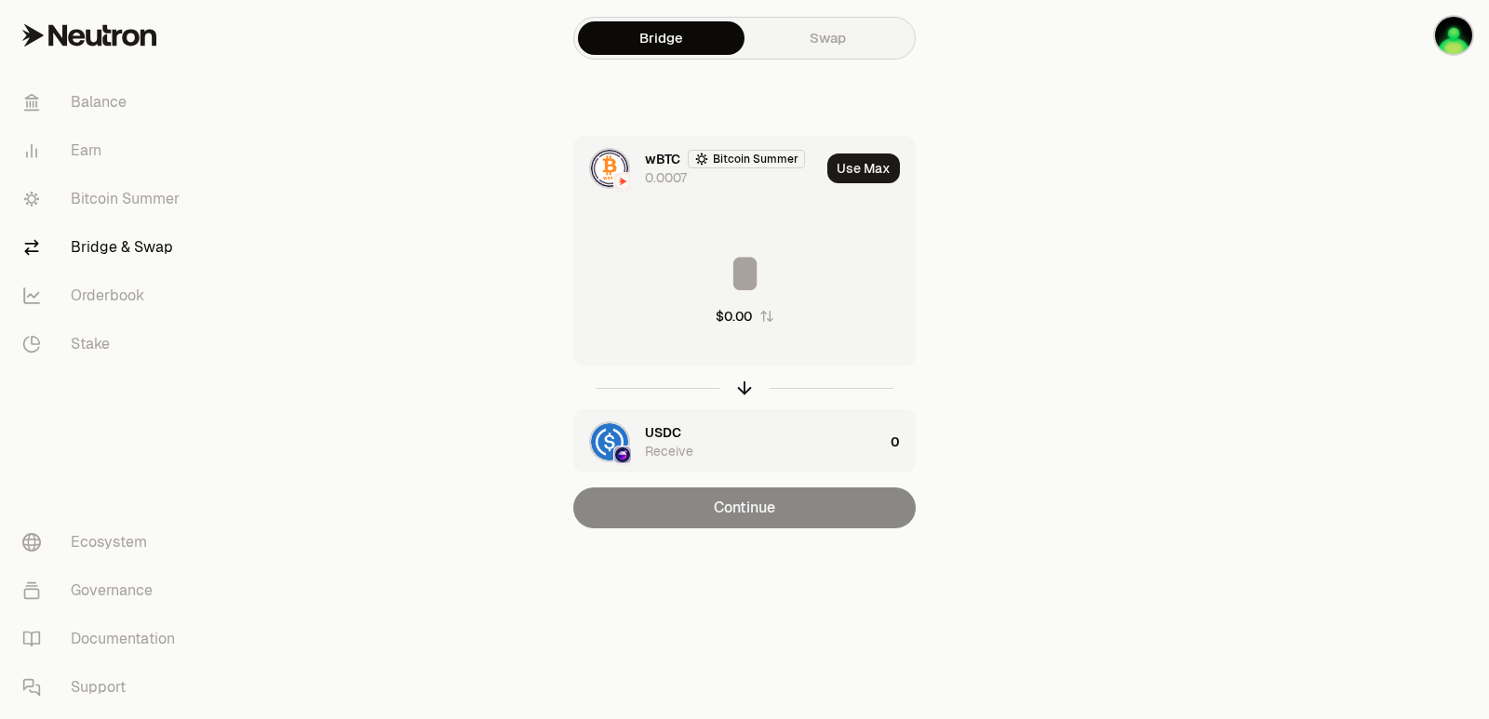
click at [885, 160] on button "Use Max" at bounding box center [863, 169] width 73 height 30
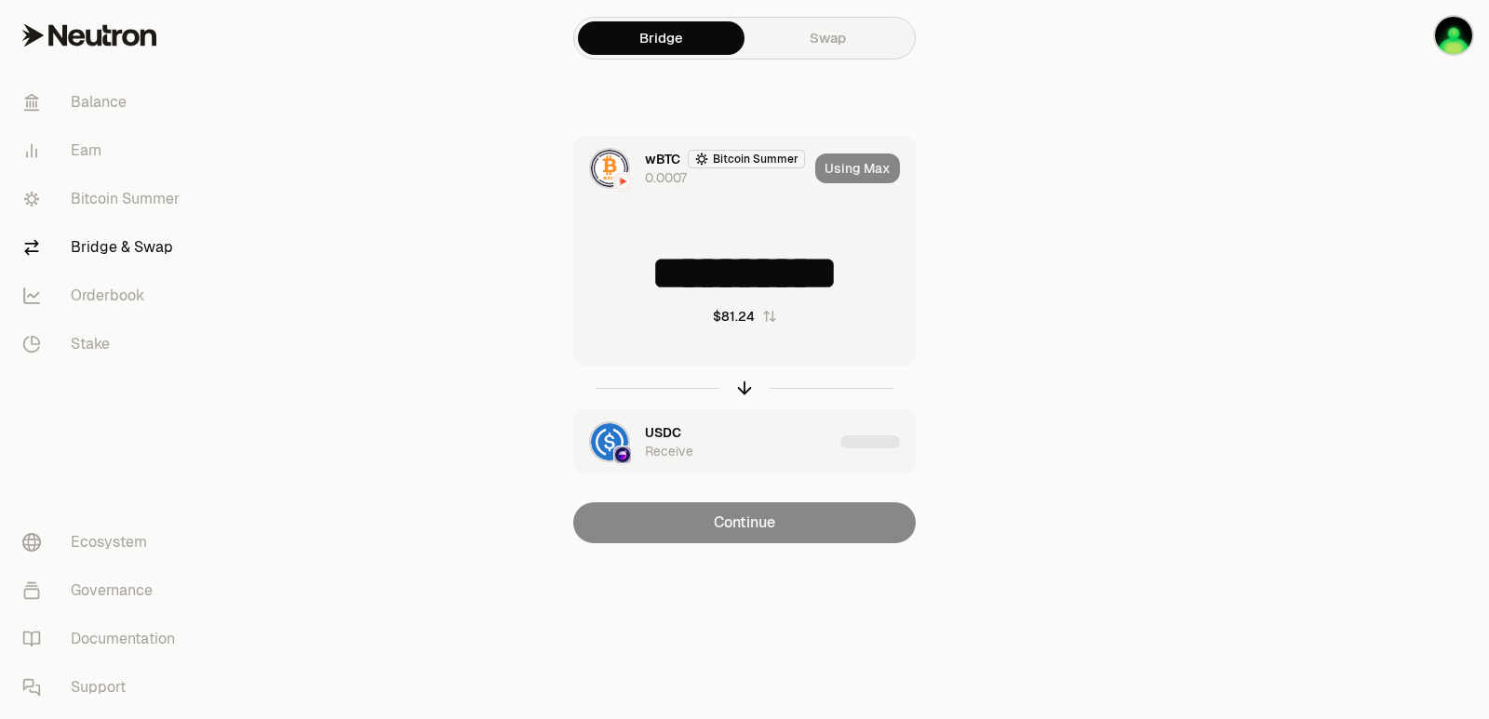
type input "**********"
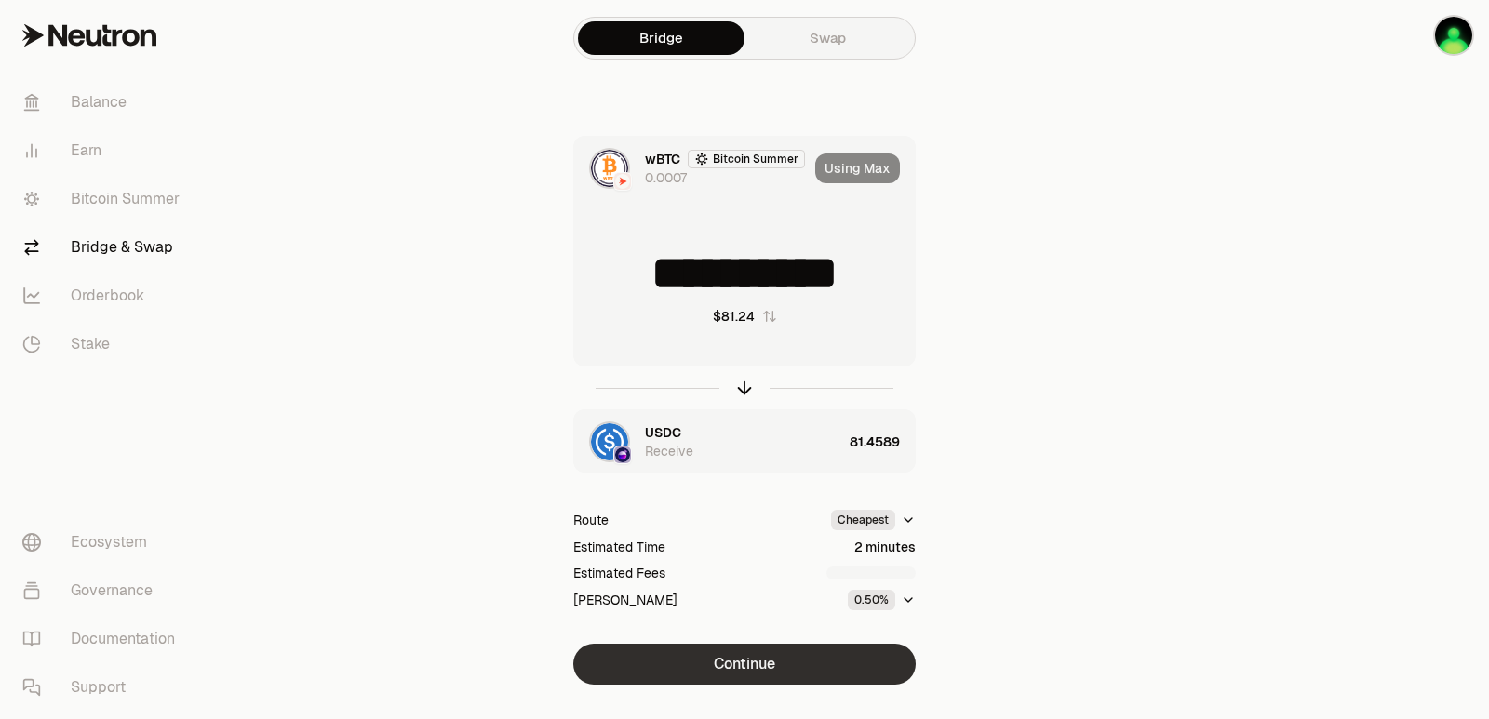
click at [792, 651] on button "Continue" at bounding box center [744, 664] width 342 height 41
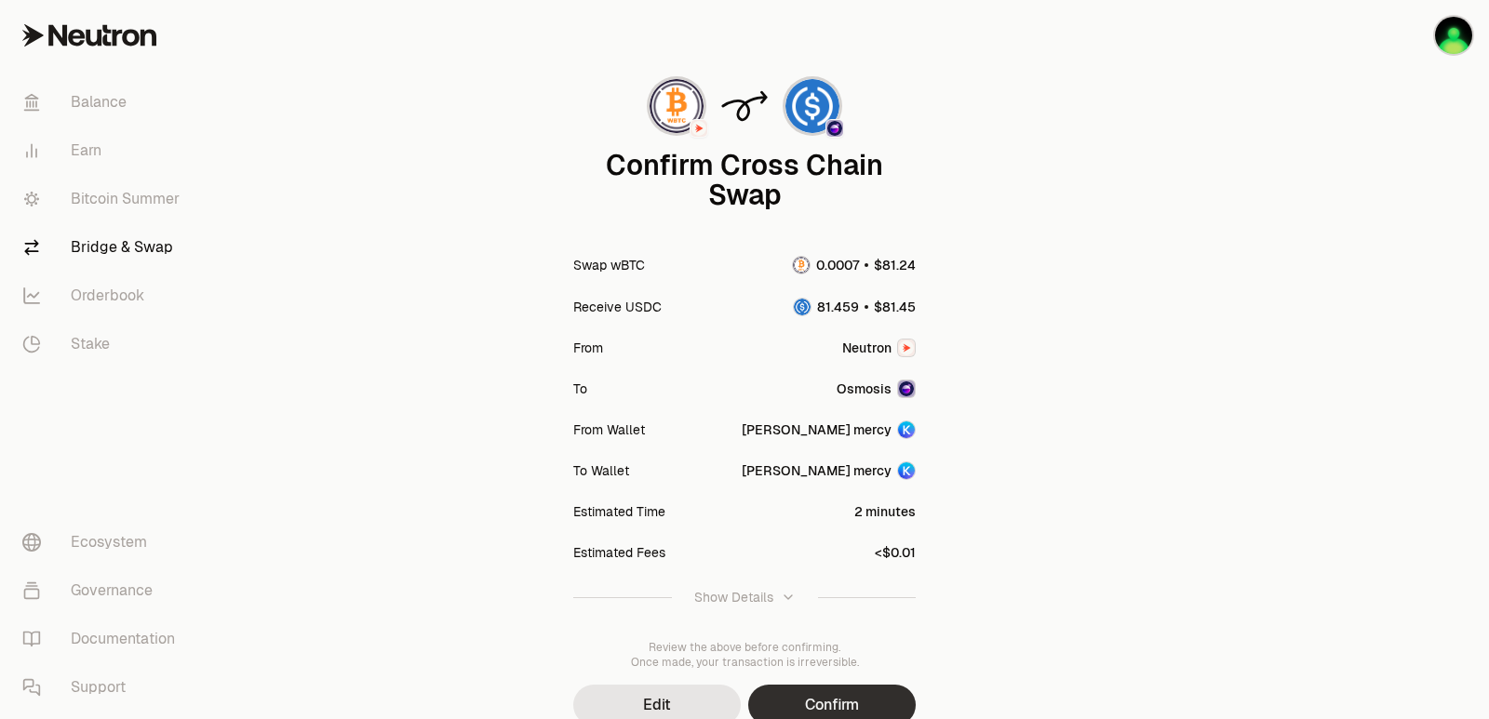
scroll to position [154, 0]
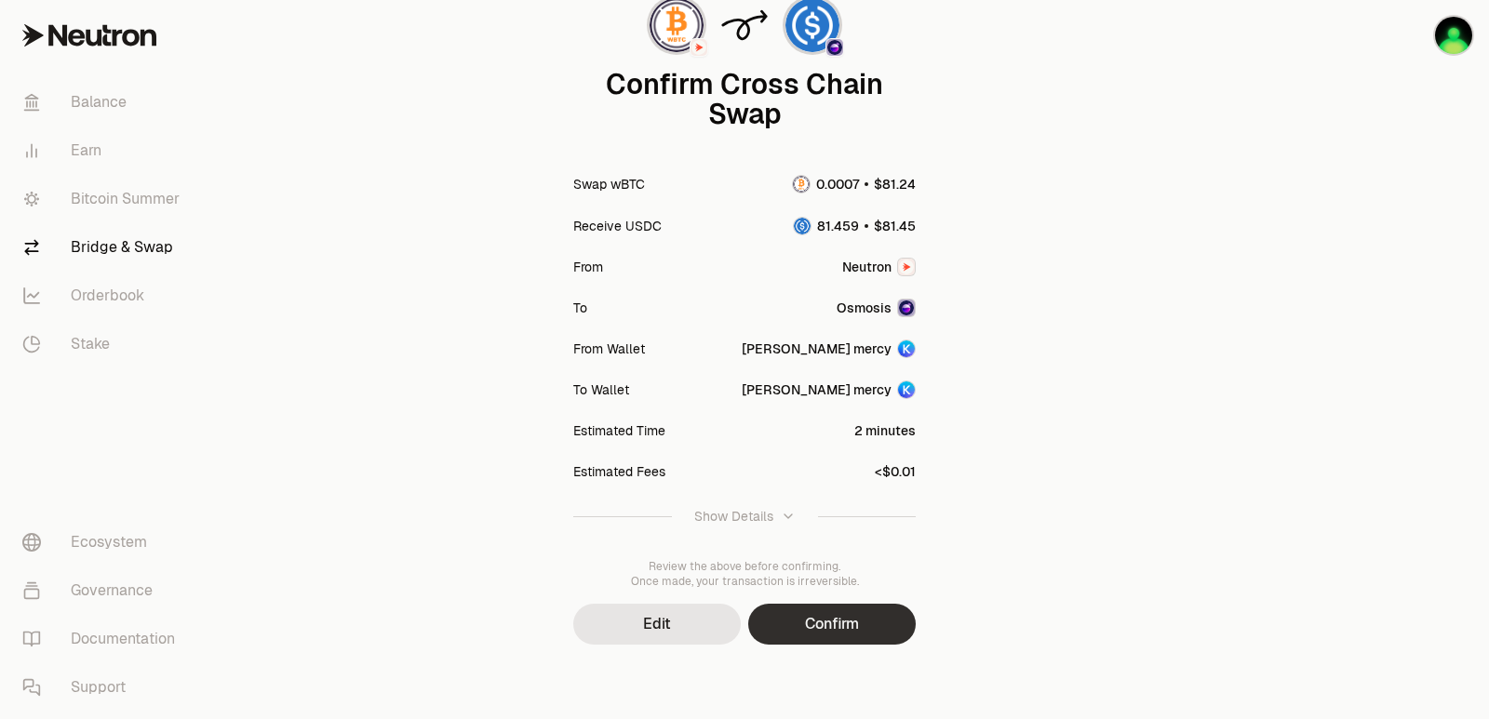
click at [830, 637] on button "Confirm" at bounding box center [832, 624] width 168 height 41
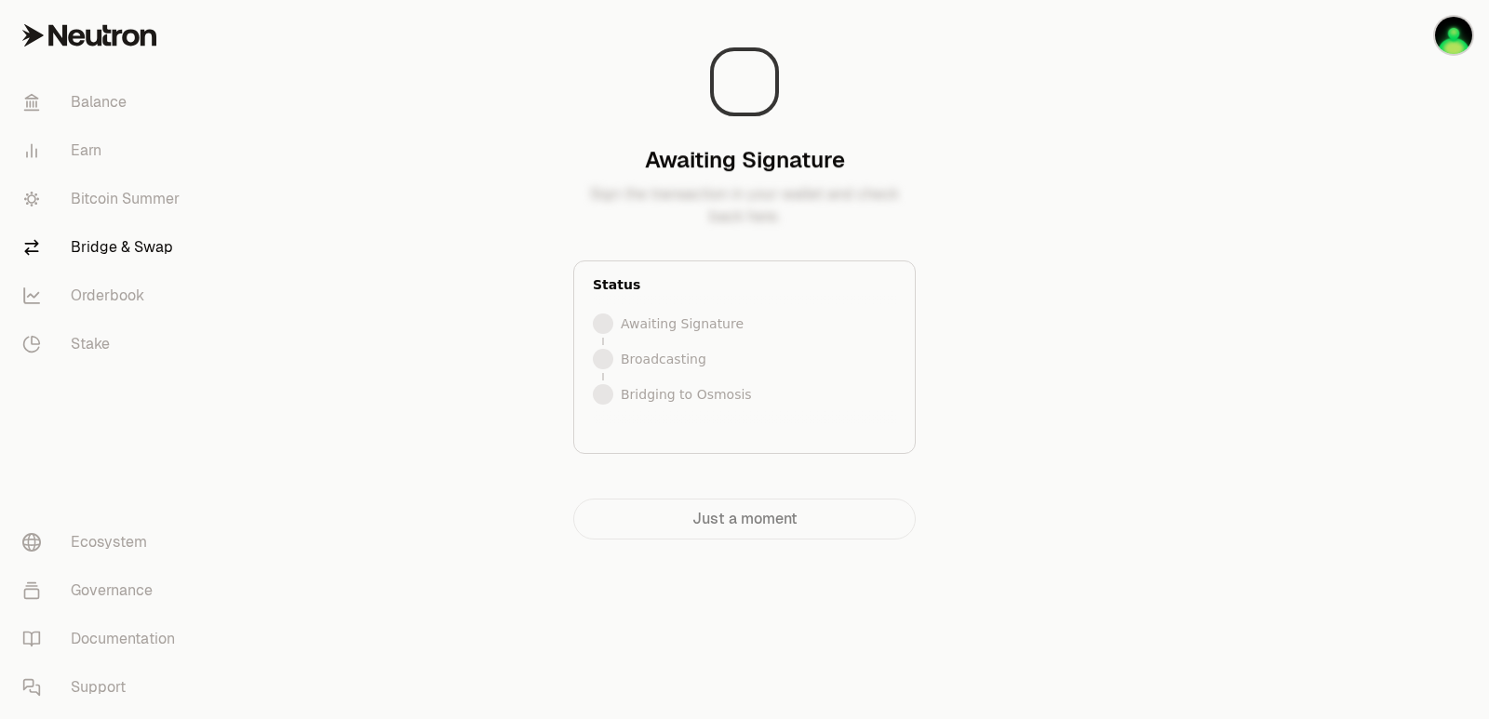
scroll to position [0, 0]
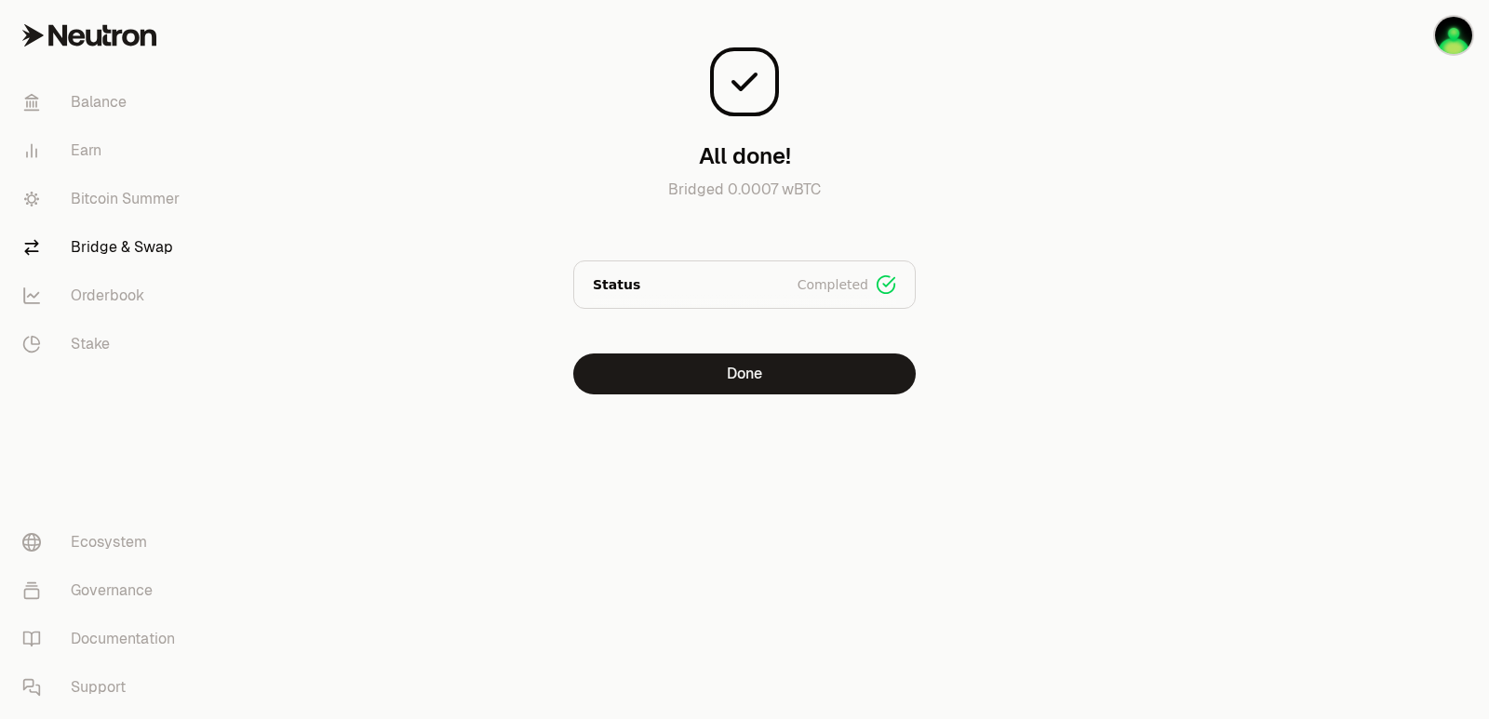
click at [704, 352] on div "All done! Bridged 0.0007 wBTC Status Completed Signed Broadcasted Bridged Done" at bounding box center [744, 205] width 625 height 380
click at [721, 382] on button "Done" at bounding box center [744, 374] width 342 height 41
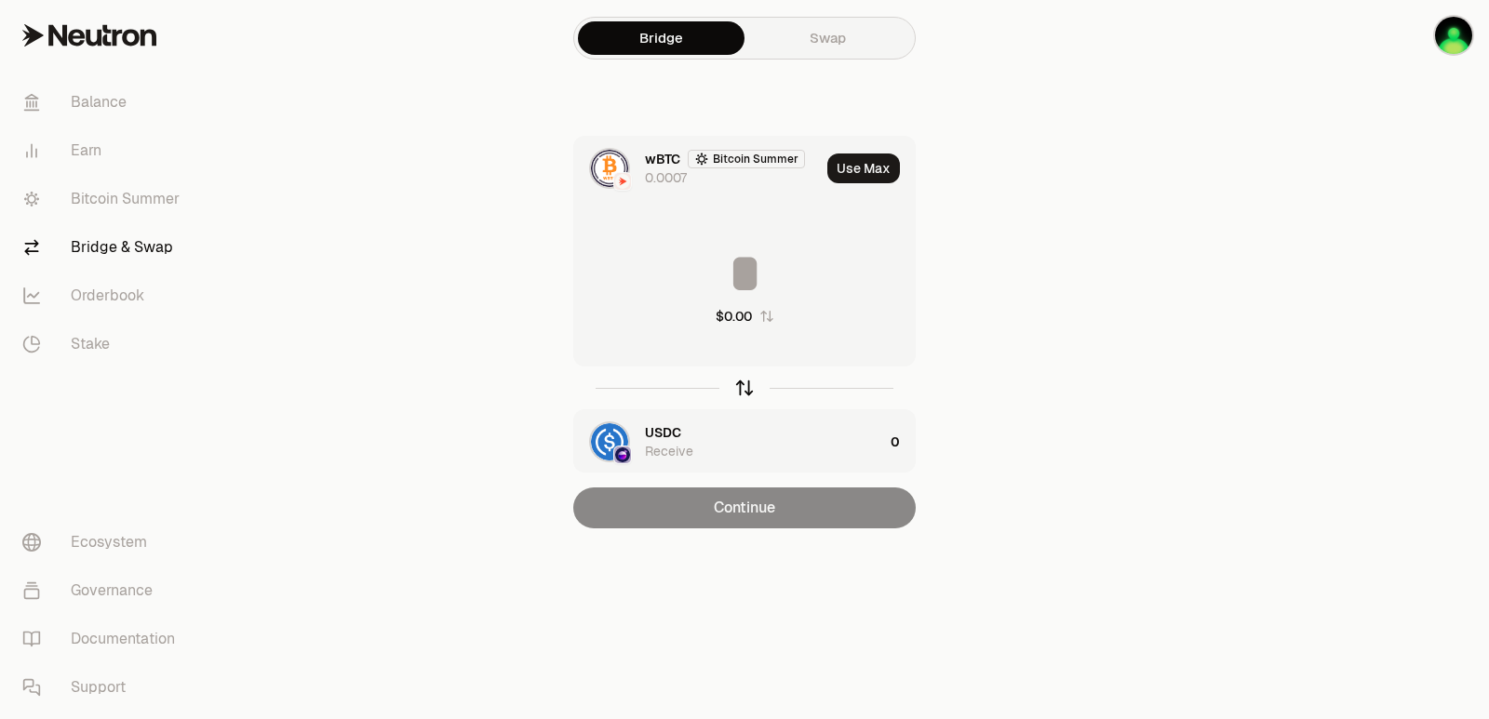
click at [746, 381] on icon "button" at bounding box center [744, 388] width 20 height 20
click at [860, 170] on button "Use Max" at bounding box center [863, 169] width 73 height 30
type input "*********"
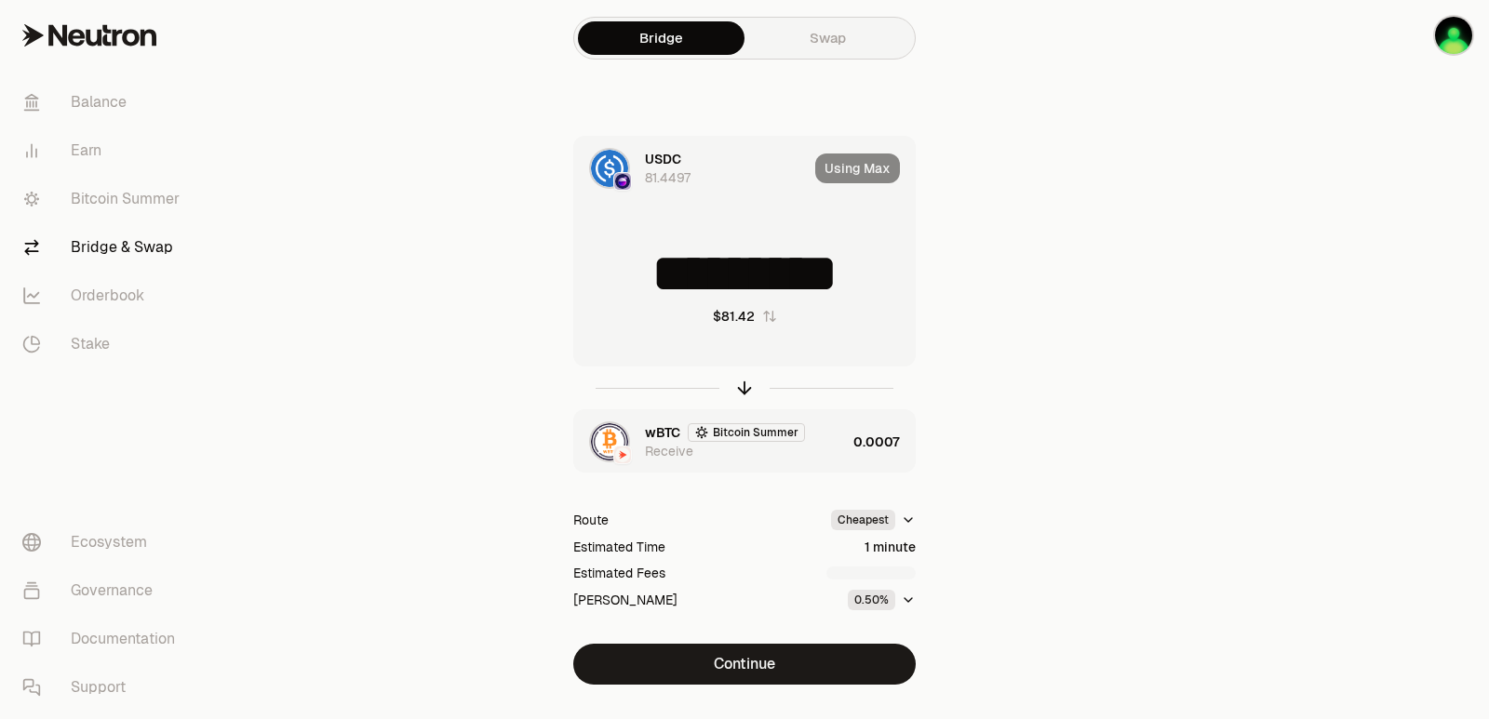
click at [795, 463] on div "wBTC Bitcoin Summer Receive" at bounding box center [710, 441] width 272 height 63
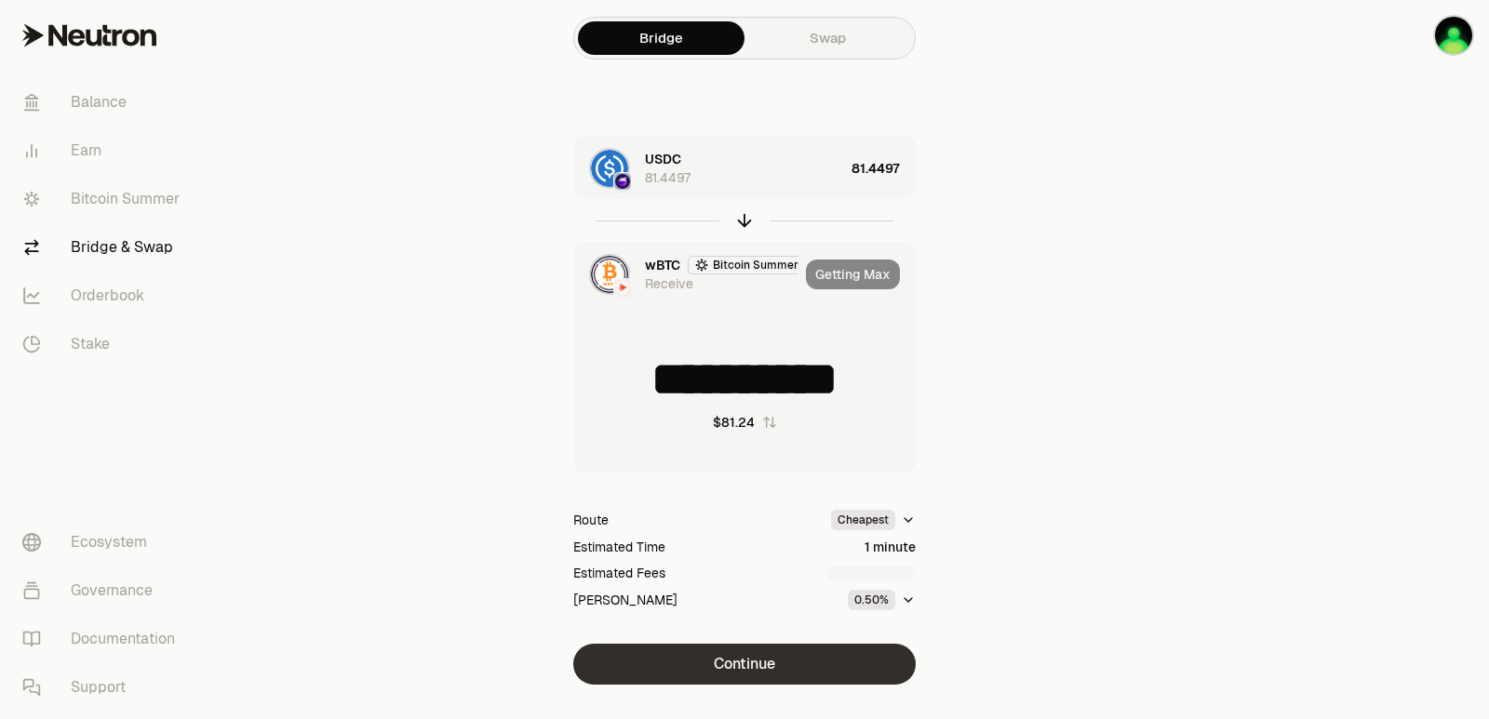
click at [771, 662] on button "Continue" at bounding box center [744, 664] width 342 height 41
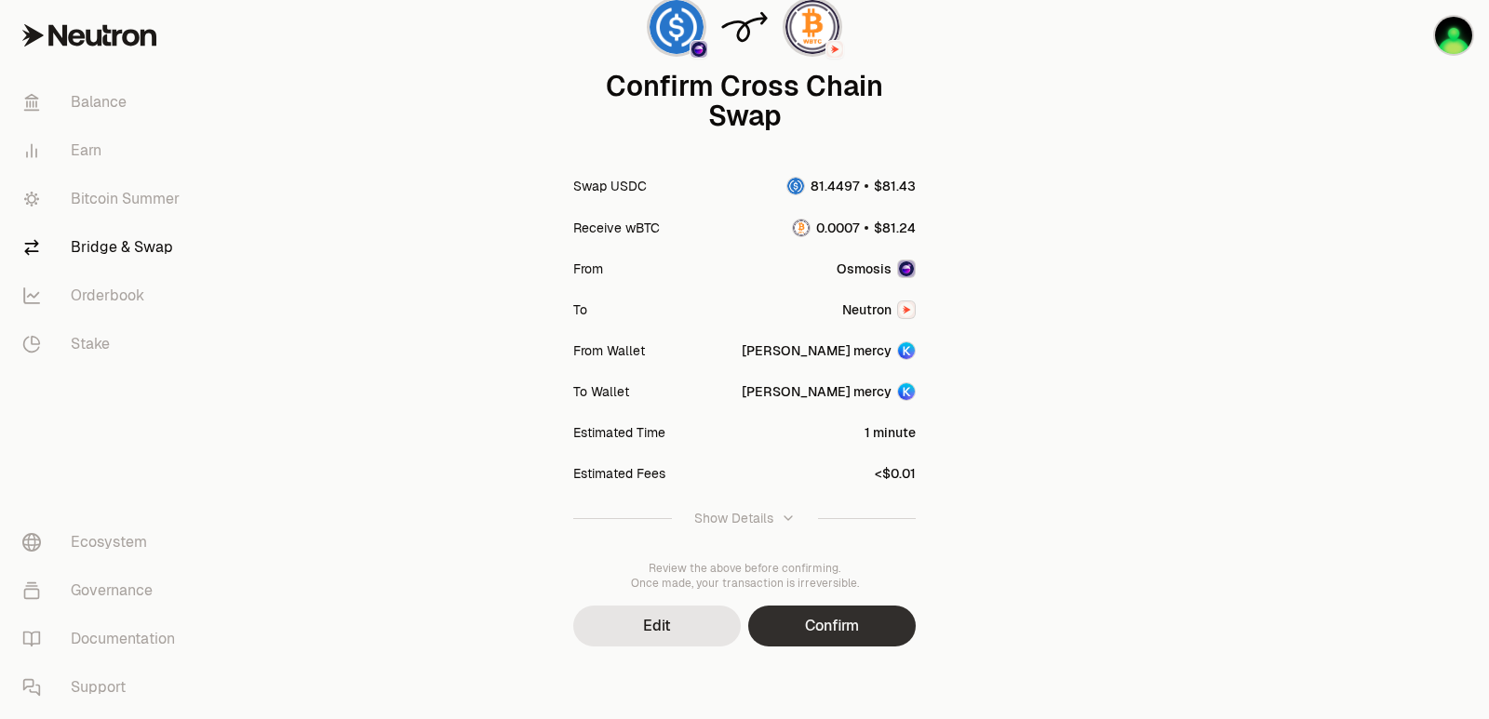
scroll to position [154, 0]
click at [807, 629] on button "Confirm" at bounding box center [832, 624] width 168 height 41
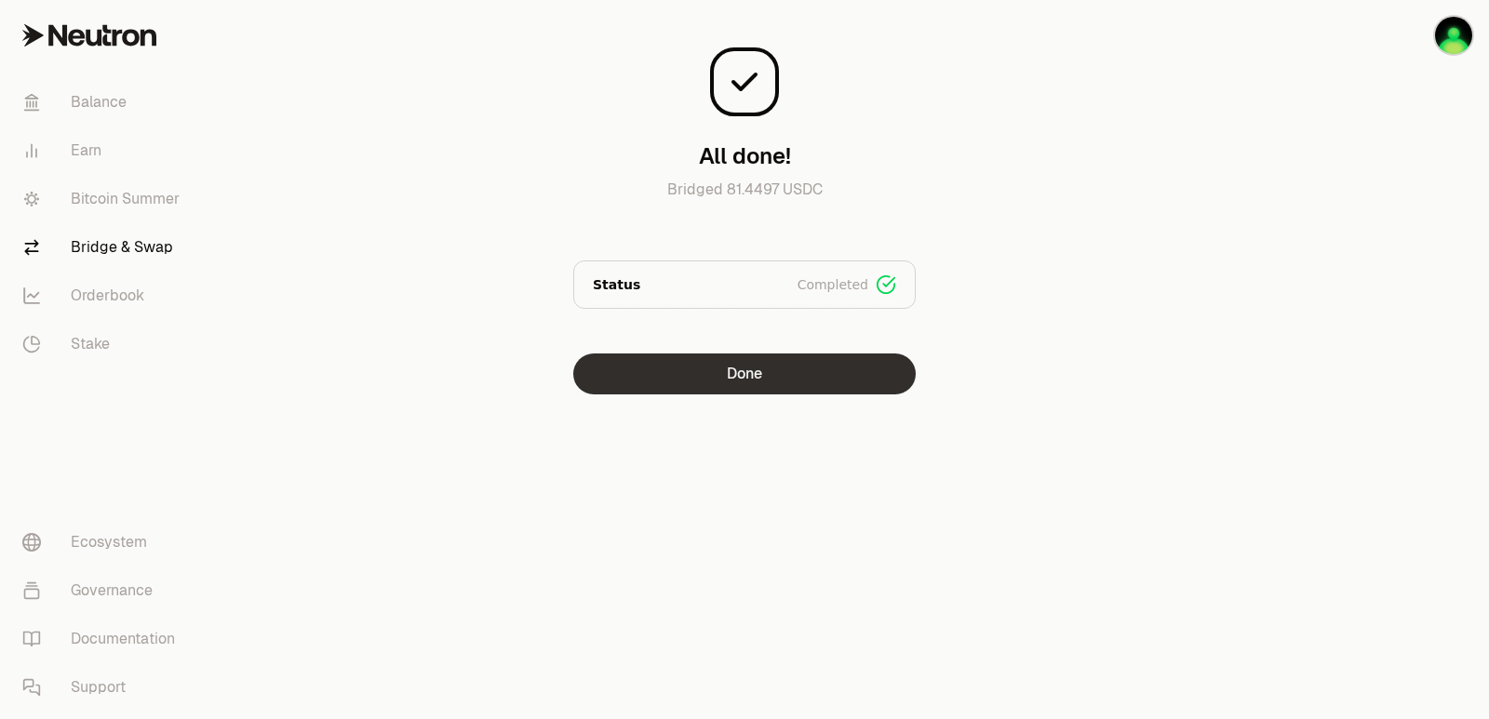
click at [770, 379] on button "Done" at bounding box center [744, 374] width 342 height 41
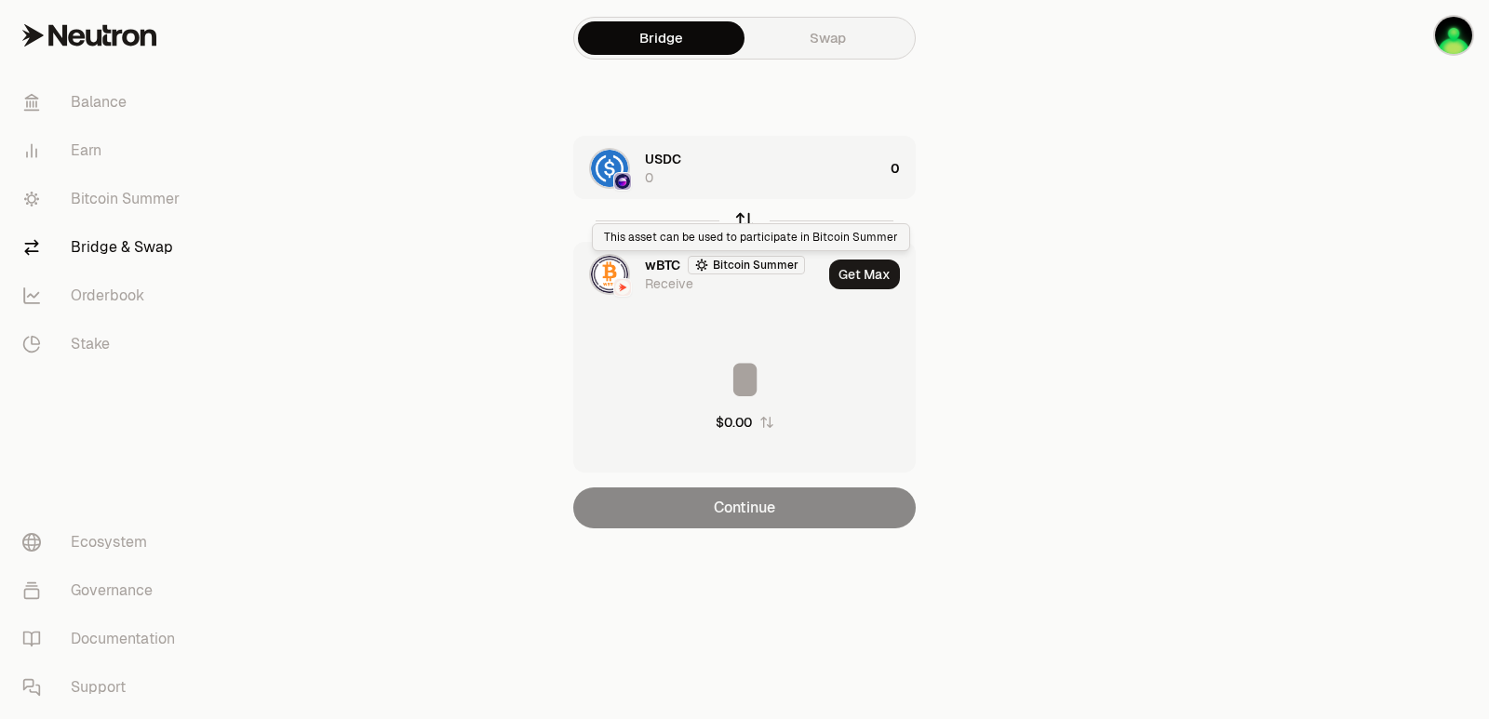
click at [745, 221] on icon "button" at bounding box center [744, 220] width 20 height 20
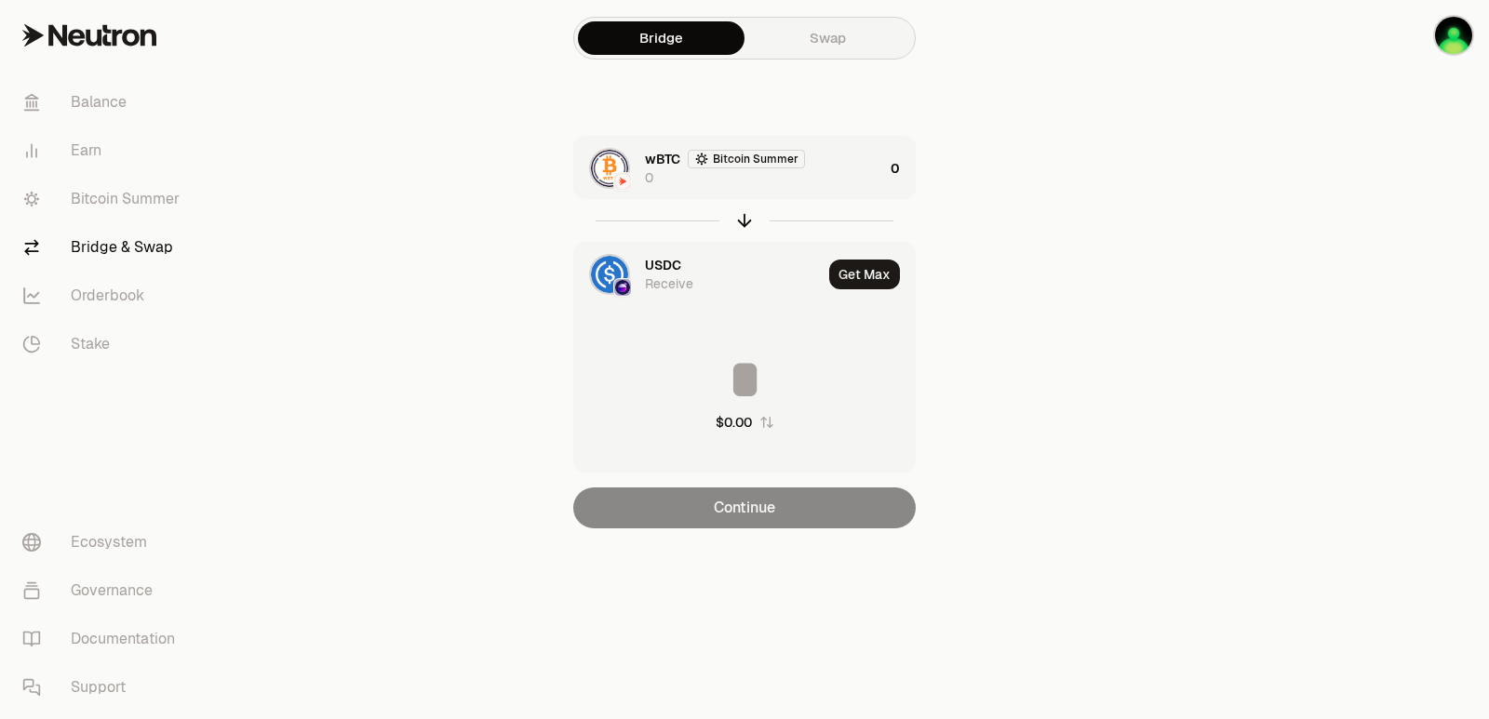
click at [788, 190] on div "wBTC Bitcoin Summer 0" at bounding box center [728, 168] width 309 height 63
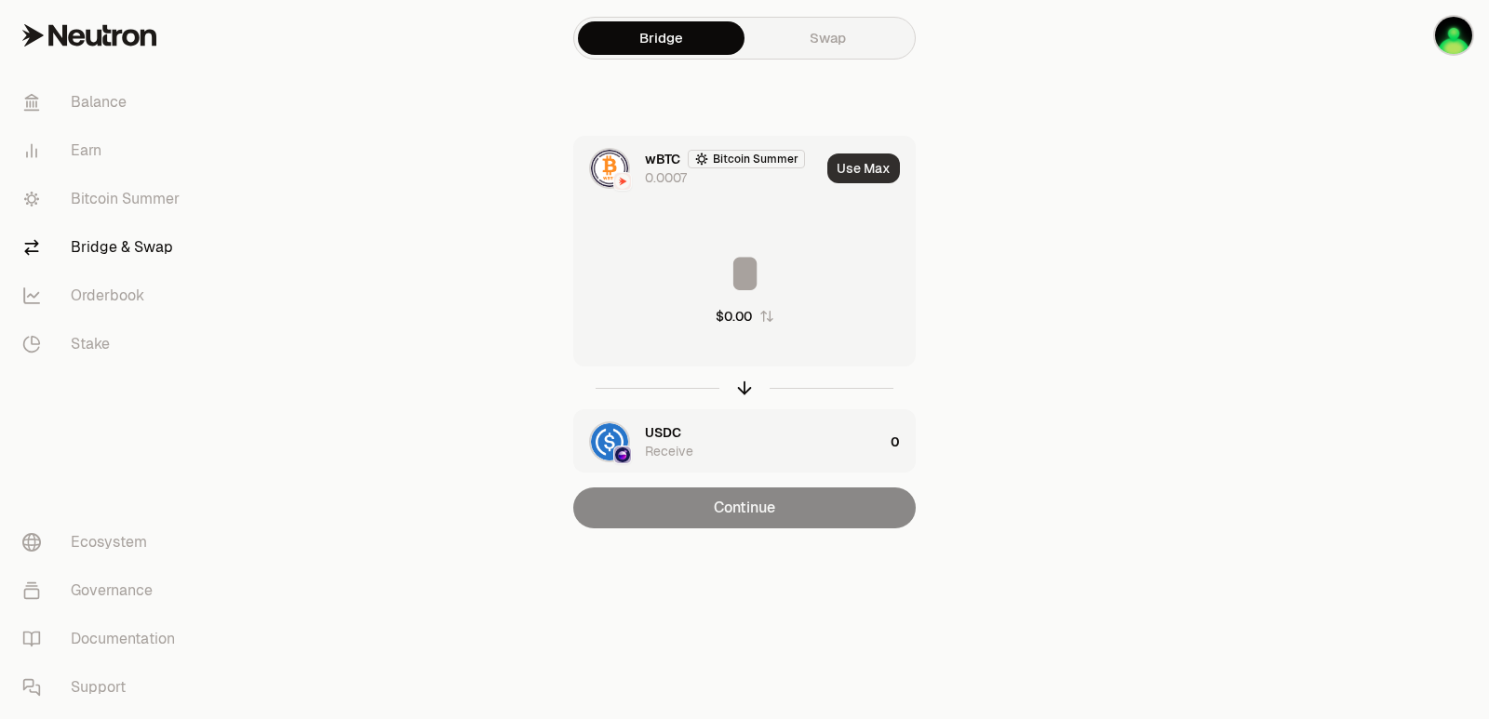
click at [856, 160] on button "Use Max" at bounding box center [863, 169] width 73 height 30
type input "**********"
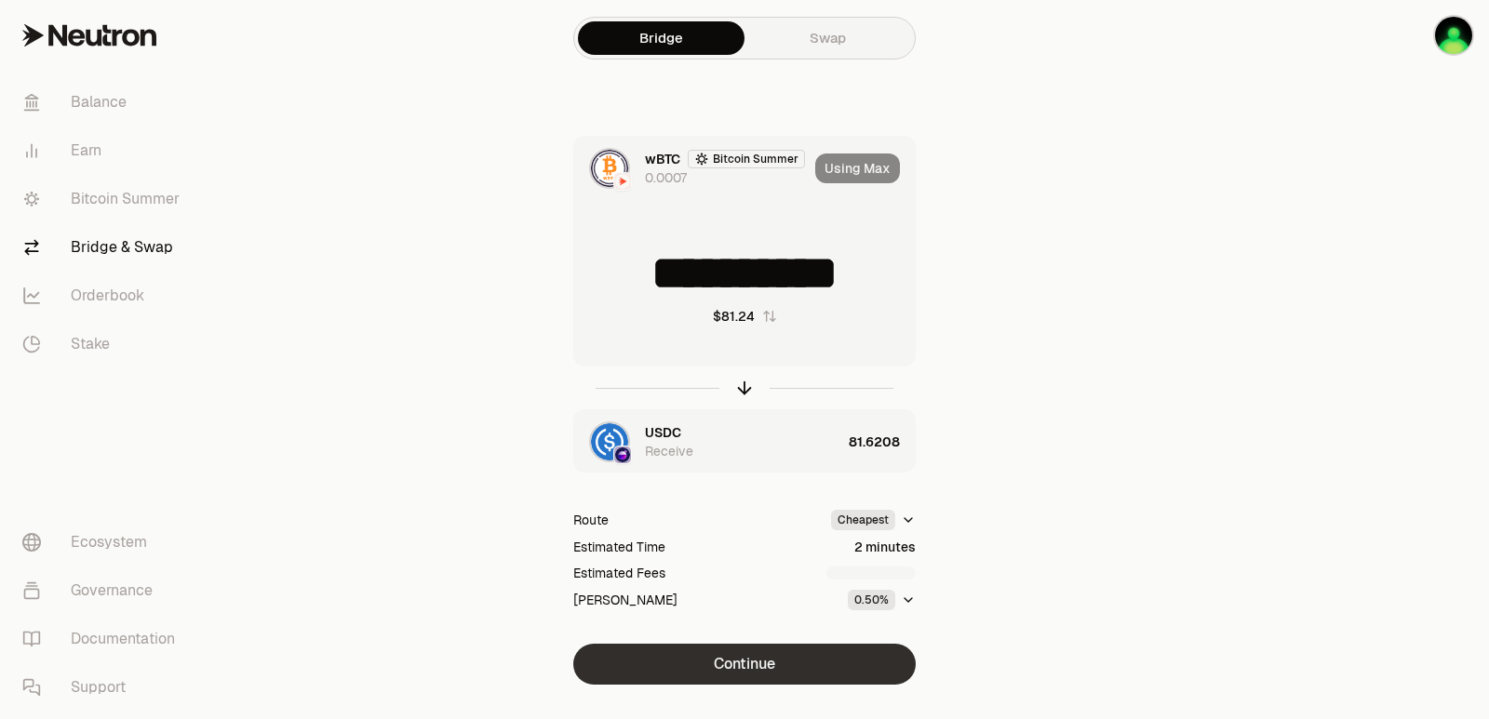
click at [783, 662] on button "Continue" at bounding box center [744, 664] width 342 height 41
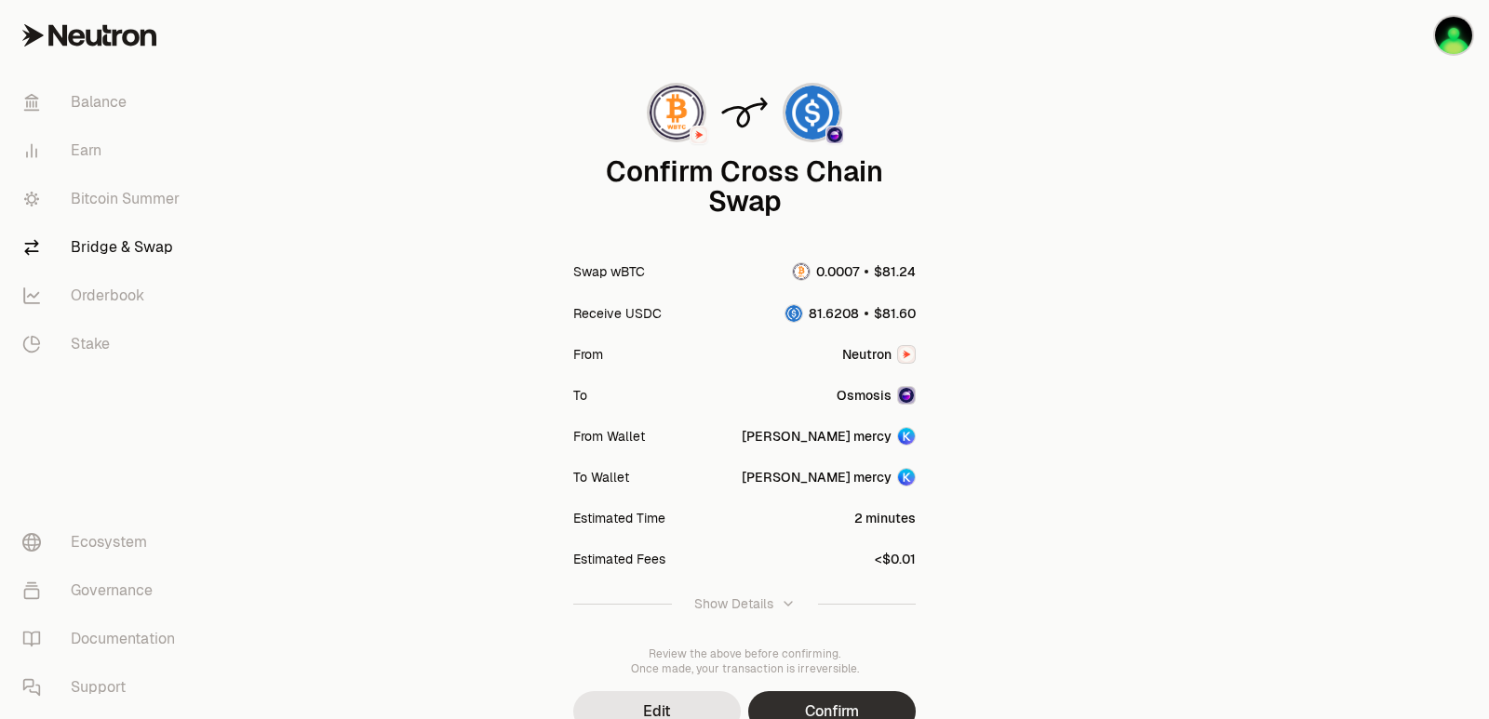
scroll to position [154, 0]
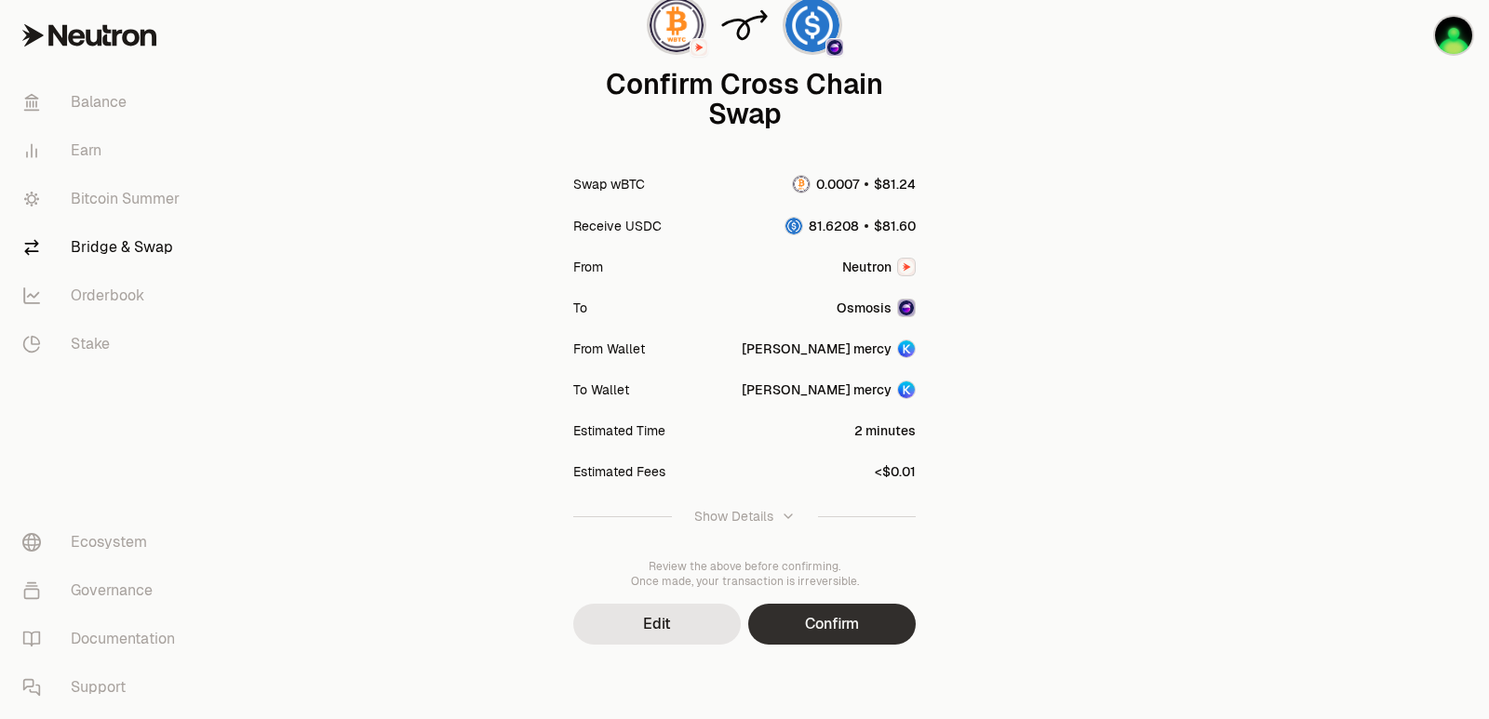
click at [814, 641] on button "Confirm" at bounding box center [832, 624] width 168 height 41
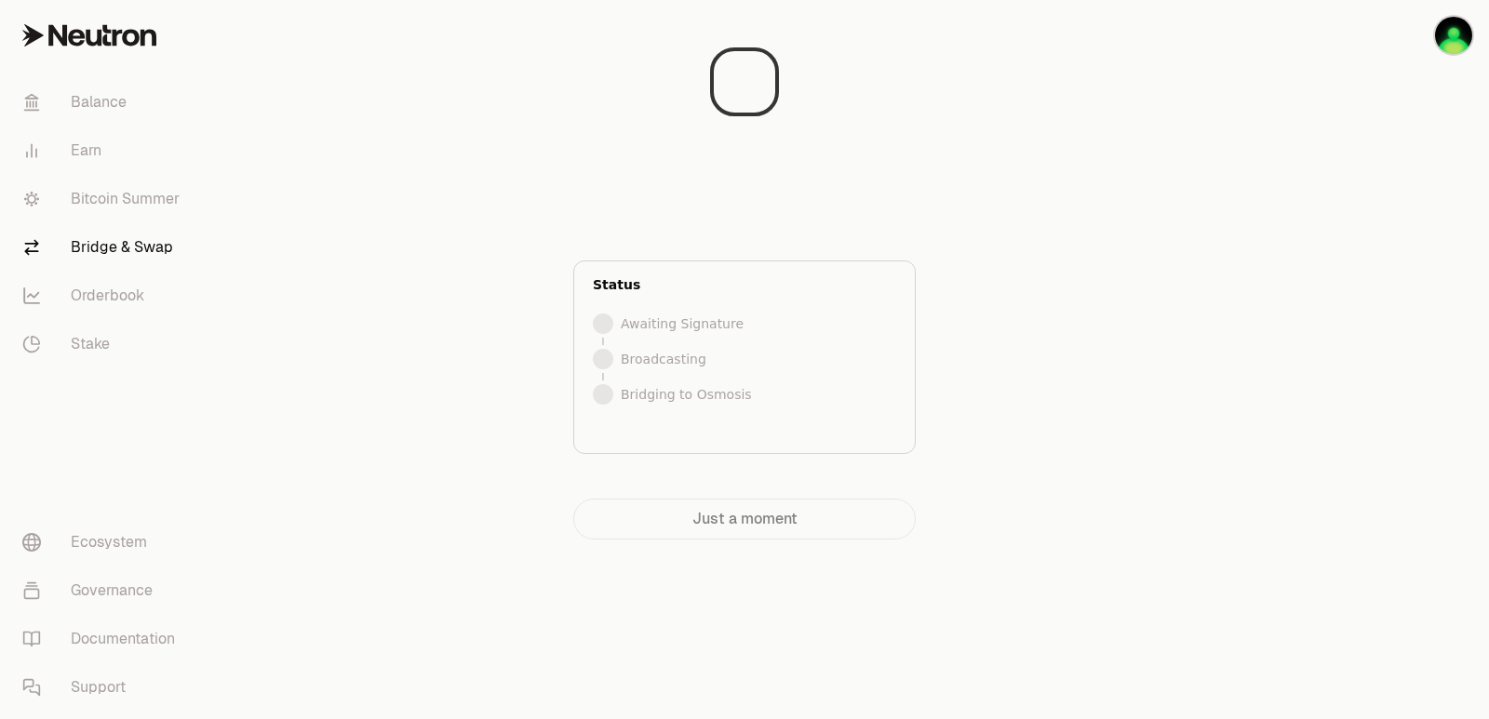
scroll to position [0, 0]
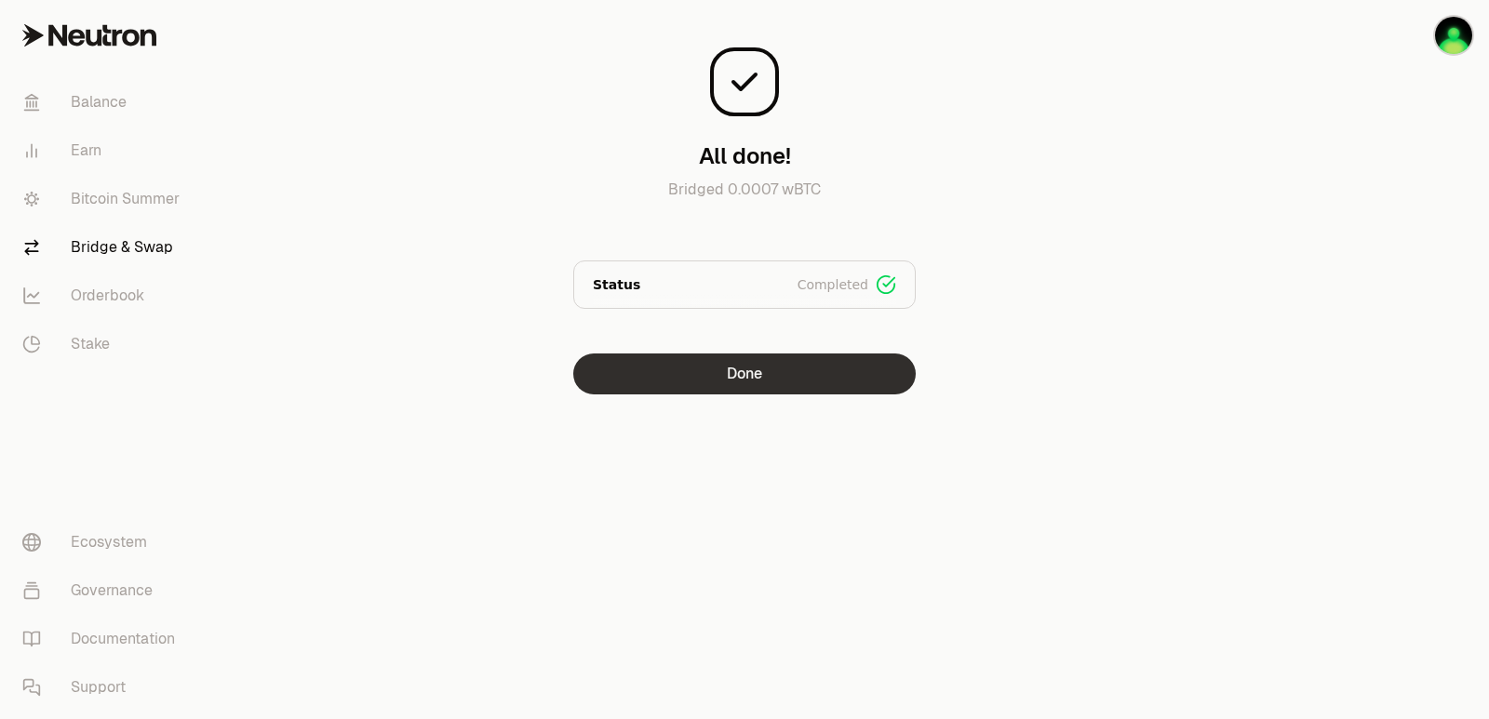
click at [703, 373] on button "Done" at bounding box center [744, 374] width 342 height 41
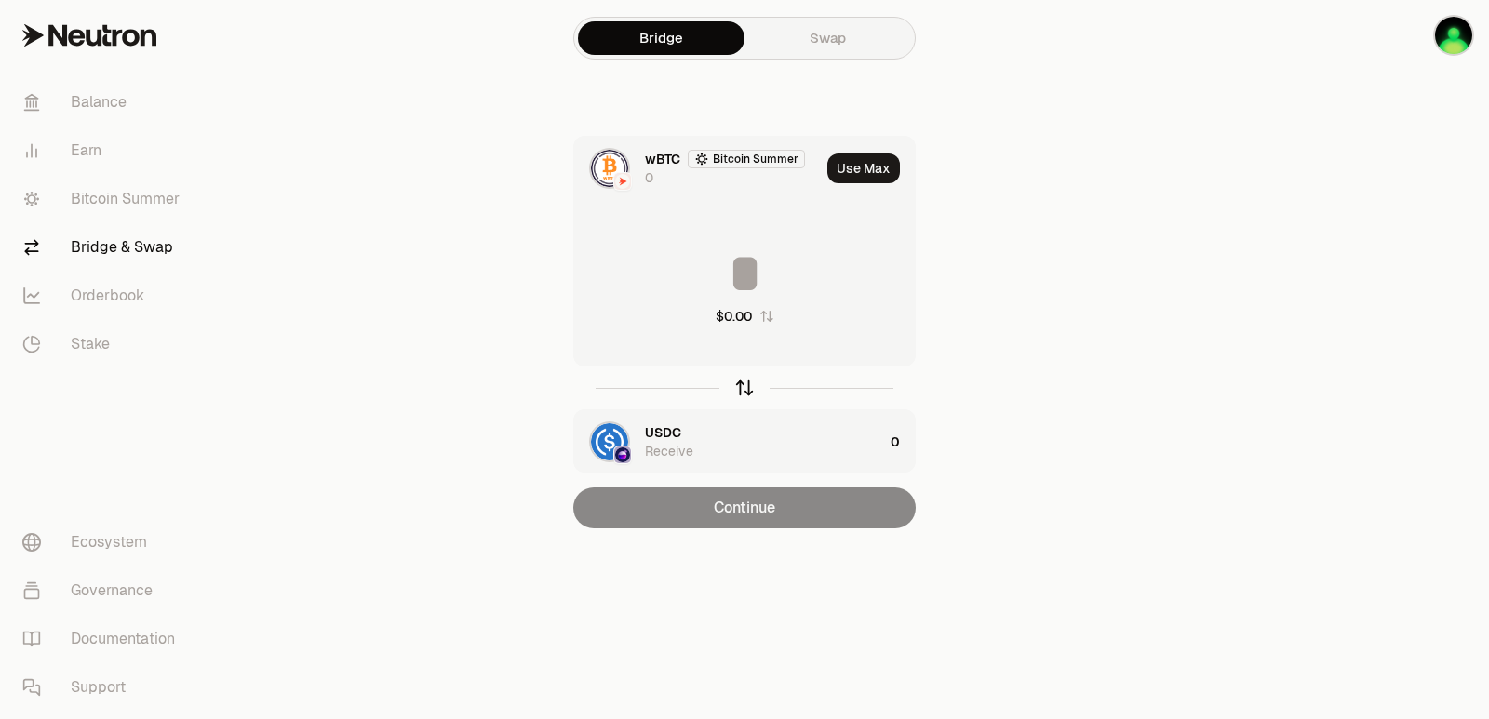
click at [741, 390] on icon "button" at bounding box center [744, 388] width 20 height 20
click at [861, 168] on button "Use Max" at bounding box center [863, 169] width 73 height 30
type input "*********"
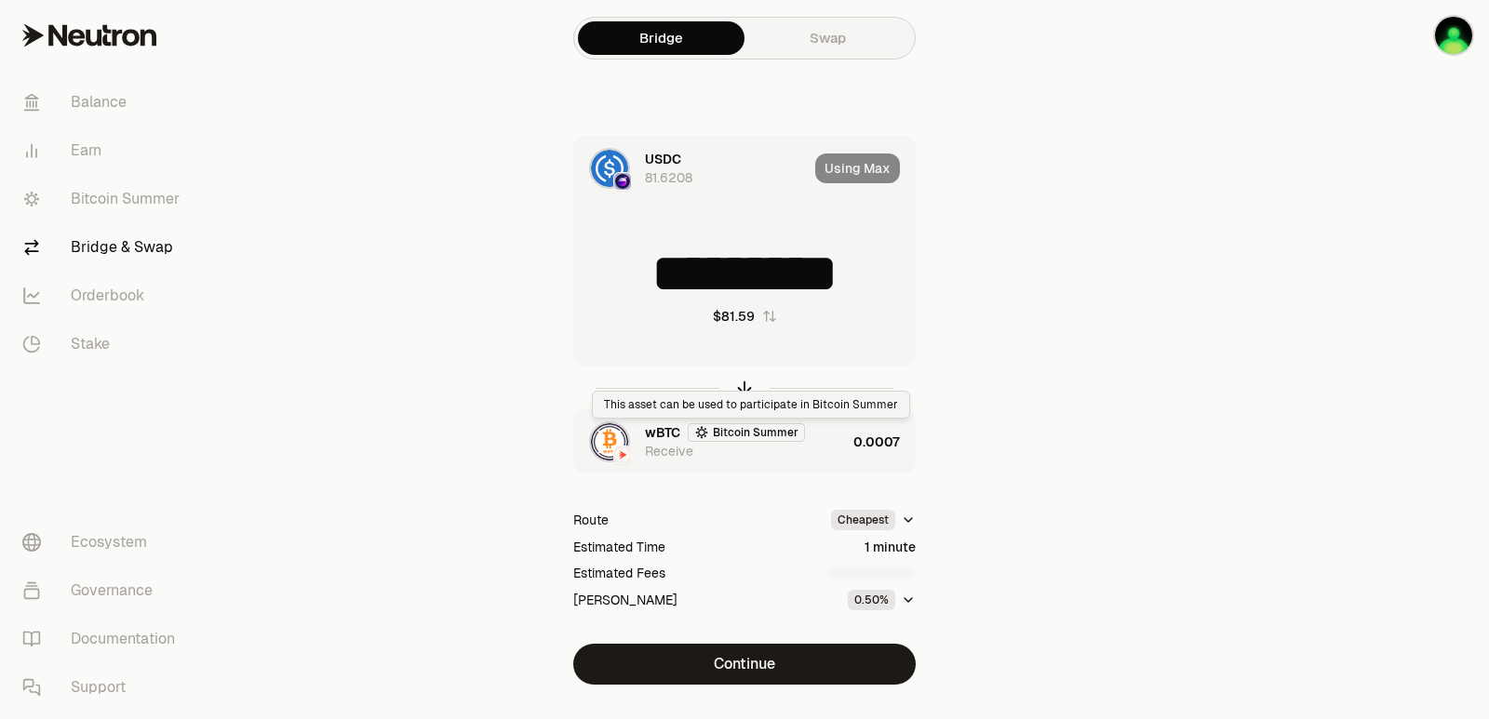
click at [803, 447] on div "wBTC Bitcoin Summer Receive" at bounding box center [745, 441] width 201 height 37
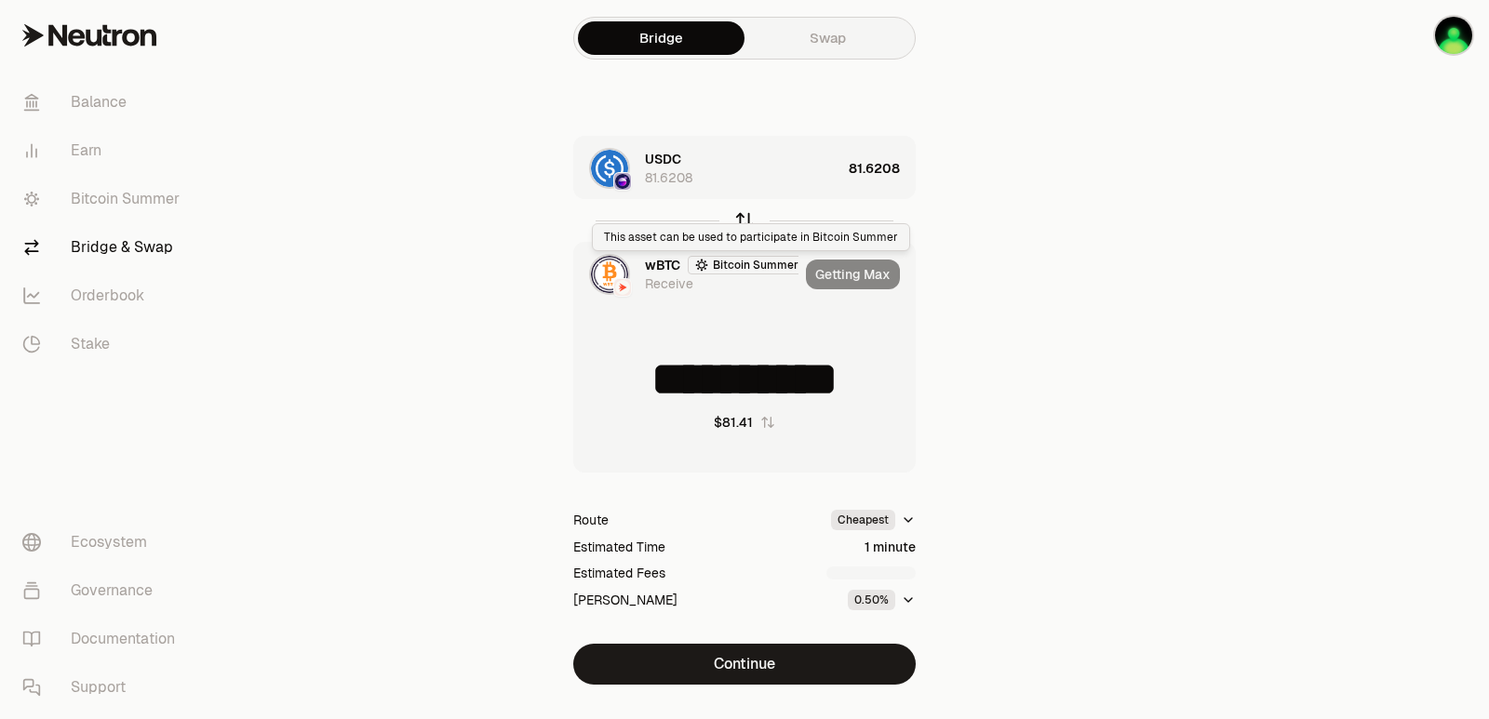
click at [743, 219] on icon "button" at bounding box center [744, 220] width 20 height 20
type input "*********"
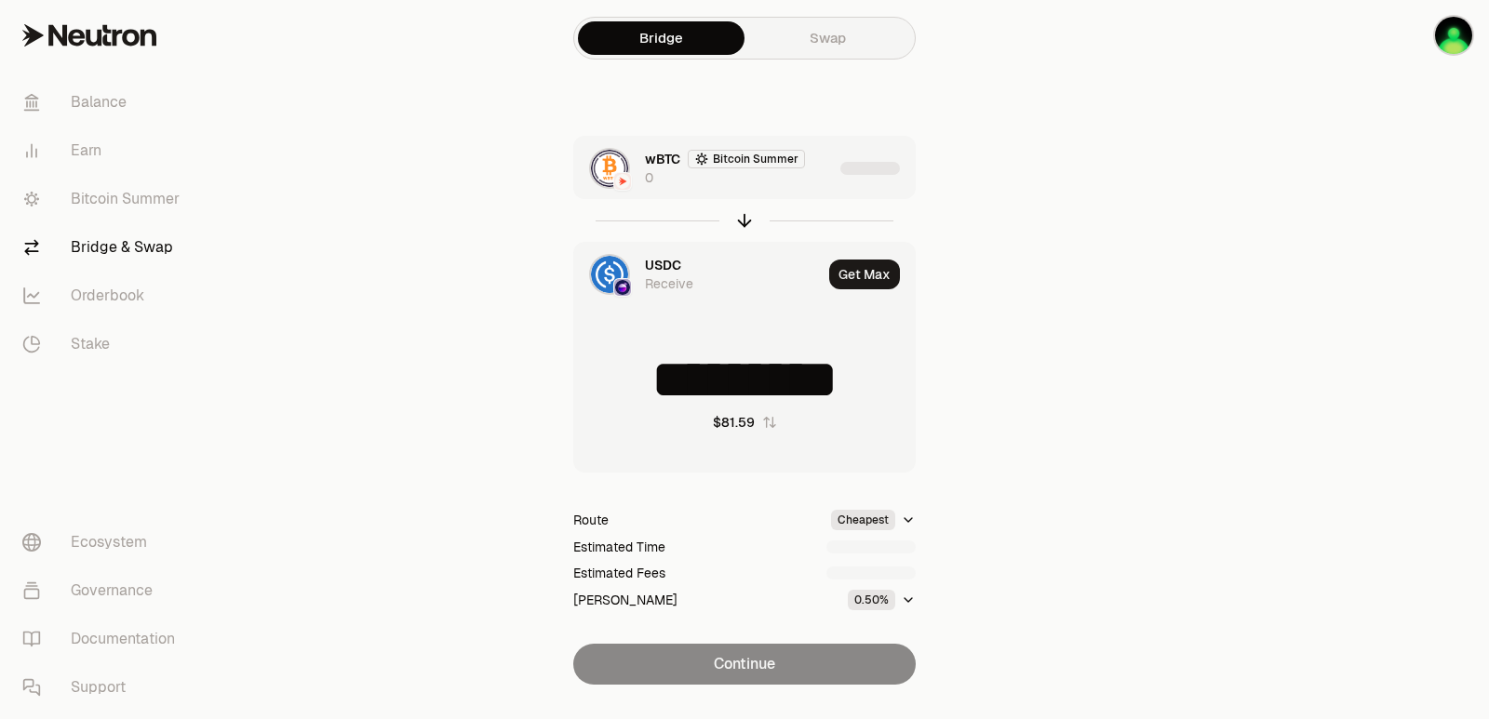
click at [779, 194] on div "wBTC Bitcoin Summer 0" at bounding box center [703, 168] width 259 height 63
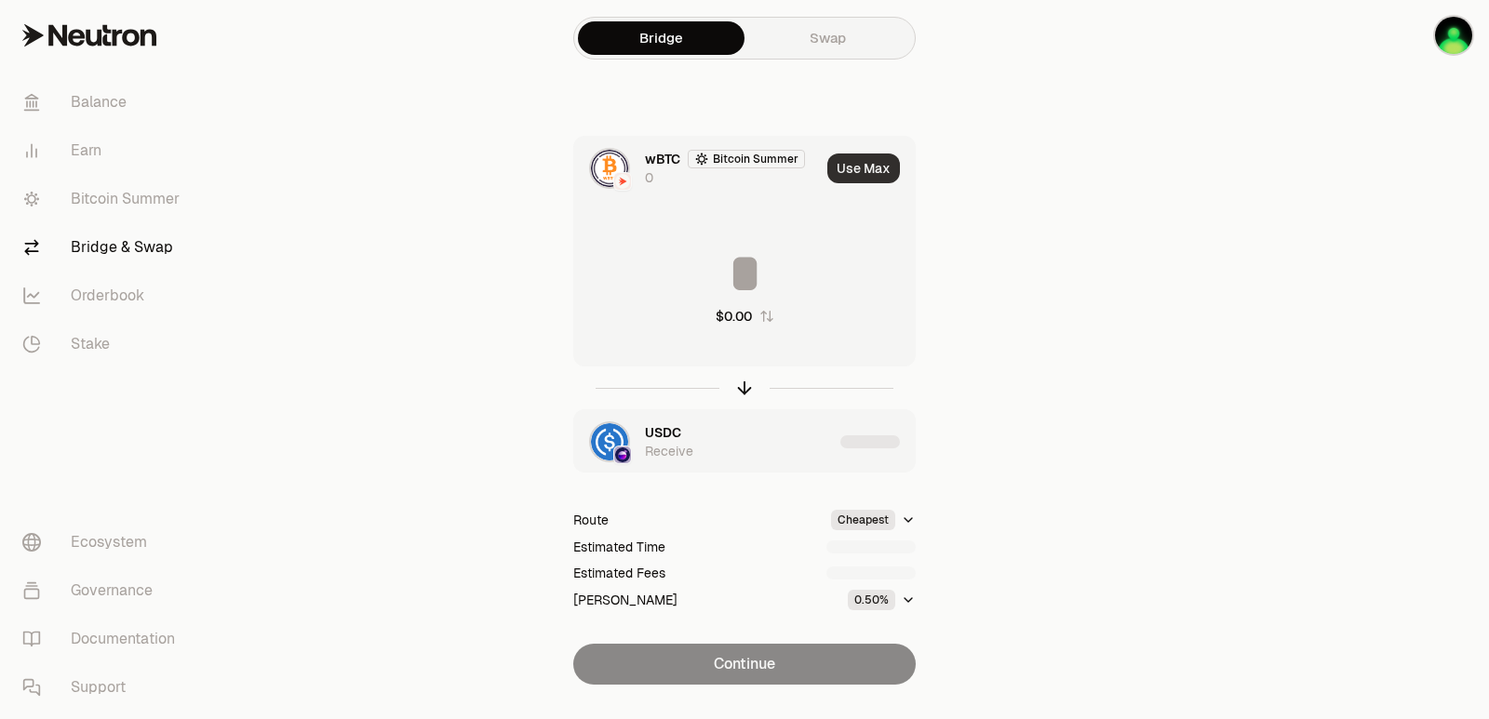
click at [836, 161] on button "Use Max" at bounding box center [863, 169] width 73 height 30
type input "*"
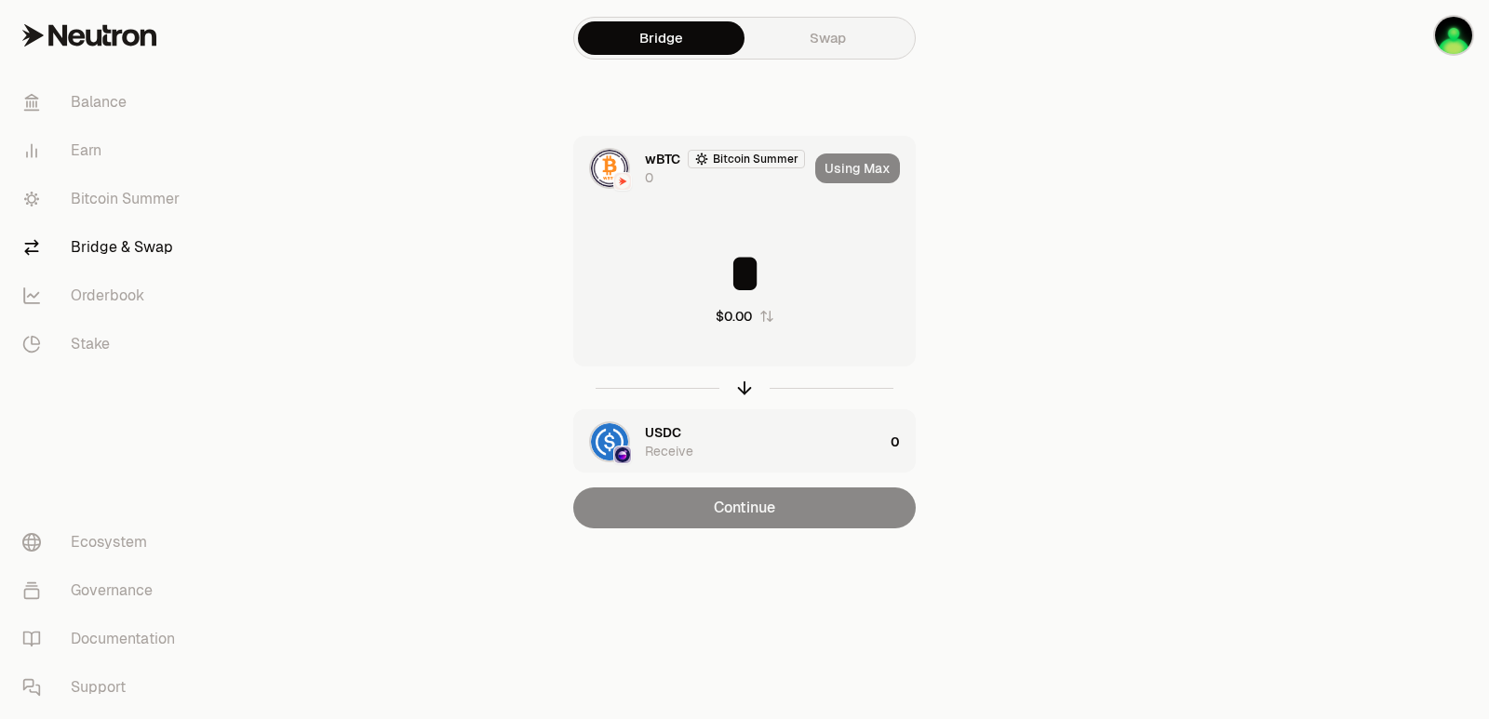
drag, startPoint x: 744, startPoint y: 390, endPoint x: 801, endPoint y: 285, distance: 119.9
click at [744, 391] on icon "button" at bounding box center [744, 388] width 20 height 20
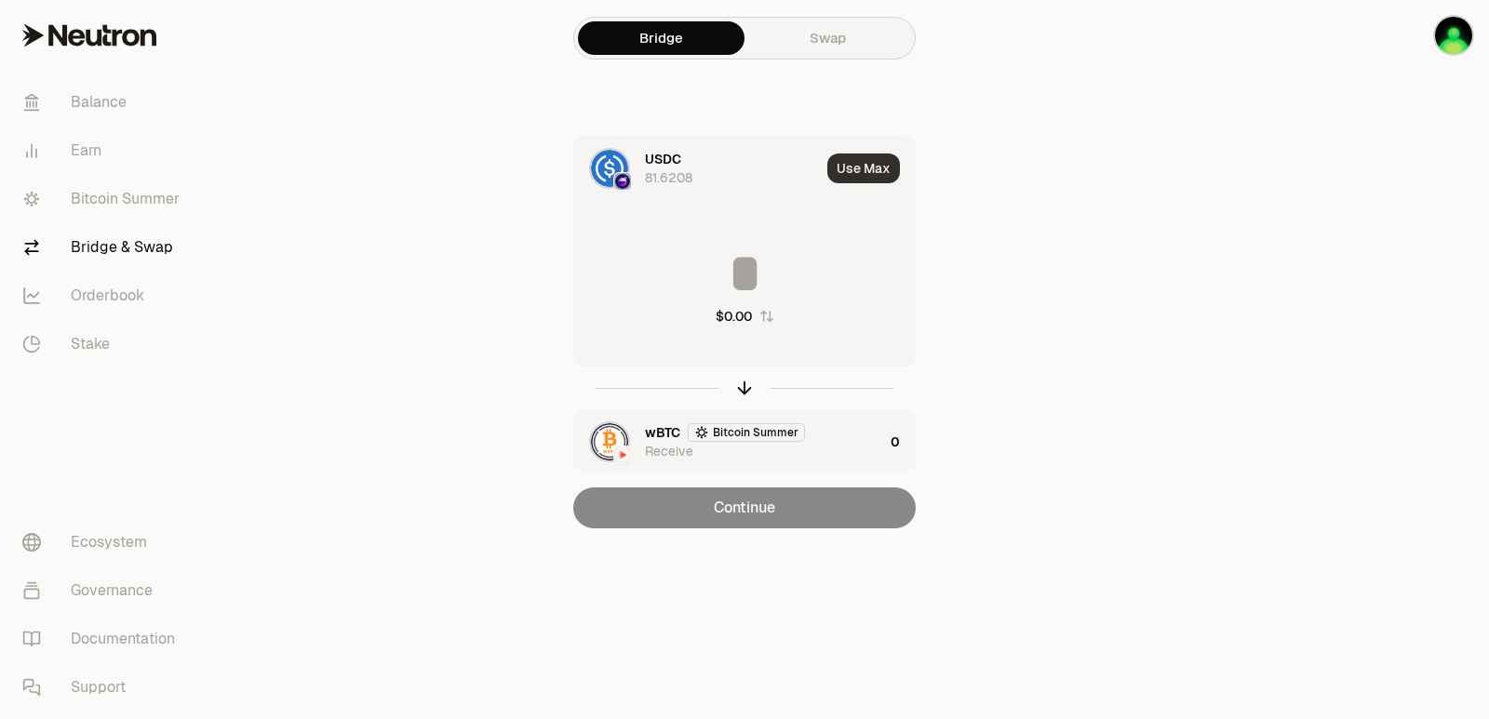
click at [853, 181] on button "Use Max" at bounding box center [863, 169] width 73 height 30
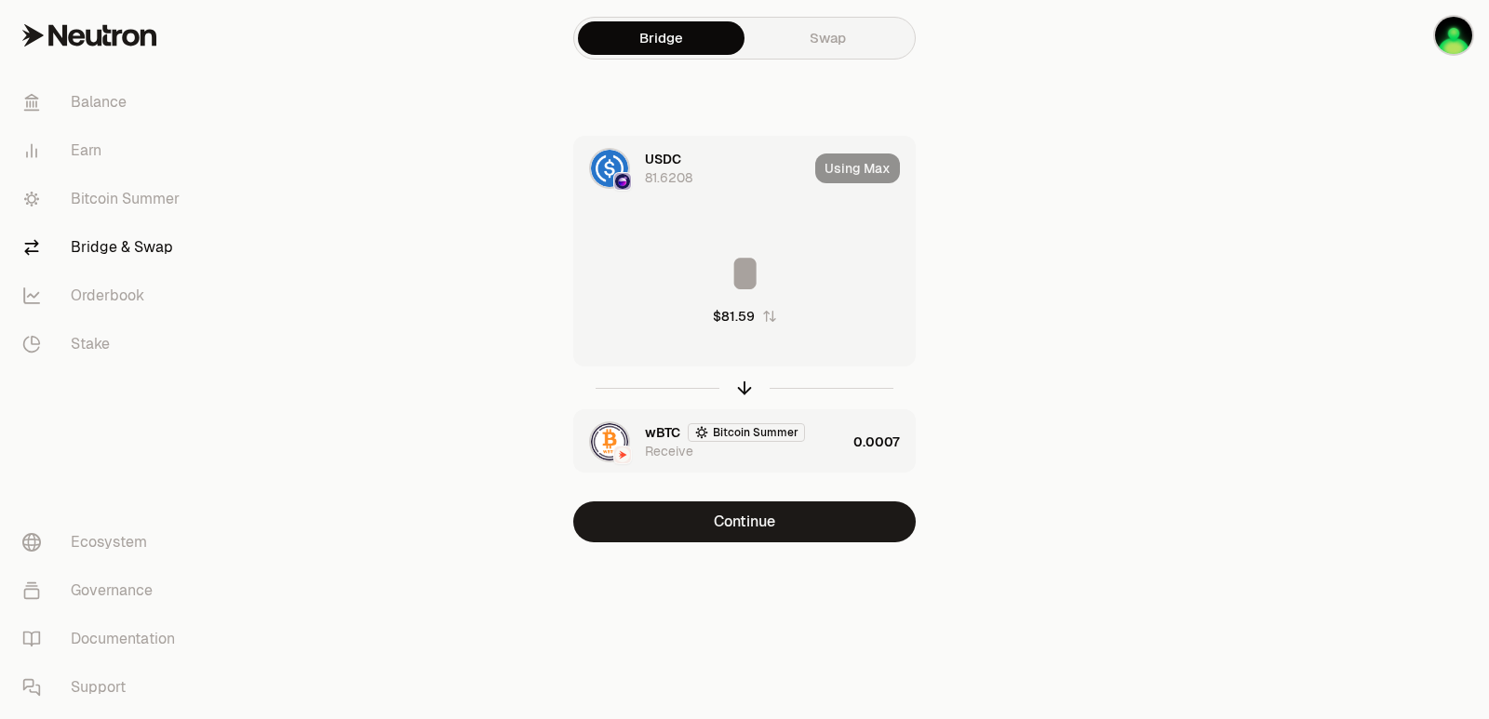
type input "*********"
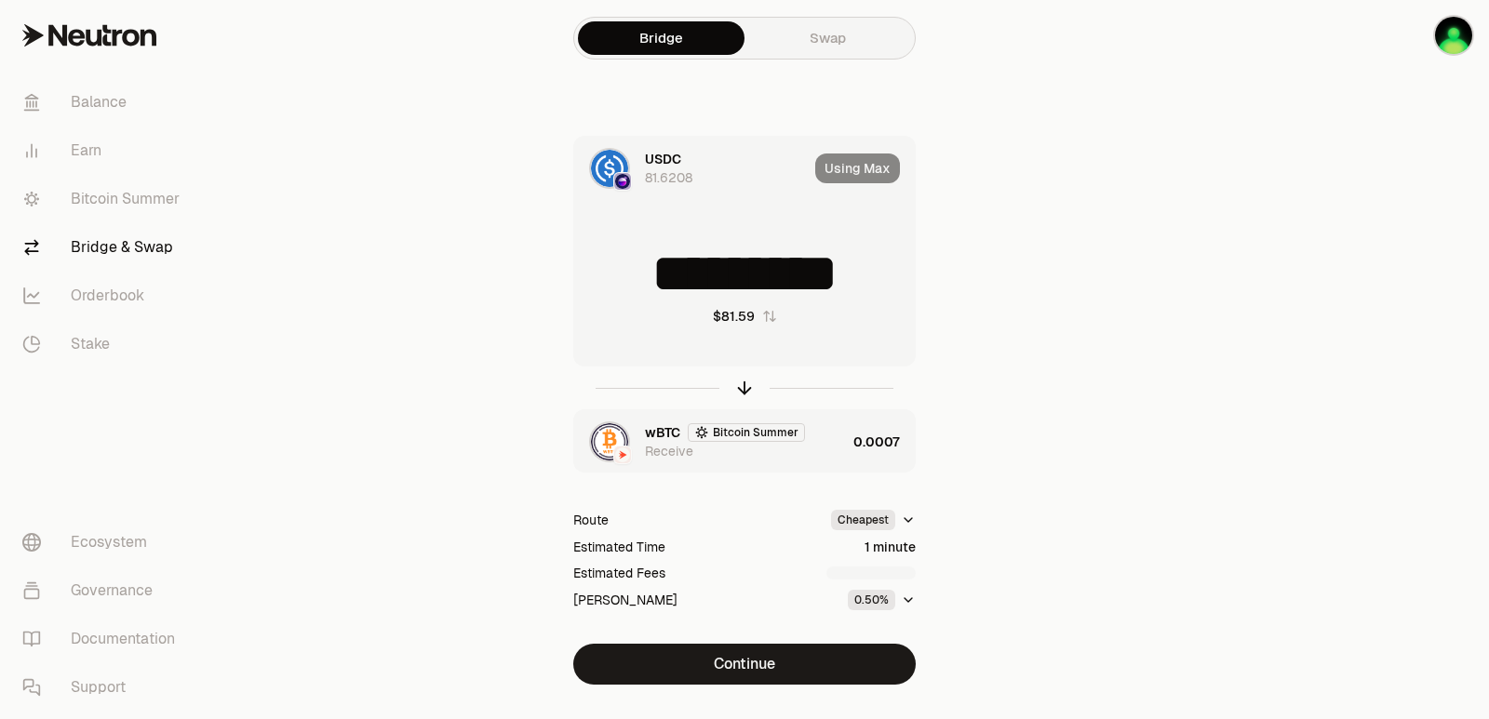
click at [815, 453] on div "wBTC Bitcoin Summer Receive" at bounding box center [745, 441] width 201 height 37
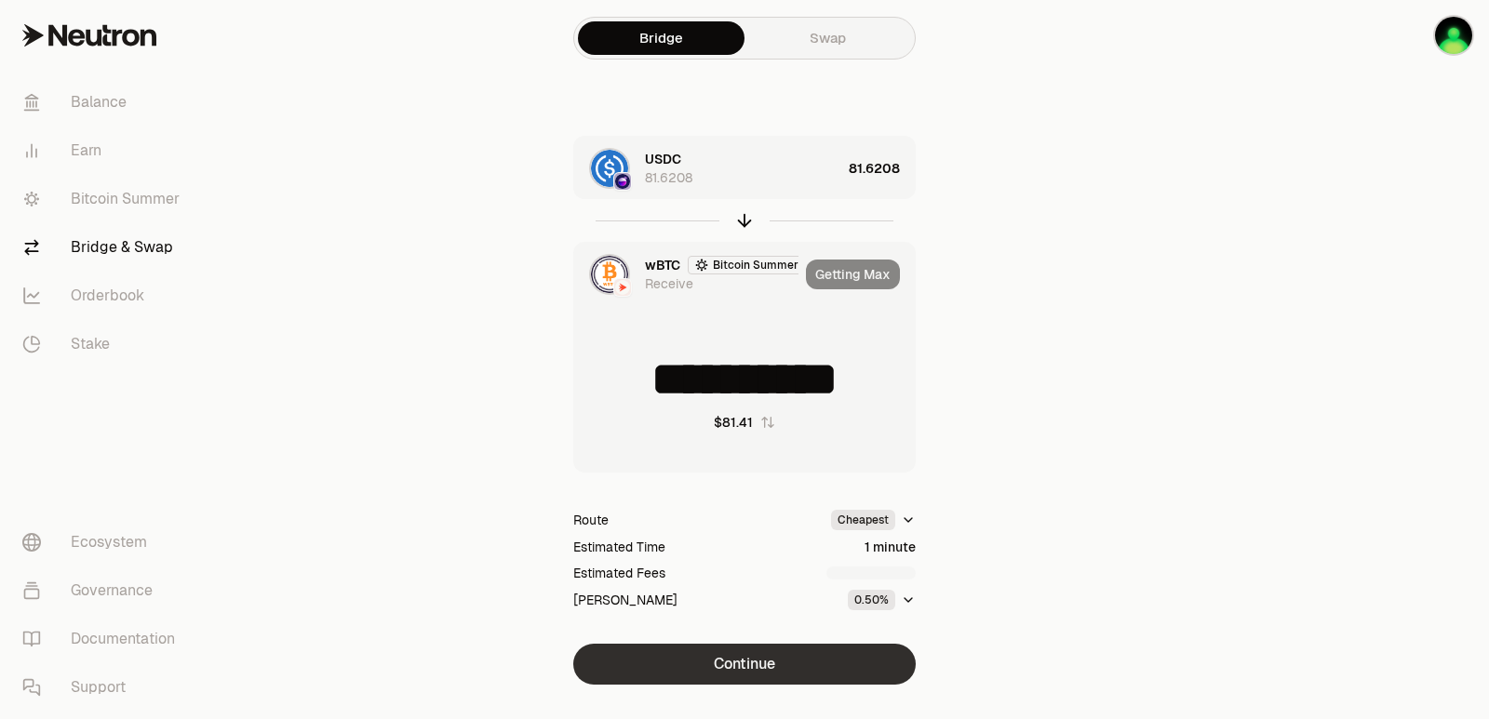
click at [761, 656] on button "Continue" at bounding box center [744, 664] width 342 height 41
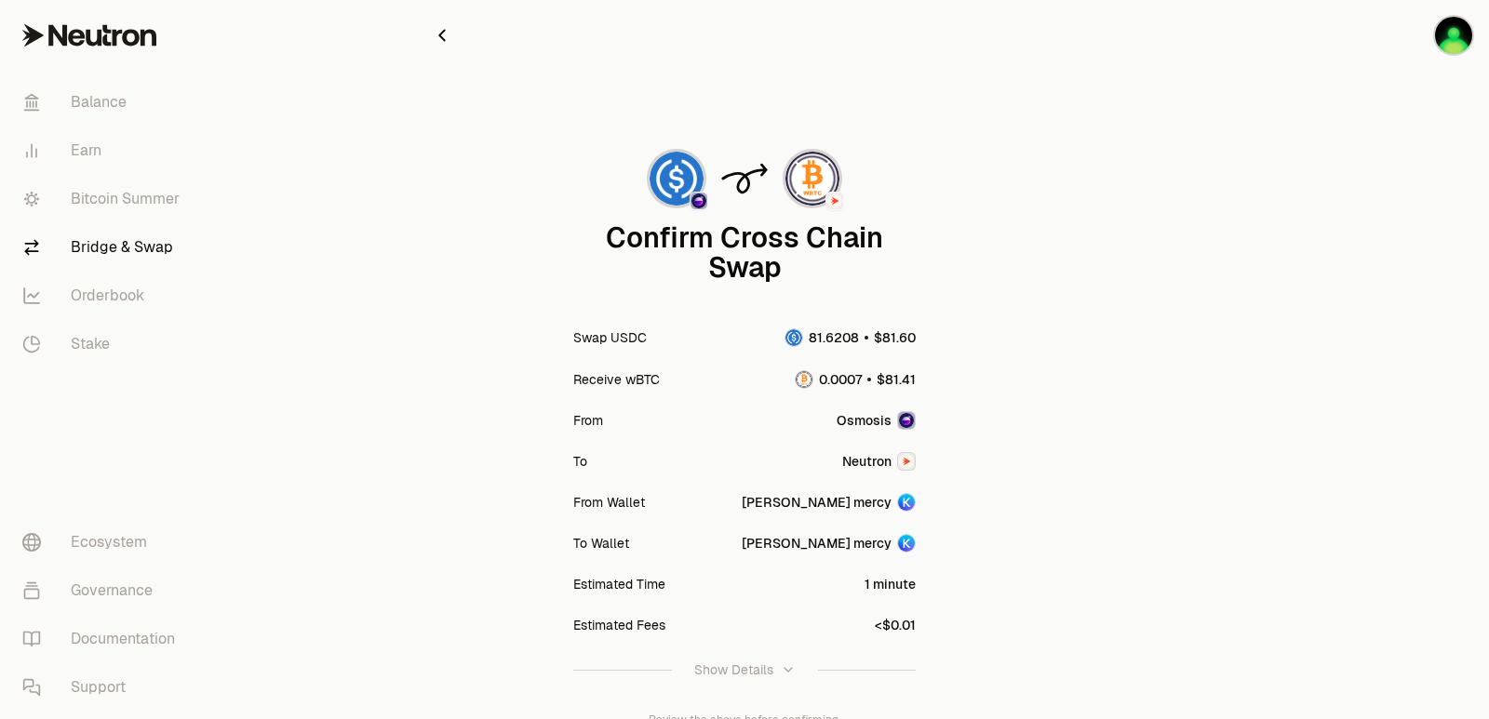
scroll to position [154, 0]
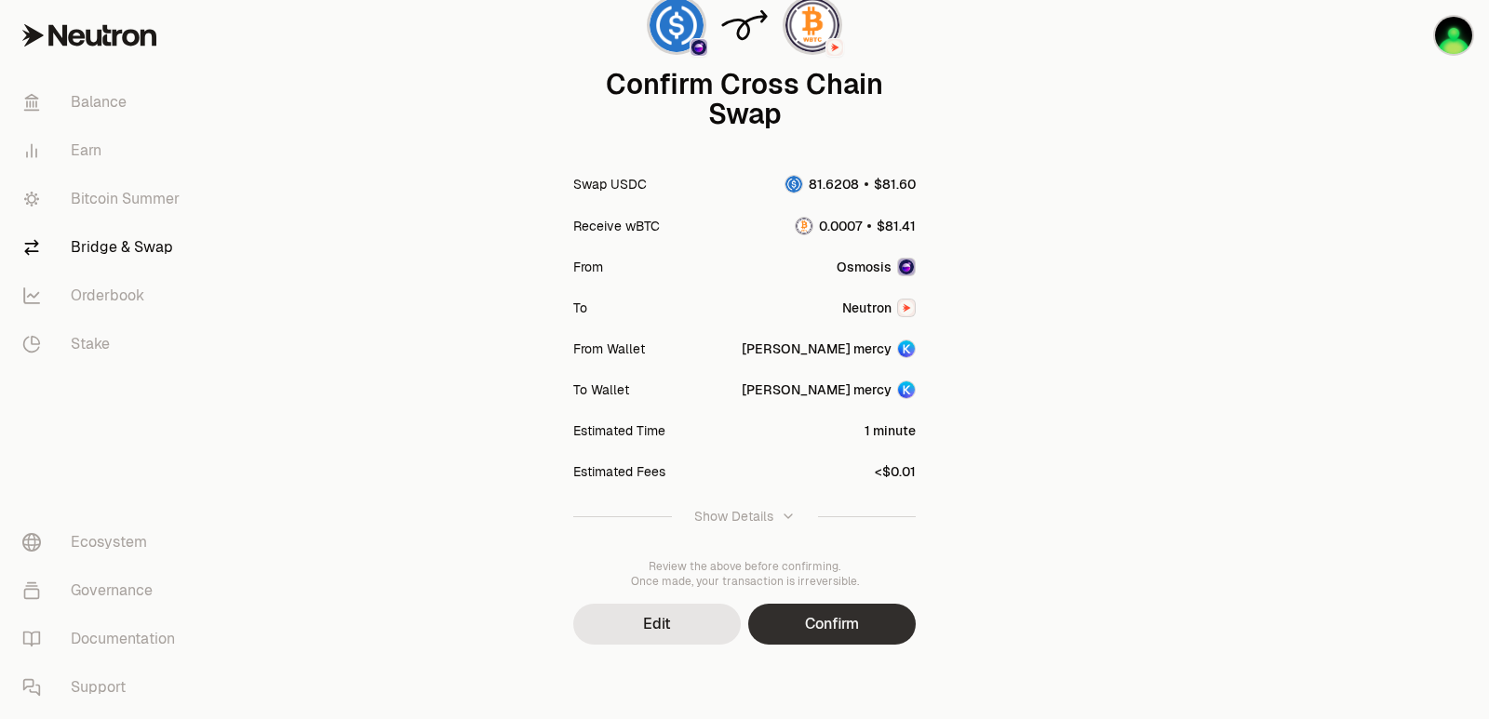
click at [802, 619] on button "Confirm" at bounding box center [832, 624] width 168 height 41
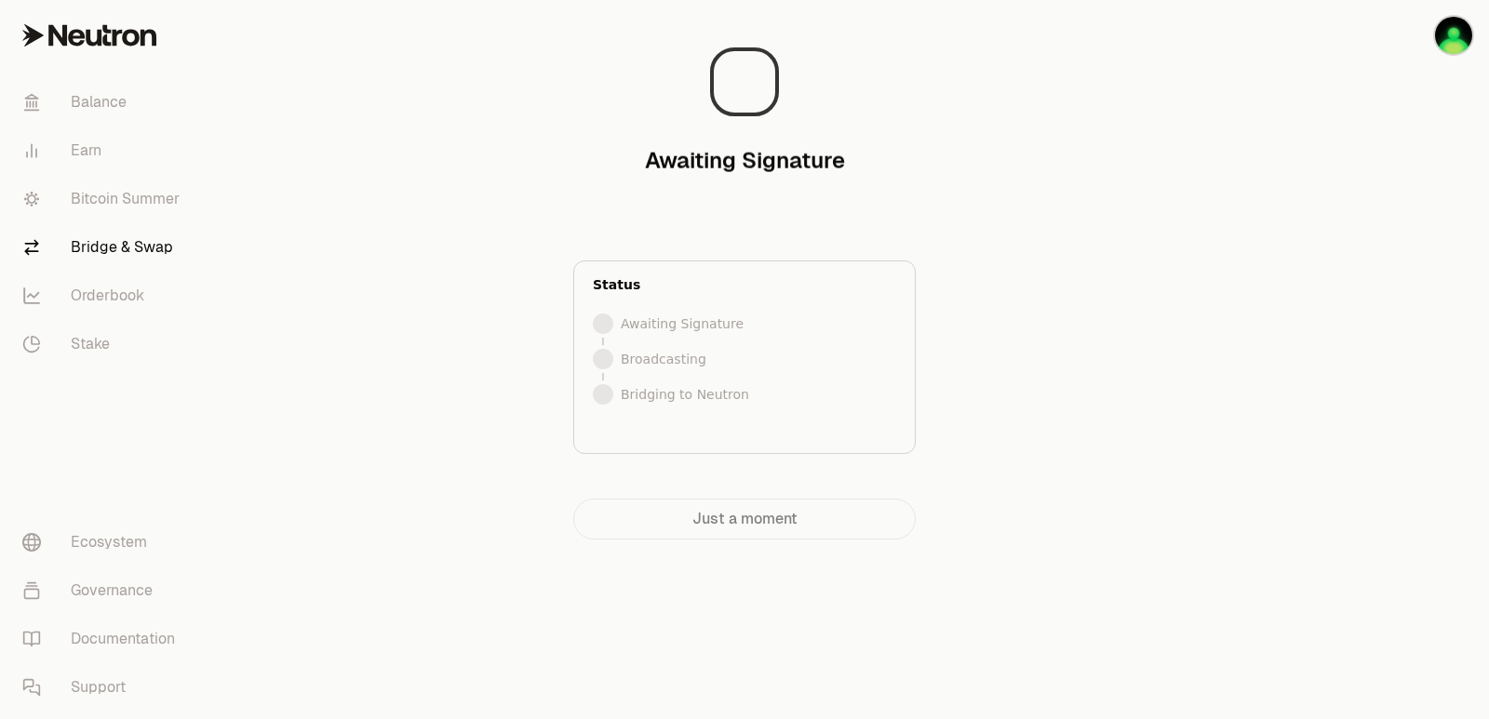
scroll to position [0, 0]
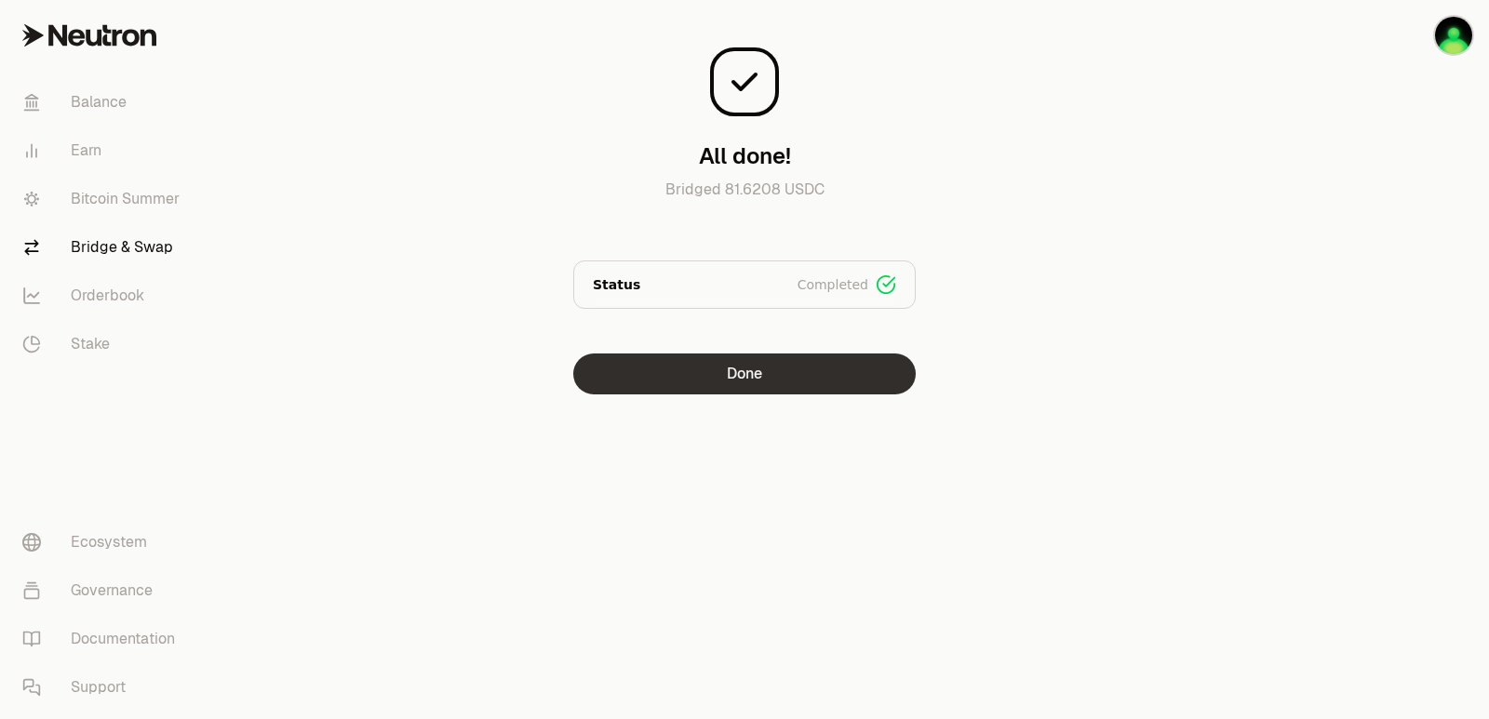
click at [727, 369] on button "Done" at bounding box center [744, 374] width 342 height 41
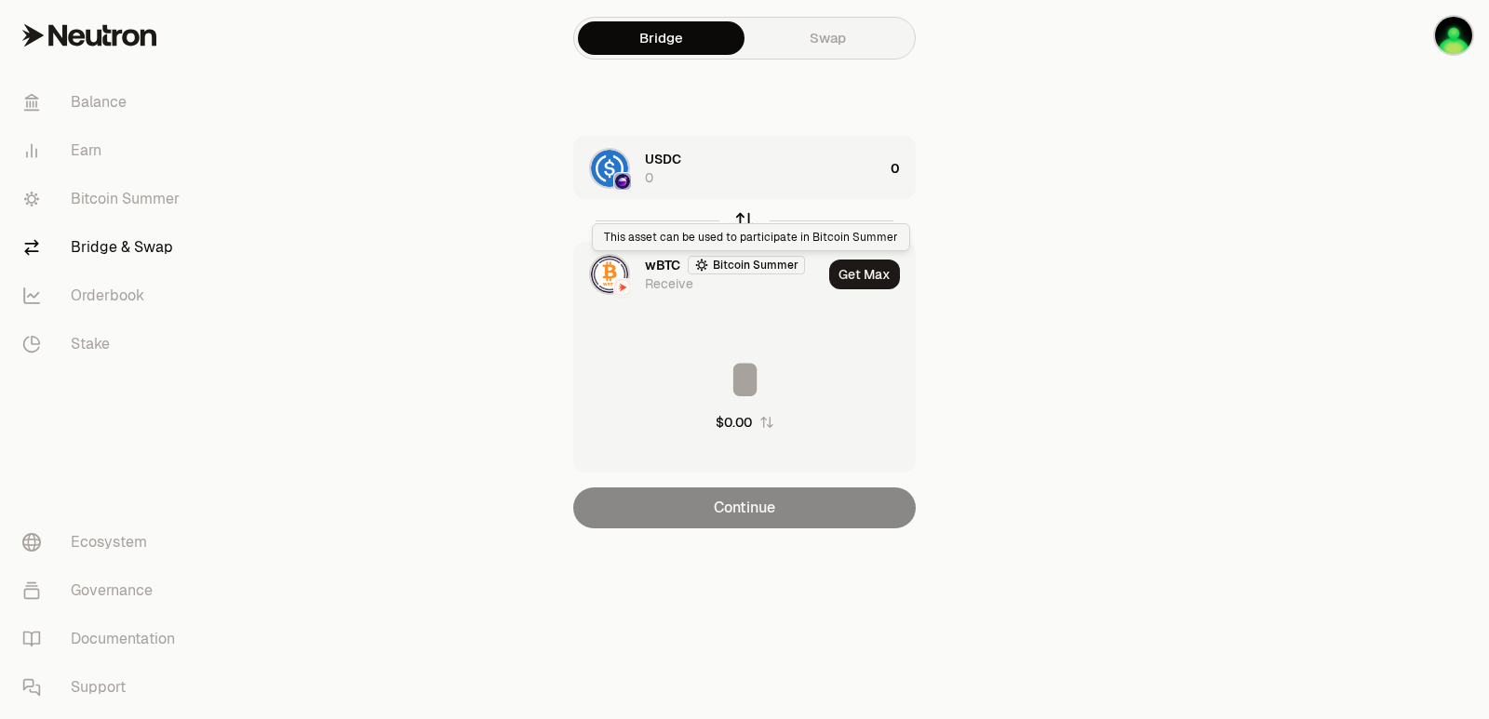
click at [744, 214] on icon "button" at bounding box center [744, 220] width 20 height 20
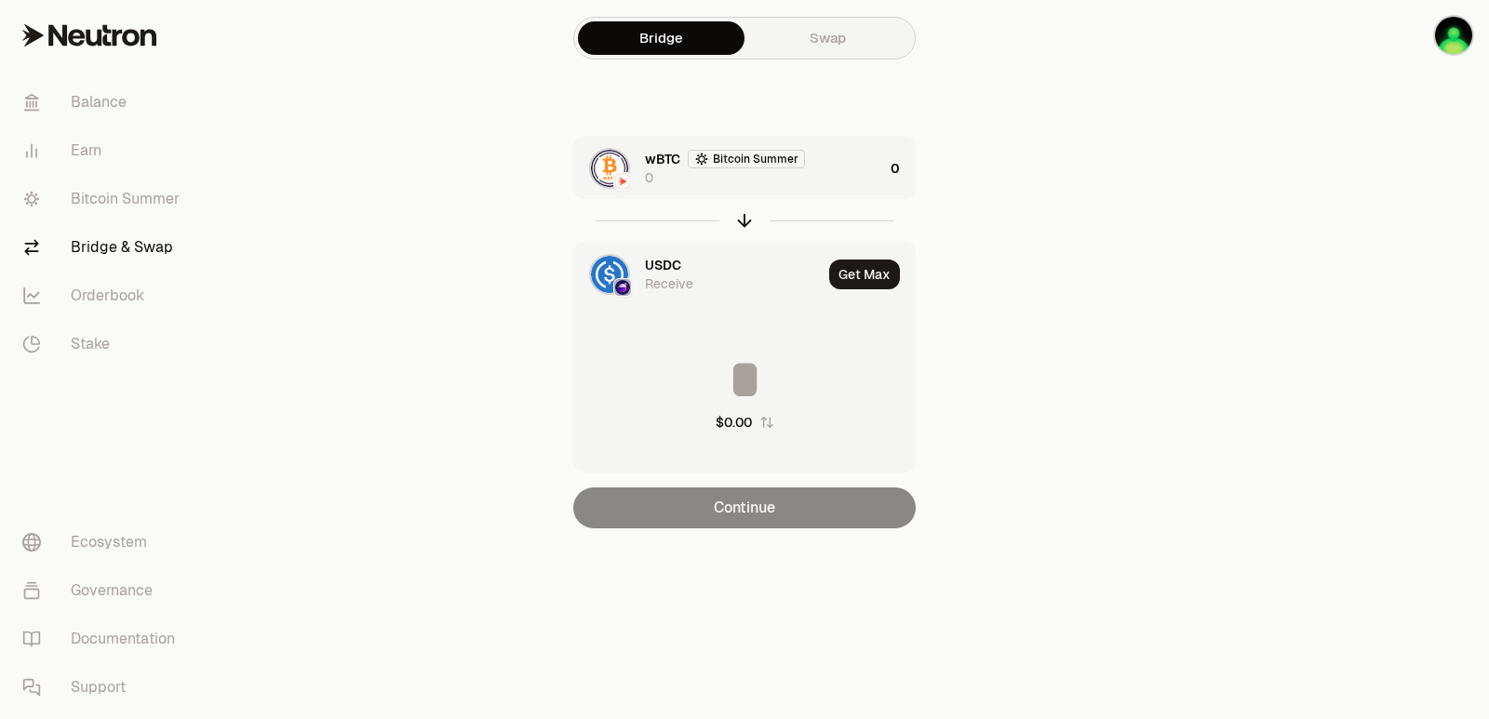
click at [802, 193] on div "wBTC Bitcoin Summer 0" at bounding box center [728, 168] width 309 height 63
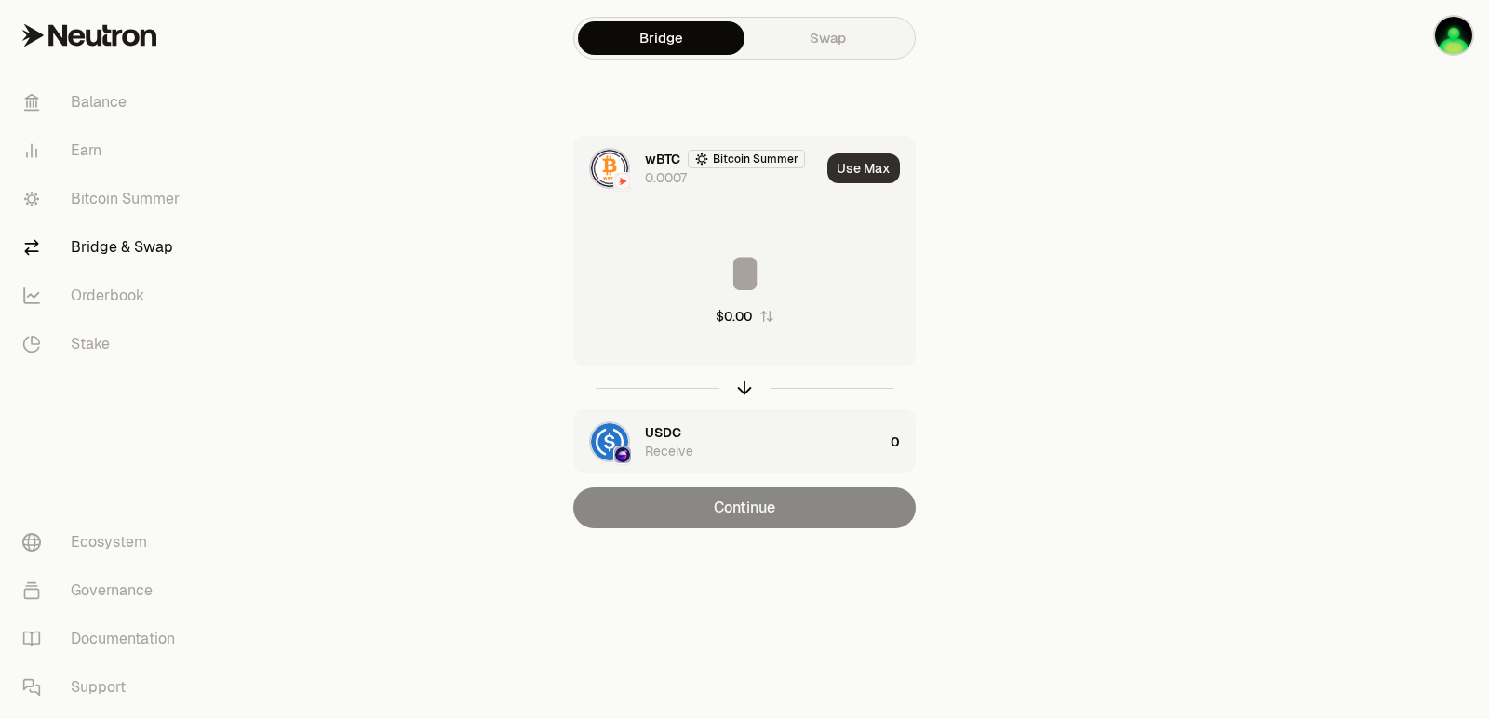
click at [853, 169] on button "Use Max" at bounding box center [863, 169] width 73 height 30
type input "**********"
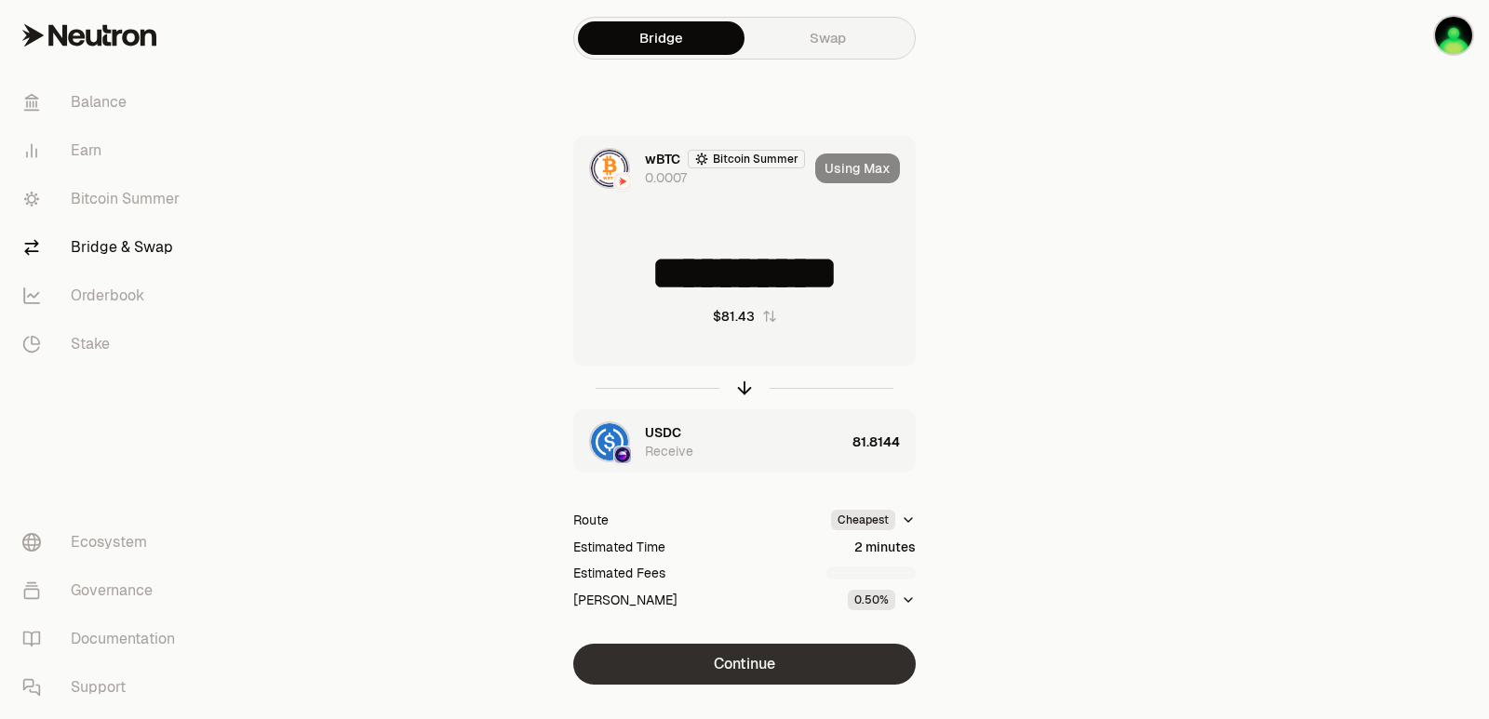
click at [765, 657] on button "Continue" at bounding box center [744, 664] width 342 height 41
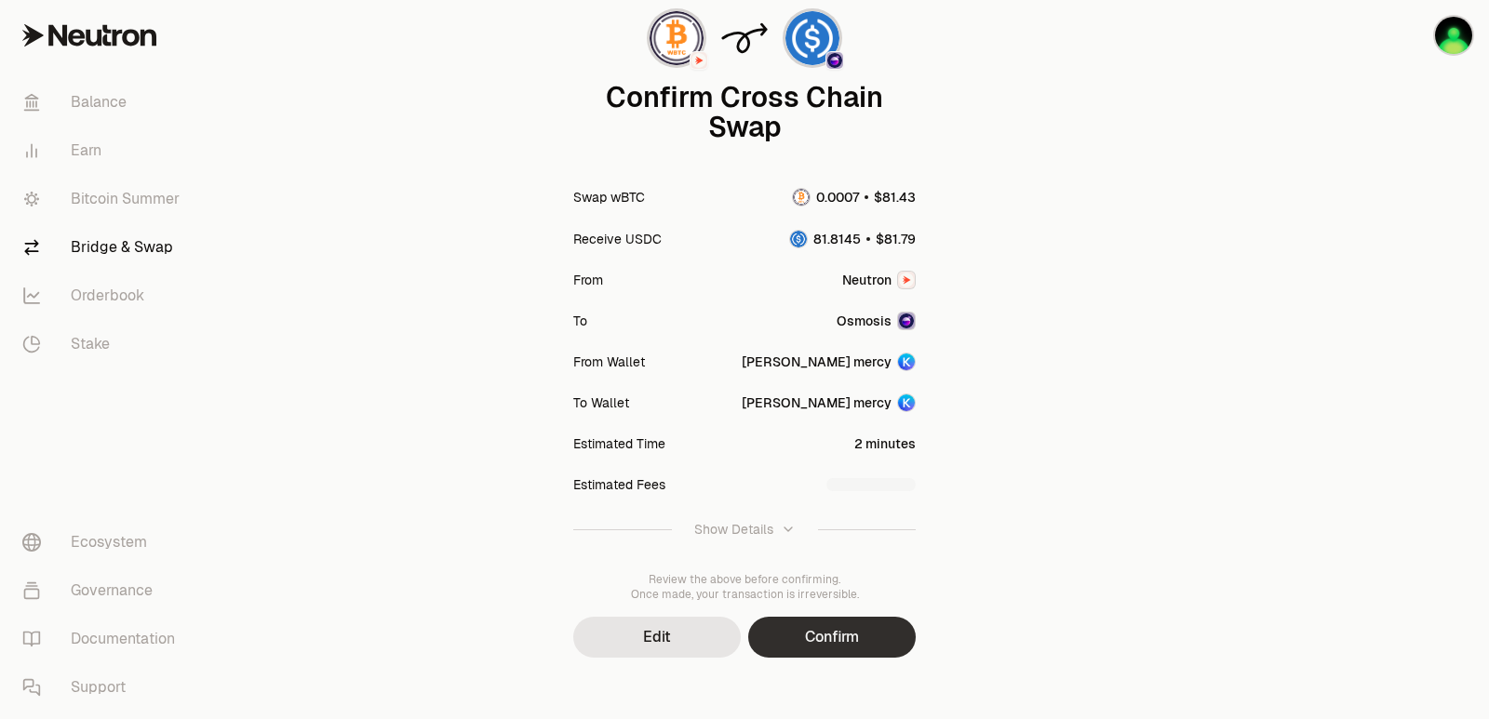
scroll to position [154, 0]
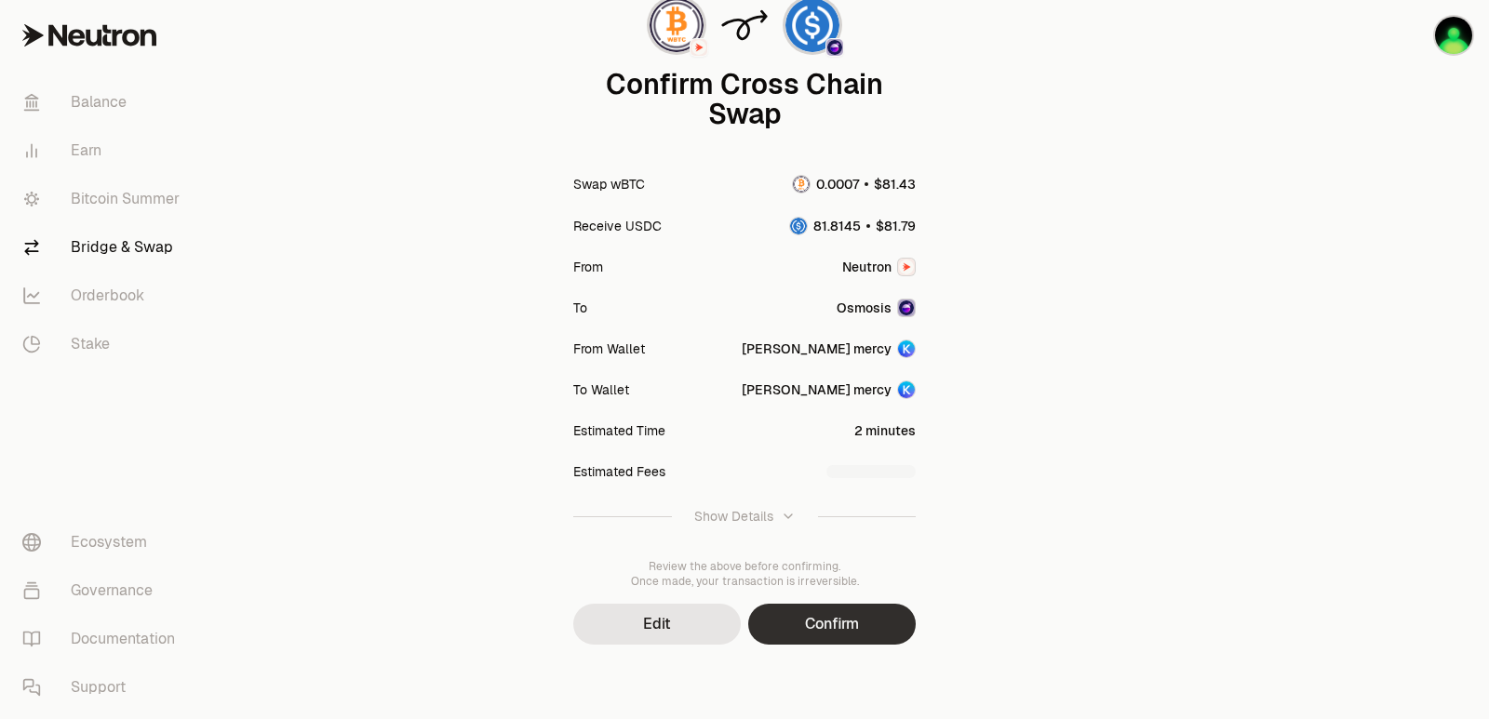
click at [805, 631] on button "Confirm" at bounding box center [832, 624] width 168 height 41
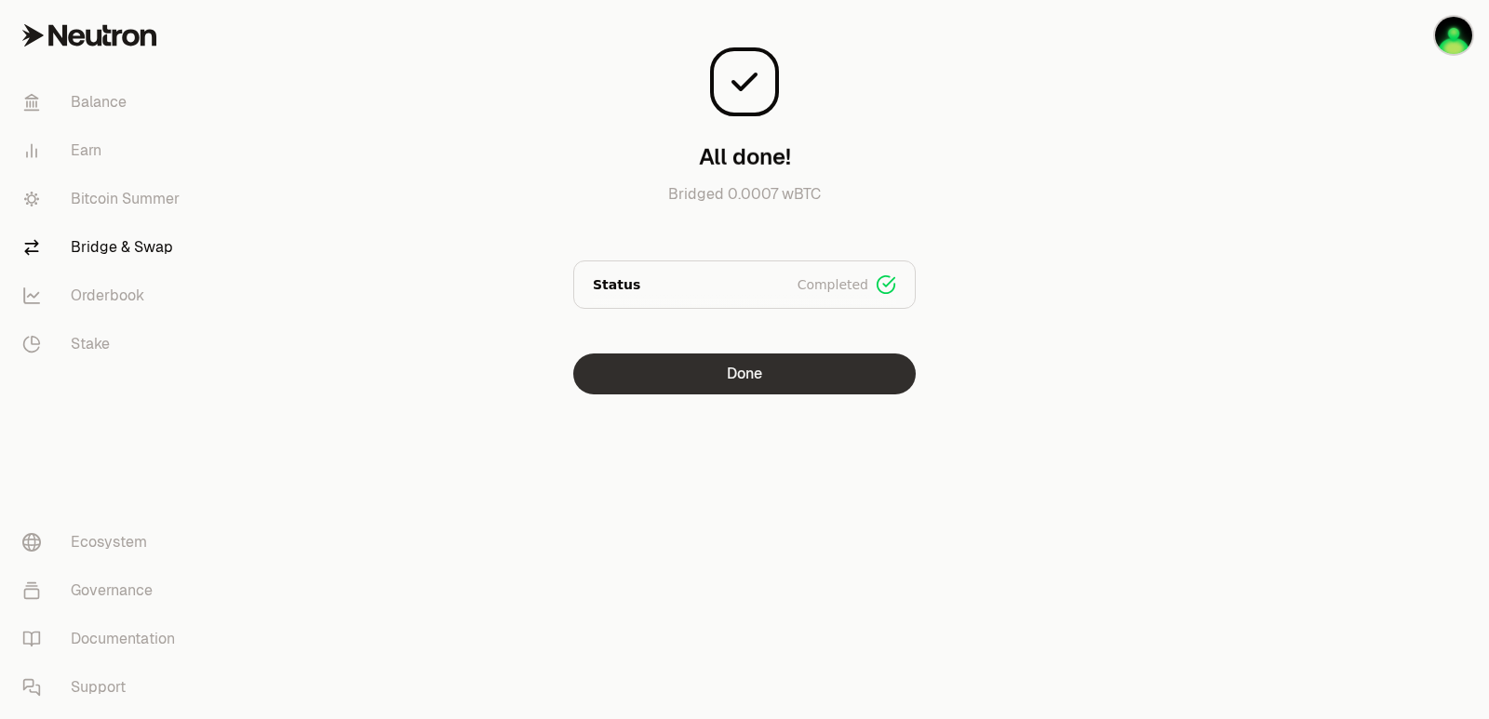
click at [784, 370] on button "Done" at bounding box center [744, 374] width 342 height 41
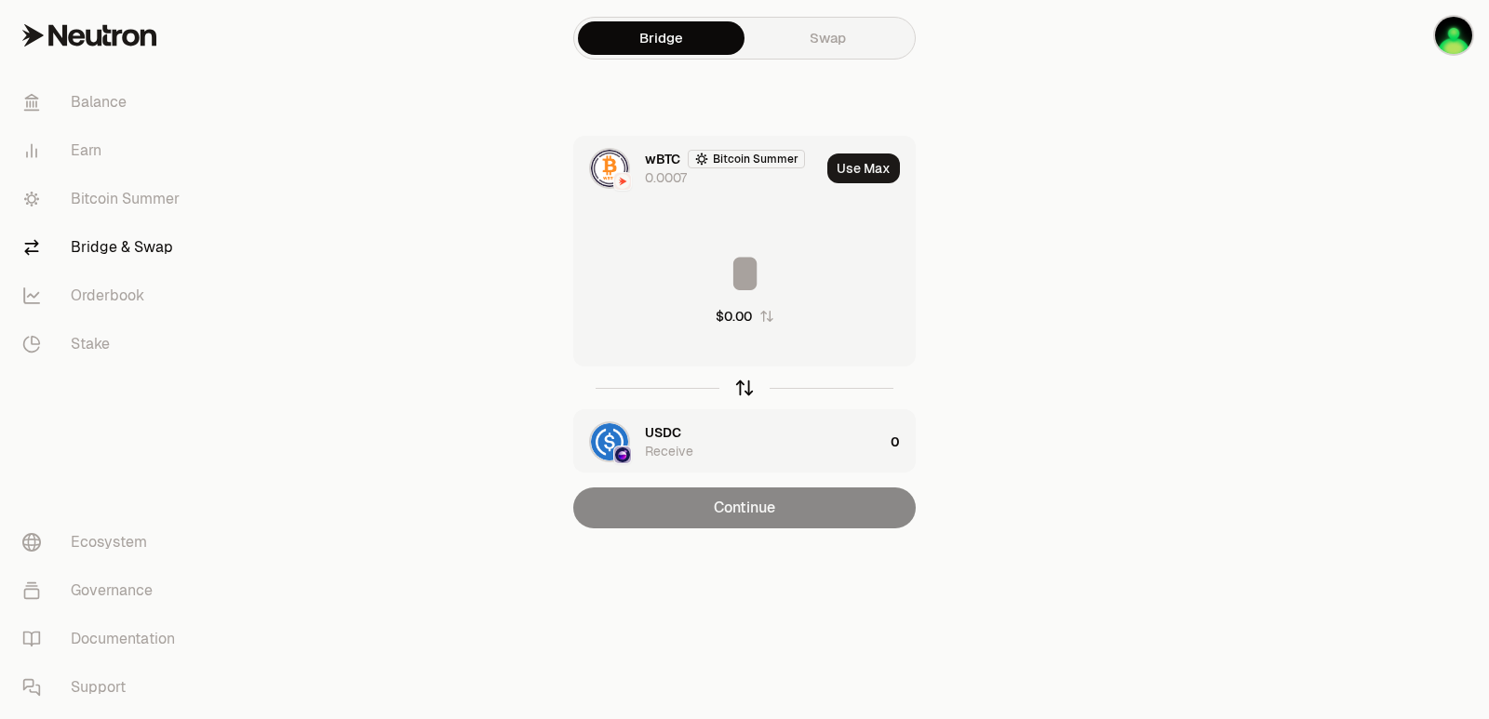
click at [744, 391] on icon "button" at bounding box center [744, 388] width 20 height 20
click at [866, 168] on button "Use Max" at bounding box center [863, 169] width 73 height 30
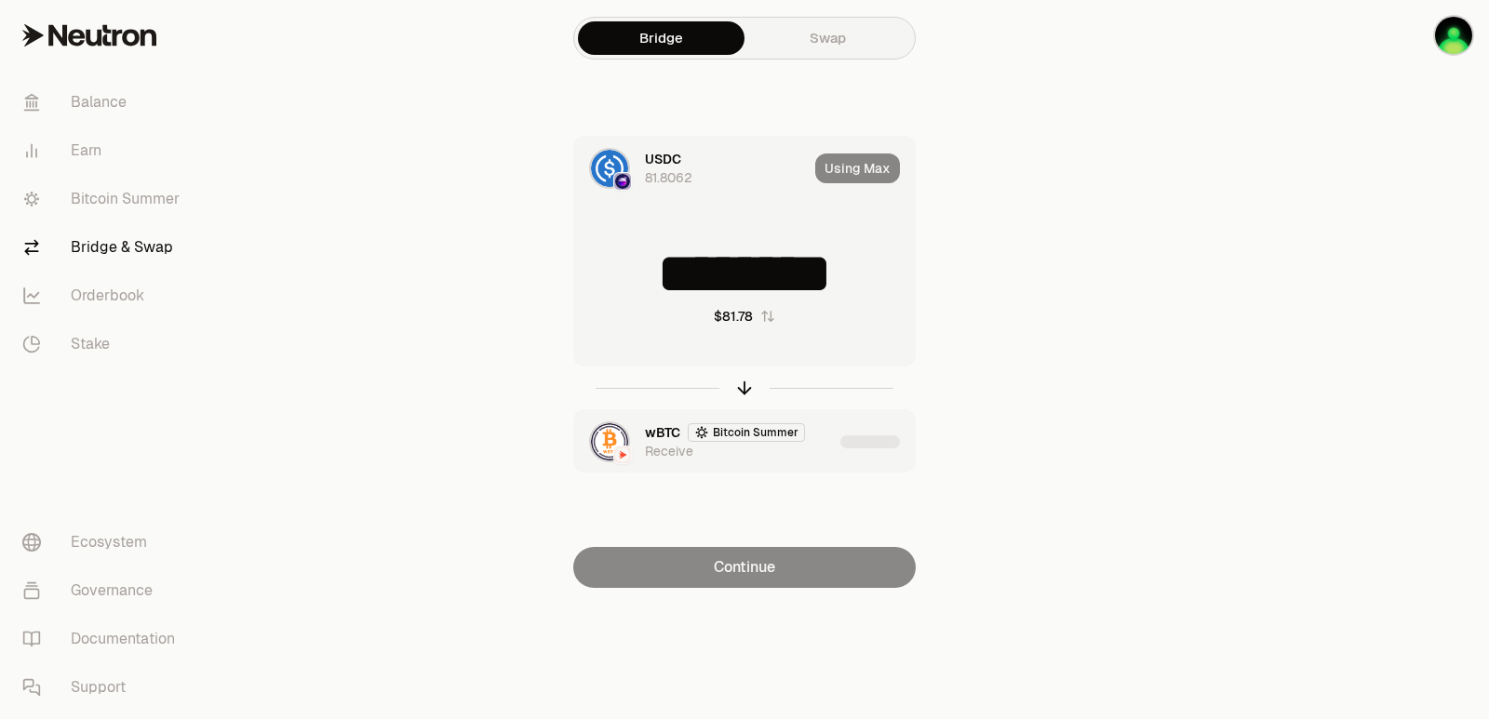
type input "********"
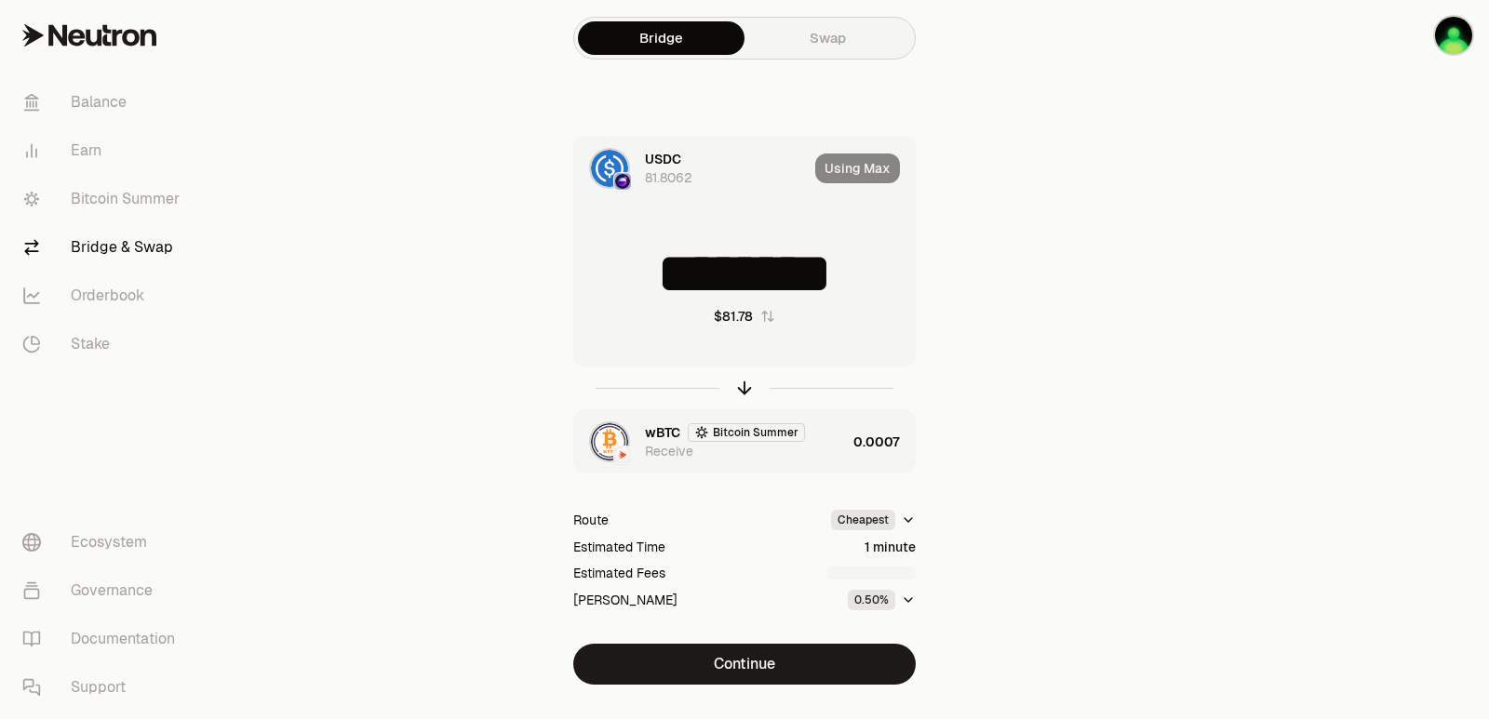
click at [833, 459] on div "wBTC Bitcoin Summer Receive" at bounding box center [745, 441] width 201 height 37
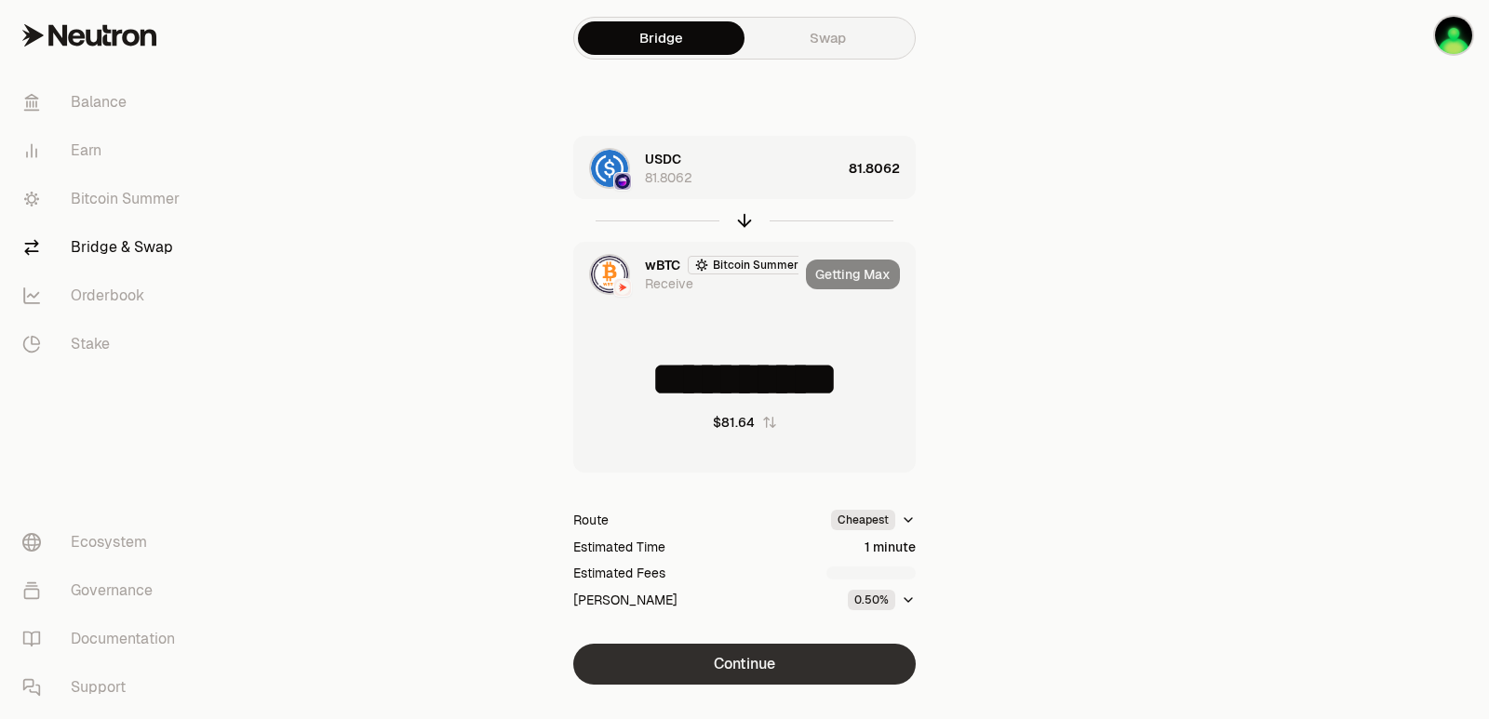
click at [734, 673] on button "Continue" at bounding box center [744, 664] width 342 height 41
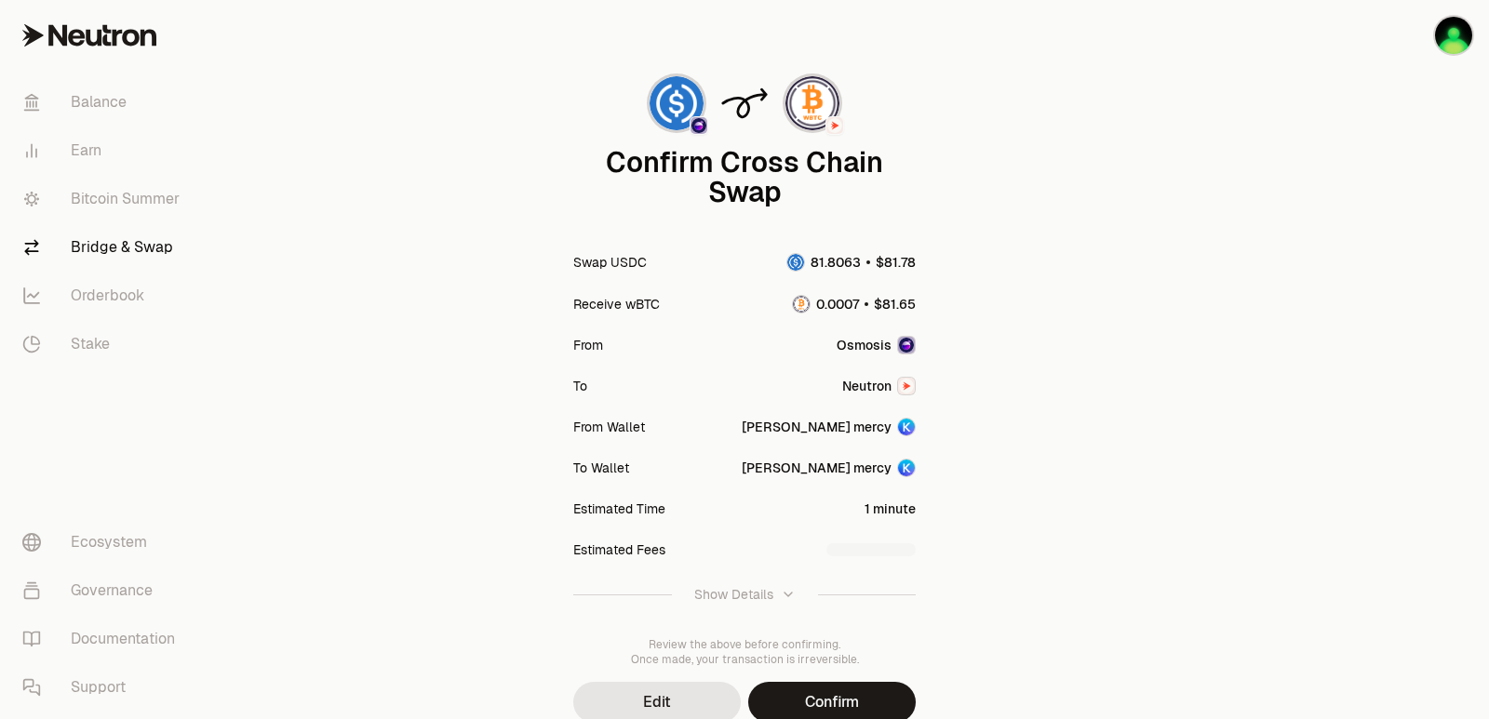
scroll to position [154, 0]
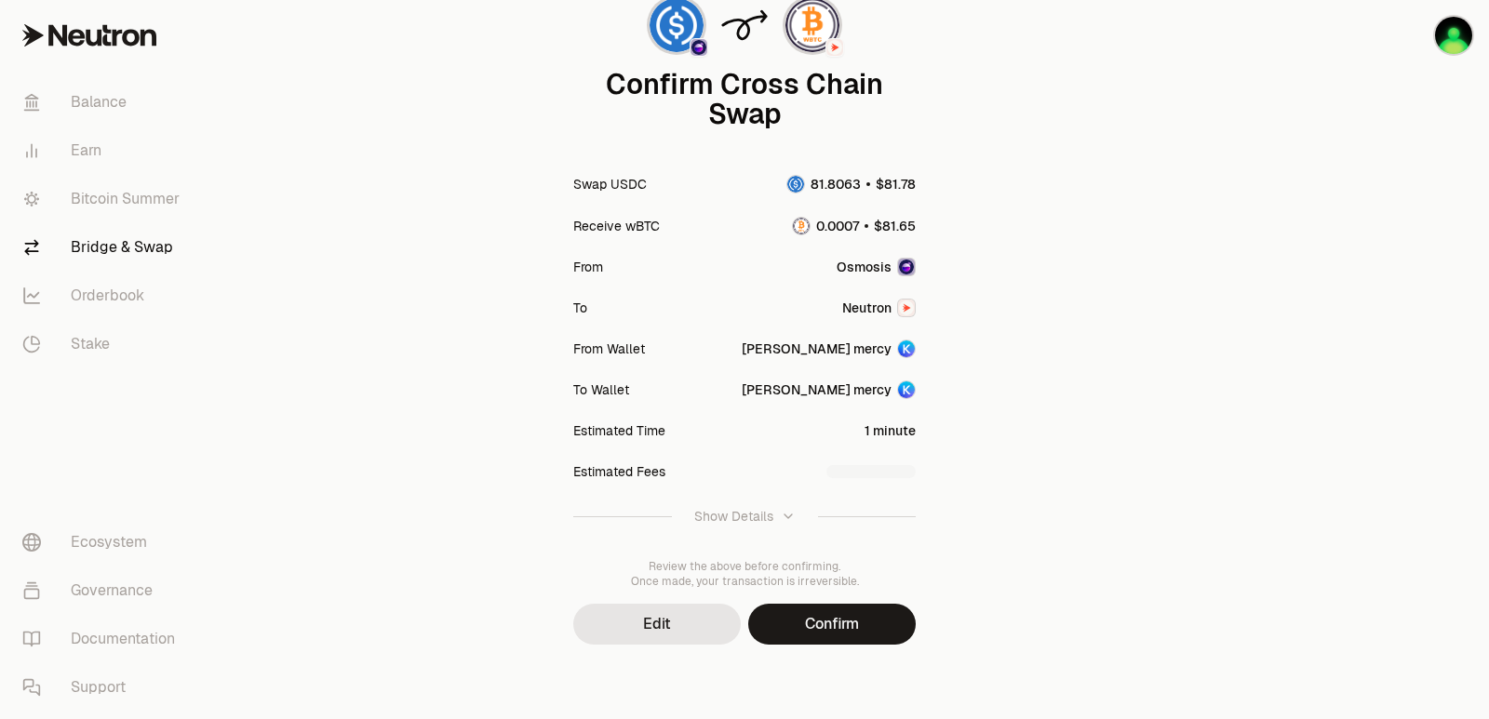
click at [858, 621] on button "Confirm" at bounding box center [832, 624] width 168 height 41
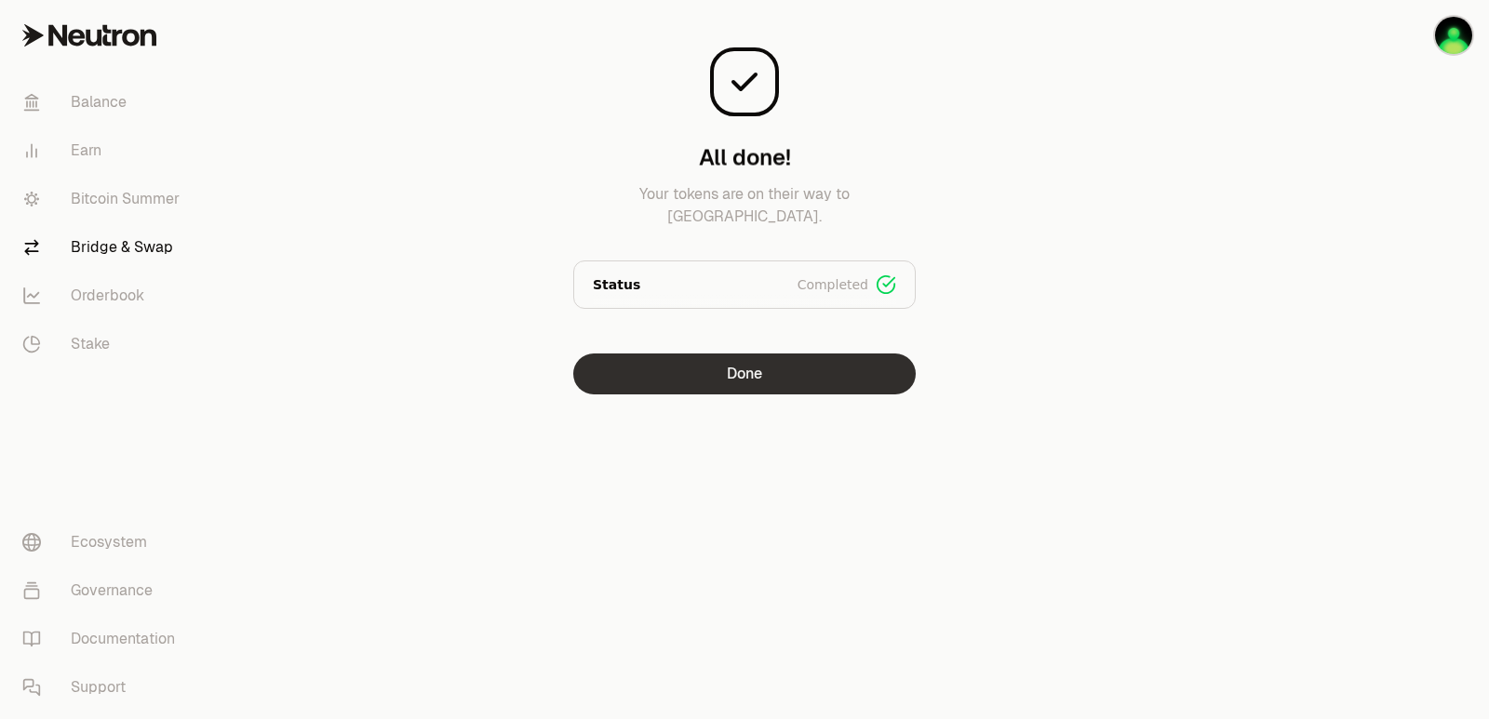
click at [776, 382] on button "Done" at bounding box center [744, 374] width 342 height 41
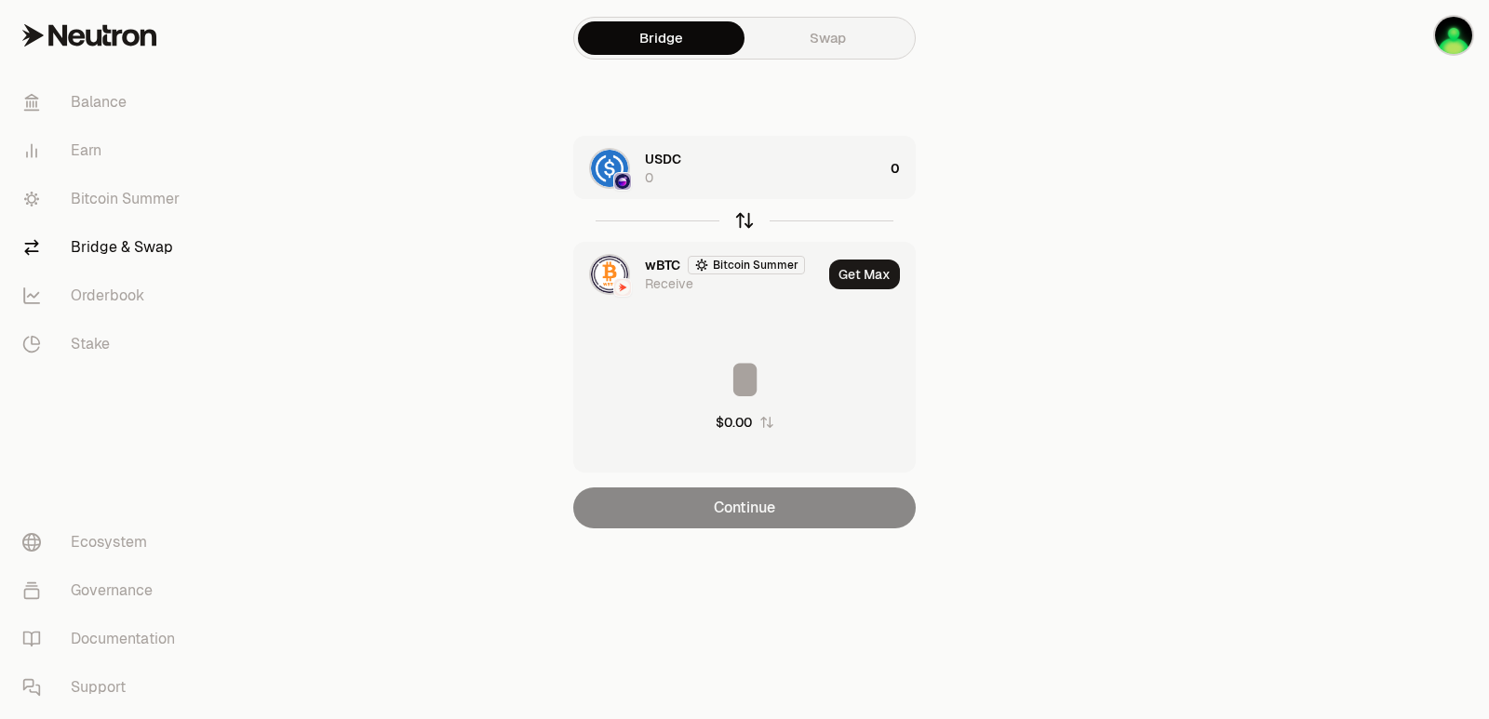
click at [744, 222] on icon "button" at bounding box center [744, 221] width 0 height 12
click at [800, 171] on div "wBTC Bitcoin Summer 0" at bounding box center [764, 168] width 238 height 37
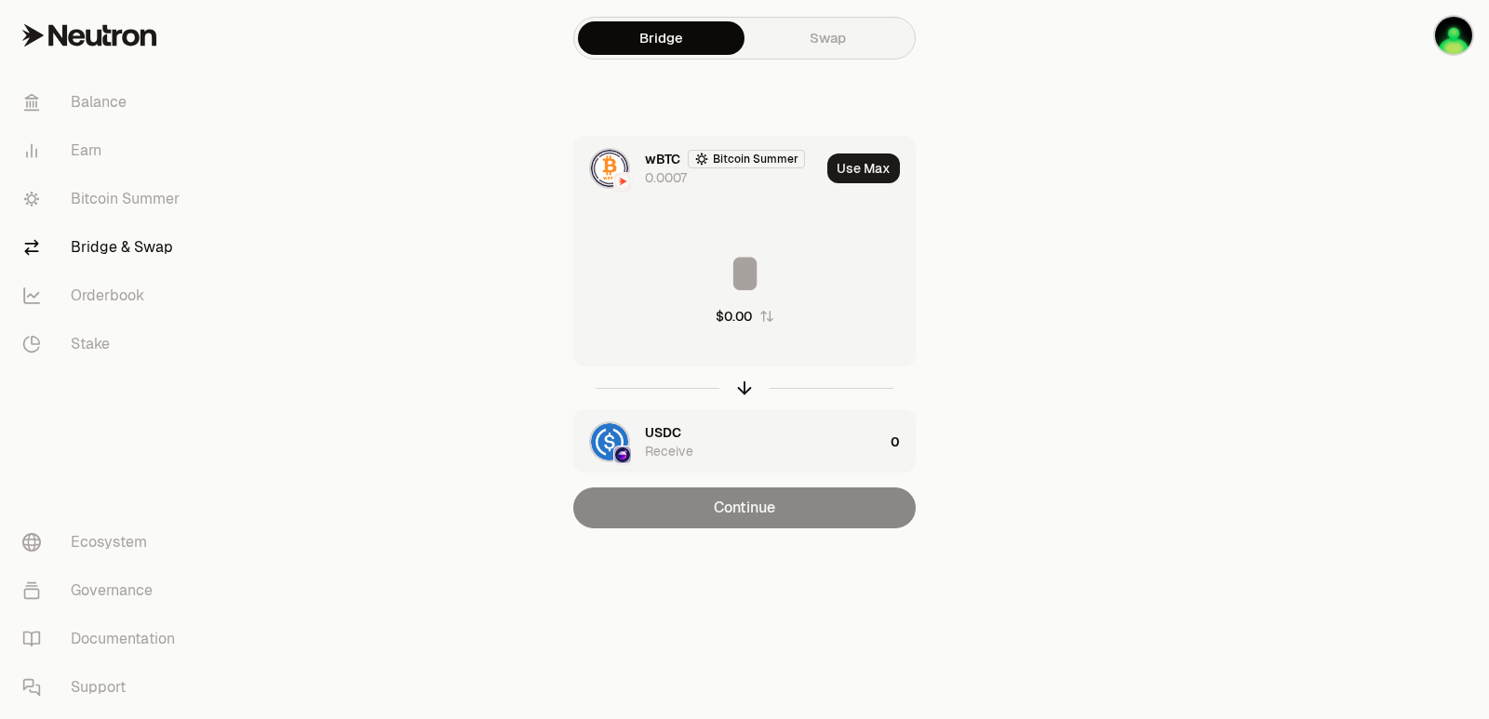
click at [859, 160] on button "Use Max" at bounding box center [863, 169] width 73 height 30
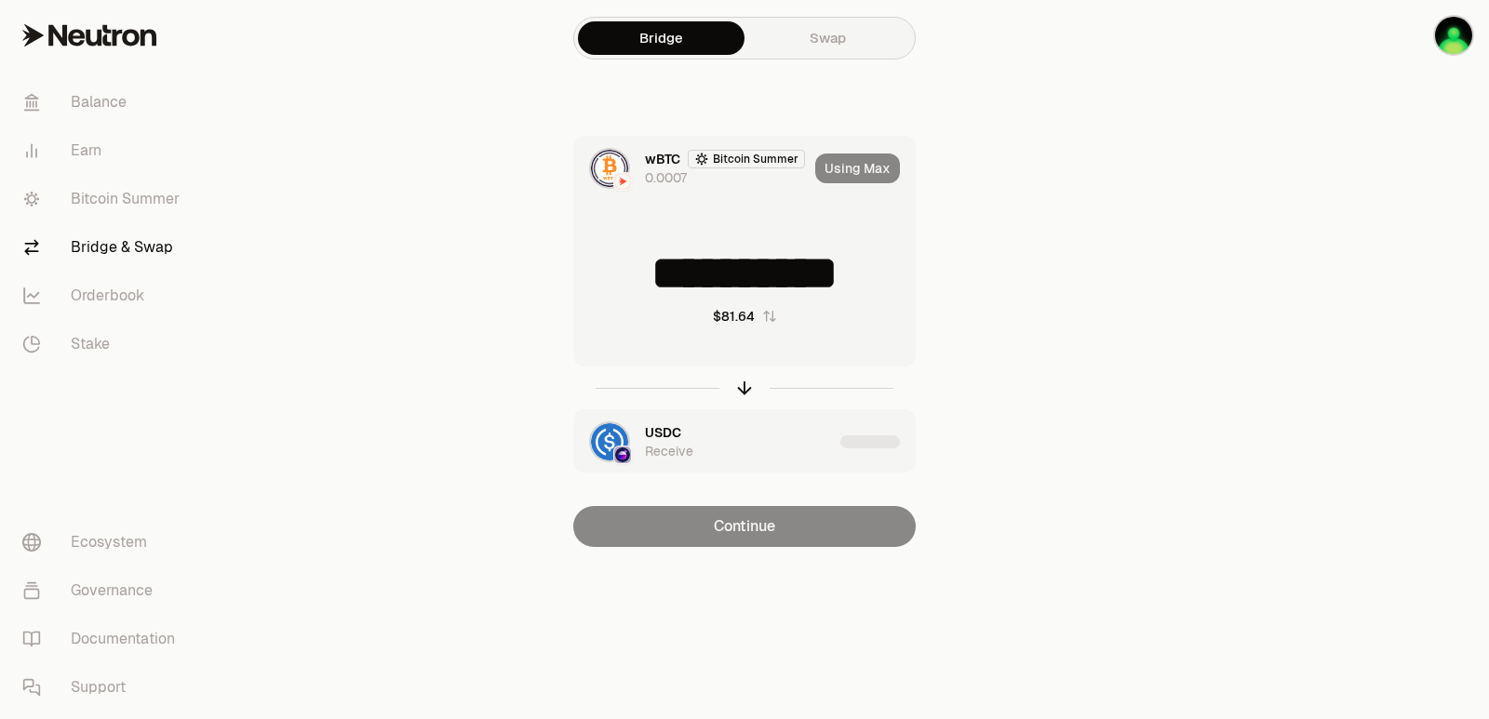
type input "**********"
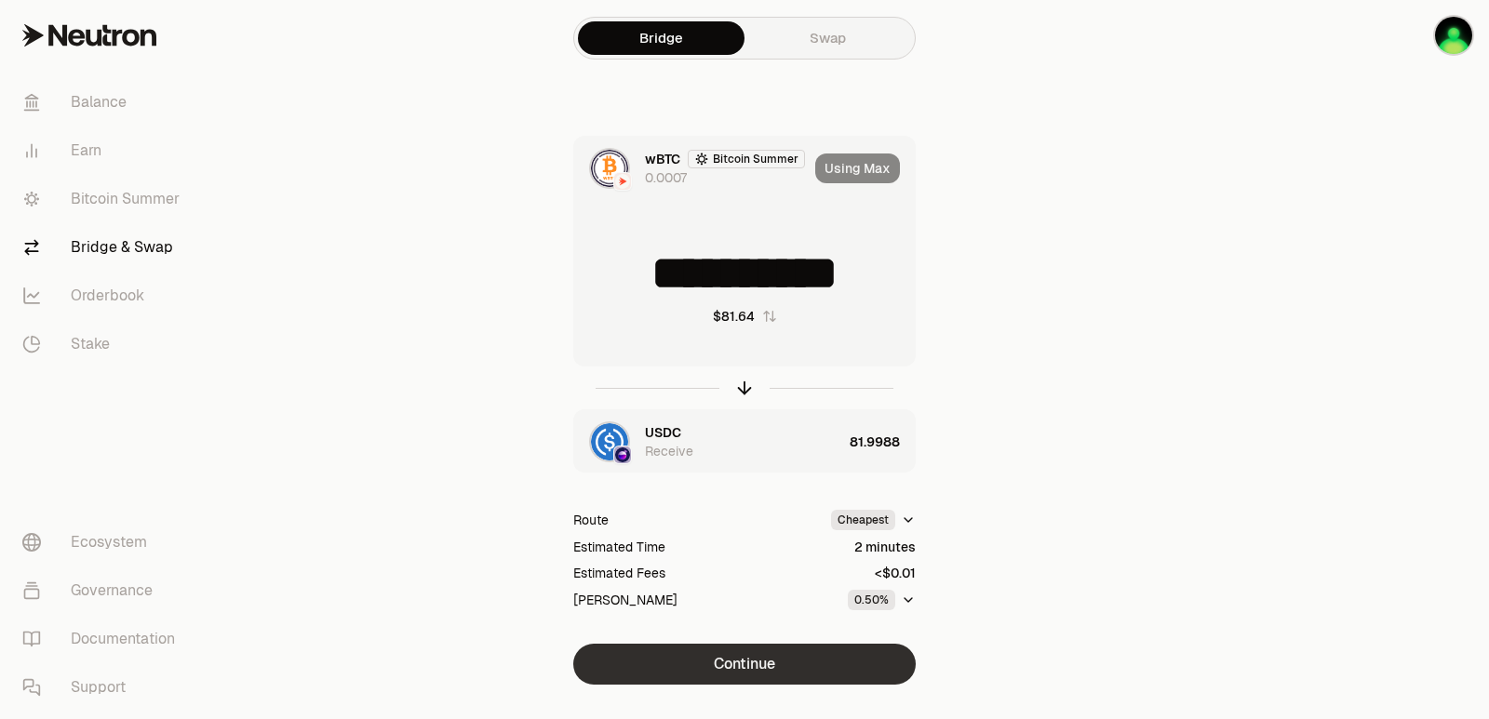
click at [770, 658] on button "Continue" at bounding box center [744, 664] width 342 height 41
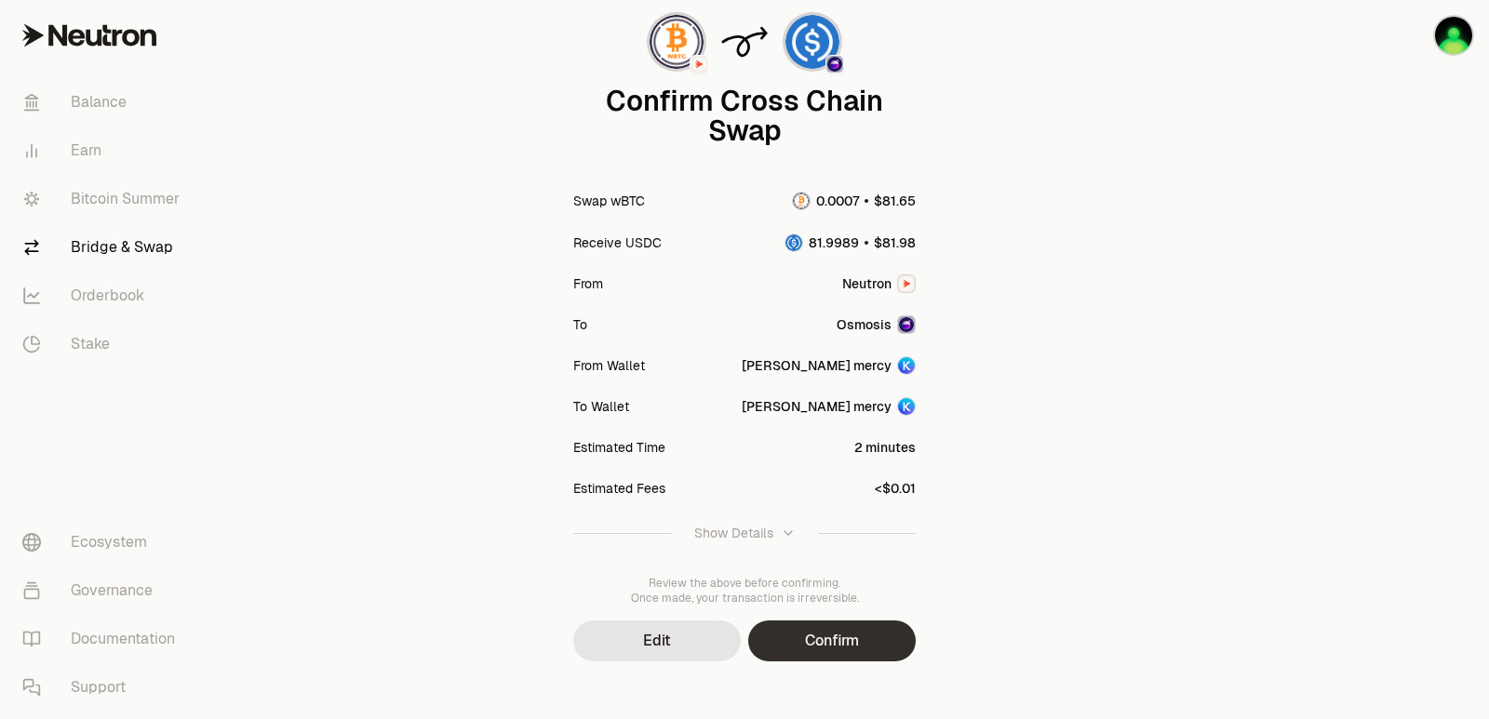
scroll to position [154, 0]
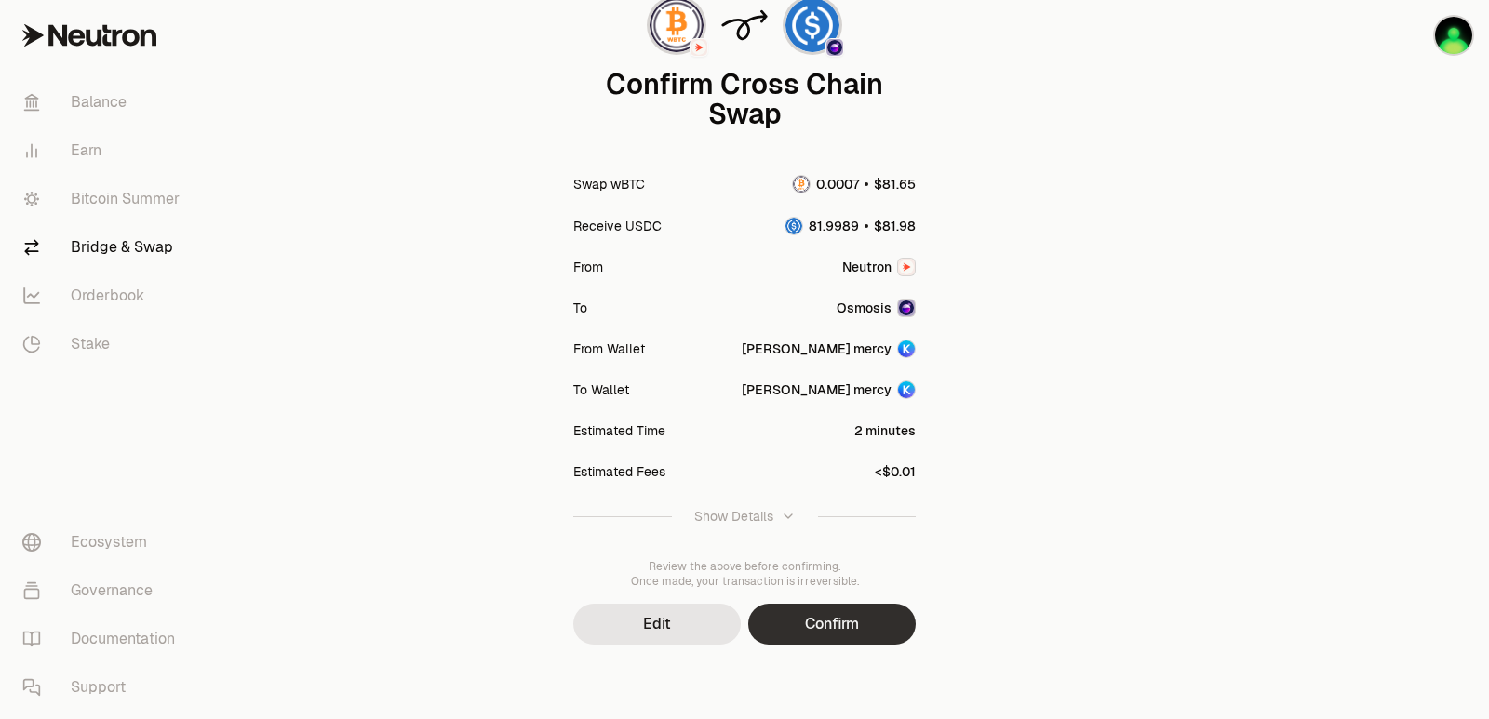
click at [824, 638] on button "Confirm" at bounding box center [832, 624] width 168 height 41
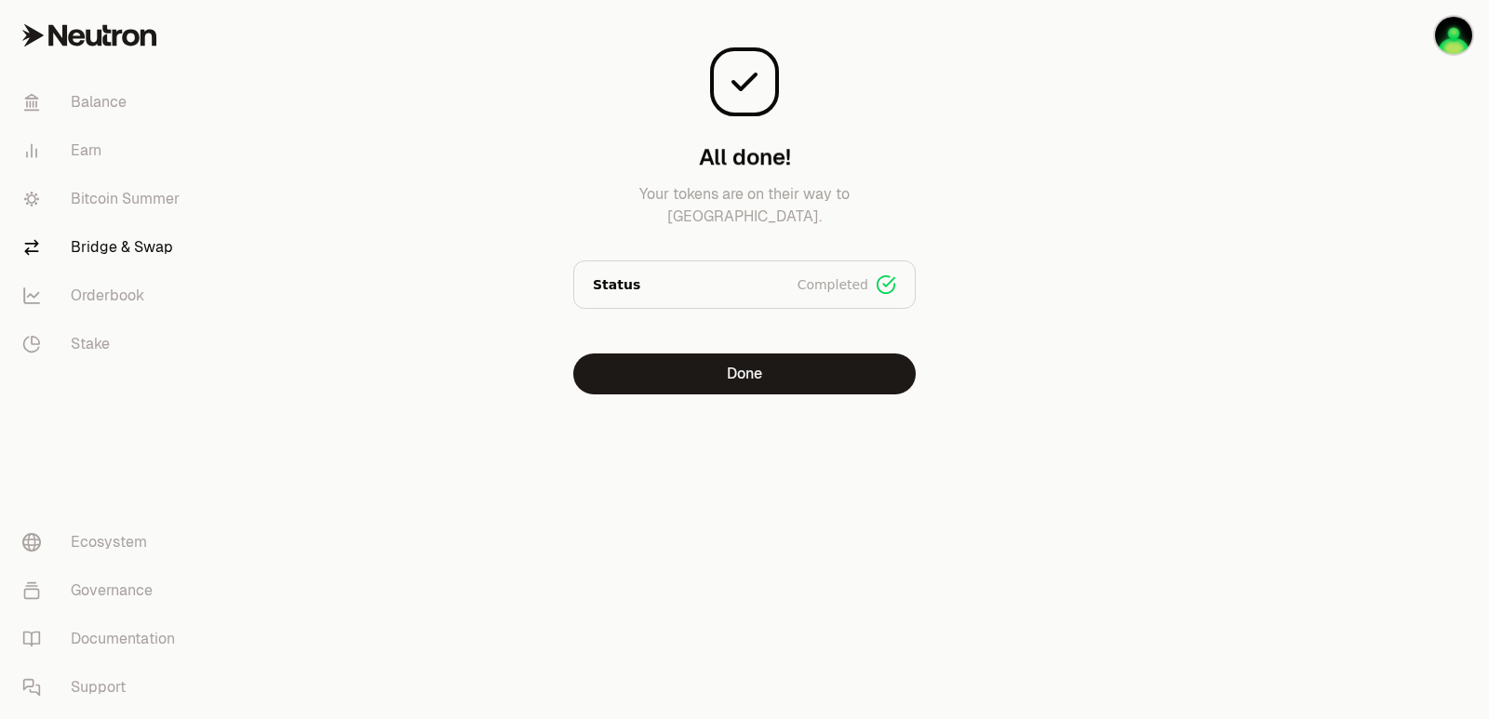
click at [737, 395] on div "All done! Your tokens are on their way to Osmosis. Status Completed Signed Broa…" at bounding box center [744, 234] width 670 height 469
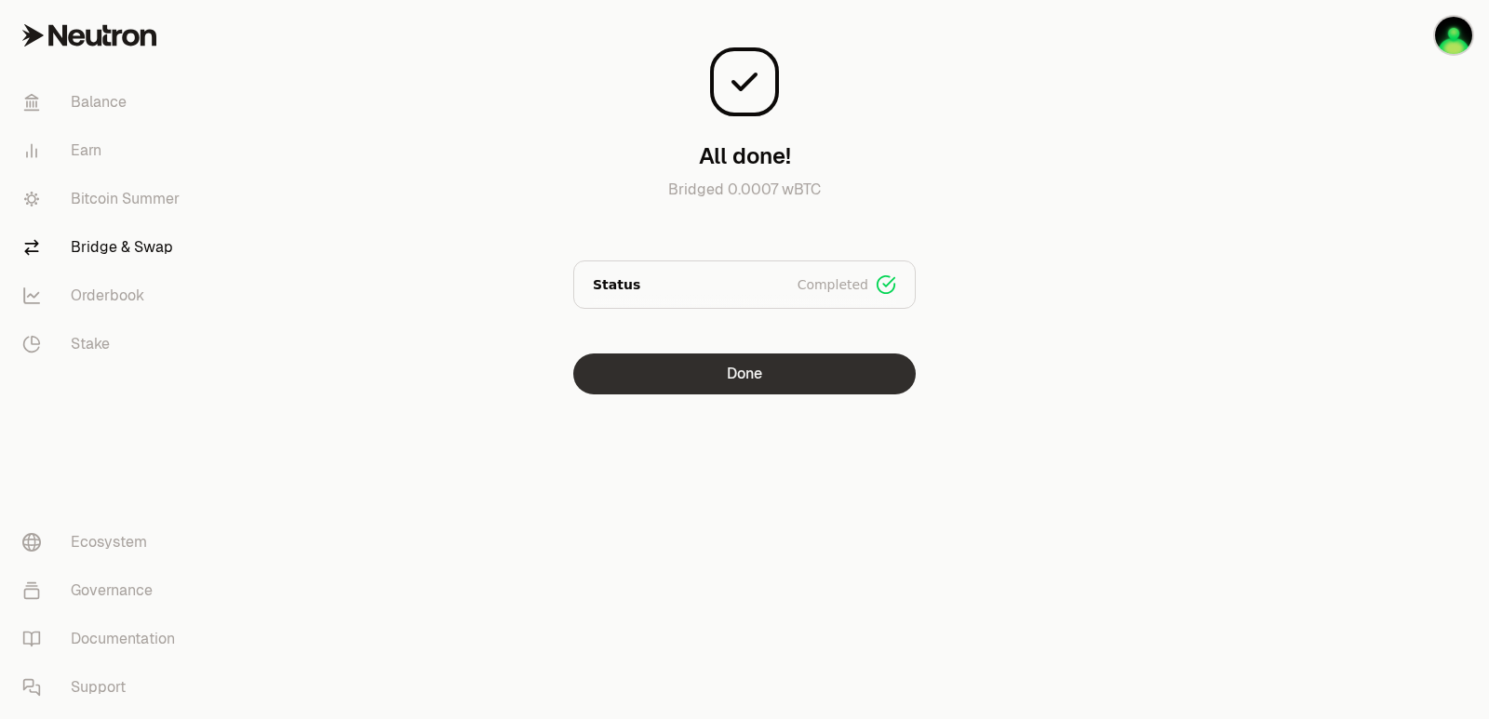
click at [731, 382] on button "Done" at bounding box center [744, 374] width 342 height 41
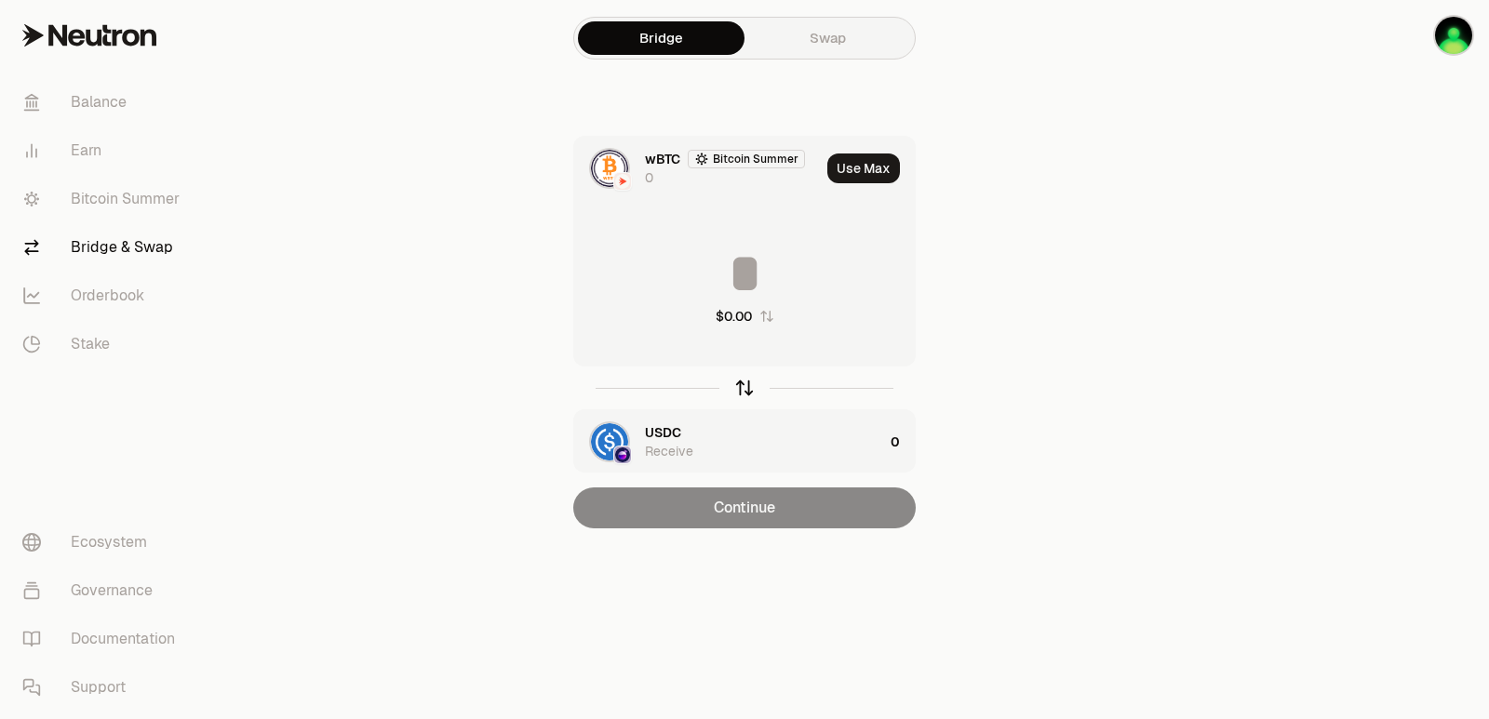
click at [745, 392] on icon "button" at bounding box center [744, 388] width 20 height 20
click at [873, 168] on button "Use Max" at bounding box center [863, 169] width 73 height 30
type input "*********"
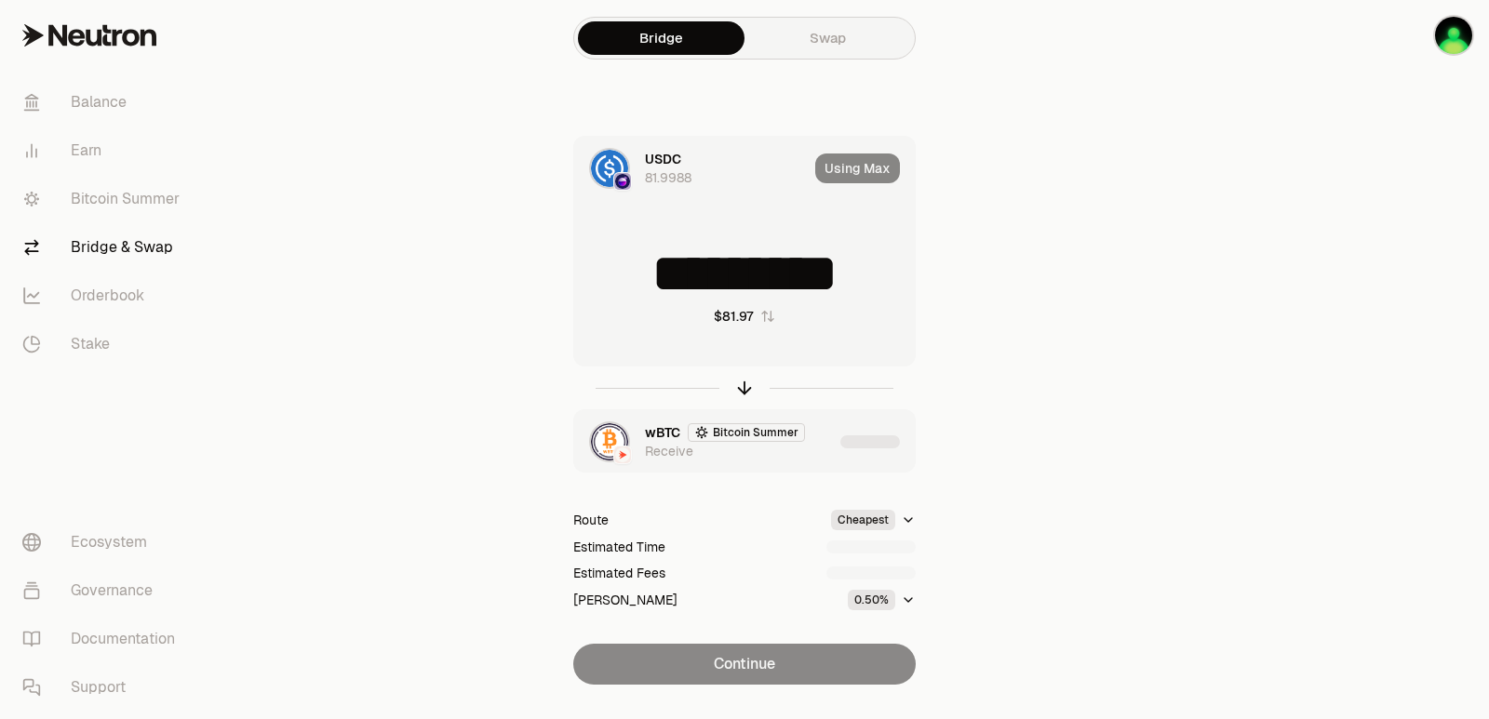
click at [839, 445] on div "wBTC Bitcoin Summer Receive" at bounding box center [744, 441] width 341 height 63
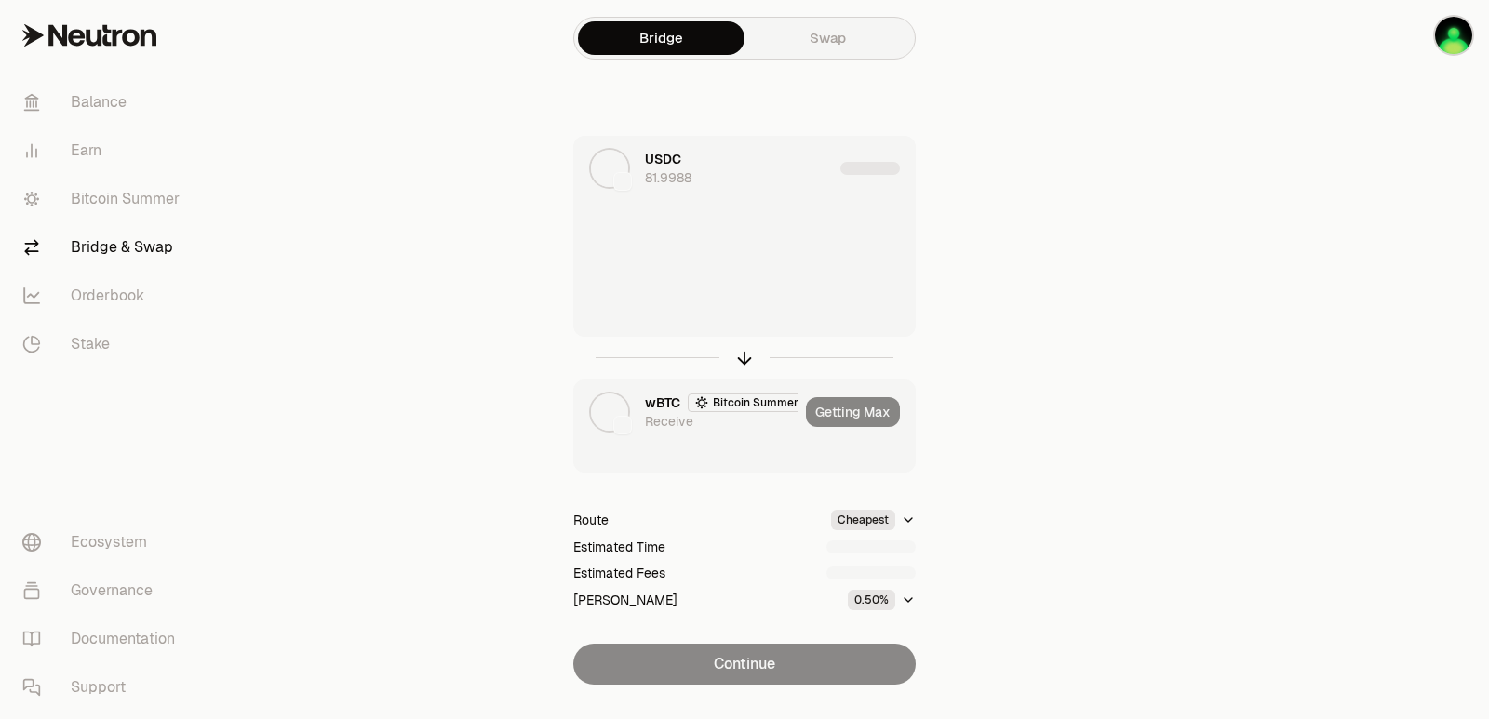
type input "**********"
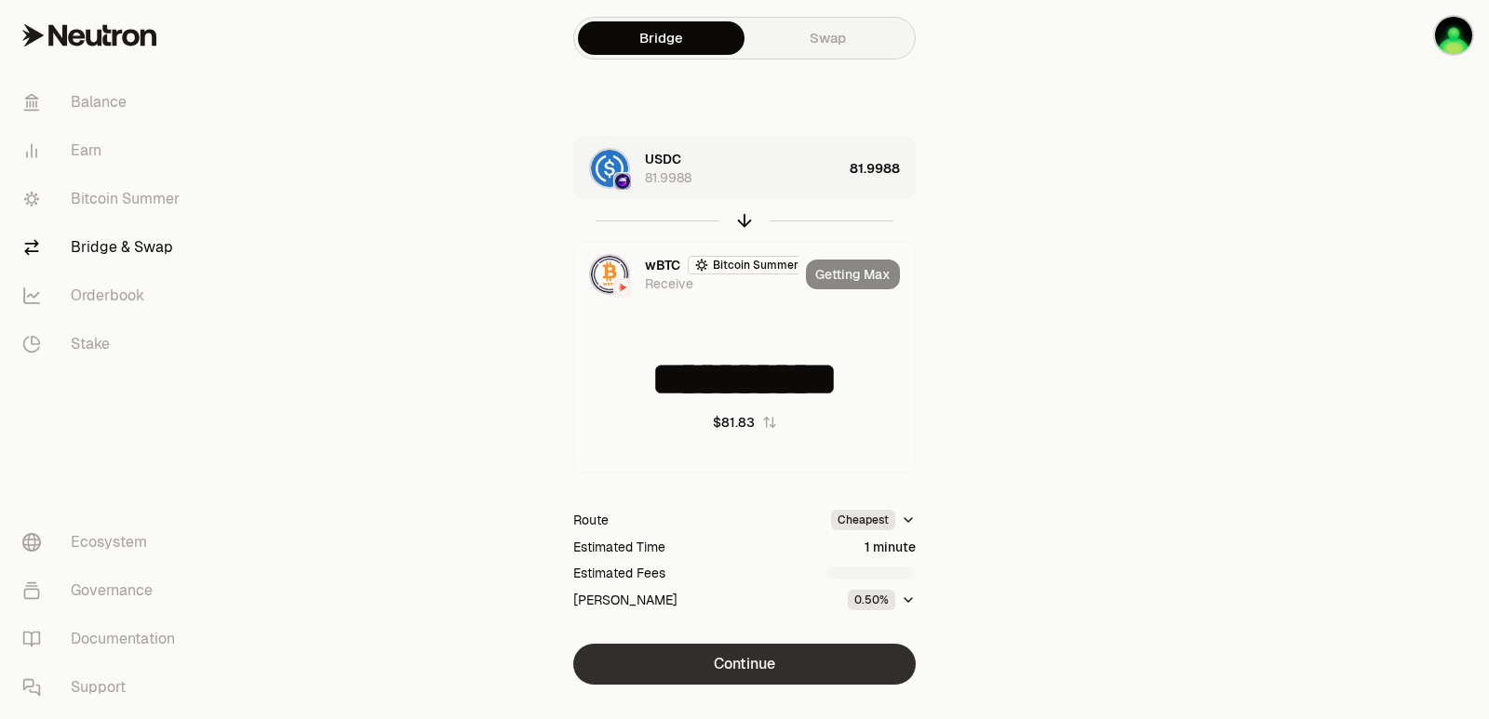
click at [733, 663] on button "Continue" at bounding box center [744, 664] width 342 height 41
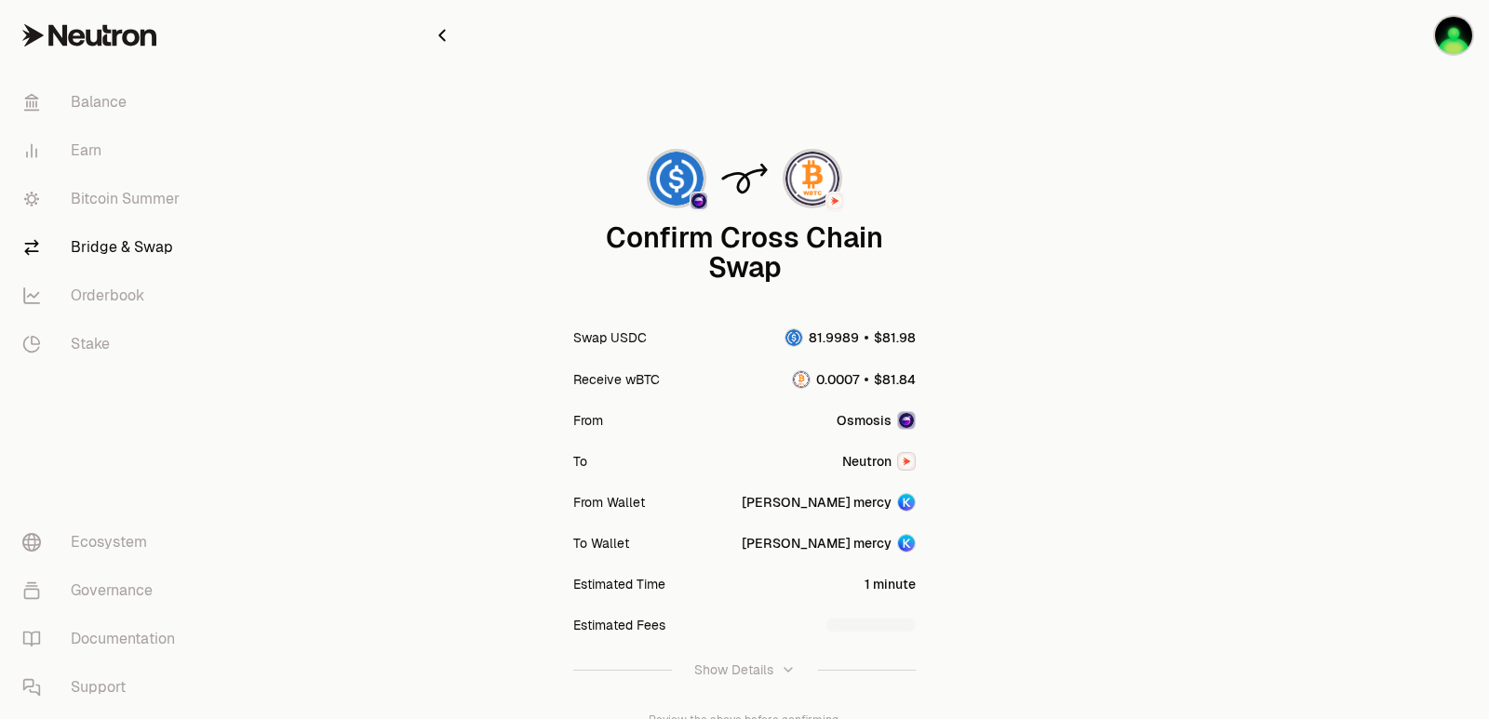
scroll to position [154, 0]
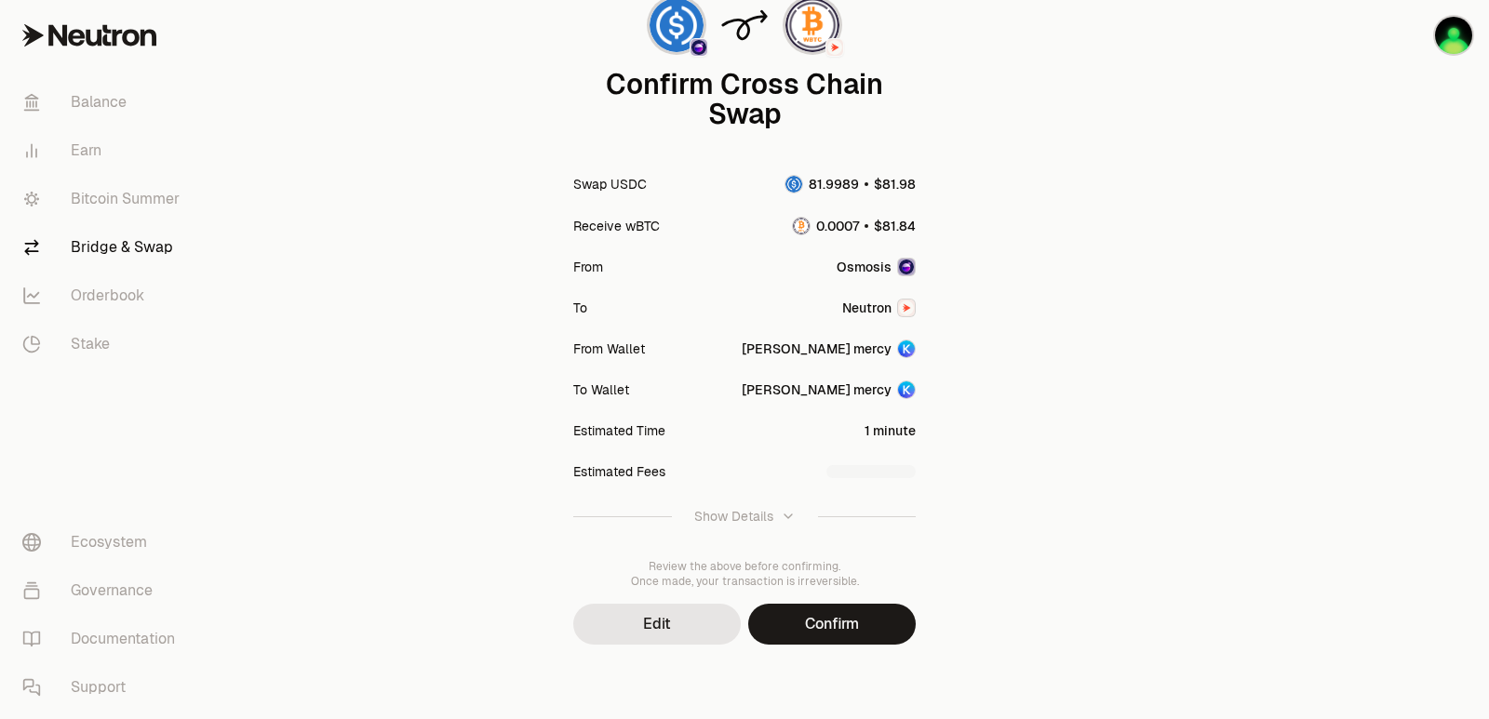
click at [848, 623] on button "Confirm" at bounding box center [832, 624] width 168 height 41
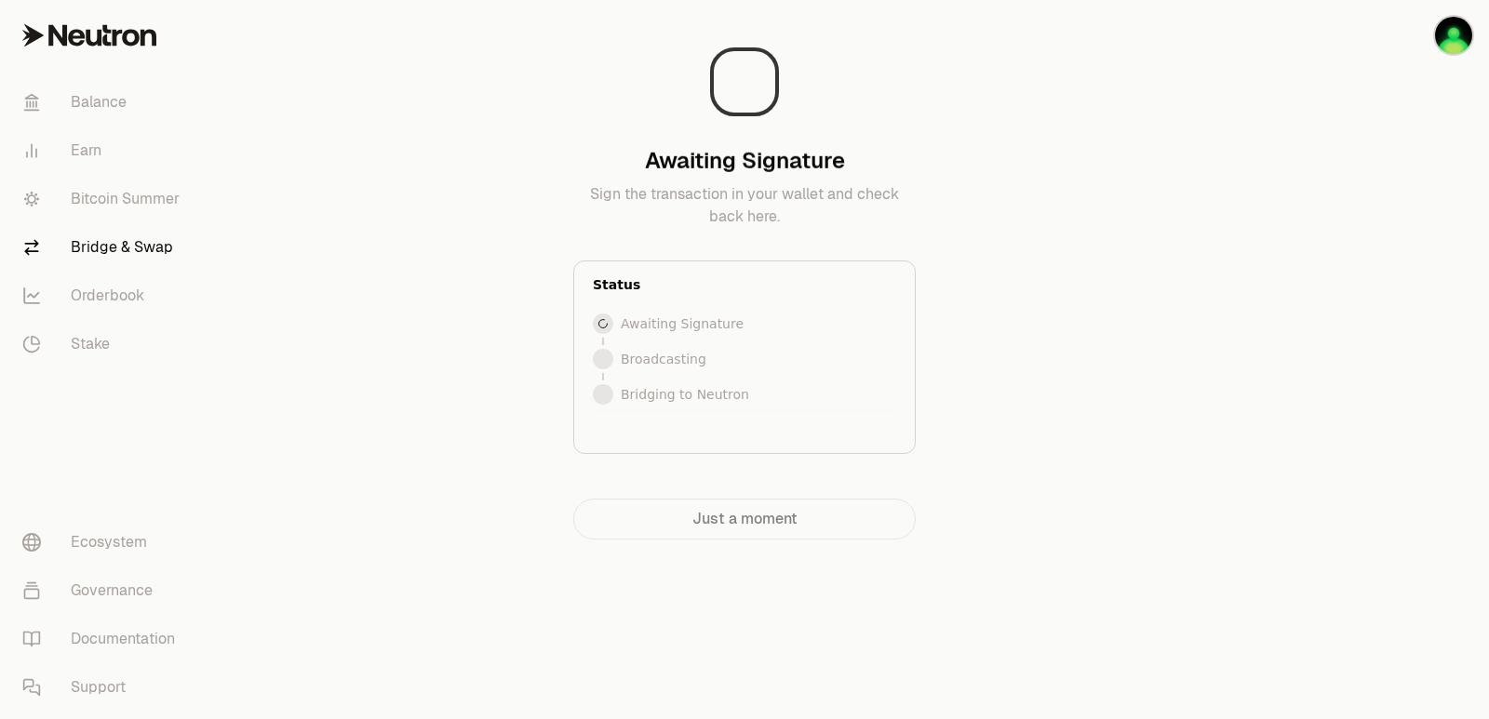
scroll to position [0, 0]
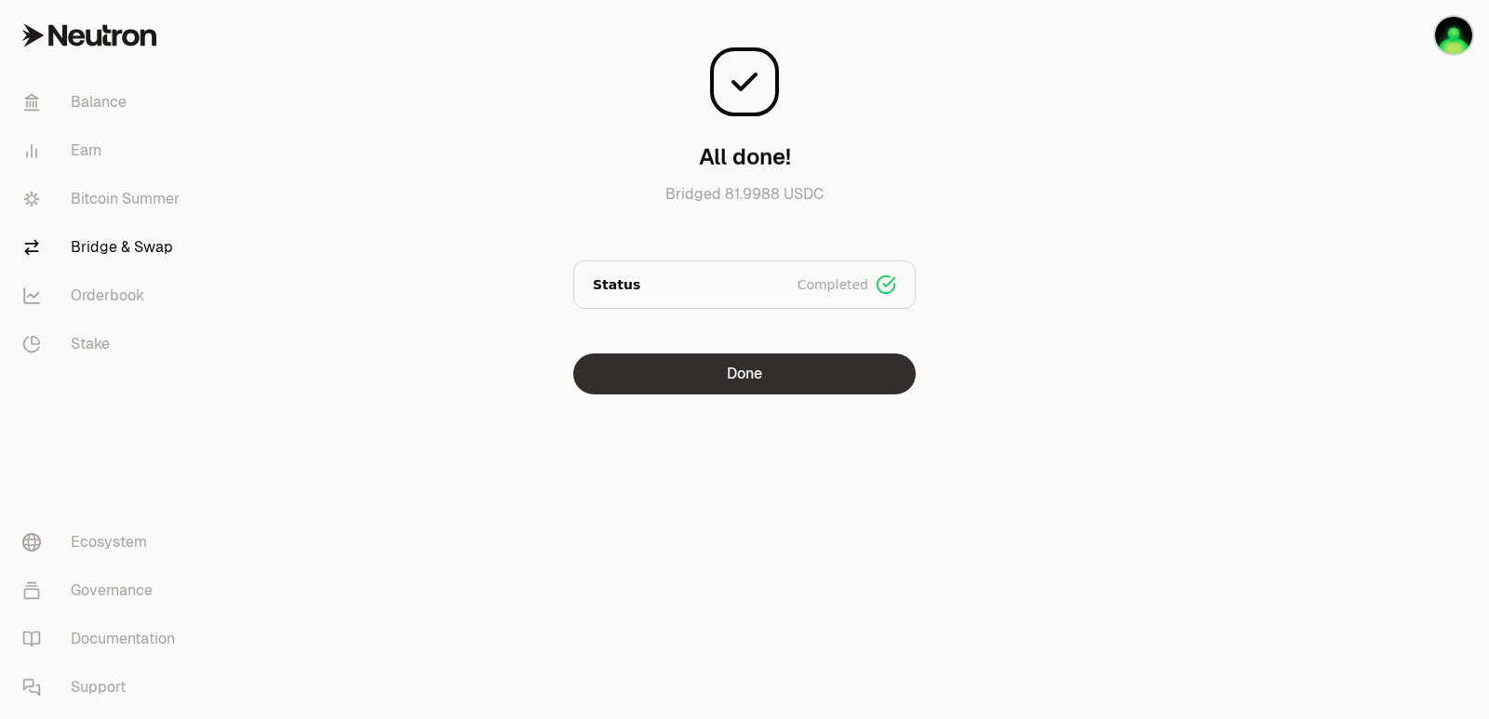
click at [795, 376] on button "Done" at bounding box center [744, 374] width 342 height 41
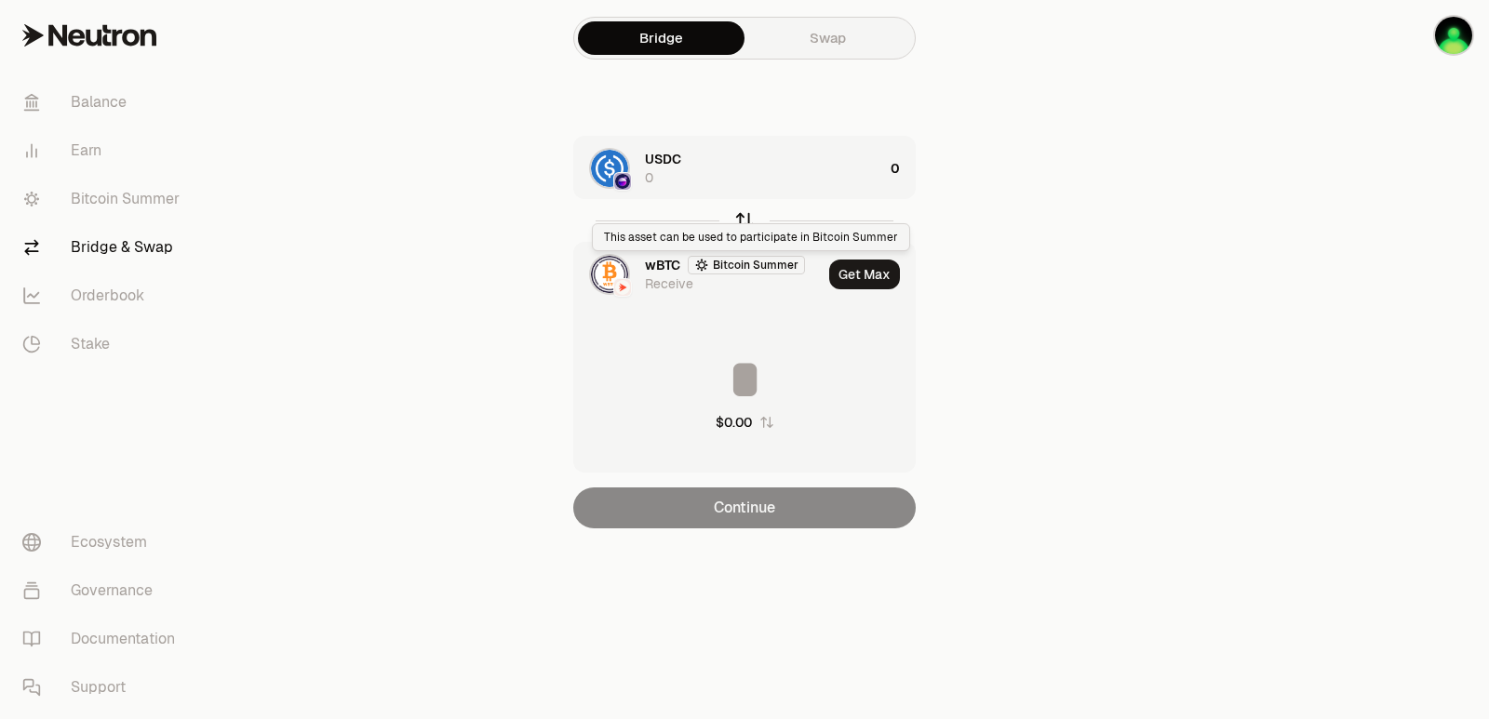
click at [741, 221] on icon "button" at bounding box center [744, 220] width 20 height 20
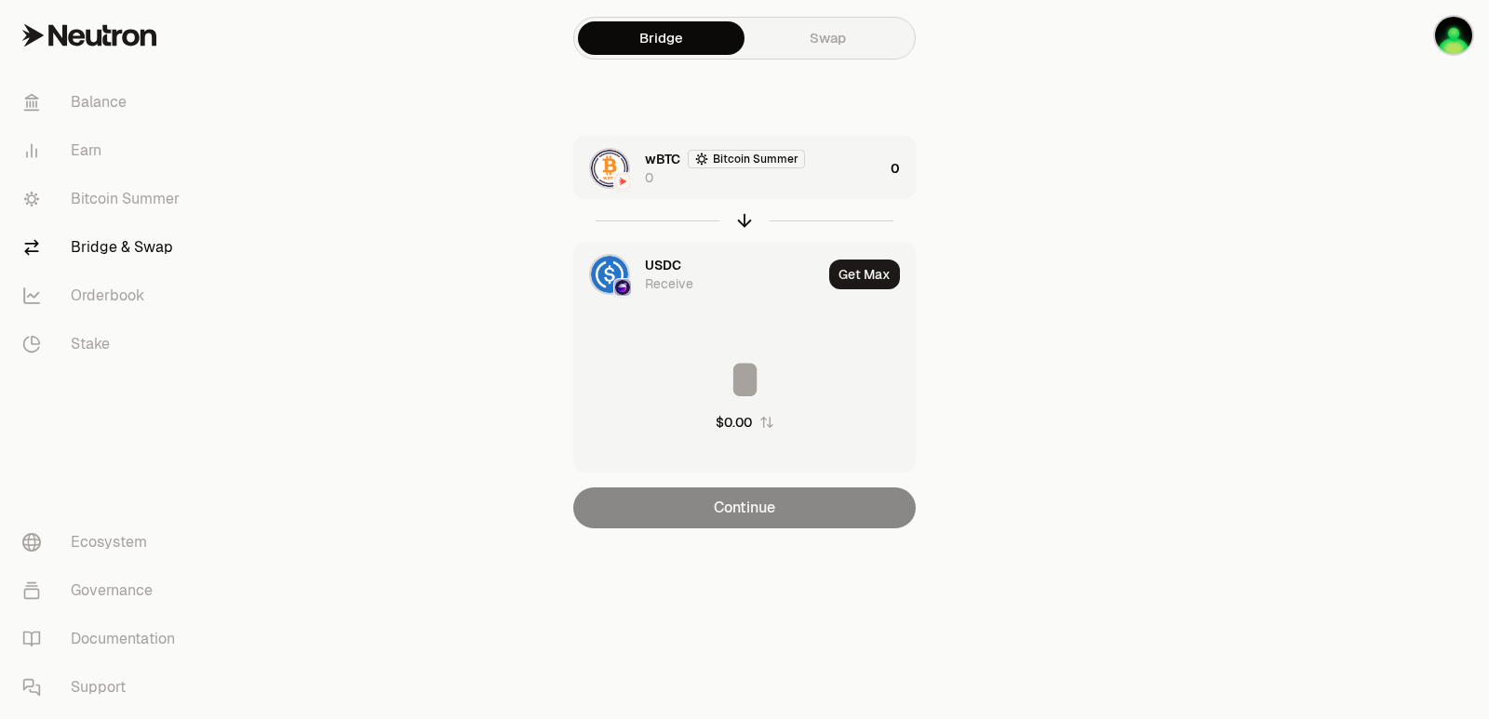
click at [842, 177] on div "wBTC Bitcoin Summer 0" at bounding box center [764, 168] width 238 height 37
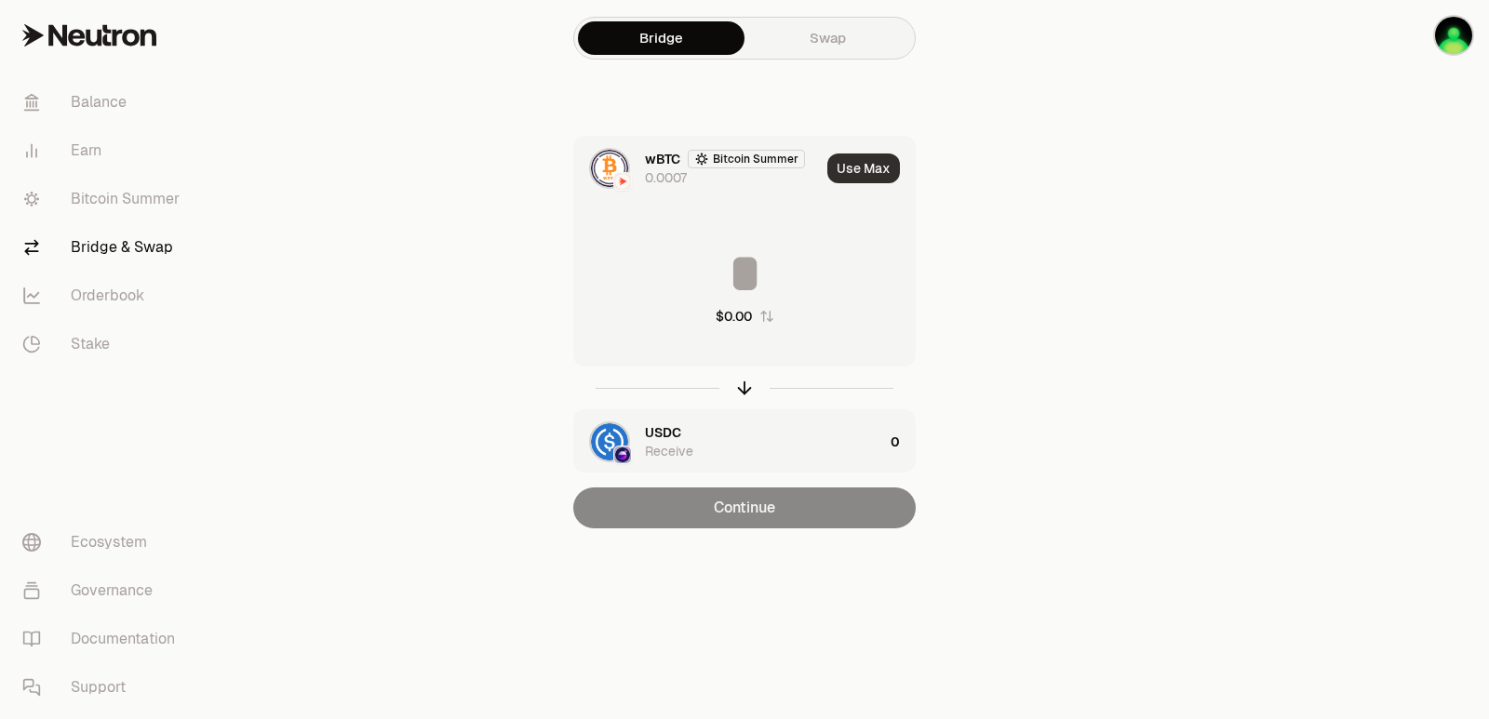
click at [861, 163] on button "Use Max" at bounding box center [863, 169] width 73 height 30
type input "**********"
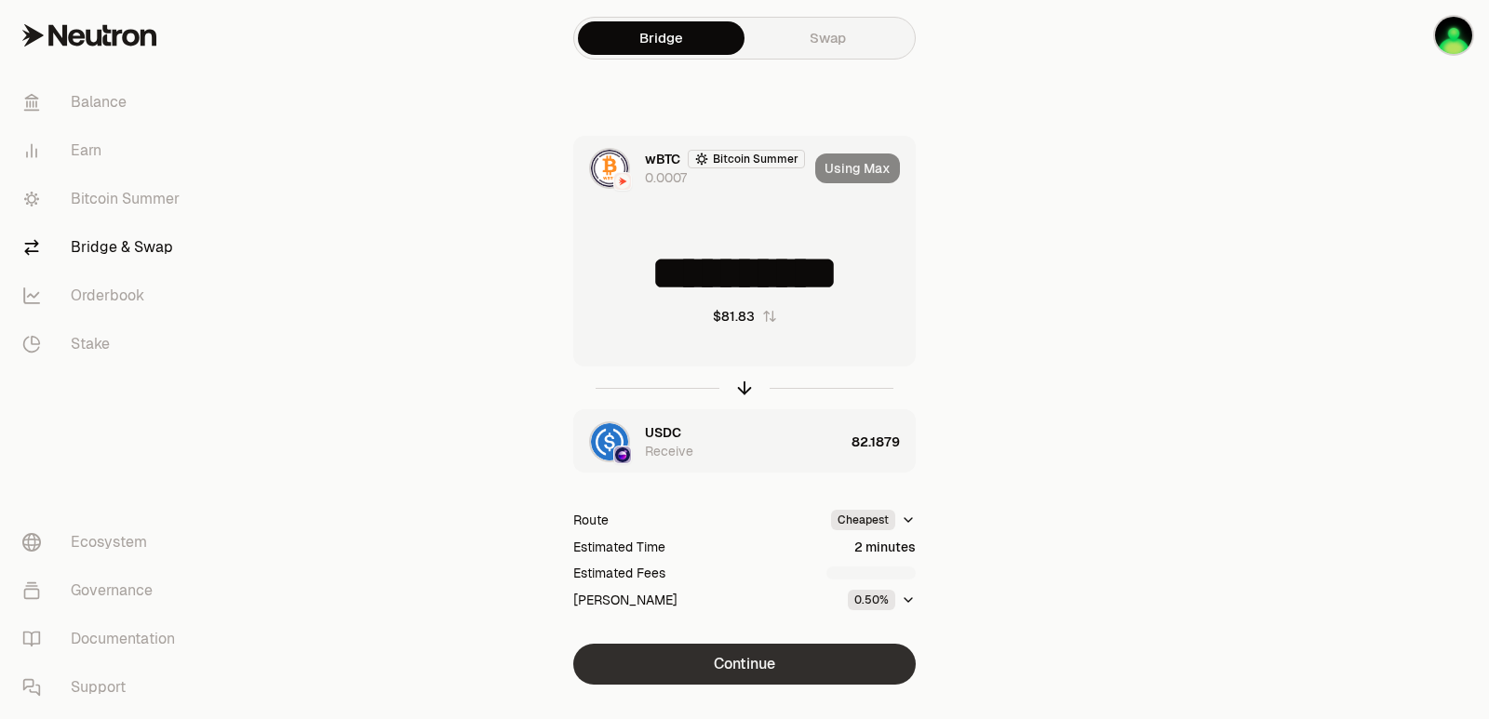
click at [790, 650] on button "Continue" at bounding box center [744, 664] width 342 height 41
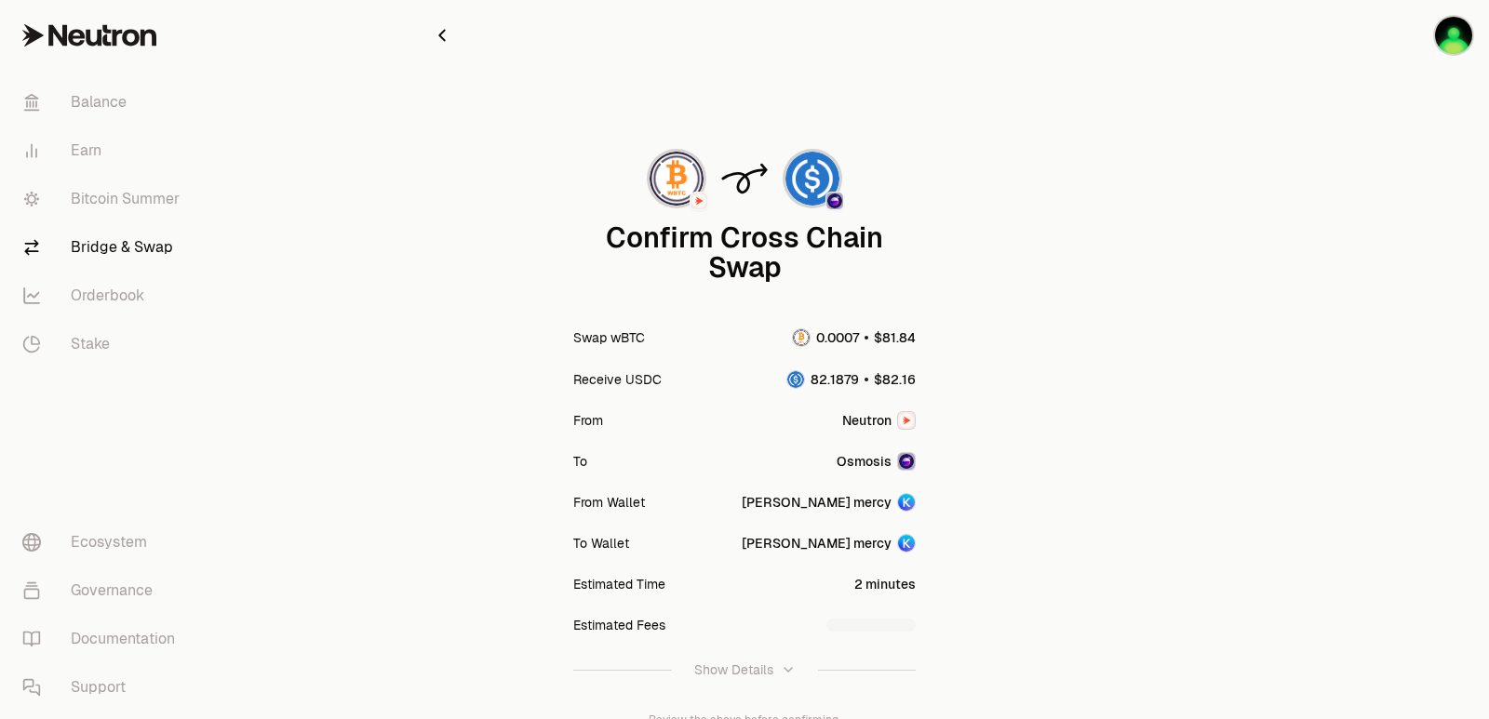
scroll to position [154, 0]
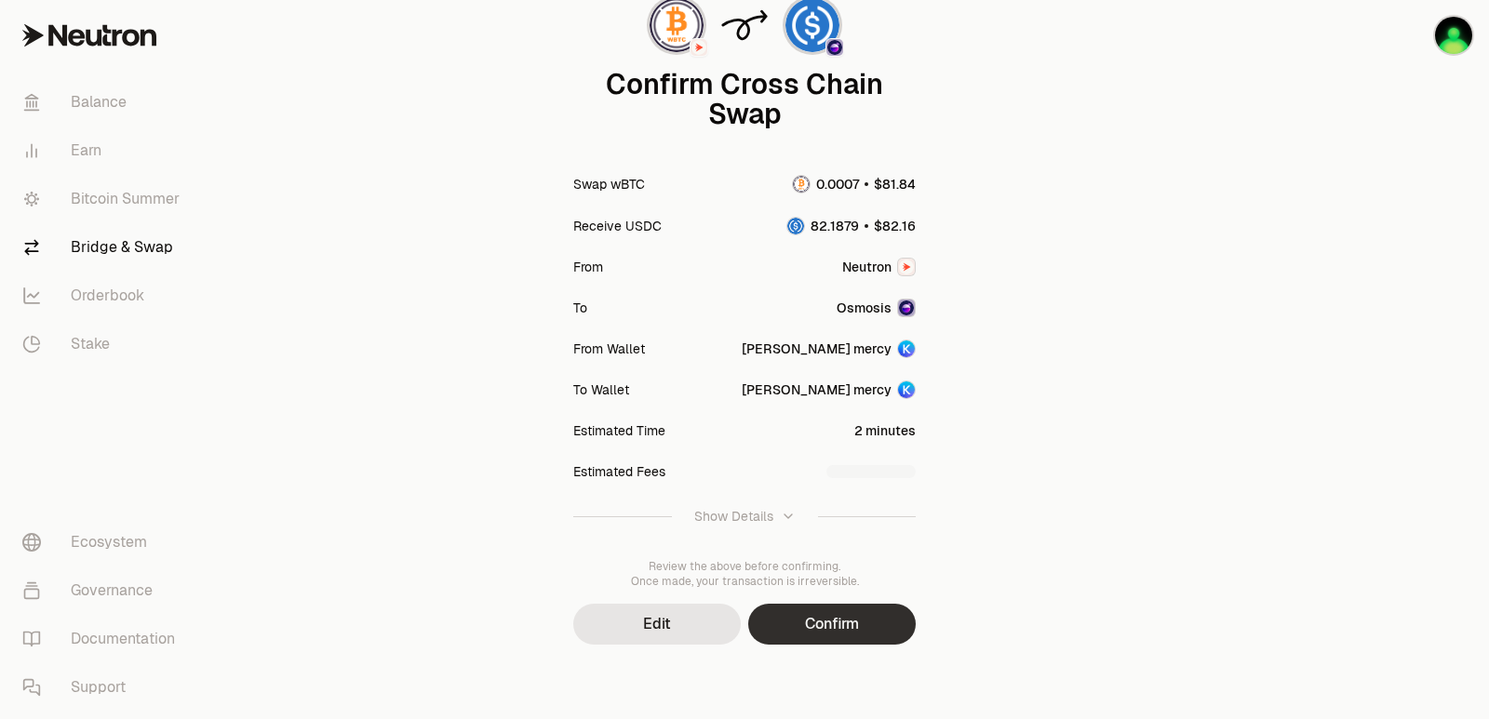
click at [851, 631] on button "Confirm" at bounding box center [832, 624] width 168 height 41
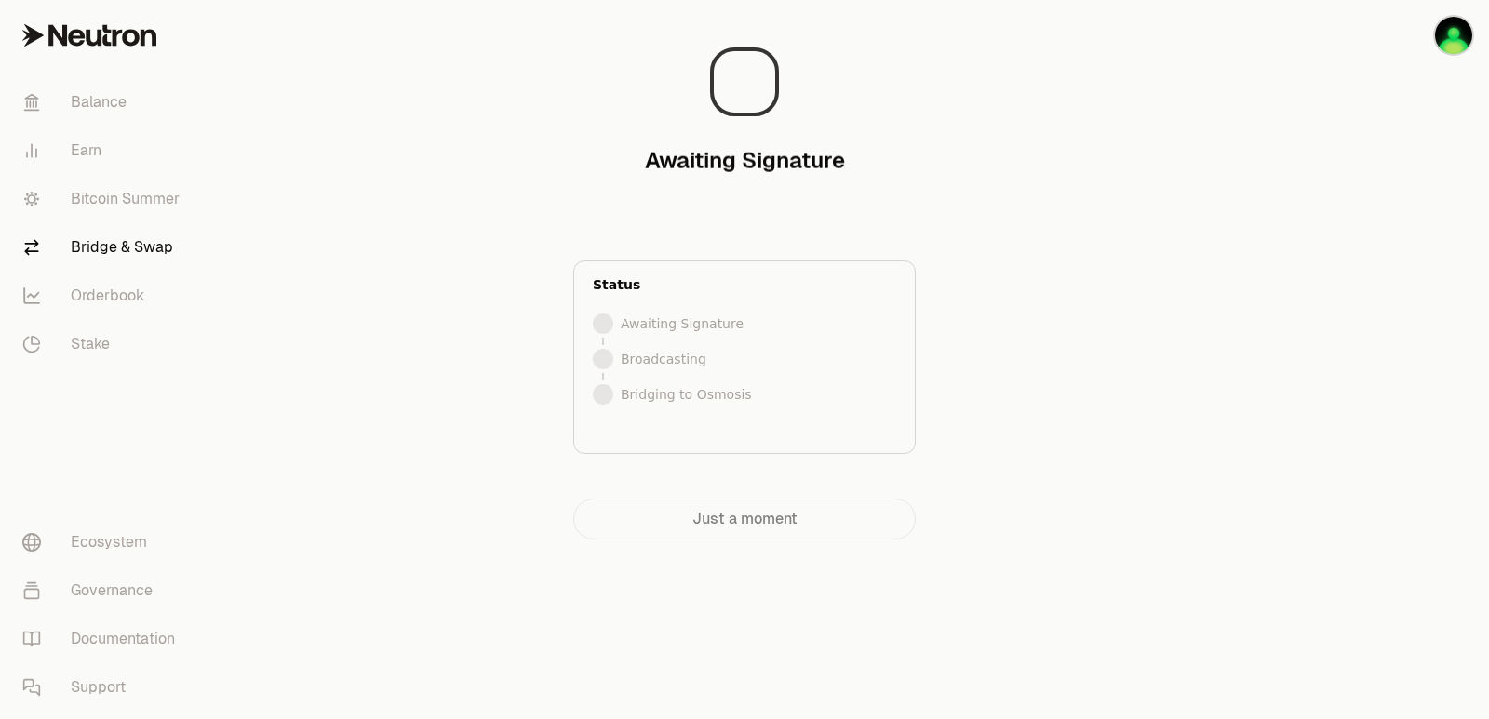
scroll to position [0, 0]
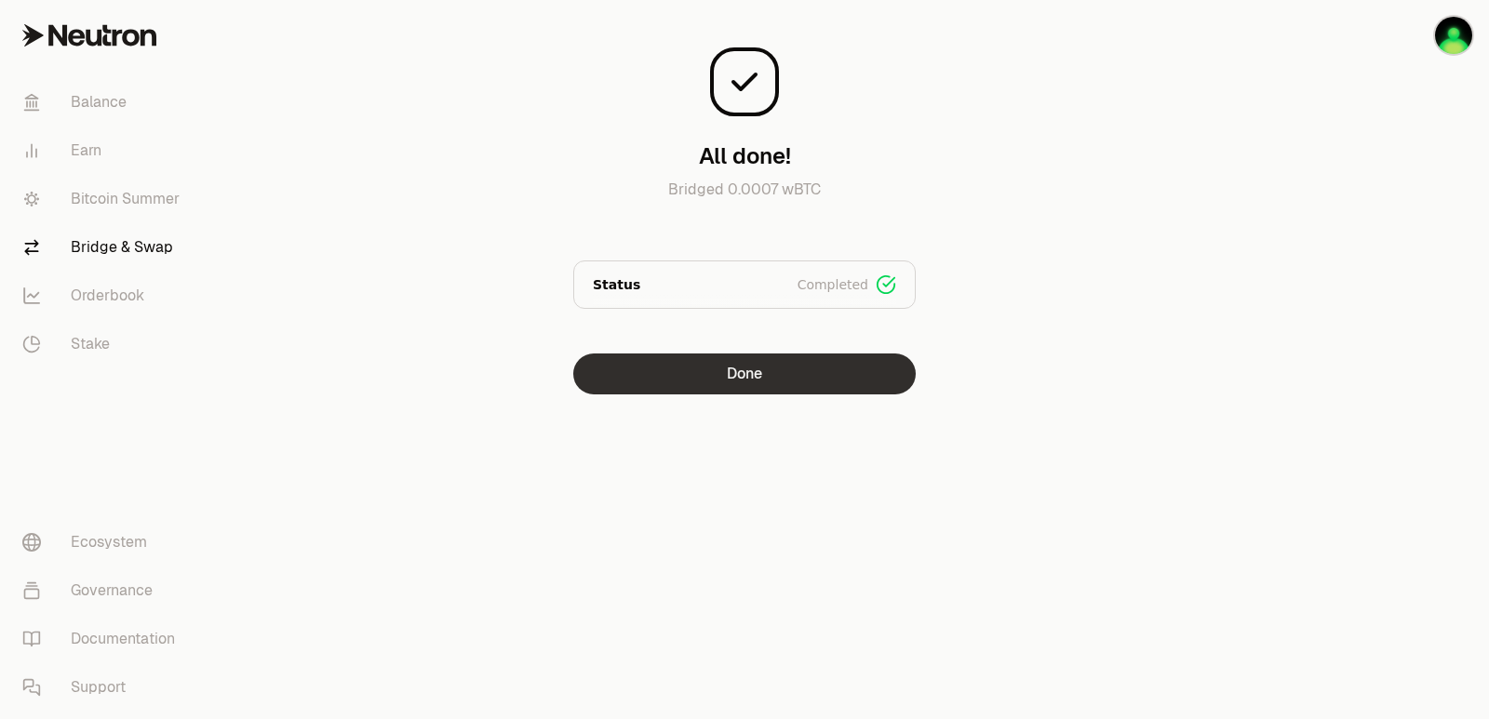
click at [752, 373] on button "Done" at bounding box center [744, 374] width 342 height 41
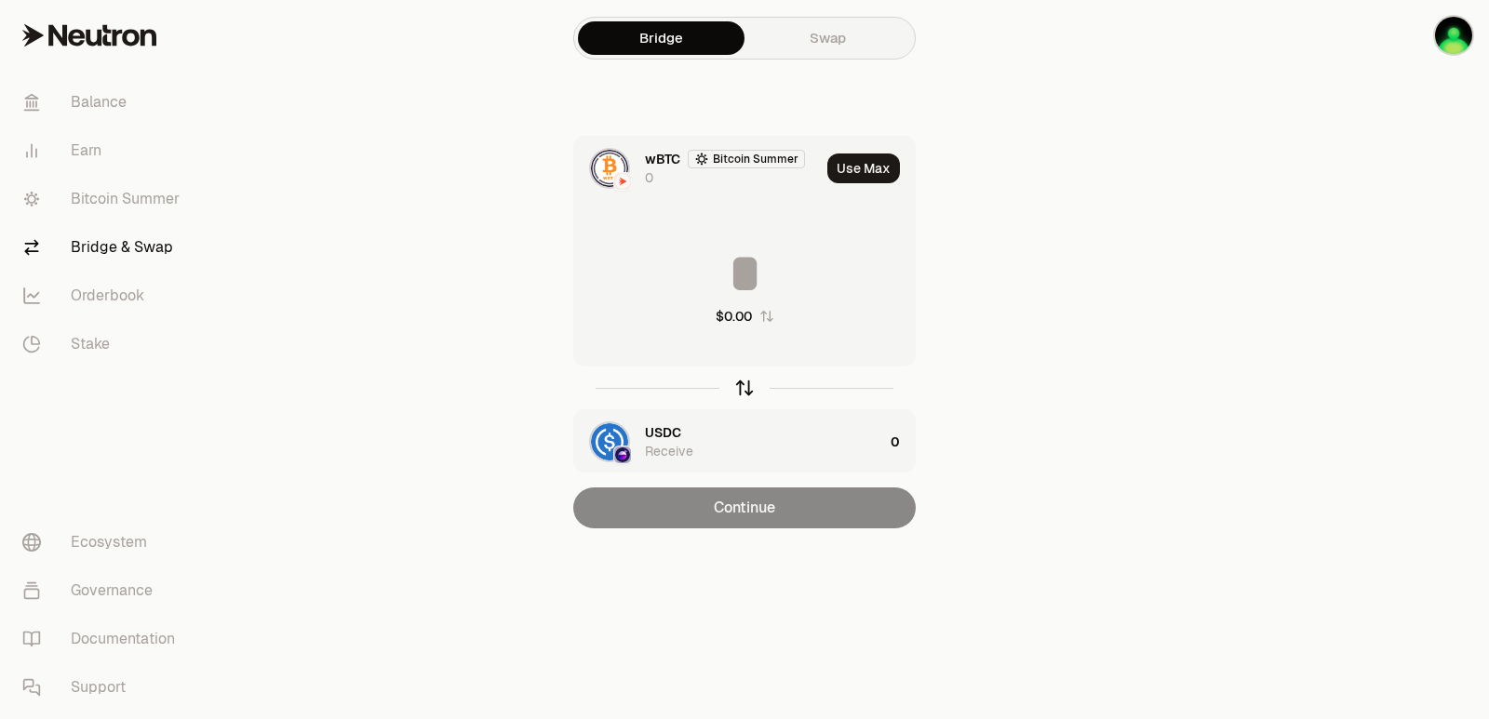
click at [740, 398] on div at bounding box center [744, 388] width 342 height 43
click at [740, 390] on icon "button" at bounding box center [744, 388] width 20 height 20
click at [853, 169] on button "Use Max" at bounding box center [863, 169] width 73 height 30
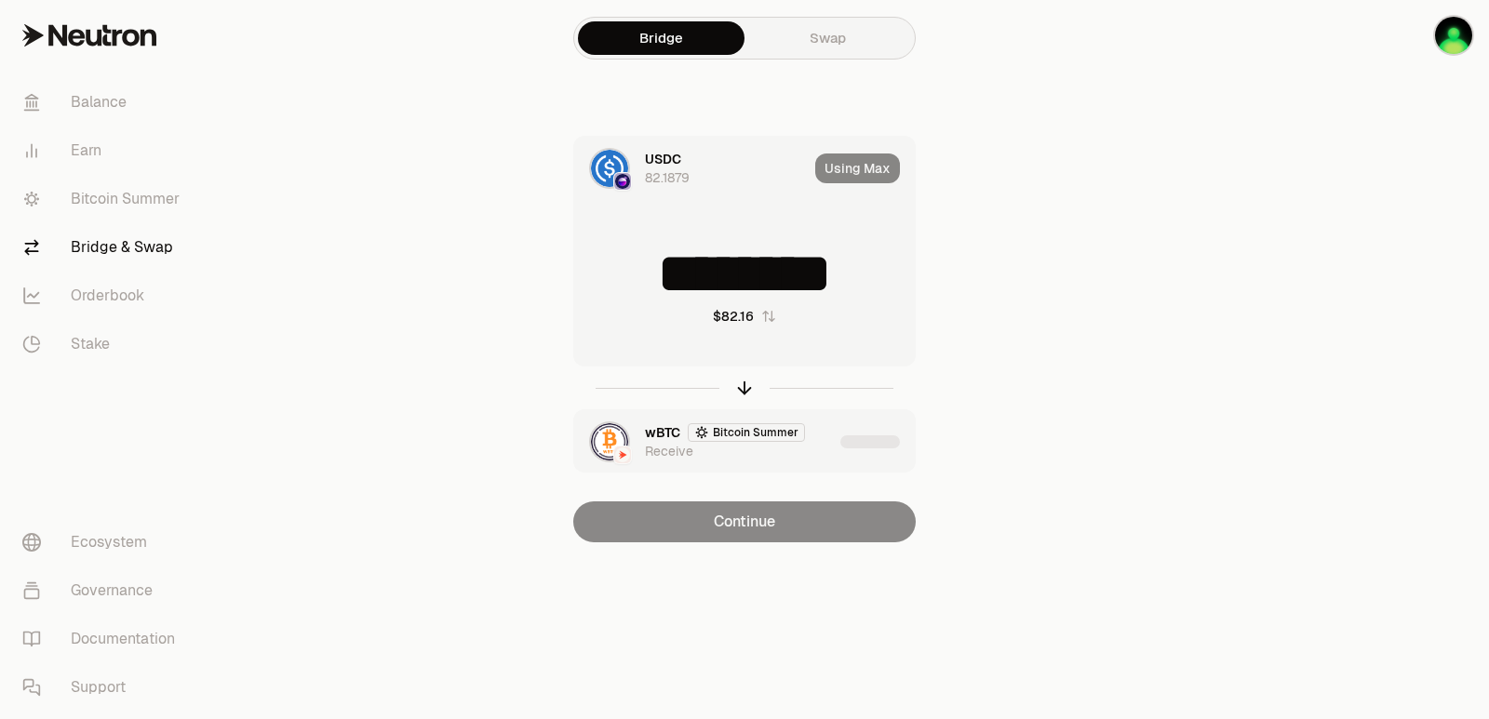
type input "********"
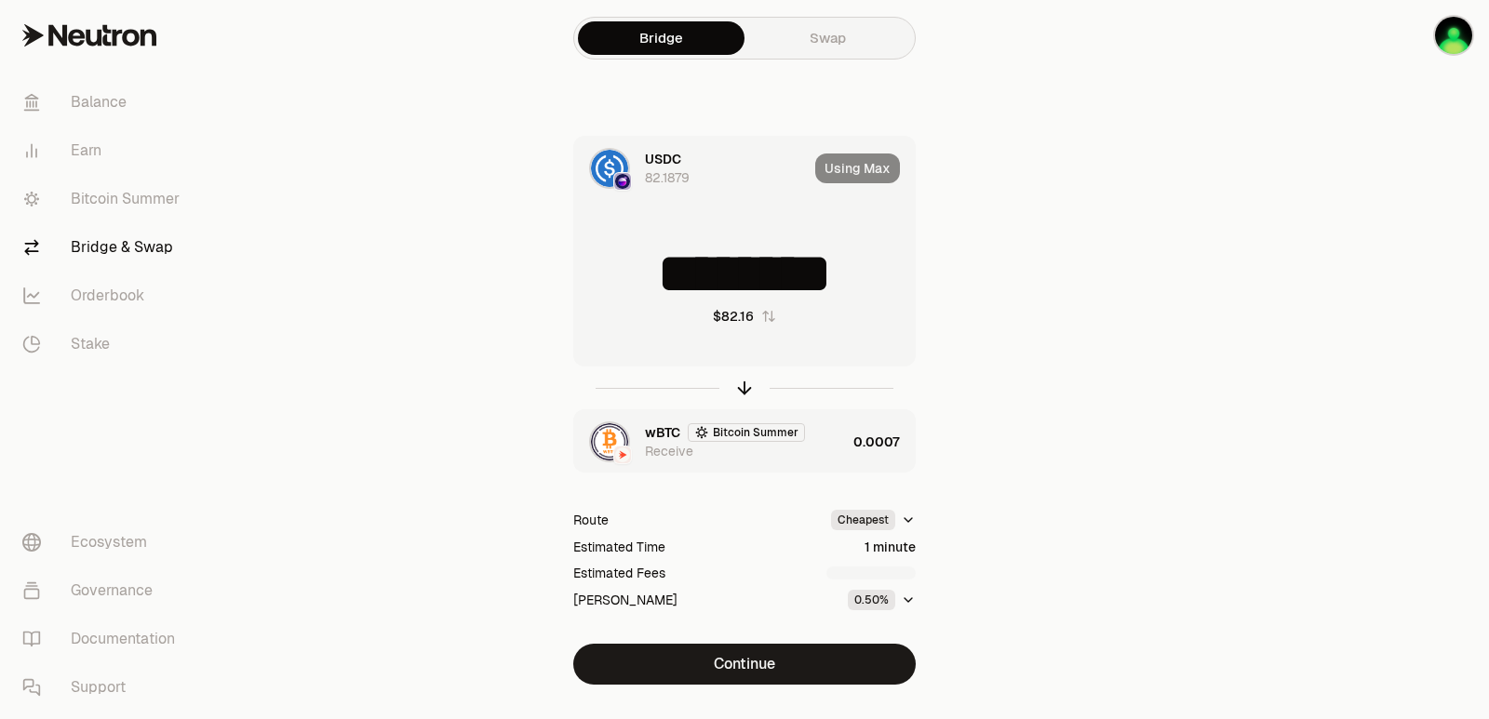
click at [812, 447] on div "wBTC Bitcoin Summer Receive" at bounding box center [745, 441] width 201 height 37
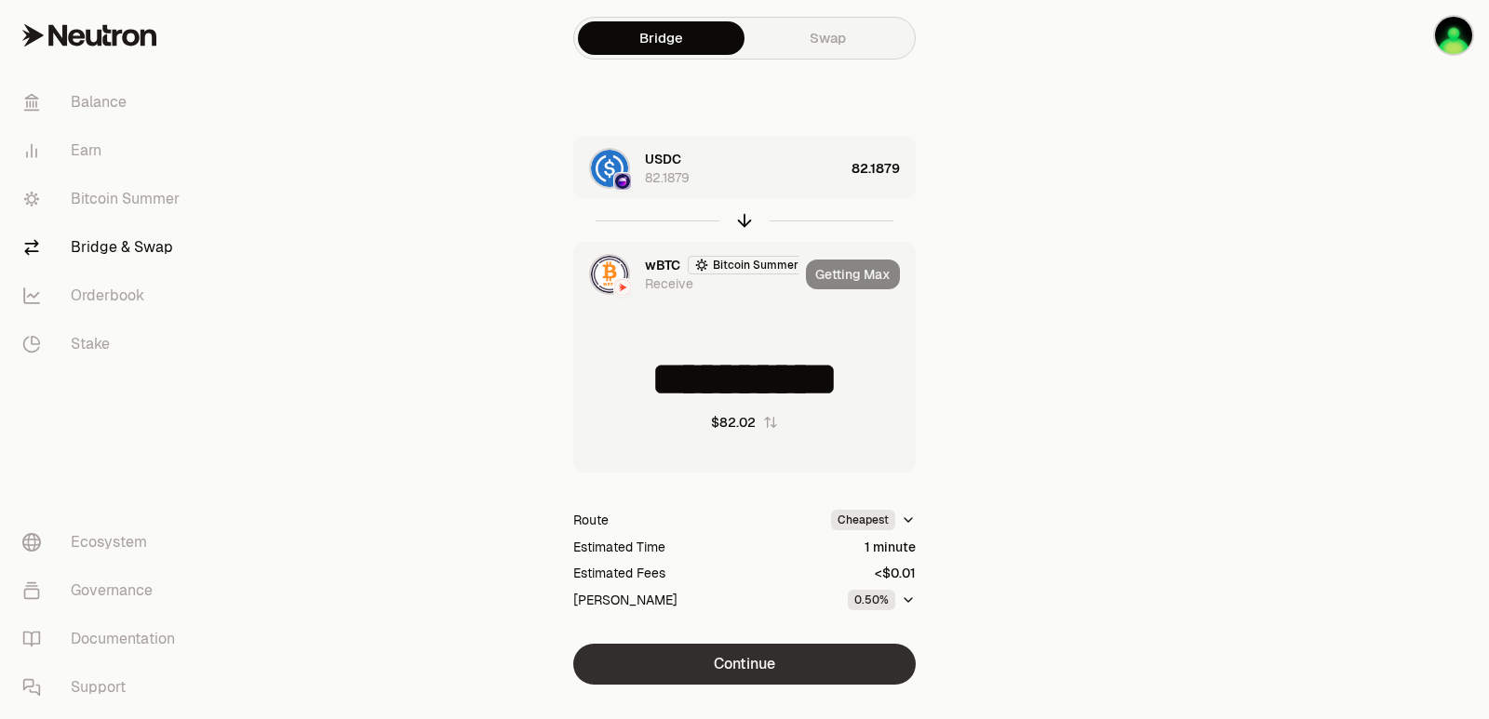
click at [755, 679] on button "Continue" at bounding box center [744, 664] width 342 height 41
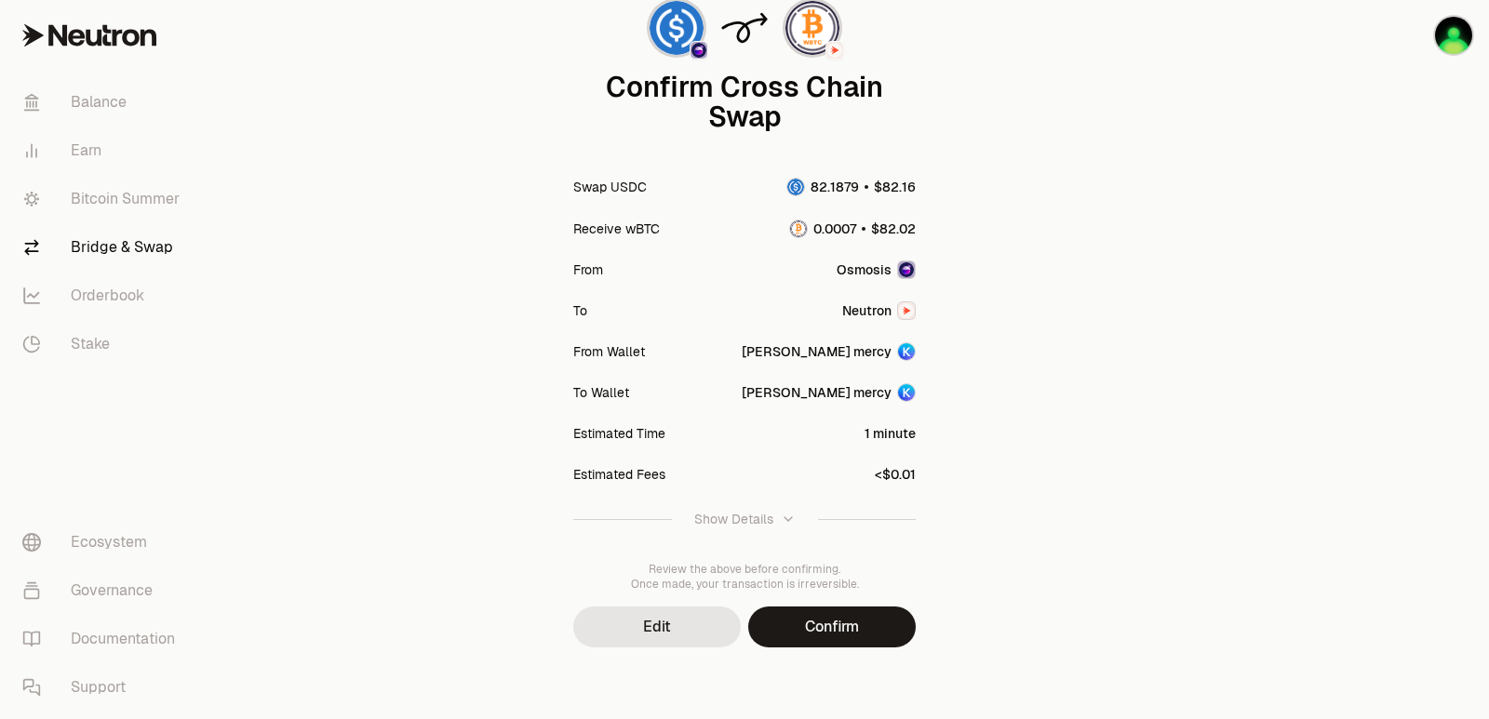
scroll to position [154, 0]
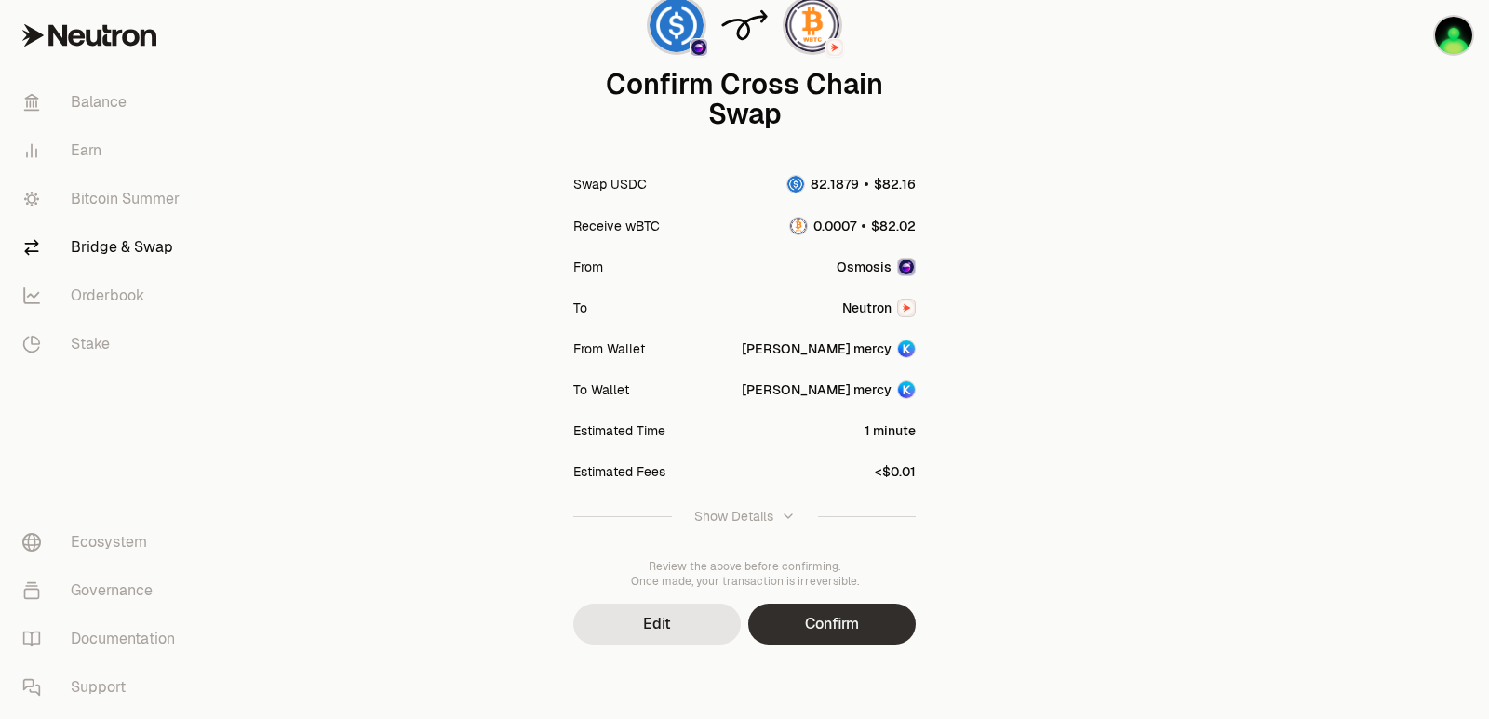
click at [852, 634] on button "Confirm" at bounding box center [832, 624] width 168 height 41
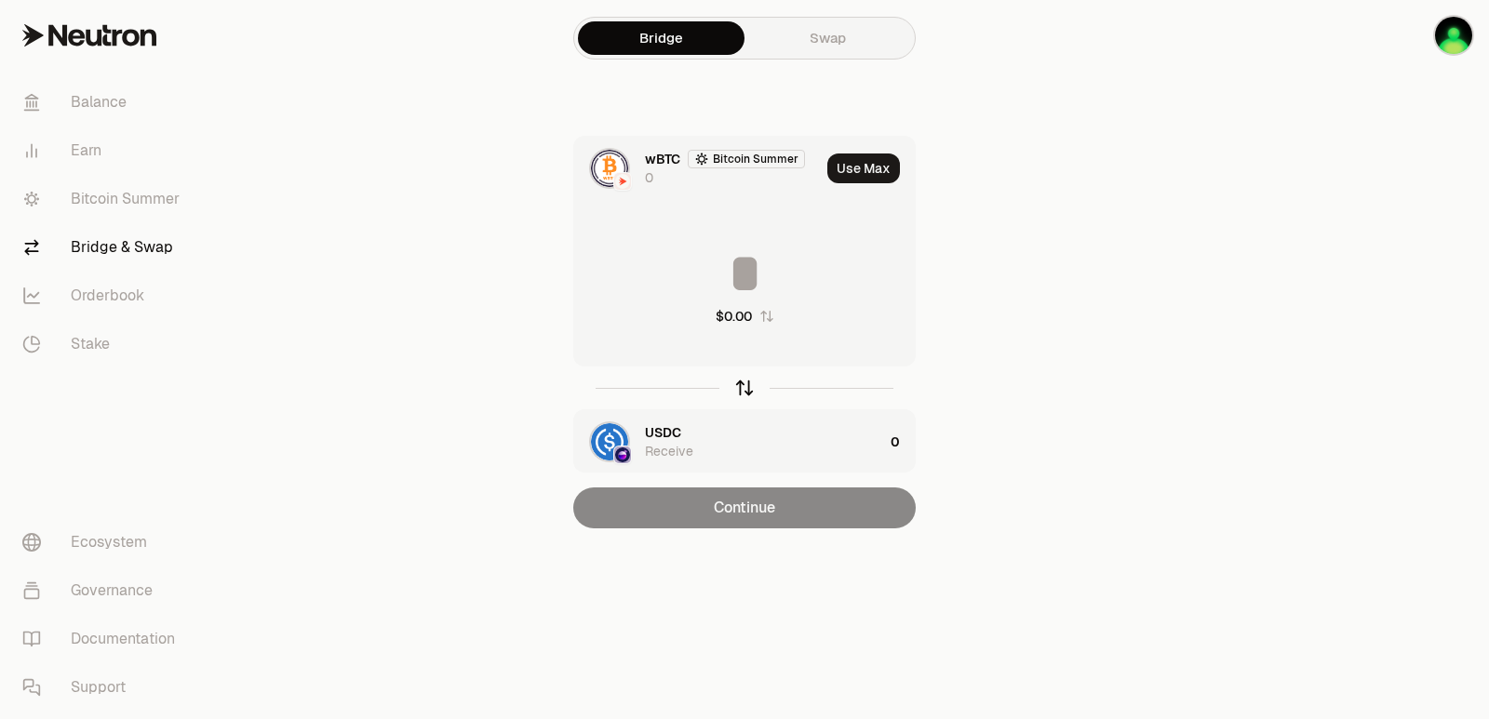
click at [740, 387] on icon "button" at bounding box center [745, 385] width 12 height 6
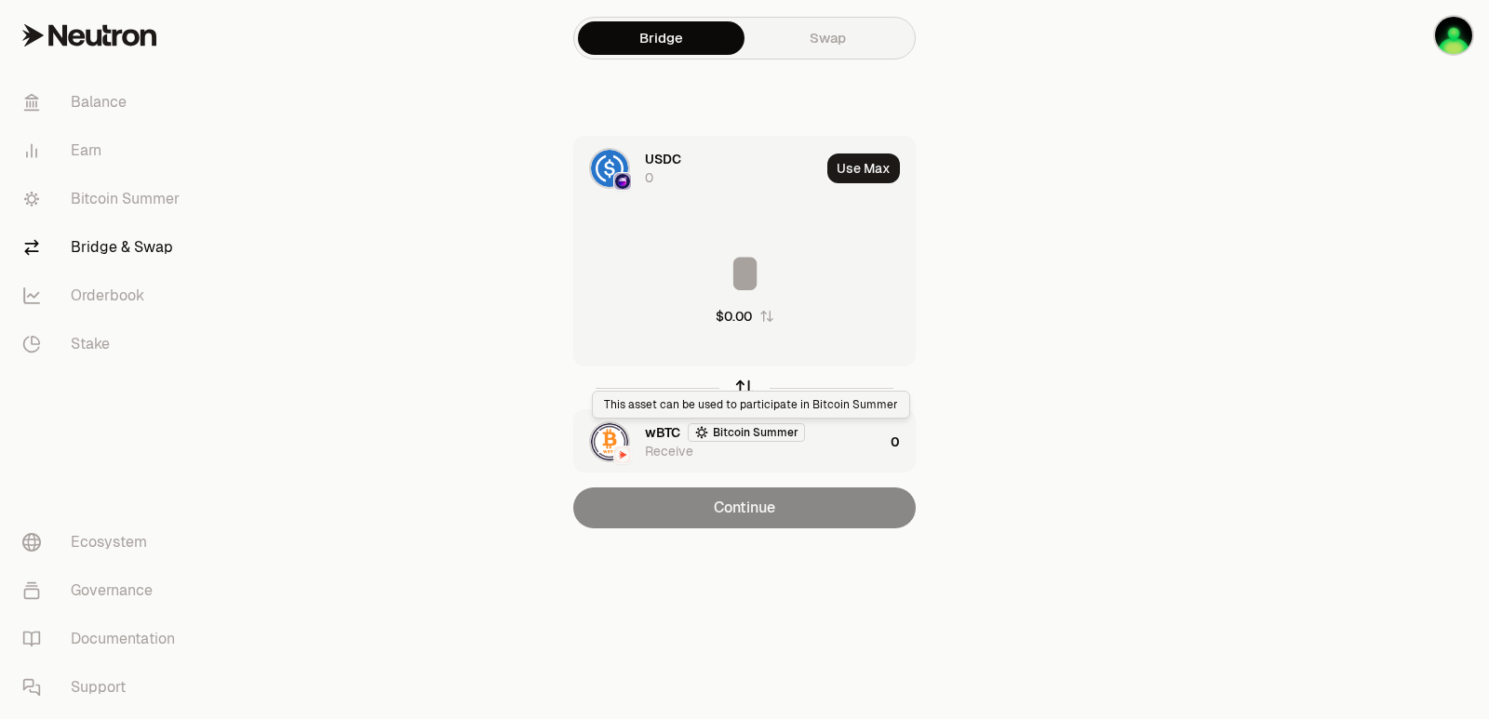
click at [750, 382] on icon "button" at bounding box center [744, 388] width 20 height 20
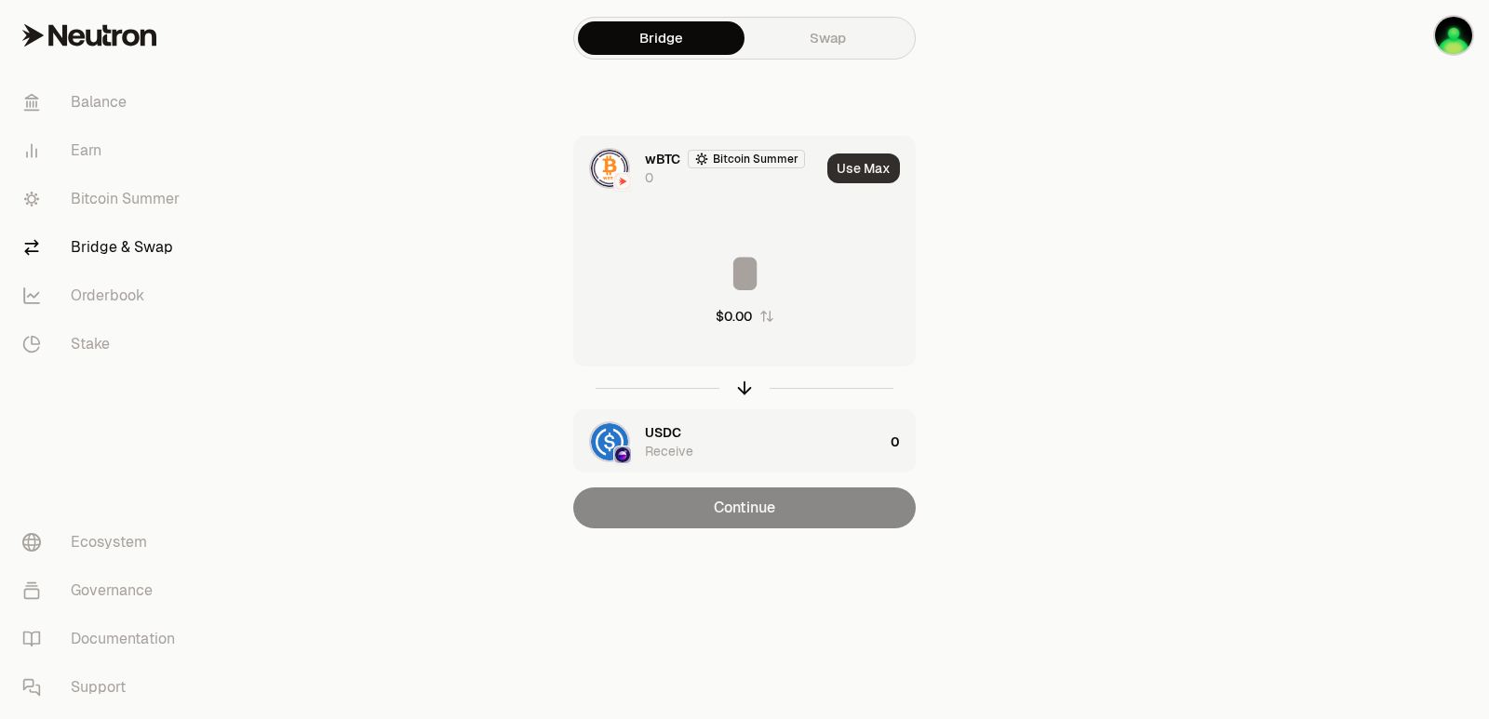
click at [866, 169] on button "Use Max" at bounding box center [863, 169] width 73 height 30
type input "*"
click at [752, 385] on icon "button" at bounding box center [744, 388] width 20 height 20
click at [742, 387] on icon "button" at bounding box center [744, 388] width 20 height 20
type input "*"
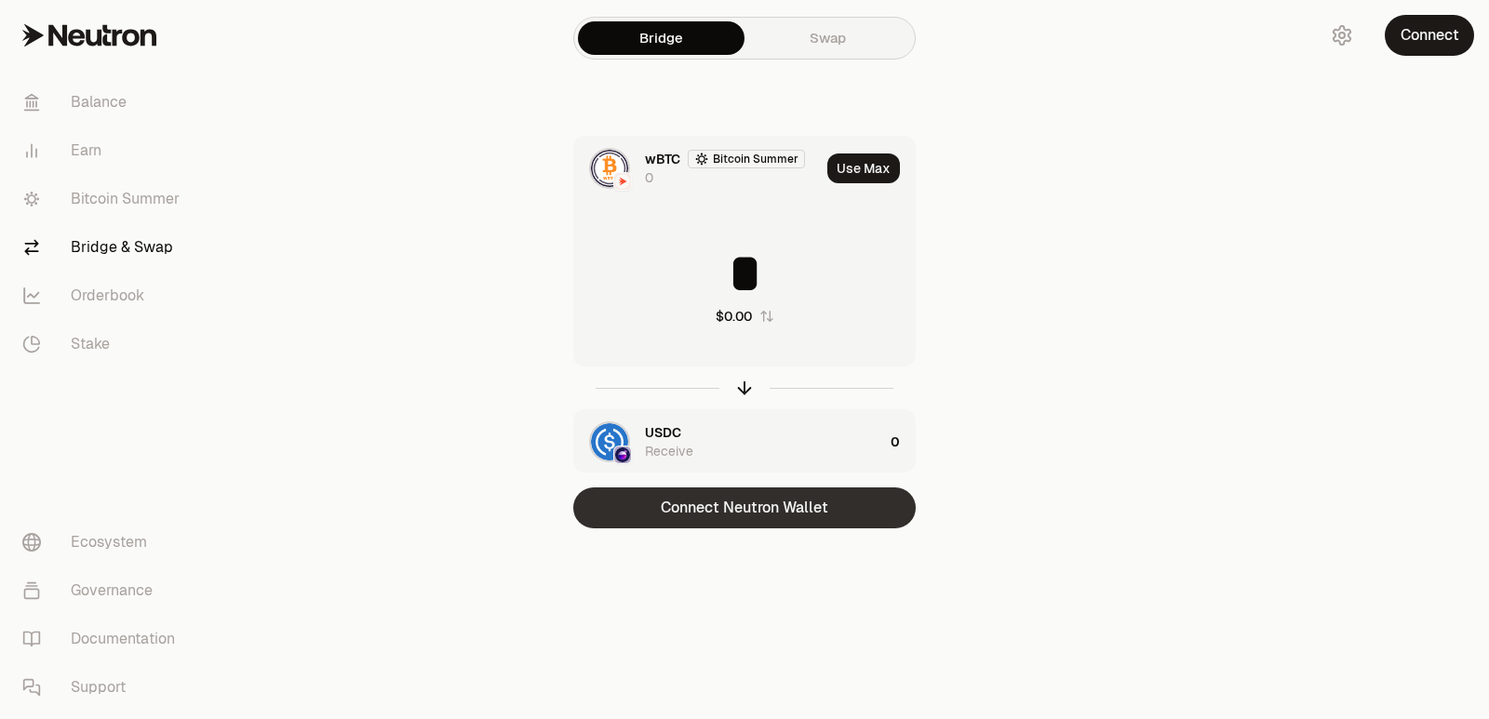
click at [764, 515] on button "Connect Neutron Wallet" at bounding box center [744, 508] width 342 height 41
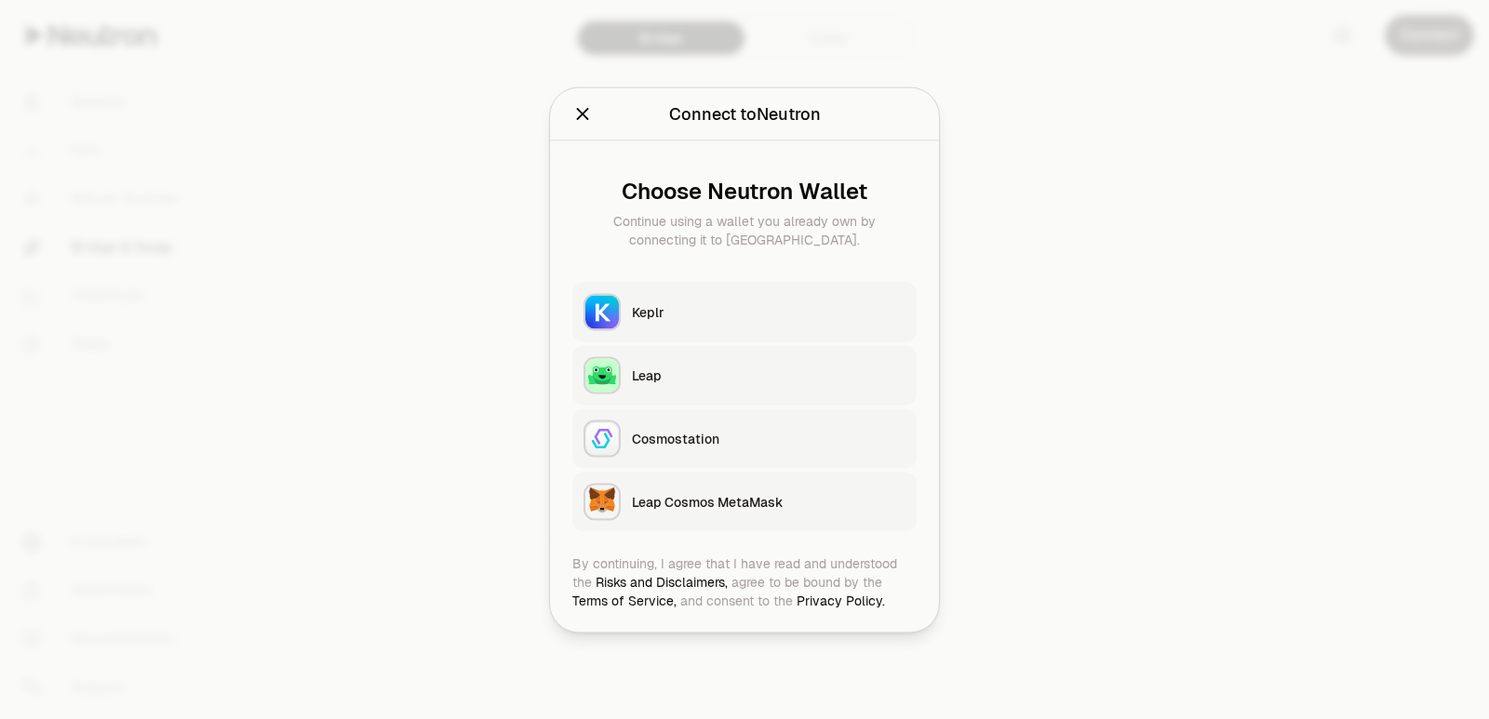
click at [691, 319] on div "Keplr" at bounding box center [769, 311] width 274 height 19
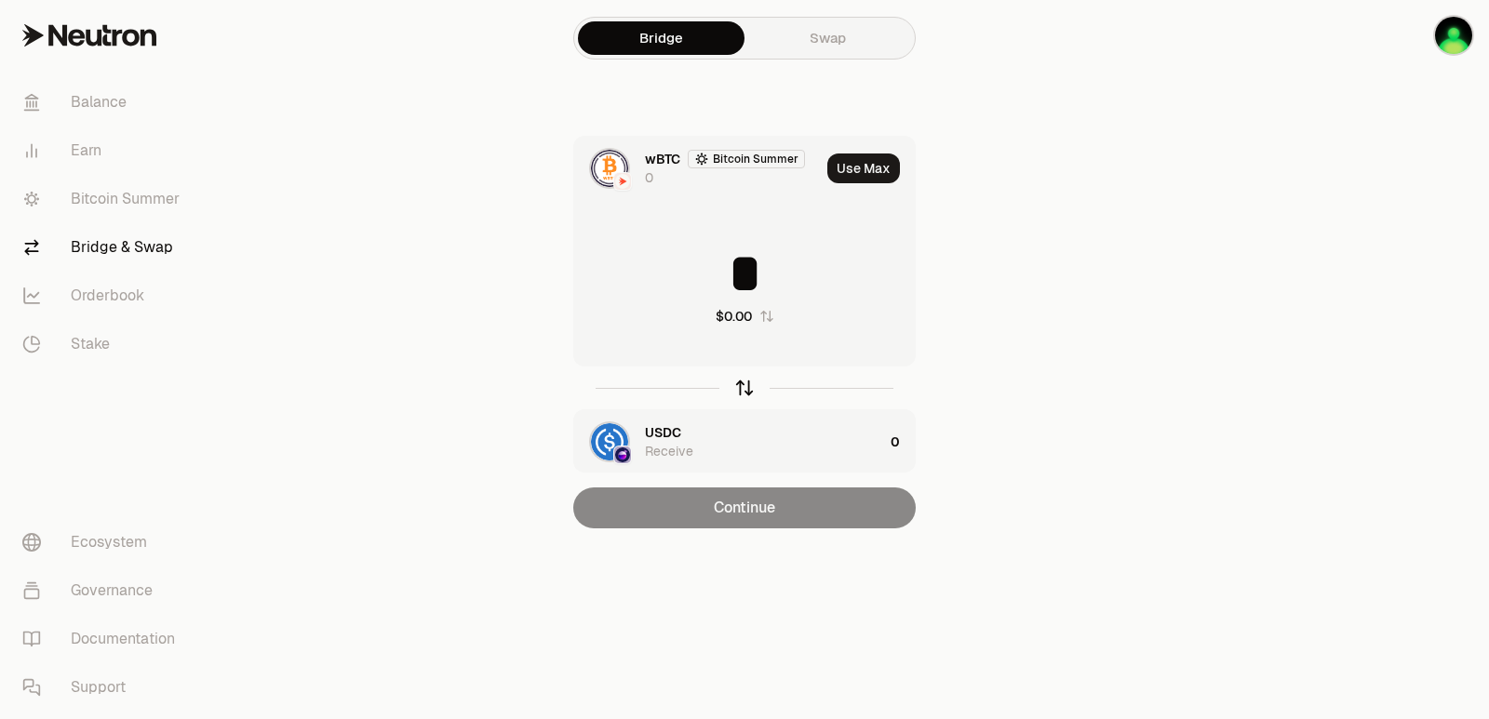
click at [741, 390] on icon "button" at bounding box center [744, 388] width 20 height 20
click at [868, 170] on button "Use Max" at bounding box center [863, 169] width 73 height 30
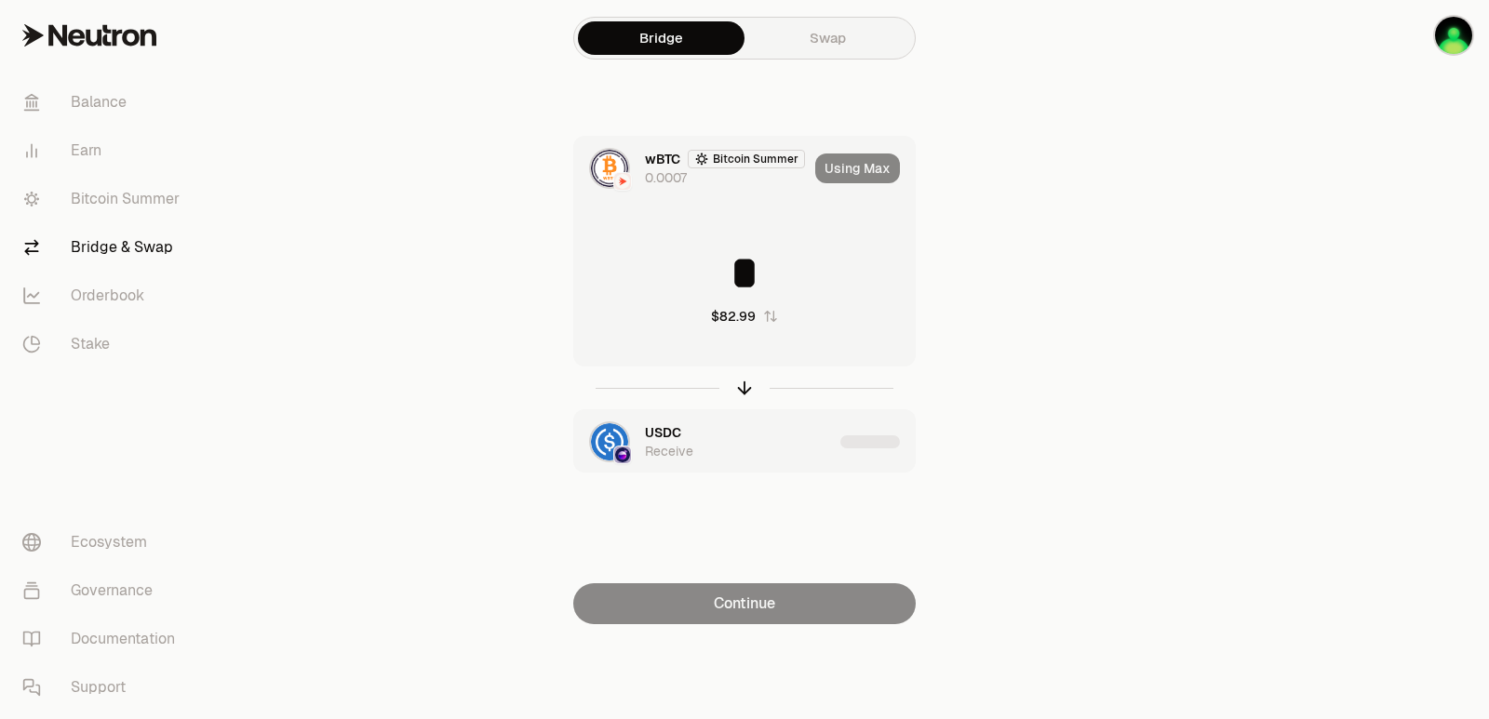
type input "**********"
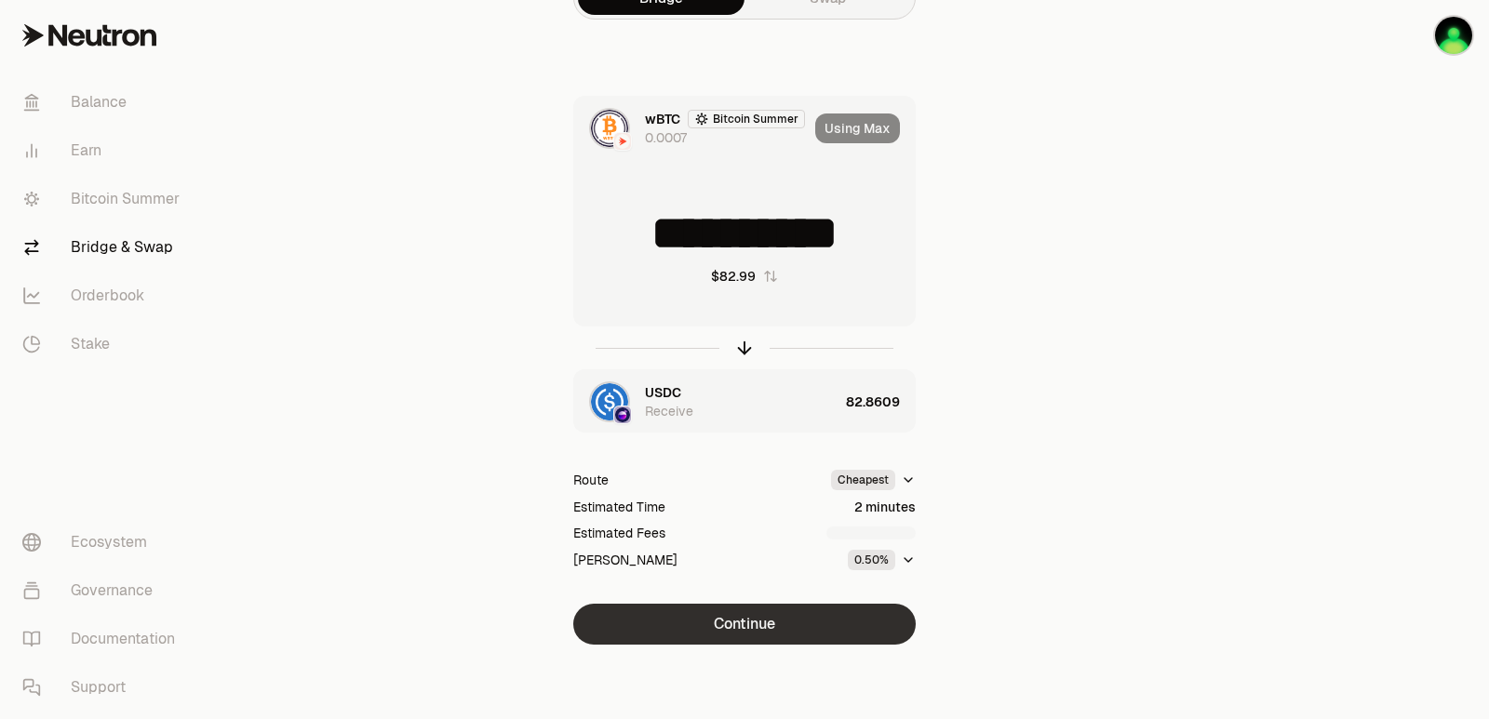
click at [756, 623] on button "Continue" at bounding box center [744, 624] width 342 height 41
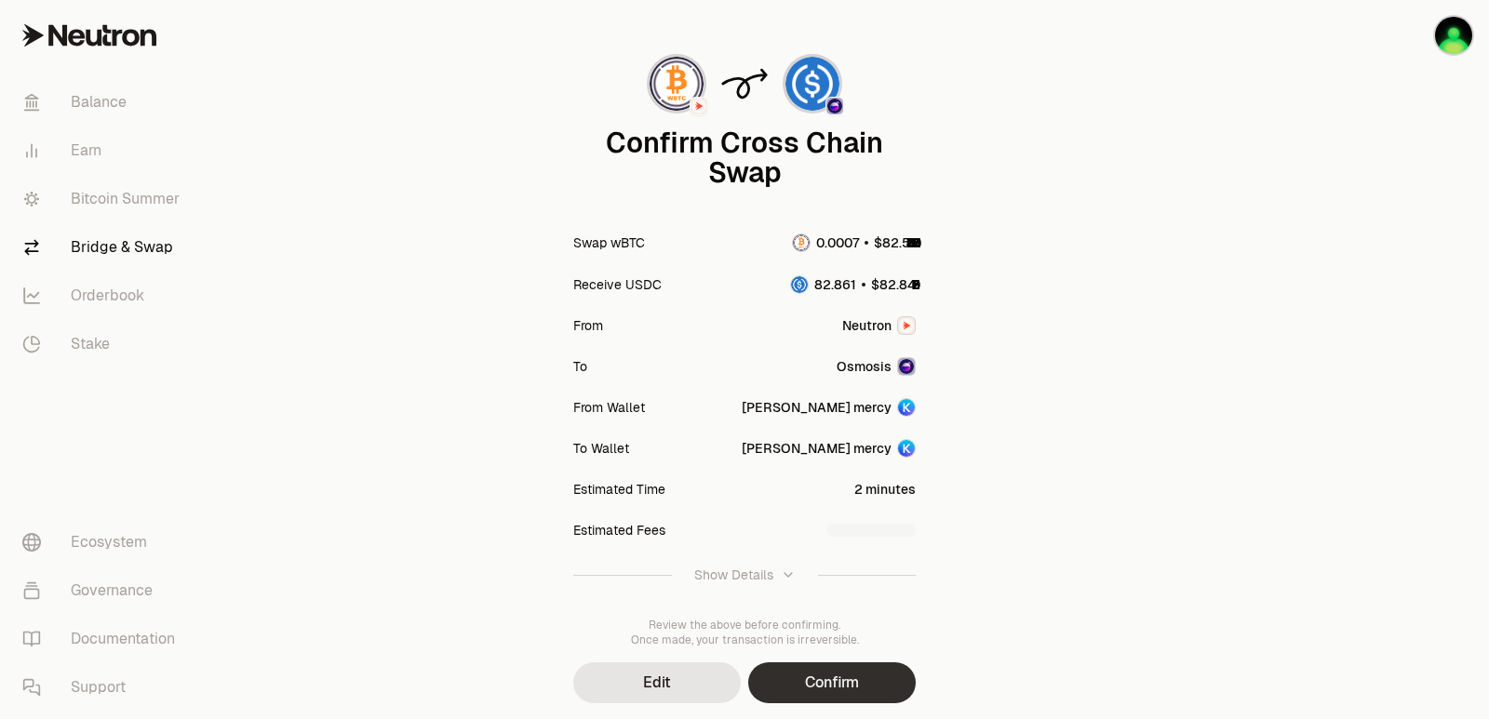
scroll to position [154, 0]
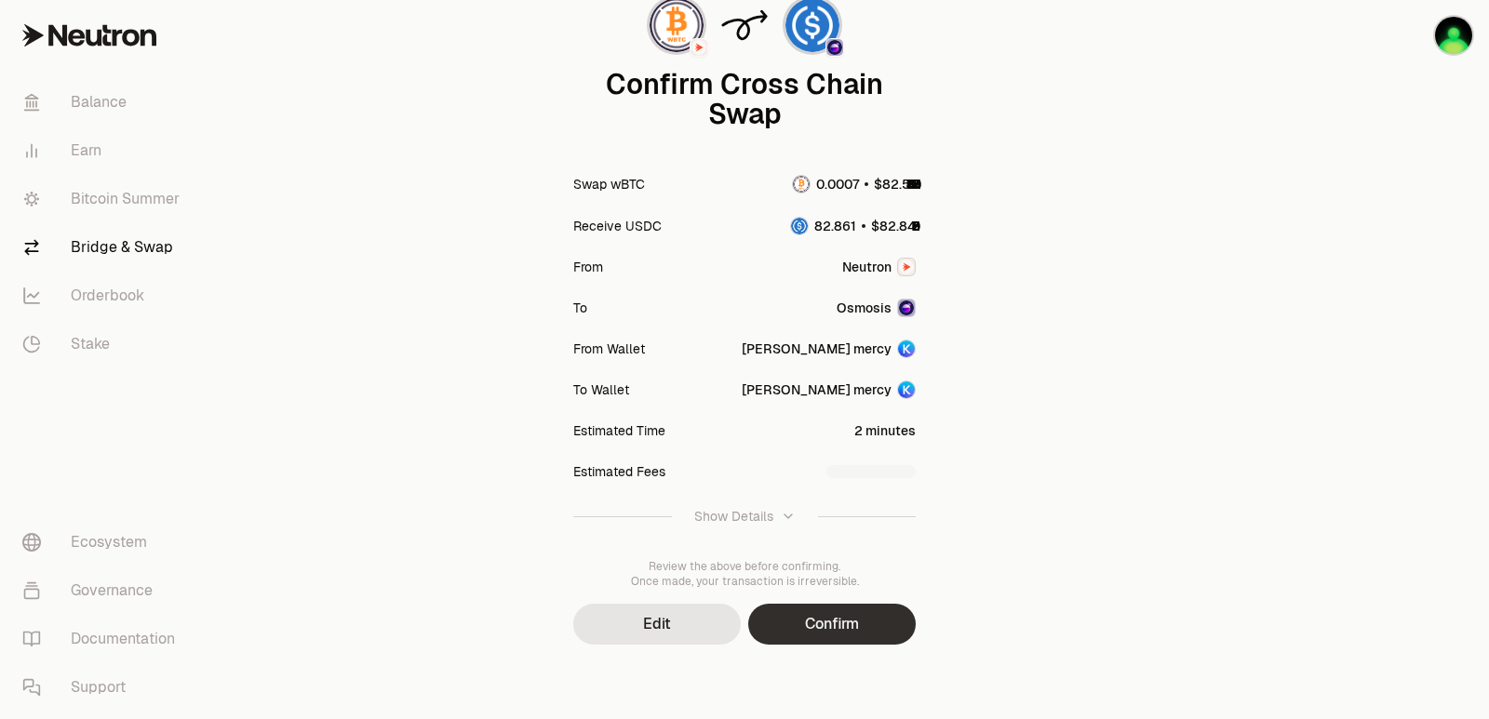
click at [826, 610] on button "Confirm" at bounding box center [832, 624] width 168 height 41
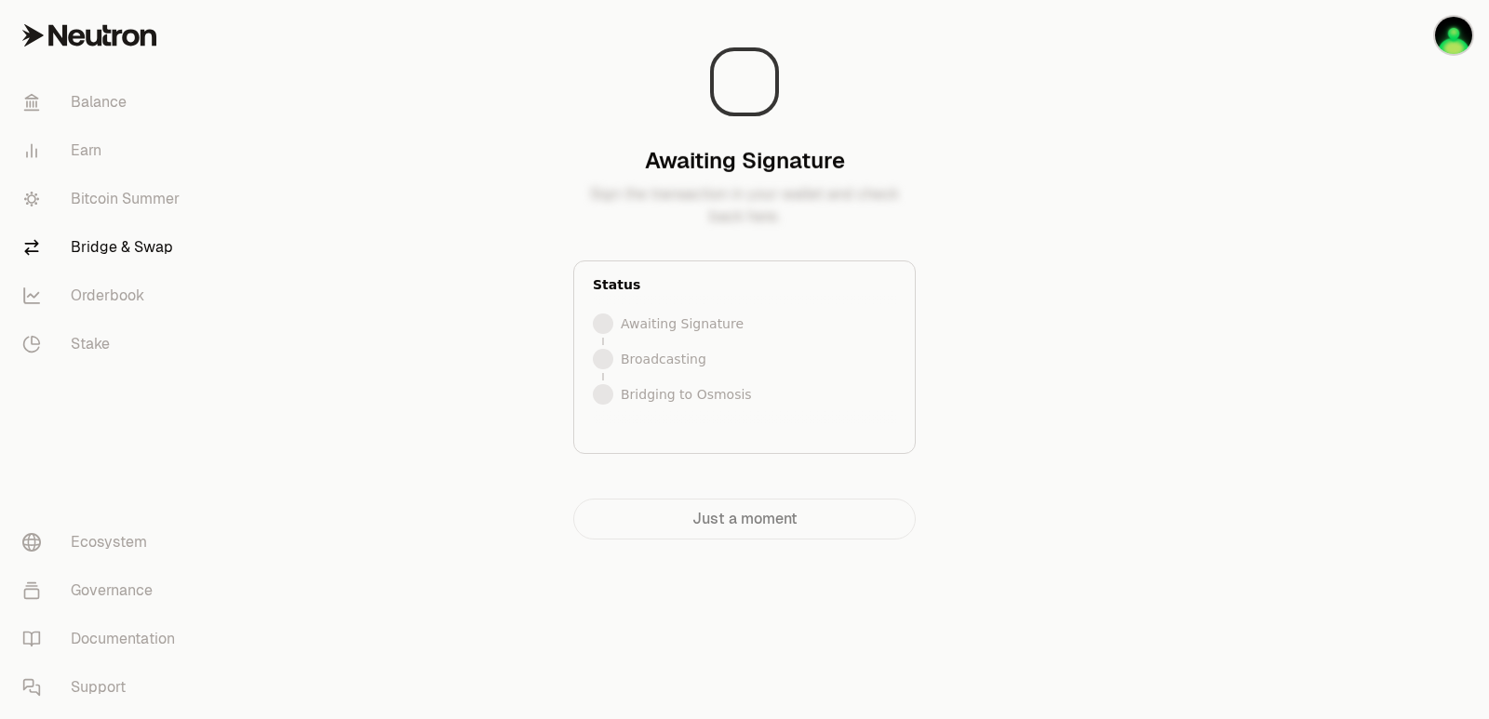
scroll to position [0, 0]
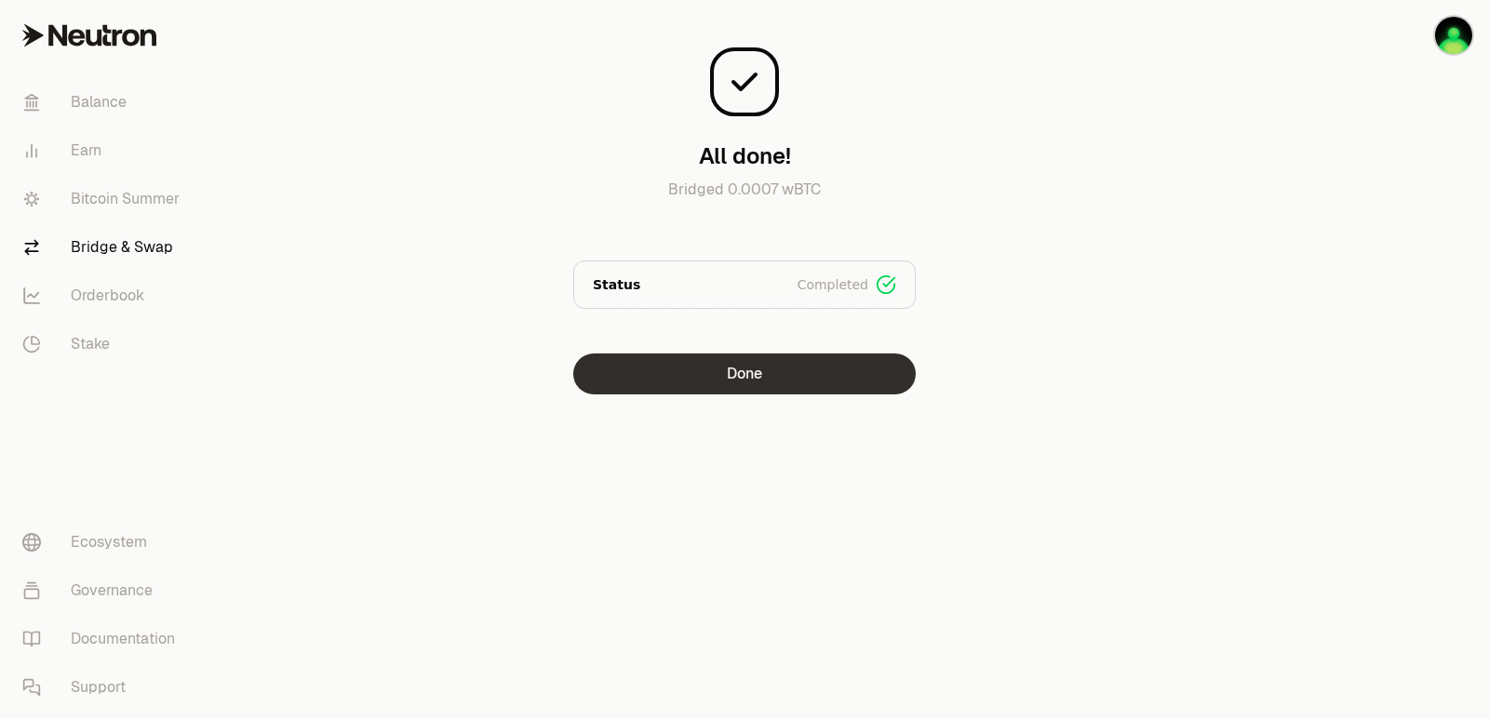
click at [785, 360] on button "Done" at bounding box center [744, 374] width 342 height 41
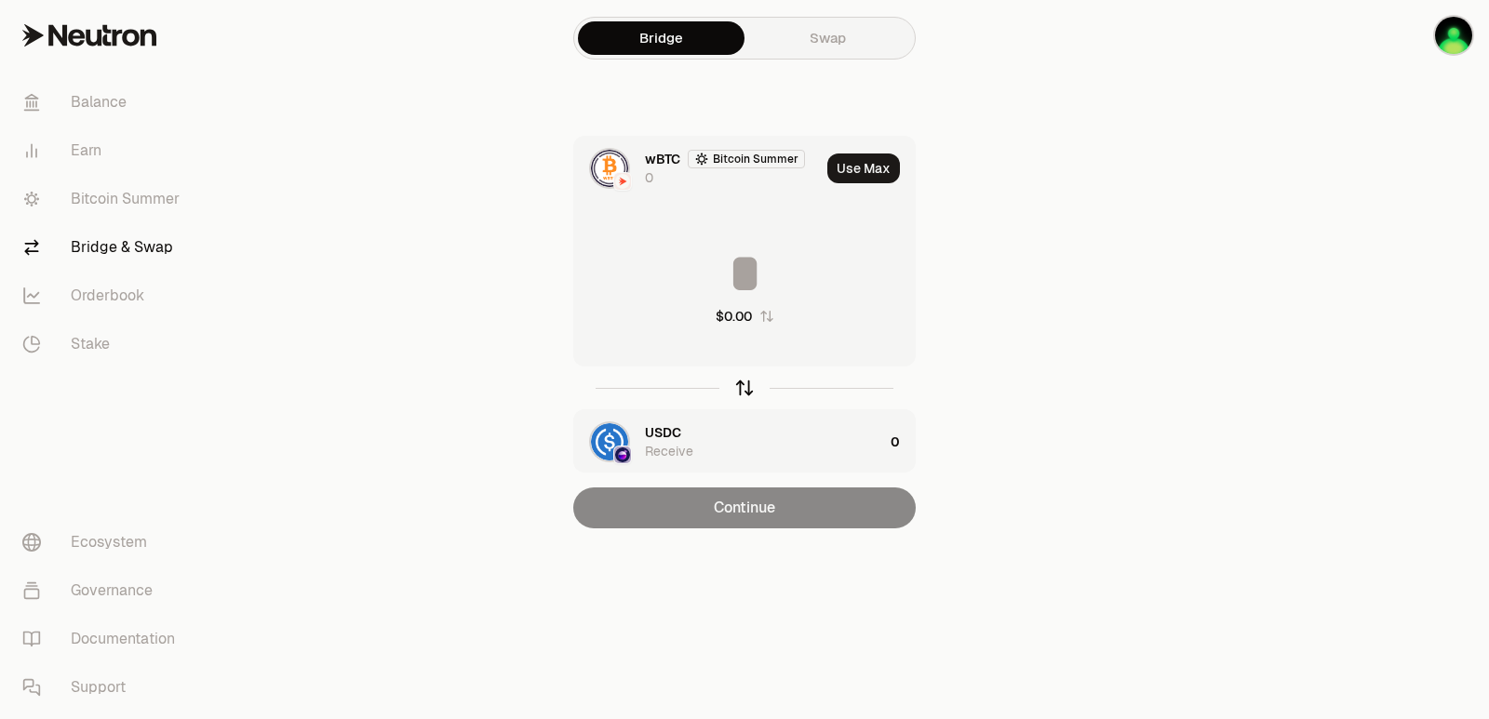
click at [746, 385] on icon "button" at bounding box center [744, 388] width 20 height 20
click at [882, 165] on button "Use Max" at bounding box center [863, 169] width 73 height 30
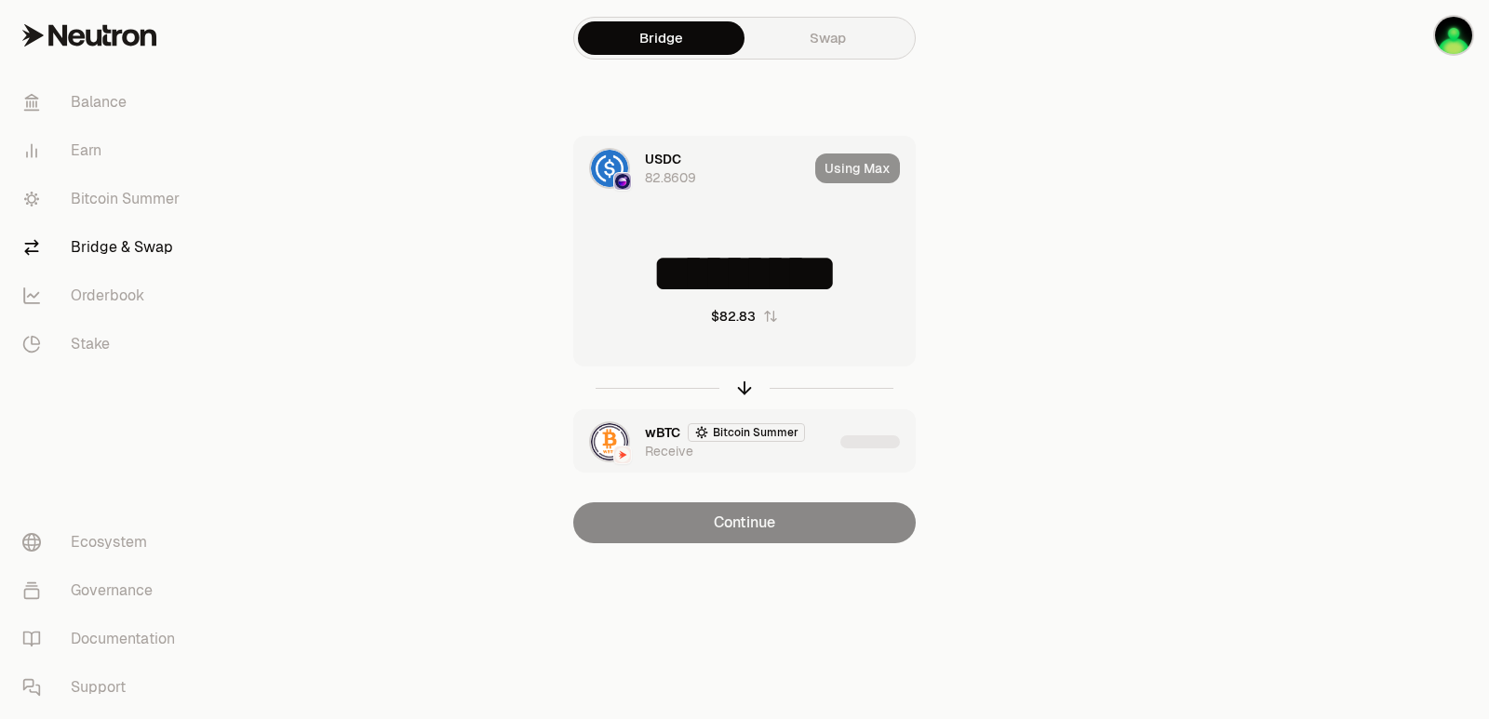
type input "*********"
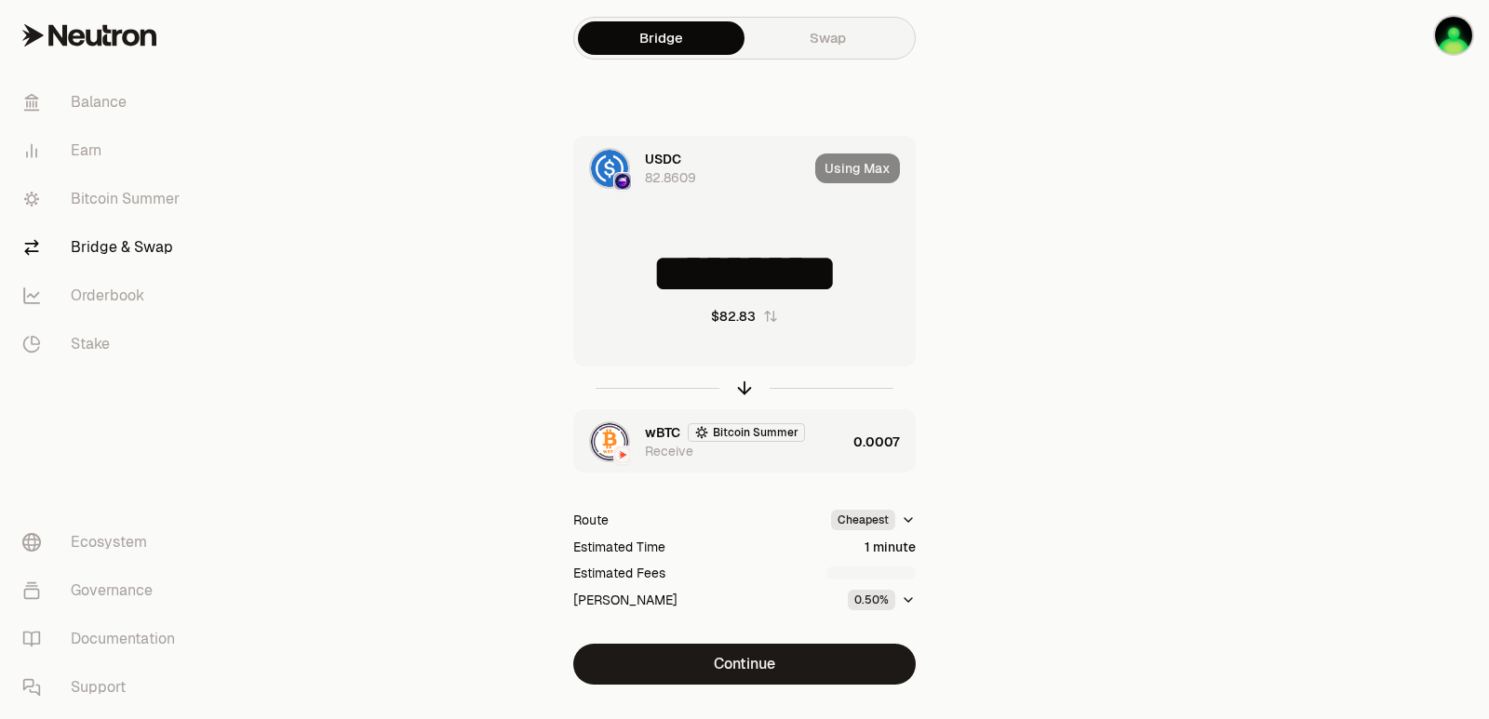
click at [803, 463] on div "wBTC Bitcoin Summer Receive" at bounding box center [710, 441] width 272 height 63
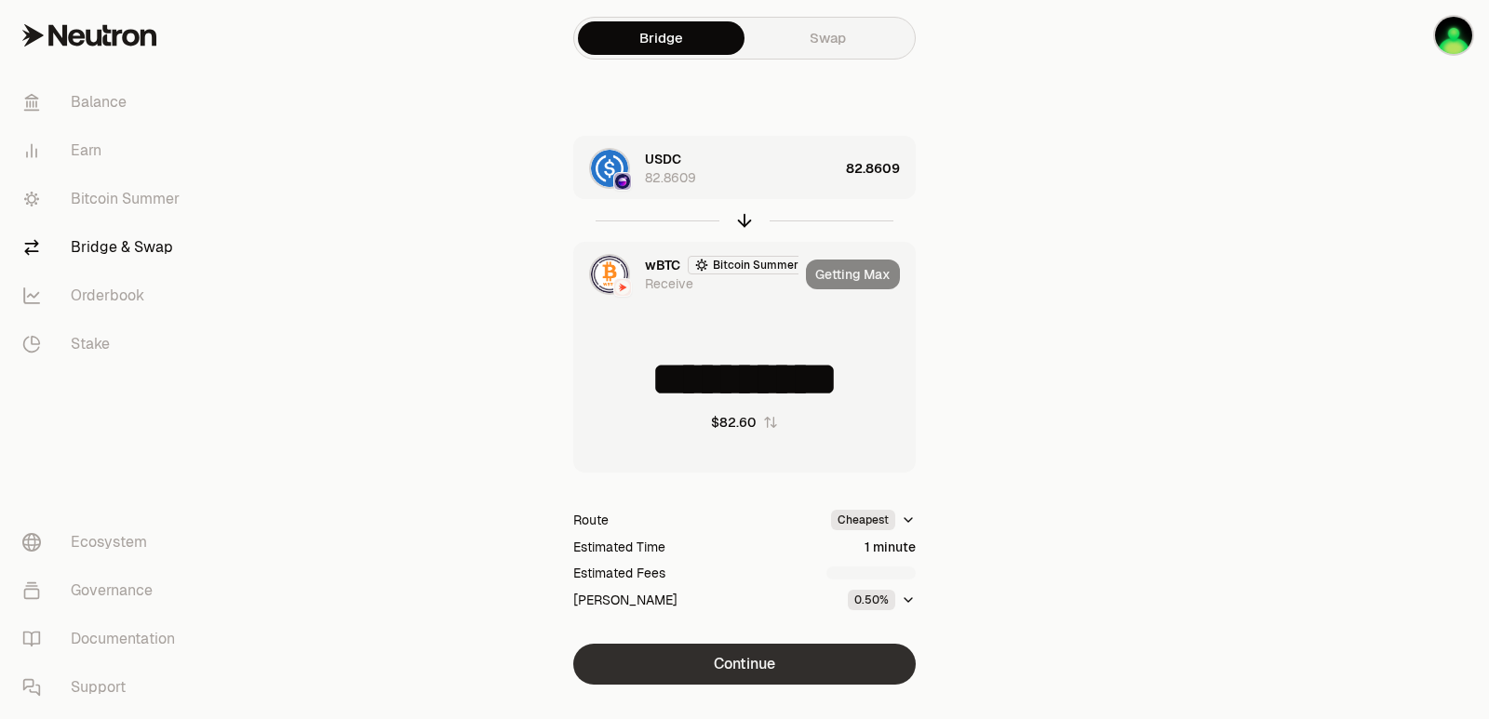
click at [745, 674] on button "Continue" at bounding box center [744, 664] width 342 height 41
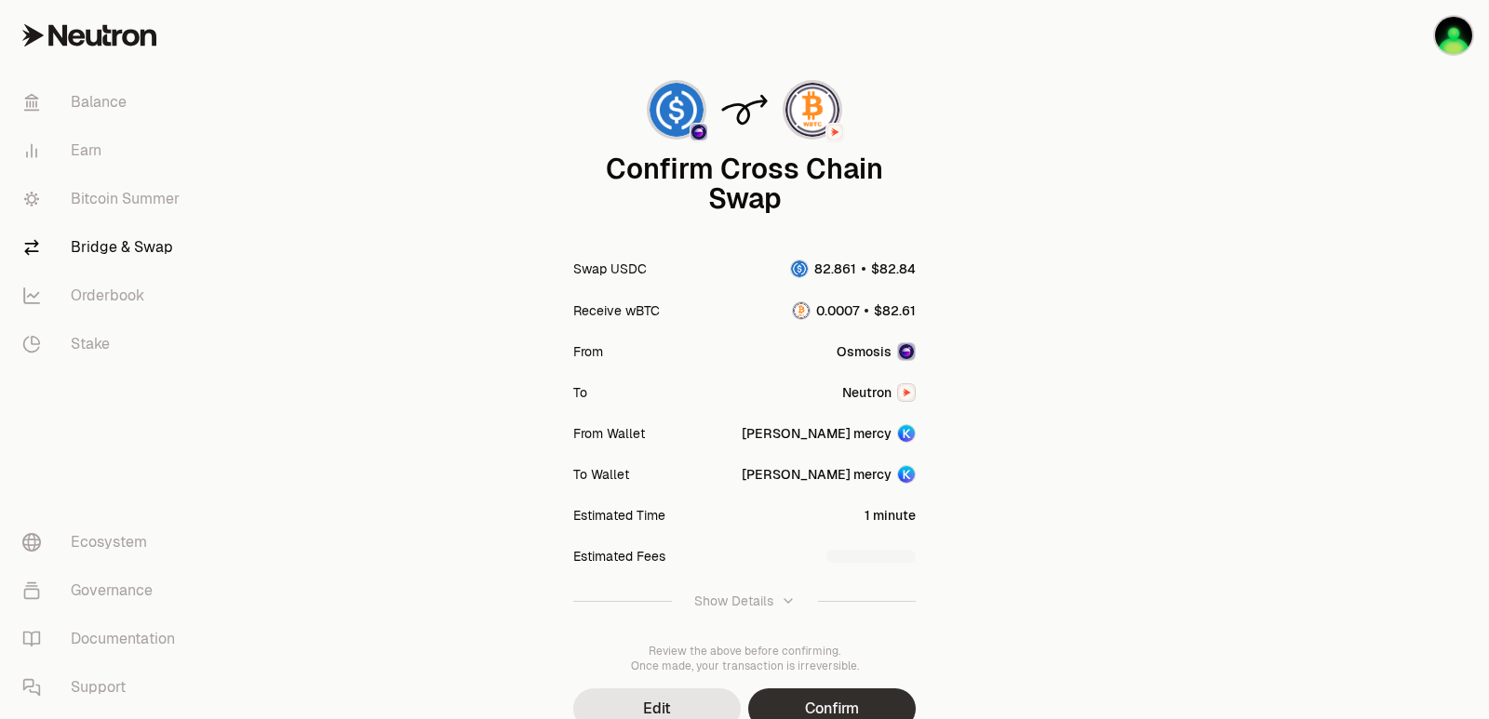
scroll to position [154, 0]
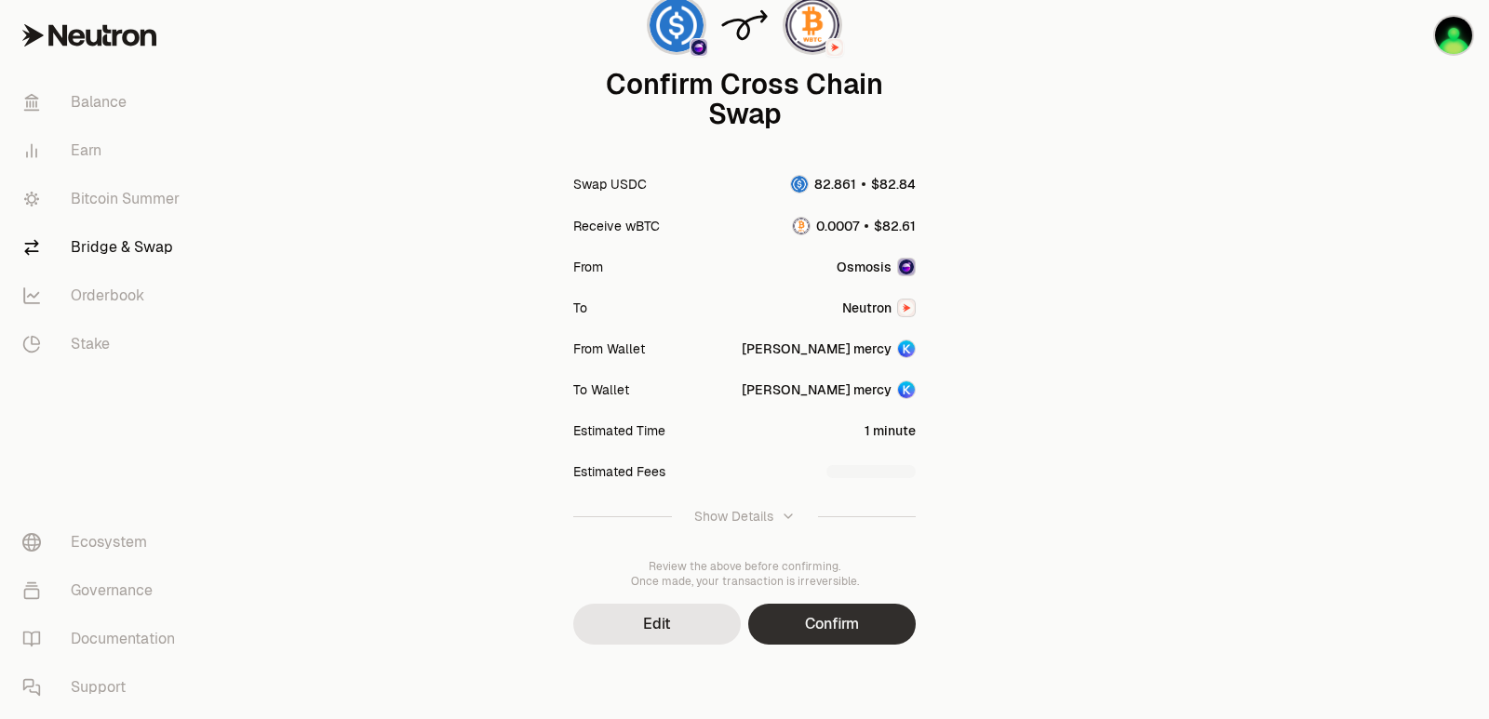
click at [820, 634] on button "Confirm" at bounding box center [832, 624] width 168 height 41
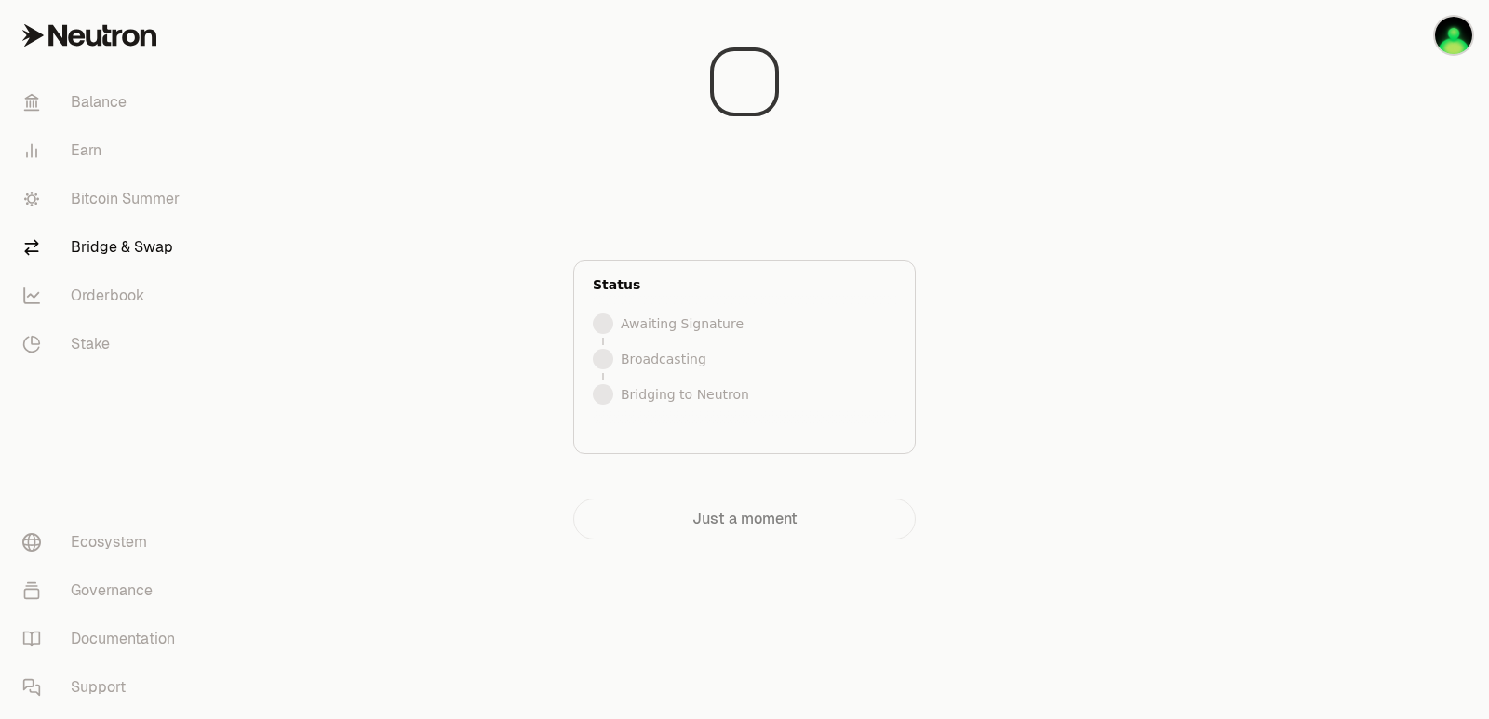
scroll to position [0, 0]
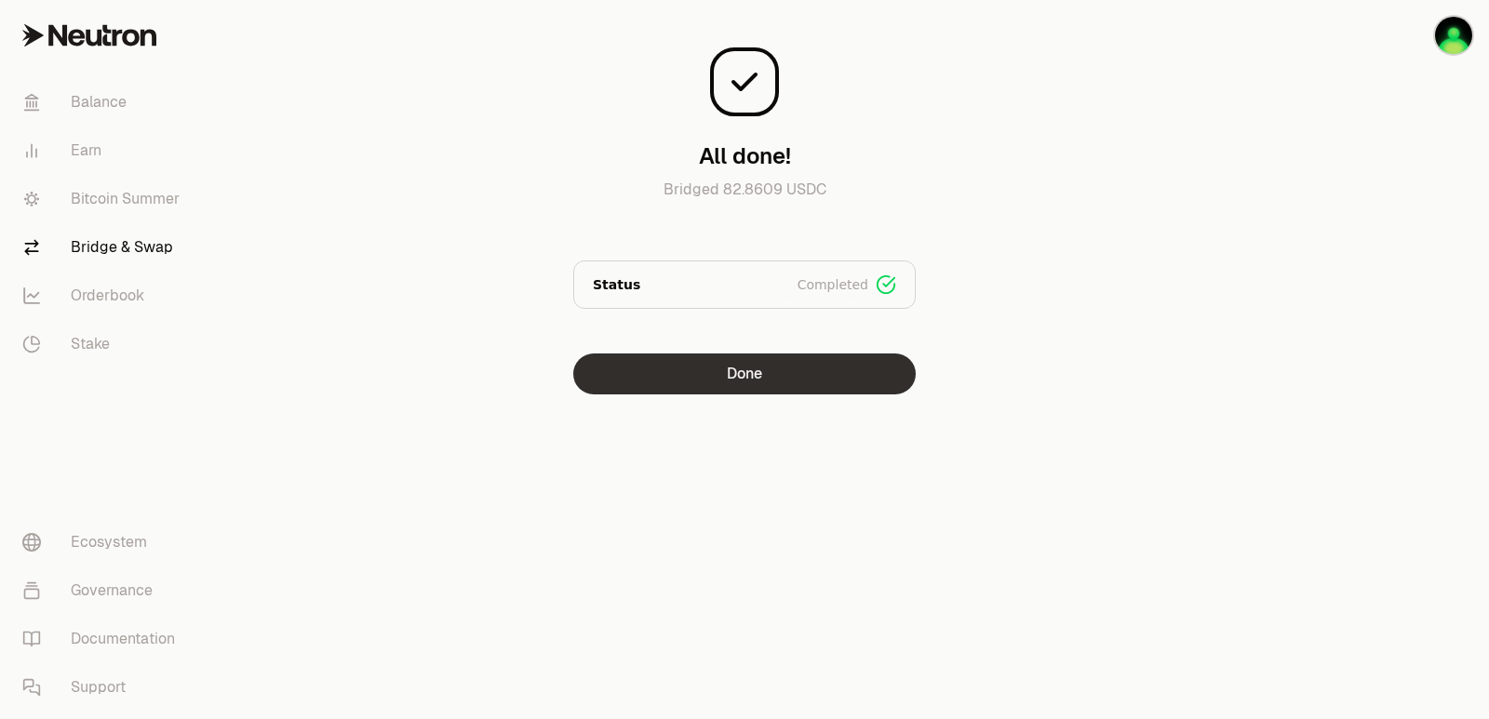
click at [798, 373] on button "Done" at bounding box center [744, 374] width 342 height 41
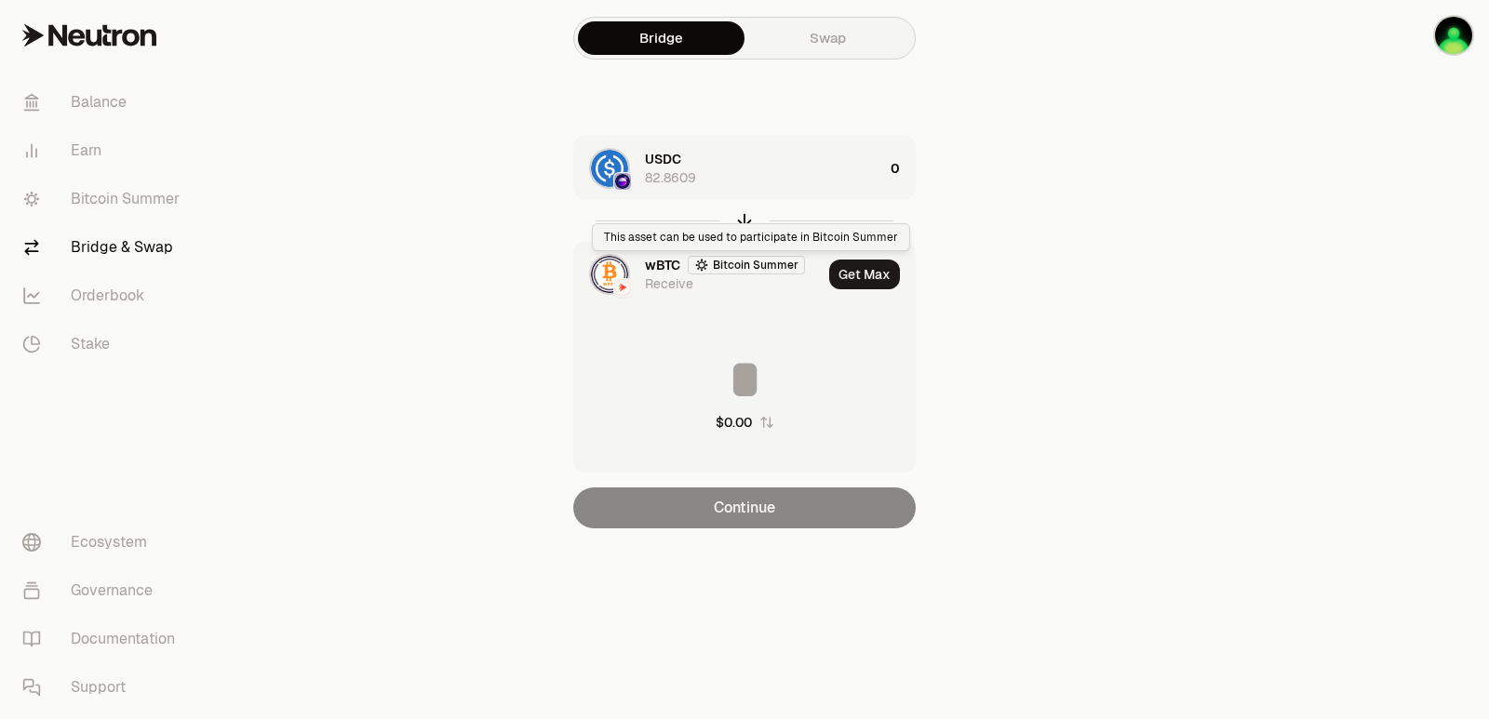
click at [746, 224] on div "This asset can be used to participate in Bitcoin Summer This asset can be used …" at bounding box center [751, 237] width 318 height 28
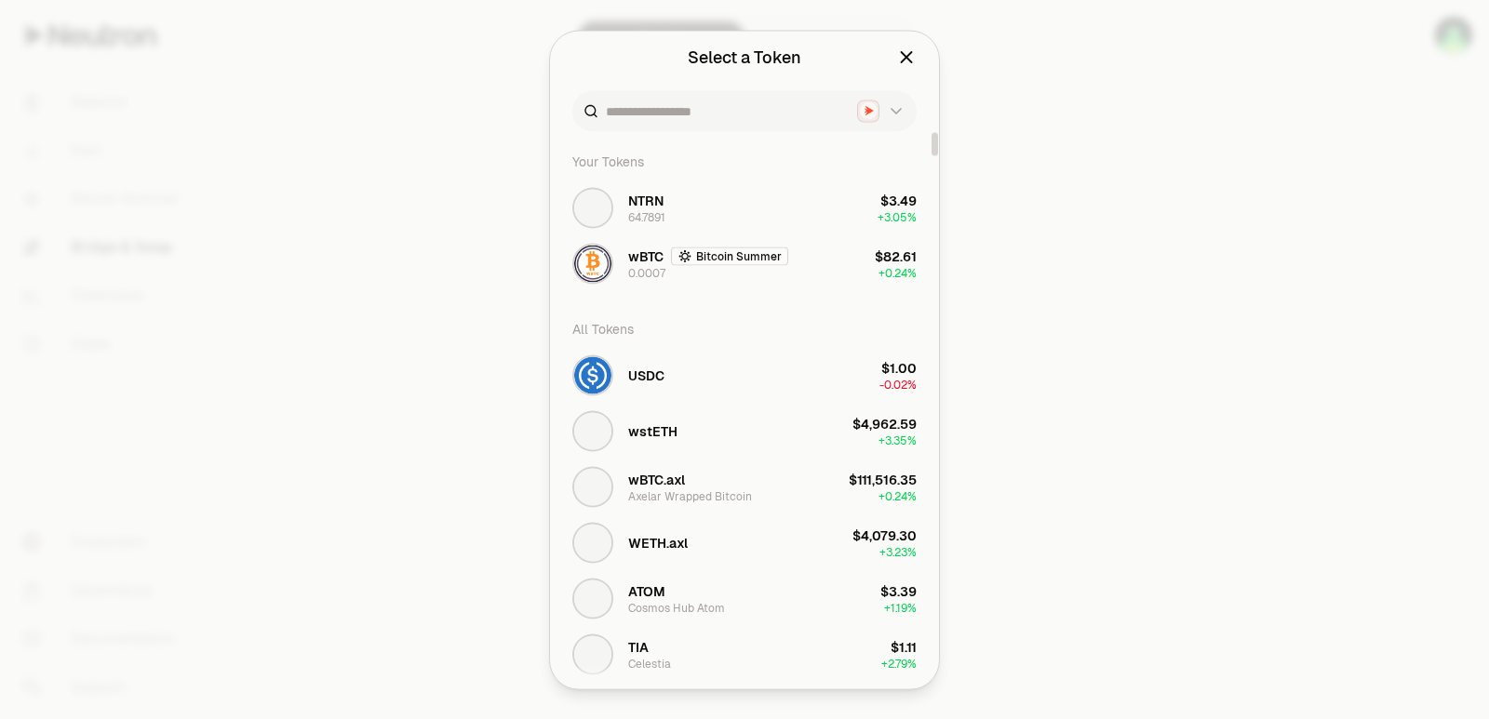
click at [1065, 217] on div at bounding box center [744, 359] width 1489 height 719
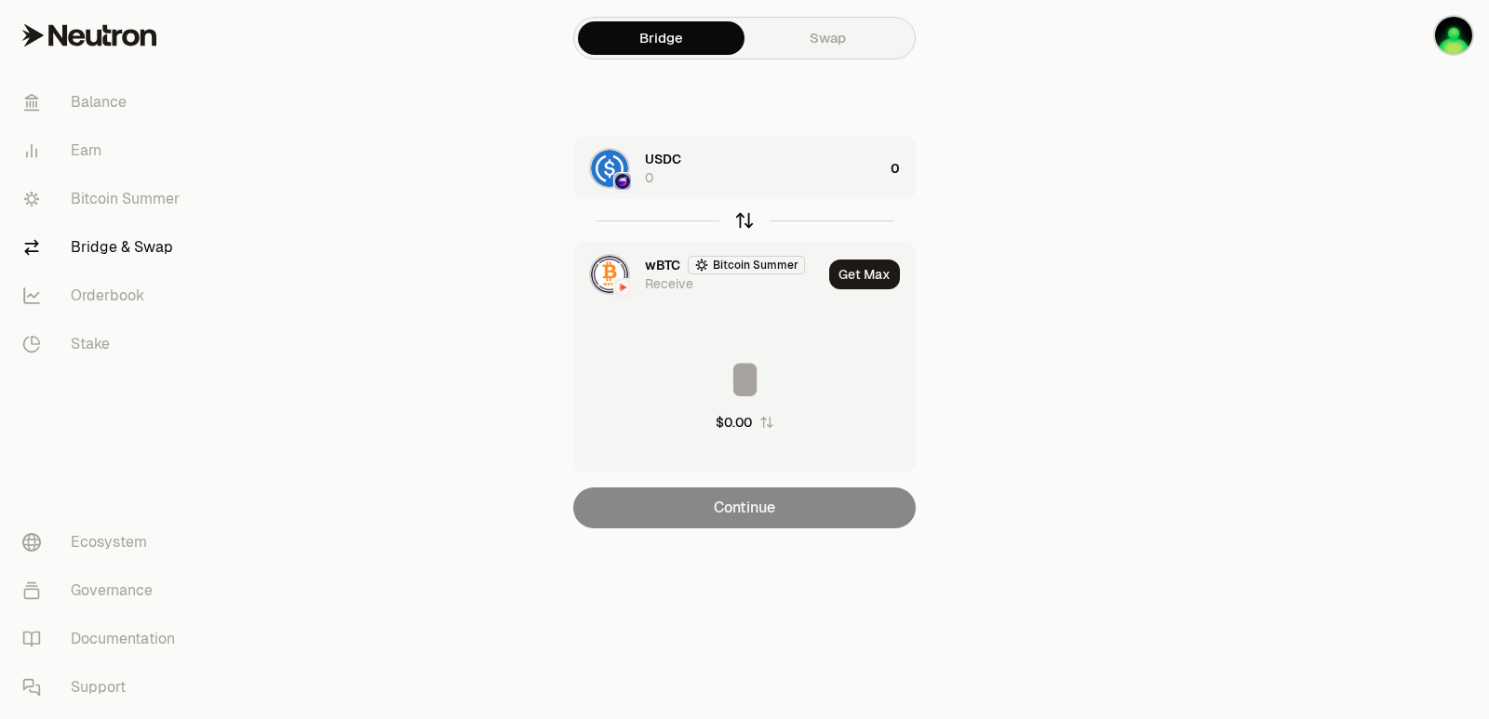
click at [743, 219] on icon "button" at bounding box center [744, 220] width 20 height 20
click at [825, 182] on div "wBTC Bitcoin Summer 0" at bounding box center [764, 168] width 238 height 37
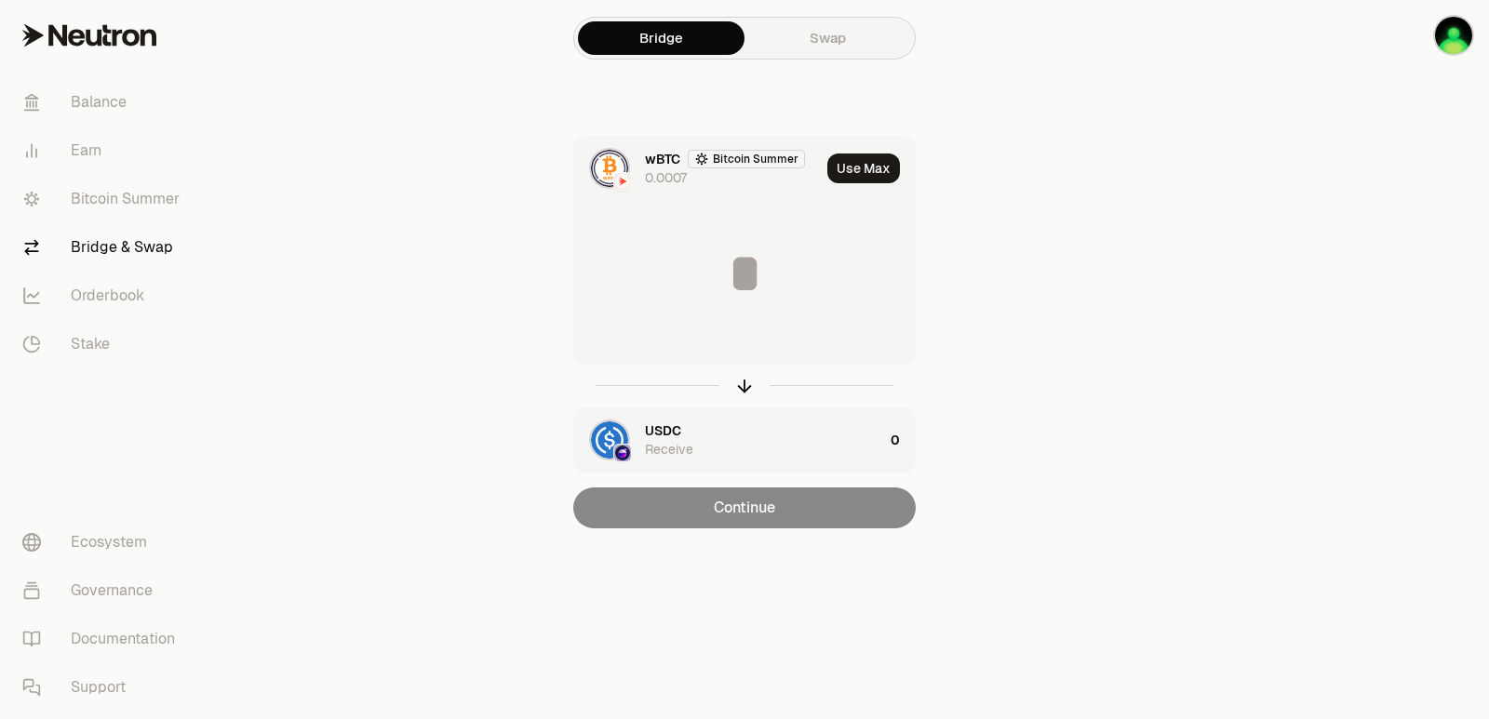
click at [853, 162] on button "Use Max" at bounding box center [863, 169] width 73 height 30
type input "**********"
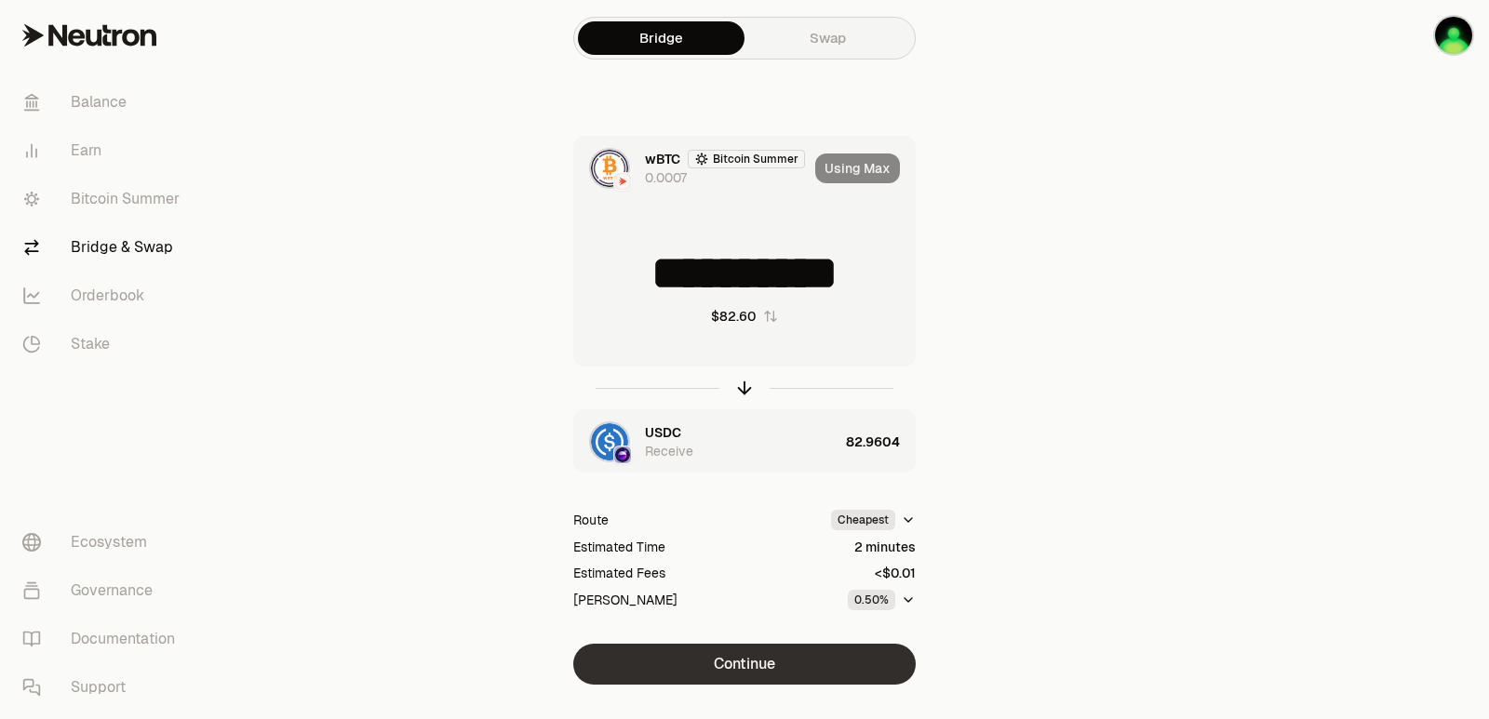
click at [743, 650] on button "Continue" at bounding box center [744, 664] width 342 height 41
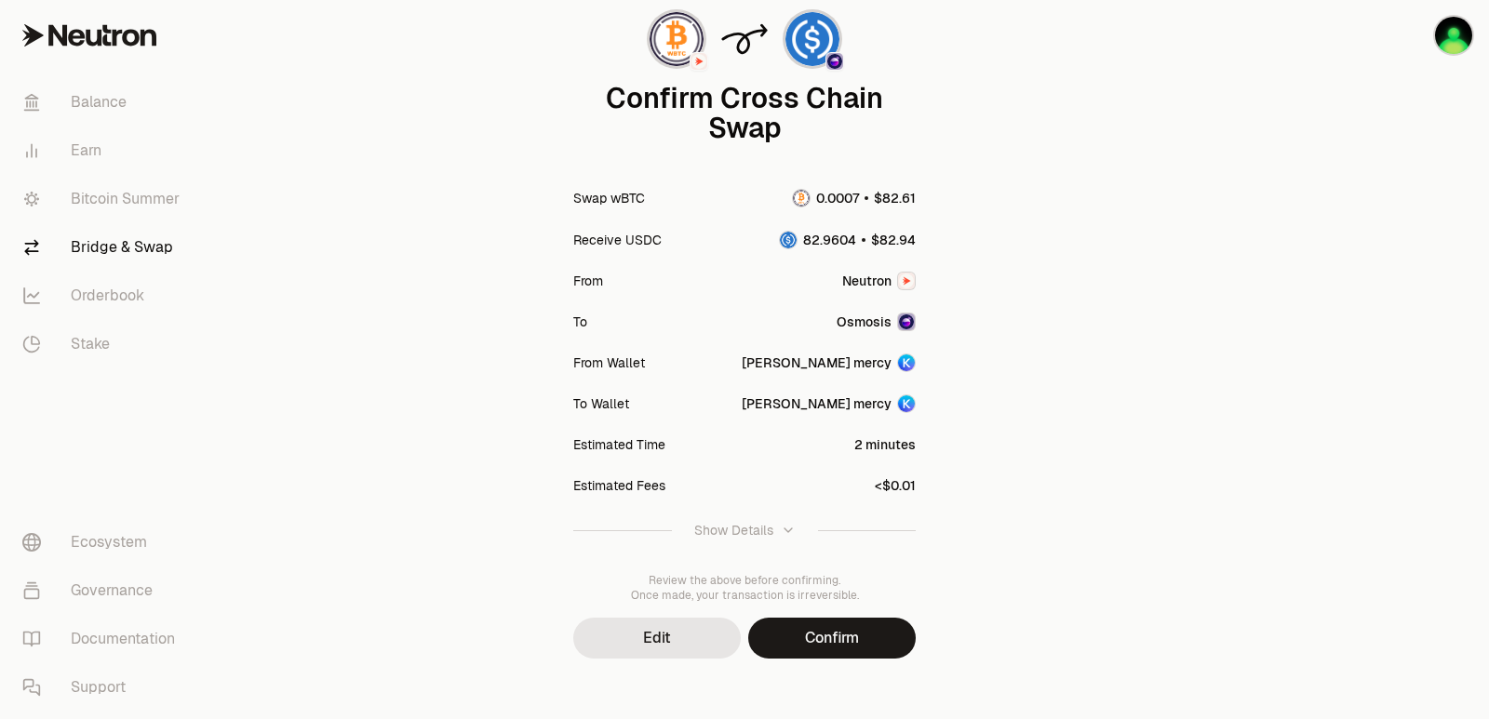
scroll to position [154, 0]
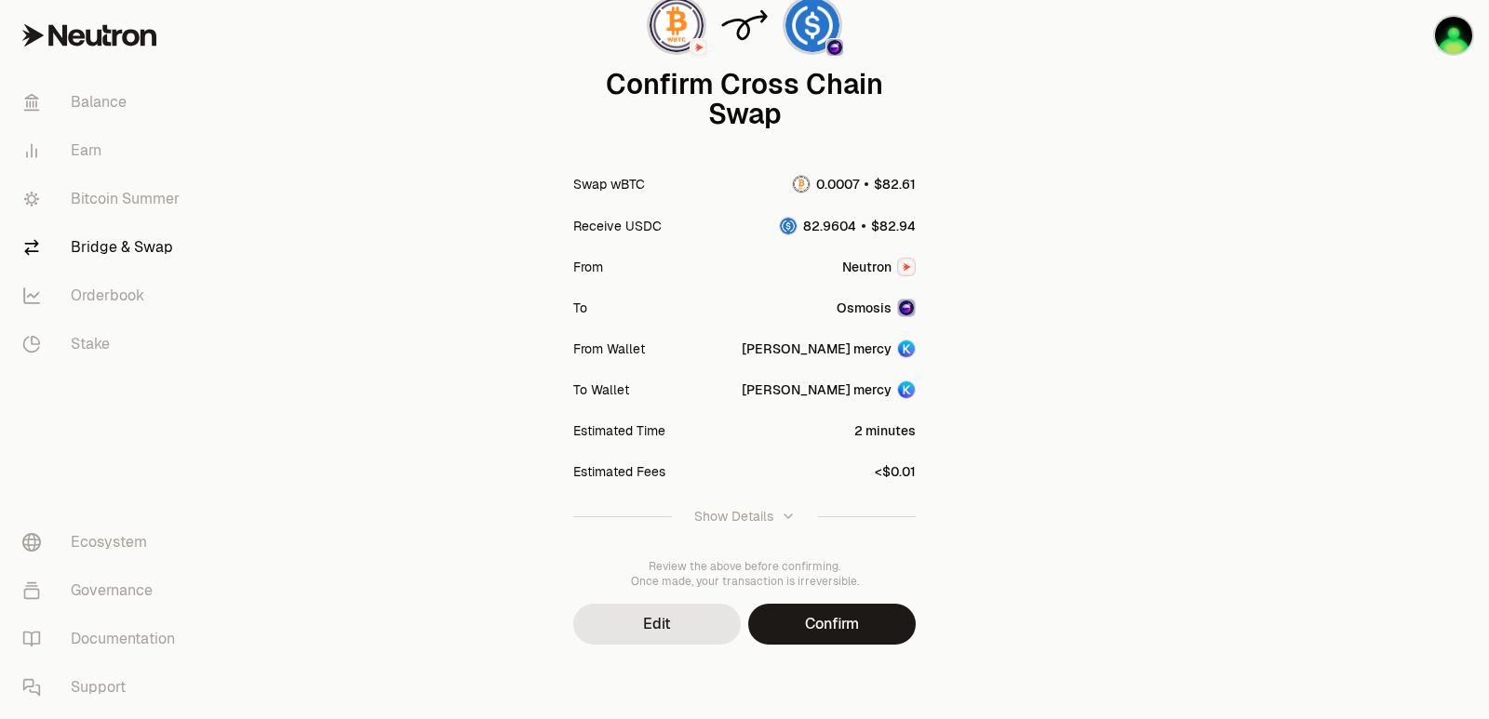
click at [855, 630] on button "Confirm" at bounding box center [832, 624] width 168 height 41
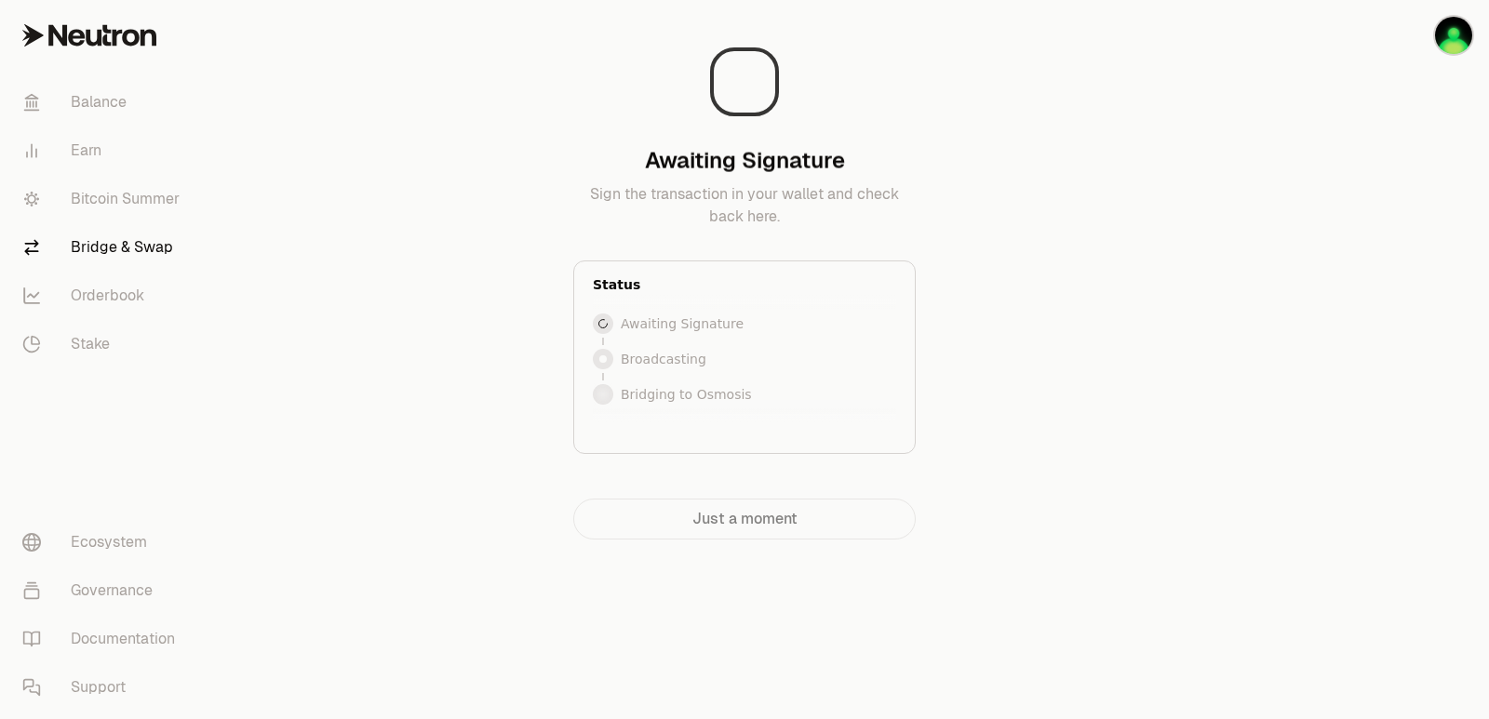
scroll to position [0, 0]
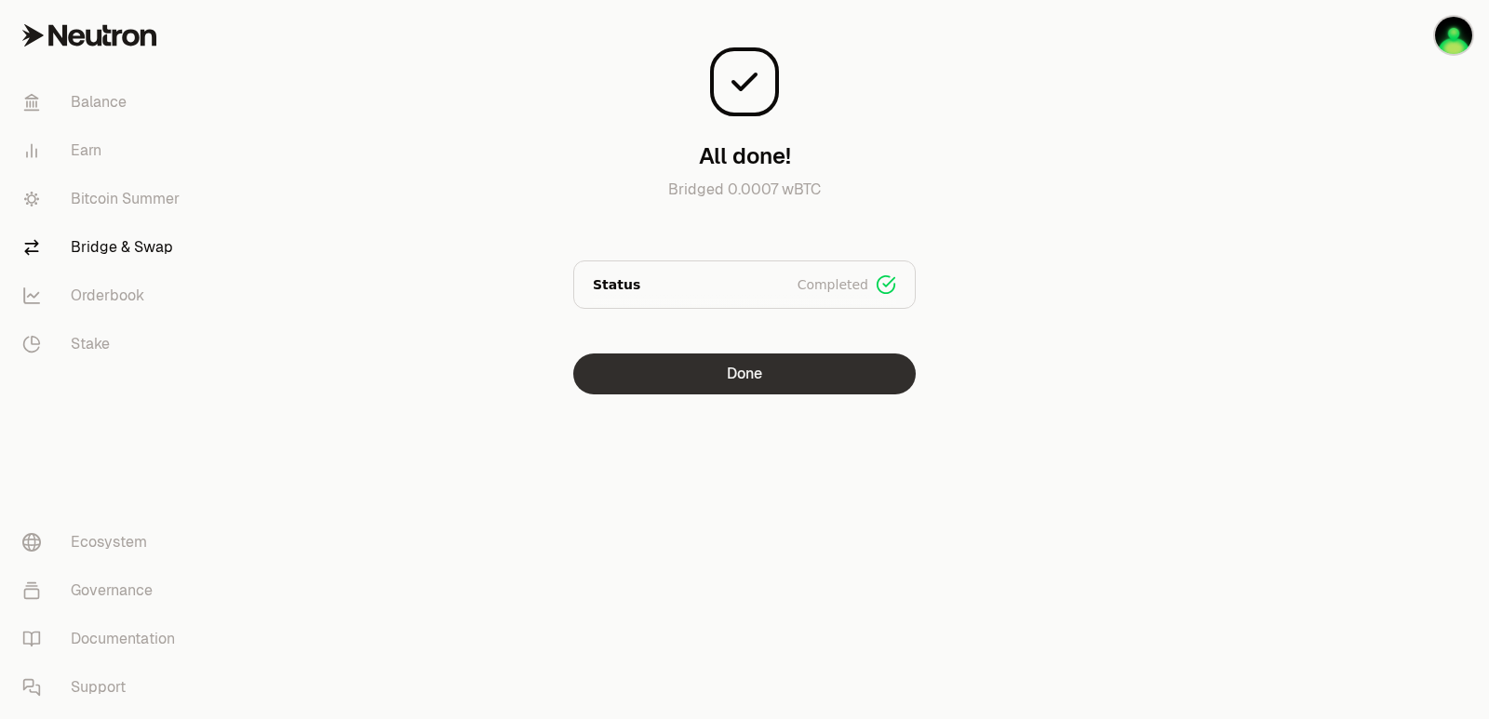
click at [742, 374] on button "Done" at bounding box center [744, 374] width 342 height 41
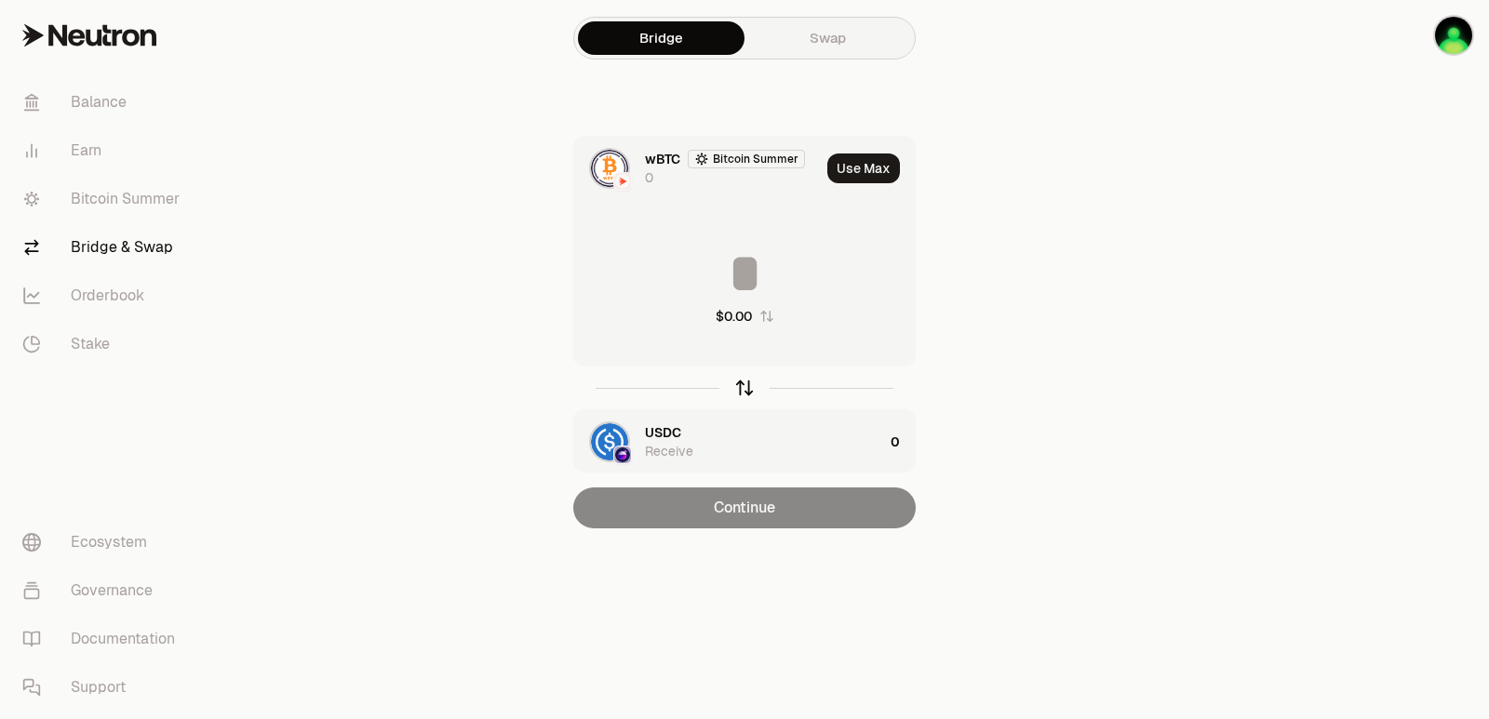
click at [746, 383] on icon "button" at bounding box center [745, 385] width 12 height 6
click at [861, 171] on button "Use Max" at bounding box center [863, 169] width 73 height 30
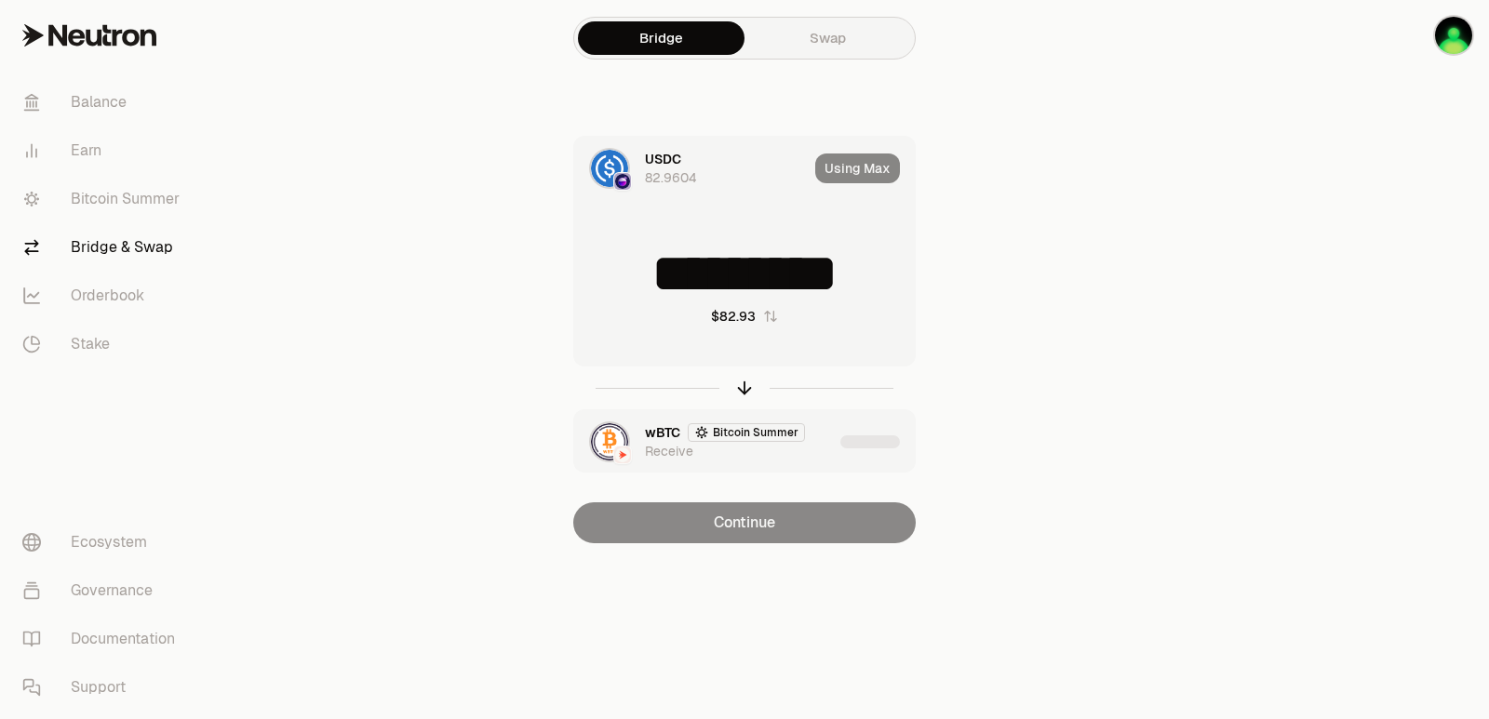
type input "*********"
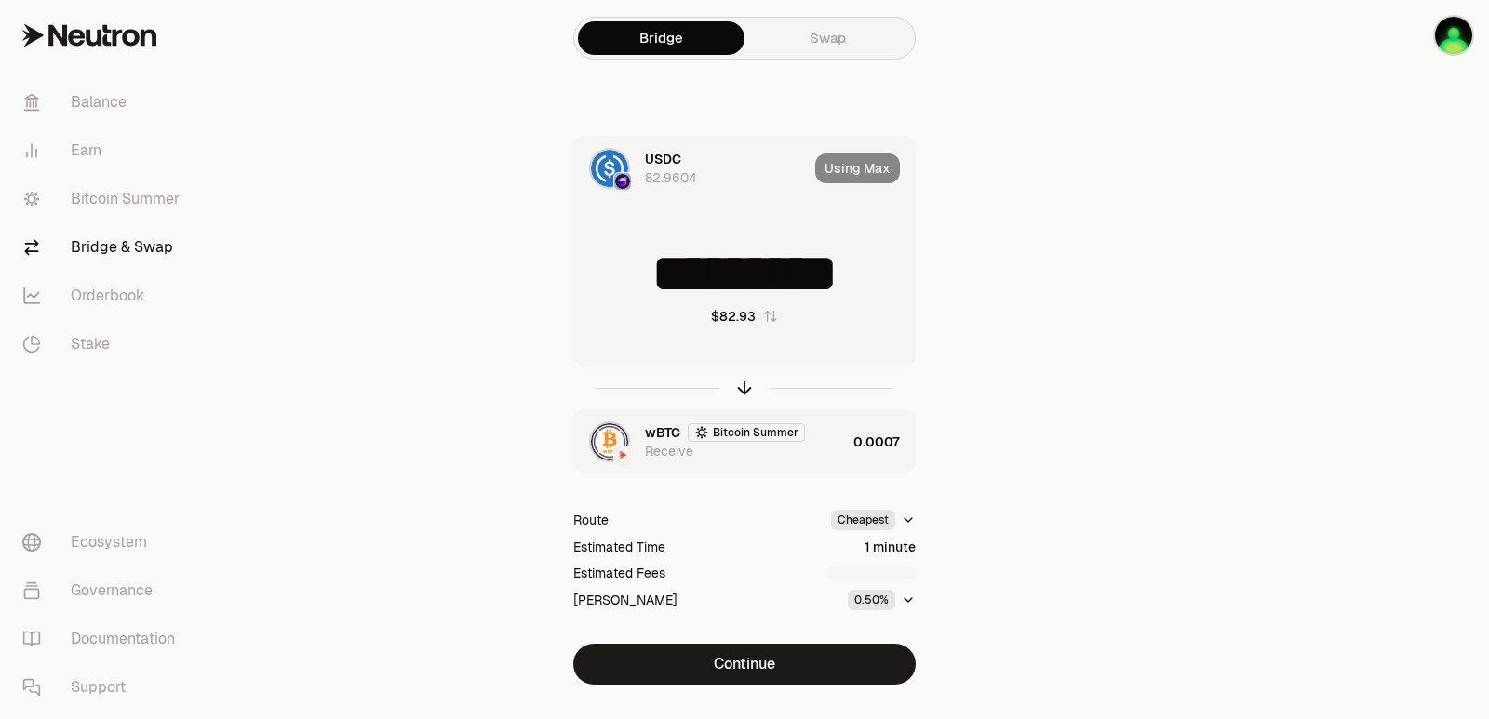
click at [843, 457] on div "wBTC Bitcoin Summer Receive" at bounding box center [745, 441] width 201 height 37
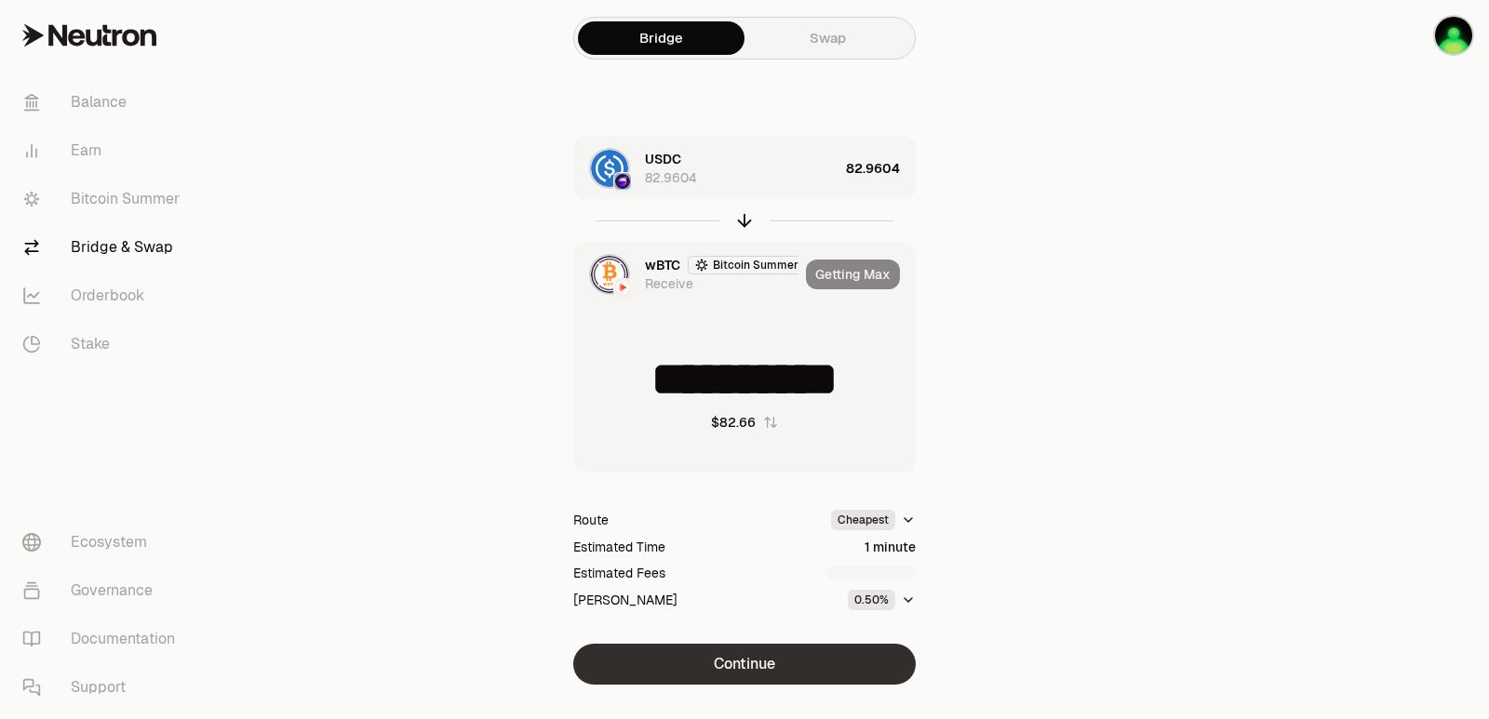
click at [747, 652] on button "Continue" at bounding box center [744, 664] width 342 height 41
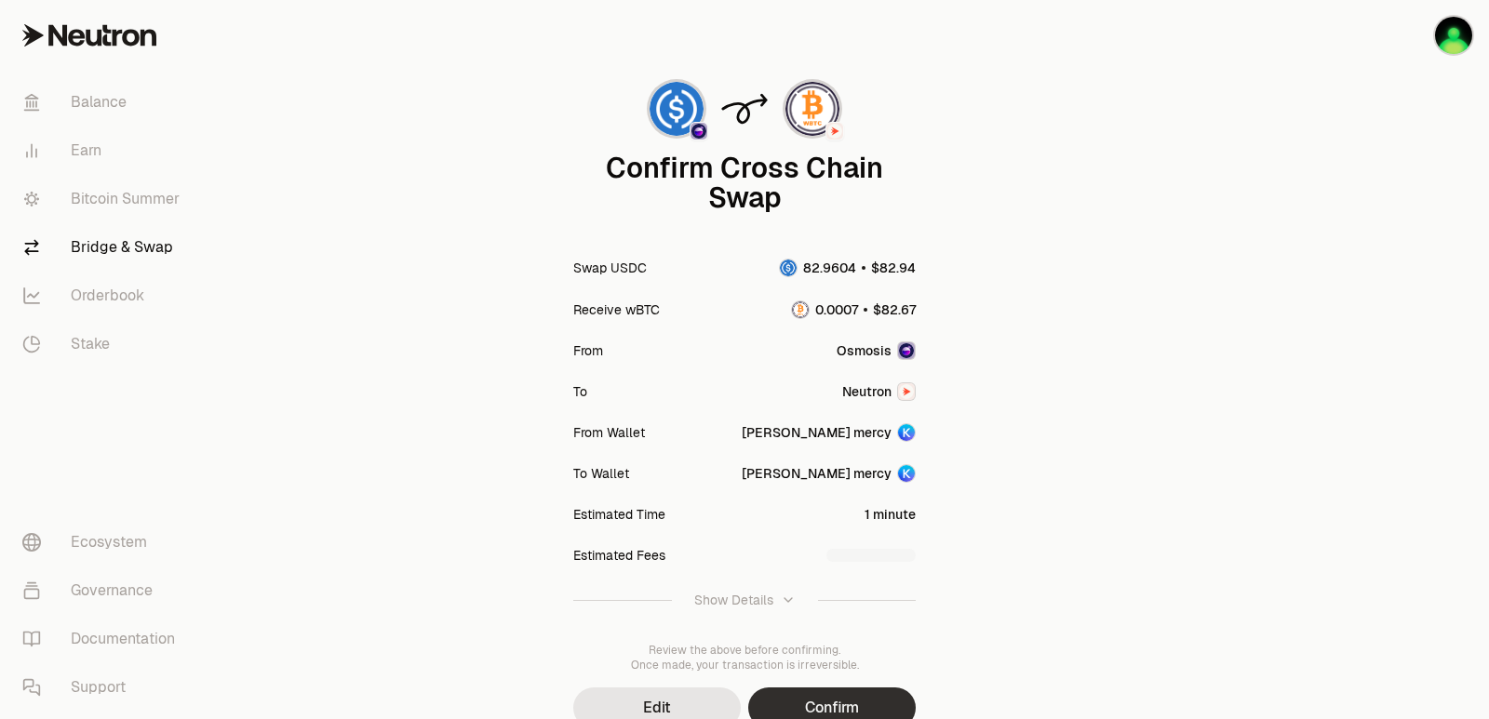
scroll to position [154, 0]
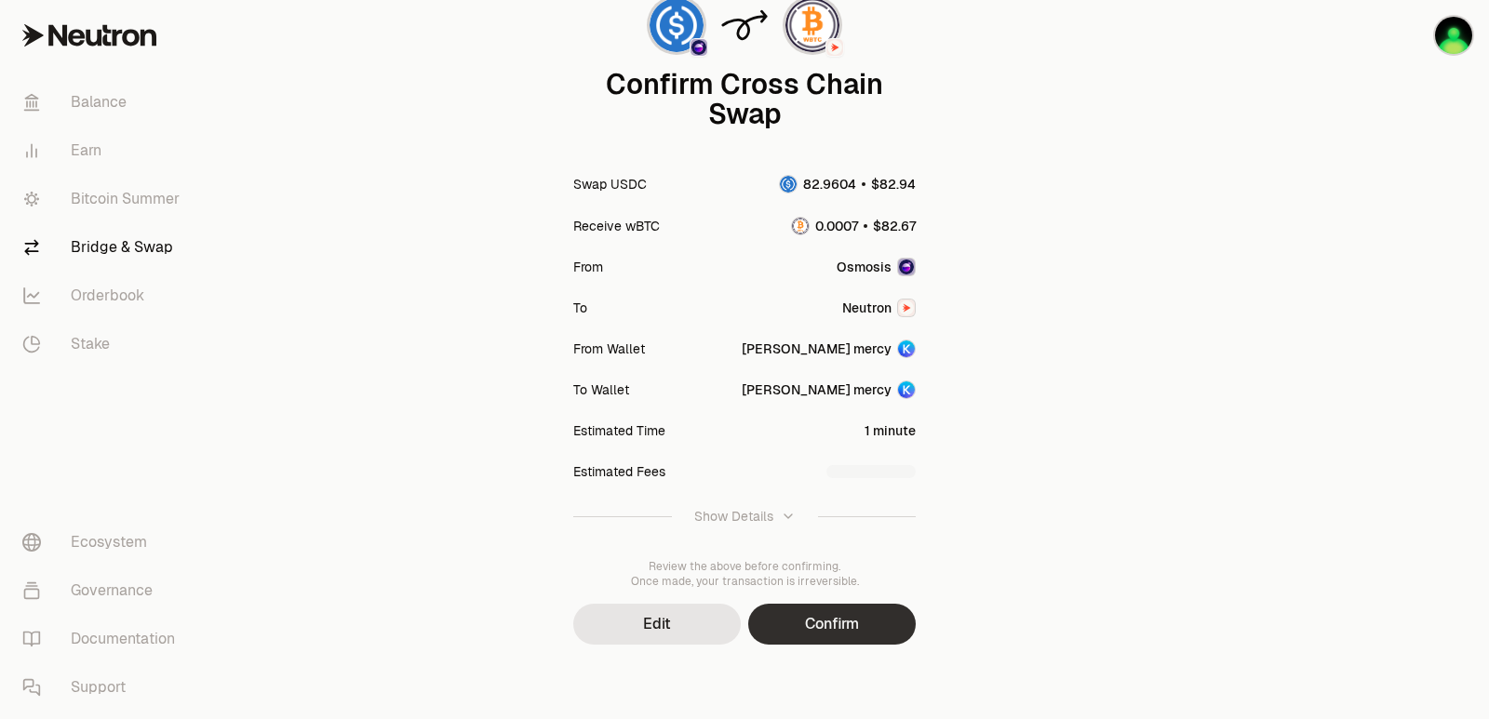
click at [848, 642] on button "Confirm" at bounding box center [832, 624] width 168 height 41
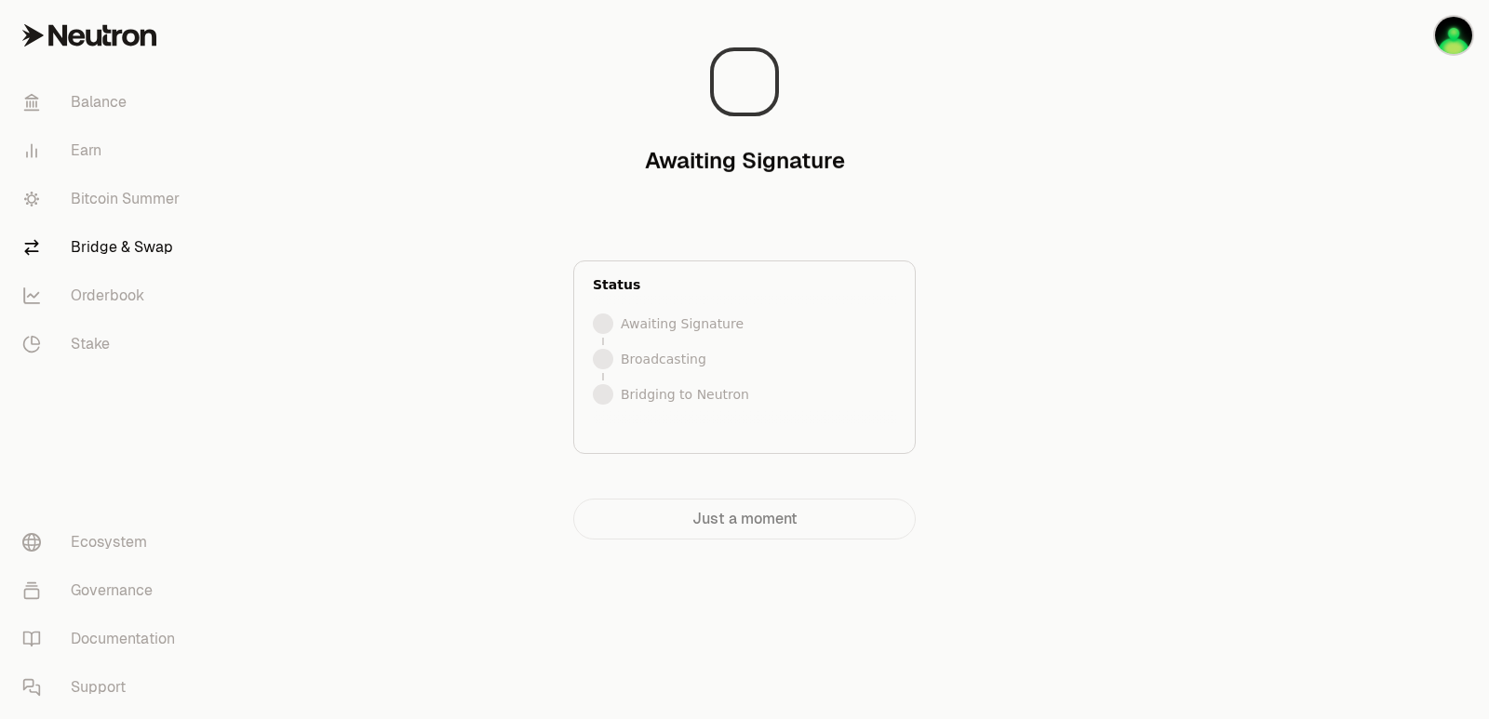
scroll to position [0, 0]
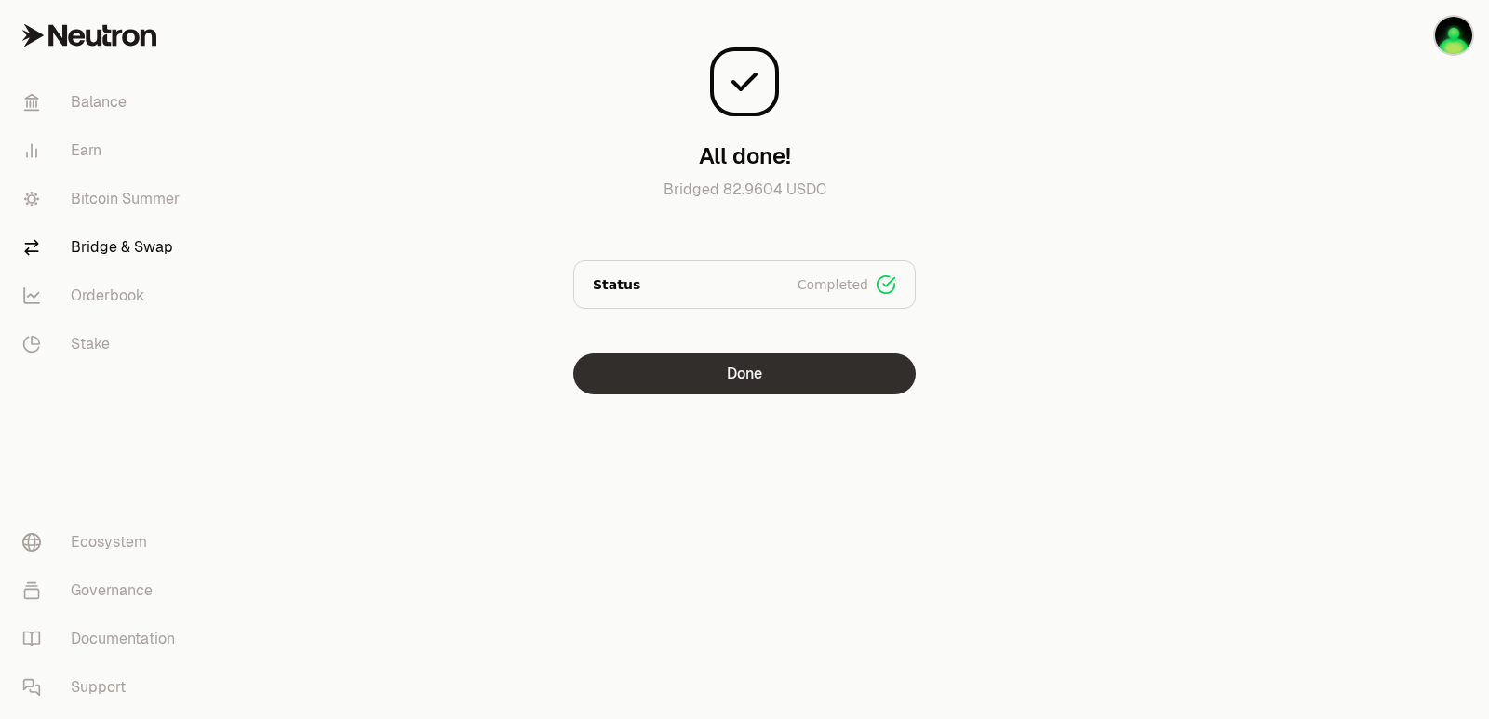
click at [766, 360] on button "Done" at bounding box center [744, 374] width 342 height 41
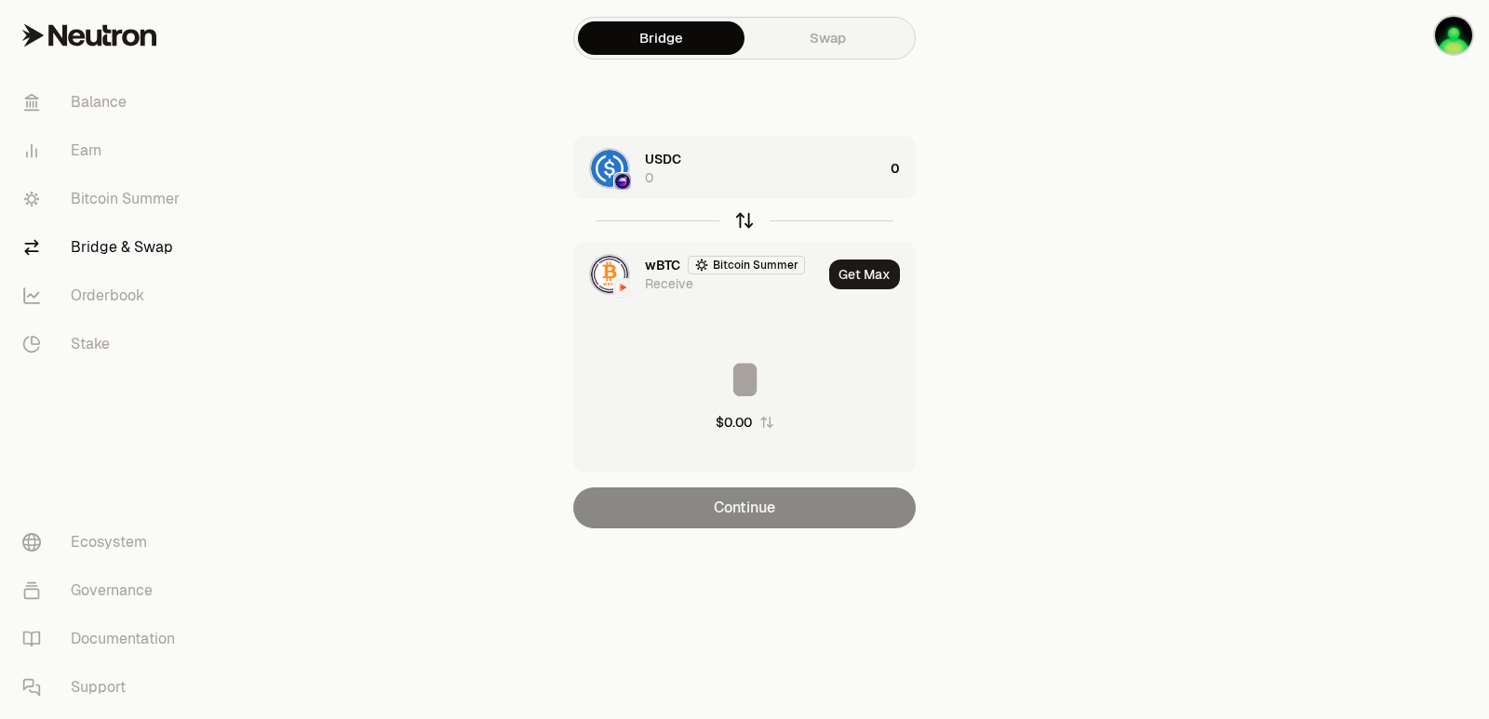
click at [745, 219] on icon "button" at bounding box center [744, 220] width 20 height 20
click at [837, 161] on div "wBTC Bitcoin Summer 0" at bounding box center [764, 168] width 238 height 37
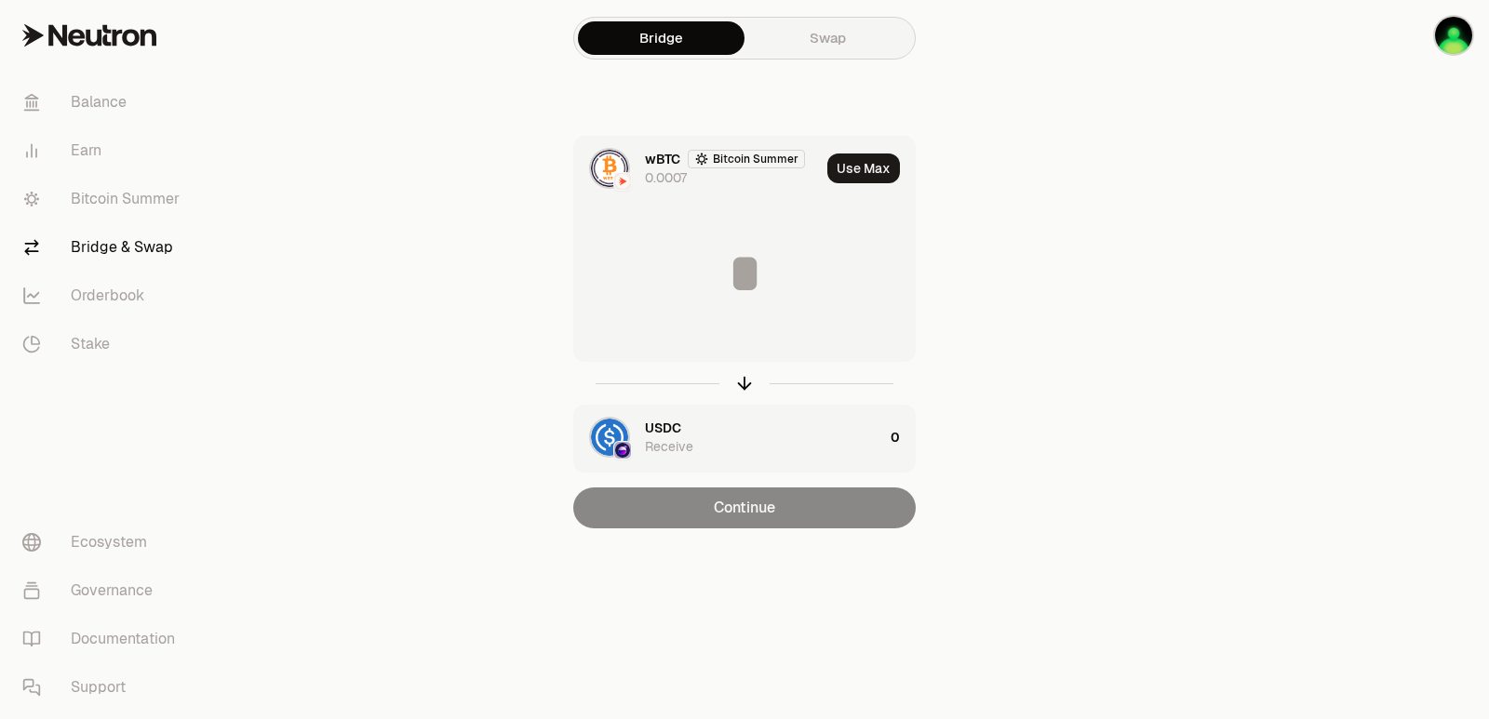
click at [876, 162] on button "Use Max" at bounding box center [863, 169] width 73 height 30
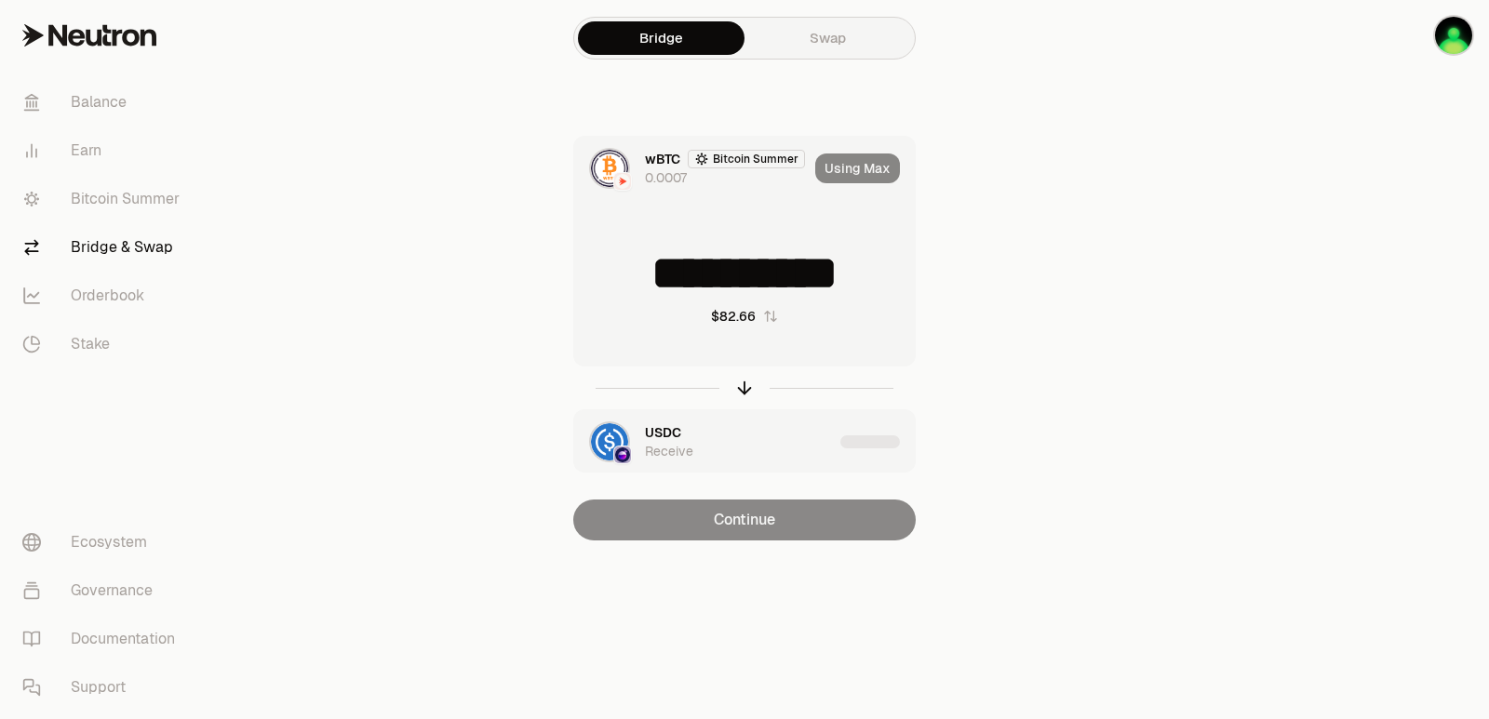
type input "**********"
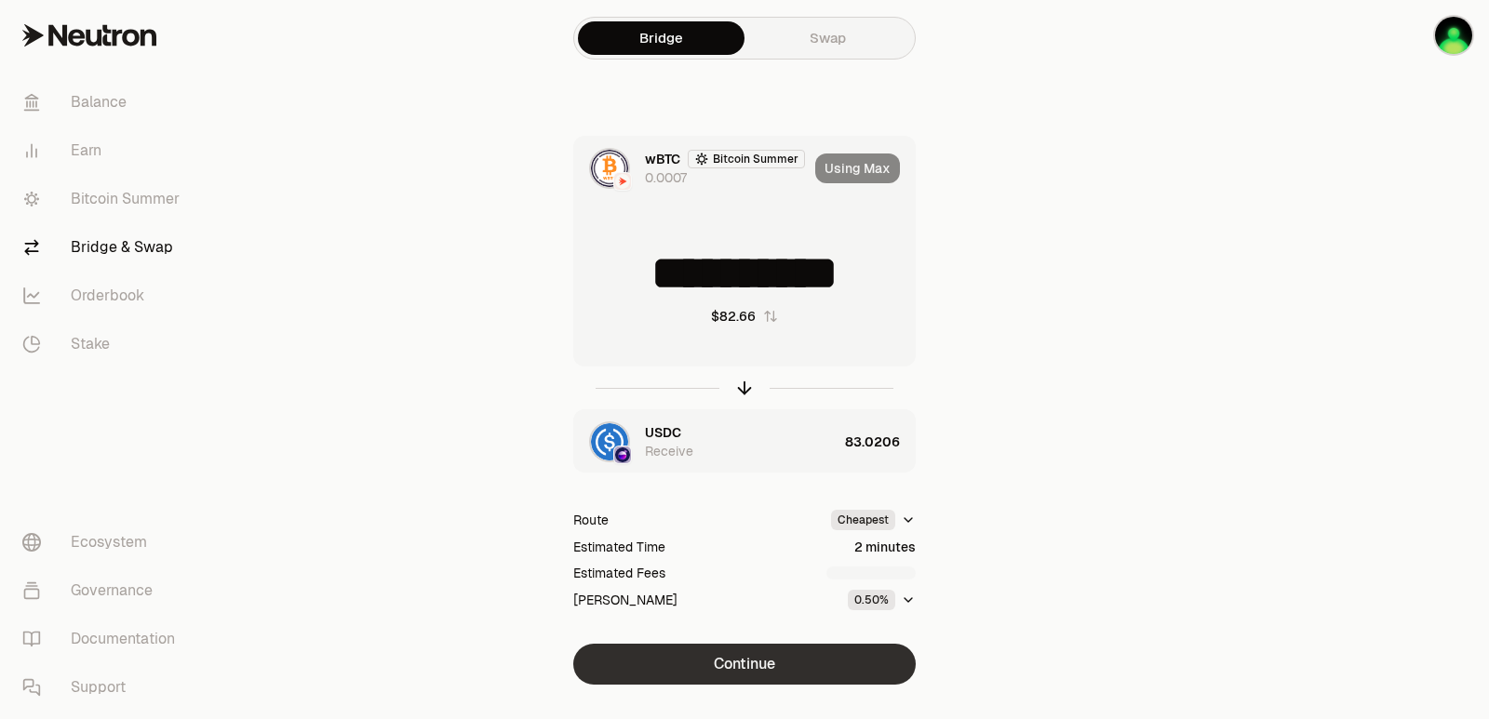
click at [717, 666] on button "Continue" at bounding box center [744, 664] width 342 height 41
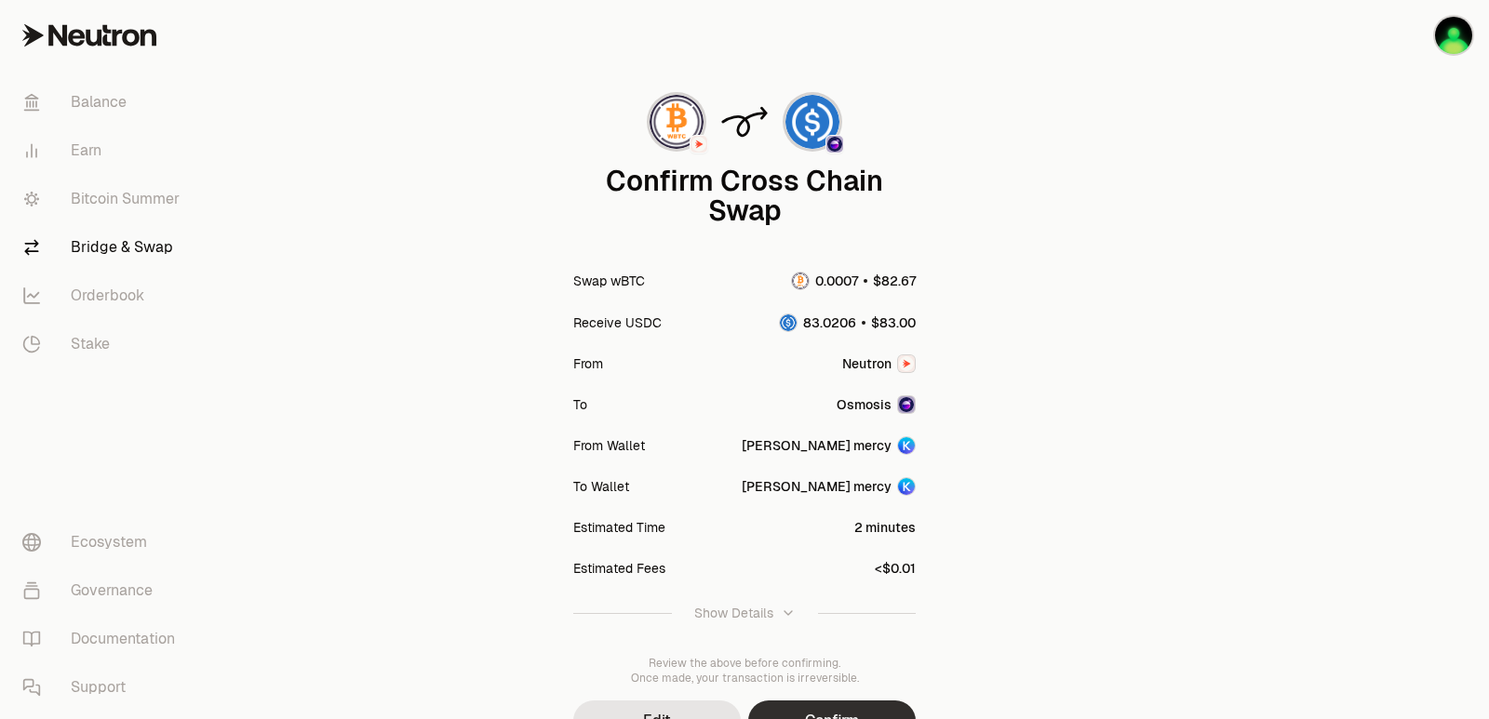
scroll to position [154, 0]
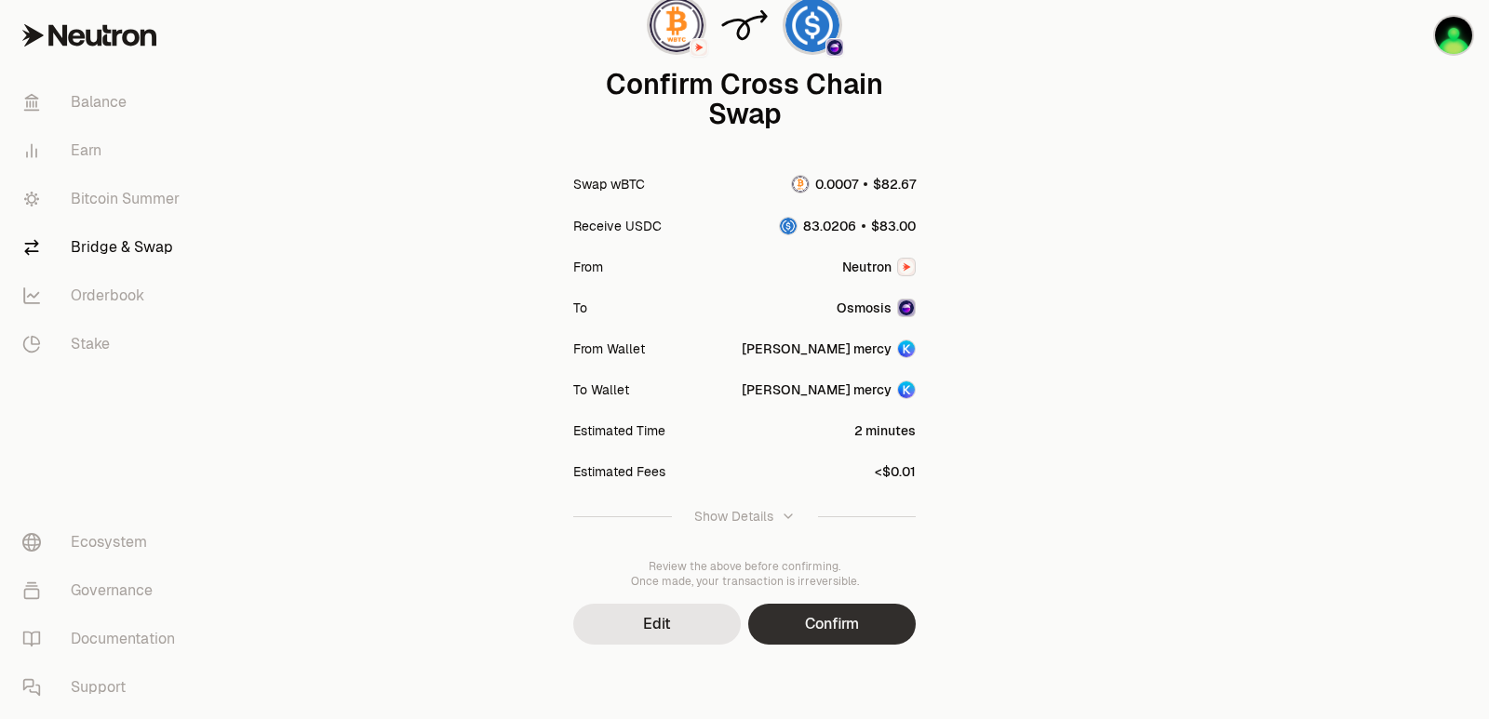
click at [833, 638] on button "Confirm" at bounding box center [832, 624] width 168 height 41
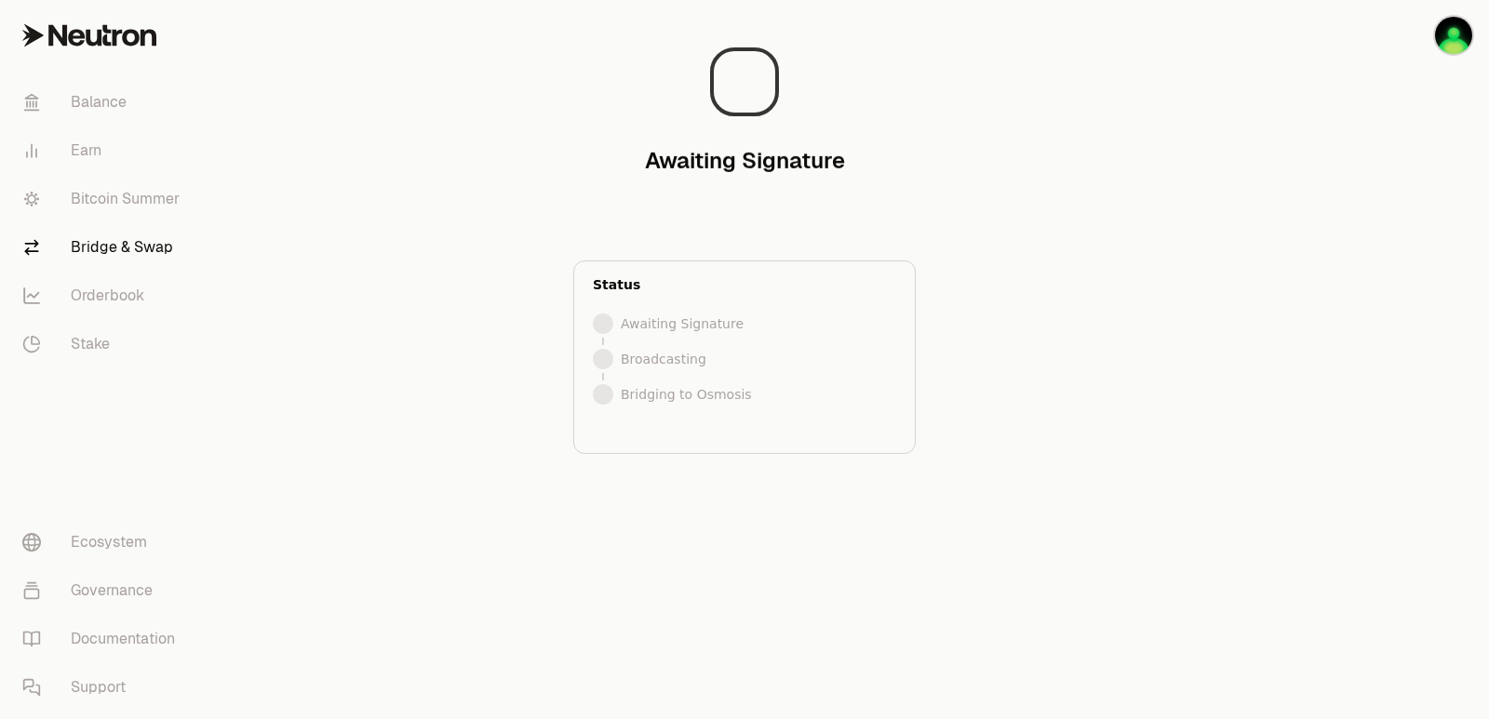
scroll to position [0, 0]
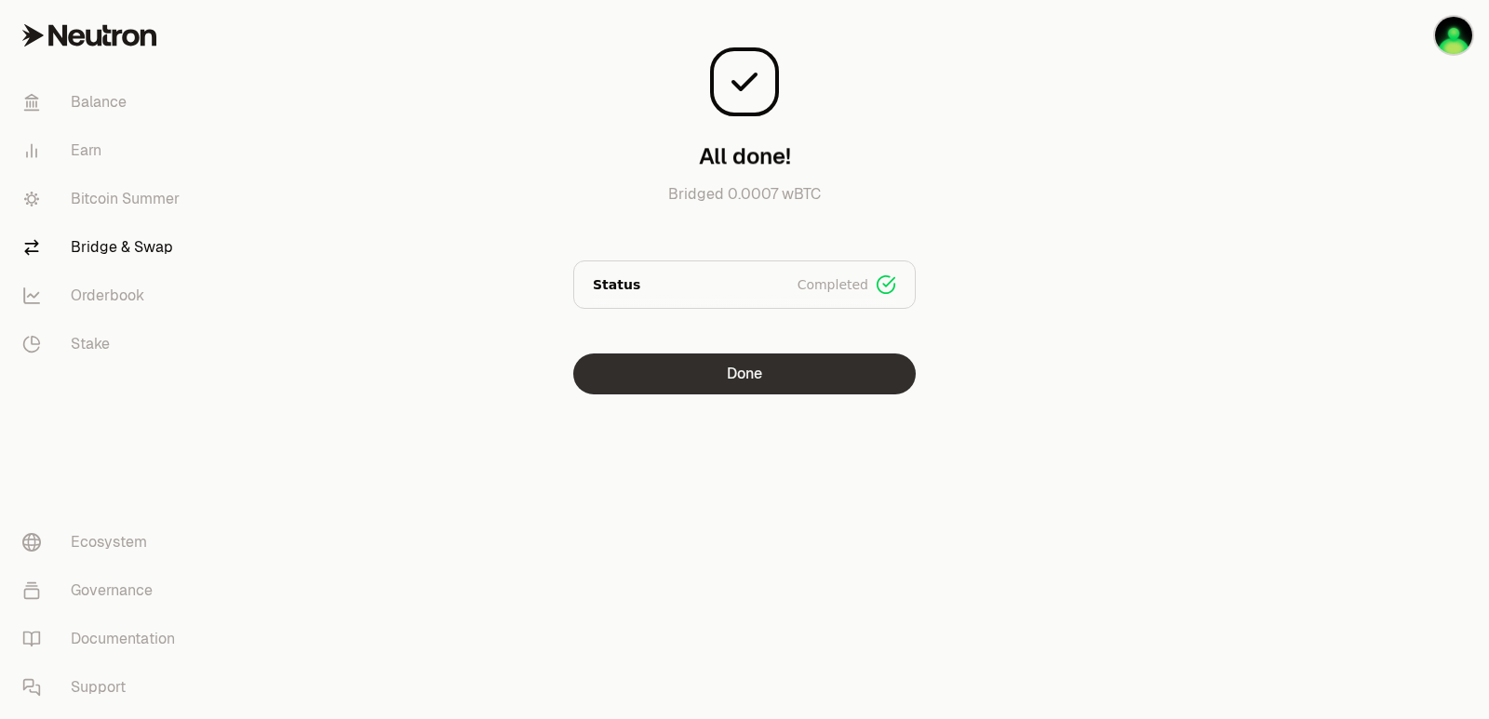
click at [742, 378] on button "Done" at bounding box center [744, 374] width 342 height 41
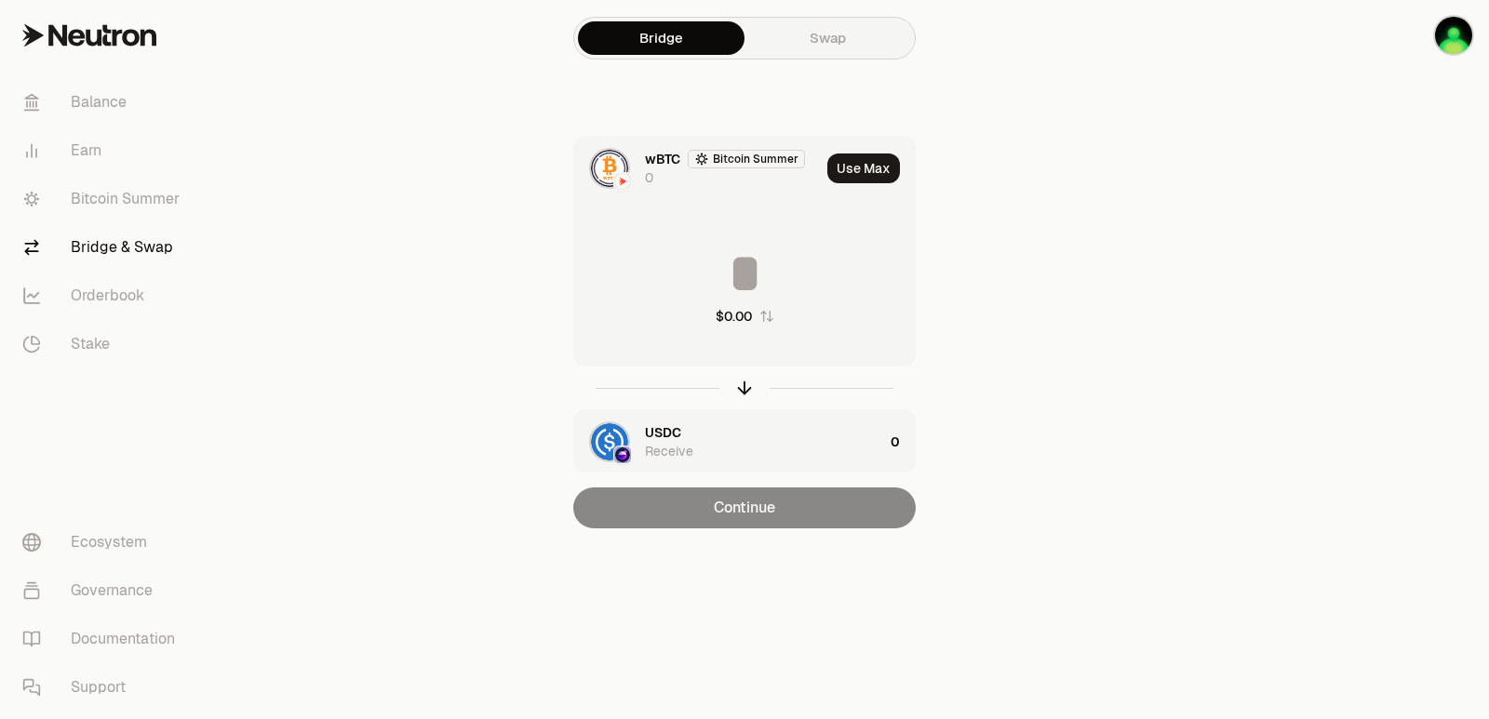
drag, startPoint x: 744, startPoint y: 382, endPoint x: 780, endPoint y: 334, distance: 60.5
click at [744, 383] on icon "button" at bounding box center [744, 388] width 20 height 20
click at [845, 179] on button "Use Max" at bounding box center [863, 169] width 73 height 30
type input "*********"
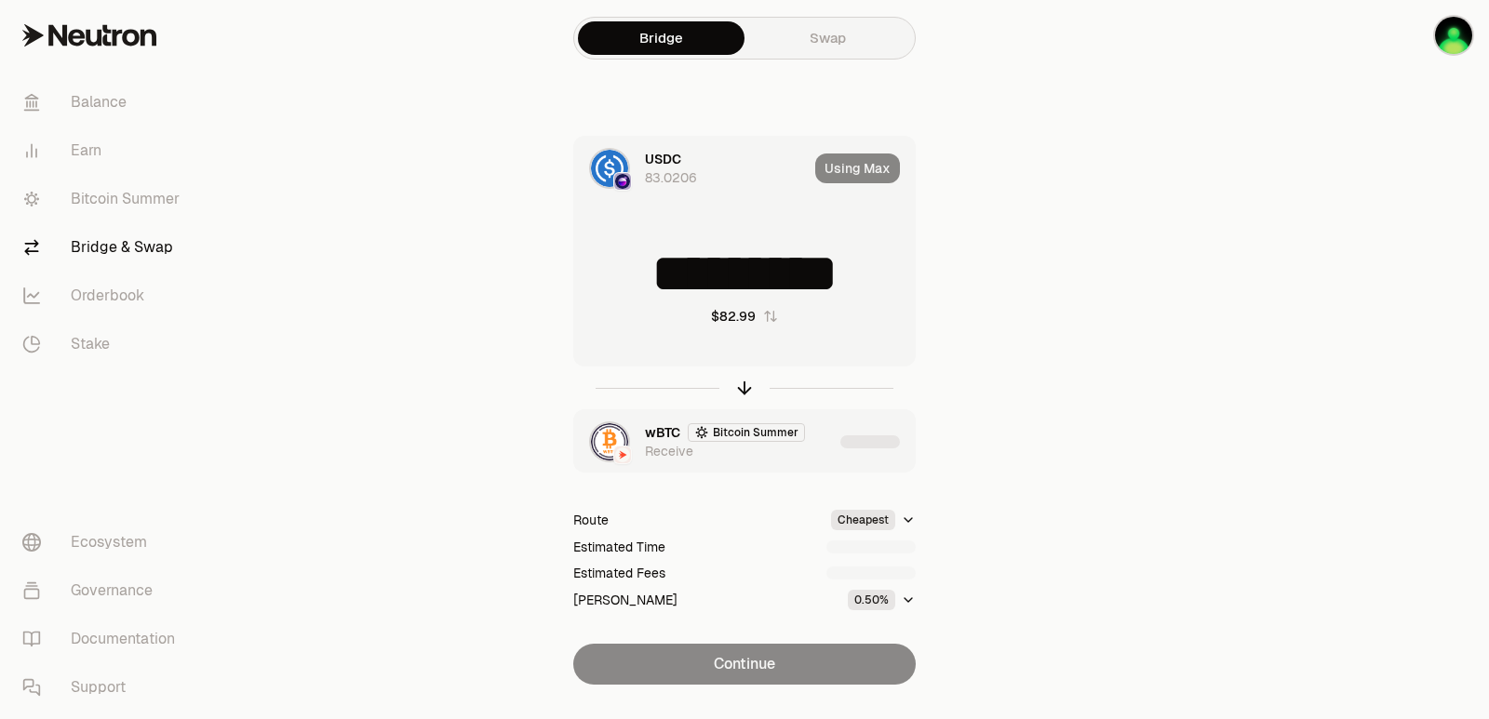
click at [841, 424] on div "button" at bounding box center [877, 441] width 74 height 63
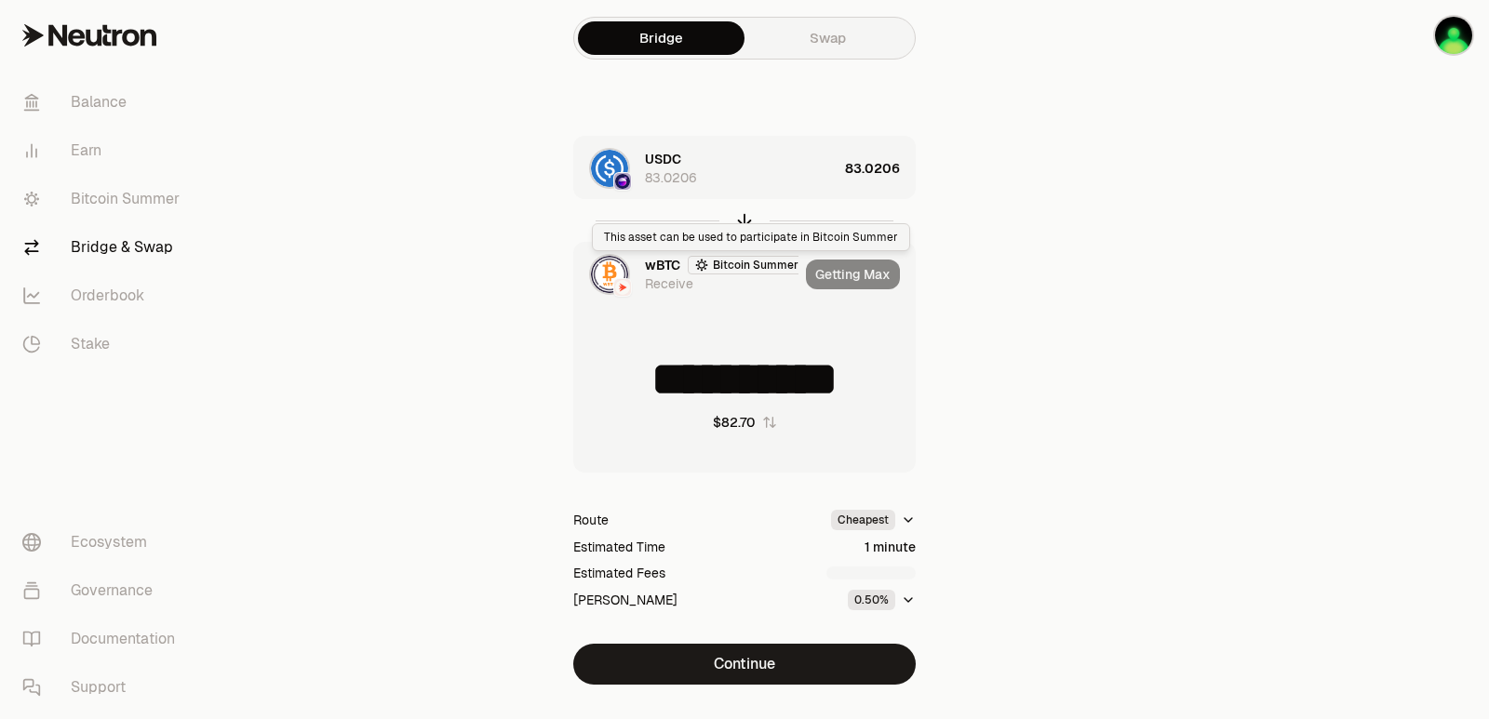
click at [747, 221] on icon "button" at bounding box center [744, 220] width 20 height 20
type input "*********"
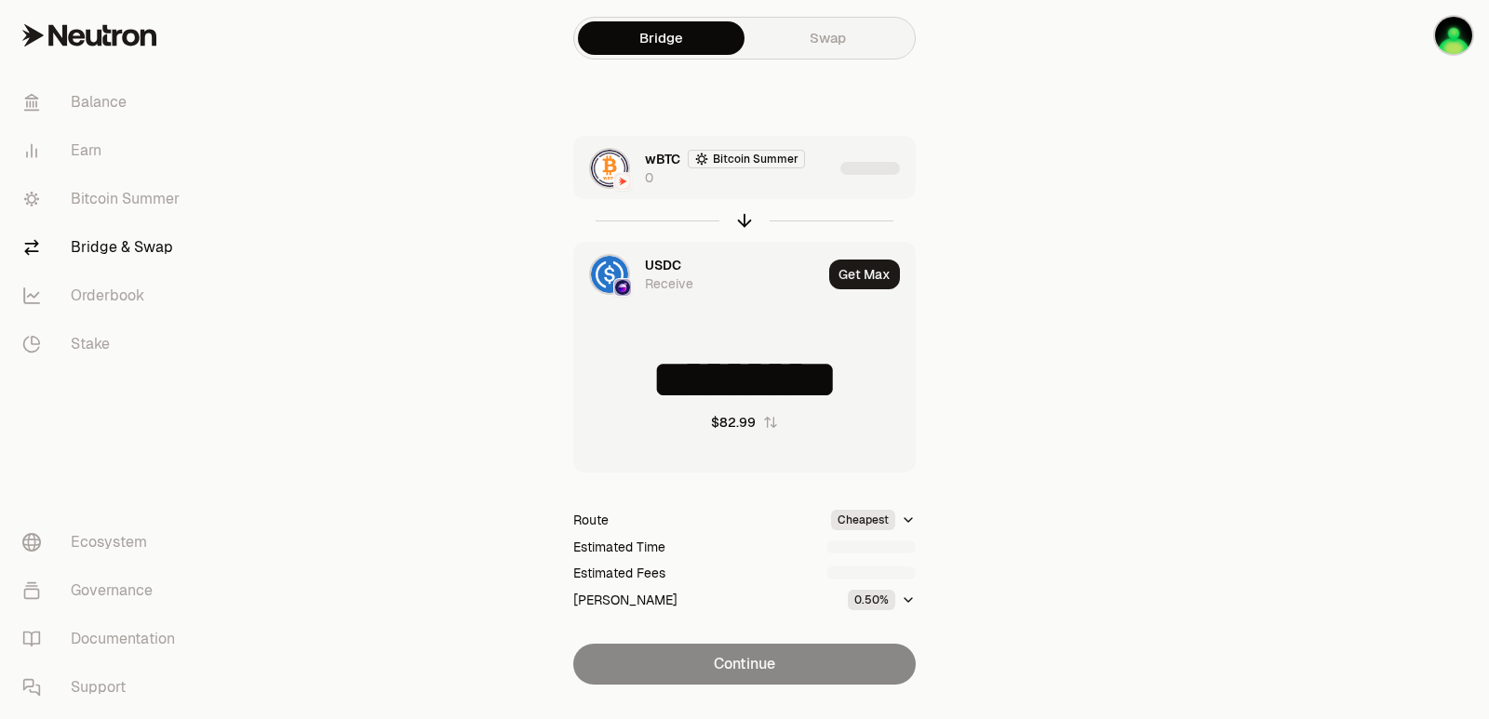
click at [794, 185] on div "wBTC Bitcoin Summer 0" at bounding box center [739, 168] width 188 height 37
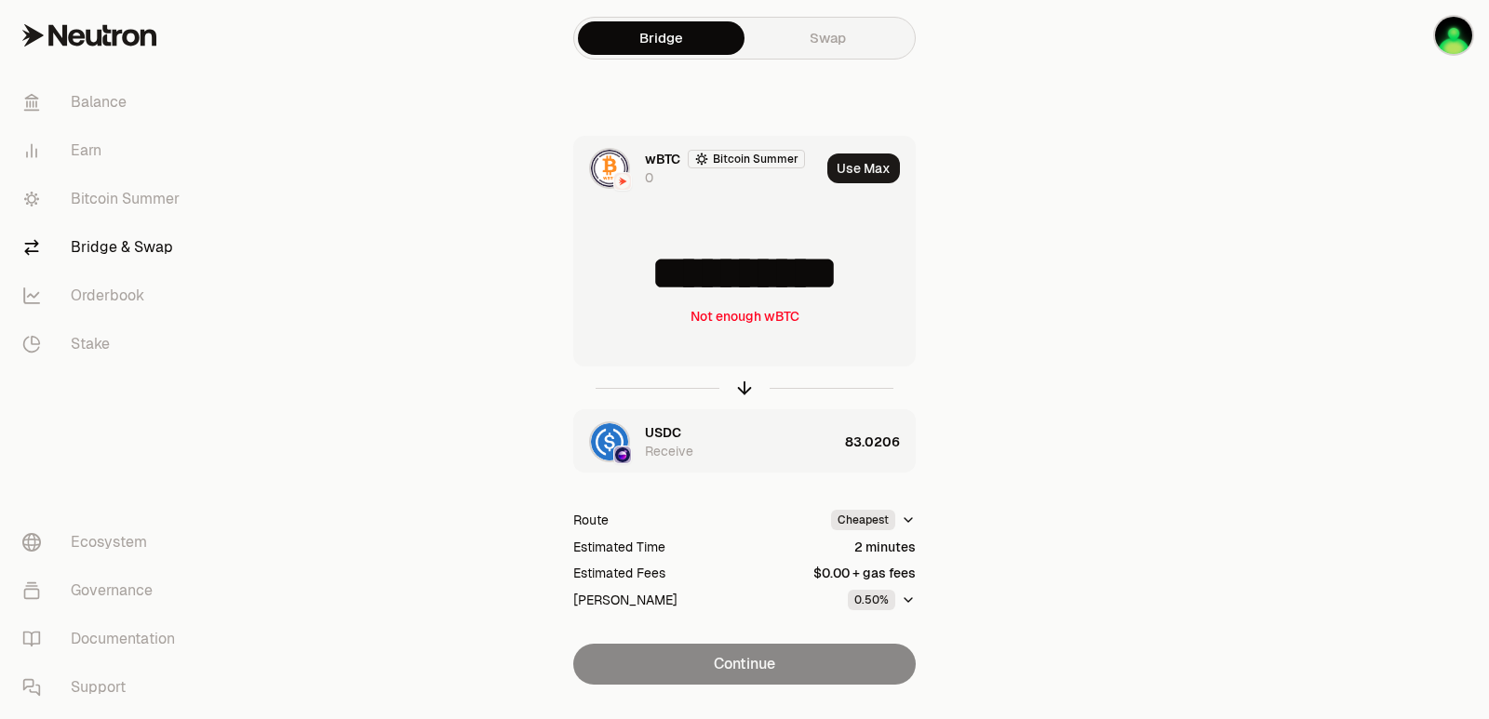
drag, startPoint x: 898, startPoint y: 271, endPoint x: 827, endPoint y: 283, distance: 71.8
click at [827, 283] on input "**********" at bounding box center [744, 274] width 341 height 56
type input "**********"
click at [740, 385] on icon "button" at bounding box center [744, 388] width 20 height 20
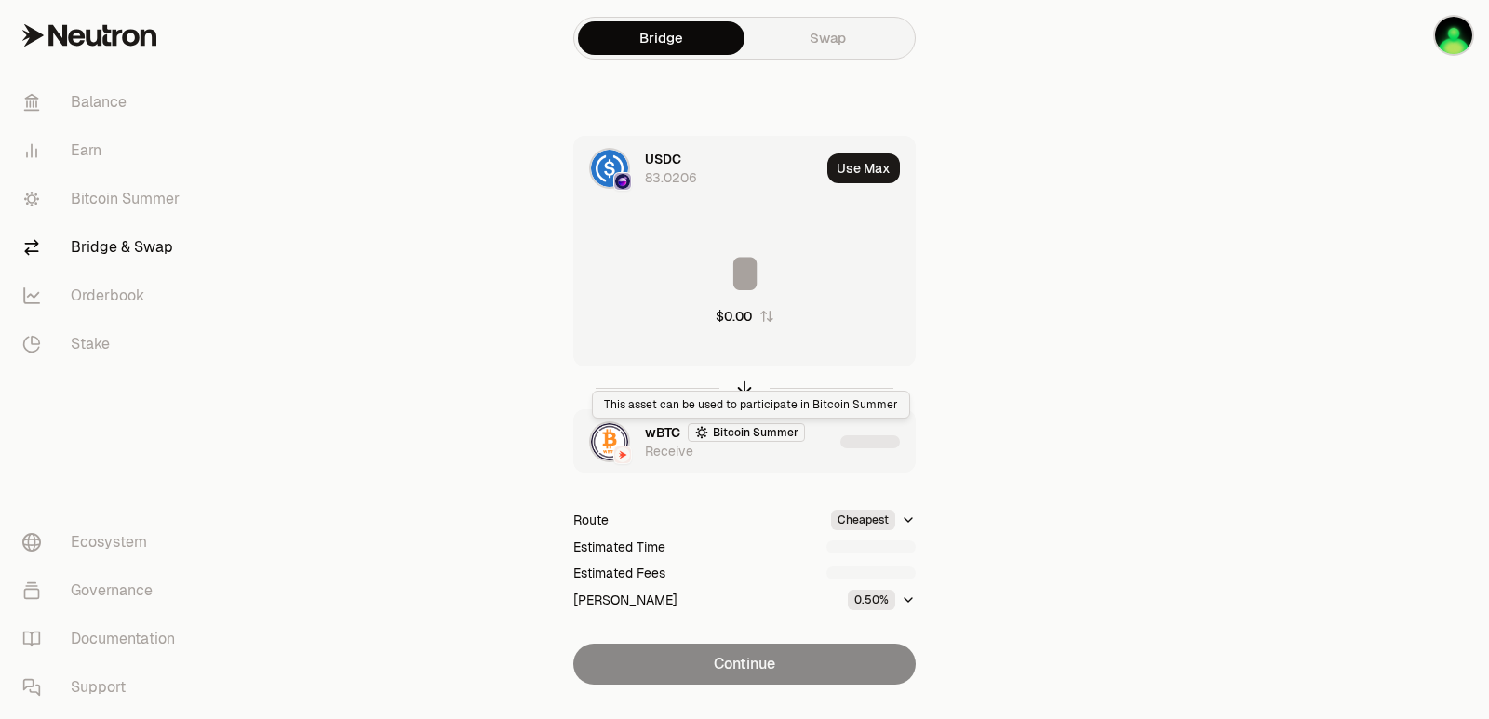
type input "********"
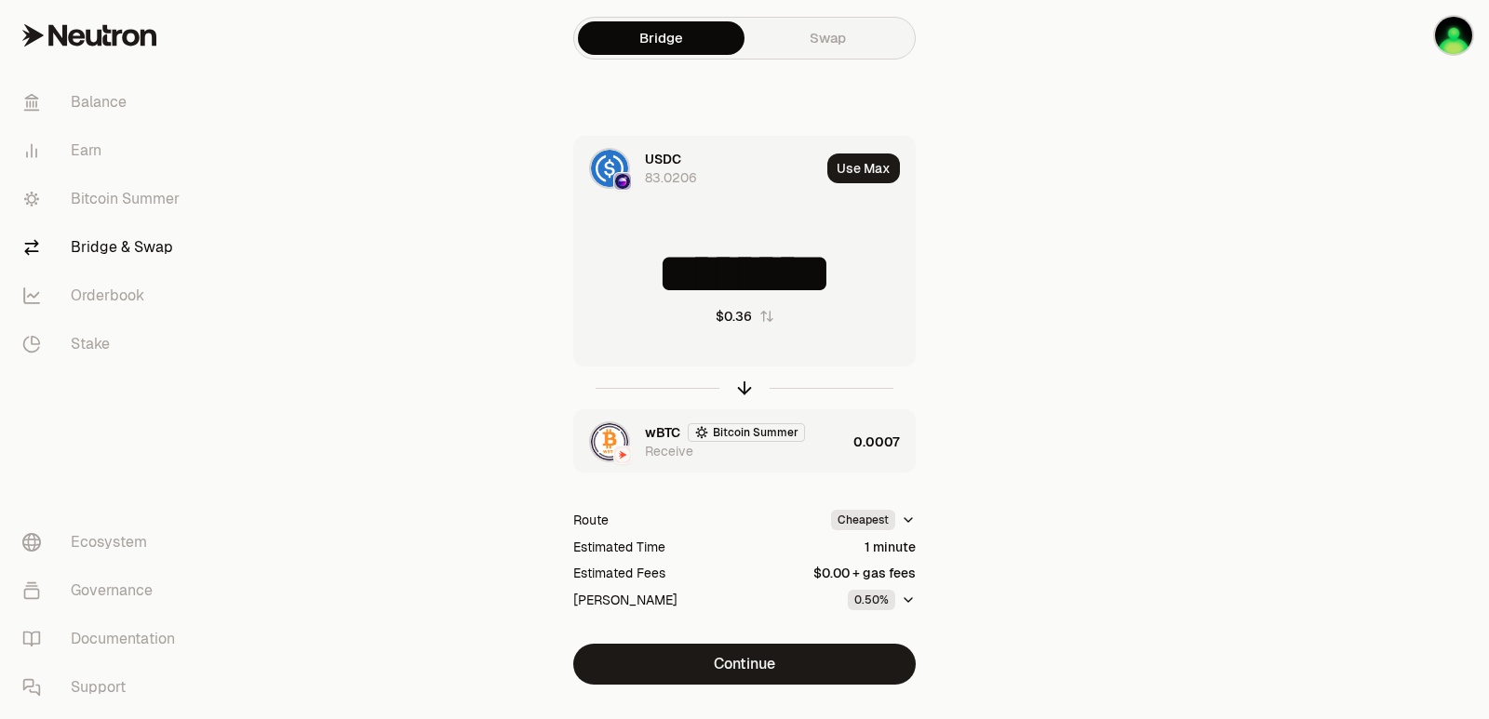
click at [650, 435] on span "wBTC" at bounding box center [662, 432] width 35 height 19
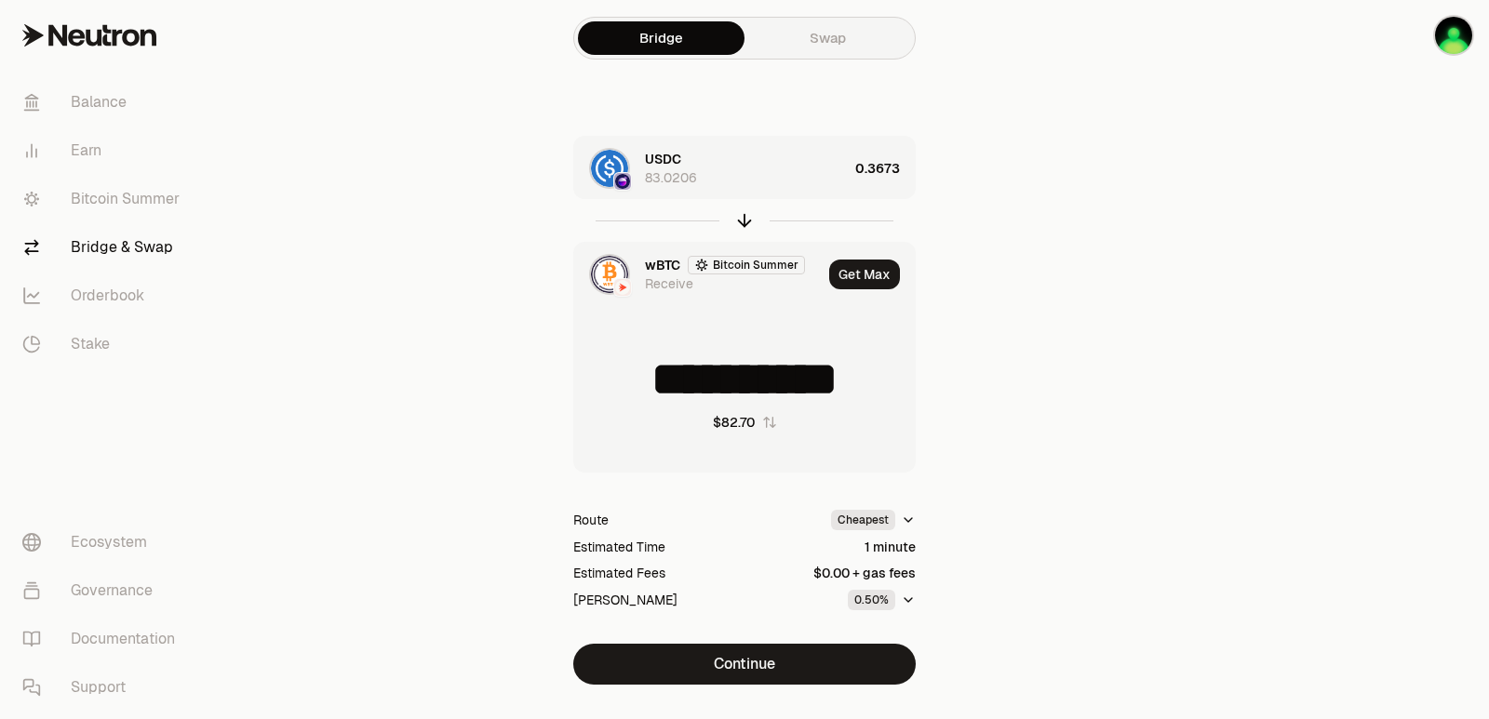
click at [668, 268] on span "wBTC" at bounding box center [662, 265] width 35 height 19
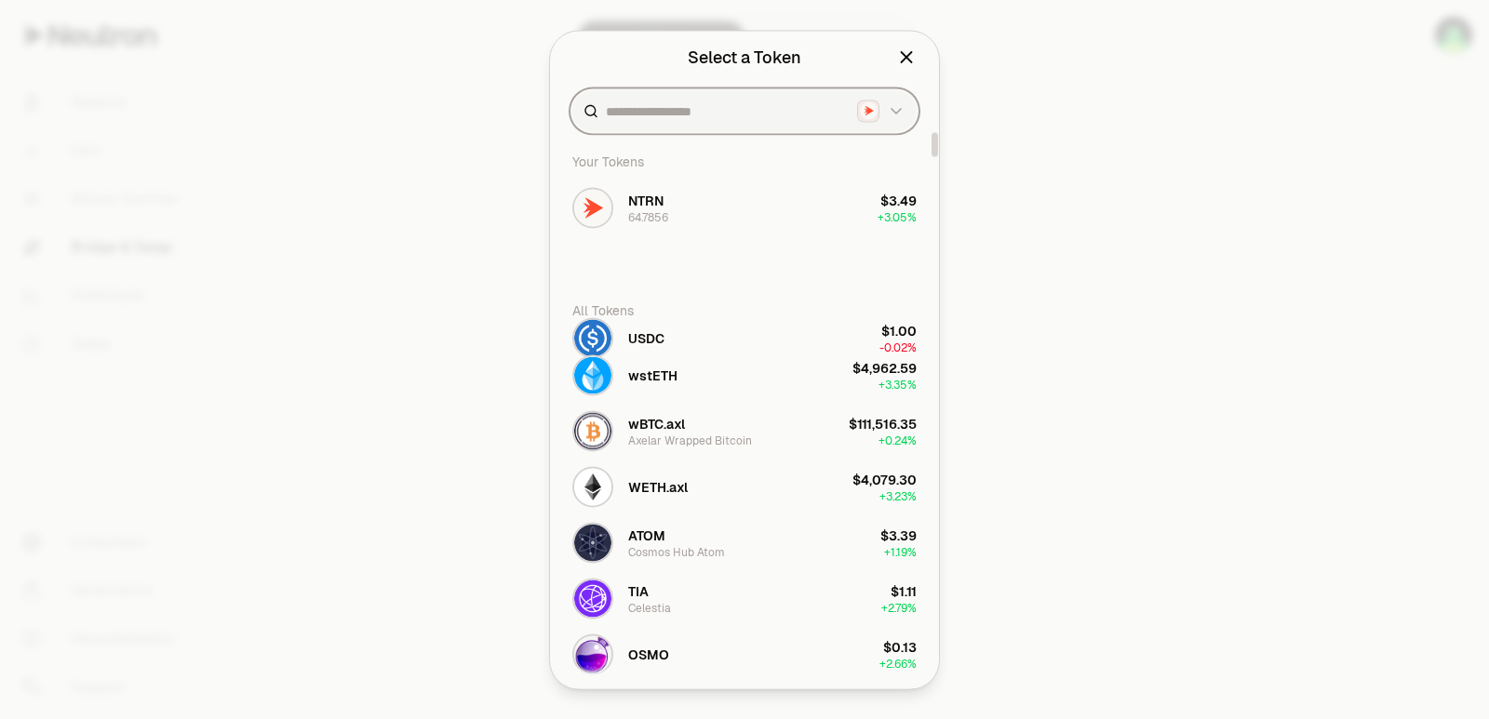
click at [679, 110] on input at bounding box center [728, 110] width 244 height 19
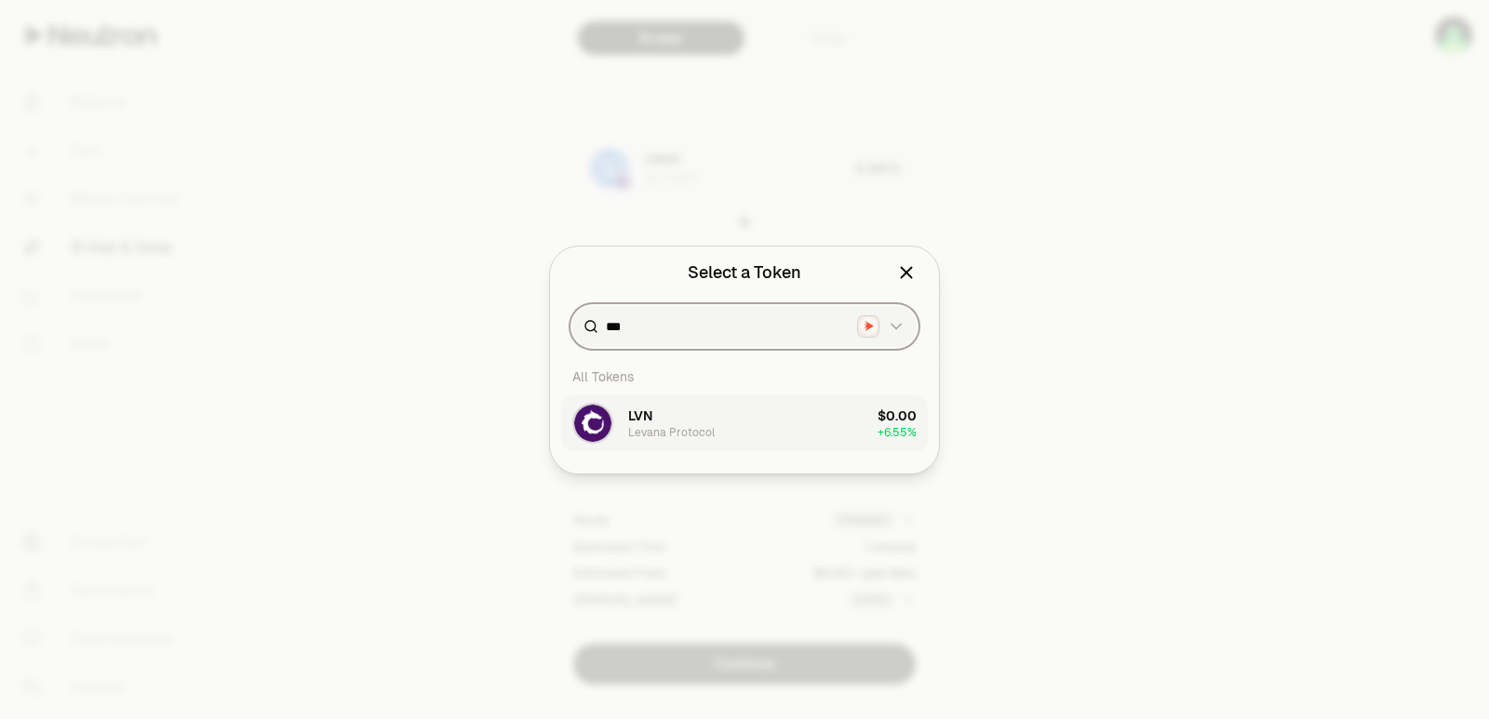
type input "***"
click at [665, 419] on div "LVN Levana Protocol" at bounding box center [671, 424] width 87 height 34
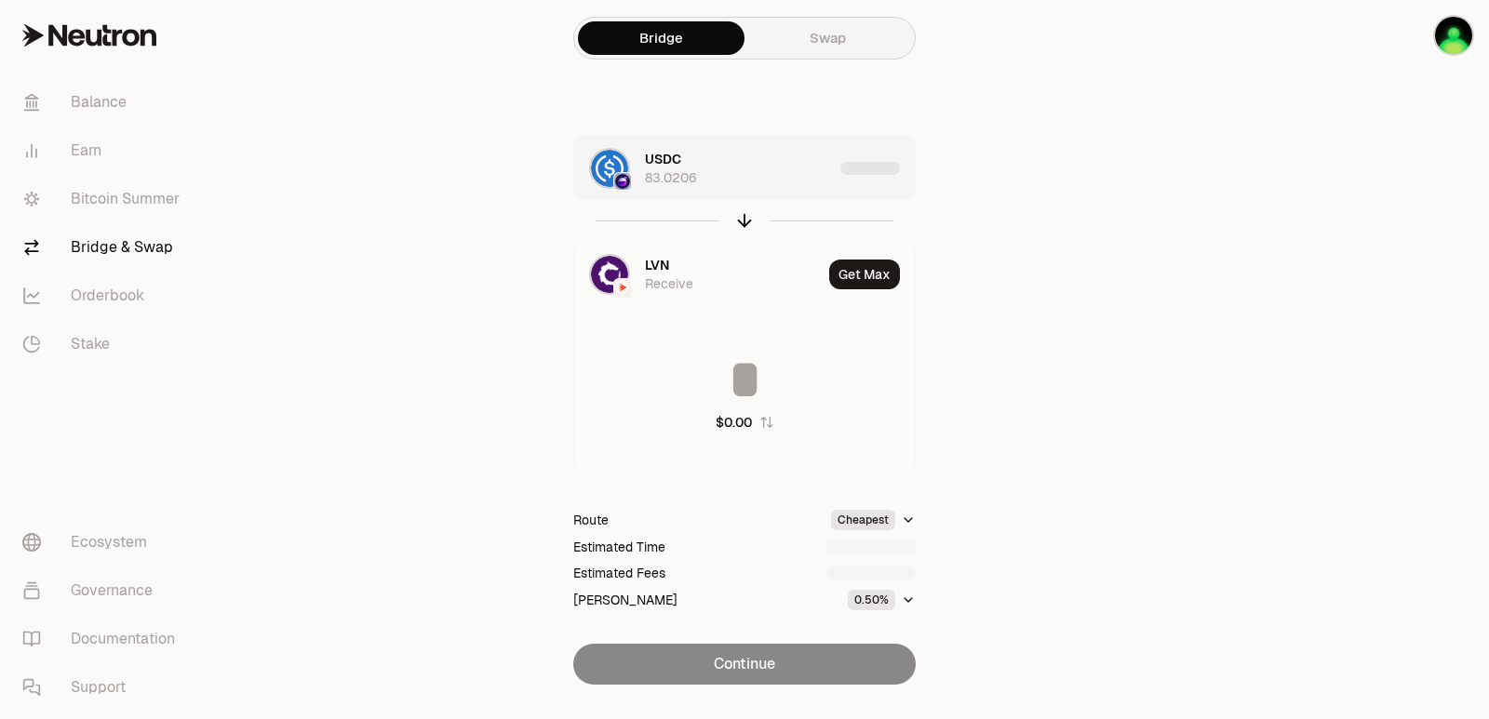
click at [809, 161] on div "USDC 83.0206" at bounding box center [739, 168] width 188 height 37
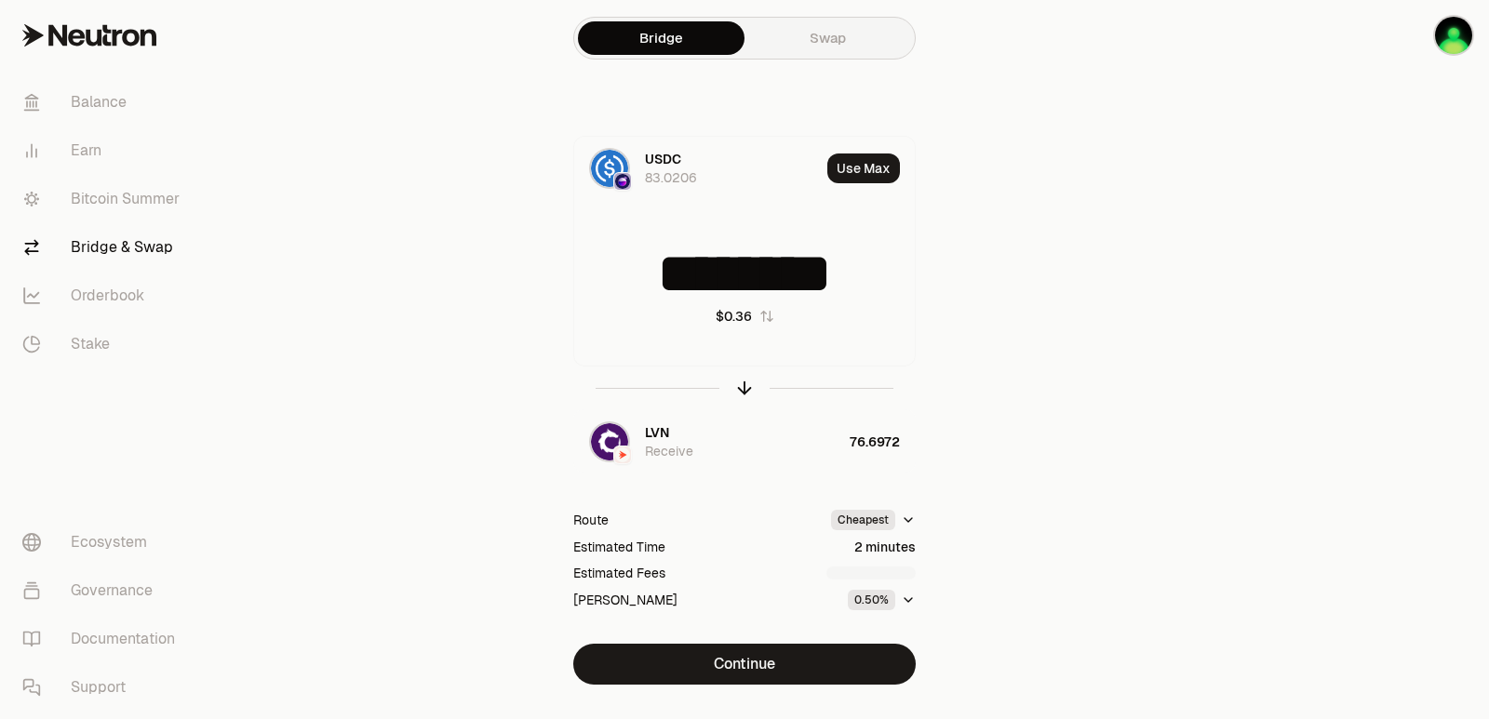
drag, startPoint x: 872, startPoint y: 270, endPoint x: 502, endPoint y: 275, distance: 370.4
click at [502, 275] on div "USDC 83.0206 Use Max ******** $0.36 LVN Receive 76.6972 Route Cheapest Estimate…" at bounding box center [744, 410] width 625 height 549
type input "**"
click at [746, 389] on icon "button" at bounding box center [744, 388] width 20 height 20
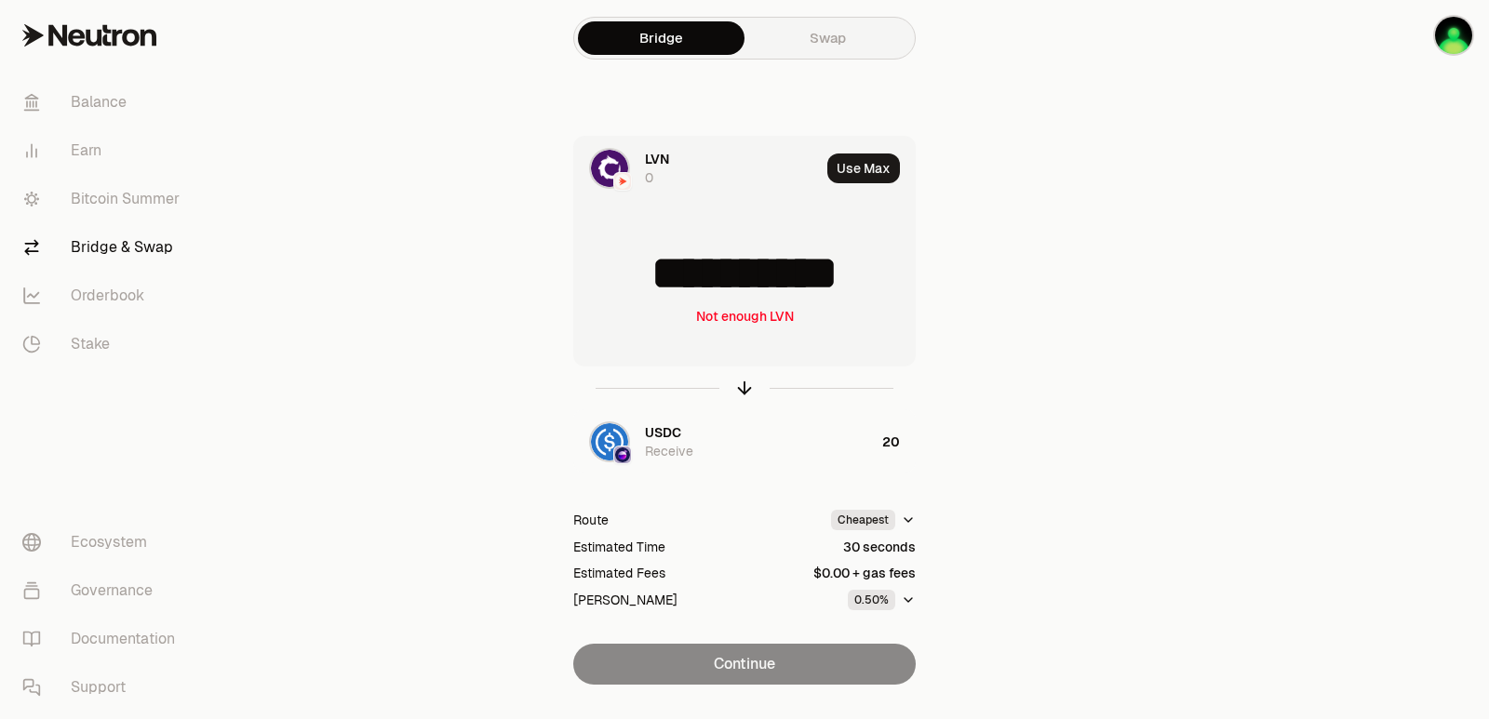
drag, startPoint x: 892, startPoint y: 277, endPoint x: 703, endPoint y: 277, distance: 188.9
click at [703, 277] on input "**********" at bounding box center [744, 274] width 341 height 56
type input "****"
click at [743, 386] on icon "button" at bounding box center [744, 388] width 20 height 20
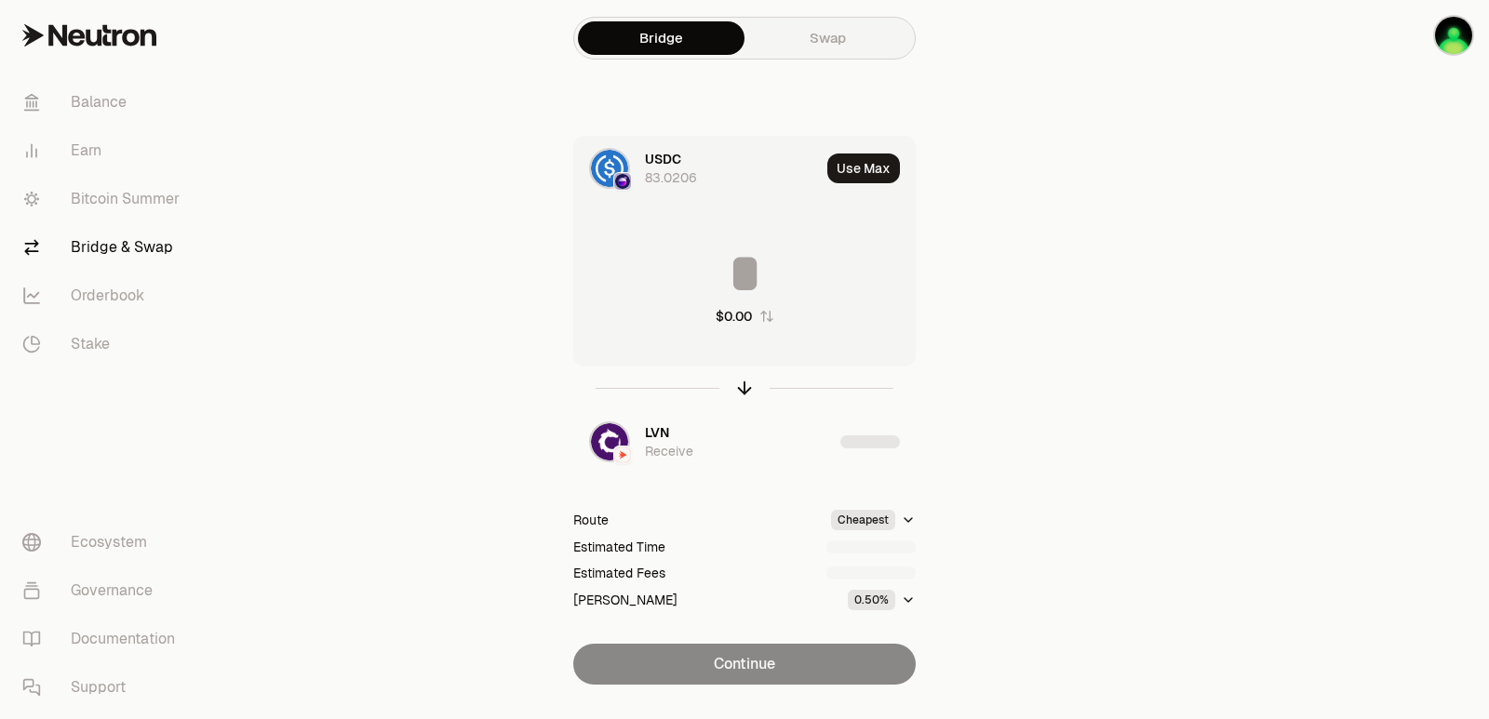
click at [780, 240] on div "$0.00" at bounding box center [744, 286] width 341 height 164
click at [751, 261] on input at bounding box center [744, 274] width 341 height 56
type input "*"
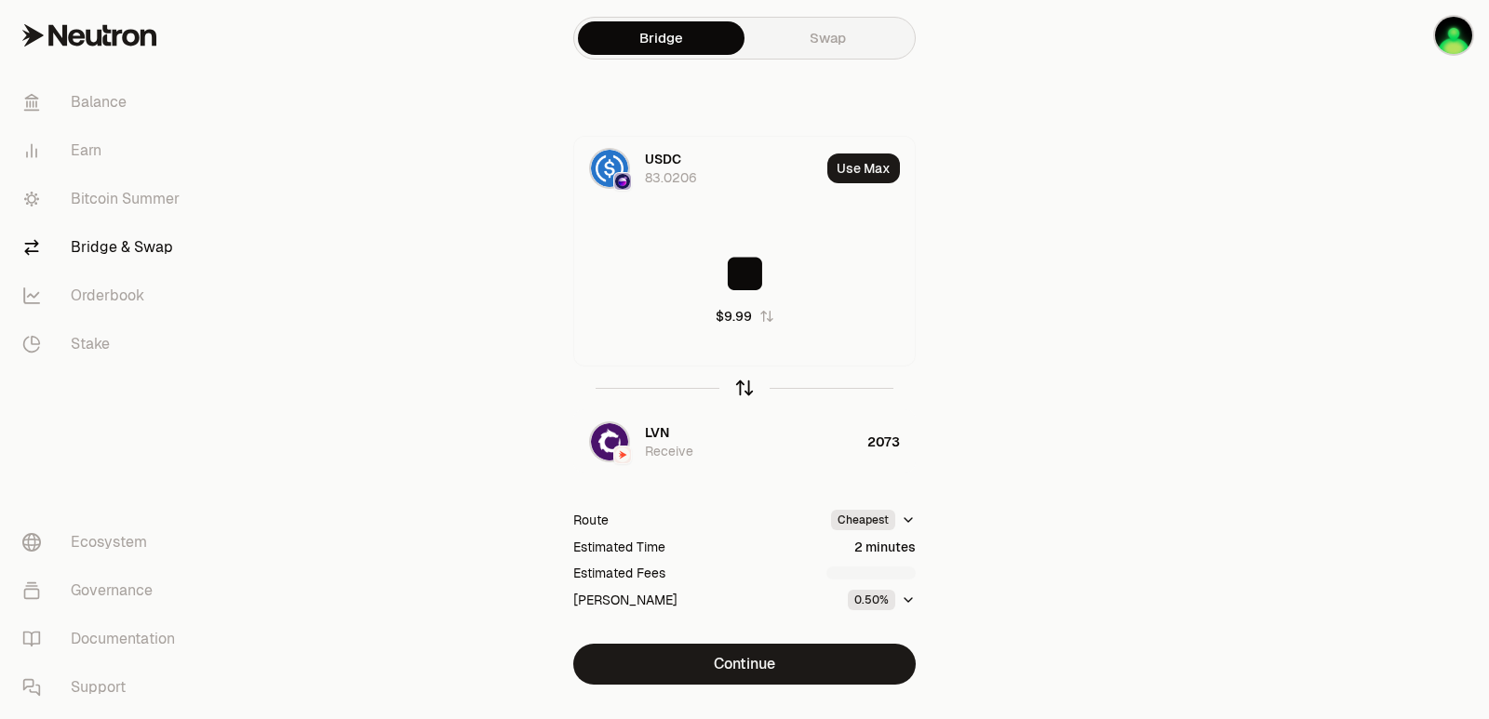
type input "**"
click at [749, 388] on icon "button" at bounding box center [744, 388] width 20 height 20
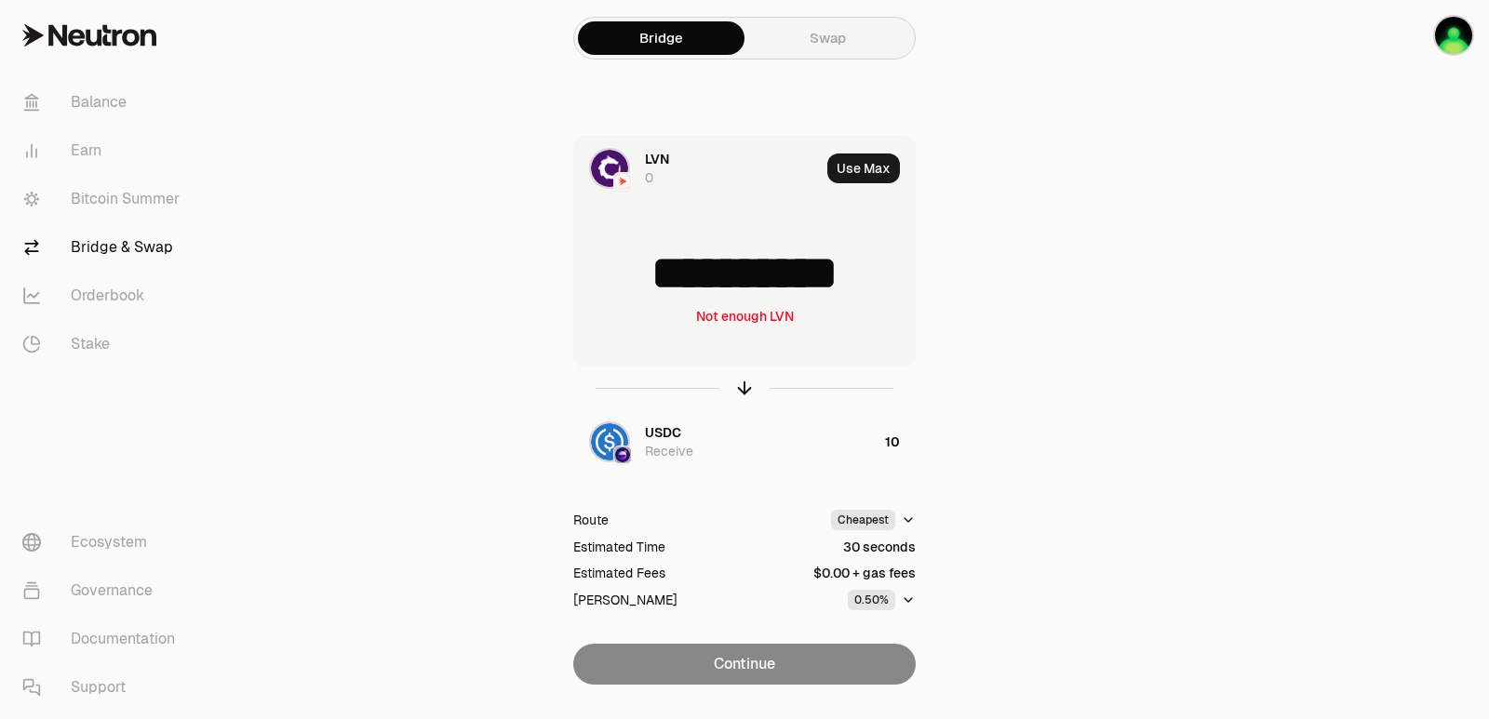
drag, startPoint x: 895, startPoint y: 277, endPoint x: 691, endPoint y: 281, distance: 204.8
click at [691, 281] on input "**********" at bounding box center [744, 274] width 341 height 56
drag, startPoint x: 887, startPoint y: 275, endPoint x: 672, endPoint y: 278, distance: 215.0
click at [672, 278] on input "**********" at bounding box center [744, 274] width 341 height 56
type input "****"
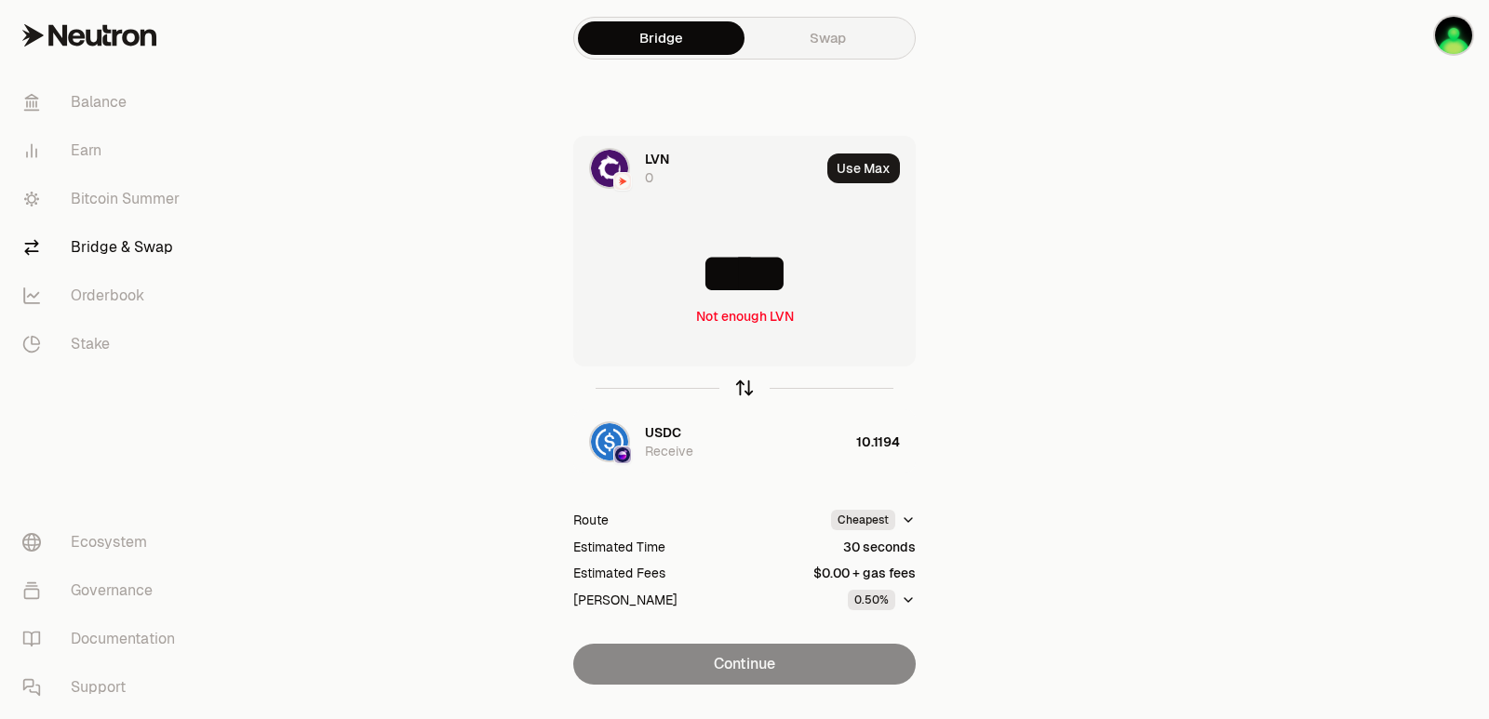
click at [745, 387] on icon "button" at bounding box center [744, 388] width 20 height 20
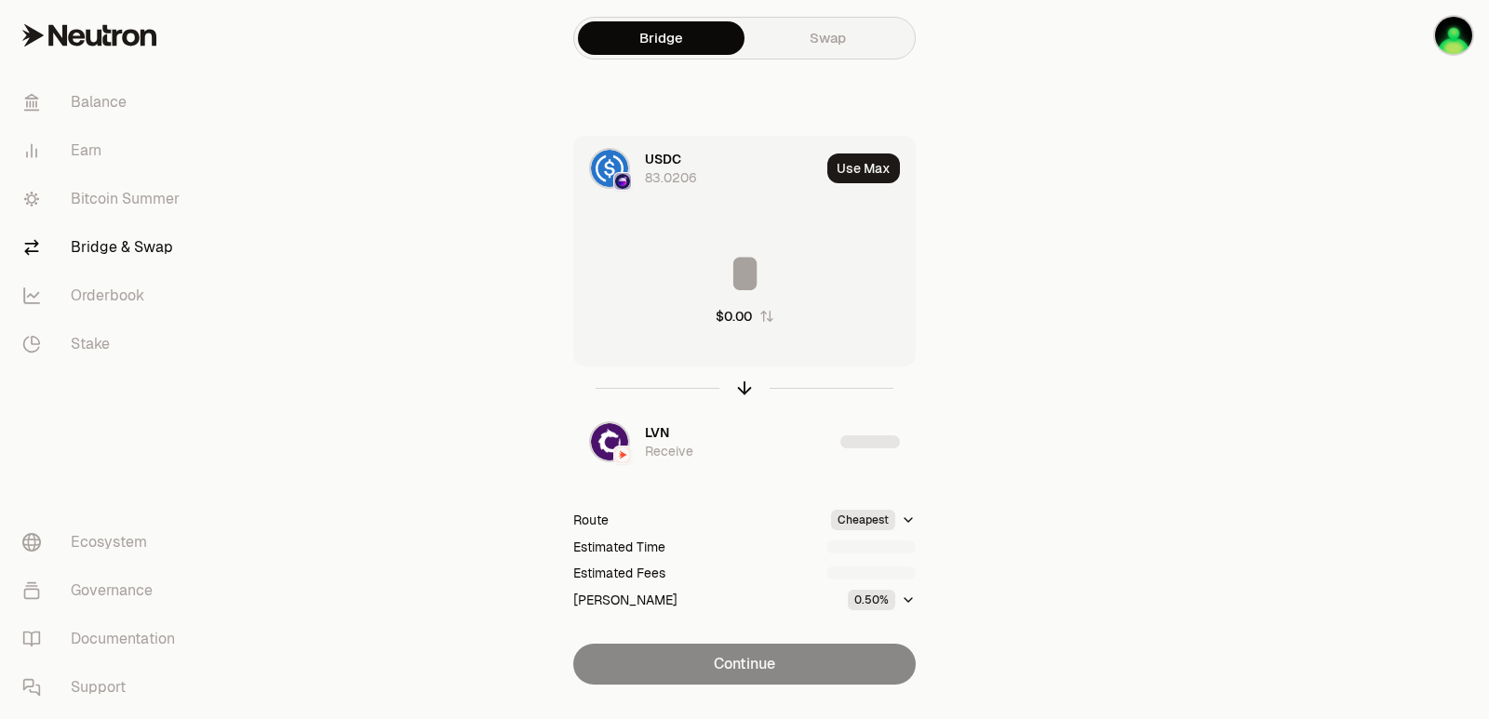
click at [743, 280] on input at bounding box center [744, 274] width 341 height 56
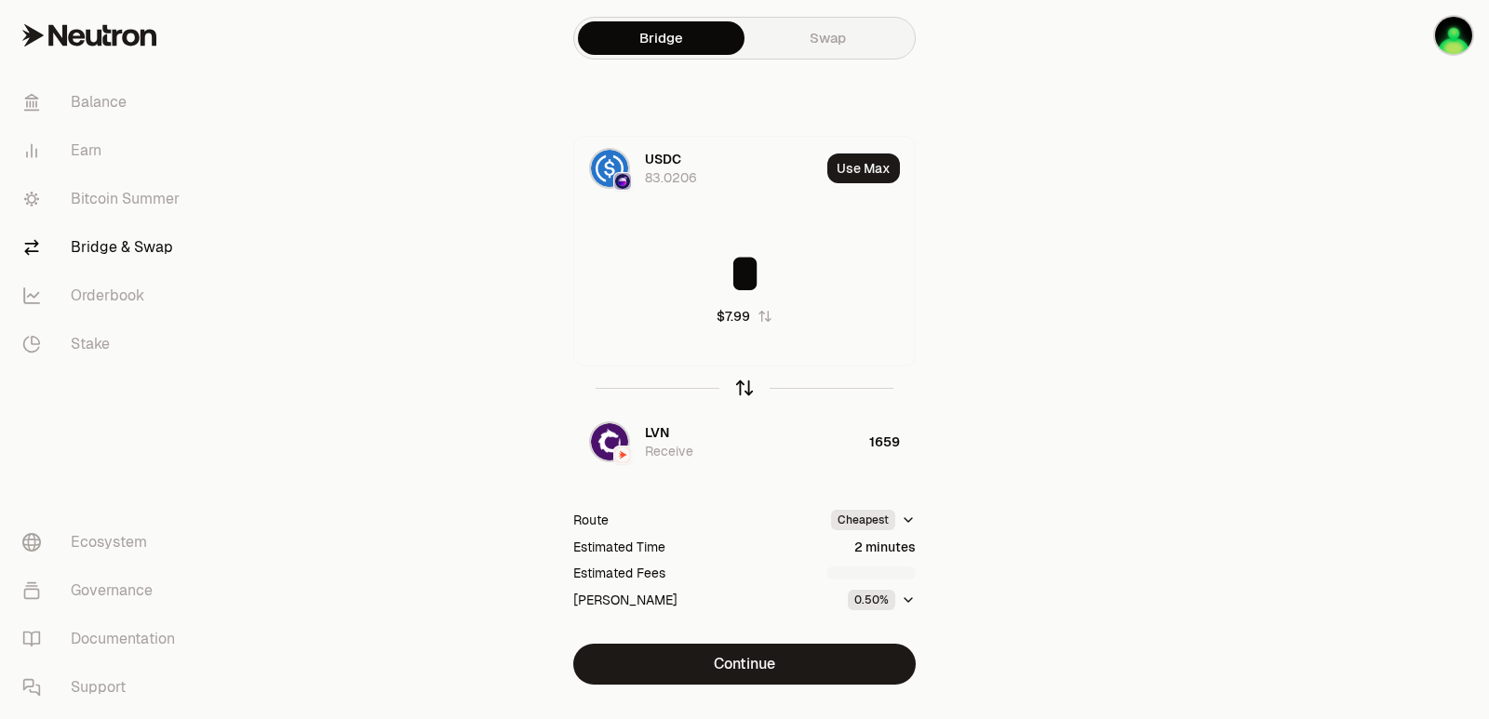
type input "*"
click at [743, 389] on icon "button" at bounding box center [744, 388] width 20 height 20
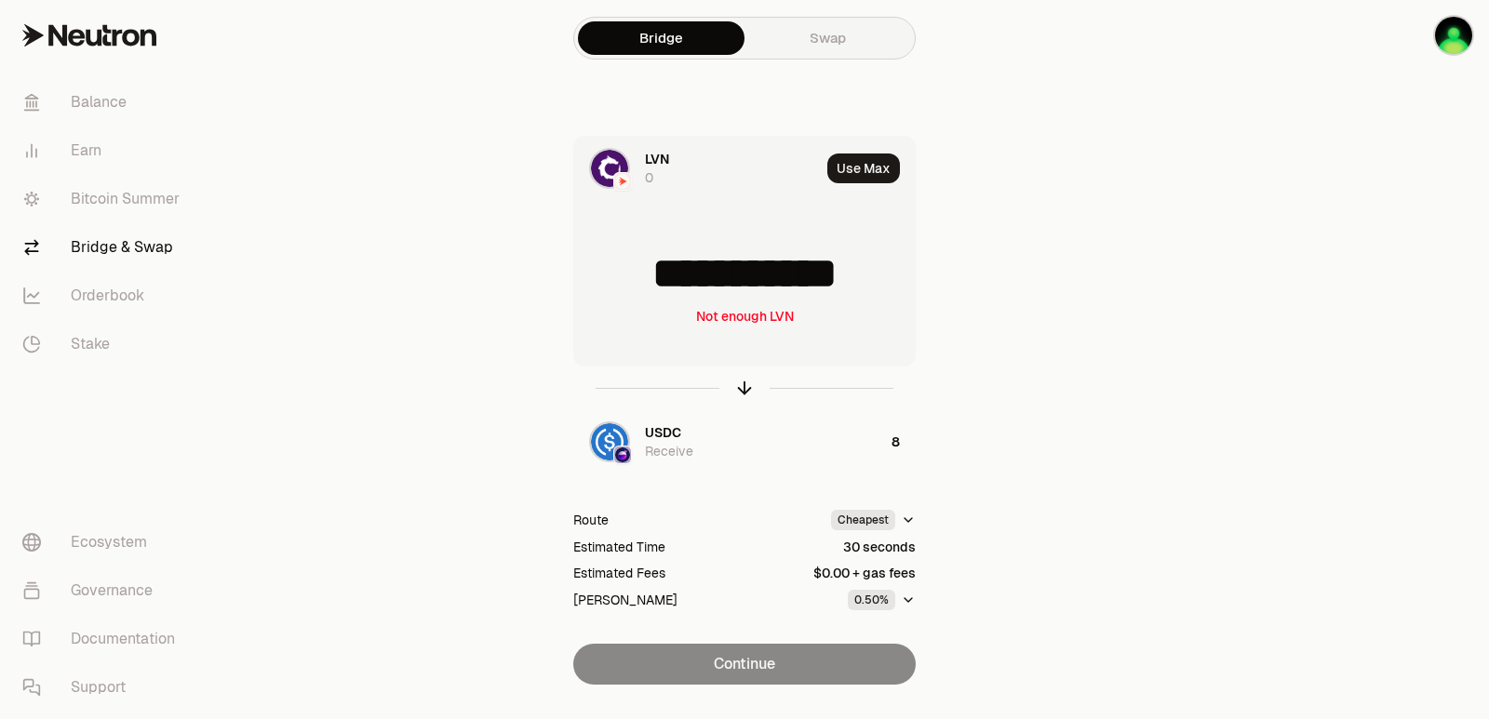
drag, startPoint x: 878, startPoint y: 271, endPoint x: 644, endPoint y: 279, distance: 234.7
click at [644, 279] on input "**********" at bounding box center [744, 274] width 341 height 56
type input "****"
drag, startPoint x: 744, startPoint y: 384, endPoint x: 773, endPoint y: 345, distance: 48.6
click at [744, 385] on icon "button" at bounding box center [744, 388] width 0 height 12
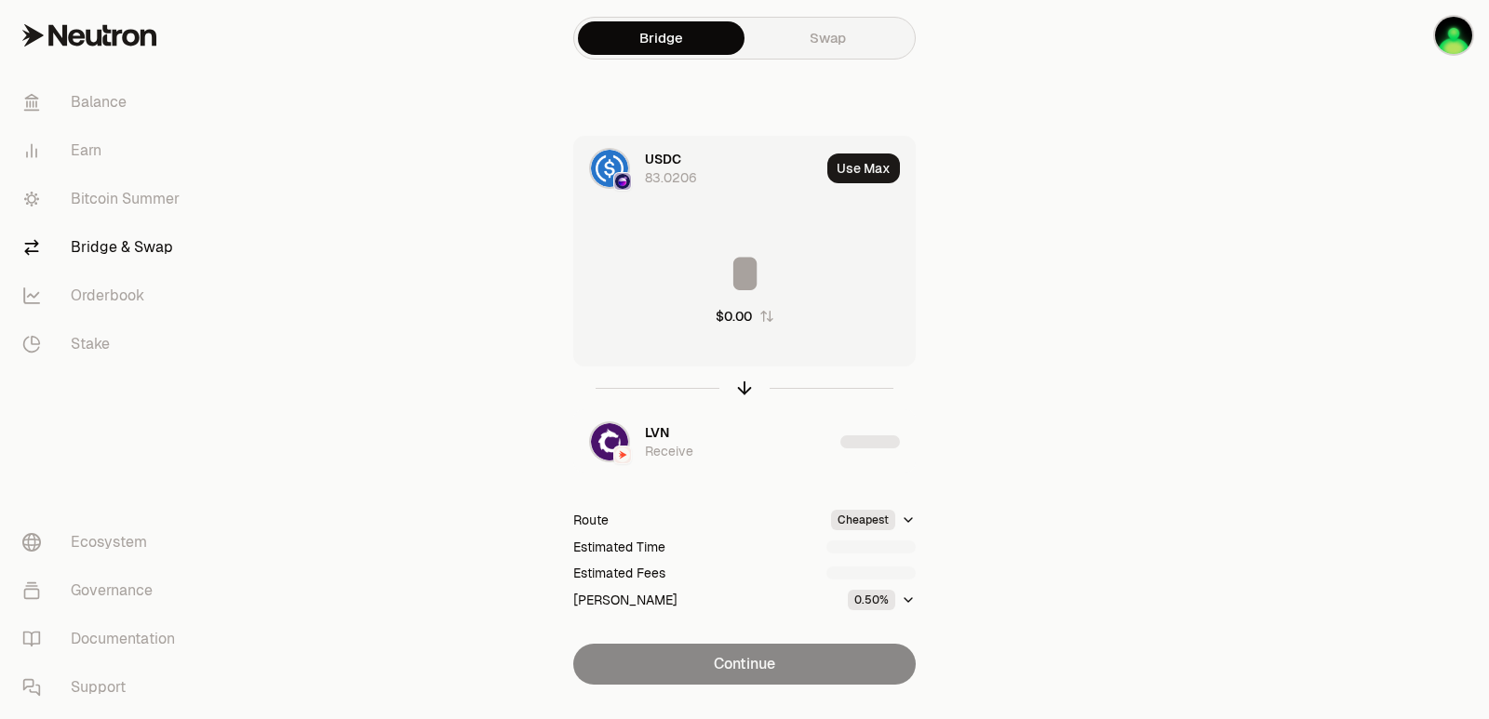
click at [728, 290] on input at bounding box center [744, 274] width 341 height 56
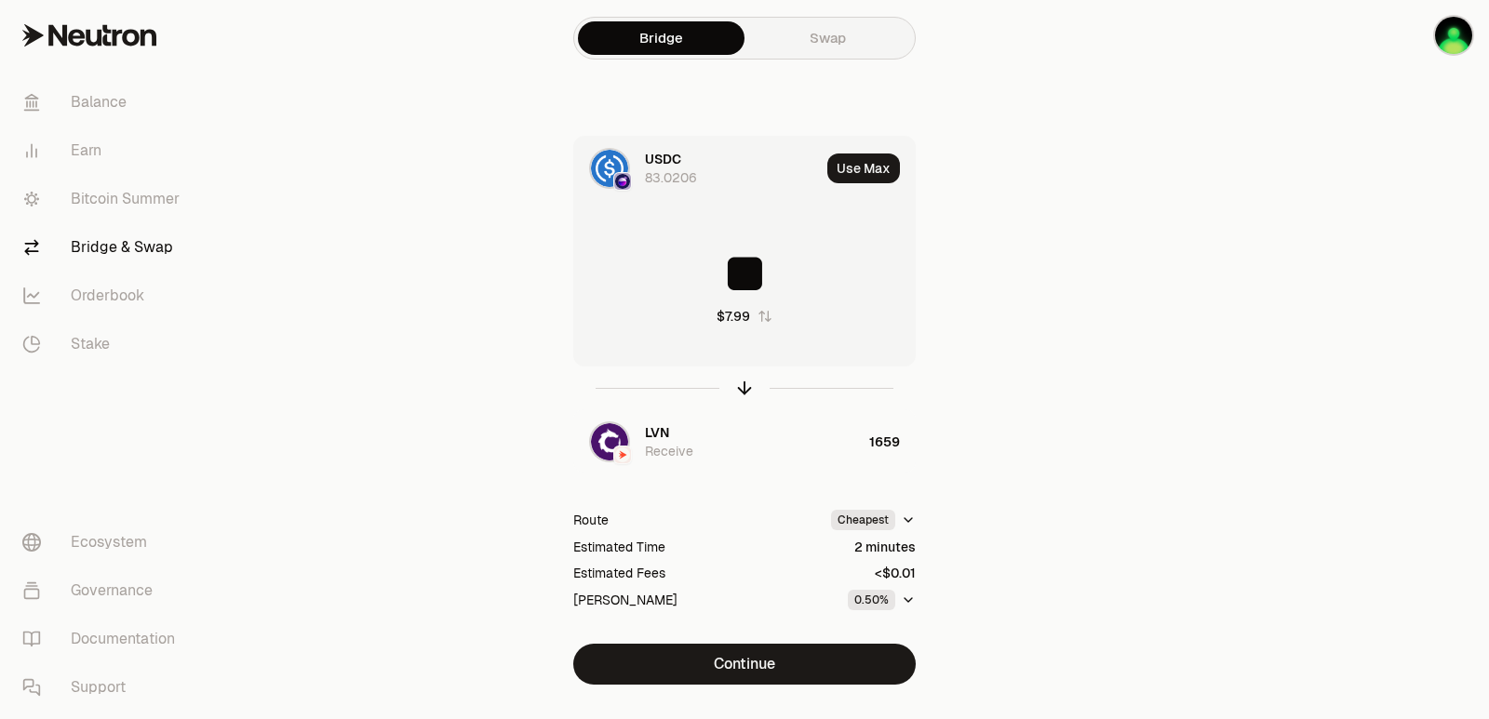
type input "*"
type input "**"
click at [748, 660] on button "Continue" at bounding box center [744, 664] width 342 height 41
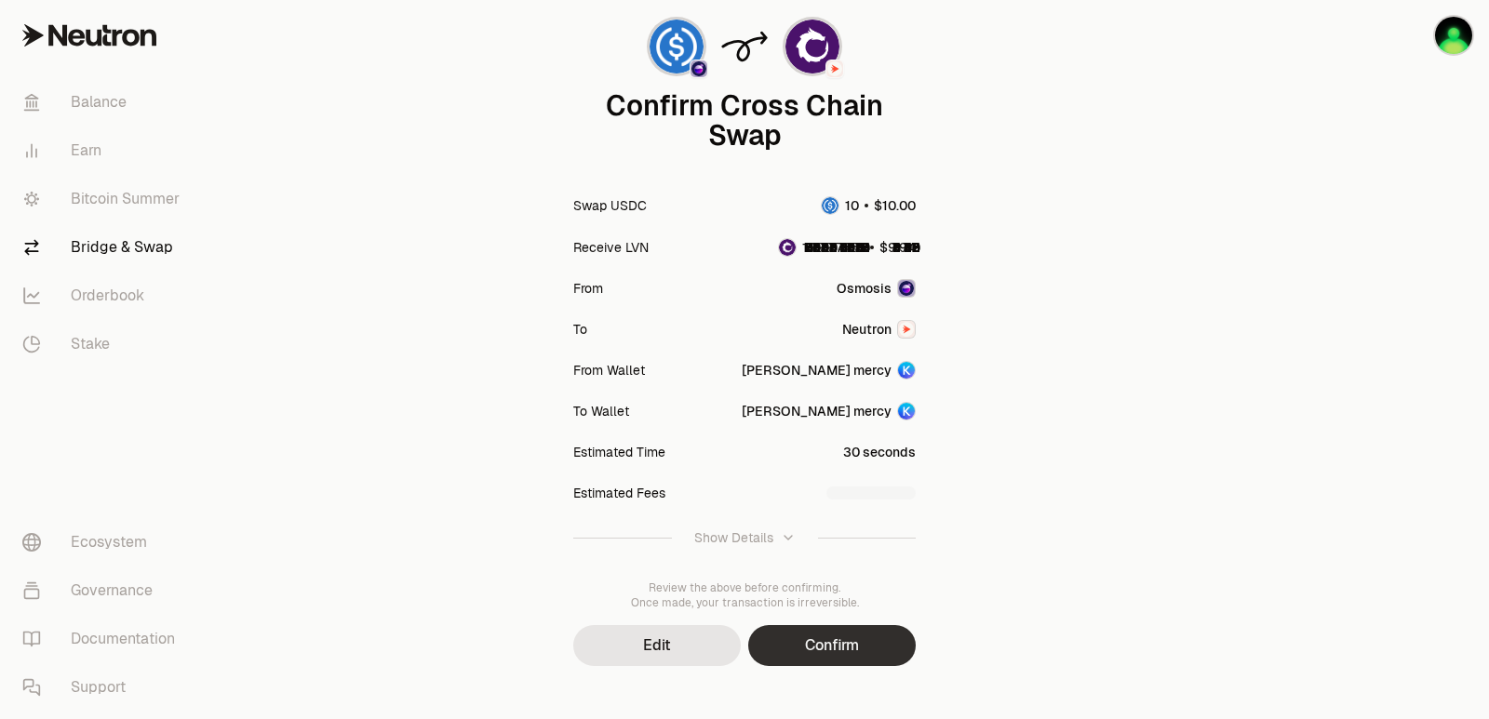
scroll to position [154, 0]
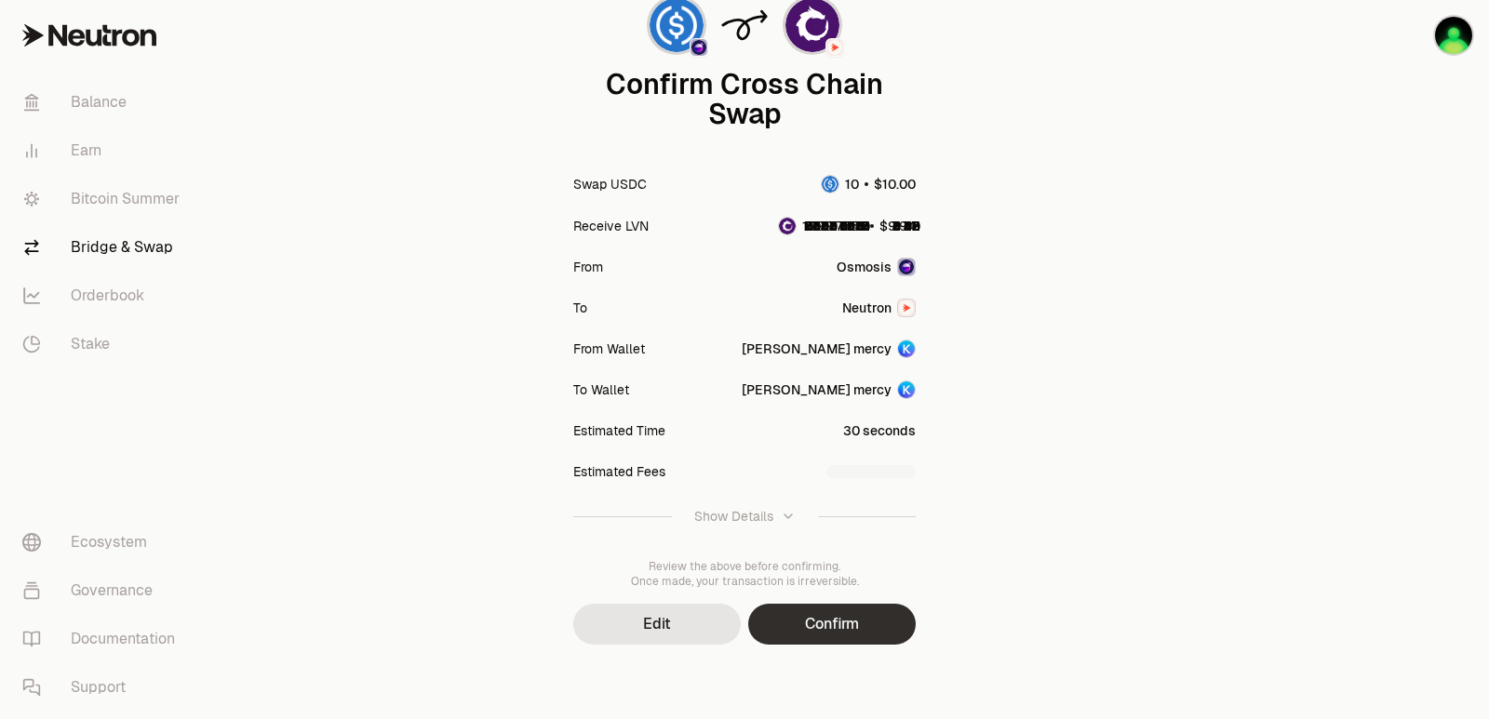
click at [854, 617] on button "Confirm" at bounding box center [832, 624] width 168 height 41
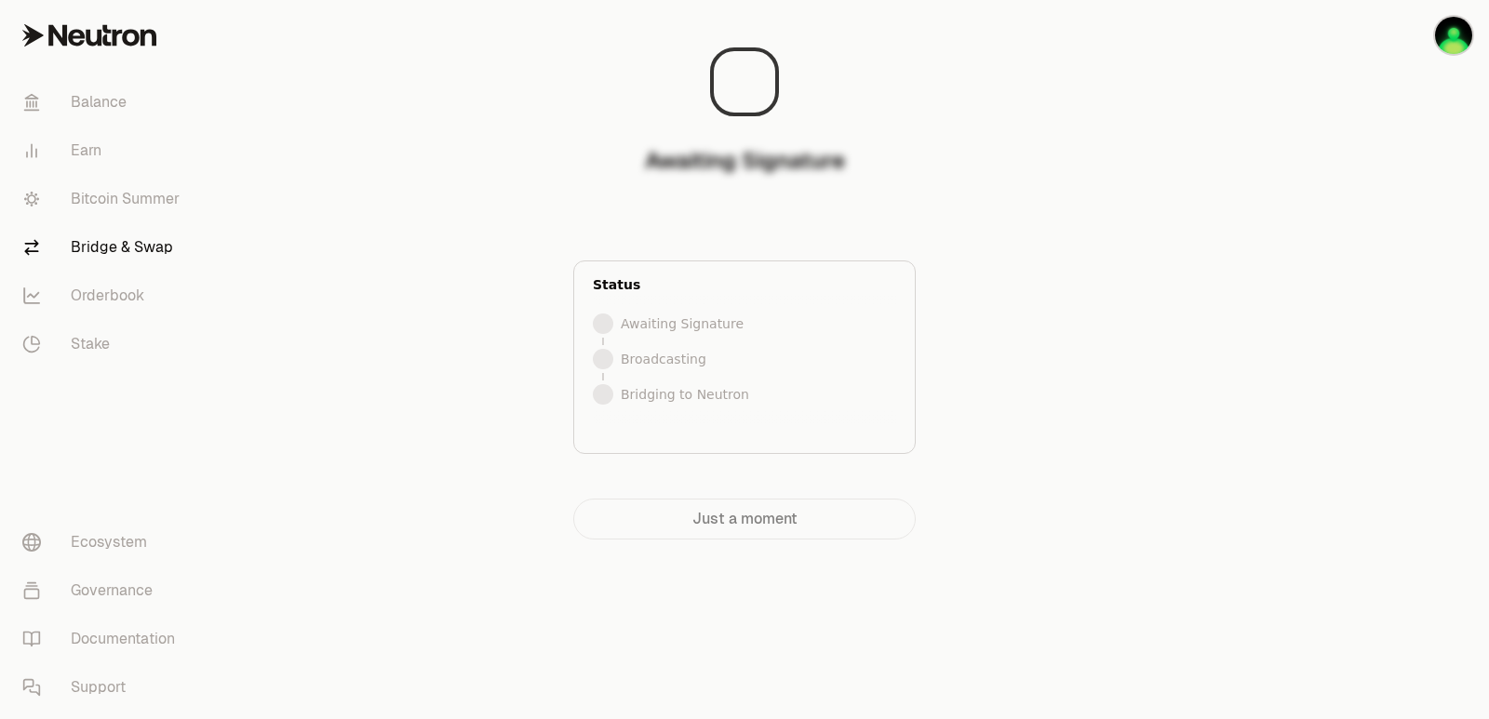
scroll to position [0, 0]
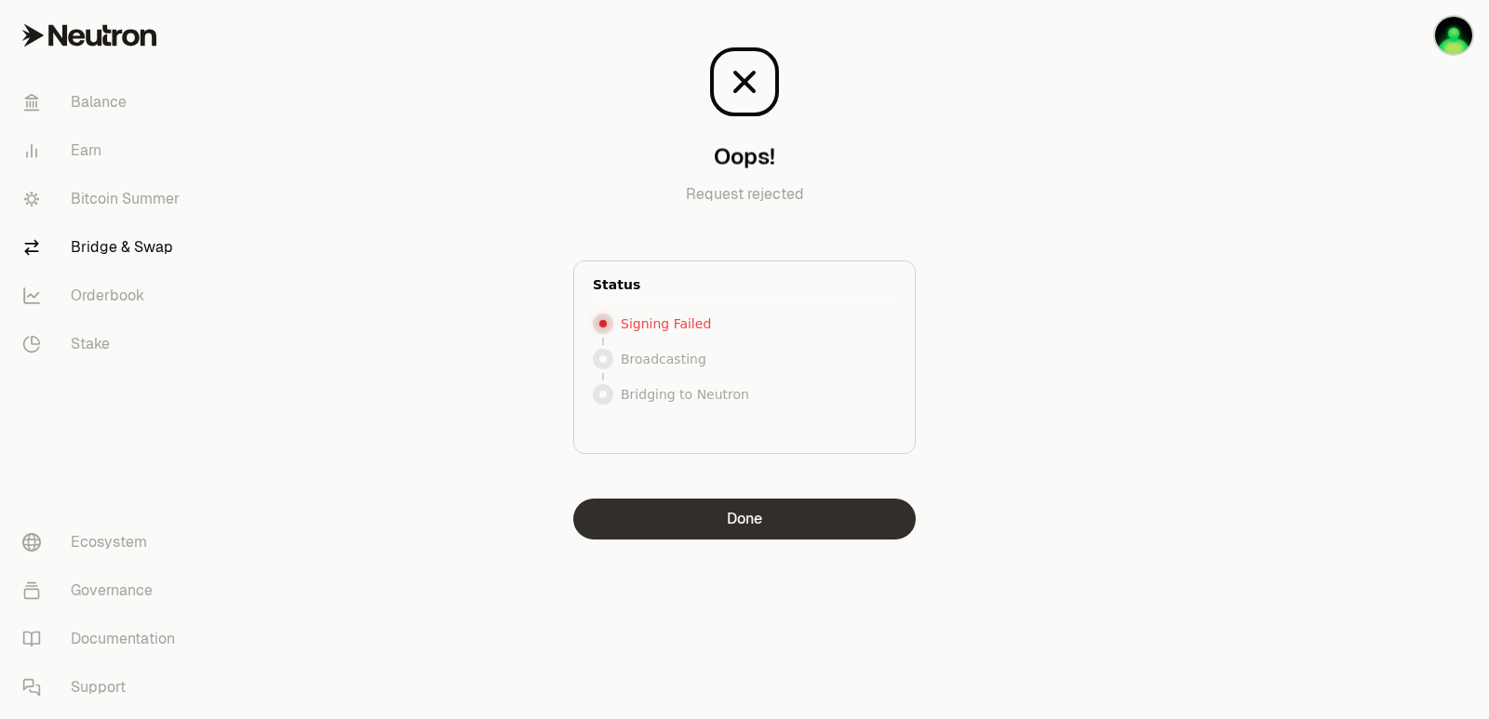
click at [763, 530] on button "Done" at bounding box center [744, 519] width 342 height 41
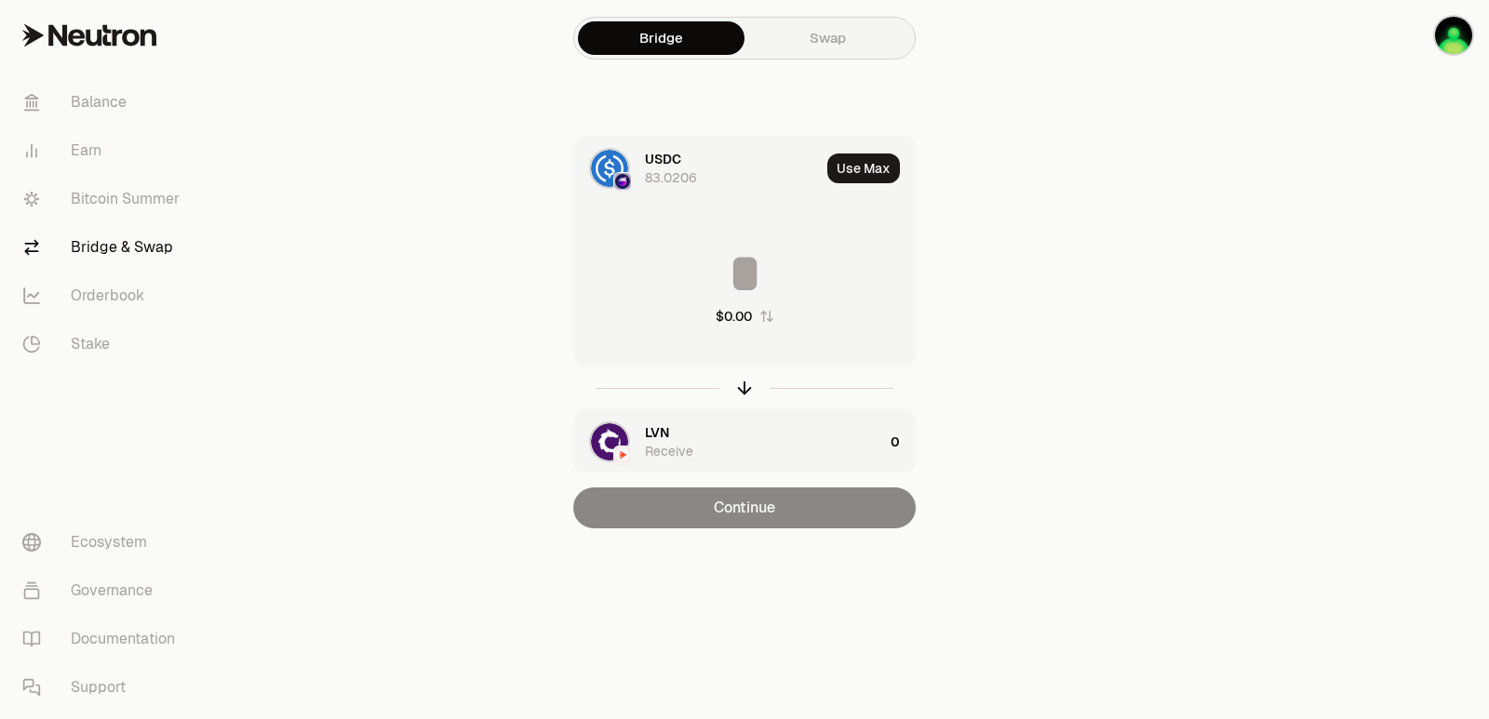
click at [747, 246] on div "$0.00" at bounding box center [744, 286] width 341 height 164
click at [743, 264] on input at bounding box center [744, 274] width 341 height 56
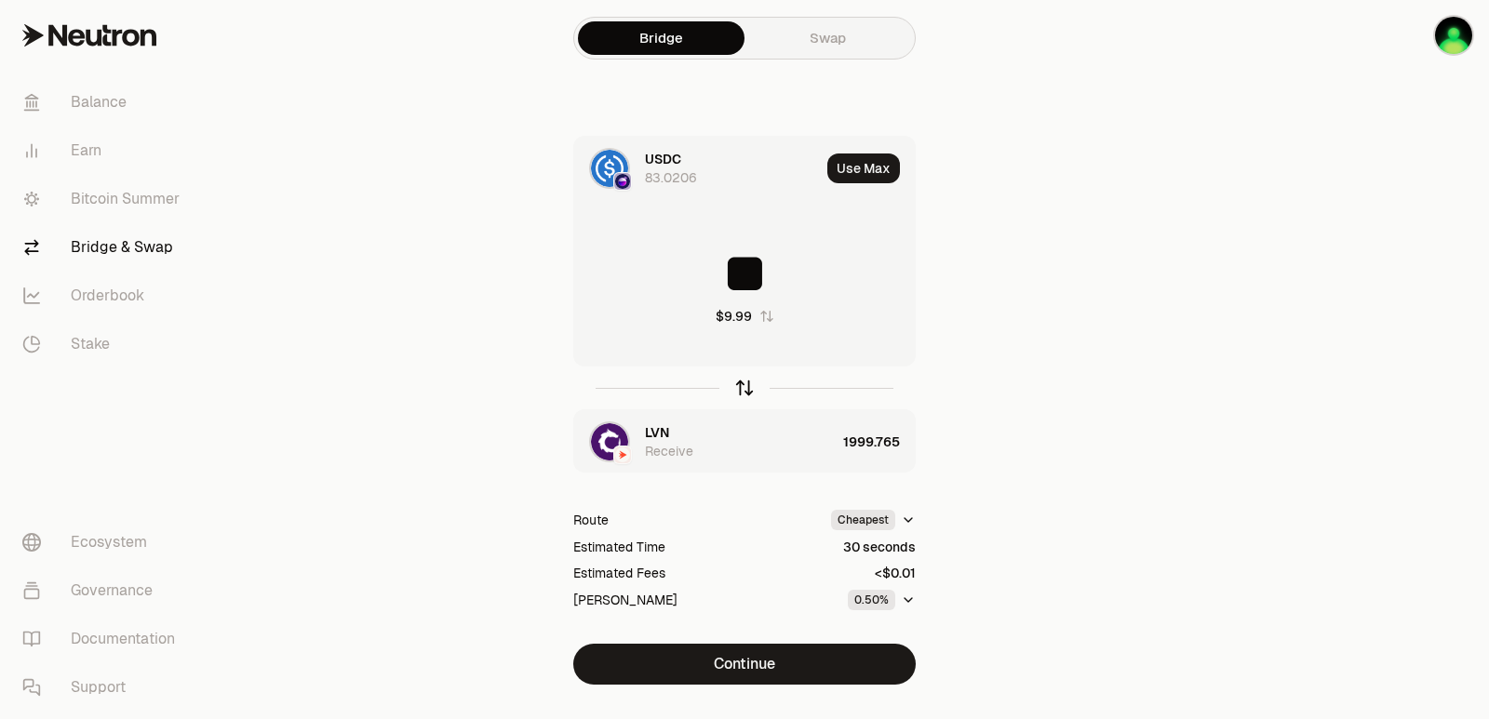
click at [746, 393] on icon "button" at bounding box center [744, 388] width 20 height 20
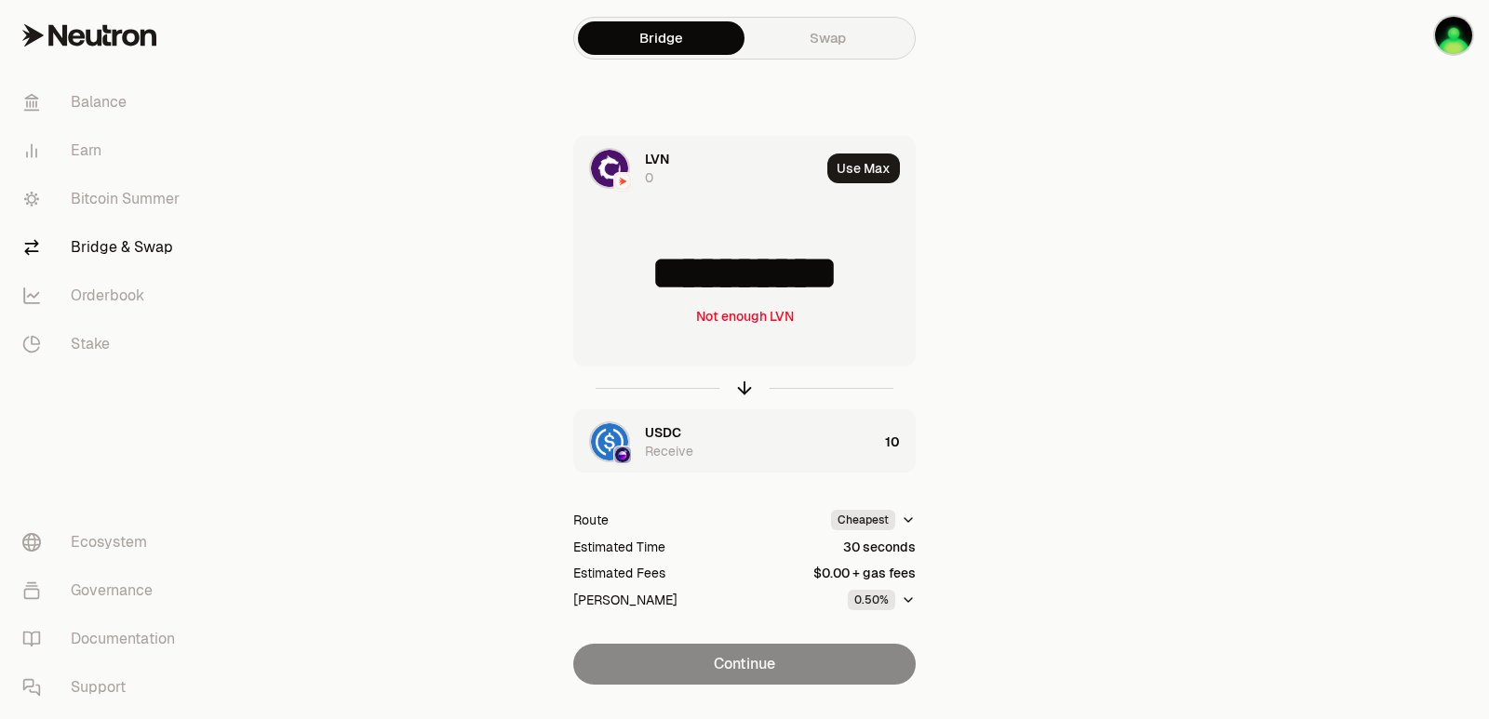
drag, startPoint x: 885, startPoint y: 268, endPoint x: 600, endPoint y: 279, distance: 285.0
click at [600, 279] on input "**********" at bounding box center [744, 274] width 341 height 56
type input "****"
click at [745, 382] on icon "button" at bounding box center [744, 388] width 20 height 20
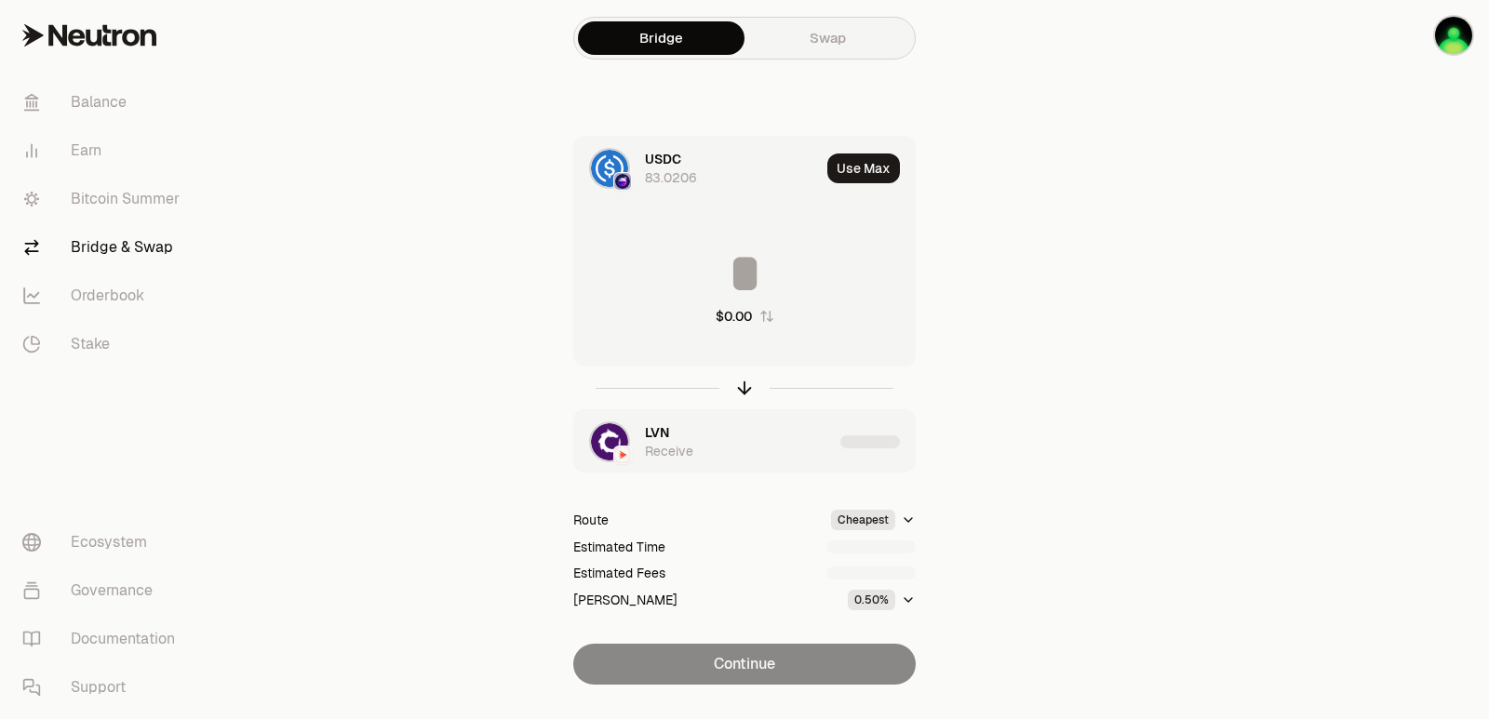
click at [715, 265] on input at bounding box center [744, 274] width 341 height 56
type input "*"
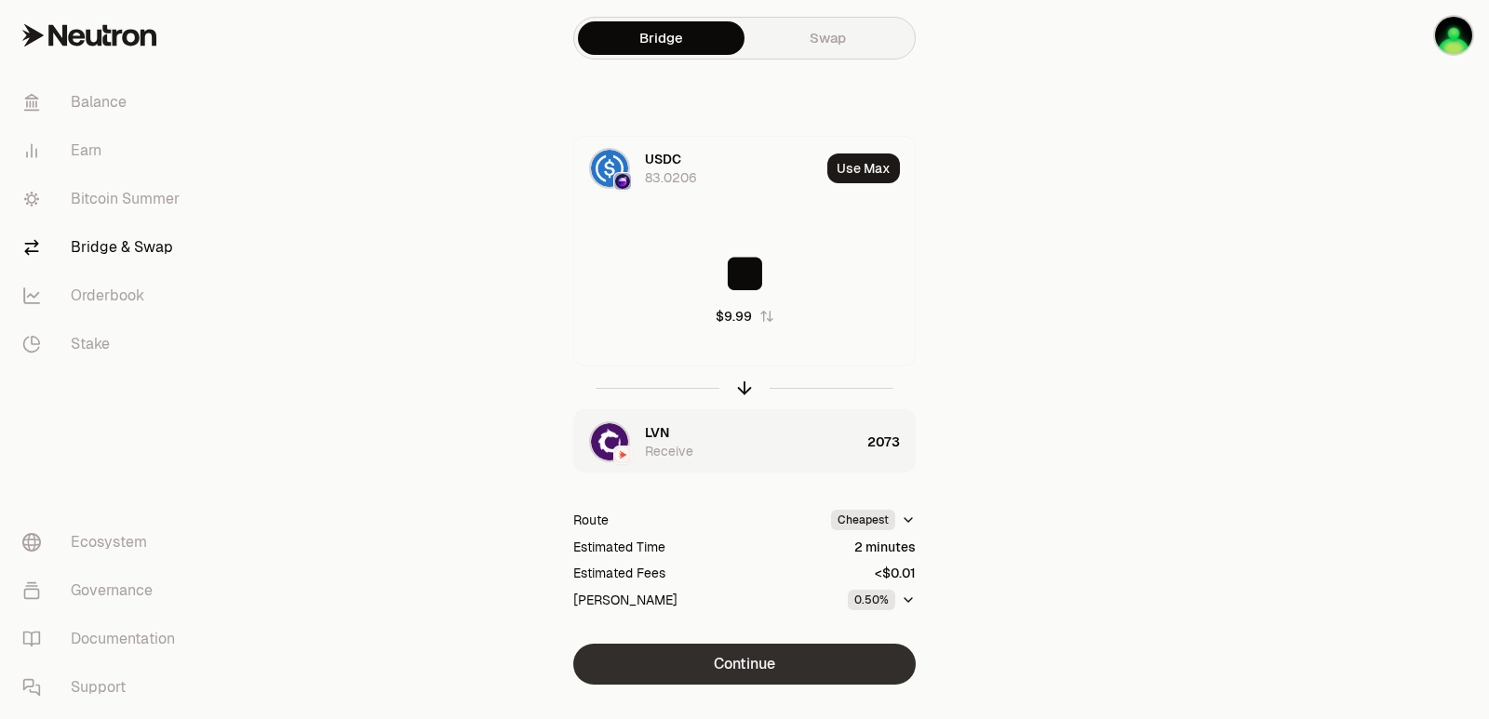
type input "**"
click at [778, 665] on button "Continue" at bounding box center [744, 664] width 342 height 41
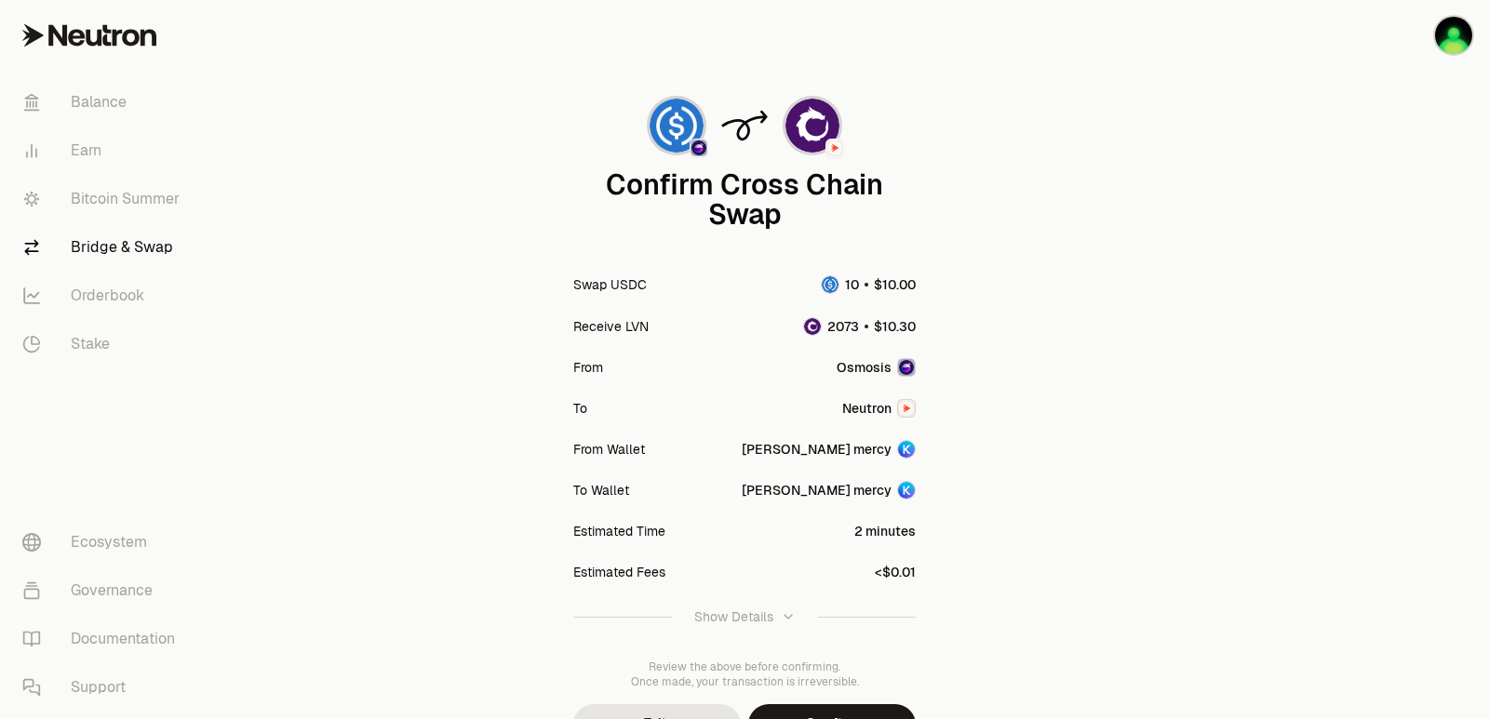
scroll to position [154, 0]
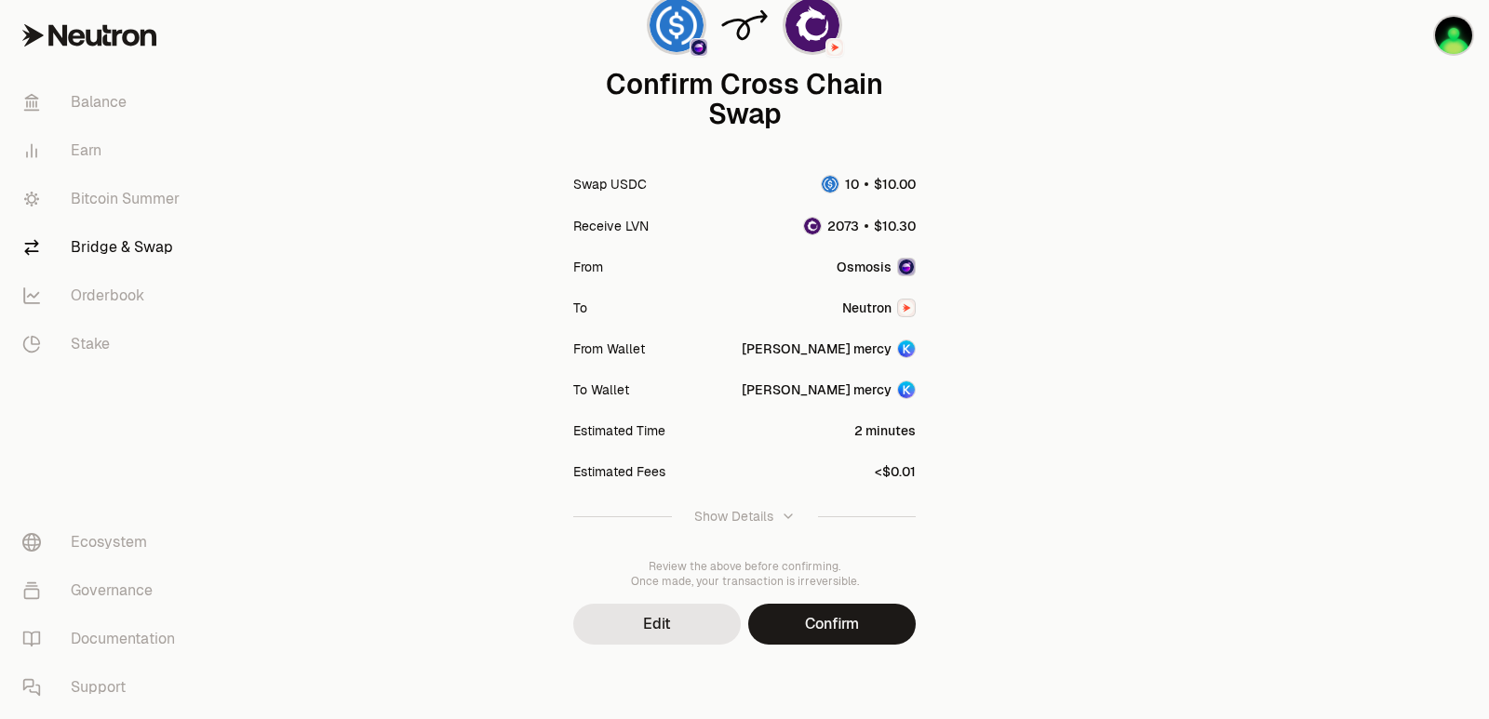
click at [826, 640] on button "Confirm" at bounding box center [832, 624] width 168 height 41
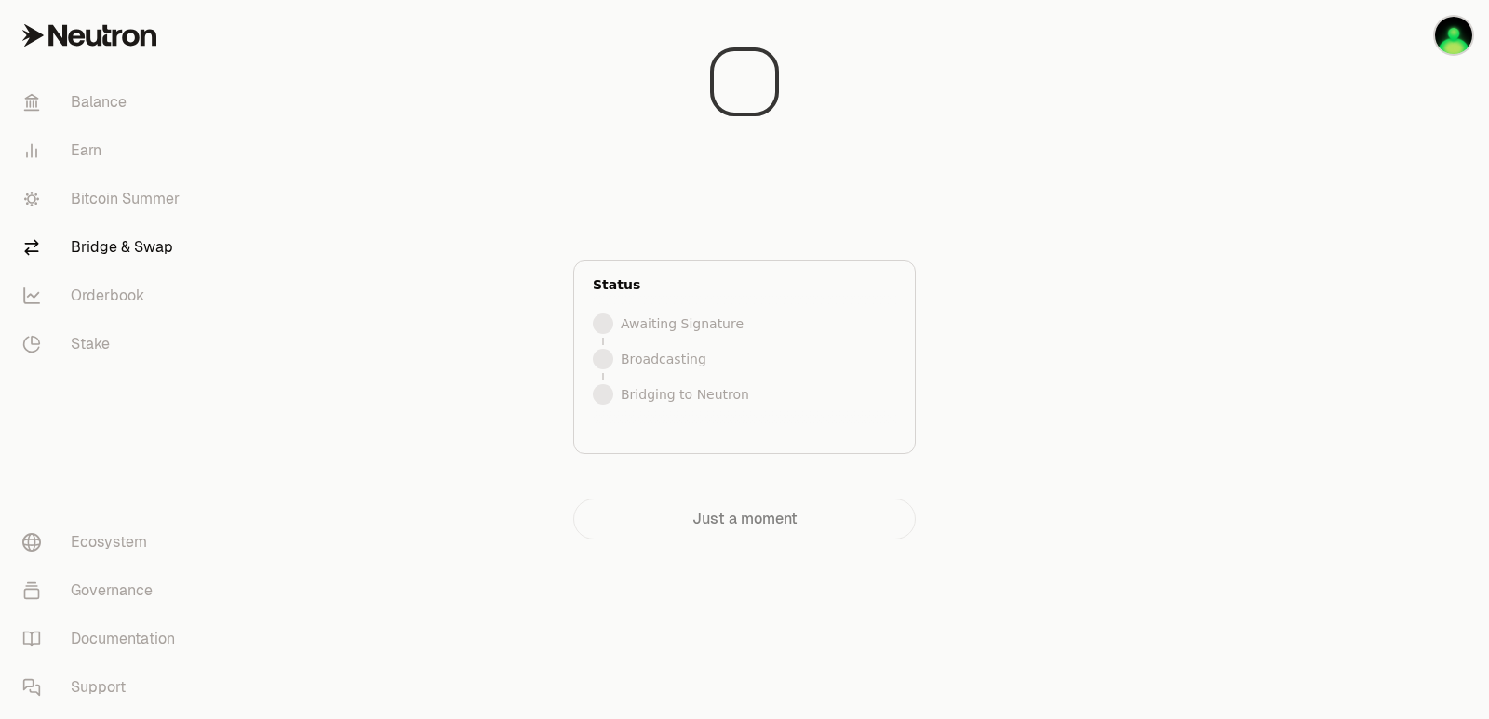
scroll to position [0, 0]
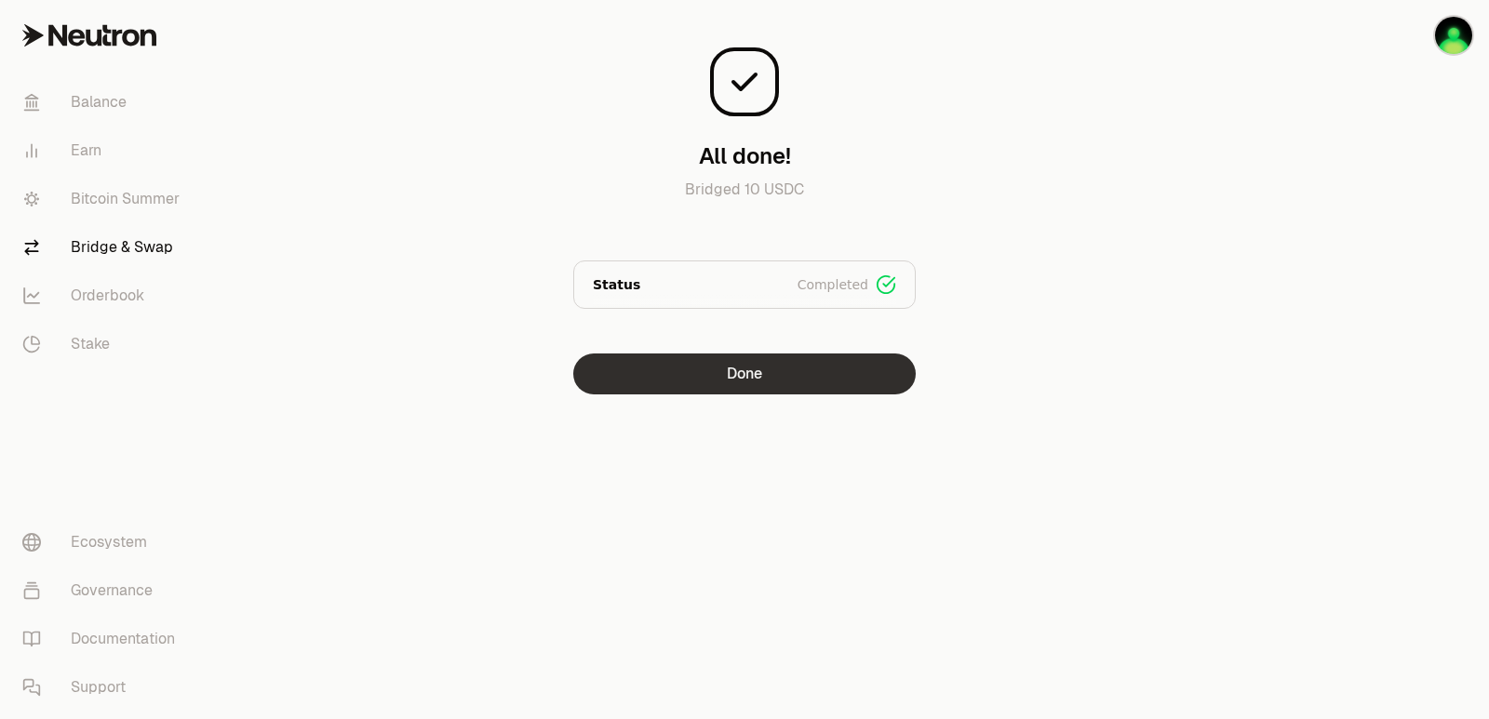
click at [604, 382] on button "Done" at bounding box center [744, 374] width 342 height 41
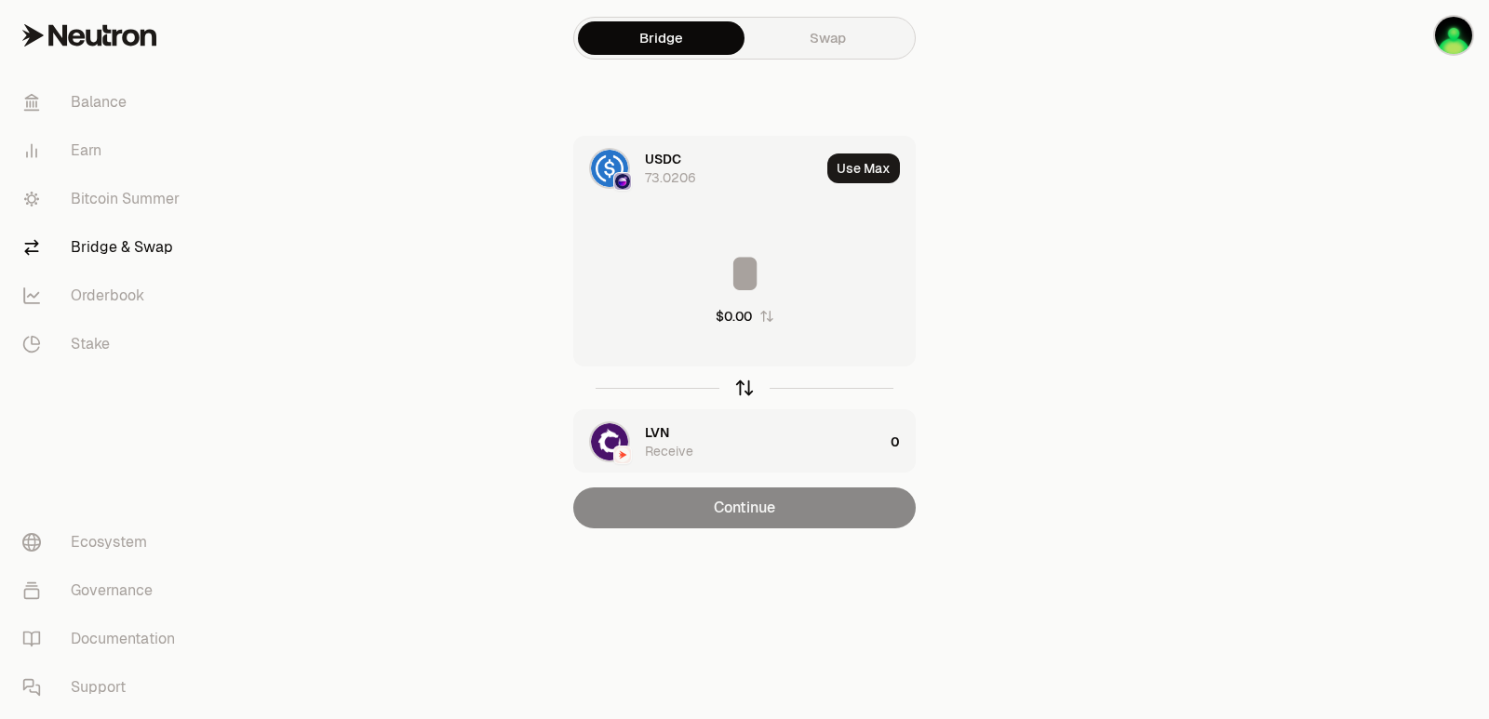
click at [744, 388] on icon "button" at bounding box center [744, 388] width 20 height 20
click at [896, 167] on button "Use Max" at bounding box center [863, 169] width 73 height 30
type input "****"
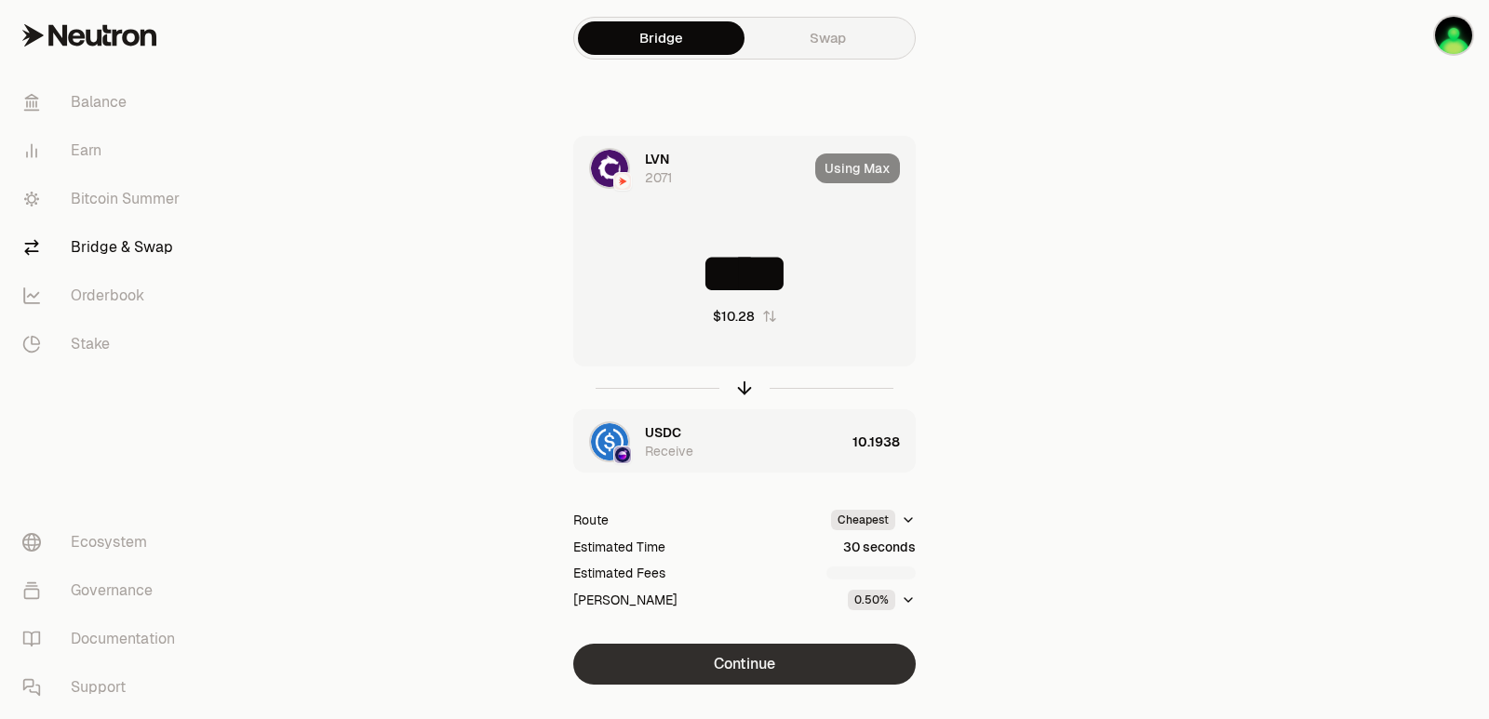
click at [753, 656] on button "Continue" at bounding box center [744, 664] width 342 height 41
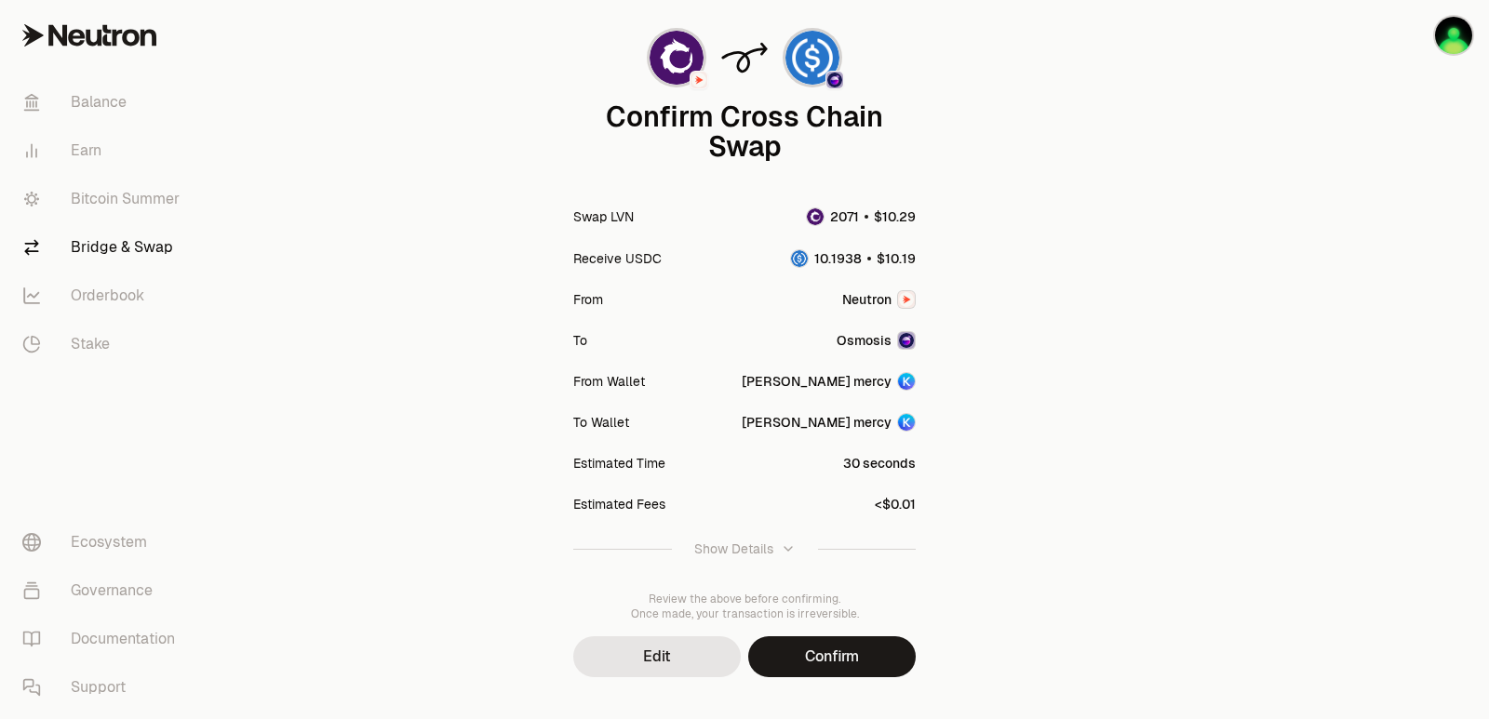
scroll to position [154, 0]
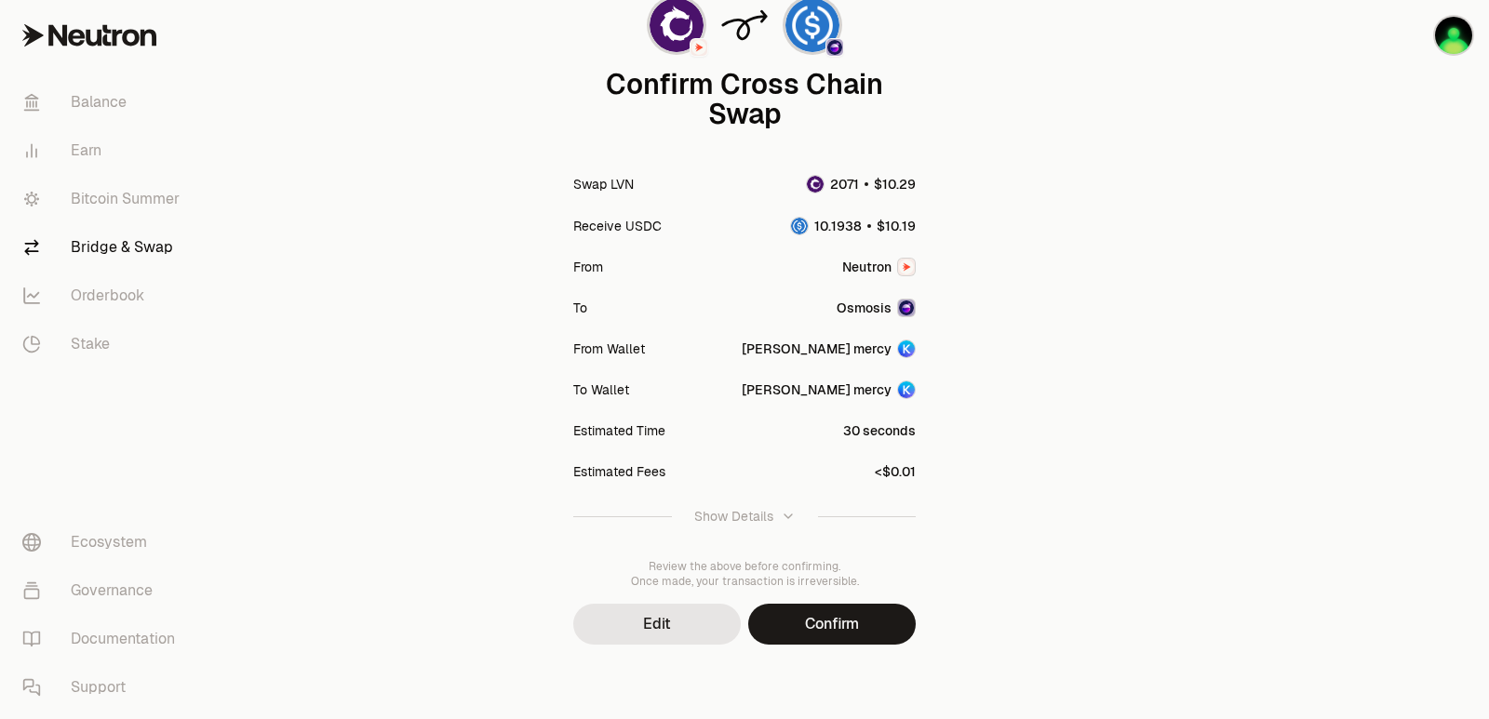
click at [834, 626] on button "Confirm" at bounding box center [832, 624] width 168 height 41
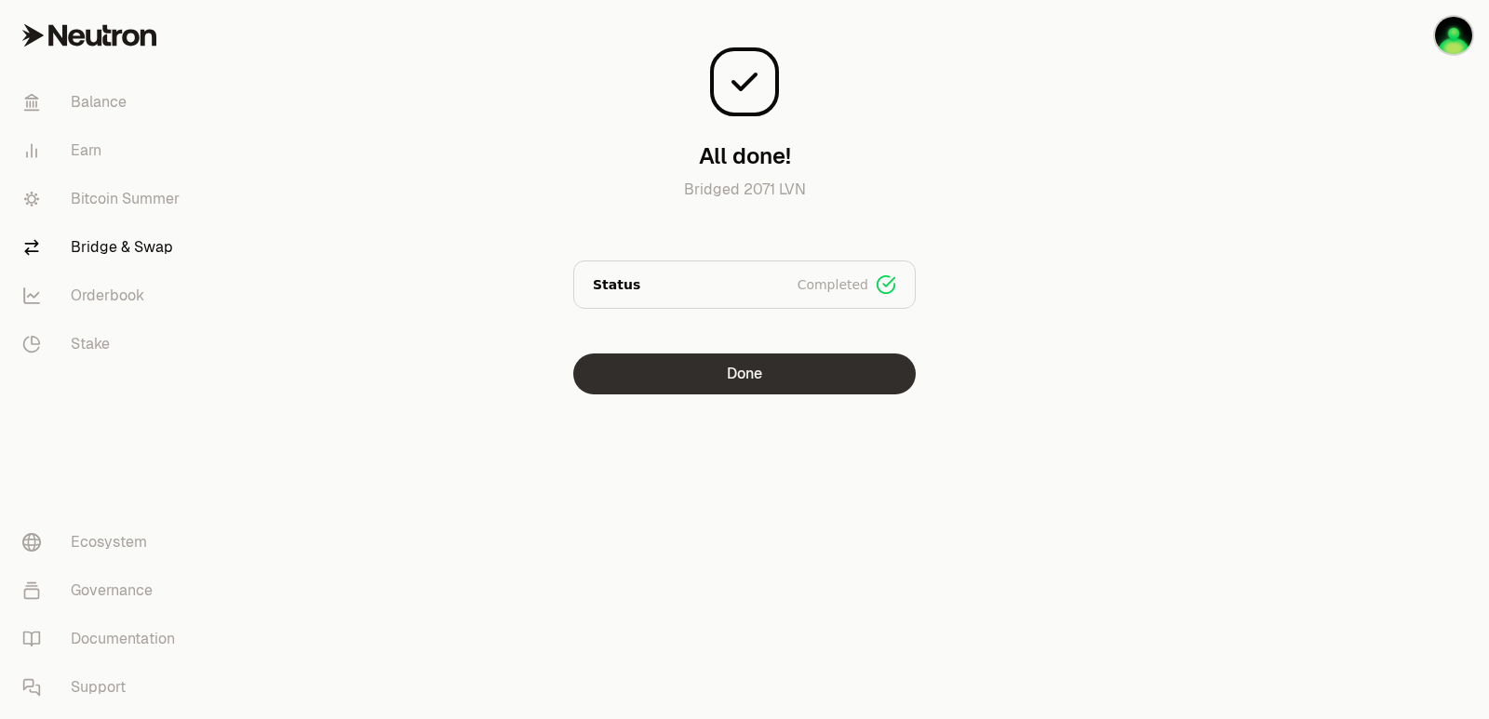
click at [777, 365] on button "Done" at bounding box center [744, 374] width 342 height 41
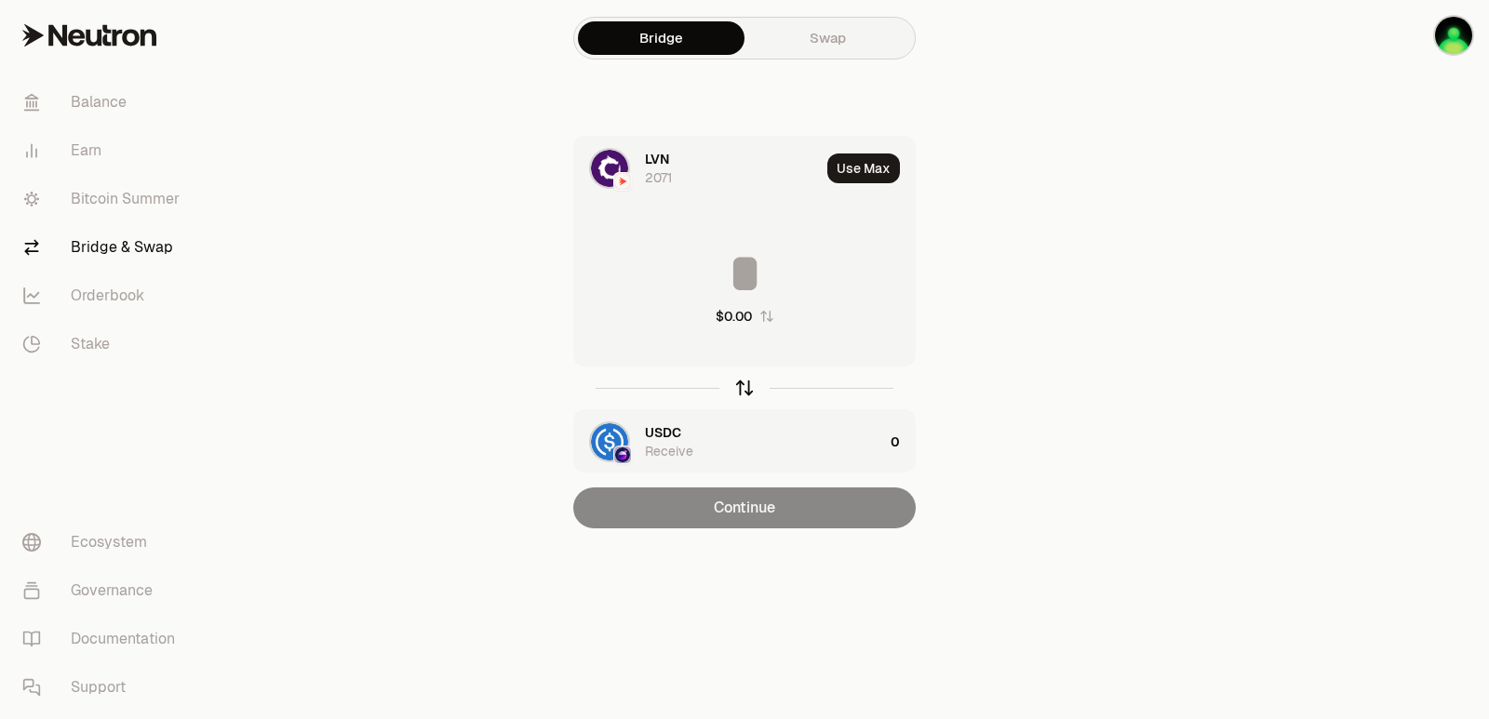
click at [743, 393] on icon "button" at bounding box center [744, 388] width 20 height 20
click at [800, 253] on input at bounding box center [744, 274] width 341 height 56
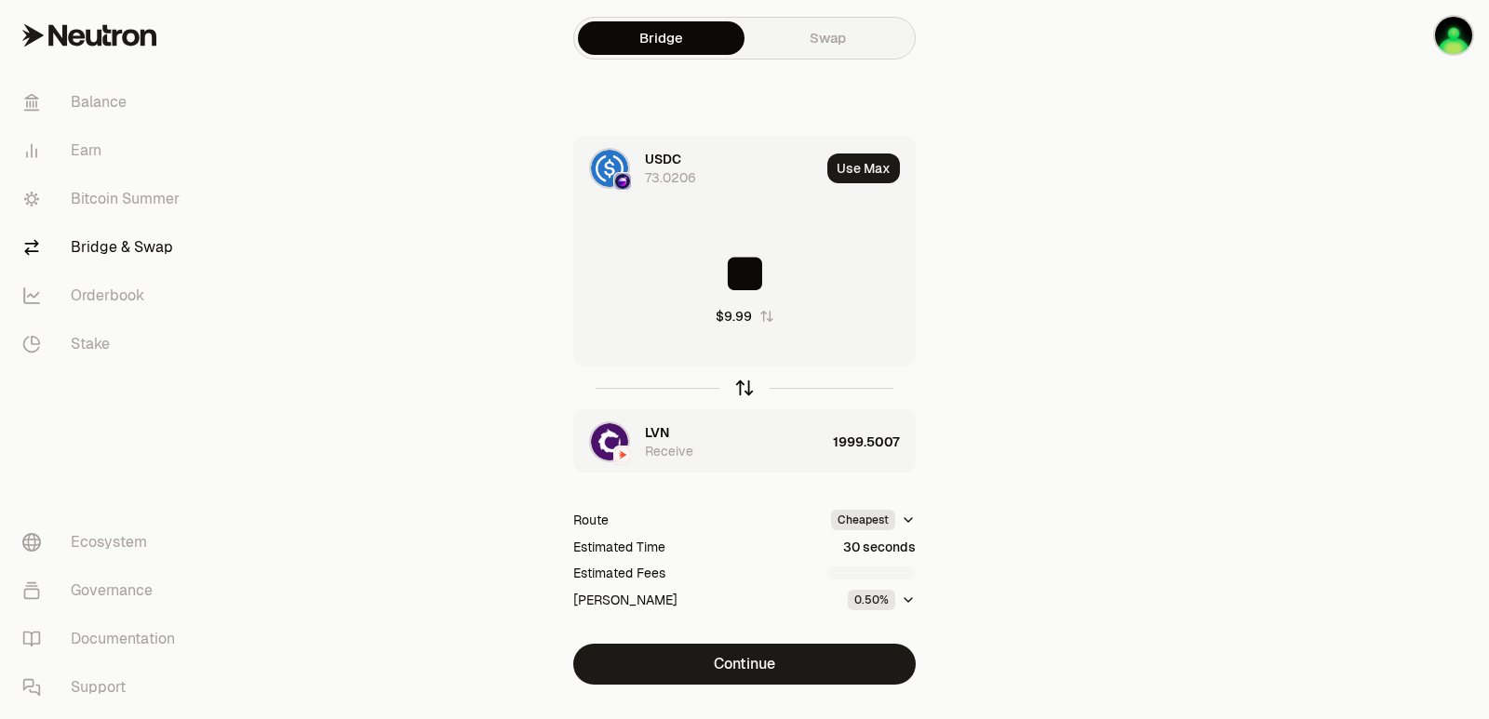
click at [744, 388] on icon "button" at bounding box center [744, 388] width 0 height 12
click at [747, 387] on icon "button" at bounding box center [744, 388] width 20 height 20
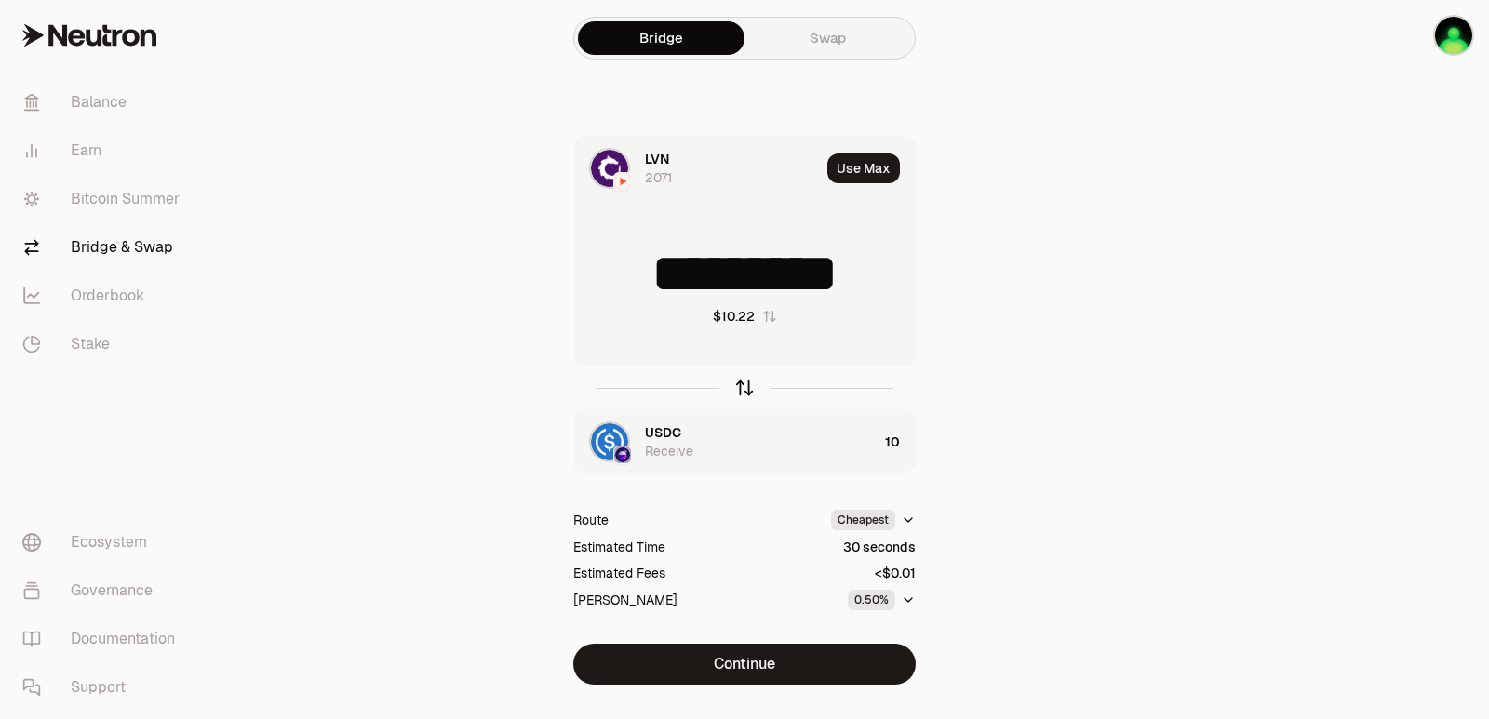
click at [747, 387] on icon "button" at bounding box center [744, 388] width 20 height 20
type input "**"
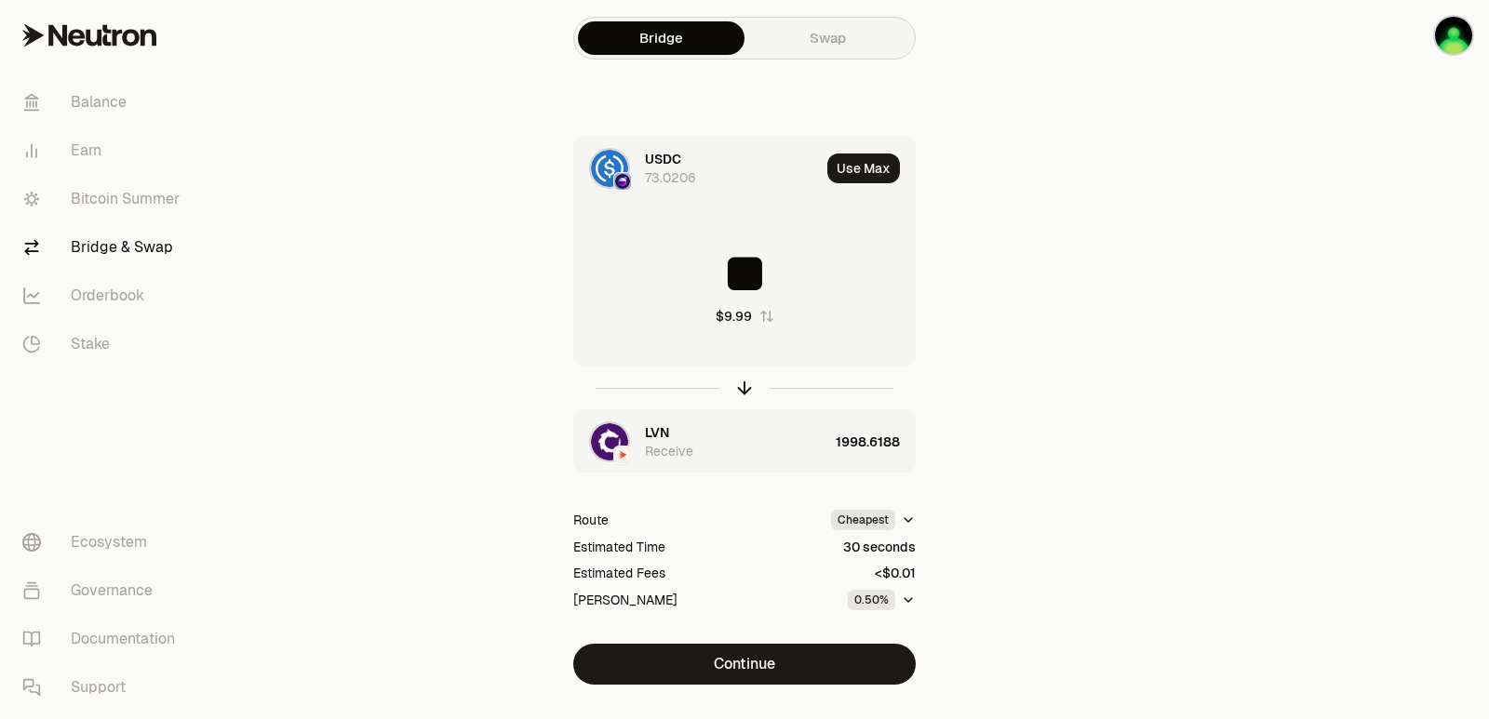
click at [742, 282] on input "**" at bounding box center [744, 274] width 341 height 56
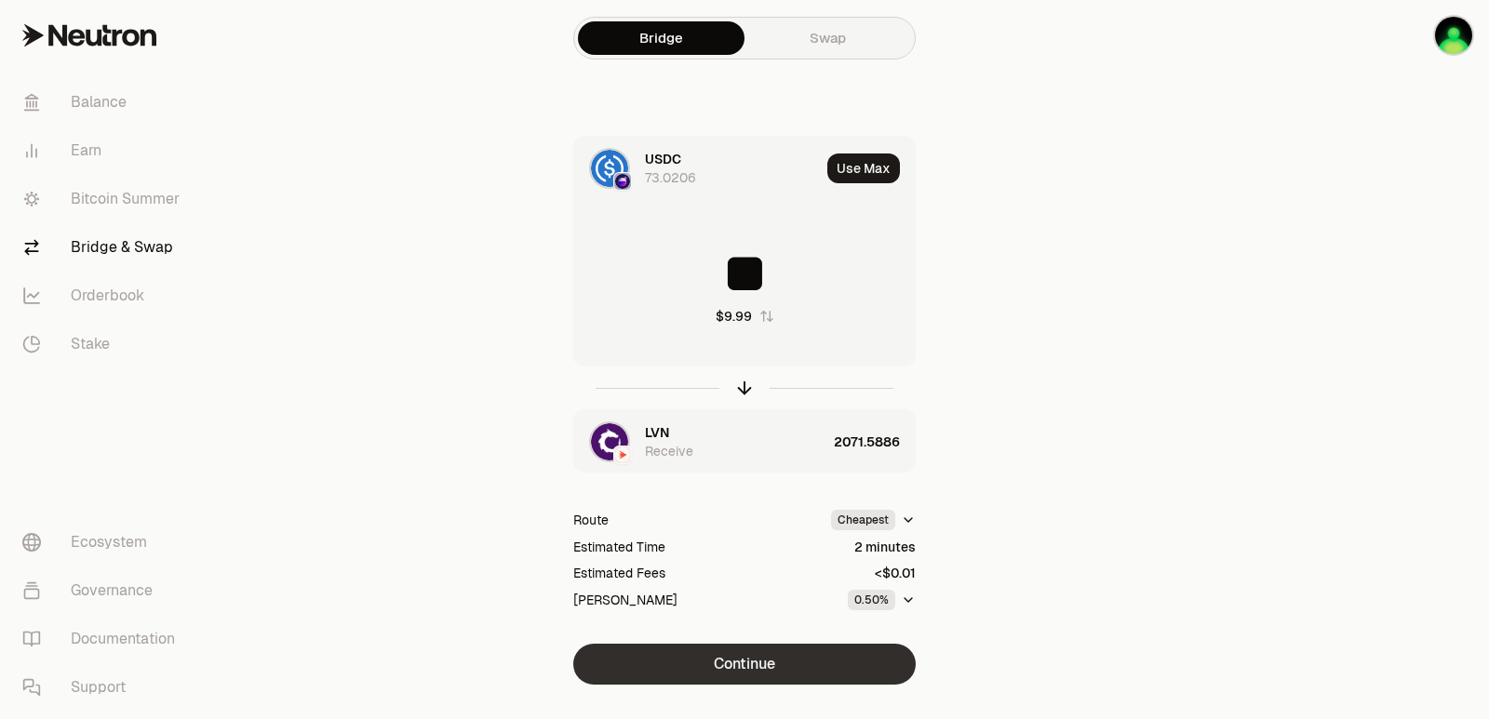
click at [748, 661] on button "Continue" at bounding box center [744, 664] width 342 height 41
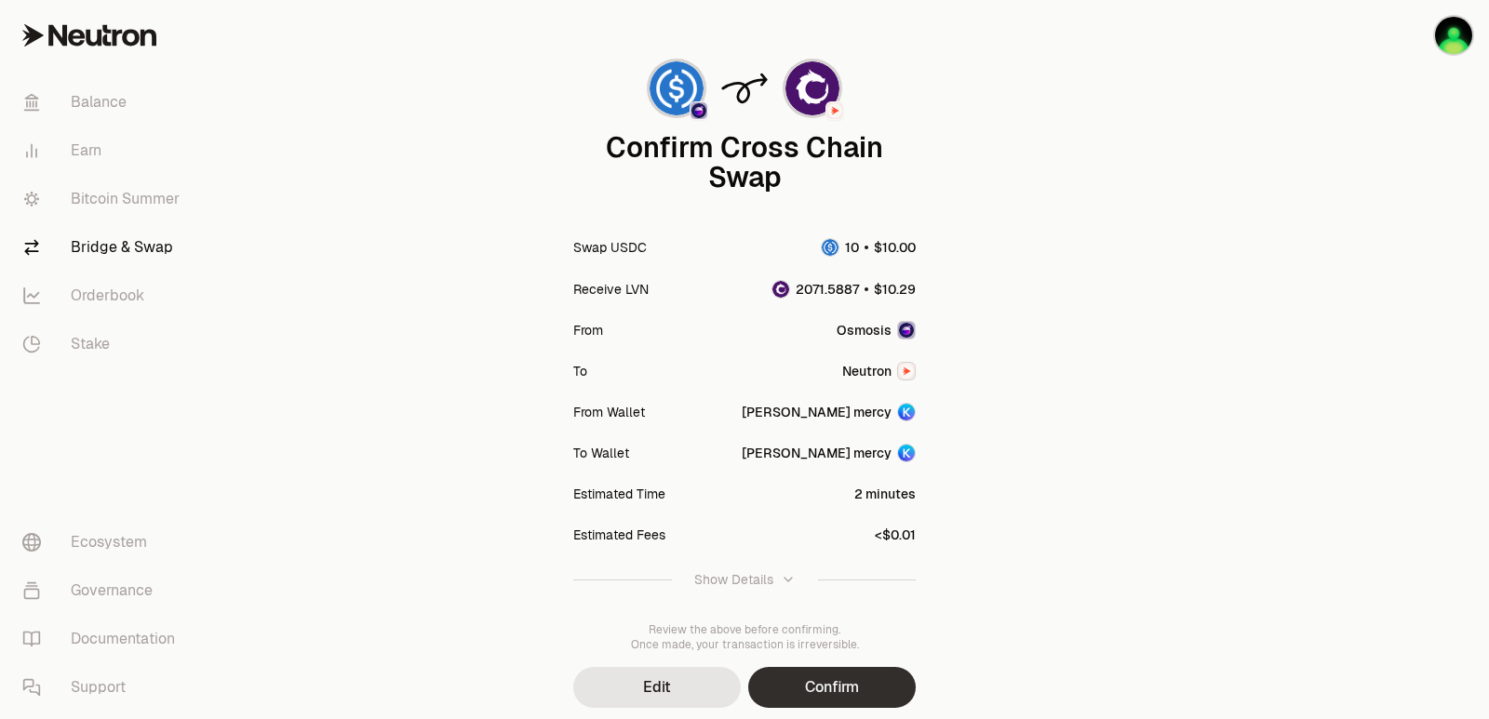
scroll to position [93, 0]
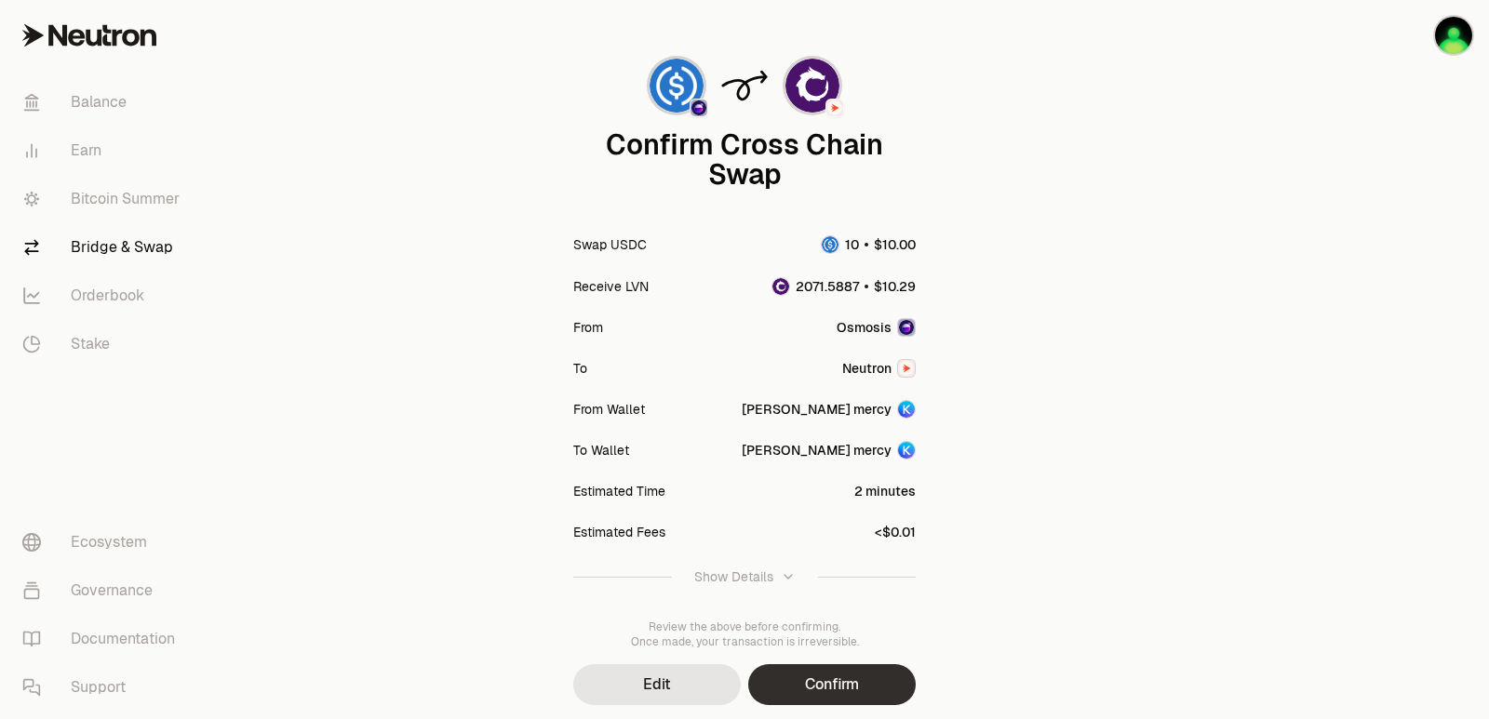
click at [820, 669] on button "Confirm" at bounding box center [832, 684] width 168 height 41
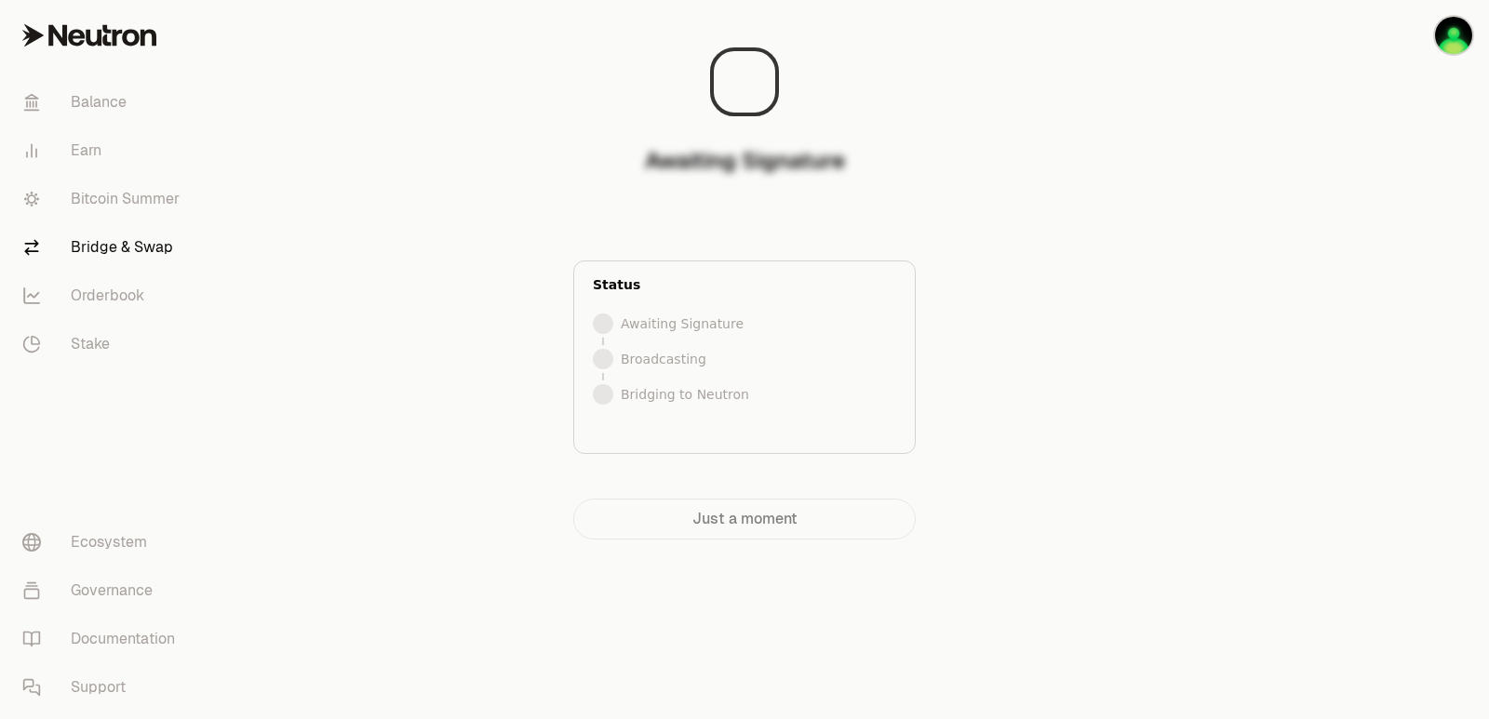
scroll to position [0, 0]
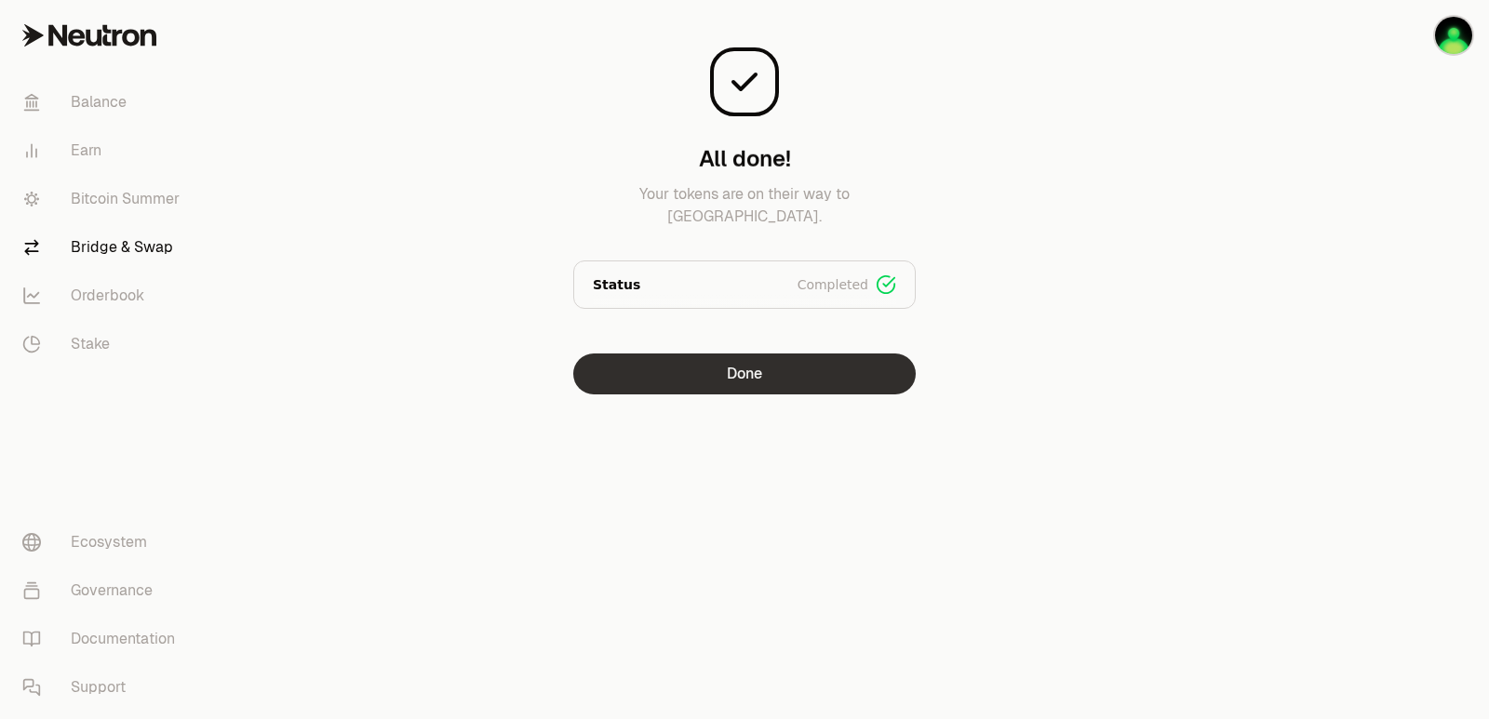
click at [743, 394] on div "All done! Your tokens are on their way to Neutron. Status Completed Signed Broa…" at bounding box center [744, 234] width 670 height 469
click at [747, 381] on button "Done" at bounding box center [744, 374] width 342 height 41
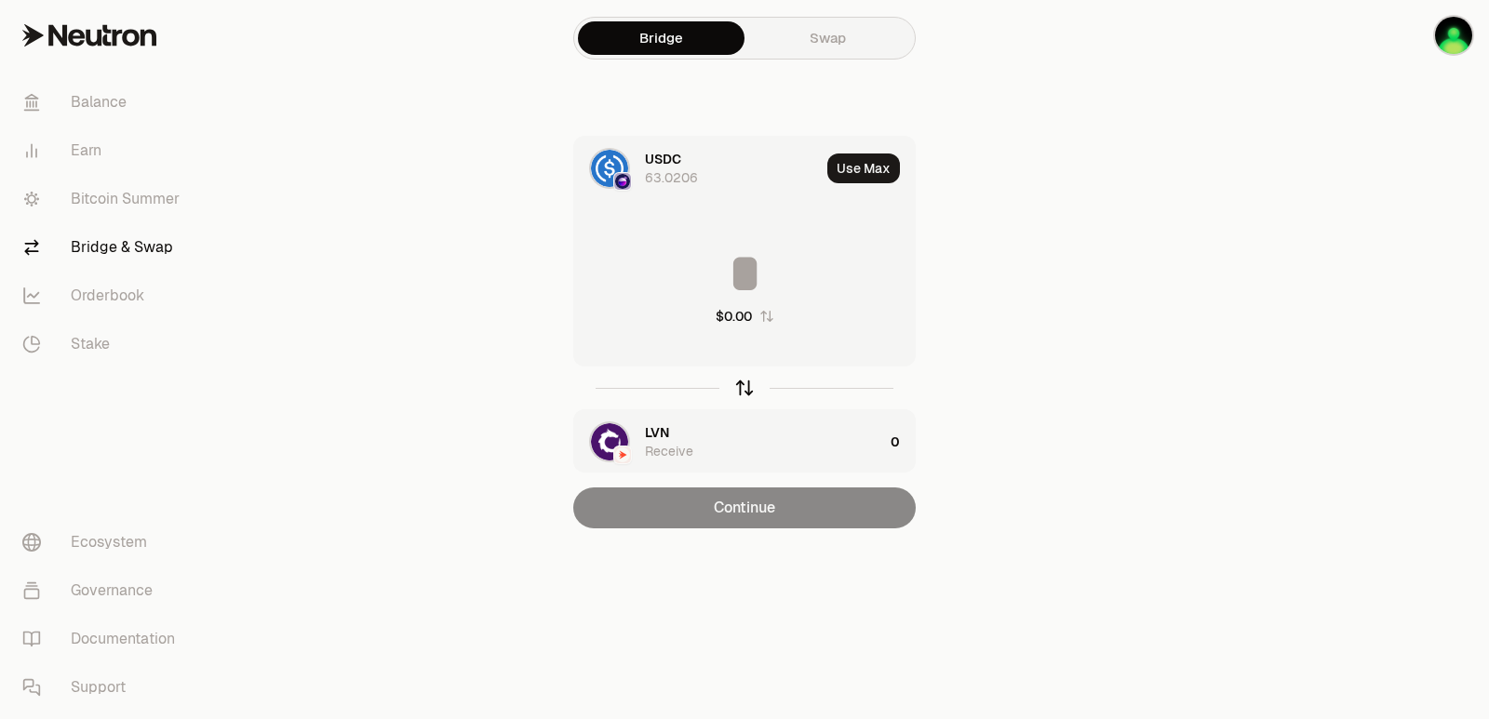
click at [746, 389] on icon "button" at bounding box center [744, 388] width 20 height 20
click at [864, 161] on button "Use Max" at bounding box center [863, 169] width 73 height 30
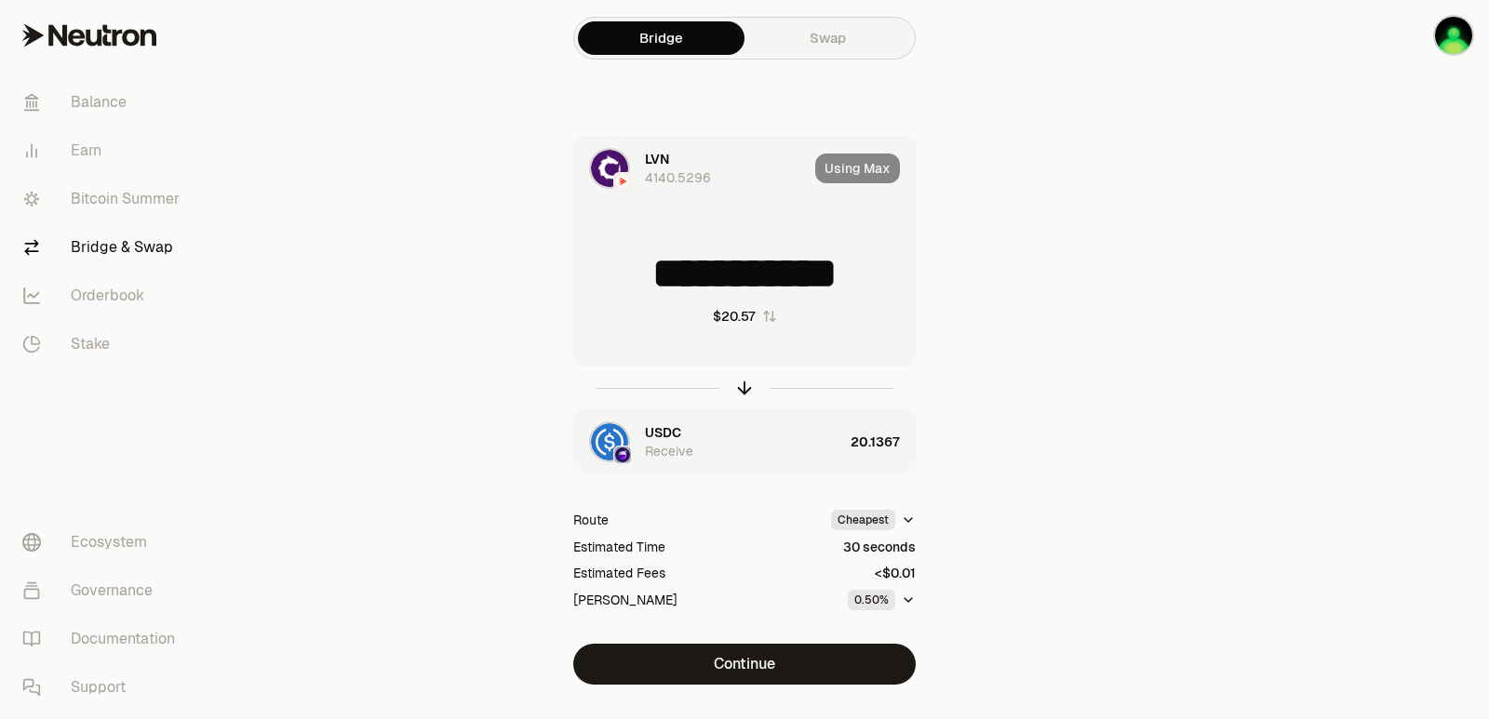
drag, startPoint x: 891, startPoint y: 274, endPoint x: 605, endPoint y: 278, distance: 285.7
click at [605, 278] on input "**********" at bounding box center [744, 274] width 341 height 56
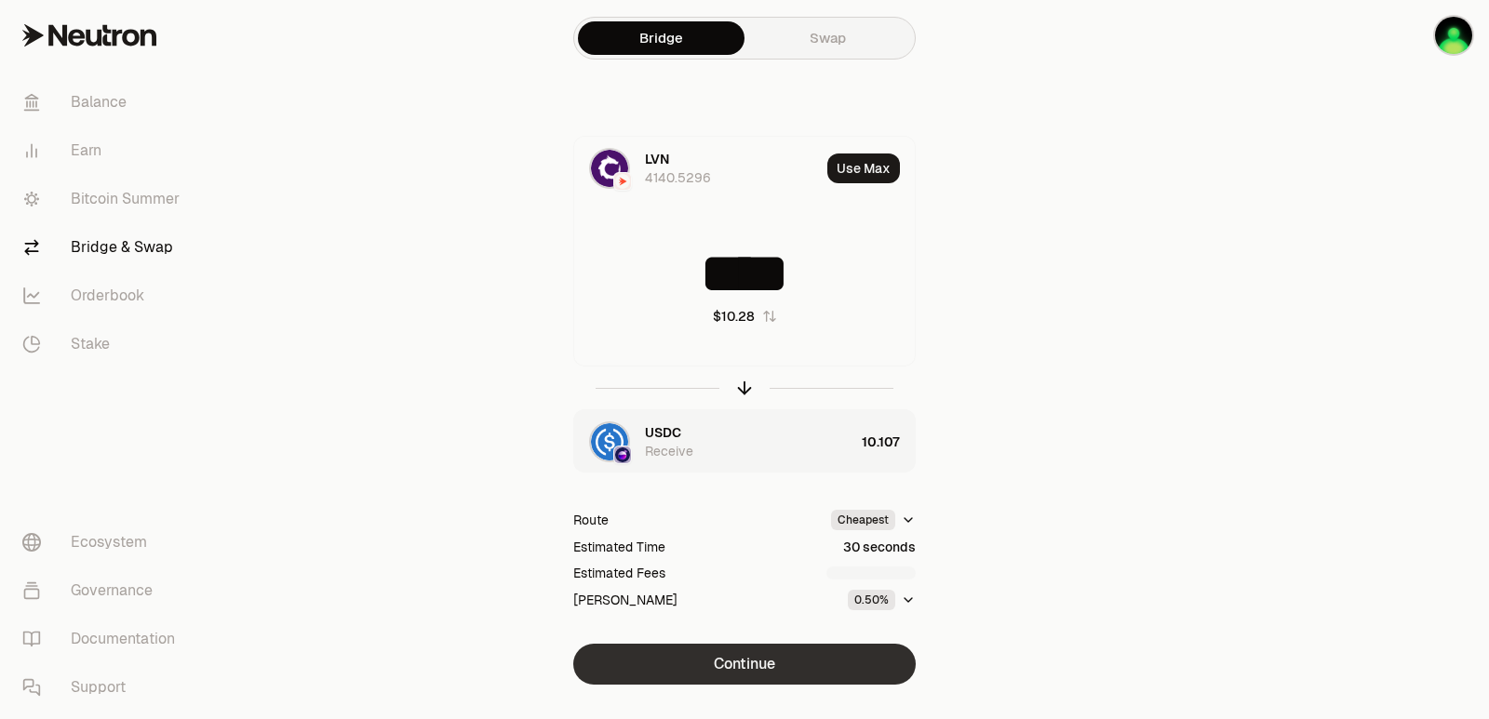
type input "****"
click at [734, 677] on button "Continue" at bounding box center [744, 664] width 342 height 41
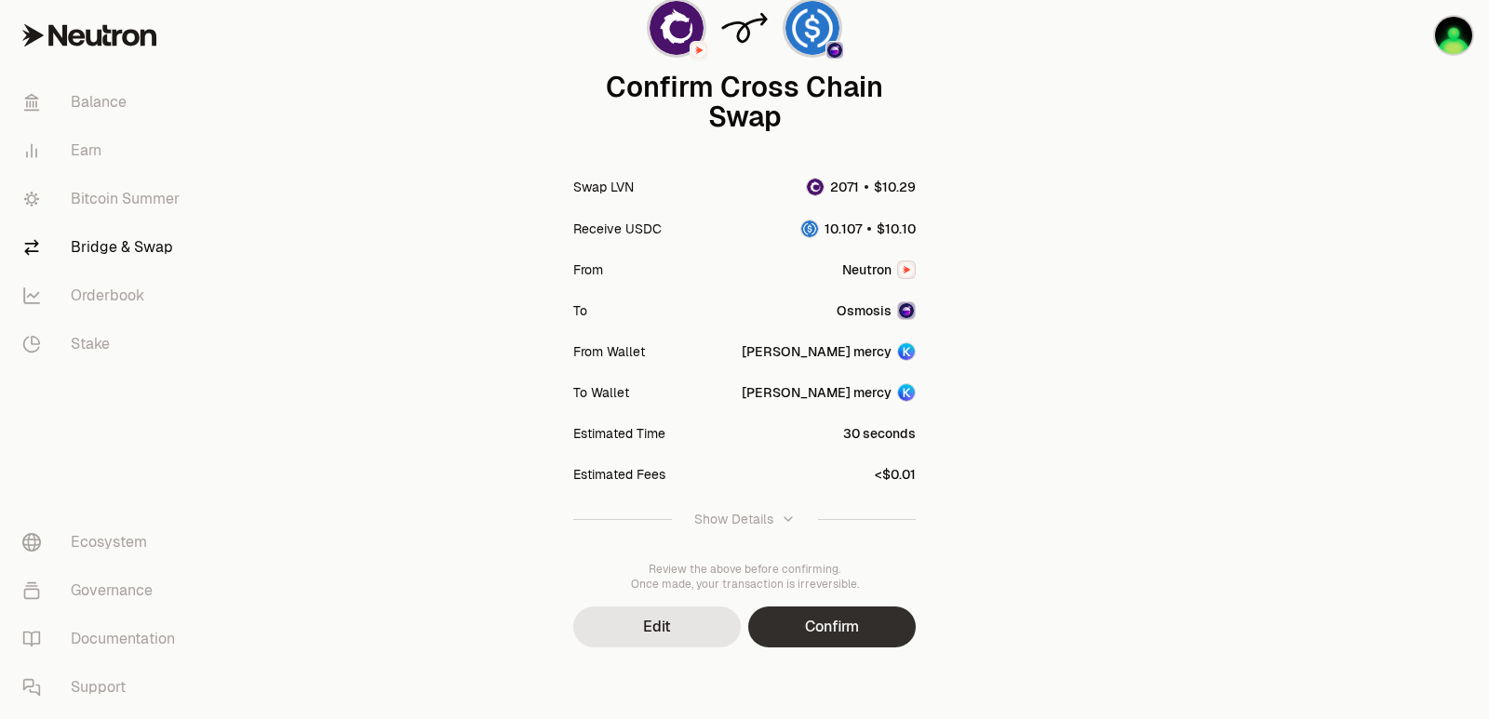
scroll to position [154, 0]
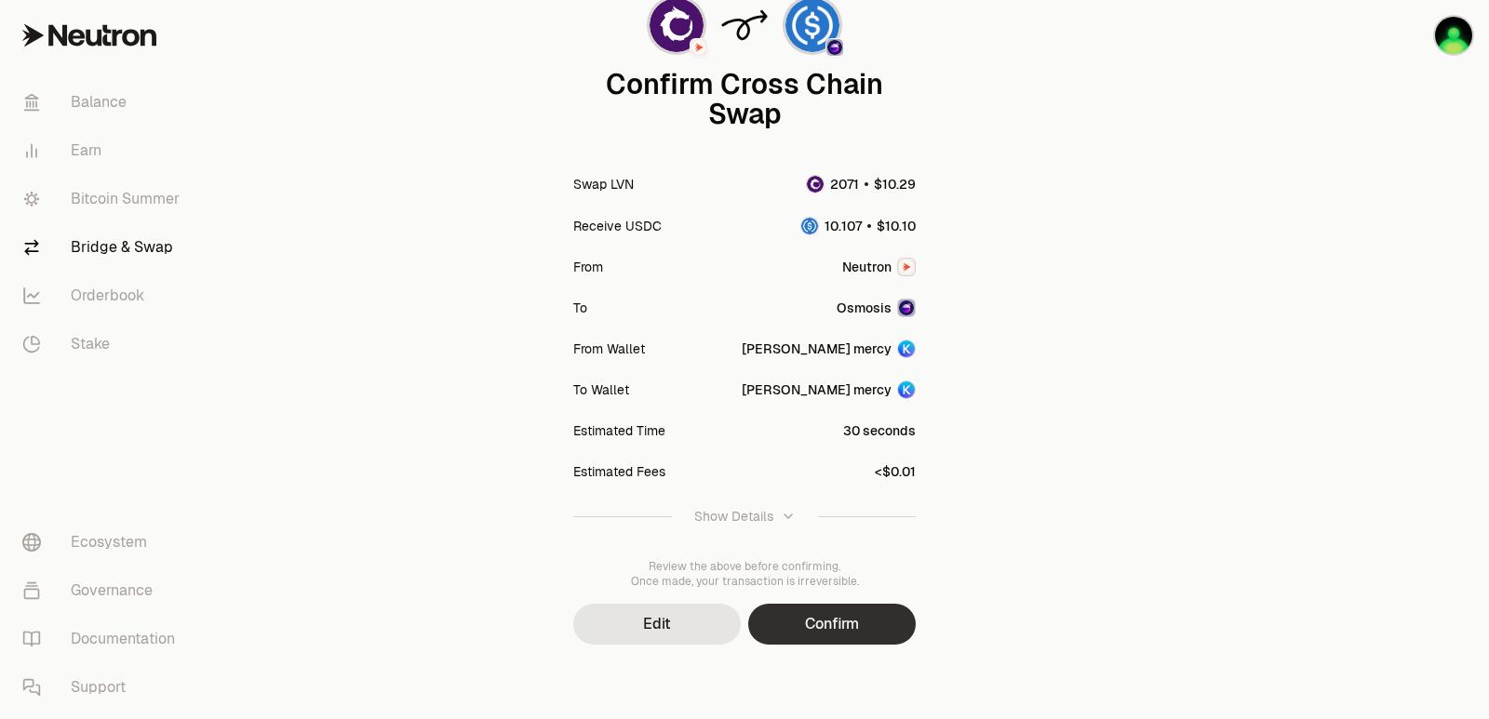
click at [824, 632] on button "Confirm" at bounding box center [832, 624] width 168 height 41
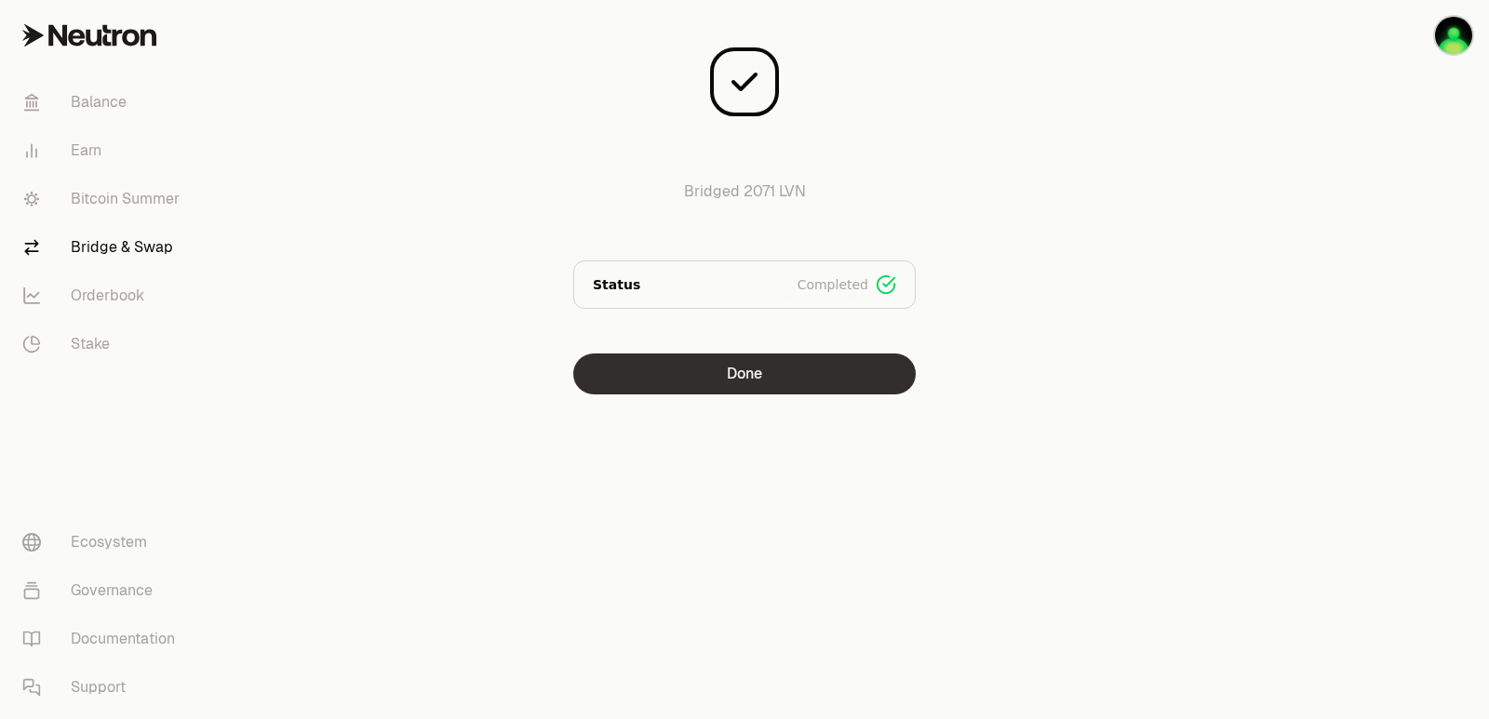
click at [751, 369] on button "Done" at bounding box center [744, 374] width 342 height 41
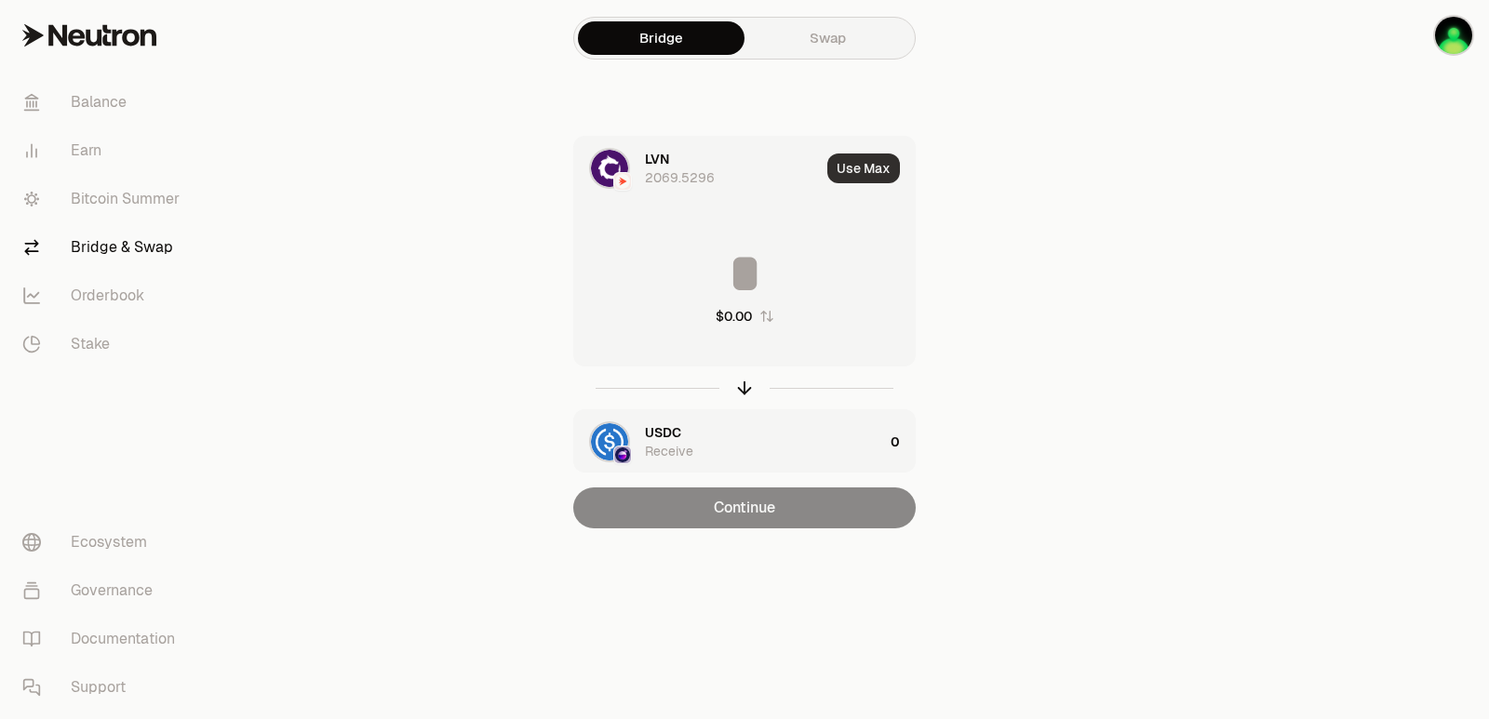
click at [860, 169] on button "Use Max" at bounding box center [863, 169] width 73 height 30
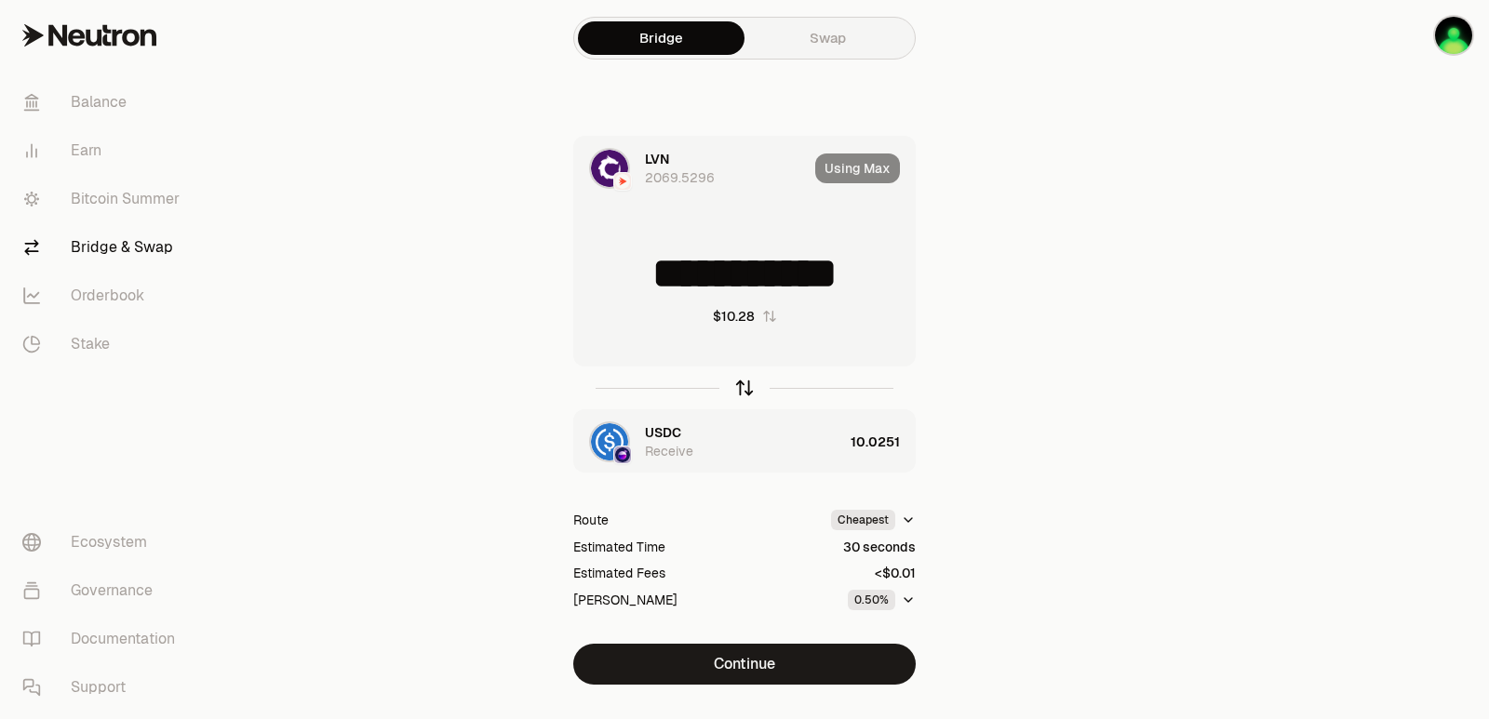
click at [748, 388] on icon "button" at bounding box center [744, 388] width 20 height 20
type input "*********"
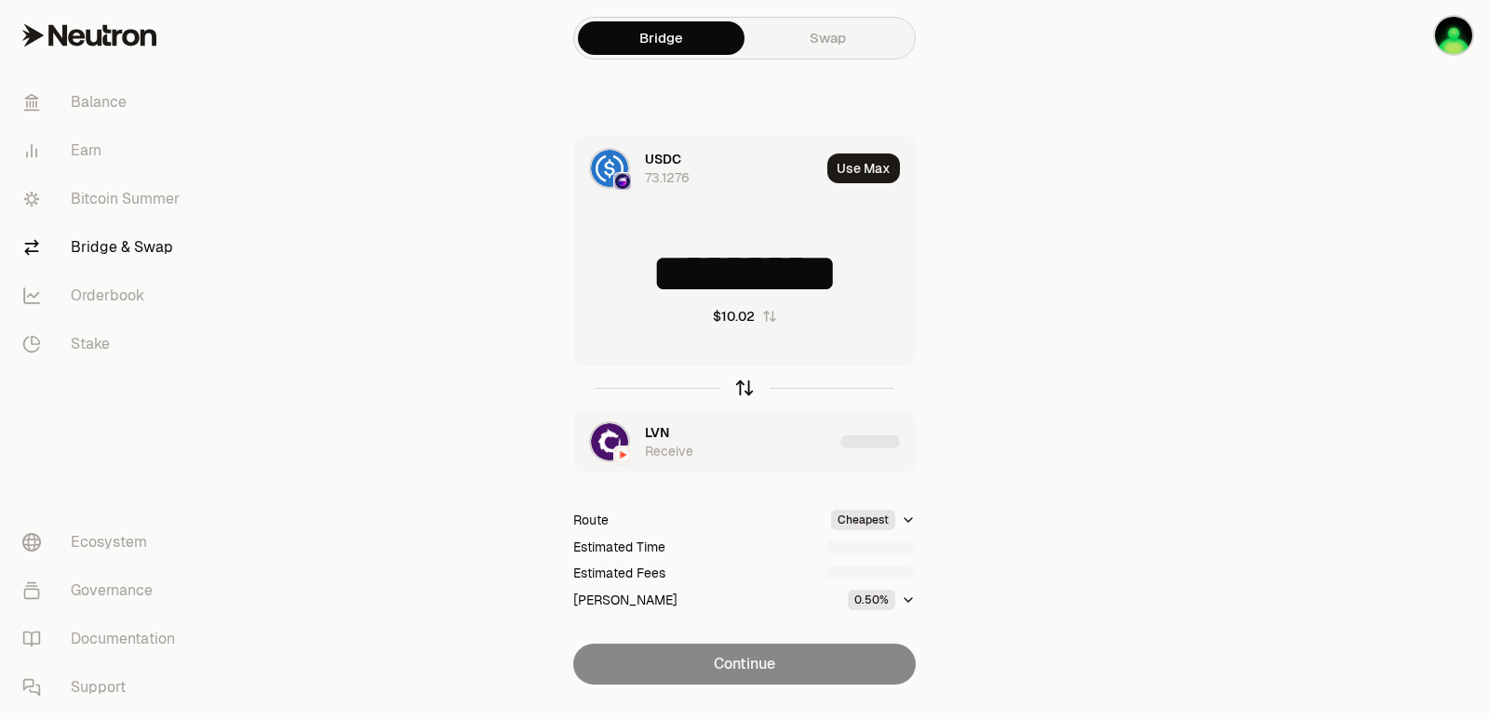
click at [748, 388] on icon "button" at bounding box center [744, 388] width 20 height 20
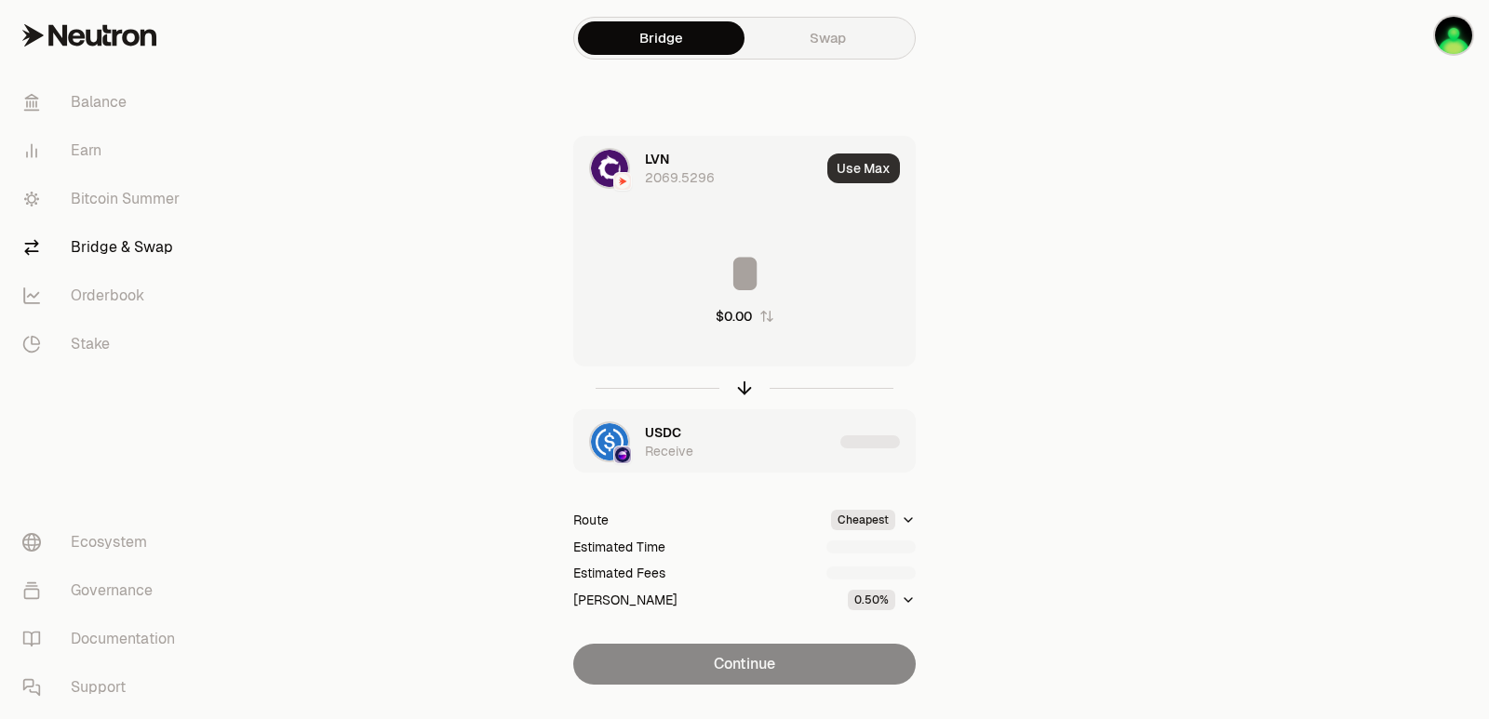
click at [854, 168] on button "Use Max" at bounding box center [863, 169] width 73 height 30
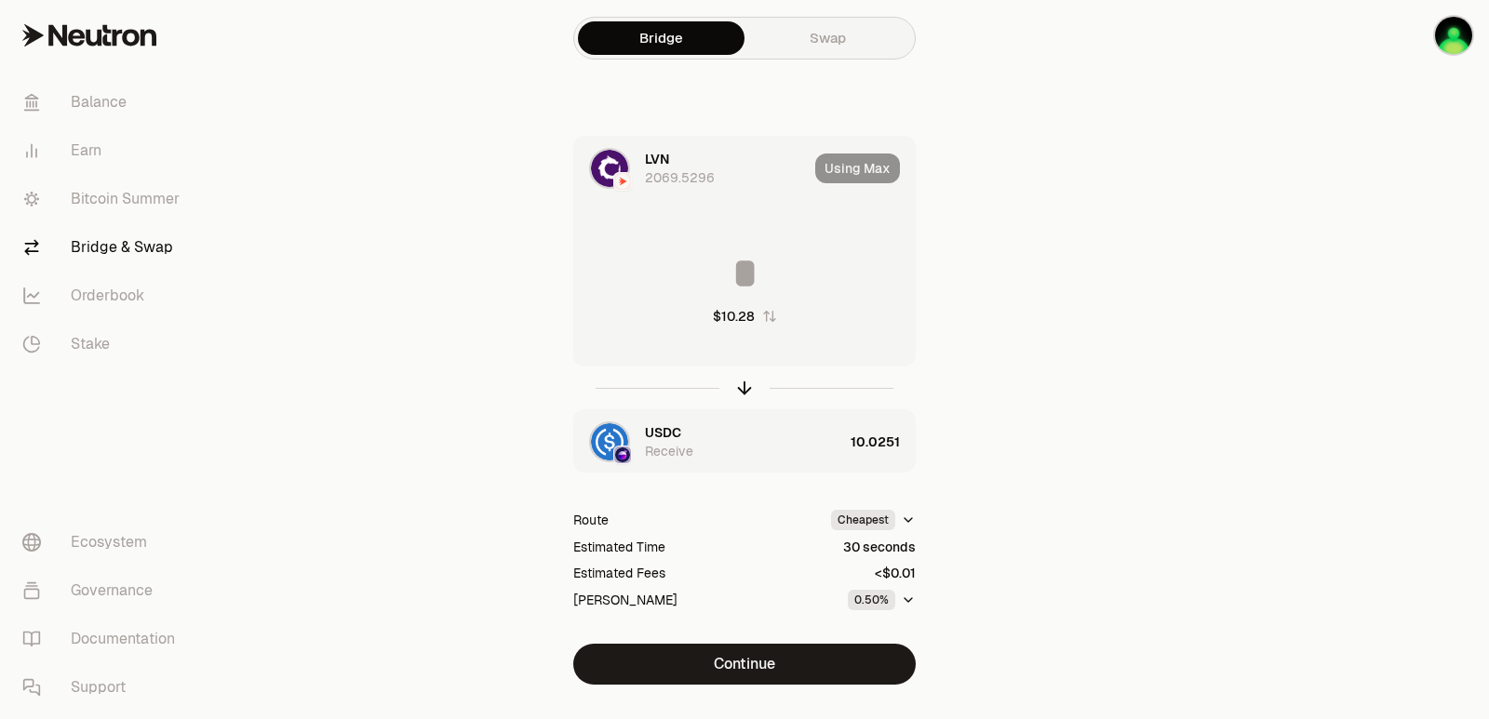
type input "**********"
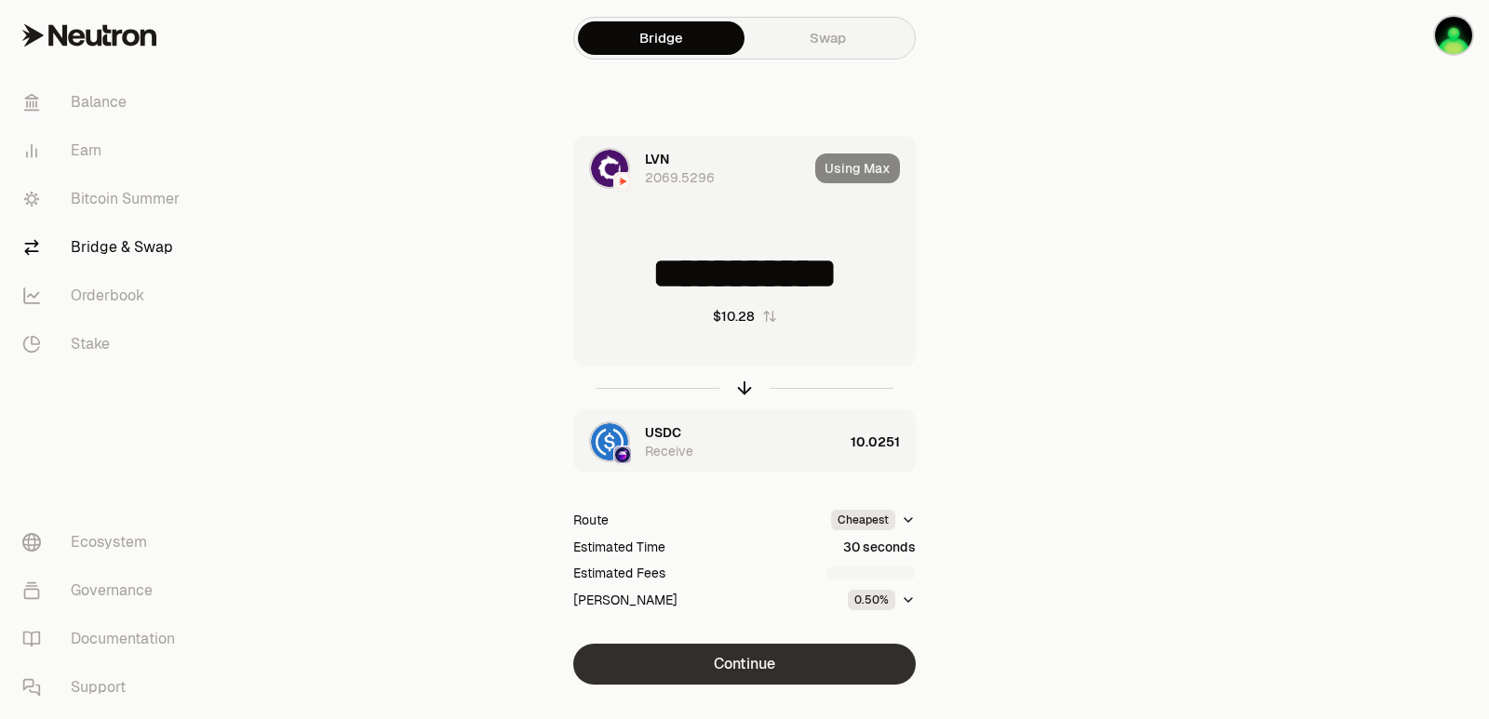
click at [743, 654] on button "Continue" at bounding box center [744, 664] width 342 height 41
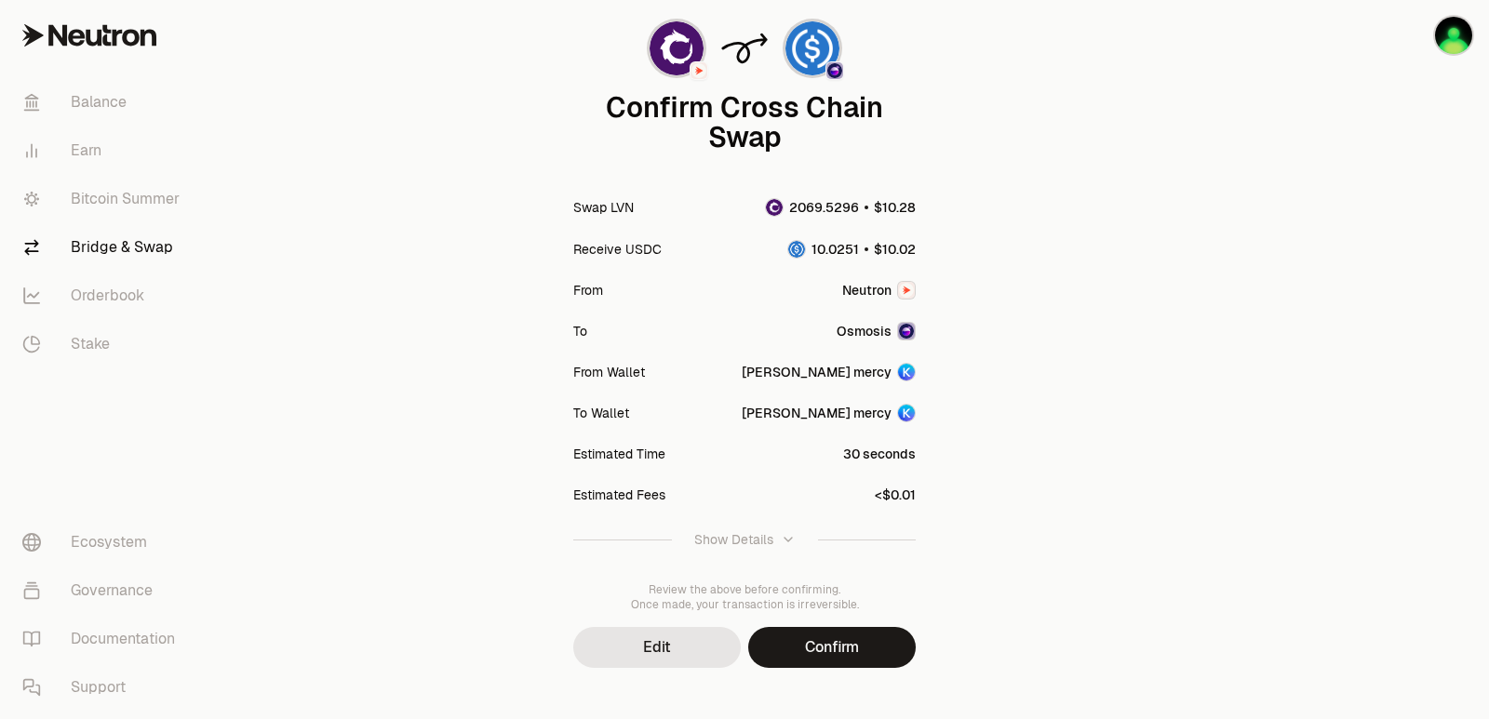
scroll to position [154, 0]
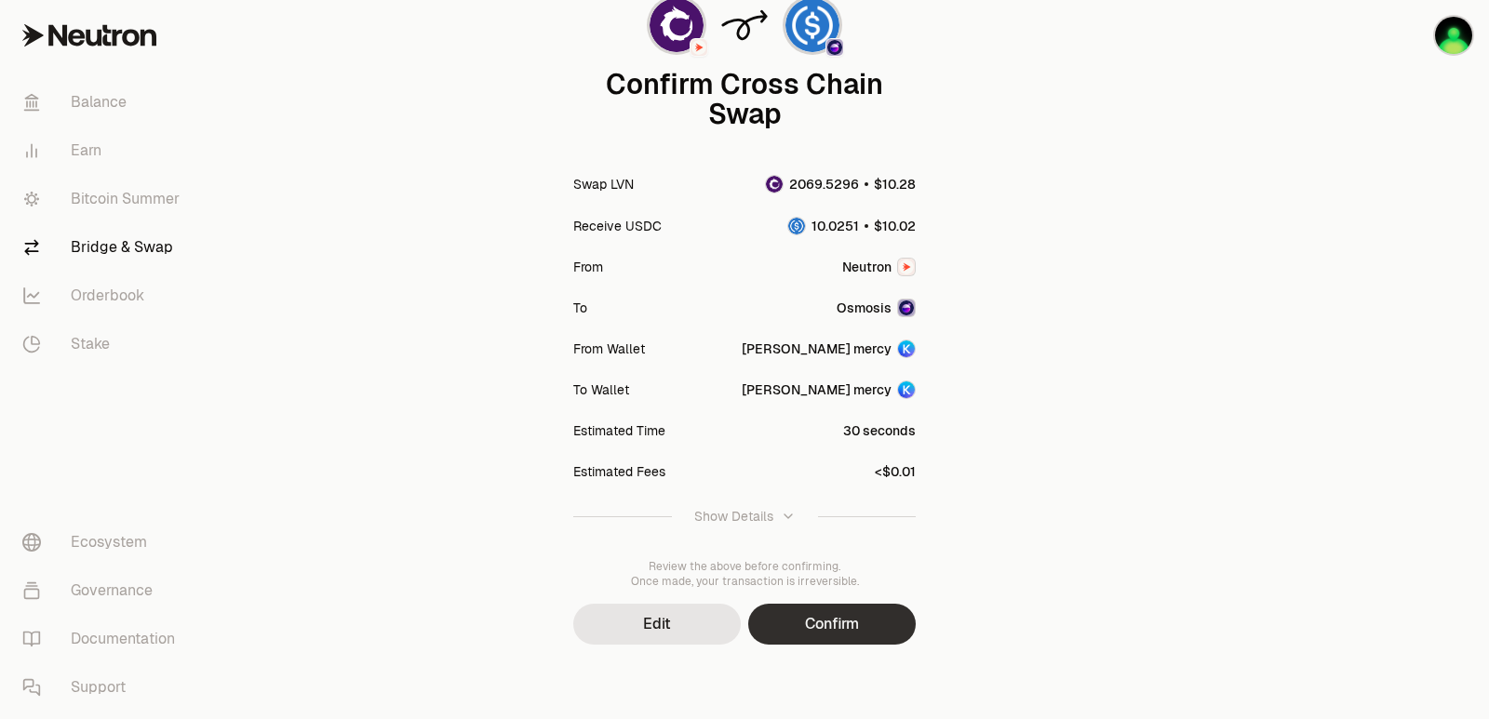
click at [812, 634] on button "Confirm" at bounding box center [832, 624] width 168 height 41
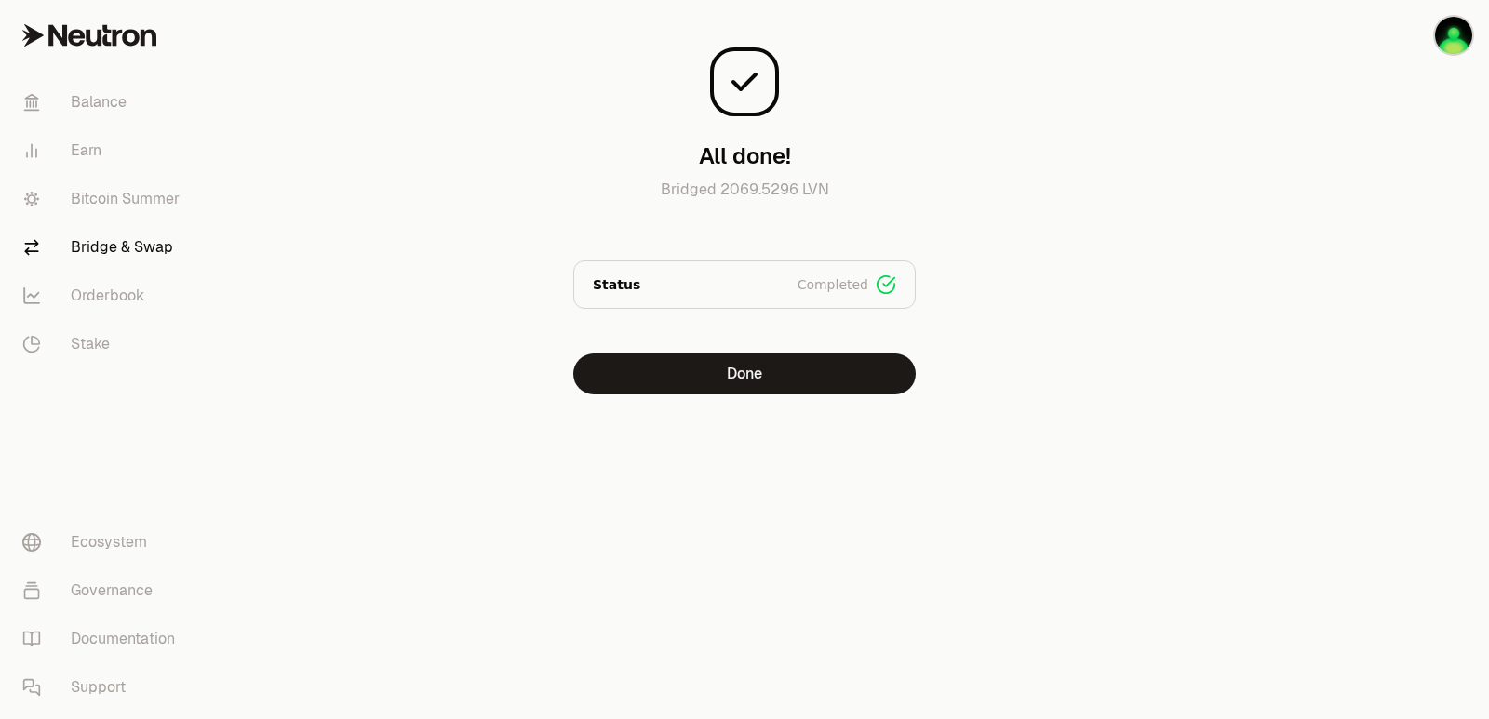
click at [681, 350] on div "All done! Bridged 2069.5296 LVN Status Completed Signed Broadcasted Bridged Done" at bounding box center [744, 205] width 625 height 380
click at [687, 357] on button "Done" at bounding box center [744, 374] width 342 height 41
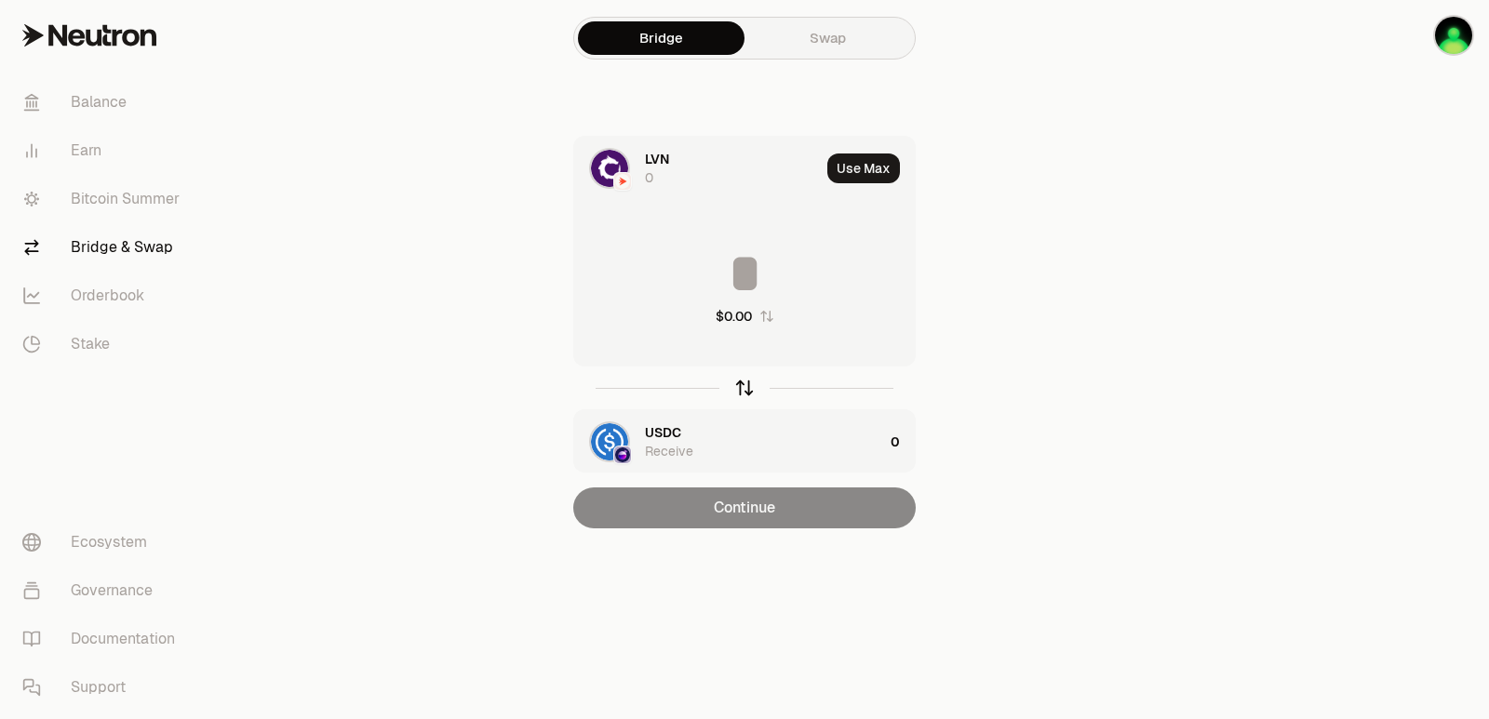
click at [747, 381] on icon "button" at bounding box center [744, 388] width 20 height 20
click at [753, 255] on input at bounding box center [744, 274] width 341 height 56
click at [656, 426] on span "LVN" at bounding box center [657, 432] width 24 height 19
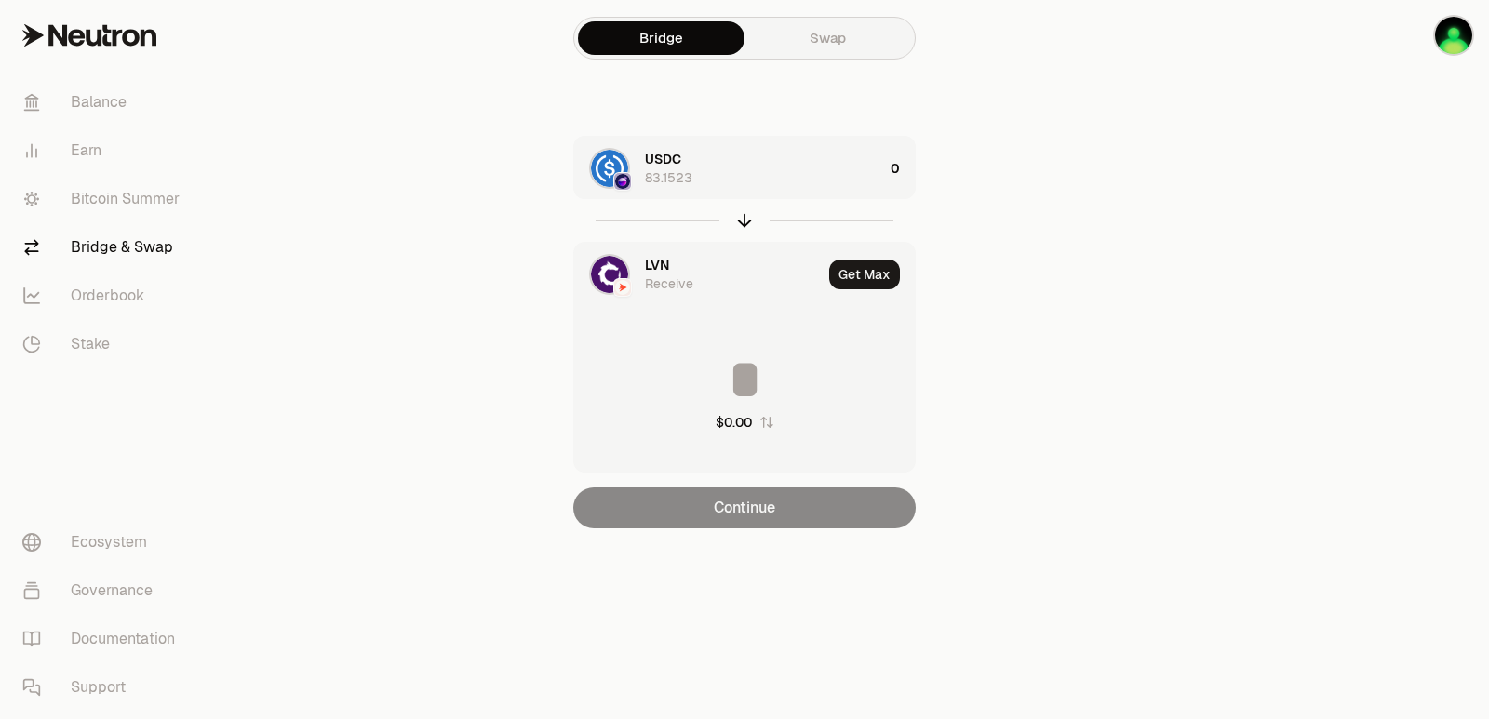
click at [653, 248] on div "LVN Receive" at bounding box center [698, 274] width 248 height 63
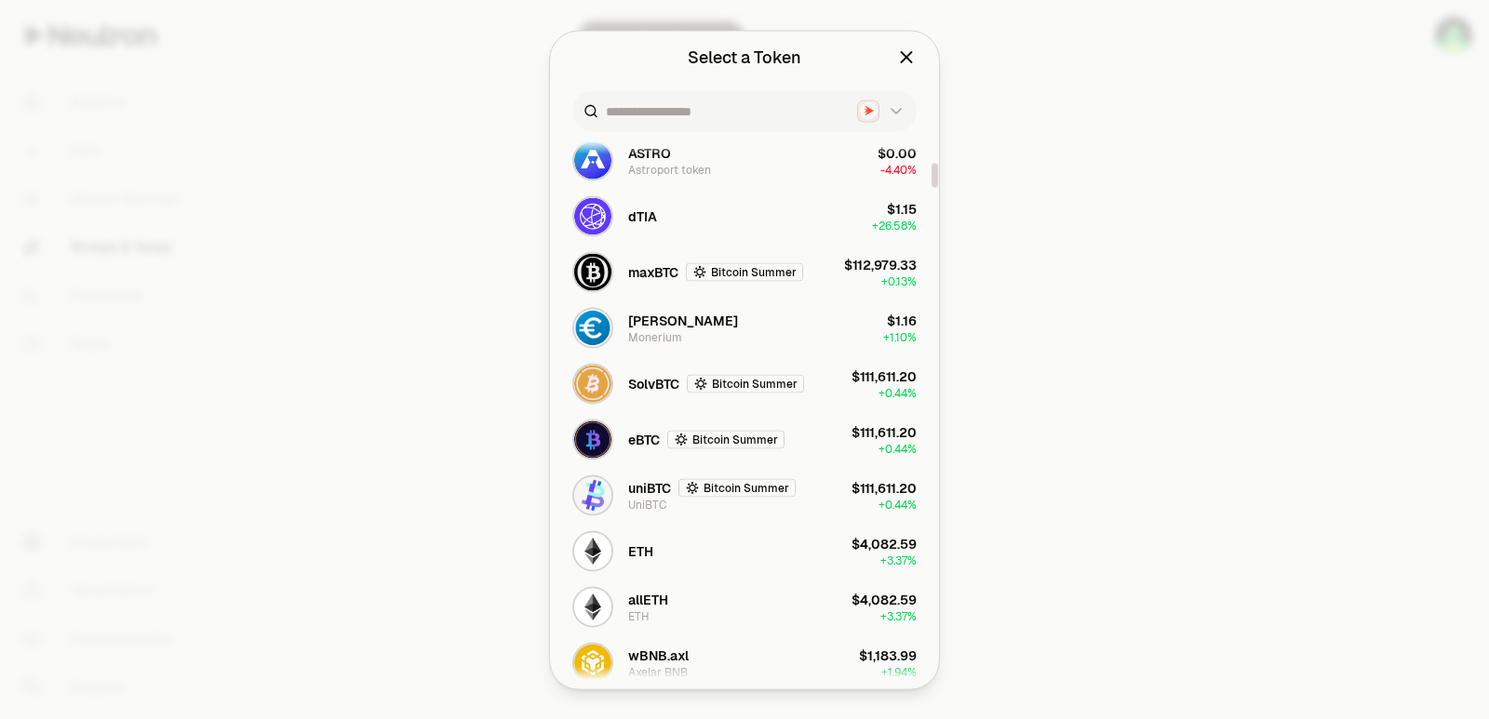
scroll to position [1024, 0]
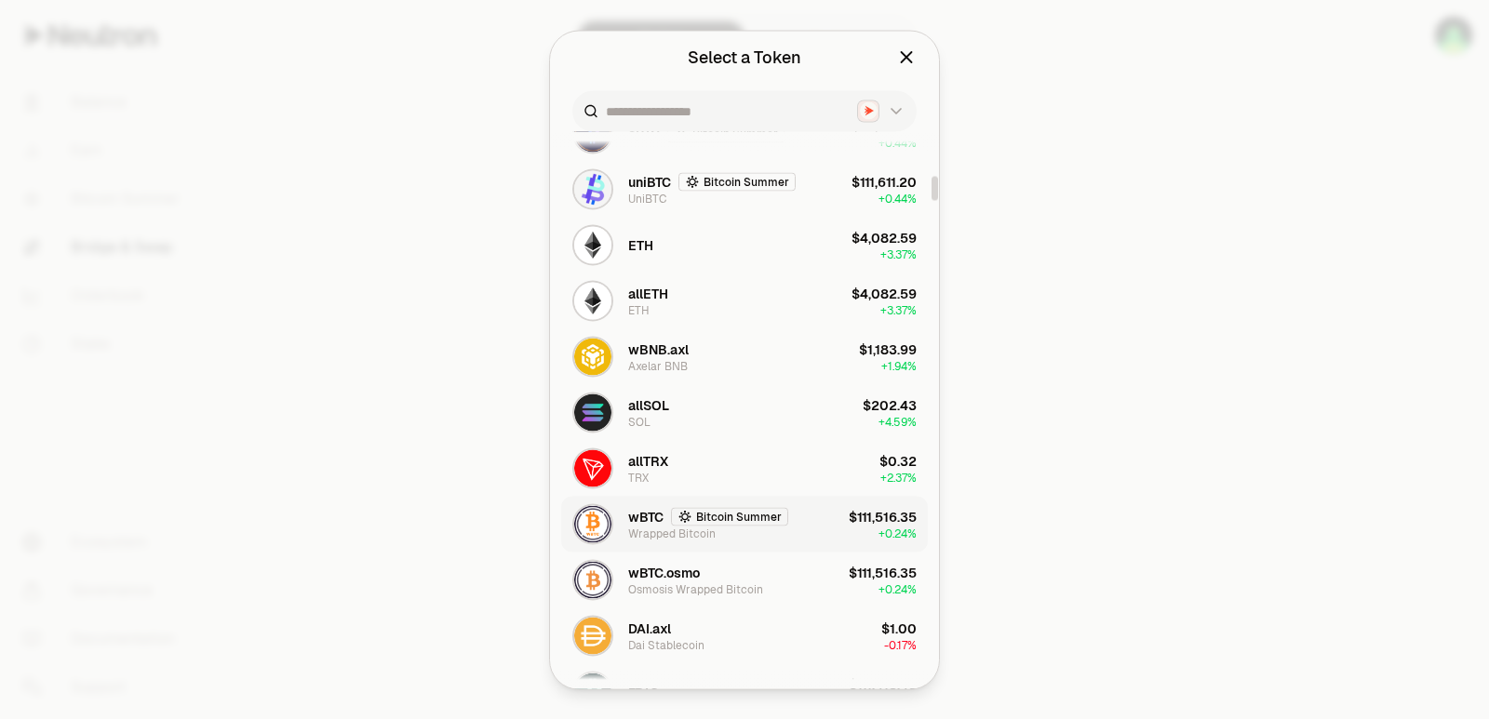
click at [680, 536] on div "Wrapped Bitcoin" at bounding box center [671, 533] width 87 height 15
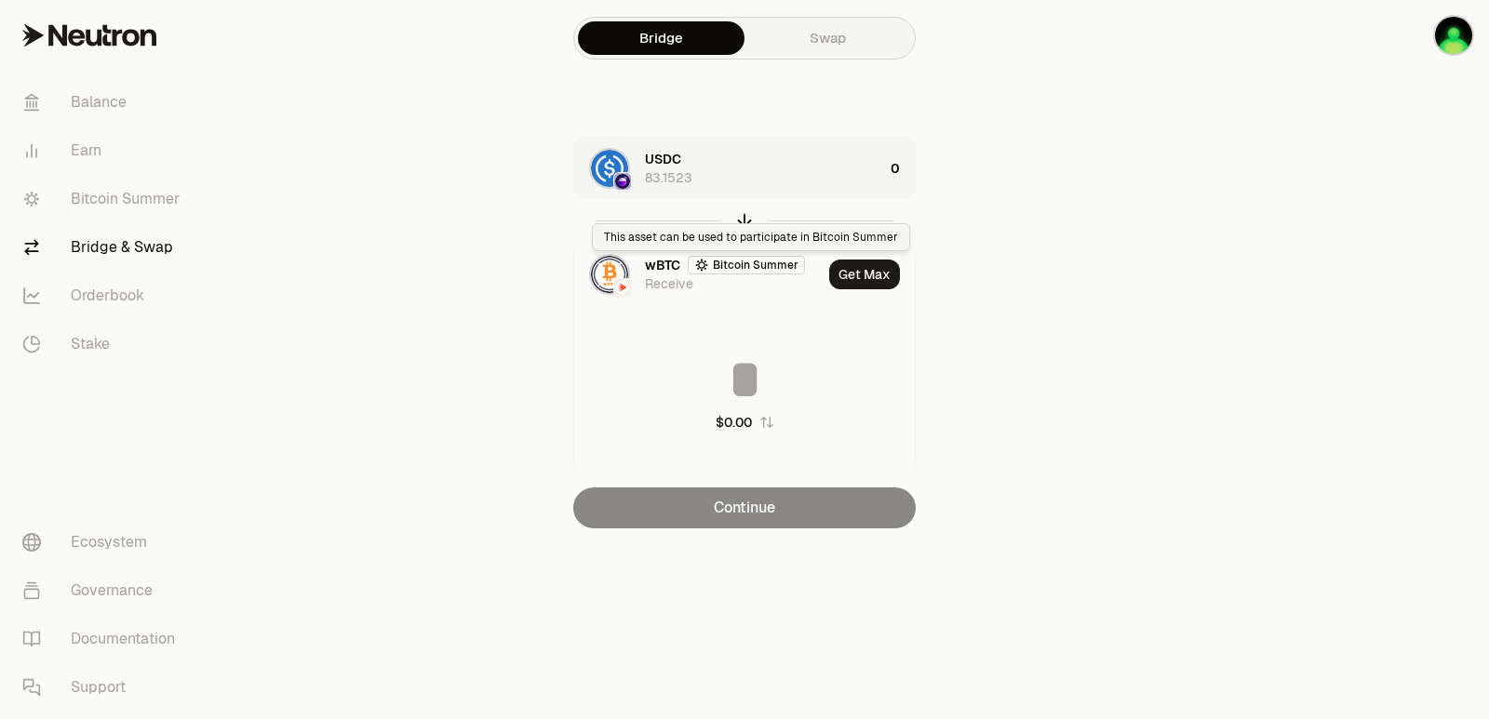
click at [798, 168] on div "USDC 83.1523" at bounding box center [764, 168] width 238 height 37
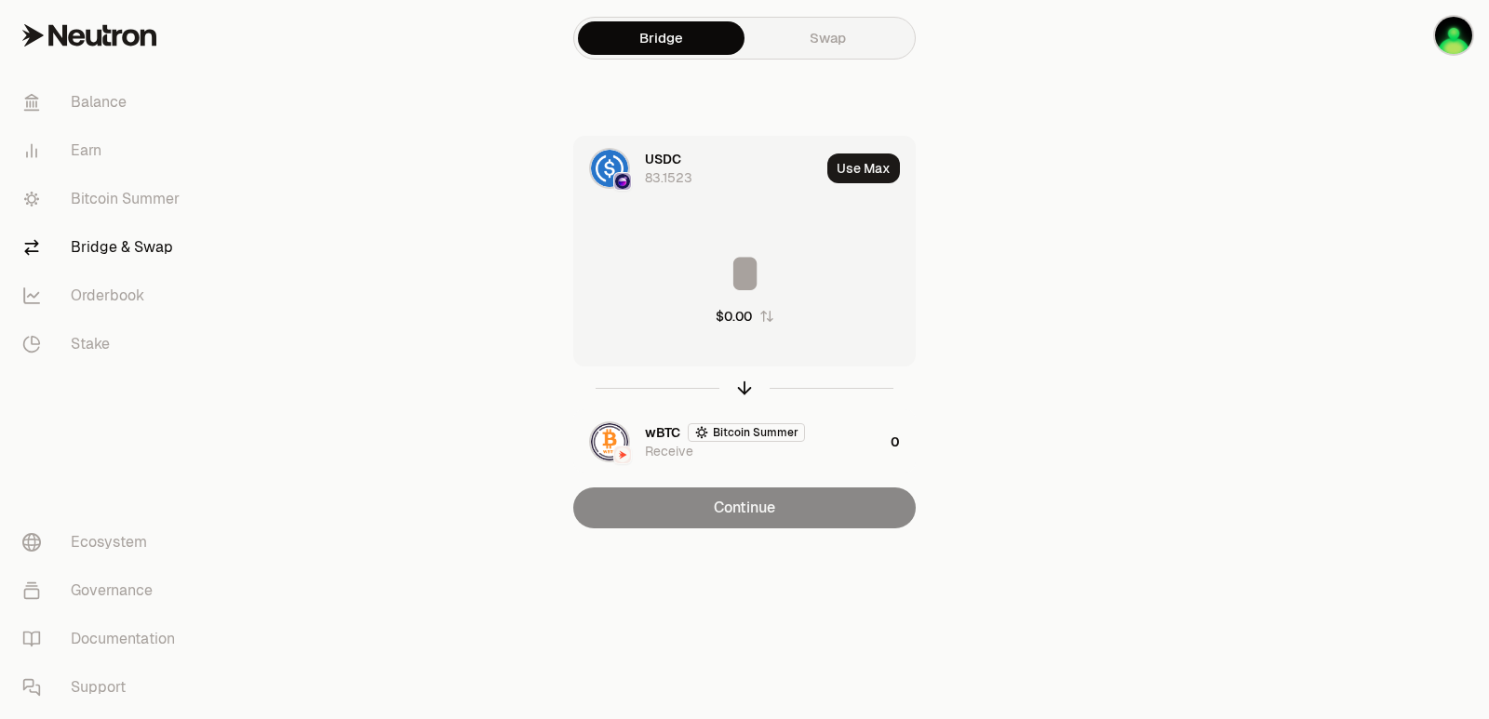
click at [853, 172] on button "Use Max" at bounding box center [863, 169] width 73 height 30
type input "*********"
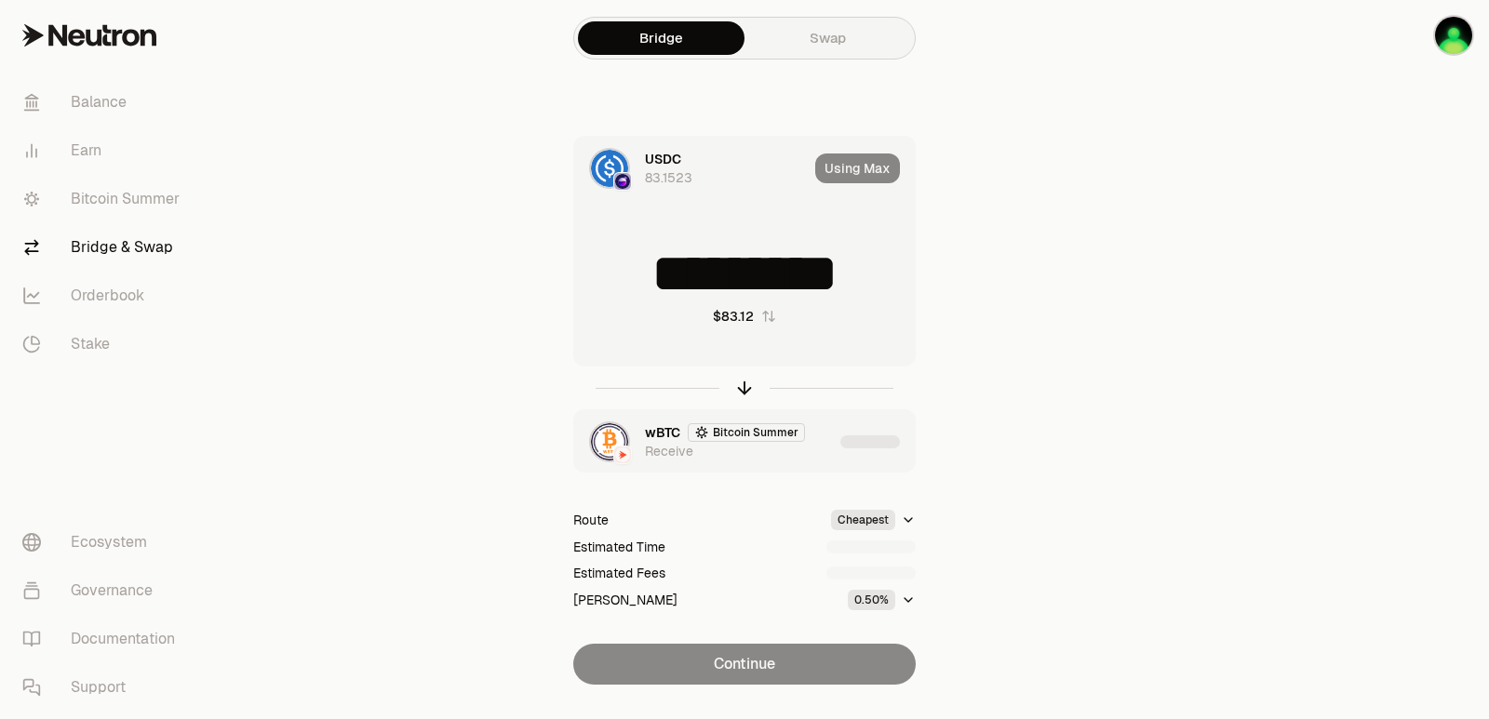
click at [827, 448] on div "wBTC Bitcoin Summer Receive" at bounding box center [739, 441] width 188 height 37
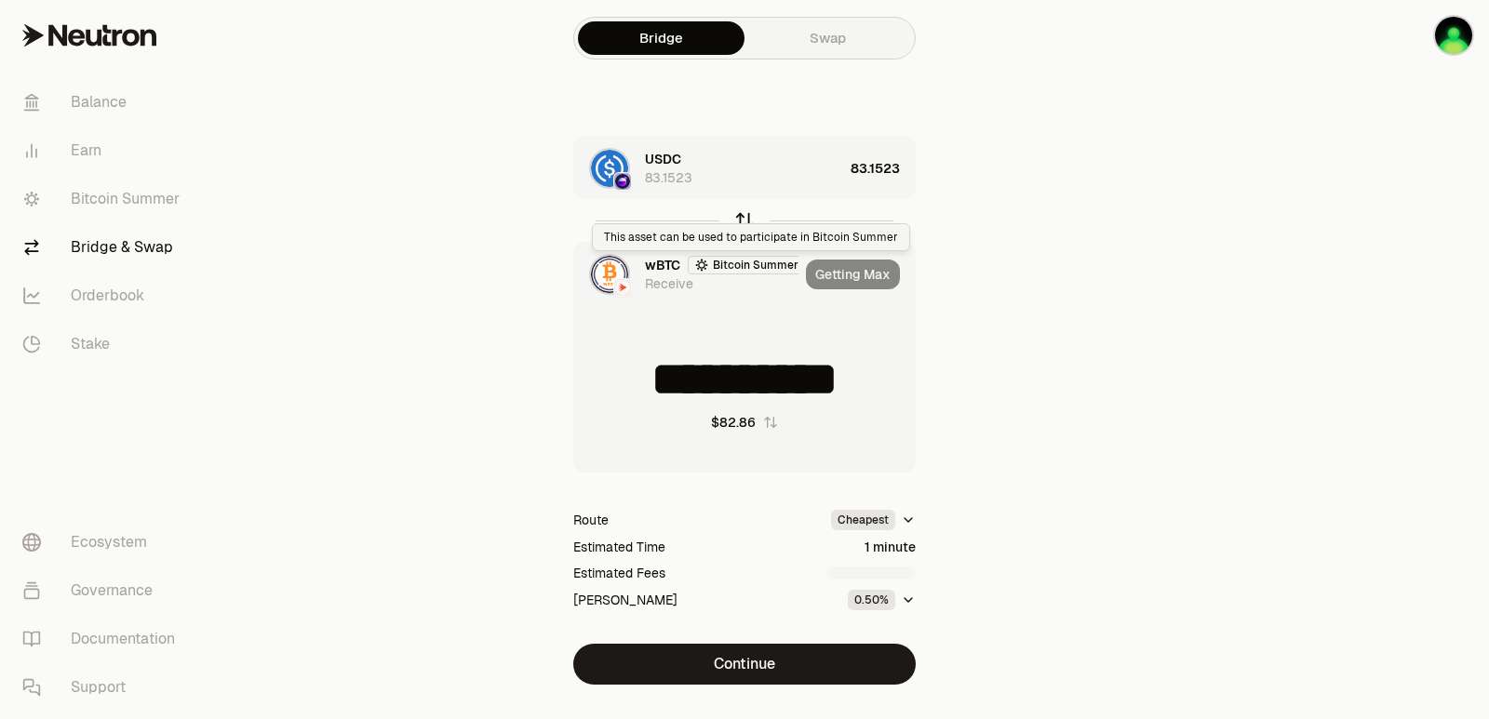
click at [741, 219] on icon "button" at bounding box center [745, 218] width 12 height 6
type input "*********"
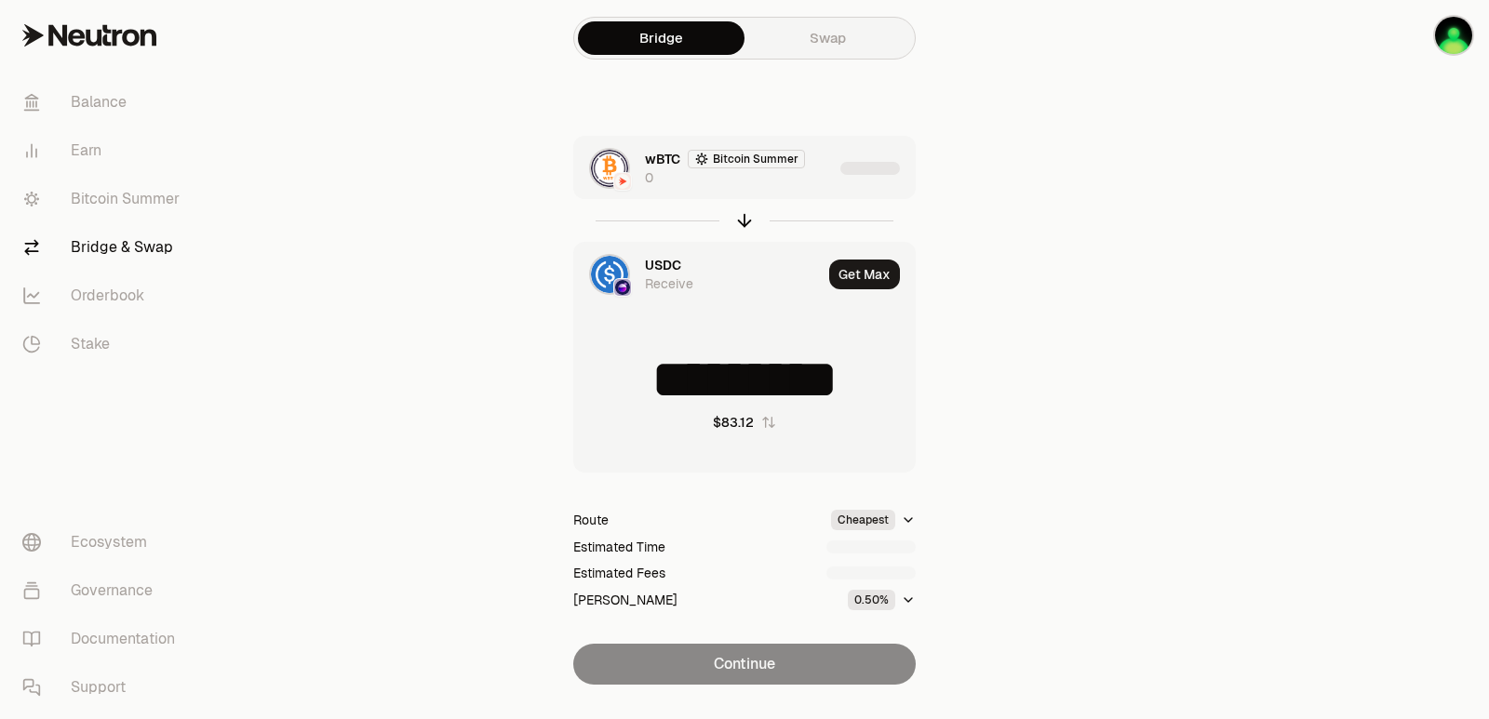
click at [804, 188] on div "wBTC Bitcoin Summer 0" at bounding box center [703, 168] width 259 height 63
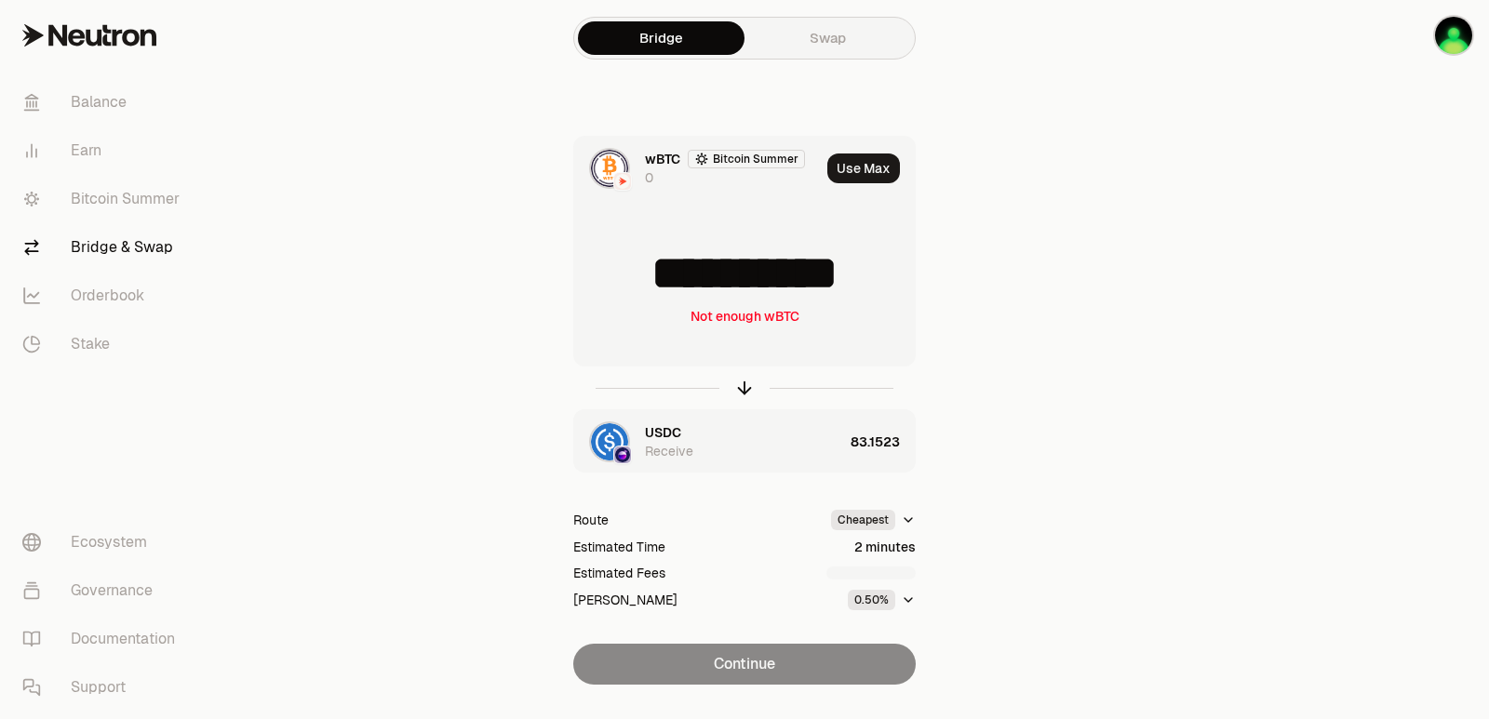
scroll to position [3, 0]
drag, startPoint x: 889, startPoint y: 289, endPoint x: 803, endPoint y: 288, distance: 85.6
click at [803, 288] on input "**********" at bounding box center [744, 274] width 341 height 56
type input "**********"
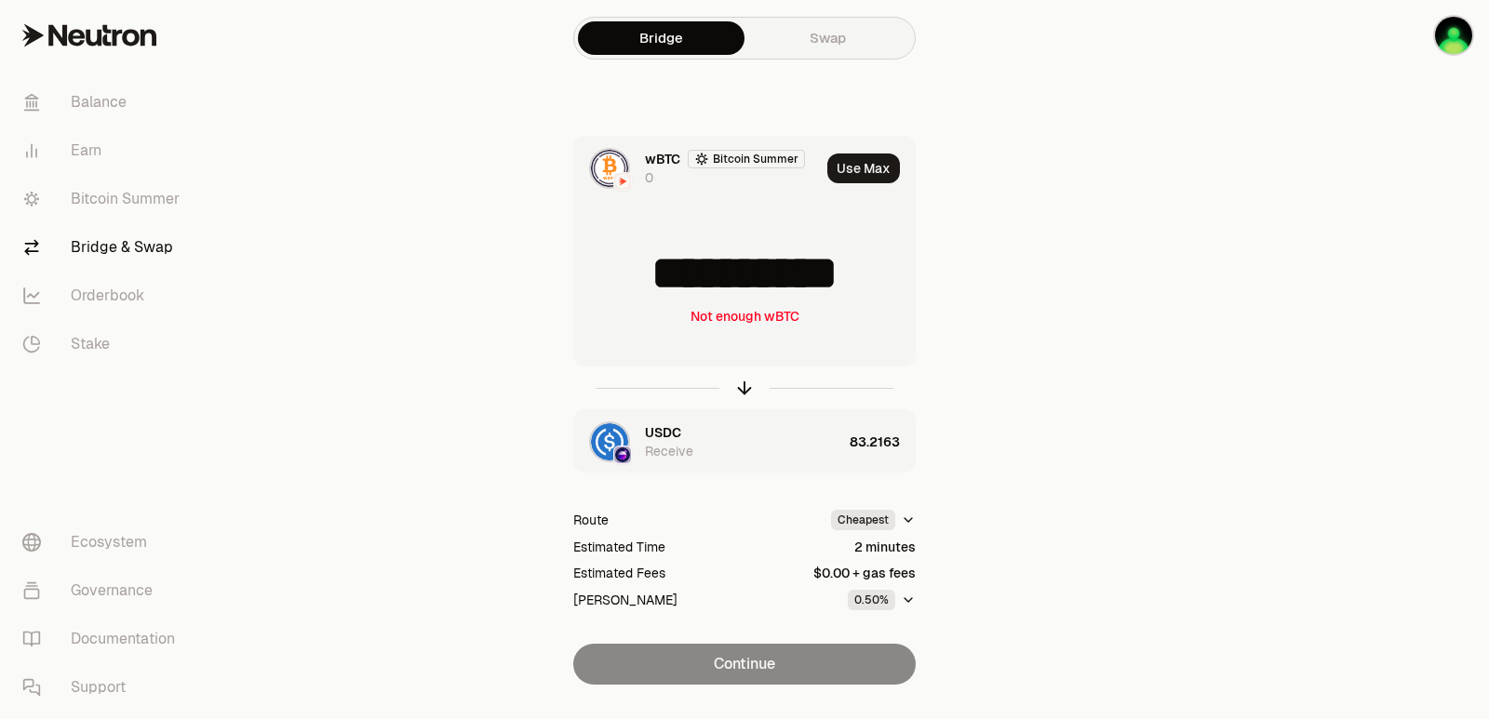
click at [1120, 388] on main "**********" at bounding box center [848, 379] width 1280 height 759
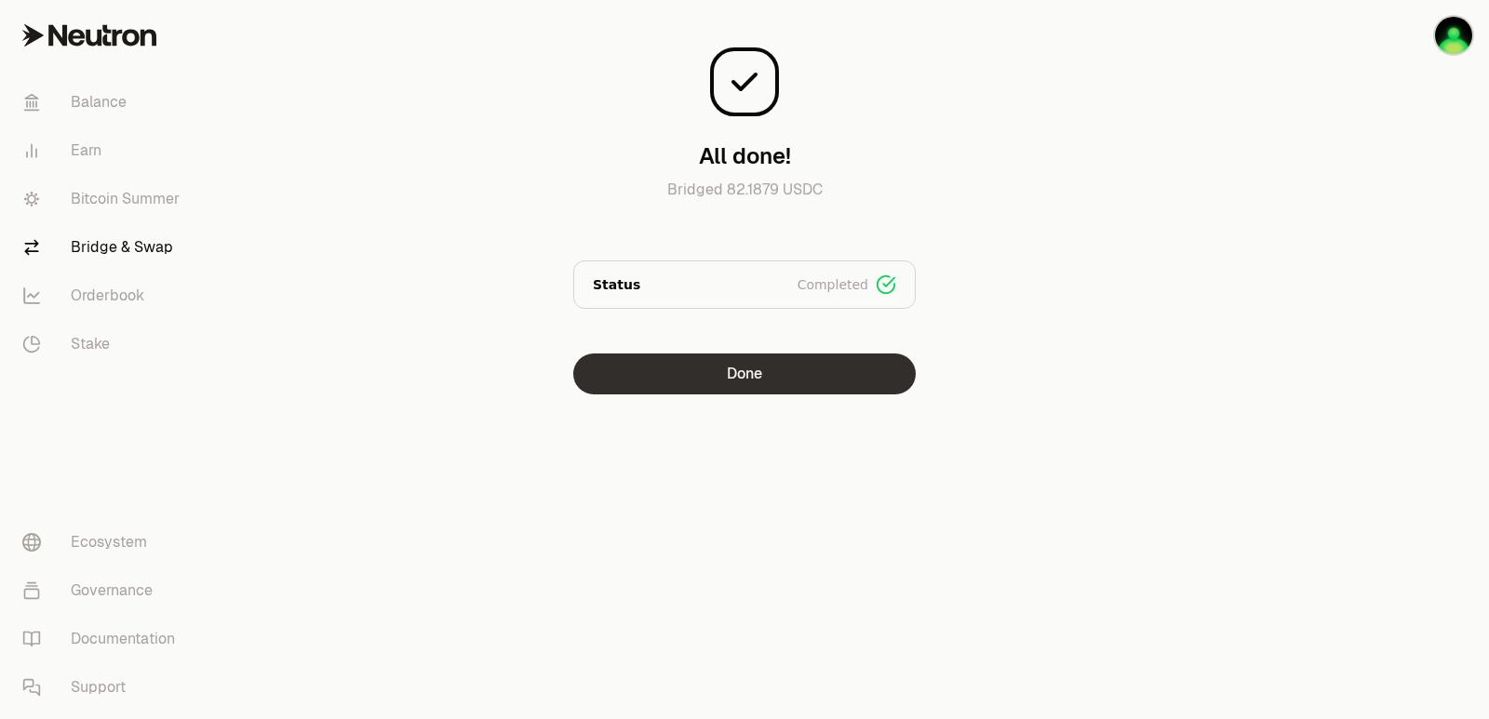
click at [752, 366] on button "Done" at bounding box center [744, 374] width 342 height 41
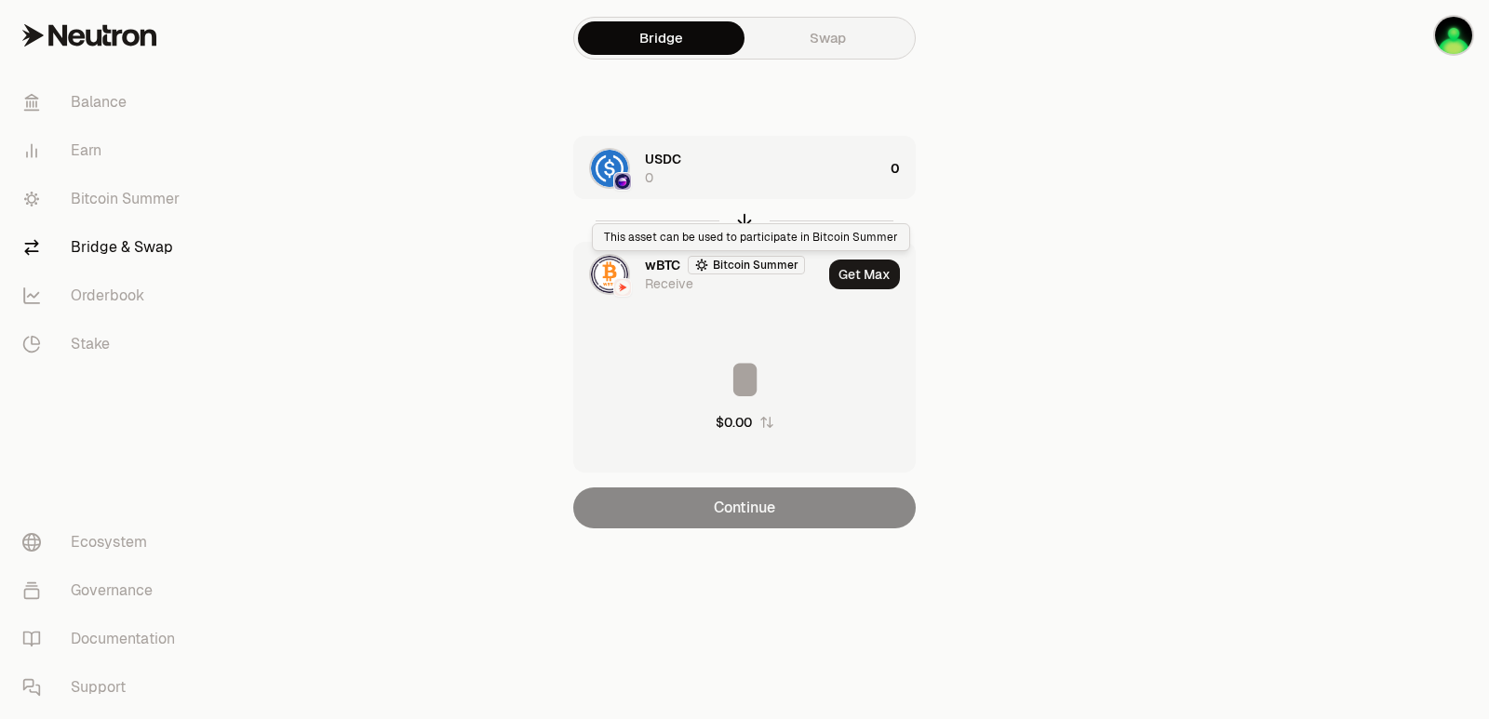
click at [748, 227] on div "This asset can be used to participate in Bitcoin Summer This asset can be used …" at bounding box center [751, 237] width 318 height 28
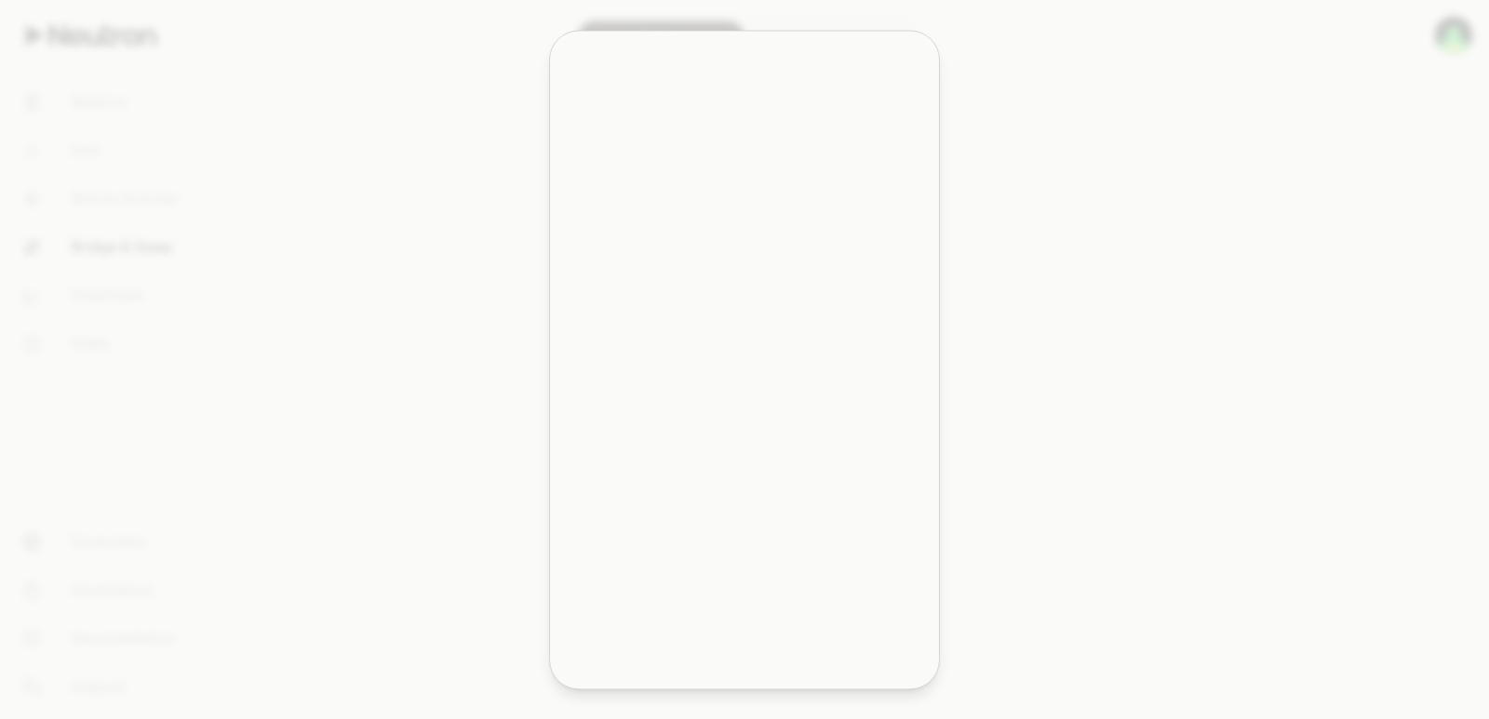
click at [743, 218] on button "NTRN 64.826 $3.49 + 3.05%" at bounding box center [744, 208] width 367 height 56
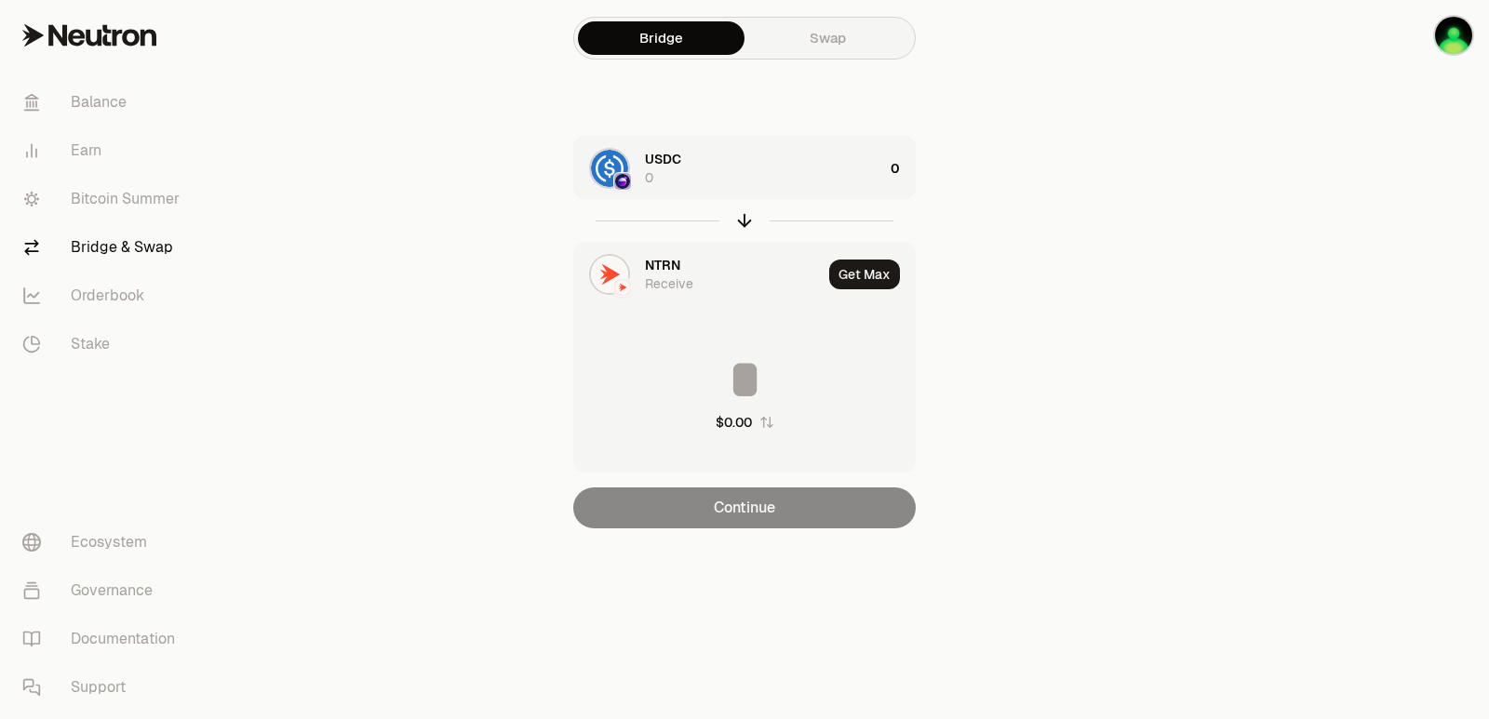
click at [646, 268] on span "NTRN" at bounding box center [662, 265] width 35 height 19
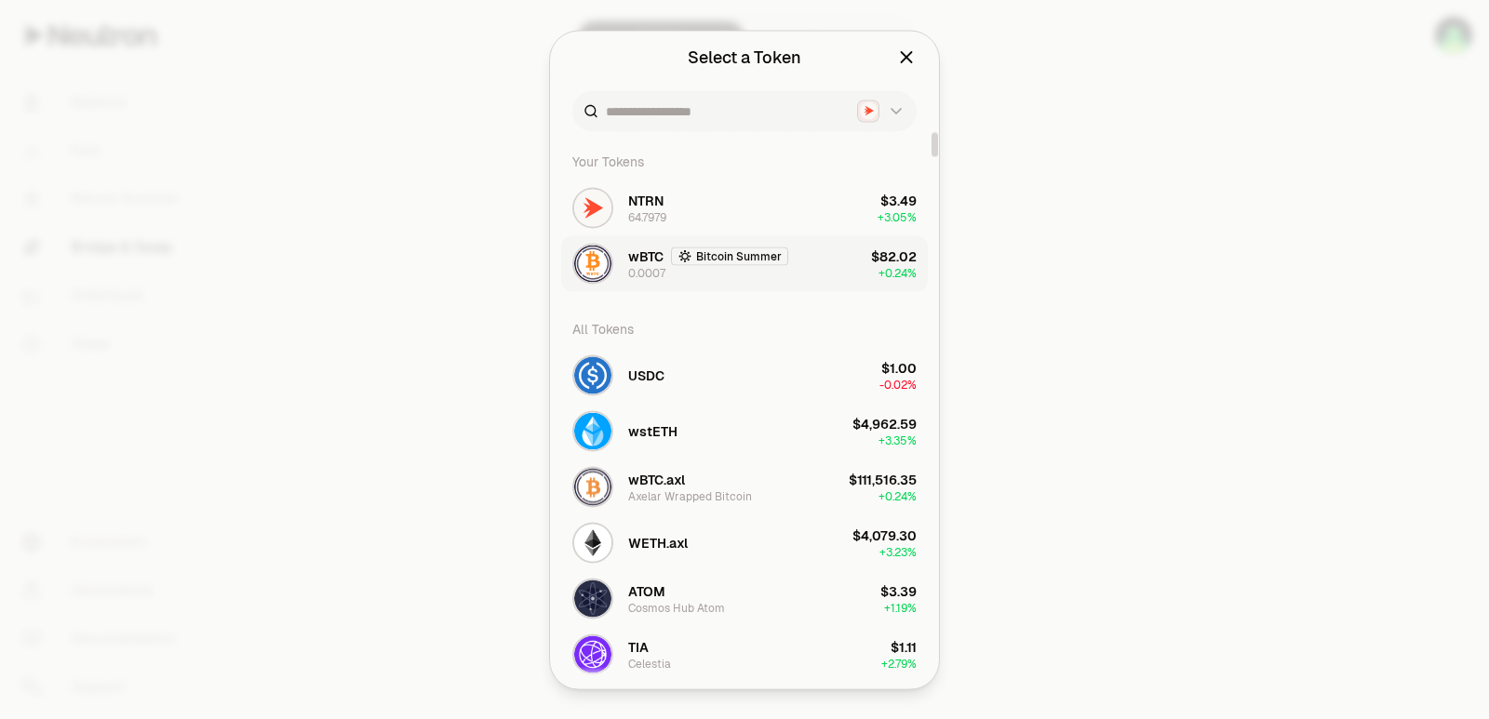
click at [664, 259] on span "wBTC" at bounding box center [645, 256] width 35 height 19
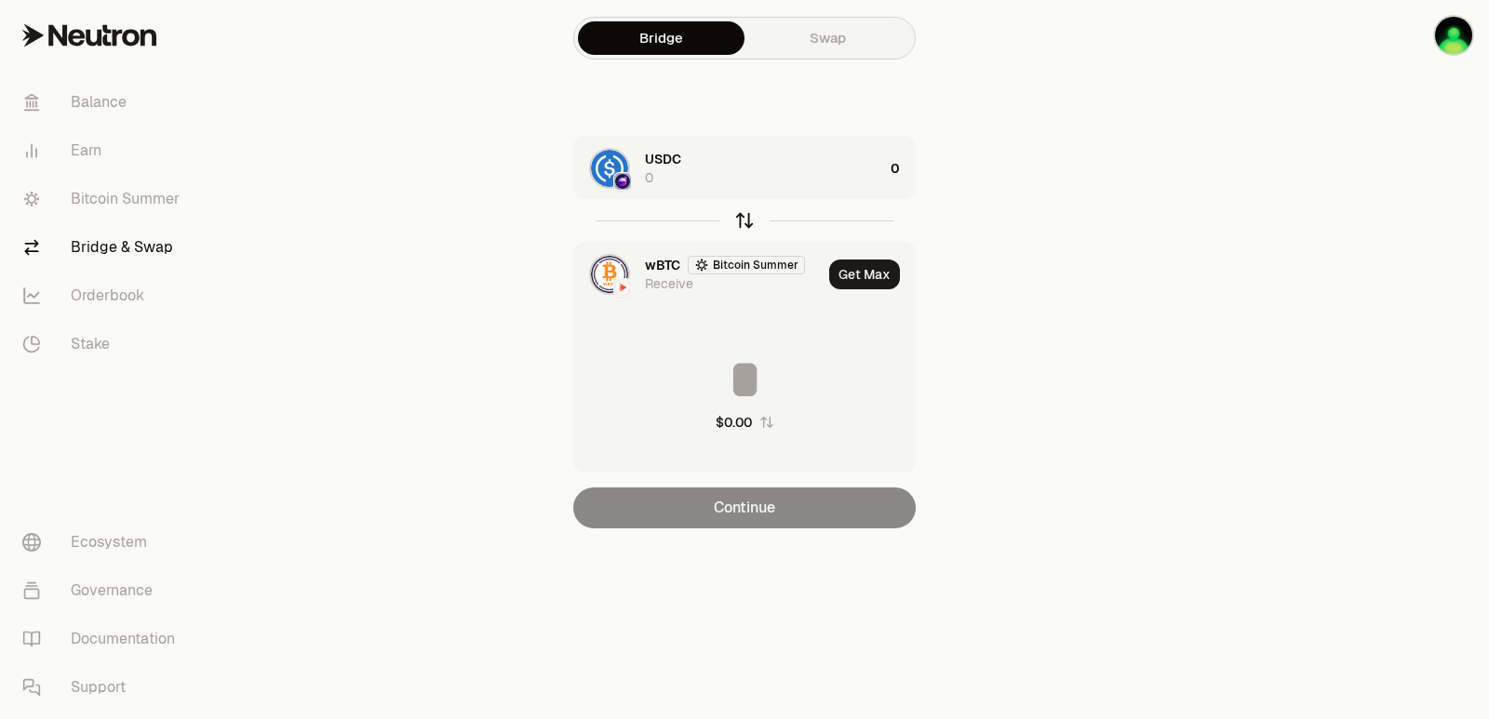
click at [746, 218] on icon "button" at bounding box center [744, 220] width 20 height 20
click at [792, 181] on div "wBTC Bitcoin Summer 0" at bounding box center [764, 168] width 238 height 37
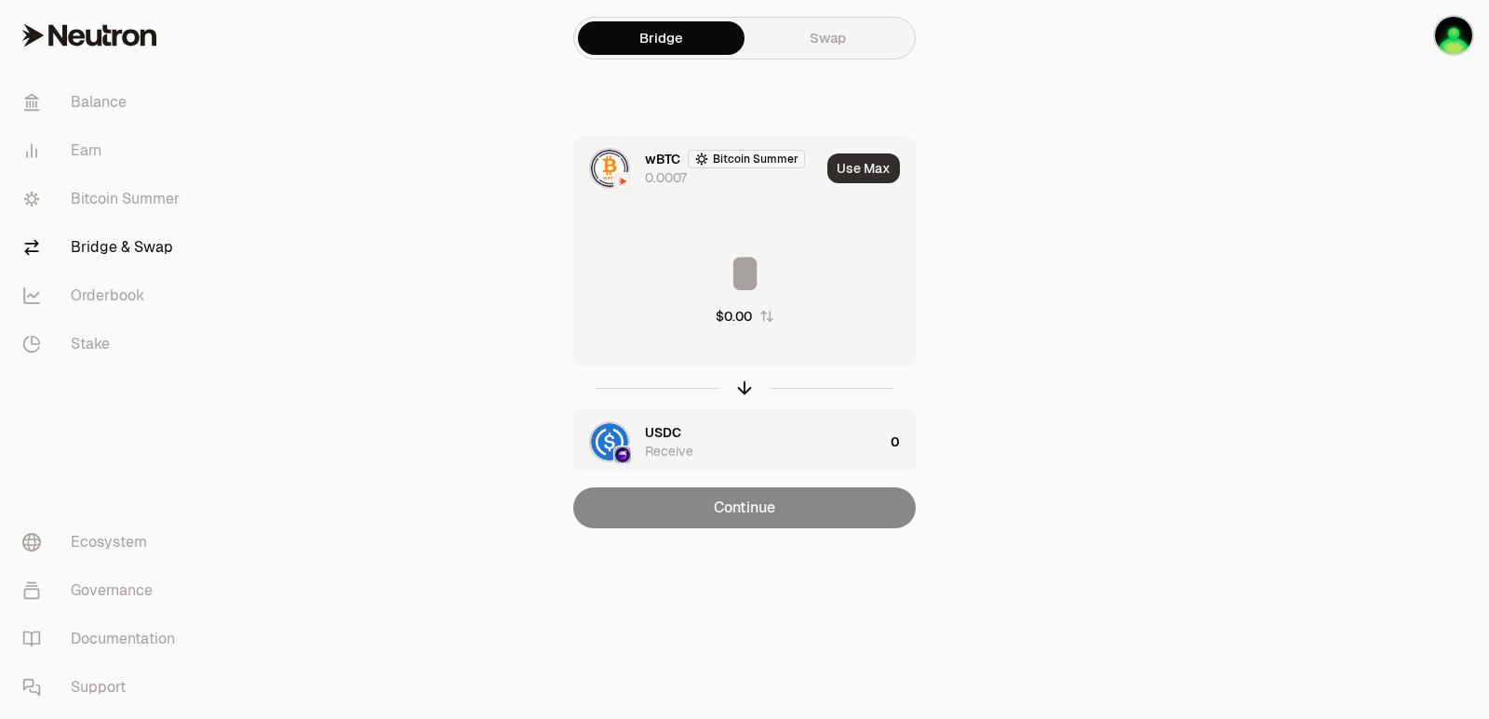
click at [857, 158] on button "Use Max" at bounding box center [863, 169] width 73 height 30
type input "**********"
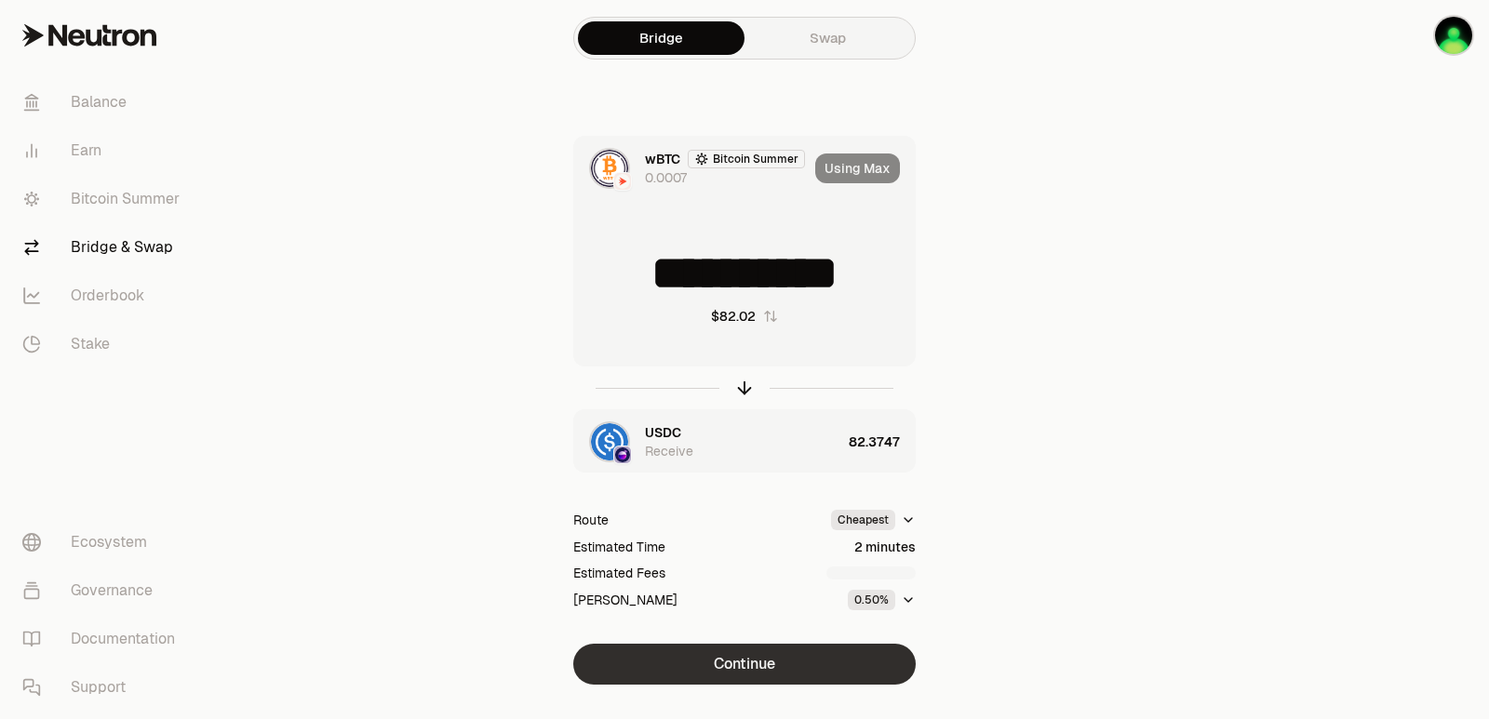
click at [773, 654] on button "Continue" at bounding box center [744, 664] width 342 height 41
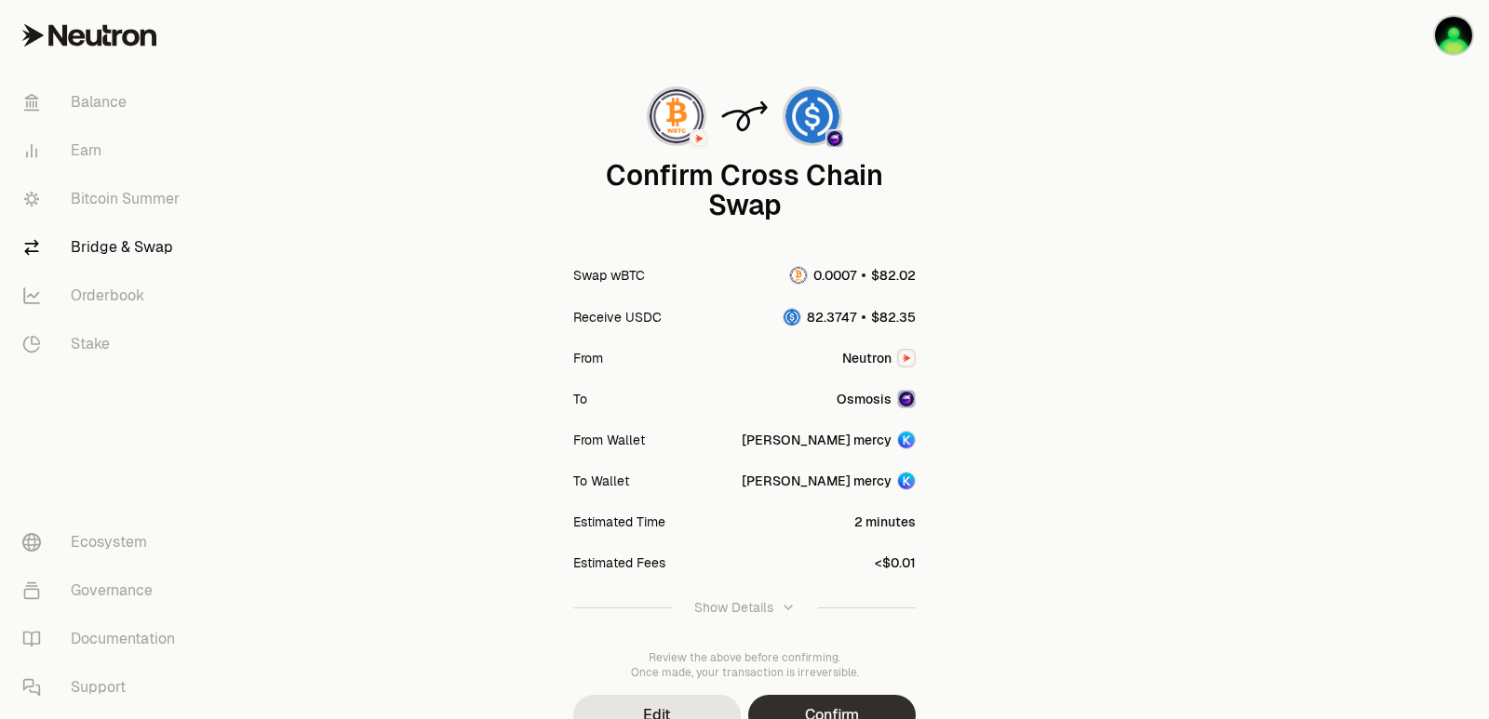
scroll to position [154, 0]
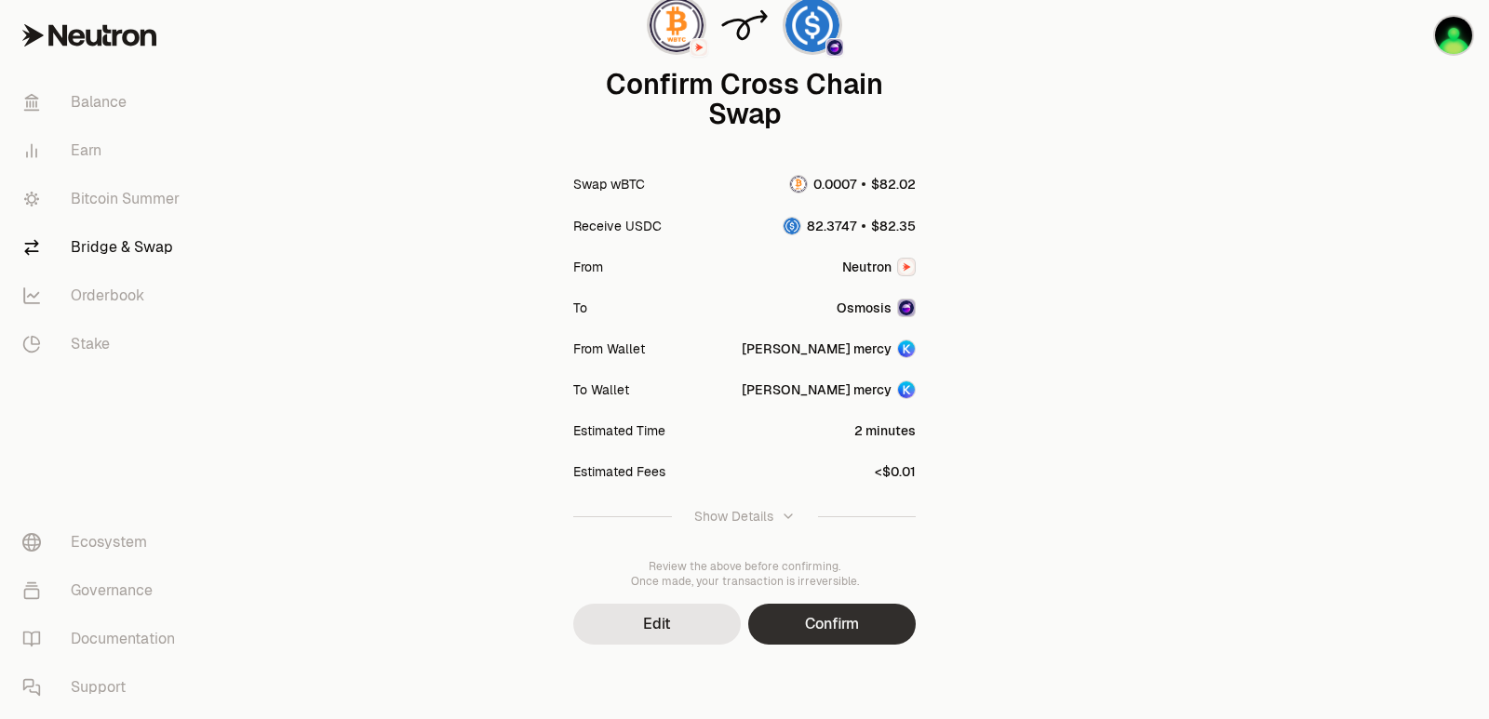
click at [848, 634] on button "Confirm" at bounding box center [832, 624] width 168 height 41
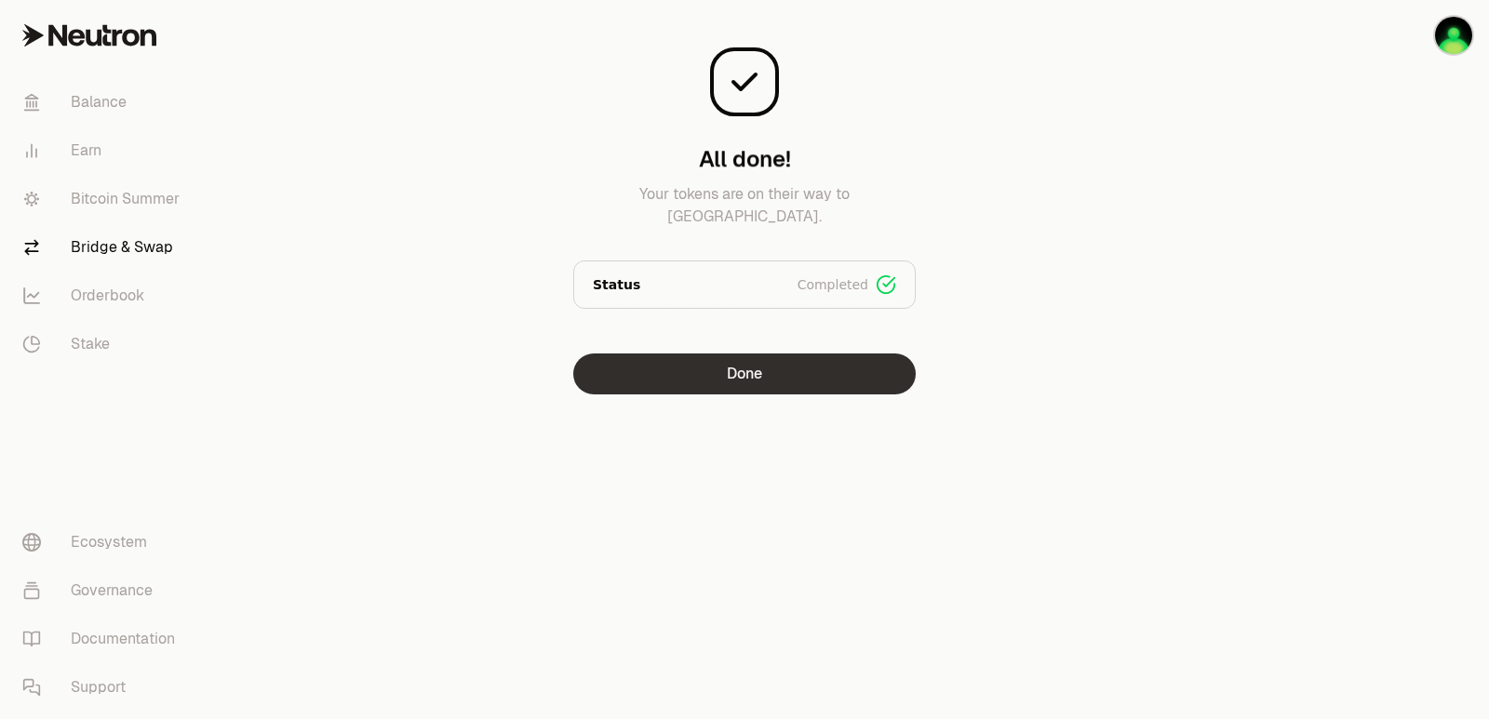
click at [738, 386] on button "Done" at bounding box center [744, 374] width 342 height 41
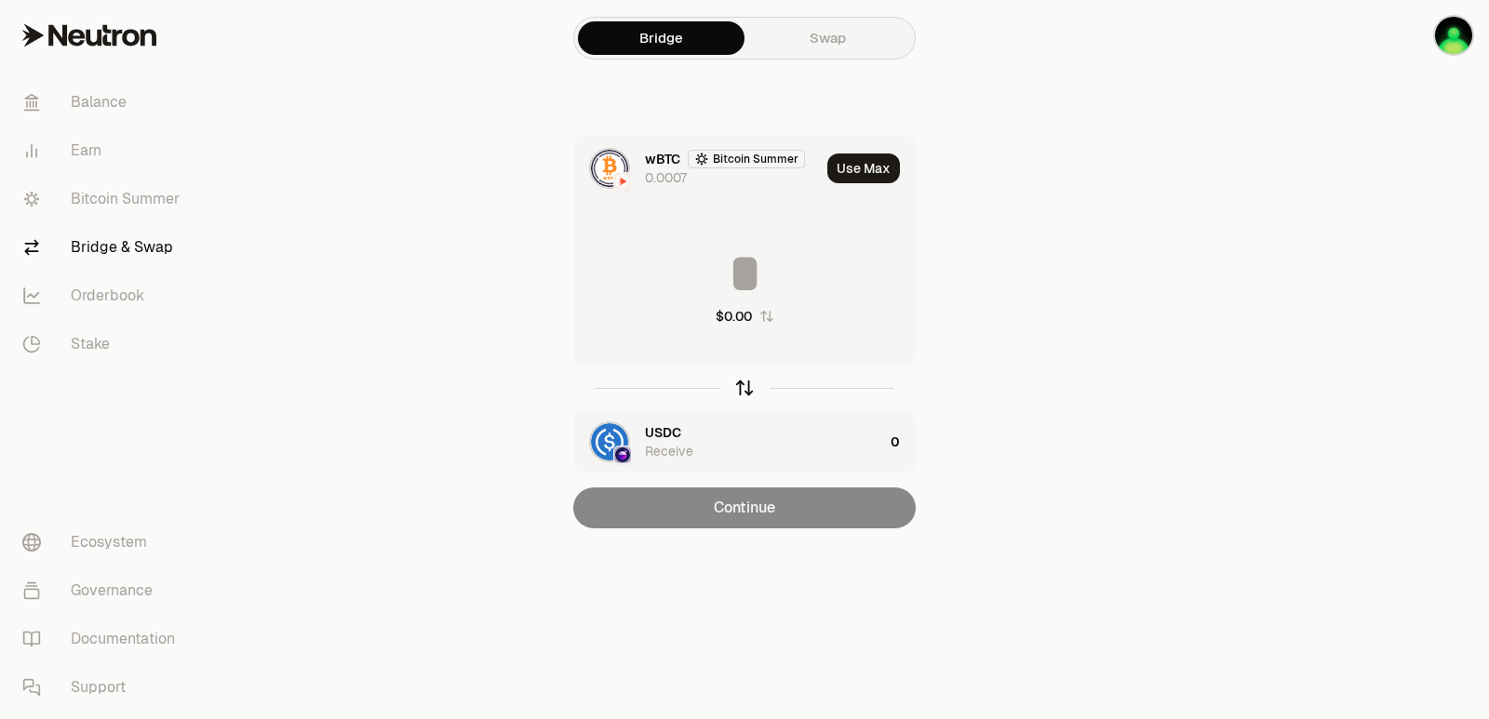
click at [752, 386] on icon "button" at bounding box center [744, 388] width 20 height 20
click at [874, 167] on button "Use Max" at bounding box center [863, 169] width 73 height 30
type input "*********"
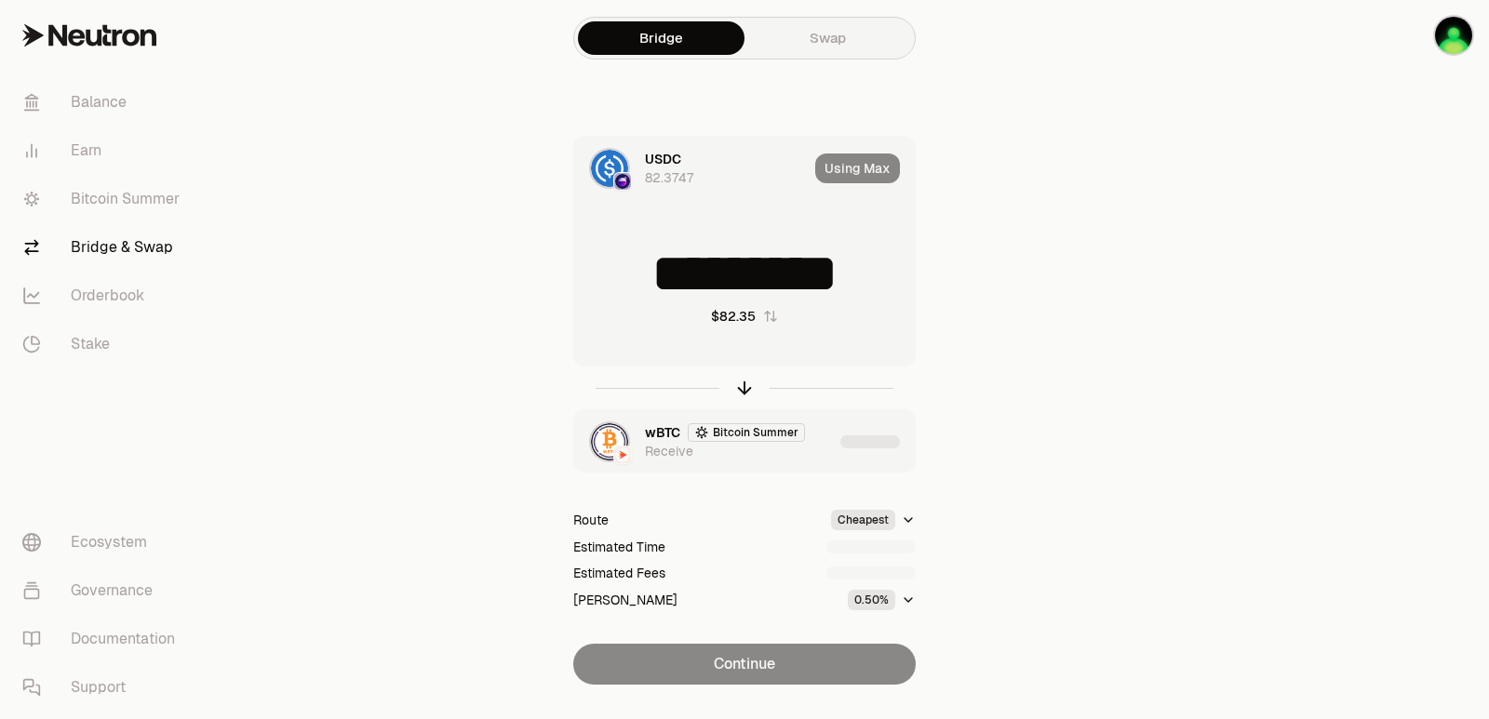
click at [825, 443] on div "wBTC Bitcoin Summer Receive" at bounding box center [739, 441] width 188 height 37
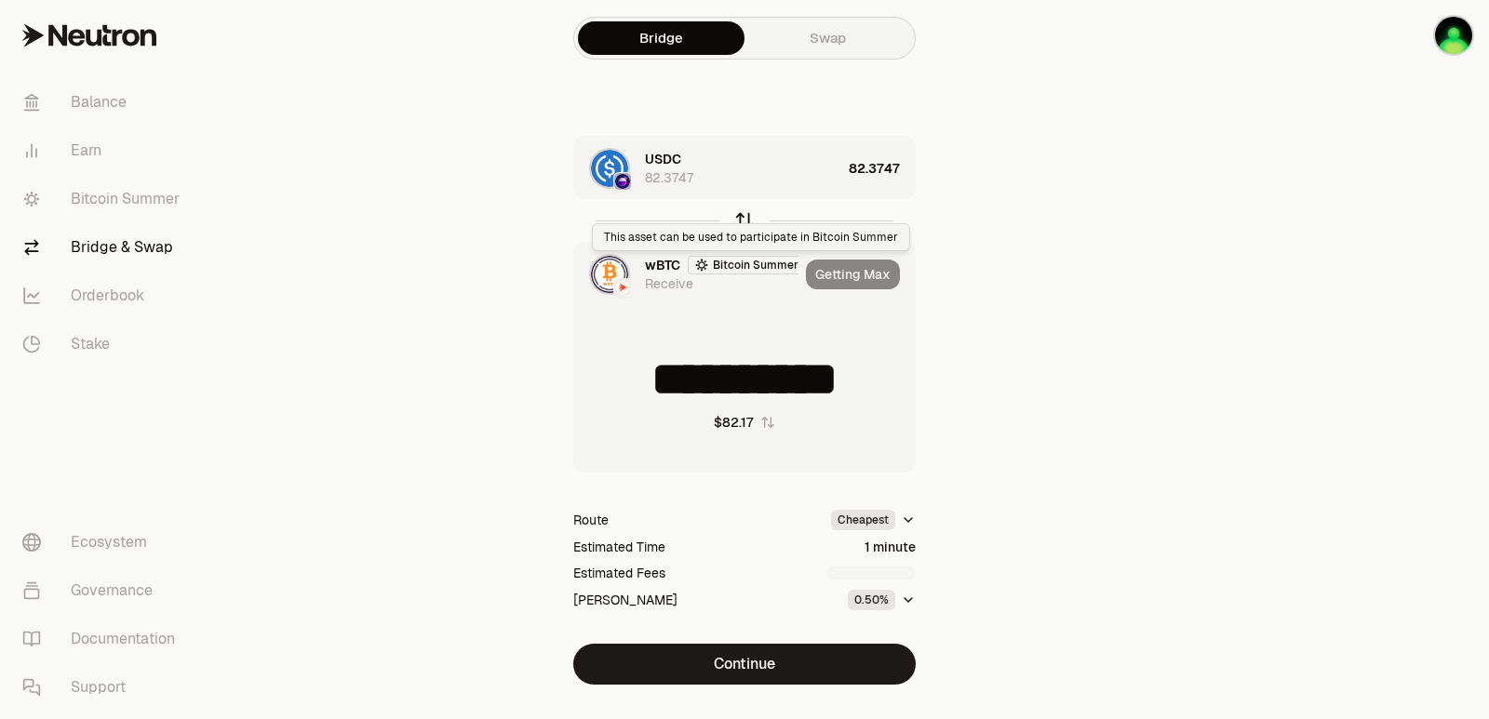
click at [743, 221] on icon "button" at bounding box center [744, 220] width 20 height 20
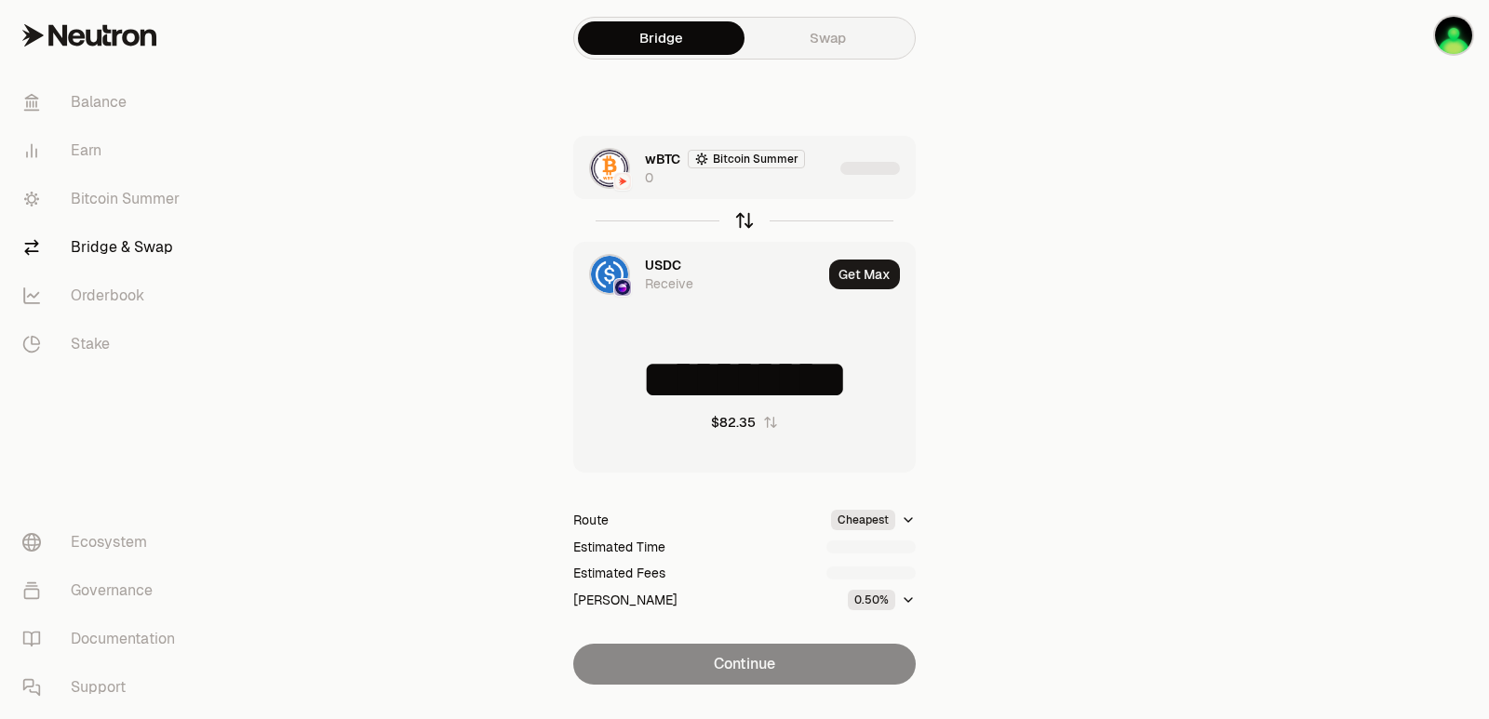
type input "*********"
click at [769, 188] on div "wBTC Bitcoin Summer 0" at bounding box center [703, 168] width 259 height 63
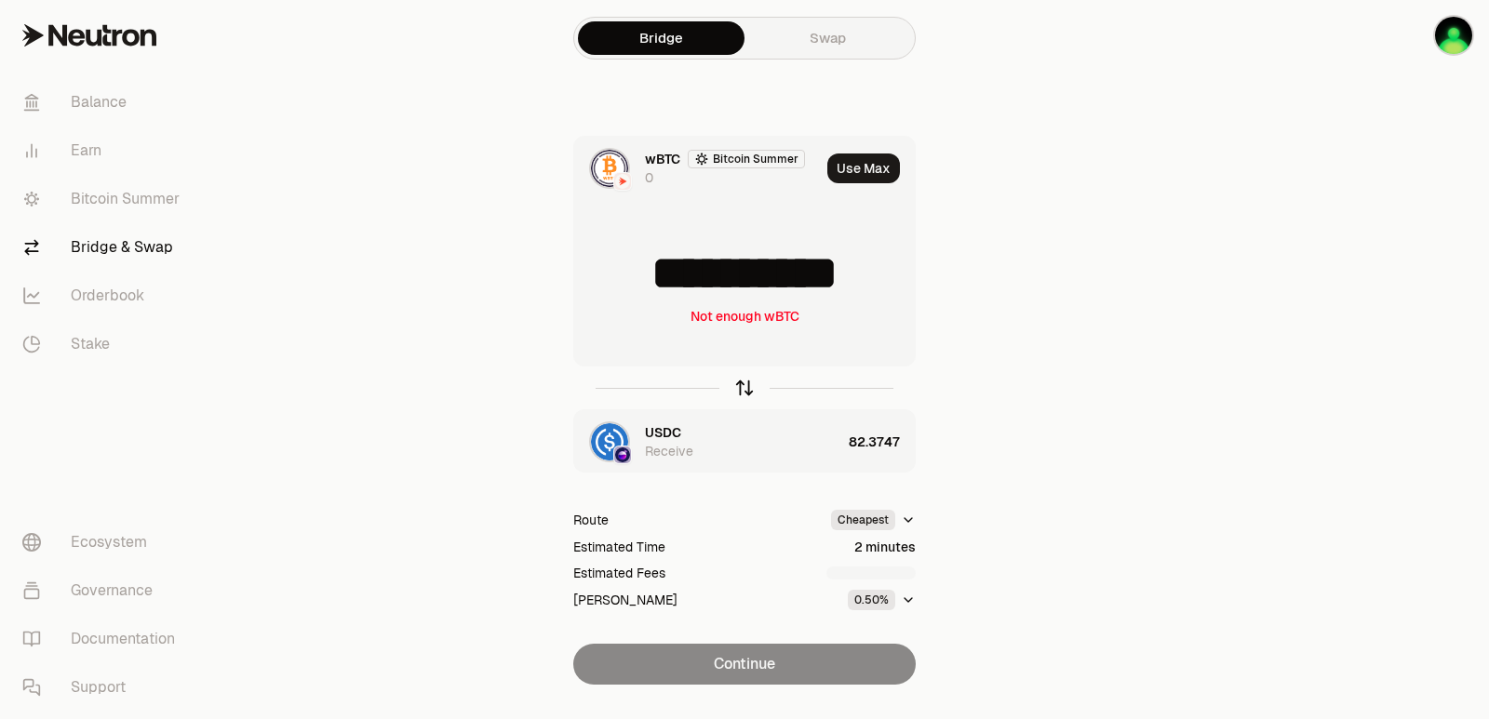
click at [745, 390] on icon "button" at bounding box center [744, 388] width 20 height 20
type input "*********"
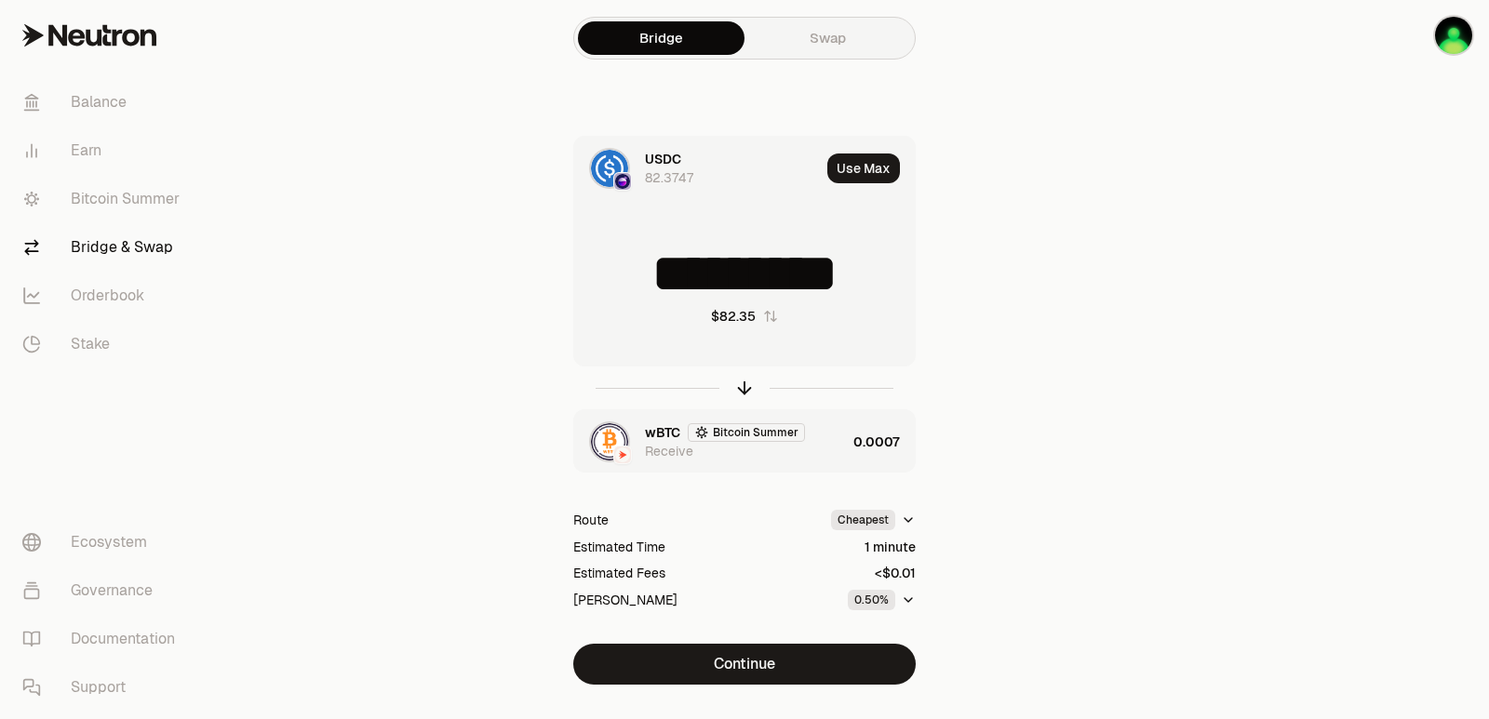
click at [874, 147] on div "Use Max" at bounding box center [870, 168] width 87 height 63
click at [868, 162] on button "Use Max" at bounding box center [863, 169] width 73 height 30
click at [817, 437] on div "wBTC Bitcoin Summer Receive" at bounding box center [745, 441] width 201 height 37
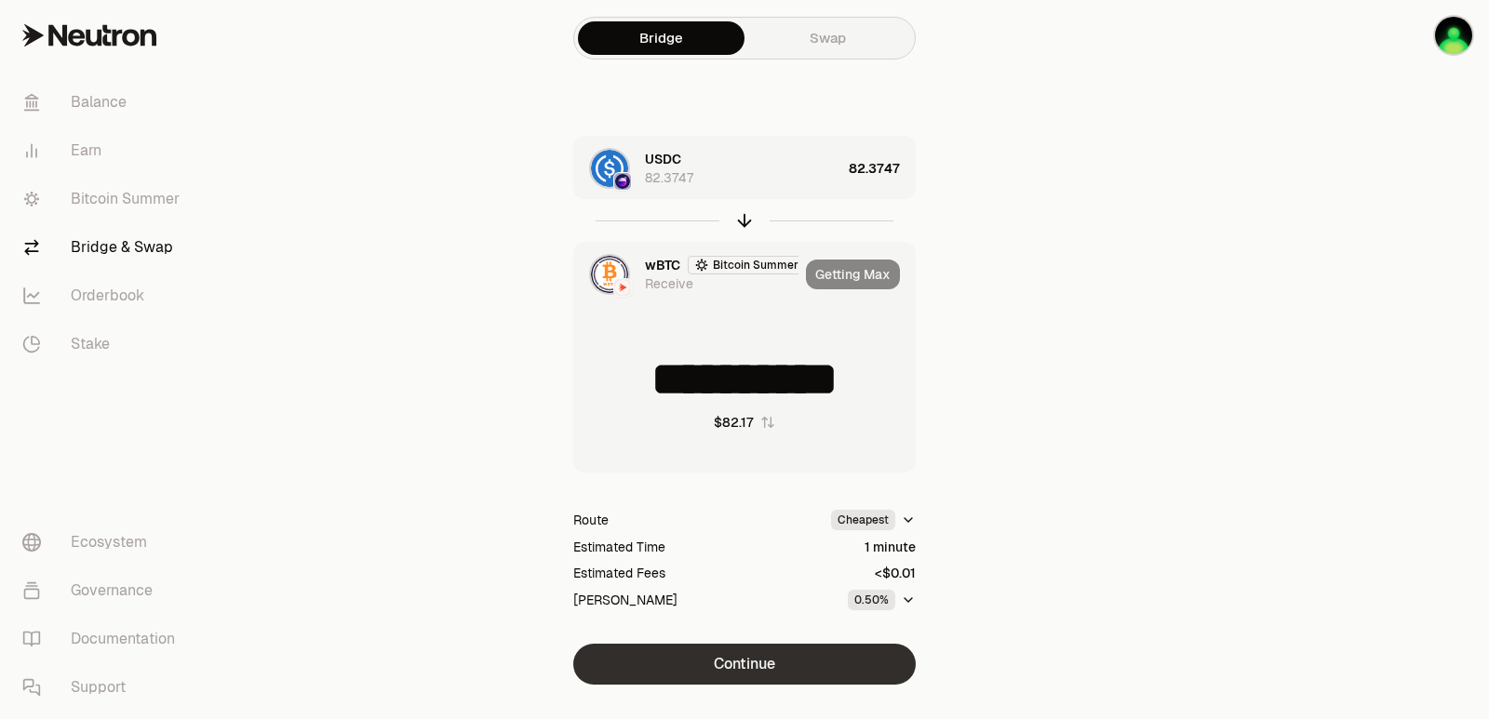
click at [744, 674] on button "Continue" at bounding box center [744, 664] width 342 height 41
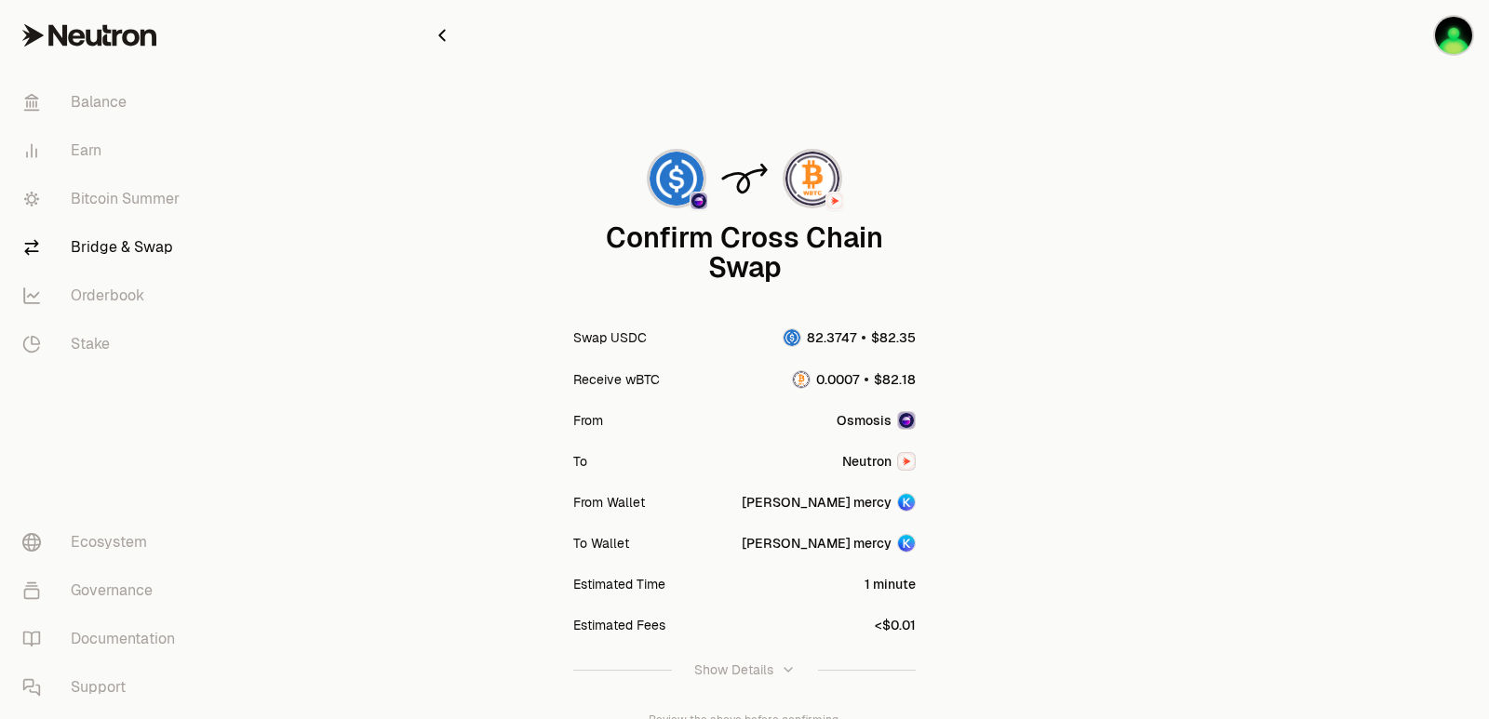
scroll to position [154, 0]
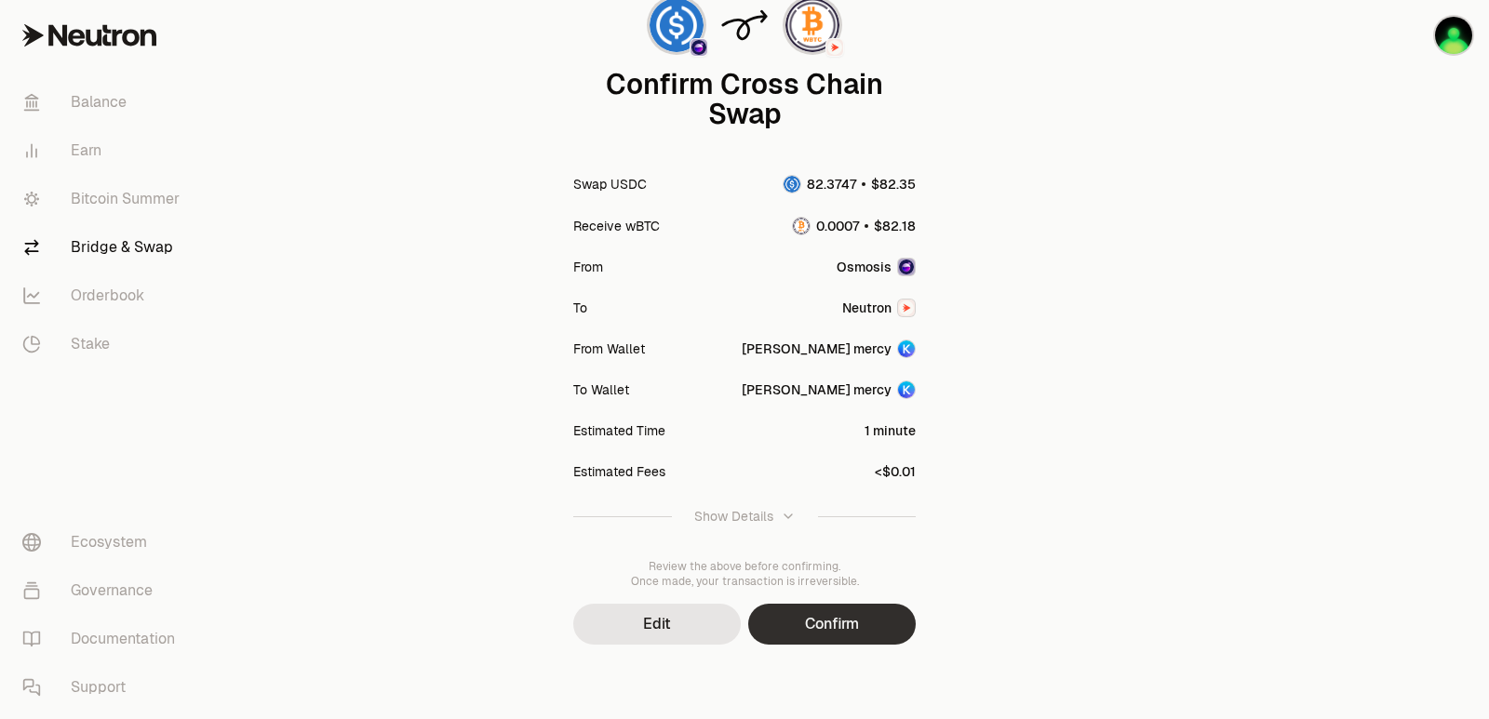
click at [839, 625] on button "Confirm" at bounding box center [832, 624] width 168 height 41
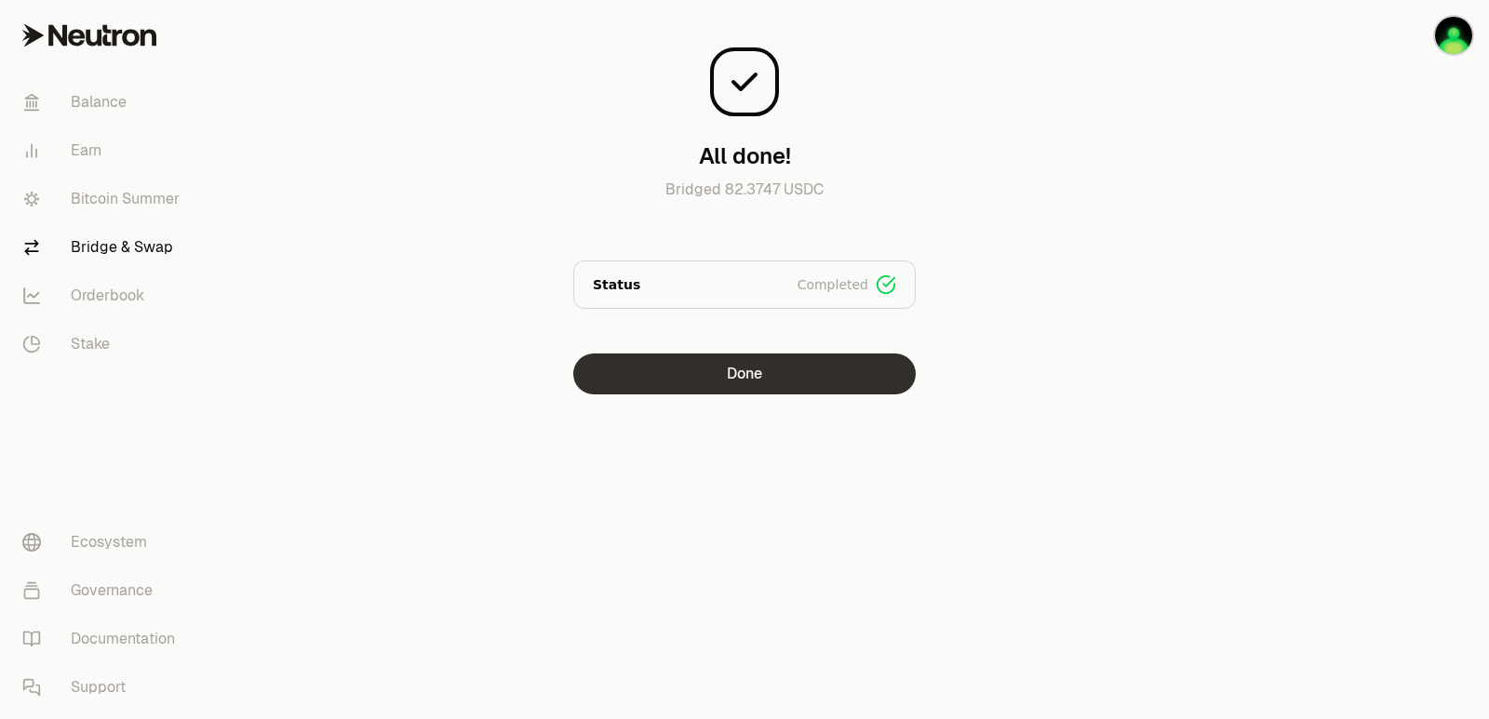
click at [693, 393] on button "Done" at bounding box center [744, 374] width 342 height 41
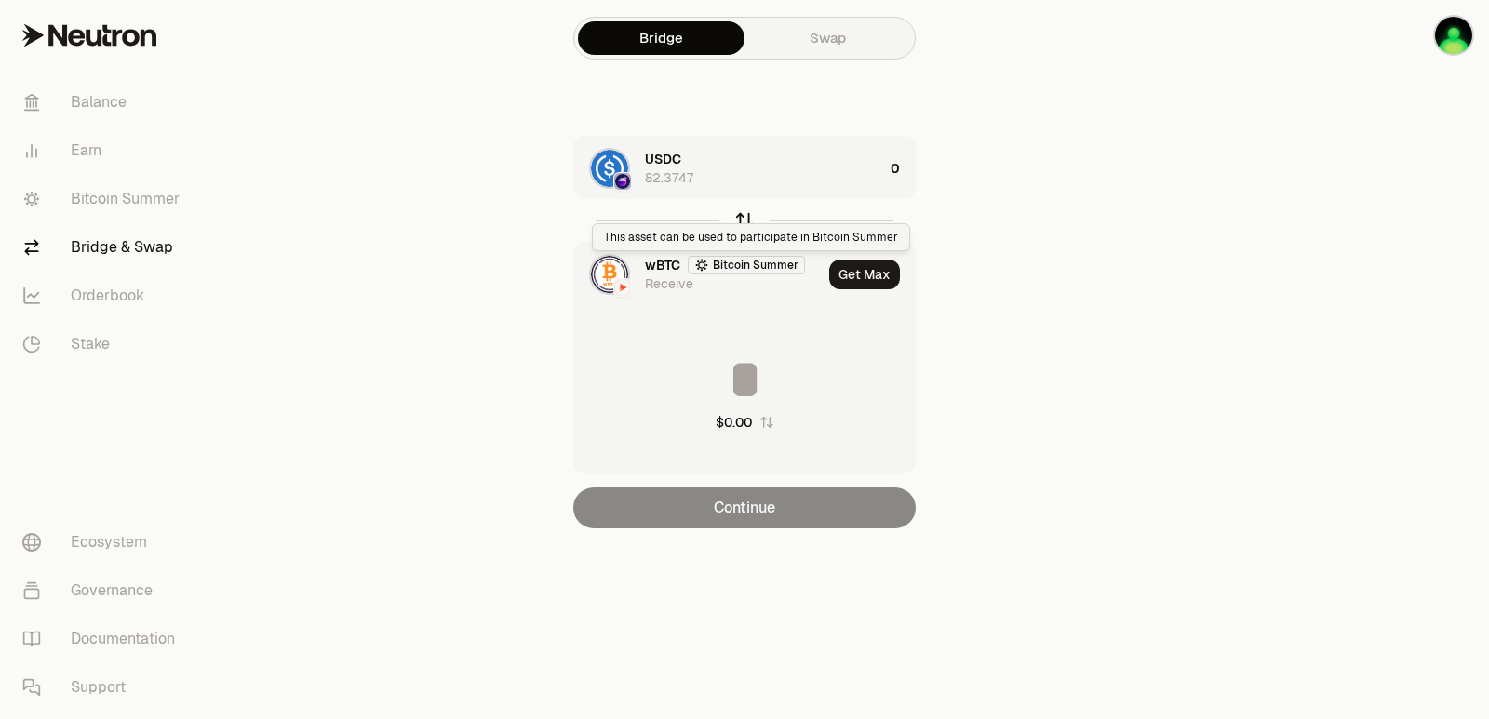
click at [744, 220] on icon "button" at bounding box center [744, 221] width 0 height 12
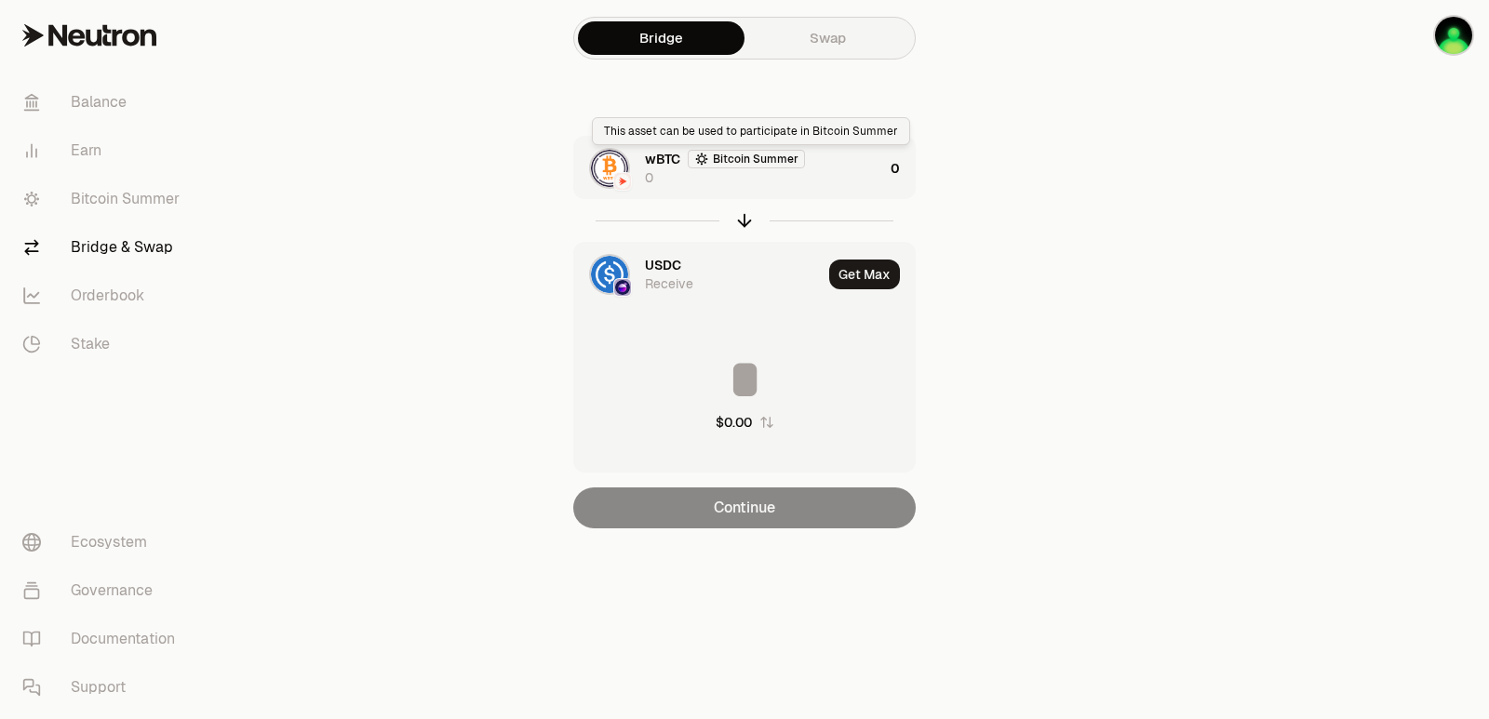
click at [803, 163] on div "Bitcoin Summer" at bounding box center [746, 159] width 117 height 19
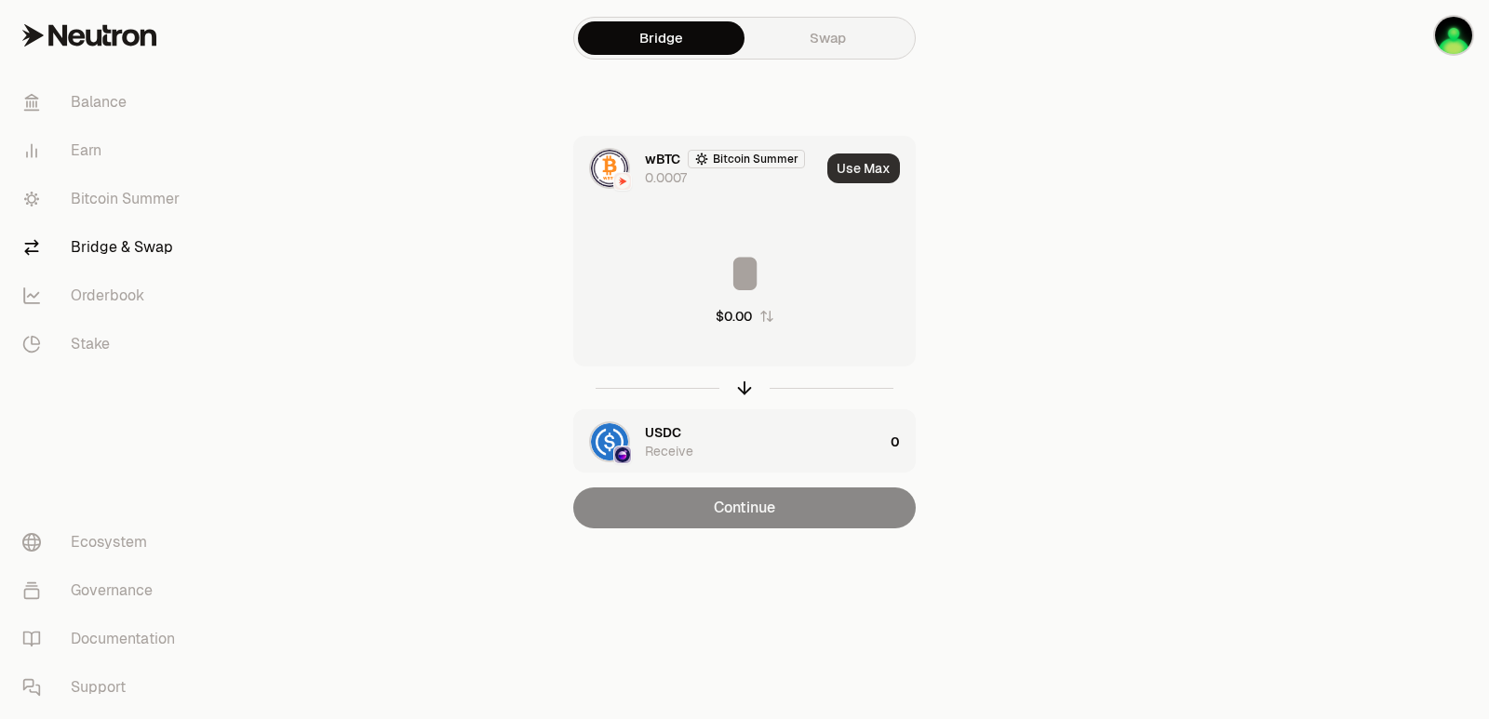
click at [852, 163] on button "Use Max" at bounding box center [863, 169] width 73 height 30
type input "**********"
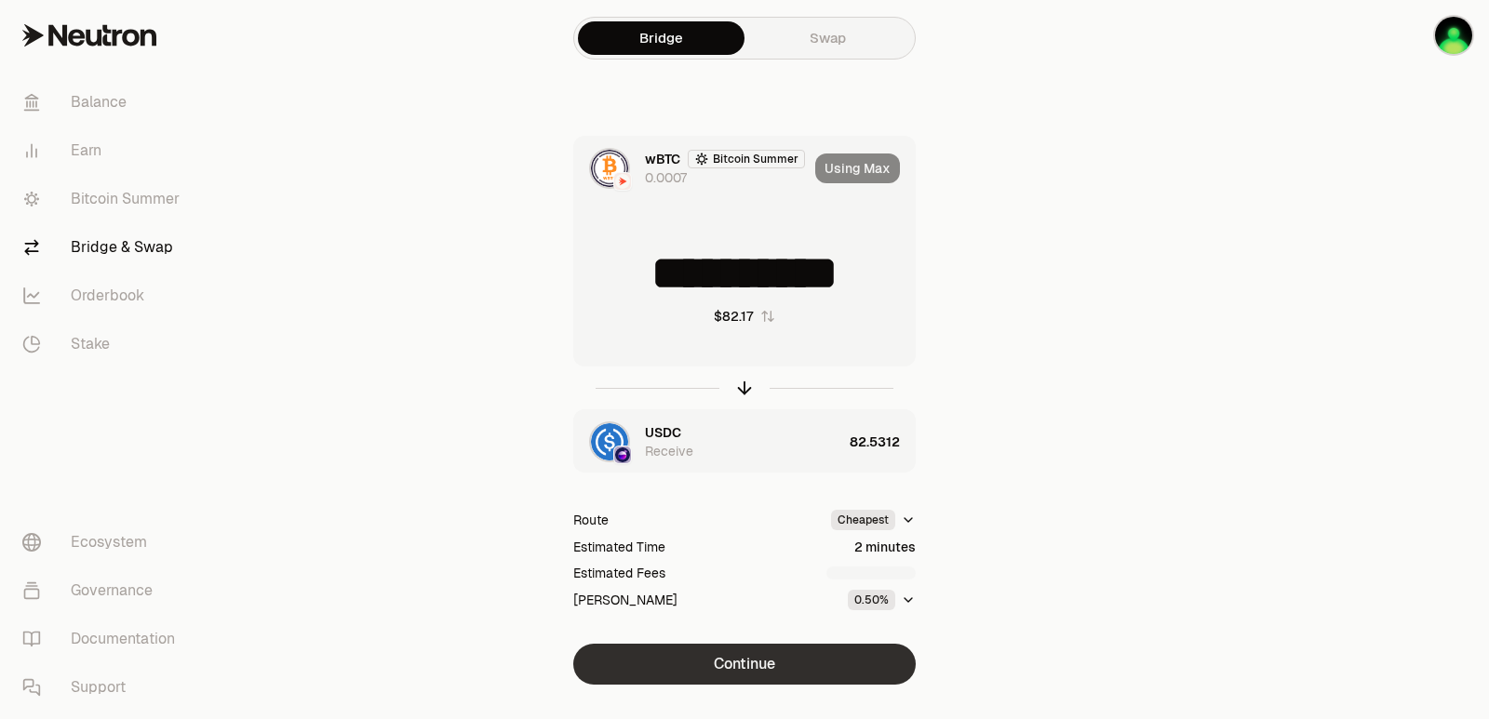
click at [754, 665] on button "Continue" at bounding box center [744, 664] width 342 height 41
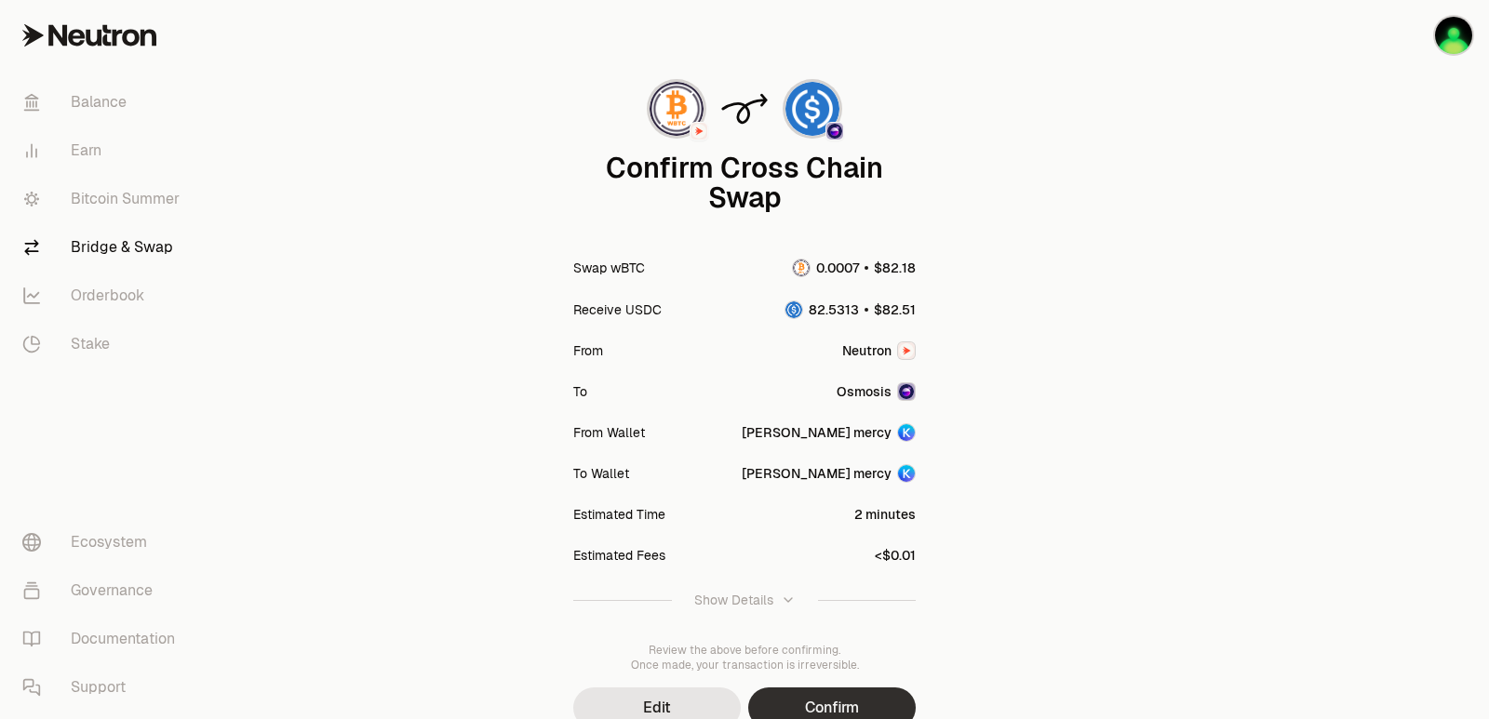
scroll to position [154, 0]
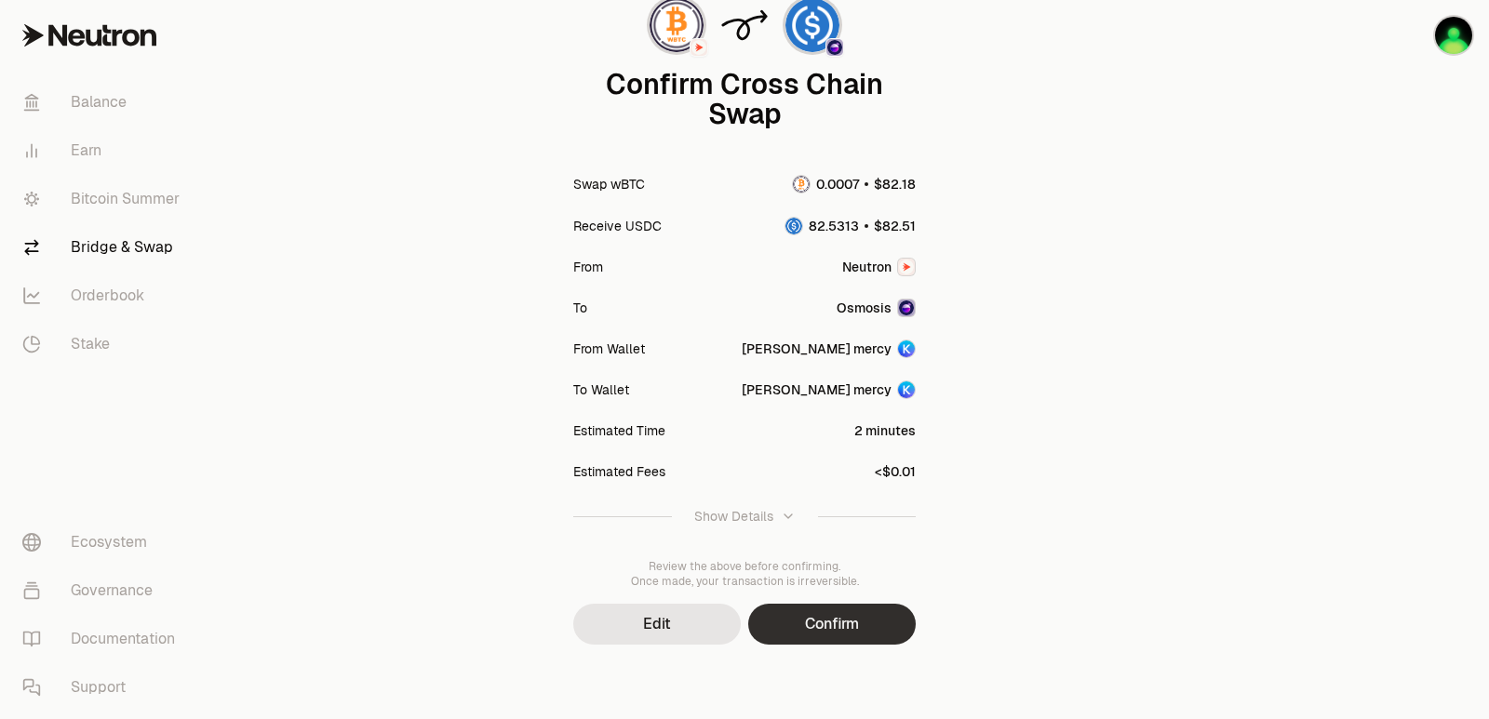
click at [826, 626] on button "Confirm" at bounding box center [832, 624] width 168 height 41
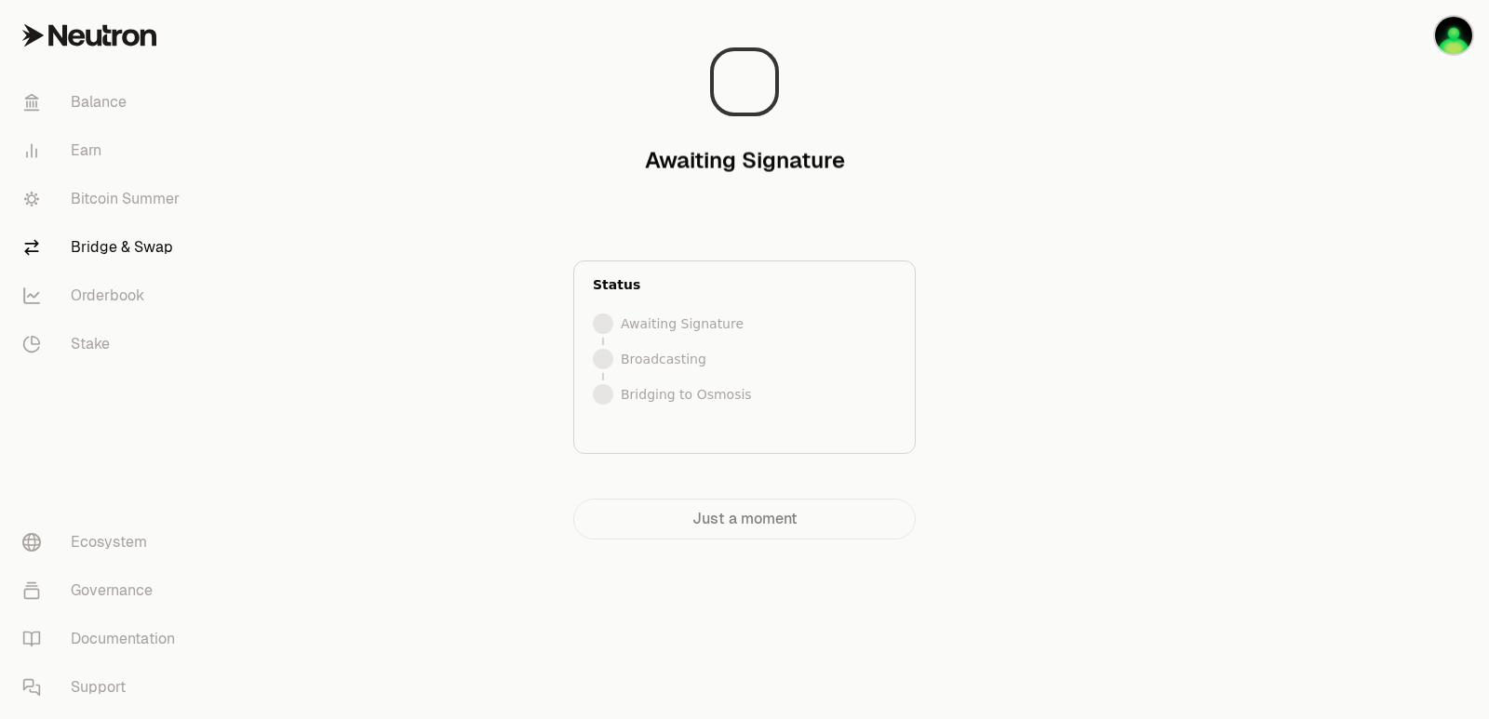
scroll to position [0, 0]
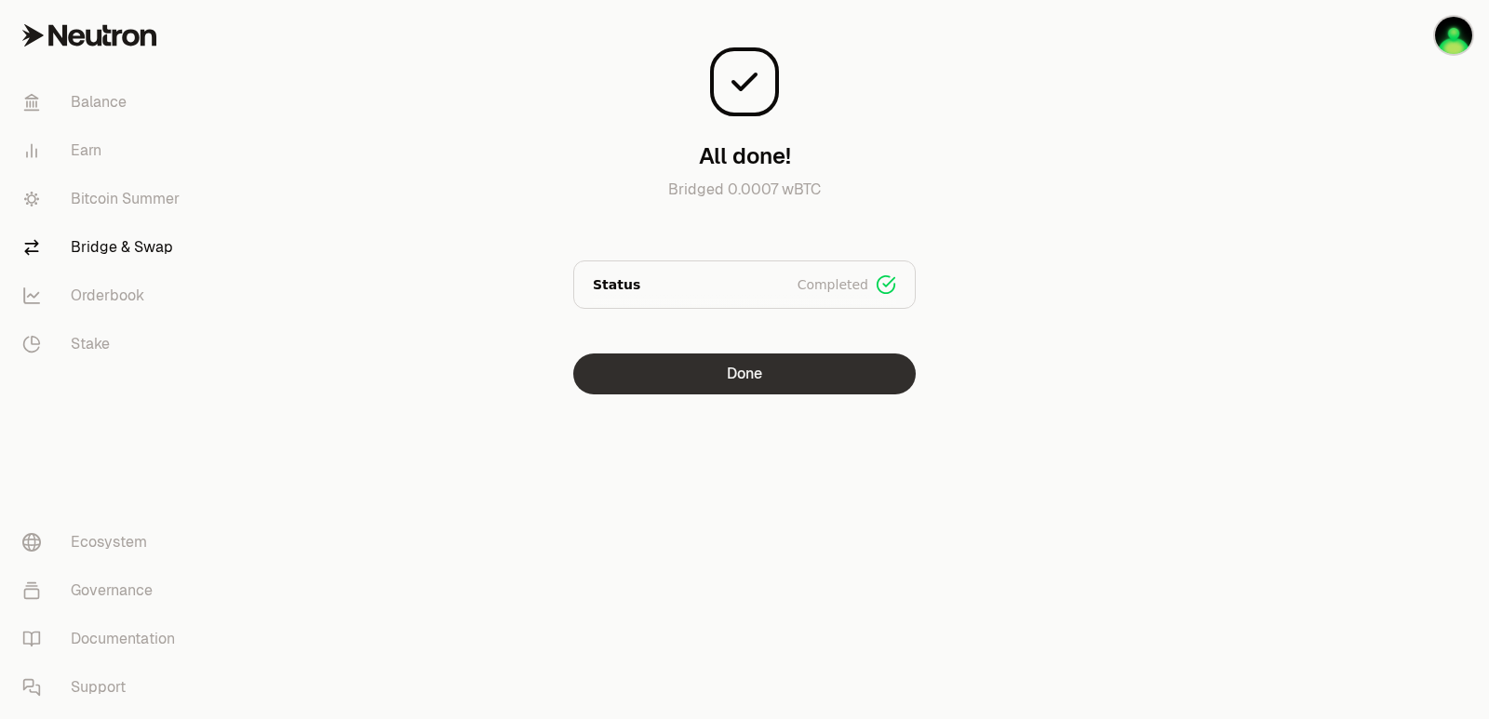
click at [729, 364] on button "Done" at bounding box center [744, 374] width 342 height 41
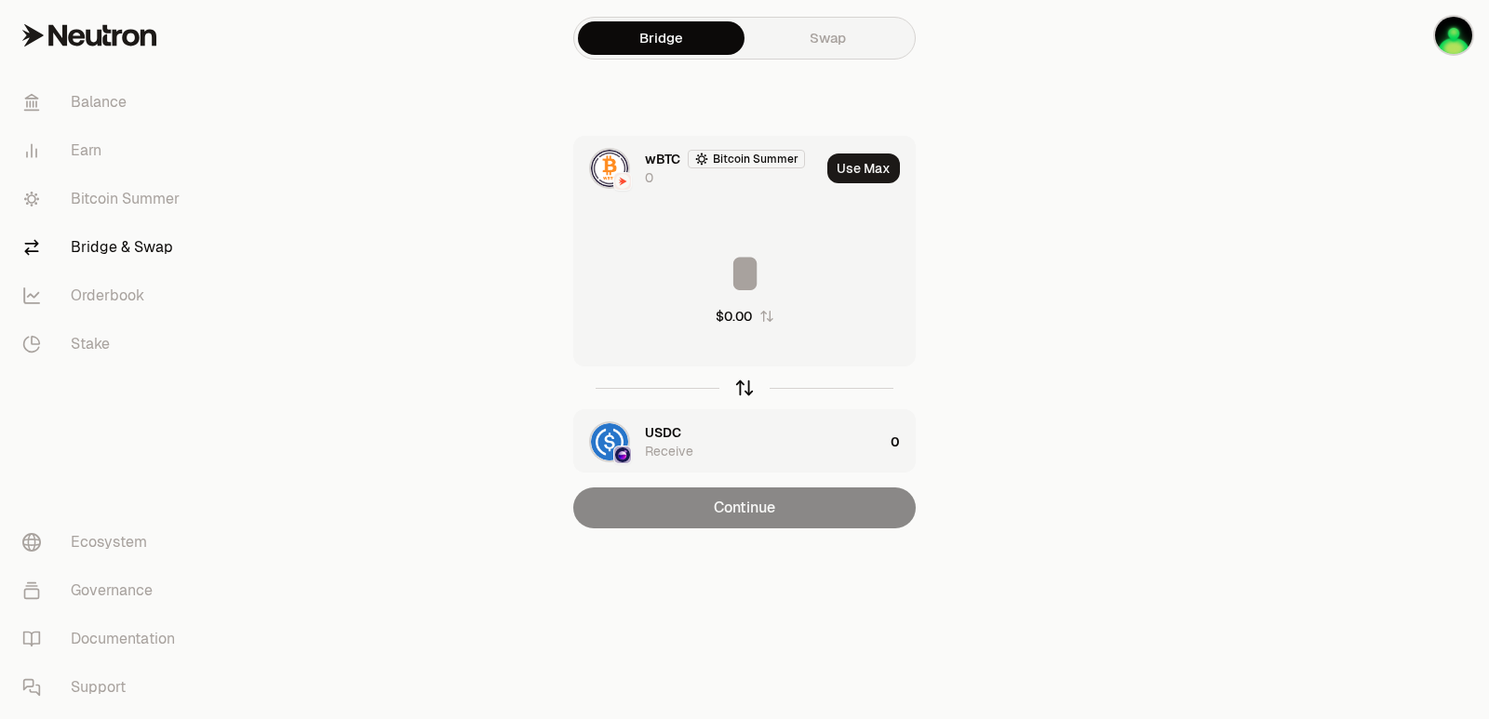
click at [746, 390] on icon "button" at bounding box center [744, 388] width 20 height 20
click at [868, 168] on button "Use Max" at bounding box center [863, 169] width 73 height 30
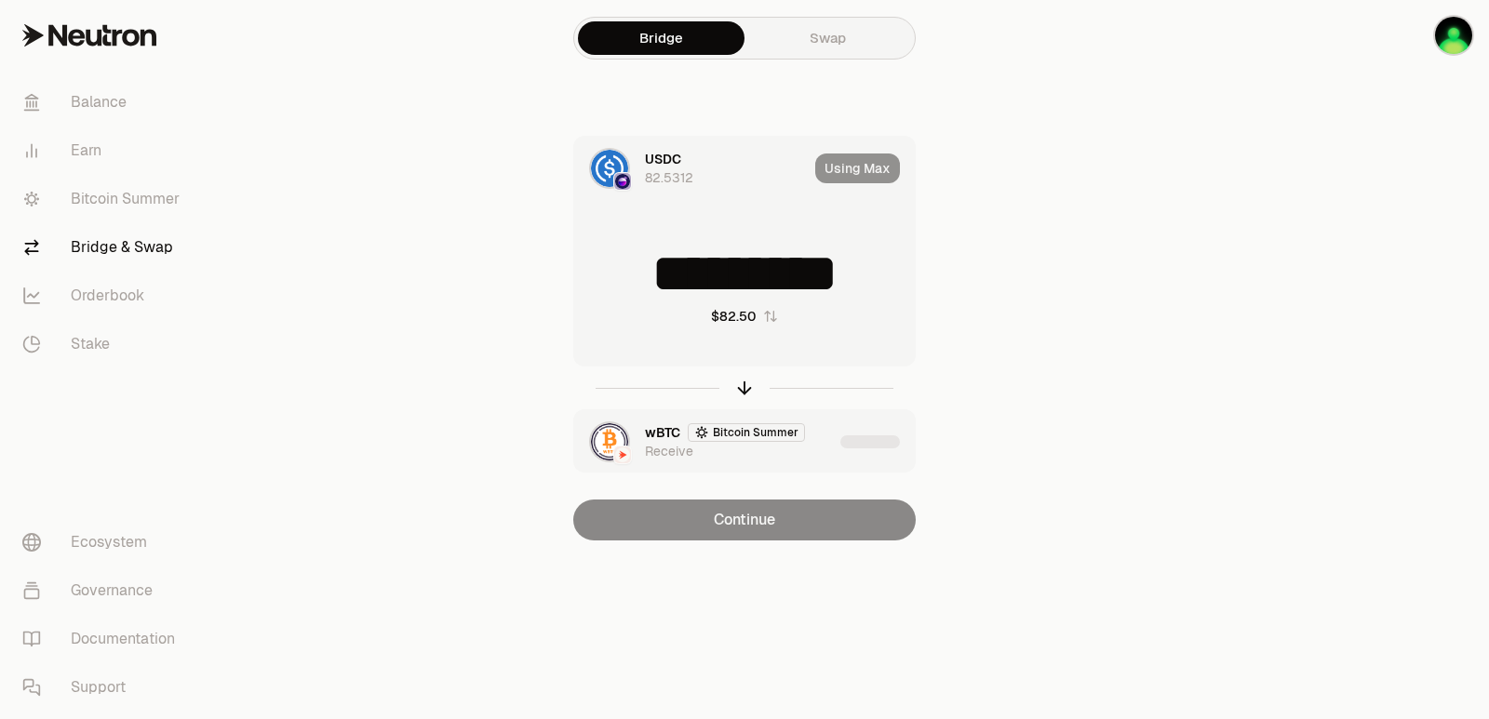
type input "*********"
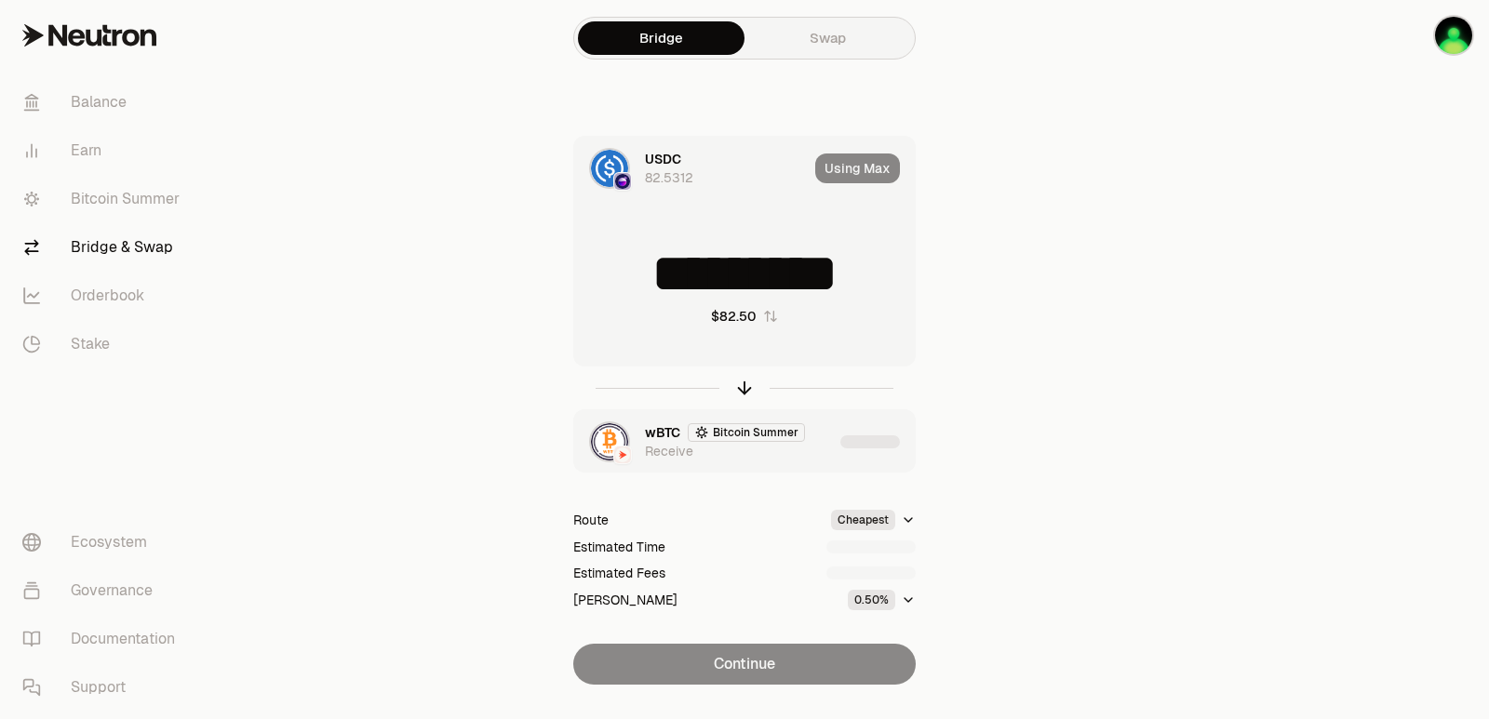
click at [837, 444] on div "wBTC Bitcoin Summer Receive" at bounding box center [744, 441] width 341 height 63
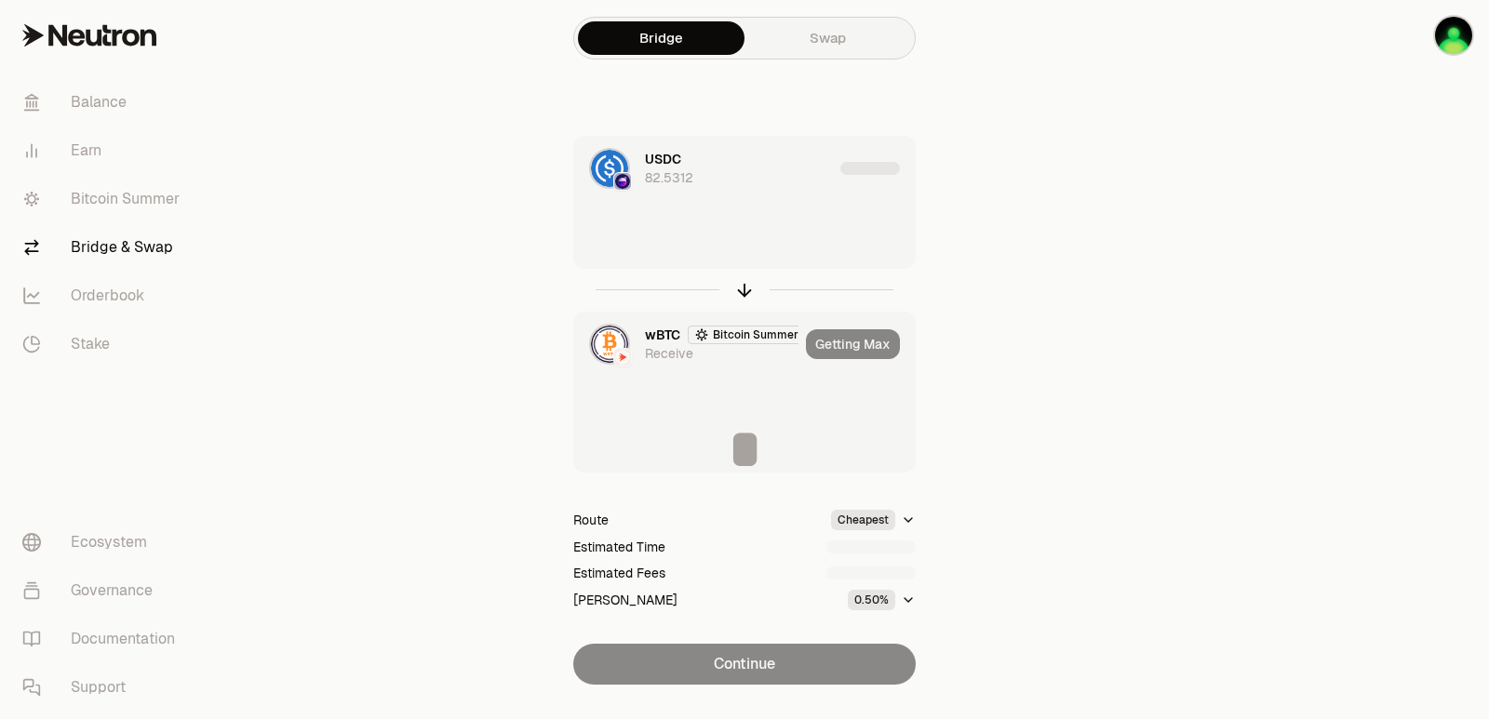
type input "**********"
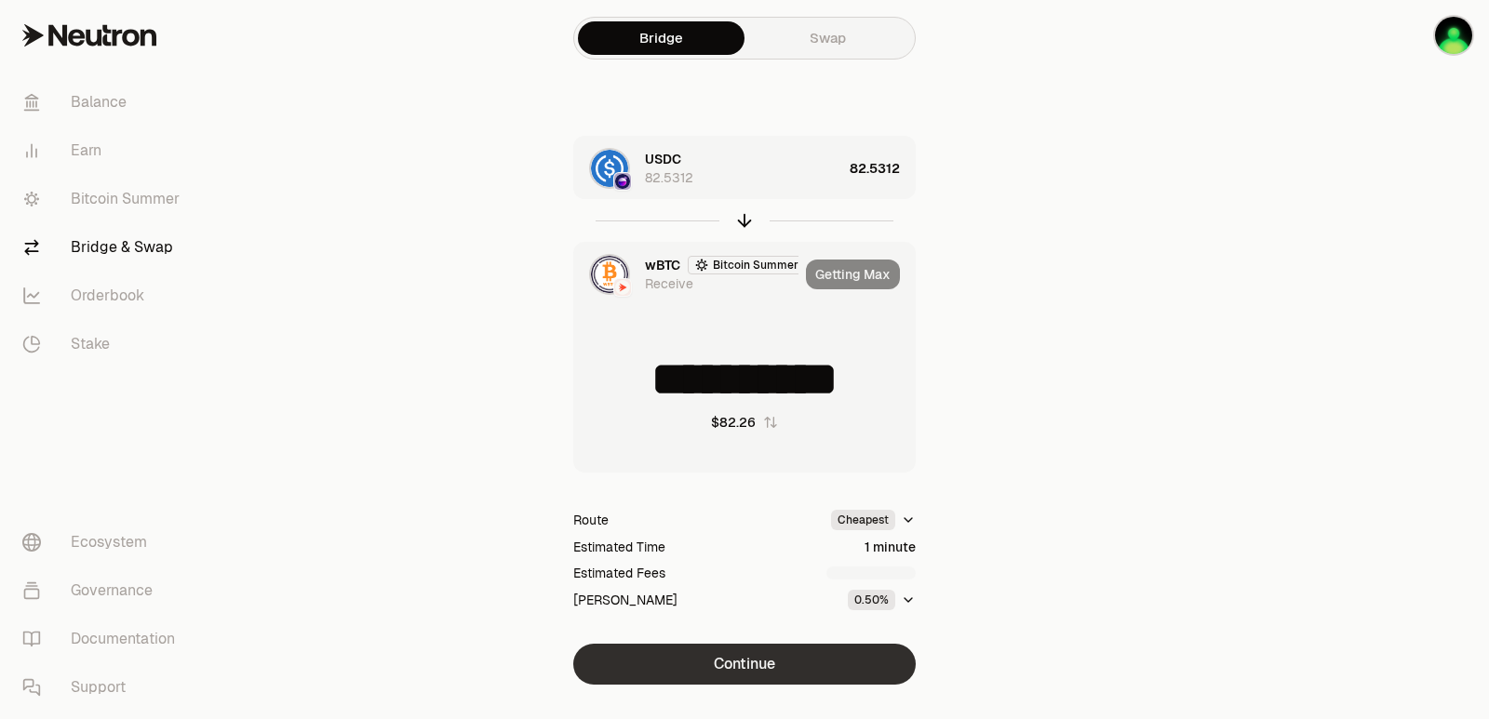
click at [762, 673] on button "Continue" at bounding box center [744, 664] width 342 height 41
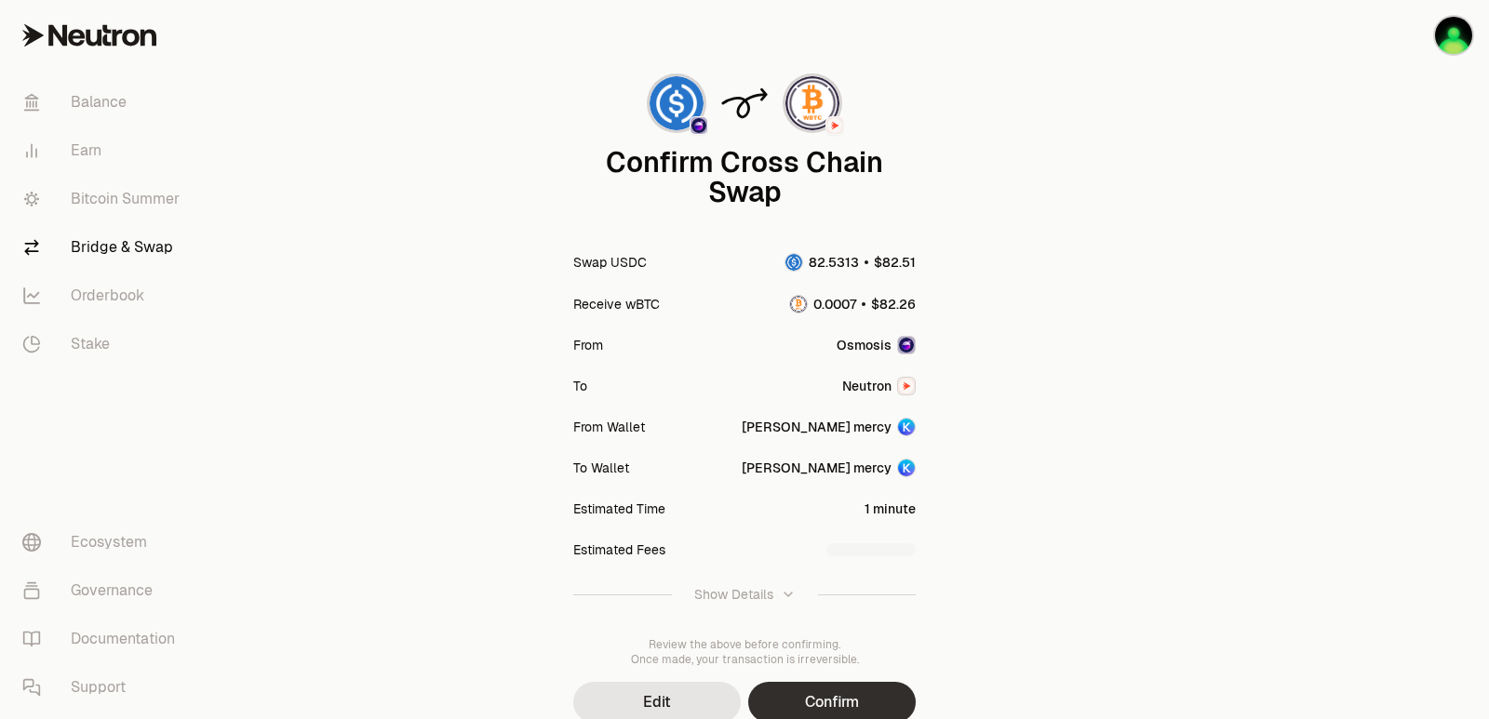
scroll to position [154, 0]
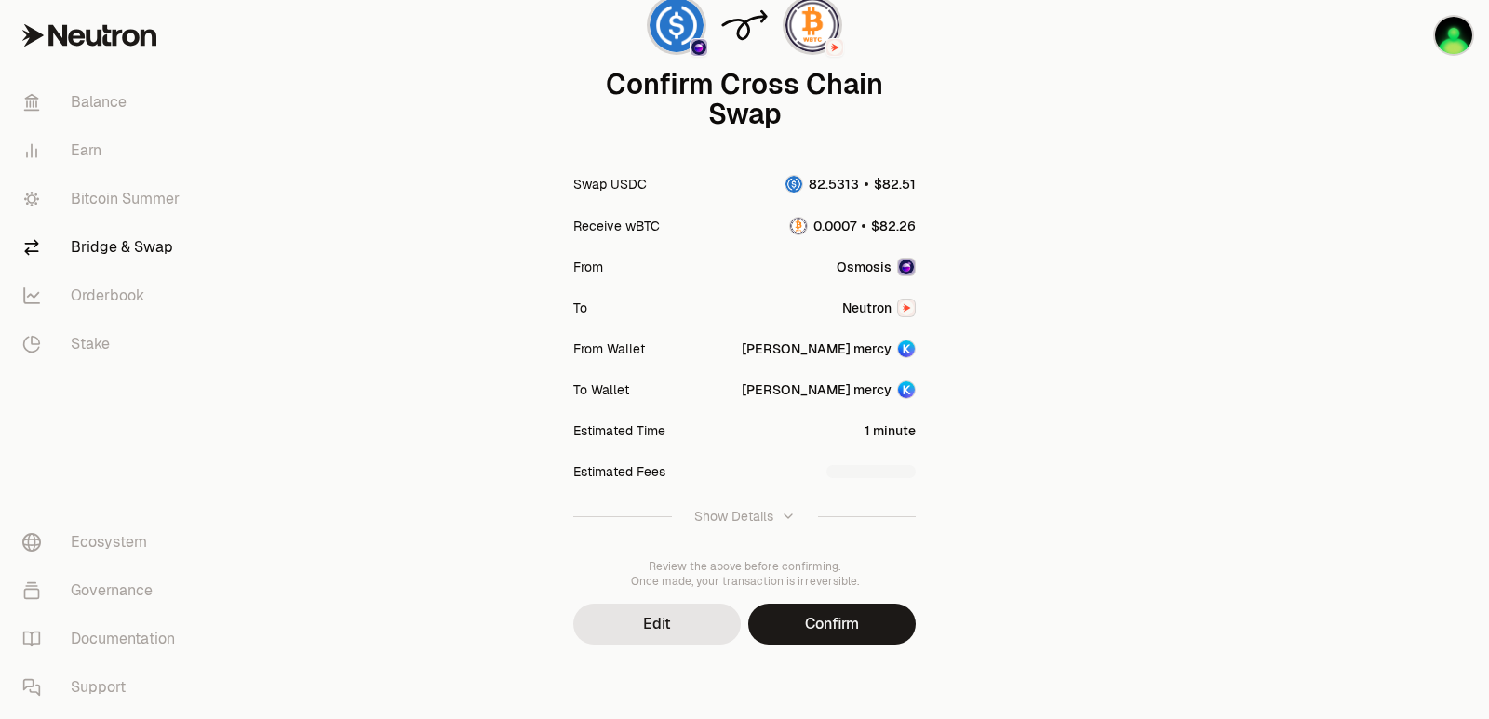
click at [809, 627] on button "Confirm" at bounding box center [832, 624] width 168 height 41
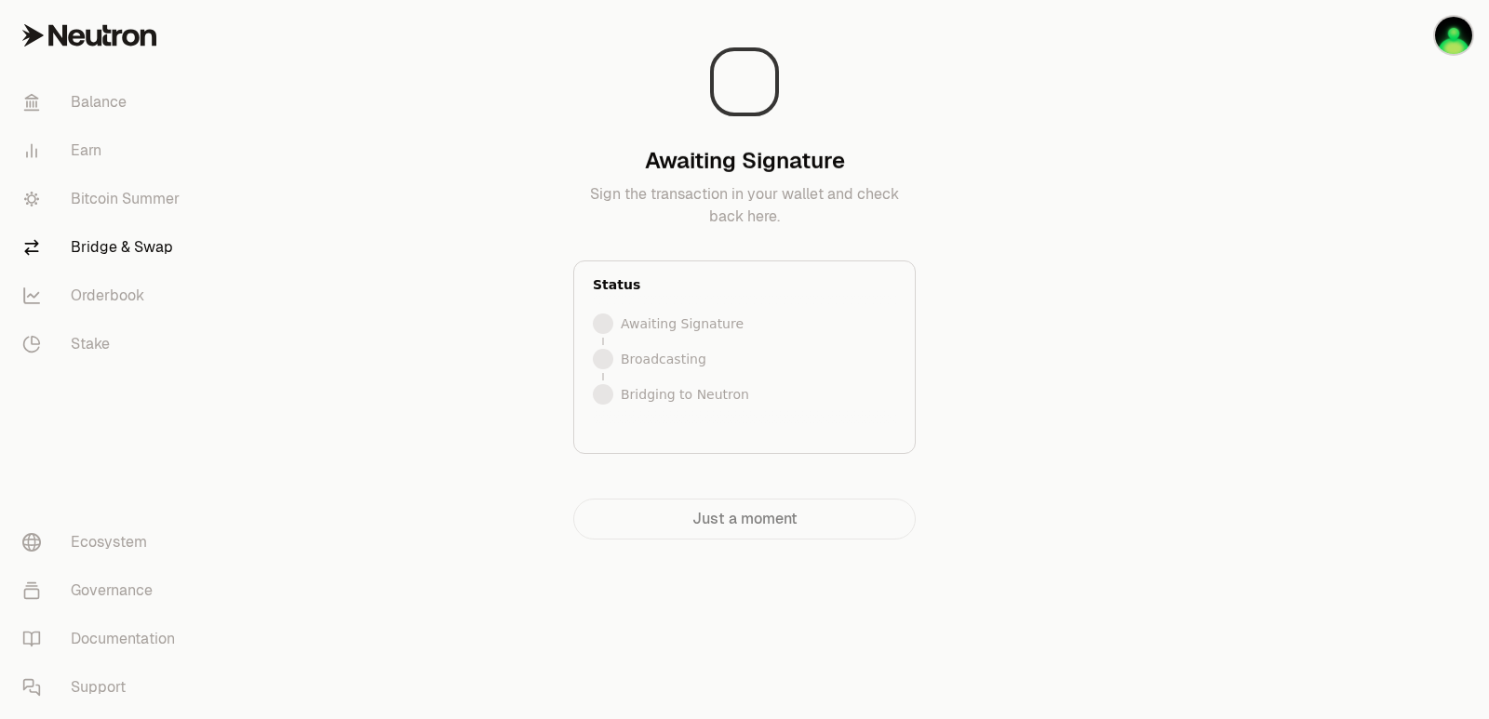
scroll to position [0, 0]
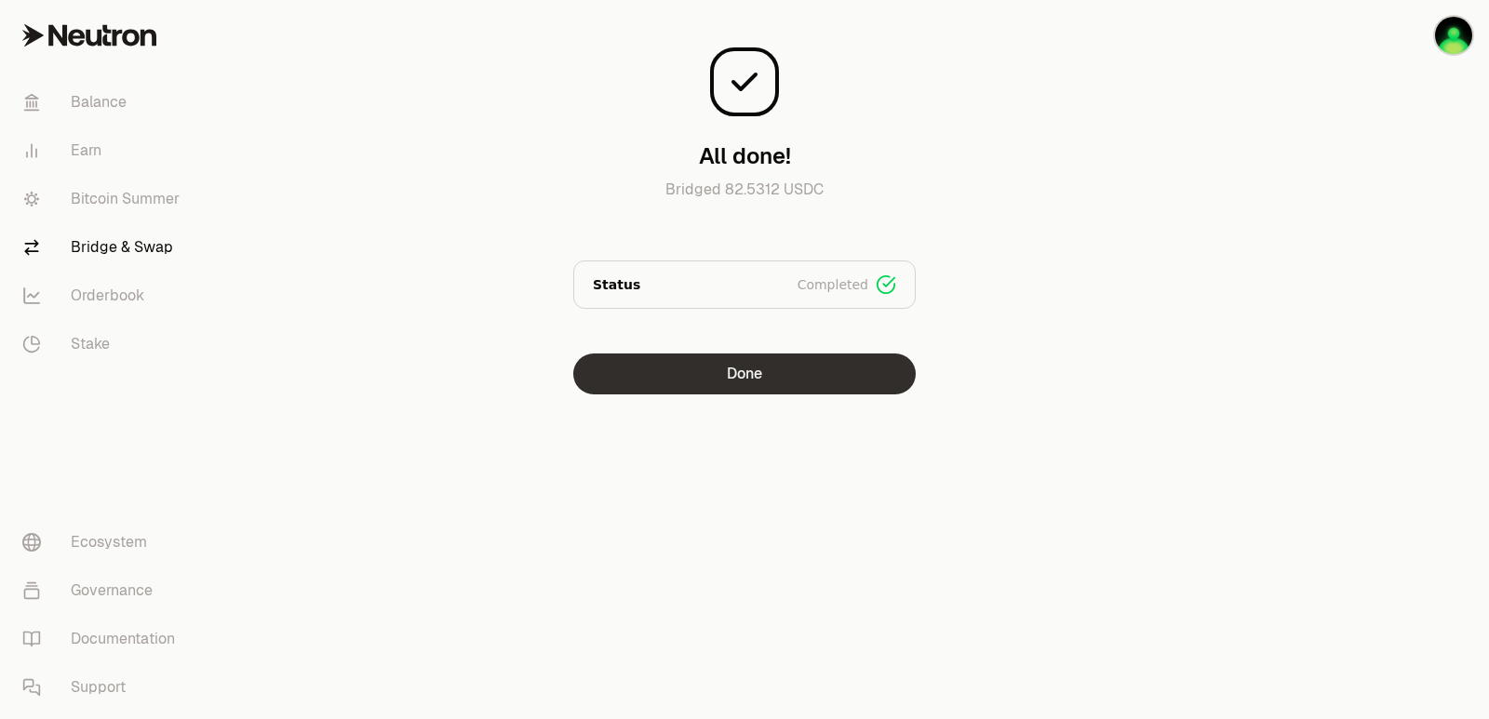
click at [692, 369] on button "Done" at bounding box center [744, 374] width 342 height 41
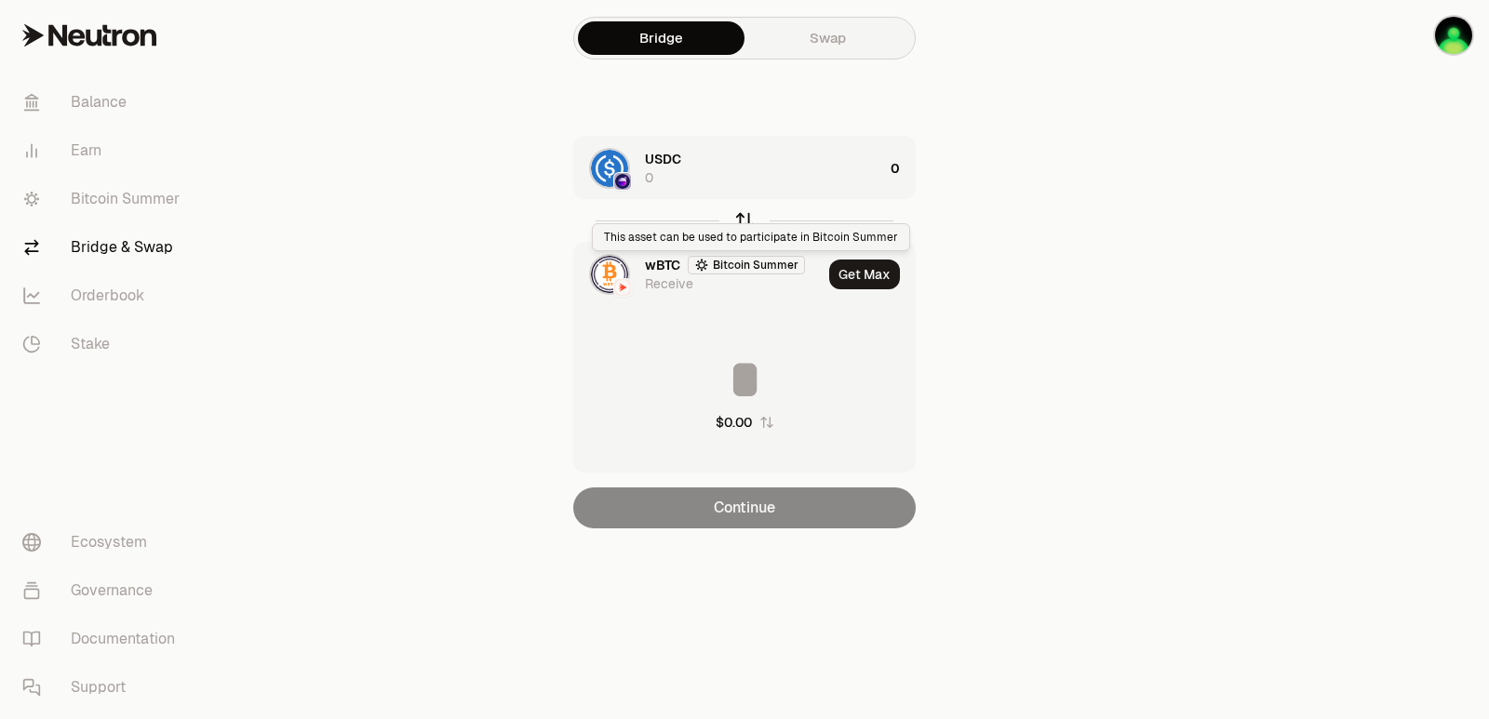
click at [739, 220] on icon "button" at bounding box center [744, 220] width 20 height 20
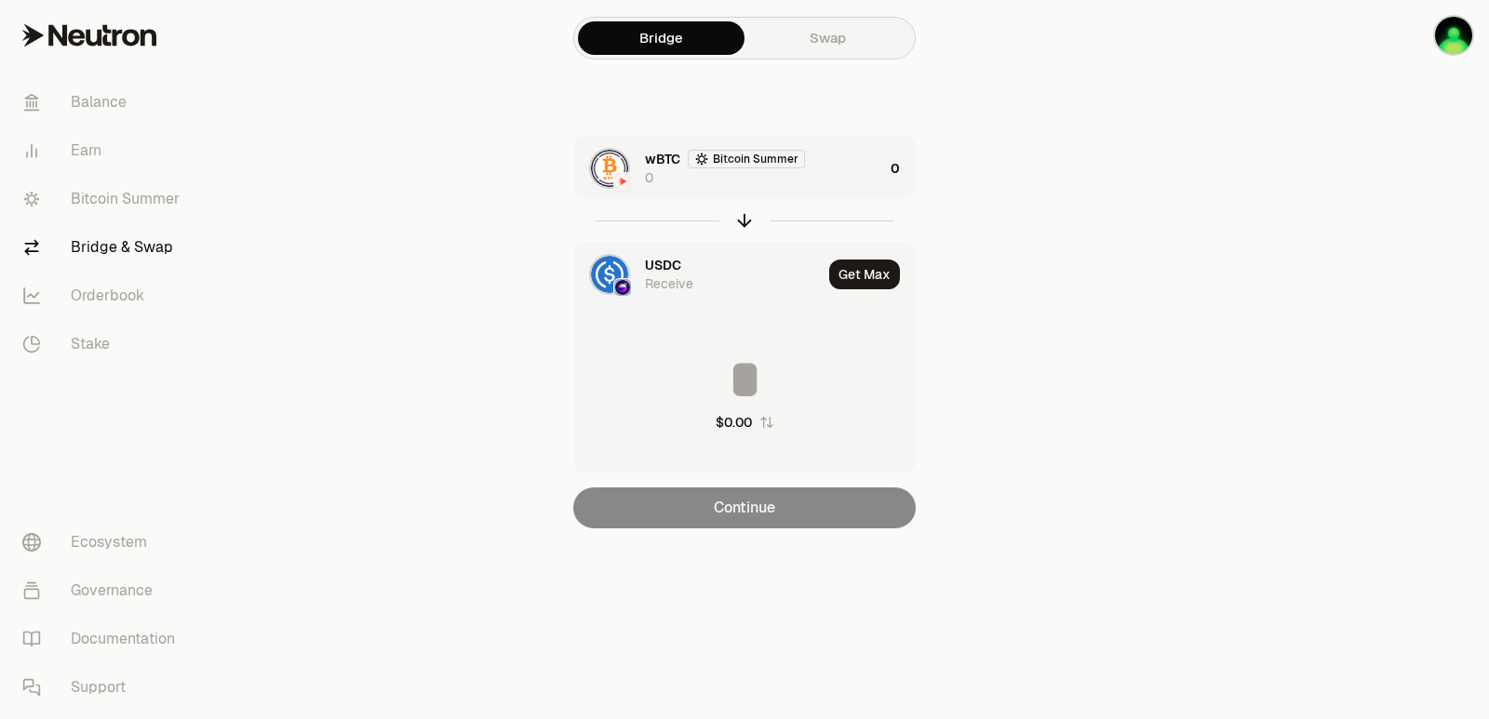
click at [833, 165] on div "wBTC Bitcoin Summer 0" at bounding box center [764, 168] width 238 height 37
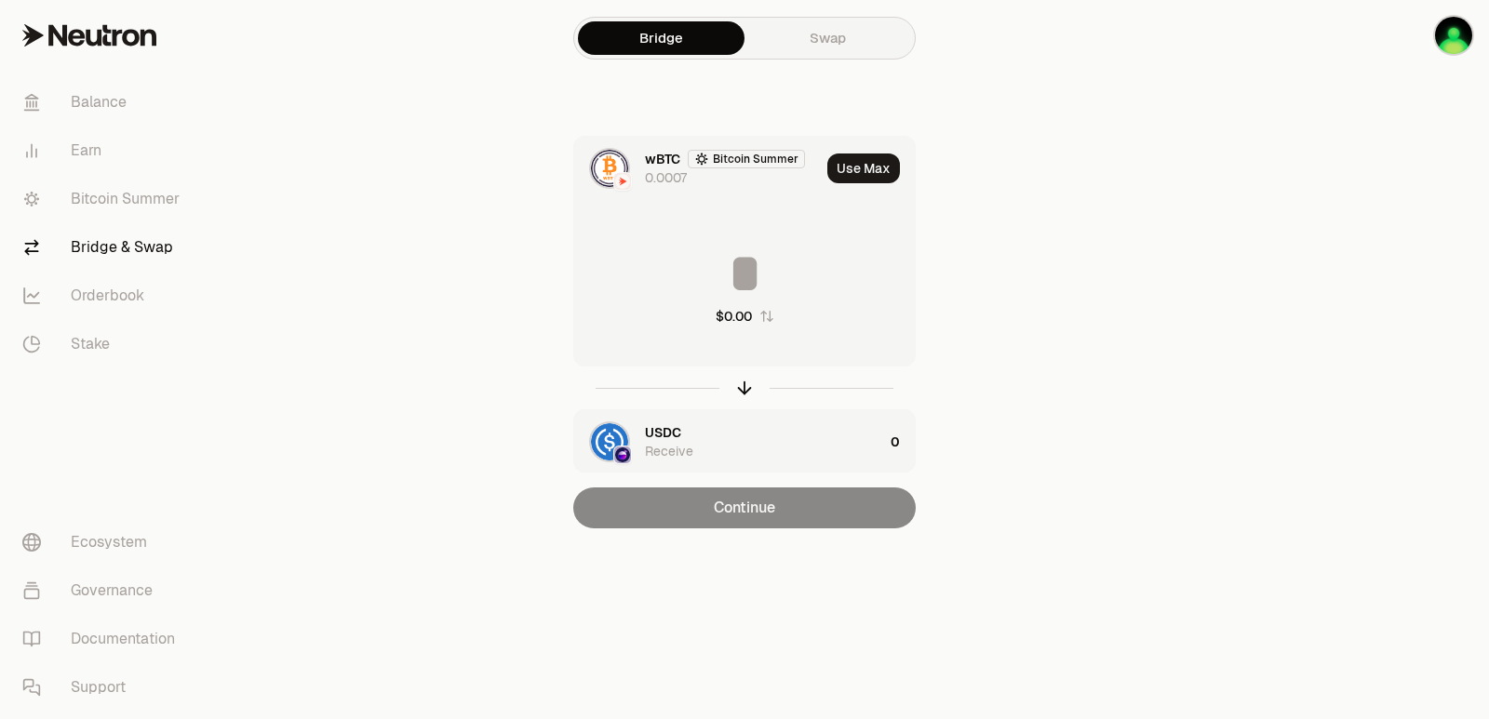
click at [865, 160] on button "Use Max" at bounding box center [863, 169] width 73 height 30
type input "**********"
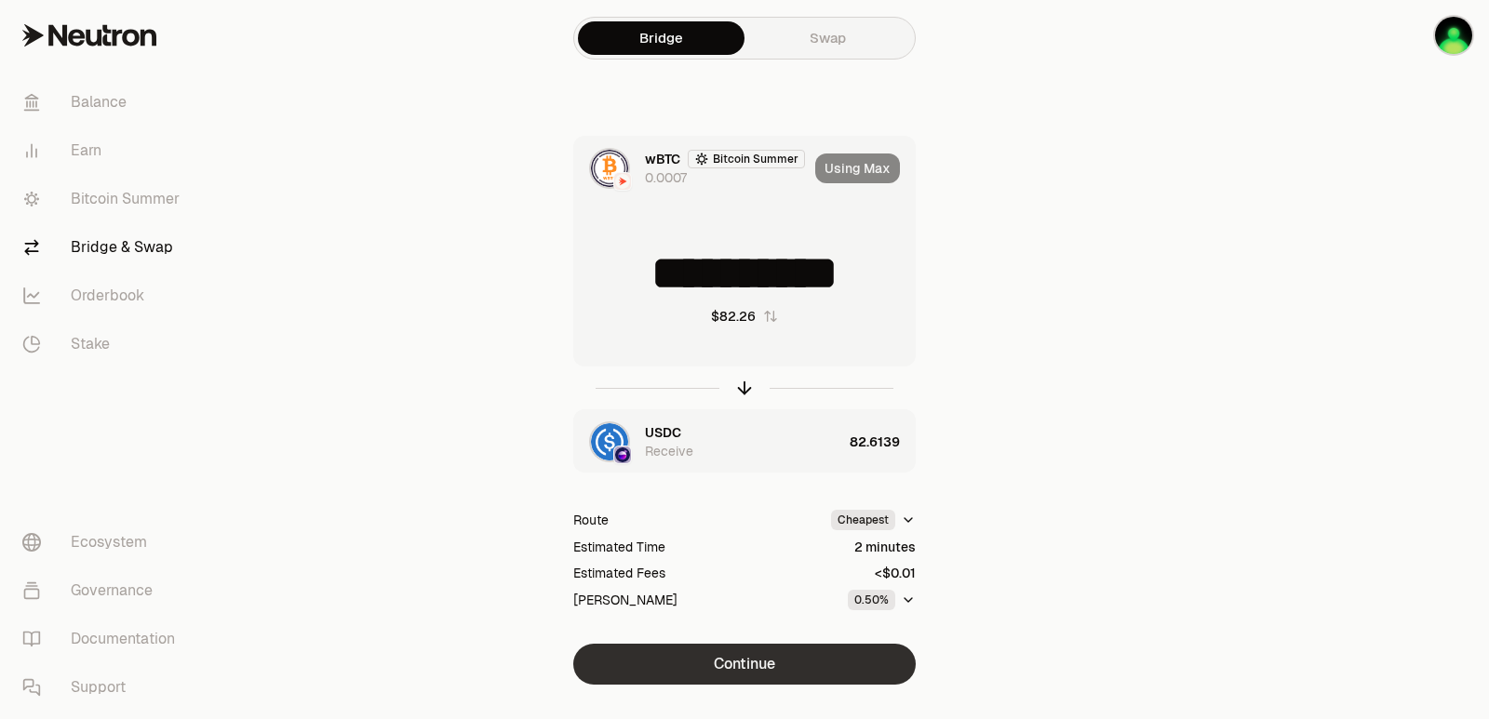
click at [776, 652] on button "Continue" at bounding box center [744, 664] width 342 height 41
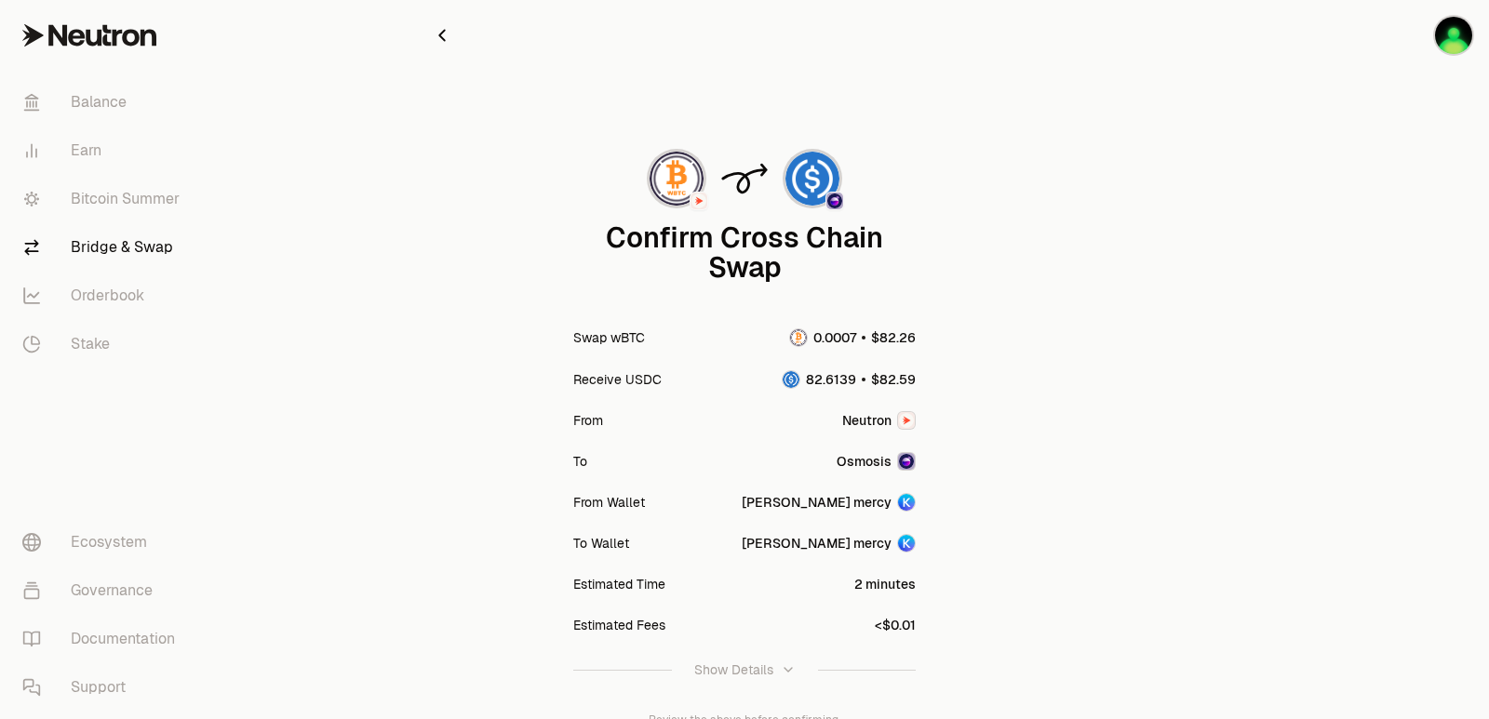
scroll to position [154, 0]
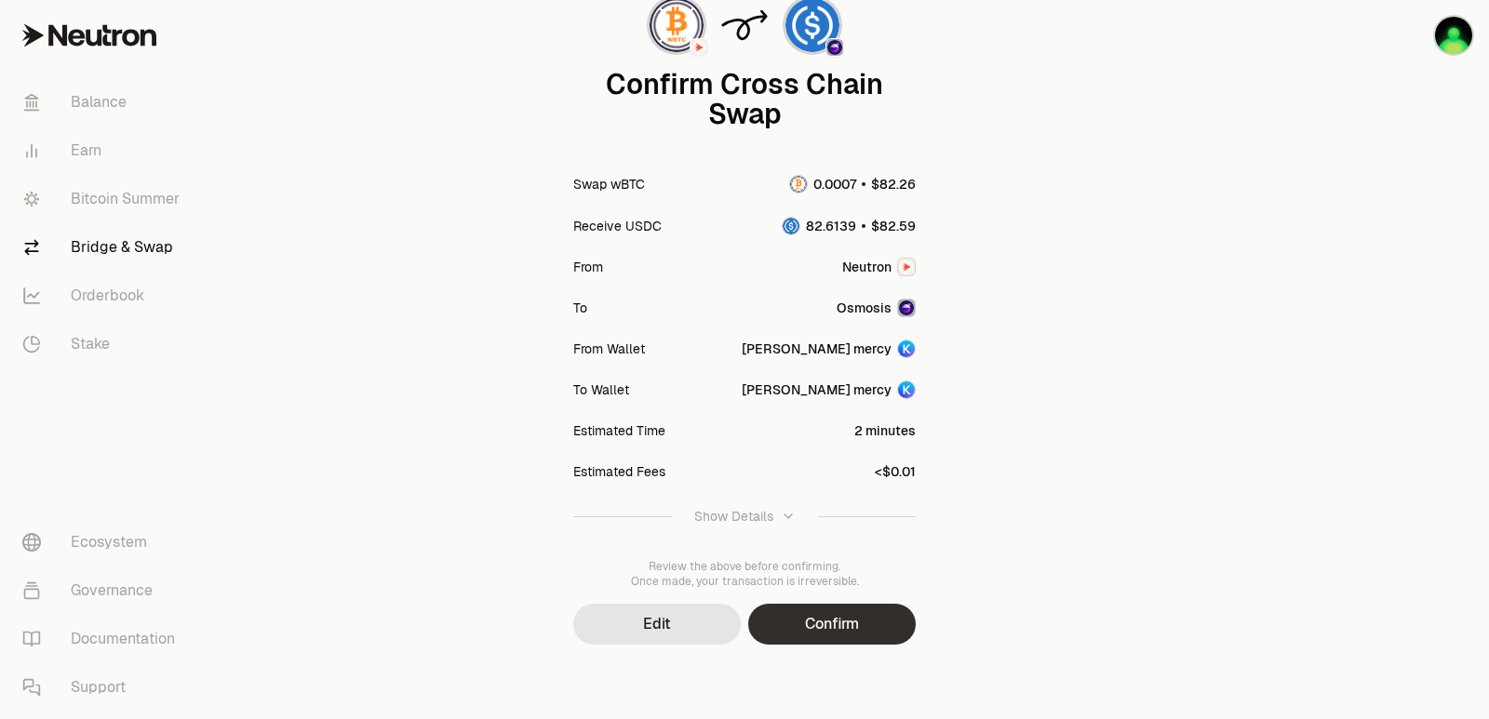
click at [867, 638] on button "Confirm" at bounding box center [832, 624] width 168 height 41
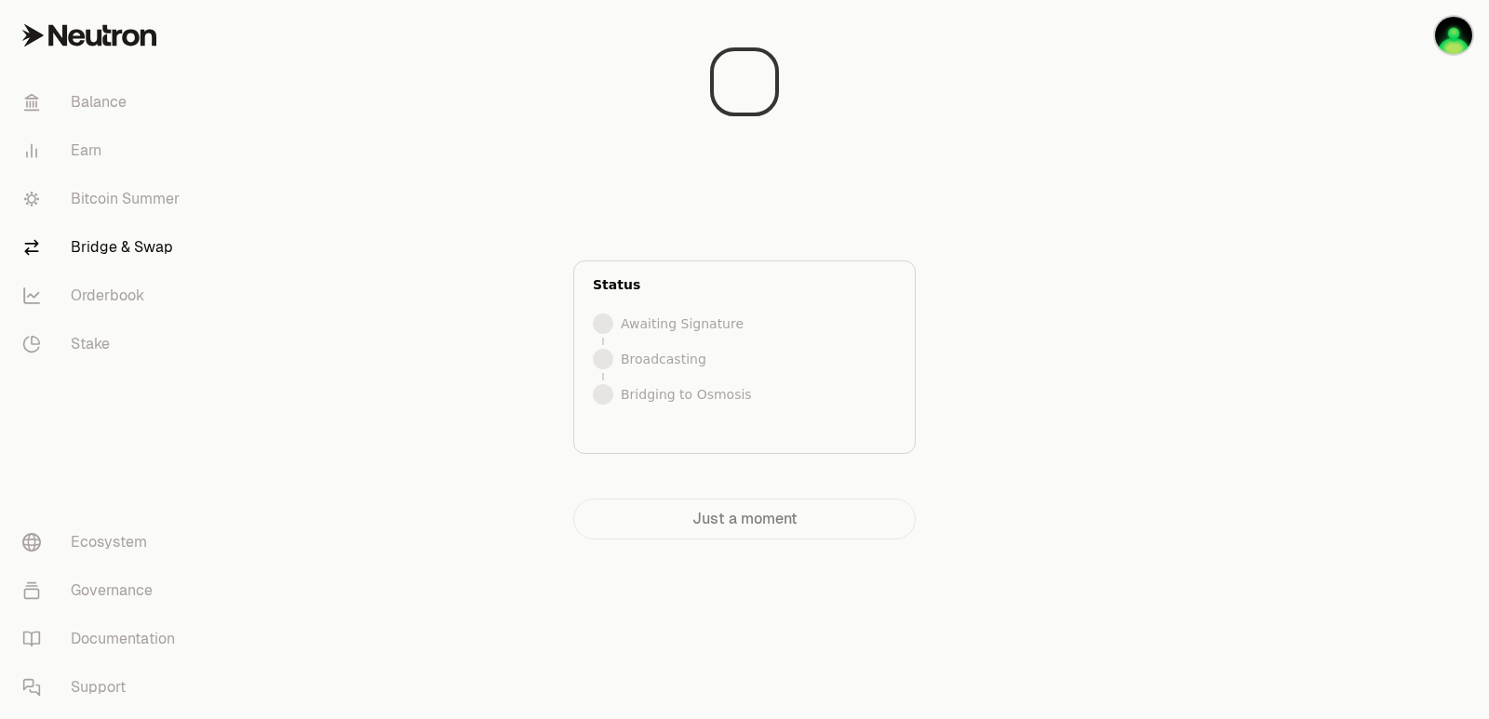
scroll to position [0, 0]
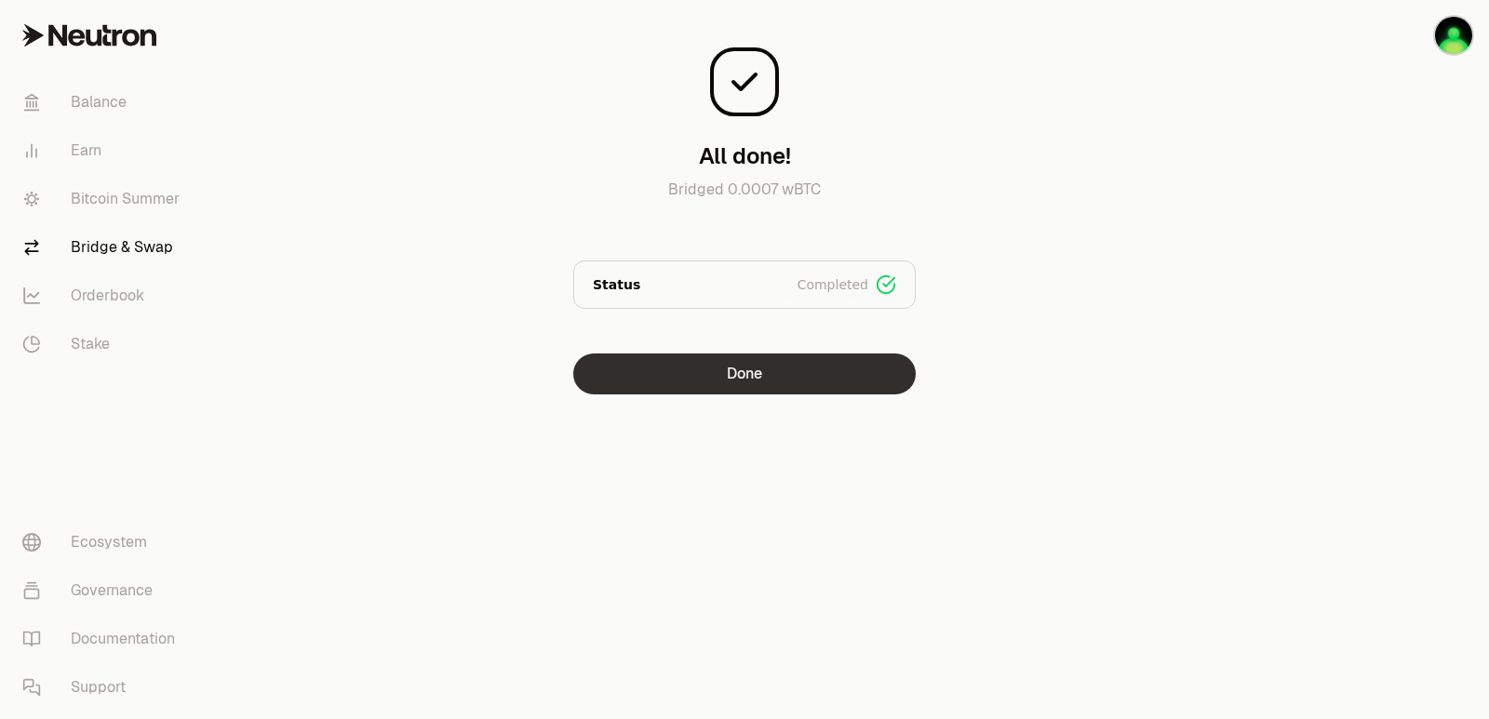
click at [753, 384] on button "Done" at bounding box center [744, 374] width 342 height 41
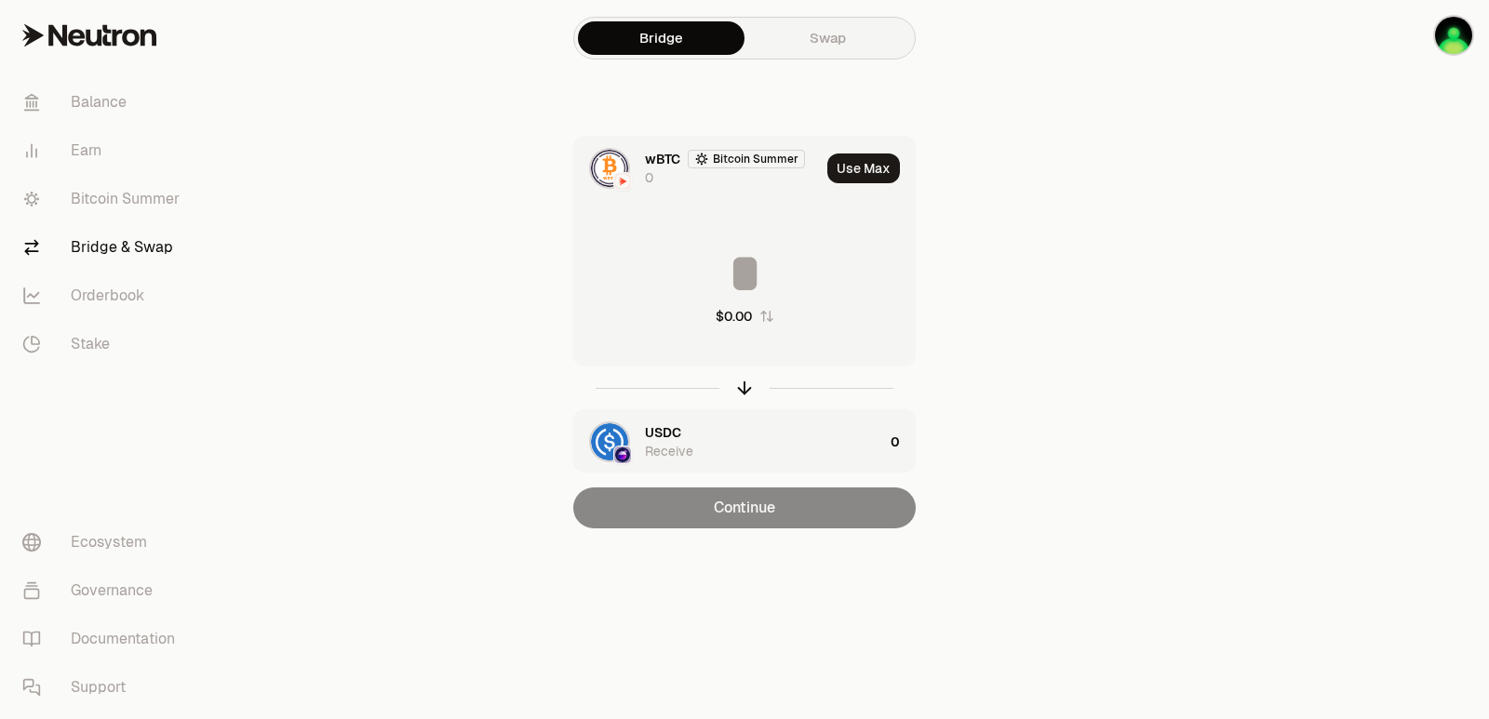
drag, startPoint x: 745, startPoint y: 386, endPoint x: 759, endPoint y: 369, distance: 22.5
click at [744, 388] on icon "button" at bounding box center [744, 388] width 20 height 20
click at [849, 165] on button "Use Max" at bounding box center [863, 169] width 73 height 30
type input "*********"
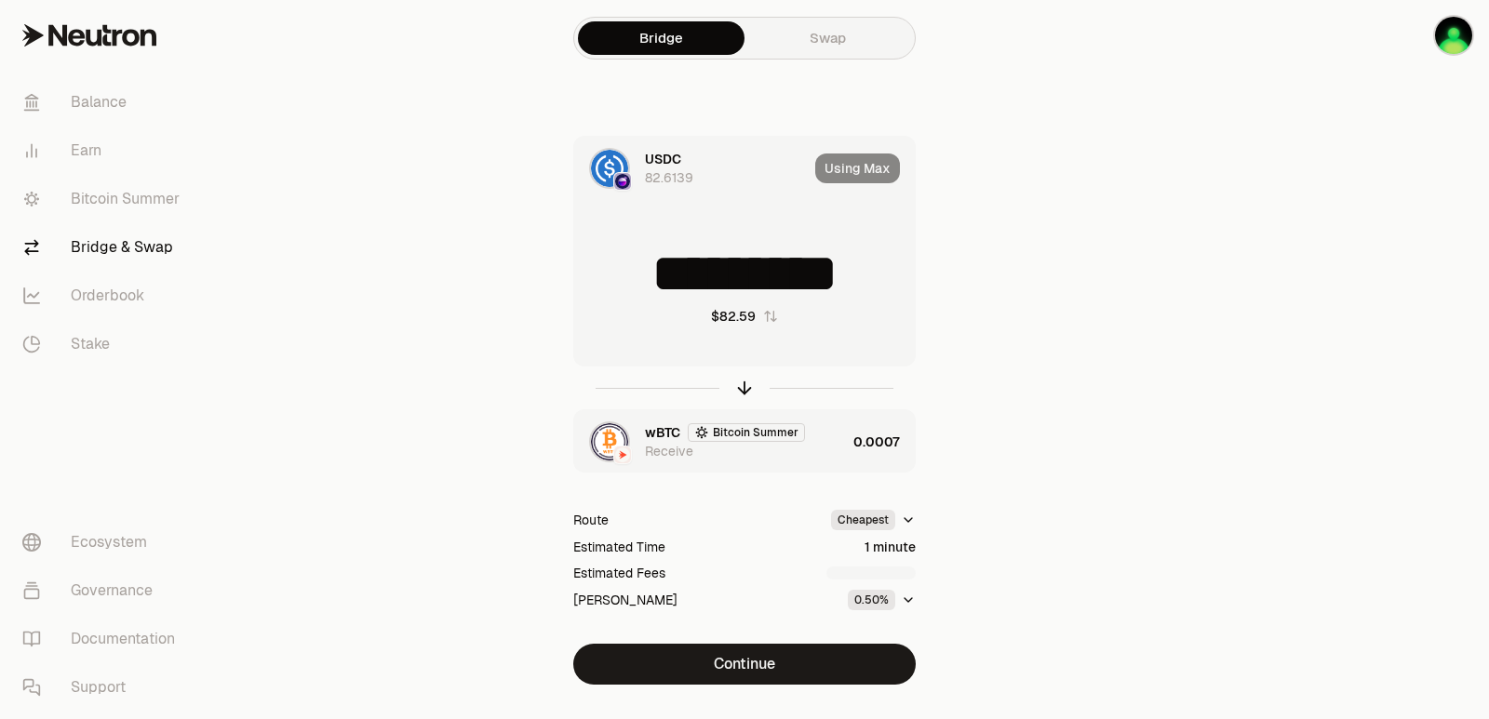
click at [823, 449] on div "wBTC Bitcoin Summer Receive" at bounding box center [745, 441] width 201 height 37
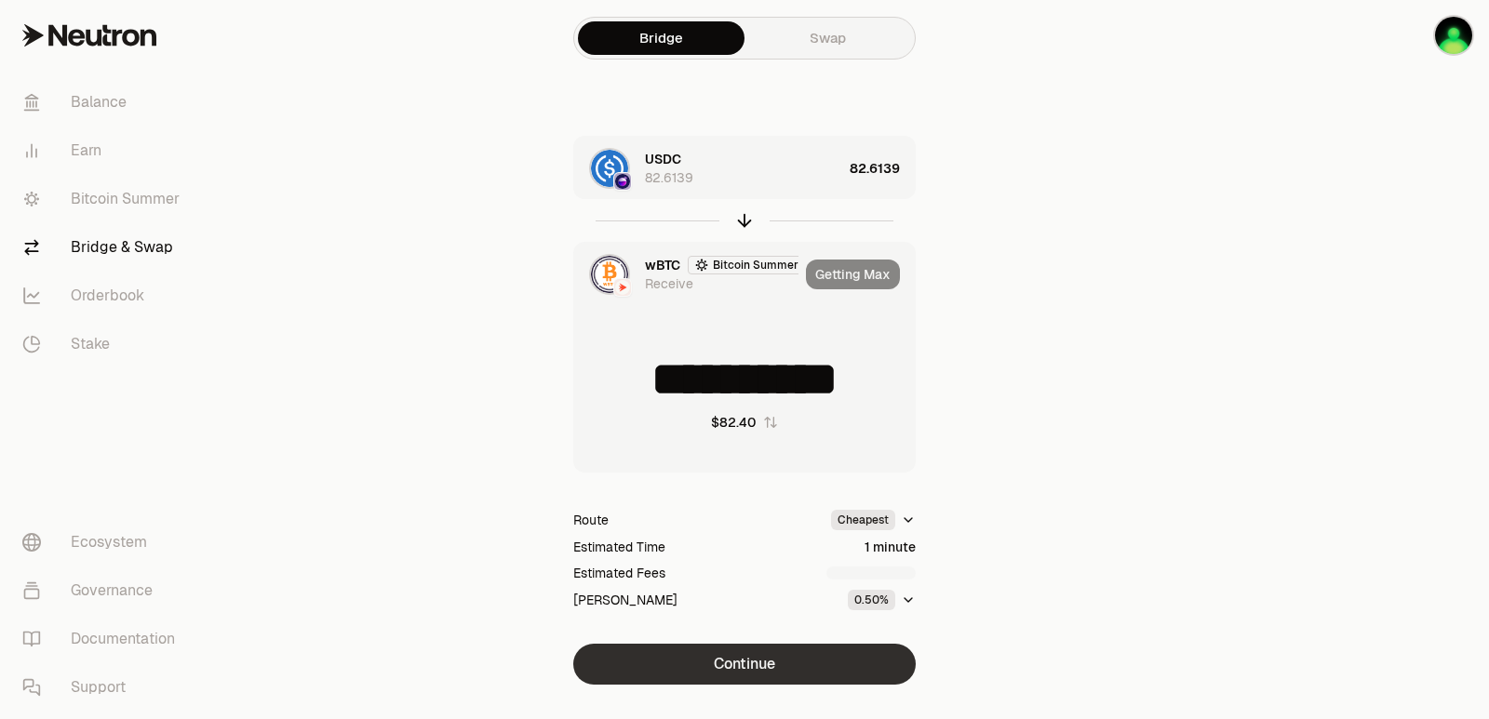
click at [731, 670] on button "Continue" at bounding box center [744, 664] width 342 height 41
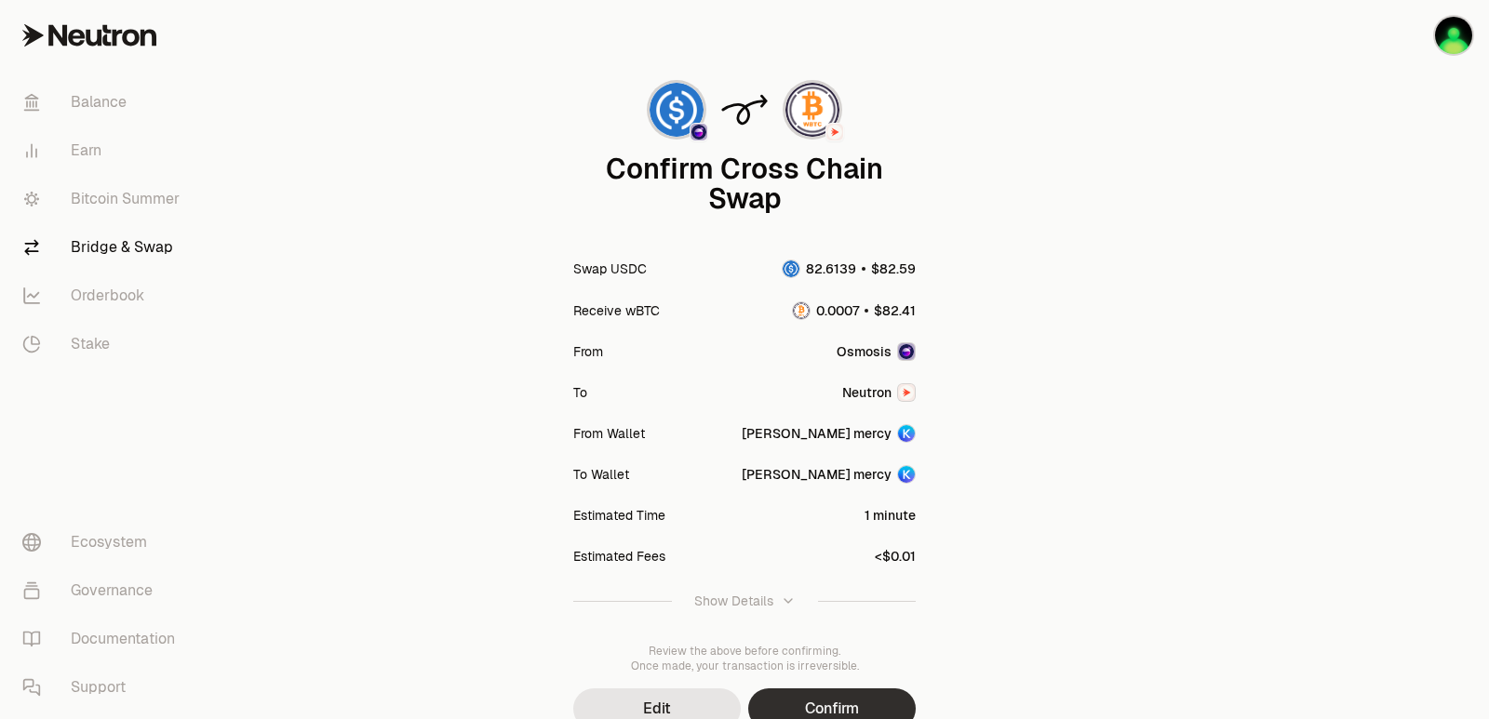
scroll to position [154, 0]
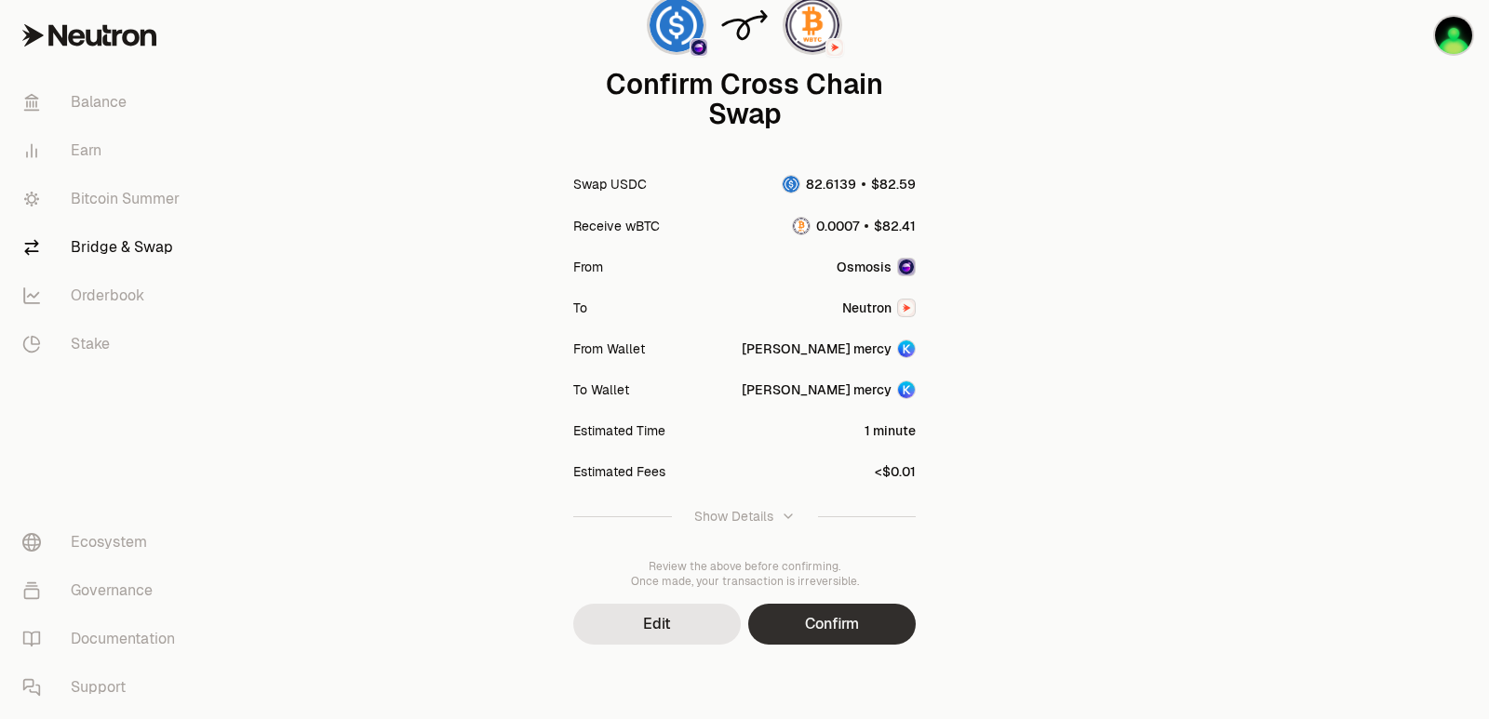
click at [847, 624] on button "Confirm" at bounding box center [832, 624] width 168 height 41
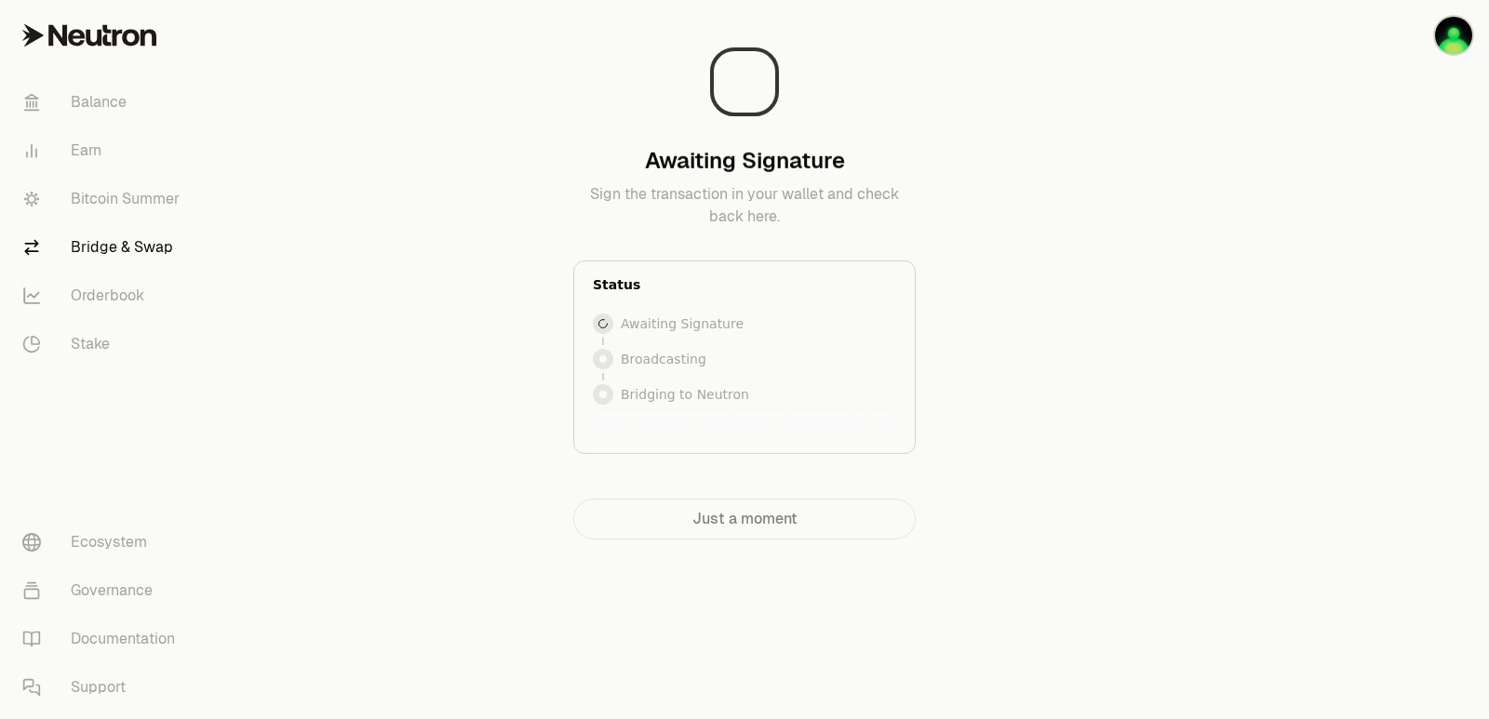
scroll to position [0, 0]
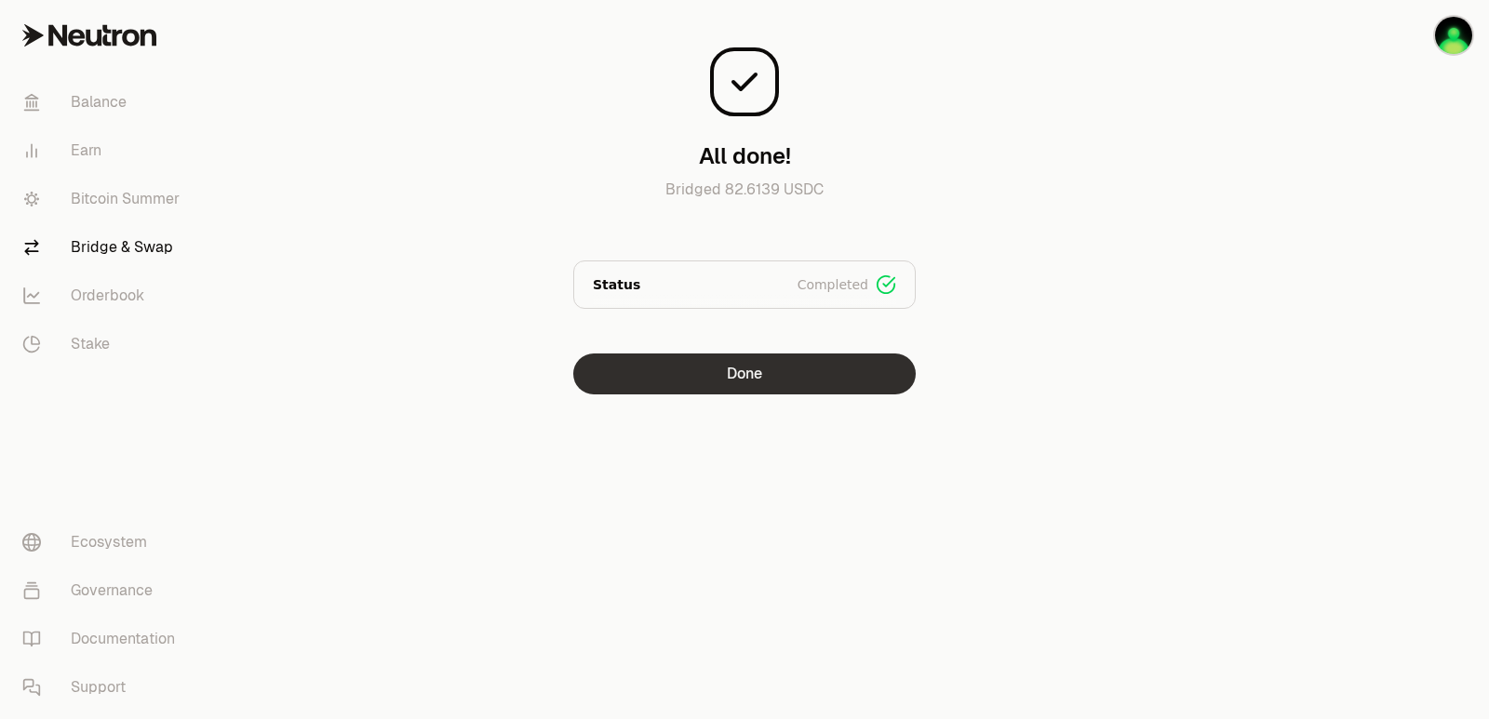
click at [727, 391] on button "Done" at bounding box center [744, 374] width 342 height 41
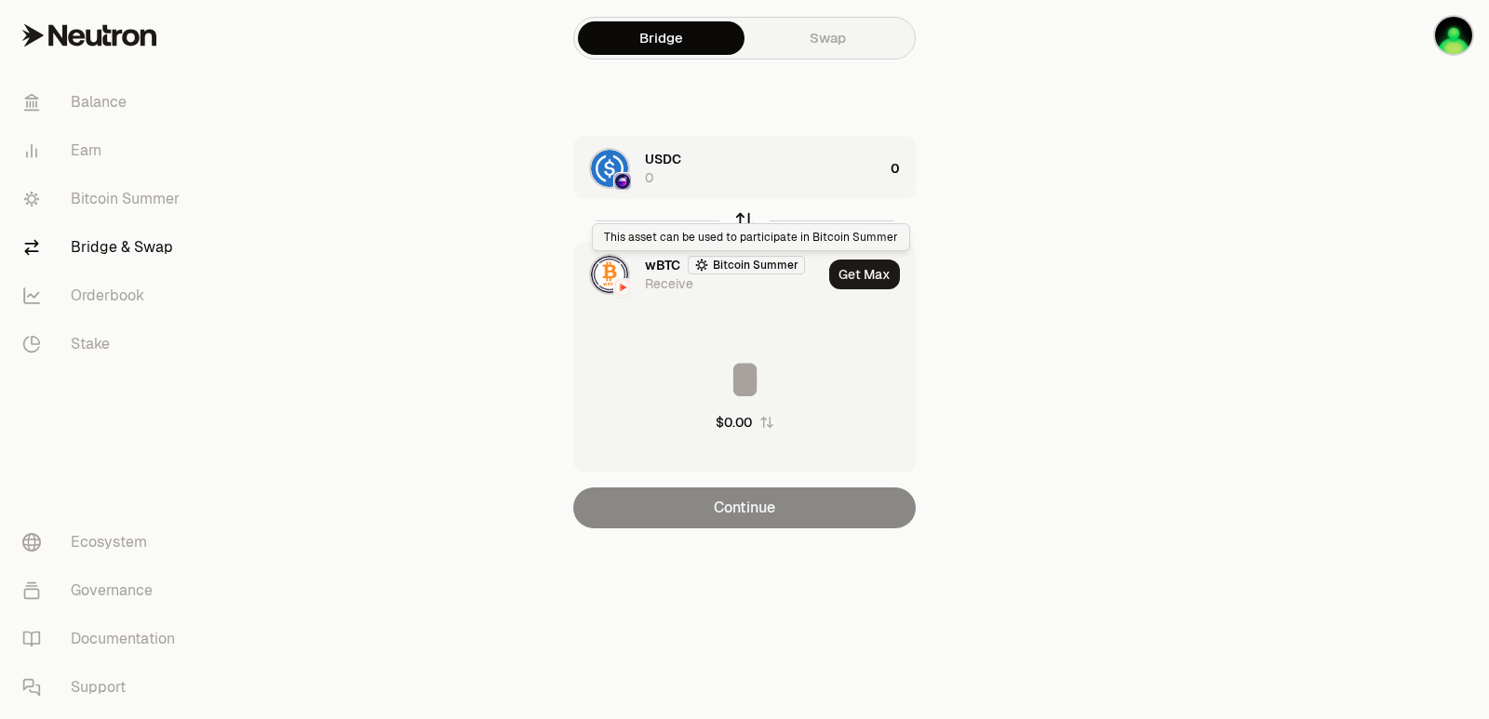
click at [744, 221] on icon "button" at bounding box center [744, 220] width 20 height 20
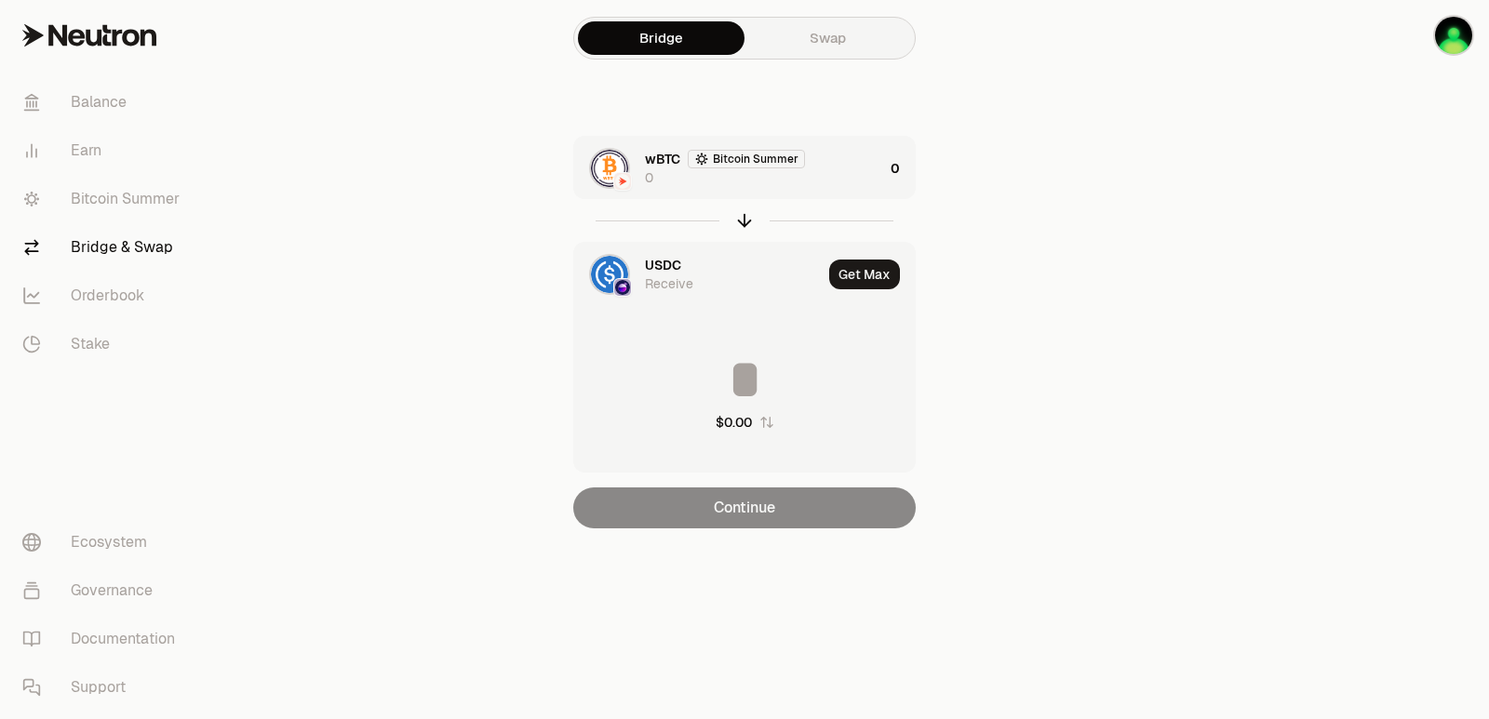
click at [797, 181] on div "wBTC Bitcoin Summer 0" at bounding box center [764, 168] width 238 height 37
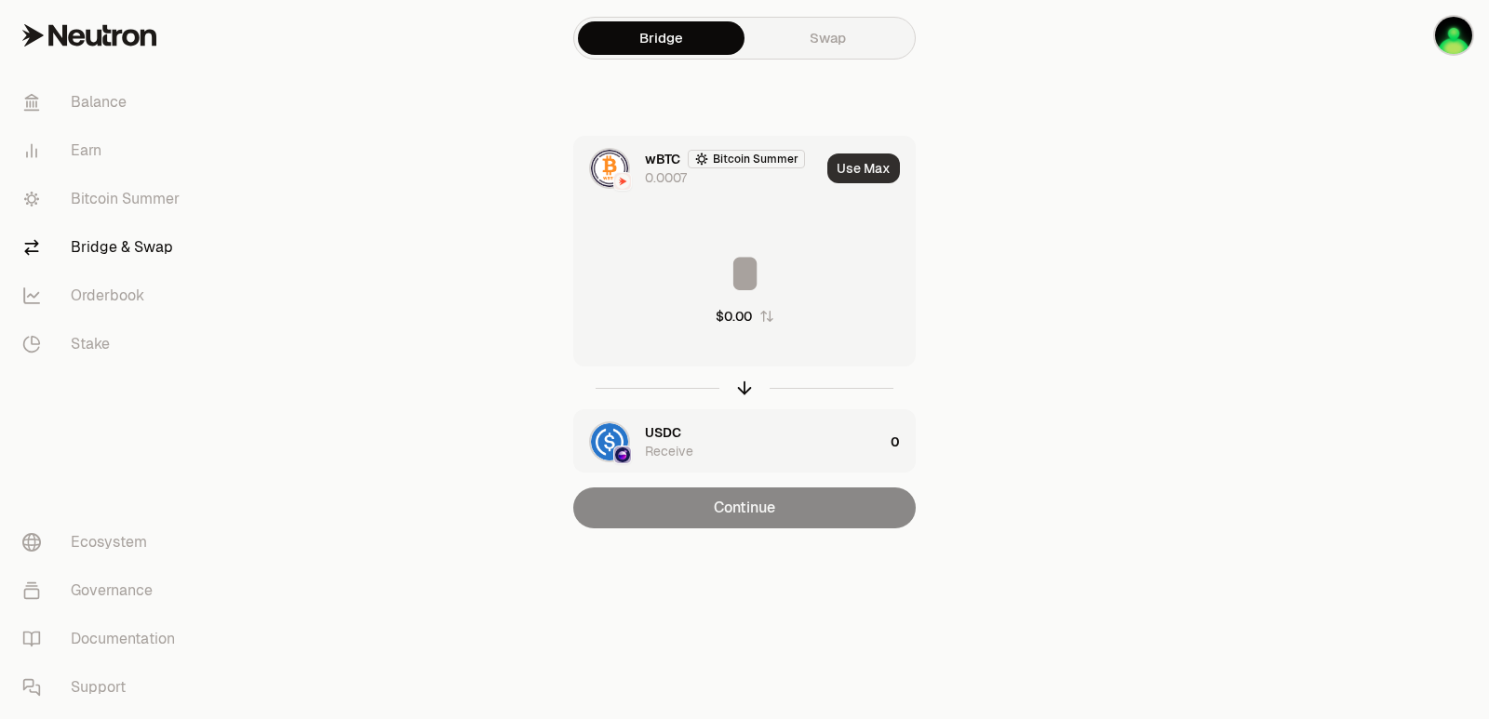
click at [849, 167] on button "Use Max" at bounding box center [863, 169] width 73 height 30
type input "**********"
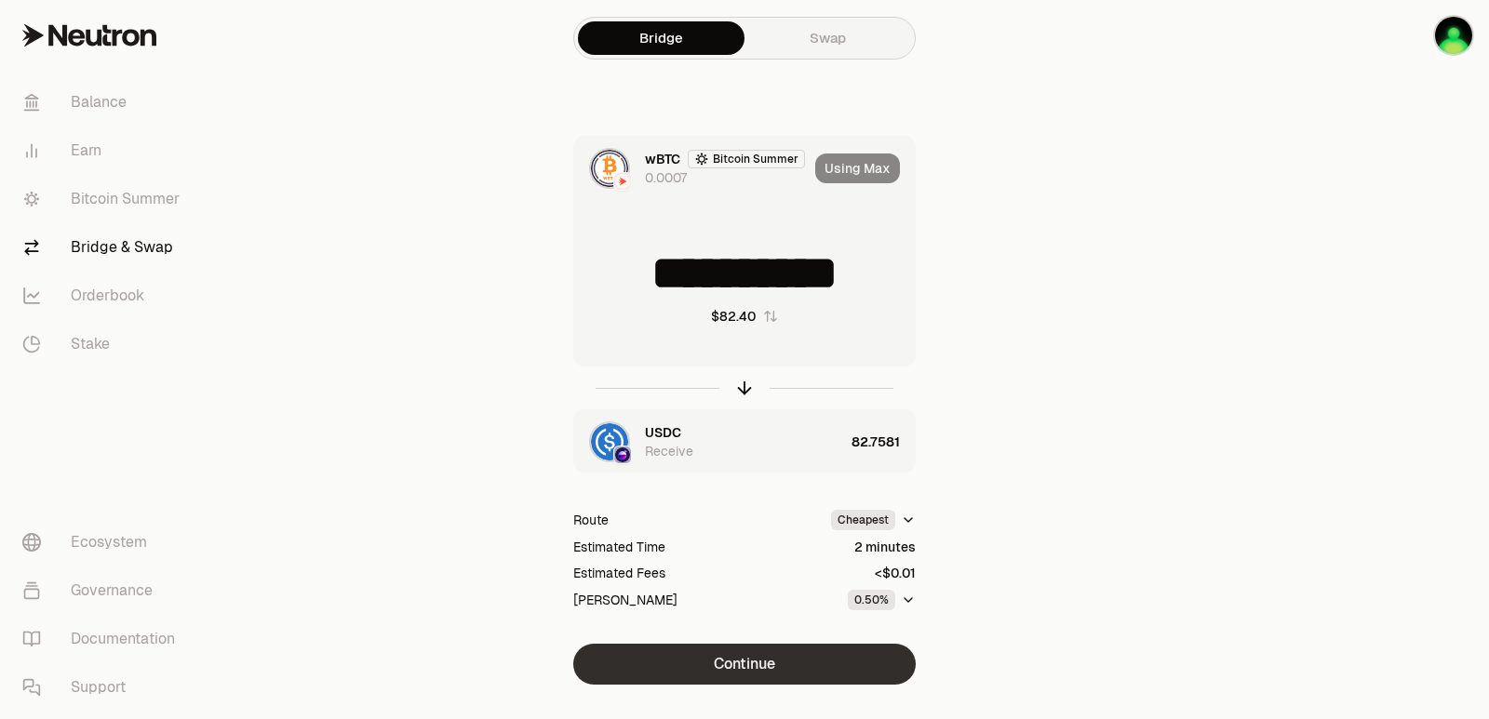
click at [726, 663] on button "Continue" at bounding box center [744, 664] width 342 height 41
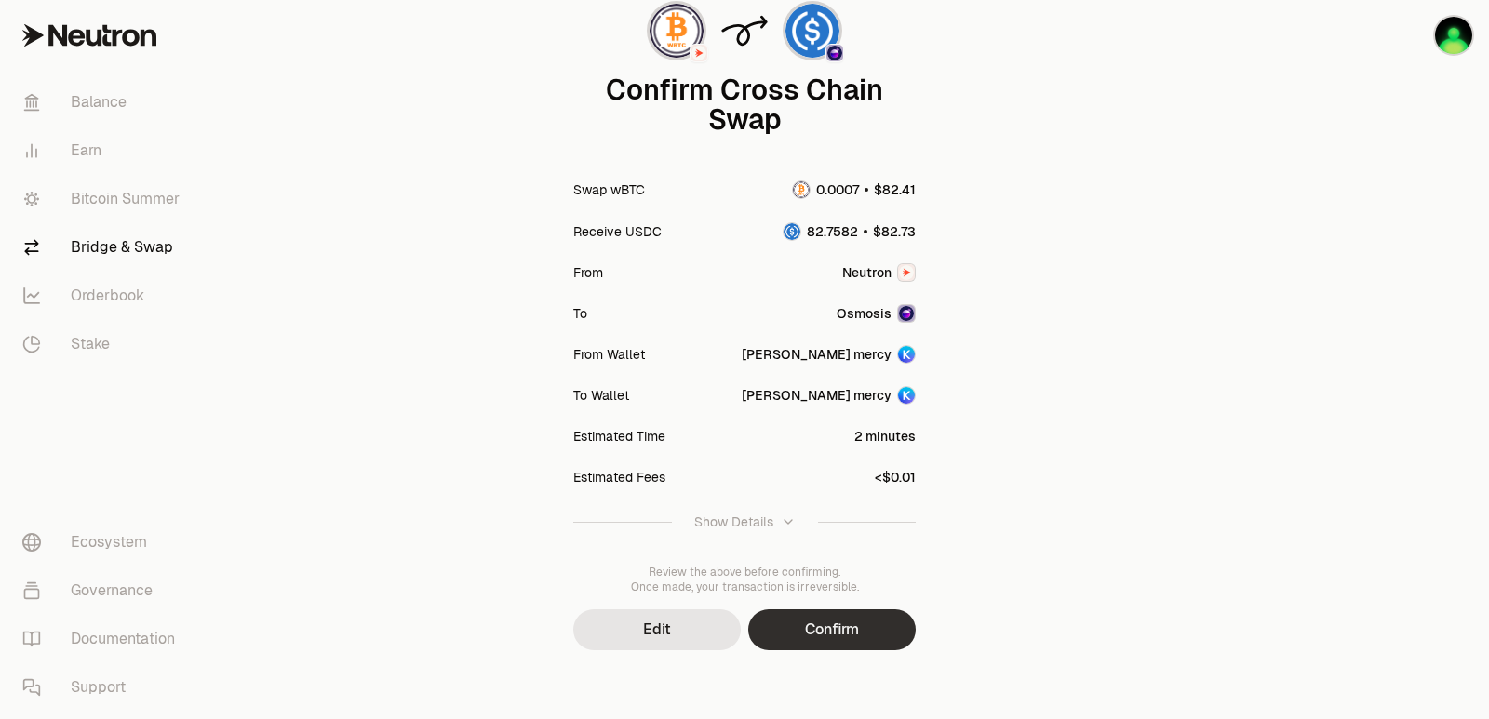
scroll to position [154, 0]
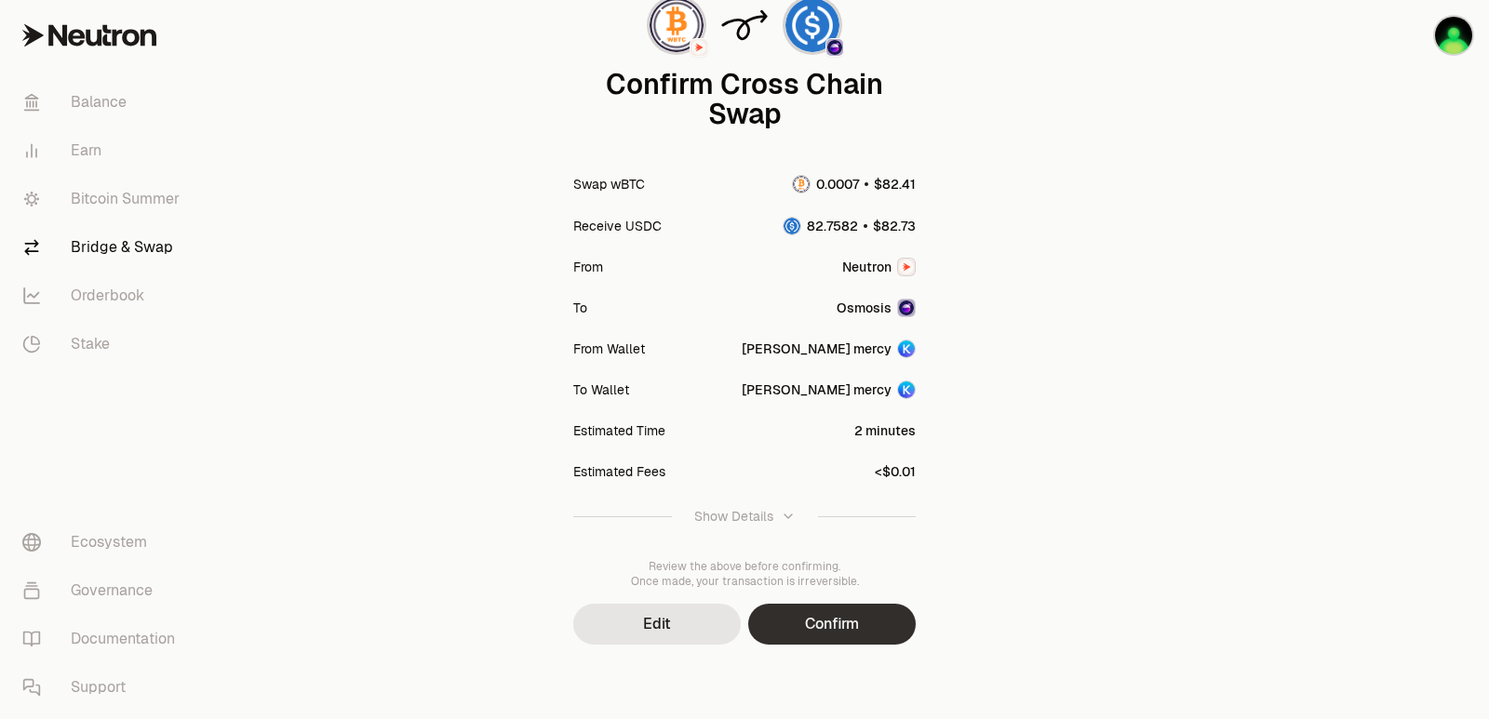
click at [843, 618] on button "Confirm" at bounding box center [832, 624] width 168 height 41
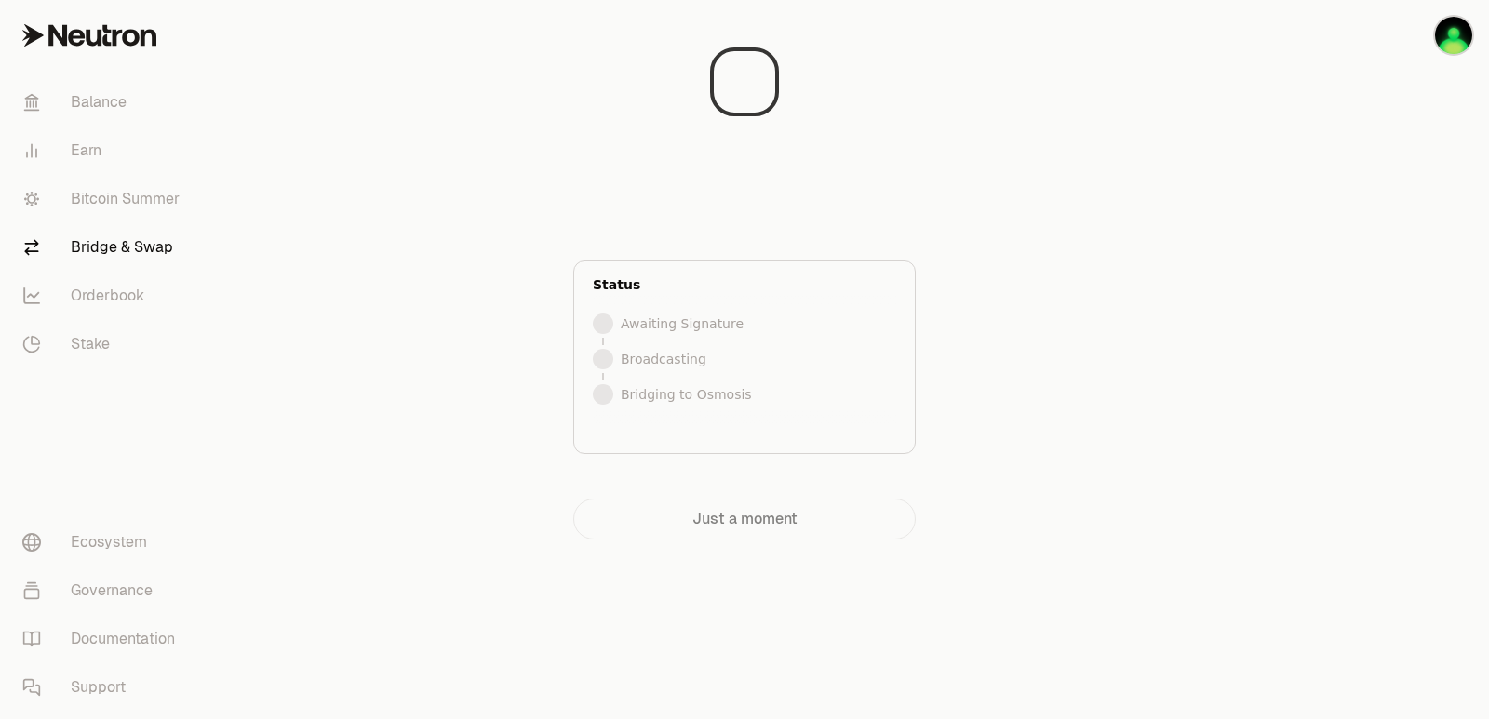
scroll to position [0, 0]
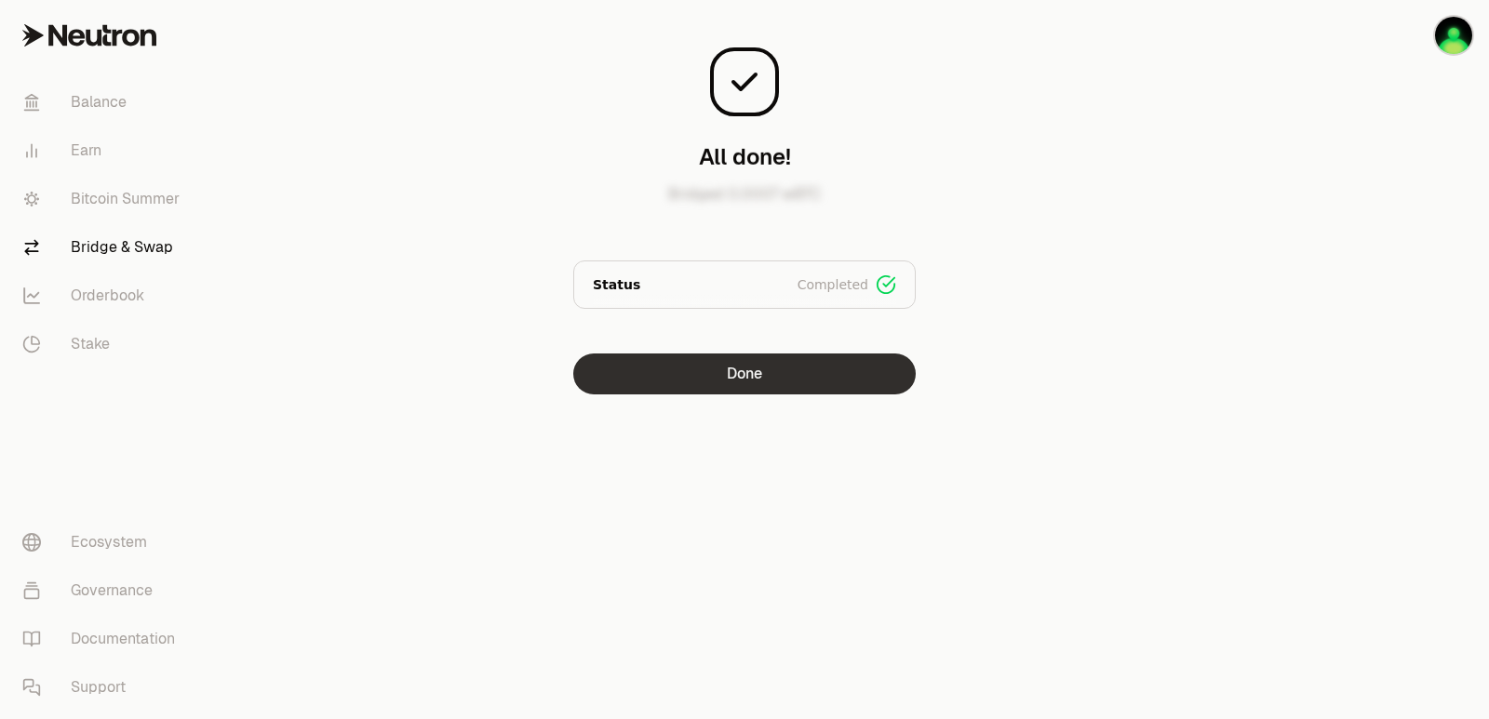
click at [711, 382] on button "Done" at bounding box center [744, 374] width 342 height 41
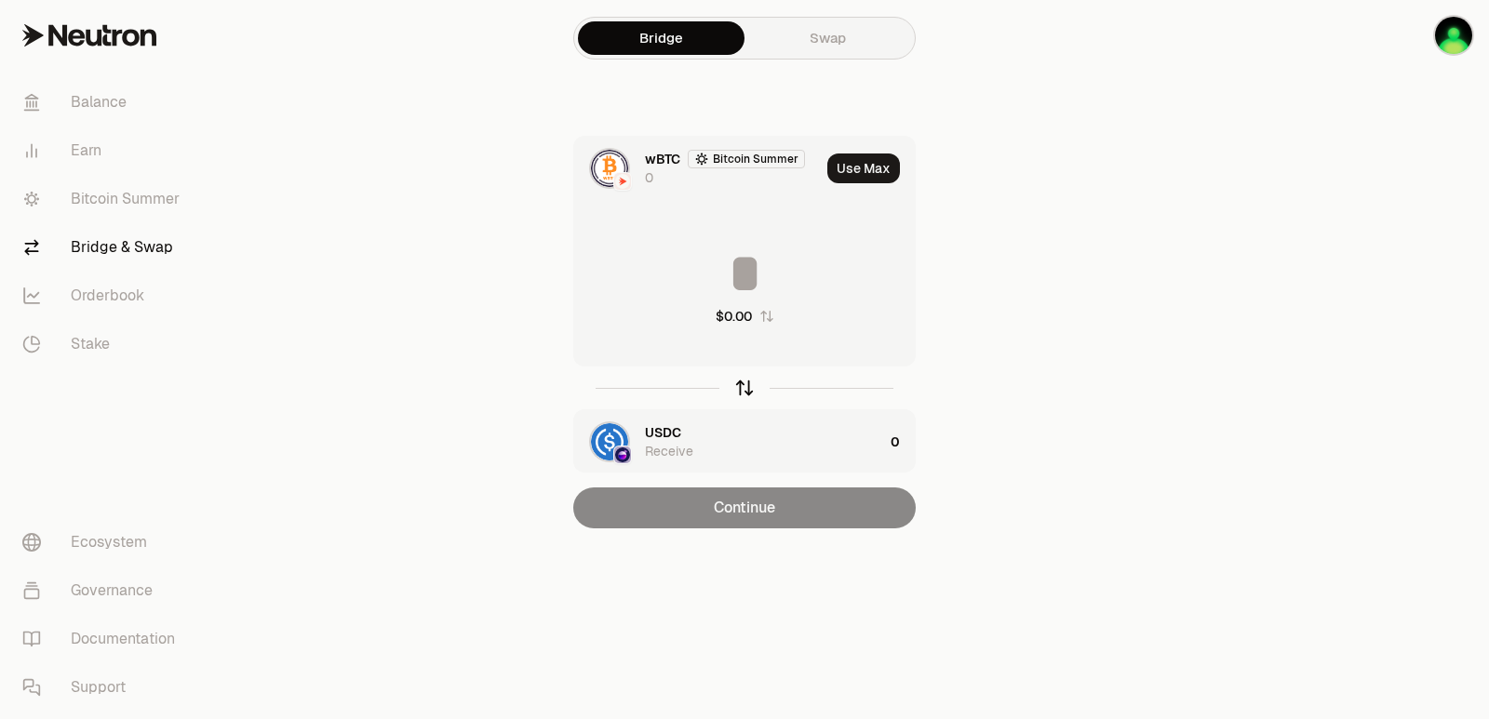
click at [744, 387] on icon "button" at bounding box center [744, 388] width 0 height 12
click at [839, 171] on button "Use Max" at bounding box center [863, 169] width 73 height 30
type input "*********"
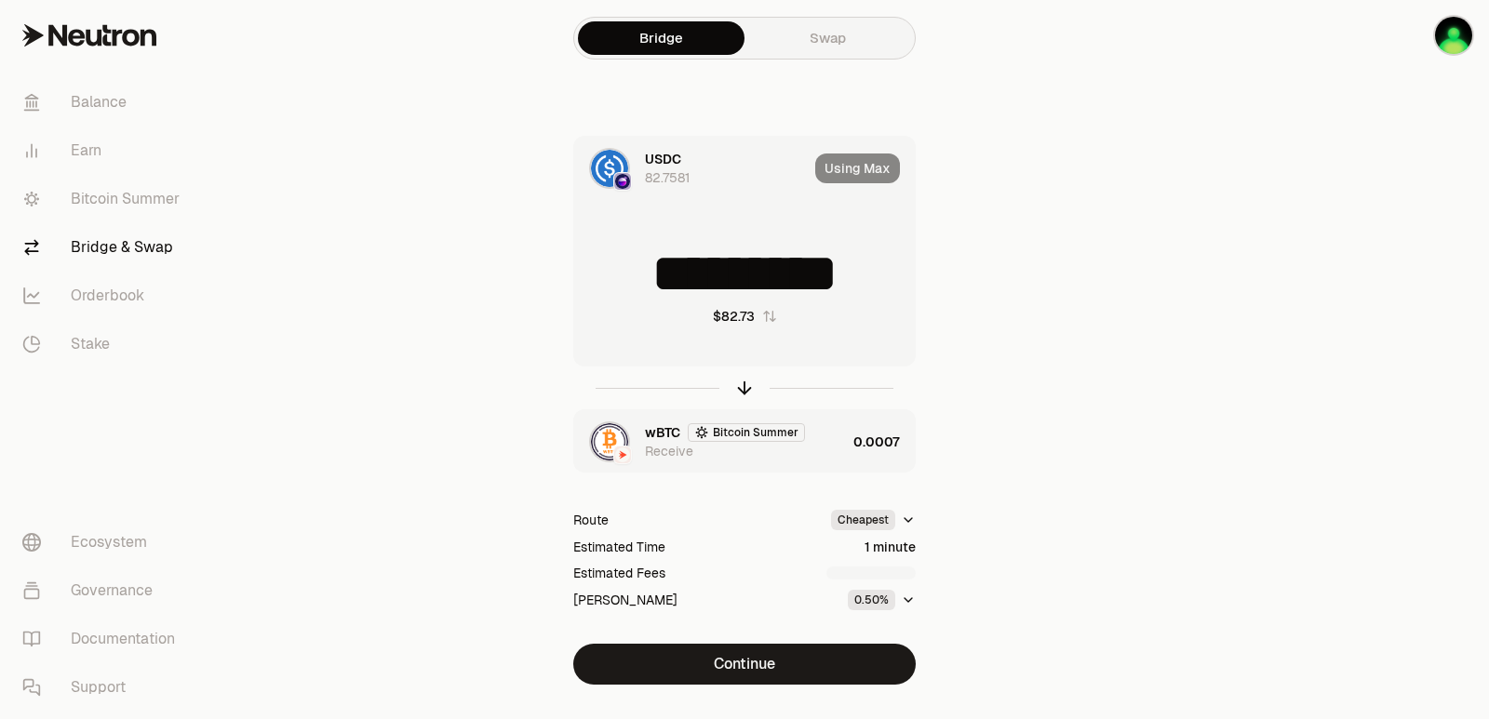
click at [799, 474] on div "USDC 82.7581 Using Max ********* $82.73 wBTC Bitcoin Summer Receive 0.0007 Rout…" at bounding box center [744, 382] width 342 height 493
click at [796, 449] on div "wBTC Bitcoin Summer Receive" at bounding box center [745, 441] width 201 height 37
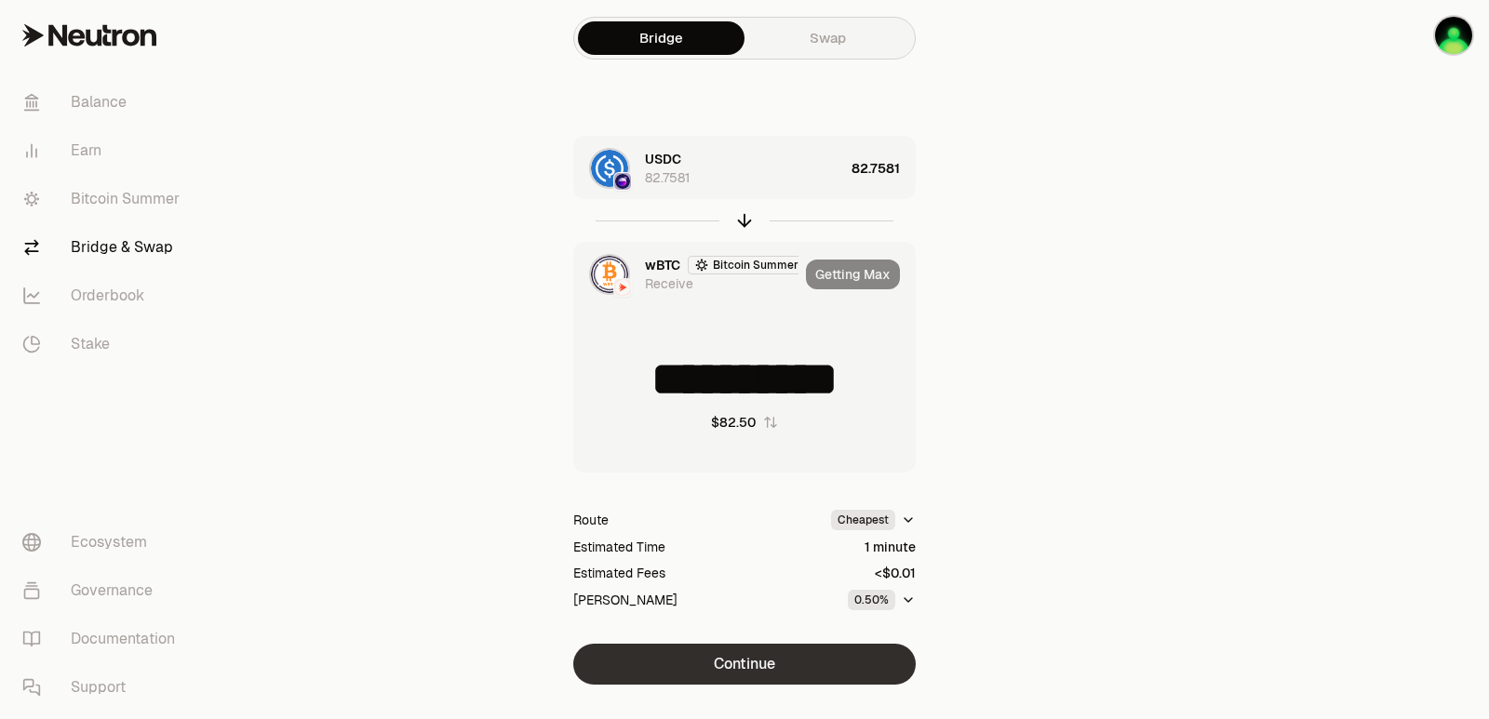
click at [761, 673] on button "Continue" at bounding box center [744, 664] width 342 height 41
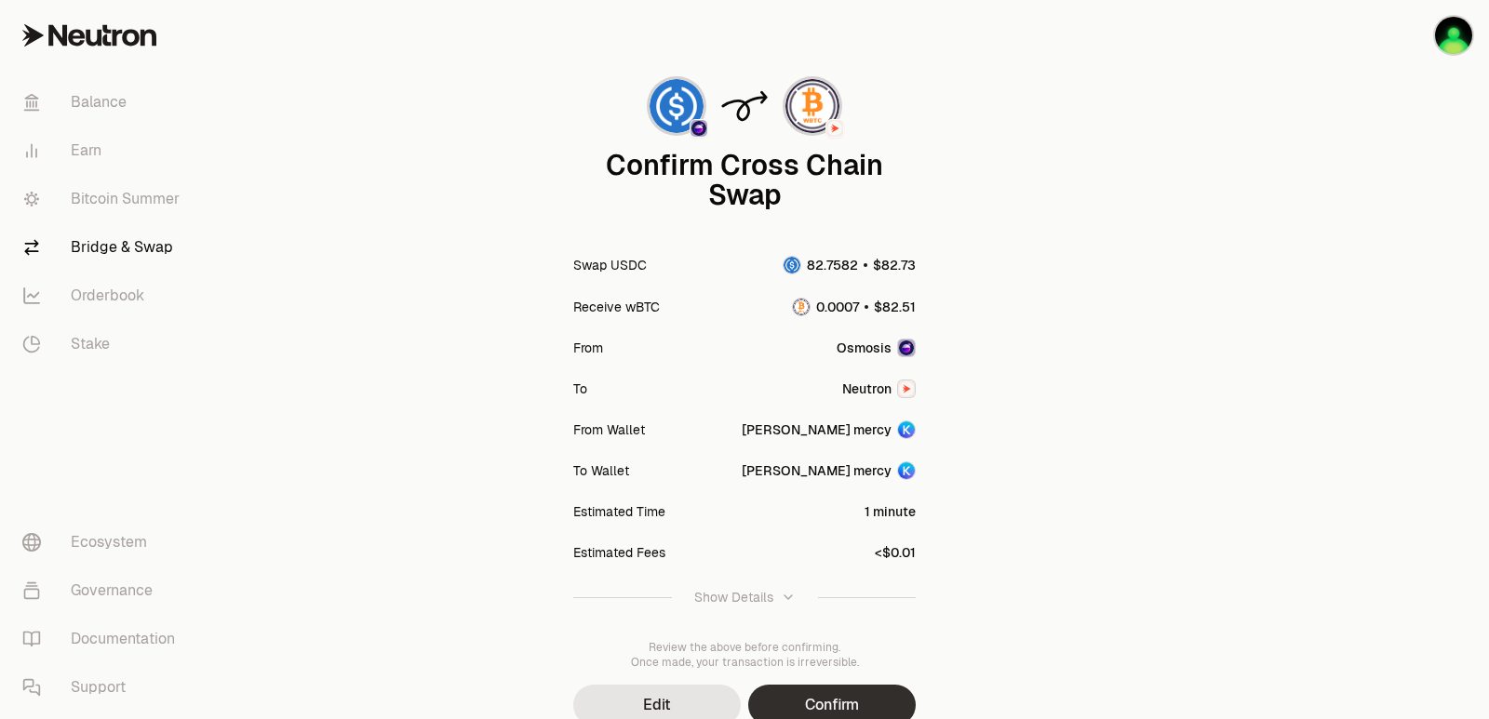
scroll to position [154, 0]
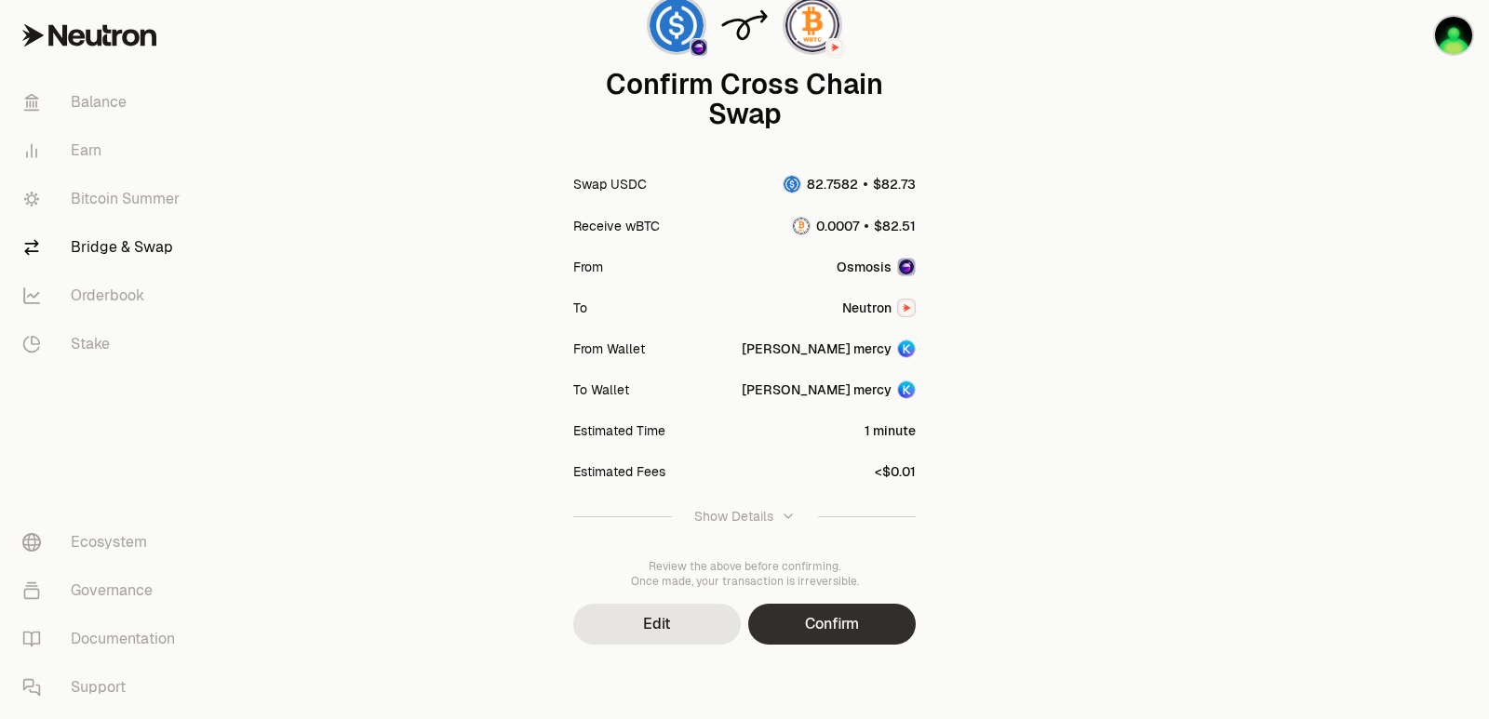
click at [855, 634] on button "Confirm" at bounding box center [832, 624] width 168 height 41
